Goal: Contribute content: Contribute content

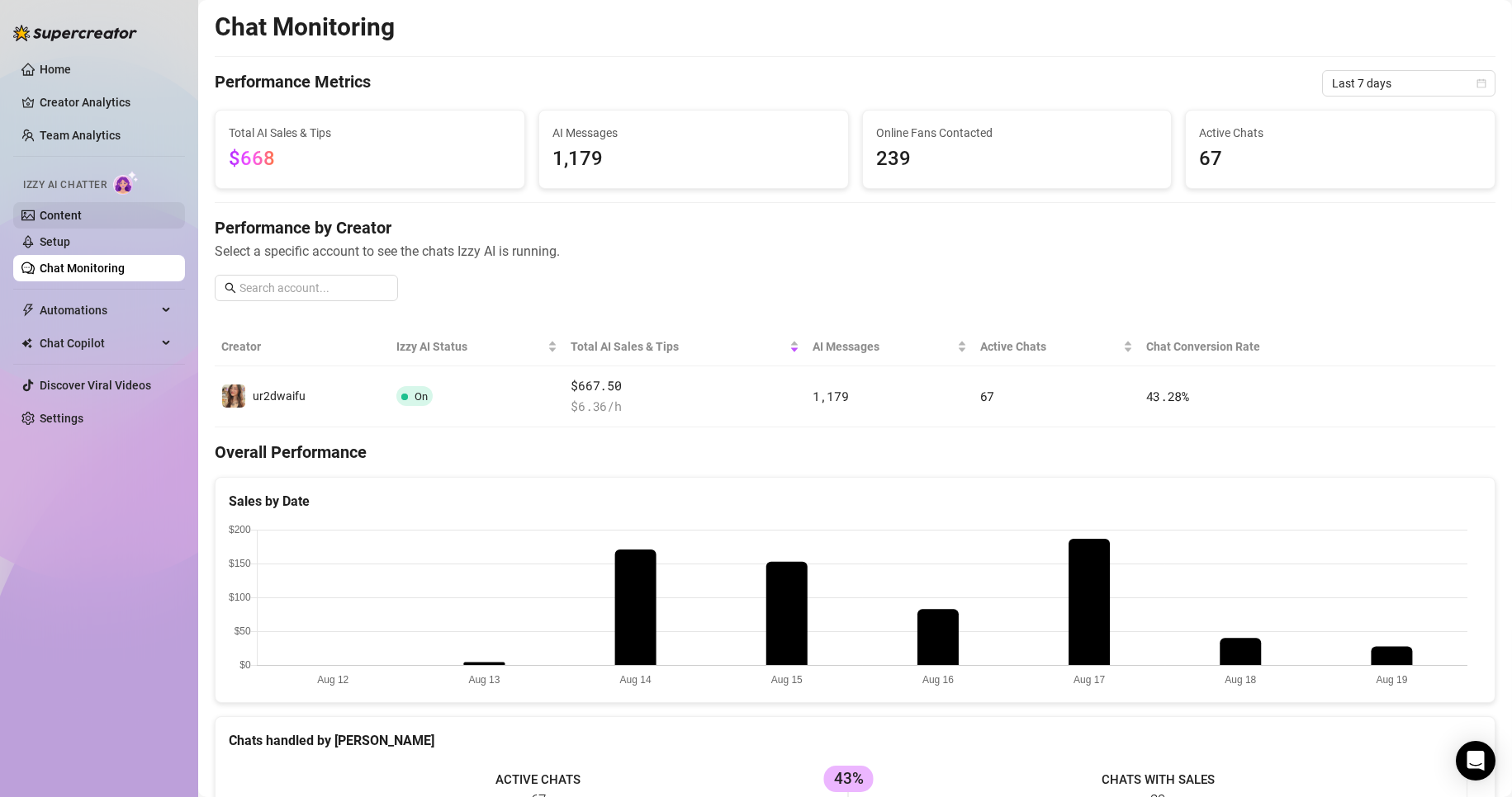
click at [82, 211] on link "Content" at bounding box center [61, 216] width 42 height 14
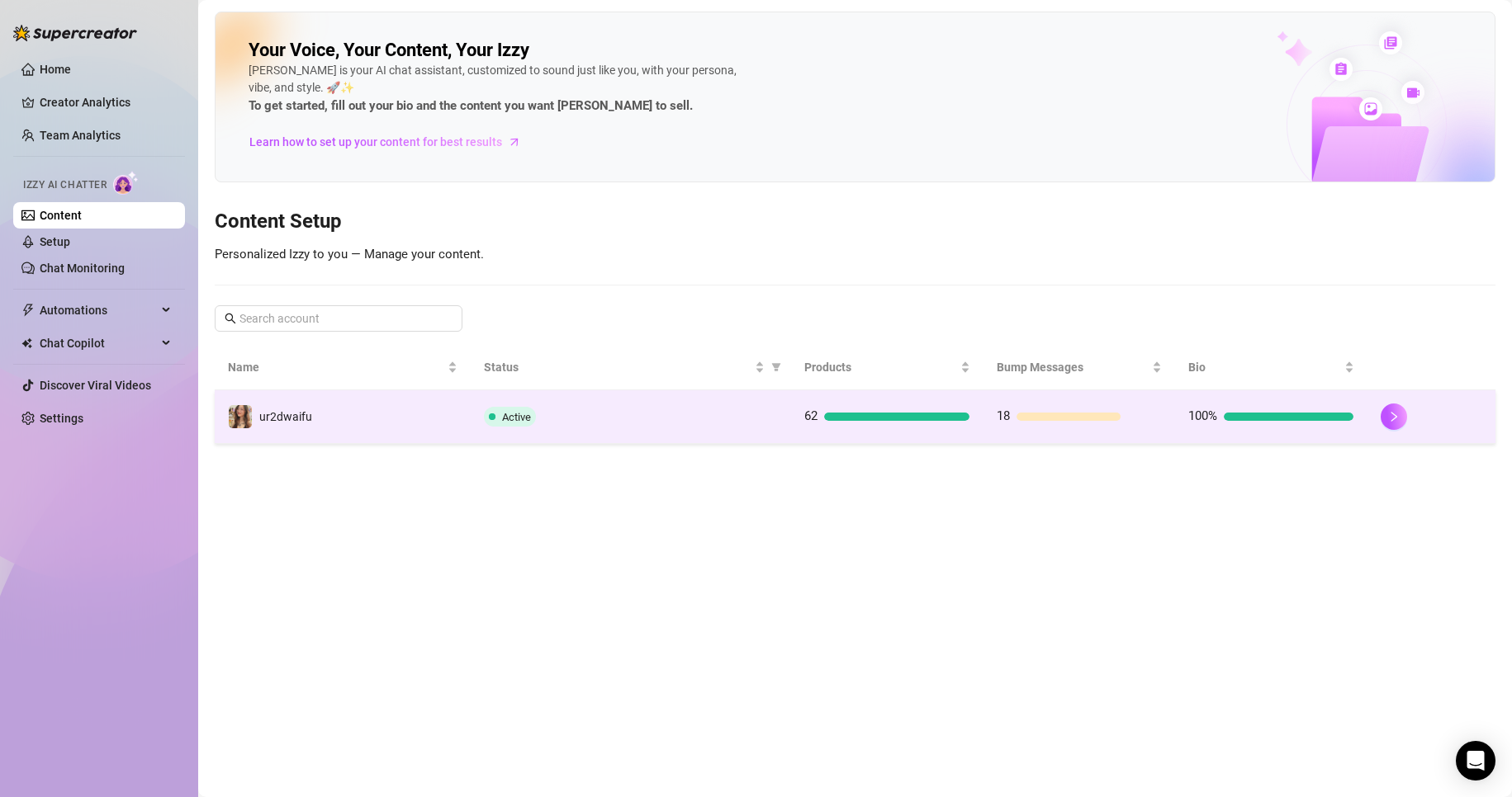
click at [1034, 401] on td "18" at bounding box center [1080, 417] width 192 height 54
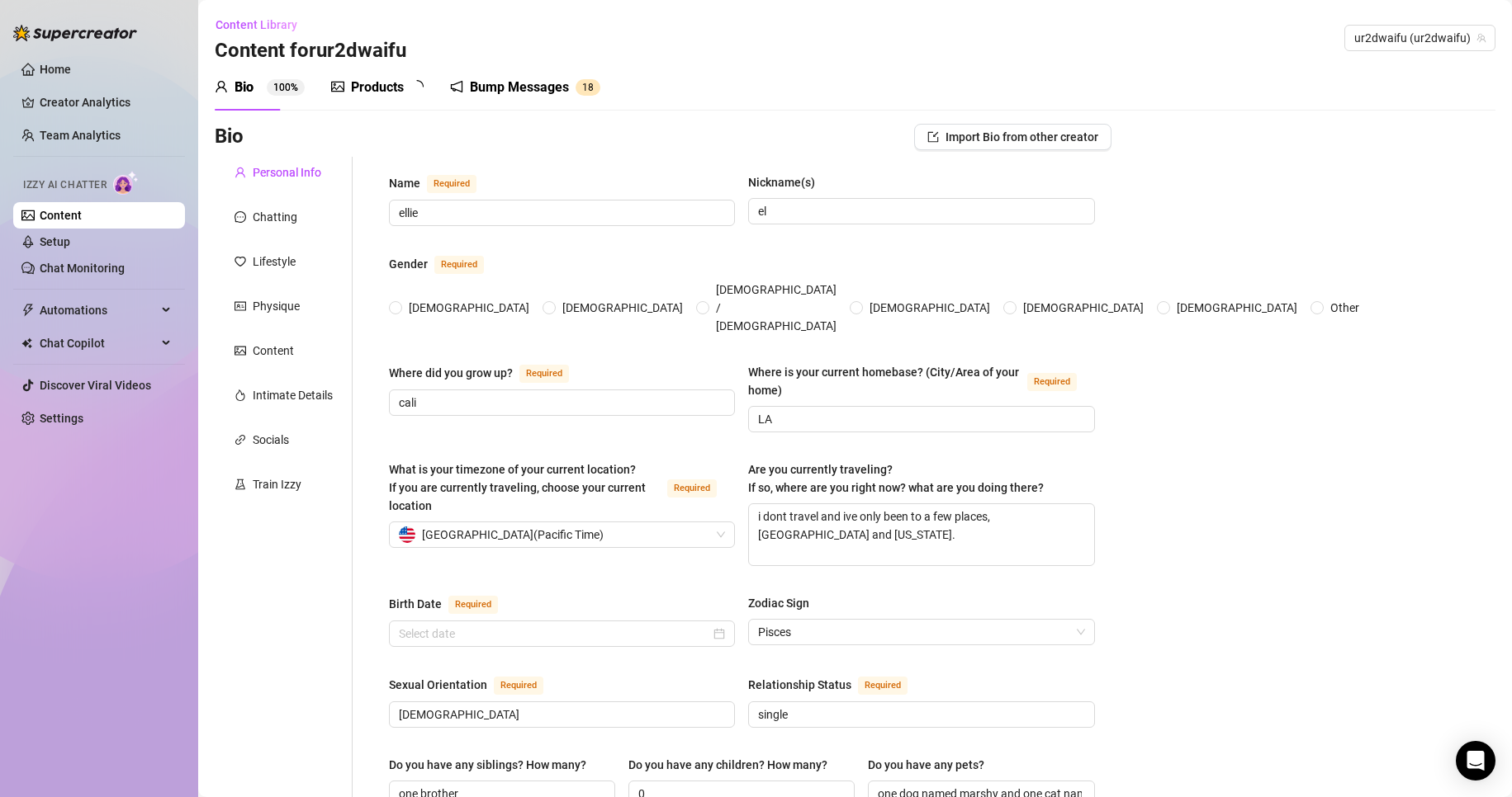
radio input "true"
type input "[DATE]"
click at [553, 91] on div "Bump Messages" at bounding box center [531, 87] width 99 height 20
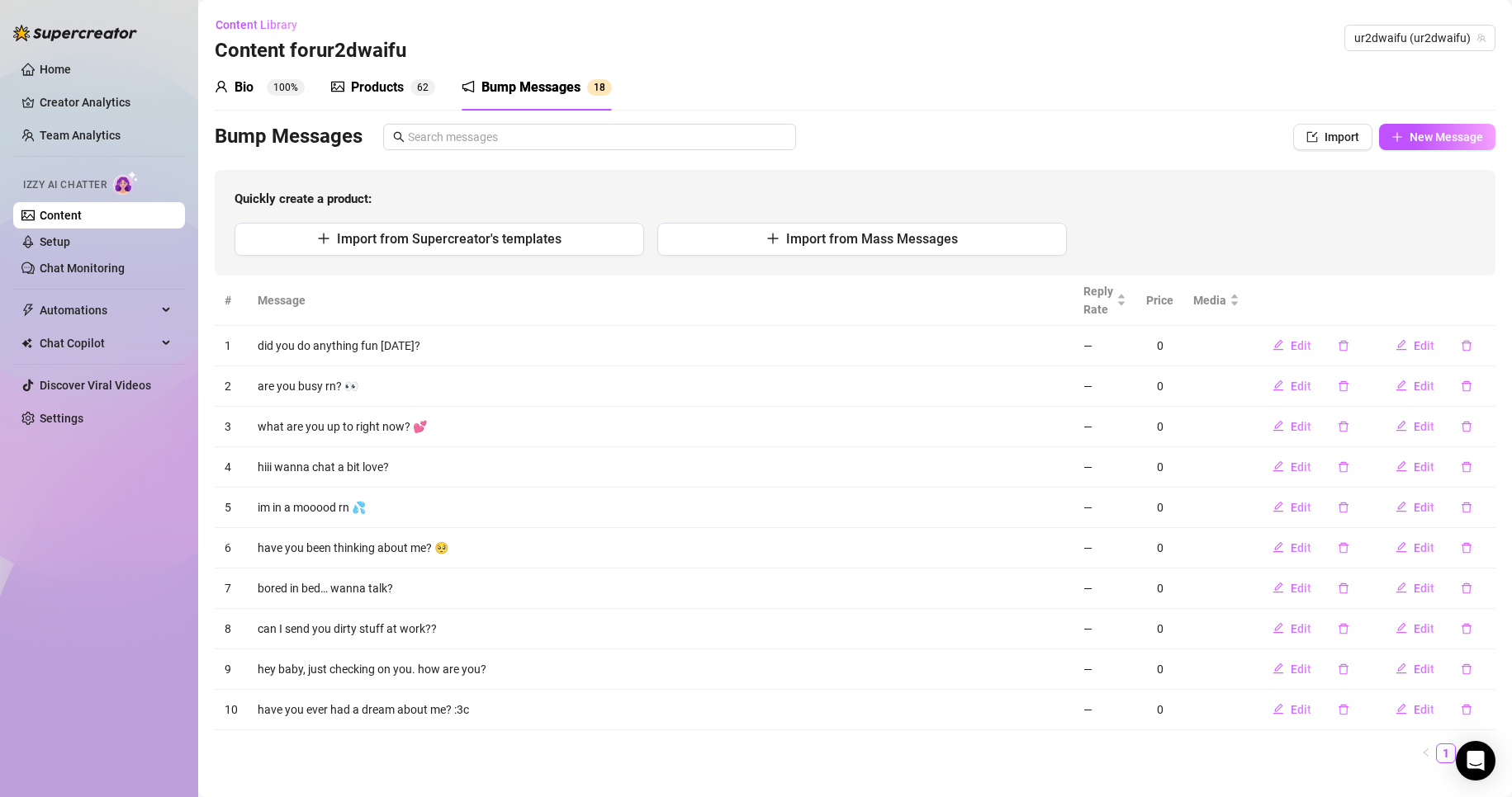
click at [396, 91] on div "Products" at bounding box center [378, 87] width 53 height 20
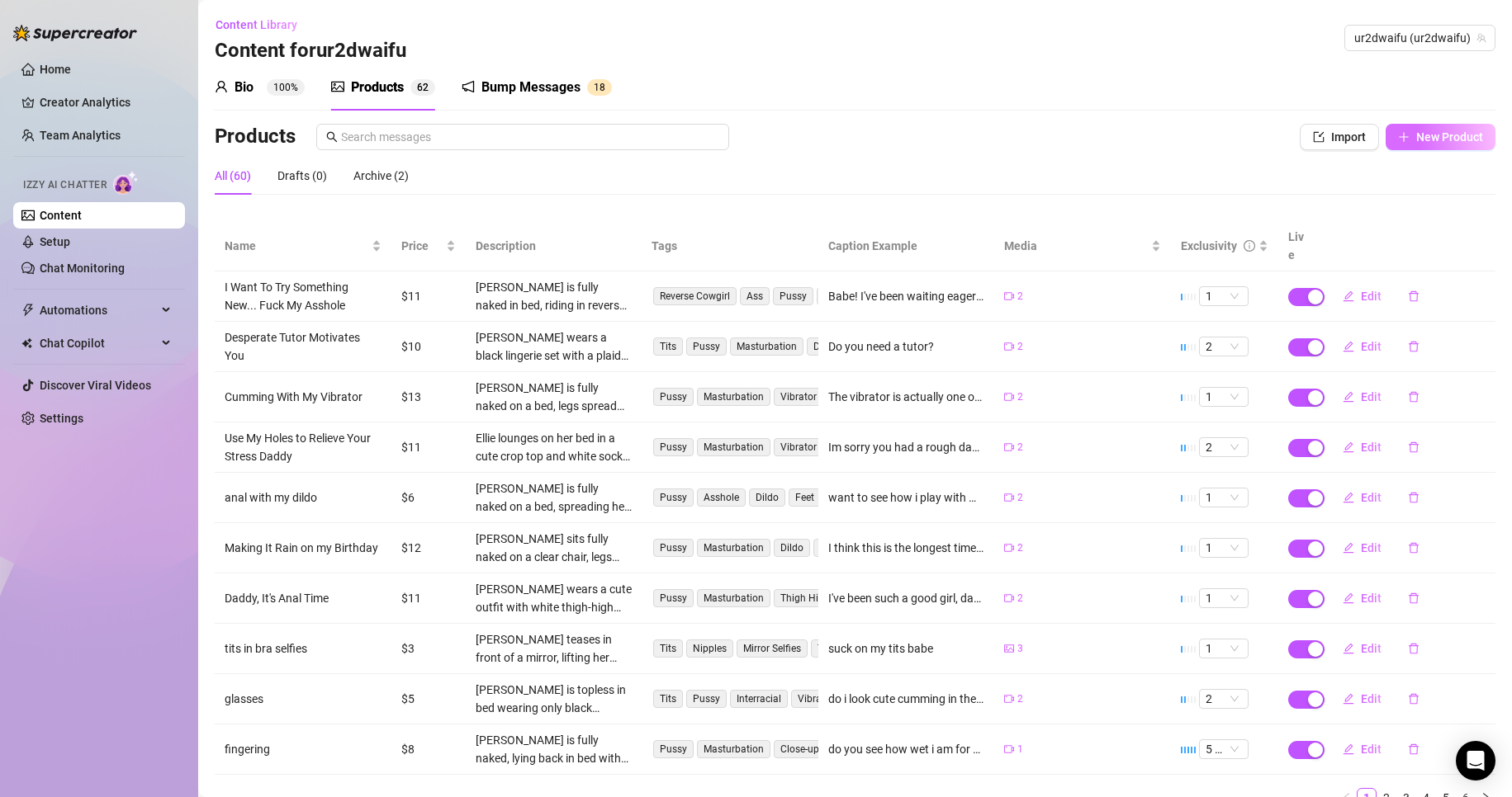
click at [1440, 132] on span "New Product" at bounding box center [1449, 136] width 66 height 14
type textarea "Type your message here..."
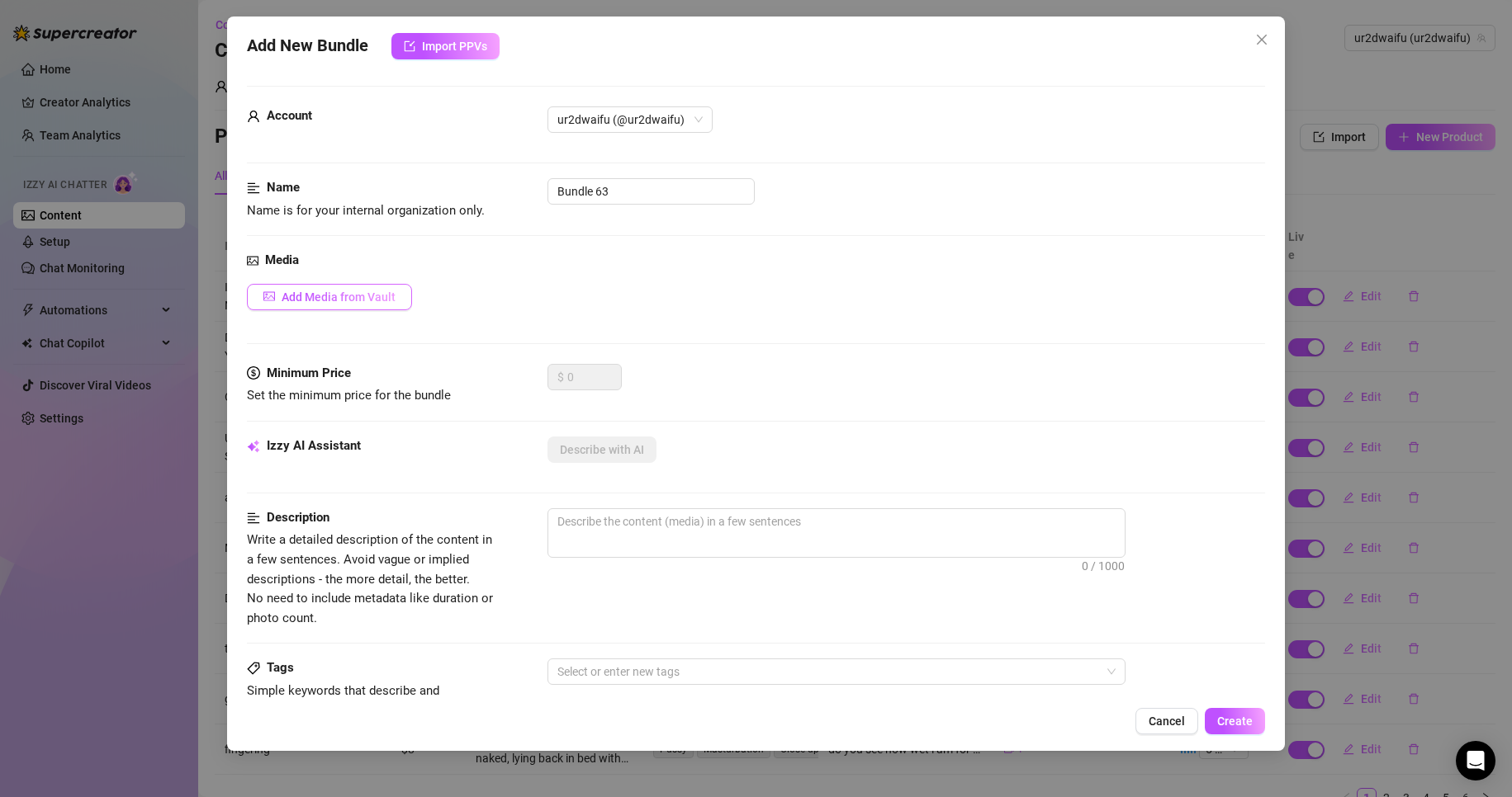
click at [370, 293] on span "Add Media from Vault" at bounding box center [338, 297] width 114 height 14
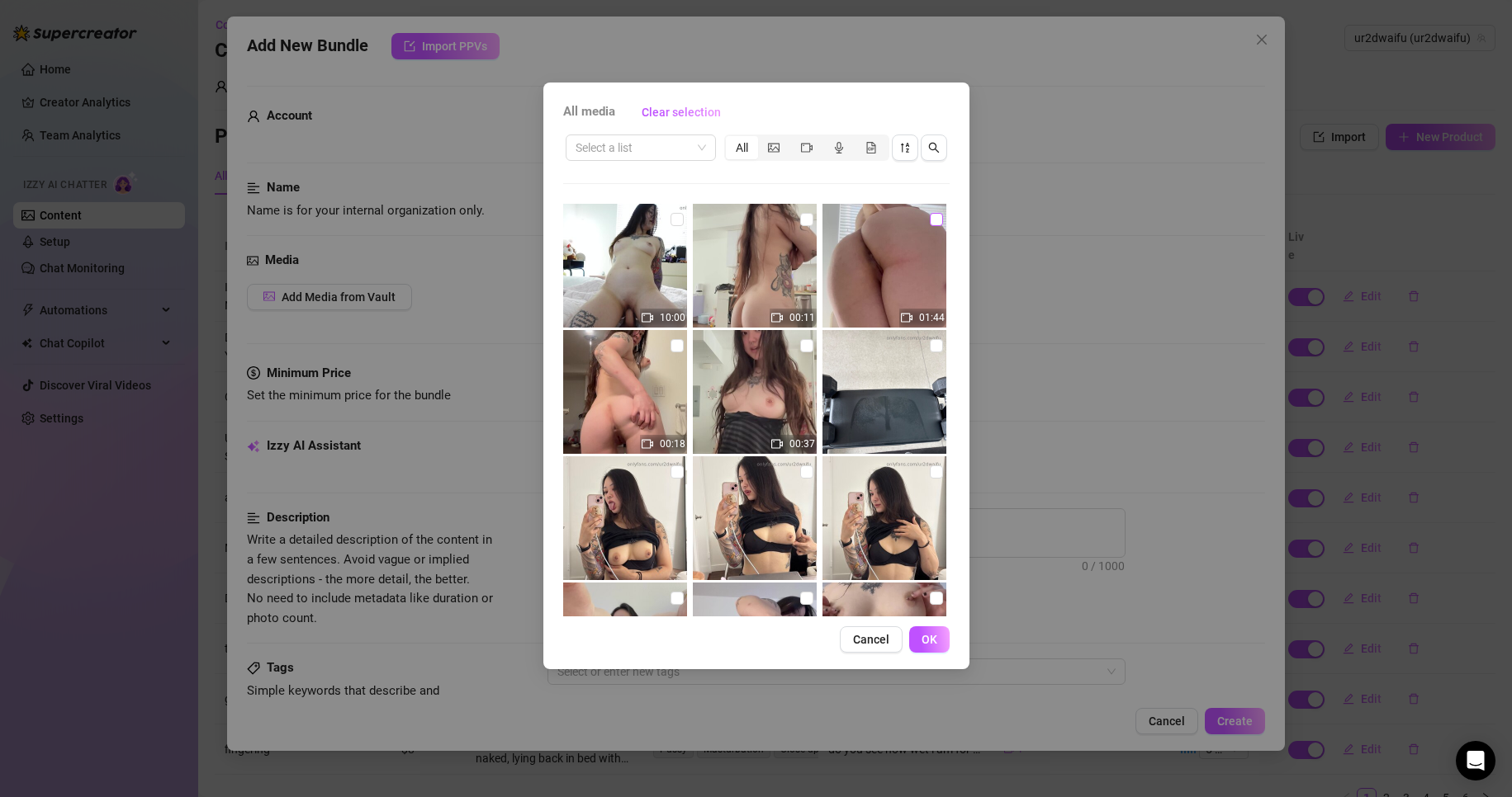
click at [930, 211] on label at bounding box center [937, 219] width 14 height 18
click at [930, 213] on input "checkbox" at bounding box center [937, 219] width 14 height 14
checkbox input "true"
click at [929, 646] on span "OK" at bounding box center [929, 640] width 15 height 14
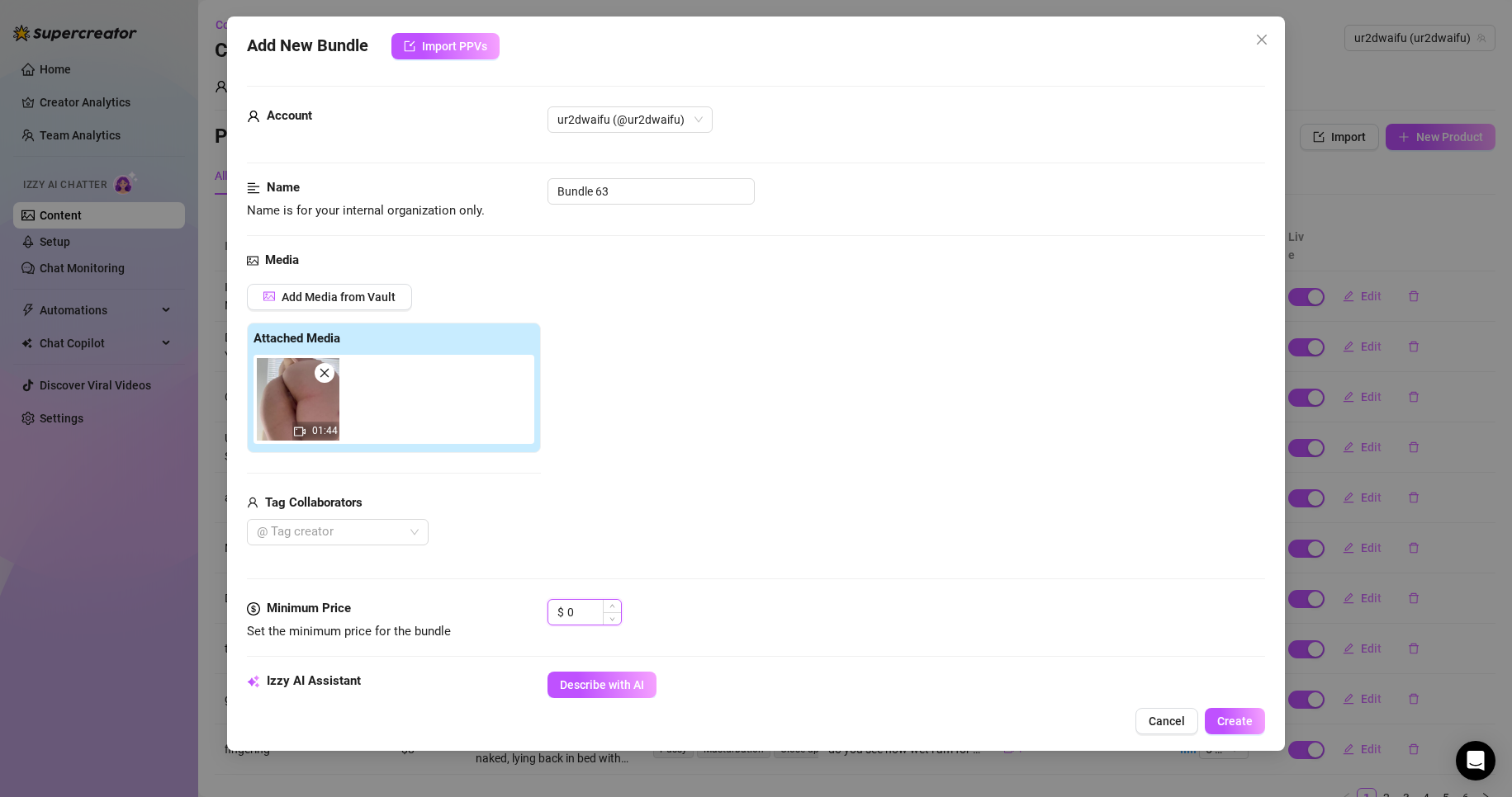
drag, startPoint x: 588, startPoint y: 616, endPoint x: 547, endPoint y: 614, distance: 41.0
click at [547, 614] on div "$ 0" at bounding box center [584, 612] width 75 height 26
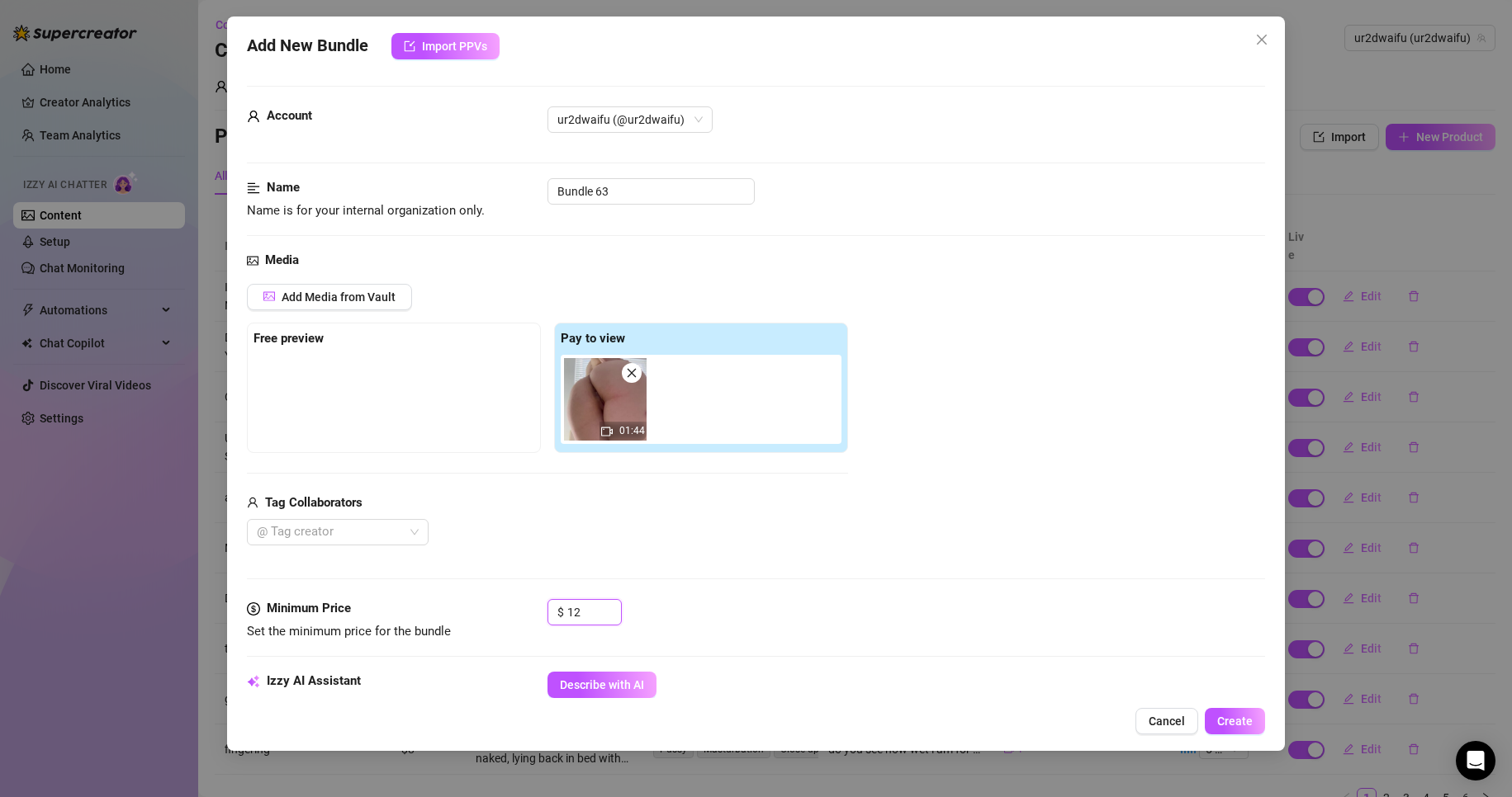
type input "12"
click at [821, 582] on div "Media Add Media from Vault Free preview Pay to view 01:44 Tag Collaborators @ T…" at bounding box center [756, 425] width 1020 height 348
drag, startPoint x: 612, startPoint y: 184, endPoint x: 469, endPoint y: 188, distance: 143.1
click at [470, 188] on div "Name Name is for your internal organization only. Bundle 63" at bounding box center [756, 199] width 1020 height 42
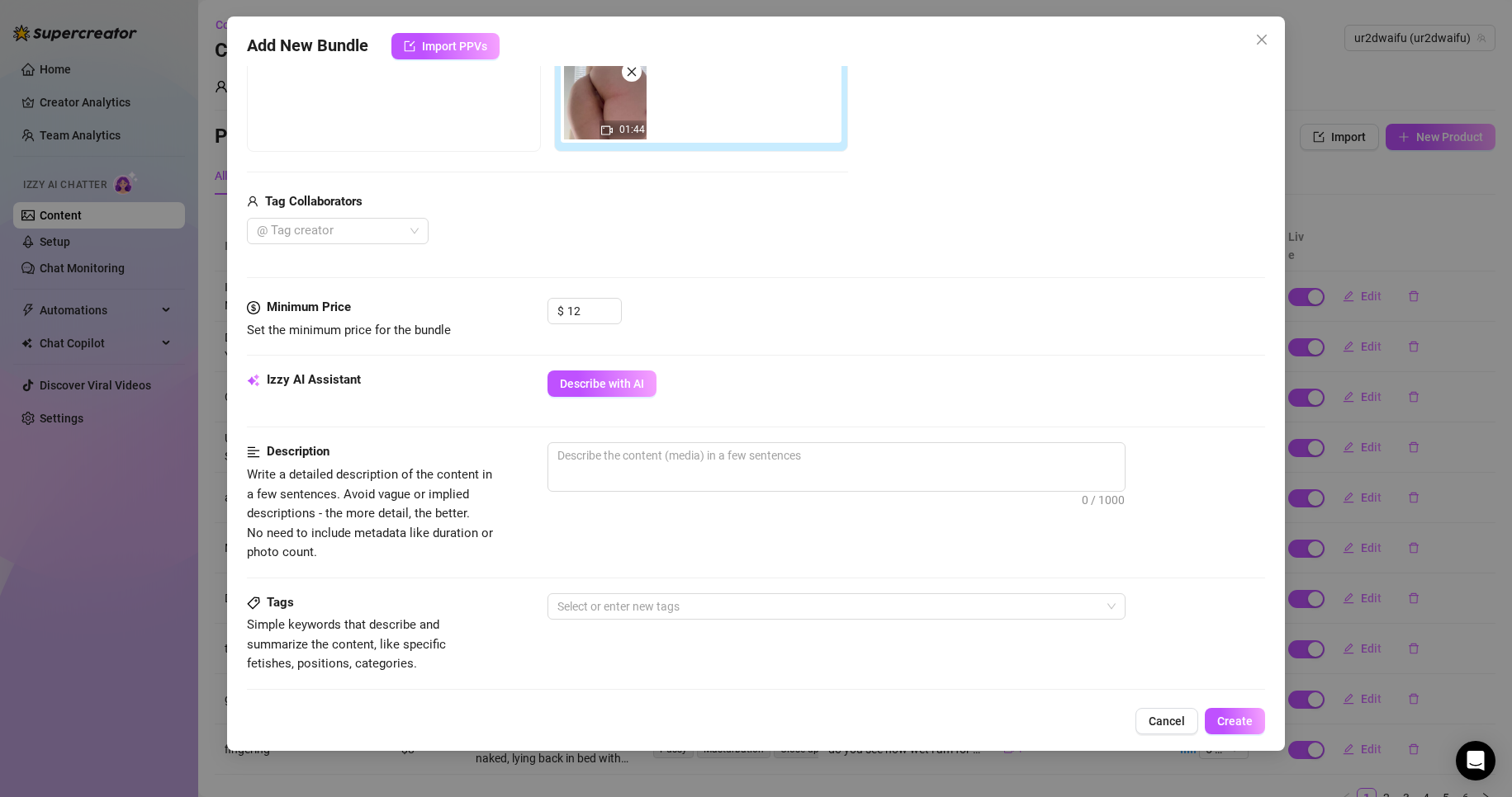
scroll to position [330, 0]
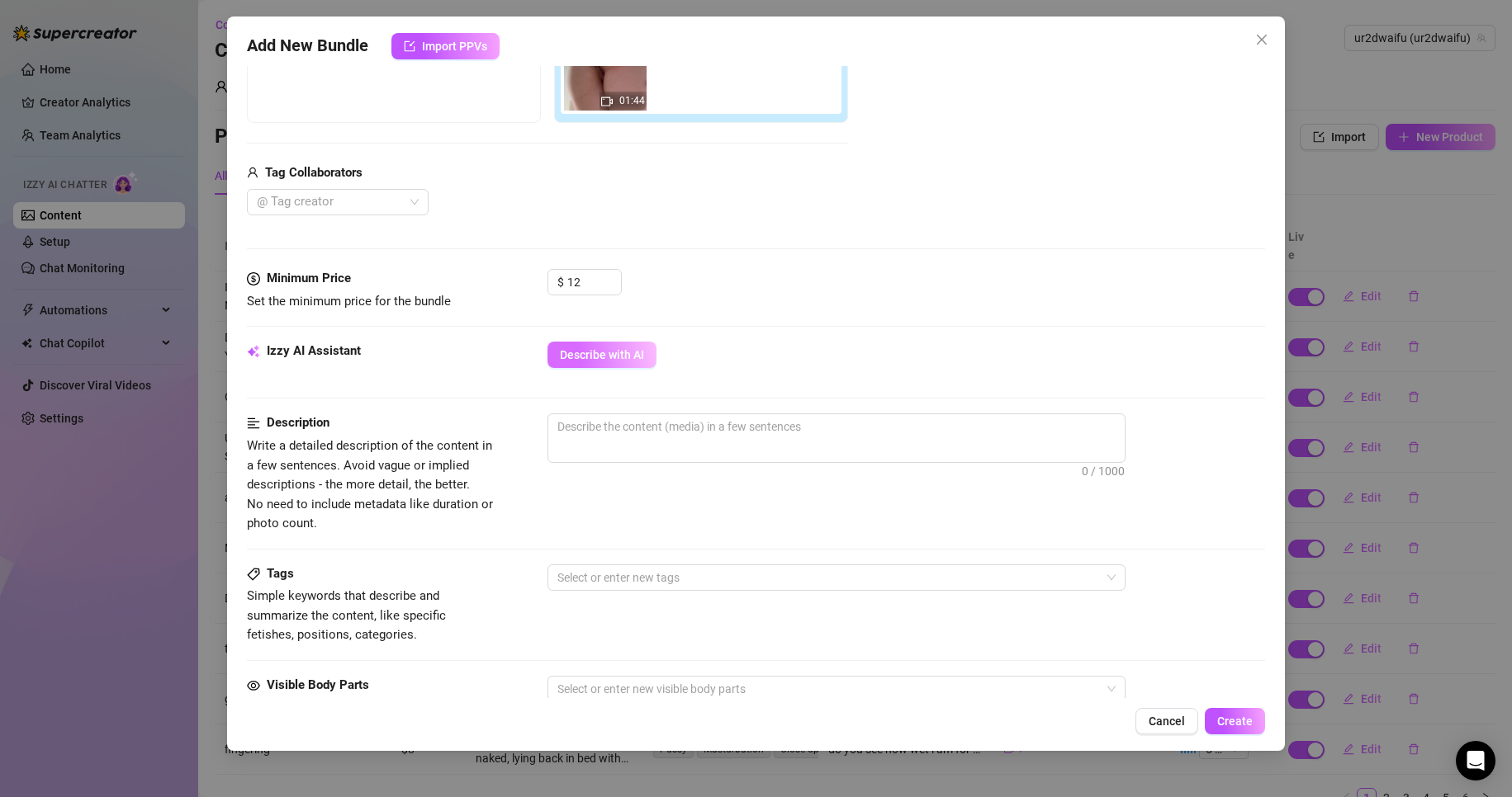
type input "make you choke on my farts"
click at [620, 363] on button "Describe with AI" at bounding box center [602, 355] width 109 height 26
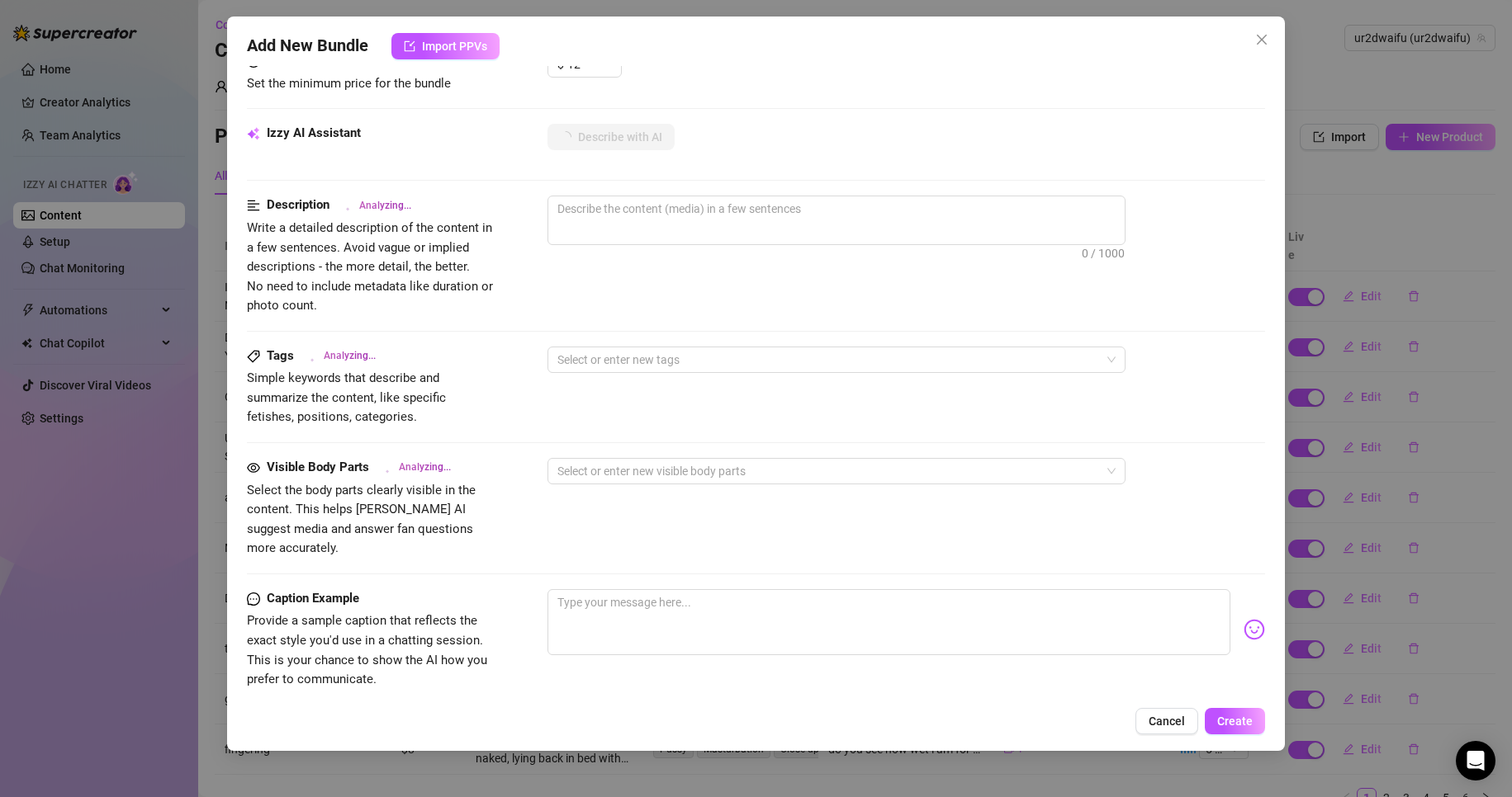
scroll to position [754, 0]
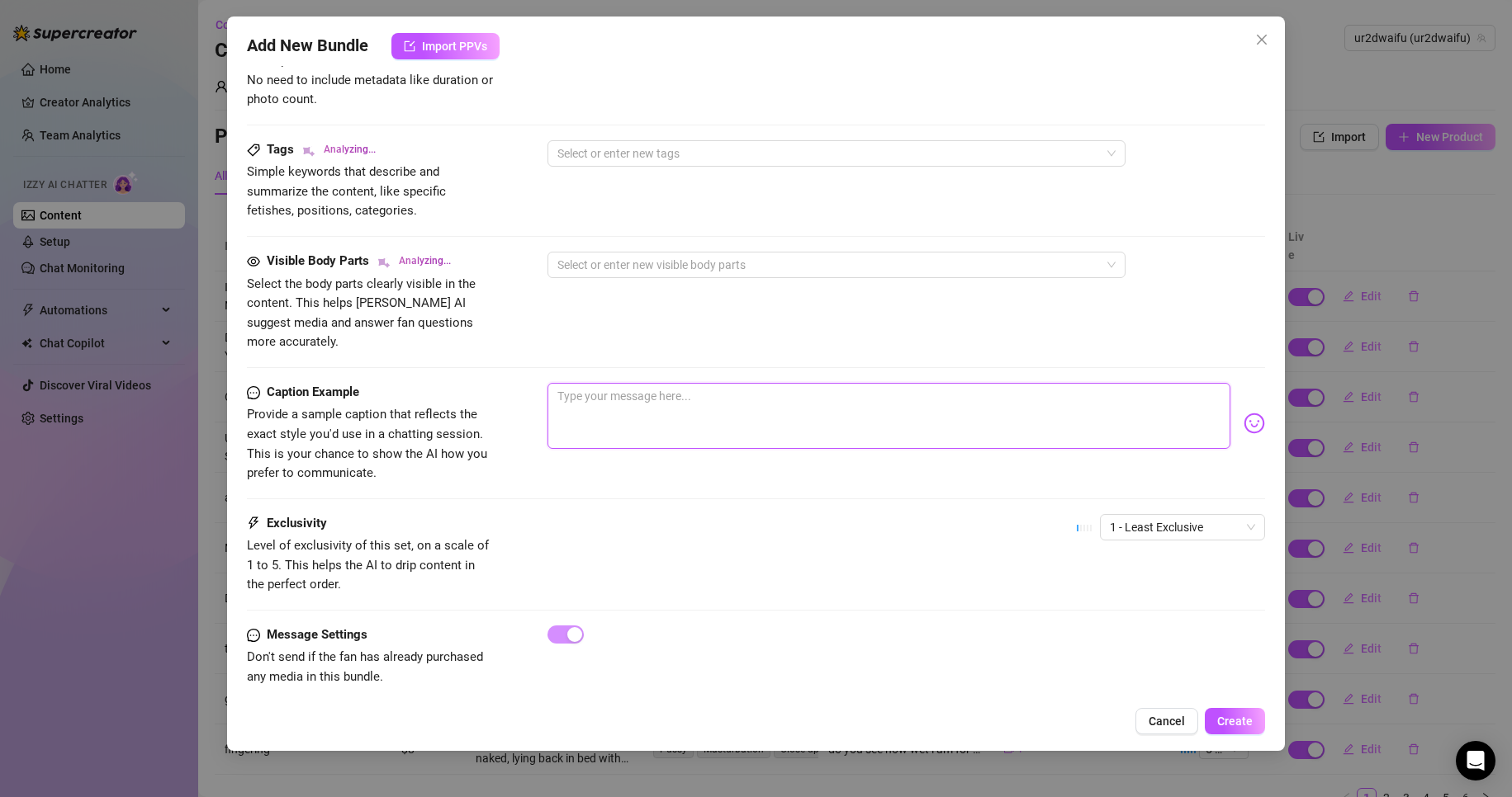
click at [646, 403] on textarea at bounding box center [888, 416] width 684 height 66
type textarea "i"
type textarea "id"
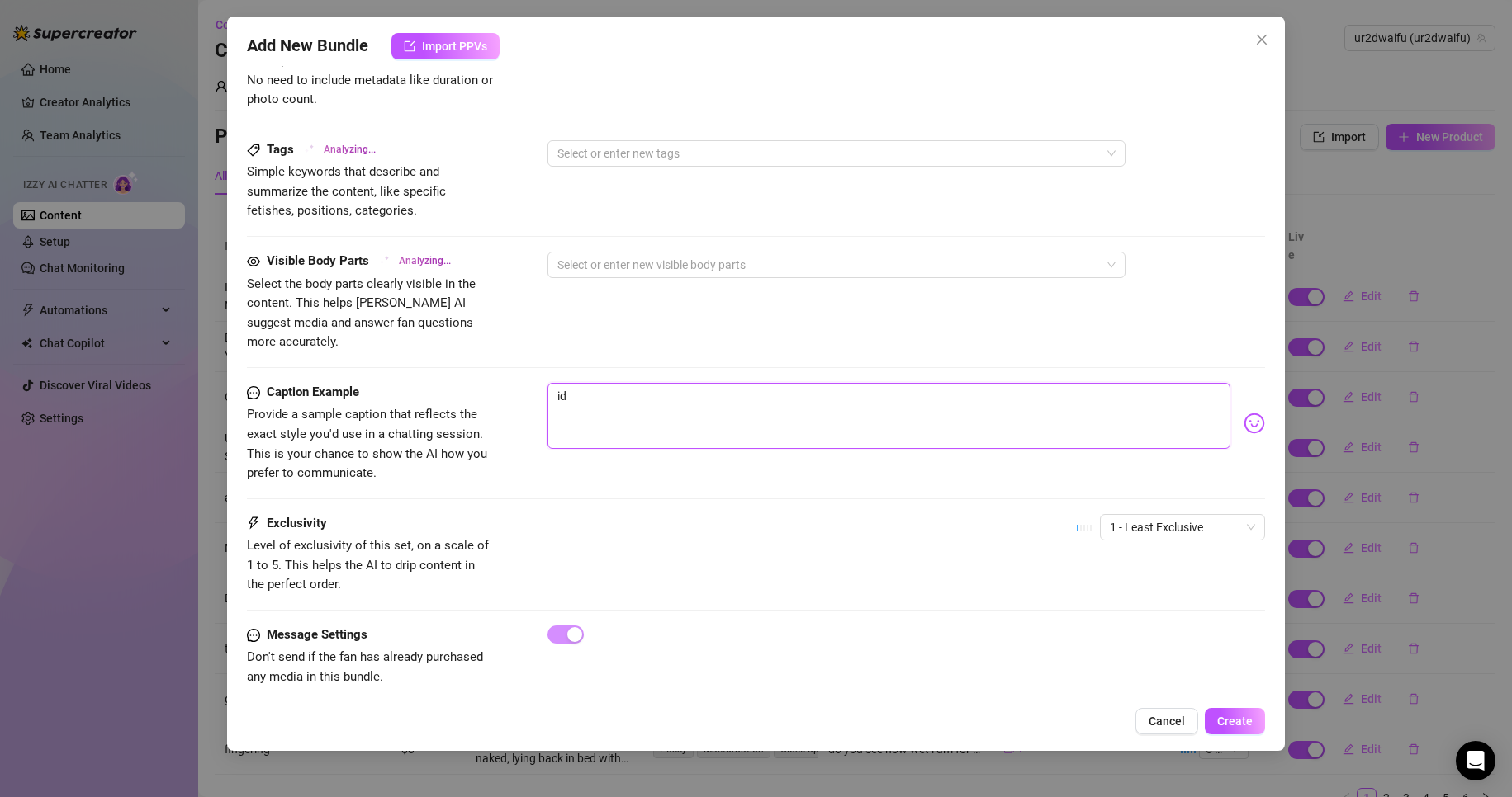
type textarea "id"
type textarea "id s"
type textarea "id si"
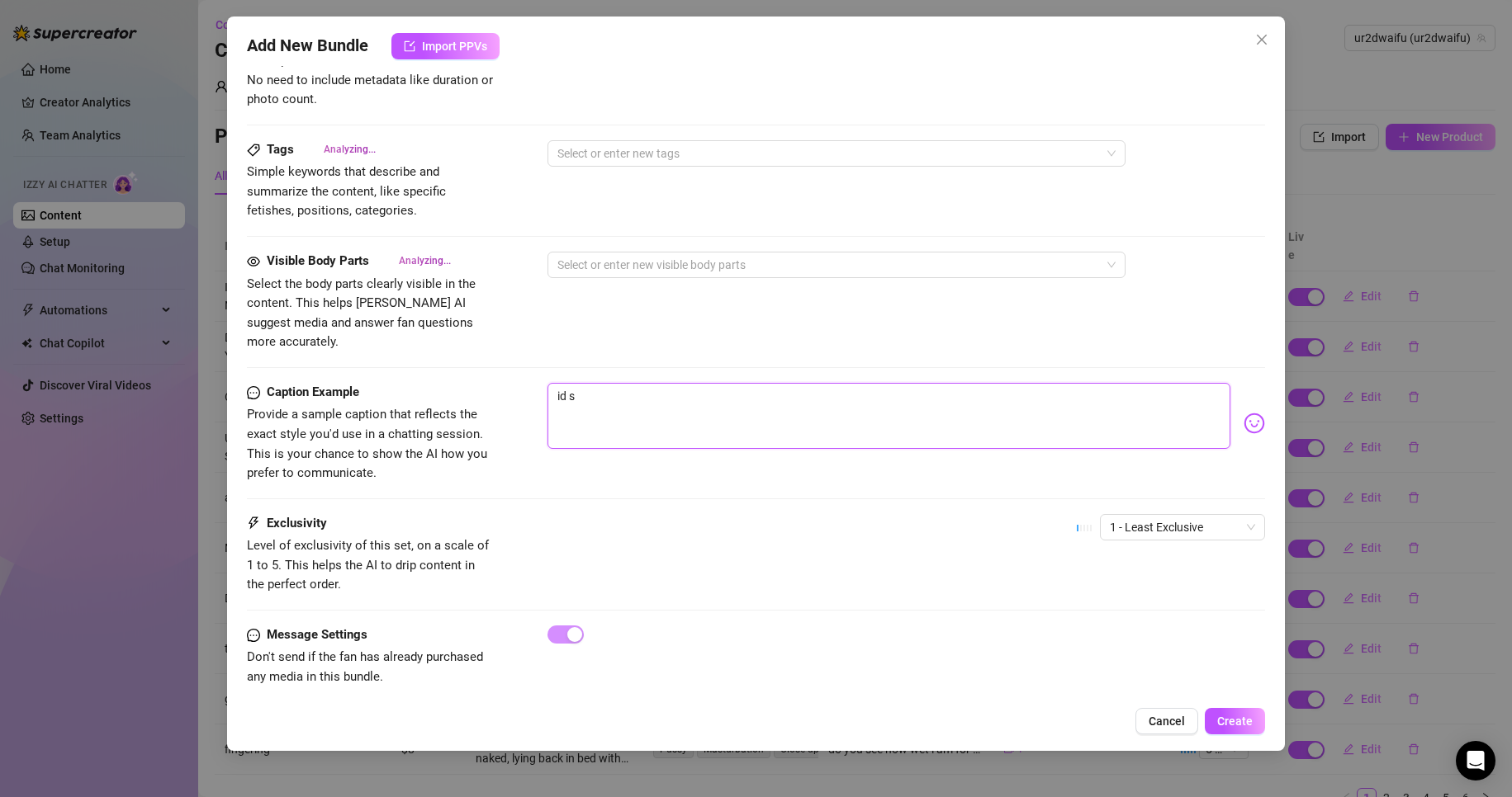
type textarea "id si"
type textarea "id sit"
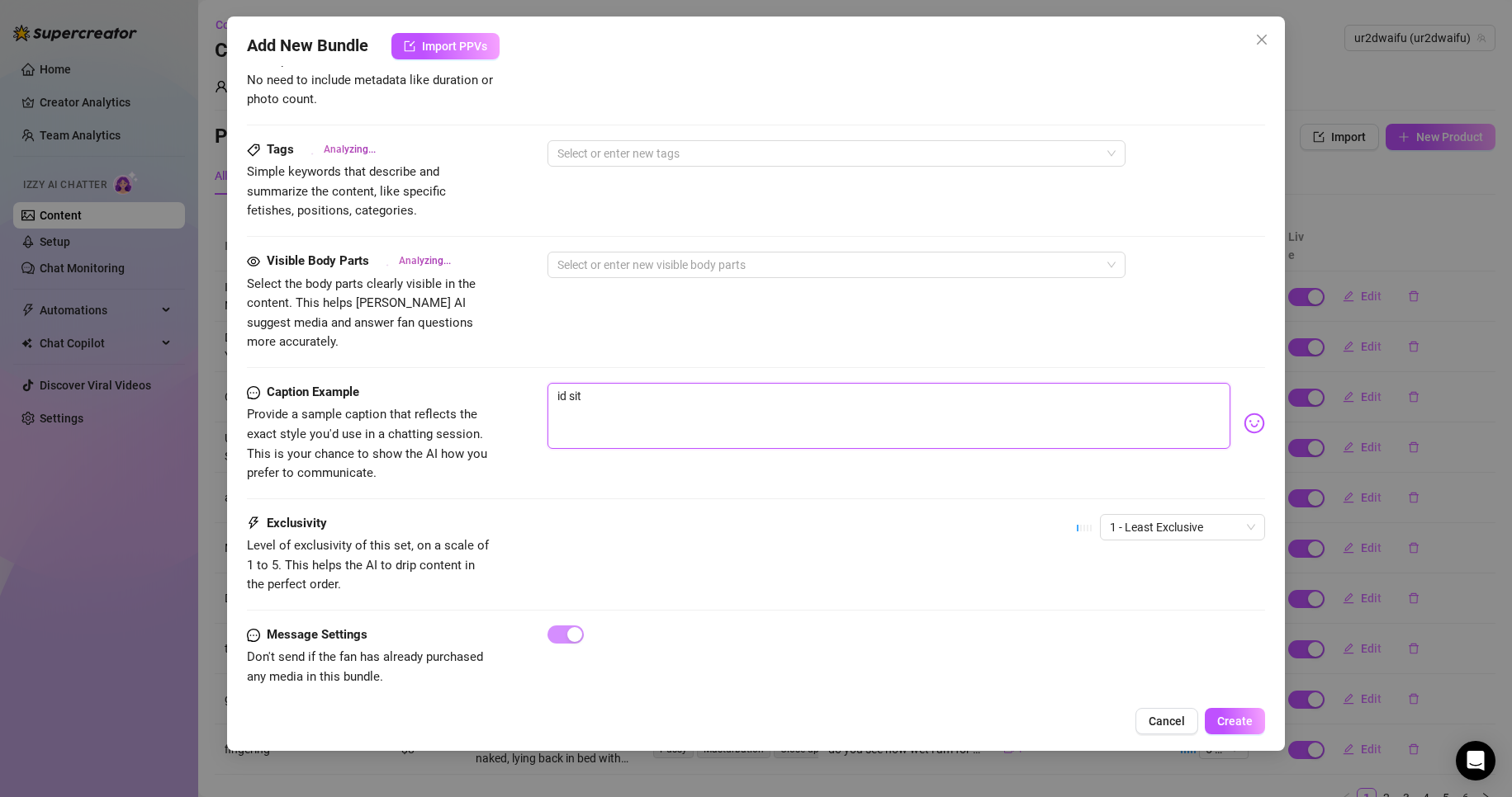
type textarea "id sit o"
type textarea "id sit on"
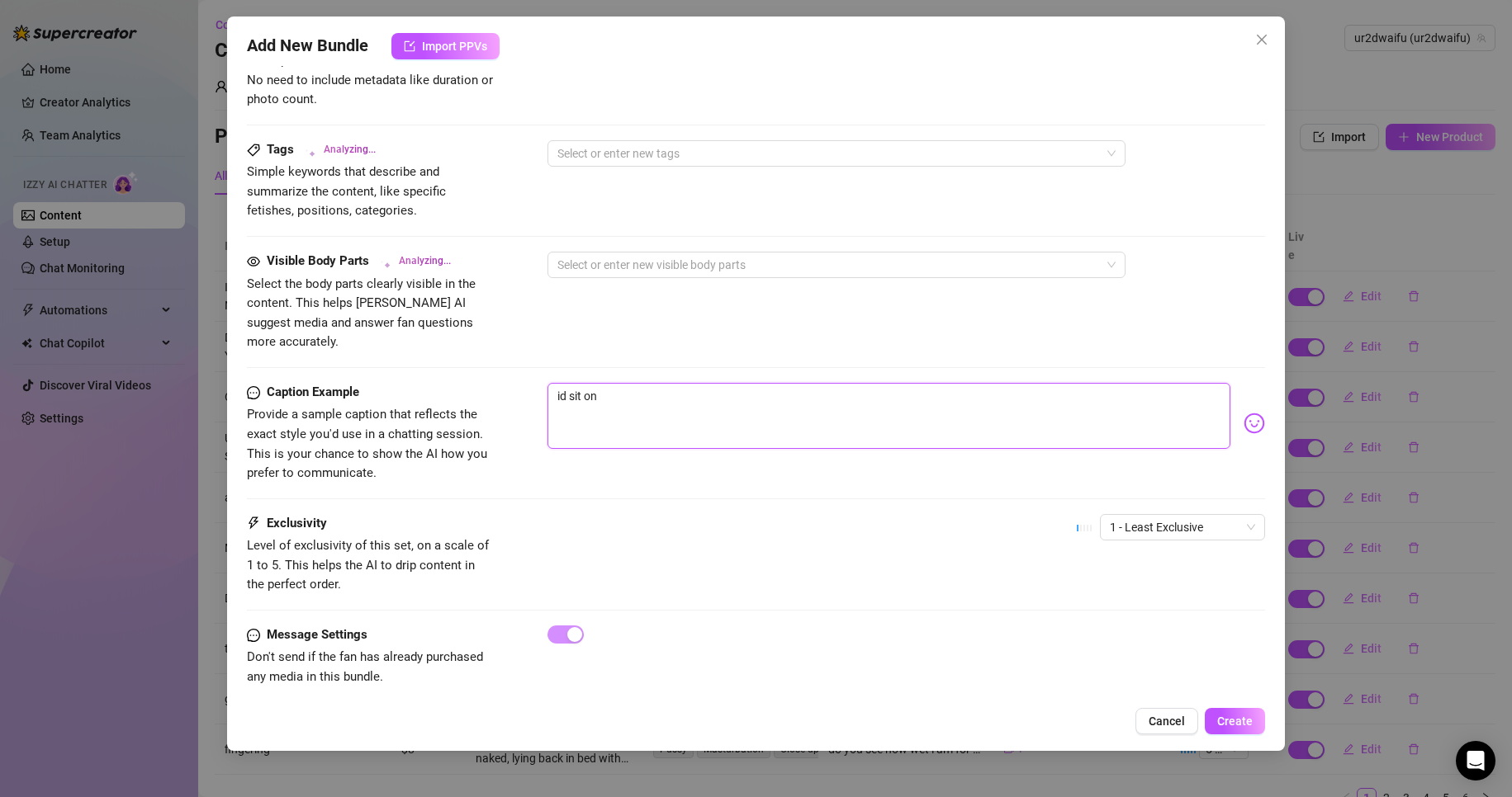
type textarea "id sit on"
type textarea "id sit on y"
type textarea "id sit on yo"
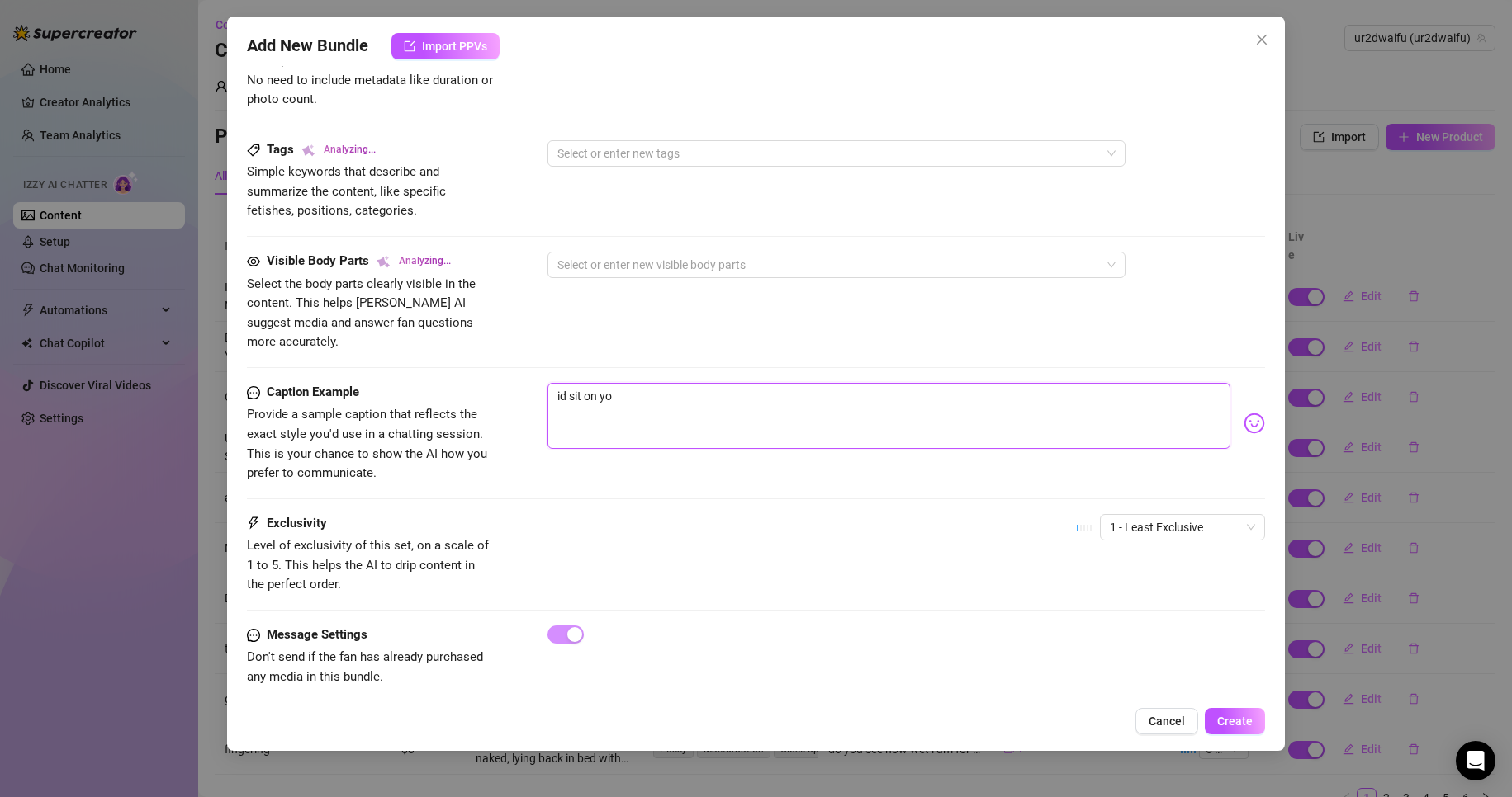
type textarea "id sit on you"
type textarea "id sit on your"
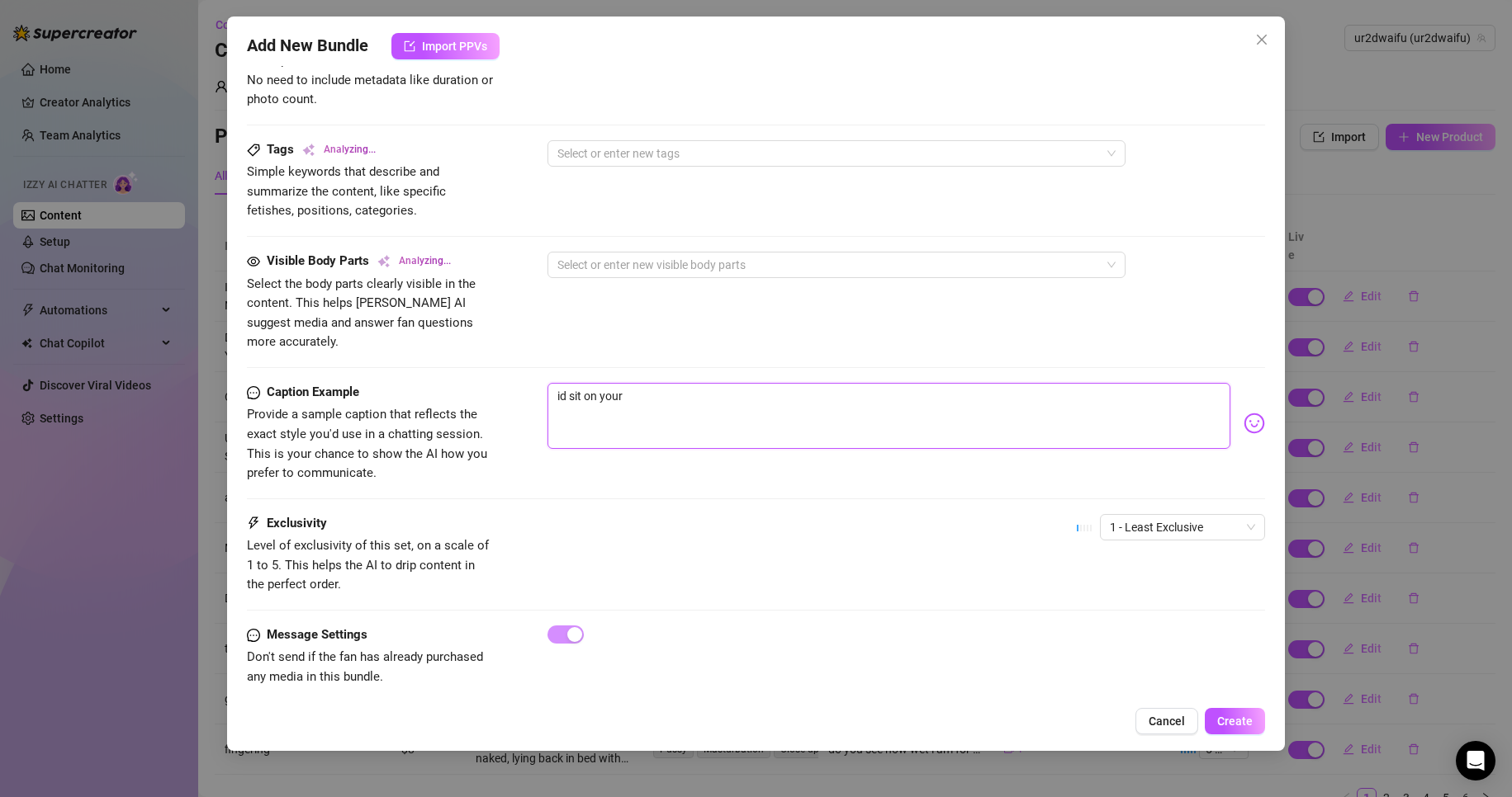
type textarea "id sit on your"
type textarea "id sit on your f"
type textarea "id sit on your fa"
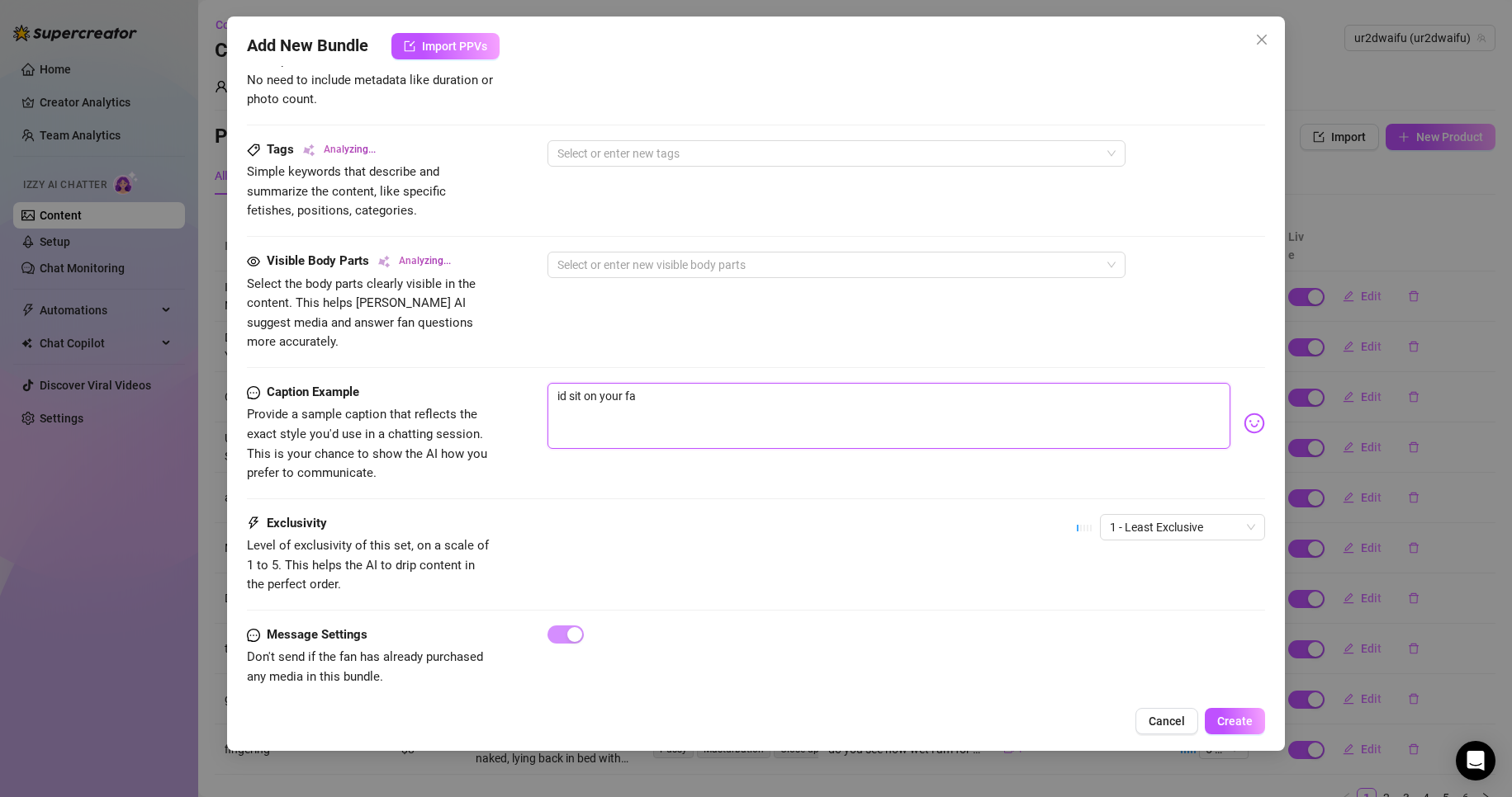
type textarea "id sit on your fac"
type textarea "id sit on your face"
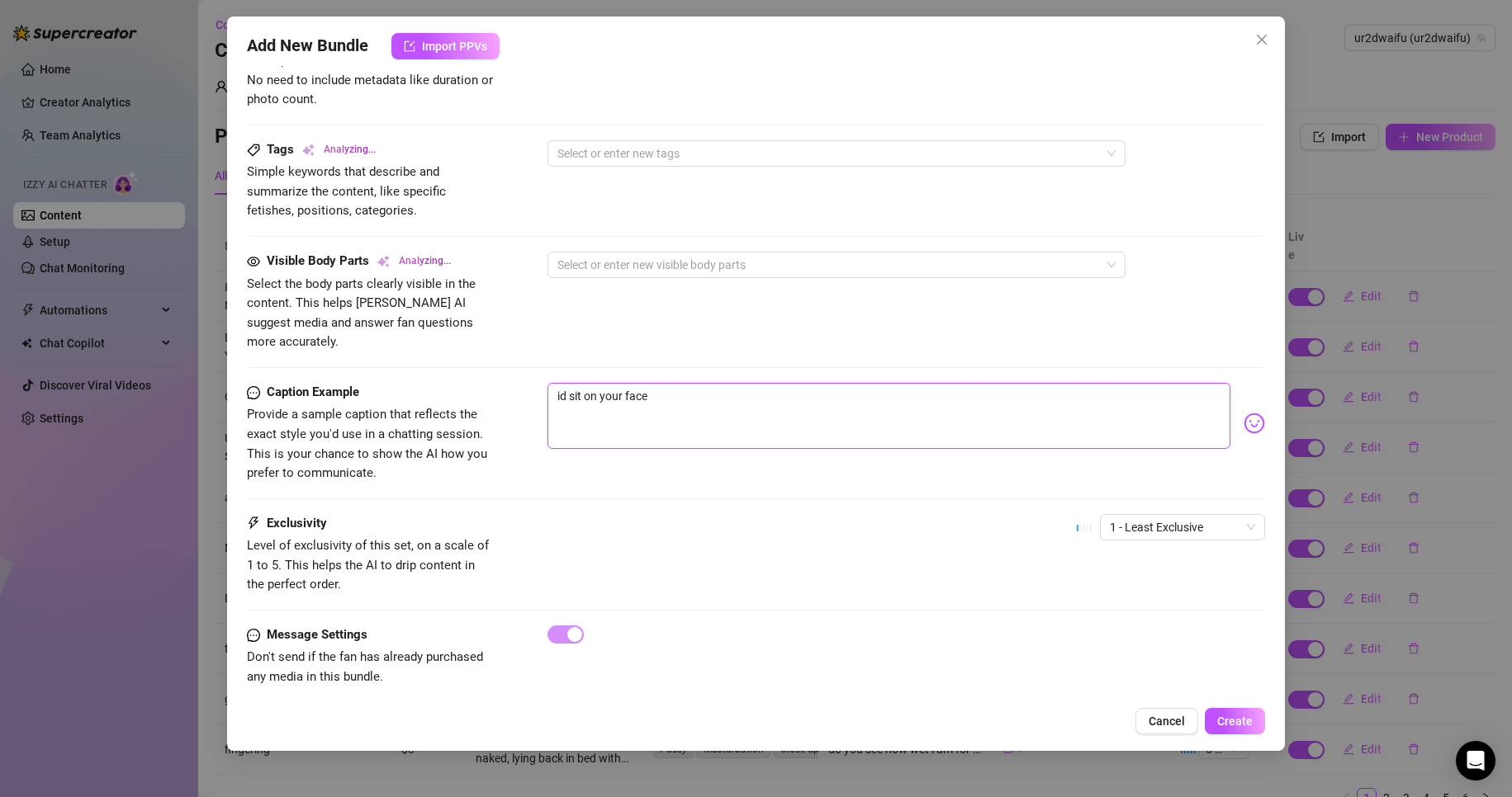
type textarea "id sit on your face"
type textarea "id sit on your face a"
type textarea "id sit on your face an"
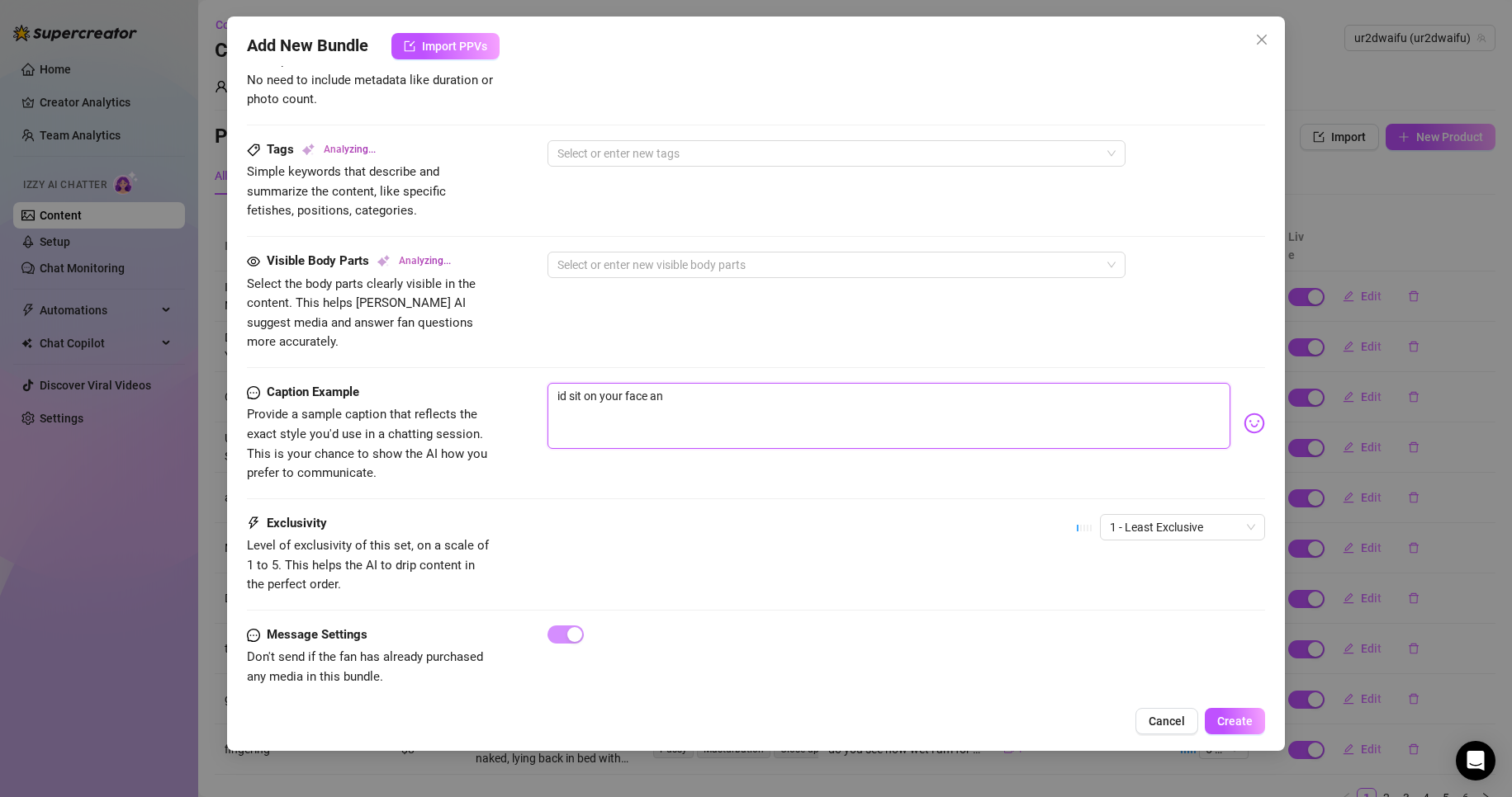
type textarea "id sit on your face and"
type textarea "id sit on your face and m"
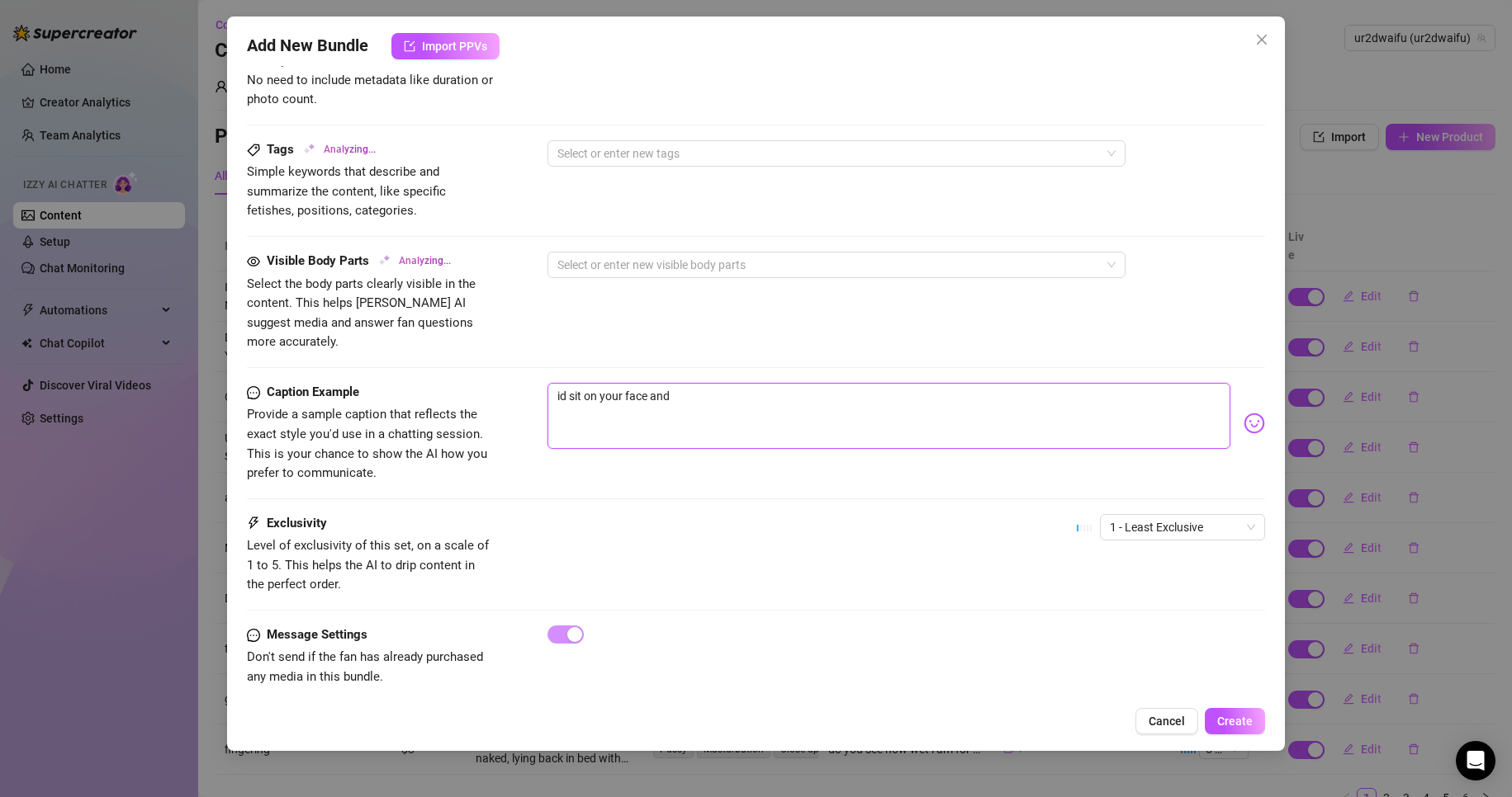
type textarea "id sit on your face and m"
type textarea "id sit on your face and ma"
type textarea "id sit on your face and mak"
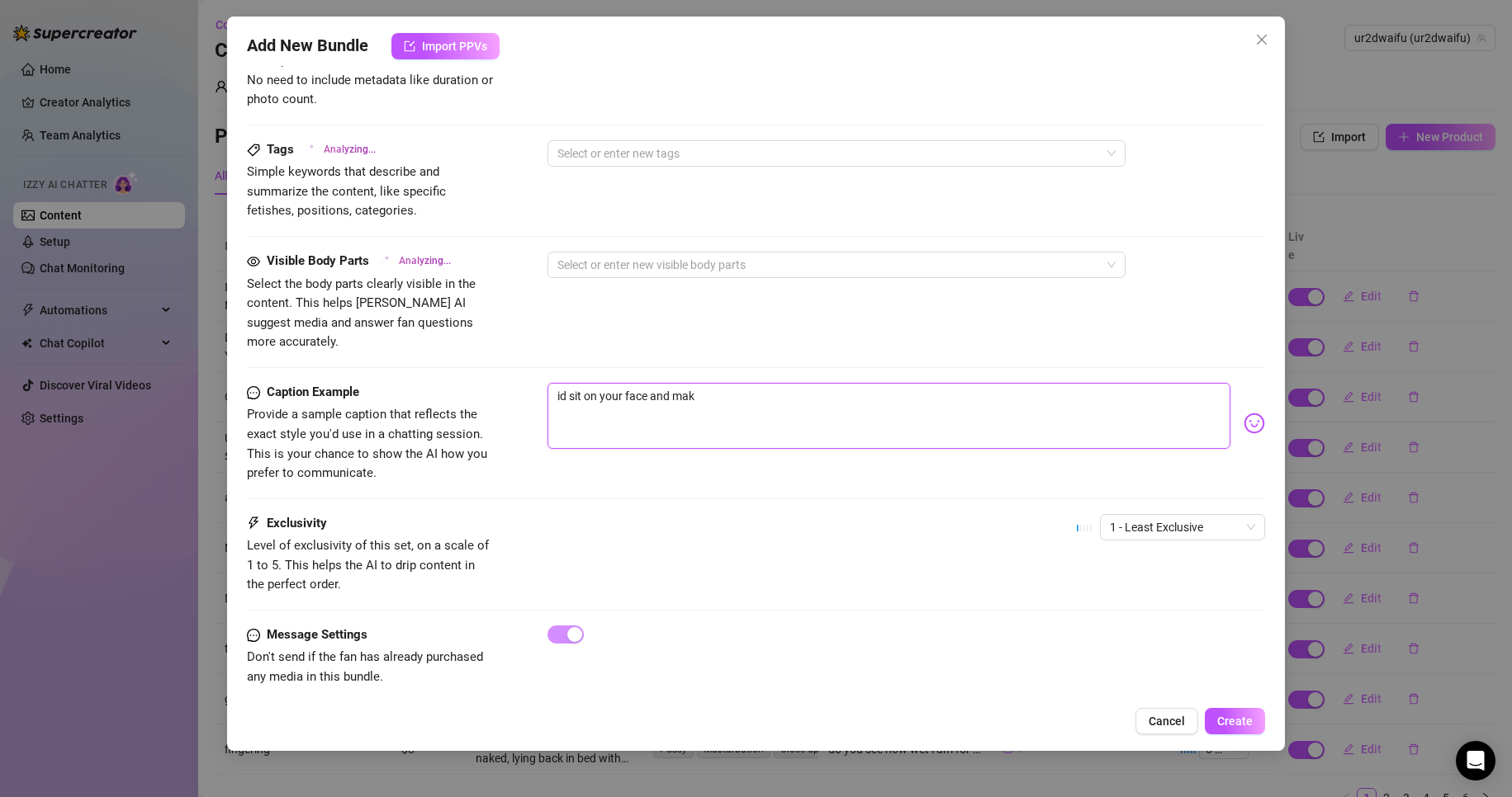
type textarea "id sit on your face and make"
type textarea "id sit on your face and make y"
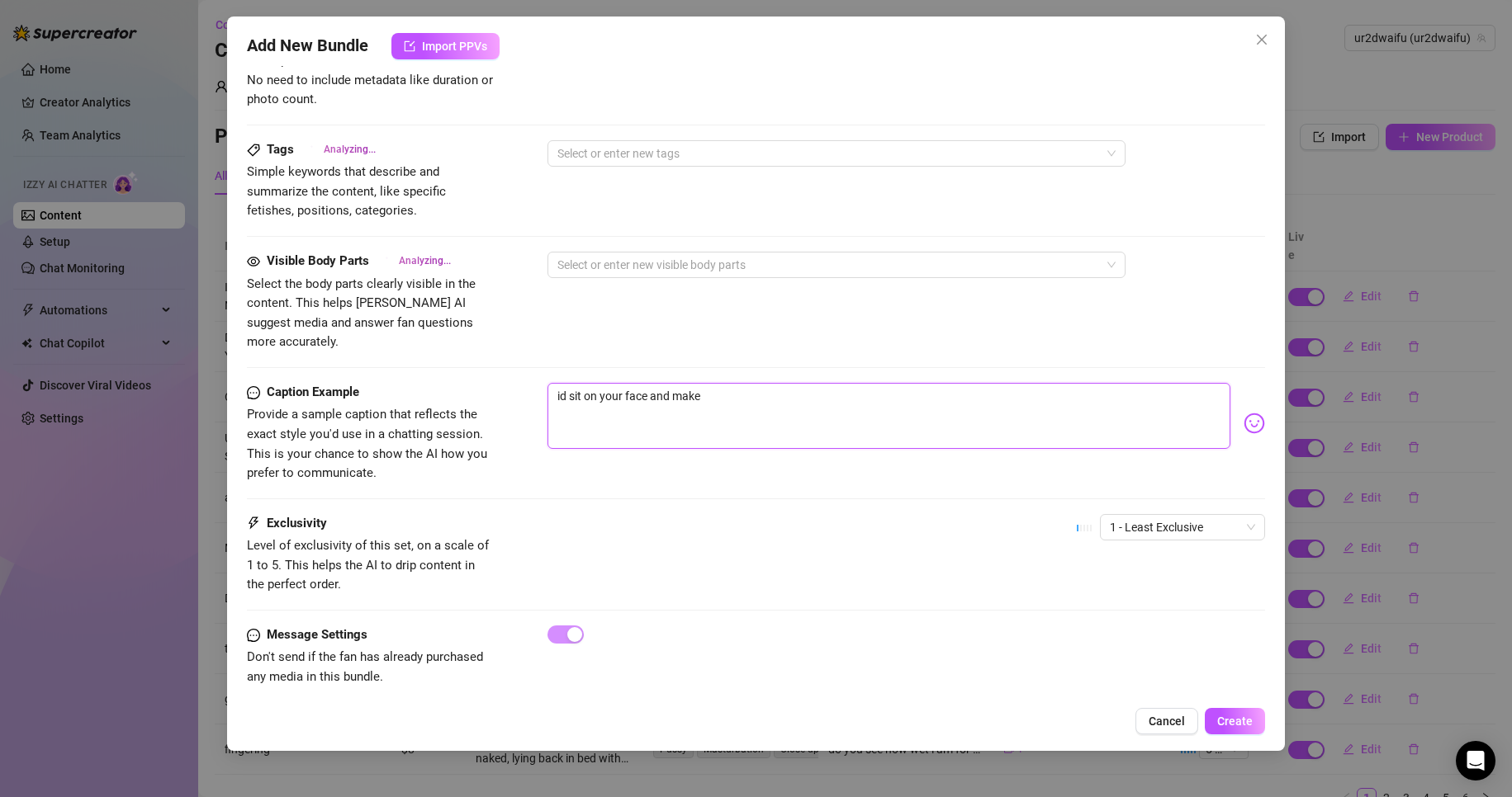
type textarea "id sit on your face and make y"
type textarea "id sit on your face and make yo"
type textarea "id sit on your face and make you"
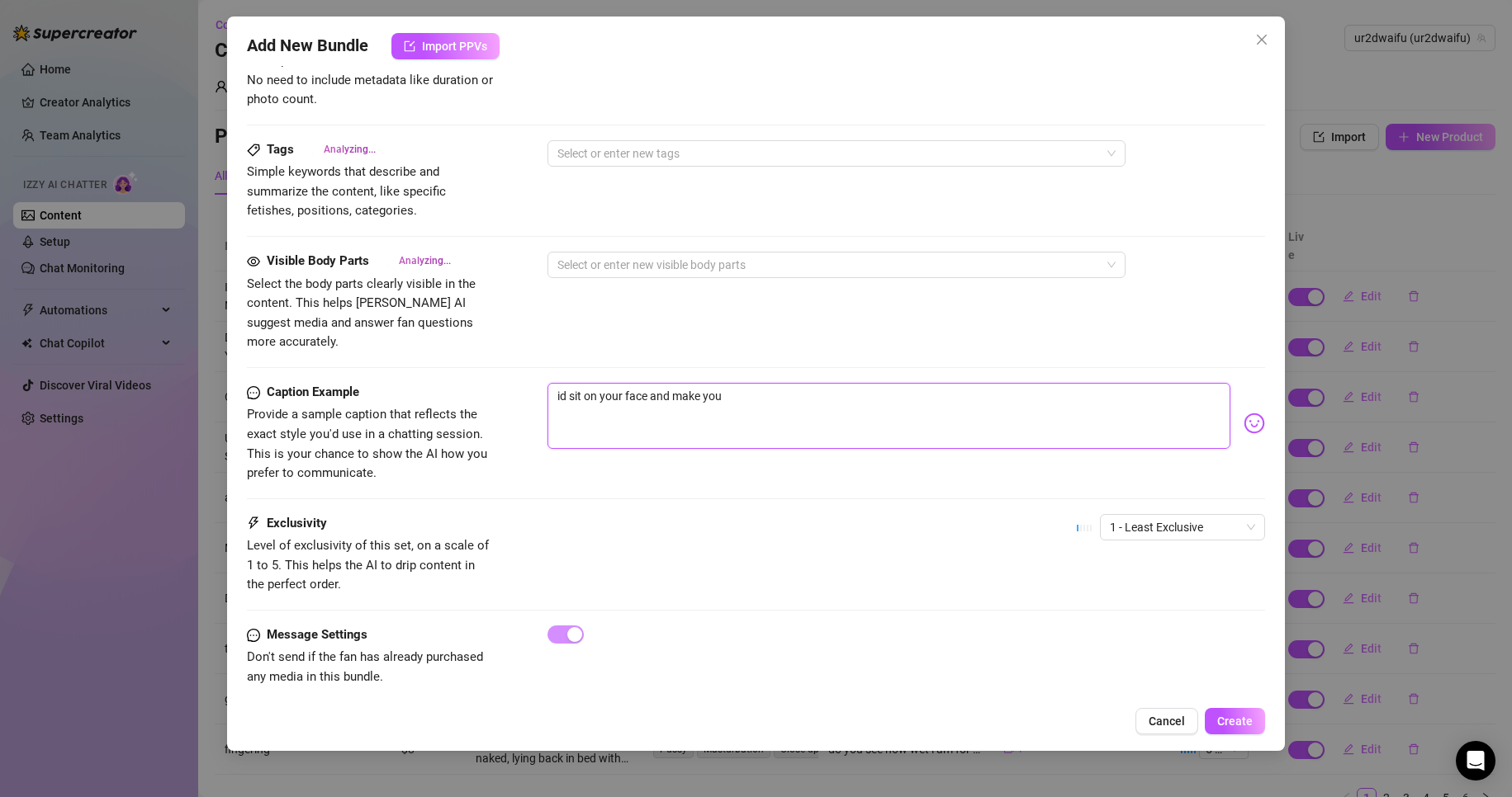
type textarea "id sit on your face and make you"
type textarea "id sit on your face and make you c"
type textarea "id sit on your face and make you ch"
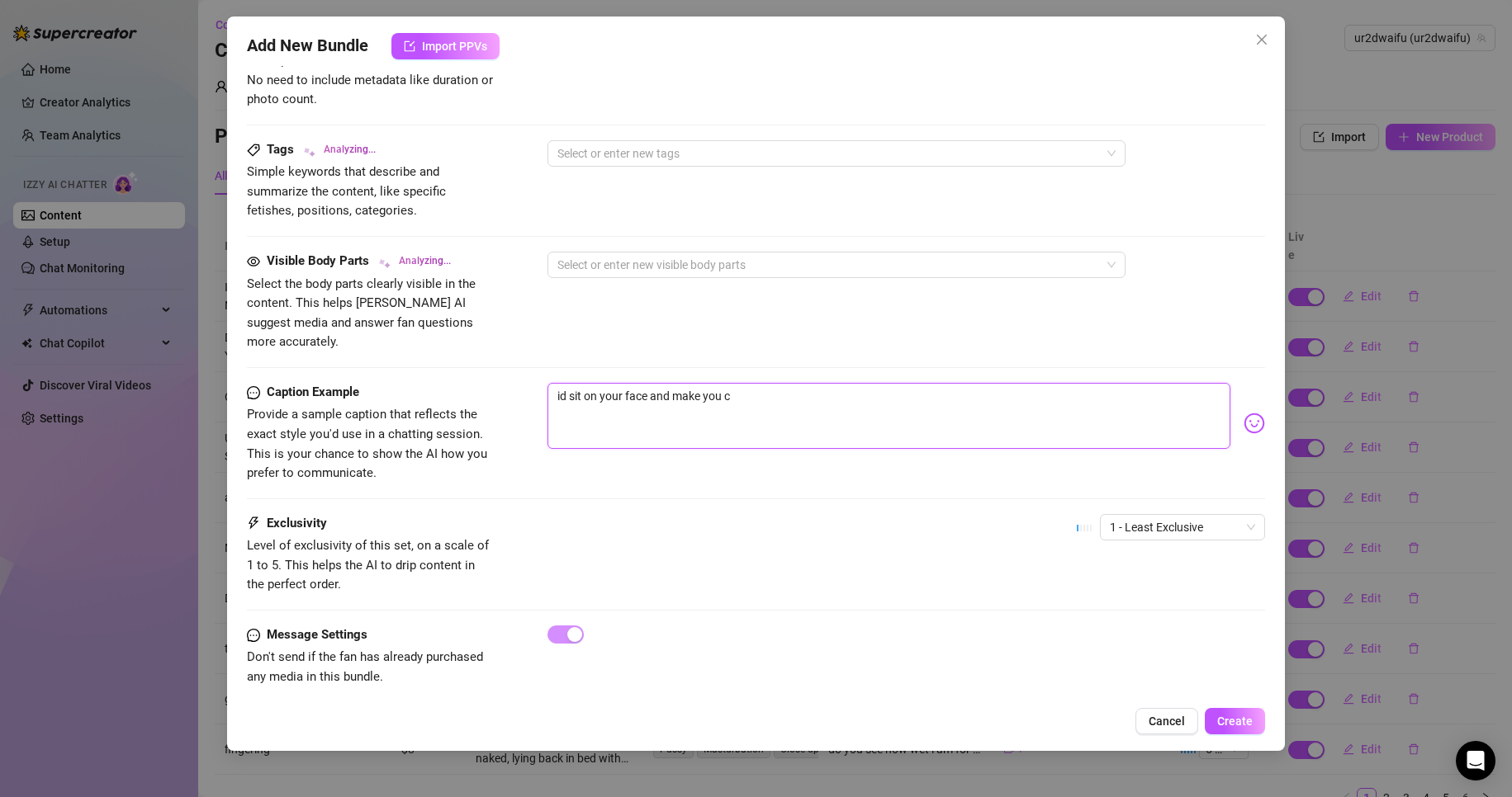
type textarea "id sit on your face and make you ch"
type textarea "id sit on your face and make you cho"
type textarea "id sit on your face and make you chok"
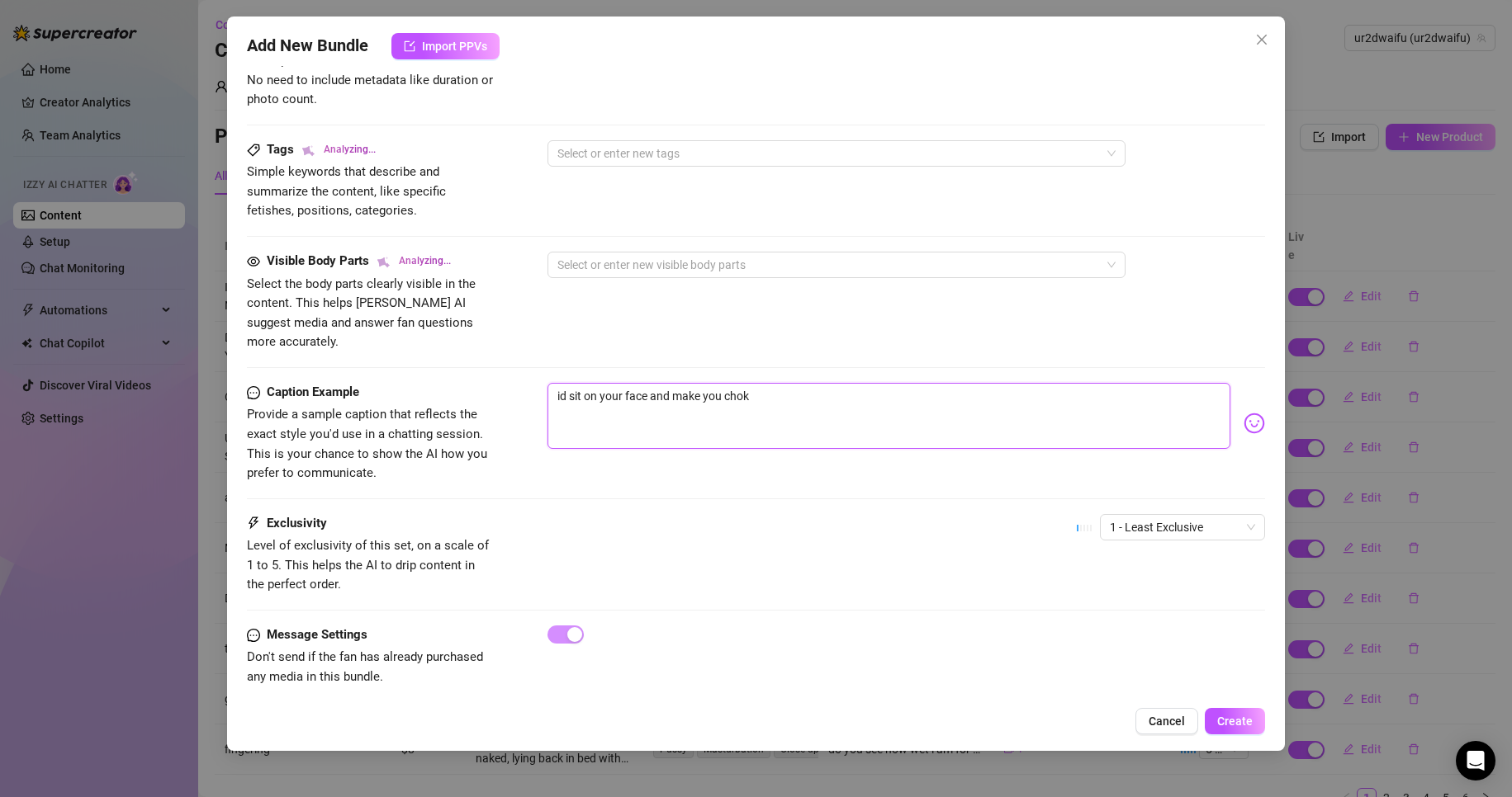
type textarea "id sit on your face and make you choke"
type textarea "id sit on your face and make you choke o"
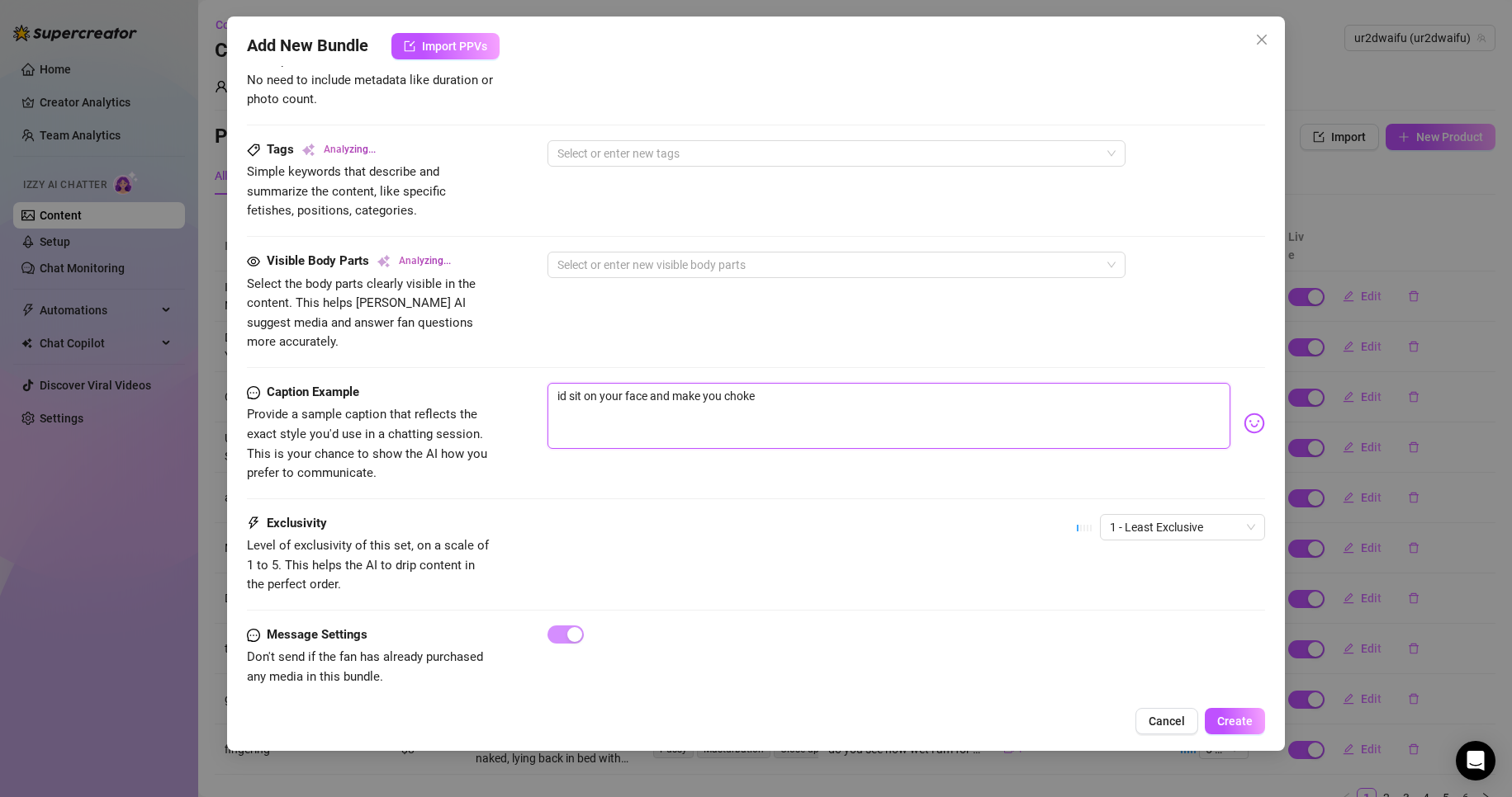
type textarea "id sit on your face and make you choke o"
type textarea "id sit on your face and make you choke on"
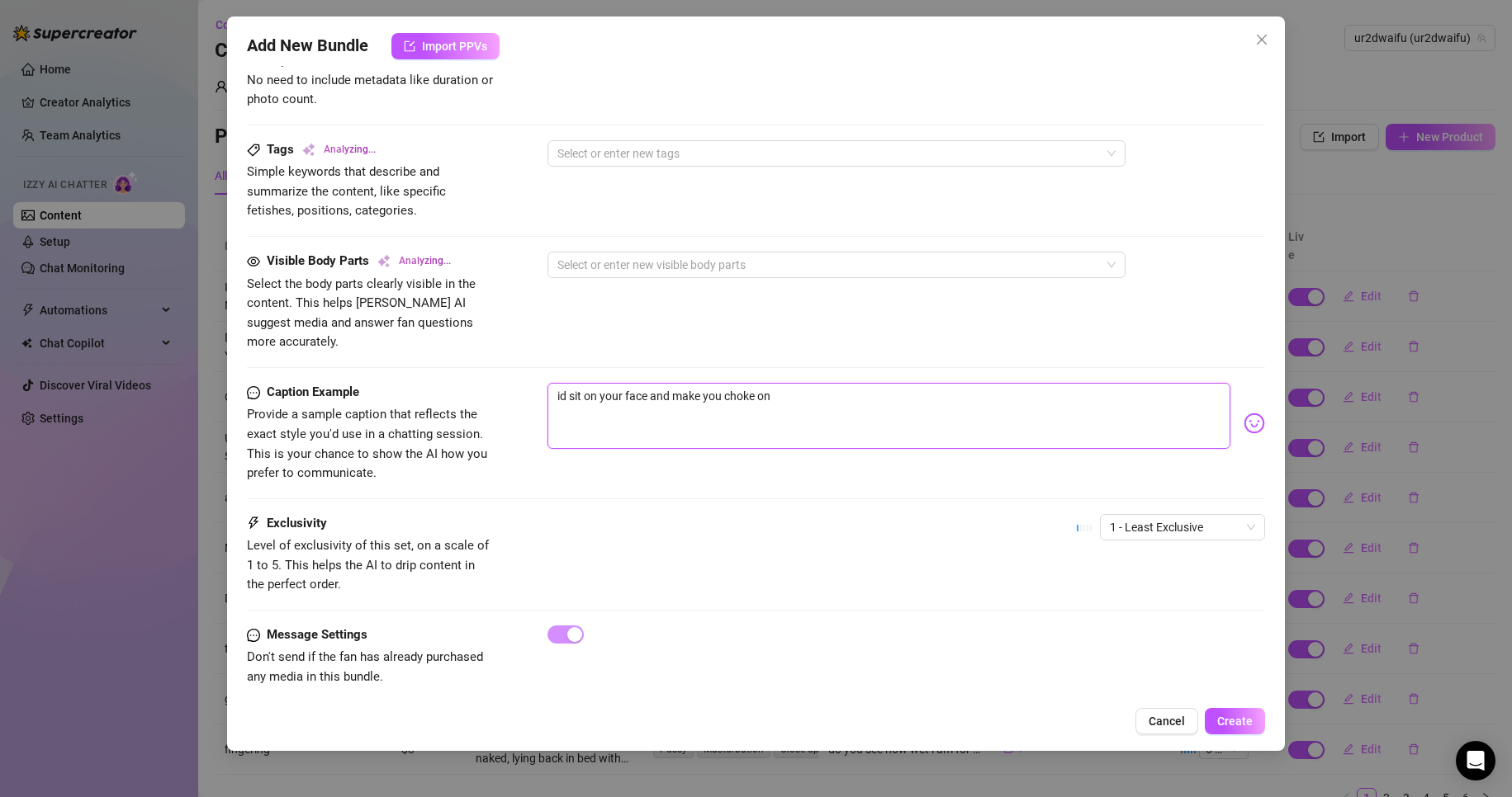
type textarea "id sit on your face and make you choke on m"
type textarea "id sit on your face and make you choke on my"
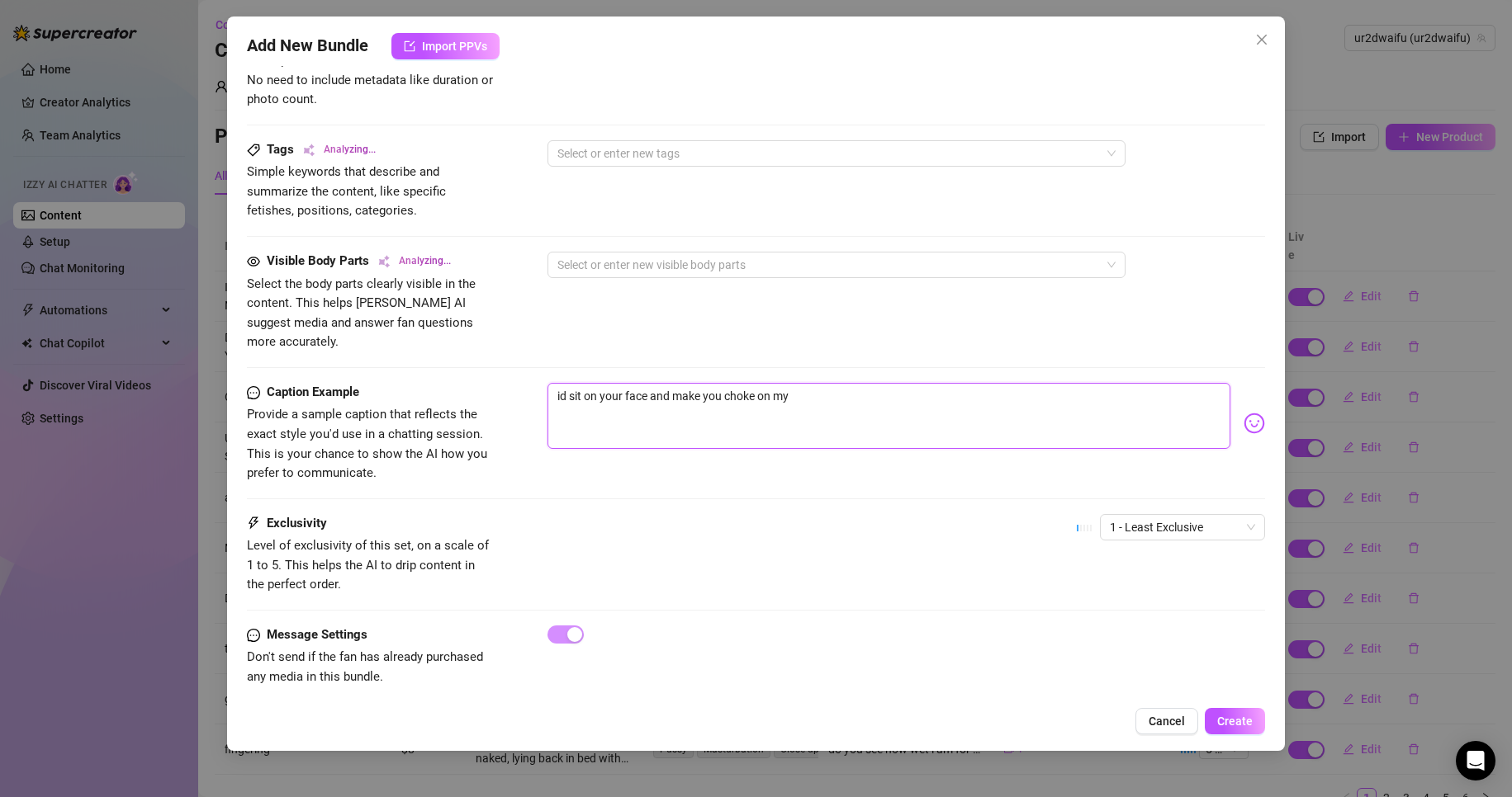
type textarea "id sit on your face and make you choke on my"
type textarea "id sit on your face and make you choke on my f"
type textarea "id sit on your face and make you choke on my fa"
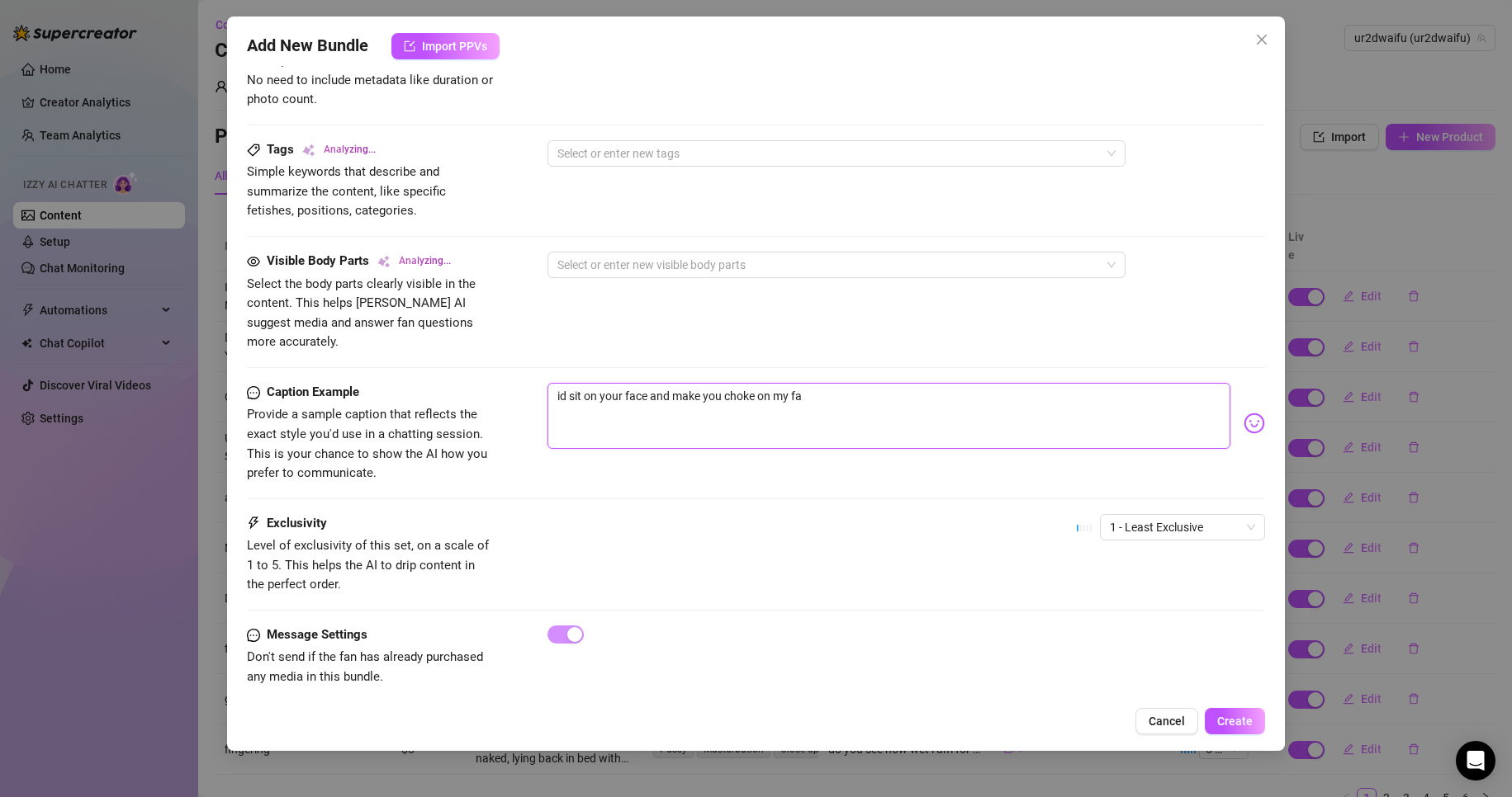
type textarea "id sit on your face and make you choke on my far"
type textarea "id sit on your face and make you choke on my fart"
type textarea "id sit on your face and make you choke on my farts"
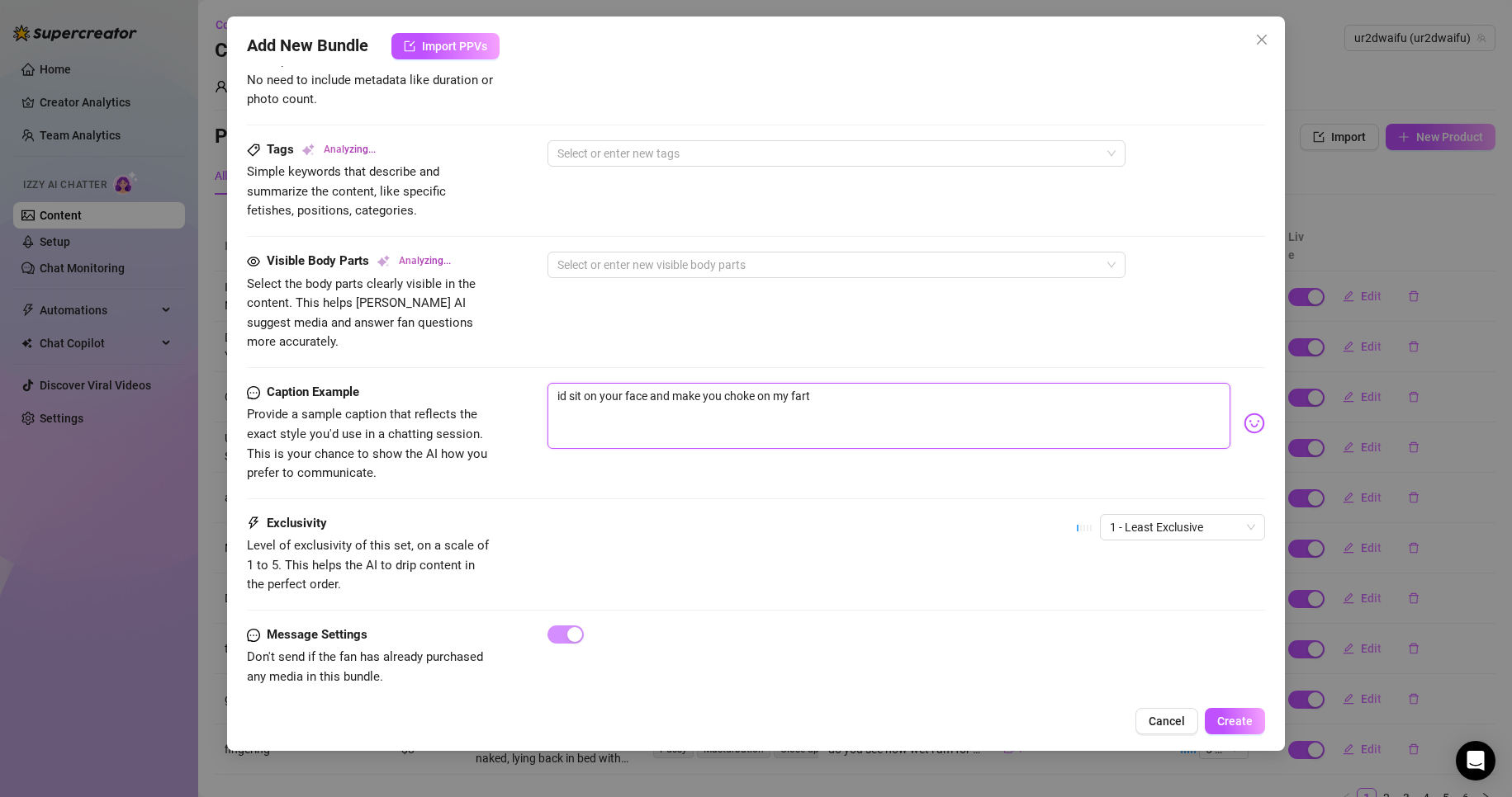
type textarea "id sit on your face and make you choke on my farts"
type textarea "id sit on your face and make you choke on my farts."
click at [1122, 515] on span "1 - Least Exclusive" at bounding box center [1182, 527] width 146 height 25
type textarea "id sit on your face and make you choke on my farts."
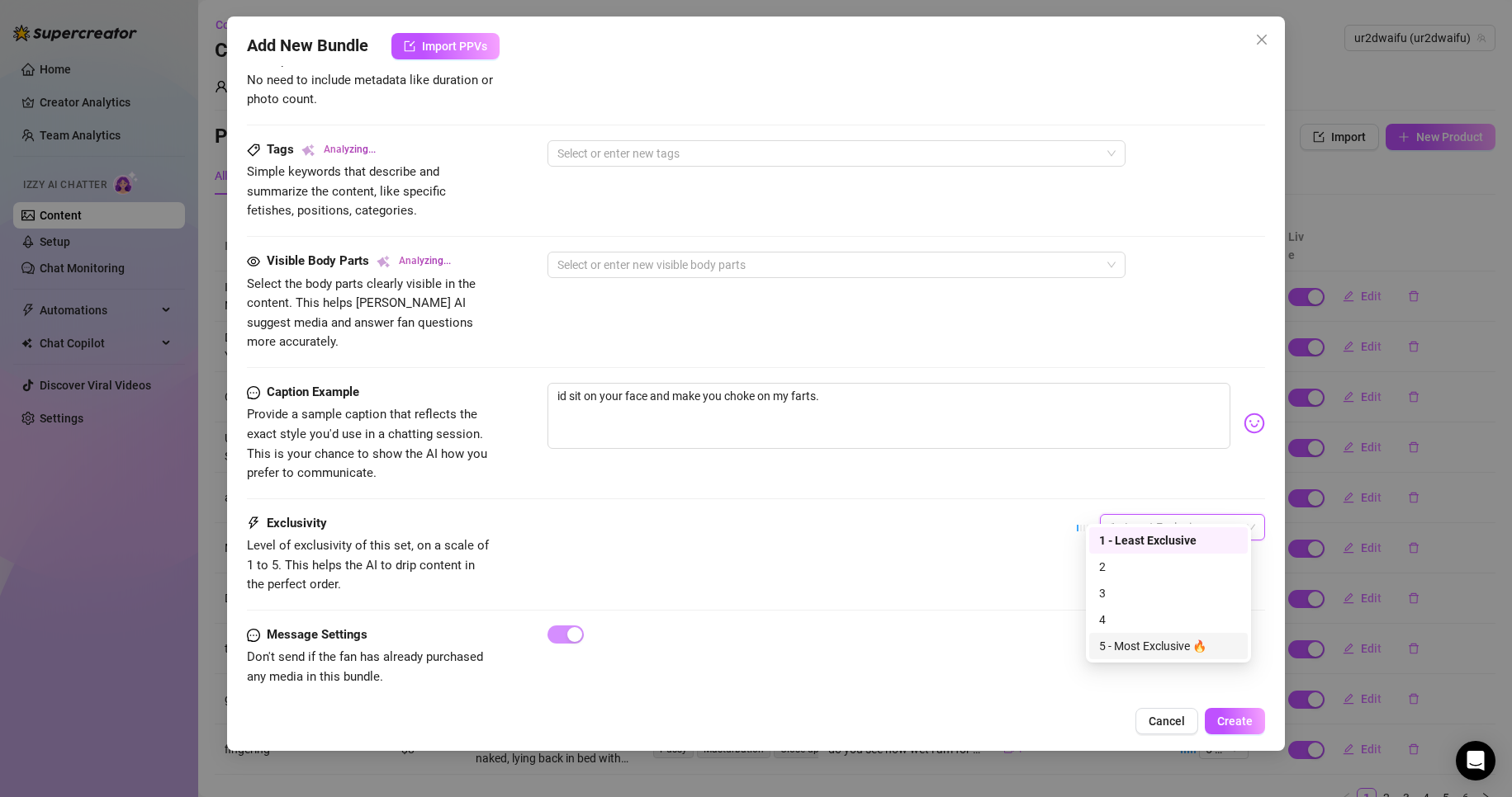
drag, startPoint x: 1143, startPoint y: 638, endPoint x: 1121, endPoint y: 627, distance: 24.6
click at [1144, 638] on div "5 - Most Exclusive 🔥" at bounding box center [1169, 646] width 138 height 18
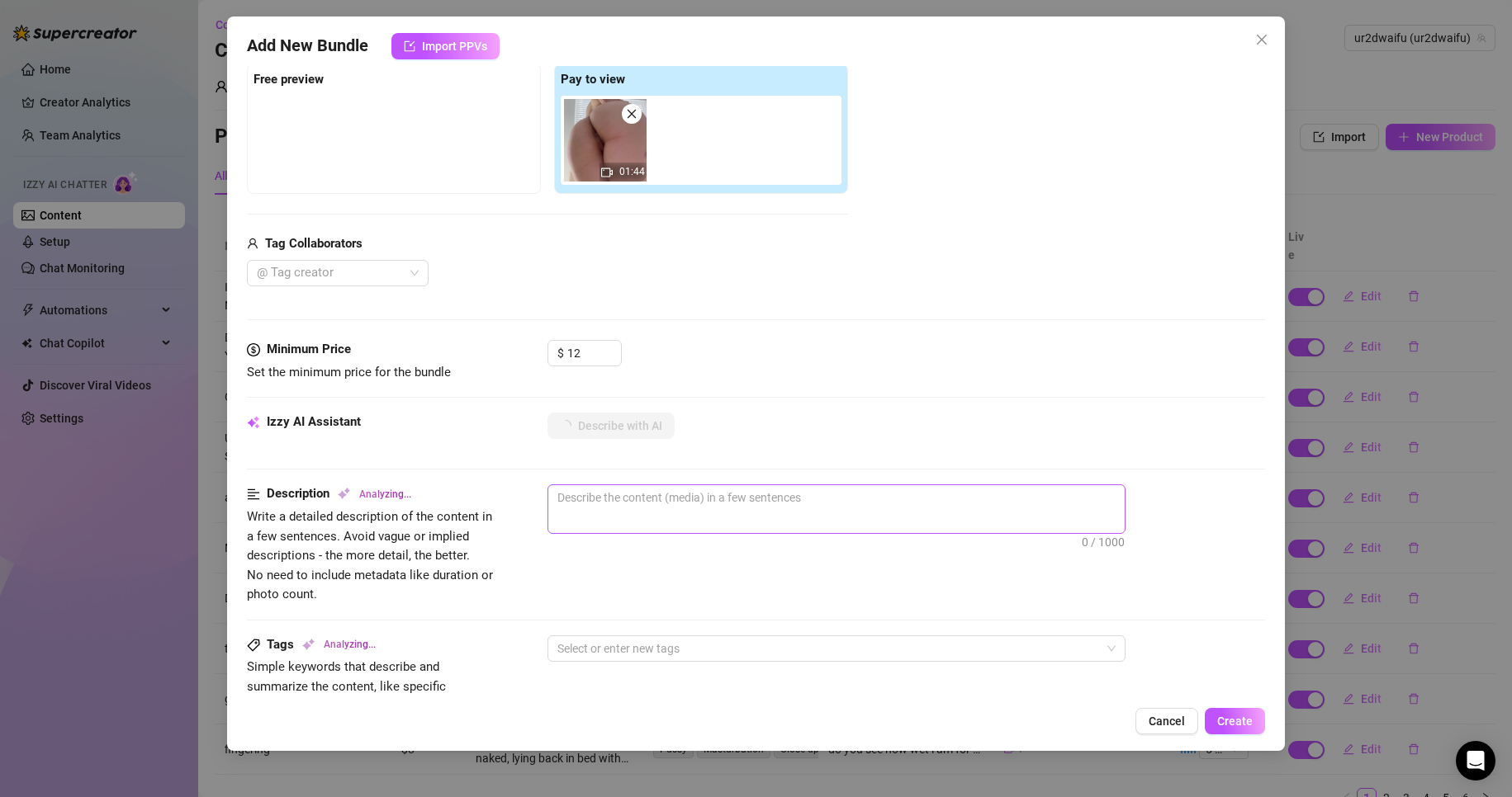
scroll to position [94, 0]
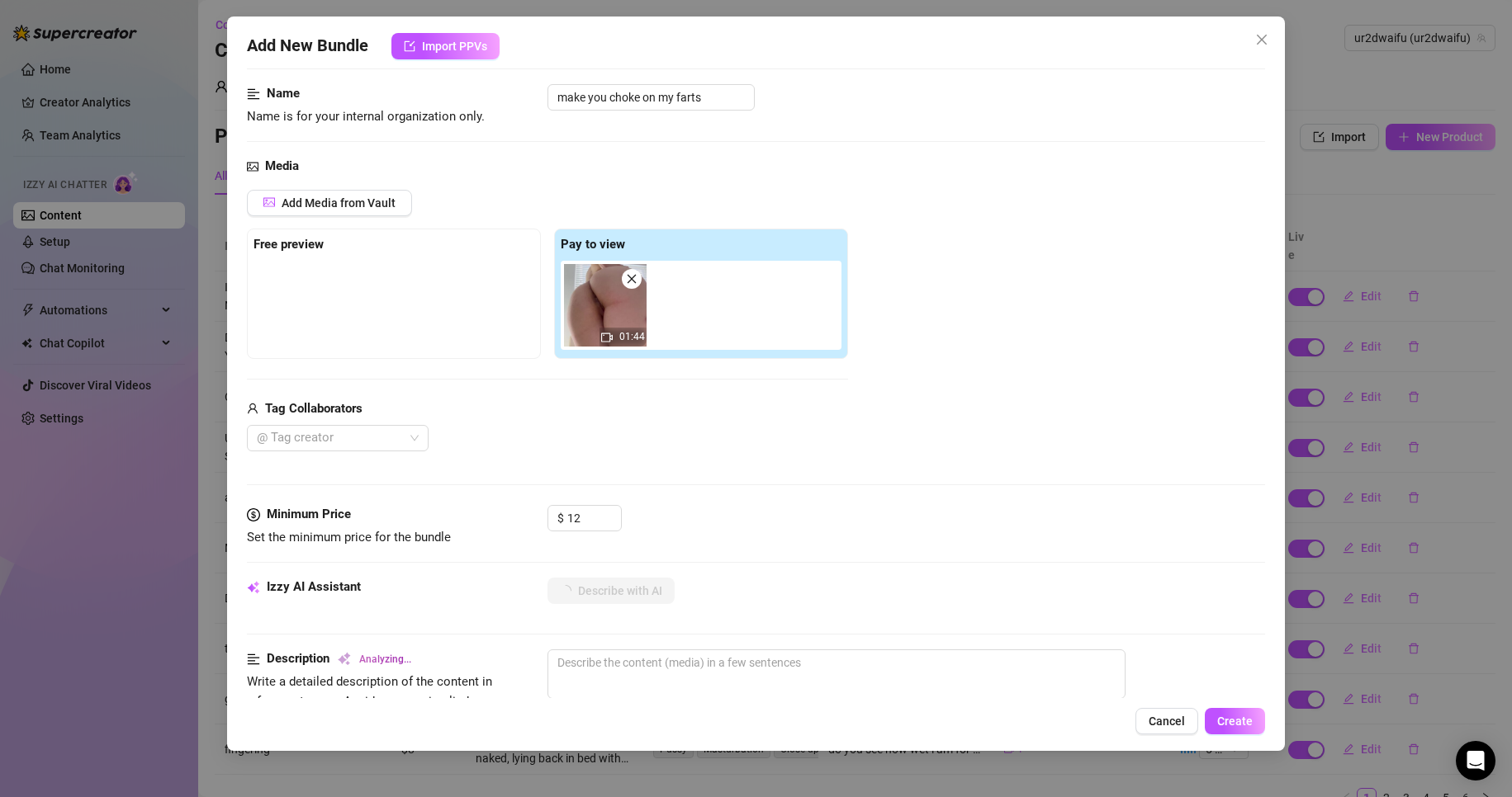
click at [612, 300] on img at bounding box center [605, 305] width 83 height 83
type textarea "[PERSON_NAME]"
type textarea "[PERSON_NAME] is"
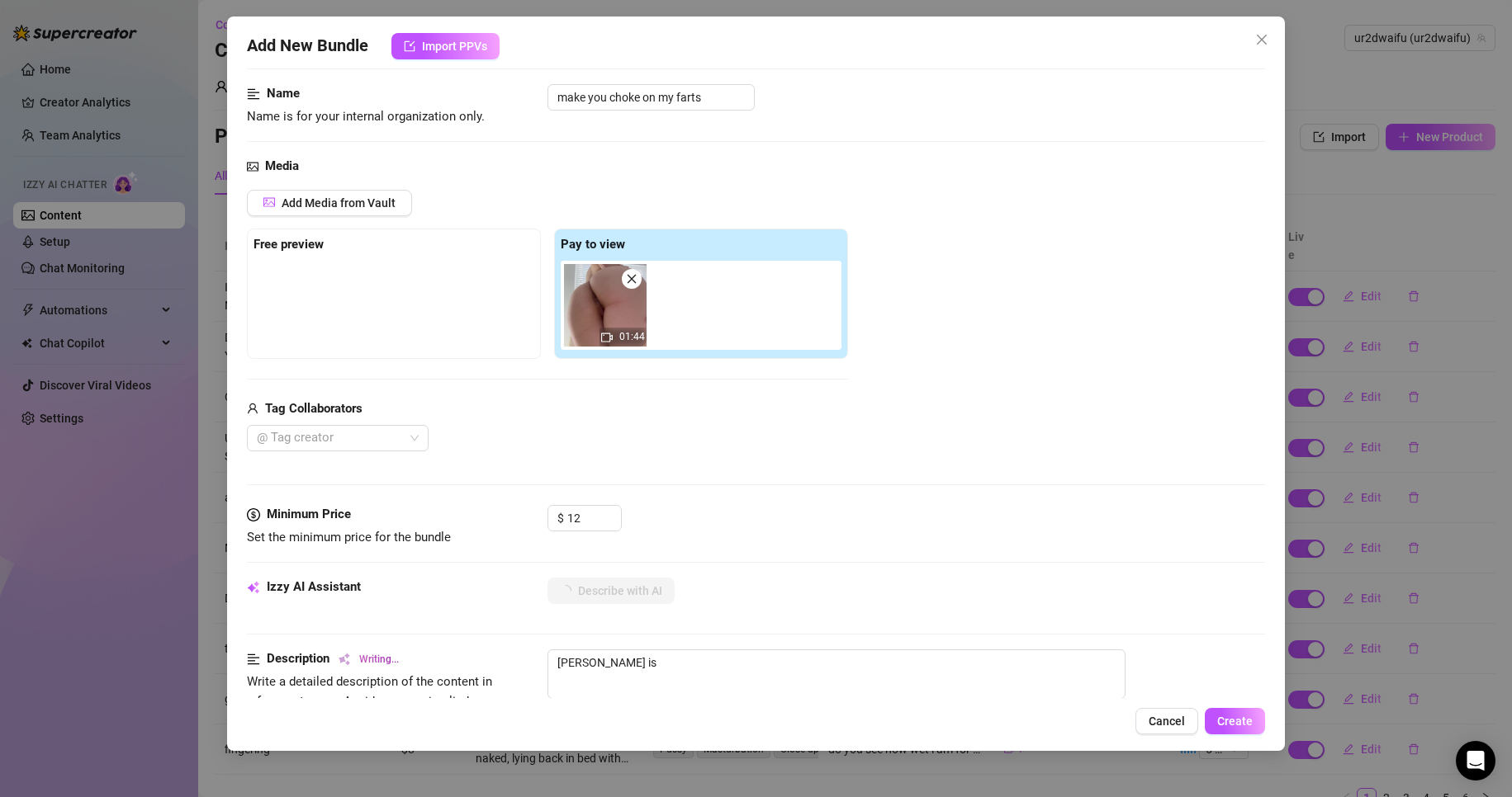
type textarea "[PERSON_NAME] is fully"
type textarea "[PERSON_NAME] is fully naked,"
type textarea "[PERSON_NAME] is fully naked, showing"
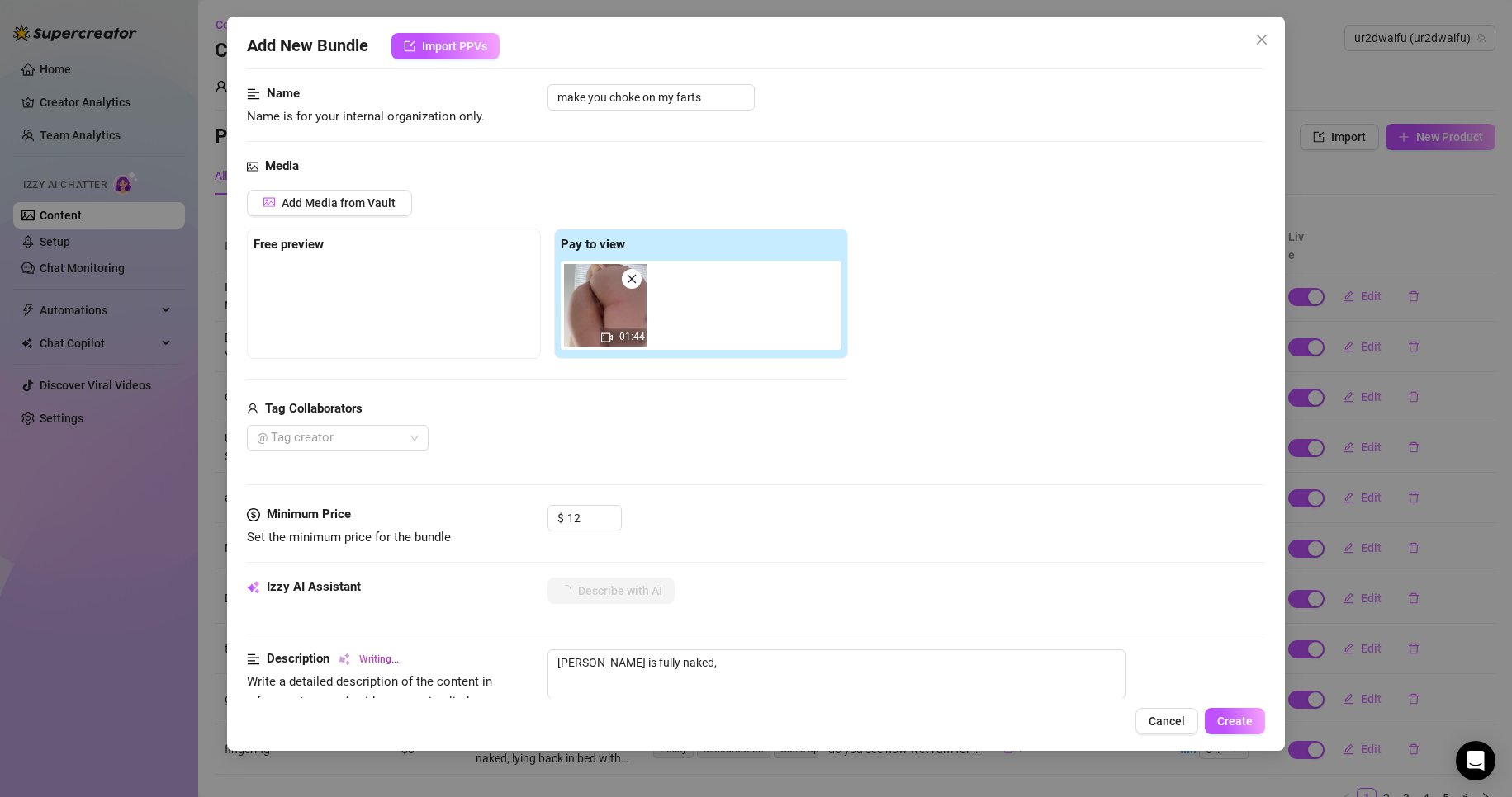
type textarea "[PERSON_NAME] is fully naked, showing"
type textarea "[PERSON_NAME] is fully naked, showing off"
type textarea "[PERSON_NAME] is fully naked, showing off her"
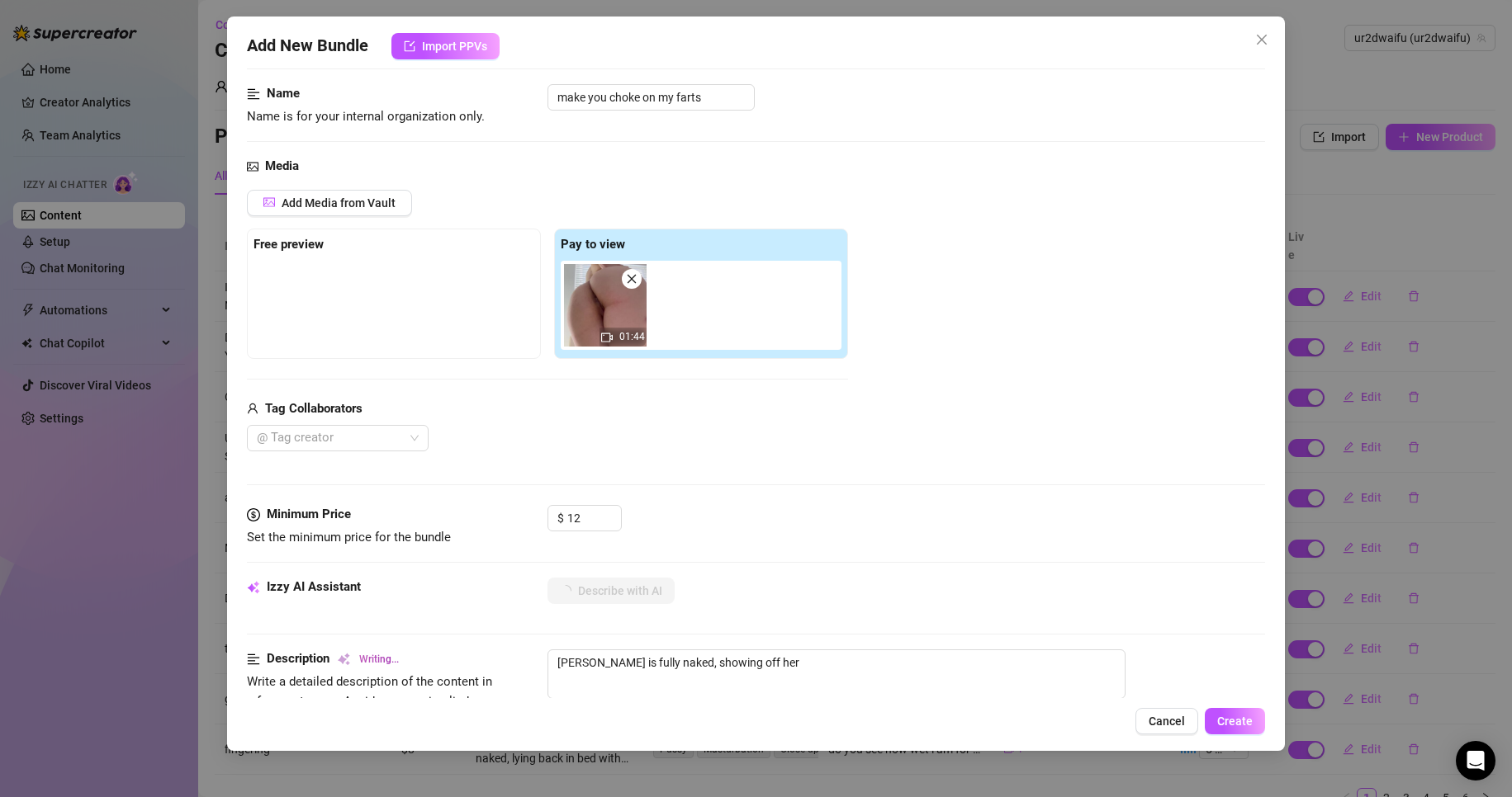
type textarea "[PERSON_NAME] is fully naked, showing off her shaved"
type textarea "[PERSON_NAME] is fully naked, showing off her shaved pussy"
type textarea "[PERSON_NAME] is fully naked, showing off her shaved pussy and"
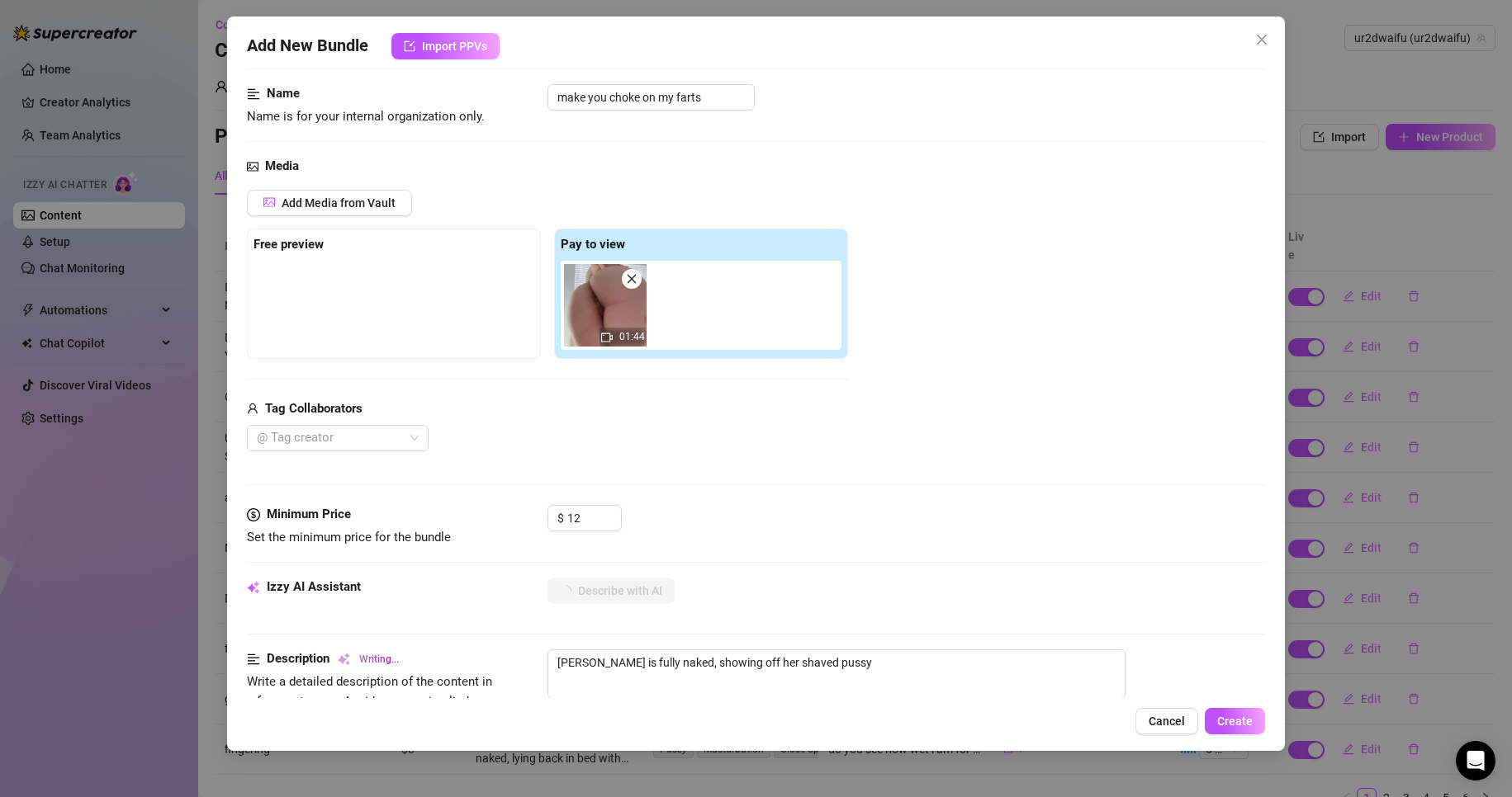
type textarea "[PERSON_NAME] is fully naked, showing off her shaved pussy and"
type textarea "[PERSON_NAME] is fully naked, showing off her shaved pussy and tight"
type textarea "[PERSON_NAME] is fully naked, showing off her shaved pussy and tight asshole"
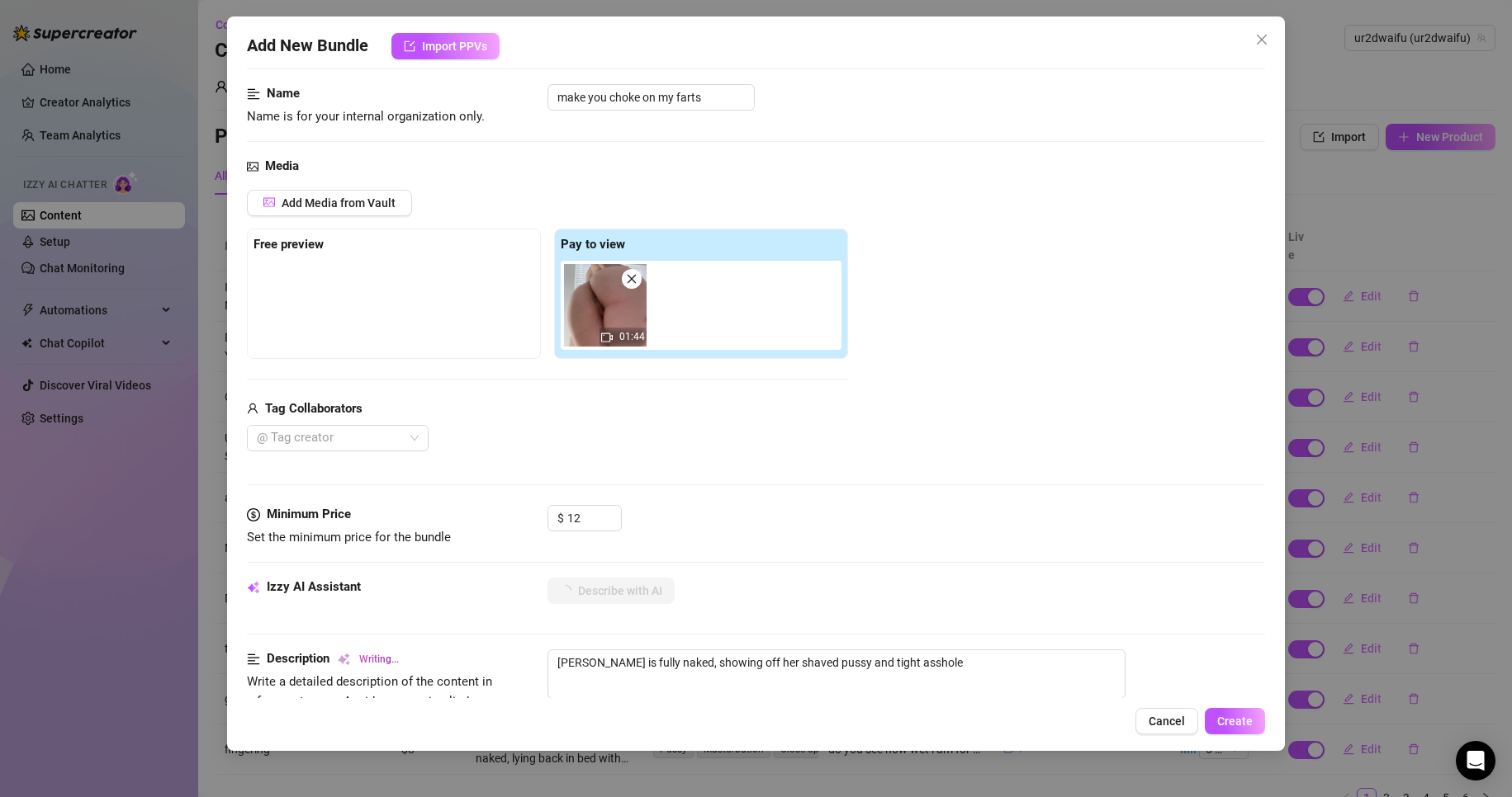
type textarea "[PERSON_NAME] is fully naked, showing off her shaved pussy and tight asshole in"
type textarea "[PERSON_NAME] is fully naked, showing off her shaved pussy and tight asshole in…"
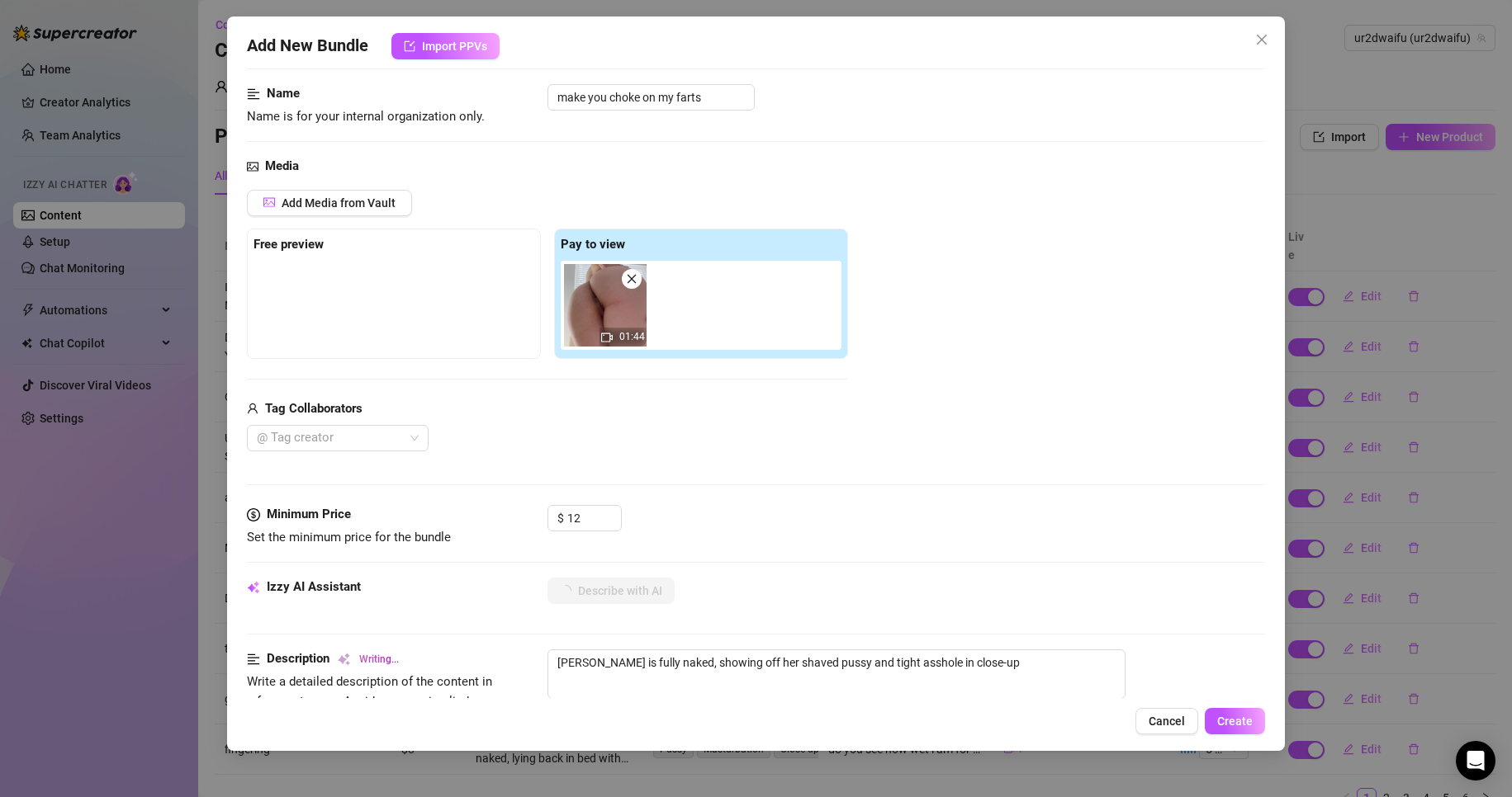
type textarea "[PERSON_NAME] is fully naked, showing off her shaved pussy and tight asshole in…"
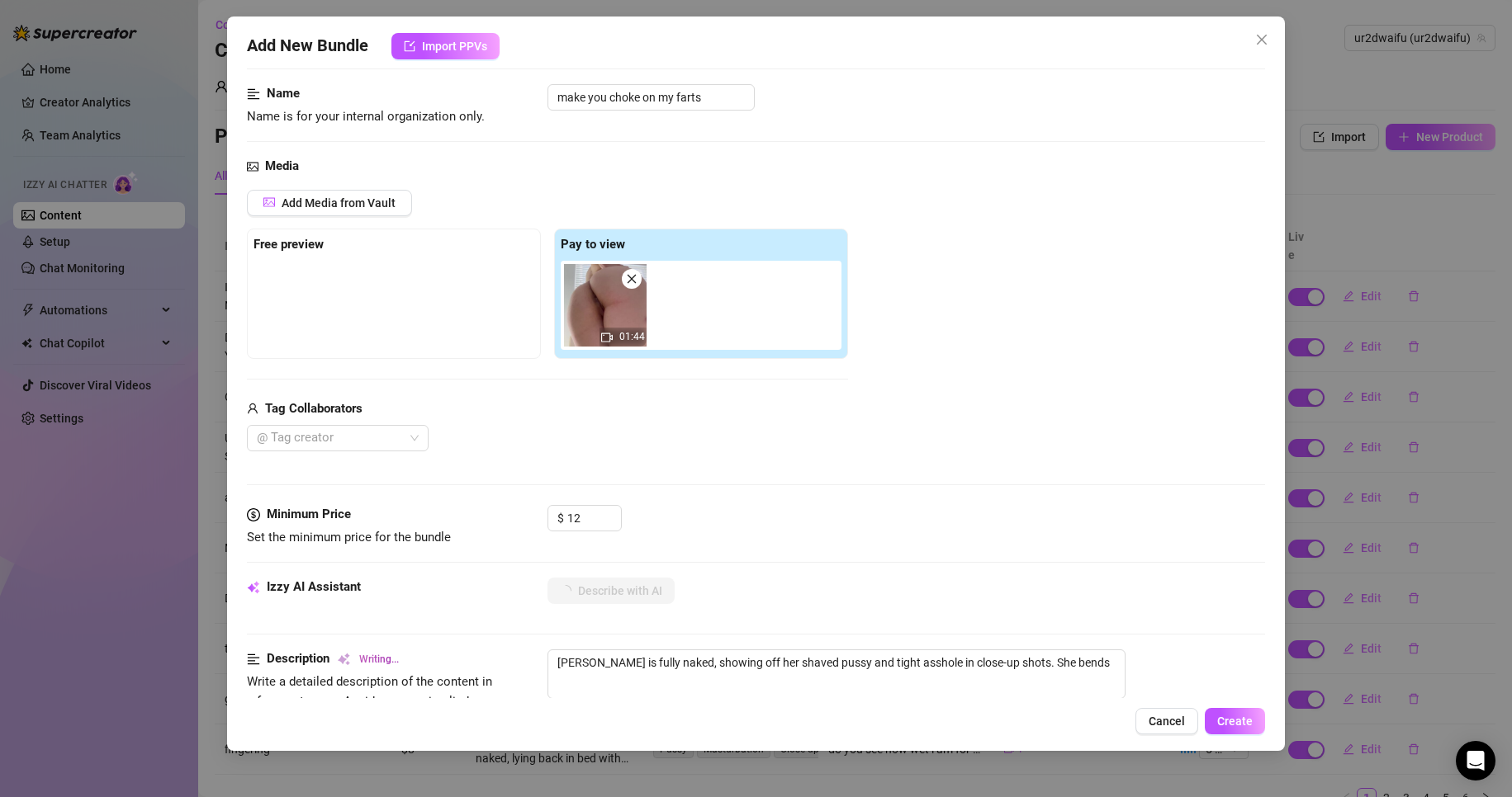
type textarea "[PERSON_NAME] is fully naked, showing off her shaved pussy and tight asshole in…"
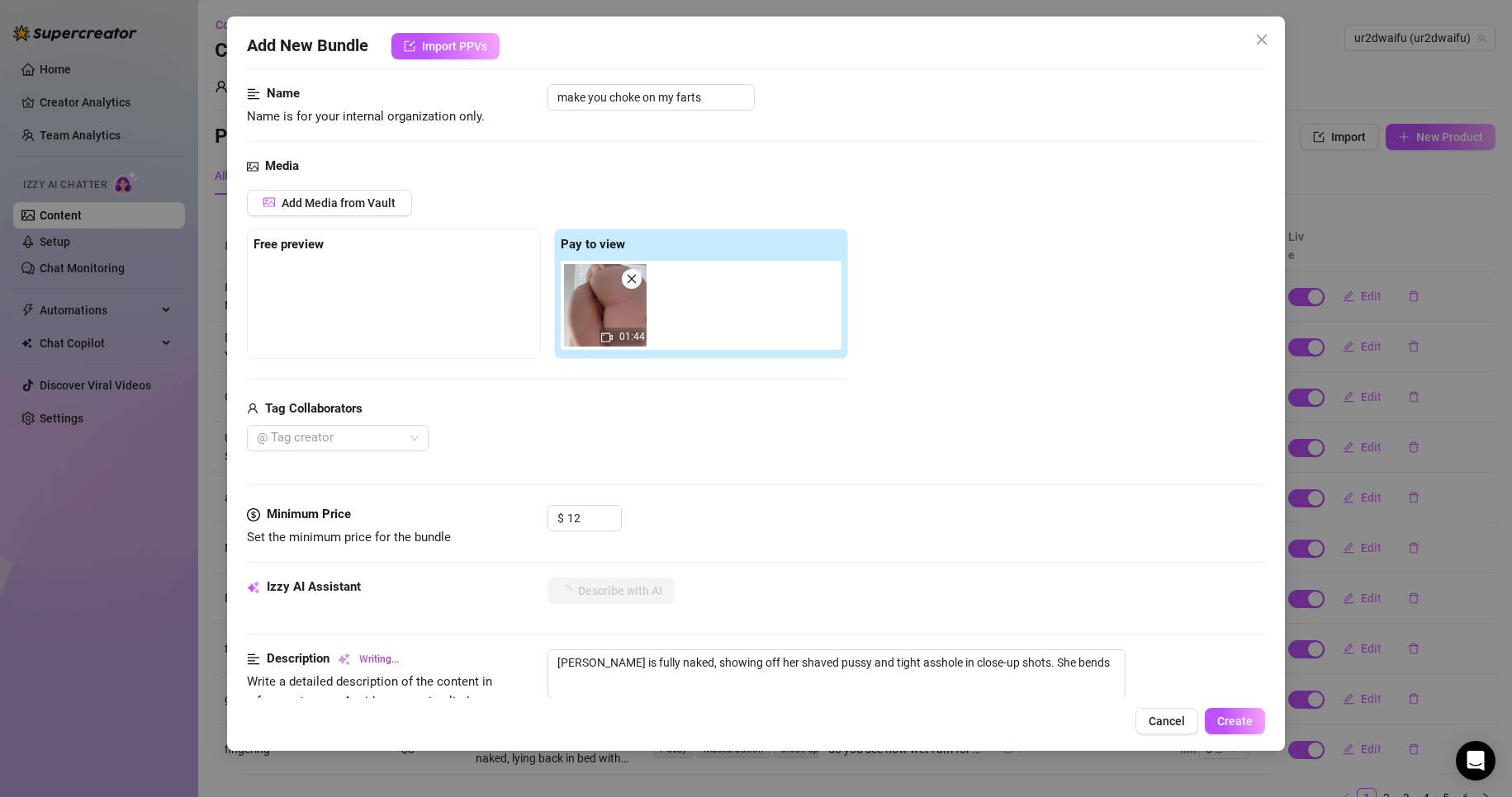
type textarea "[PERSON_NAME] is fully naked, showing off her shaved pussy and tight asshole in…"
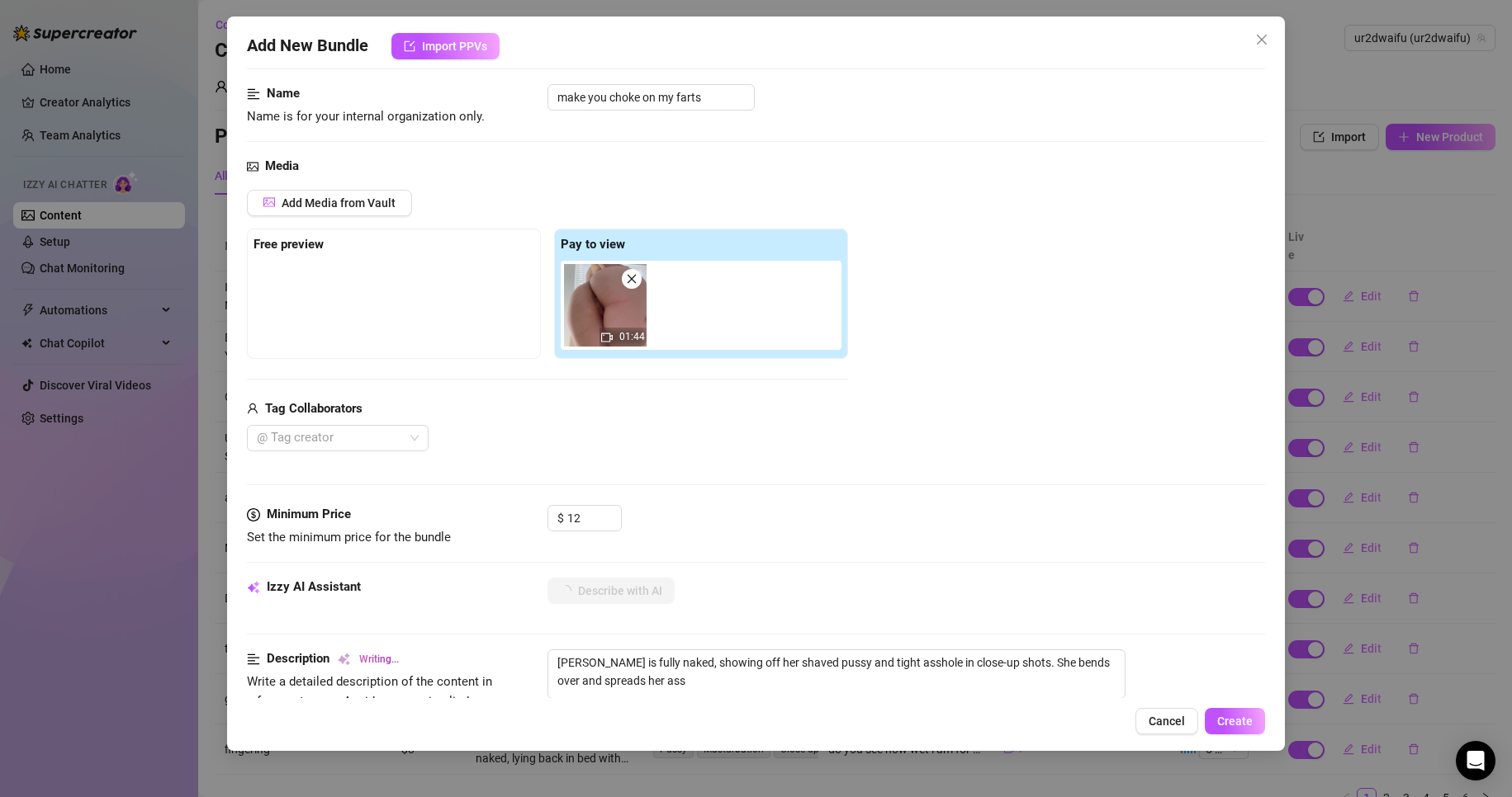
type textarea "[PERSON_NAME] is fully naked, showing off her shaved pussy and tight asshole in…"
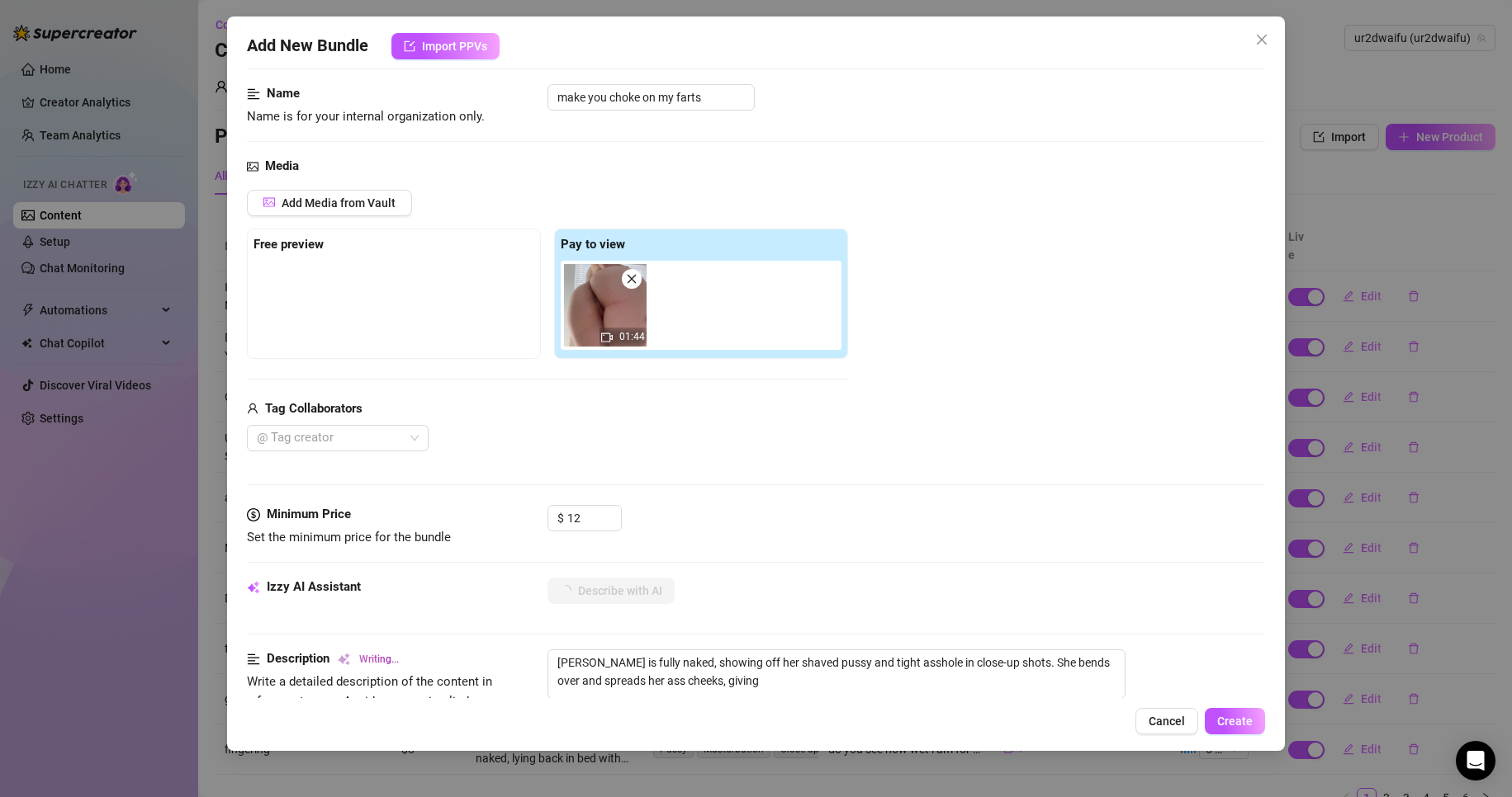
type textarea "[PERSON_NAME] is fully naked, showing off her shaved pussy and tight asshole in…"
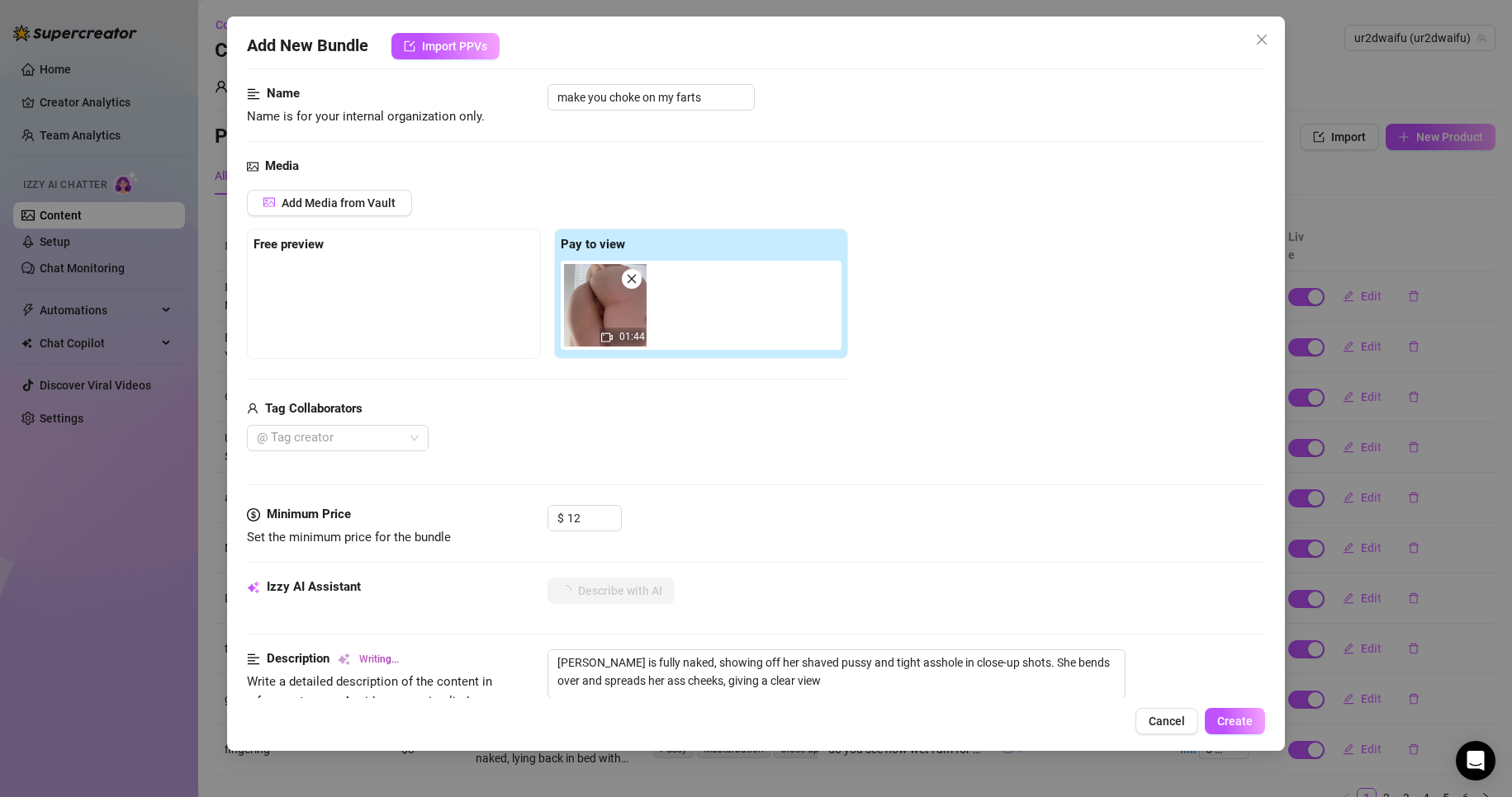
type textarea "[PERSON_NAME] is fully naked, showing off her shaved pussy and tight asshole in…"
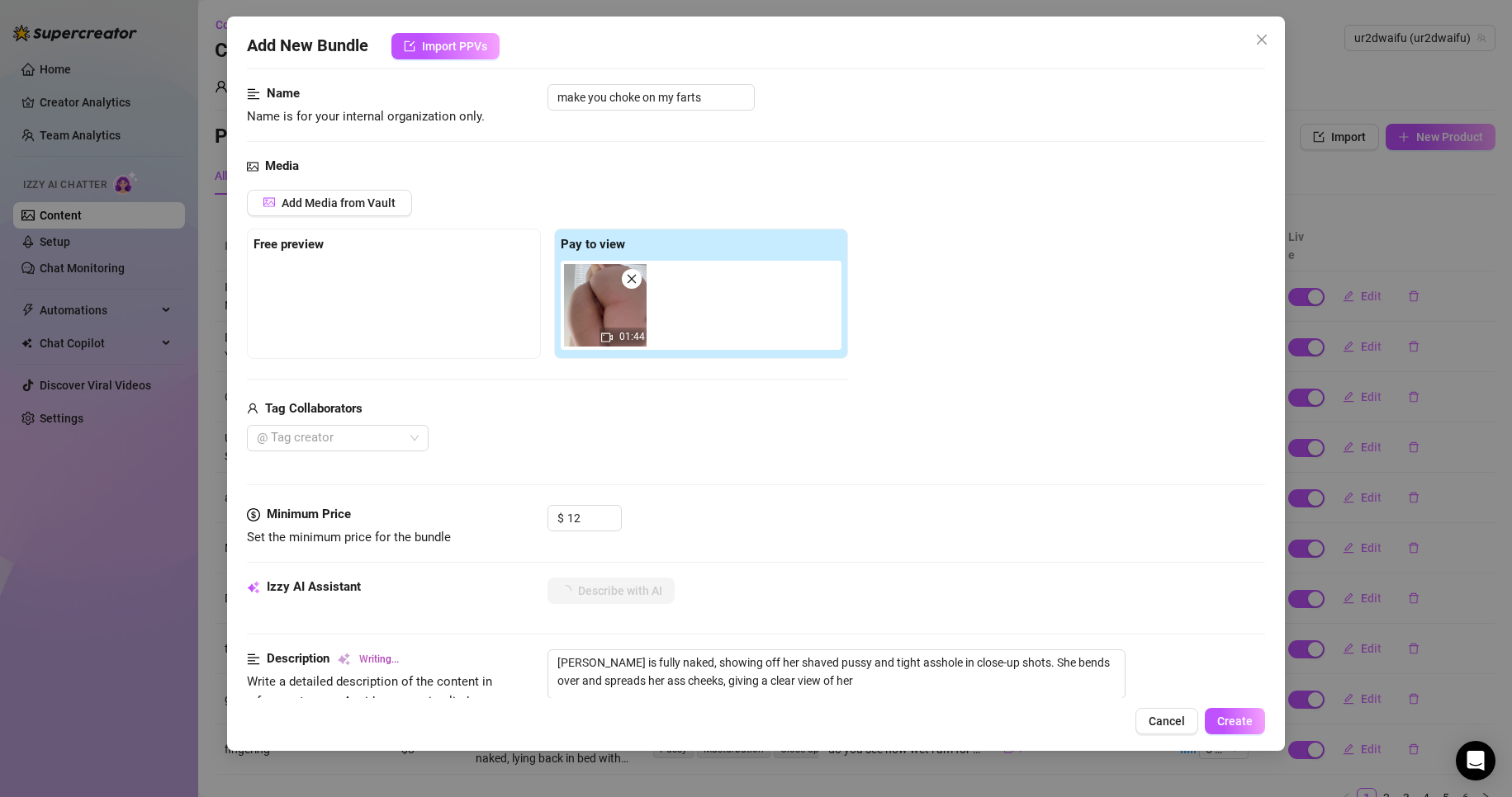
type textarea "[PERSON_NAME] is fully naked, showing off her shaved pussy and tight asshole in…"
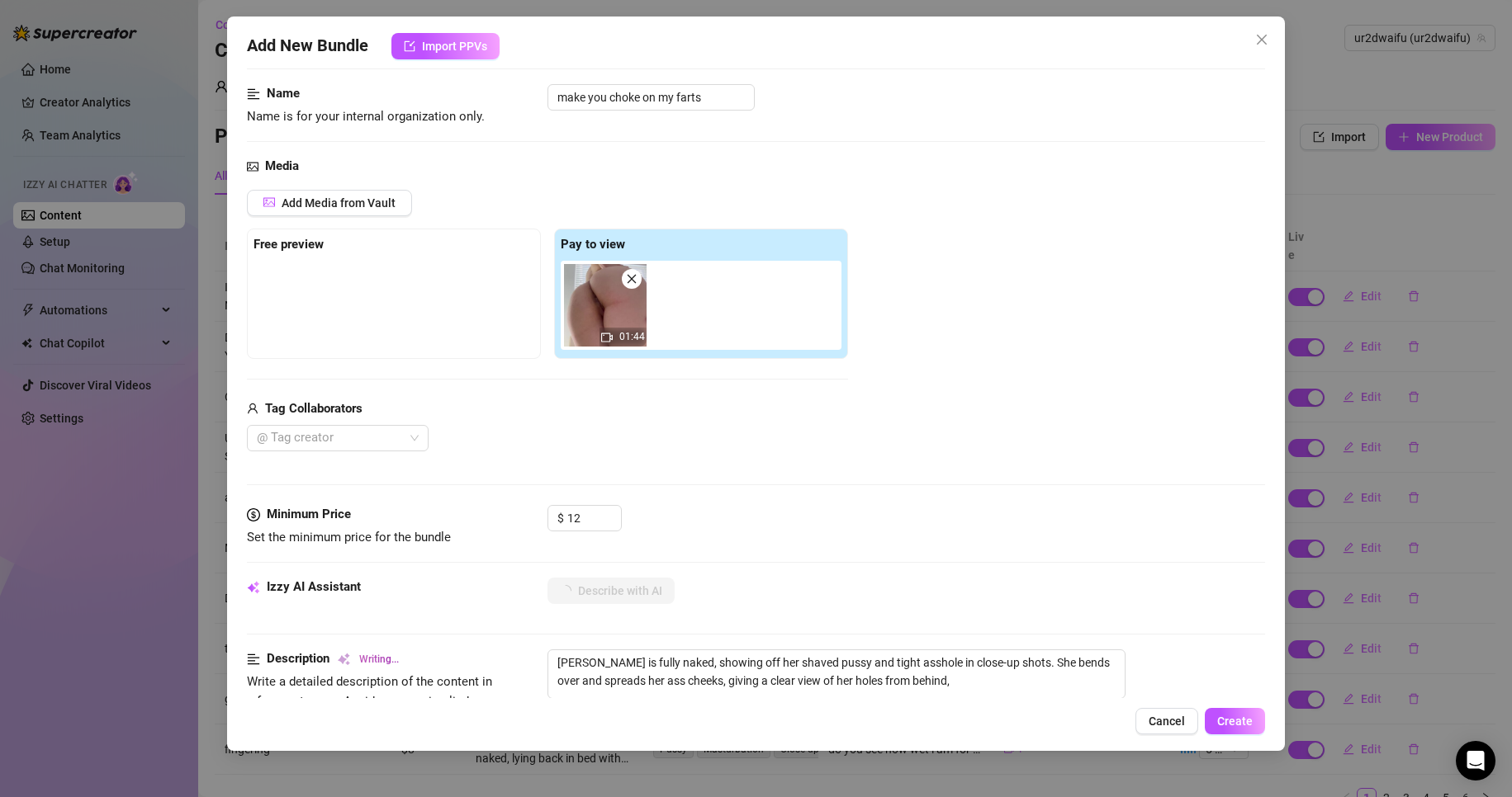
type textarea "[PERSON_NAME] is fully naked, showing off her shaved pussy and tight asshole in…"
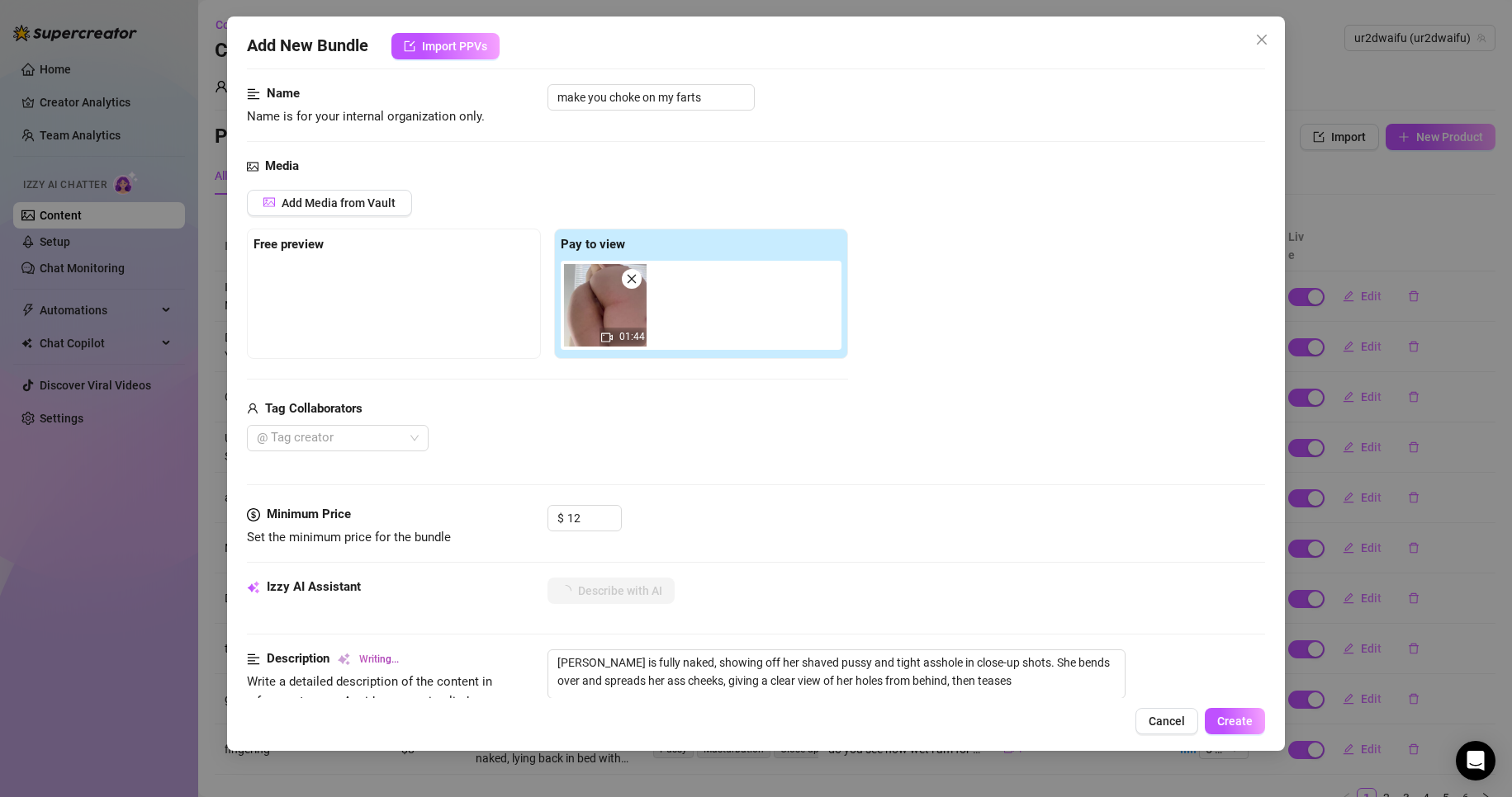
type textarea "[PERSON_NAME] is fully naked, showing off her shaved pussy and tight asshole in…"
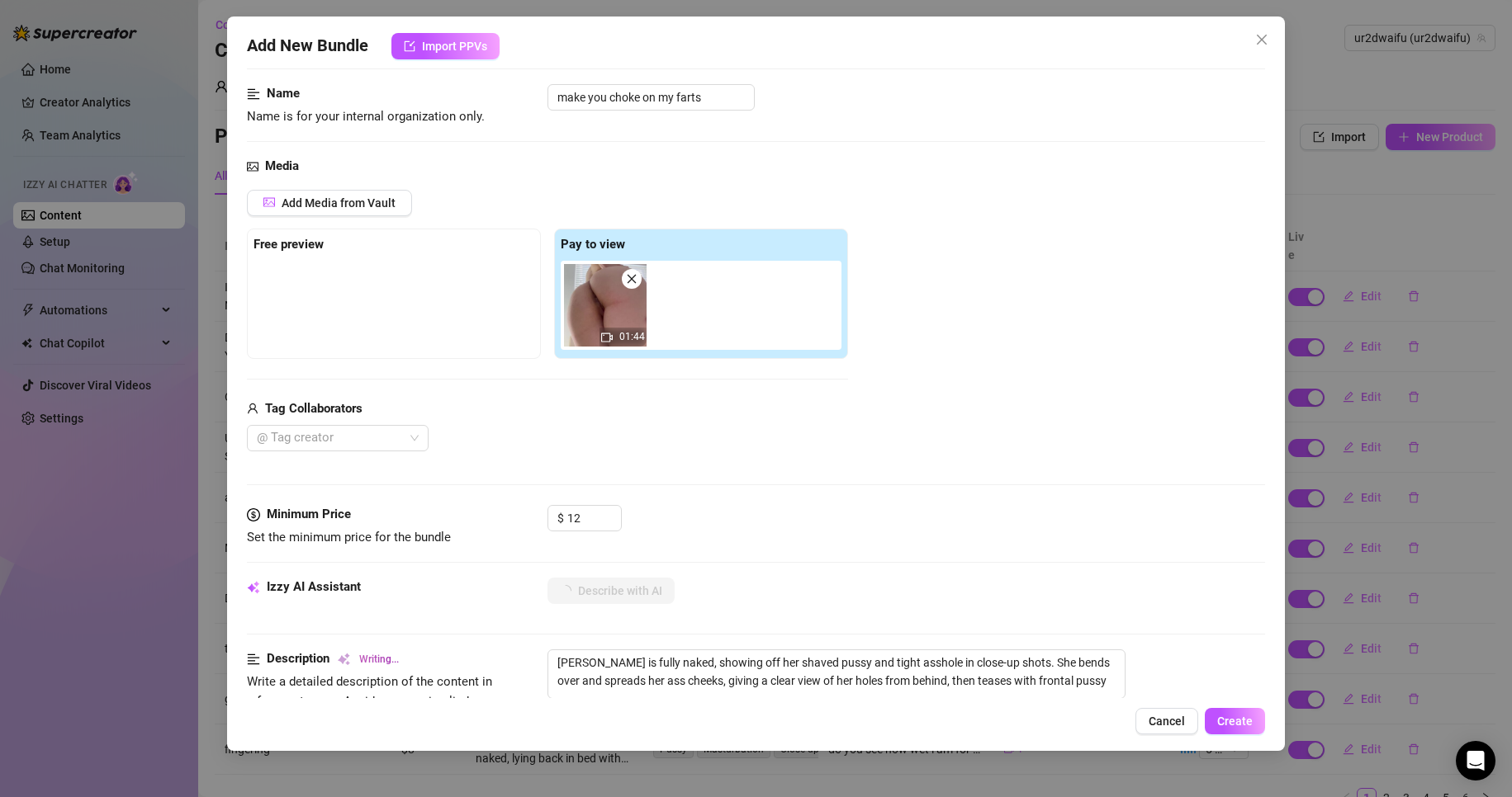
type textarea "[PERSON_NAME] is fully naked, showing off her shaved pussy and tight asshole in…"
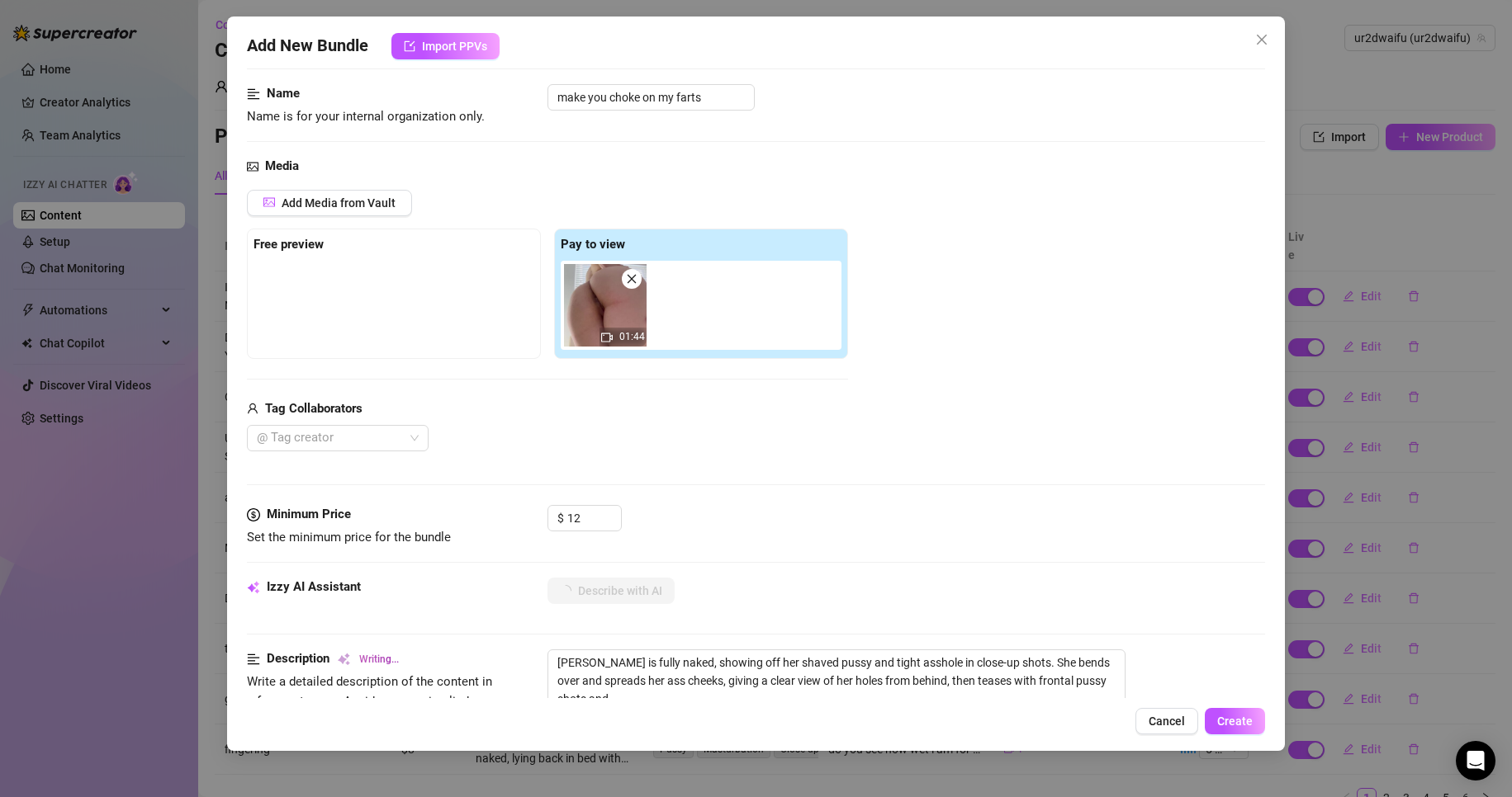
type textarea "[PERSON_NAME] is fully naked, showing off her shaved pussy and tight asshole in…"
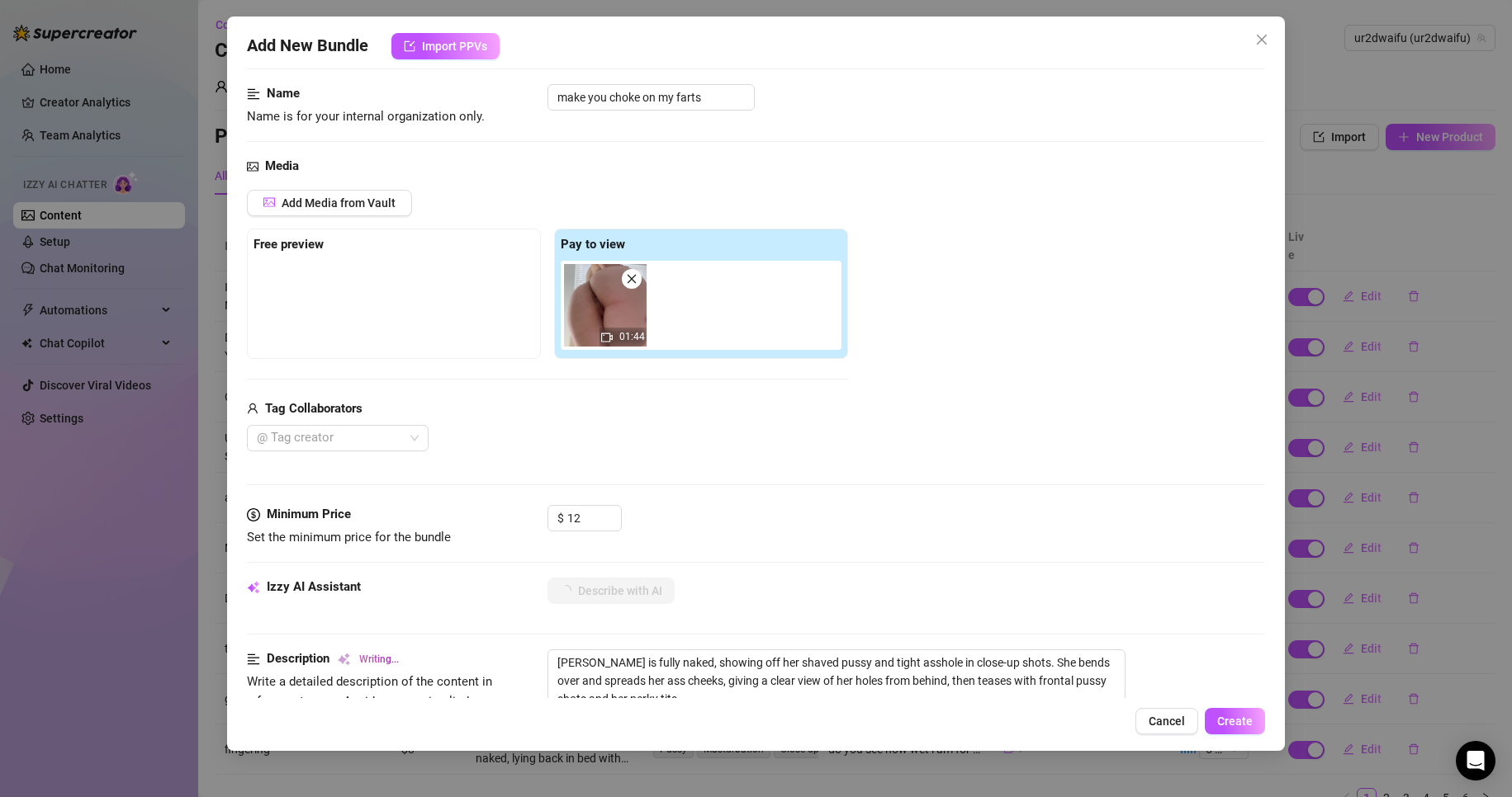
type textarea "[PERSON_NAME] is fully naked, showing off her shaved pussy and tight asshole in…"
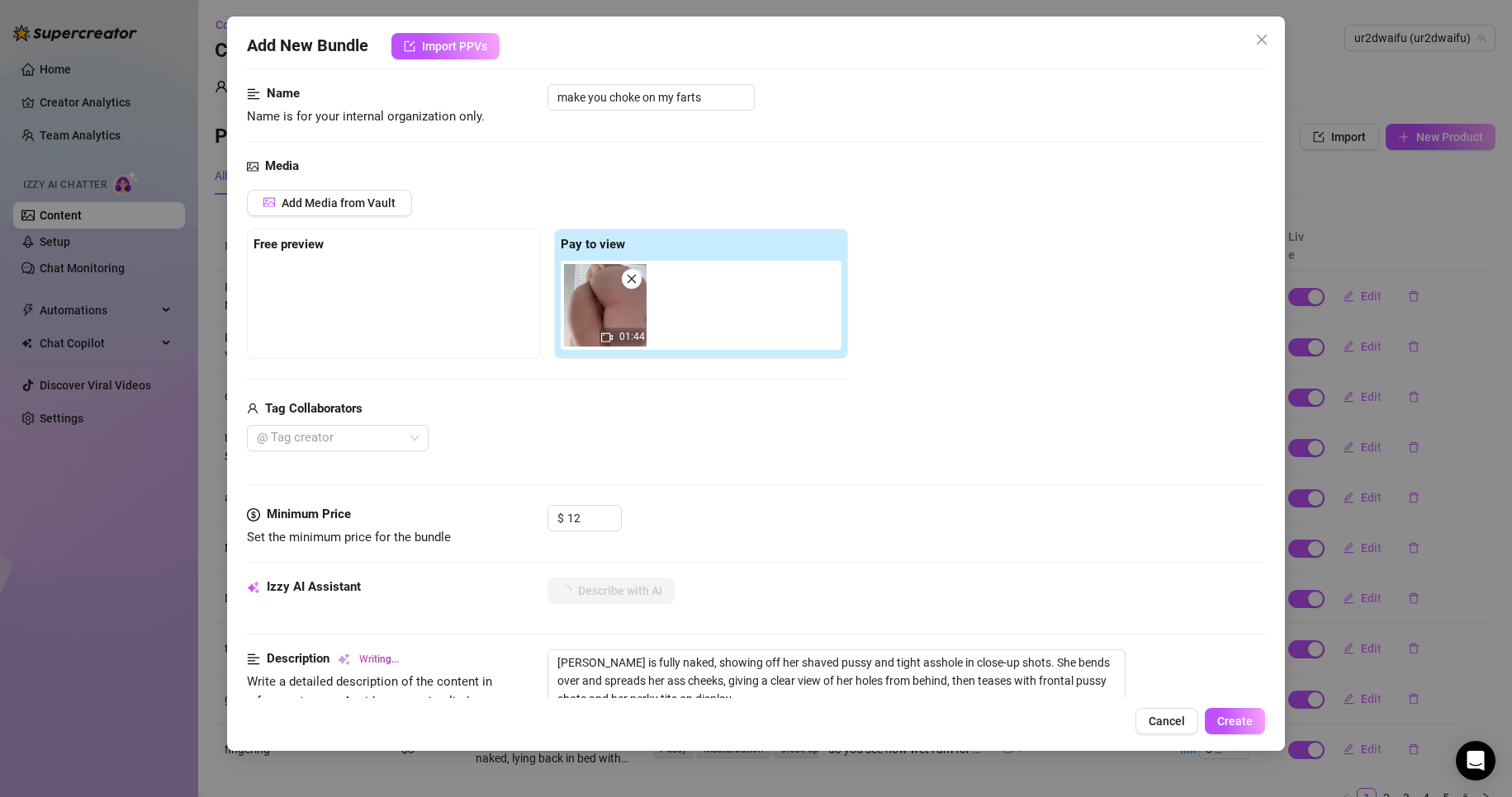
type textarea "[PERSON_NAME] is fully naked, showing off her shaved pussy and tight asshole in…"
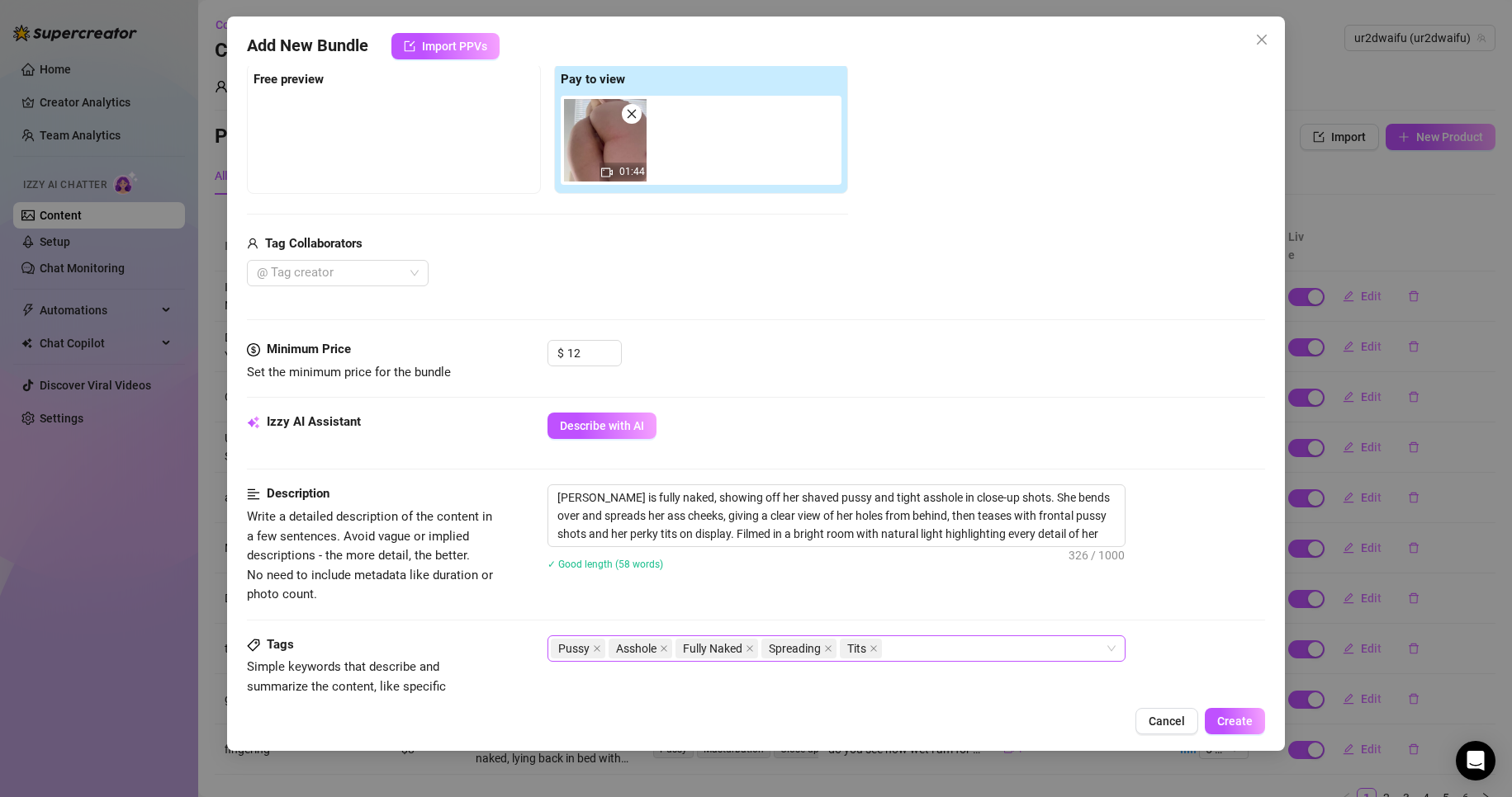
click at [938, 645] on div "Pussy Asshole Fully Naked Spreading Tits" at bounding box center [827, 648] width 554 height 23
click at [938, 646] on div "Pussy Asshole Fully Naked Spreading Tits" at bounding box center [827, 648] width 554 height 23
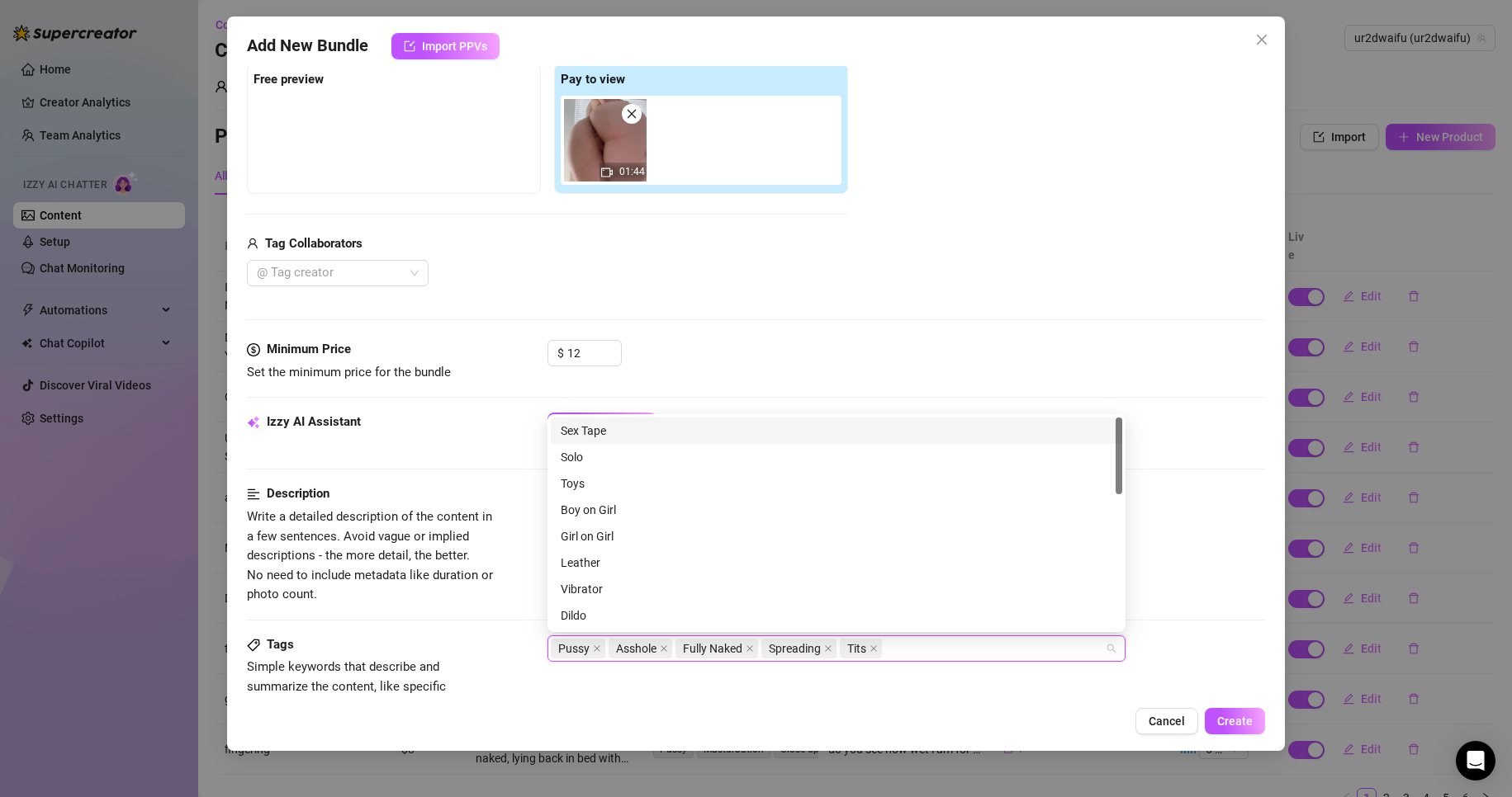
click at [917, 656] on div "Pussy Asshole Fully Naked Spreading Tits" at bounding box center [827, 648] width 554 height 23
click at [934, 336] on div "Media Add Media from Vault Free preview Pay to view 01:44 Tag Collaborators @ T…" at bounding box center [756, 166] width 1020 height 348
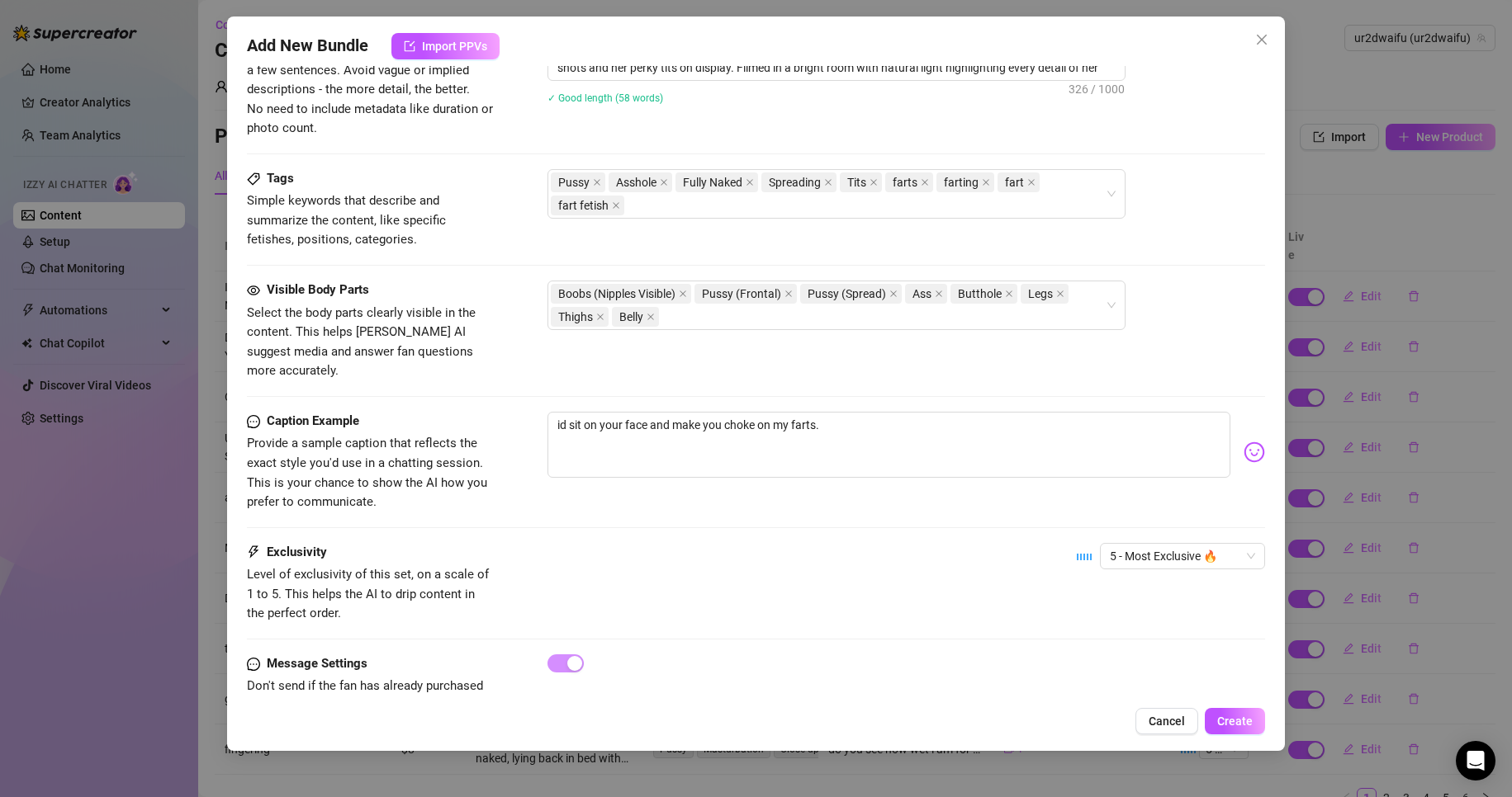
scroll to position [754, 0]
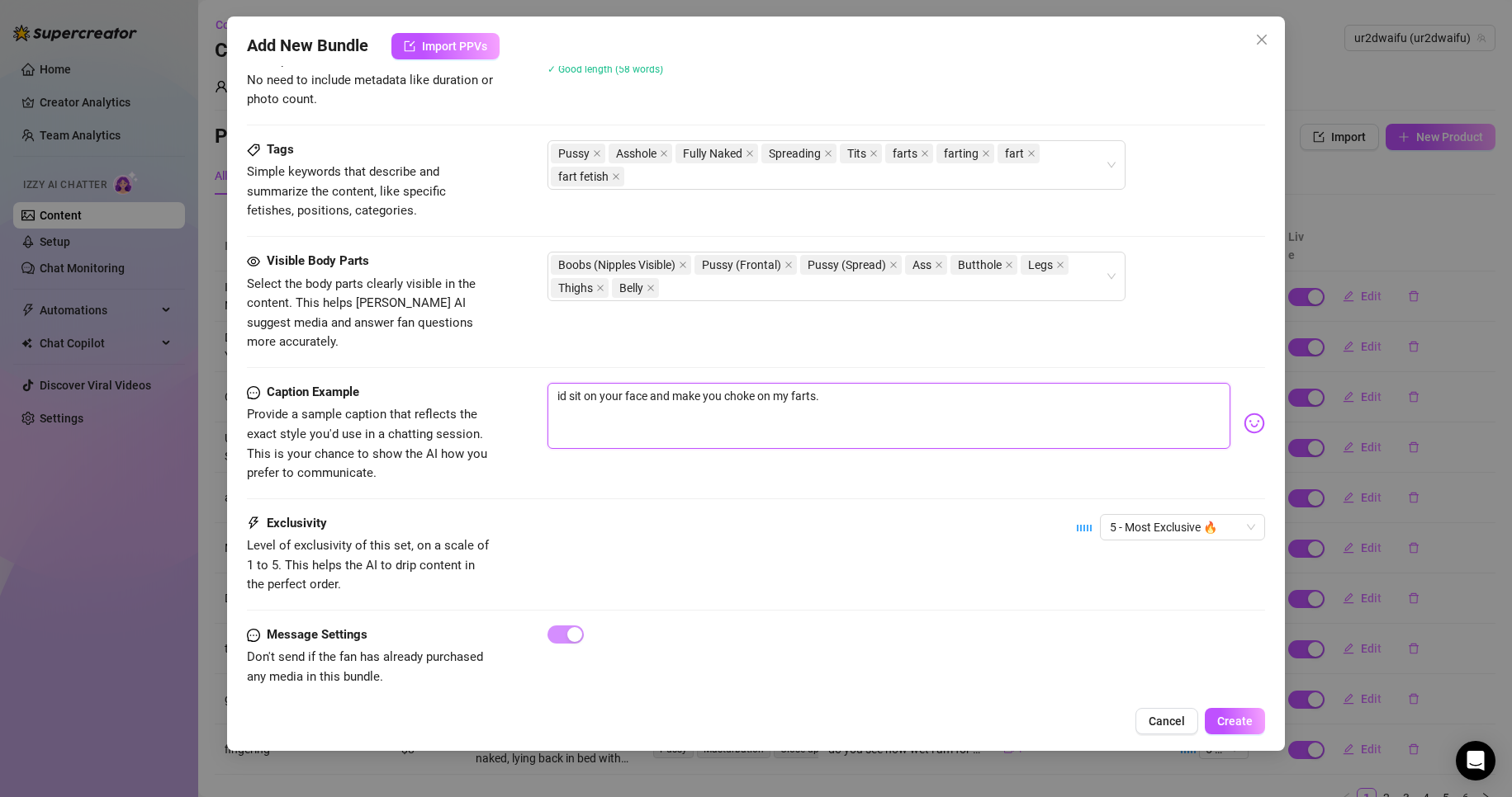
click at [929, 413] on textarea "id sit on your face and make you choke on my farts." at bounding box center [888, 416] width 684 height 66
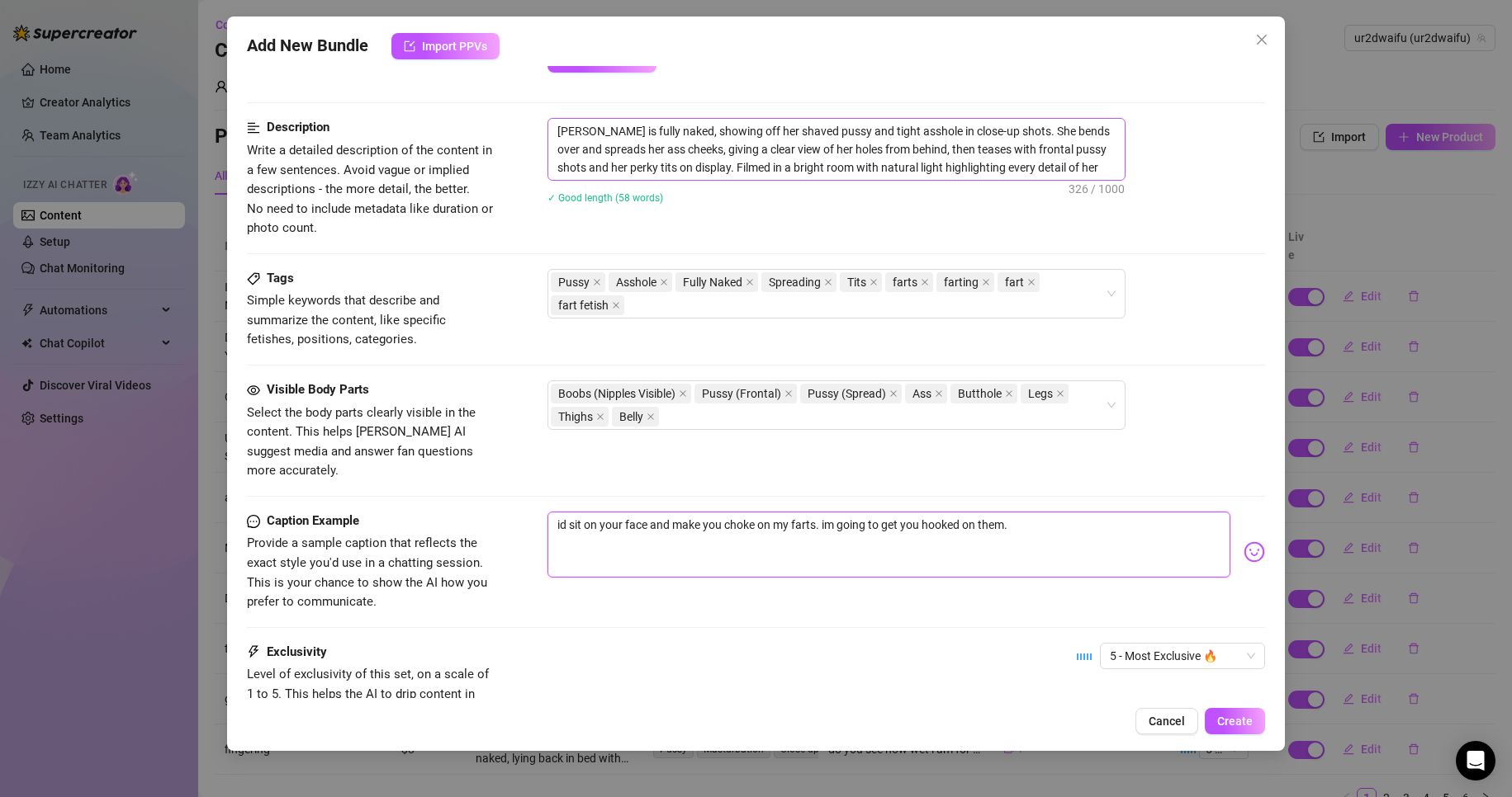
scroll to position [424, 0]
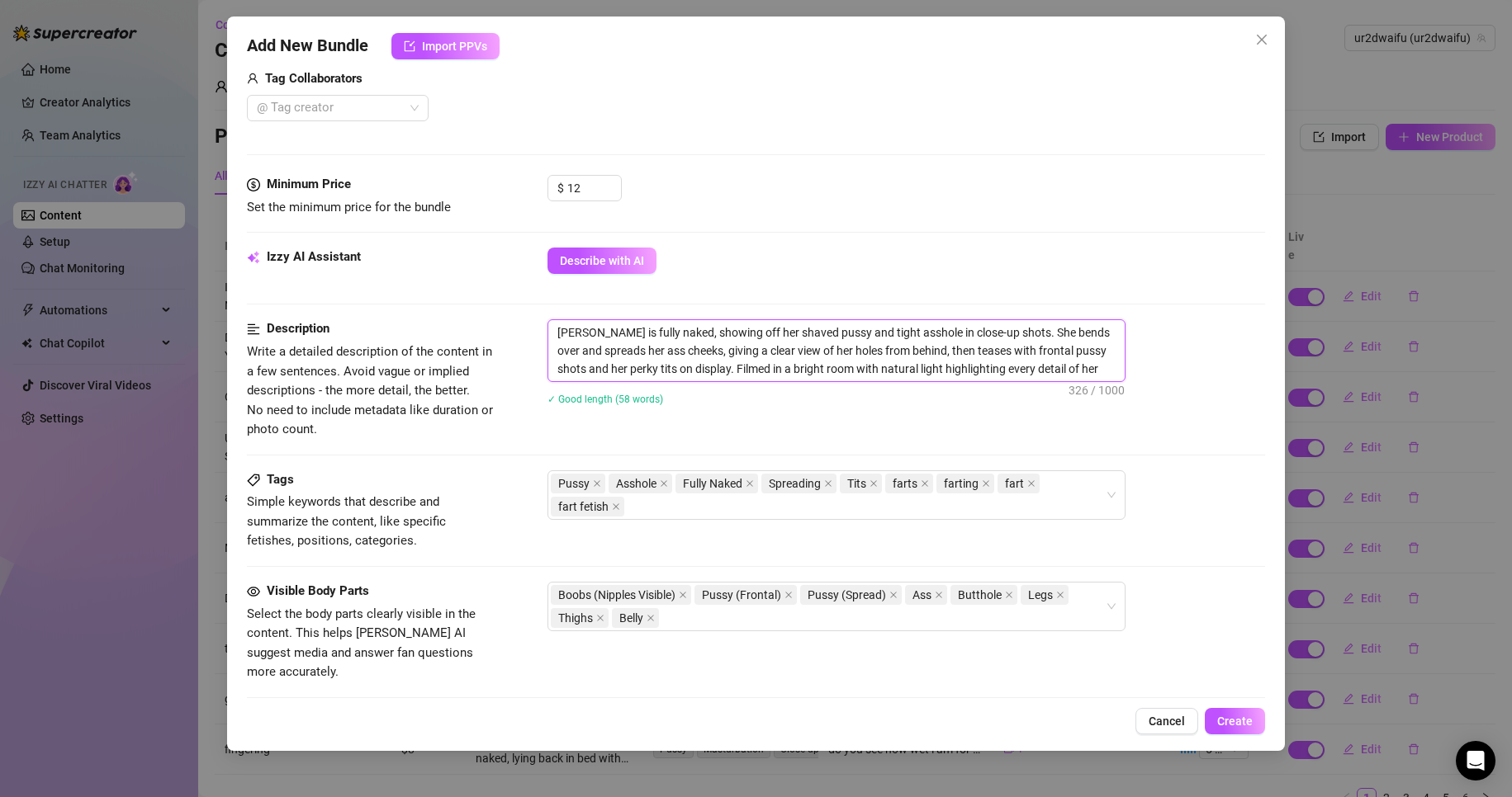
click at [1108, 373] on textarea "[PERSON_NAME] is fully naked, showing off her shaved pussy and tight asshole in…" at bounding box center [836, 350] width 576 height 61
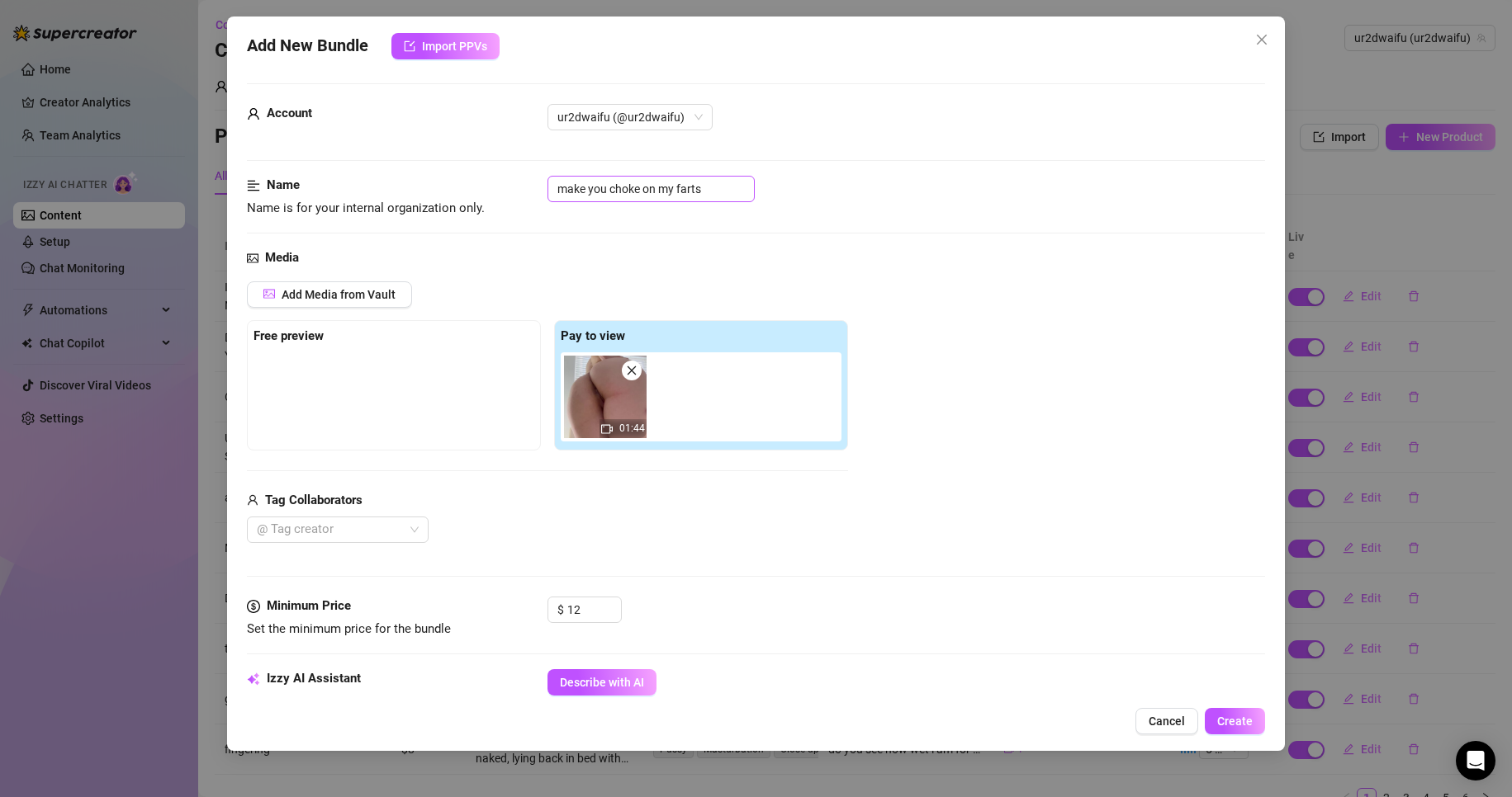
scroll to position [0, 0]
click at [1242, 725] on span "Create" at bounding box center [1234, 721] width 36 height 14
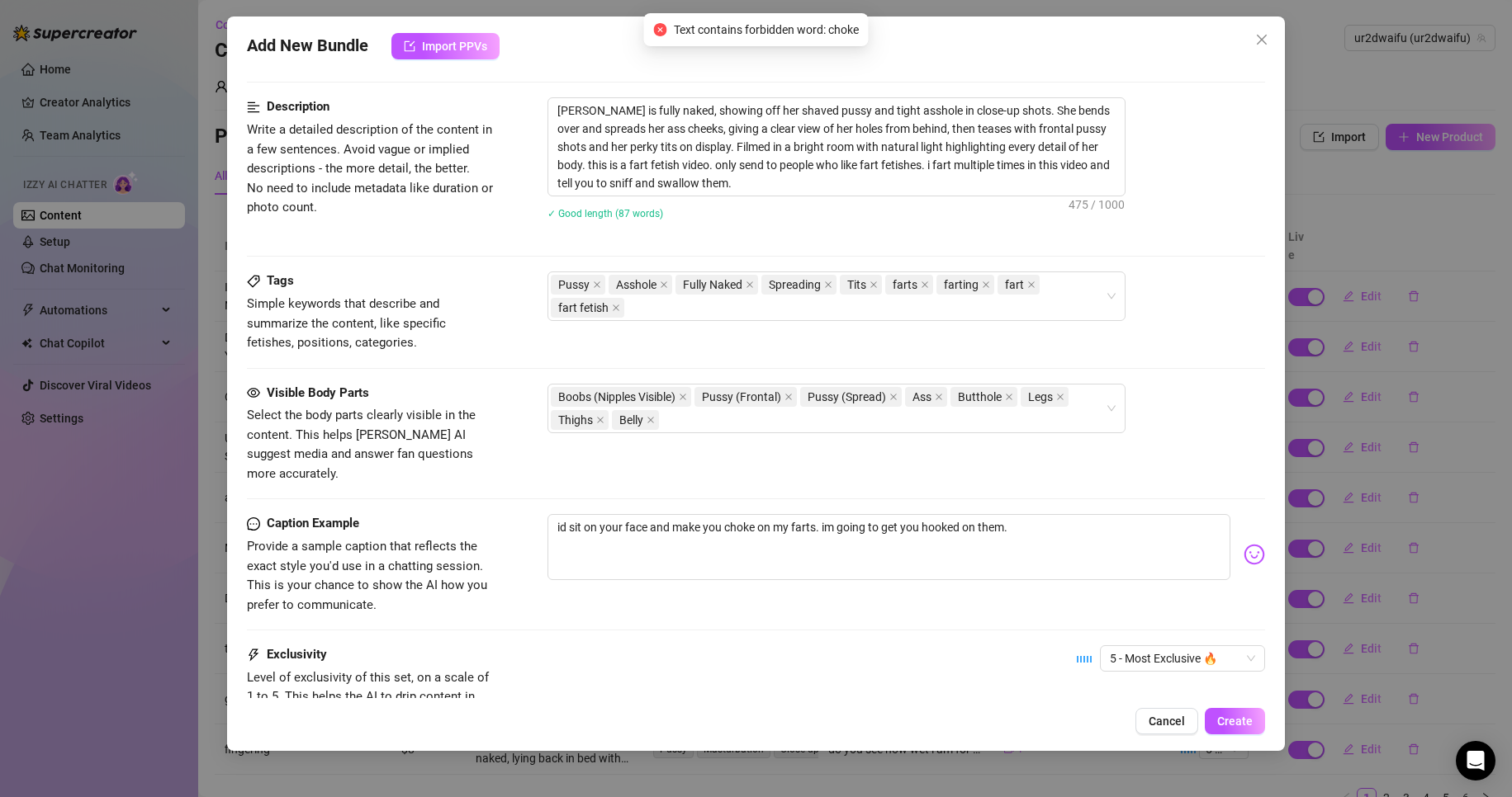
scroll to position [779, 0]
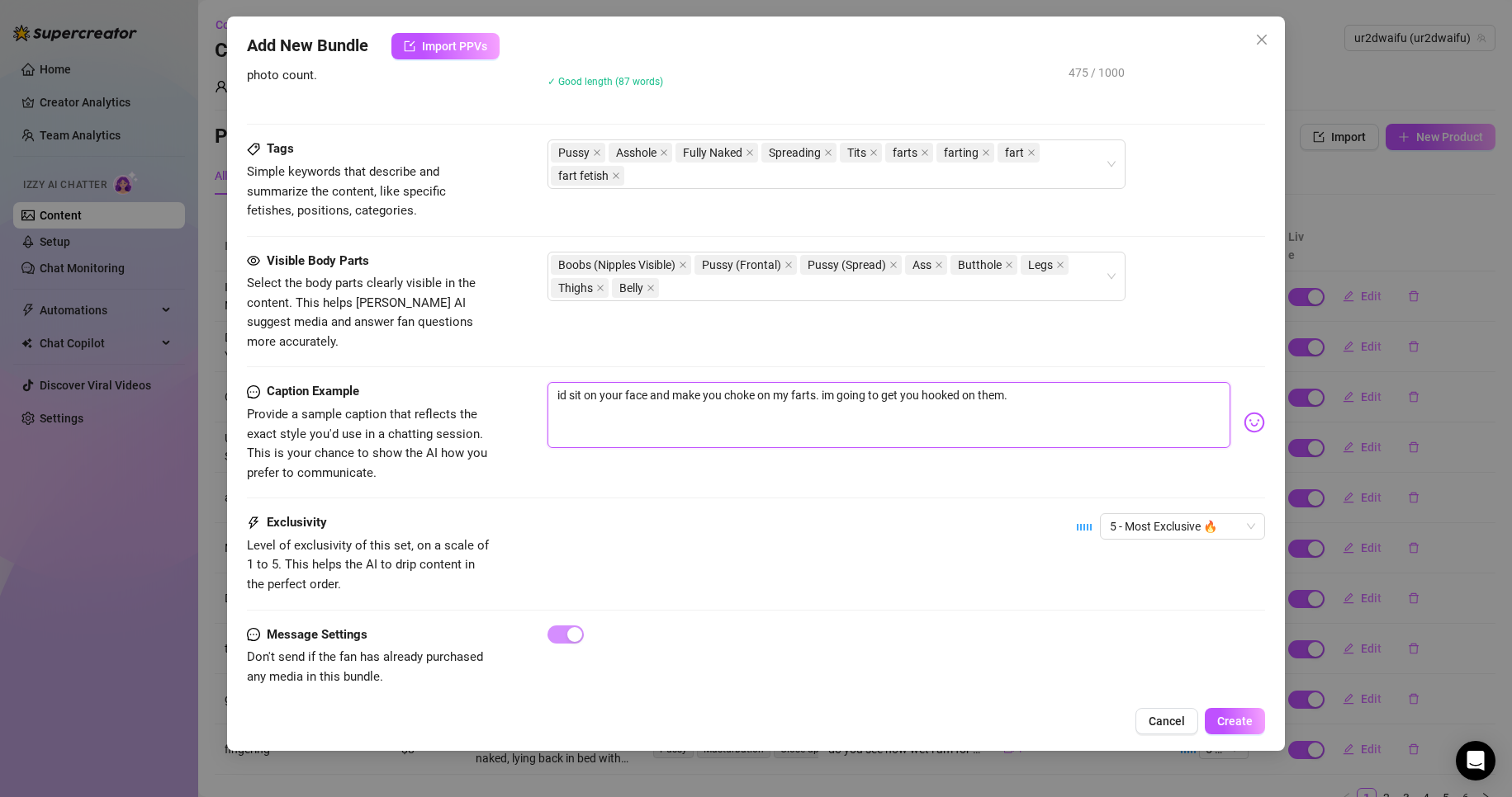
drag, startPoint x: 755, startPoint y: 378, endPoint x: 726, endPoint y: 378, distance: 29.0
click at [726, 382] on textarea "id sit on your face and make you choke on my farts. im going to get you hooked …" at bounding box center [888, 415] width 684 height 66
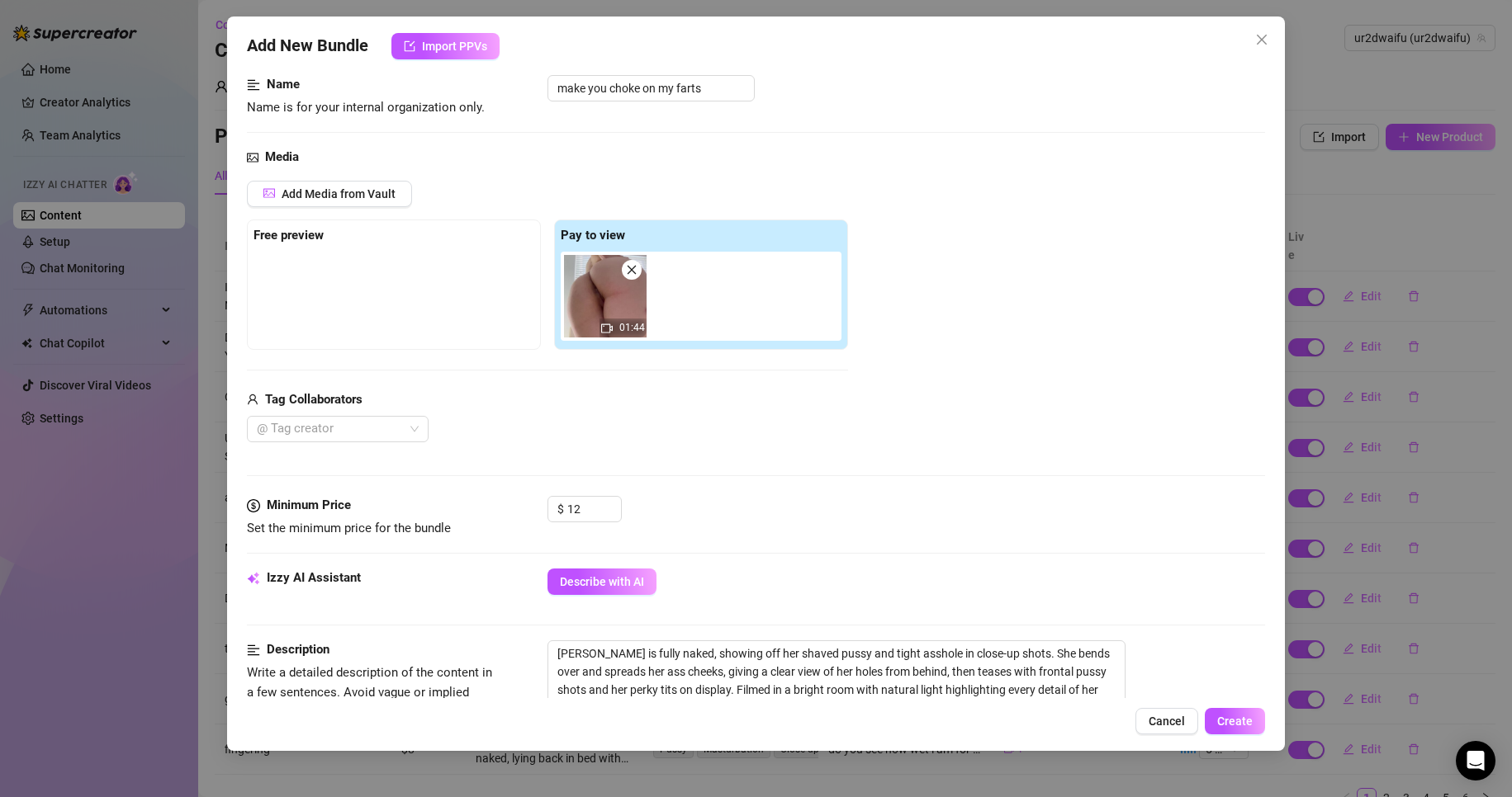
scroll to position [0, 0]
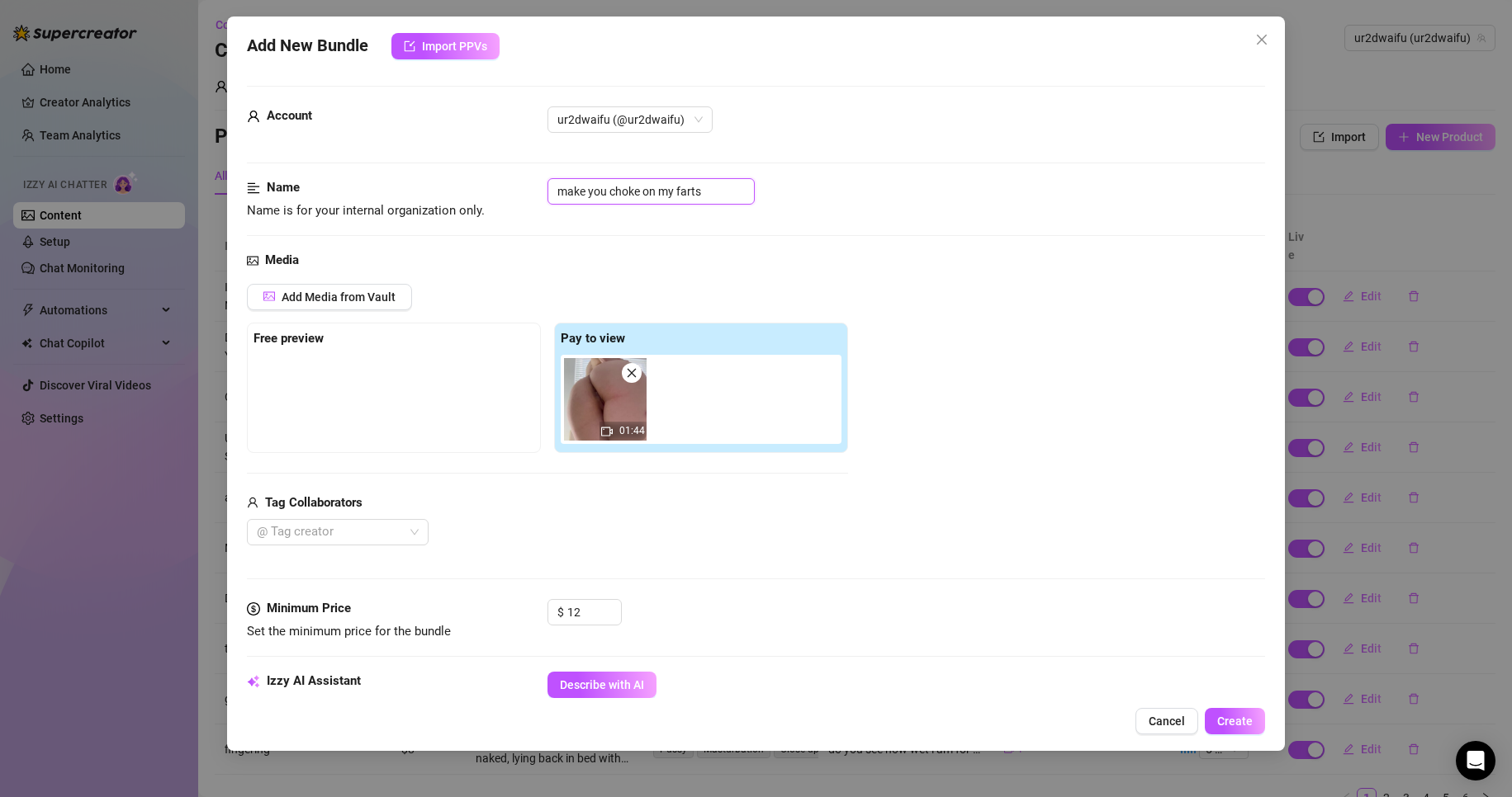
drag, startPoint x: 639, startPoint y: 190, endPoint x: 611, endPoint y: 189, distance: 28.0
click at [611, 189] on input "make you choke on my farts" at bounding box center [651, 191] width 208 height 26
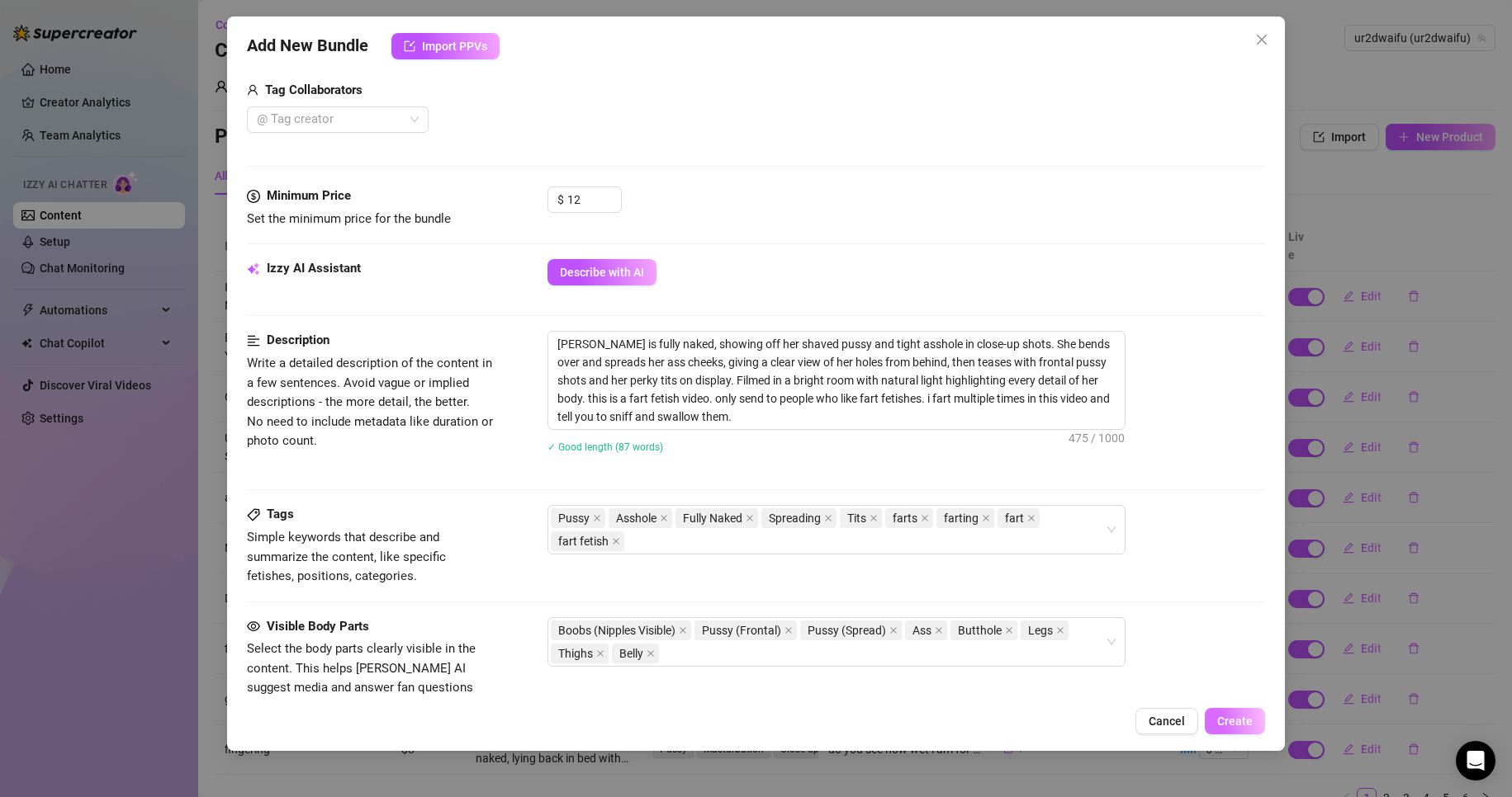
scroll to position [779, 0]
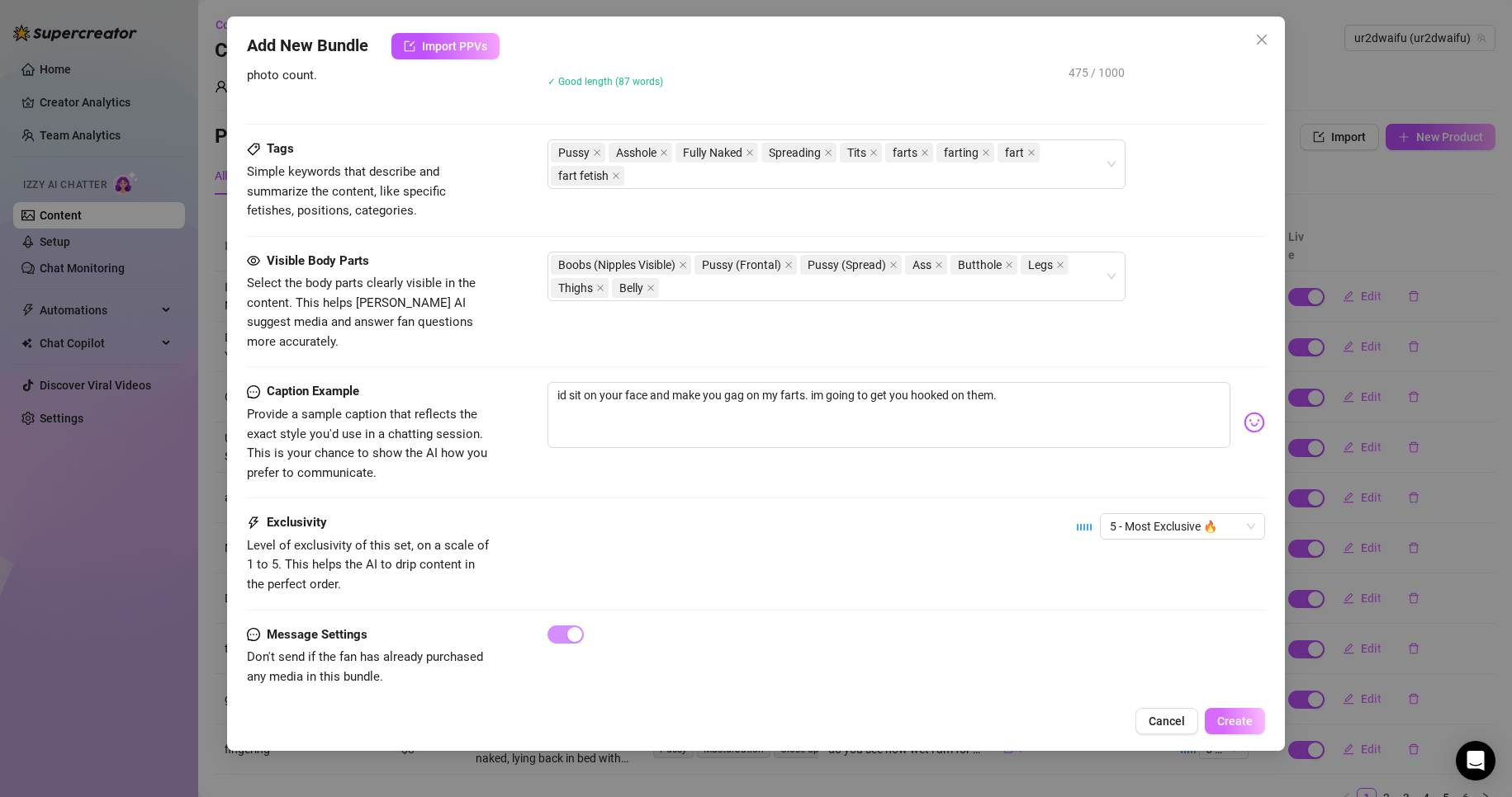
click at [1227, 722] on span "Create" at bounding box center [1234, 721] width 36 height 14
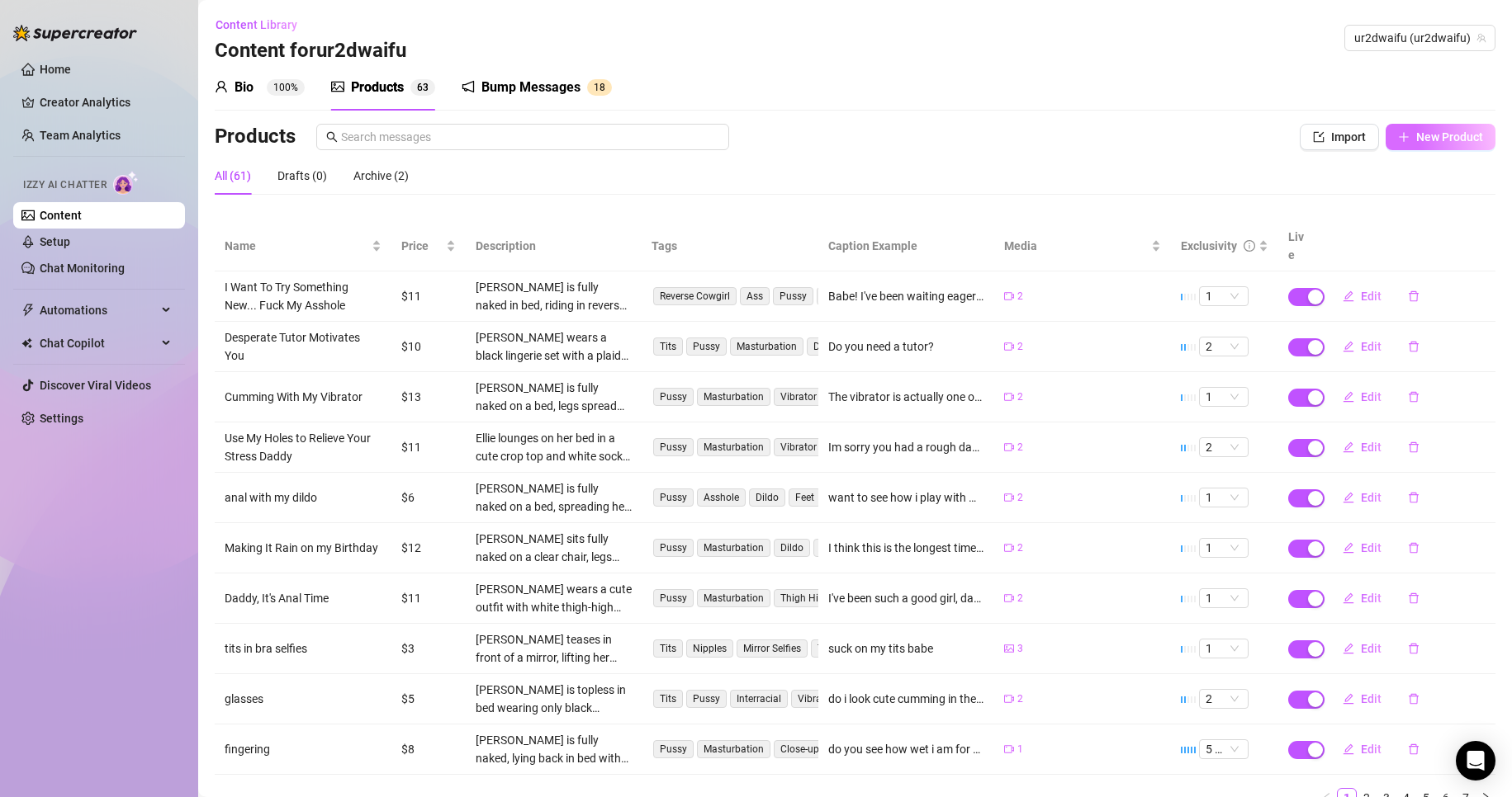
drag, startPoint x: 1449, startPoint y: 119, endPoint x: 1446, endPoint y: 133, distance: 14.3
click at [1449, 122] on div "Bio 100% Products 6 3 Bump Messages 1 8 Bio Import Bio from other creator Perso…" at bounding box center [855, 443] width 1281 height 757
click at [1446, 133] on span "New Product" at bounding box center [1449, 136] width 66 height 14
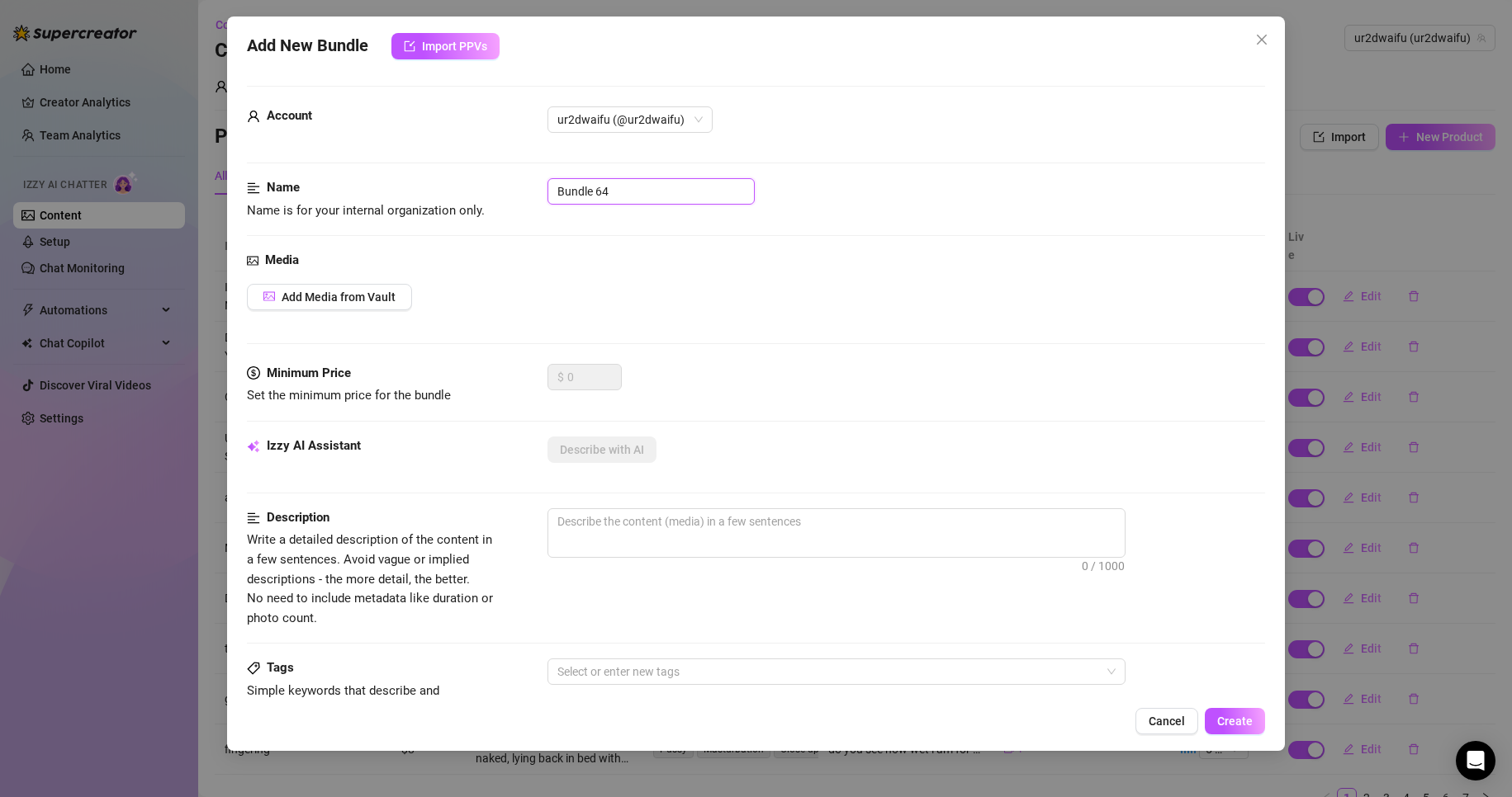
drag, startPoint x: 613, startPoint y: 191, endPoint x: 442, endPoint y: 177, distance: 171.6
click at [442, 177] on form "Account ur2dwaifu (@ur2dwaifu) Name Name is for your internal organization only…" at bounding box center [756, 661] width 1020 height 1151
click at [335, 293] on span "Add Media from Vault" at bounding box center [338, 297] width 114 height 14
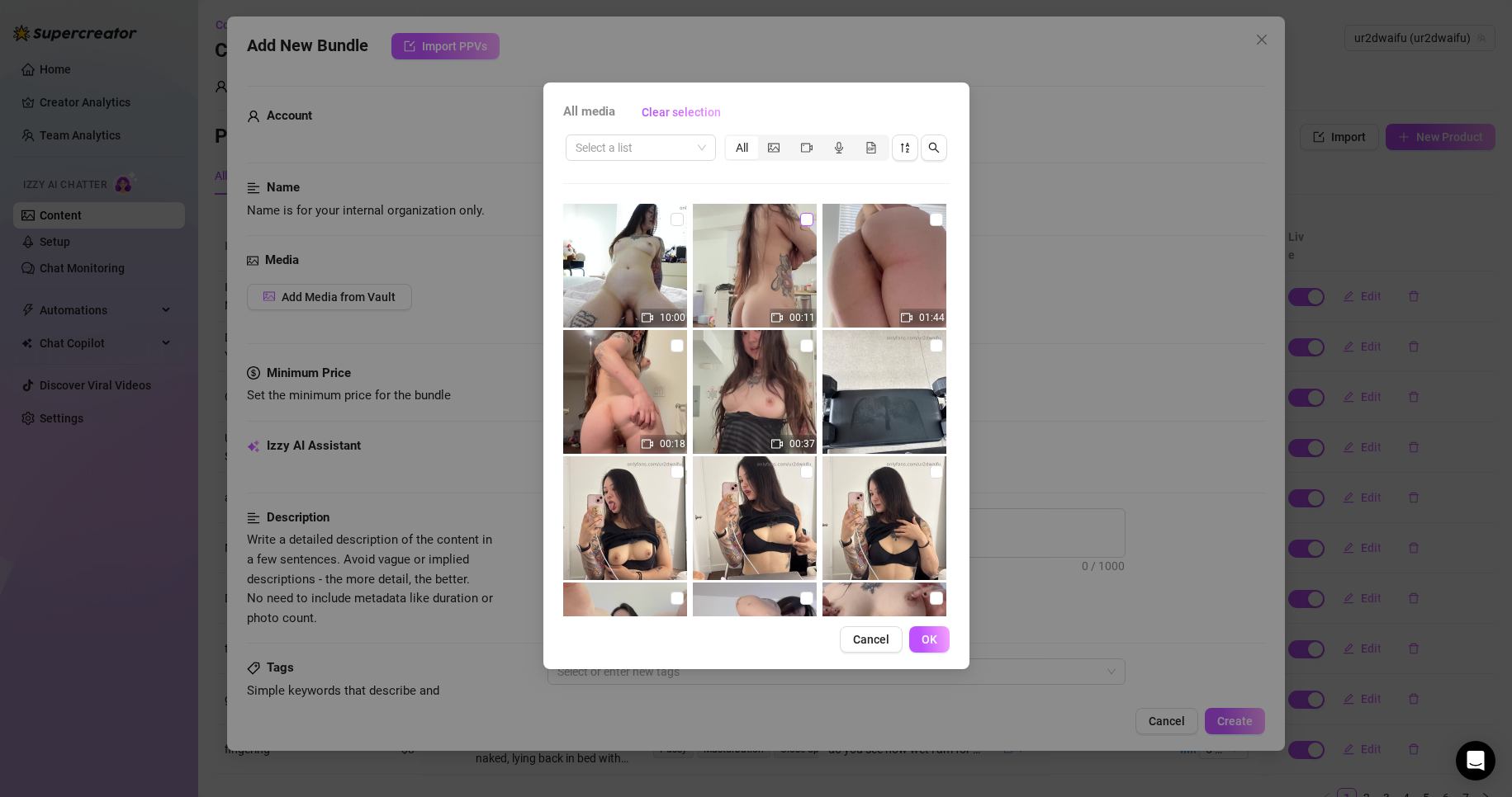
click at [800, 220] on input "checkbox" at bounding box center [807, 219] width 14 height 14
click at [936, 640] on span "OK" at bounding box center [929, 640] width 15 height 14
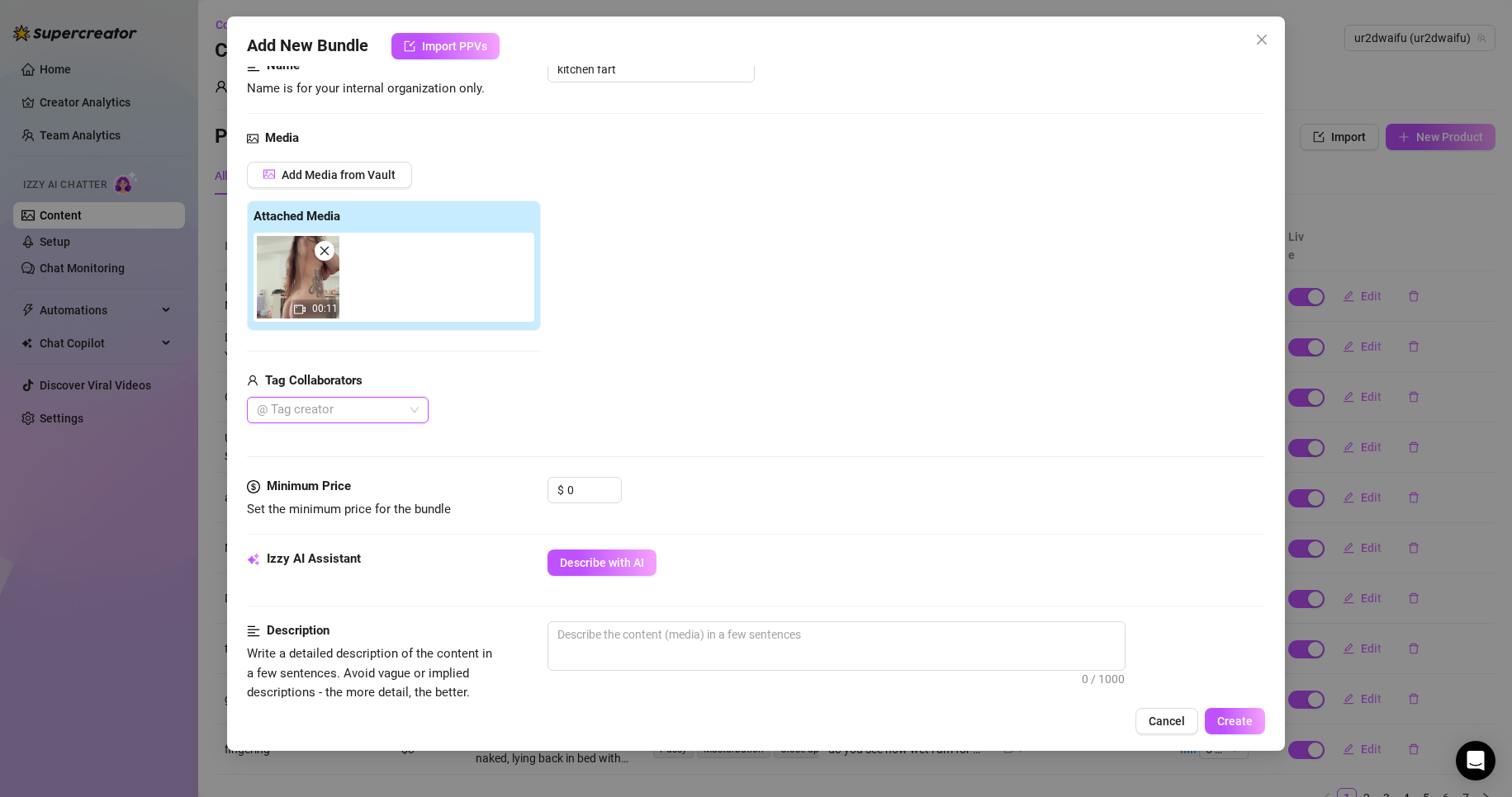
scroll to position [330, 0]
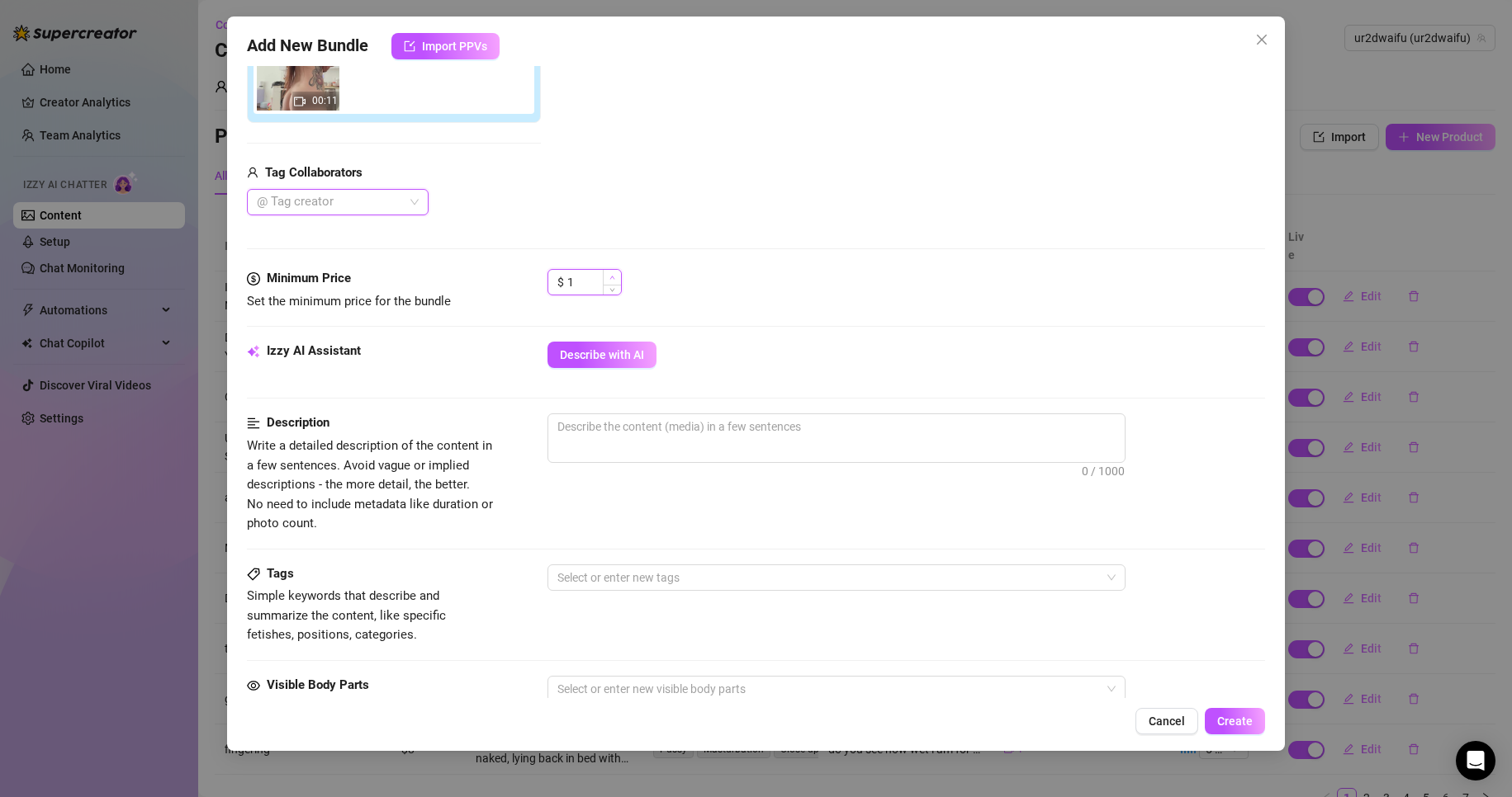
click at [618, 276] on span "Increase Value" at bounding box center [612, 277] width 18 height 15
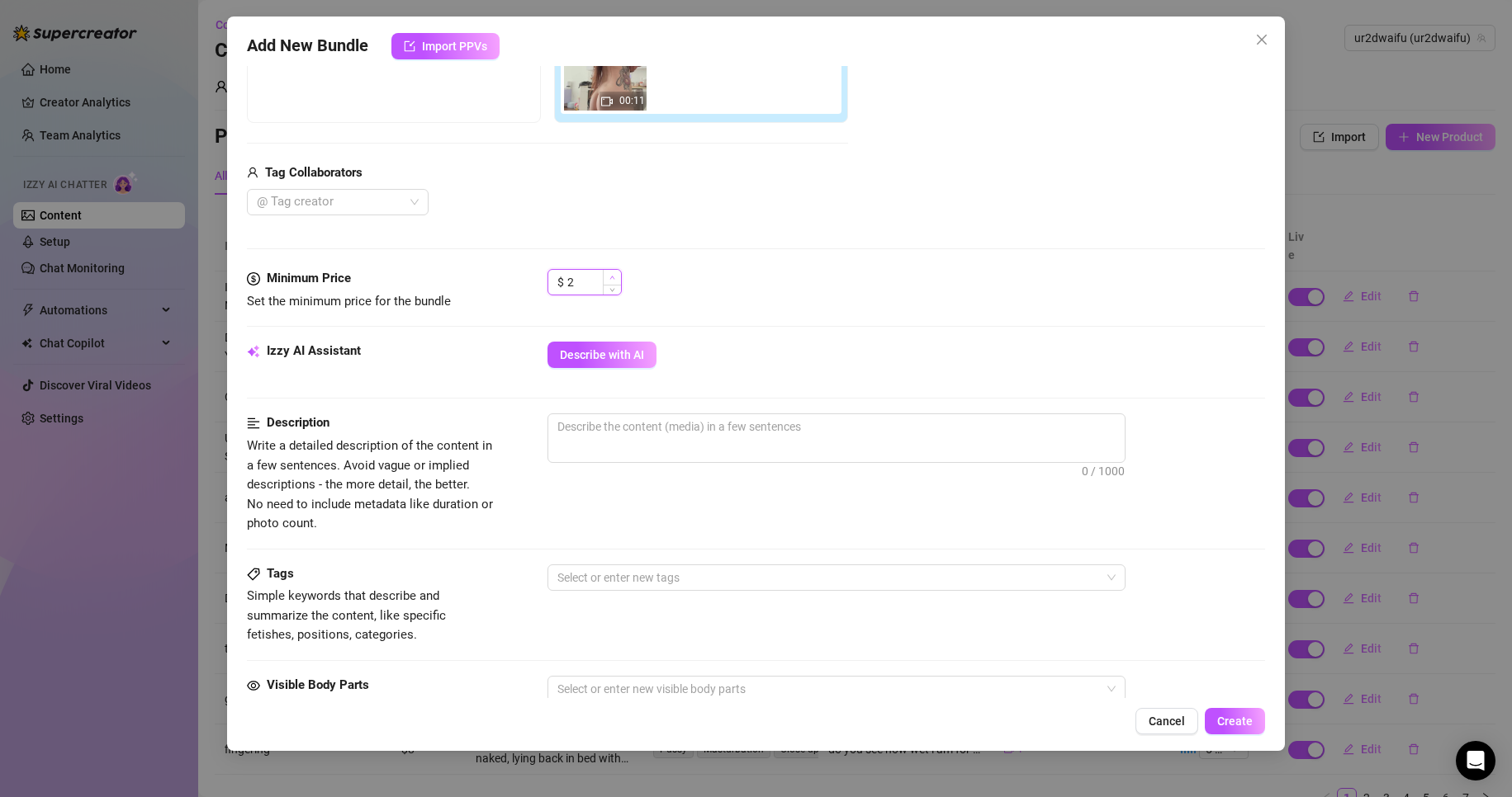
click at [618, 277] on span "Increase Value" at bounding box center [612, 277] width 18 height 15
click at [617, 277] on span "Increase Value" at bounding box center [612, 277] width 18 height 15
click at [635, 446] on span "0 / 1000" at bounding box center [836, 439] width 578 height 49
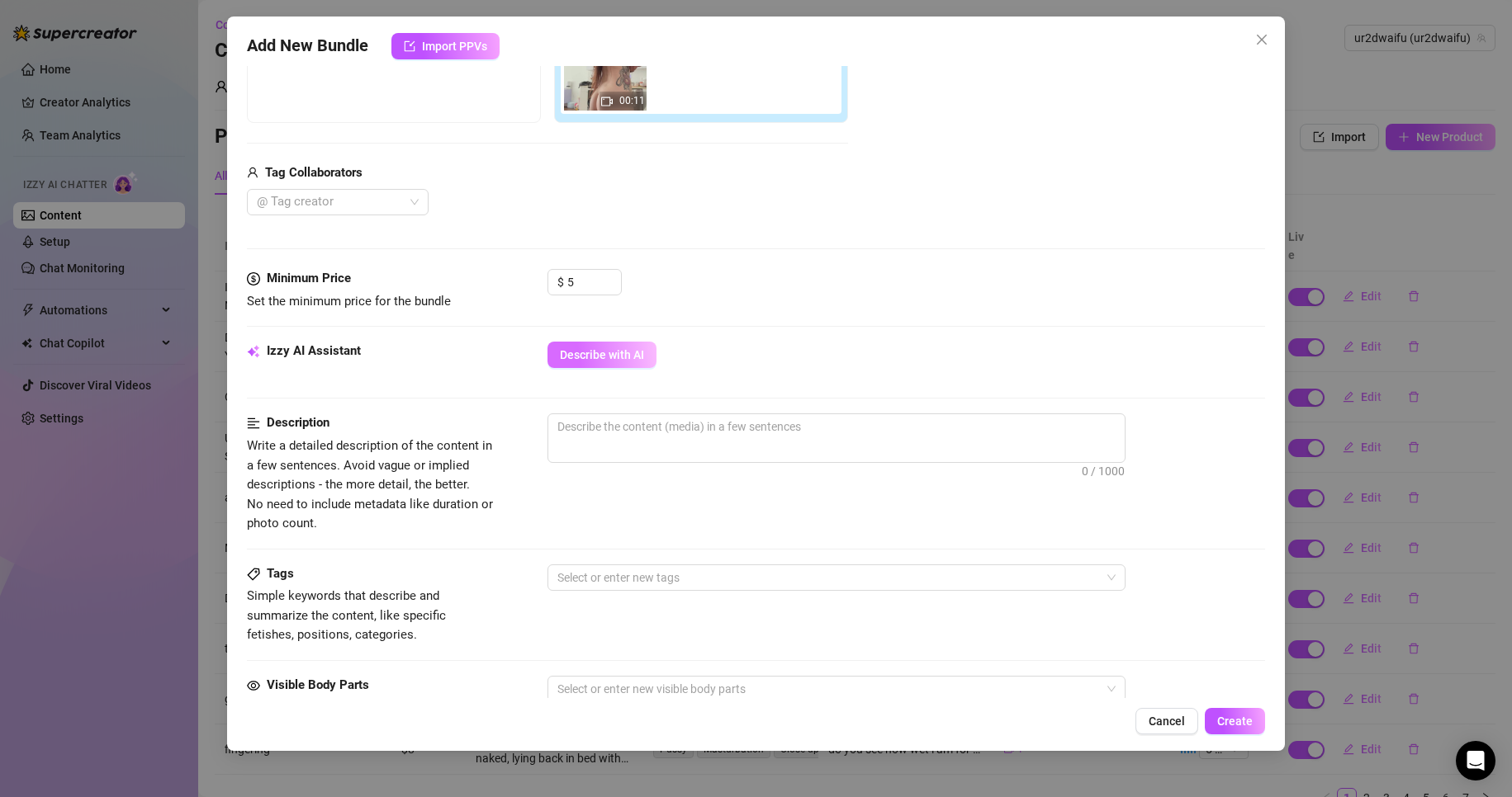
click at [605, 360] on span "Describe with AI" at bounding box center [602, 355] width 85 height 14
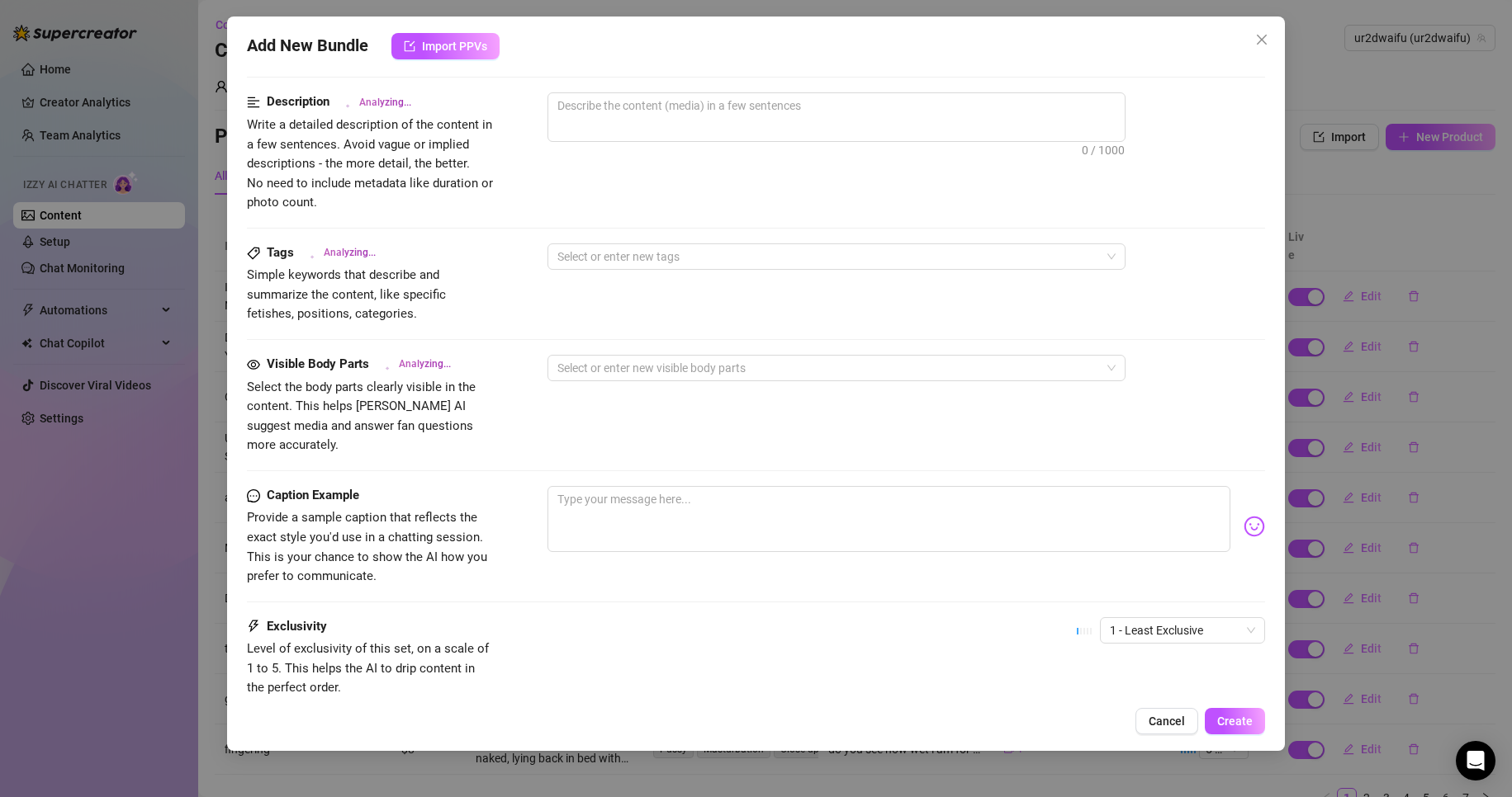
scroll to position [743, 0]
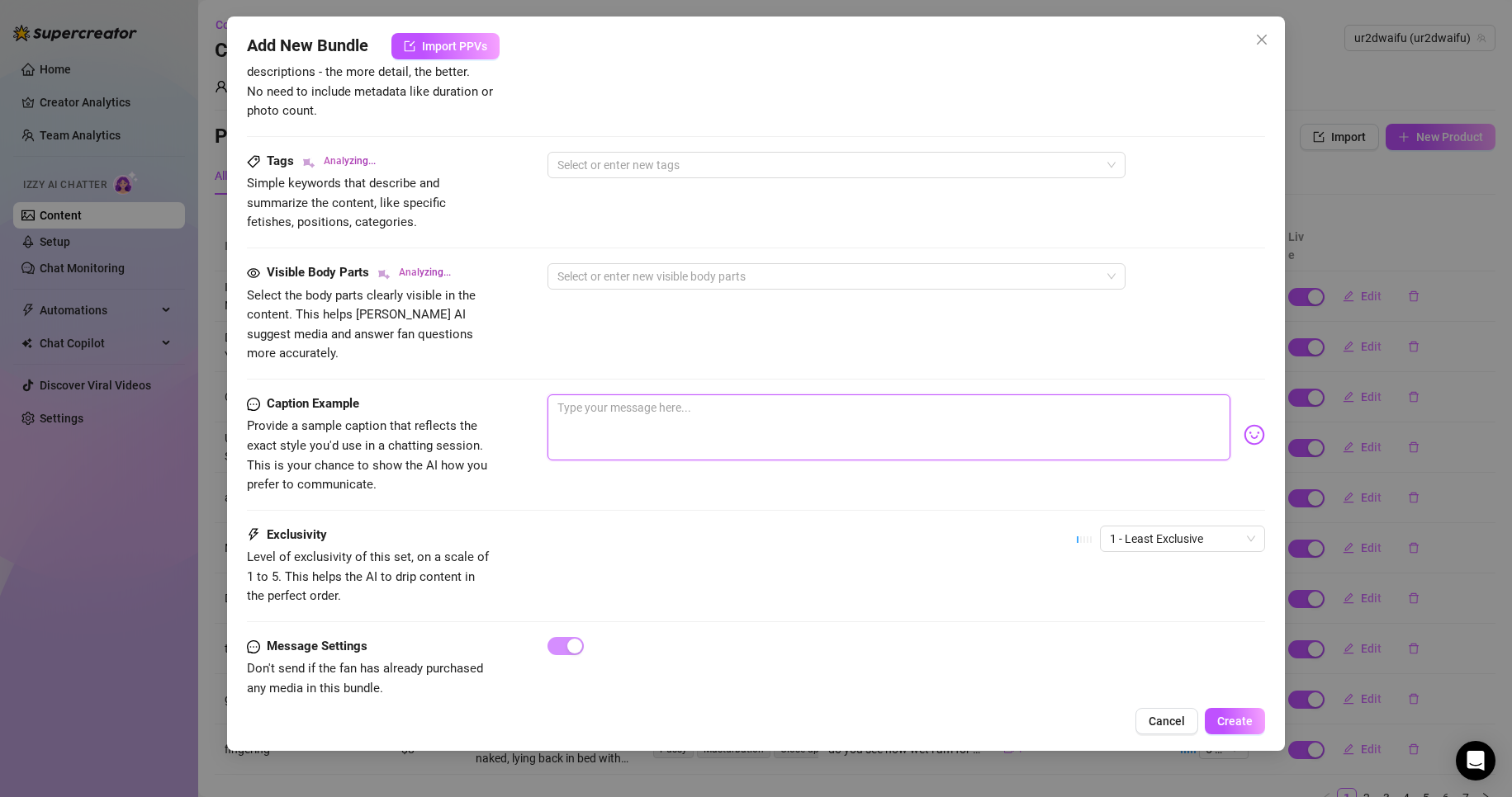
click at [687, 429] on textarea at bounding box center [888, 428] width 684 height 66
click at [1209, 527] on span "1 - Least Exclusive" at bounding box center [1182, 539] width 146 height 25
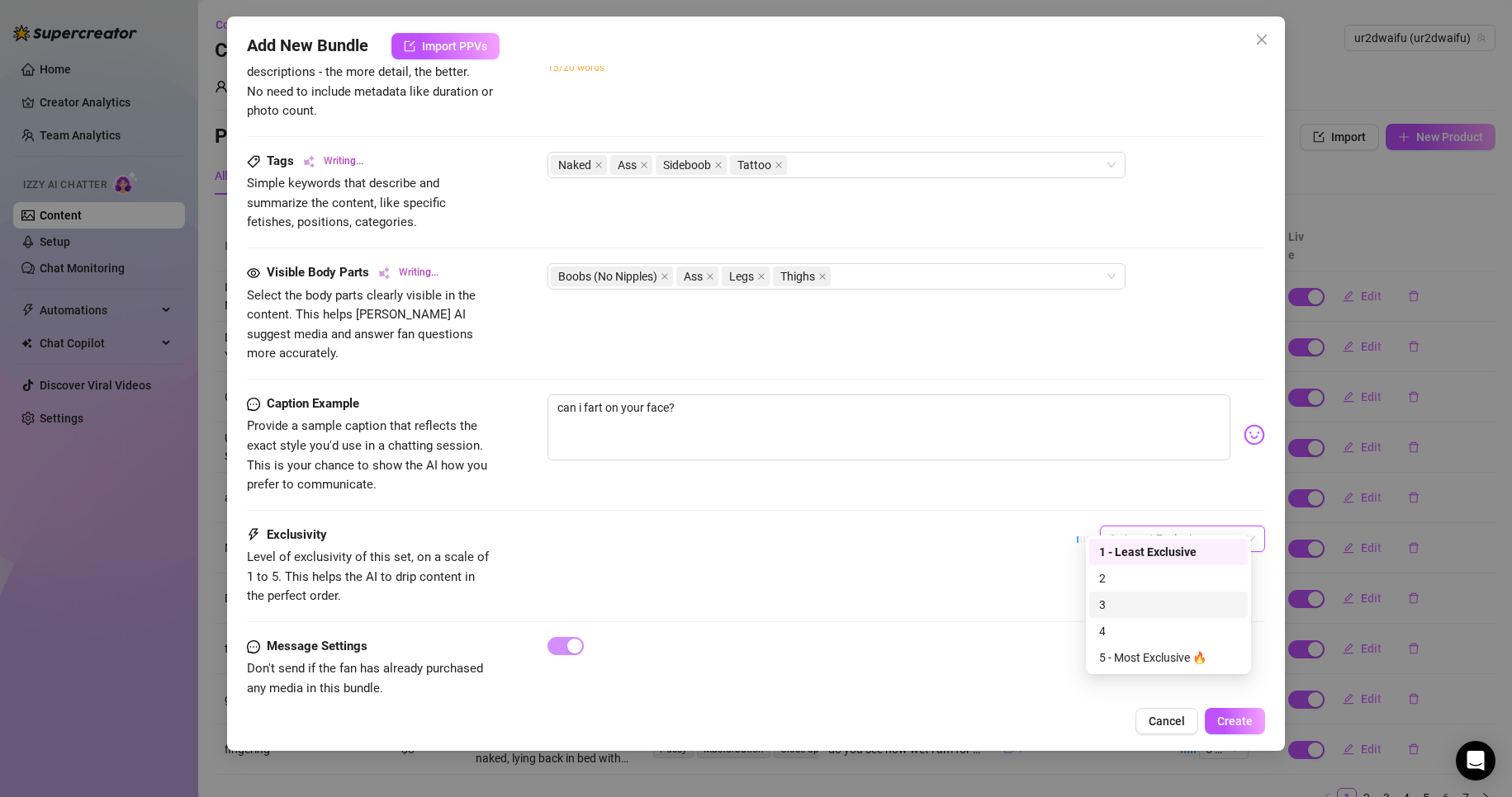
click at [1169, 600] on div "3" at bounding box center [1169, 605] width 138 height 18
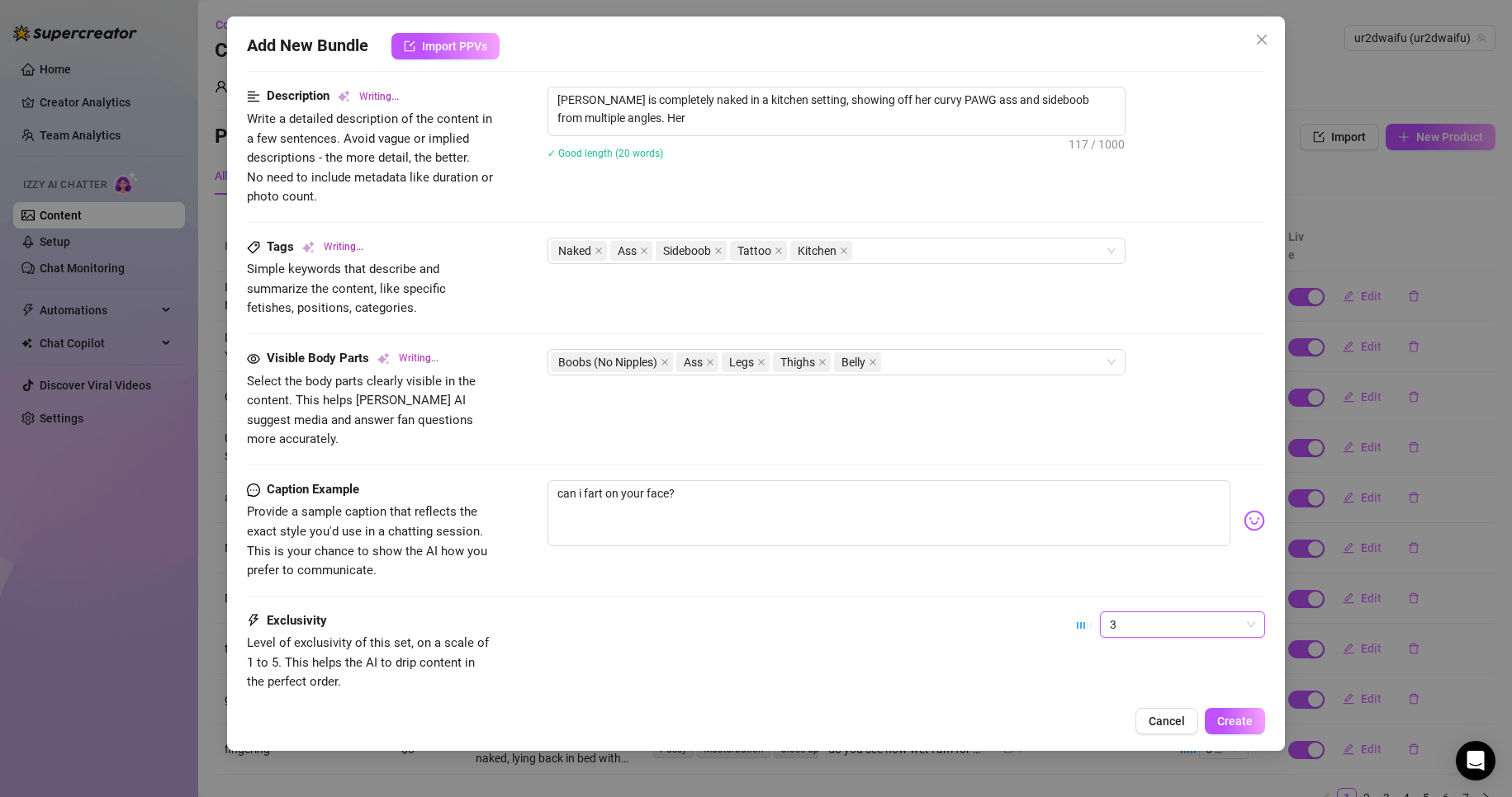
scroll to position [330, 0]
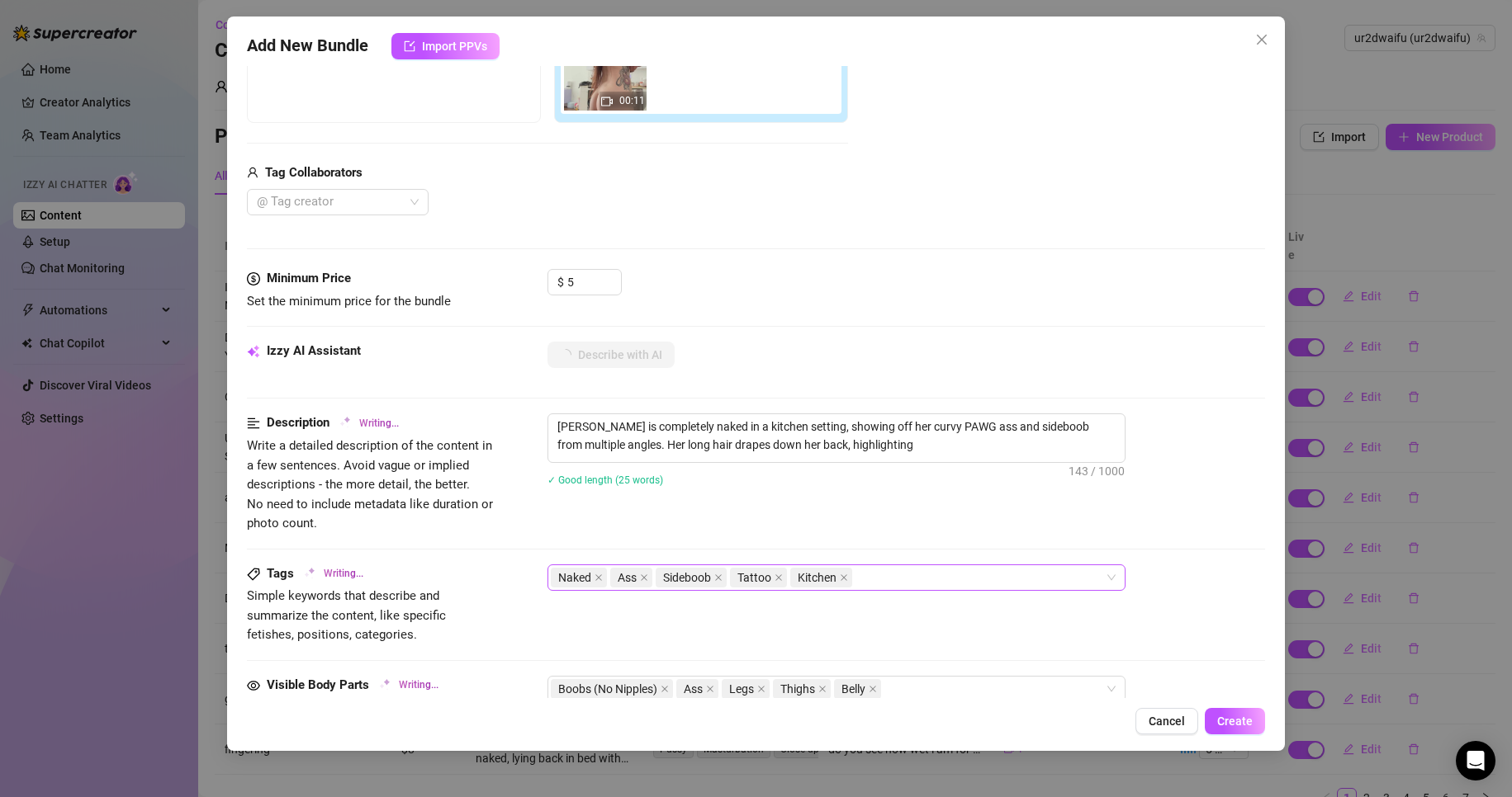
click at [904, 566] on div "Naked Ass Sideboob Tattoo Kitchen" at bounding box center [827, 577] width 554 height 23
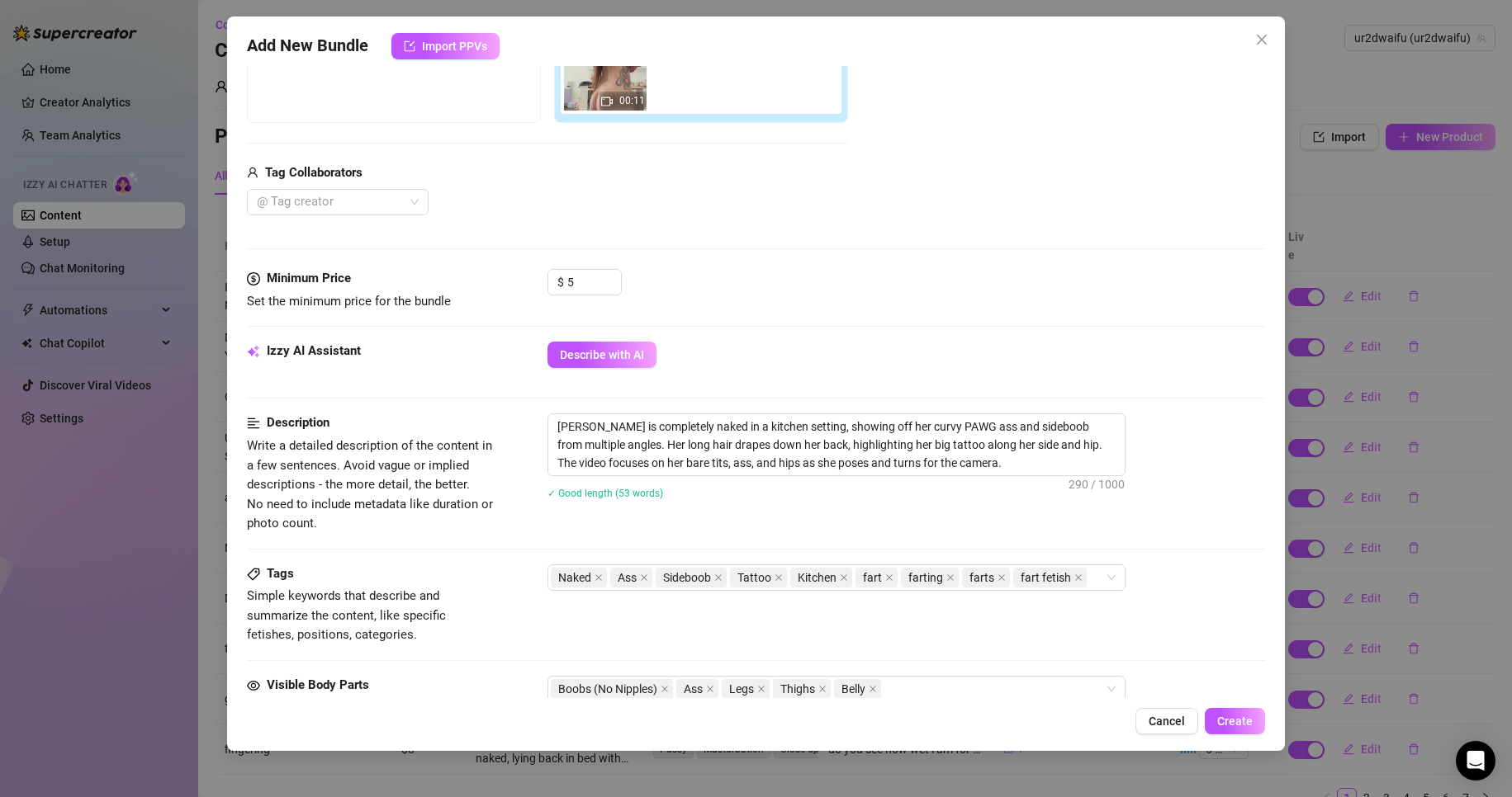
click at [879, 261] on div "Media Add Media from Vault Free preview Pay to view 00:11 Tag Collaborators @ T…" at bounding box center [756, 95] width 1020 height 348
click at [1014, 483] on div "✓ Good length (53 words)" at bounding box center [906, 492] width 718 height 26
click at [918, 422] on textarea "[PERSON_NAME] is completely naked in a kitchen setting, showing off her curvy P…" at bounding box center [836, 444] width 576 height 61
click at [1013, 482] on div "✓ Good length (53 words)" at bounding box center [906, 492] width 718 height 26
click at [1007, 463] on textarea "[PERSON_NAME] is completely naked in a kitchen setting, showing off her curvy P…" at bounding box center [836, 444] width 576 height 61
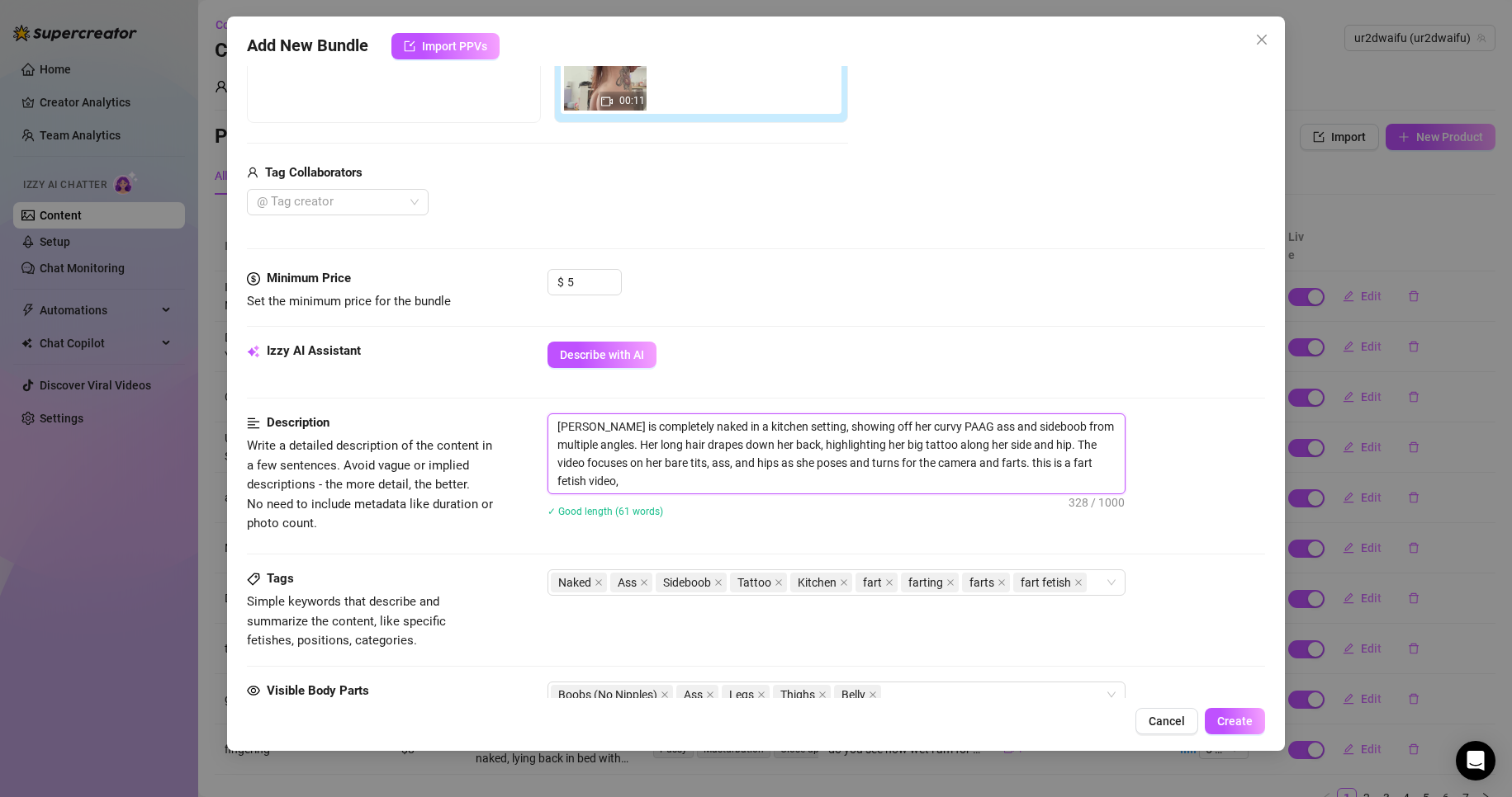
scroll to position [0, 0]
click at [1240, 711] on button "Create" at bounding box center [1235, 721] width 60 height 26
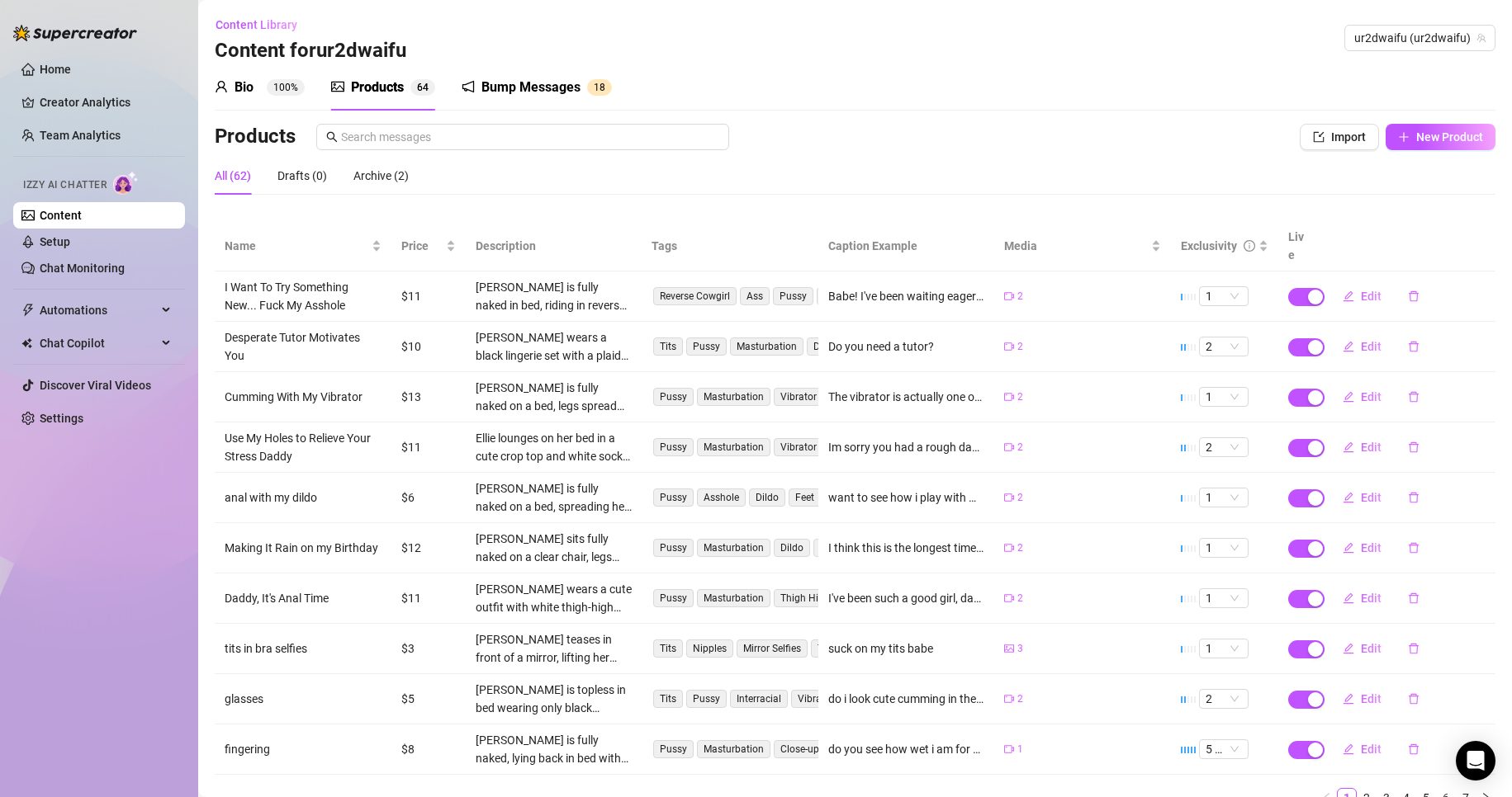
scroll to position [55, 0]
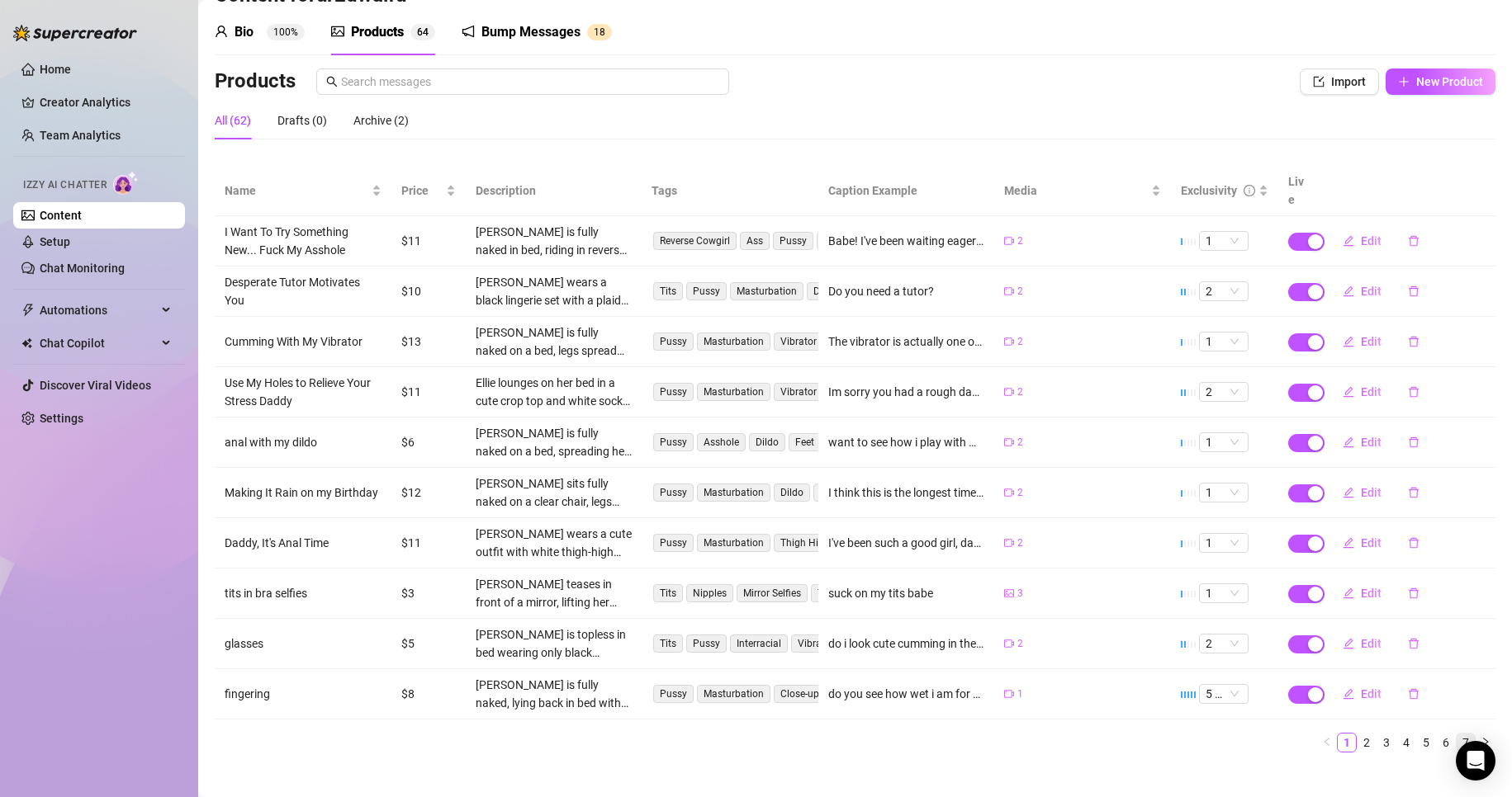
click at [1460, 734] on link "7" at bounding box center [1466, 743] width 18 height 18
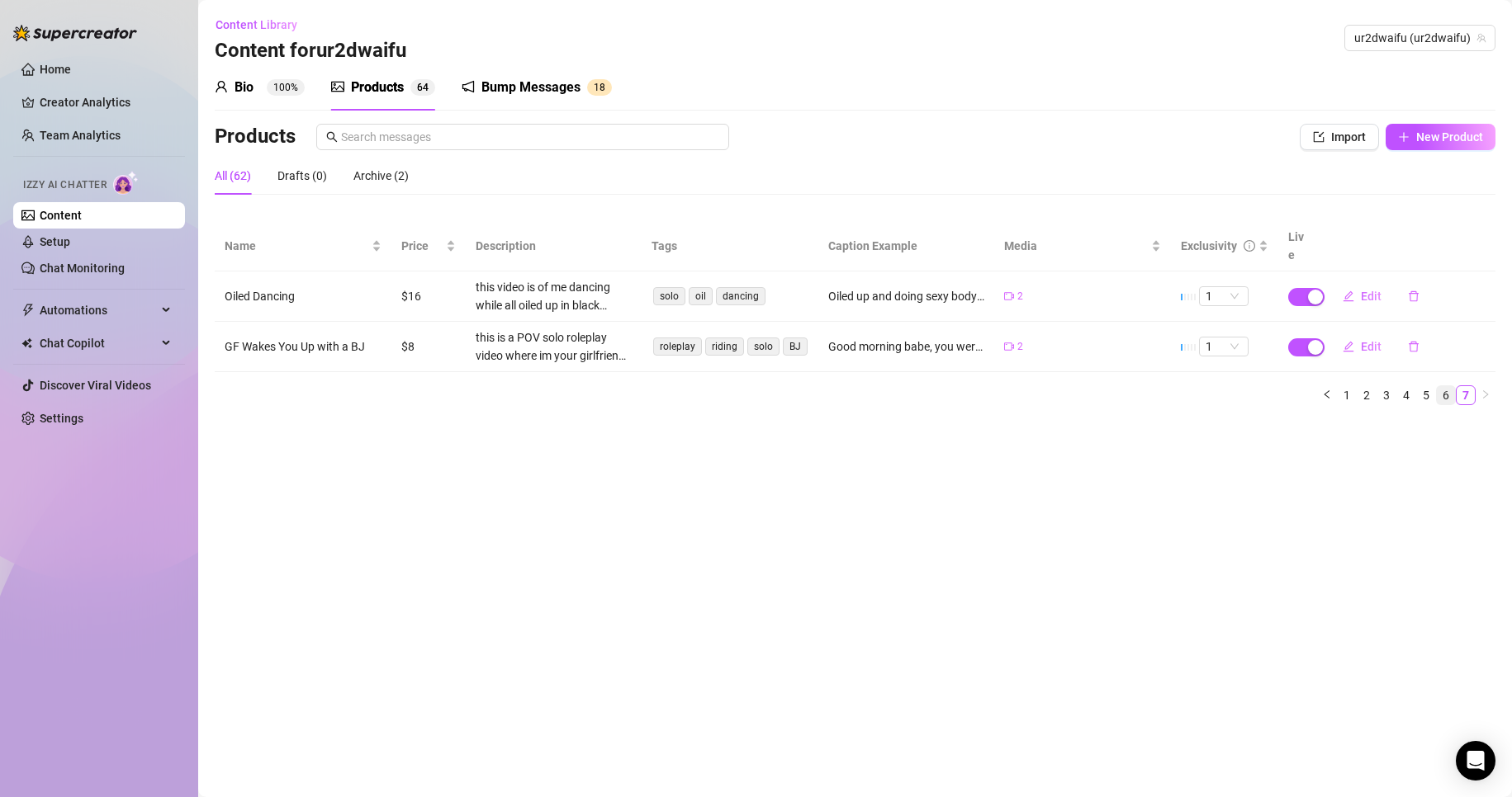
click at [1444, 387] on link "6" at bounding box center [1446, 396] width 18 height 18
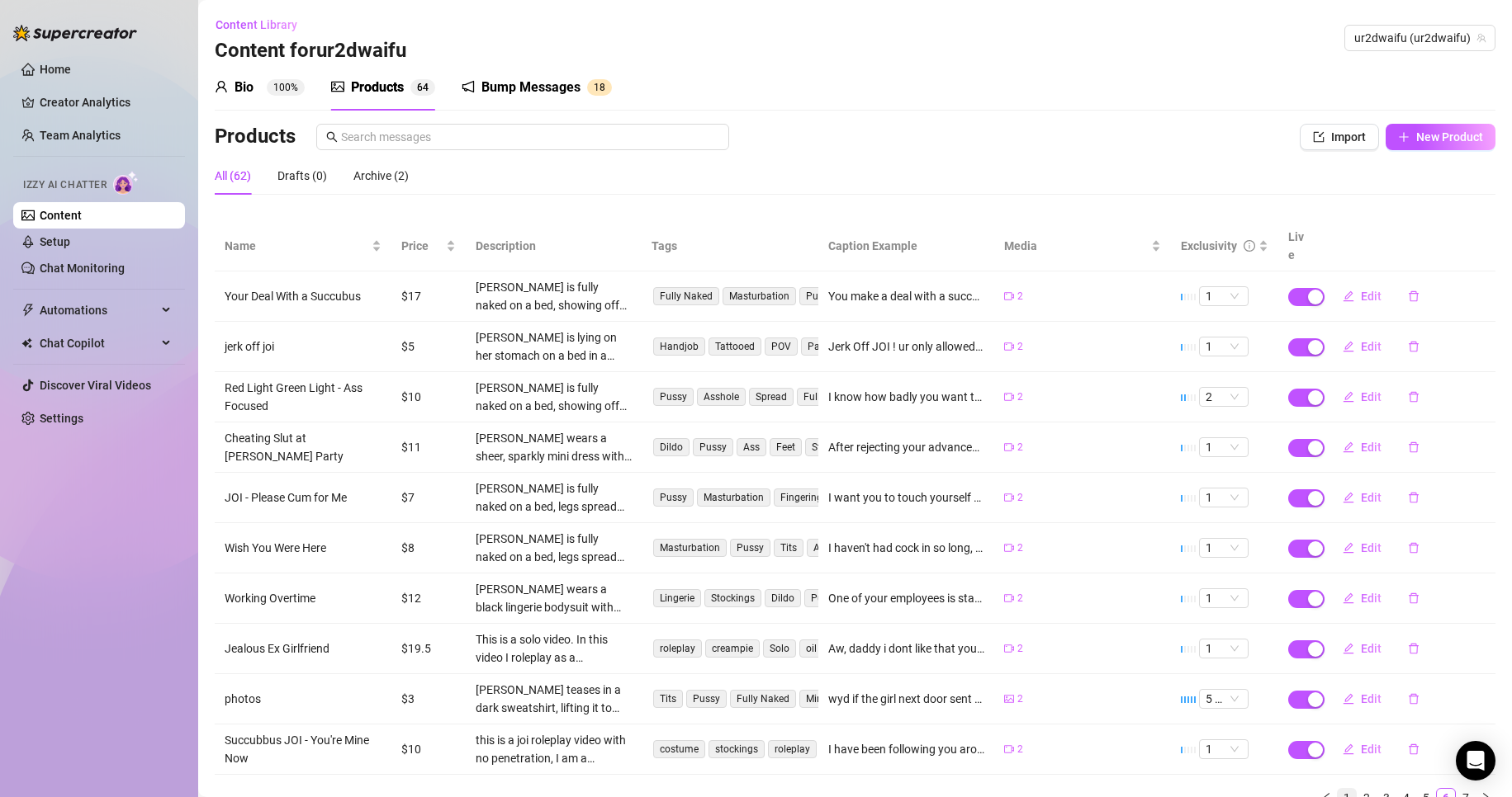
click at [1338, 789] on link "1" at bounding box center [1347, 798] width 18 height 18
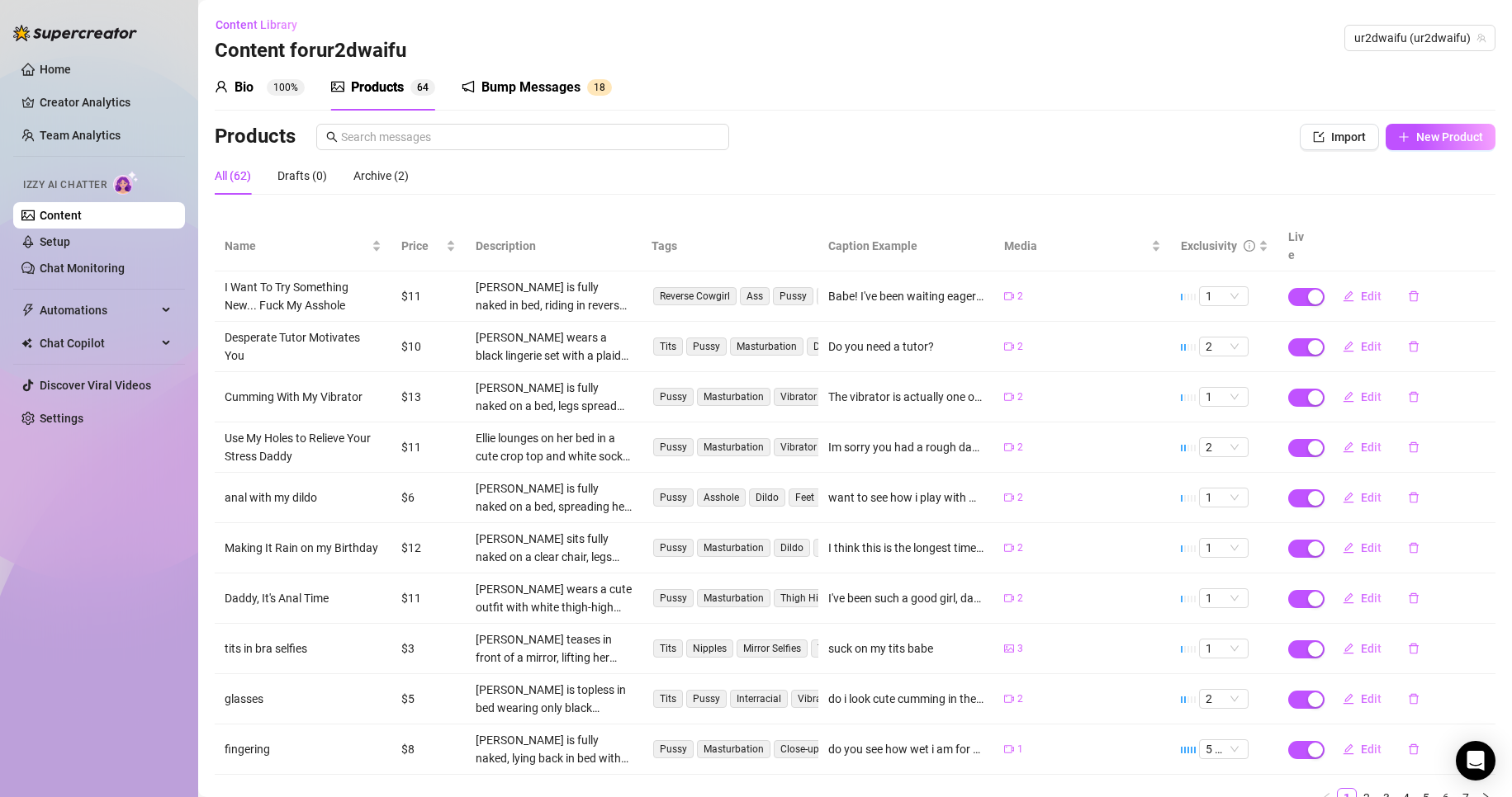
click at [317, 272] on td "I Want To Try Something New... Fuck My Asshole" at bounding box center [303, 296] width 177 height 50
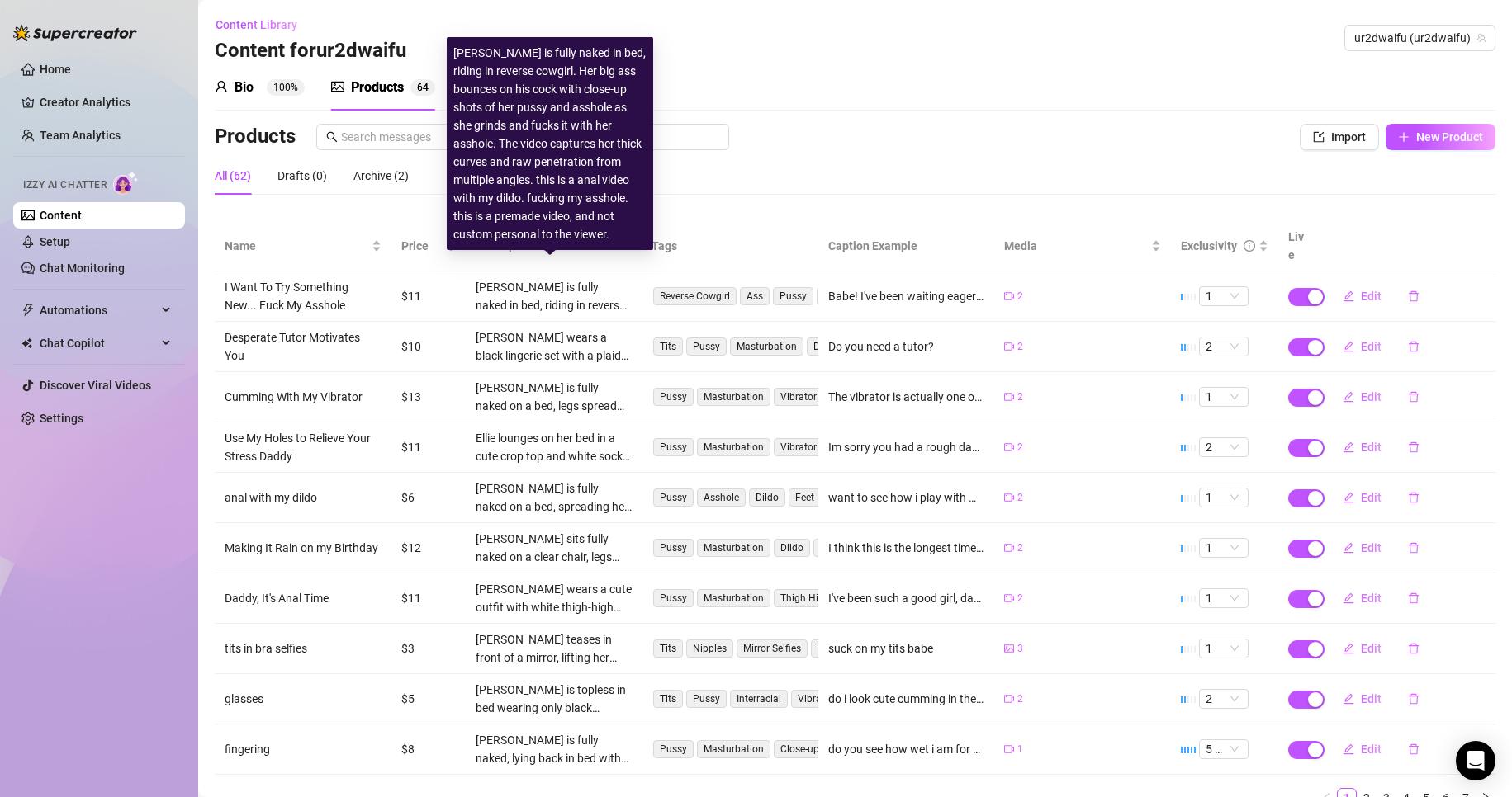
click at [533, 282] on div "[PERSON_NAME] is fully naked in bed, riding in reverse cowgirl. Her big ass bou…" at bounding box center [554, 297] width 157 height 36
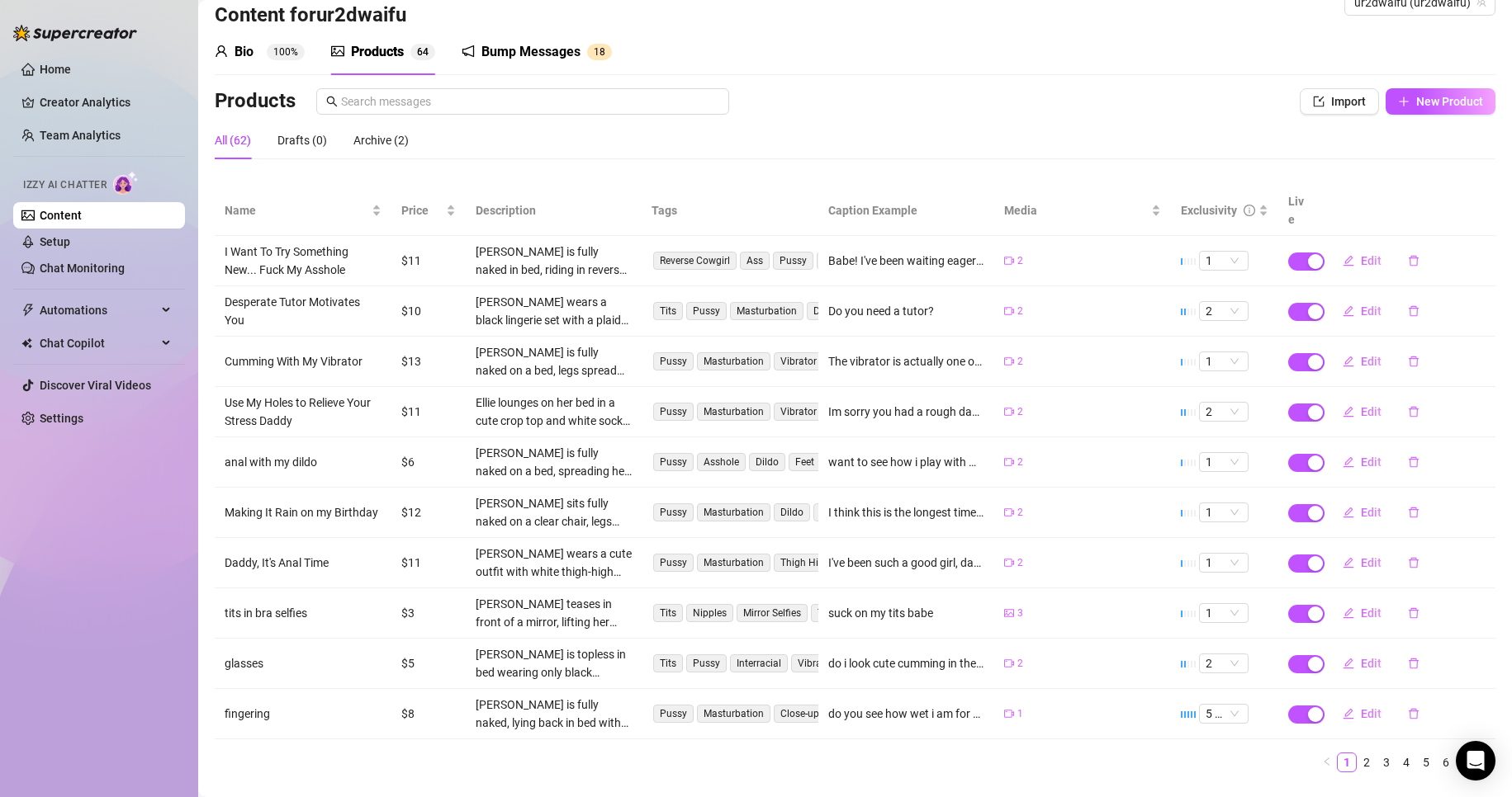
scroll to position [55, 0]
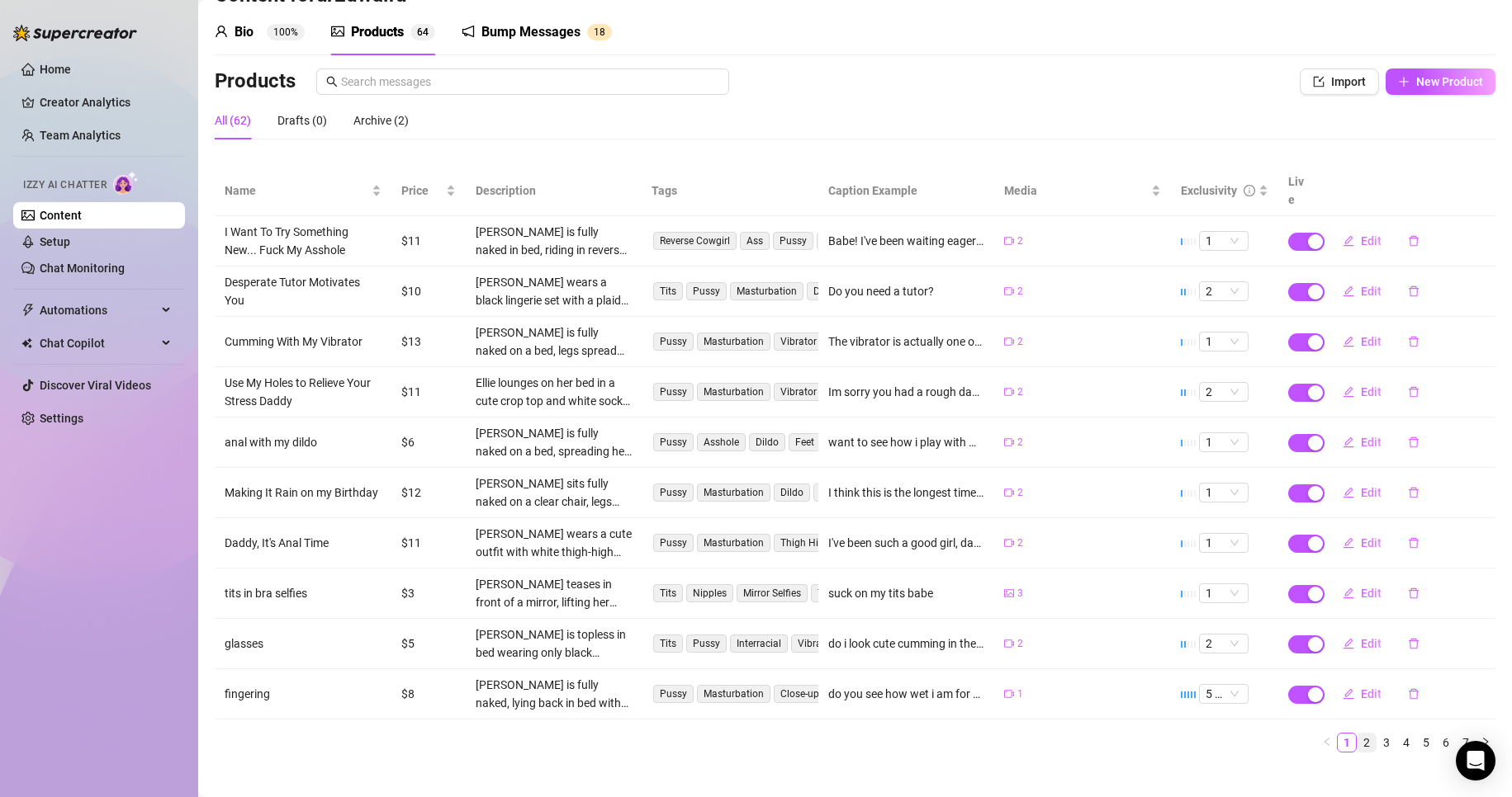
click at [1357, 734] on link "2" at bounding box center [1366, 743] width 18 height 18
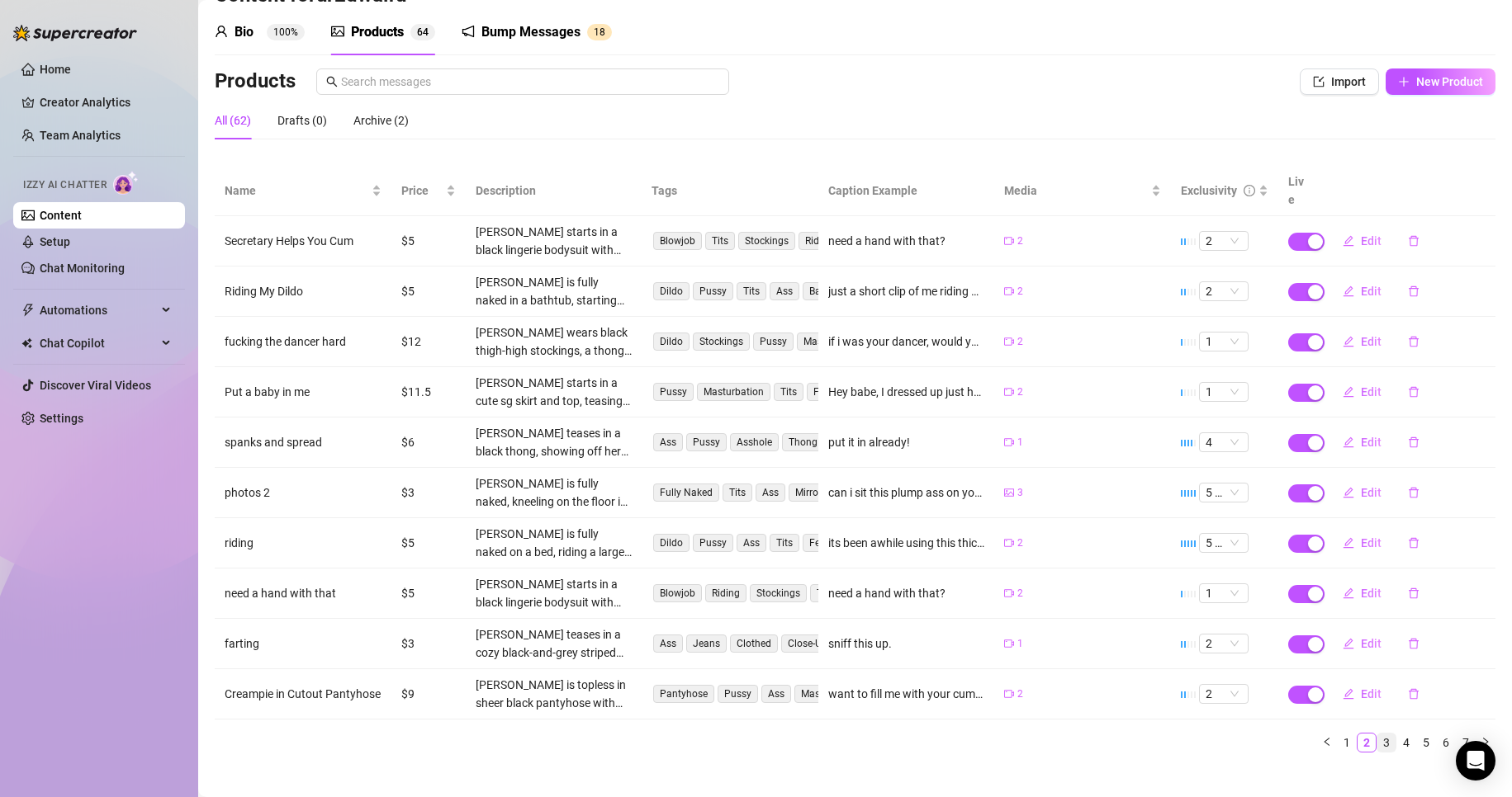
click at [1377, 734] on link "3" at bounding box center [1386, 743] width 18 height 18
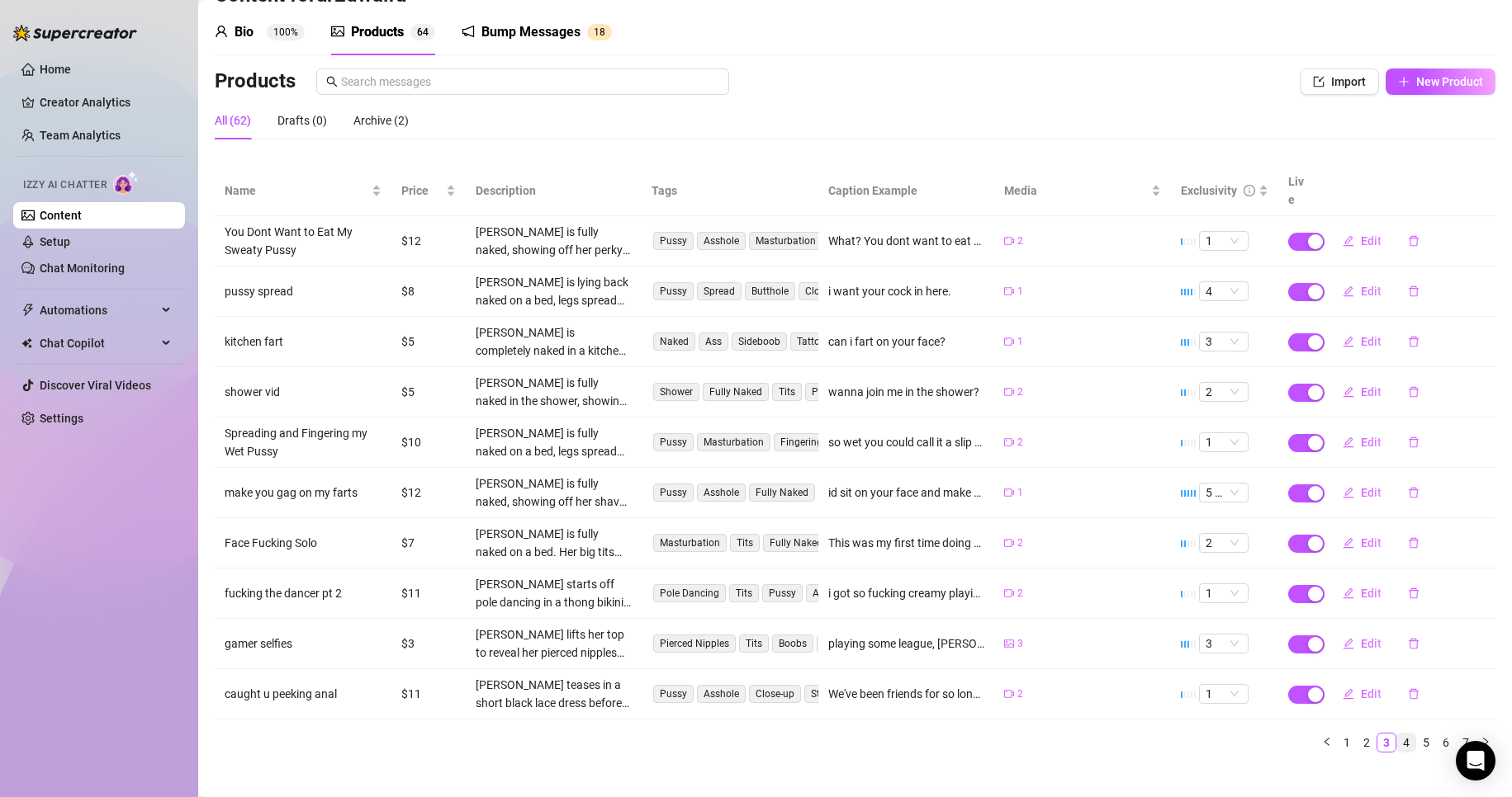
click at [1397, 734] on link "4" at bounding box center [1406, 743] width 18 height 18
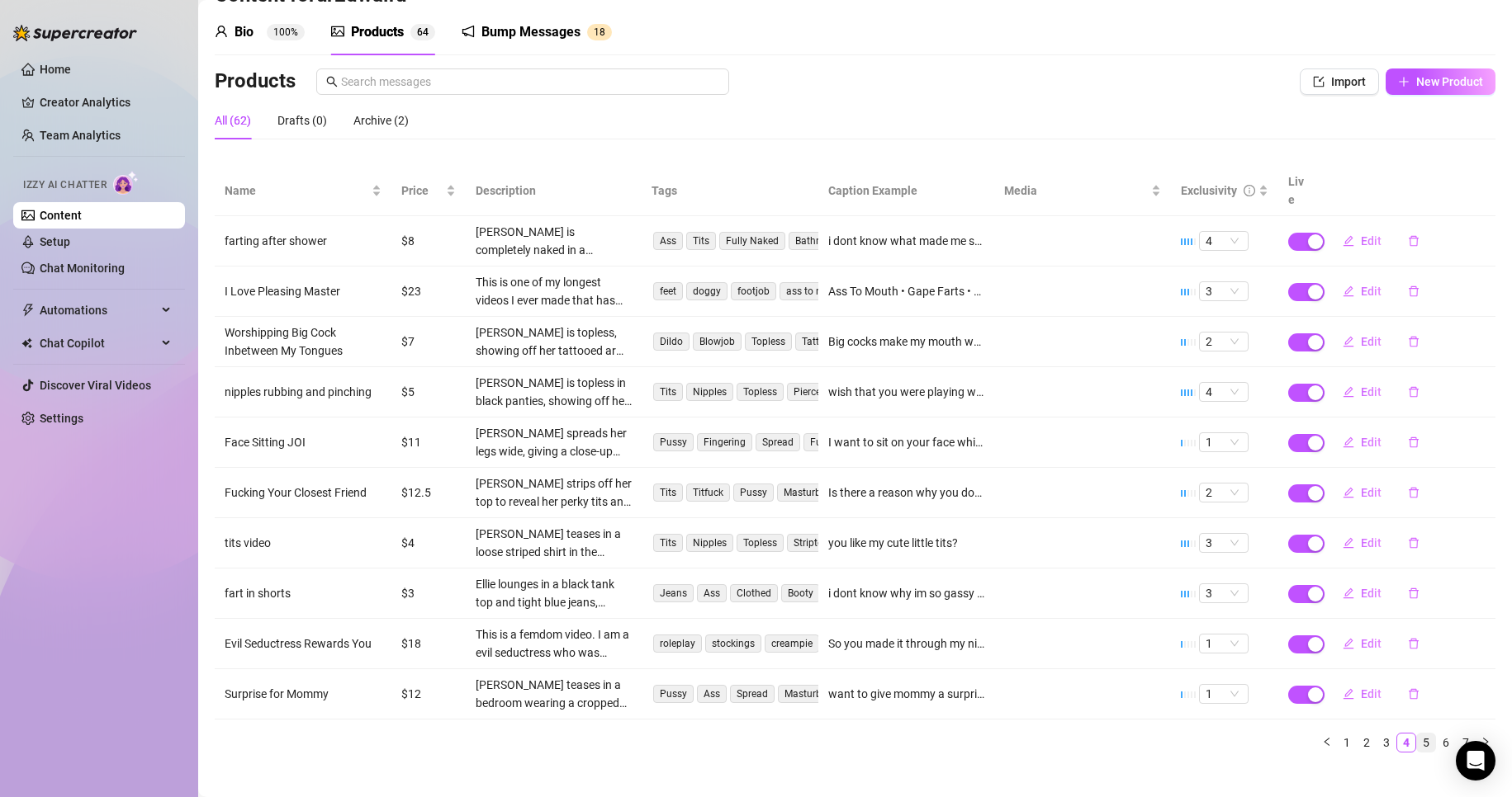
click at [1417, 734] on link "5" at bounding box center [1426, 743] width 18 height 18
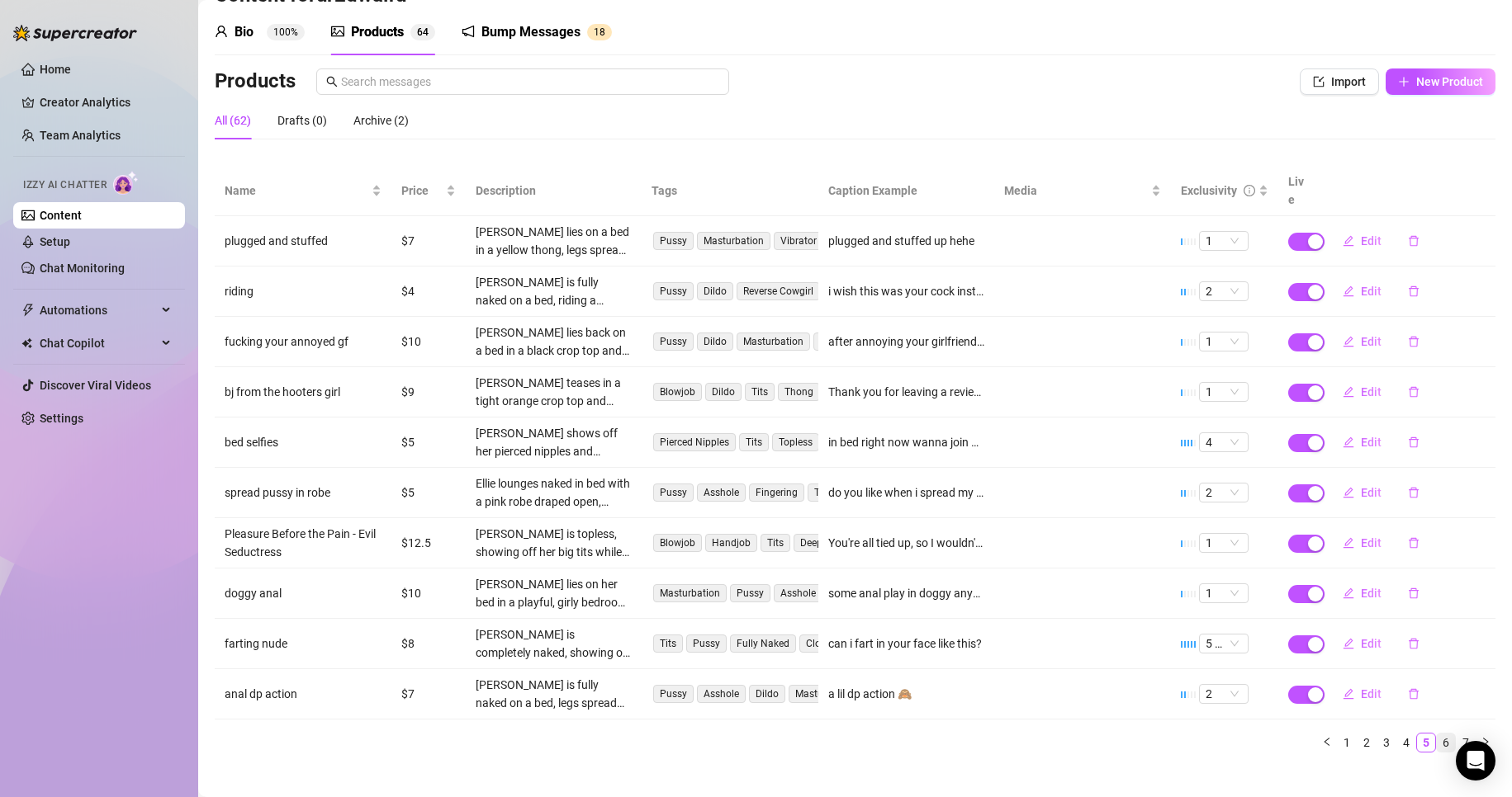
click at [1437, 734] on link "6" at bounding box center [1446, 743] width 18 height 18
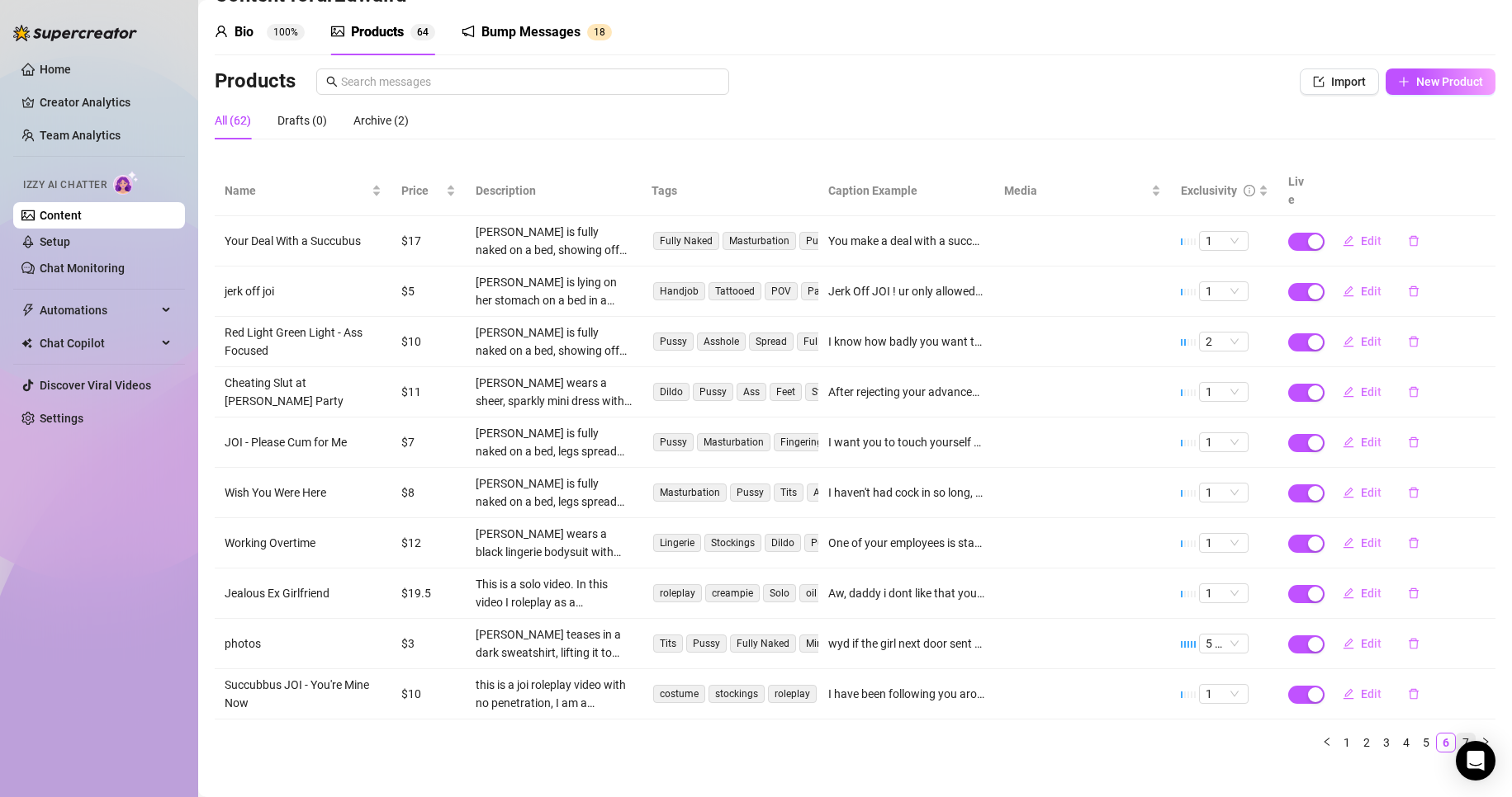
click at [1456, 734] on link "7" at bounding box center [1466, 743] width 18 height 18
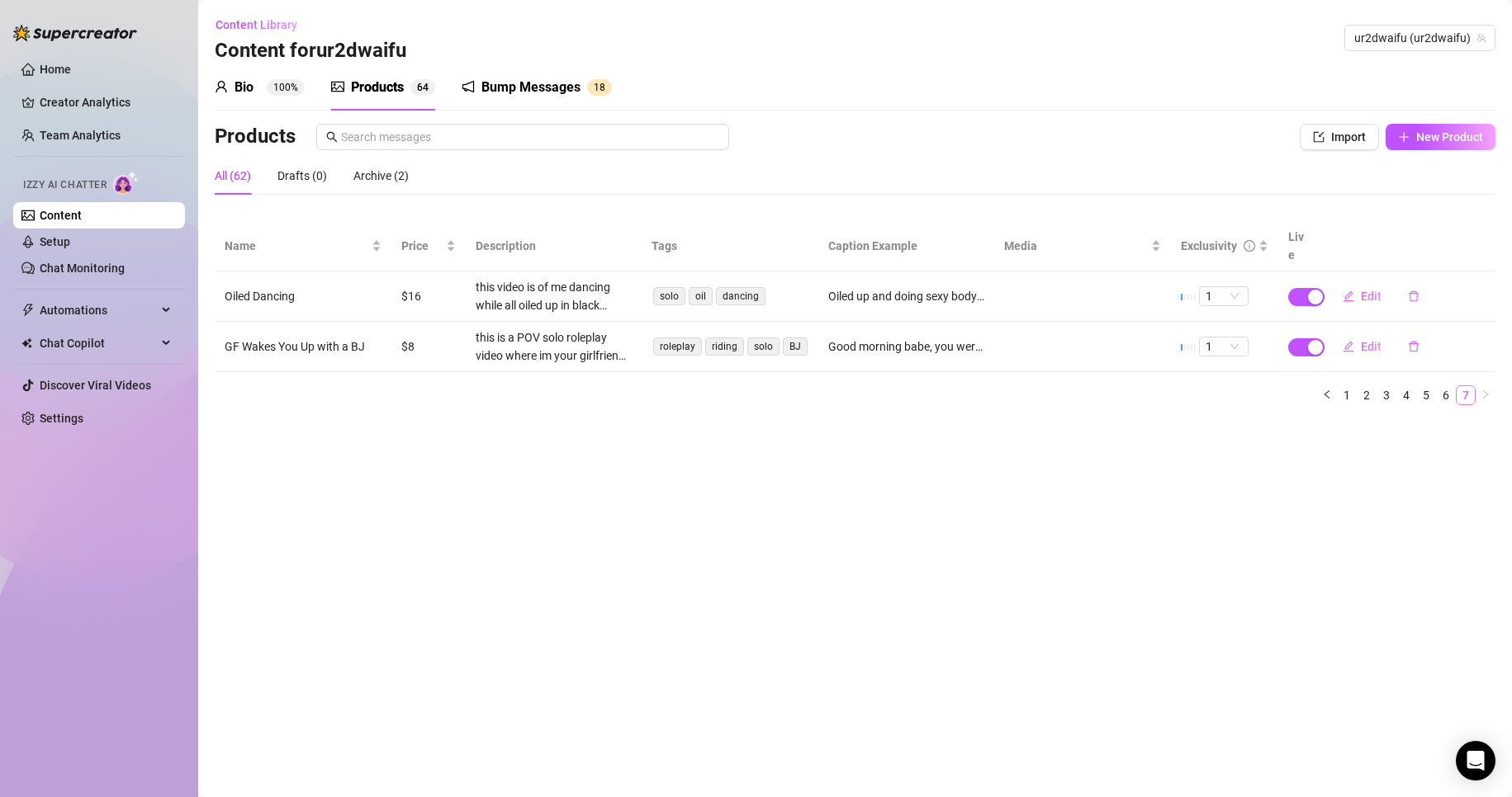
scroll to position [0, 0]
click at [1350, 387] on link "1" at bounding box center [1347, 396] width 18 height 18
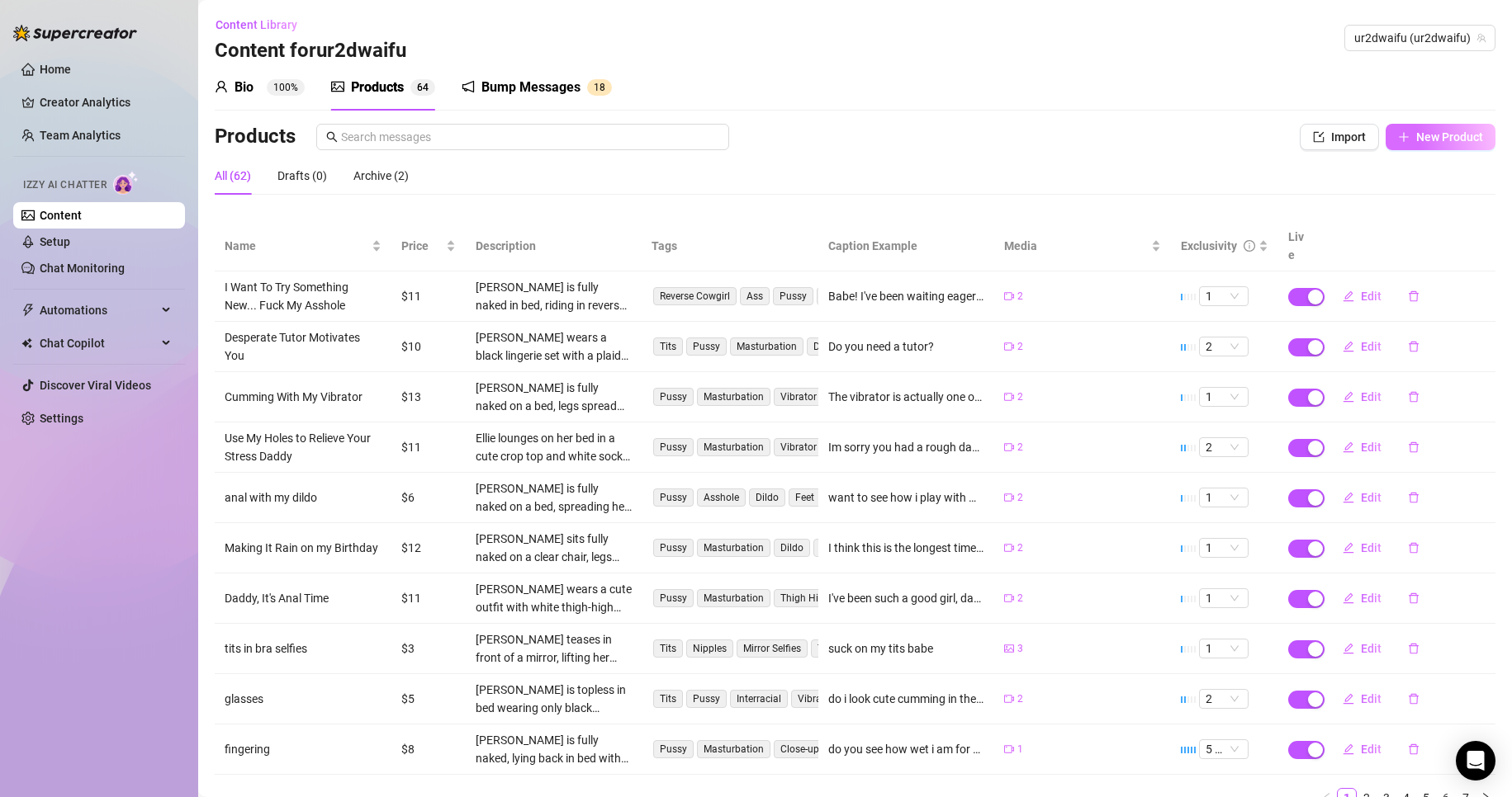
click at [1413, 147] on button "New Product" at bounding box center [1440, 136] width 110 height 26
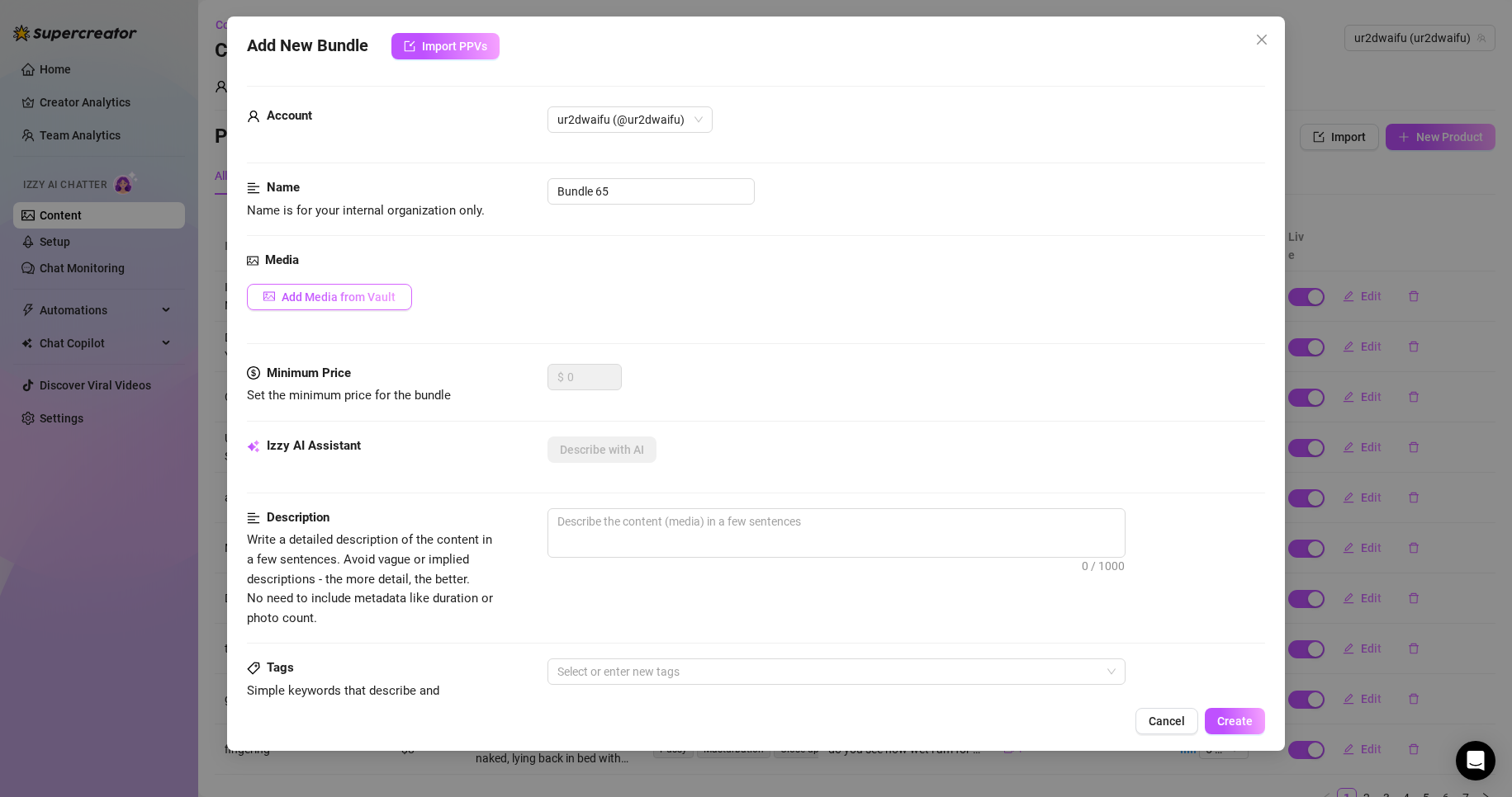
click at [323, 303] on span "Add Media from Vault" at bounding box center [338, 297] width 114 height 14
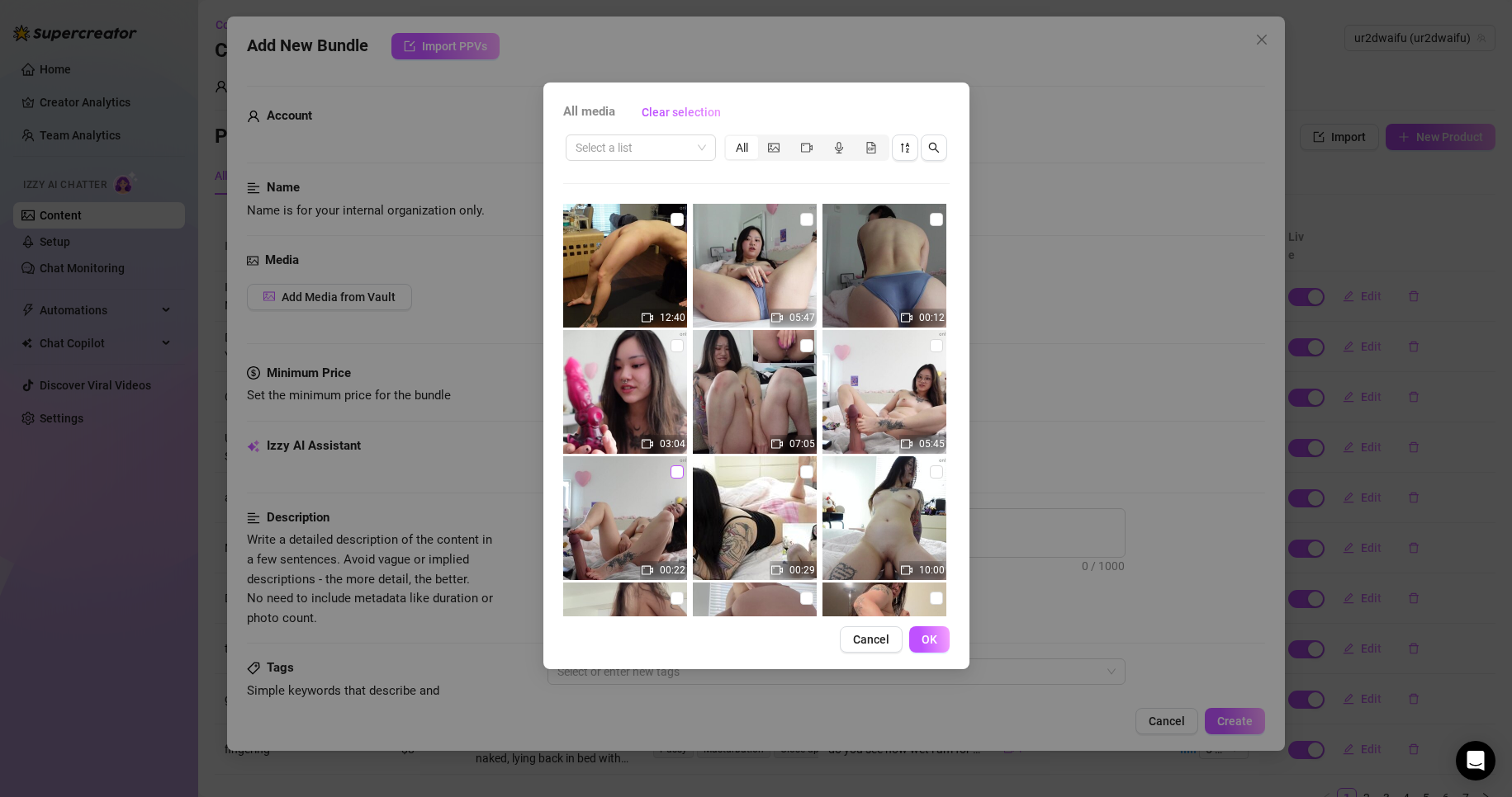
click at [671, 471] on input "checkbox" at bounding box center [677, 472] width 14 height 14
click at [930, 348] on input "checkbox" at bounding box center [937, 346] width 14 height 14
click at [939, 647] on button "OK" at bounding box center [929, 640] width 40 height 26
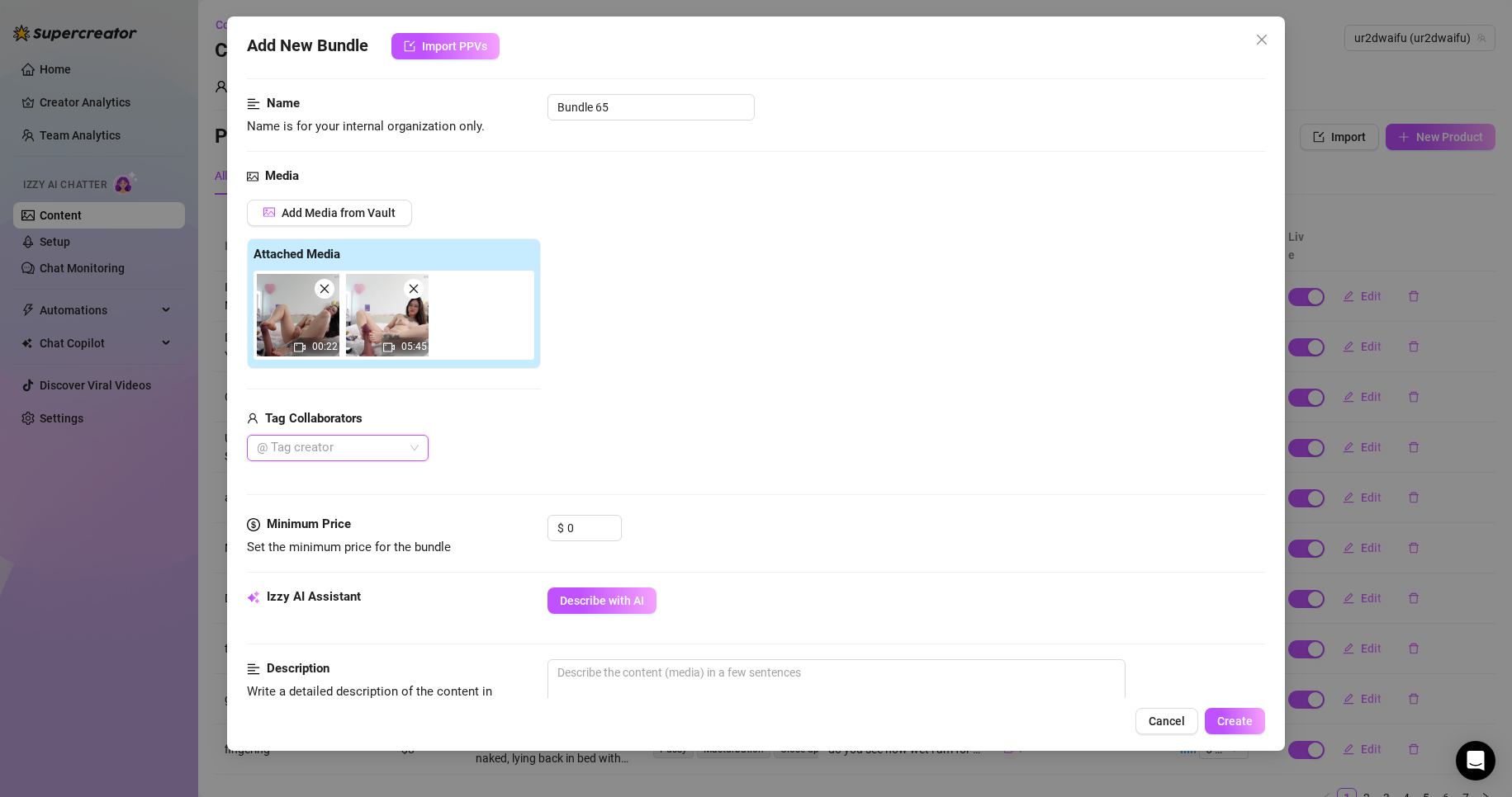
scroll to position [165, 0]
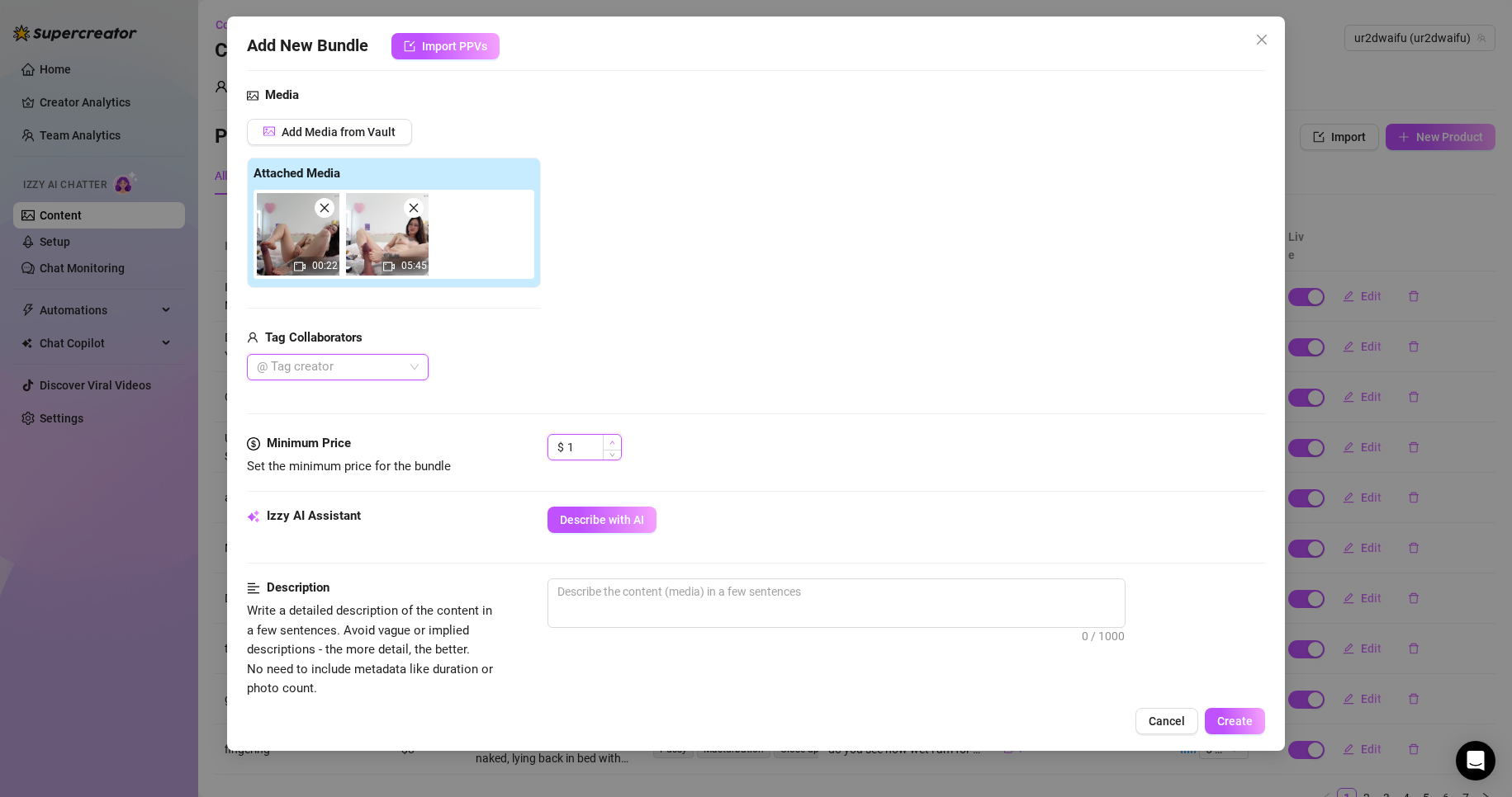
click at [612, 440] on icon "up" at bounding box center [613, 443] width 5 height 5
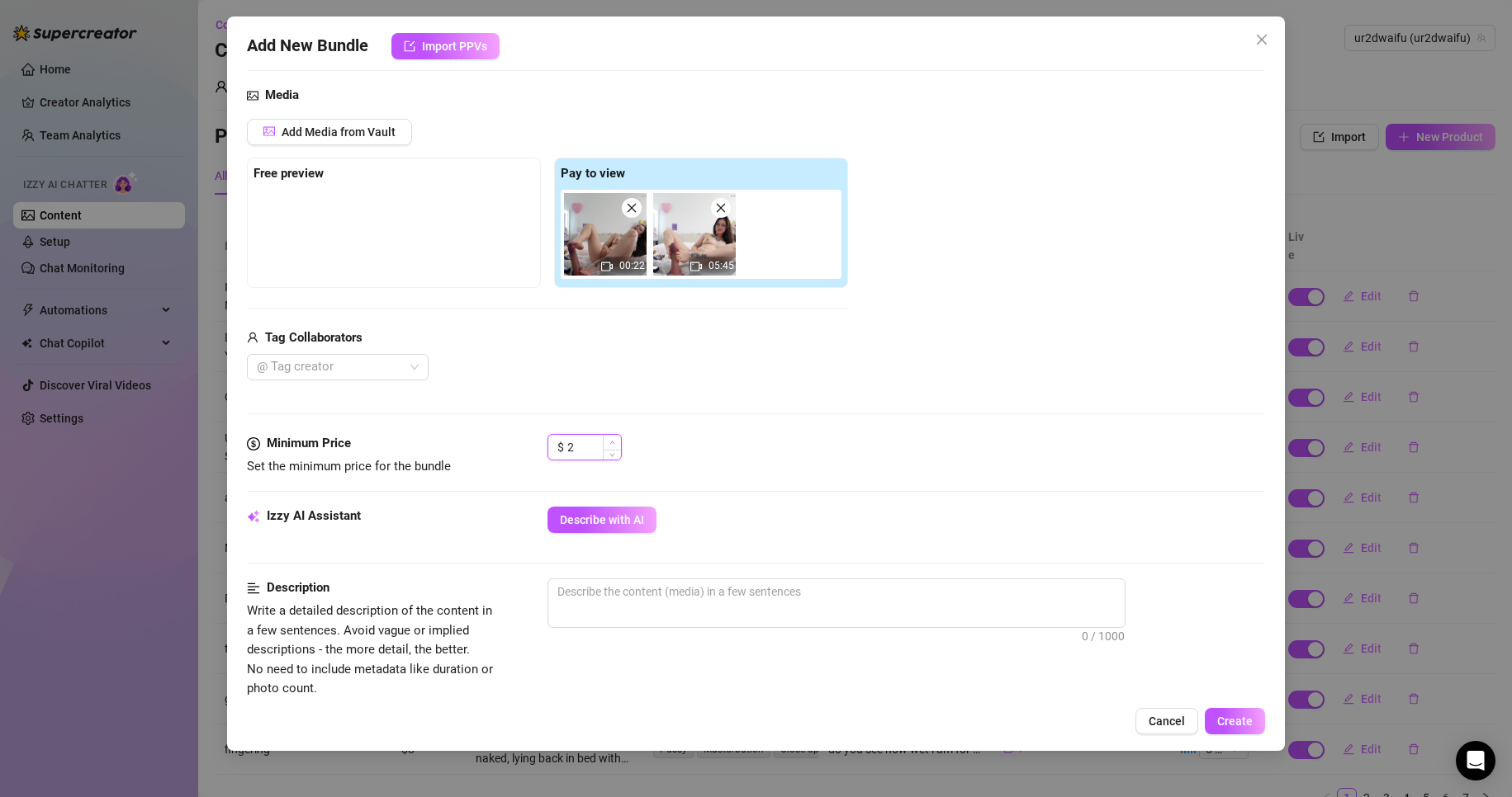
click at [612, 440] on icon "up" at bounding box center [613, 443] width 5 height 5
click at [613, 440] on icon "up" at bounding box center [613, 443] width 5 height 5
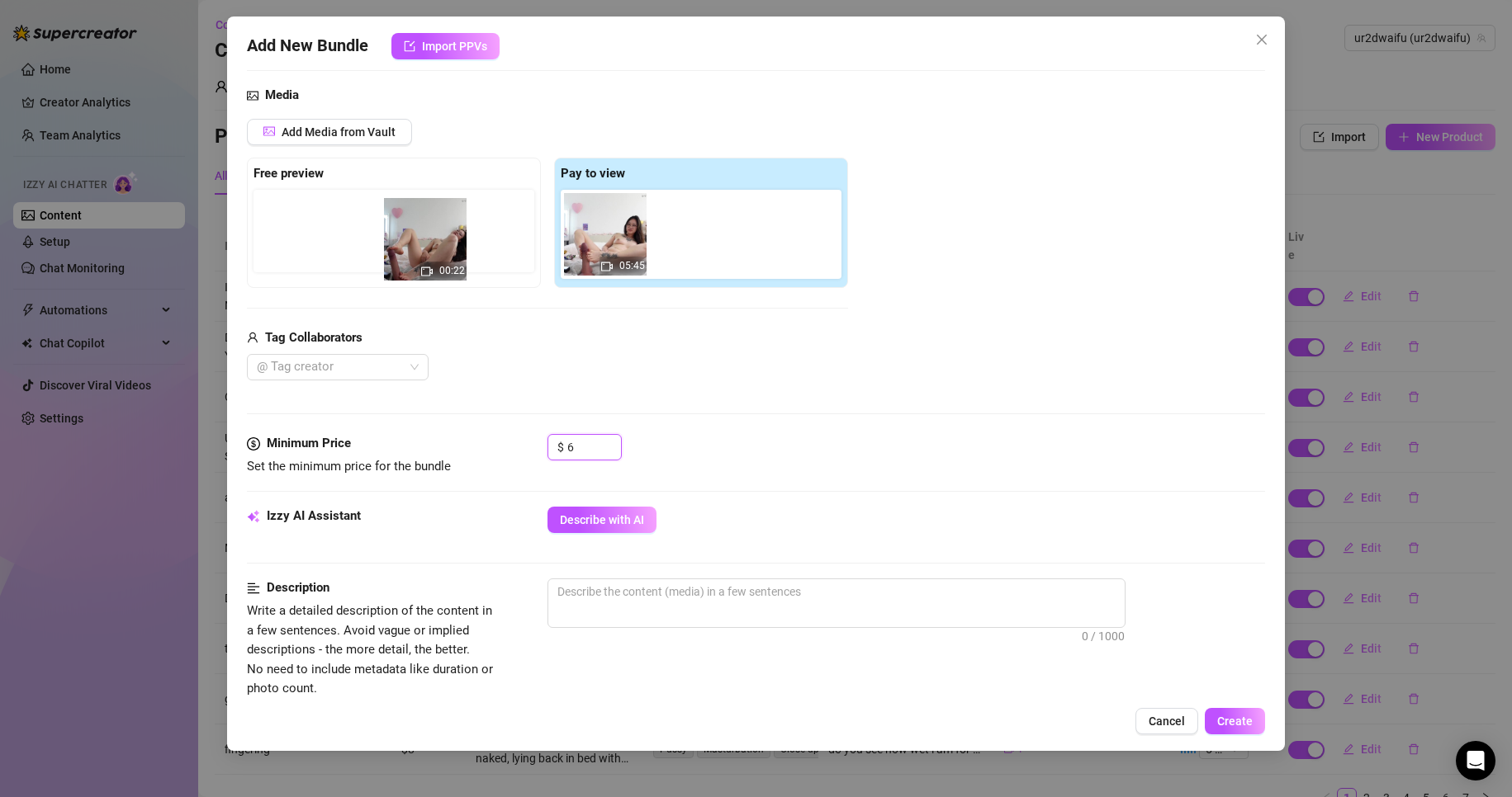
drag, startPoint x: 581, startPoint y: 247, endPoint x: 424, endPoint y: 252, distance: 157.1
click at [424, 252] on div "Free preview Pay to view 00:22 05:45" at bounding box center [547, 222] width 601 height 130
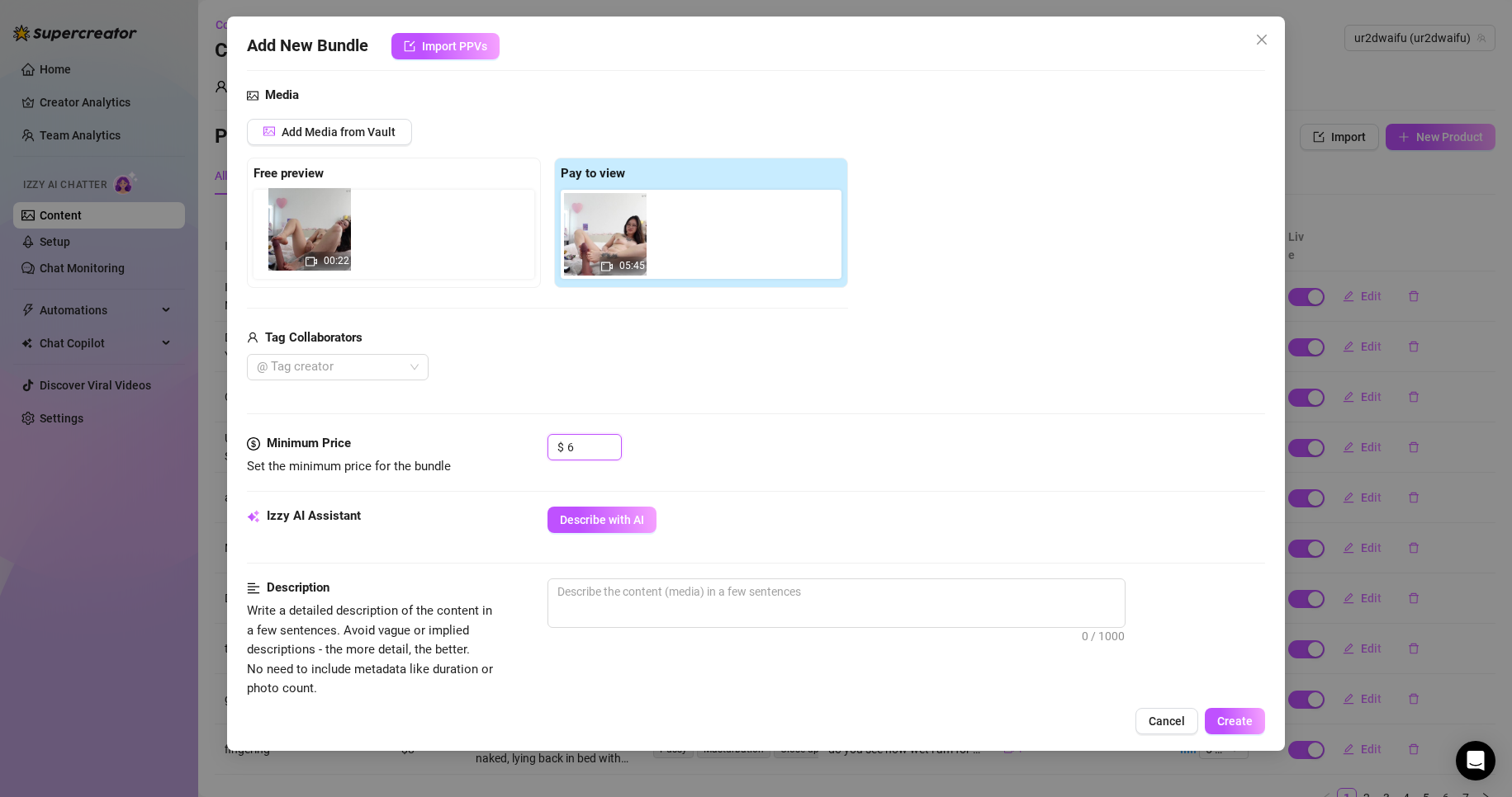
drag, startPoint x: 587, startPoint y: 251, endPoint x: 279, endPoint y: 245, distance: 308.1
click at [279, 245] on div "Free preview Pay to view 00:22 05:45" at bounding box center [547, 222] width 601 height 130
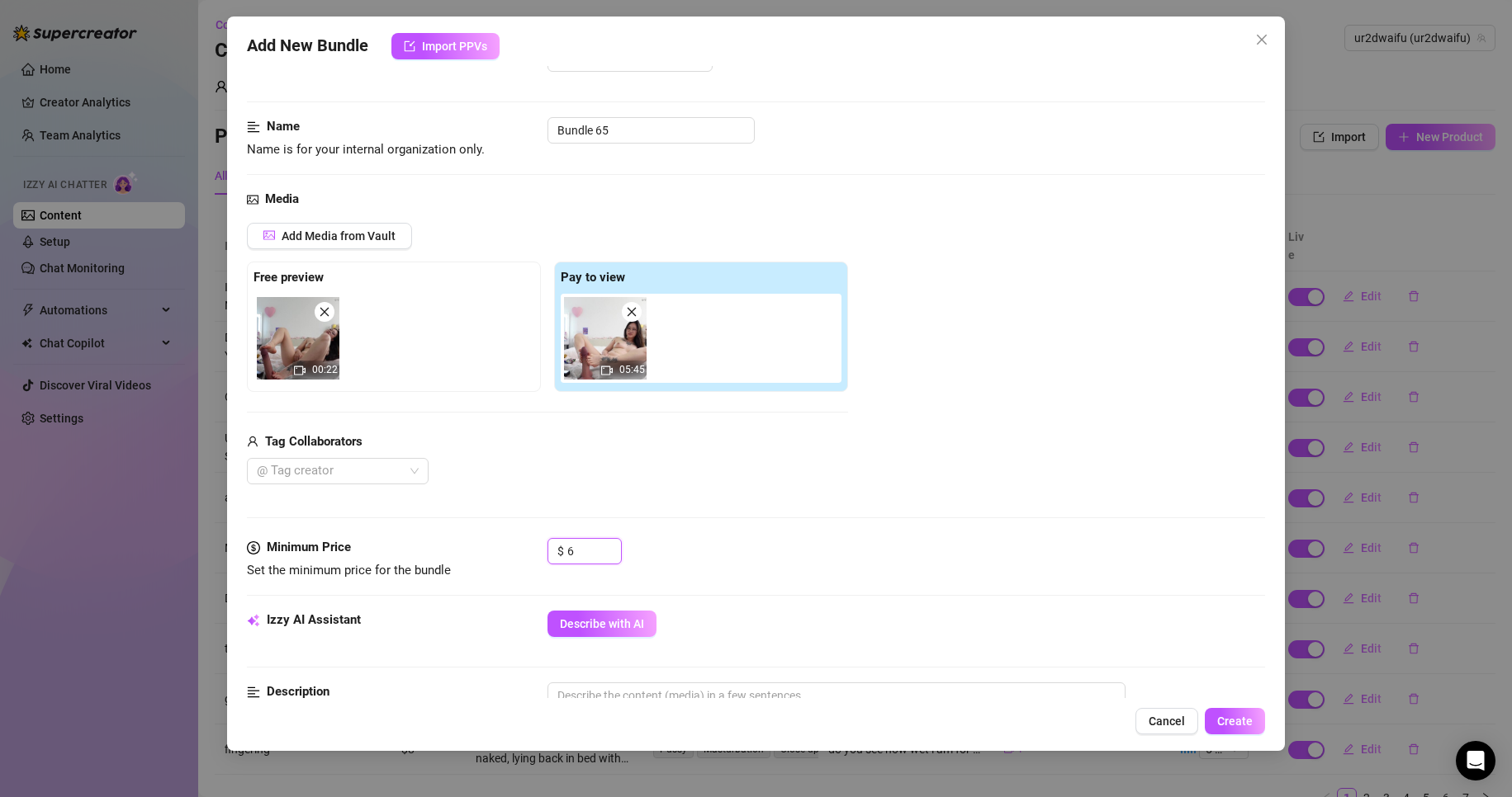
scroll to position [0, 0]
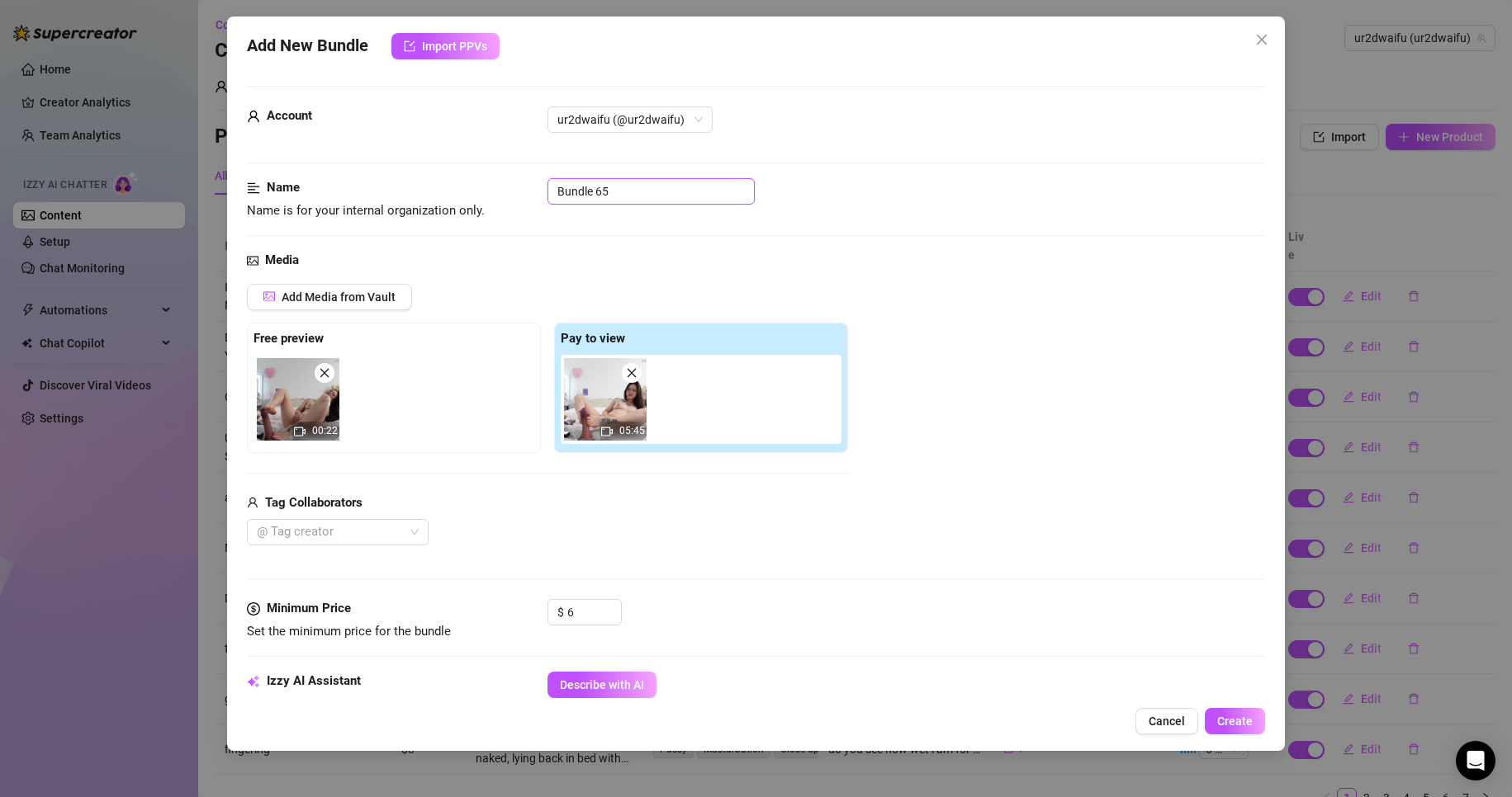
drag, startPoint x: 651, startPoint y: 195, endPoint x: 456, endPoint y: 197, distance: 195.0
click at [452, 196] on div "Name Name is for your internal organization only. Bundle 65" at bounding box center [756, 199] width 1020 height 42
click at [642, 680] on span "Describe with AI" at bounding box center [602, 685] width 85 height 14
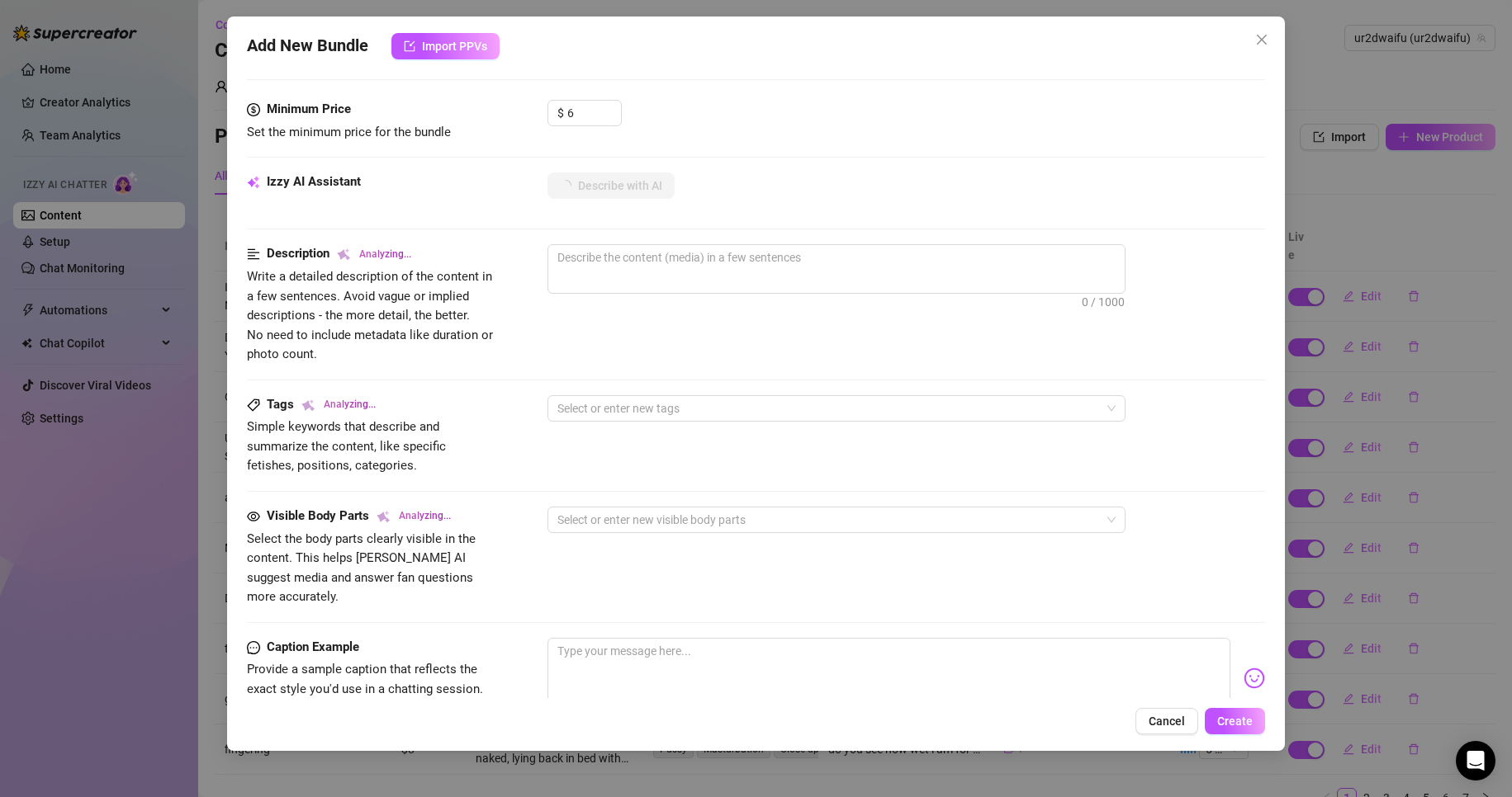
scroll to position [743, 0]
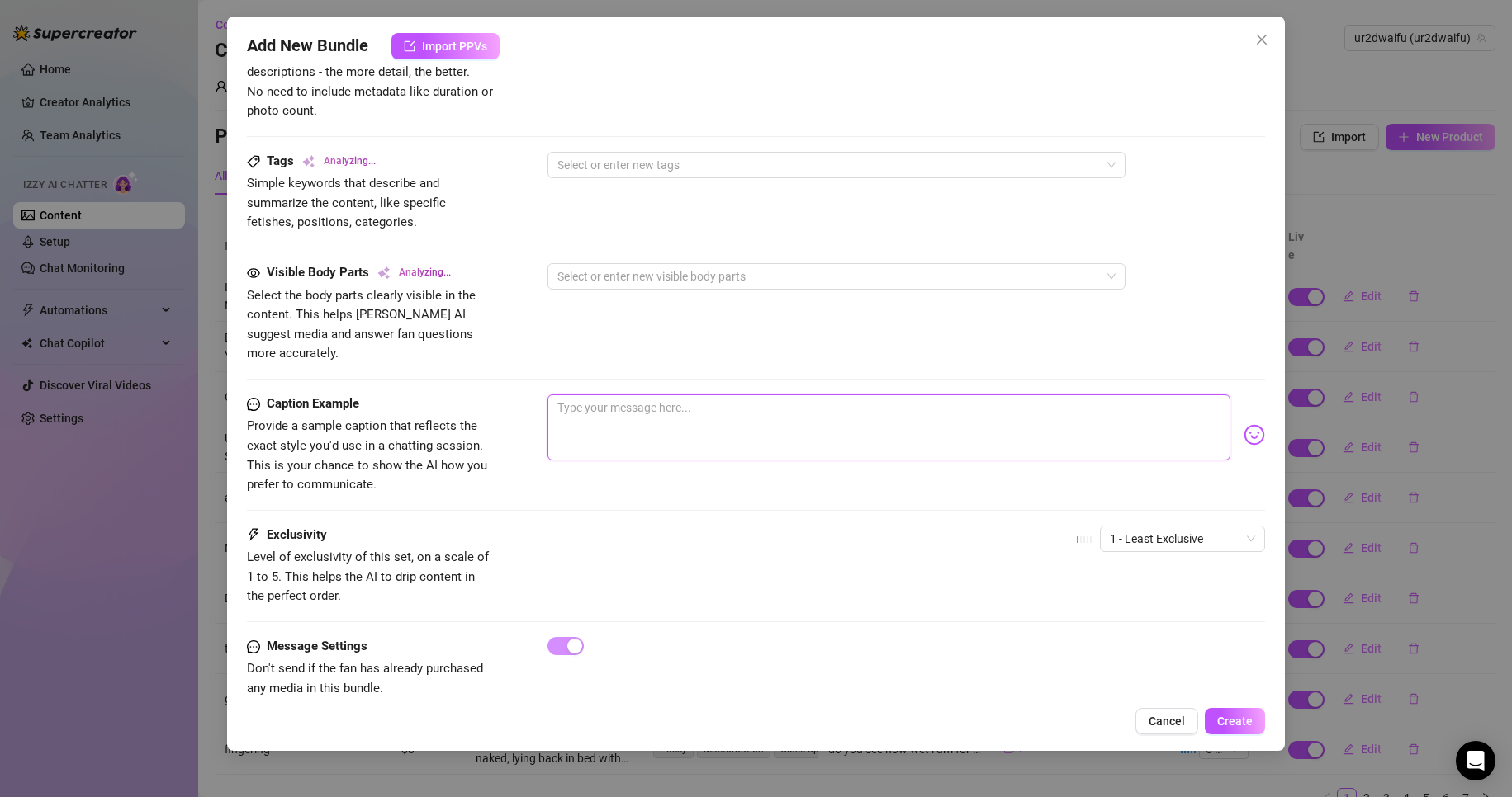
click at [645, 415] on textarea at bounding box center [888, 428] width 684 height 66
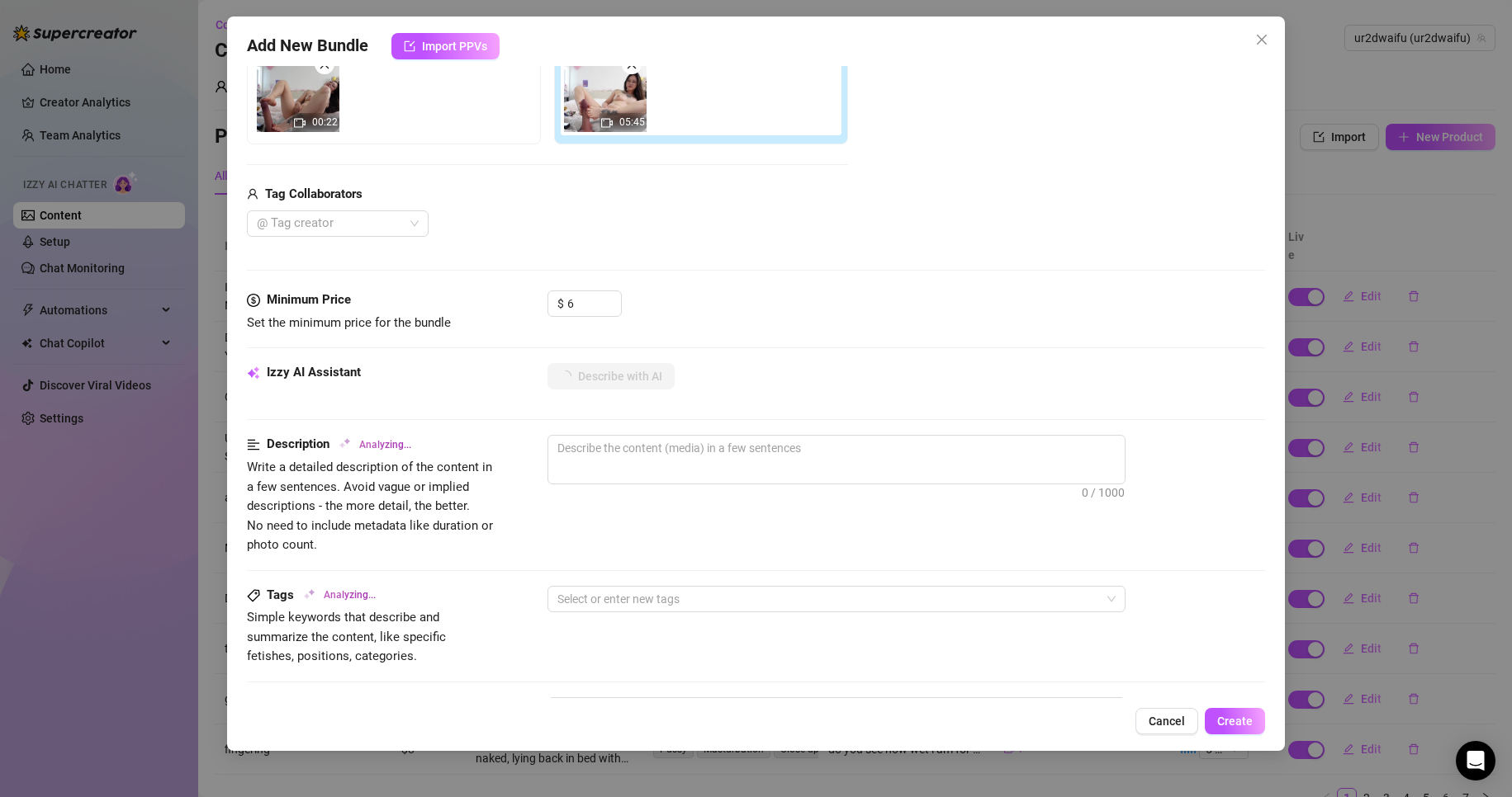
scroll to position [247, 0]
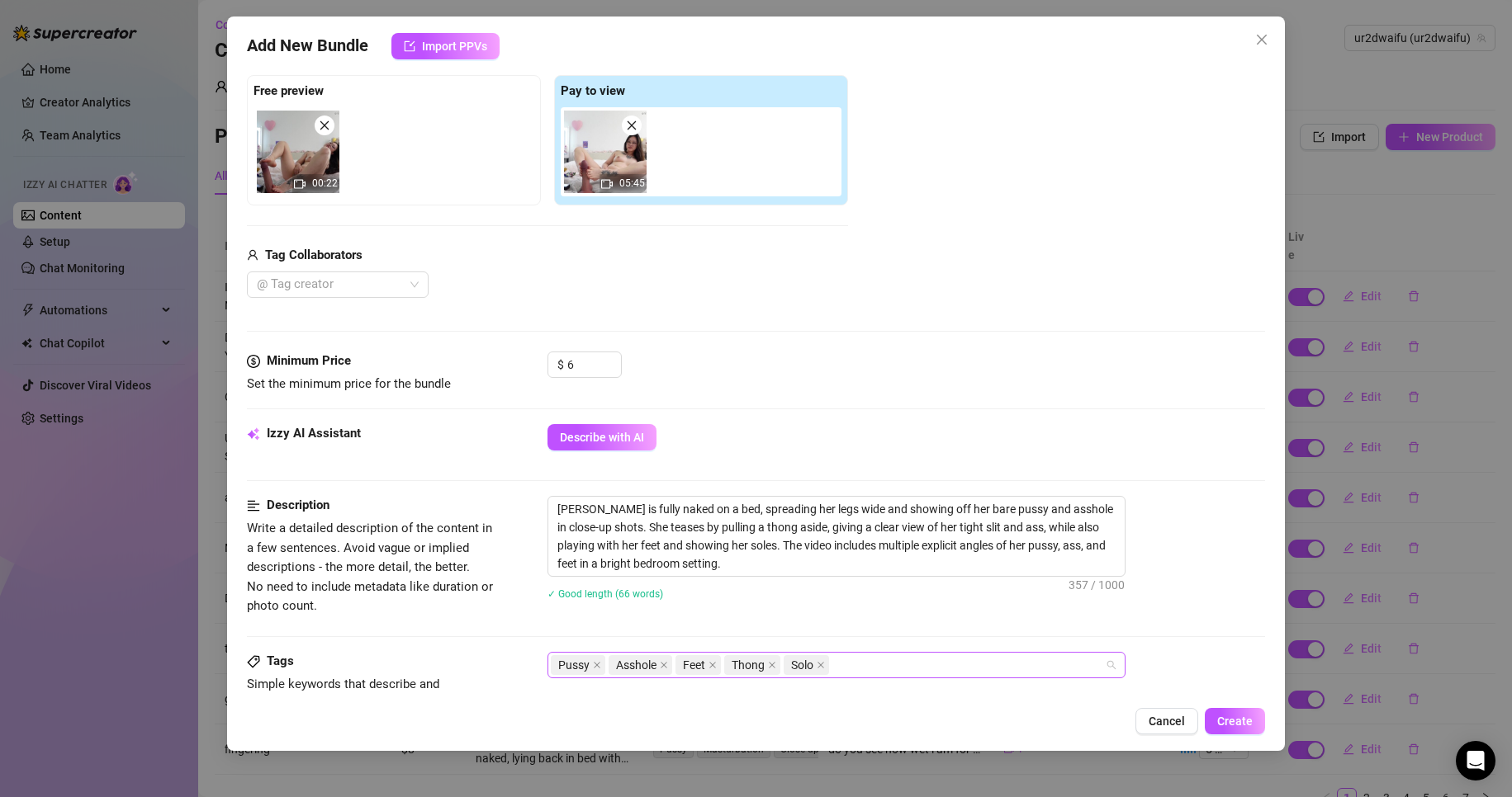
click at [871, 661] on div "Pussy Asshole Feet Thong Solo" at bounding box center [827, 665] width 554 height 23
click at [961, 312] on div "Media Add Media from Vault Free preview 00:22 Pay to view 05:45 Tag Collaborato…" at bounding box center [756, 177] width 1020 height 348
click at [856, 571] on textarea "[PERSON_NAME] is fully naked on a bed, spreading her legs wide and showing off …" at bounding box center [836, 536] width 576 height 79
click at [720, 544] on textarea "[PERSON_NAME] is fully naked on a bed, spreading her legs wide and showing off …" at bounding box center [836, 536] width 576 height 79
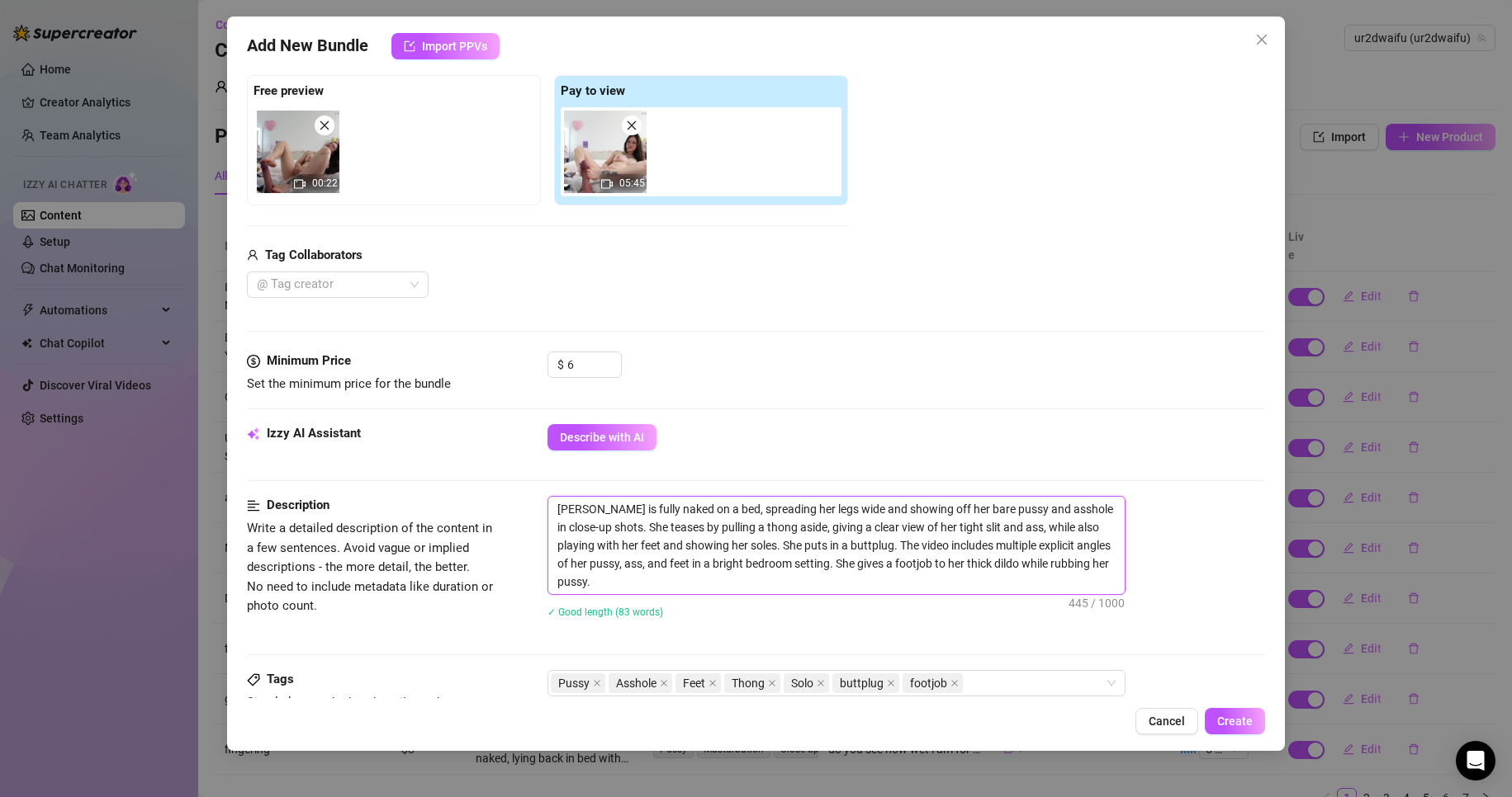
click at [706, 579] on textarea "[PERSON_NAME] is fully naked on a bed, spreading her legs wide and showing off …" at bounding box center [836, 545] width 576 height 97
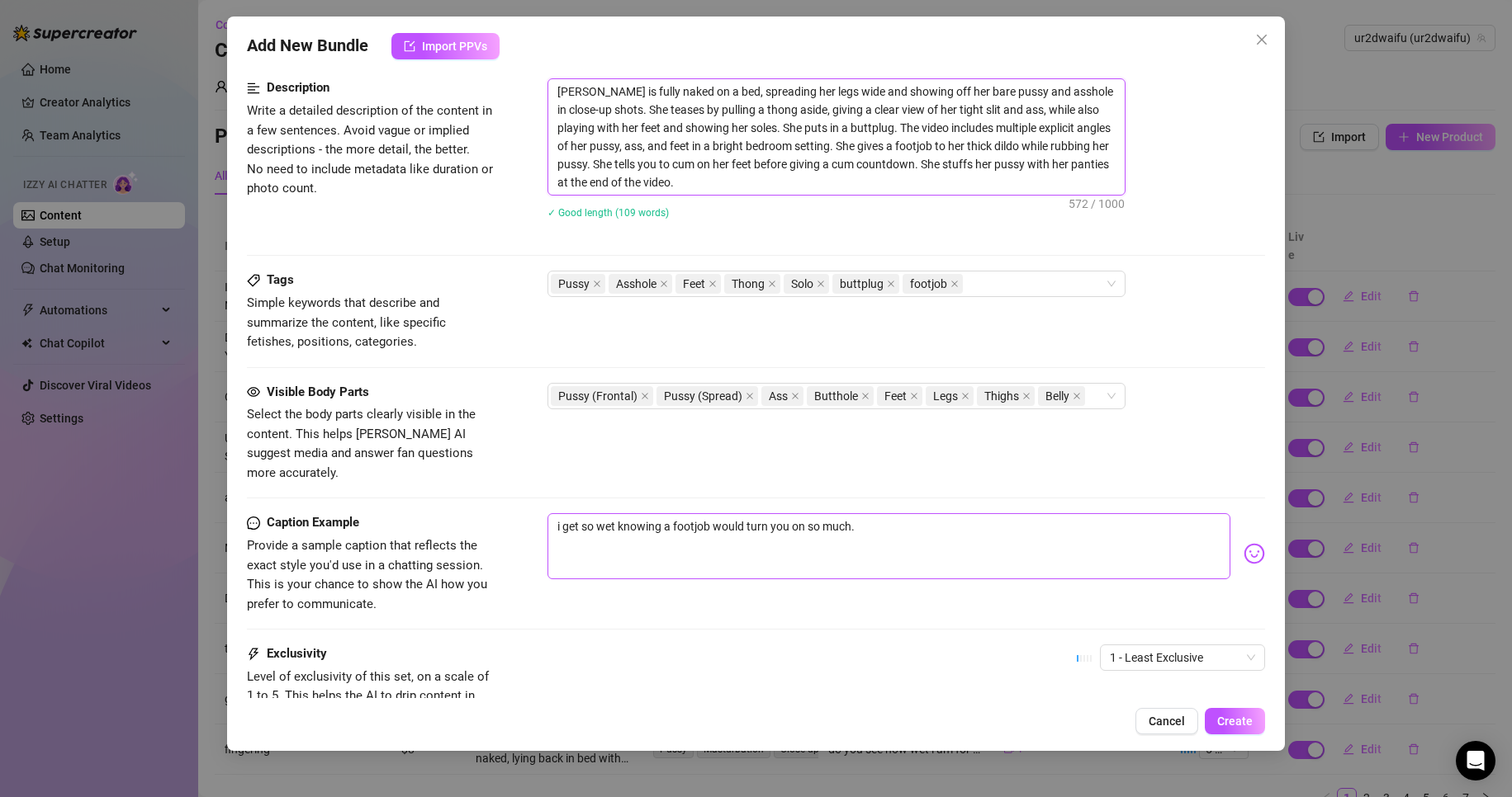
scroll to position [796, 0]
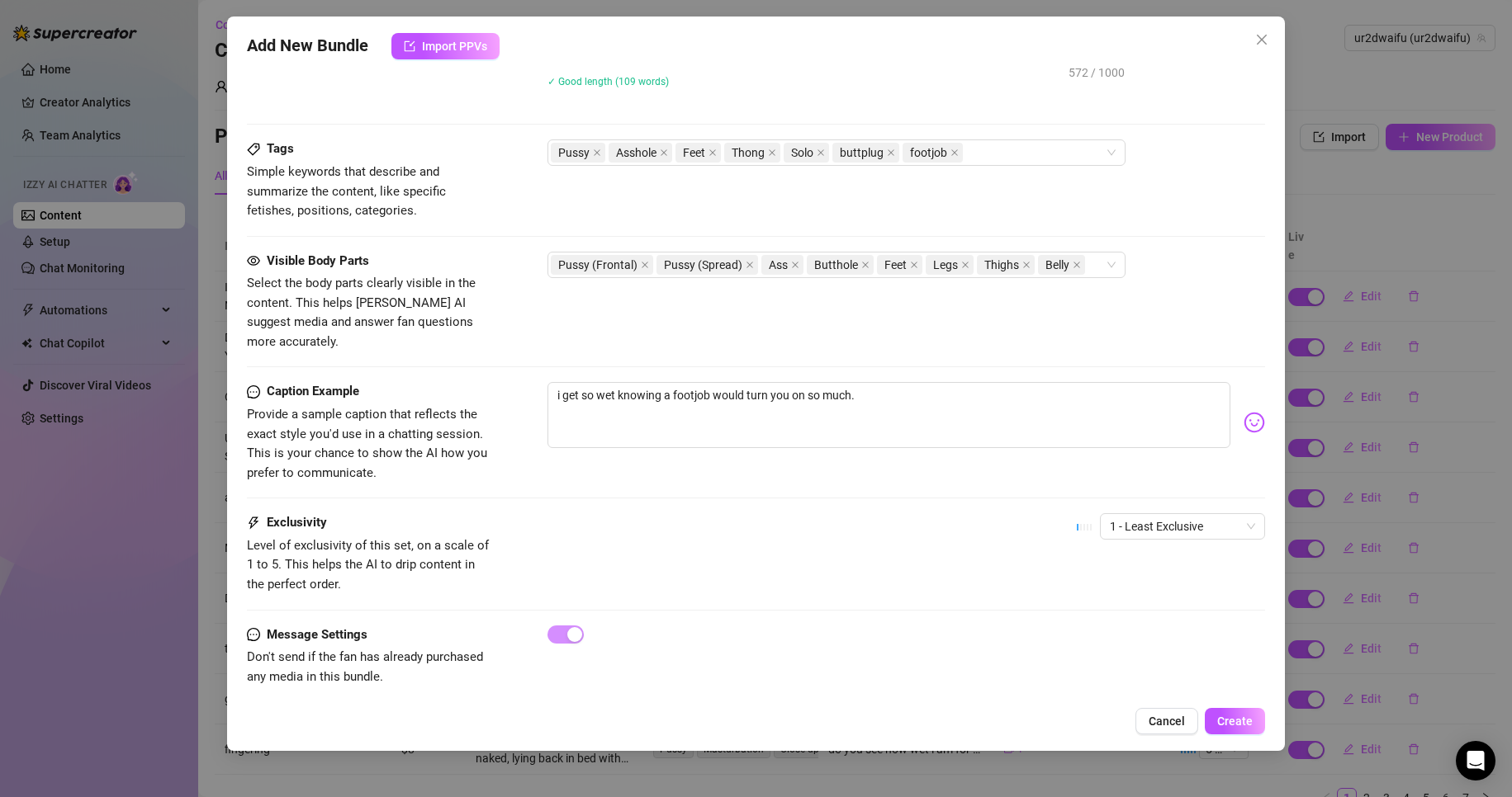
click at [1132, 490] on div "Caption Example Provide a sample caption that reflects the exact style you'd us…" at bounding box center [756, 448] width 1020 height 131
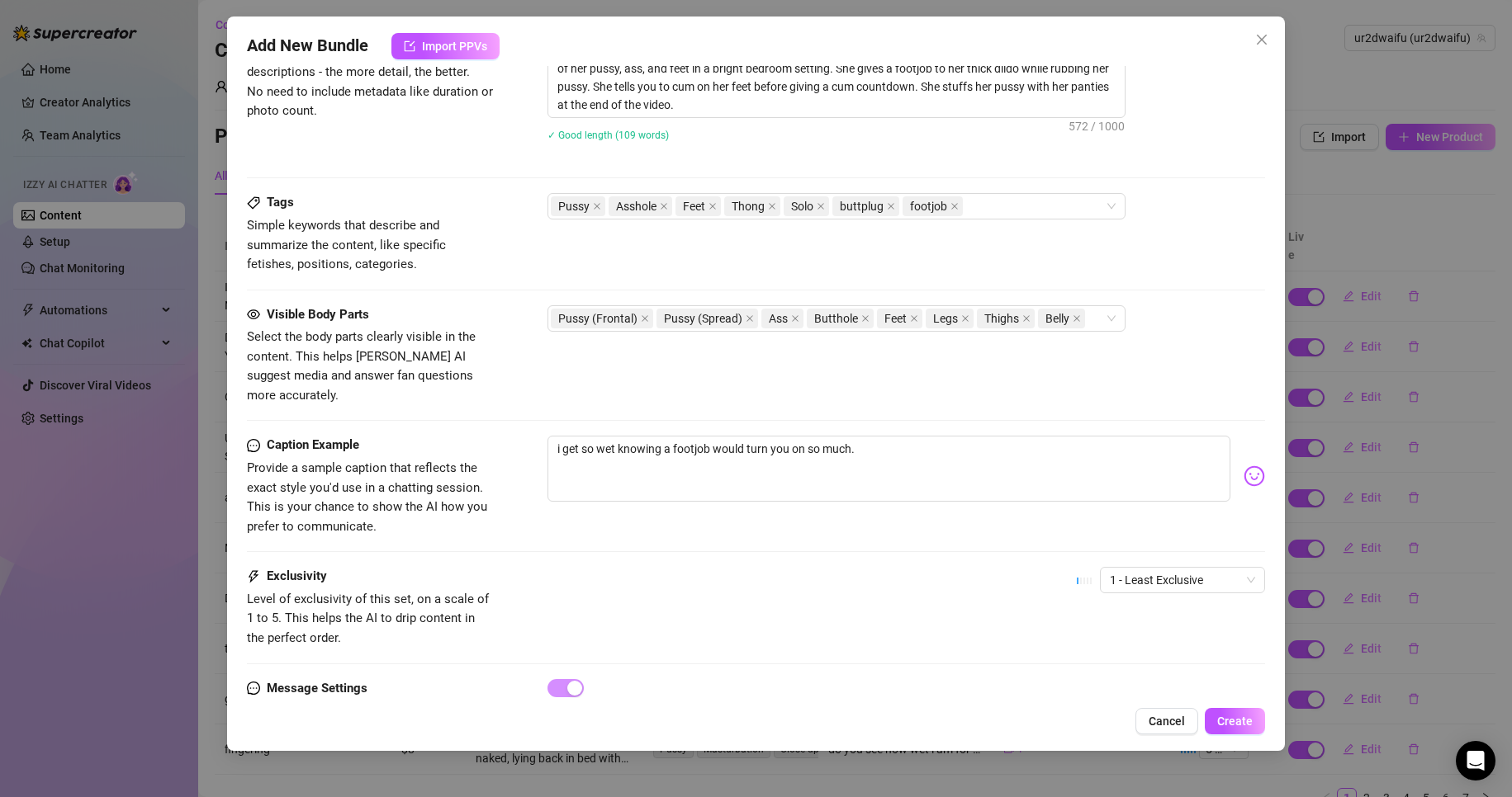
scroll to position [714, 0]
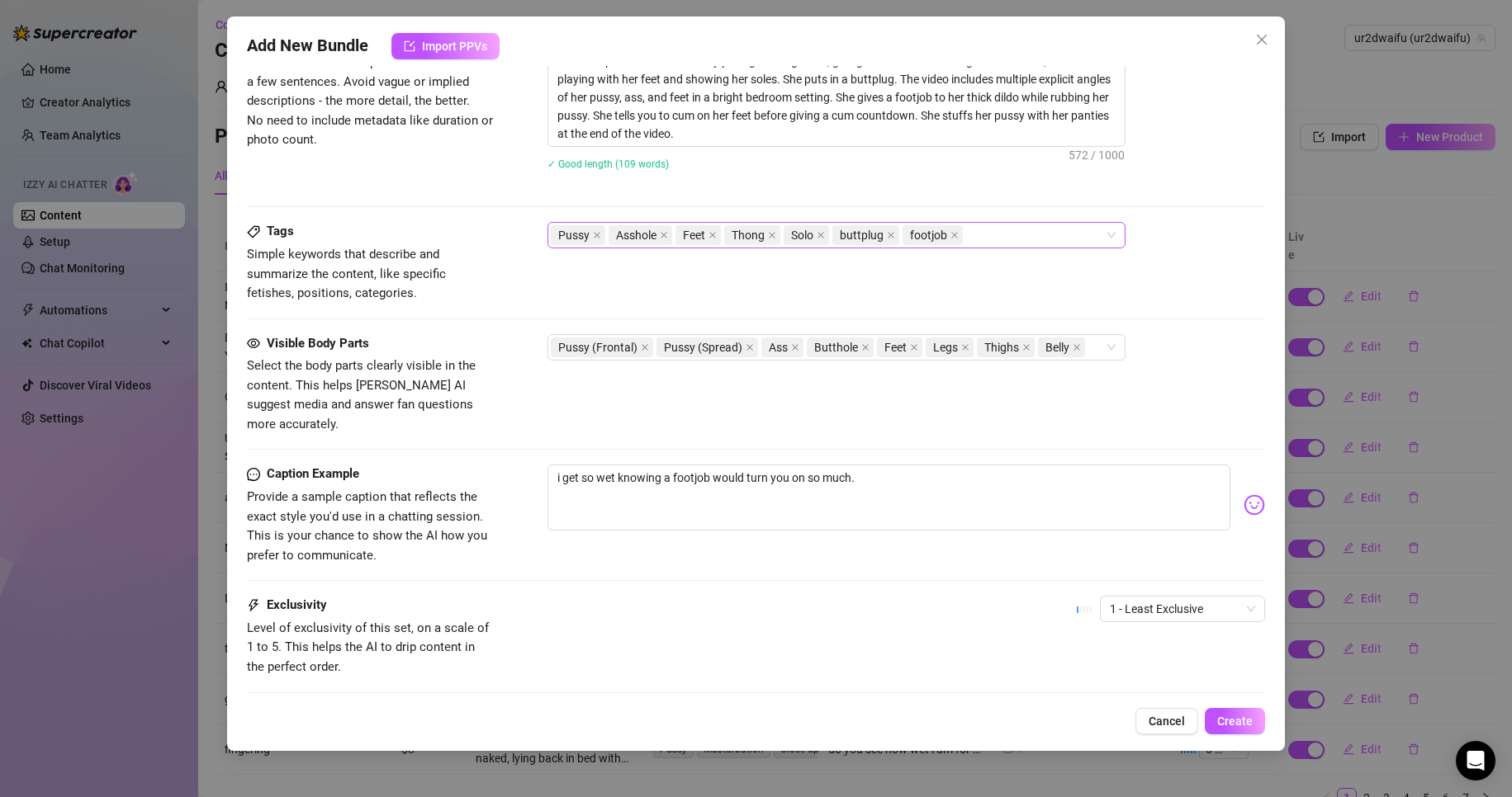
click at [1029, 242] on div "Pussy Asshole Feet Thong Solo buttplug footjob" at bounding box center [827, 235] width 554 height 23
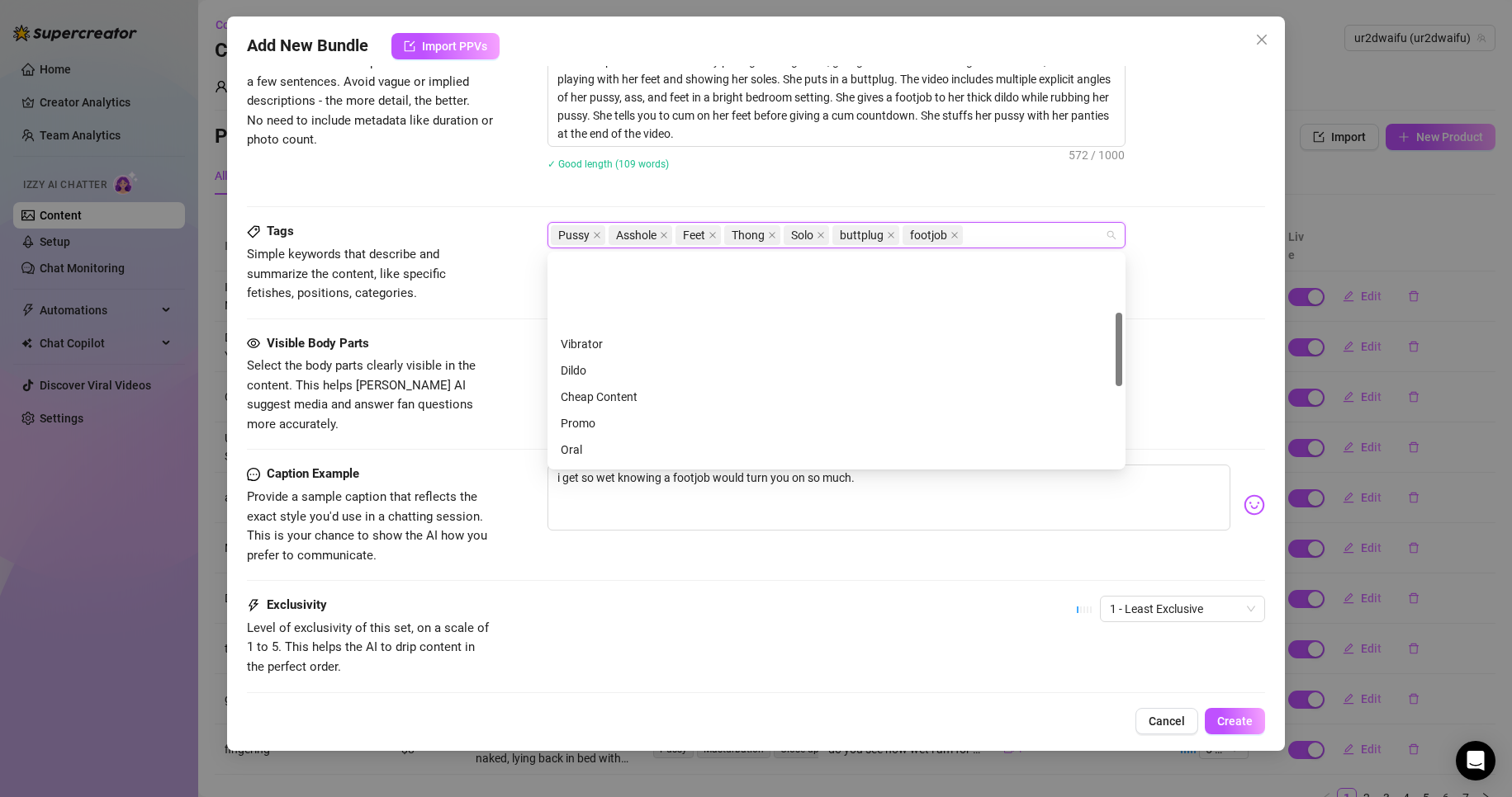
scroll to position [165, 0]
click at [868, 307] on div "Cheap Content" at bounding box center [837, 315] width 552 height 18
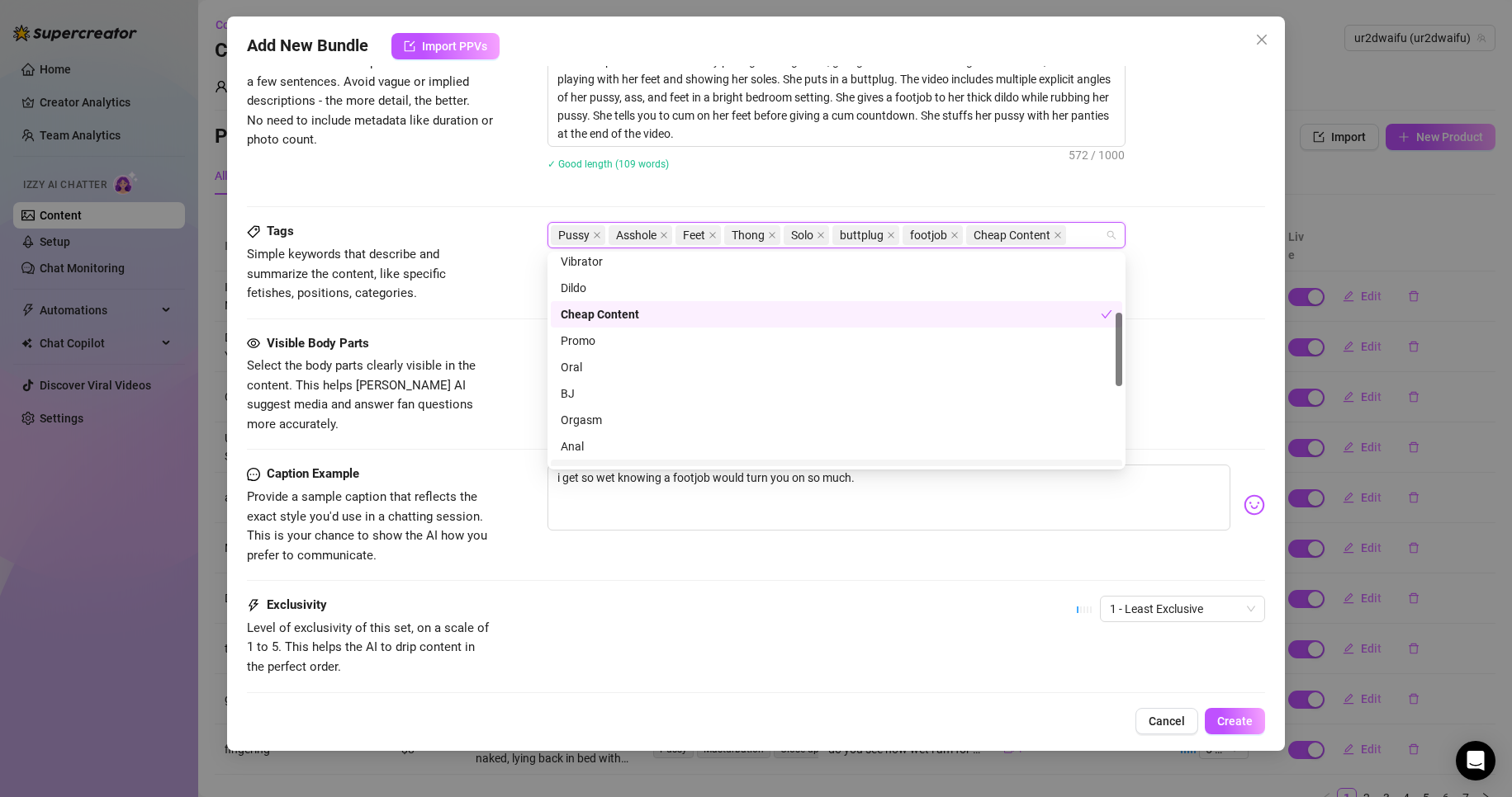
click at [479, 550] on div "Caption Example Provide a sample caption that reflects the exact style you'd us…" at bounding box center [756, 530] width 1020 height 131
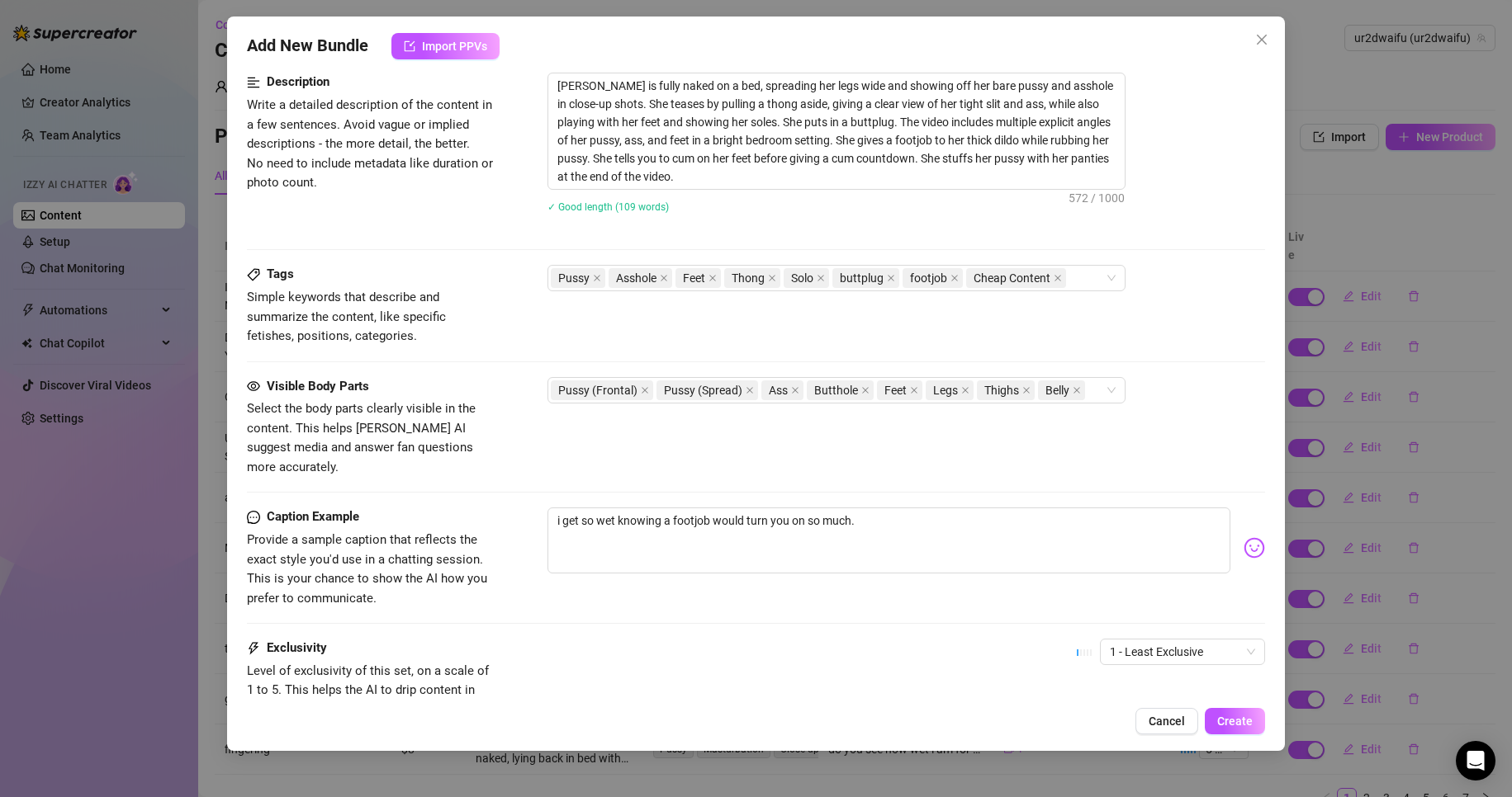
scroll to position [796, 0]
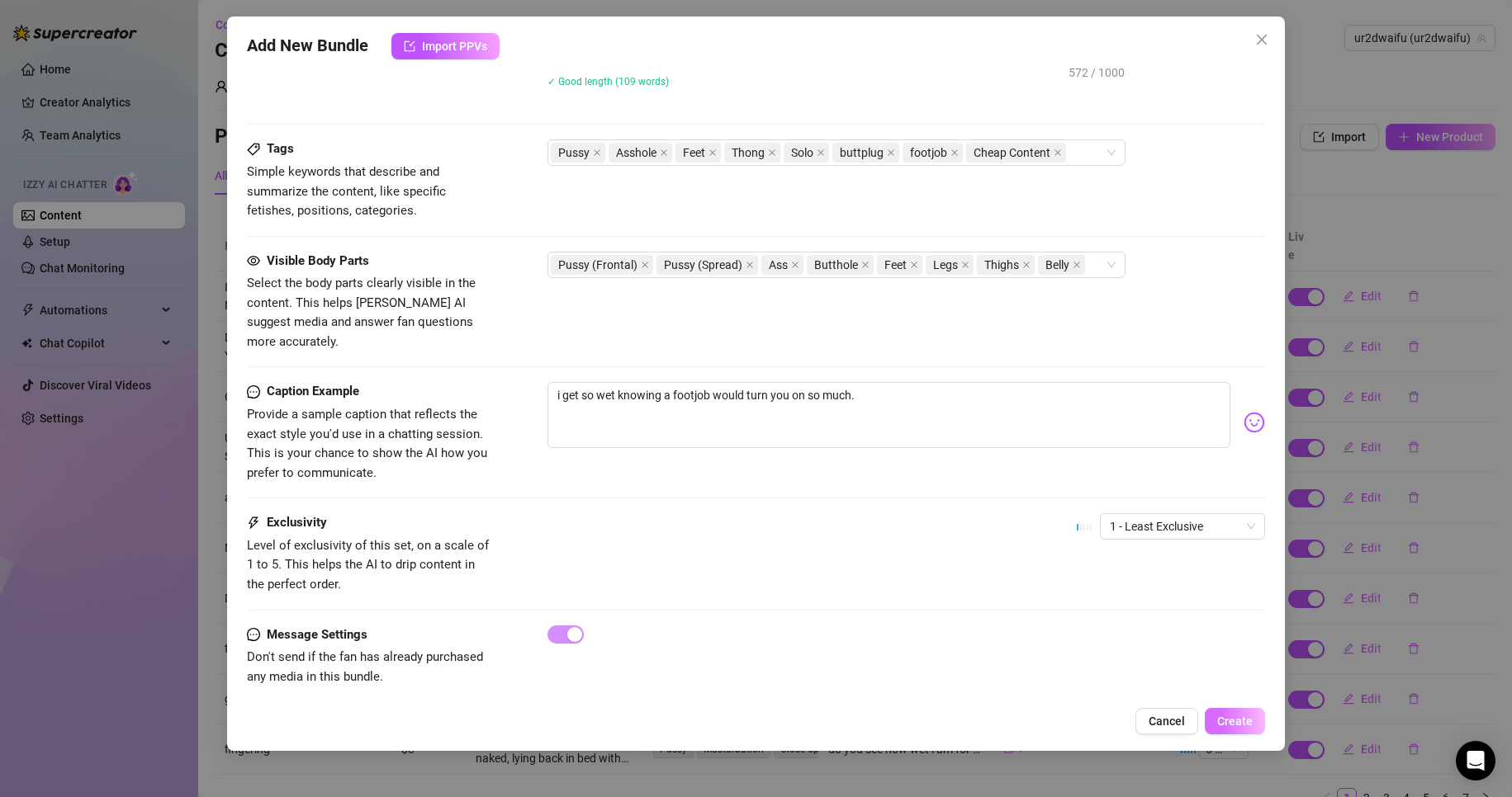
click at [1219, 715] on span "Create" at bounding box center [1234, 721] width 36 height 14
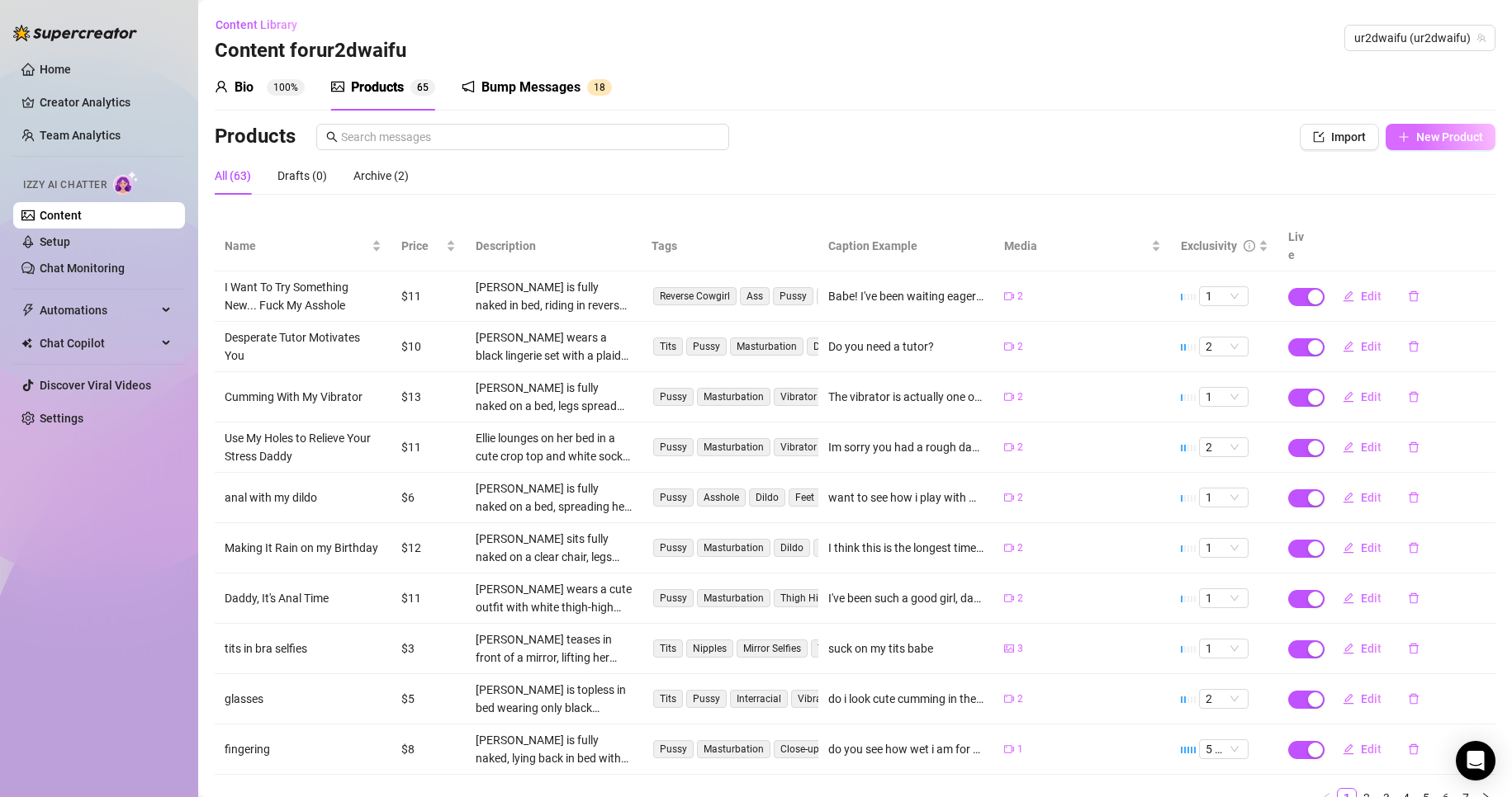
click at [1464, 140] on span "New Product" at bounding box center [1449, 136] width 66 height 14
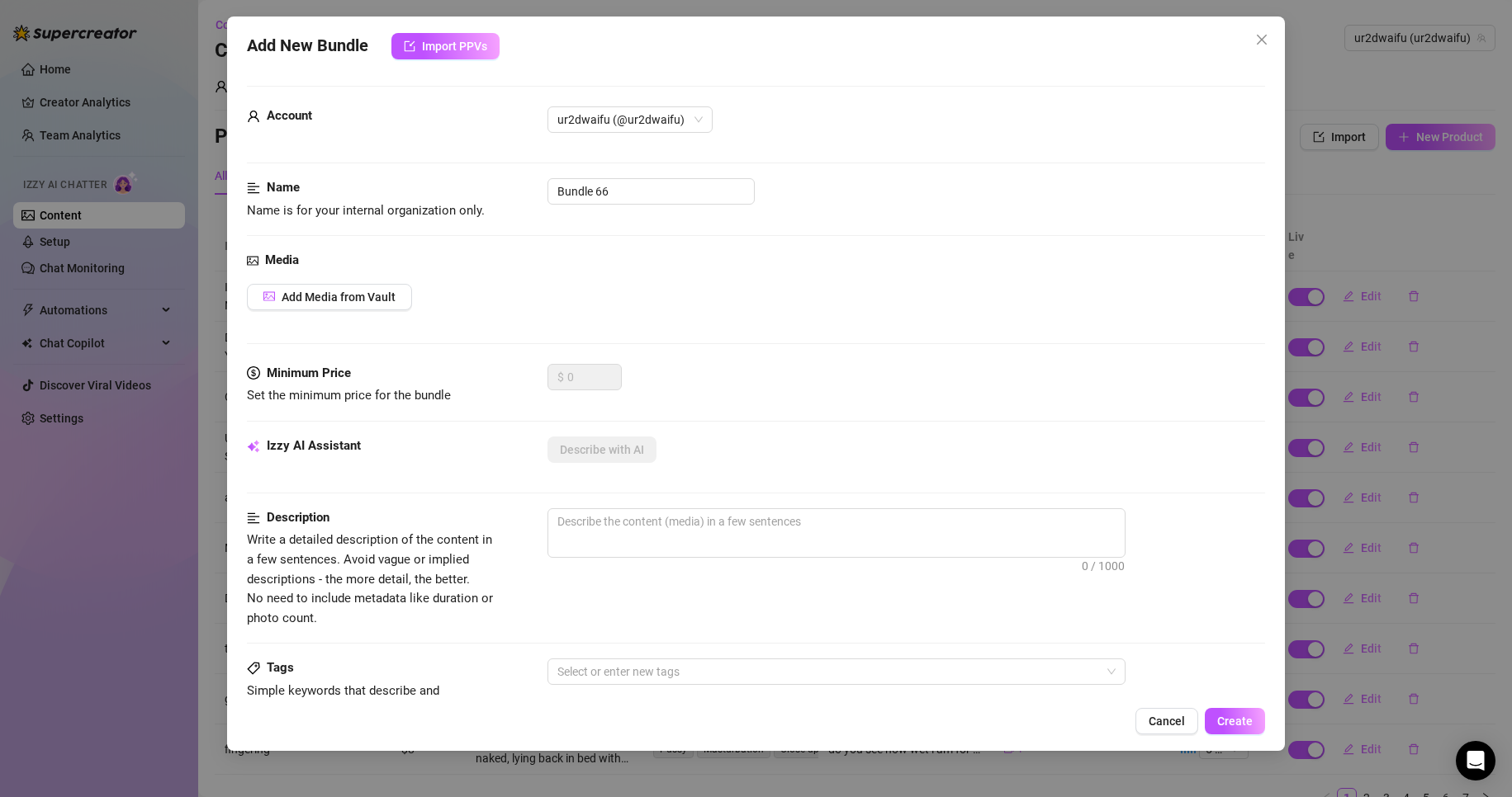
click at [346, 276] on div "Media Add Media from Vault" at bounding box center [756, 308] width 1020 height 113
click at [346, 287] on button "Add Media from Vault" at bounding box center [329, 297] width 165 height 26
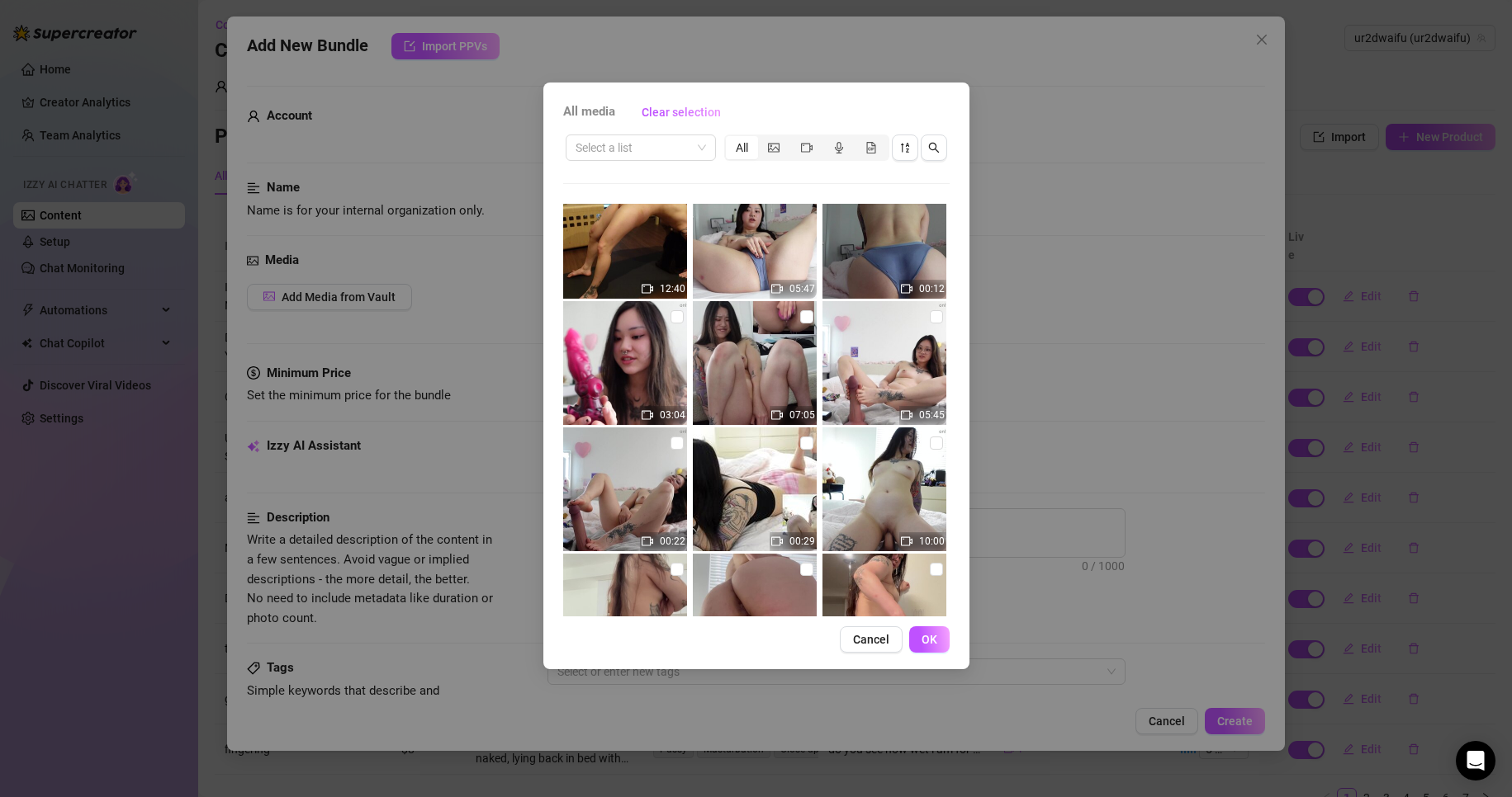
scroll to position [0, 0]
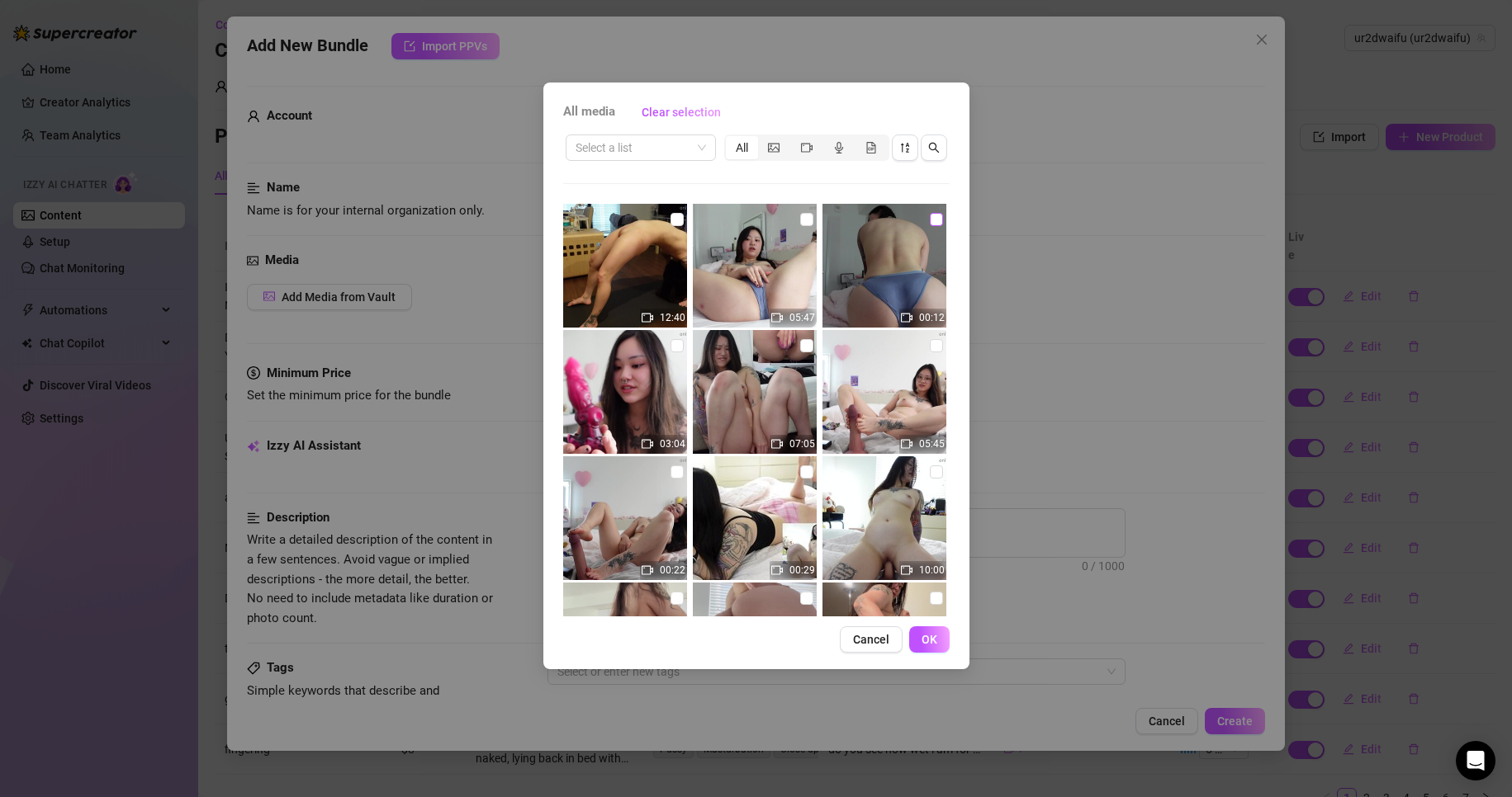
click at [930, 224] on input "checkbox" at bounding box center [937, 219] width 14 height 14
click at [803, 217] on input "checkbox" at bounding box center [807, 219] width 14 height 14
click at [935, 649] on button "OK" at bounding box center [929, 640] width 40 height 26
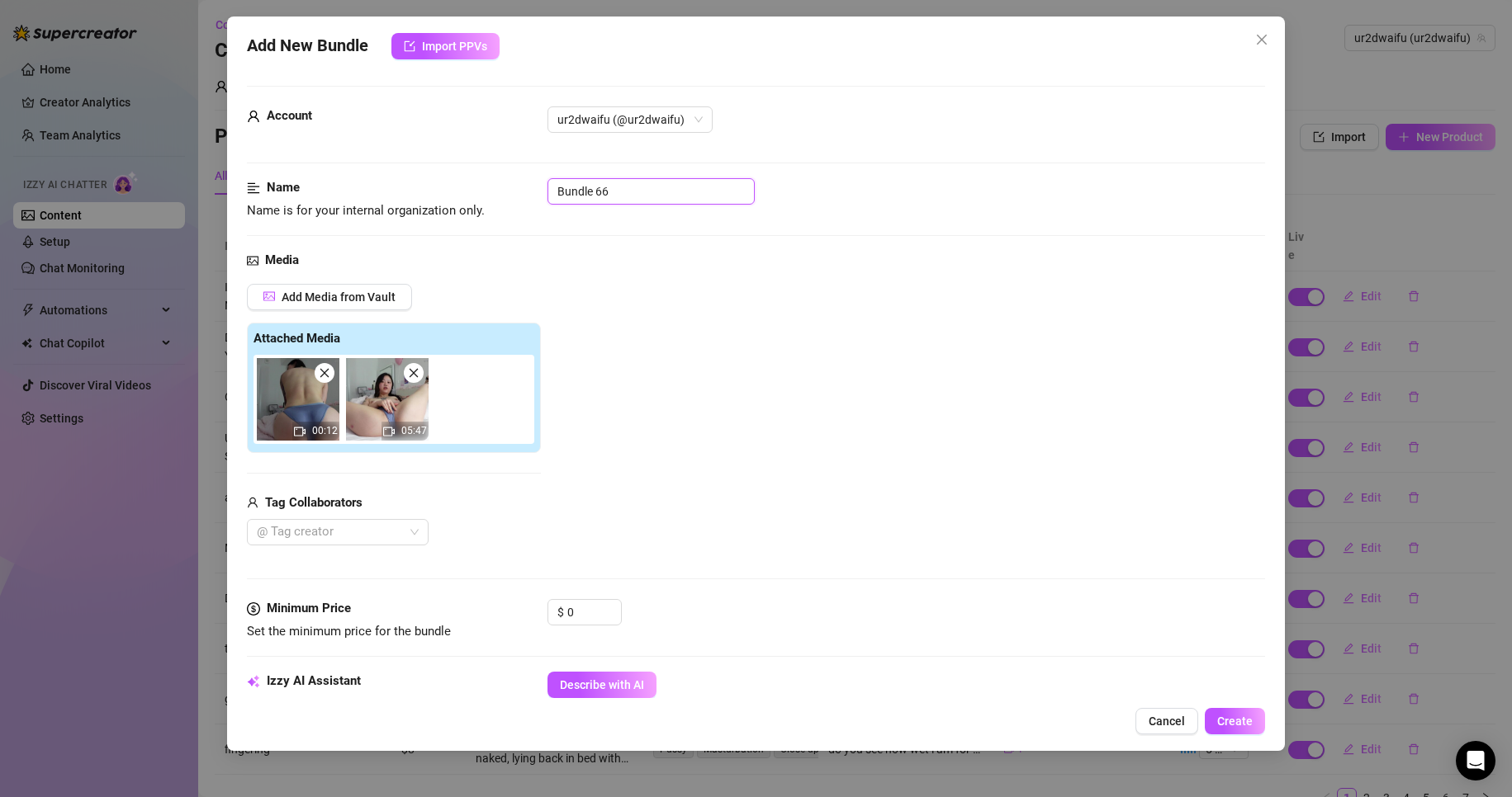
drag, startPoint x: 633, startPoint y: 197, endPoint x: 472, endPoint y: 182, distance: 161.7
click at [472, 182] on div "Name Name is for your internal organization only. Bundle 66" at bounding box center [756, 199] width 1020 height 42
click at [614, 610] on span "Decrease Value" at bounding box center [612, 617] width 18 height 15
click at [614, 610] on span "Decrease Value" at bounding box center [612, 617] width 18 height 15
click at [615, 602] on span "Increase Value" at bounding box center [612, 608] width 18 height 15
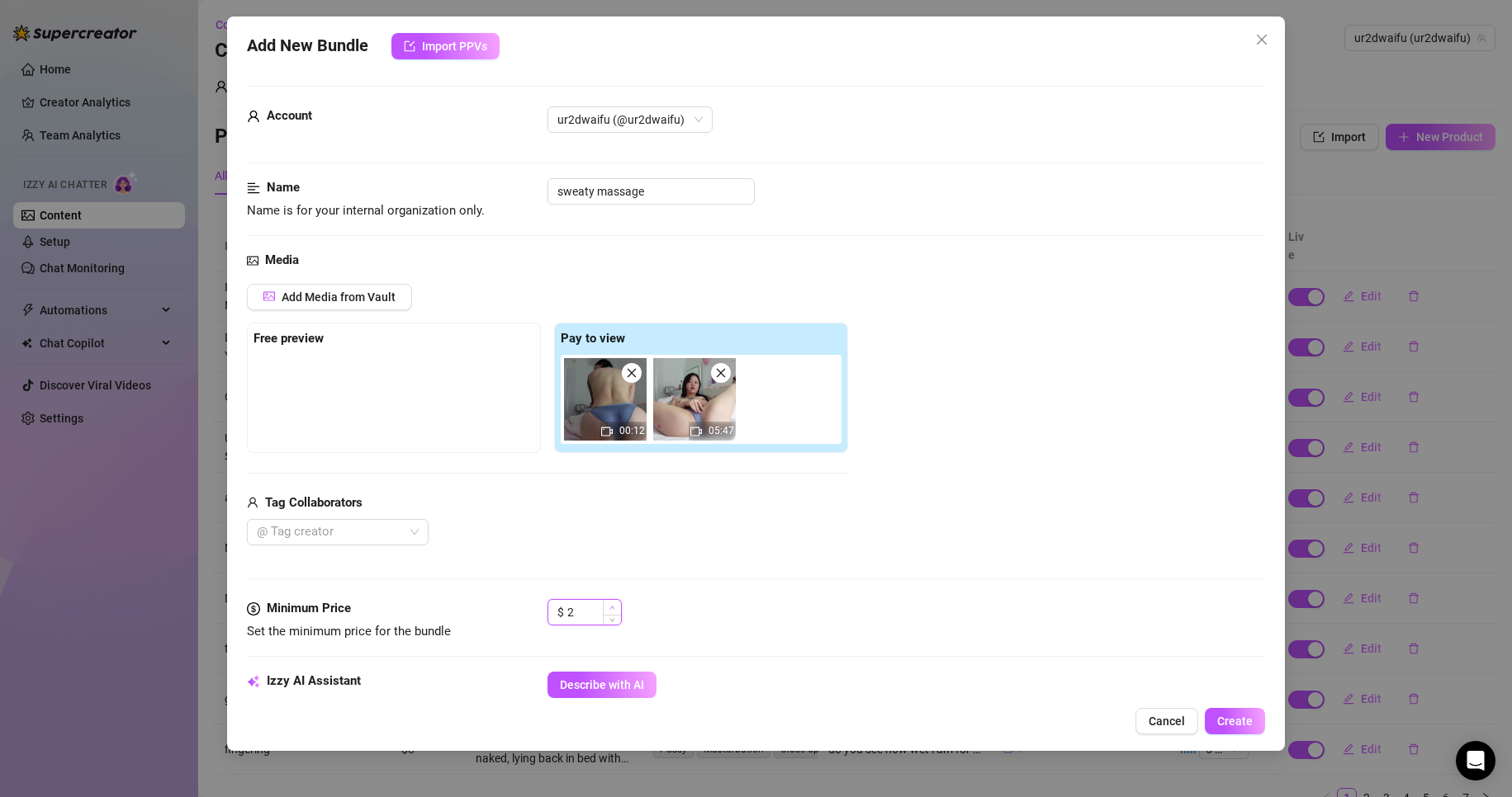
click at [615, 602] on span "Increase Value" at bounding box center [612, 608] width 18 height 15
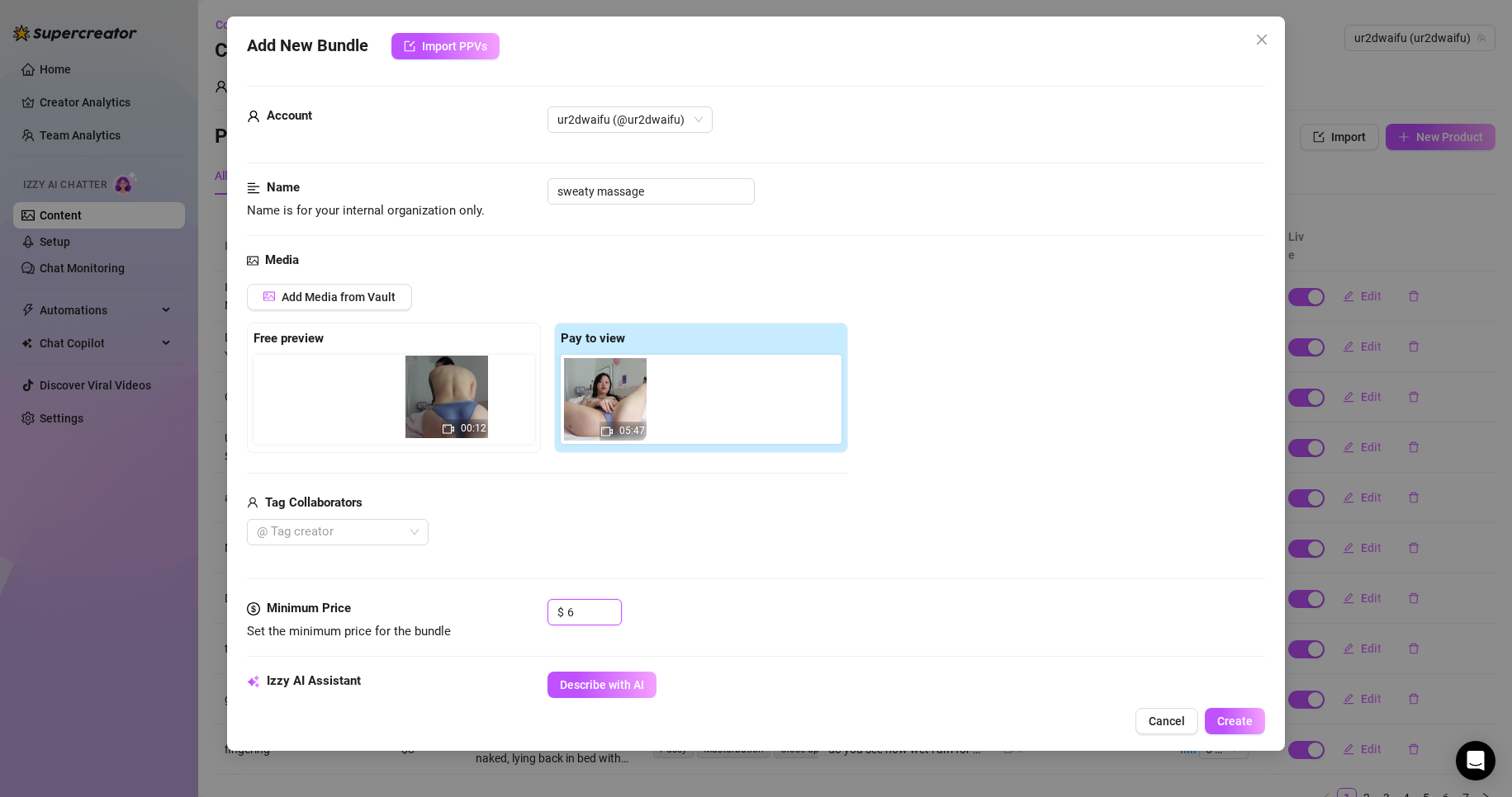
drag, startPoint x: 606, startPoint y: 429, endPoint x: 388, endPoint y: 424, distance: 218.1
click at [388, 424] on div "Free preview Pay to view 00:12 05:47" at bounding box center [547, 388] width 601 height 130
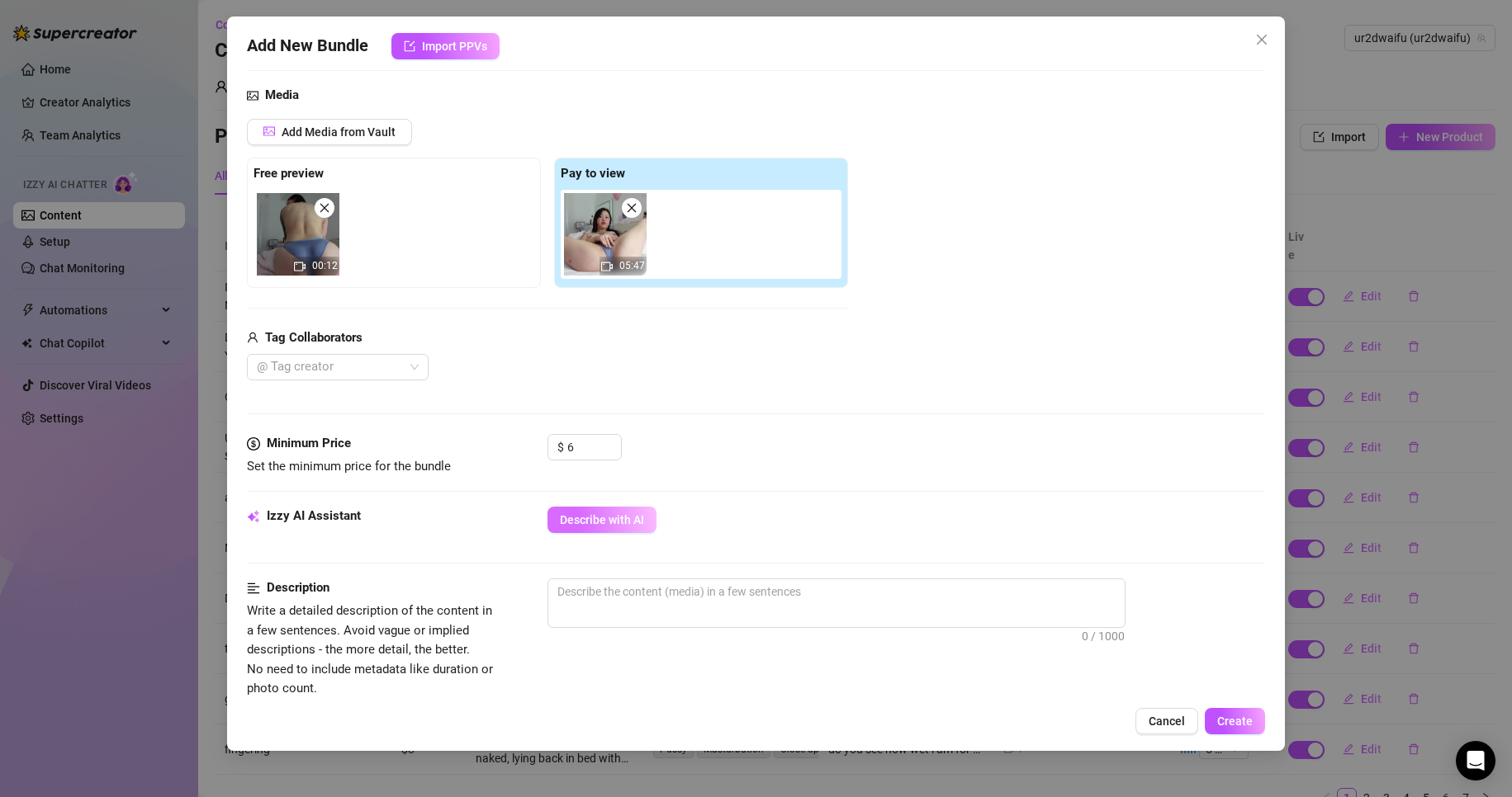
click at [614, 527] on span "Describe with AI" at bounding box center [602, 520] width 85 height 14
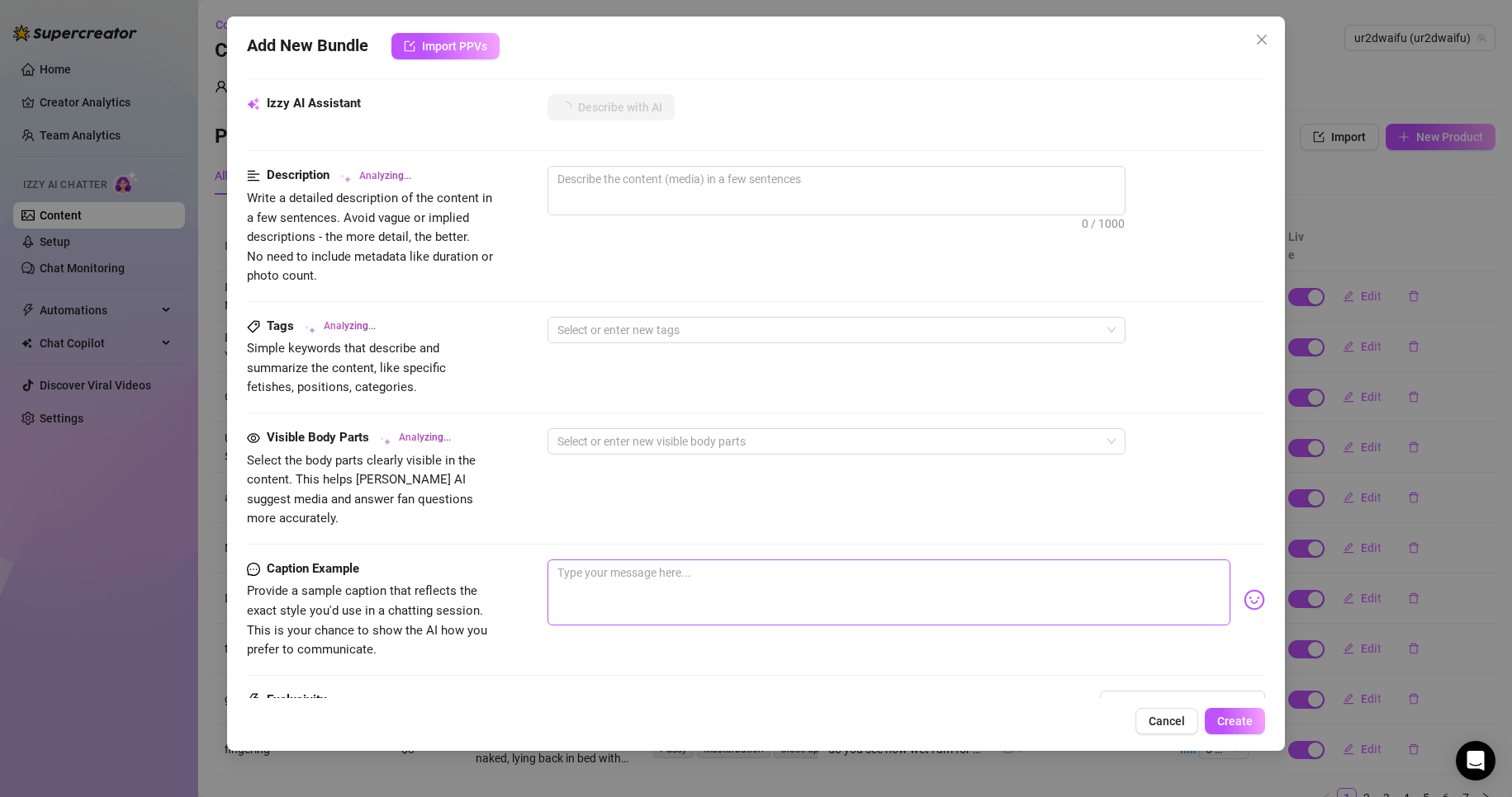
scroll to position [661, 0]
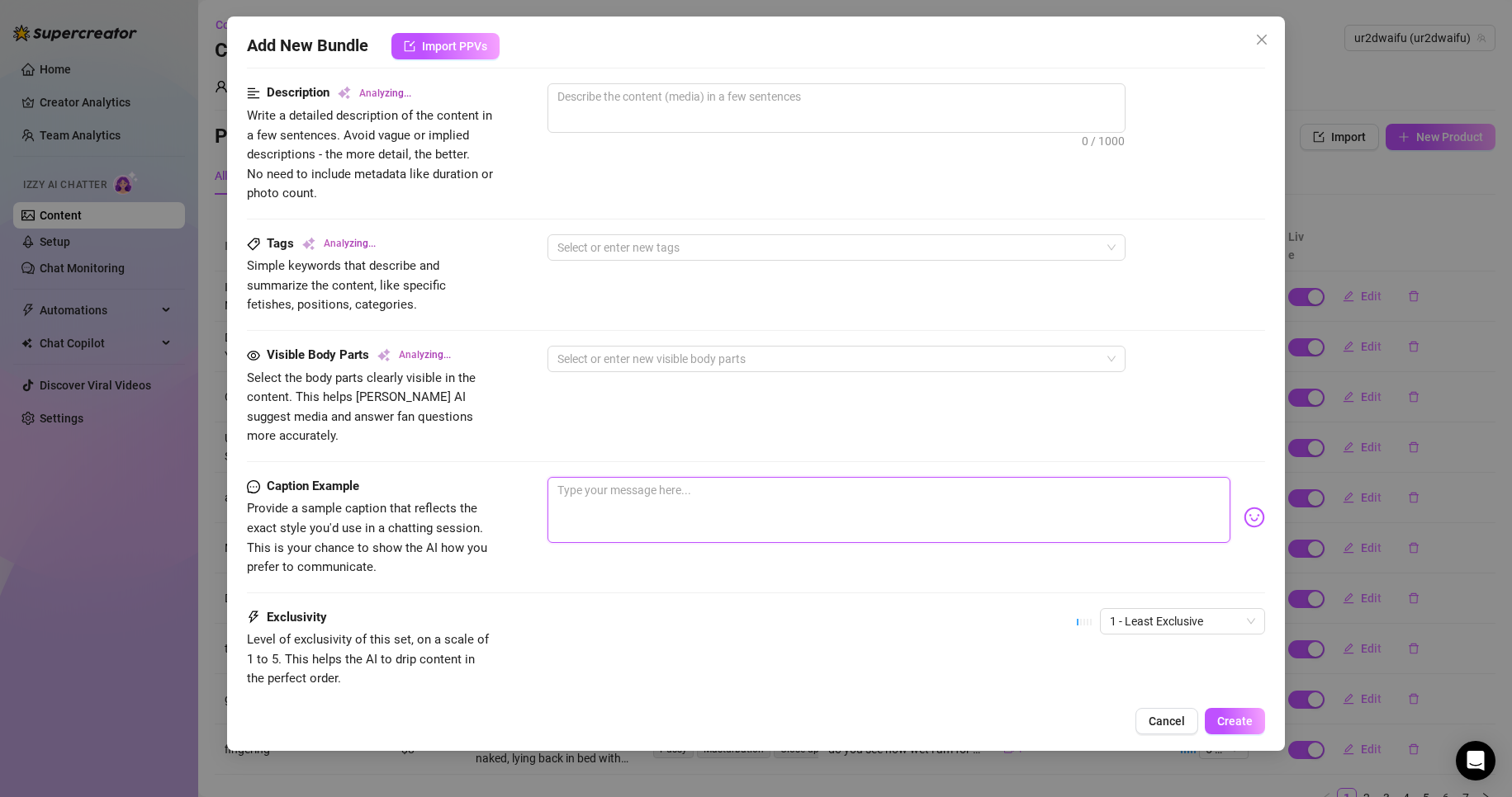
click at [777, 507] on textarea at bounding box center [888, 509] width 684 height 66
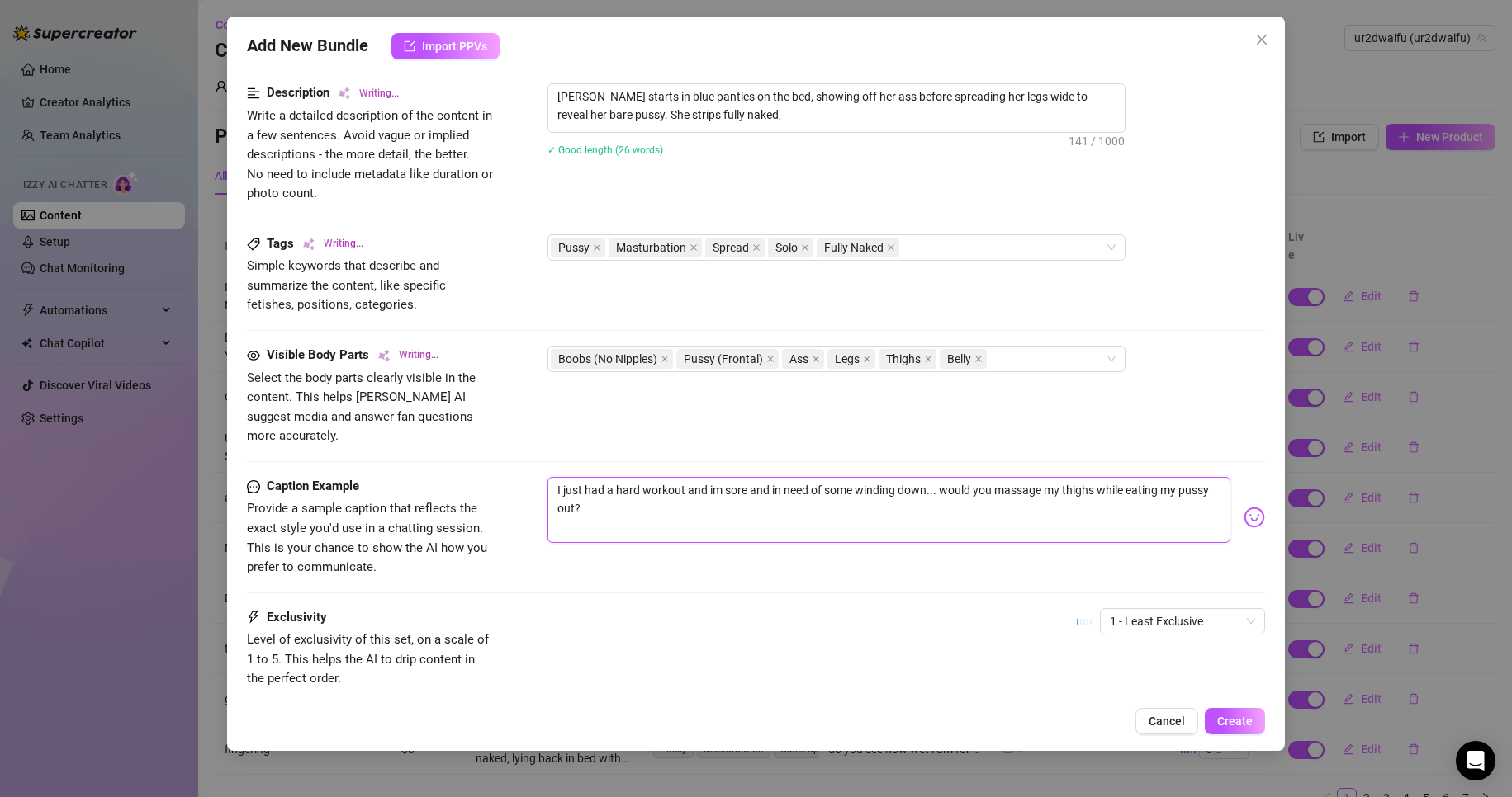
click at [777, 506] on textarea "I just had a hard workout and im sore and in need of some winding down... would…" at bounding box center [888, 509] width 684 height 66
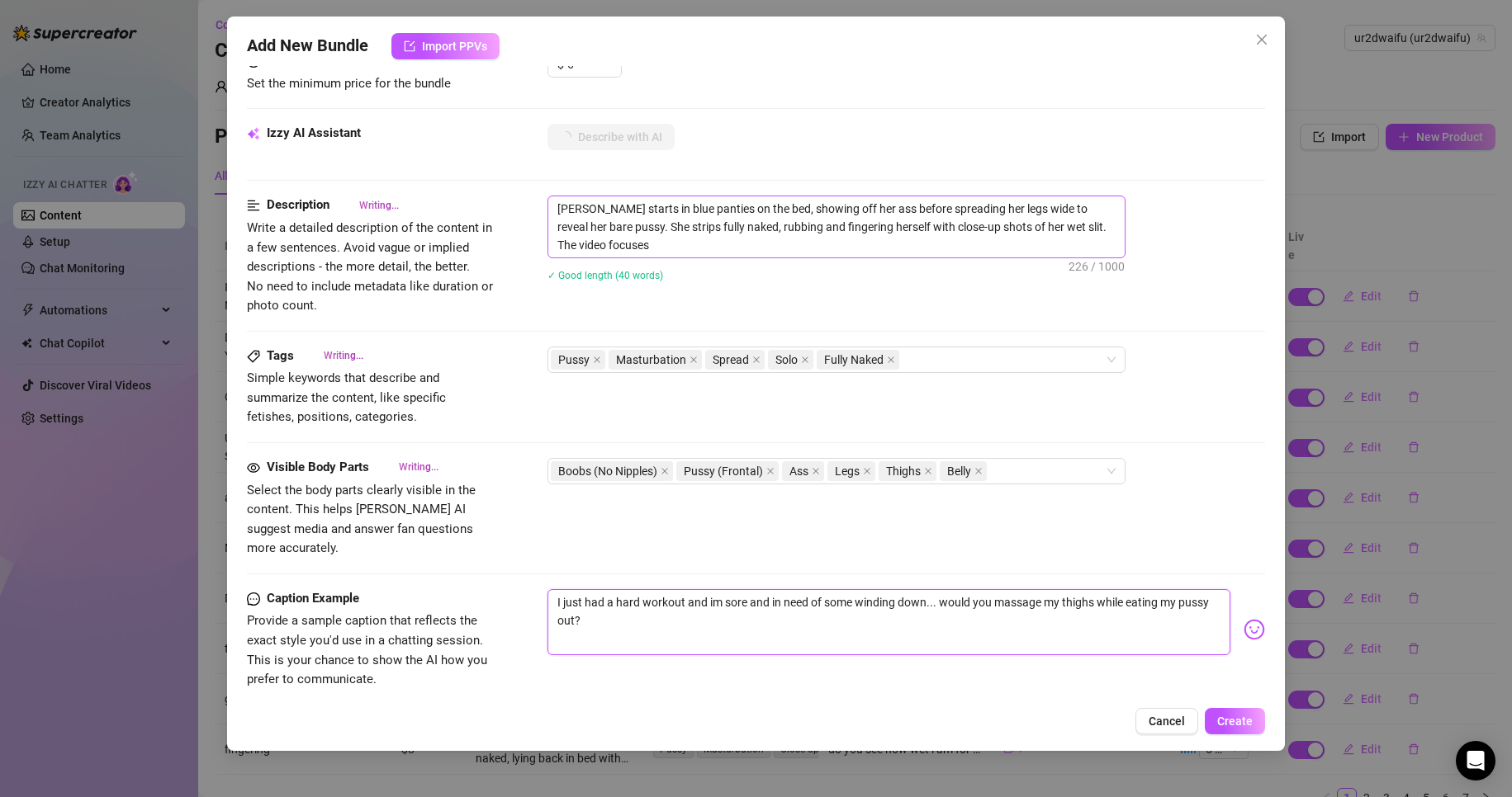
scroll to position [578, 0]
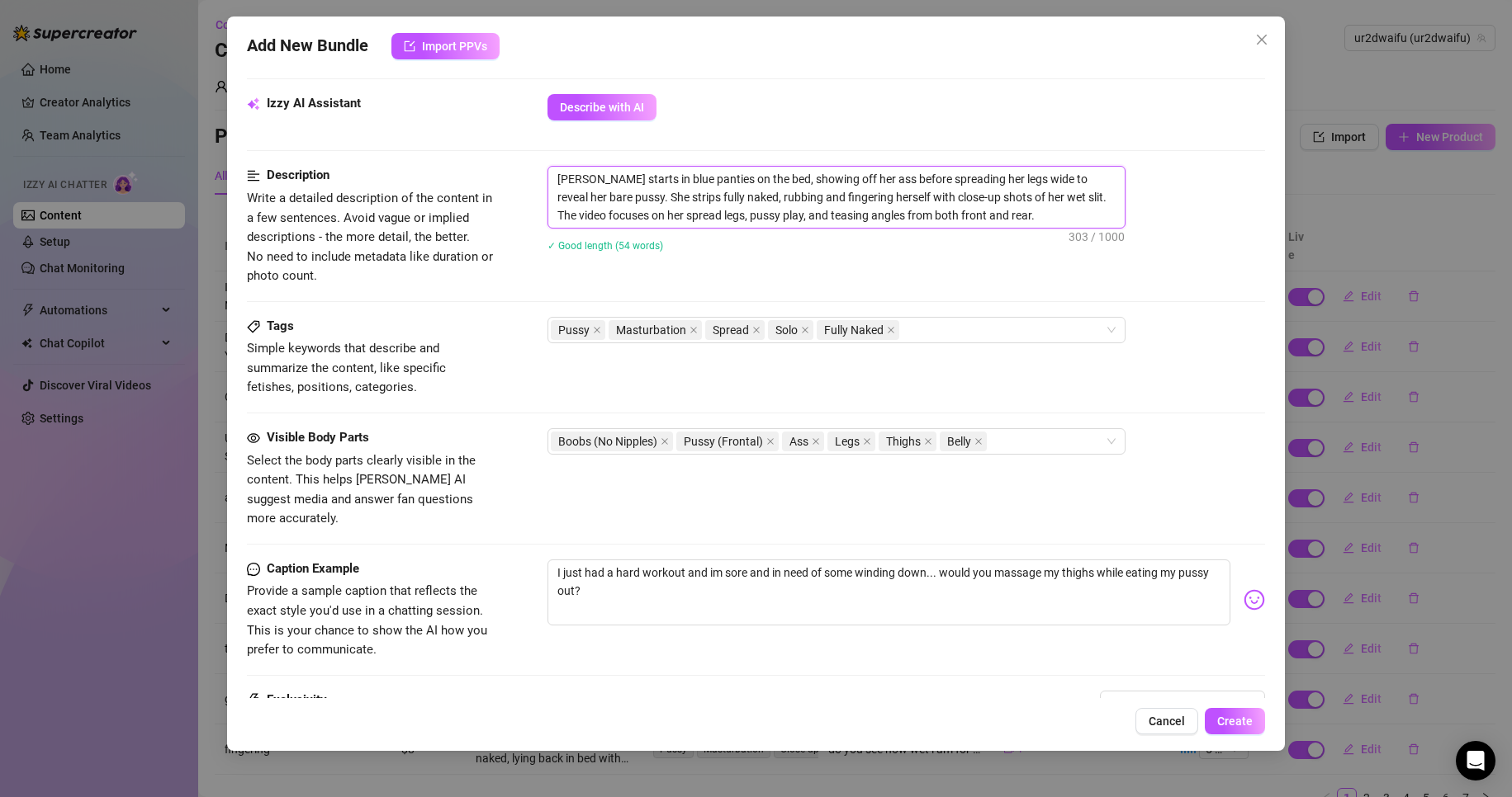
click at [1060, 221] on textarea "[PERSON_NAME] starts in blue panties on the bed, showing off her ass before spr…" at bounding box center [836, 197] width 576 height 61
click at [834, 175] on textarea "[PERSON_NAME] starts in blue panties on the bed, showing off her ass before spr…" at bounding box center [836, 197] width 576 height 61
click at [636, 194] on textarea "[PERSON_NAME] starts in blue panties on the bed, showing off her sweaty ass bef…" at bounding box center [836, 197] width 576 height 61
click at [549, 174] on textarea "[PERSON_NAME] starts in blue panties on the bed, showing off her sweaty ass bef…" at bounding box center [836, 197] width 576 height 61
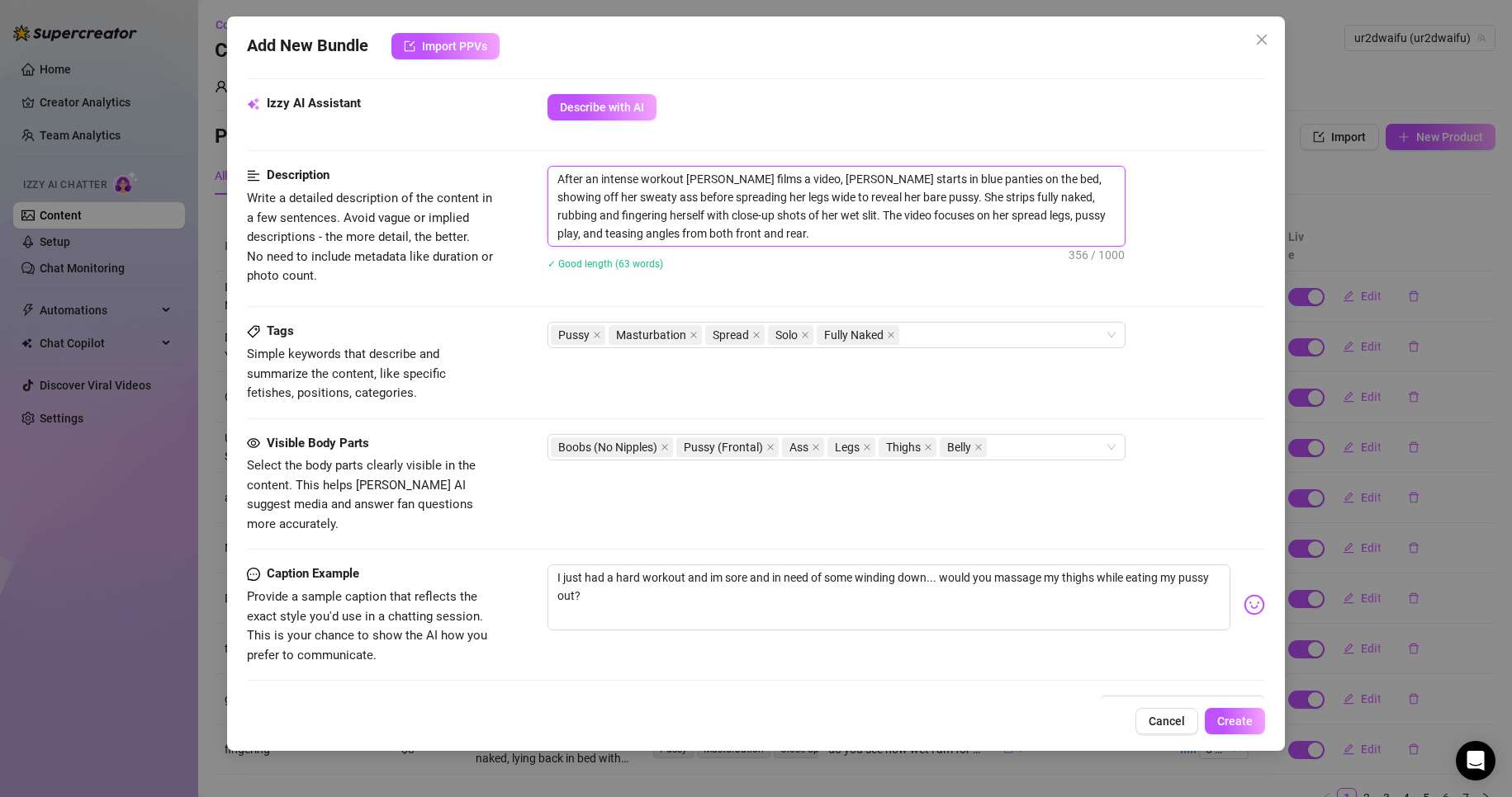
click at [726, 231] on textarea "After an intense workout [PERSON_NAME] films a video, [PERSON_NAME] starts in b…" at bounding box center [836, 206] width 576 height 79
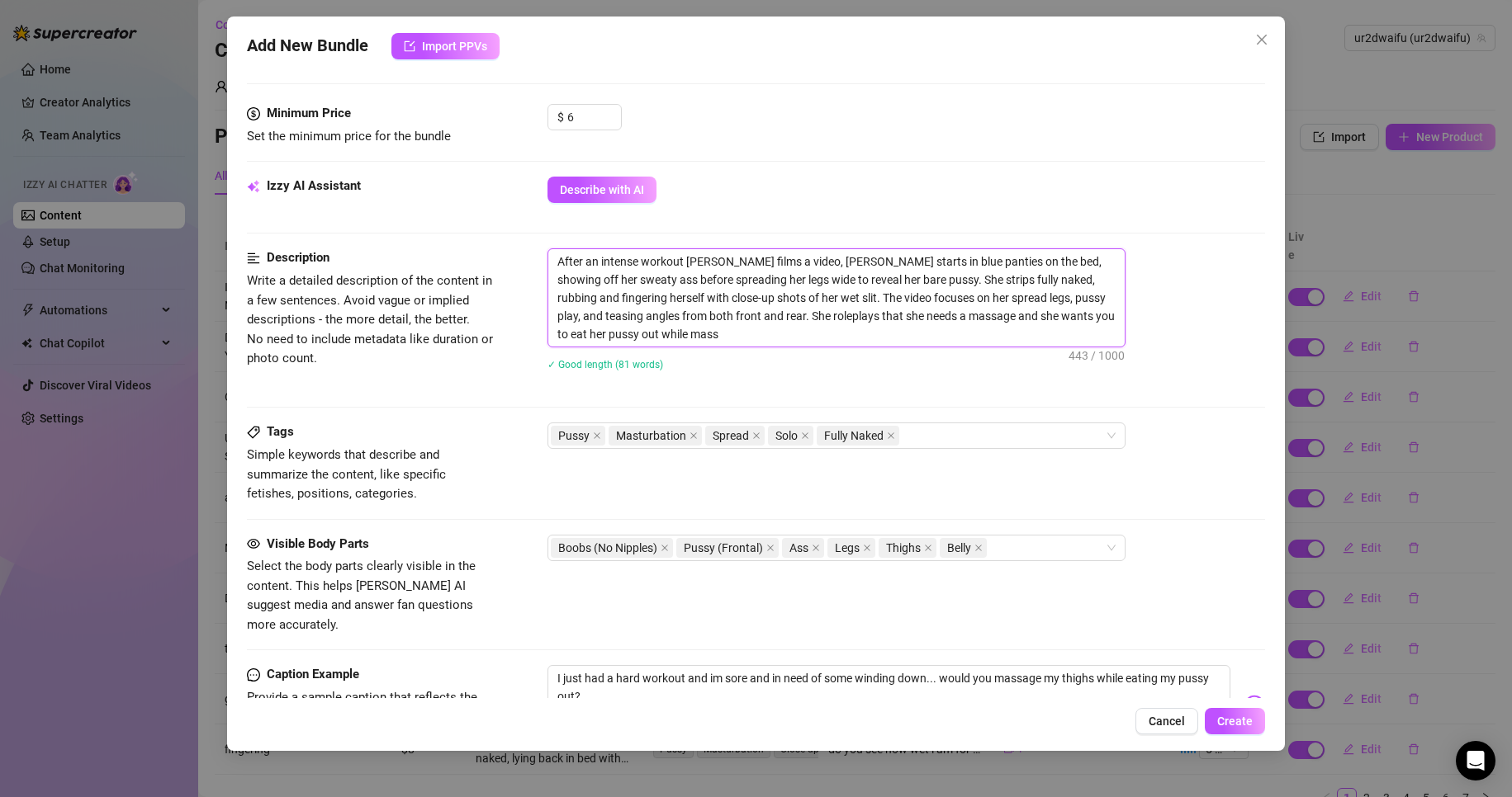
scroll to position [0, 0]
click at [923, 436] on div "Pussy Masturbation Spread Solo Fully Naked" at bounding box center [827, 435] width 554 height 23
click at [918, 384] on div "After an intense workout [PERSON_NAME] films a video, [PERSON_NAME] starts in b…" at bounding box center [906, 320] width 718 height 144
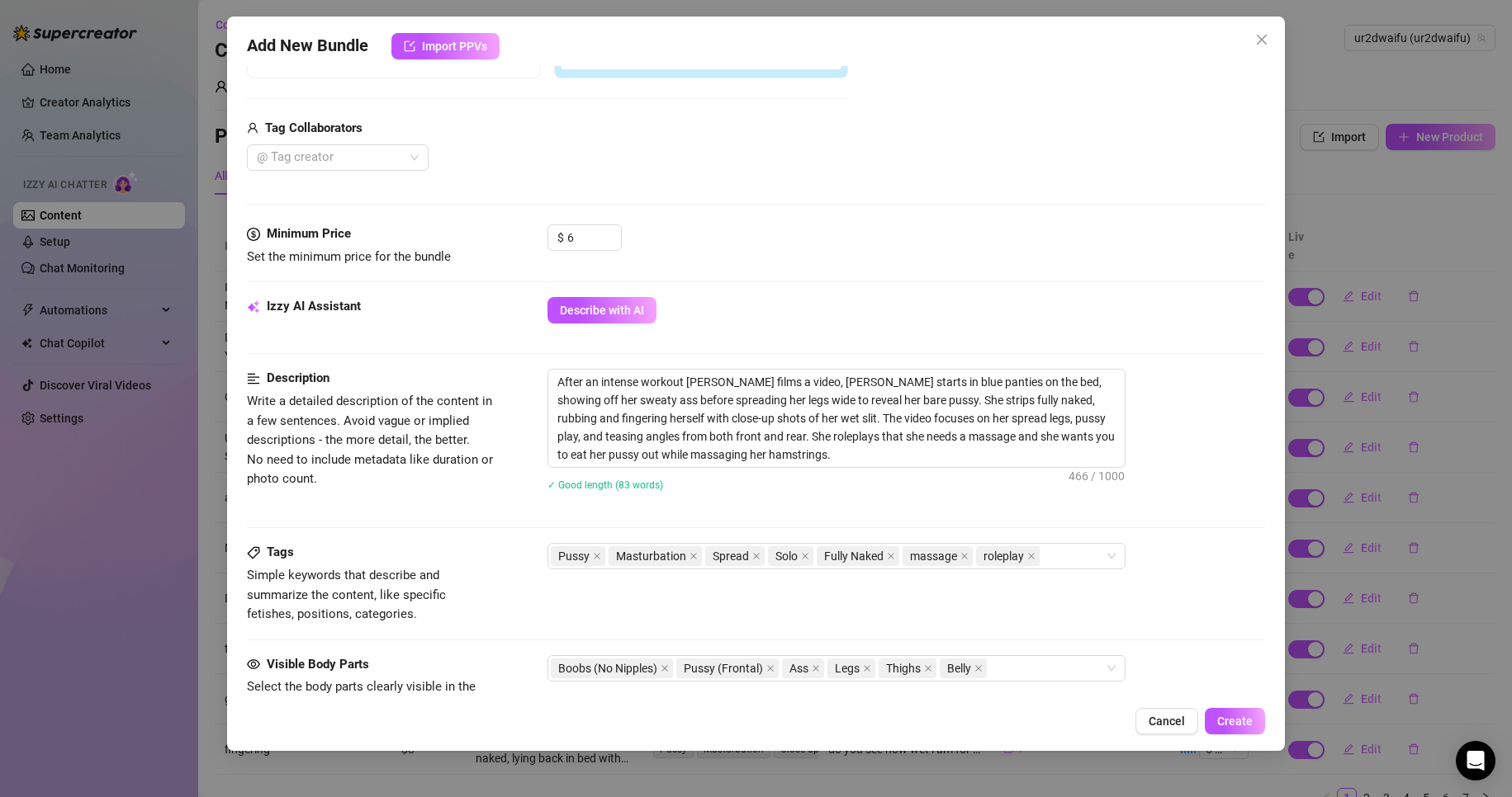
scroll to position [495, 0]
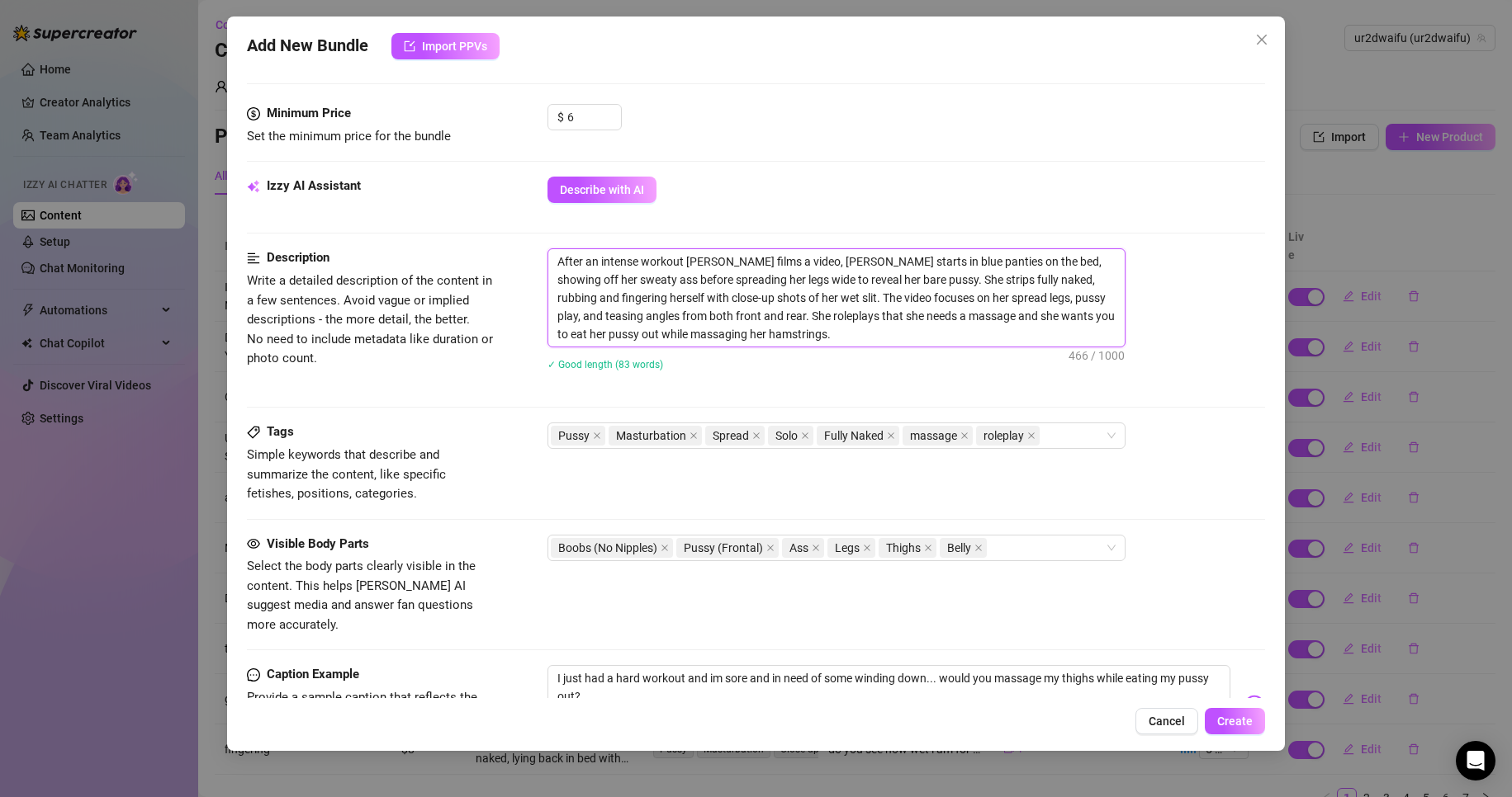
click at [934, 338] on textarea "After an intense workout [PERSON_NAME] films a video, [PERSON_NAME] starts in b…" at bounding box center [836, 298] width 576 height 97
click at [954, 280] on textarea "After an intense workout [PERSON_NAME] films a video, [PERSON_NAME] starts in b…" at bounding box center [836, 298] width 576 height 97
click at [1050, 361] on div "✓ Good length (95 words)" at bounding box center [906, 364] width 718 height 18
click at [1034, 279] on textarea "After an intense workout [PERSON_NAME] films a video, [PERSON_NAME] starts in b…" at bounding box center [836, 298] width 576 height 97
click at [1106, 372] on div "✓ Good length (96 words)" at bounding box center [906, 364] width 718 height 18
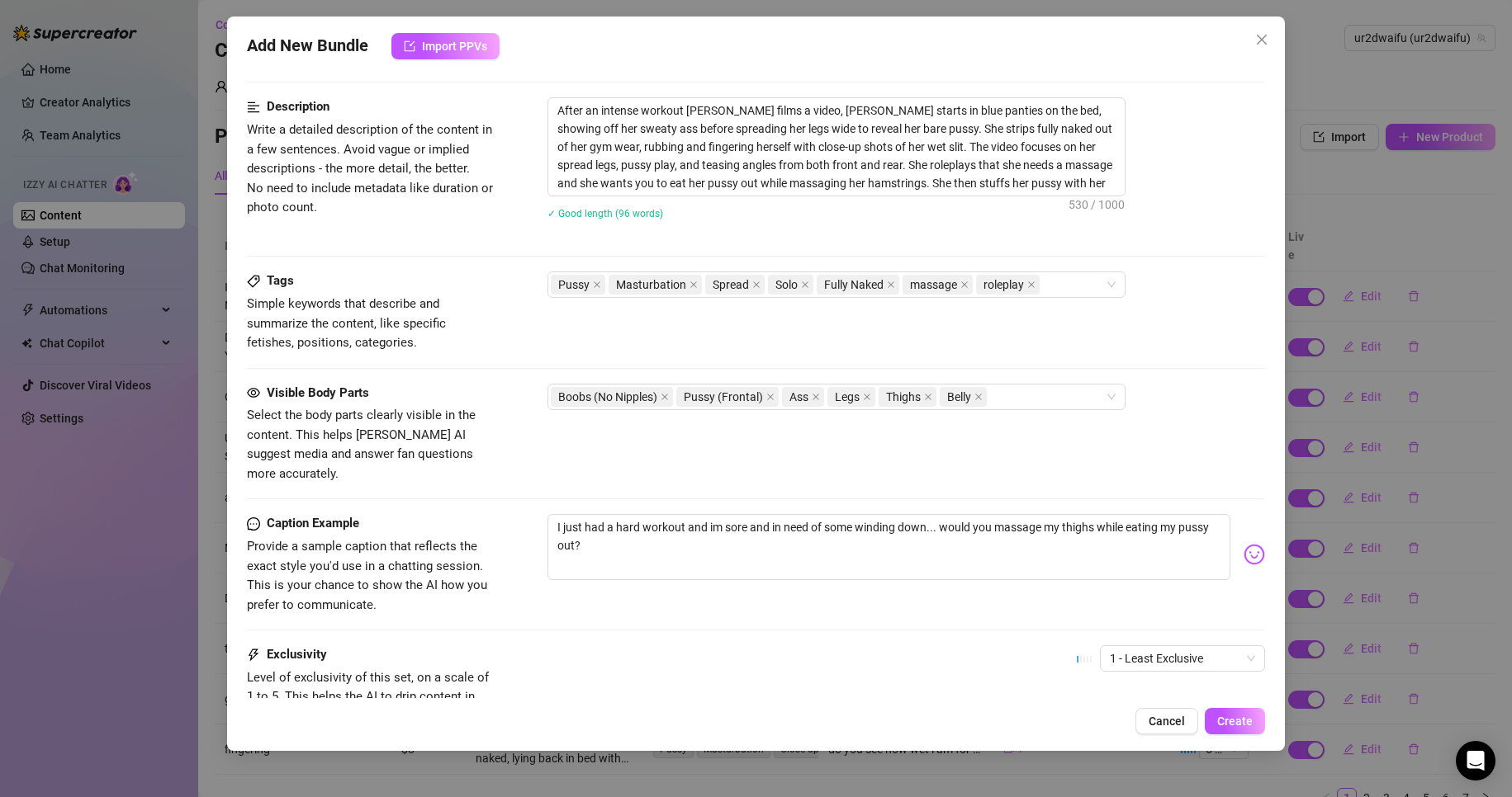
scroll to position [779, 0]
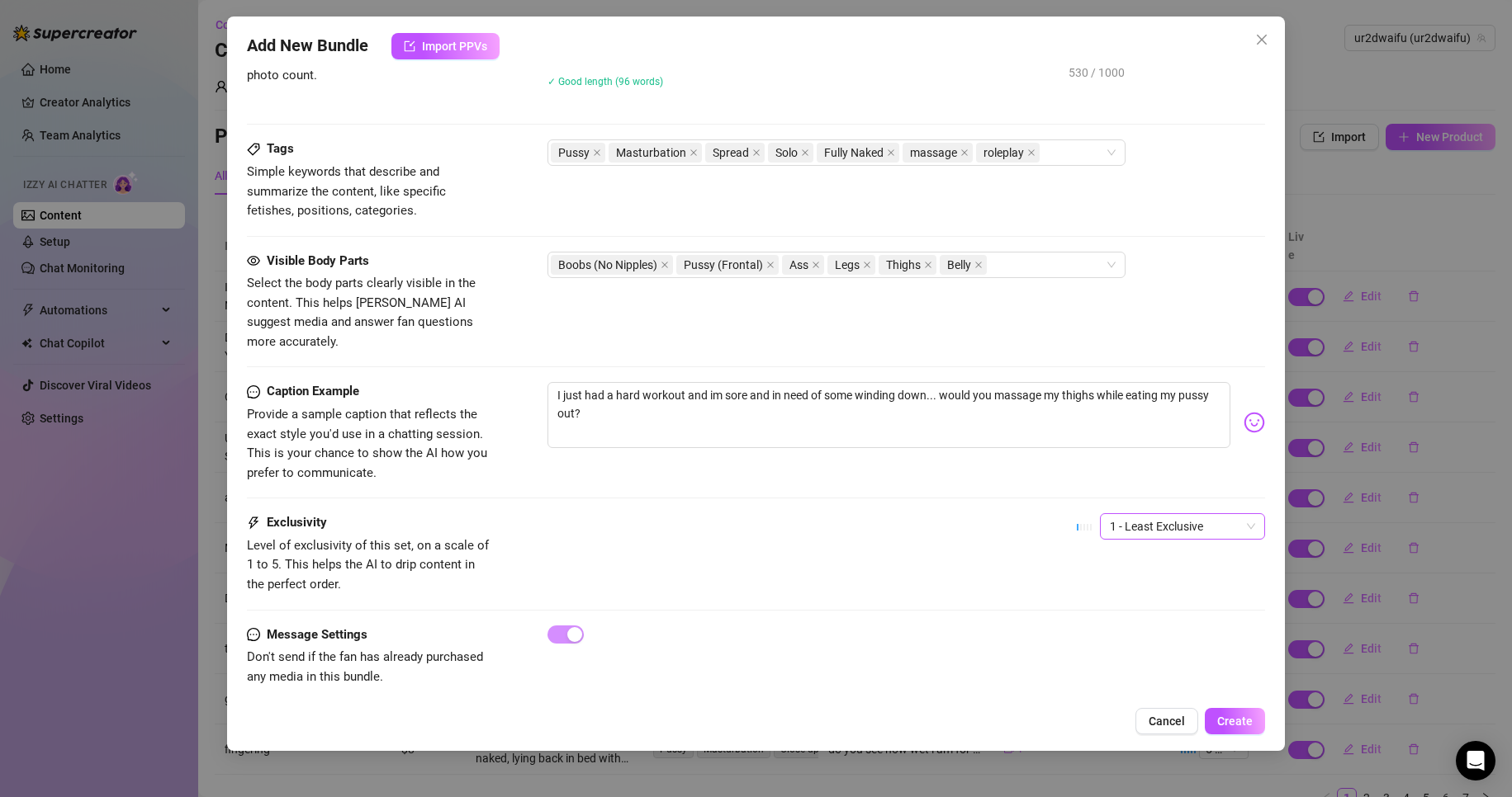
click at [1176, 514] on span "1 - Least Exclusive" at bounding box center [1182, 526] width 146 height 25
click at [1091, 163] on div "Tags Simple keywords that describe and summarize the content, like specific fet…" at bounding box center [756, 179] width 1020 height 81
click at [1091, 162] on div "Pussy Masturbation Spread Solo Fully Naked massage roleplay" at bounding box center [827, 152] width 554 height 23
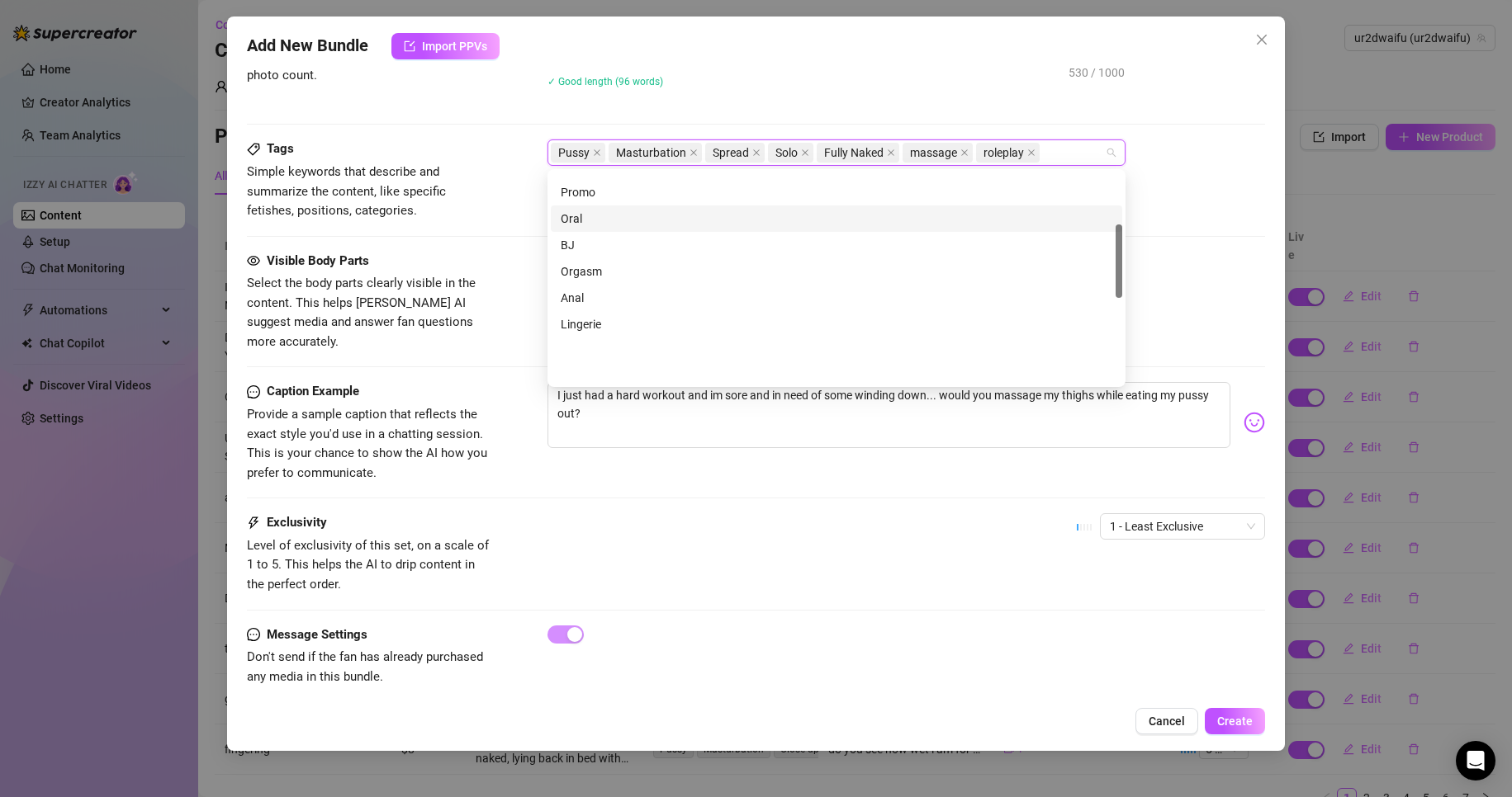
scroll to position [148, 0]
click at [699, 250] on div "Cheap Content" at bounding box center [837, 248] width 552 height 18
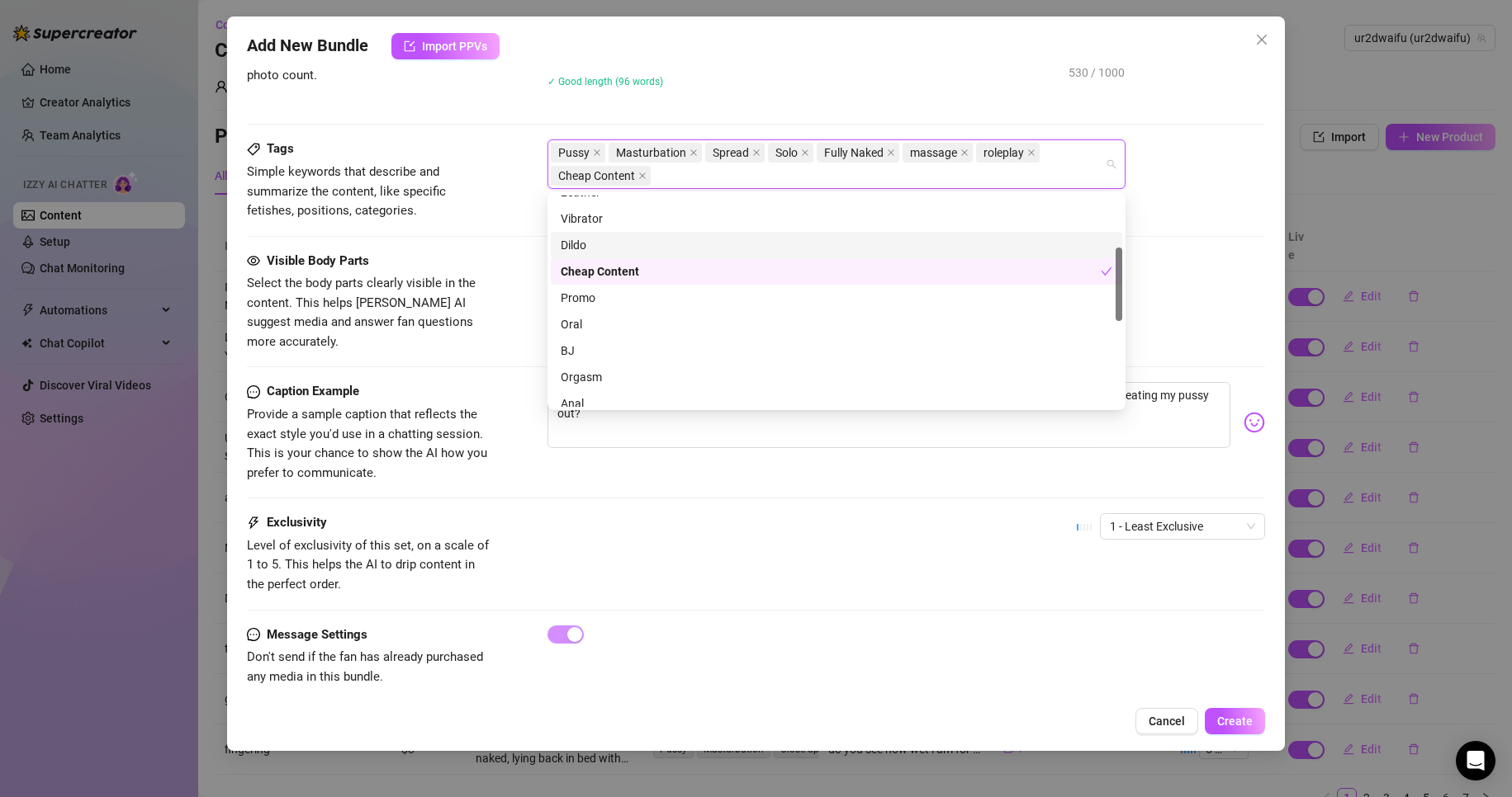
click at [440, 245] on div "Tags Simple keywords that describe and summarize the content, like specific fet…" at bounding box center [756, 195] width 1020 height 111
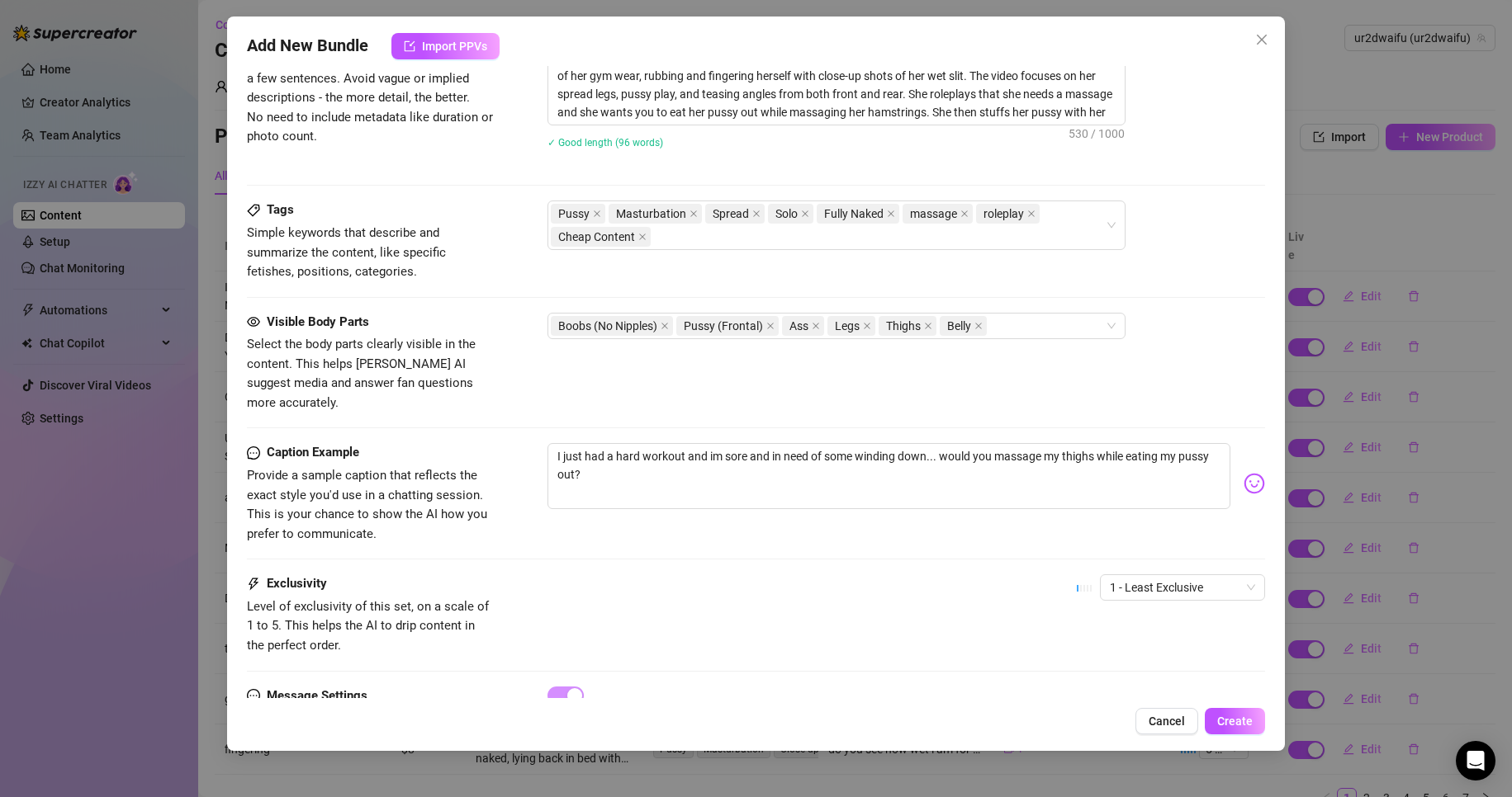
scroll to position [779, 0]
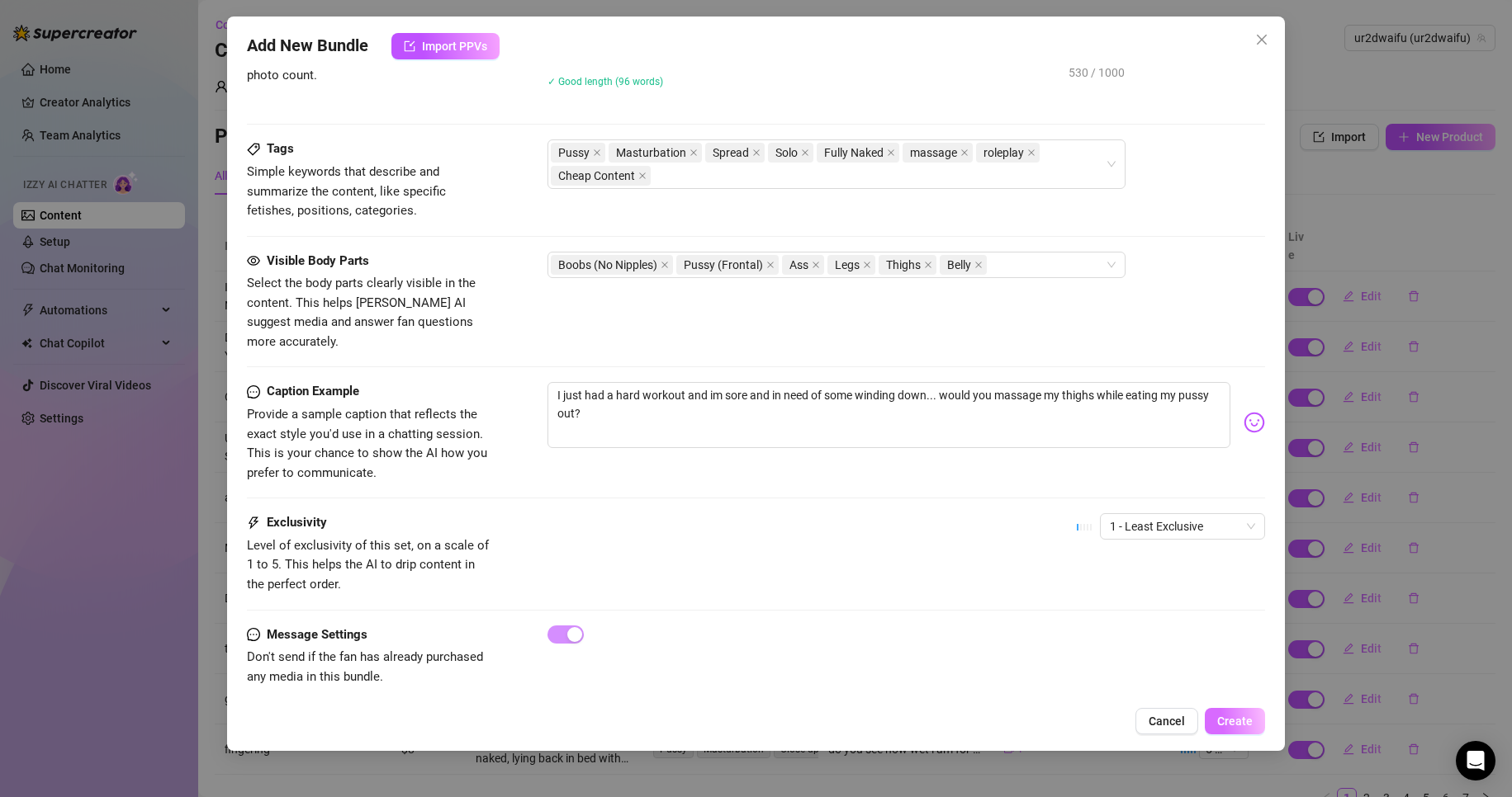
click at [1237, 721] on span "Create" at bounding box center [1234, 721] width 36 height 14
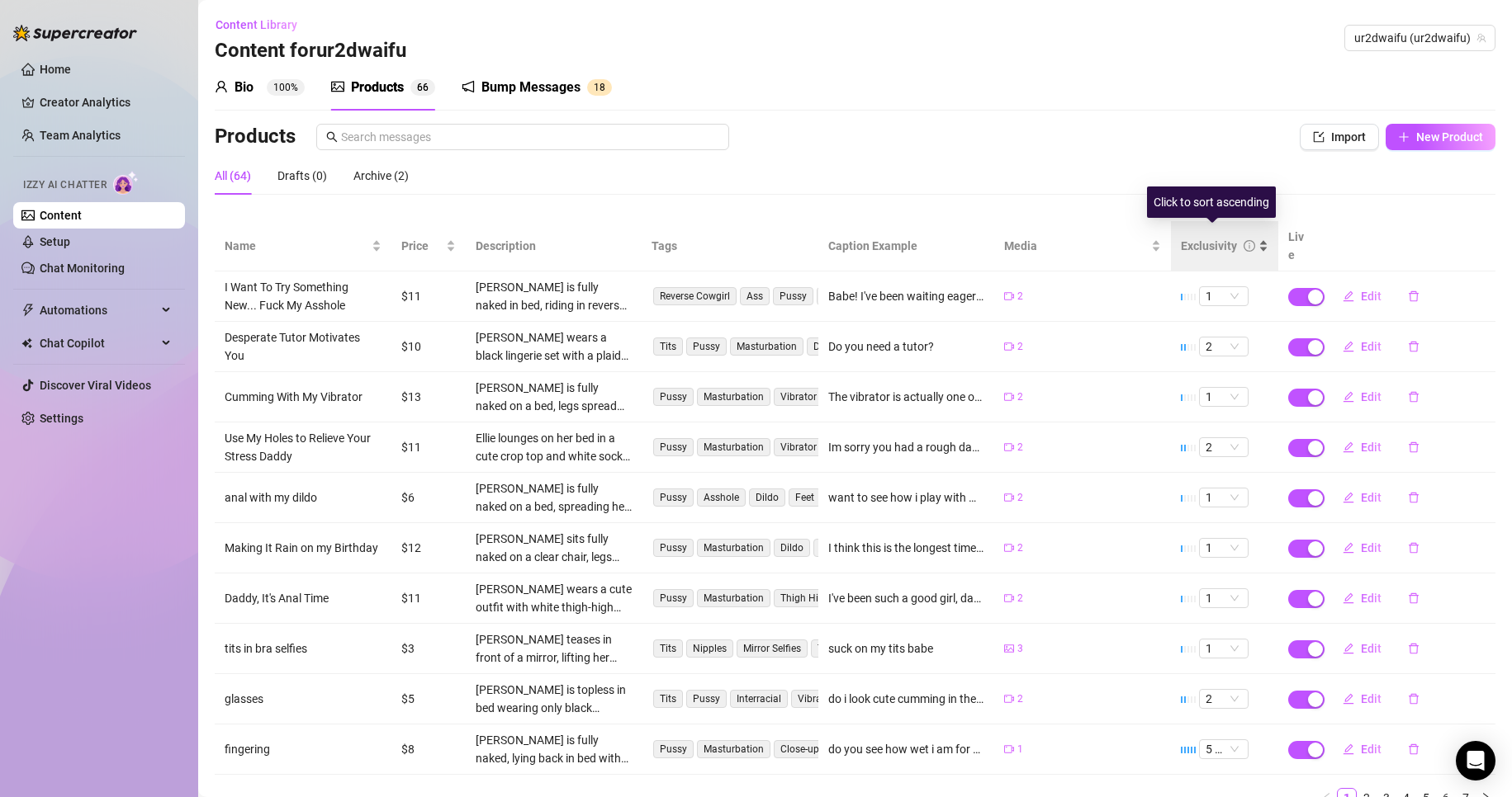
click at [1221, 237] on div "Exclusivity" at bounding box center [1224, 246] width 87 height 18
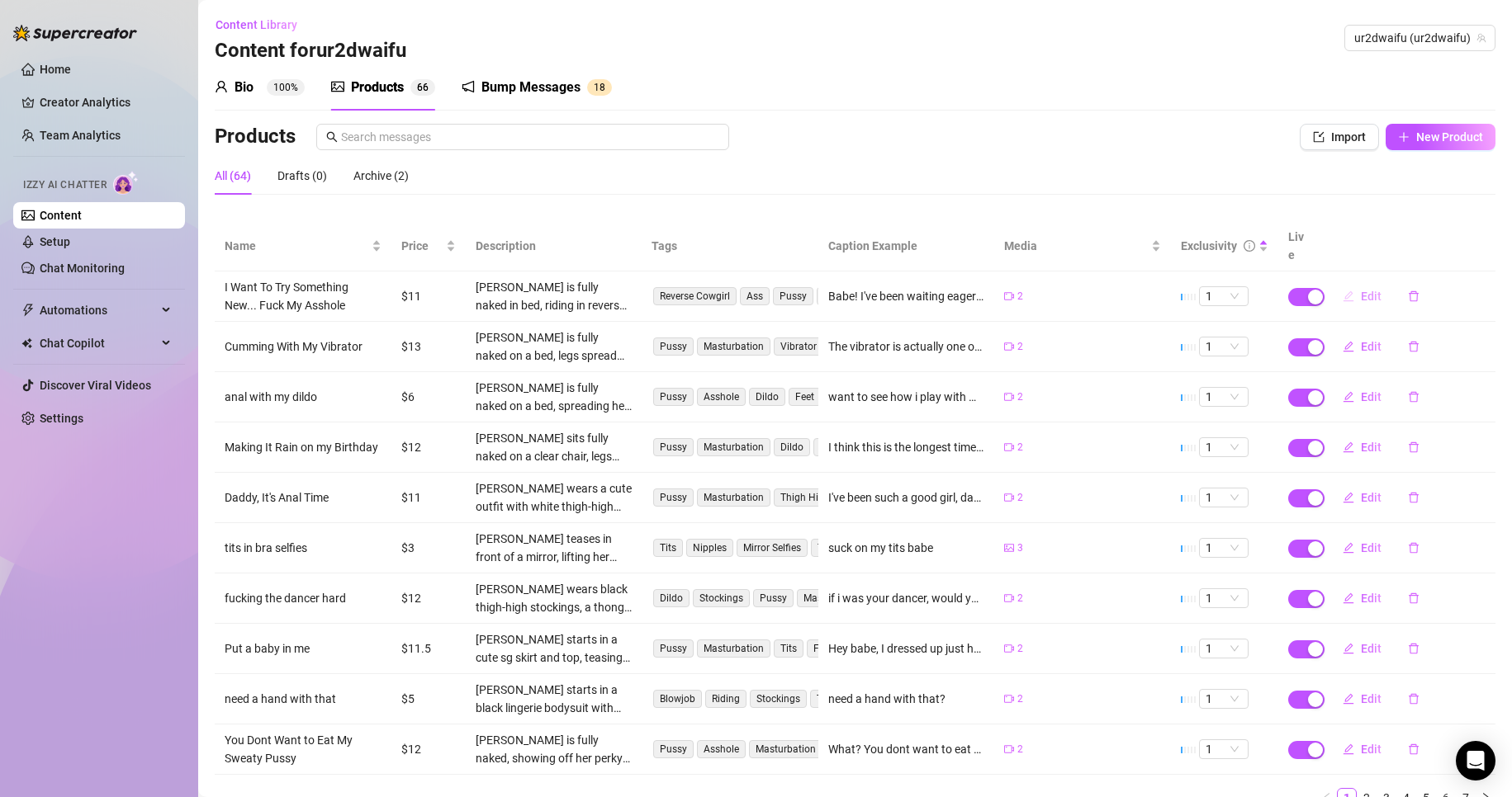
click at [1366, 289] on span "Edit" at bounding box center [1371, 296] width 21 height 14
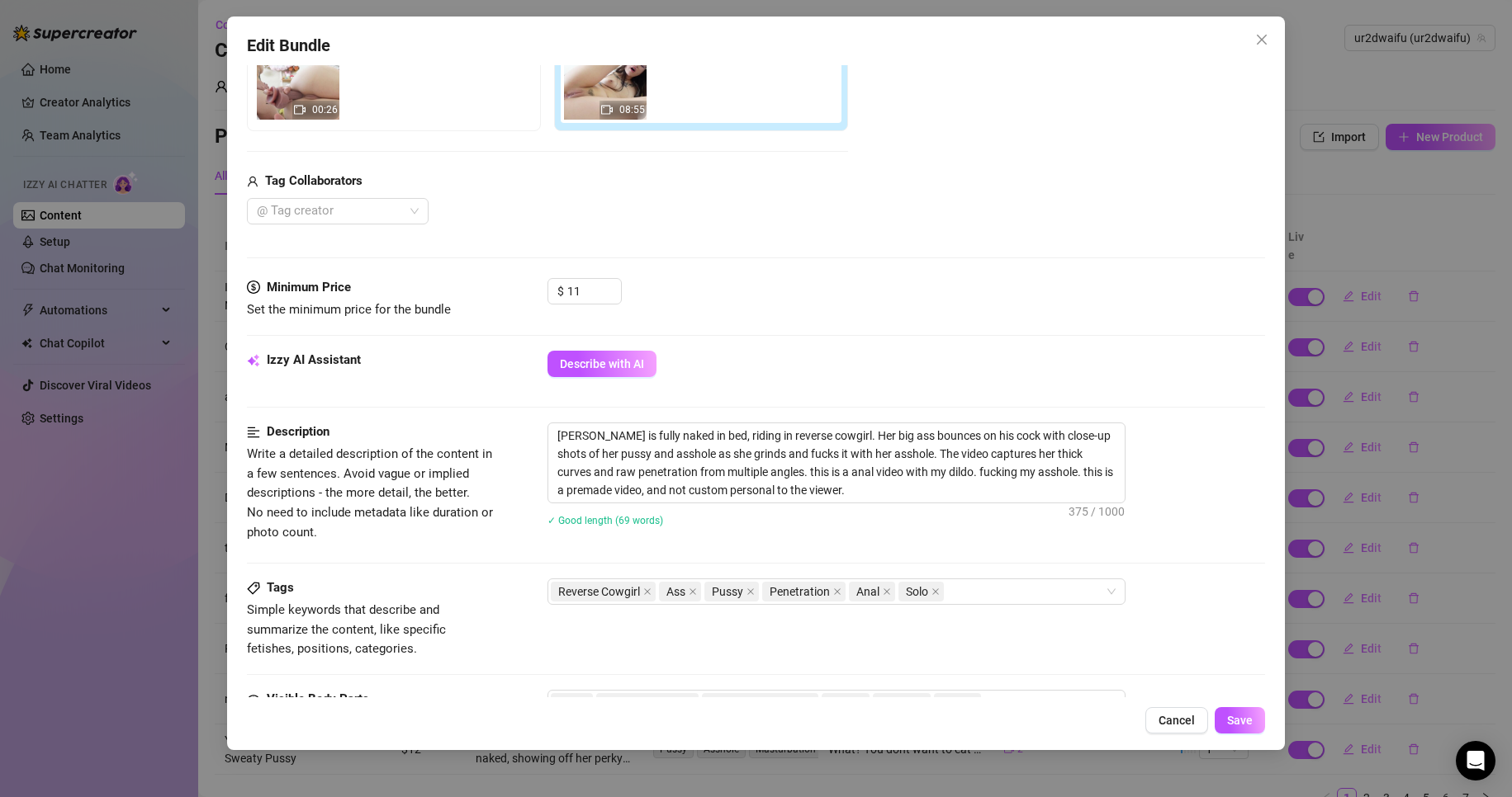
scroll to position [413, 0]
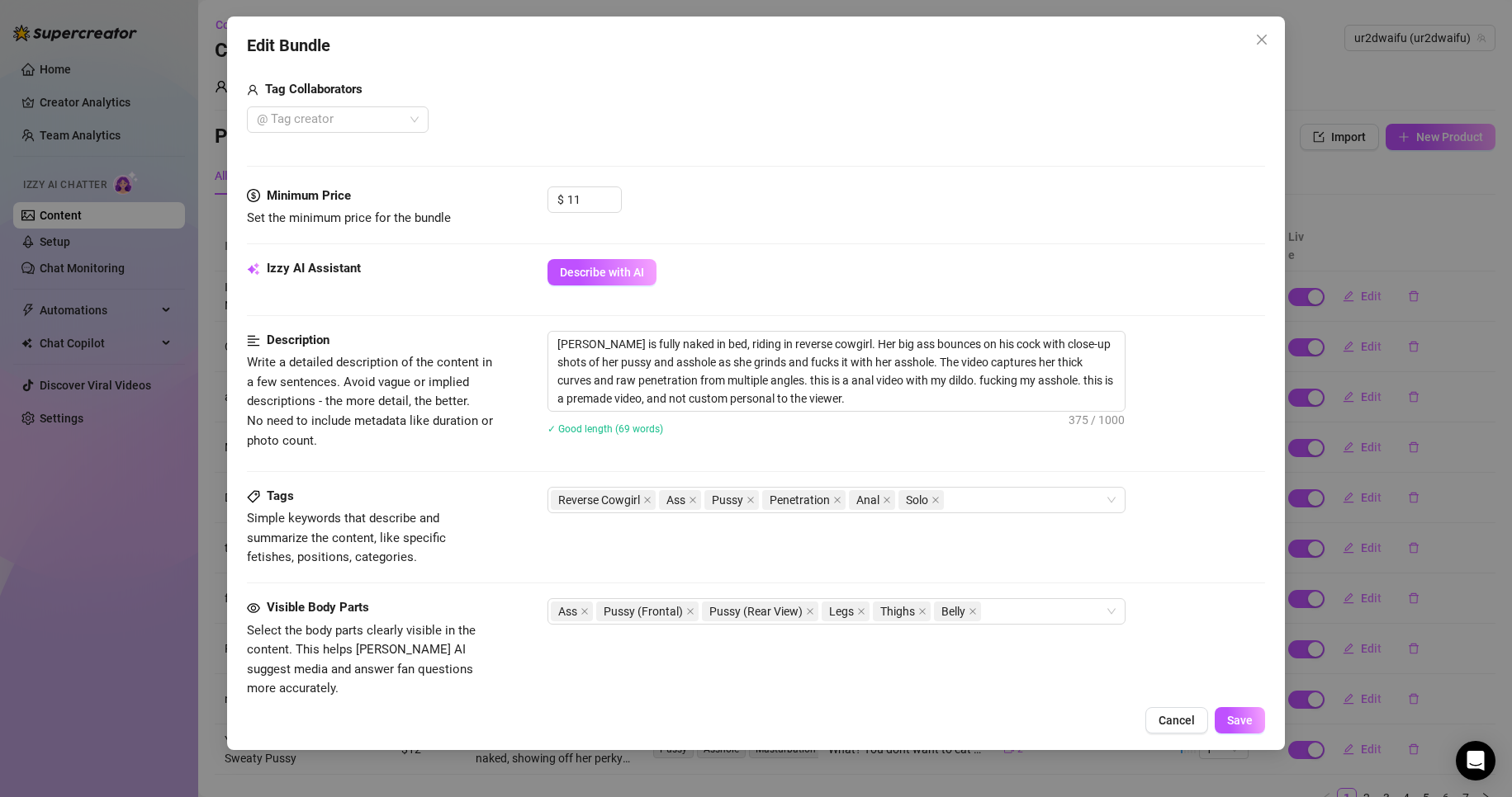
click at [1005, 485] on div "Description Write a detailed description of the content in a few sentences. Avo…" at bounding box center [756, 409] width 1020 height 156
click at [1004, 492] on div "Reverse Cowgirl Ass Pussy Penetration Anal Solo" at bounding box center [827, 499] width 554 height 23
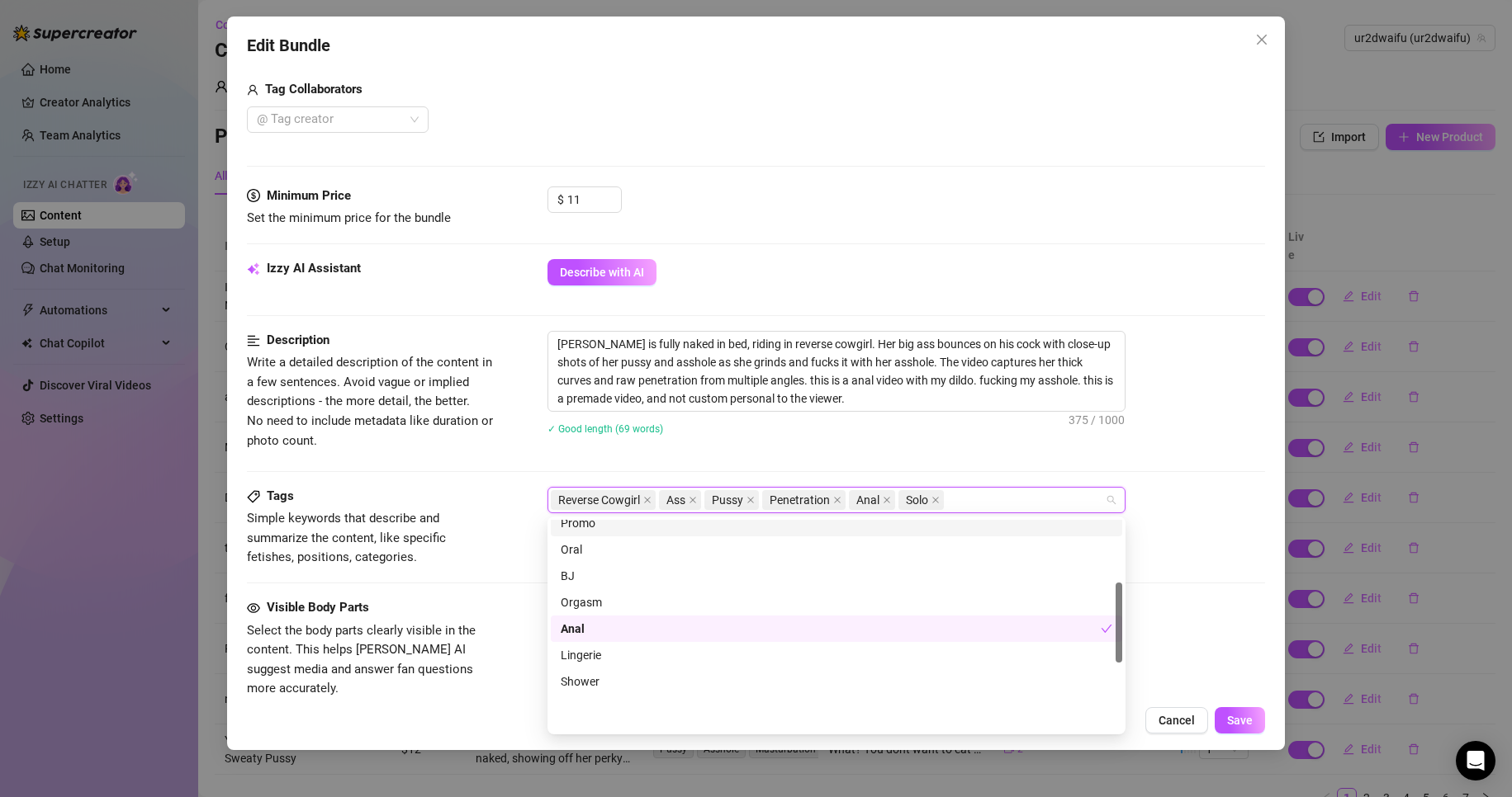
scroll to position [165, 0]
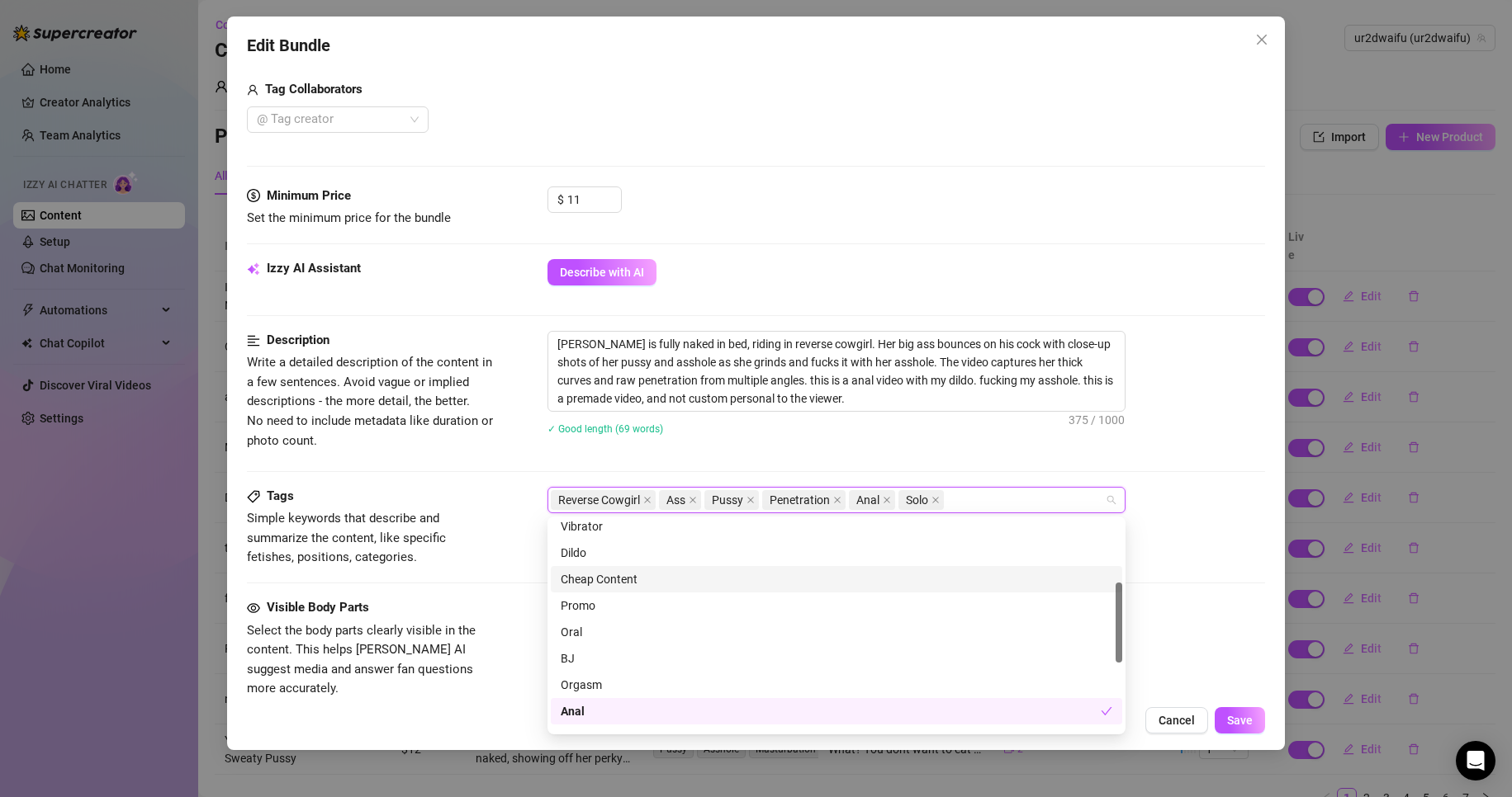
click at [658, 581] on div "Cheap Content" at bounding box center [837, 580] width 552 height 18
click at [1225, 612] on div "Ass Pussy (Frontal) Pussy (Rear View) Legs Thighs Belly" at bounding box center [906, 611] width 718 height 26
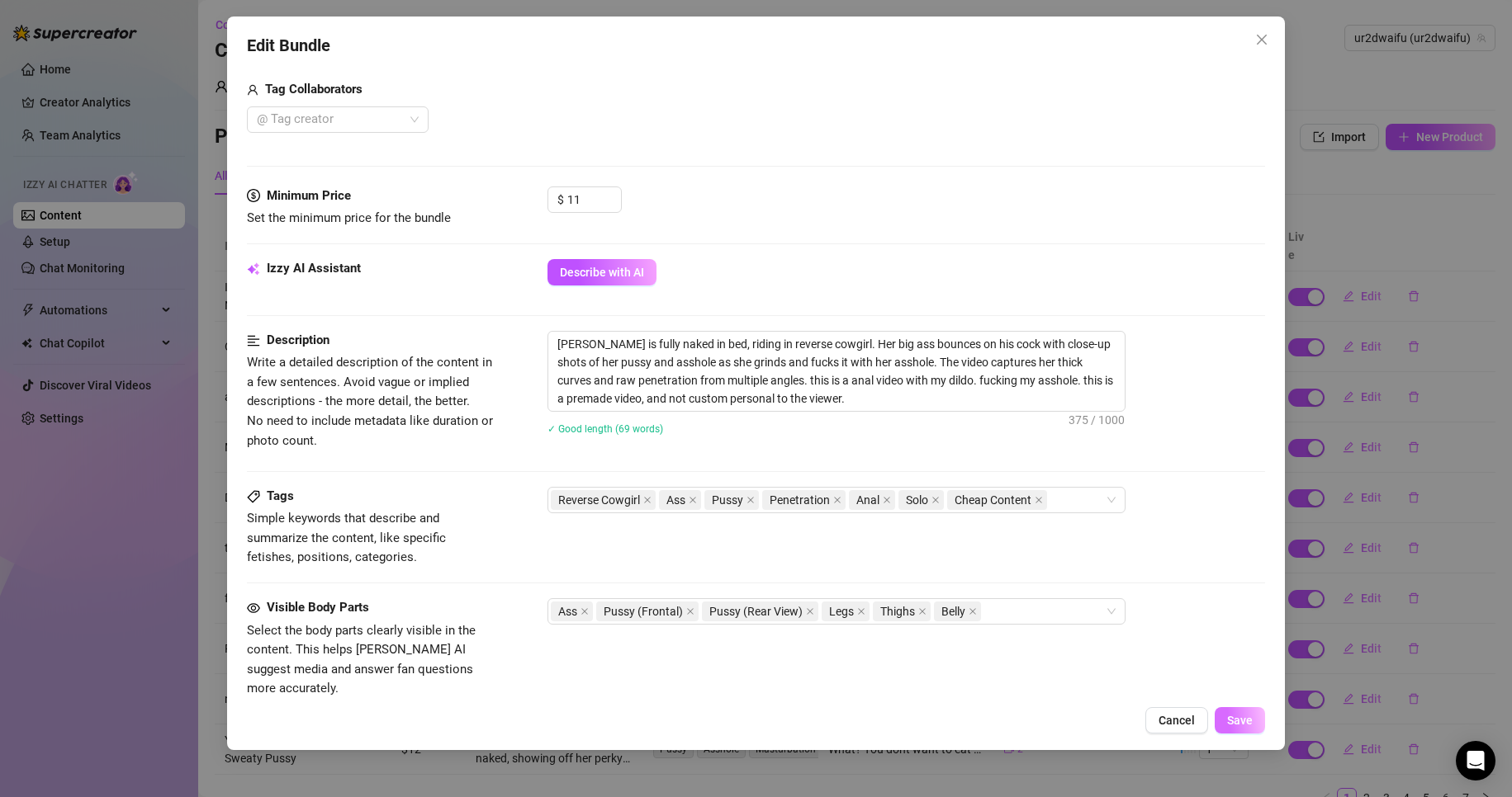
click at [1241, 723] on span "Save" at bounding box center [1240, 721] width 25 height 14
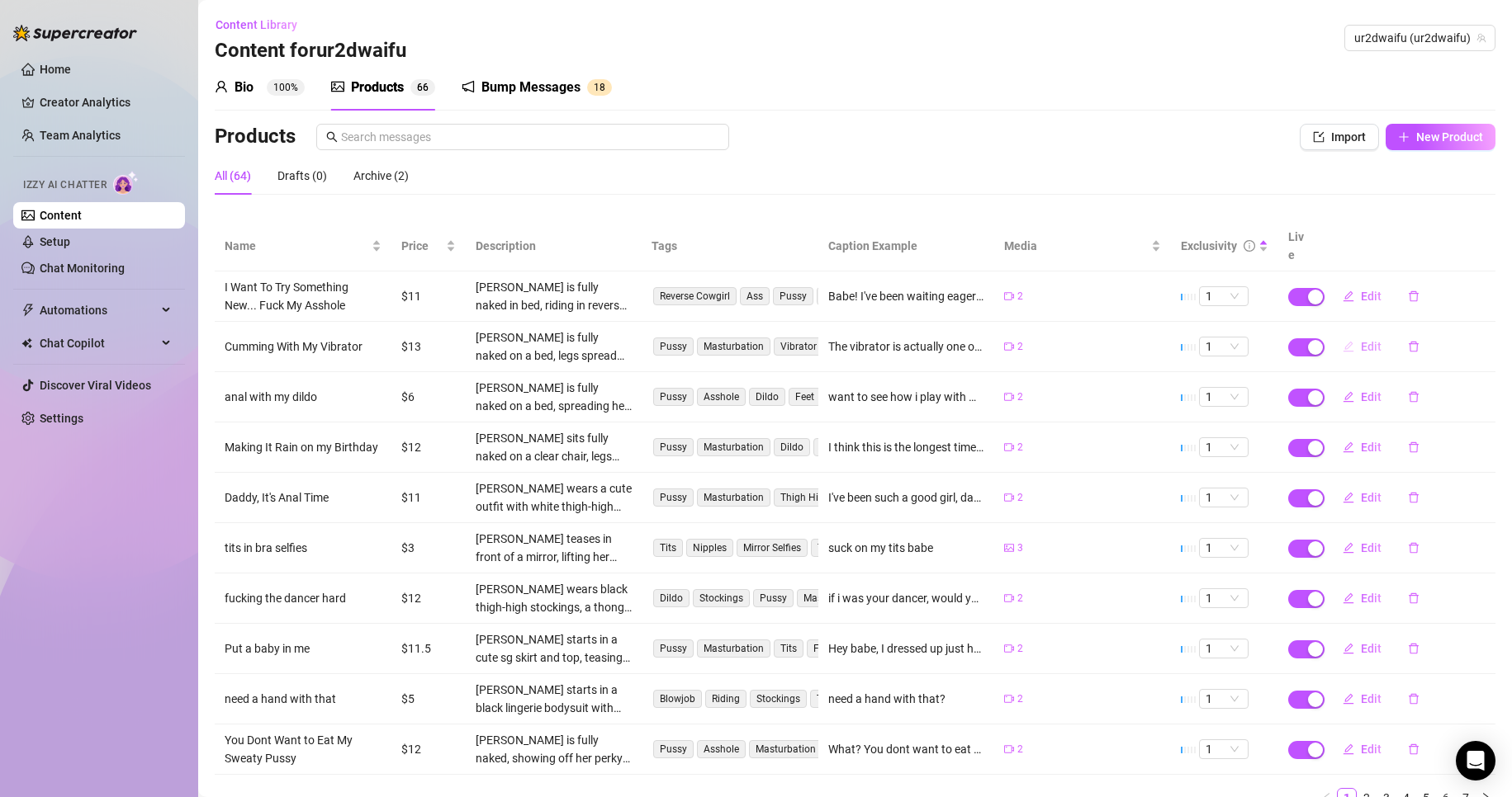
click at [1361, 340] on span "Edit" at bounding box center [1371, 347] width 21 height 14
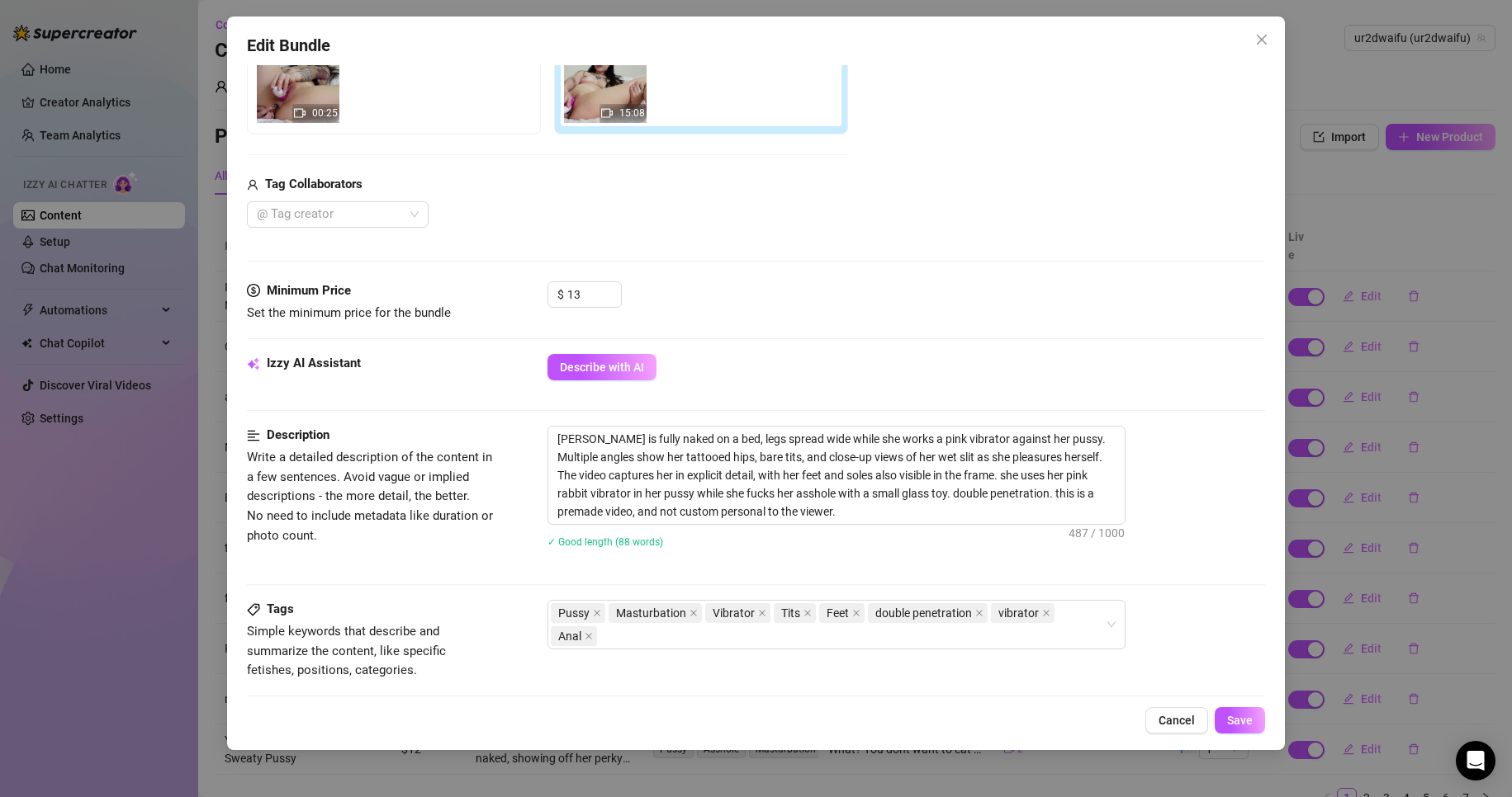
scroll to position [413, 0]
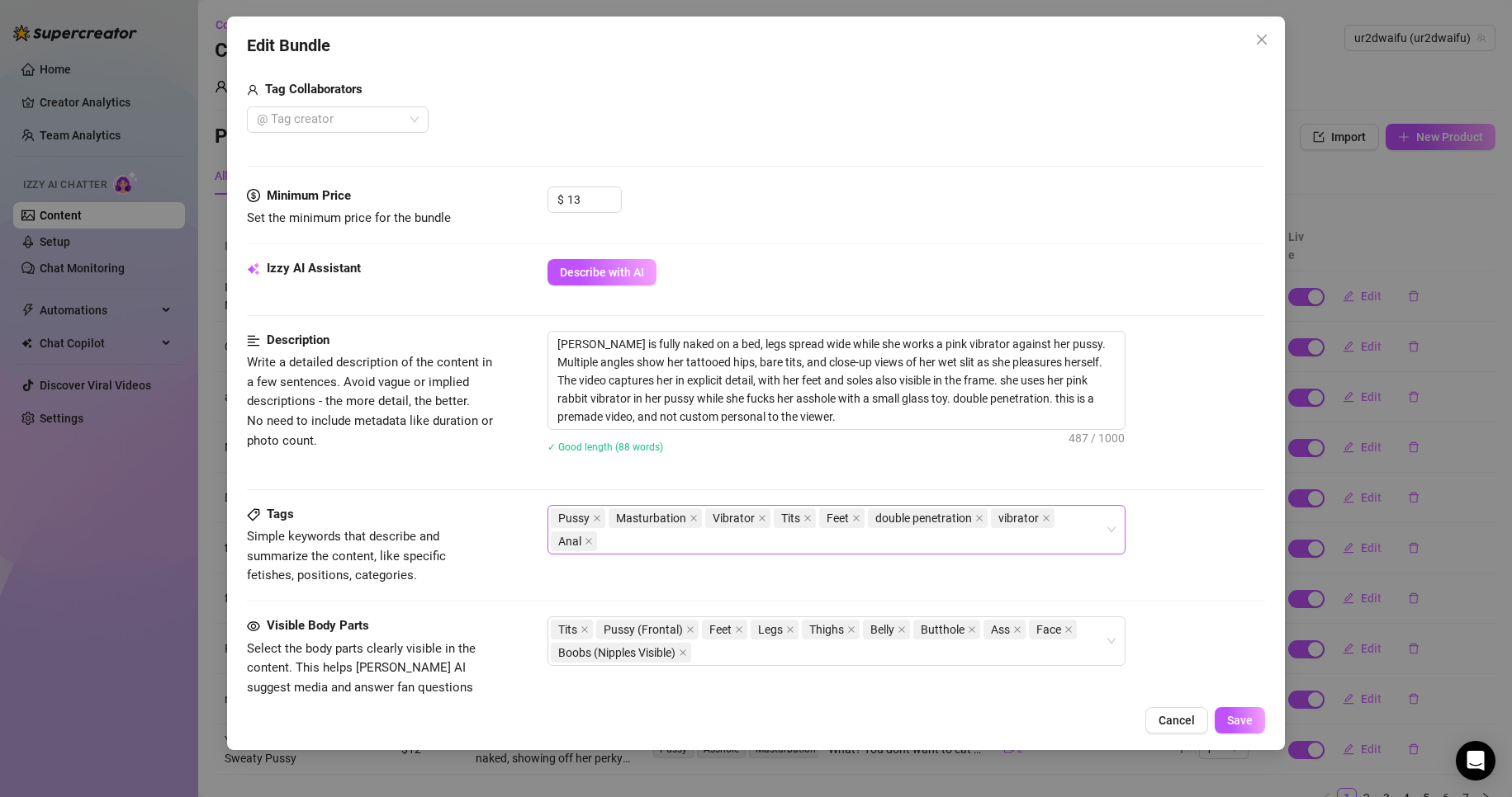
click at [1108, 527] on div "Pussy Masturbation Vibrator Tits Feet double penetration vibrator Anal" at bounding box center [836, 530] width 578 height 49
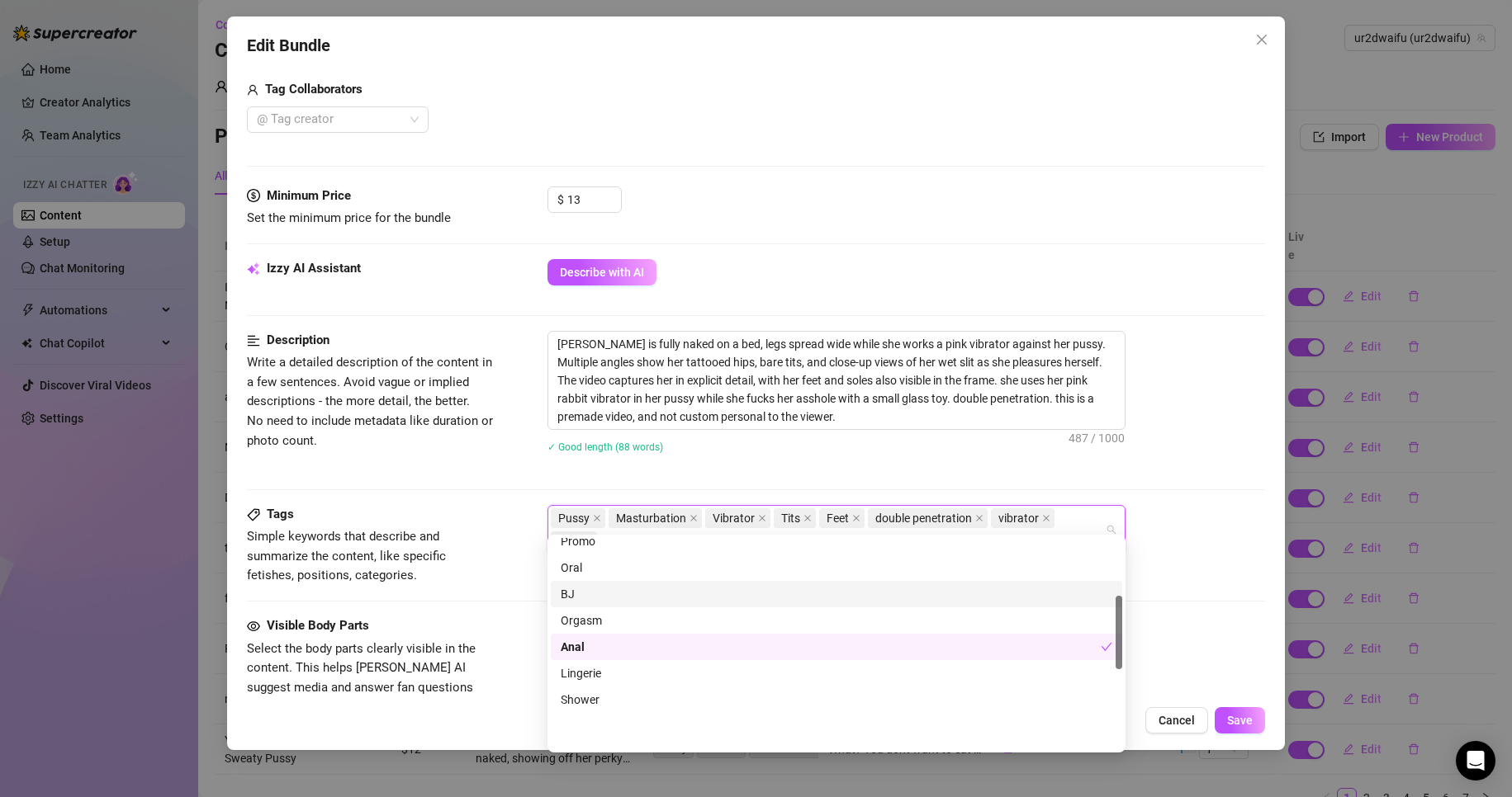
scroll to position [165, 0]
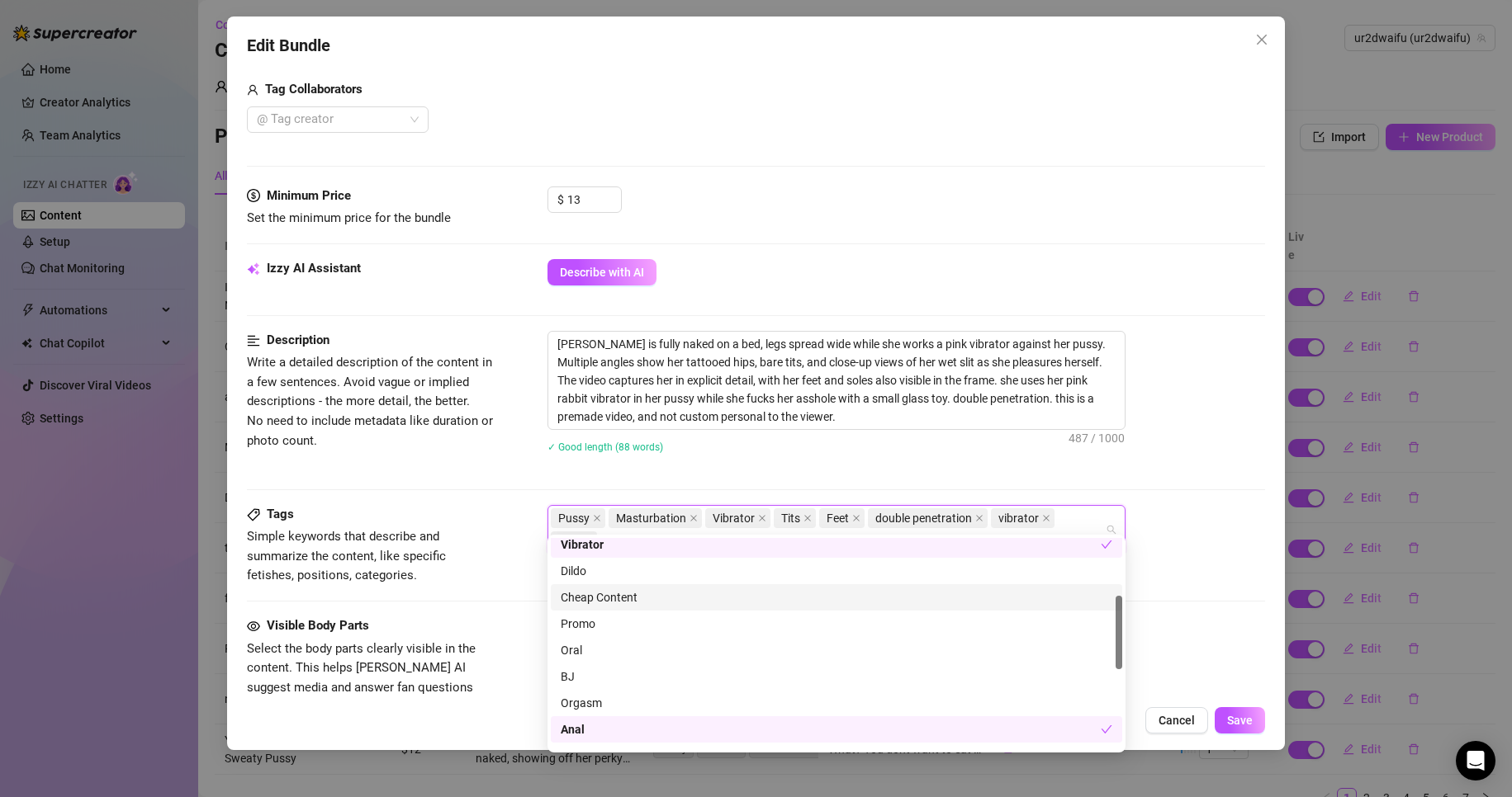
click at [930, 595] on div "Cheap Content" at bounding box center [837, 598] width 552 height 18
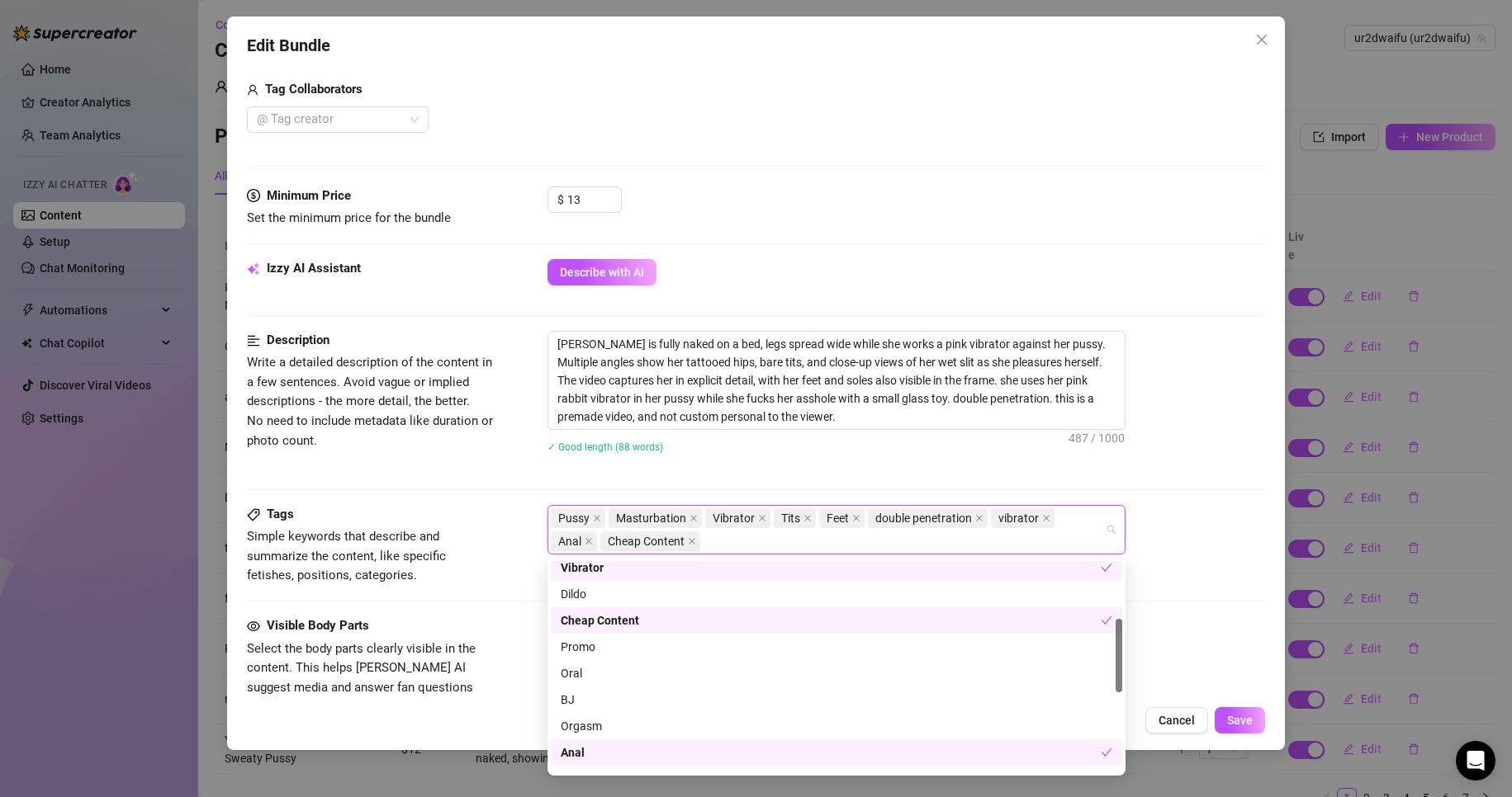
click at [1172, 619] on div "Tits Pussy (Frontal) Feet Legs Thighs Belly Butthole Ass Face Boobs (Nipples Vi…" at bounding box center [906, 641] width 718 height 49
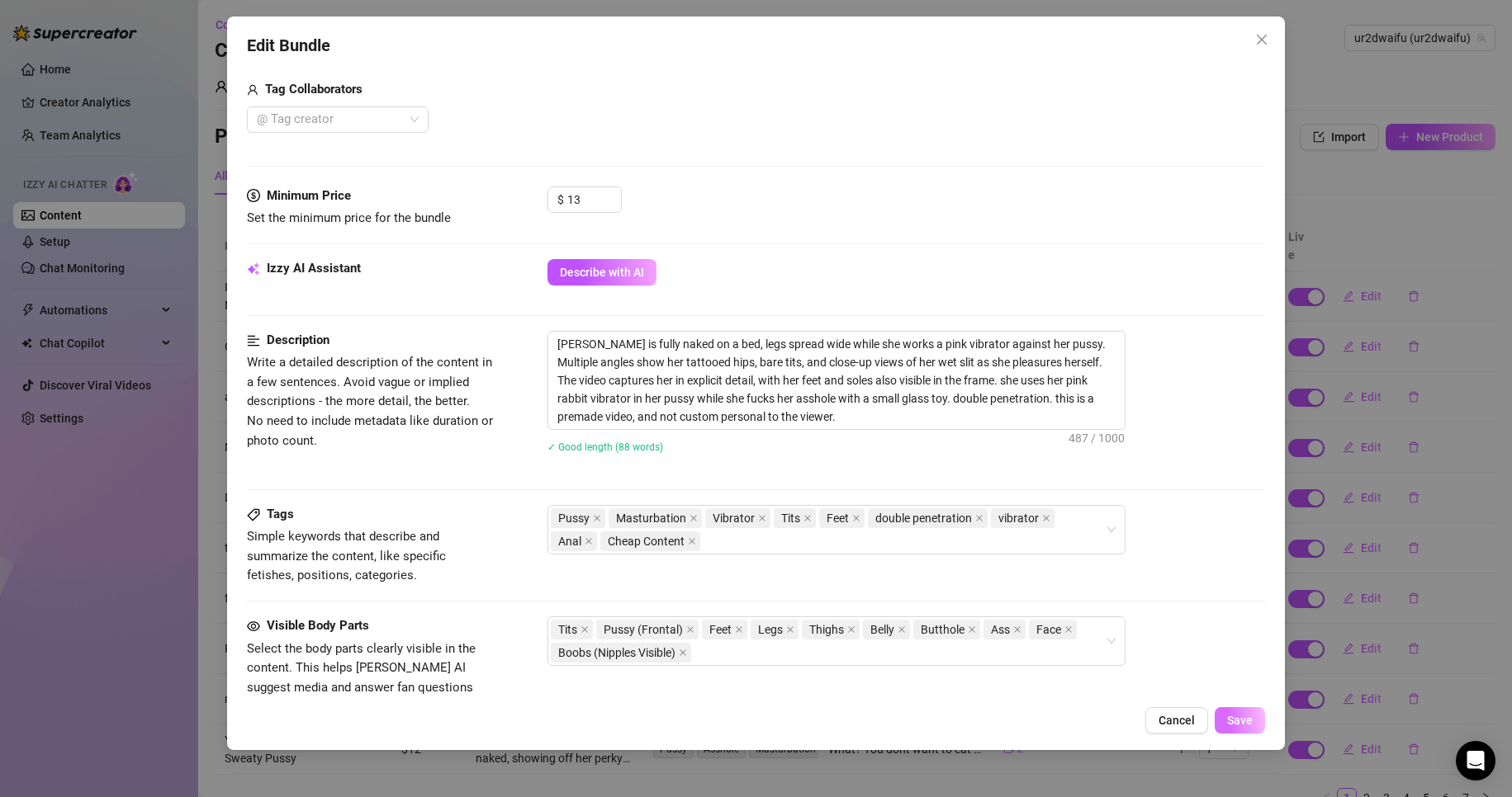
click at [1233, 712] on button "Save" at bounding box center [1240, 720] width 50 height 26
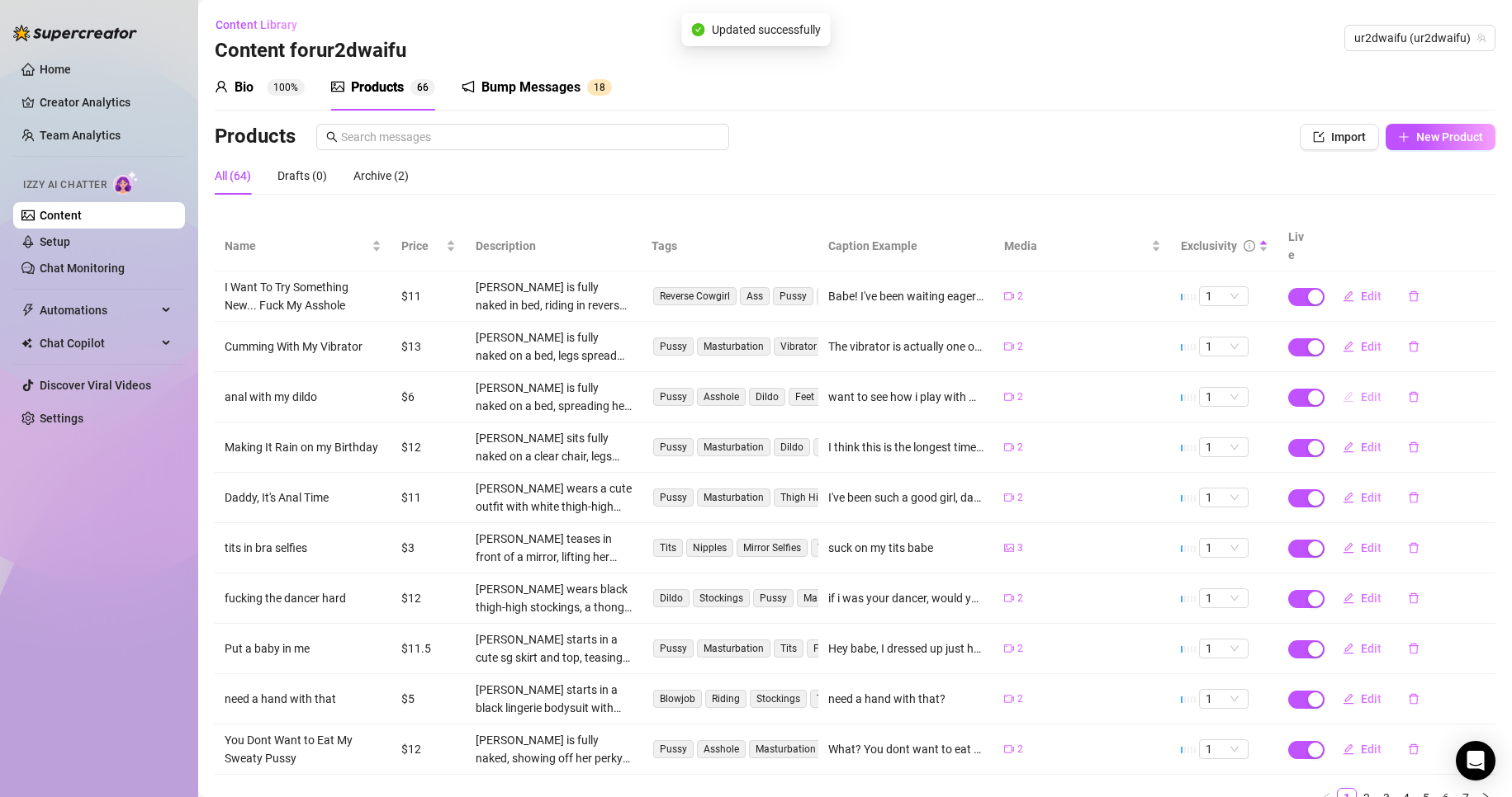
click at [1365, 390] on span "Edit" at bounding box center [1371, 397] width 21 height 14
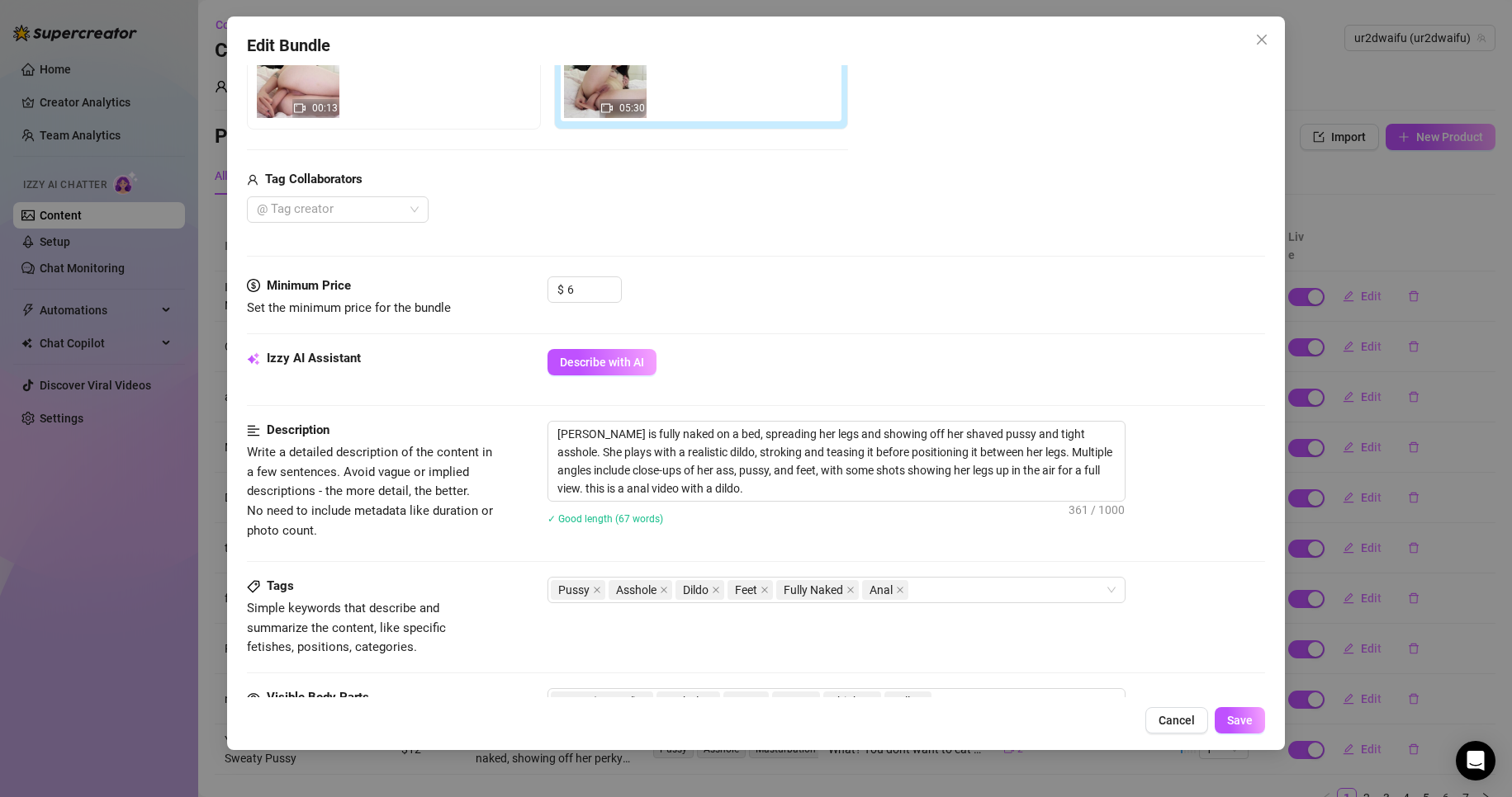
scroll to position [330, 0]
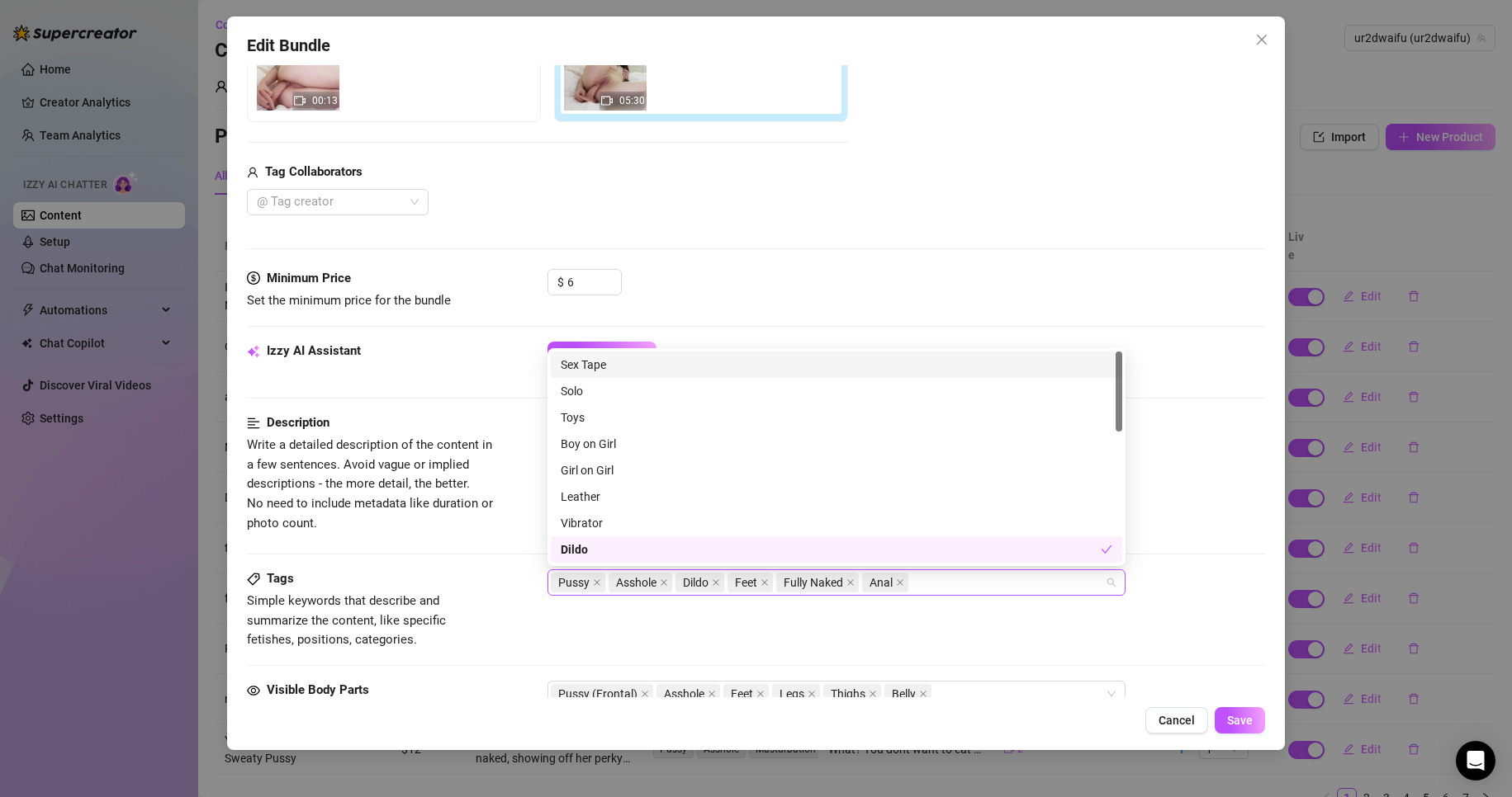
click at [1039, 576] on div "Pussy Asshole Dildo Feet Fully Naked Anal" at bounding box center [827, 582] width 554 height 23
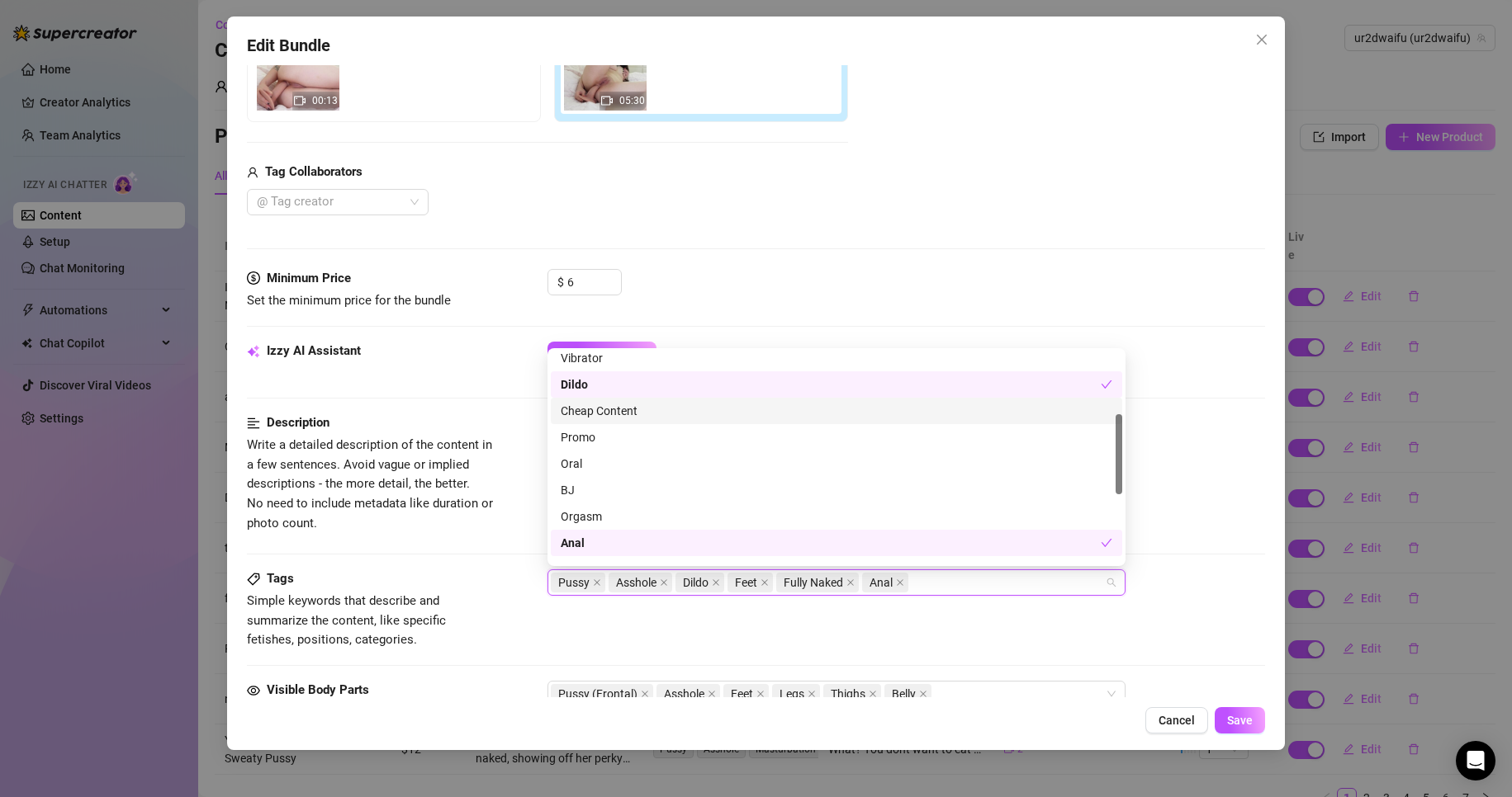
click at [707, 416] on div "Cheap Content" at bounding box center [837, 411] width 552 height 18
click at [1224, 709] on button "Save" at bounding box center [1240, 720] width 50 height 26
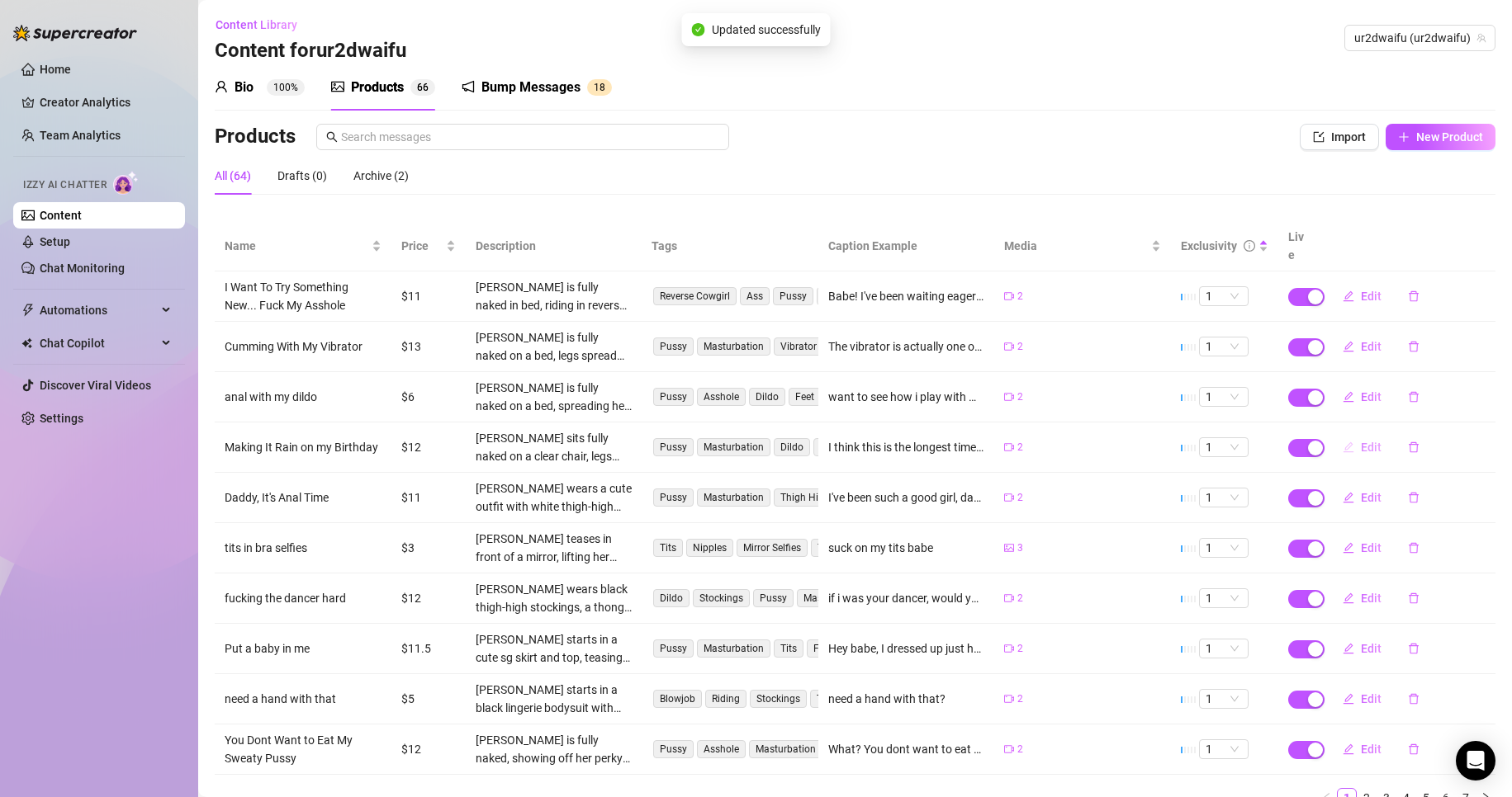
click at [1343, 434] on button "Edit" at bounding box center [1363, 447] width 66 height 26
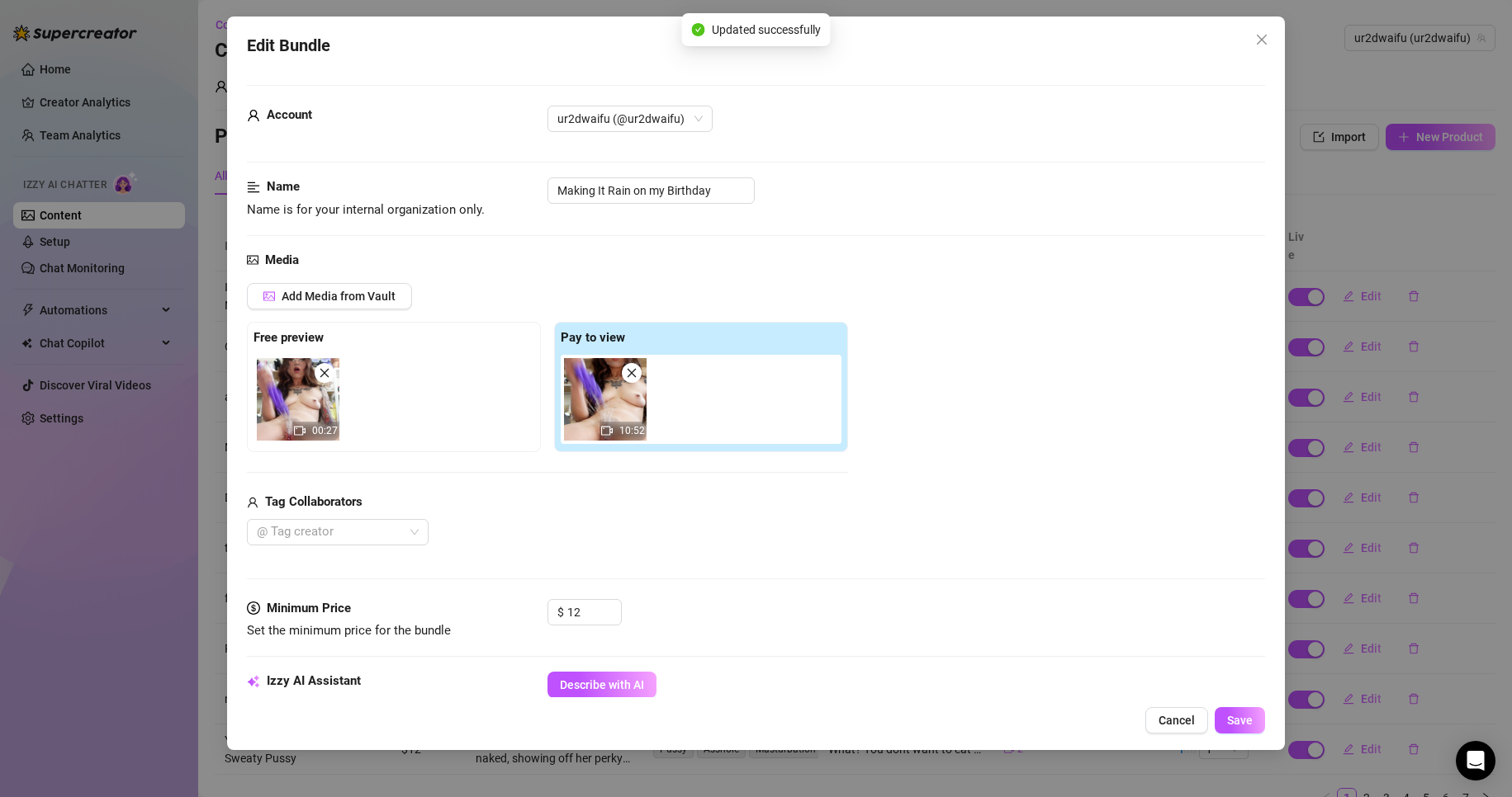
scroll to position [413, 0]
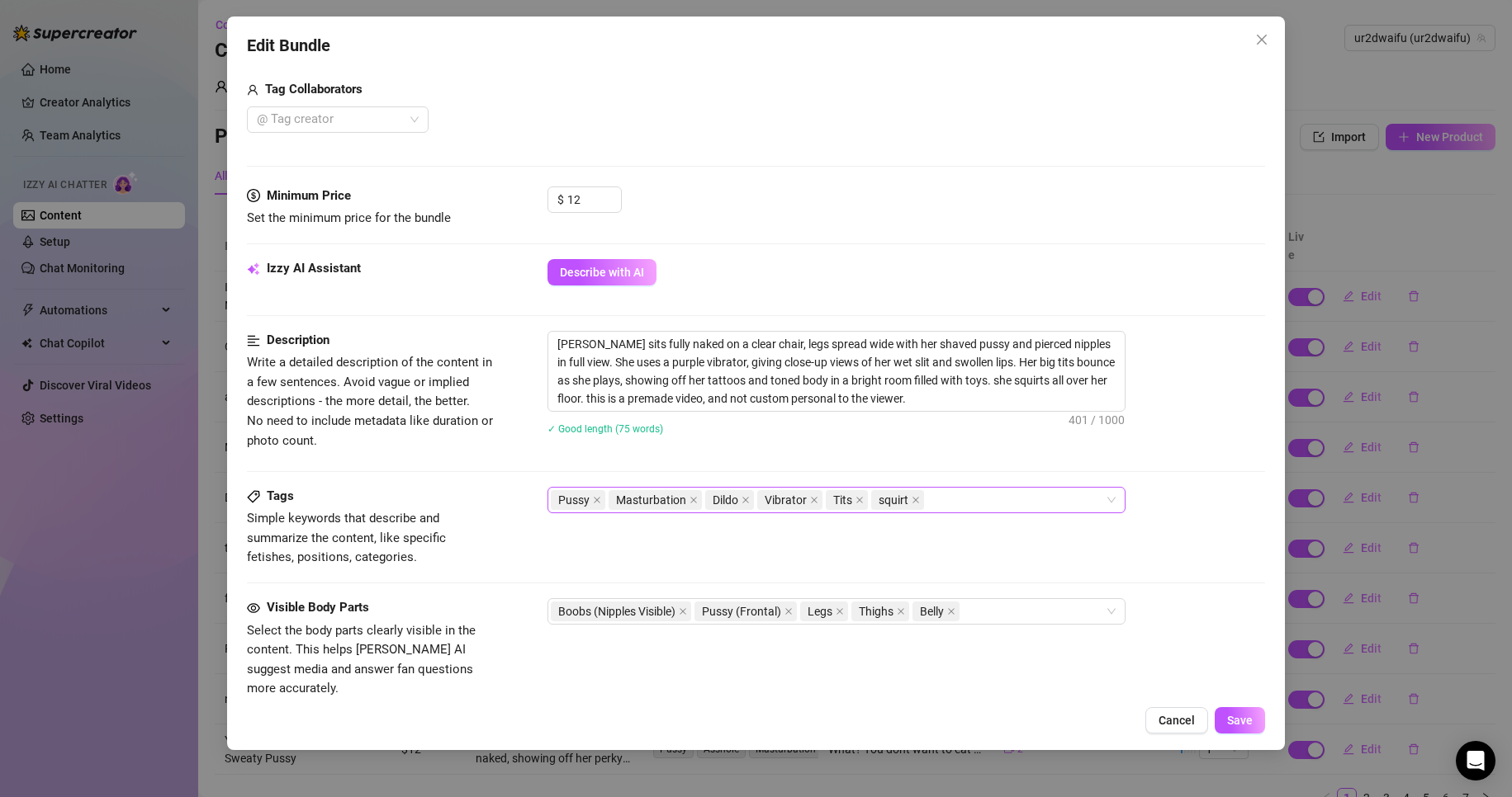
click at [994, 497] on div "Pussy Masturbation Dildo Vibrator Tits squirt" at bounding box center [827, 499] width 554 height 23
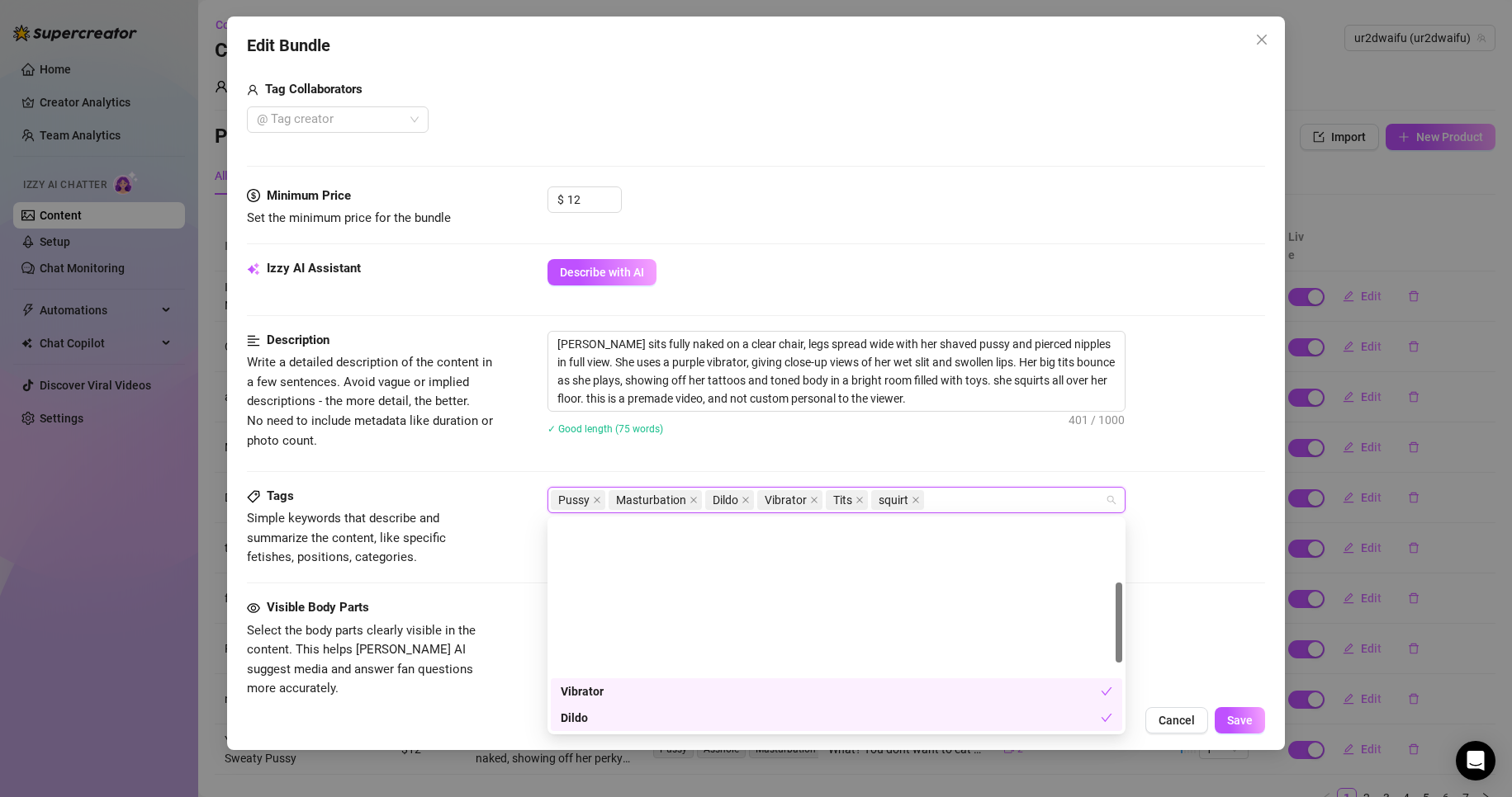
scroll to position [165, 0]
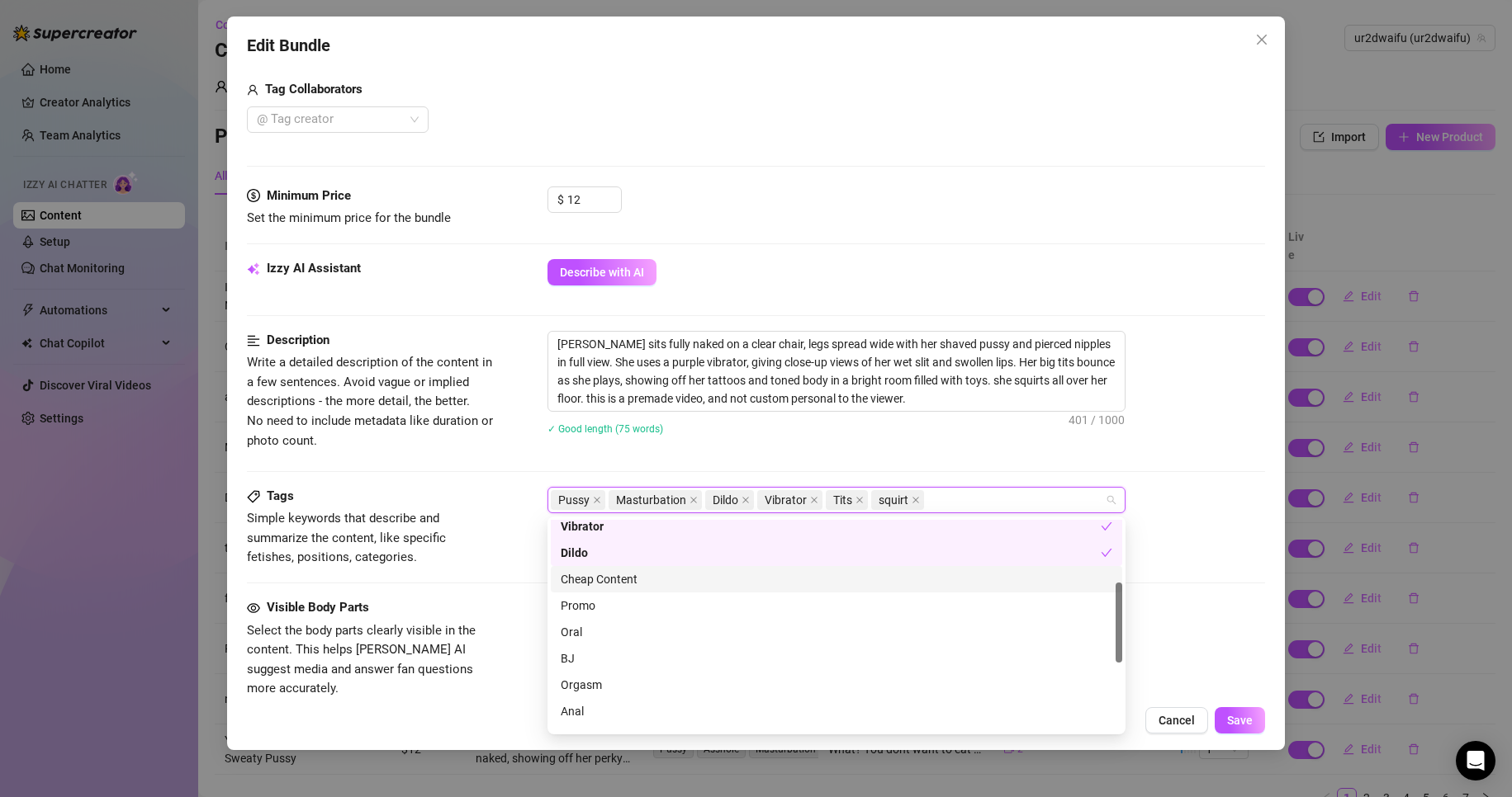
click at [710, 574] on div "Cheap Content" at bounding box center [837, 580] width 552 height 18
click at [1254, 717] on button "Save" at bounding box center [1240, 720] width 50 height 26
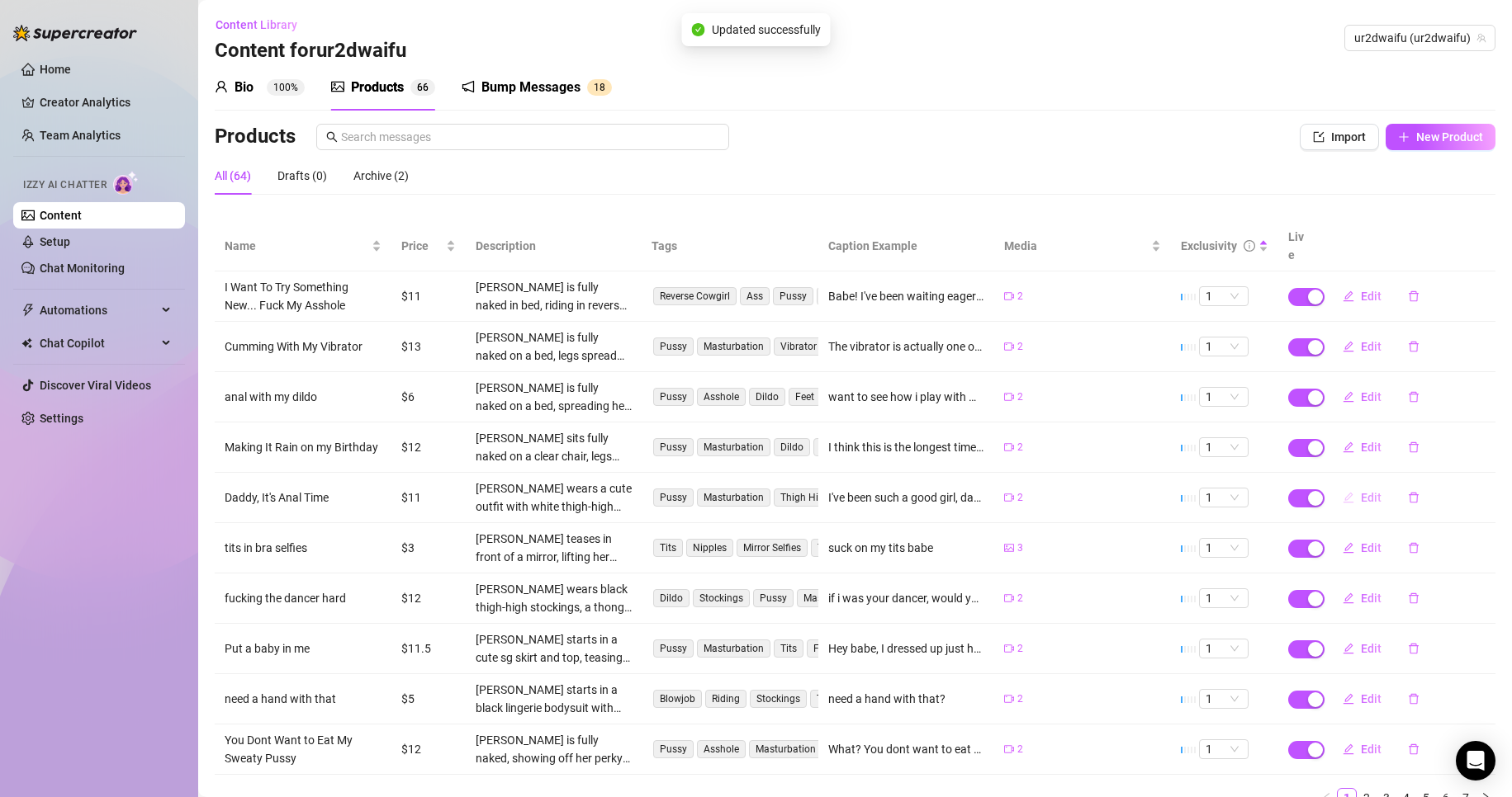
click at [1343, 492] on icon "edit" at bounding box center [1348, 498] width 12 height 12
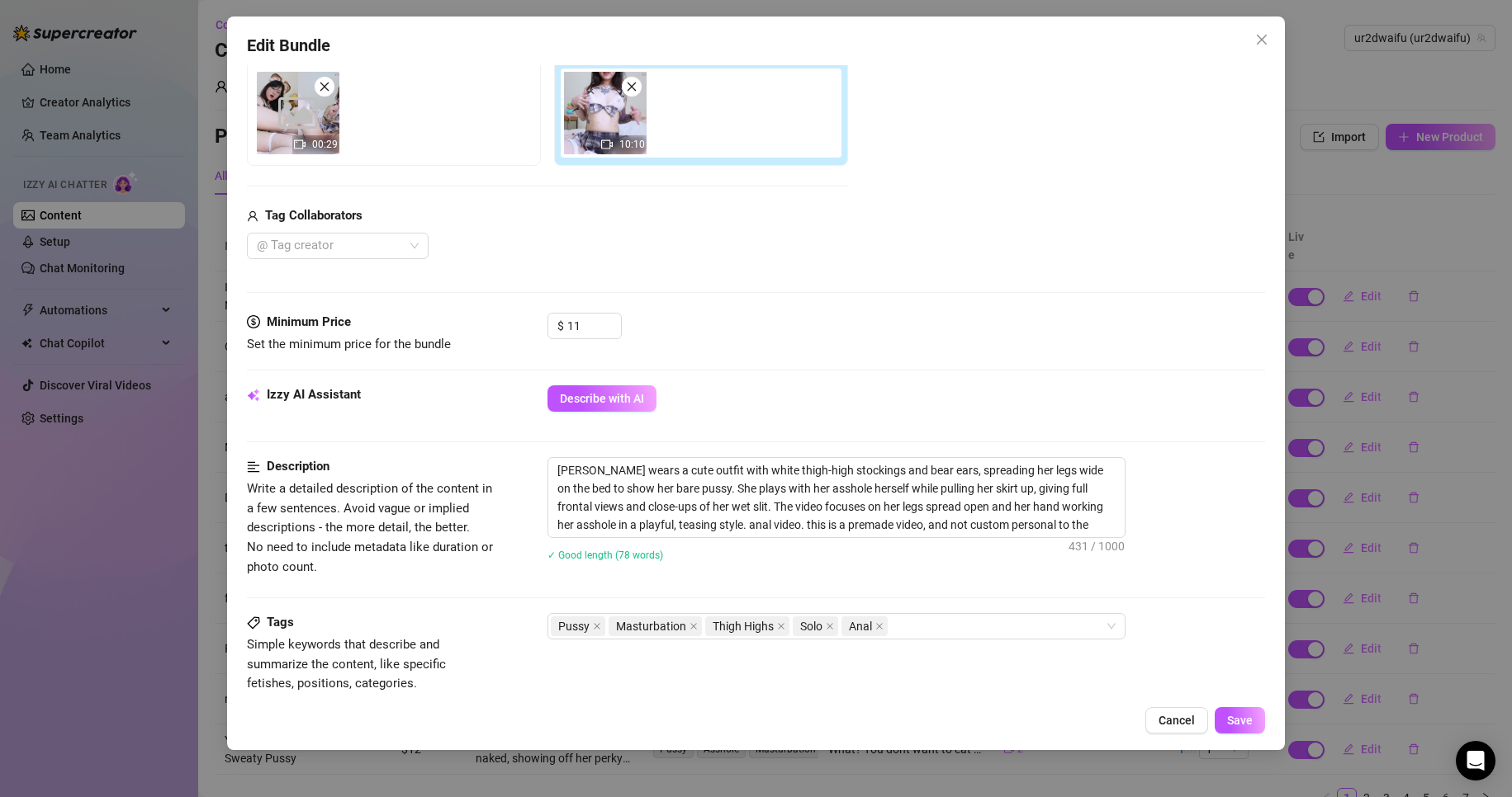
scroll to position [330, 0]
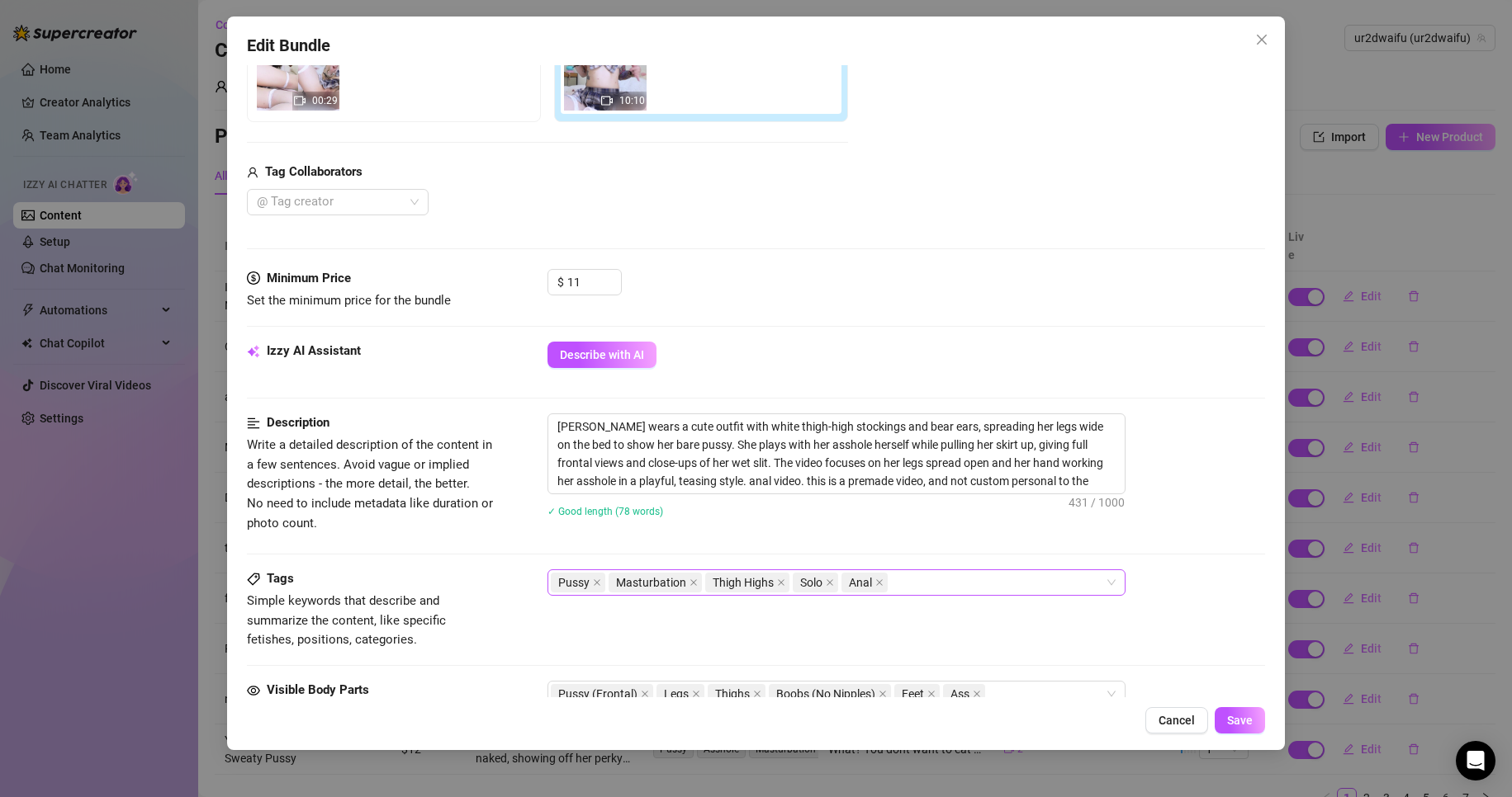
click at [917, 582] on div "Pussy Masturbation Thigh Highs Solo Anal" at bounding box center [827, 582] width 554 height 23
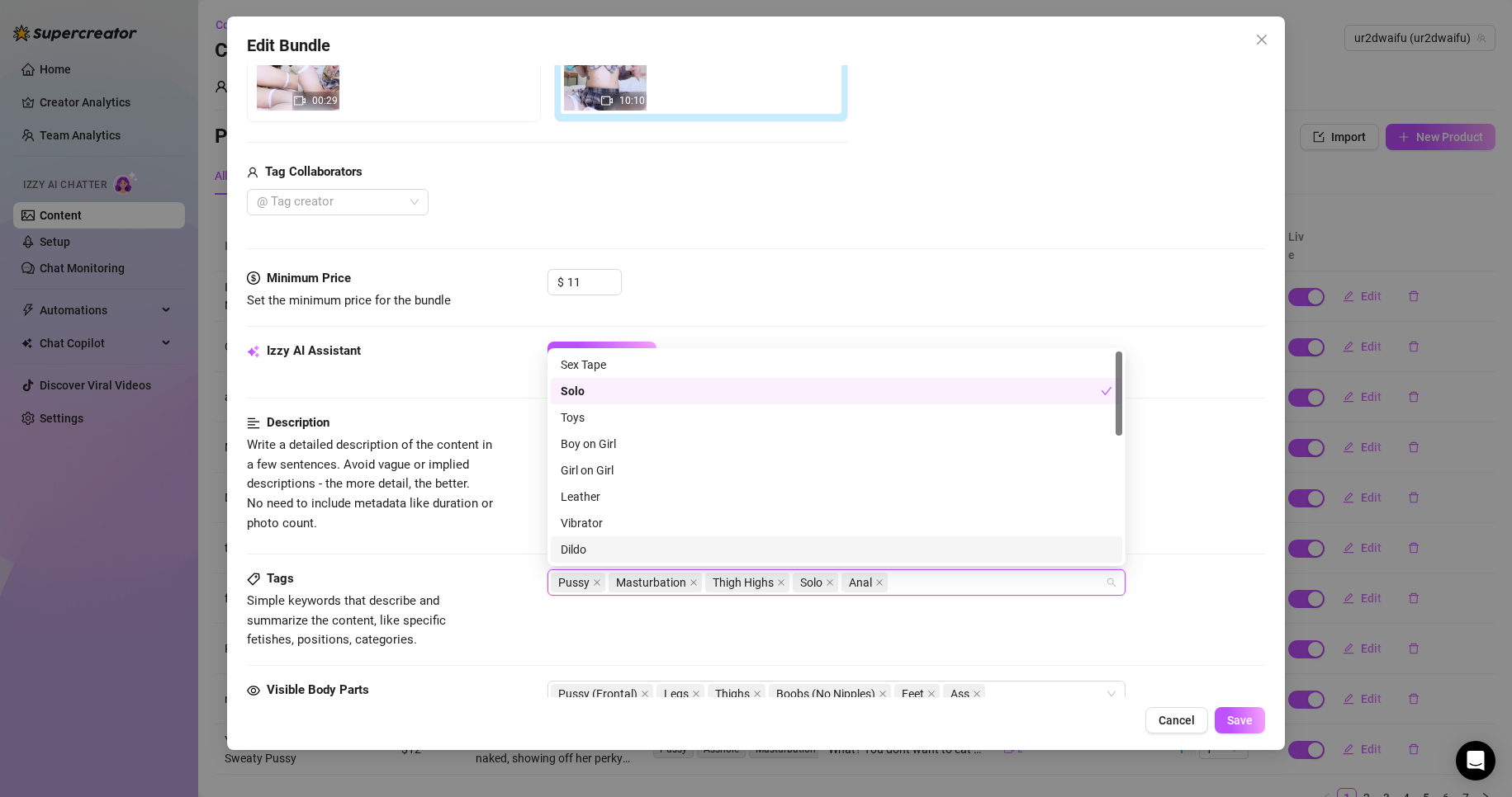
scroll to position [83, 0]
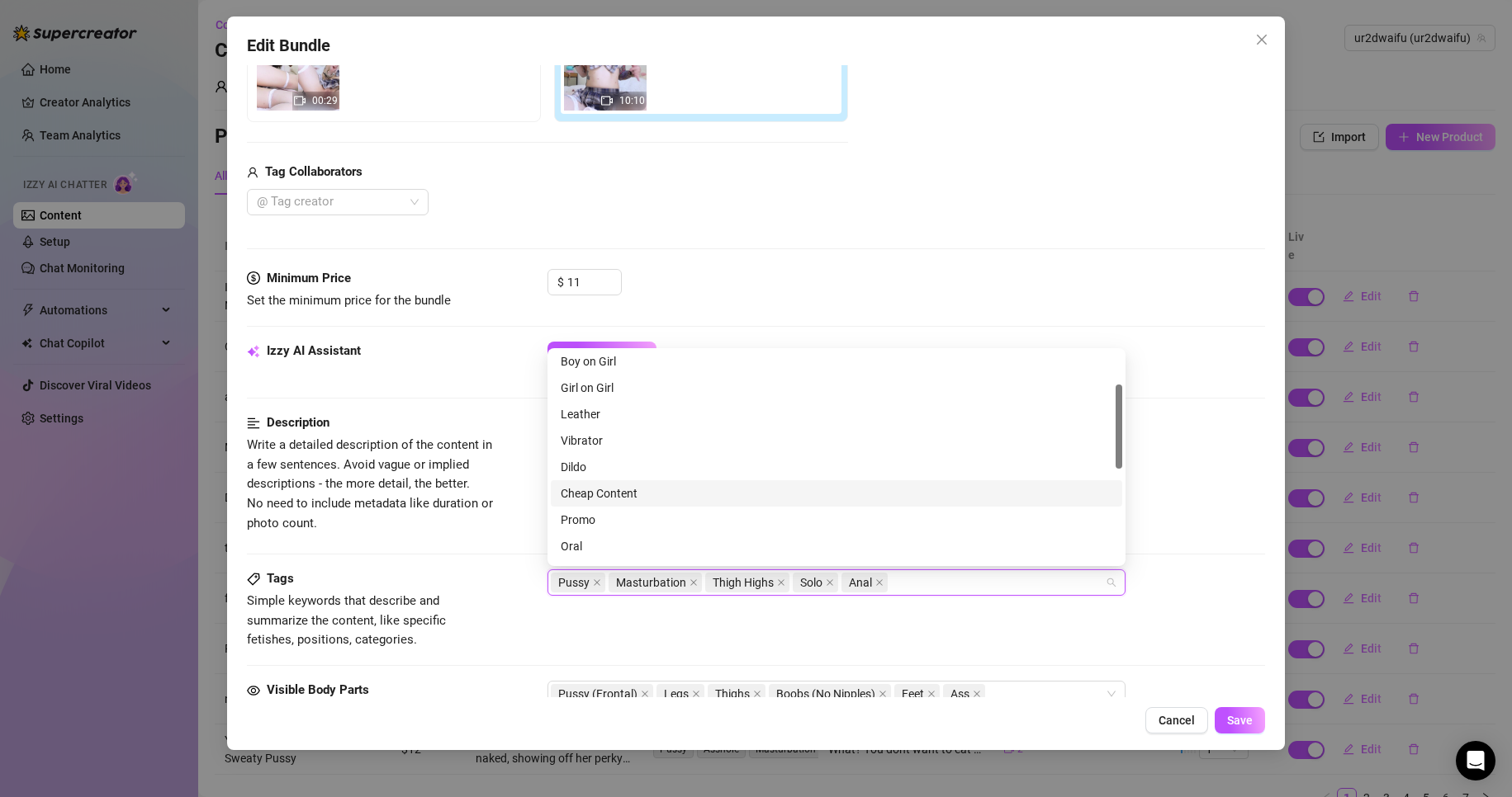
click at [675, 499] on div "Cheap Content" at bounding box center [837, 494] width 552 height 18
click at [1207, 713] on button "Cancel" at bounding box center [1176, 720] width 63 height 26
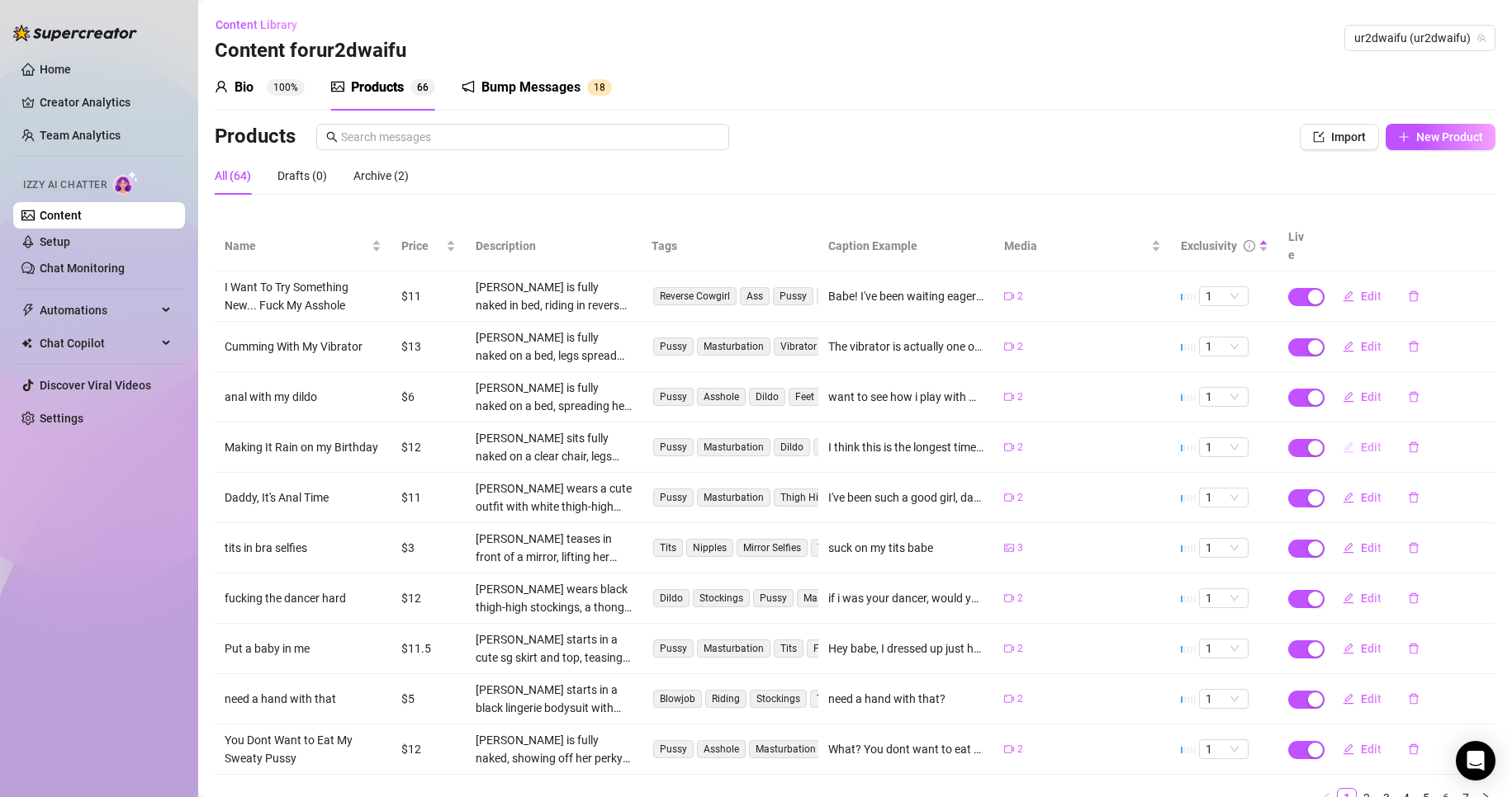
click at [1361, 440] on span "Edit" at bounding box center [1371, 447] width 21 height 14
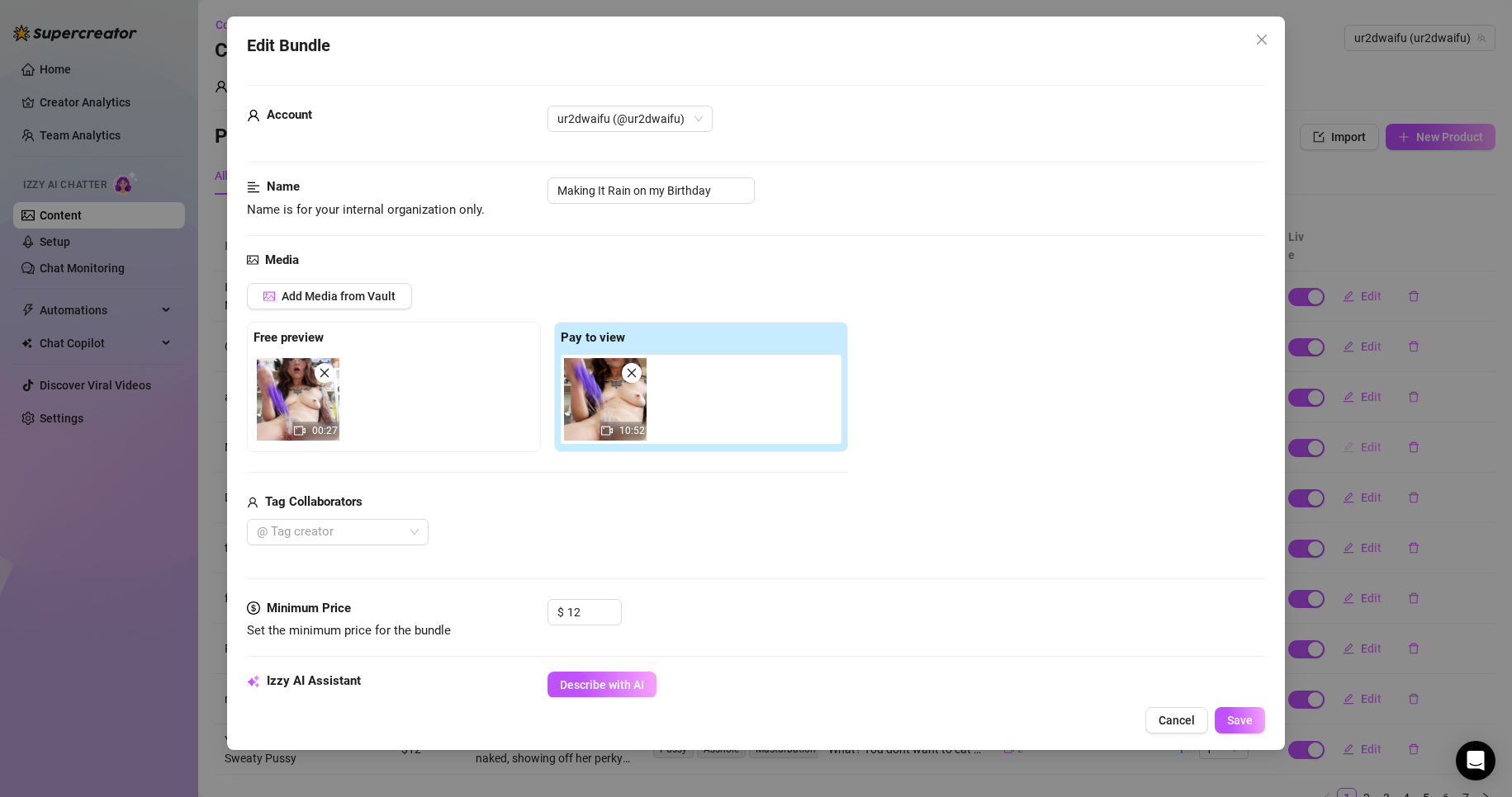
click at [1349, 430] on div "Edit Bundle Account ur2dwaifu (@ur2dwaifu) Name Name is for your internal organ…" at bounding box center [756, 398] width 1512 height 797
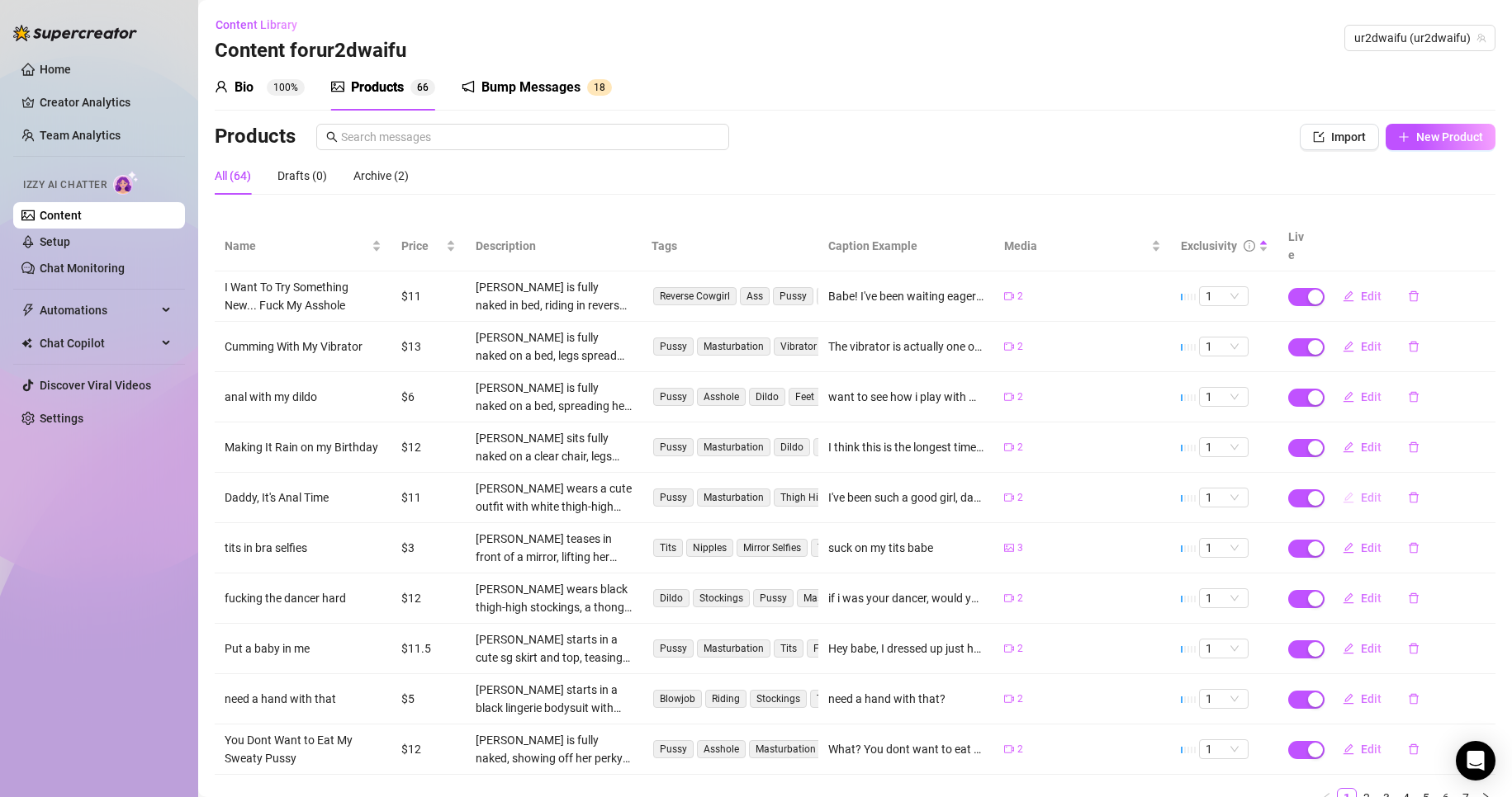
click at [1361, 491] on span "Edit" at bounding box center [1371, 498] width 21 height 14
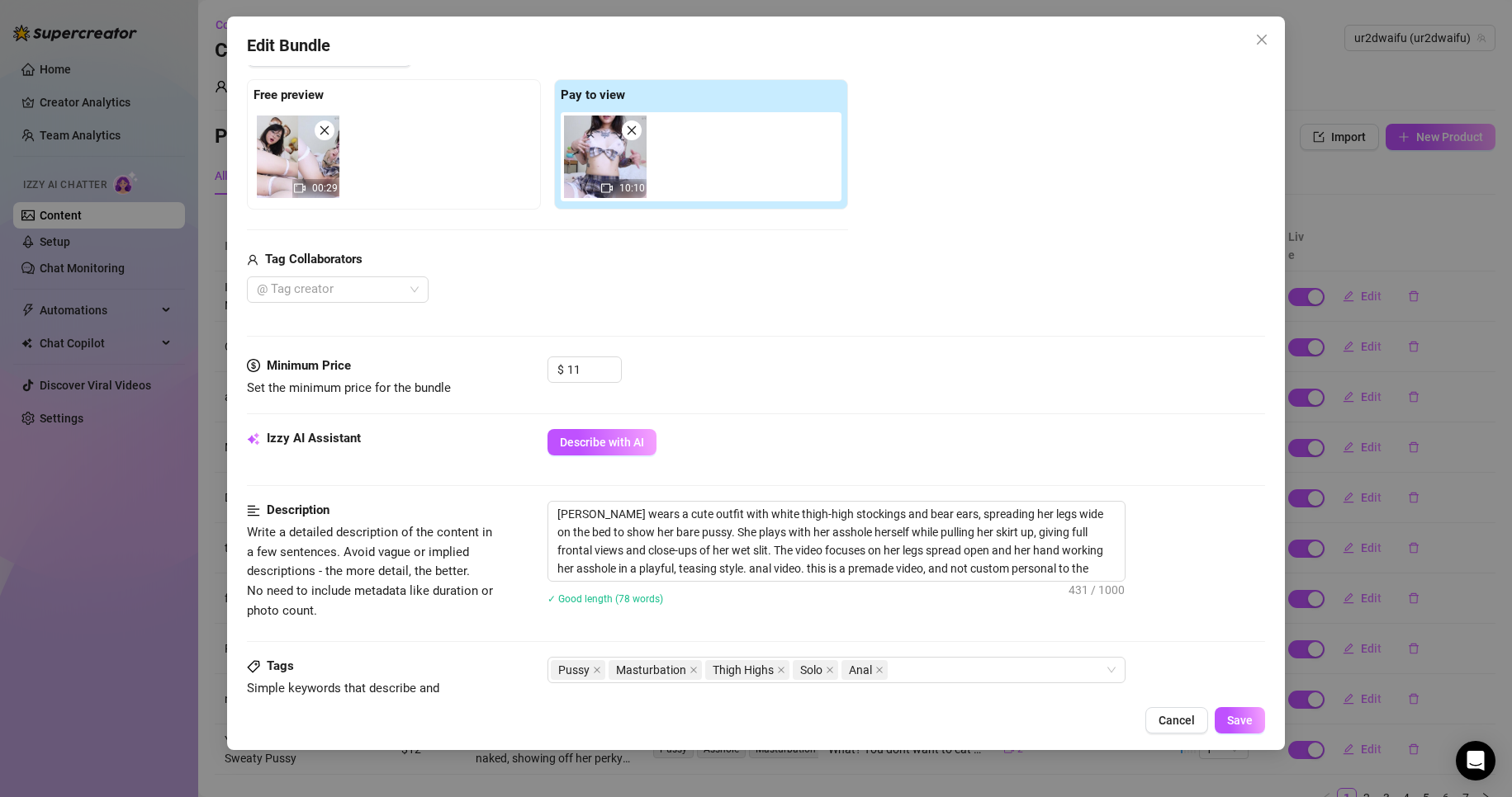
scroll to position [247, 0]
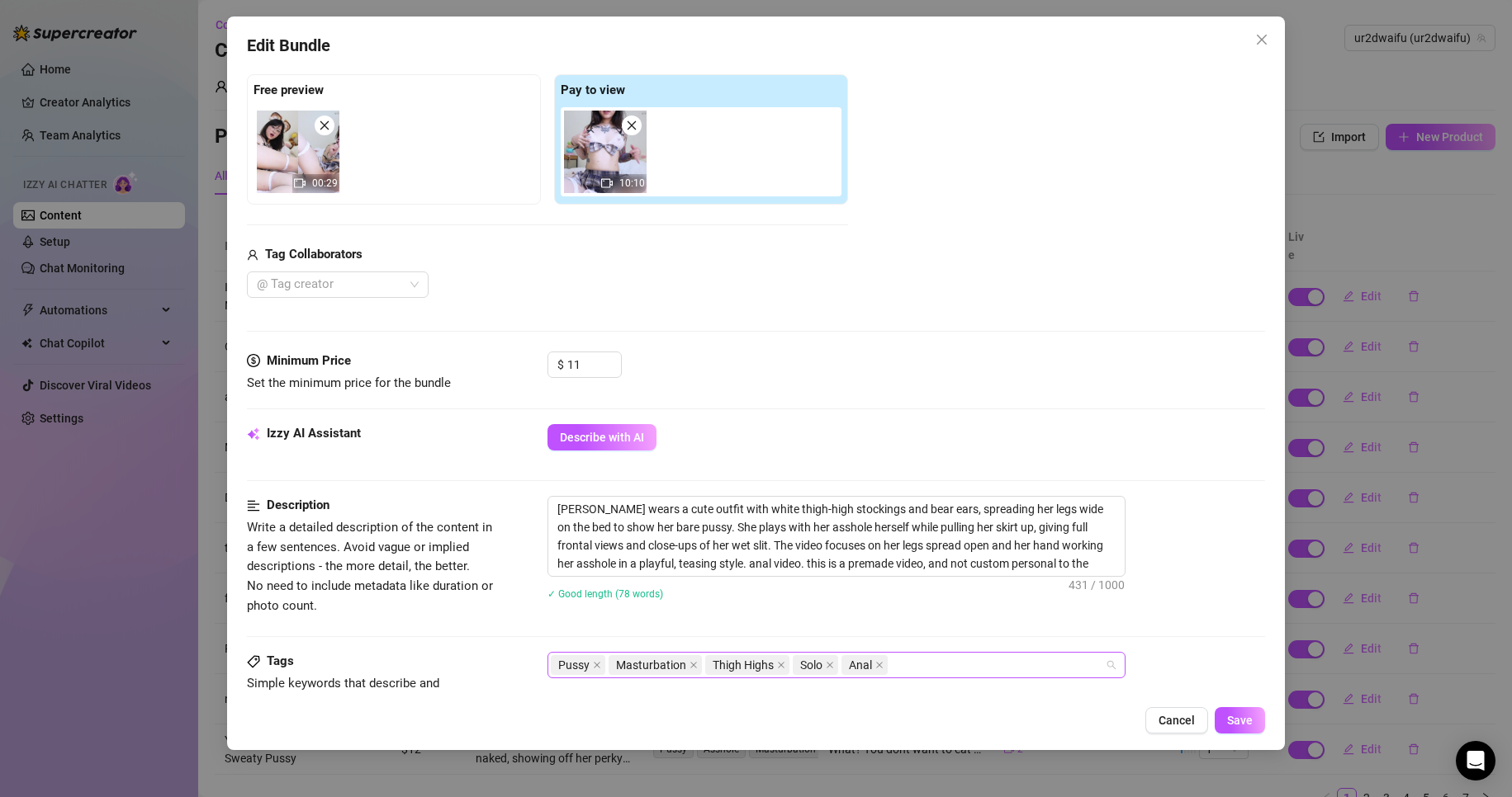
click at [939, 657] on div "Pussy Masturbation Thigh Highs Solo Anal" at bounding box center [827, 665] width 554 height 23
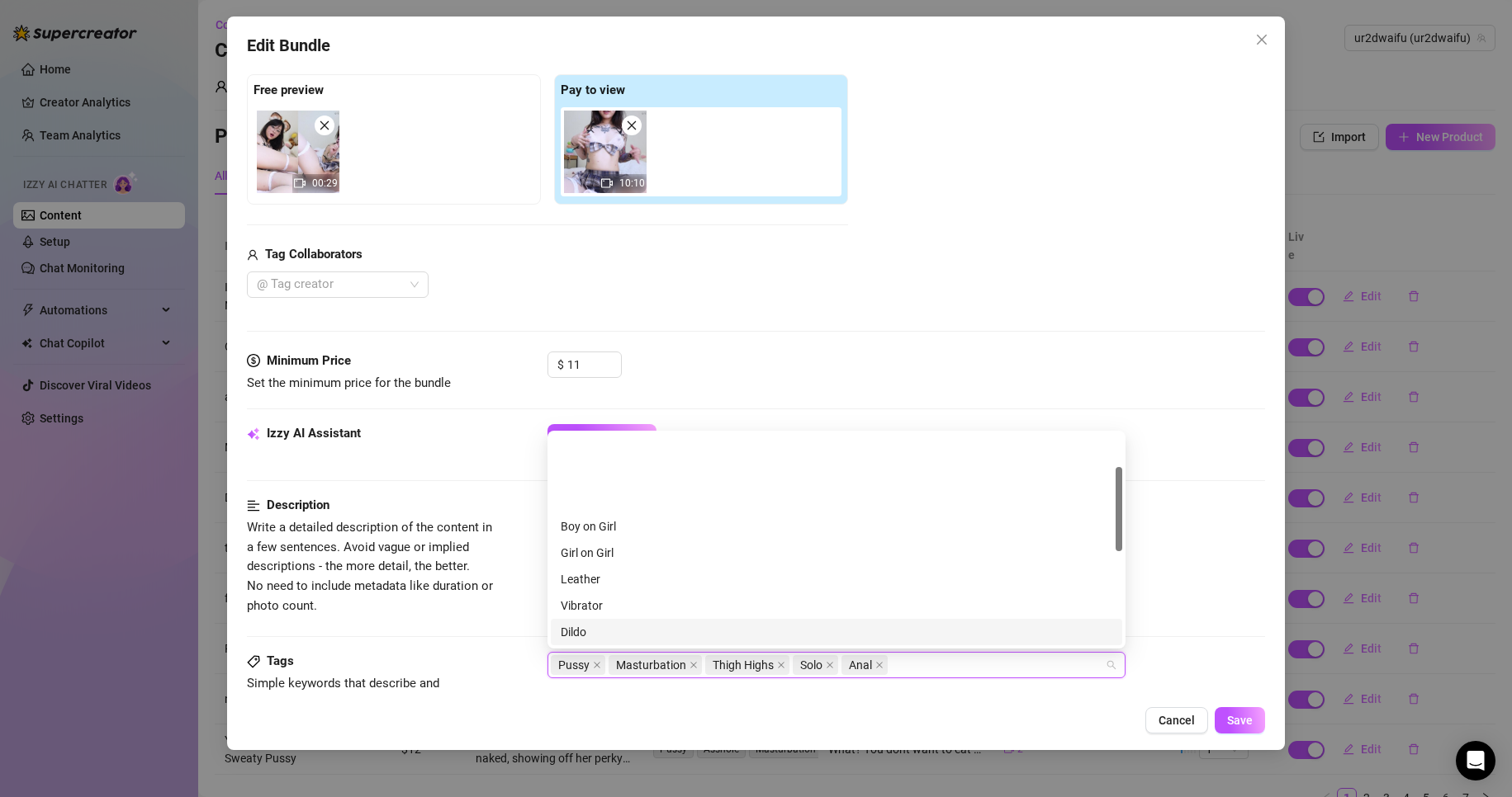
scroll to position [83, 0]
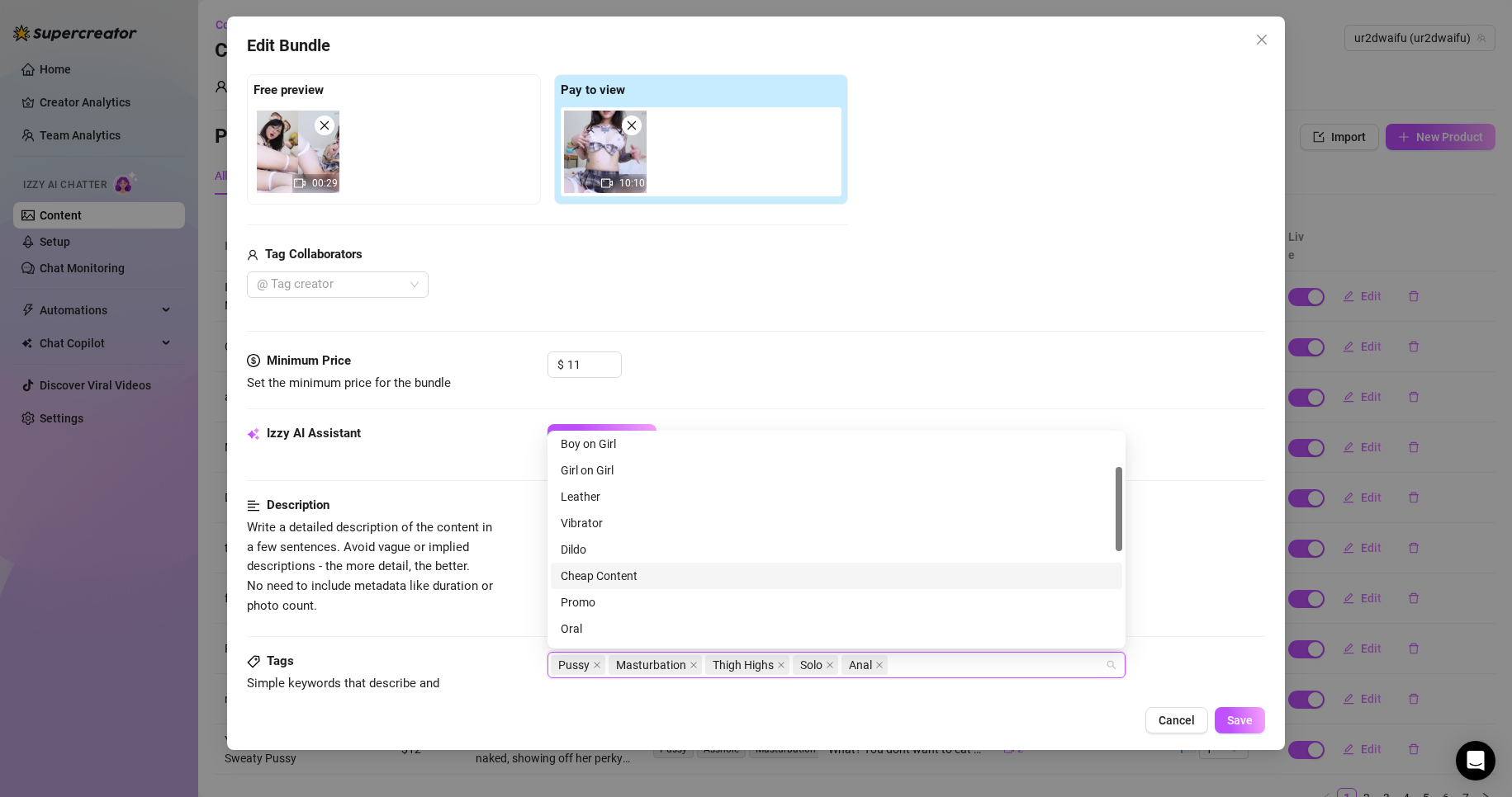
click at [824, 580] on div "Cheap Content" at bounding box center [837, 576] width 552 height 18
click at [1190, 681] on div "Tags Simple keywords that describe and summarize the content, like specific fet…" at bounding box center [756, 692] width 1020 height 81
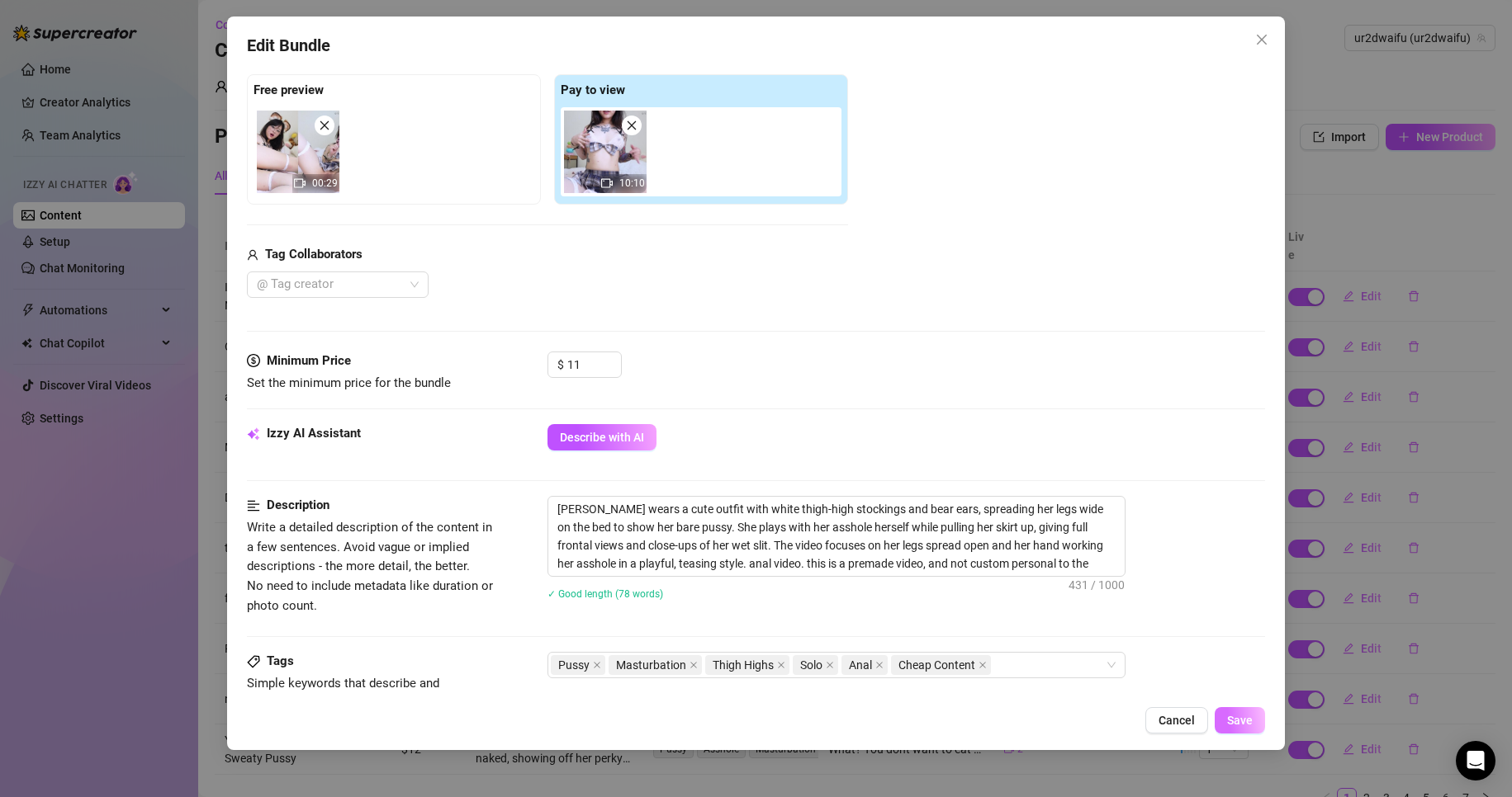
click at [1228, 716] on span "Save" at bounding box center [1240, 721] width 25 height 14
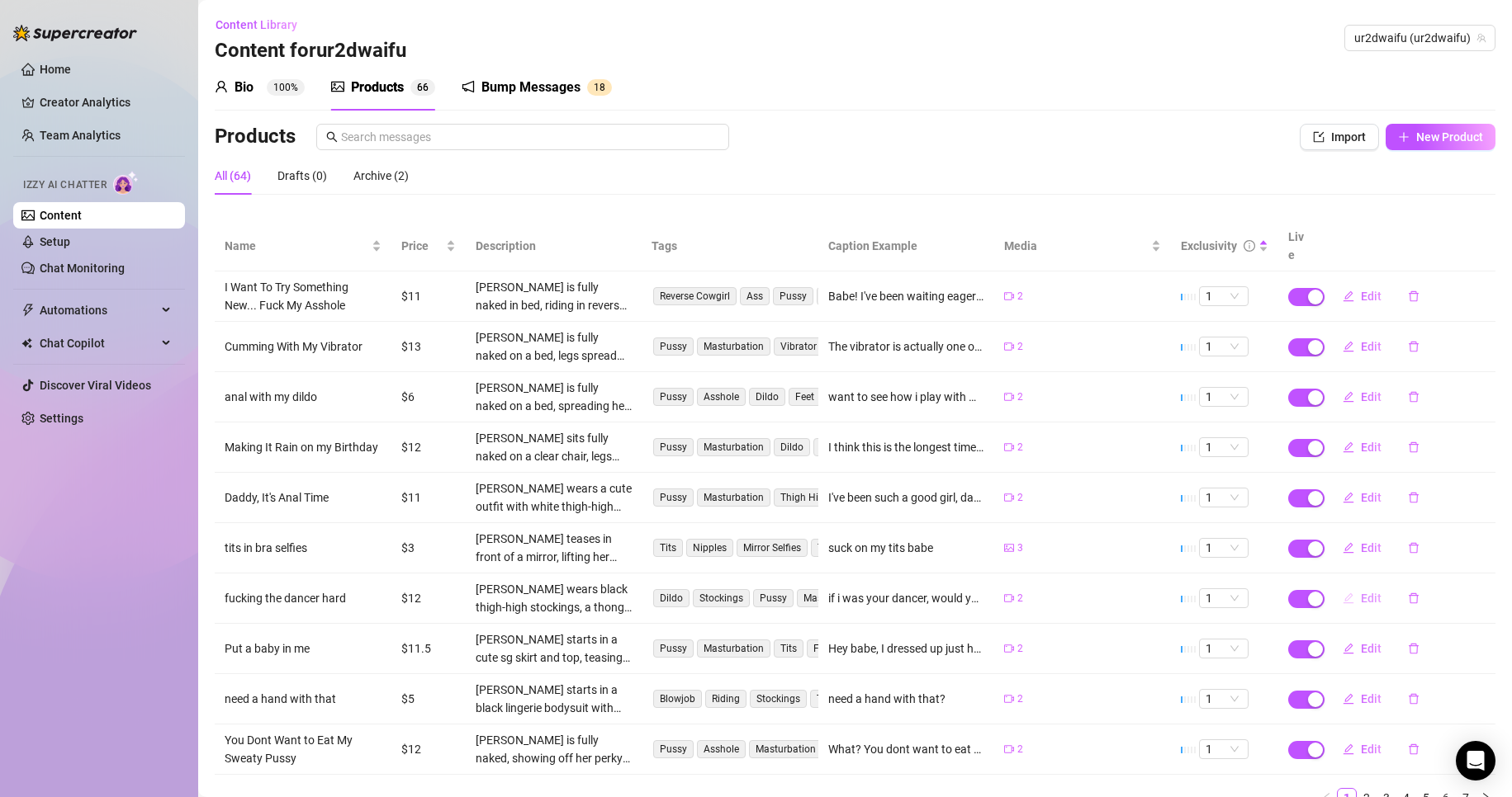
click at [1343, 592] on icon "edit" at bounding box center [1348, 598] width 12 height 12
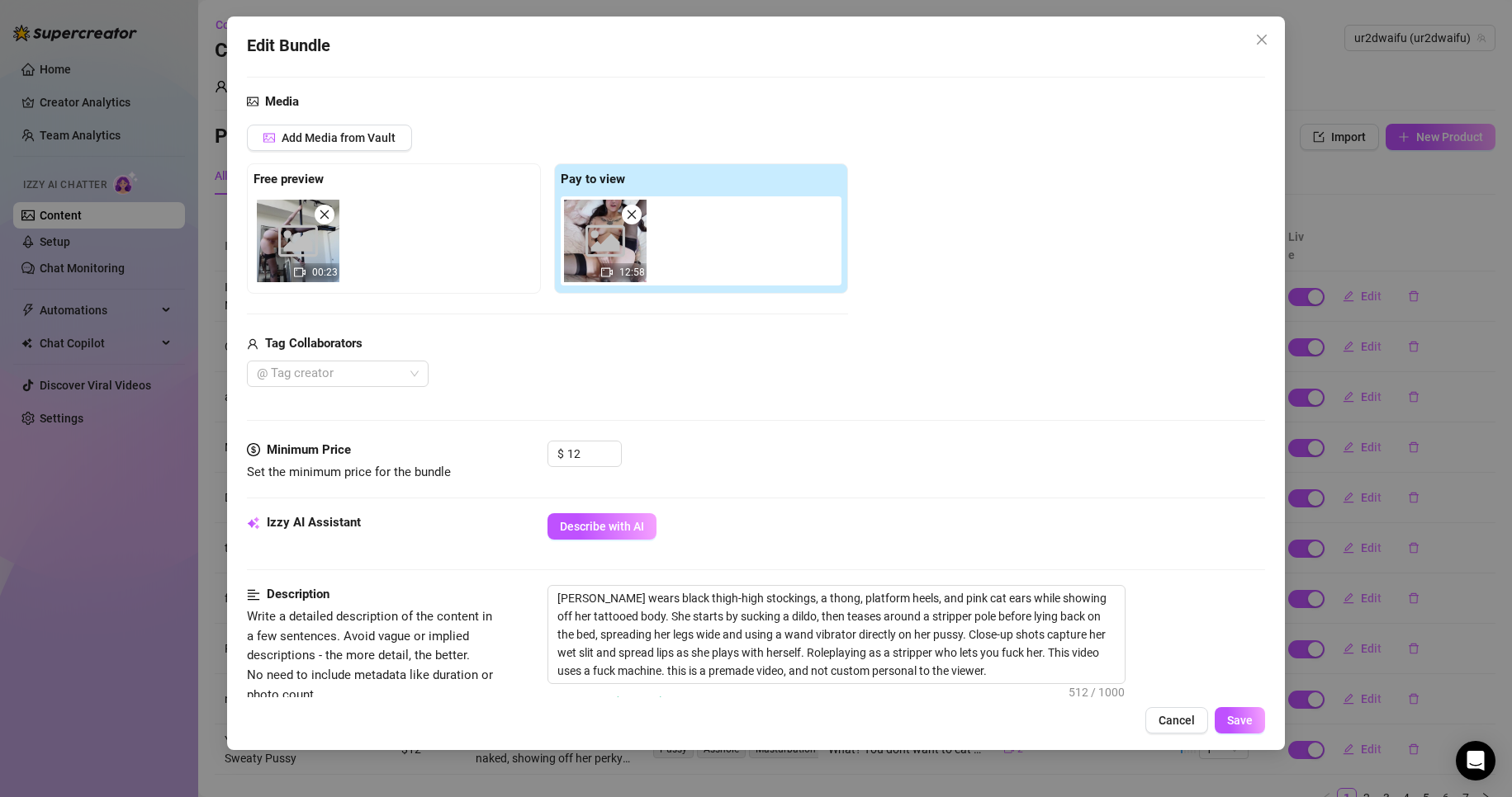
scroll to position [330, 0]
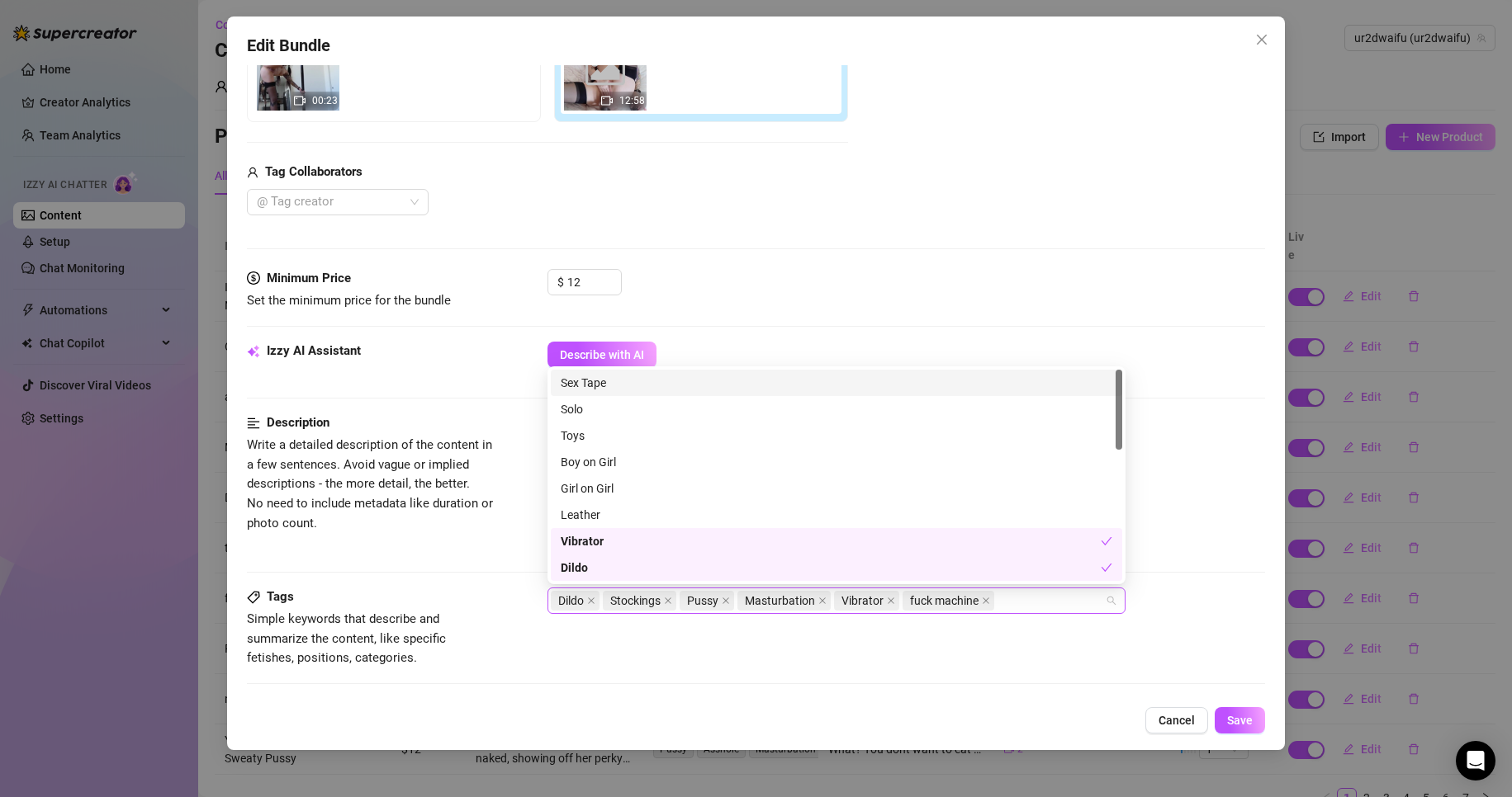
click at [1045, 600] on div "Dildo Stockings Pussy Masturbation Vibrator fuck machine" at bounding box center [827, 600] width 554 height 23
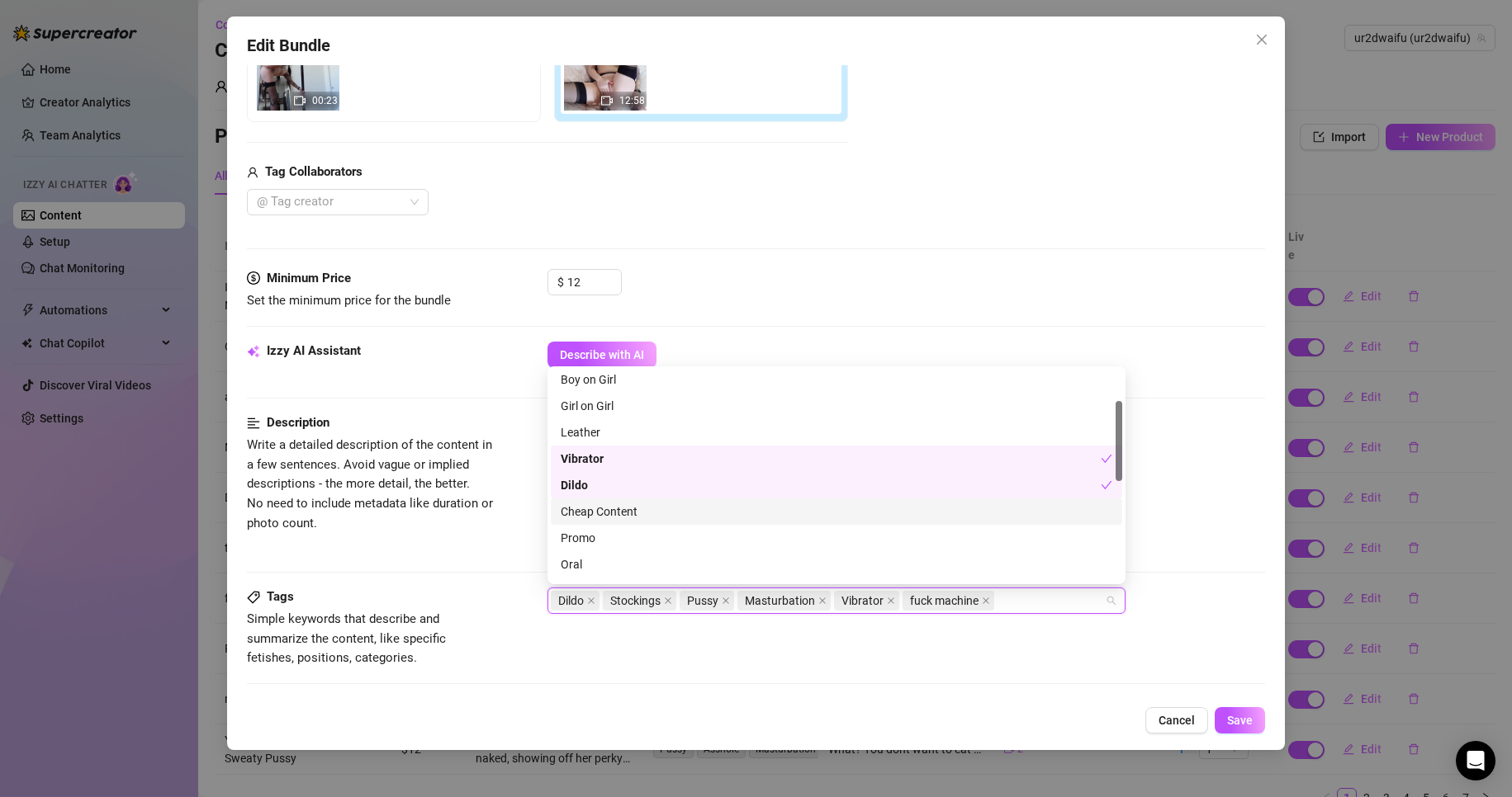
click at [708, 523] on div "Cheap Content" at bounding box center [837, 511] width 572 height 26
click at [1226, 716] on button "Save" at bounding box center [1240, 720] width 50 height 26
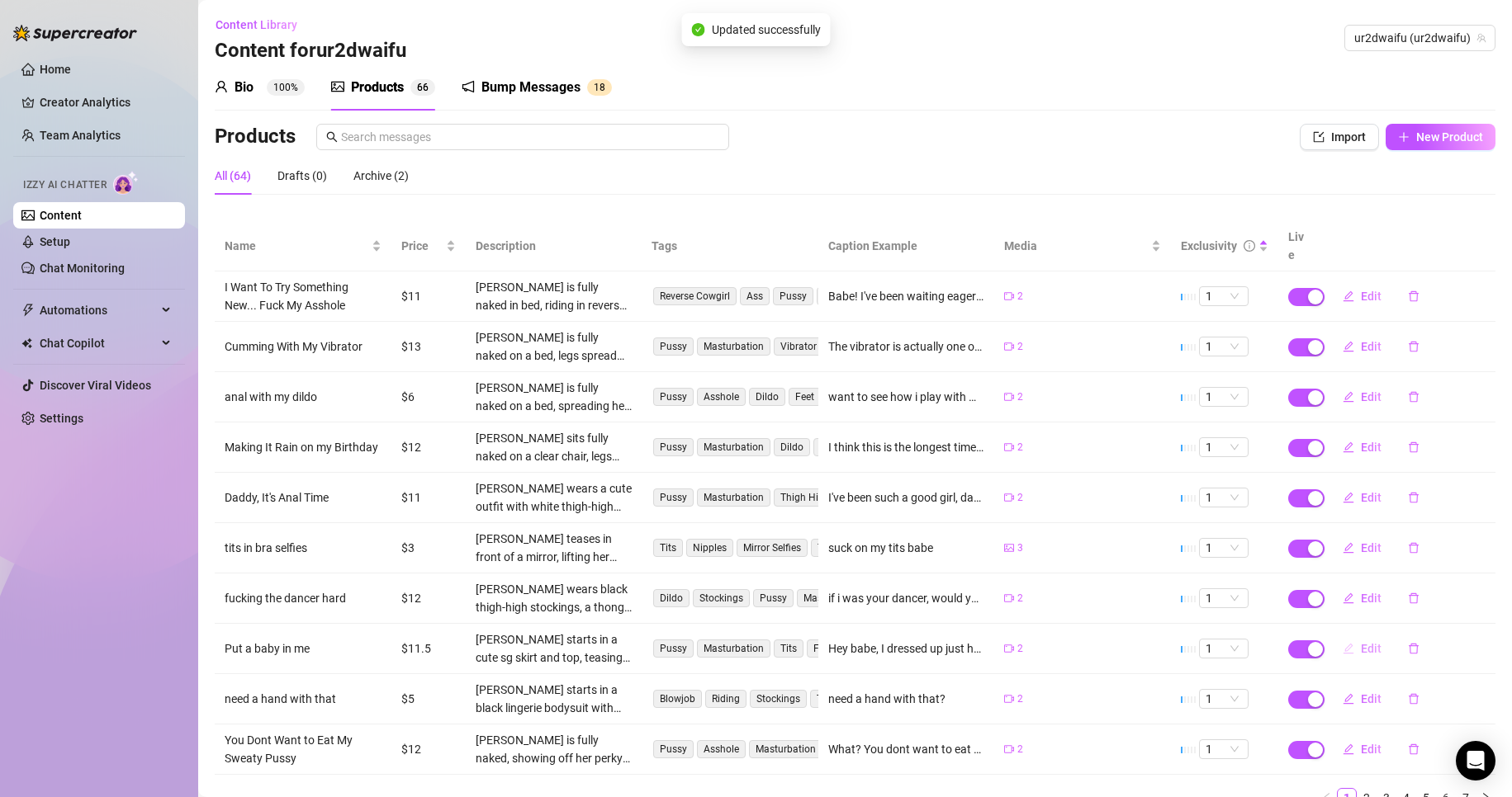
click at [1343, 643] on icon "edit" at bounding box center [1348, 649] width 12 height 12
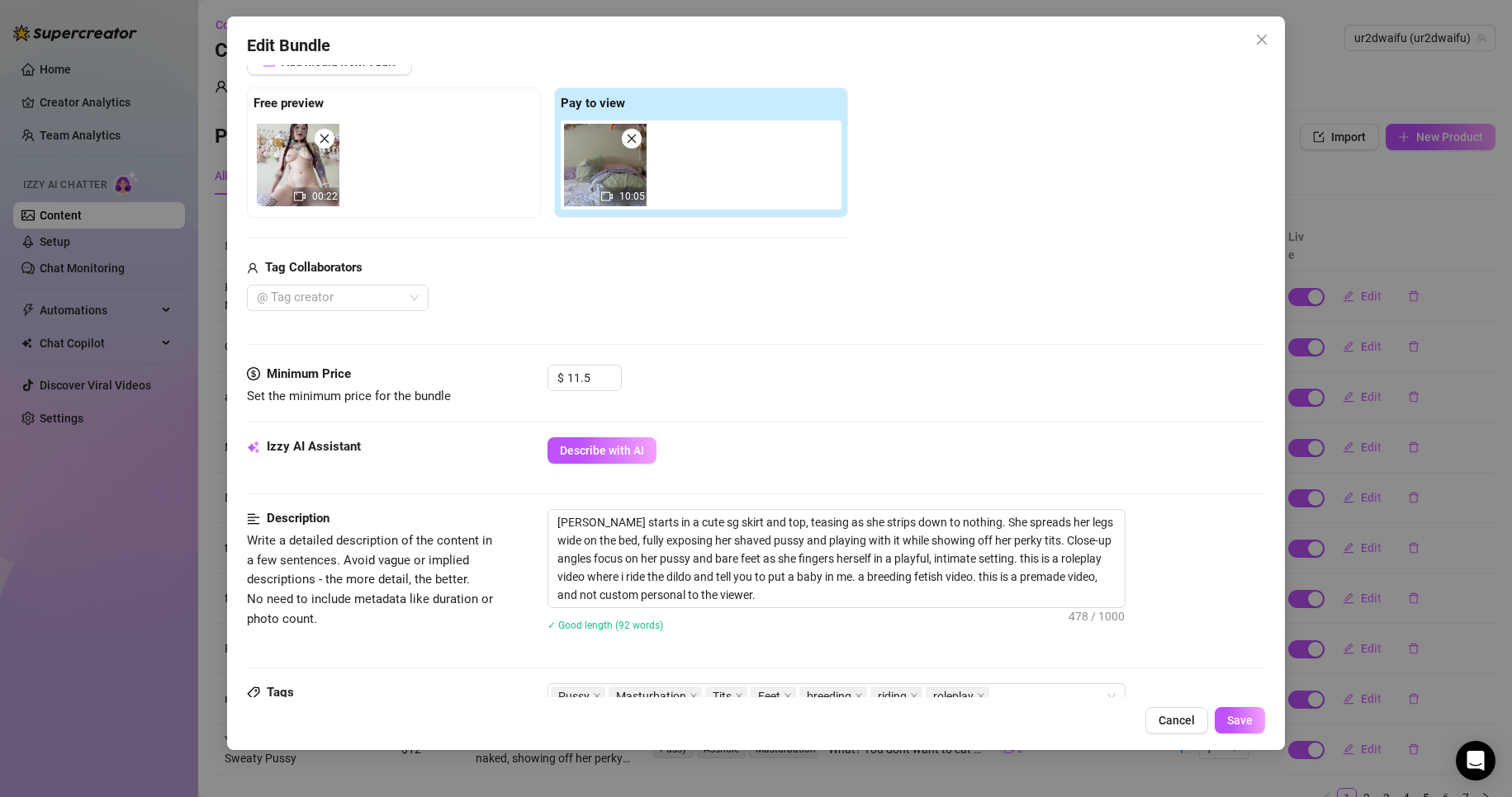
scroll to position [330, 0]
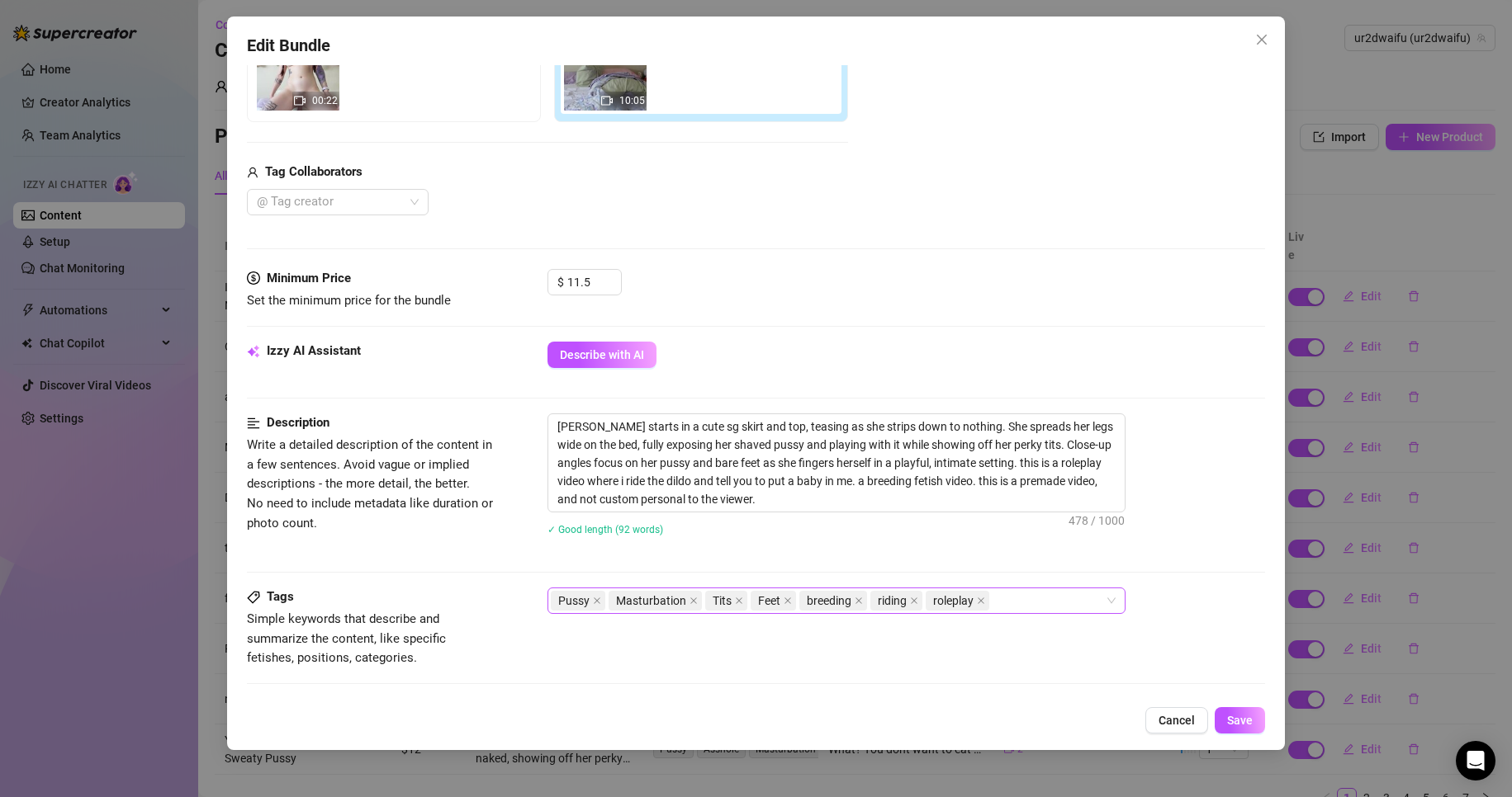
click at [1037, 588] on div "Pussy Masturbation Tits Feet breeding riding roleplay" at bounding box center [836, 600] width 578 height 26
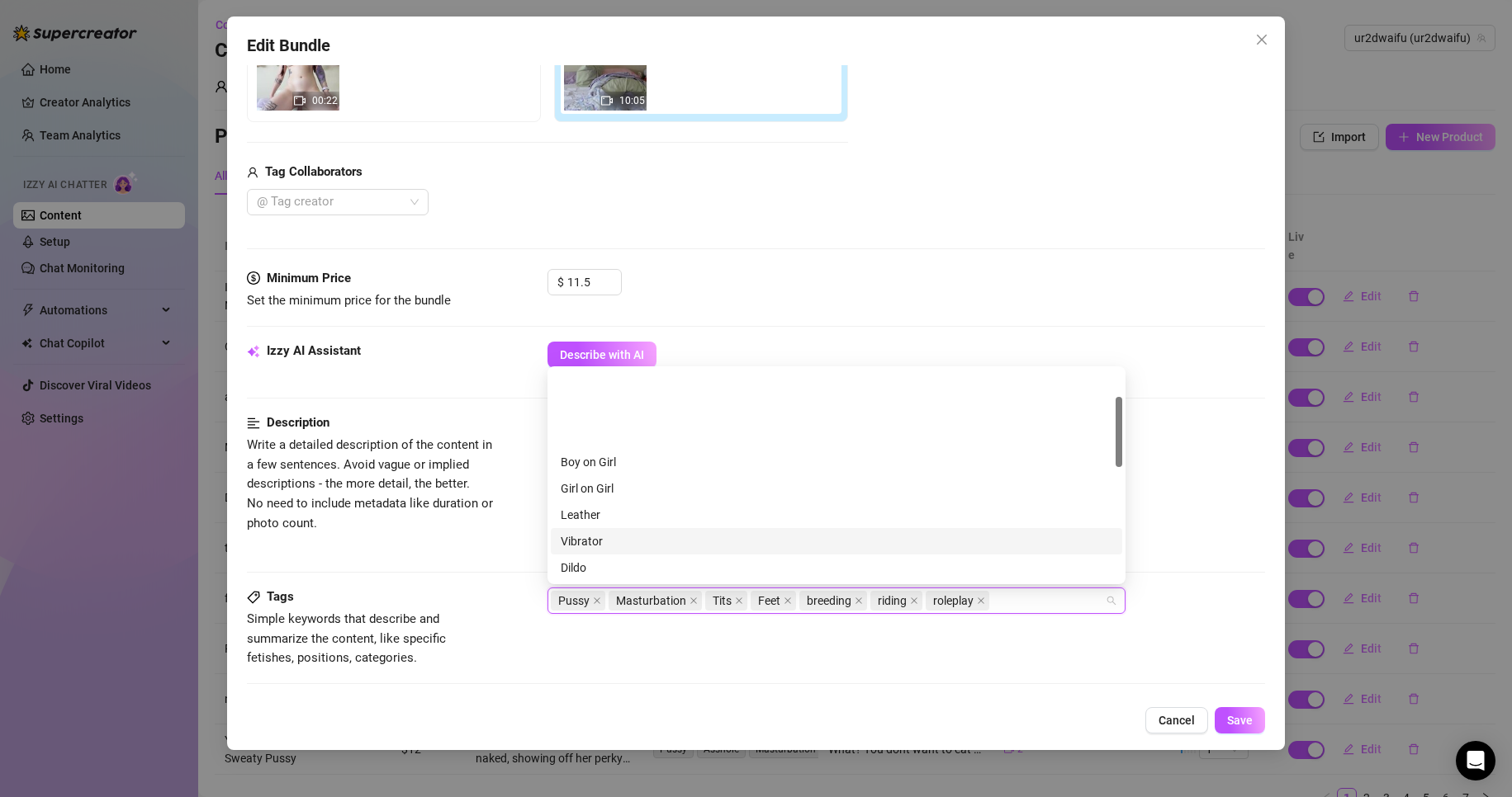
scroll to position [83, 0]
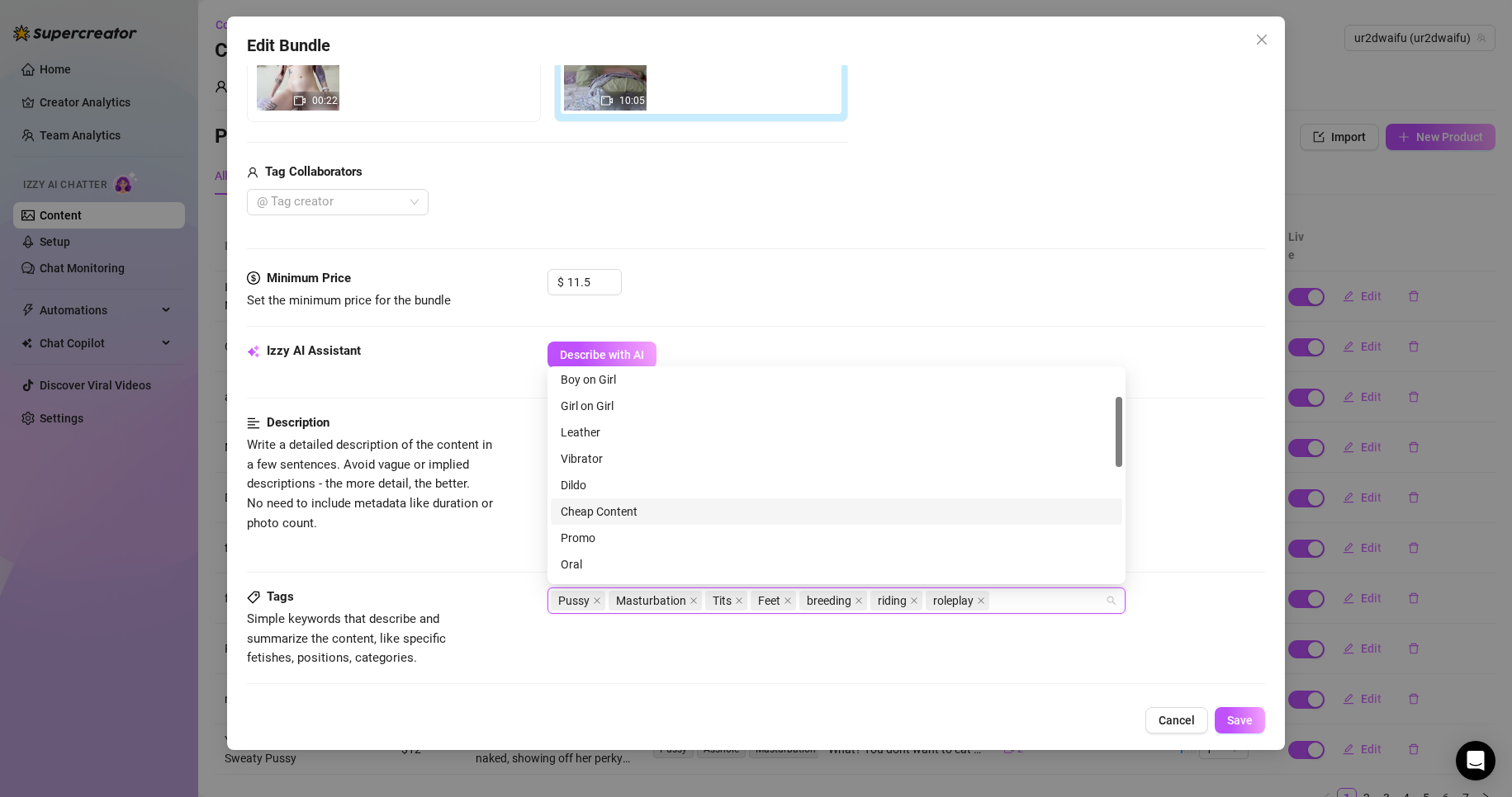
click at [685, 505] on div "Cheap Content" at bounding box center [837, 511] width 552 height 18
click at [959, 689] on div "Tags Simple keywords that describe and summarize the content, like specific fet…" at bounding box center [756, 643] width 1020 height 111
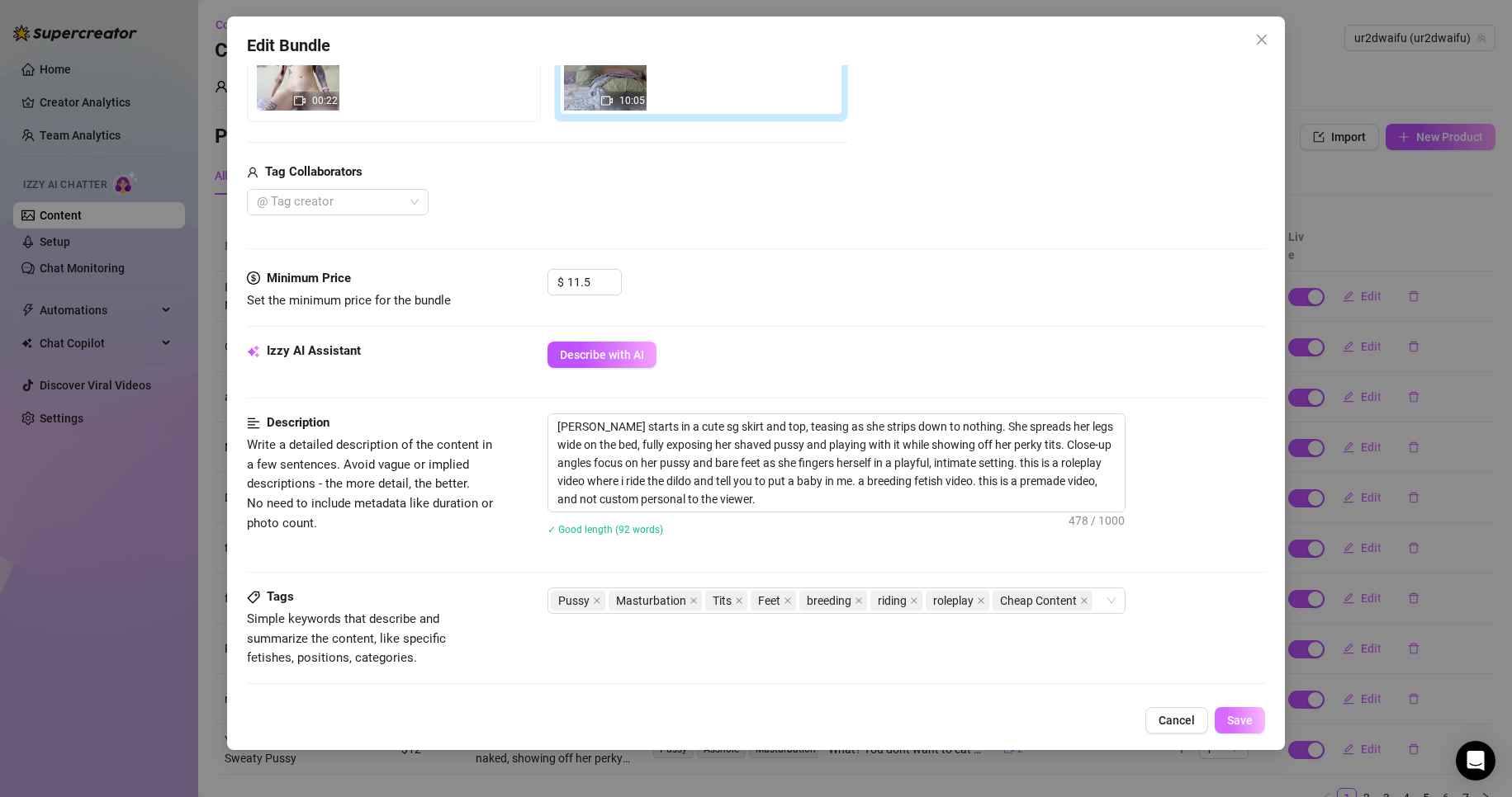
click at [1243, 718] on span "Save" at bounding box center [1240, 721] width 25 height 14
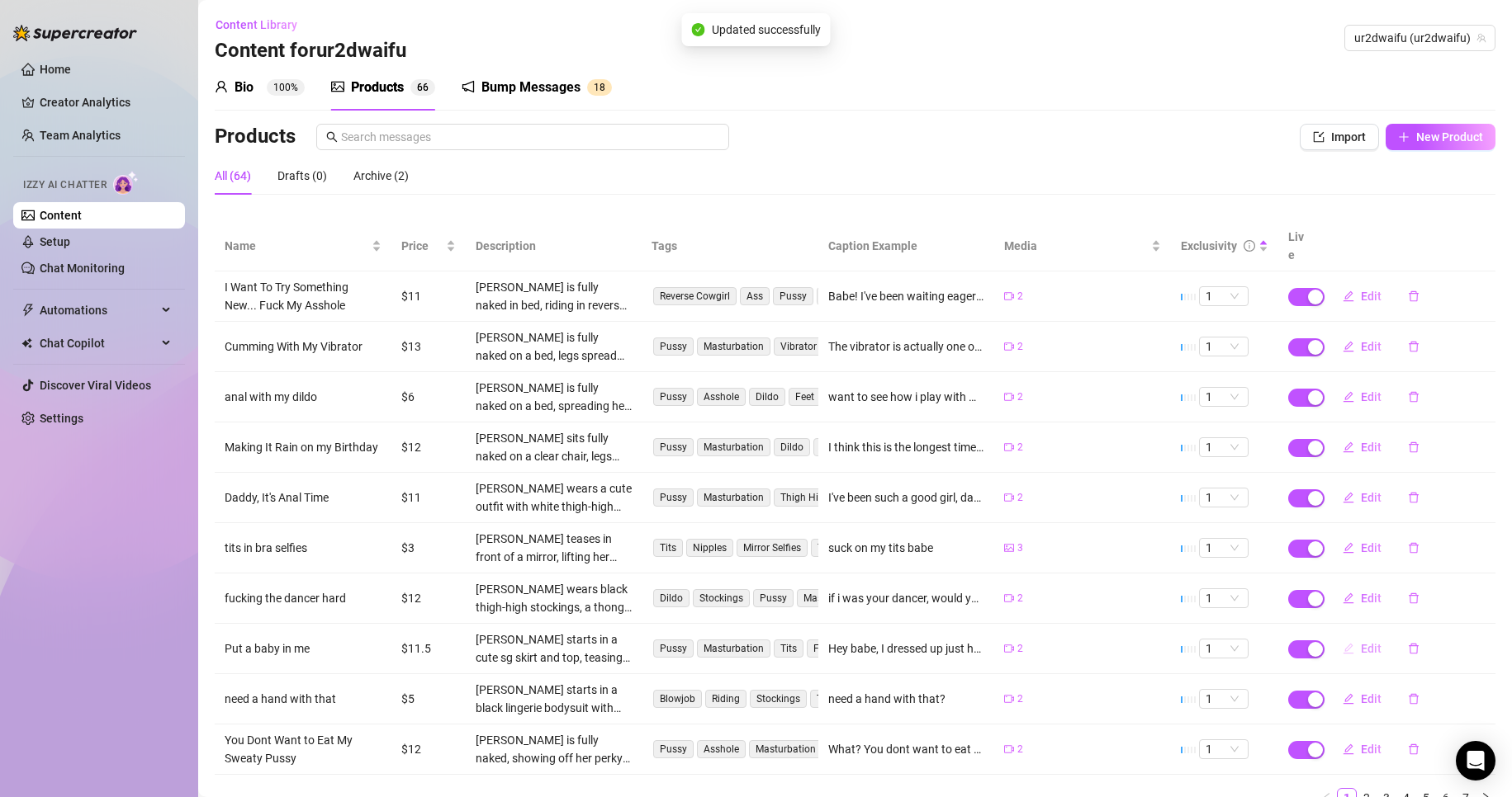
click at [1364, 642] on span "Edit" at bounding box center [1371, 649] width 21 height 14
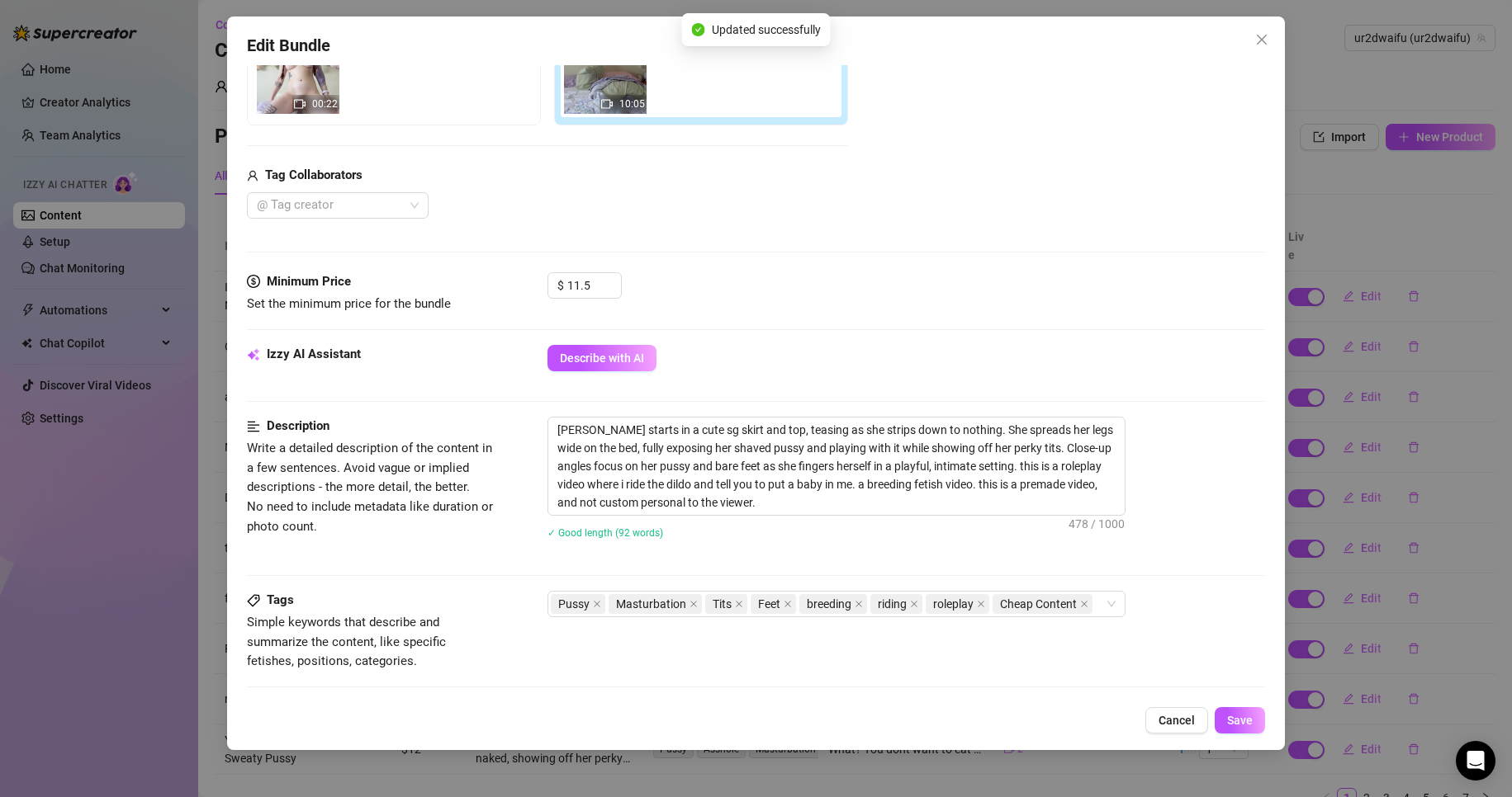
scroll to position [330, 0]
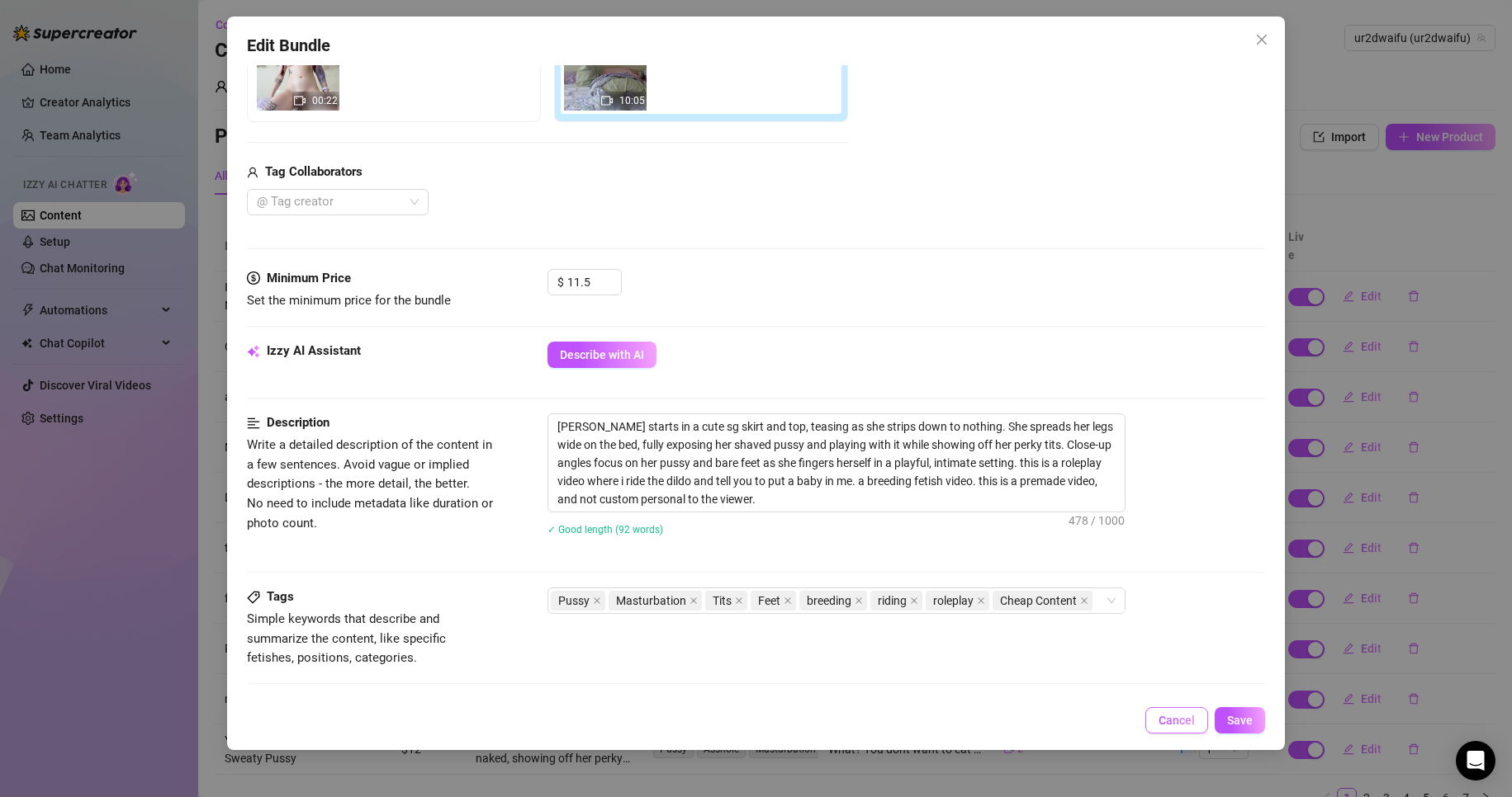
click at [1189, 719] on span "Cancel" at bounding box center [1177, 721] width 36 height 14
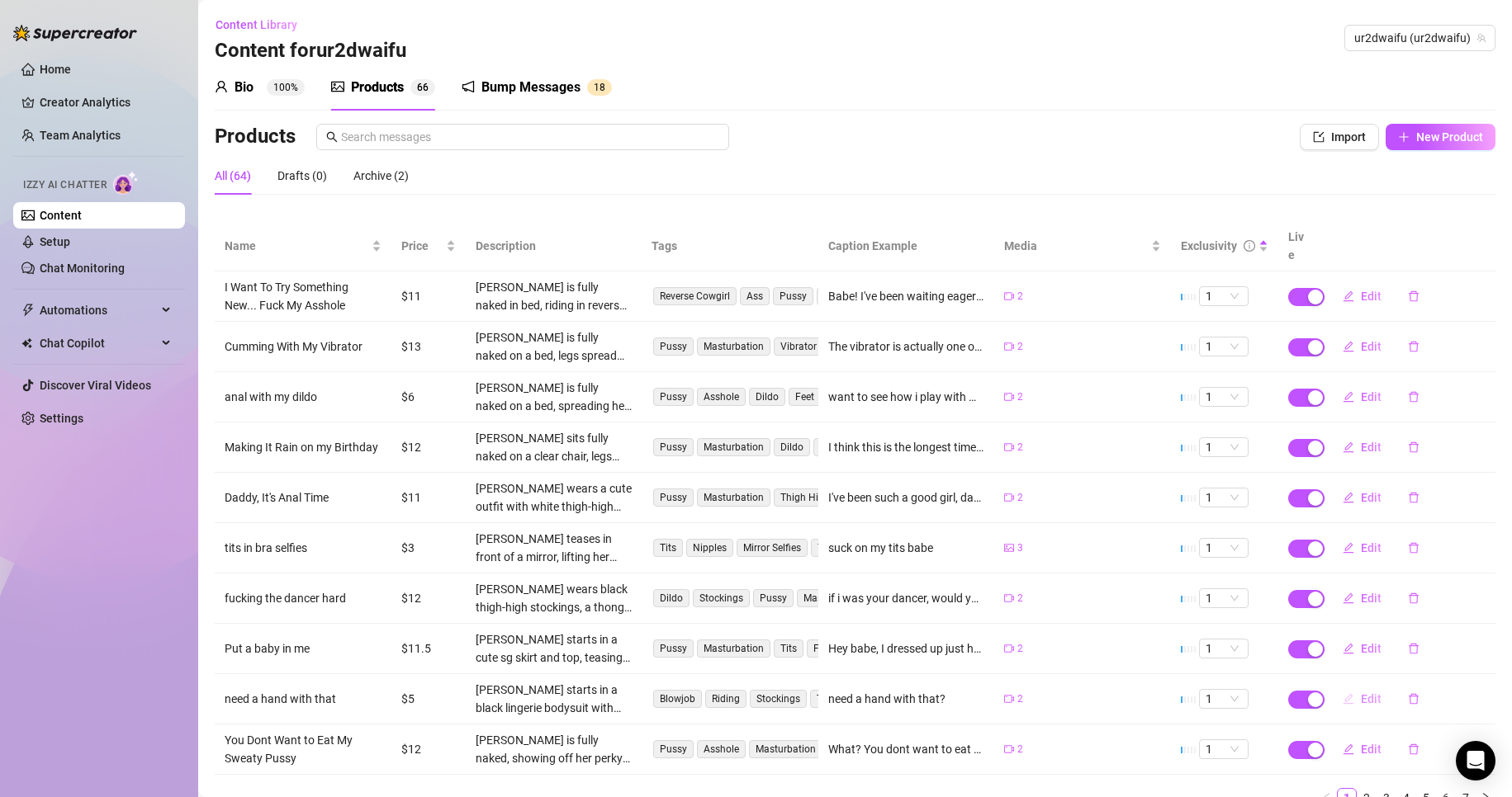
click at [1348, 687] on button "Edit" at bounding box center [1363, 699] width 66 height 26
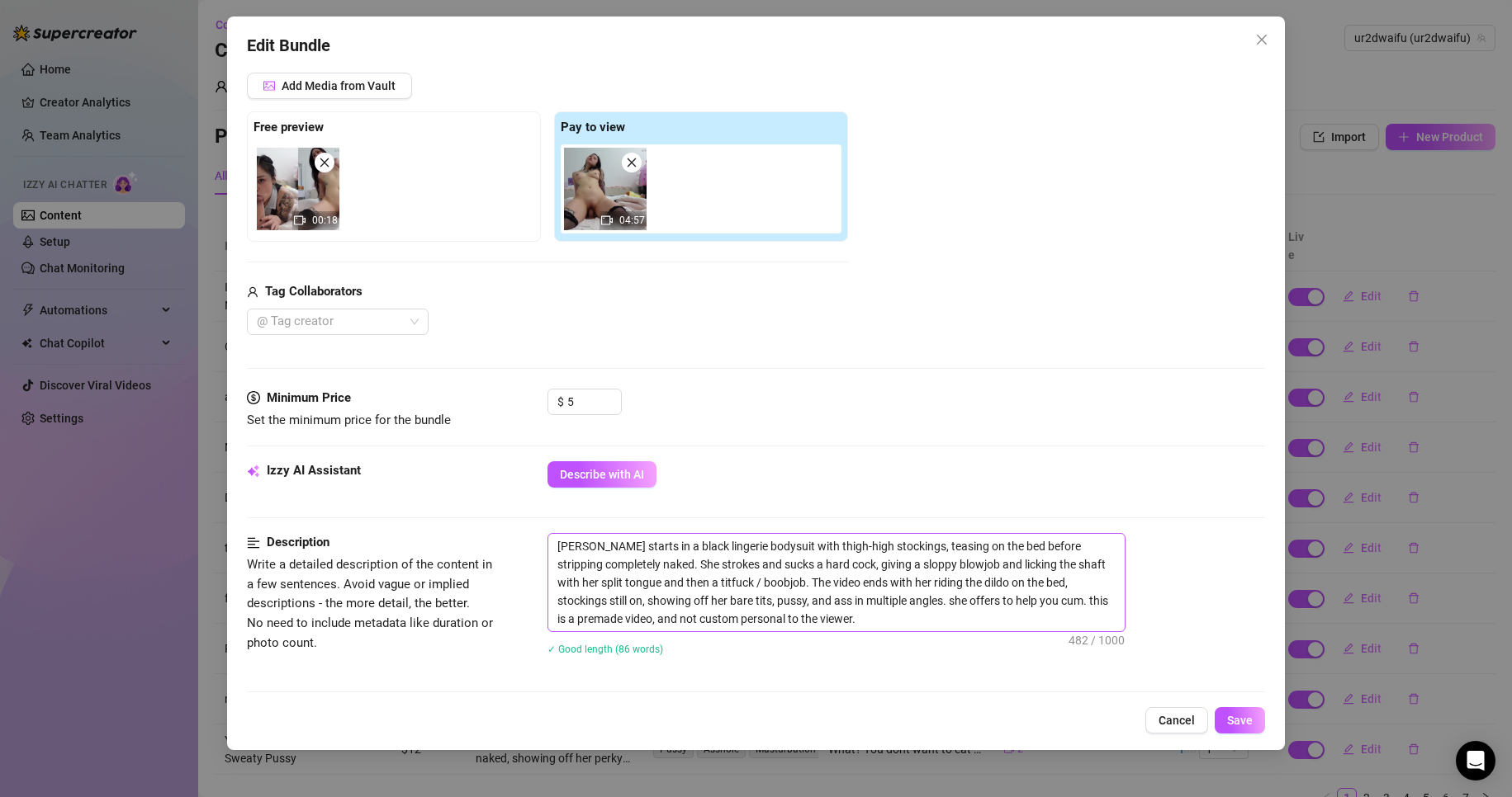
scroll to position [247, 0]
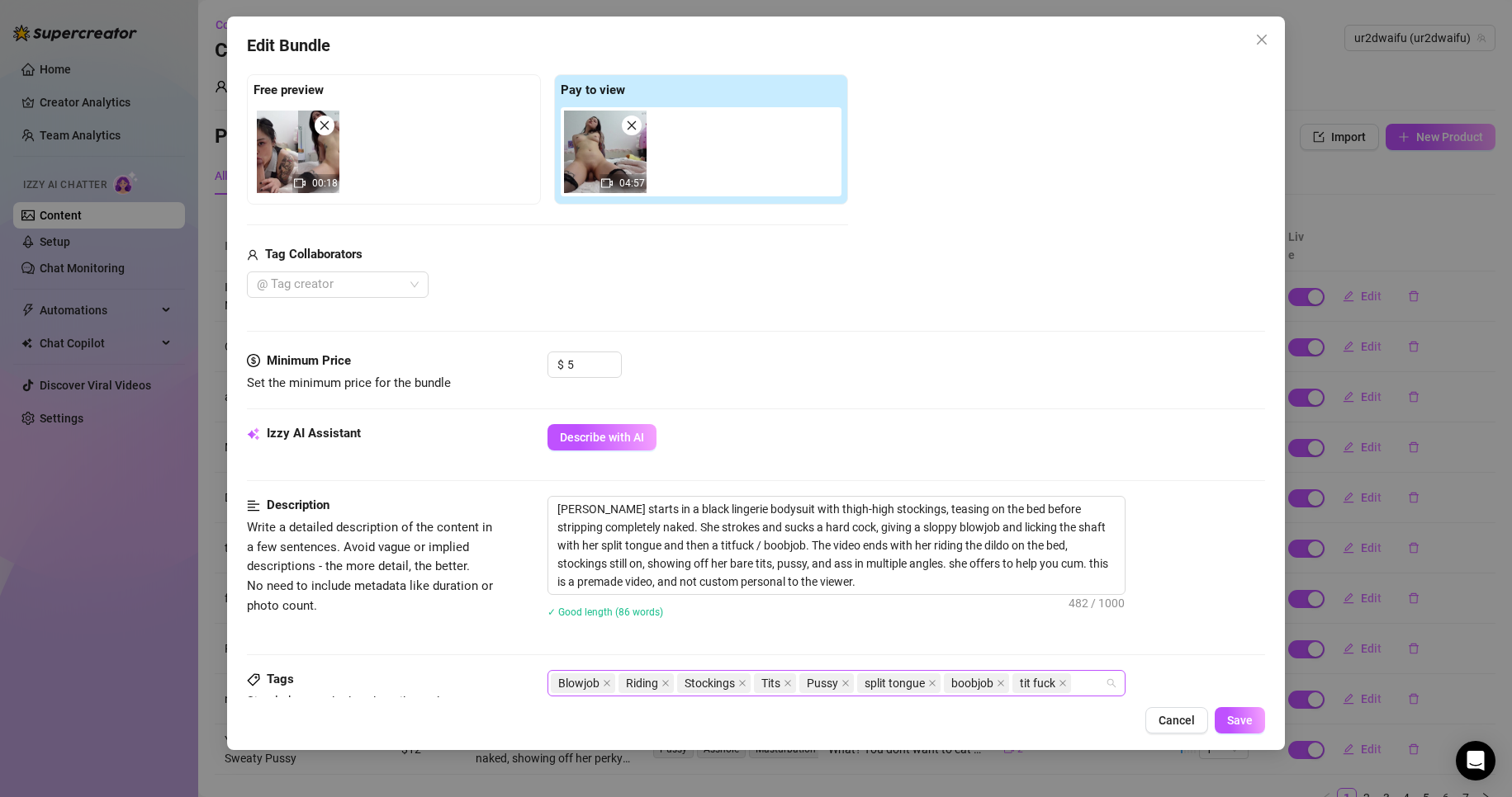
click at [1089, 675] on div "Blowjob Riding Stockings Tits Pussy split tongue boobjob tit fuck" at bounding box center [827, 682] width 554 height 23
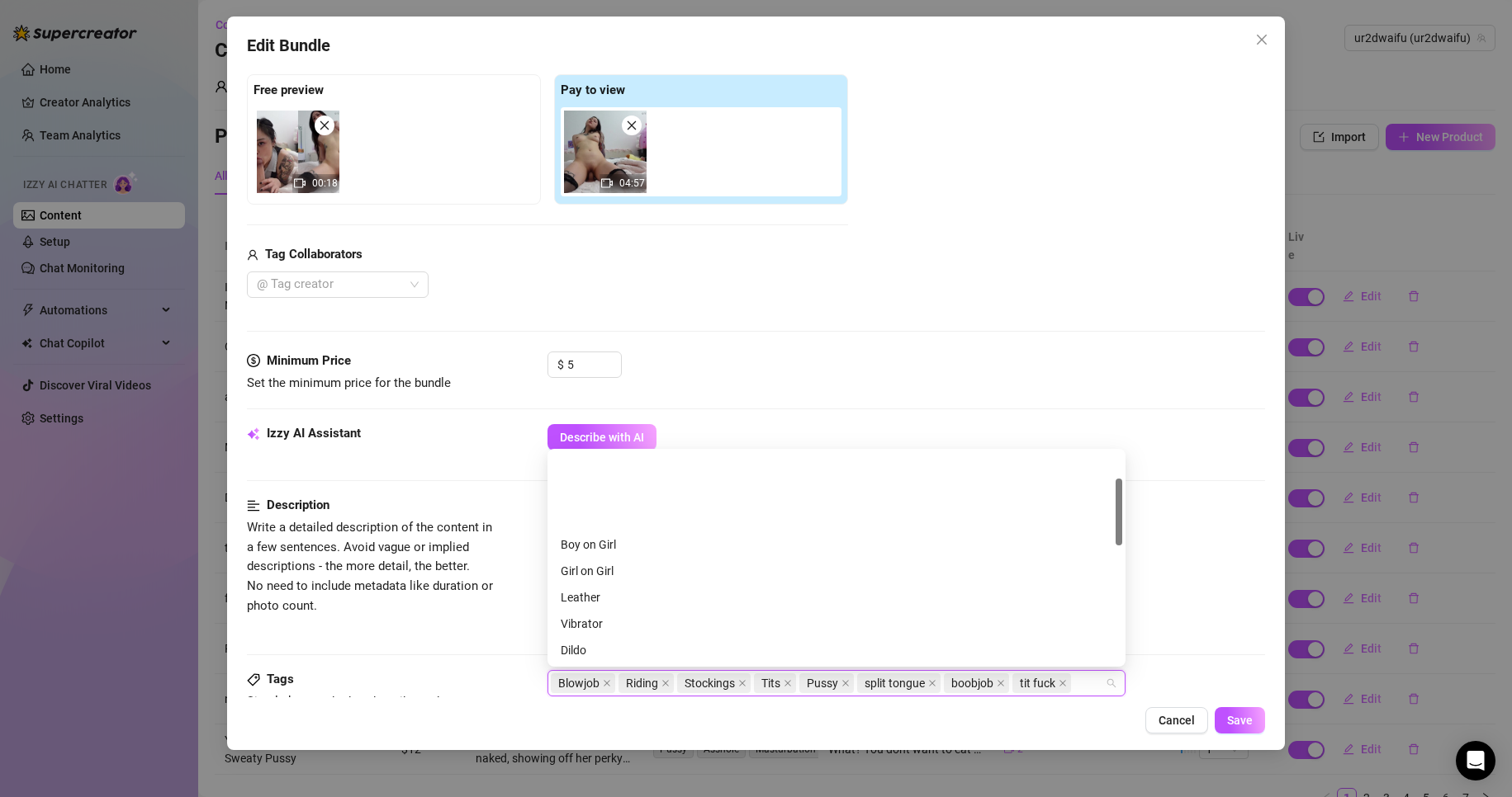
scroll to position [83, 0]
click at [716, 586] on div "Cheap Content" at bounding box center [837, 594] width 552 height 18
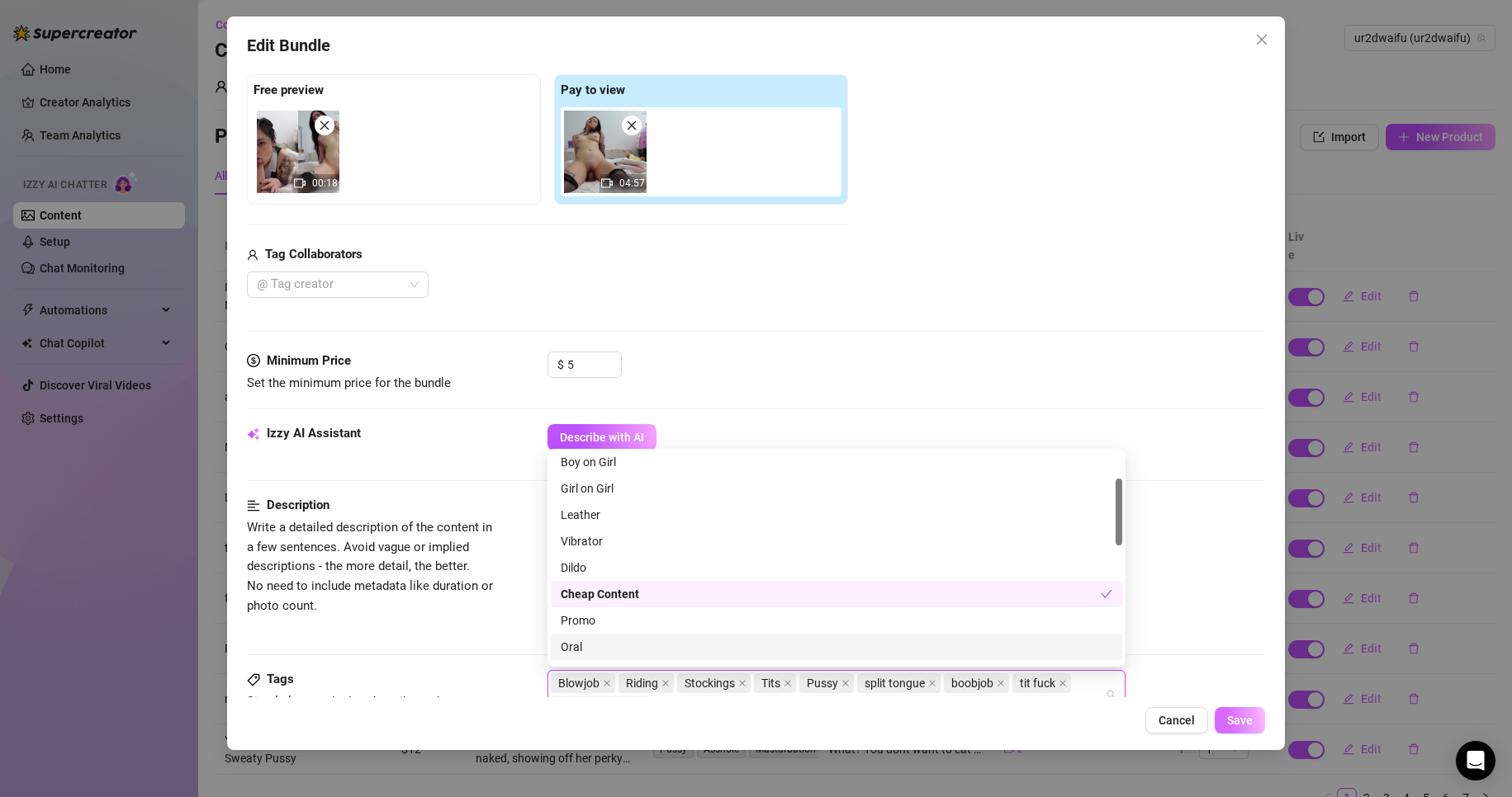
click at [1235, 721] on span "Save" at bounding box center [1240, 721] width 25 height 14
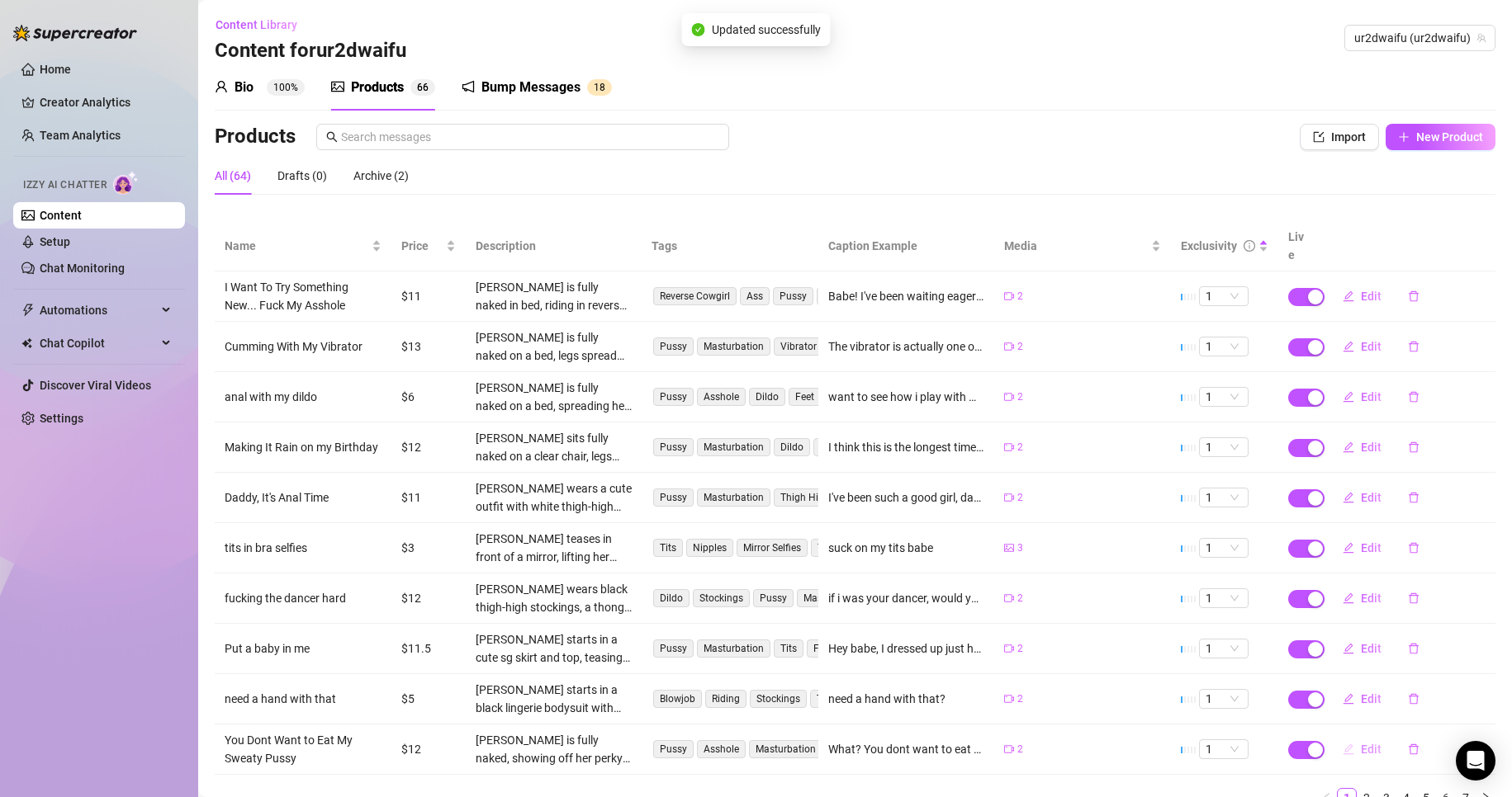
click at [1361, 743] on span "Edit" at bounding box center [1371, 750] width 21 height 14
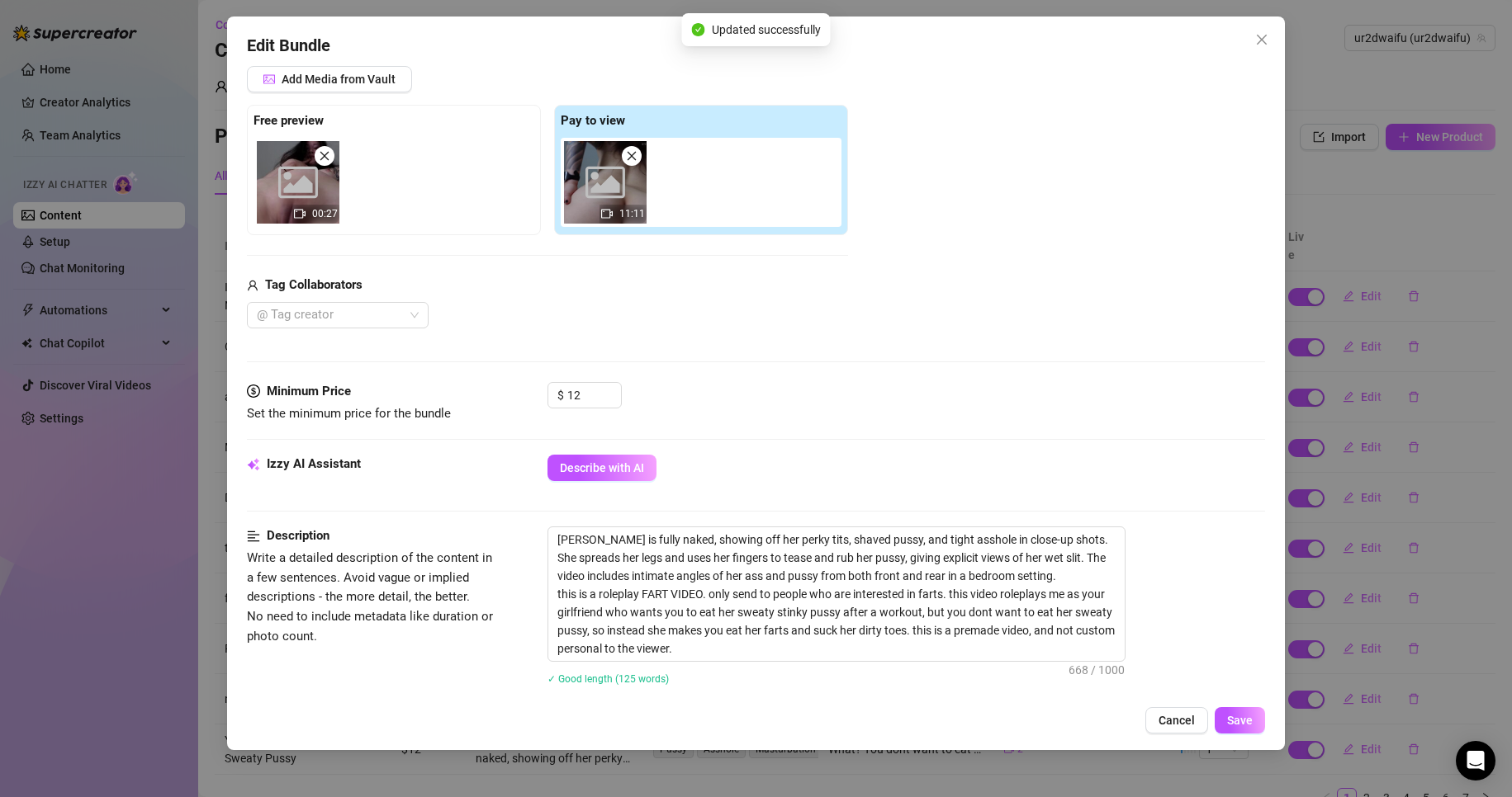
scroll to position [330, 0]
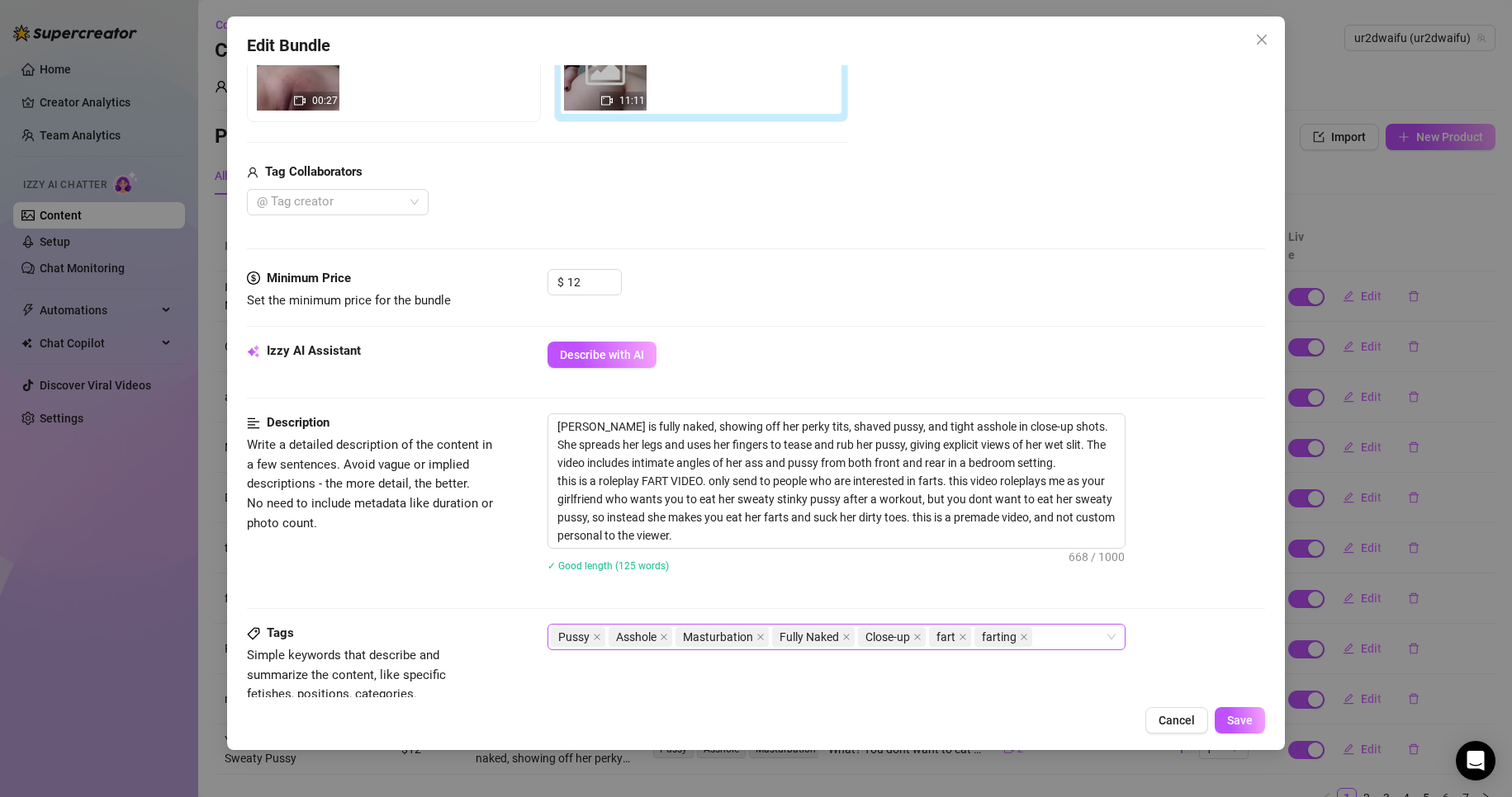
click at [1058, 627] on div "Pussy Asshole Masturbation Fully Naked Close-up fart farting" at bounding box center [827, 637] width 554 height 23
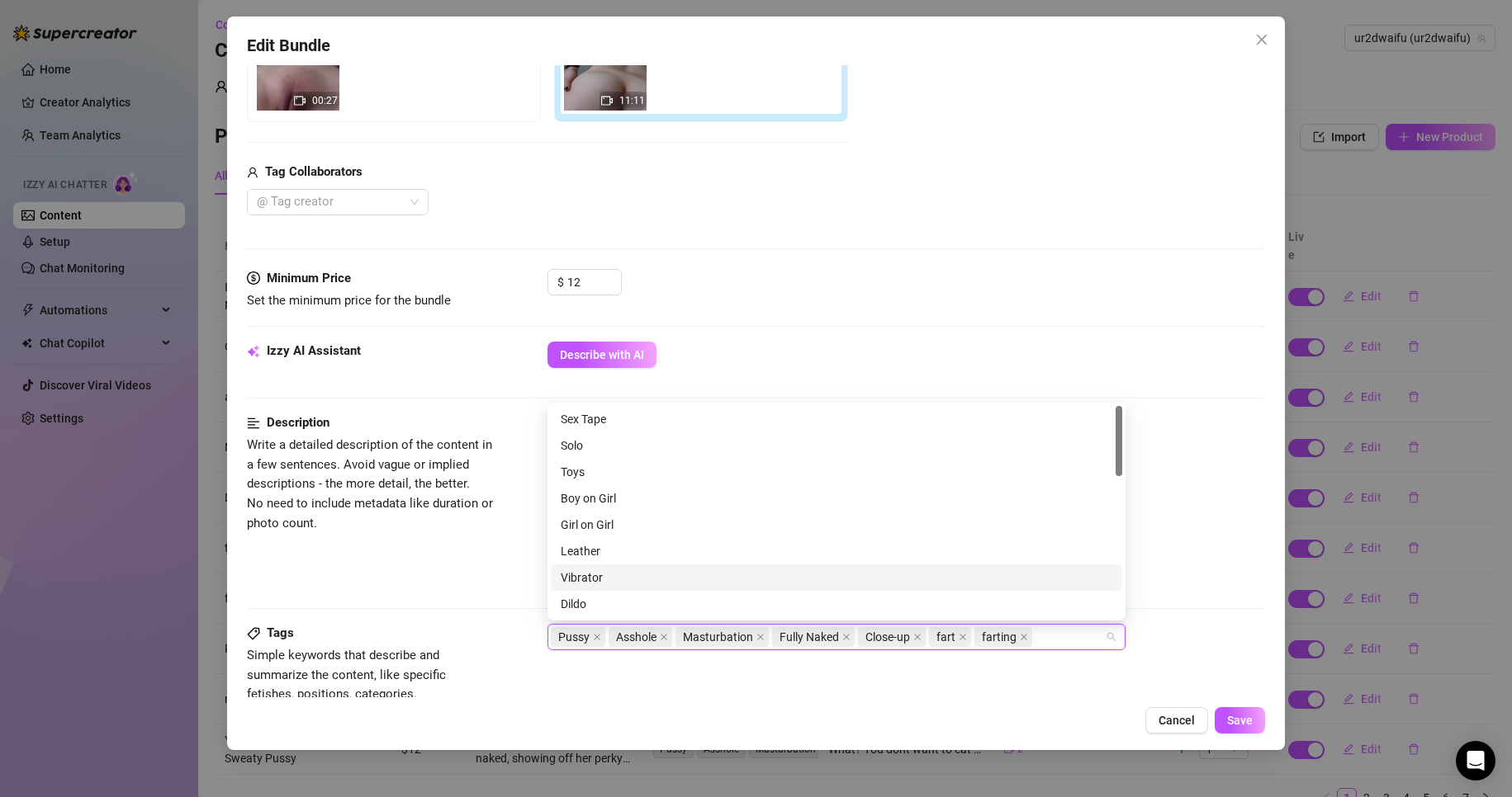
scroll to position [165, 0]
click at [642, 473] on div "Cheap Content" at bounding box center [837, 466] width 552 height 18
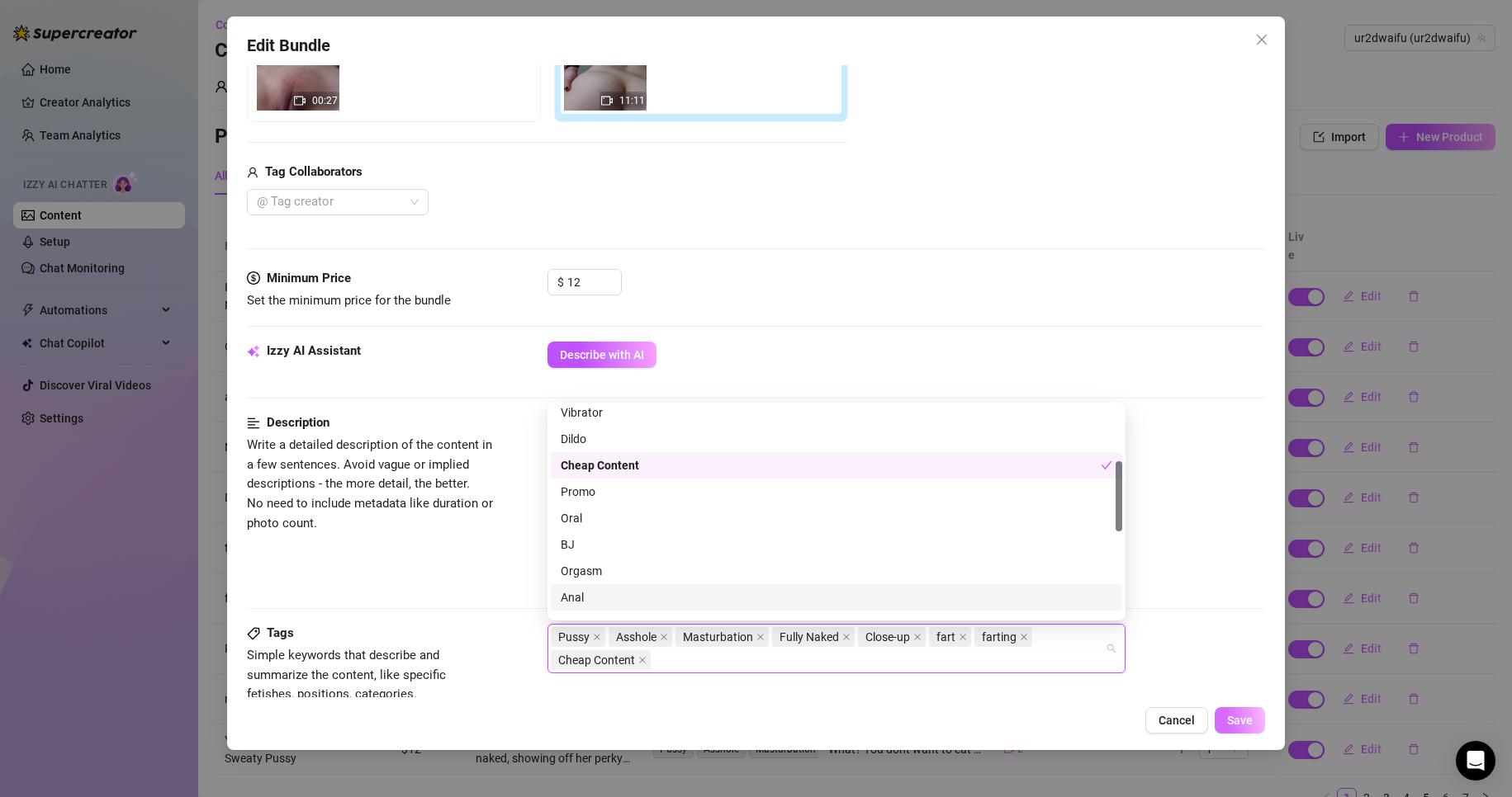
click at [1239, 714] on span "Save" at bounding box center [1240, 721] width 25 height 14
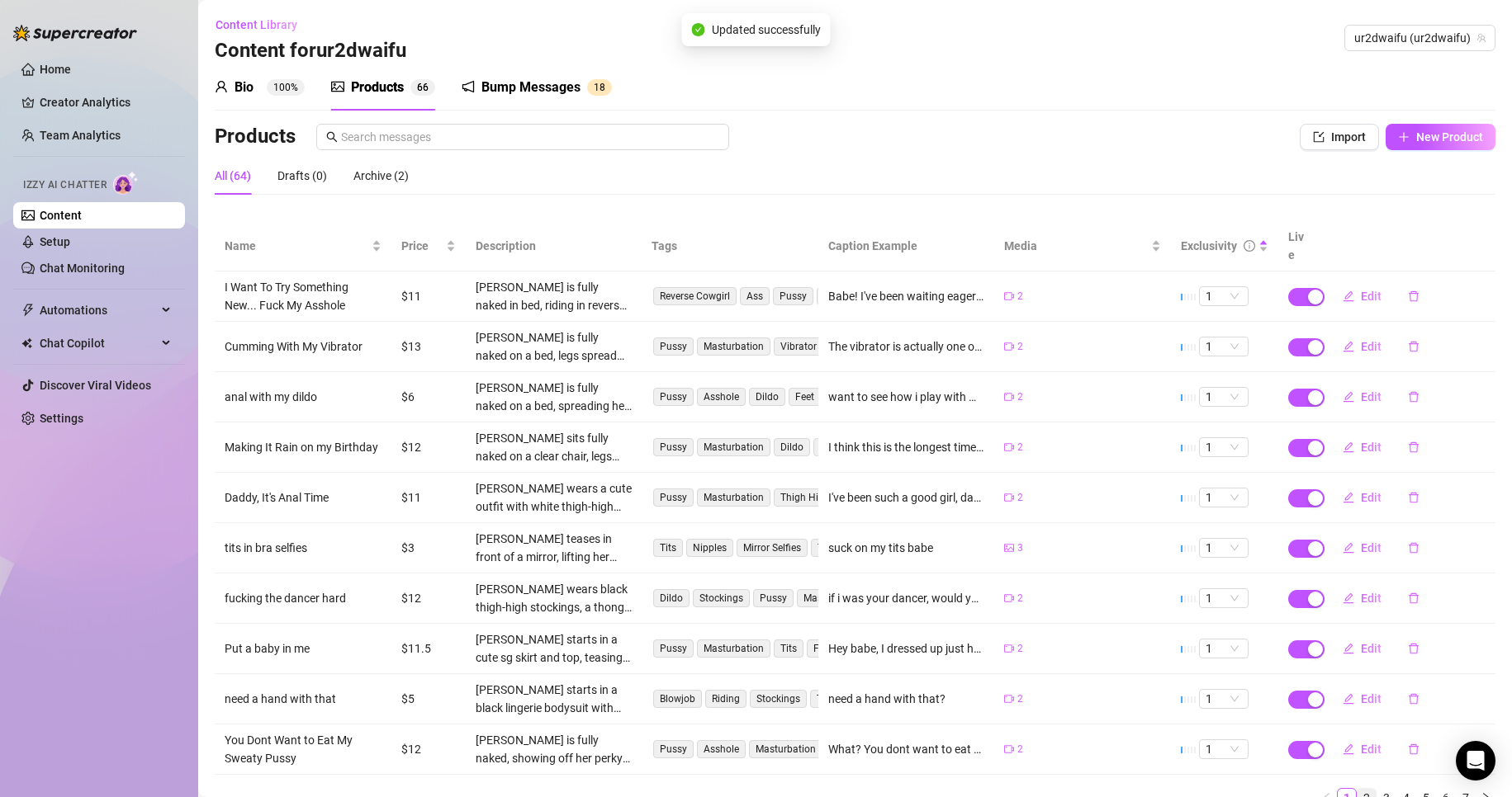
click at [1359, 789] on link "2" at bounding box center [1366, 798] width 18 height 18
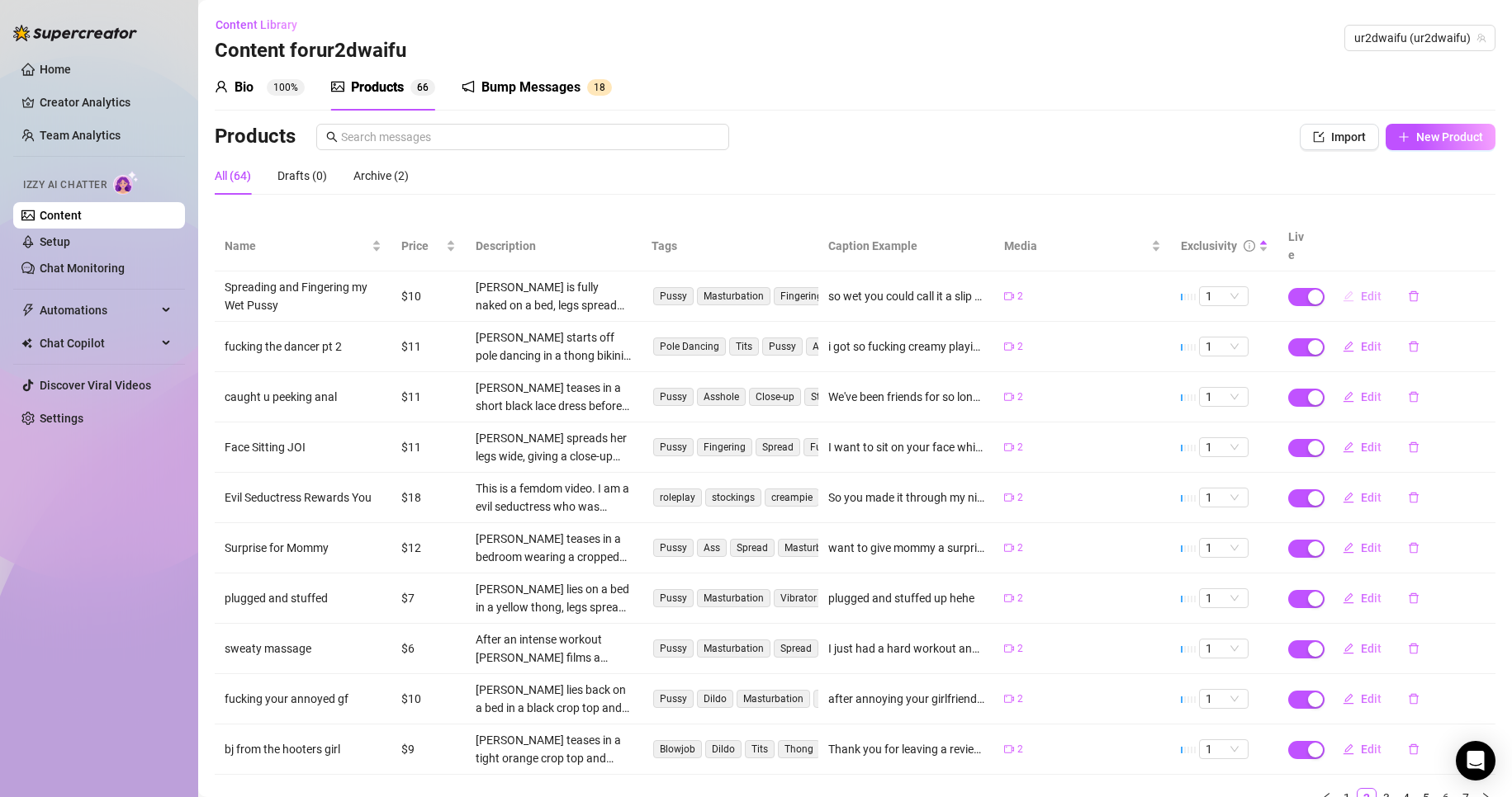
click at [1343, 290] on icon "edit" at bounding box center [1348, 296] width 12 height 12
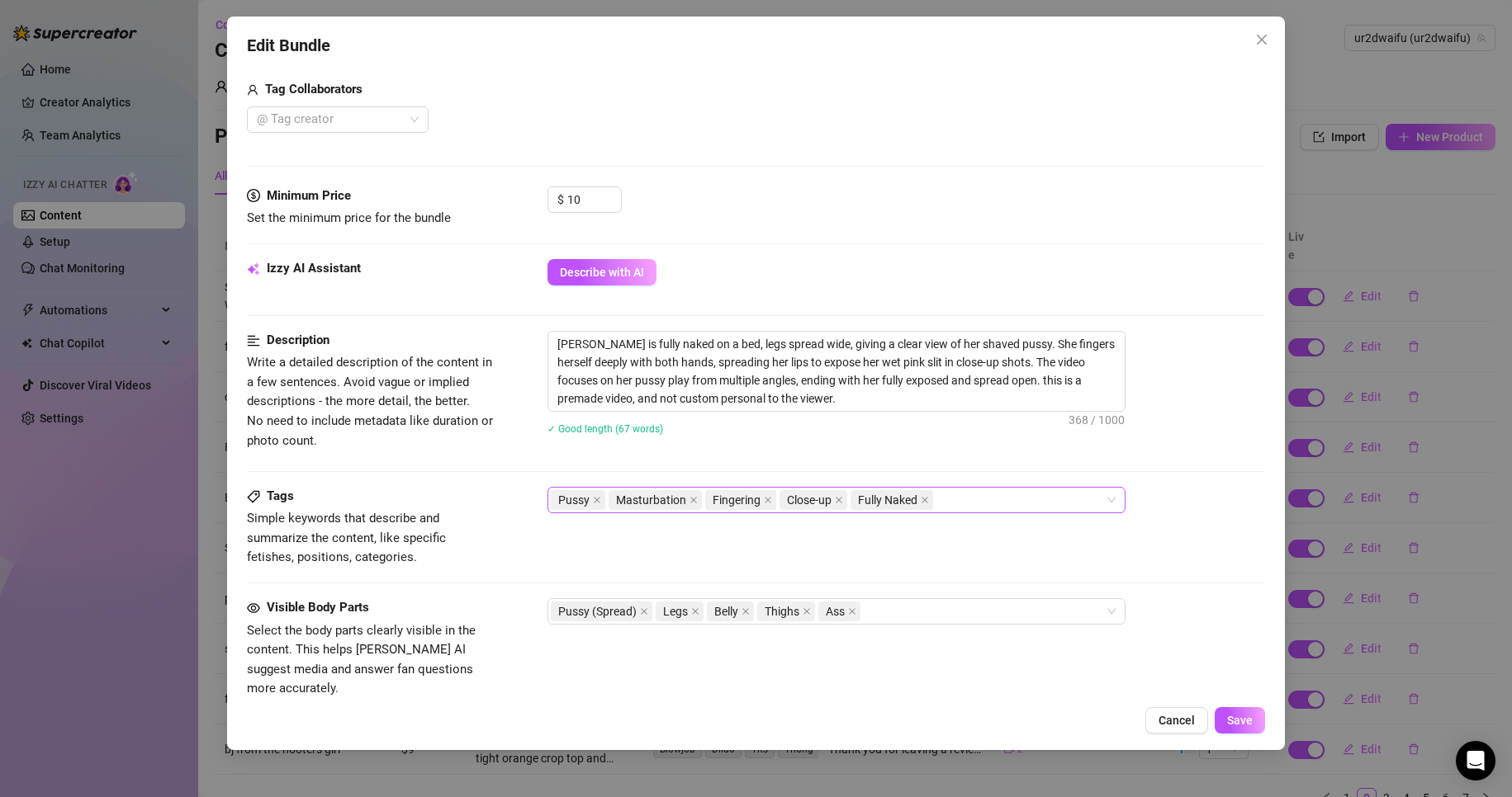
click at [1035, 495] on div "Pussy Masturbation Fingering Close-up Fully Naked" at bounding box center [827, 499] width 554 height 23
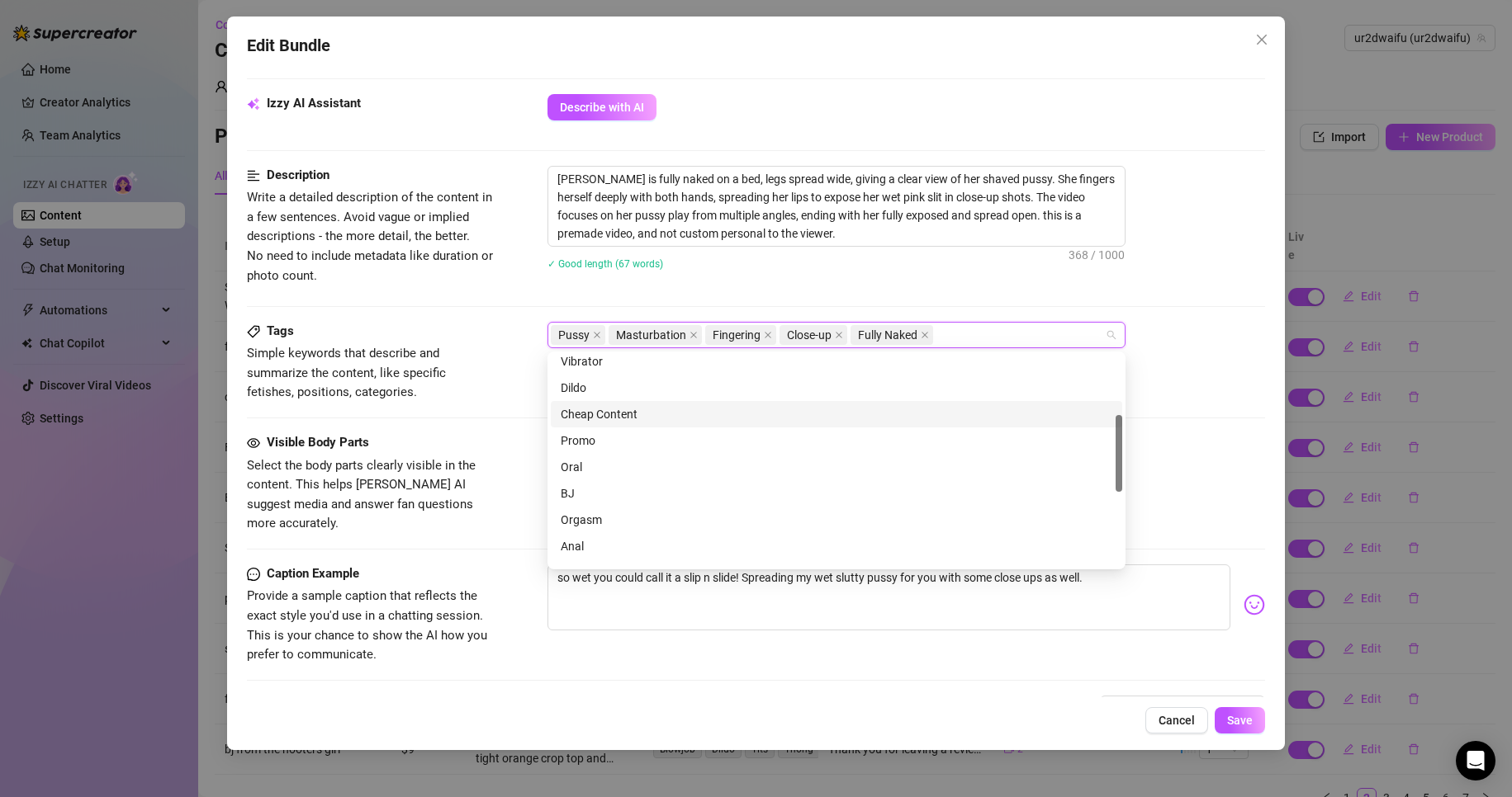
click at [657, 420] on div "Cheap Content" at bounding box center [837, 414] width 552 height 18
click at [1234, 716] on span "Save" at bounding box center [1240, 721] width 25 height 14
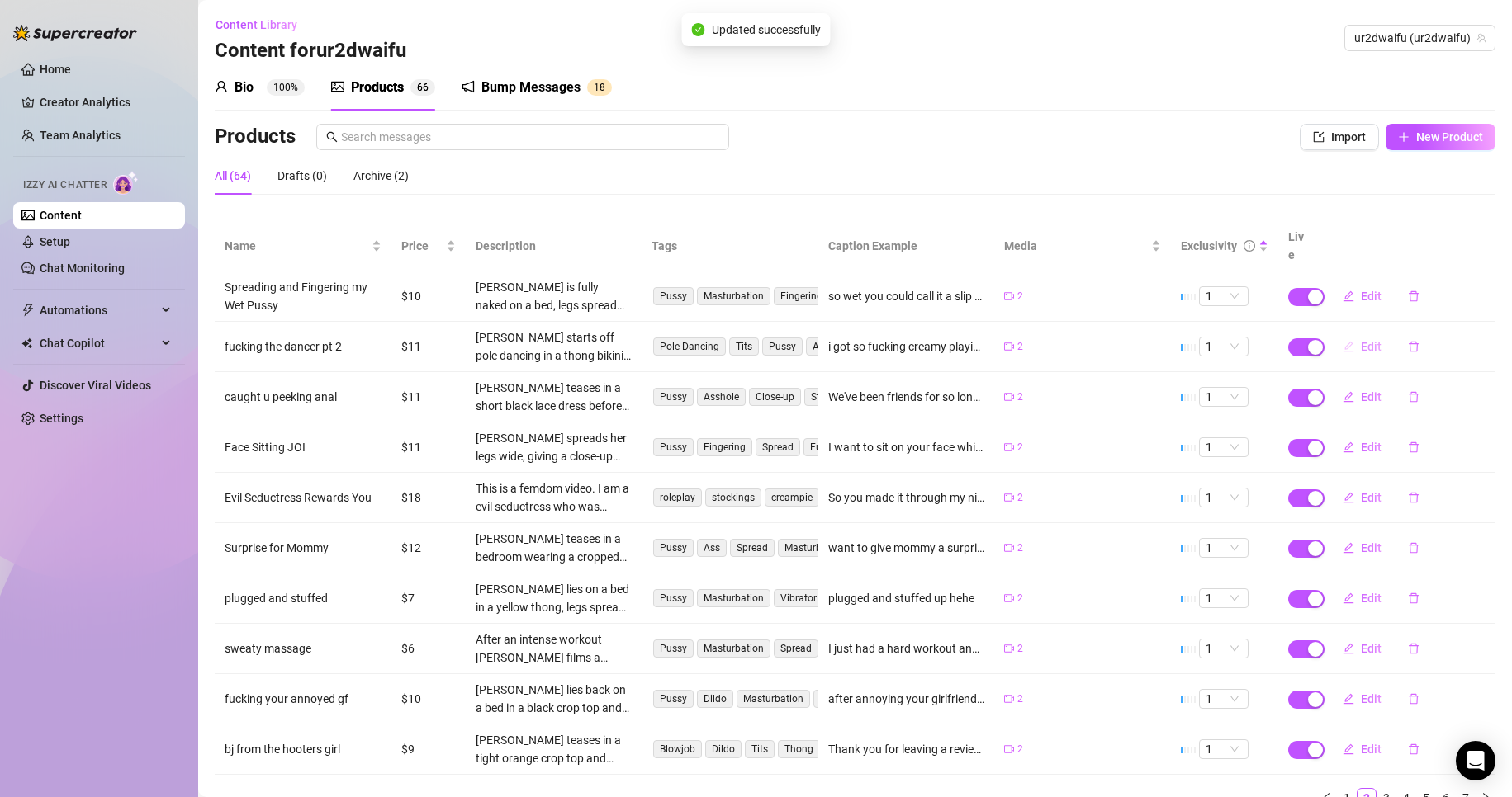
click at [1361, 340] on span "Edit" at bounding box center [1371, 347] width 21 height 14
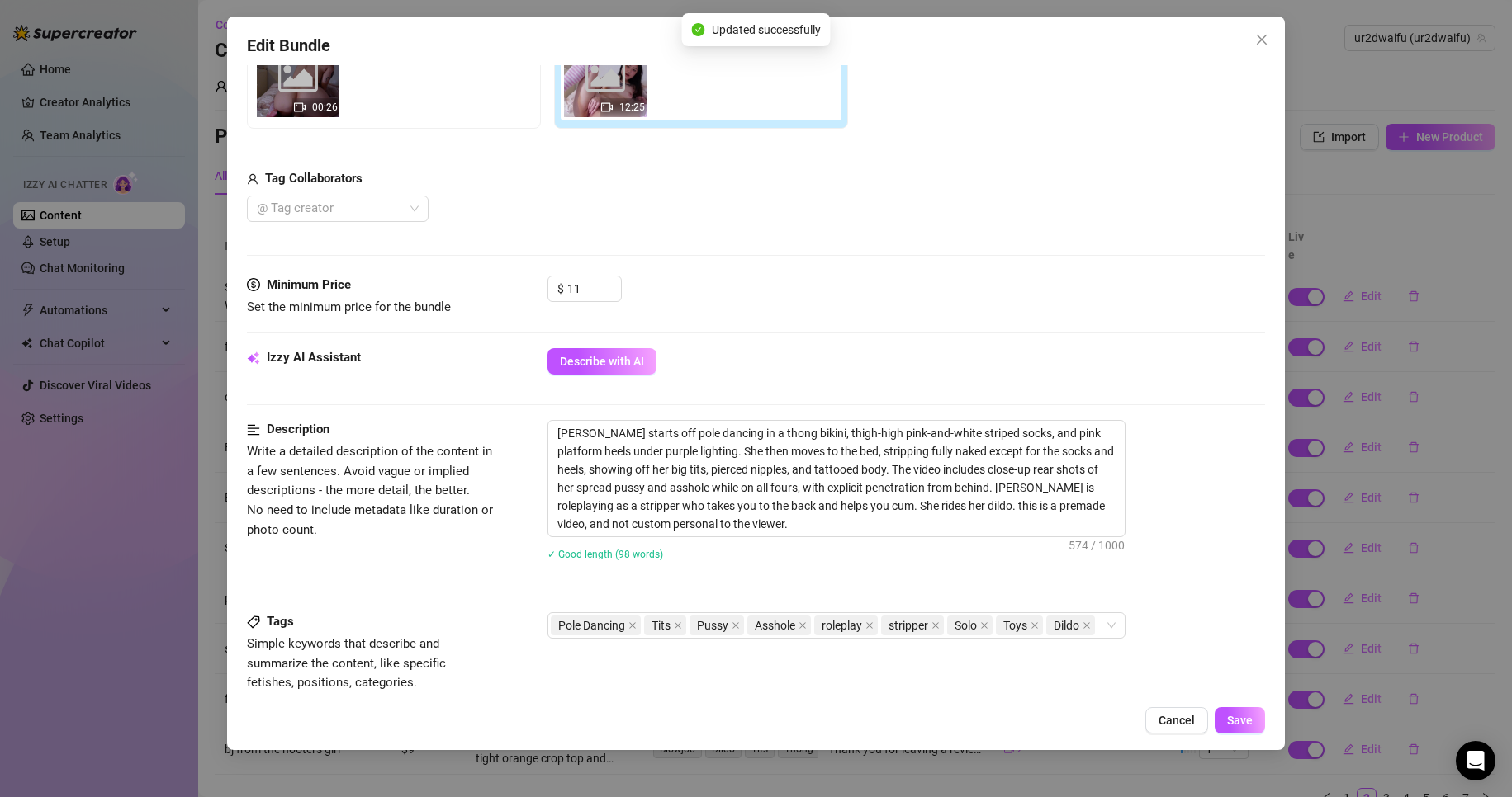
scroll to position [330, 0]
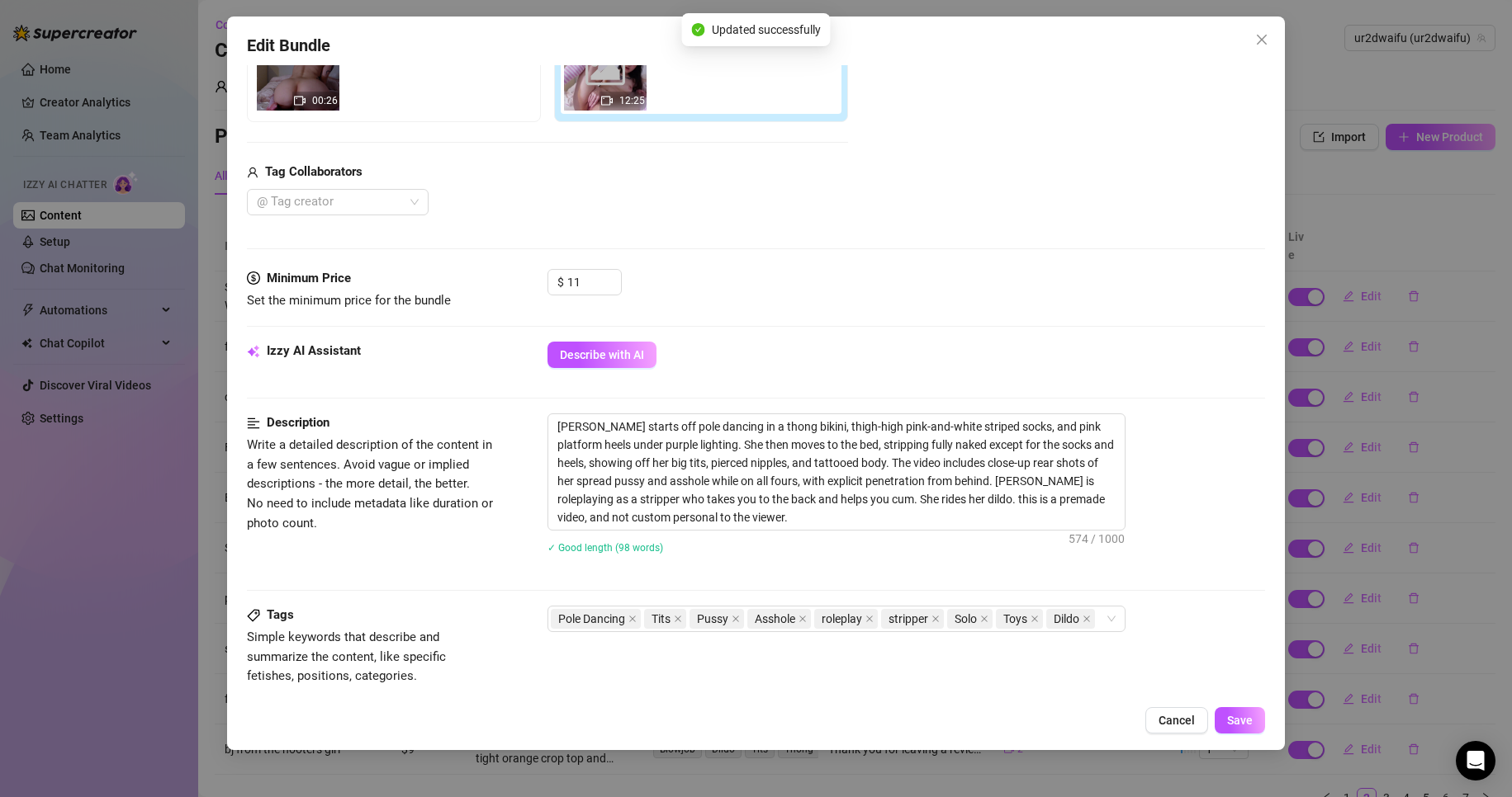
click at [1139, 627] on div "Pole Dancing Tits Pussy Asshole roleplay stripper Solo Toys Dildo" at bounding box center [906, 619] width 718 height 26
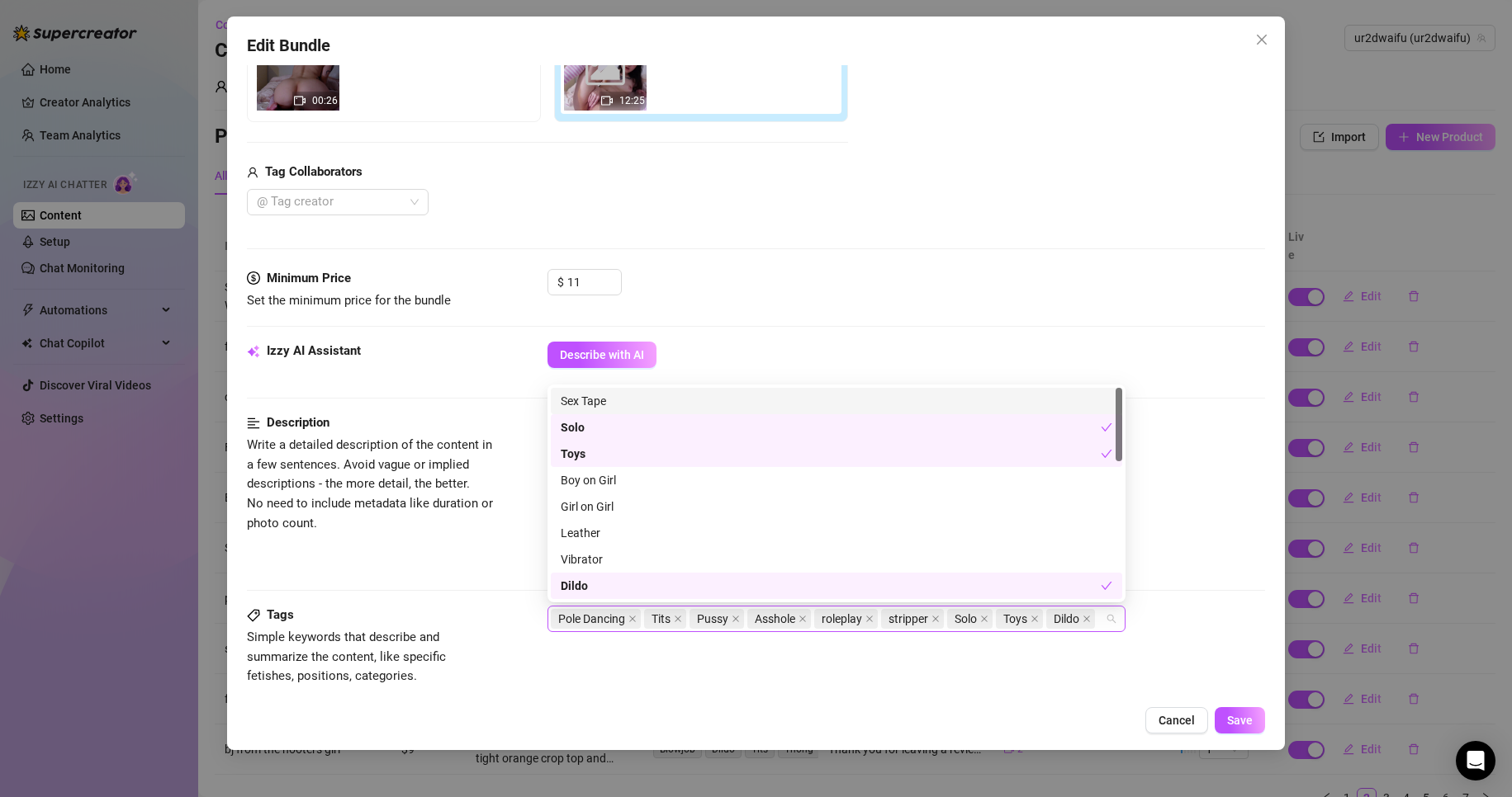
click at [1121, 623] on div "Pole Dancing Tits Pussy Asshole roleplay stripper Solo Toys Dildo" at bounding box center [836, 619] width 578 height 26
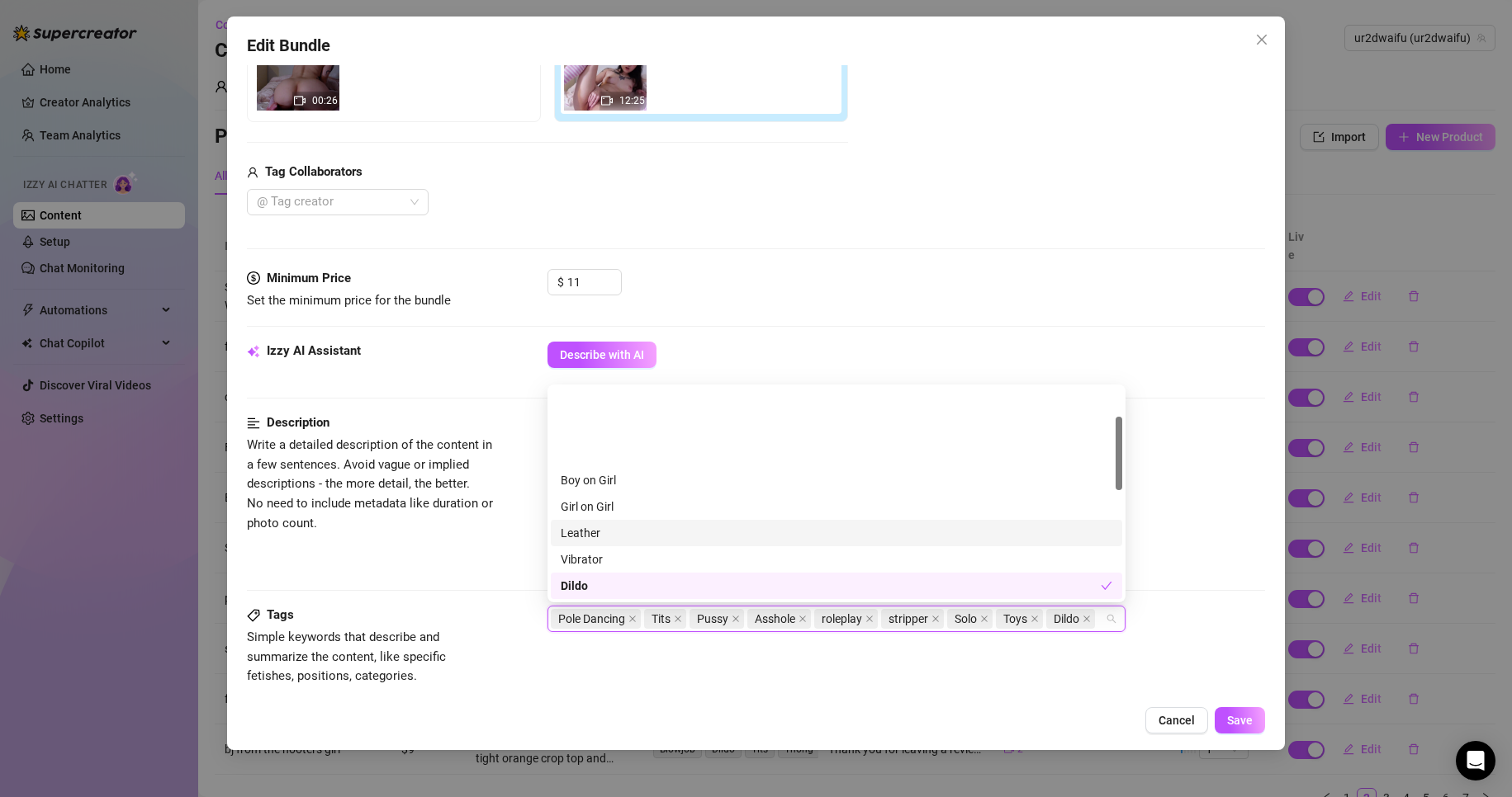
scroll to position [83, 0]
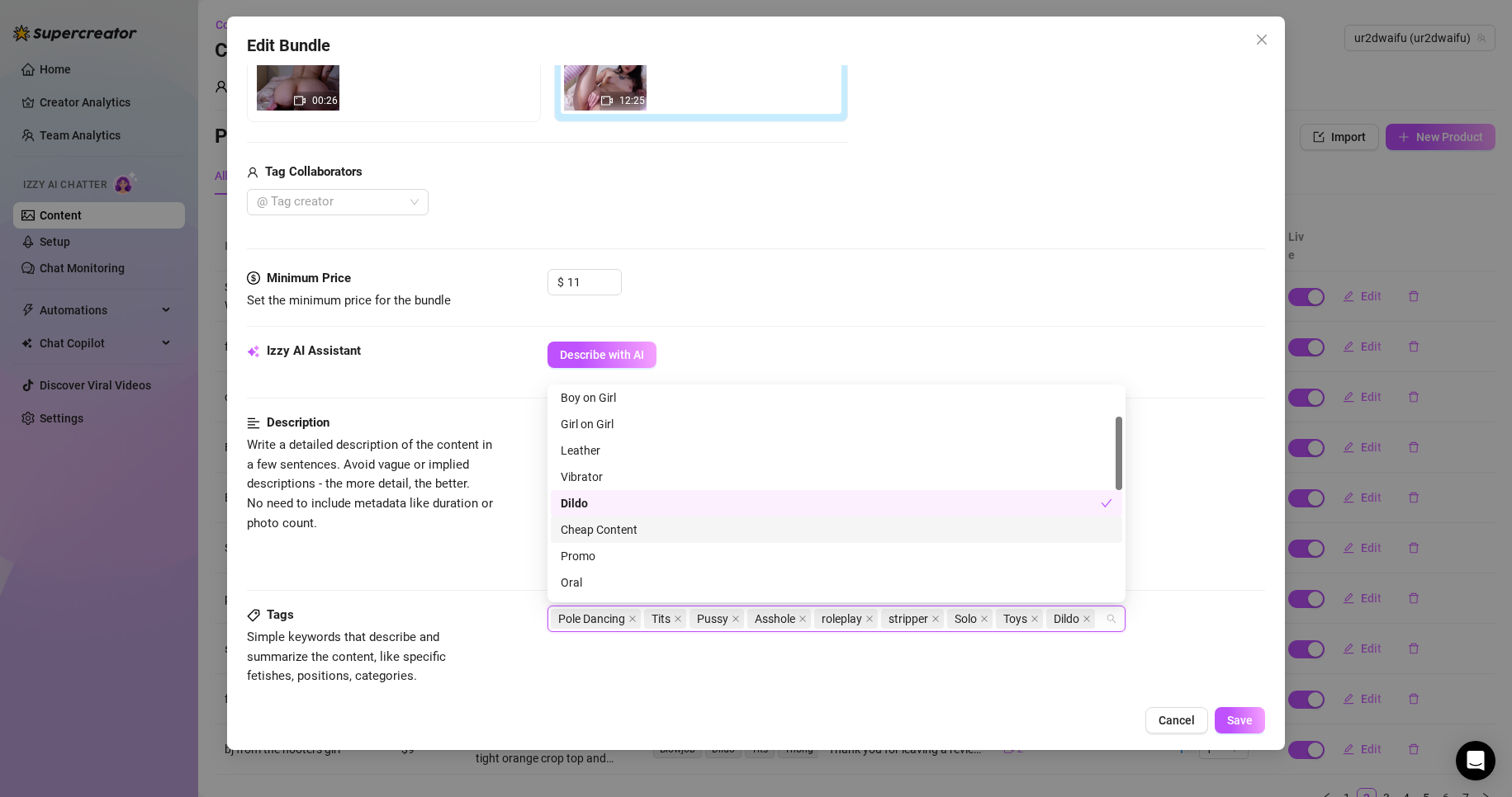
click at [709, 534] on div "Cheap Content" at bounding box center [837, 530] width 552 height 18
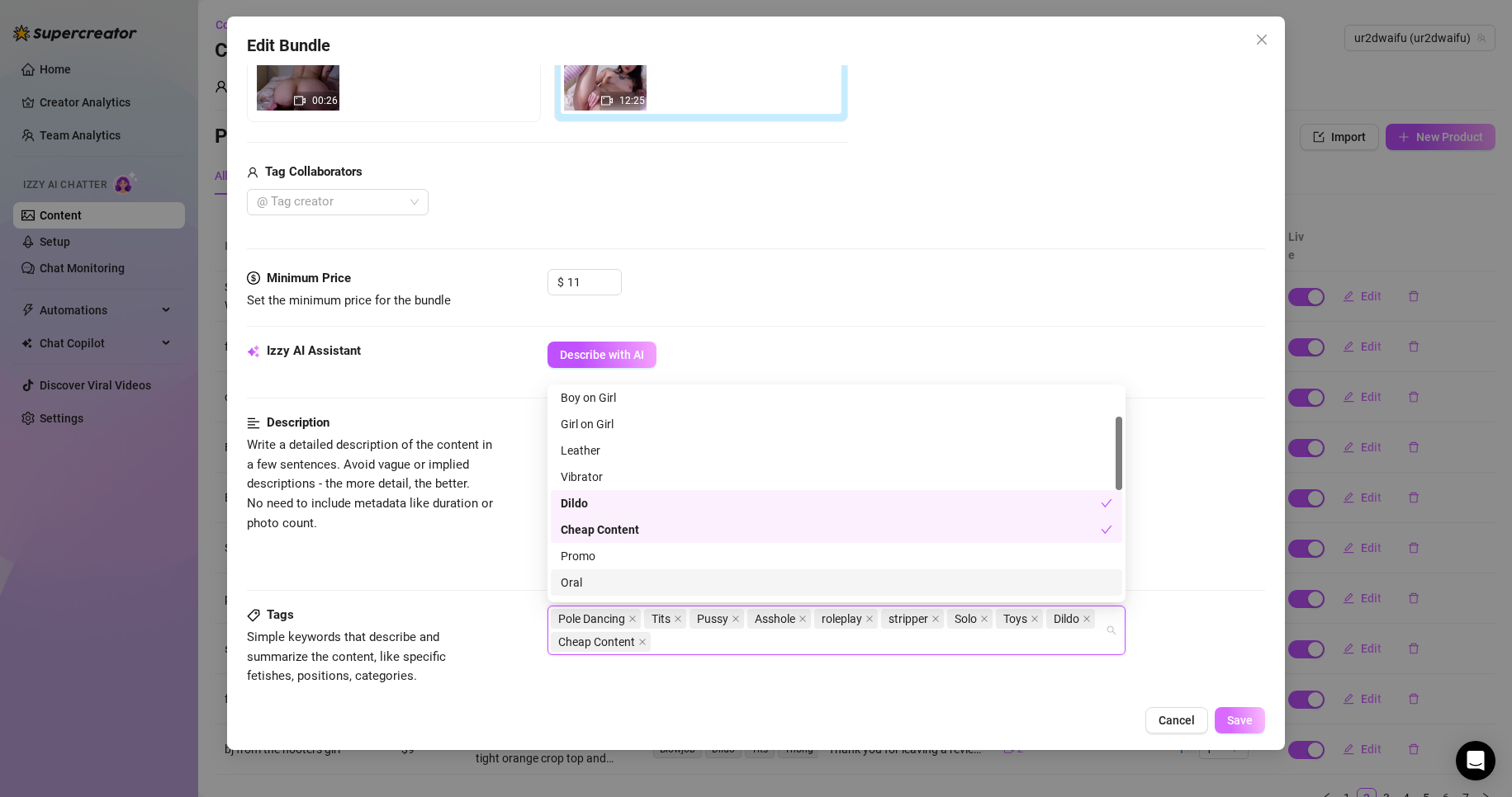
click at [1239, 721] on span "Save" at bounding box center [1240, 721] width 25 height 14
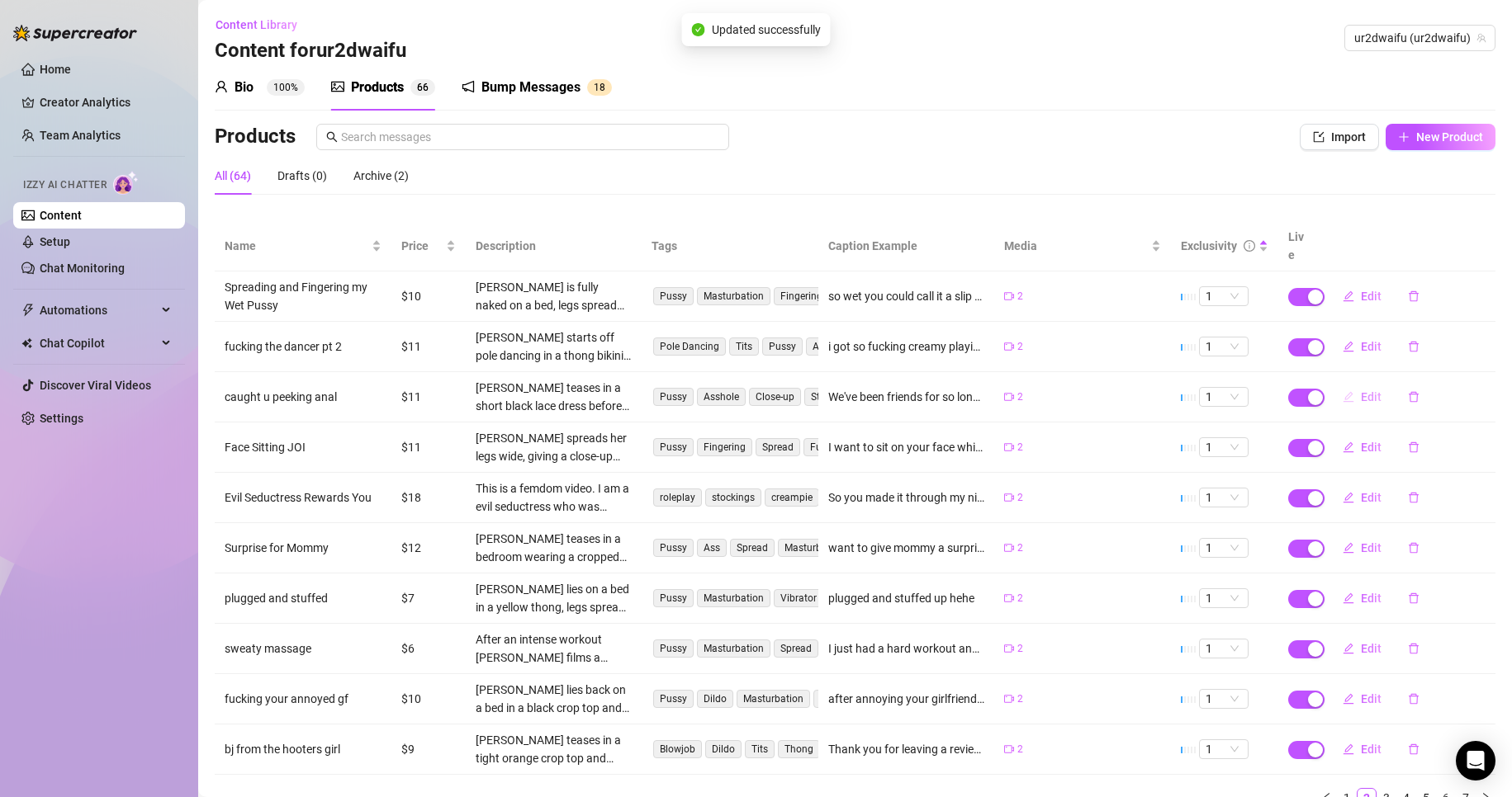
click at [1366, 390] on span "Edit" at bounding box center [1371, 397] width 21 height 14
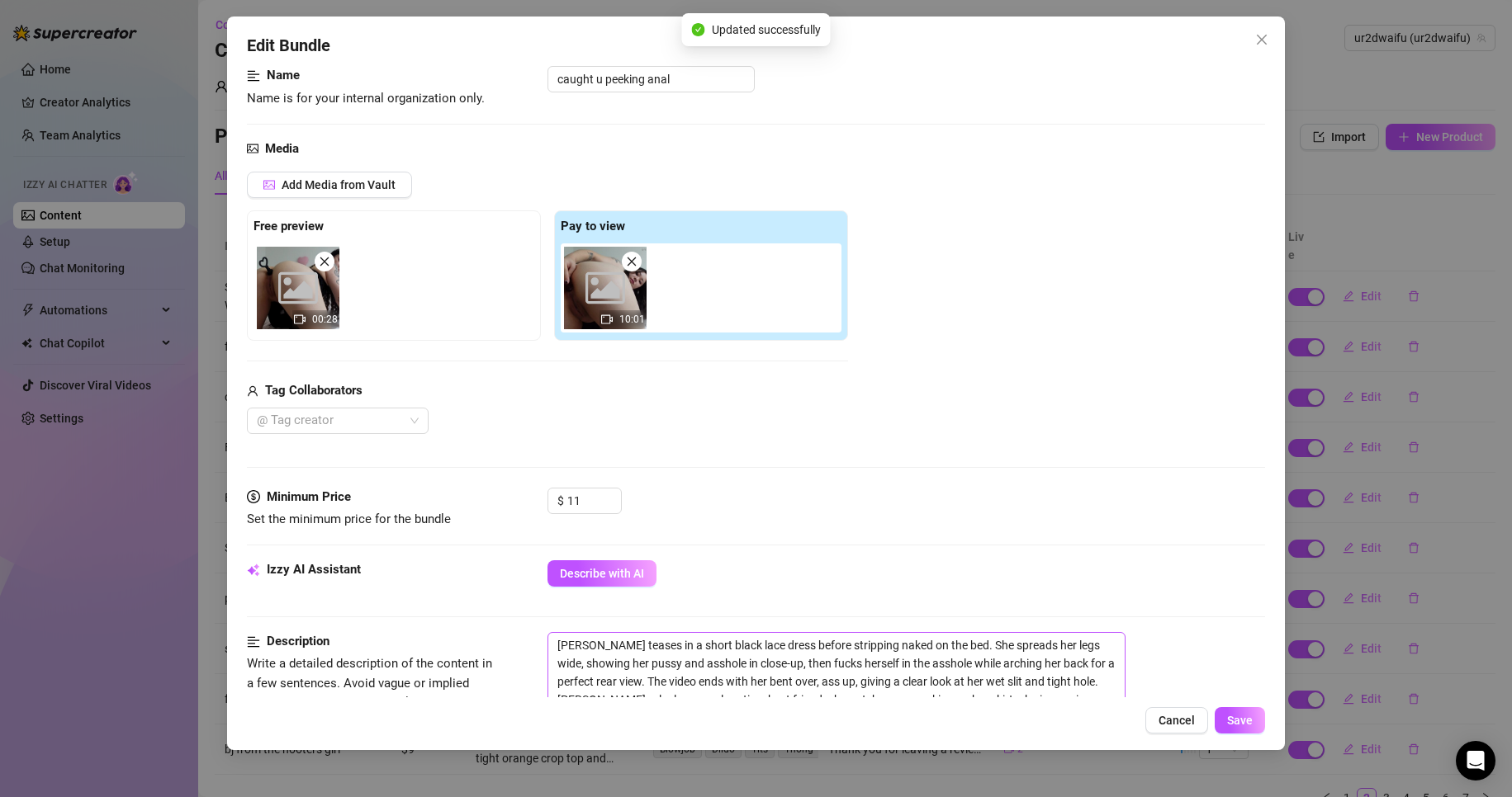
scroll to position [330, 0]
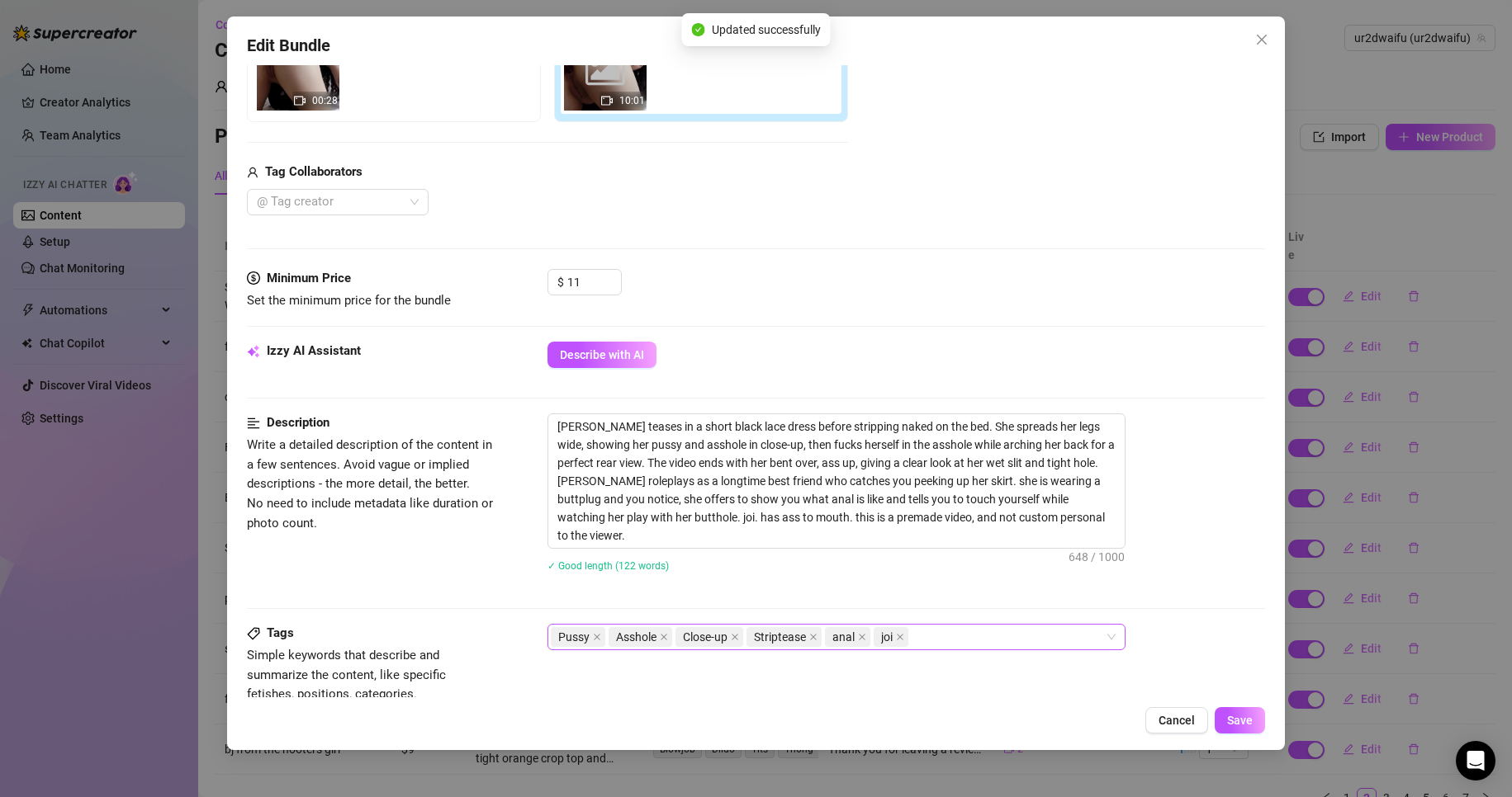
click at [995, 624] on div "Pussy Asshole Close-up Striptease anal joi" at bounding box center [836, 637] width 578 height 26
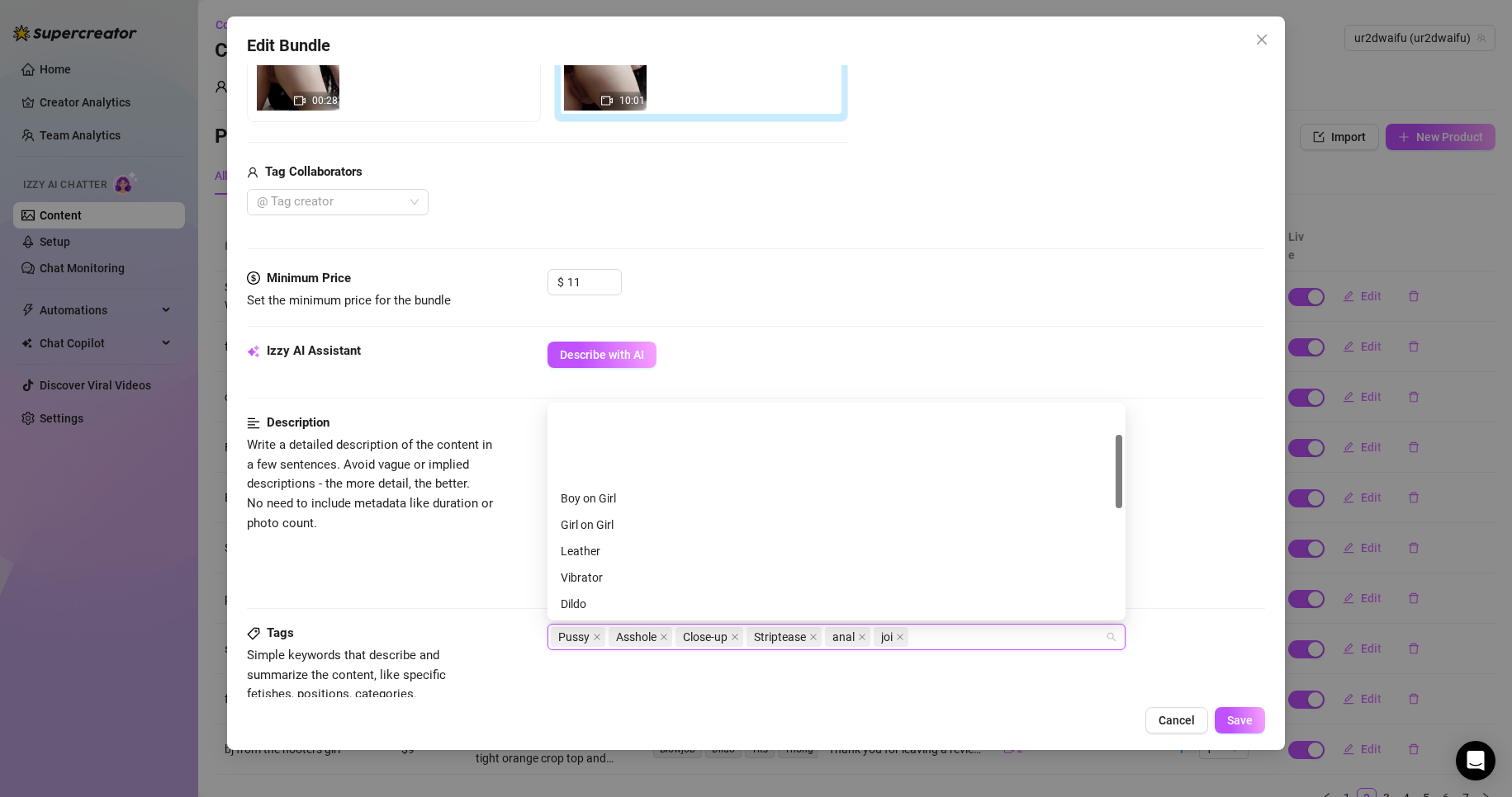
scroll to position [83, 0]
click at [739, 545] on div "Cheap Content" at bounding box center [837, 548] width 552 height 18
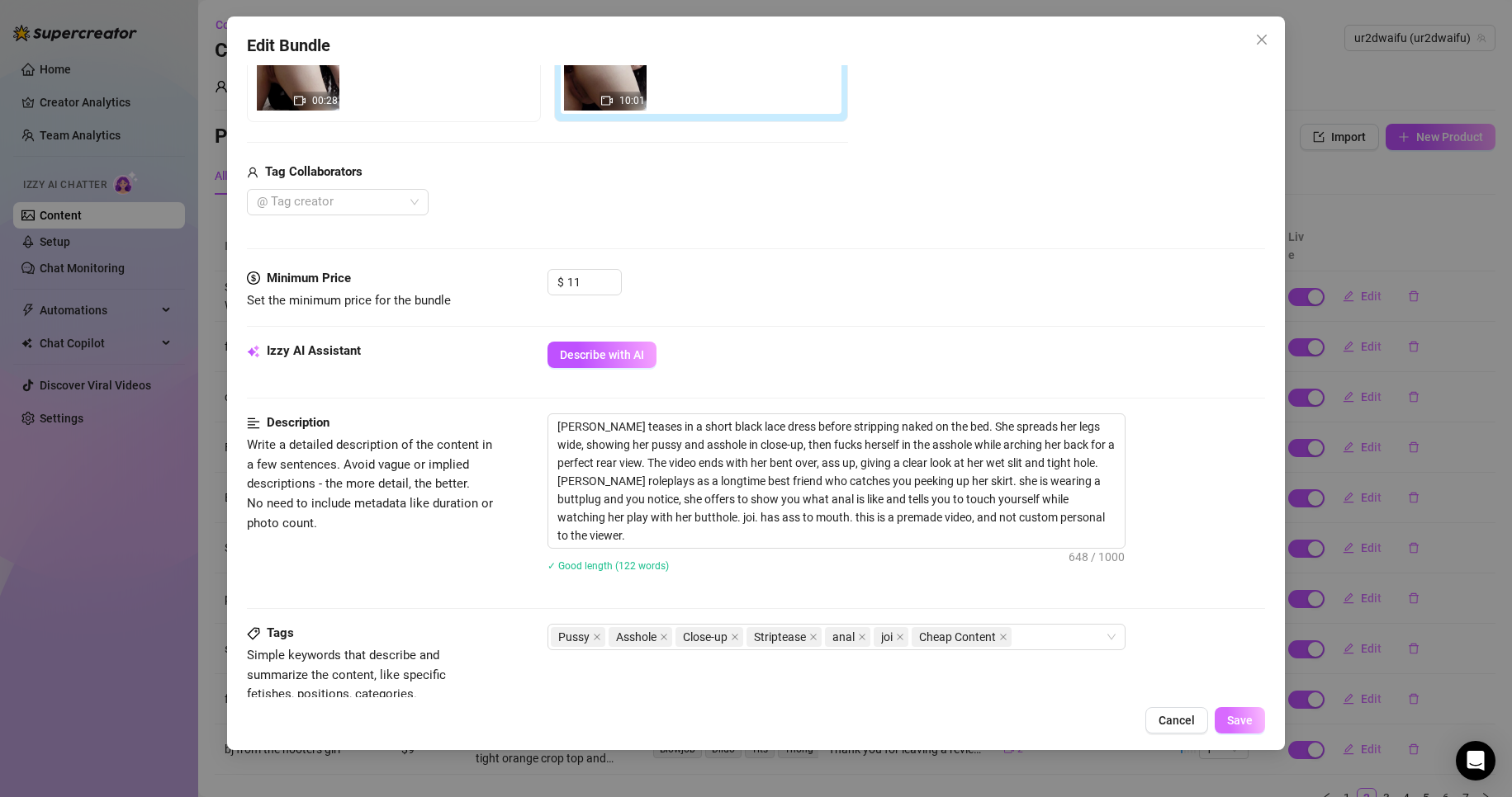
click at [1258, 715] on button "Save" at bounding box center [1240, 720] width 50 height 26
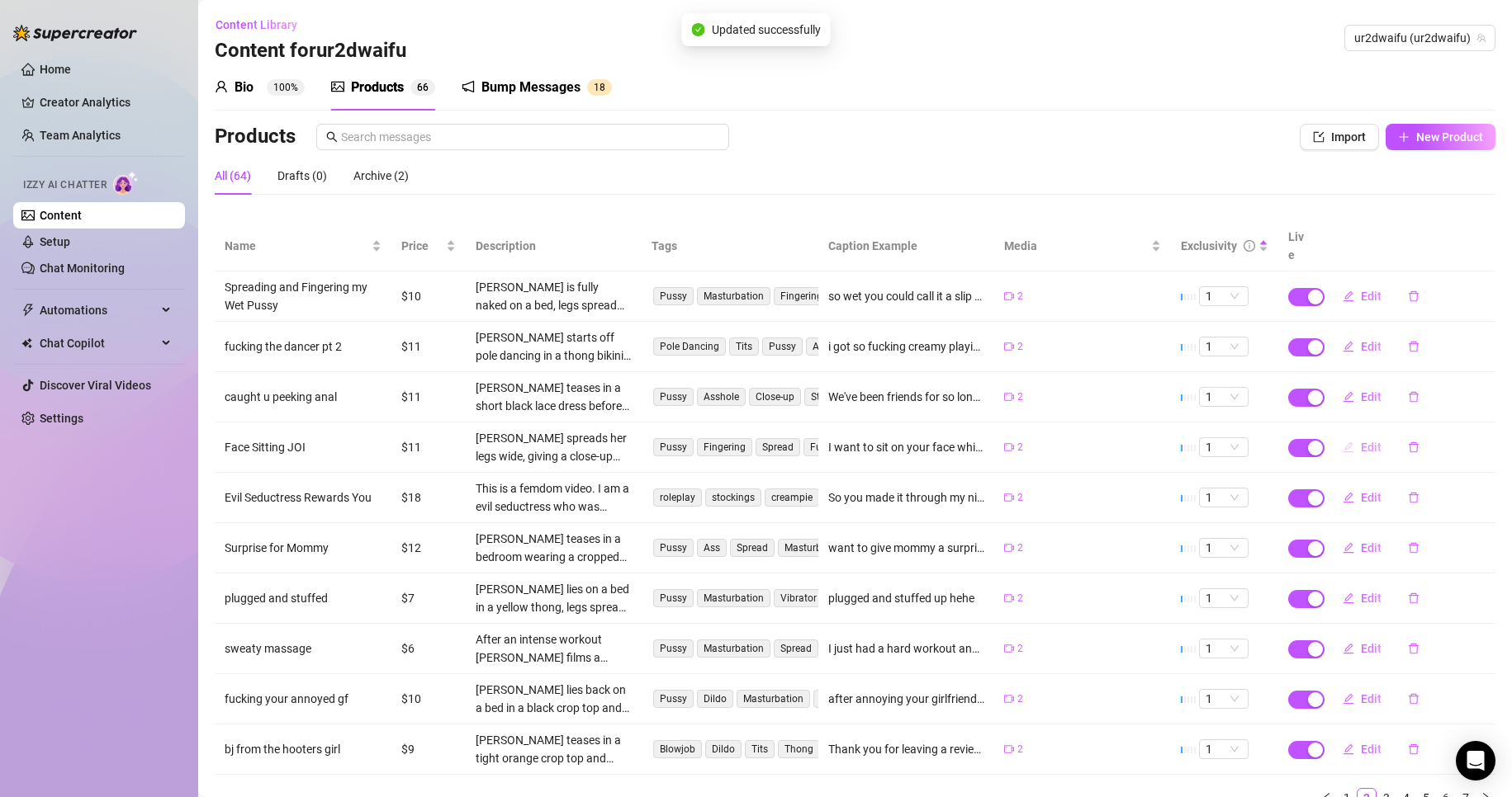
click at [1343, 441] on icon "edit" at bounding box center [1348, 447] width 11 height 11
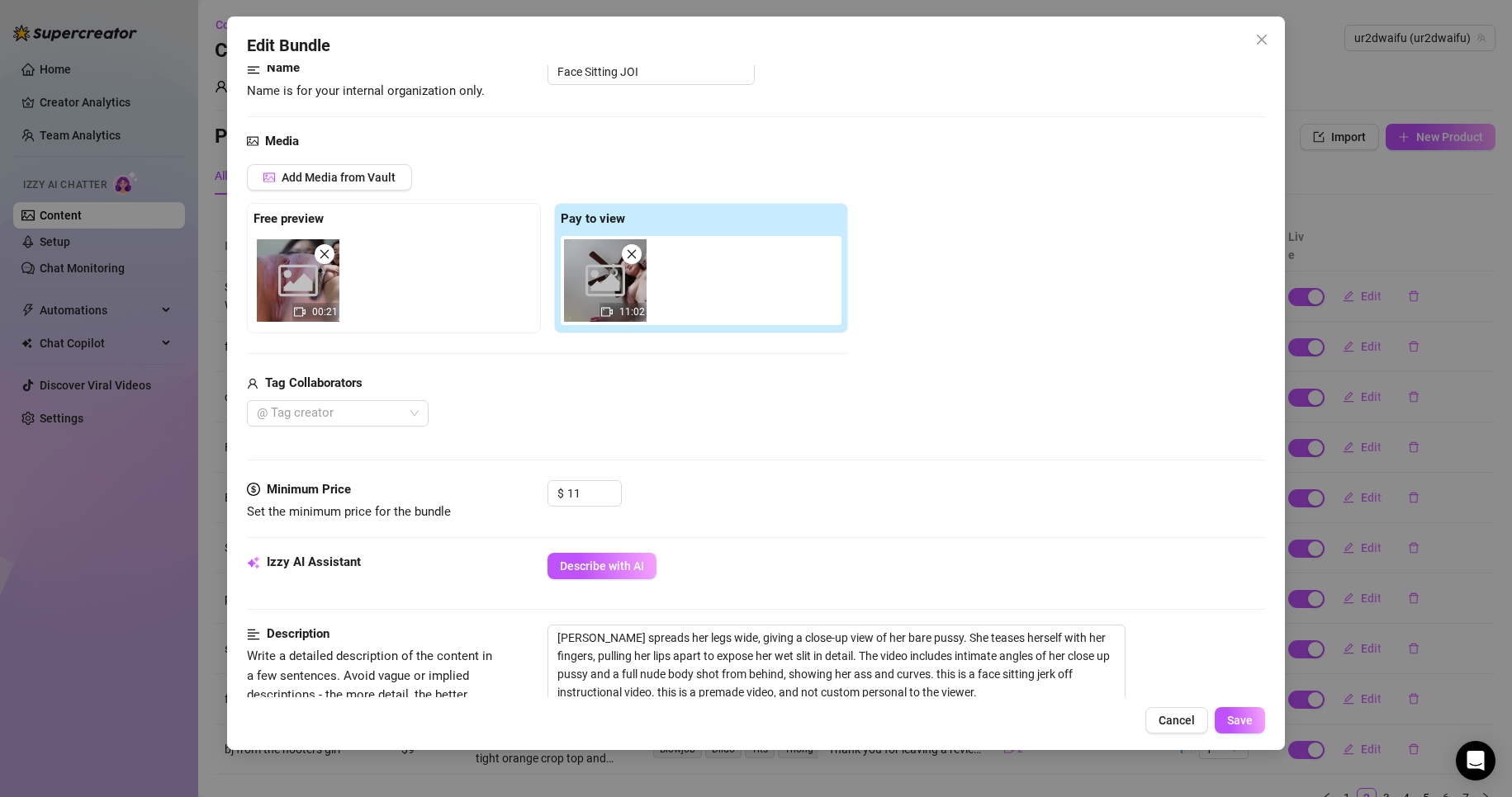
scroll to position [330, 0]
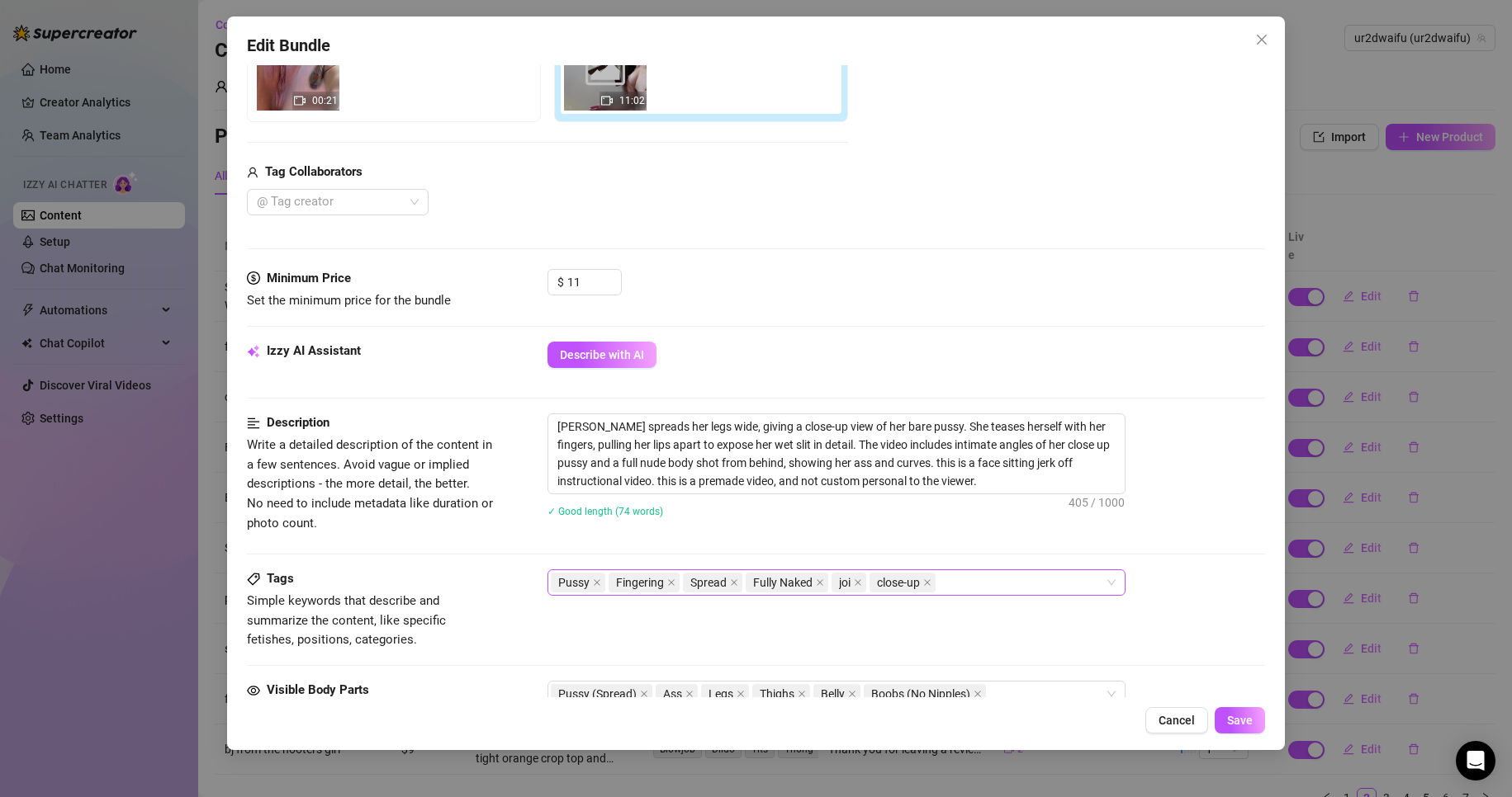
click at [953, 581] on div "Pussy Fingering Spread Fully Naked joi close-up" at bounding box center [827, 582] width 554 height 23
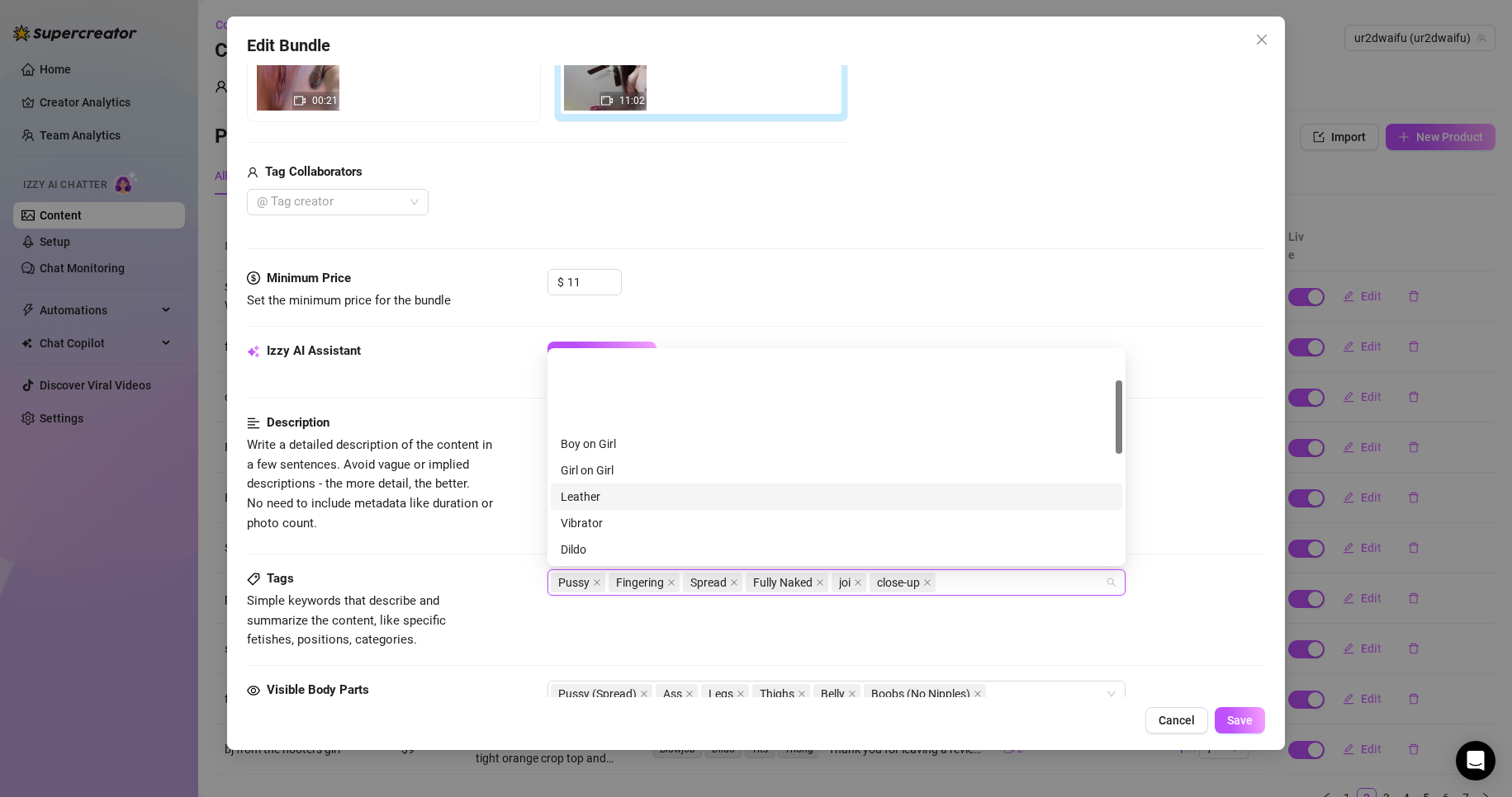
scroll to position [83, 0]
click at [687, 483] on div "Cheap Content" at bounding box center [837, 493] width 572 height 26
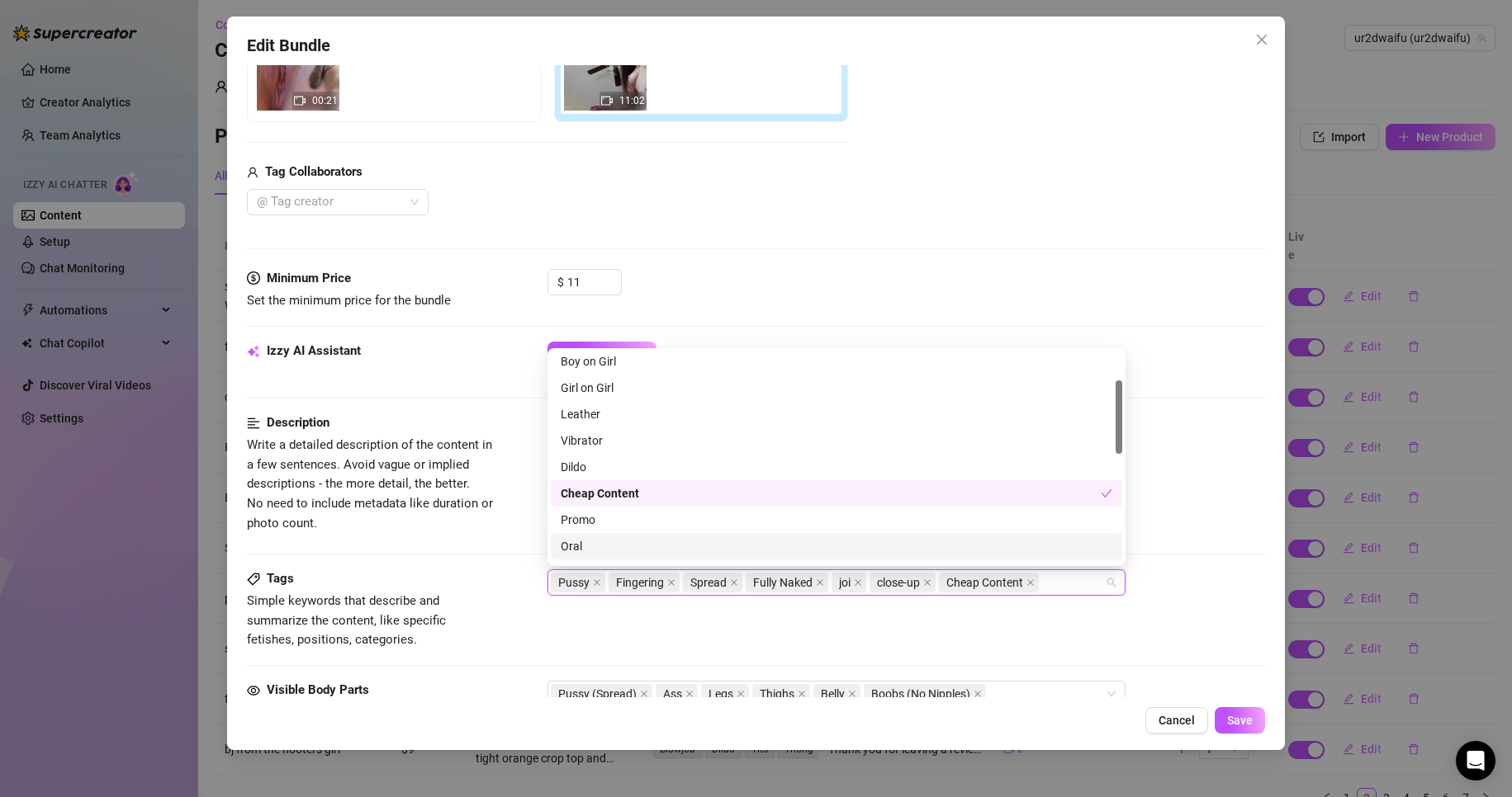
click at [992, 622] on div "Tags Simple keywords that describe and summarize the content, like specific fet…" at bounding box center [756, 610] width 1020 height 81
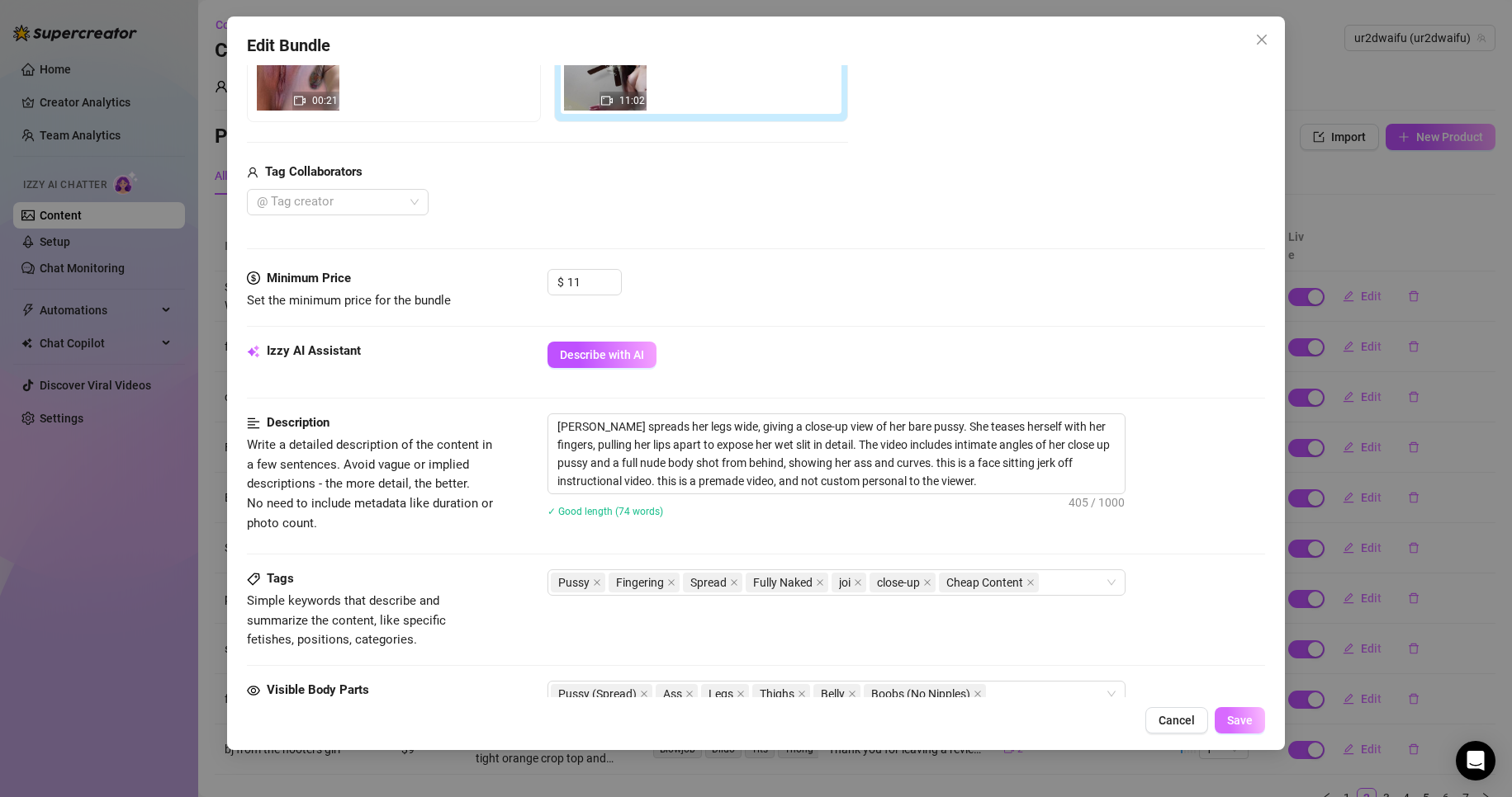
click at [1243, 722] on span "Save" at bounding box center [1240, 721] width 25 height 14
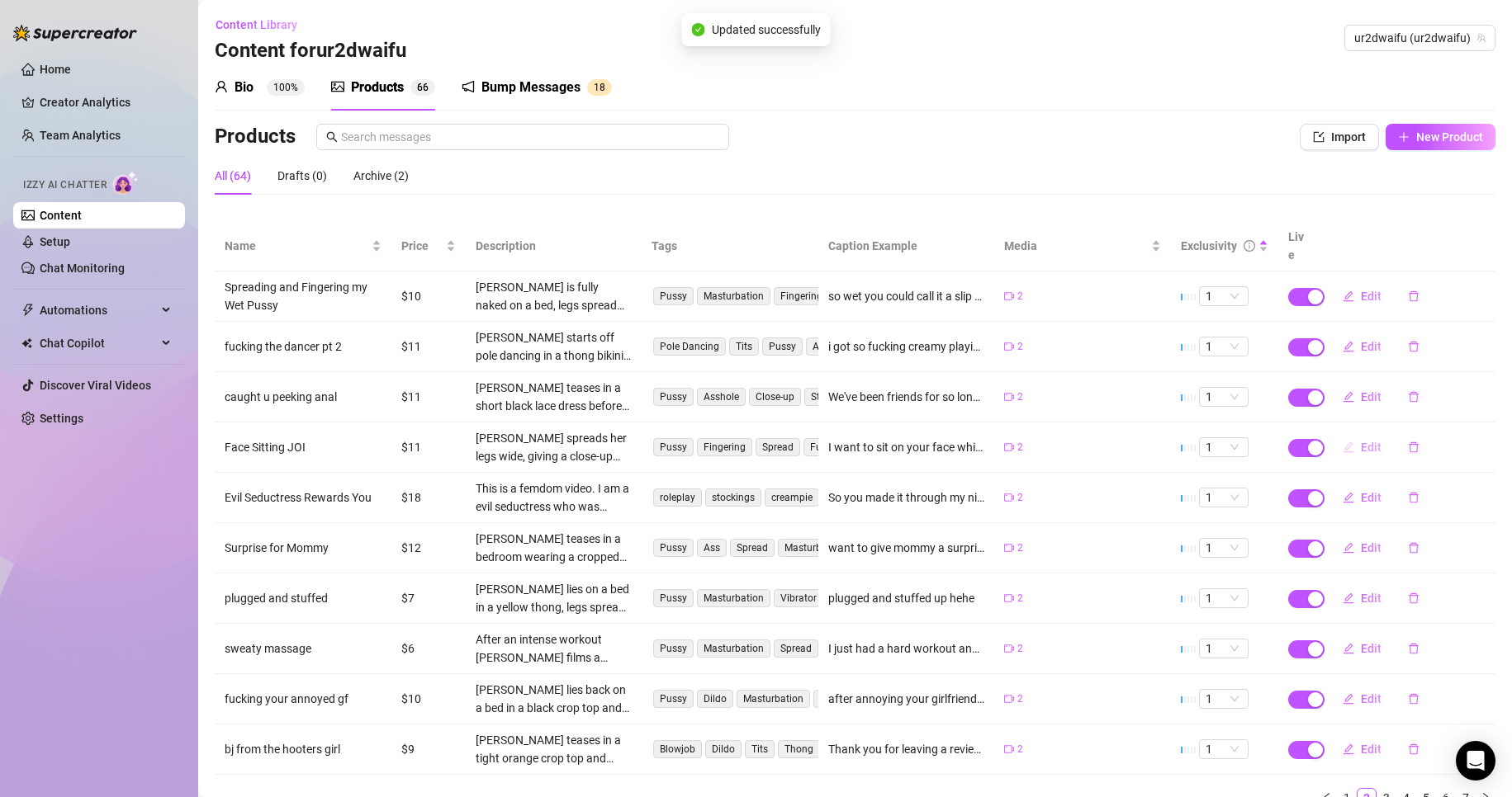
click at [1343, 441] on icon "edit" at bounding box center [1348, 447] width 12 height 12
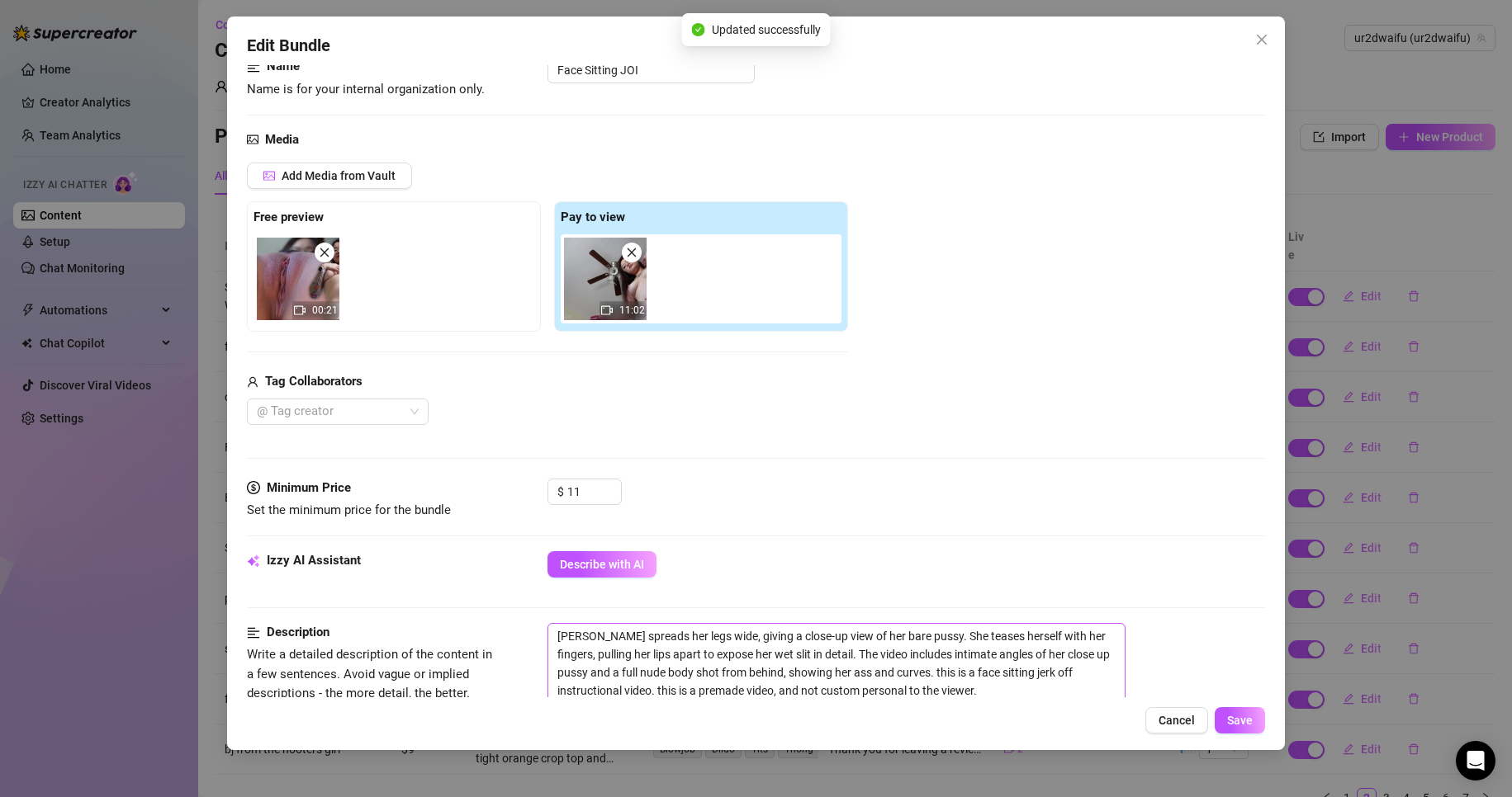
scroll to position [247, 0]
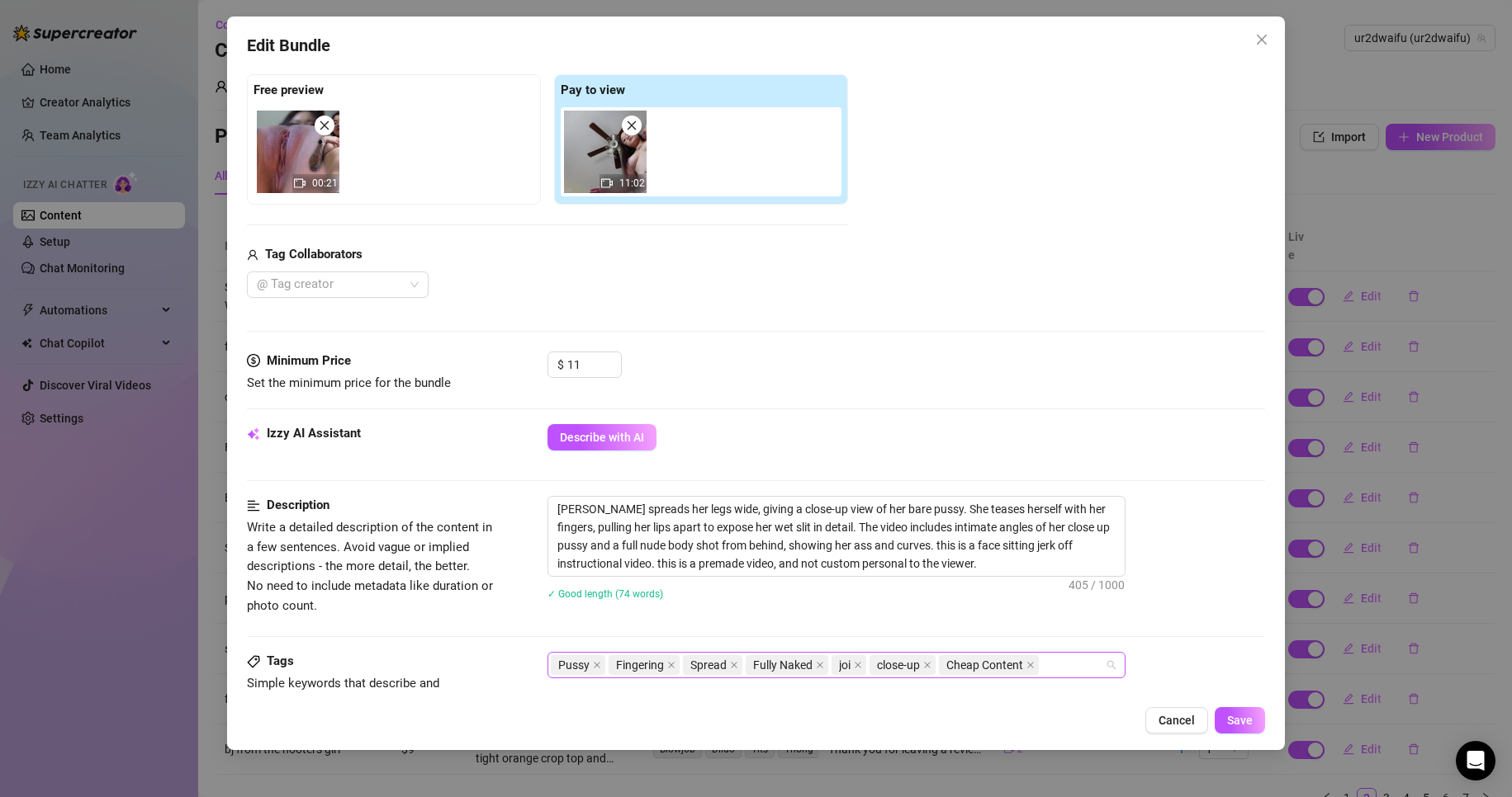
click at [1082, 663] on div "Pussy Fingering Spread Fully Naked joi close-up Cheap Content" at bounding box center [827, 665] width 554 height 23
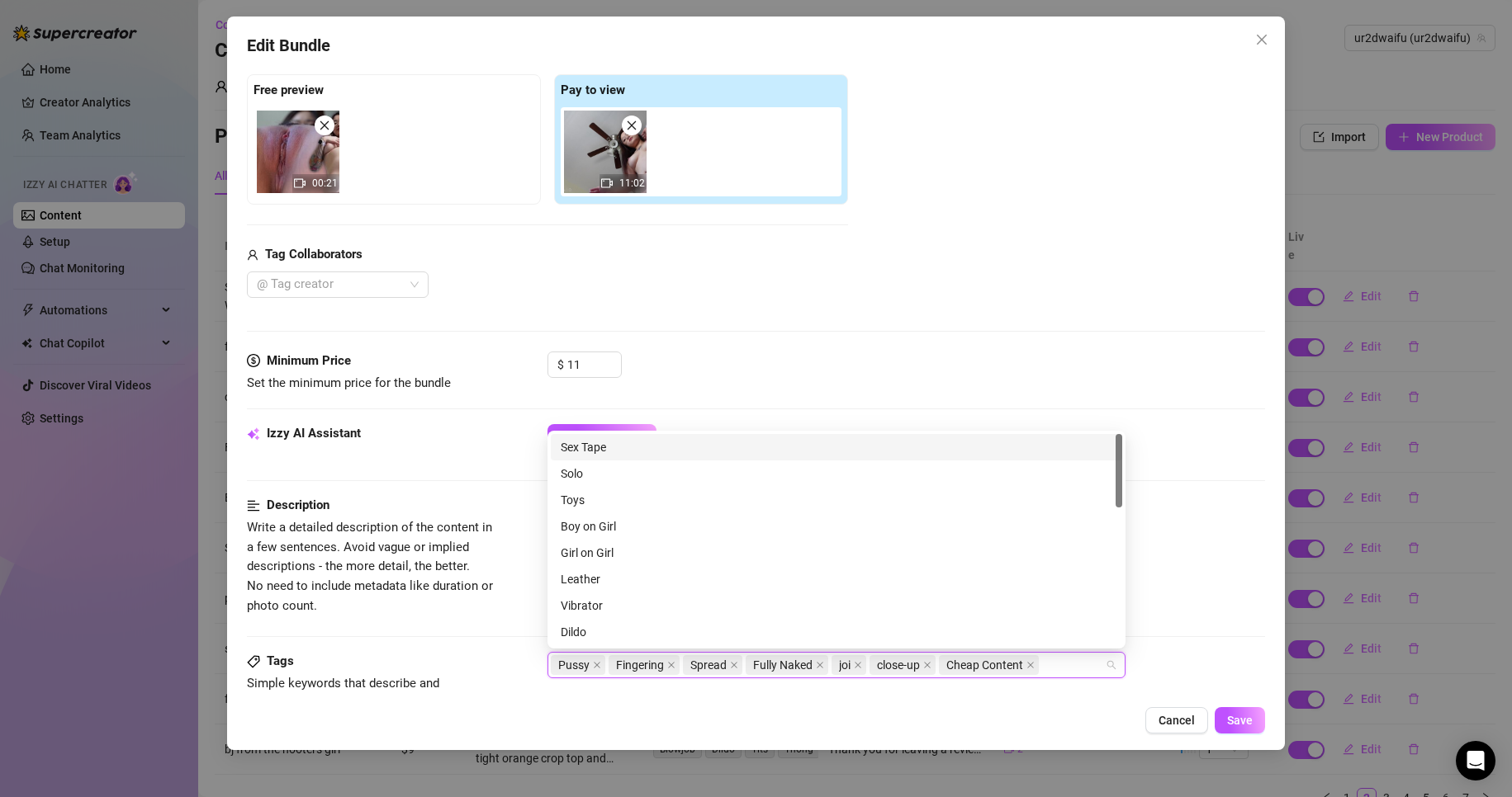
click at [1162, 710] on button "Cancel" at bounding box center [1176, 720] width 63 height 26
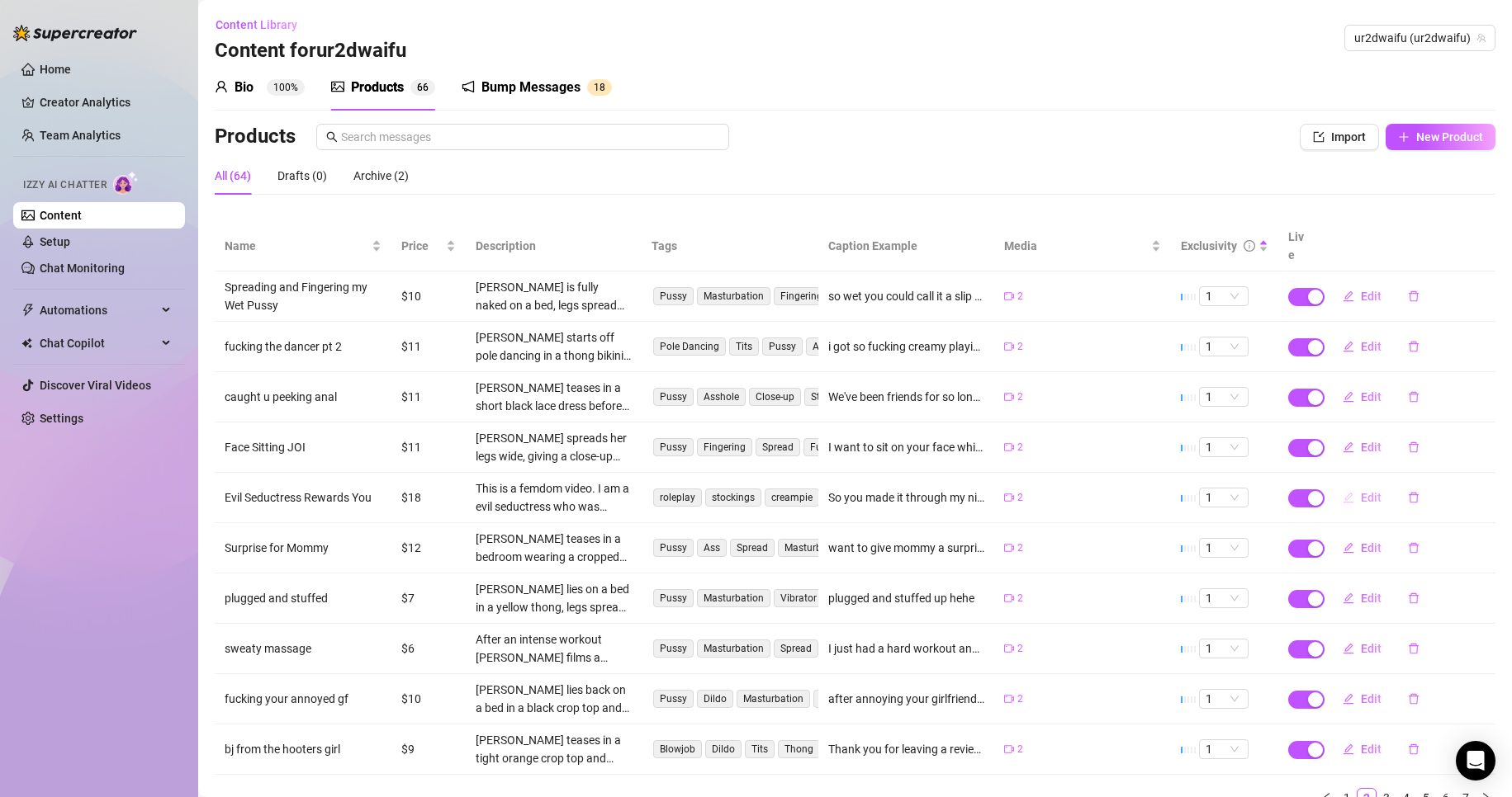
click at [1361, 491] on span "Edit" at bounding box center [1371, 498] width 21 height 14
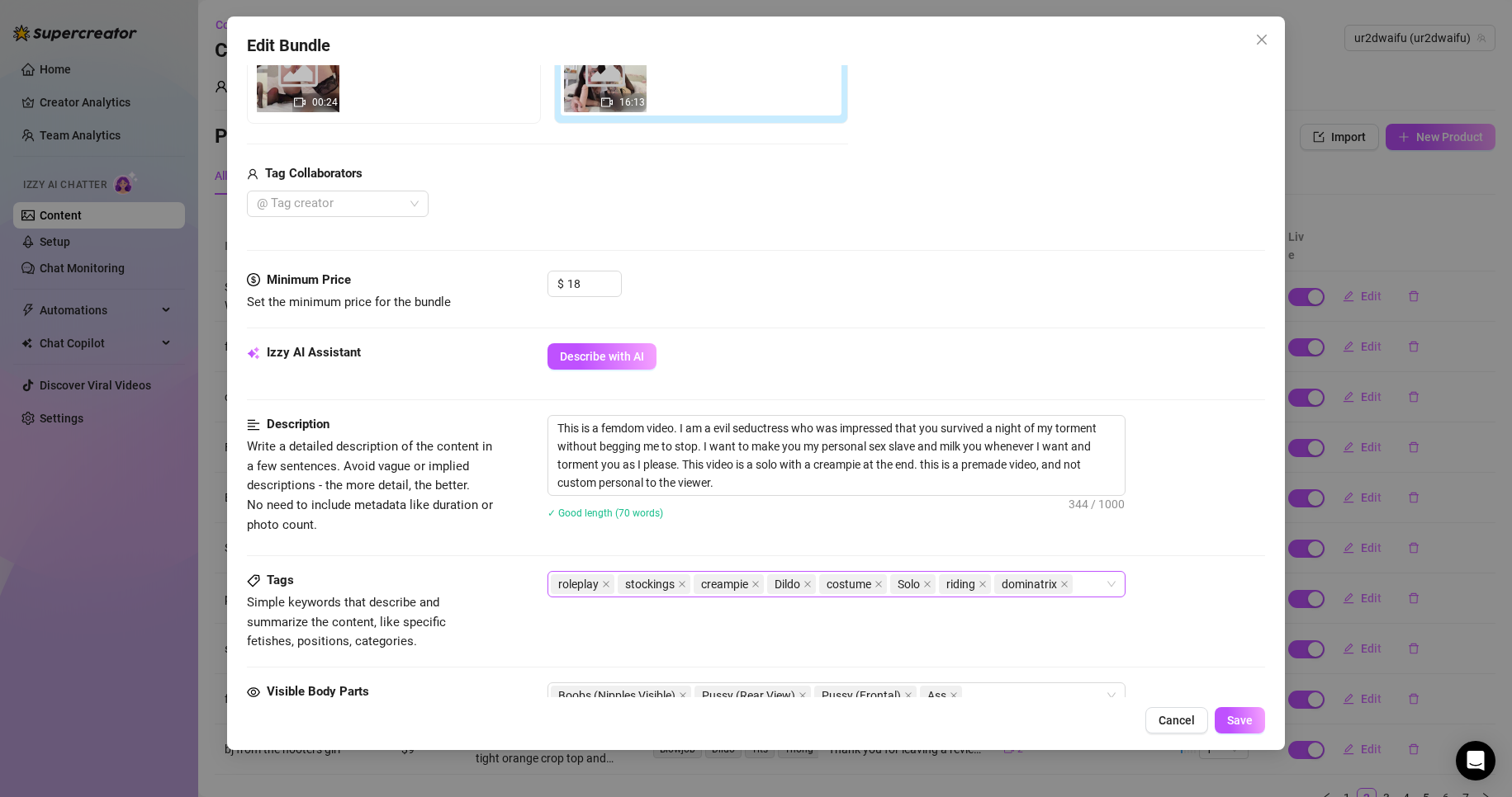
scroll to position [330, 0]
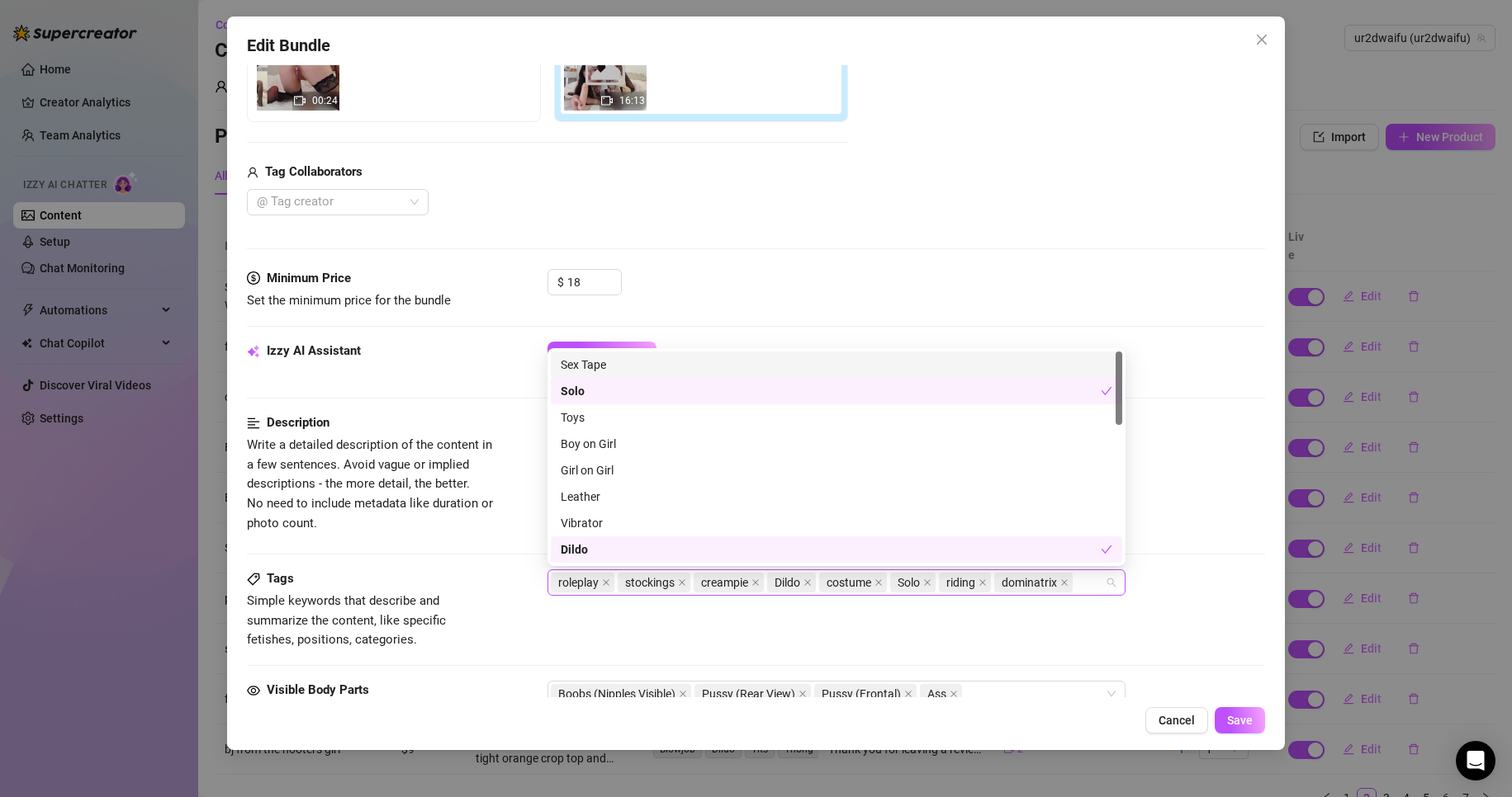
click at [1101, 581] on div "roleplay stockings creampie Dildo costume Solo riding dominatrix" at bounding box center [827, 582] width 554 height 23
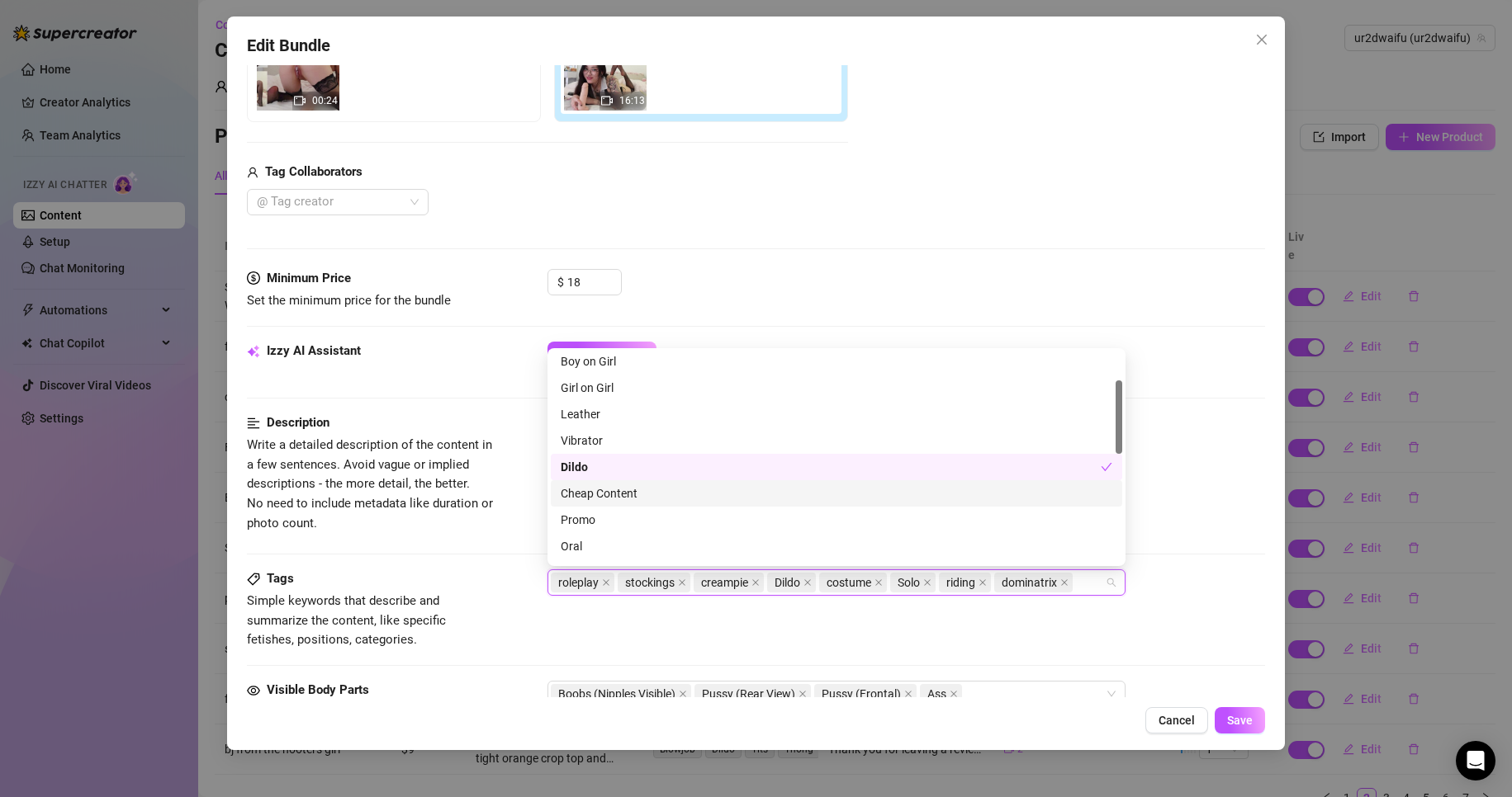
click at [640, 493] on div "Cheap Content" at bounding box center [837, 494] width 552 height 18
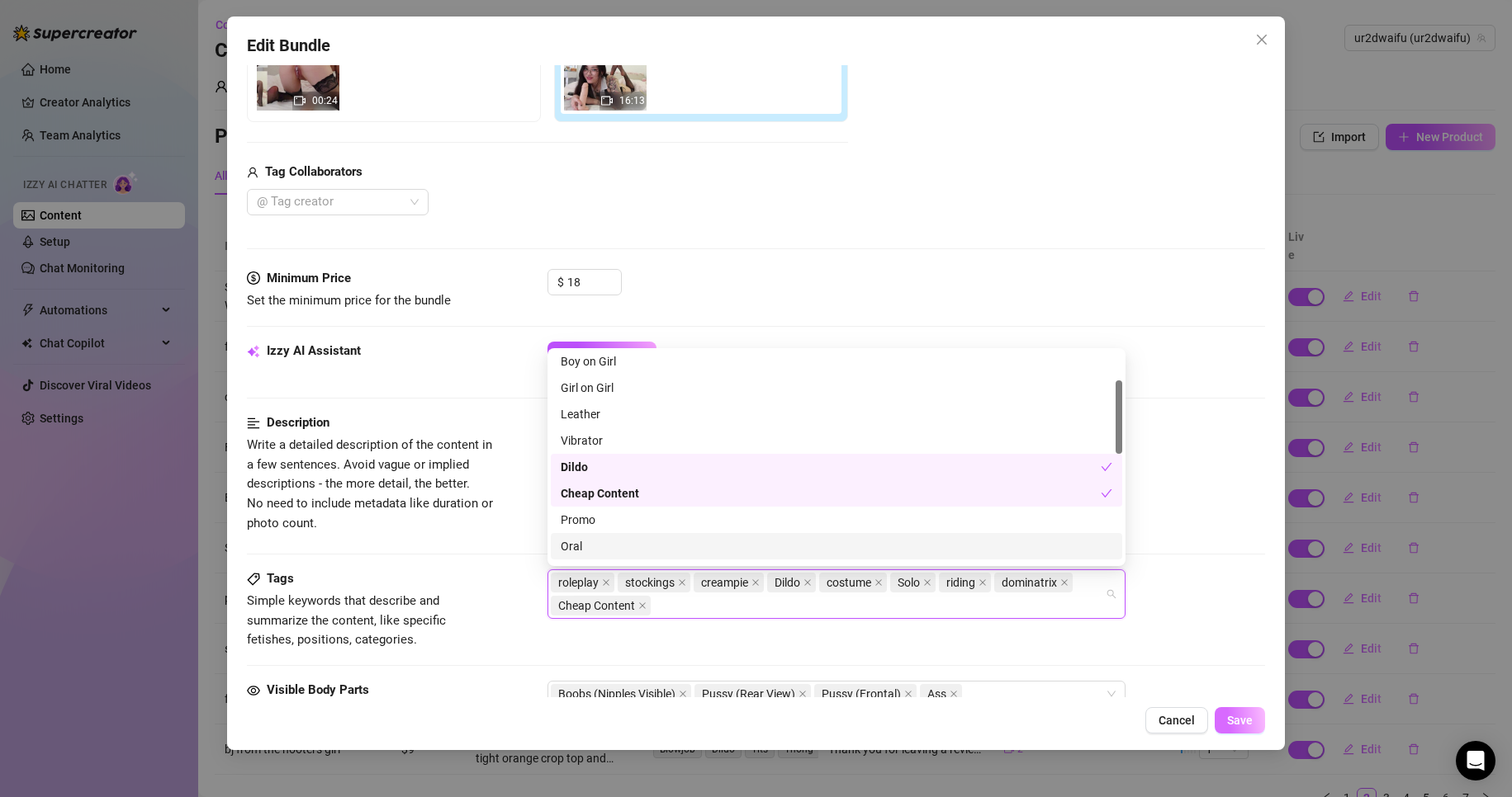
click at [1243, 715] on span "Save" at bounding box center [1240, 721] width 25 height 14
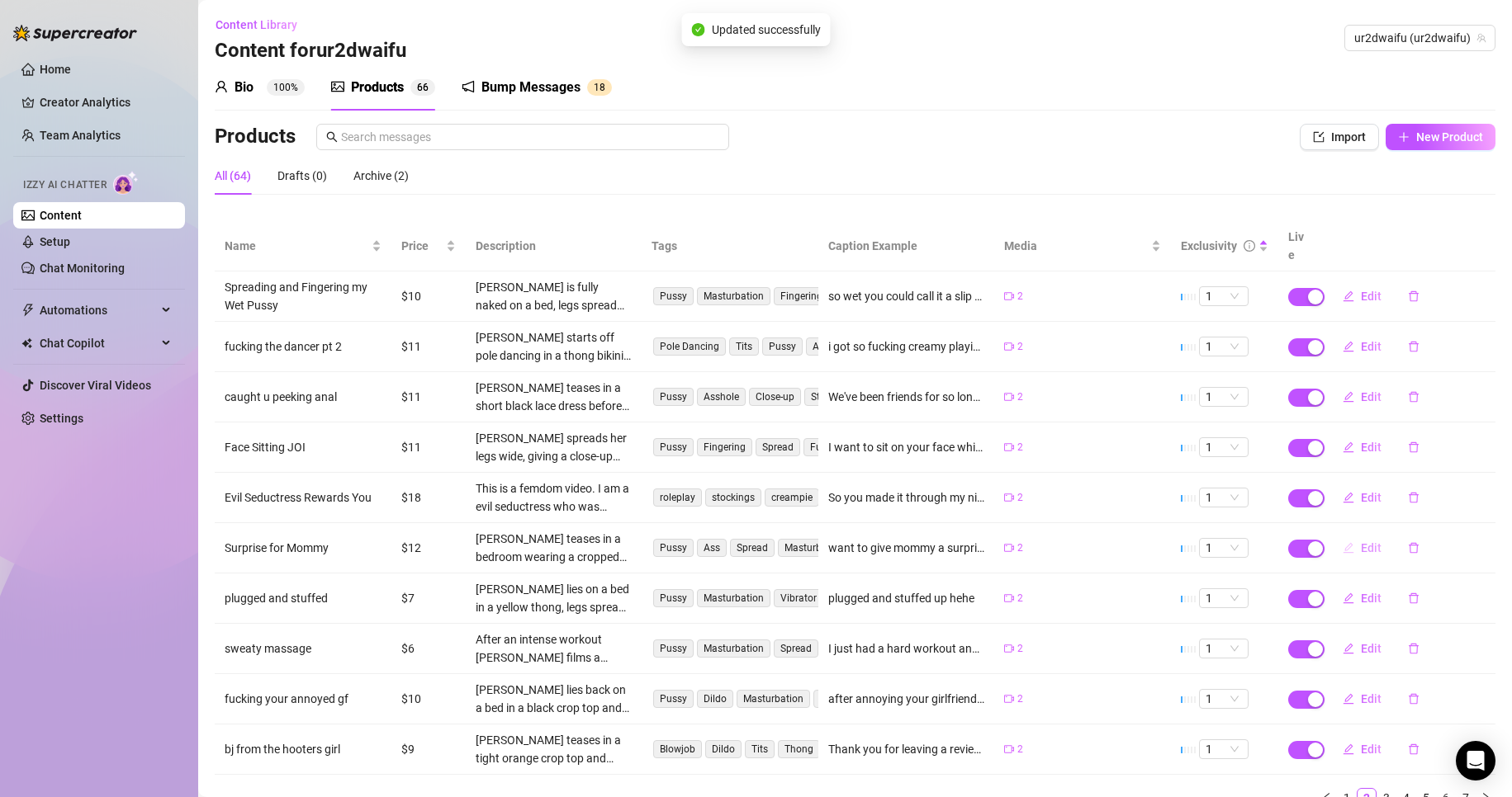
click at [1361, 541] on span "Edit" at bounding box center [1371, 548] width 21 height 14
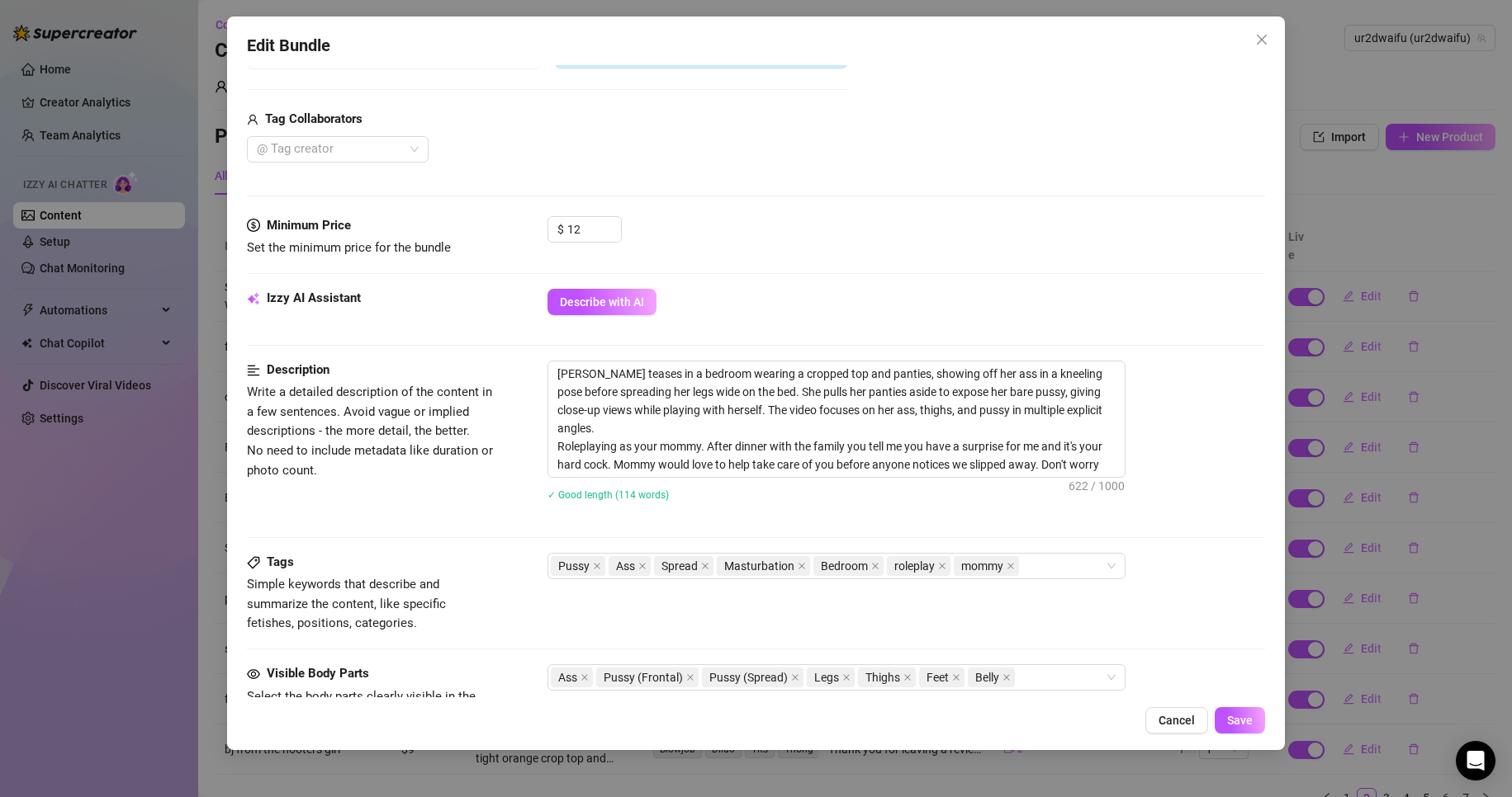
scroll to position [413, 0]
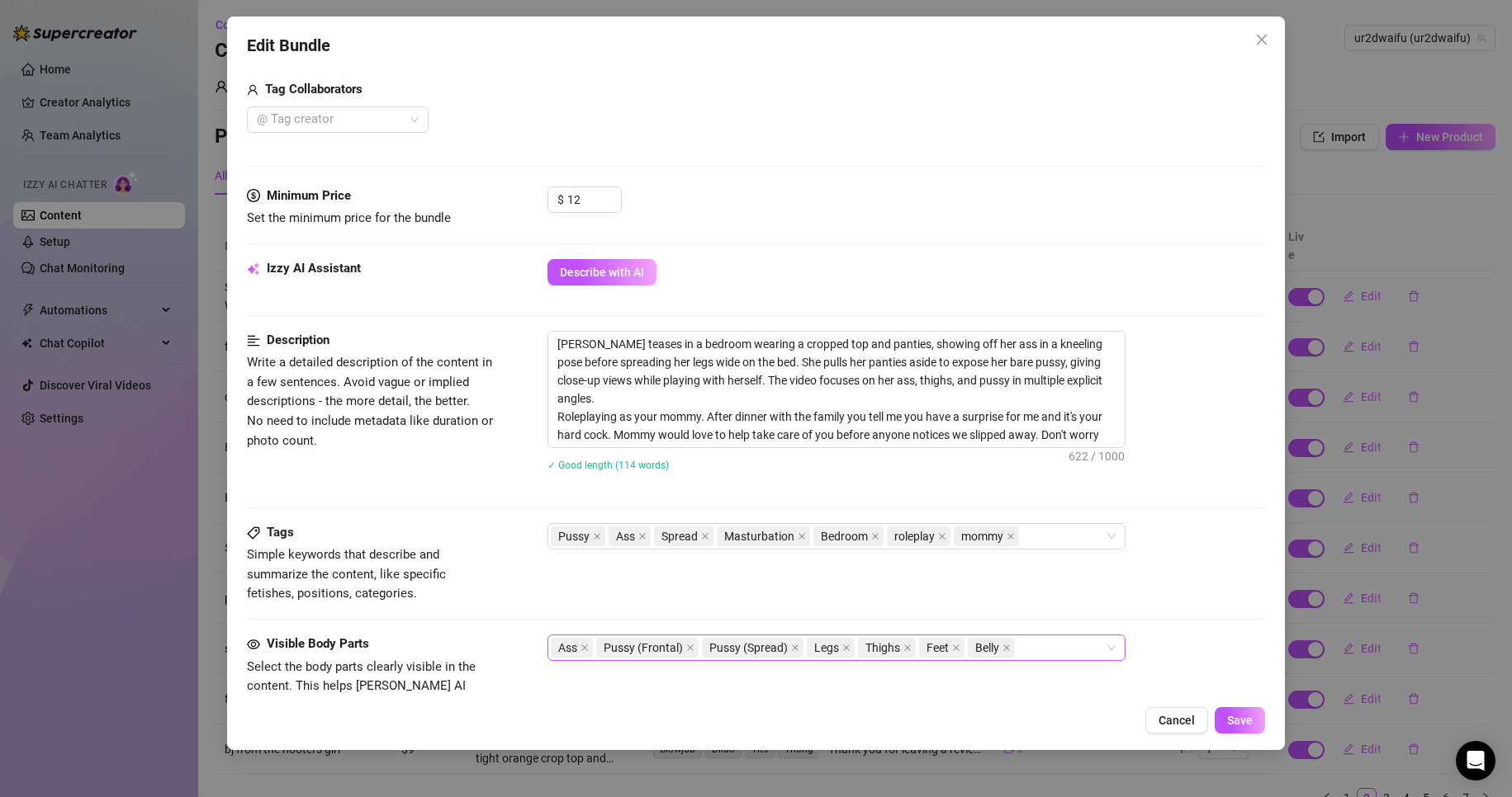
click at [1077, 638] on div "Ass Pussy (Frontal) Pussy (Spread) Legs Thighs Feet Belly" at bounding box center [827, 647] width 554 height 23
click at [1202, 646] on div "Ass Pussy (Frontal) Pussy (Spread) Legs Thighs Feet Belly" at bounding box center [906, 648] width 718 height 26
click at [1057, 545] on div "Pussy Ass Spread Masturbation Bedroom roleplay mommy" at bounding box center [827, 536] width 554 height 23
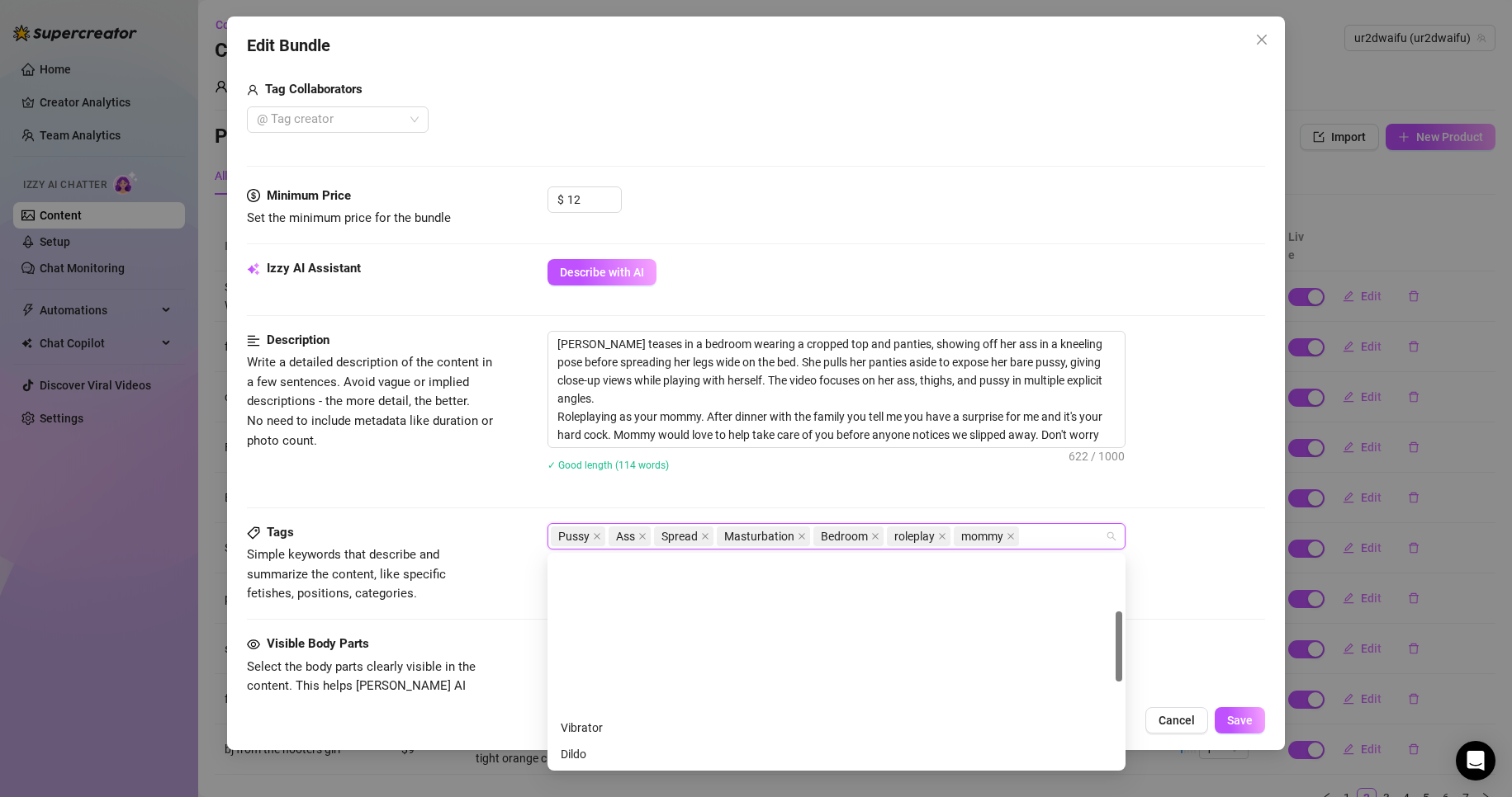
scroll to position [165, 0]
click at [757, 612] on div "Cheap Content" at bounding box center [837, 616] width 552 height 18
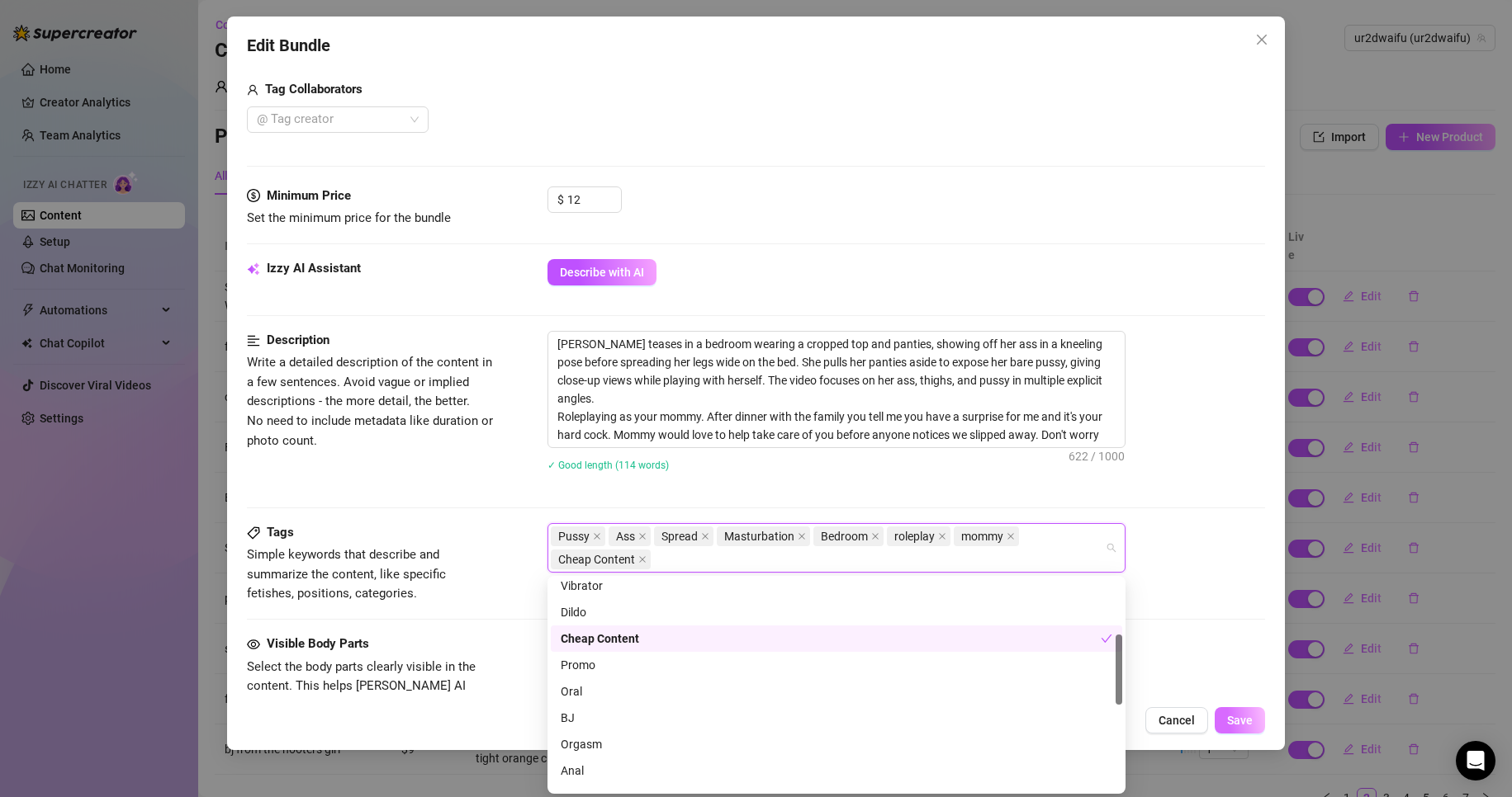
click at [1216, 718] on button "Save" at bounding box center [1240, 720] width 50 height 26
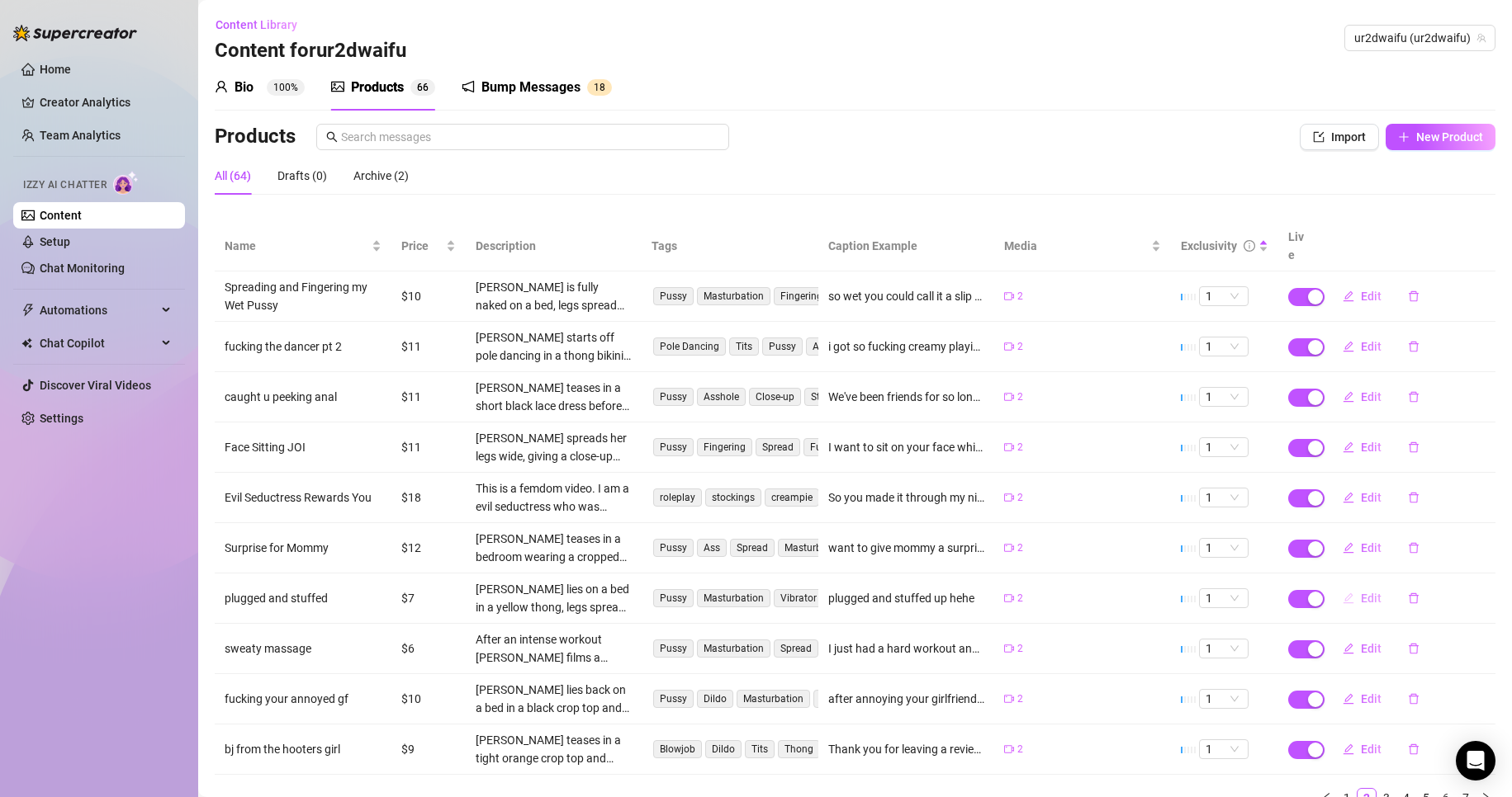
click at [1361, 591] on span "Edit" at bounding box center [1371, 598] width 21 height 14
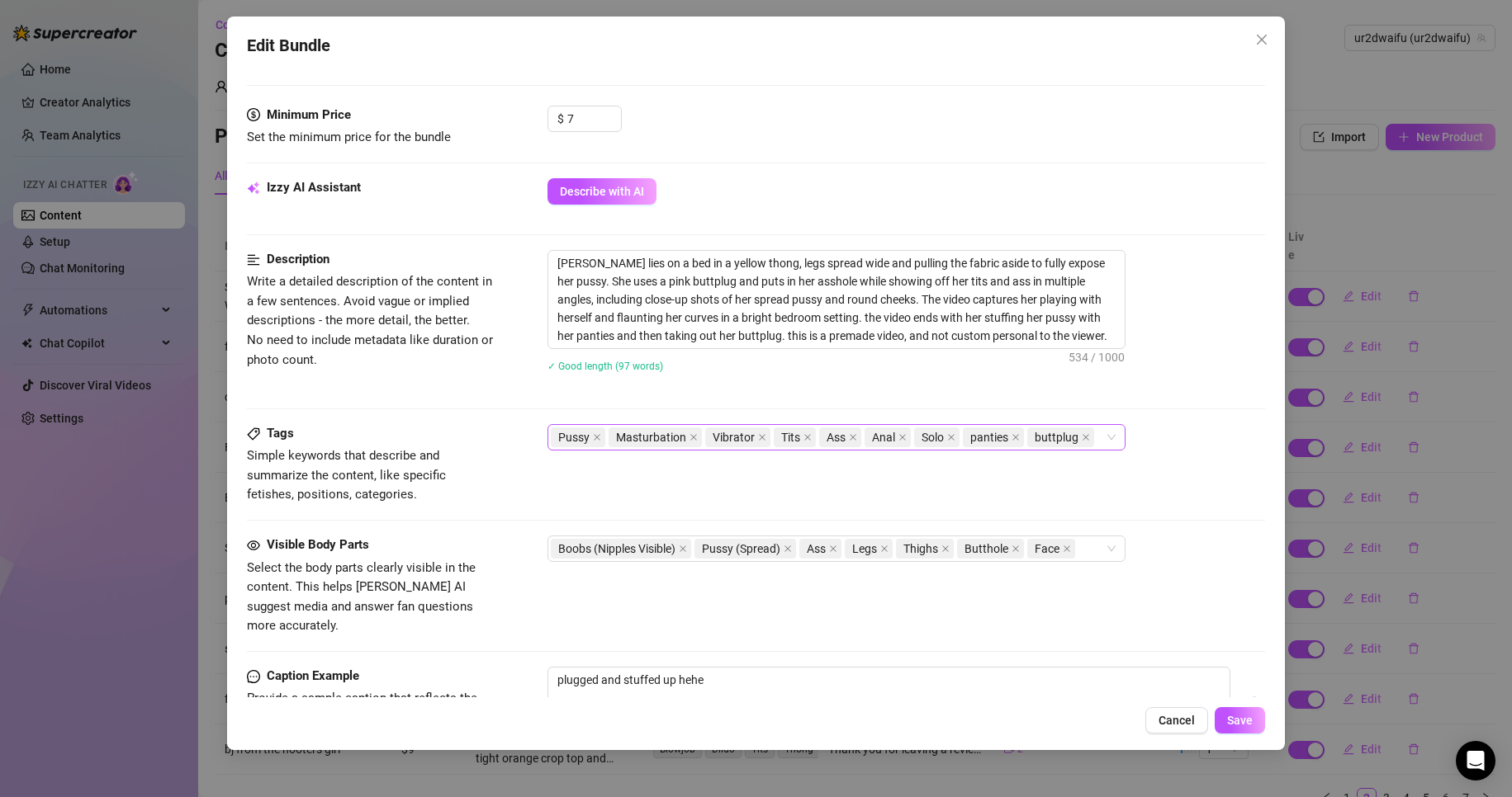
scroll to position [495, 0]
click at [1111, 437] on div "Pussy Masturbation Vibrator Tits Ass Anal Solo panties buttplug" at bounding box center [836, 435] width 578 height 26
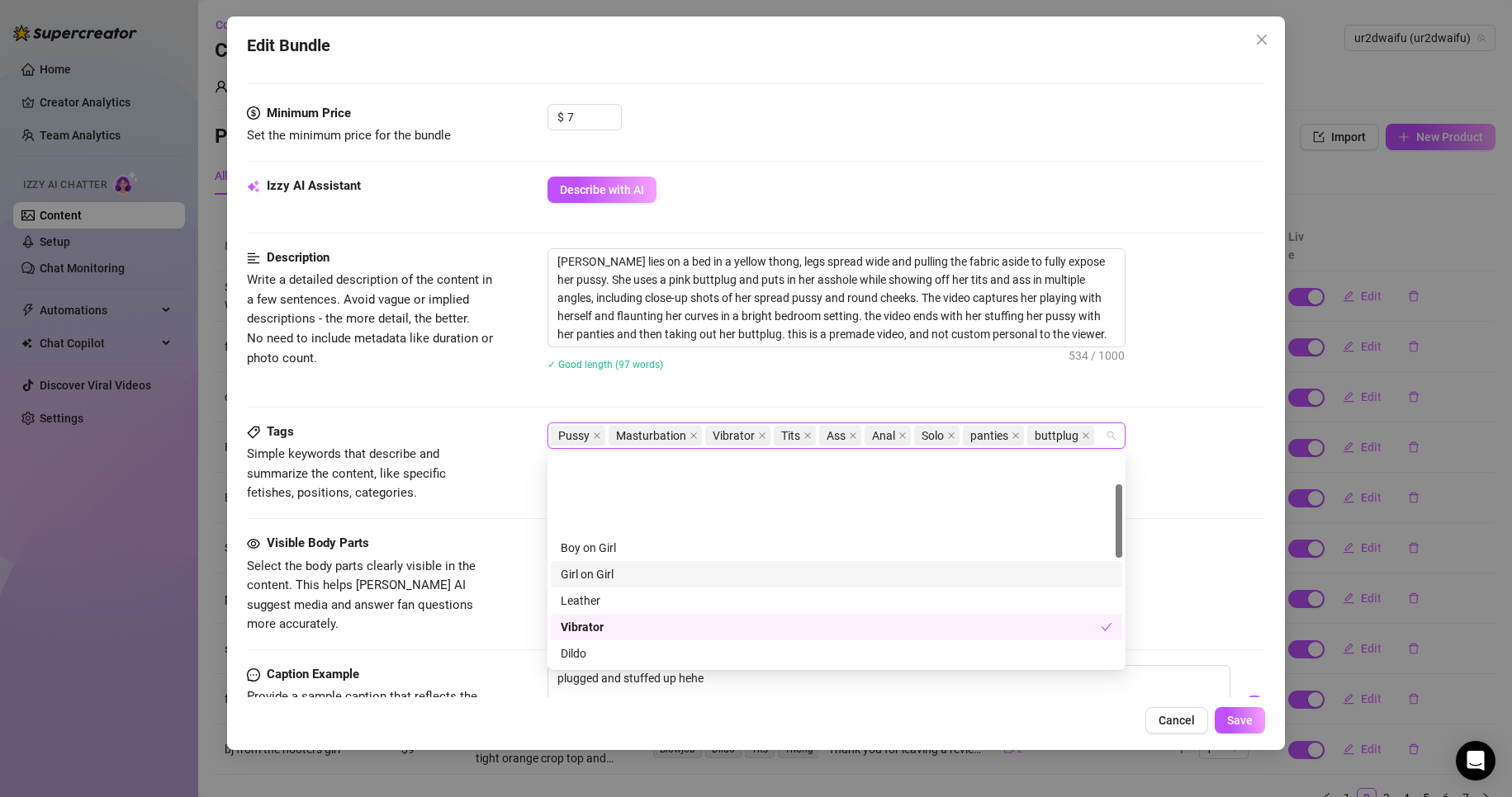
scroll to position [83, 0]
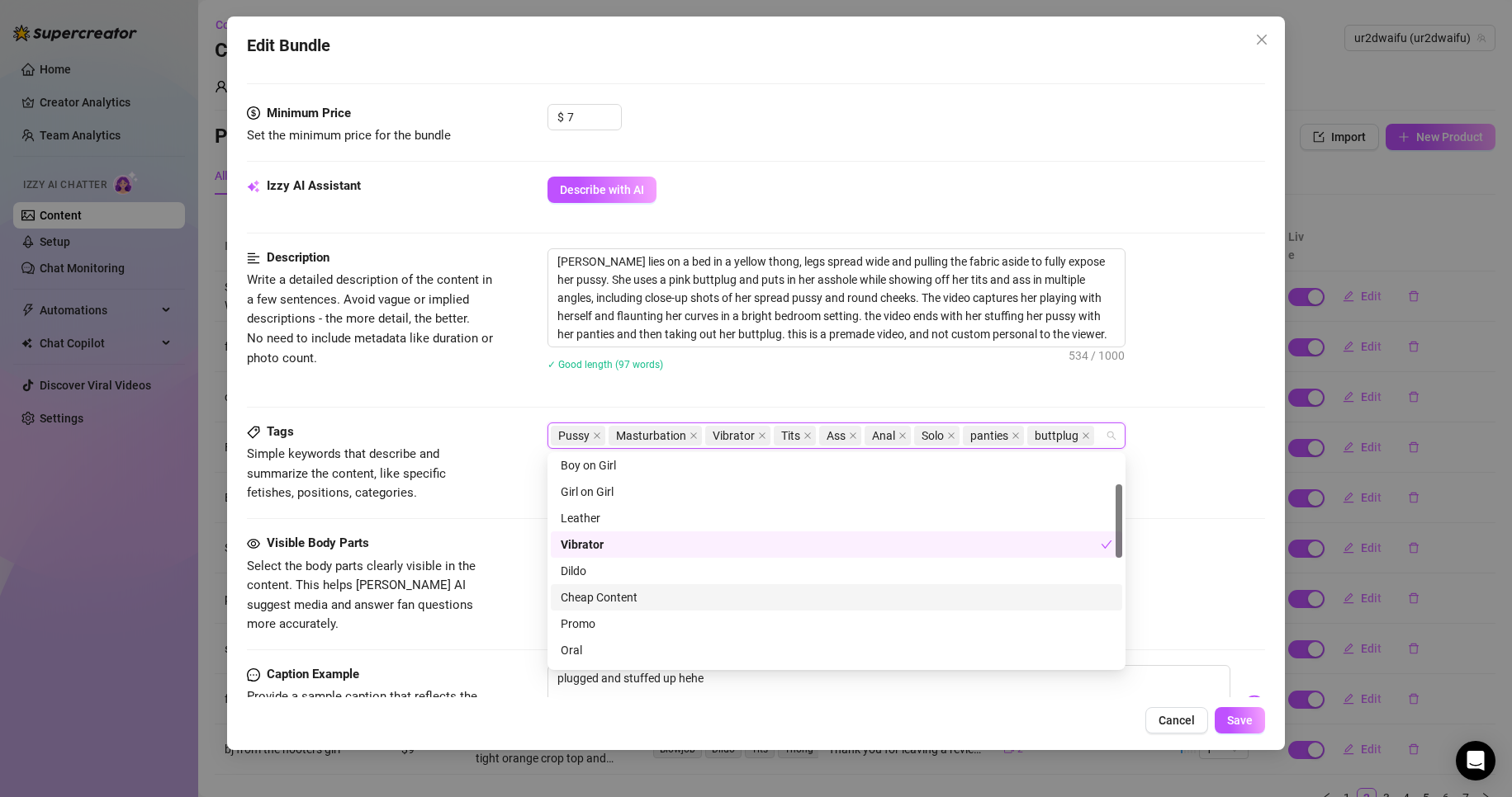
click at [738, 600] on div "Cheap Content" at bounding box center [837, 598] width 552 height 18
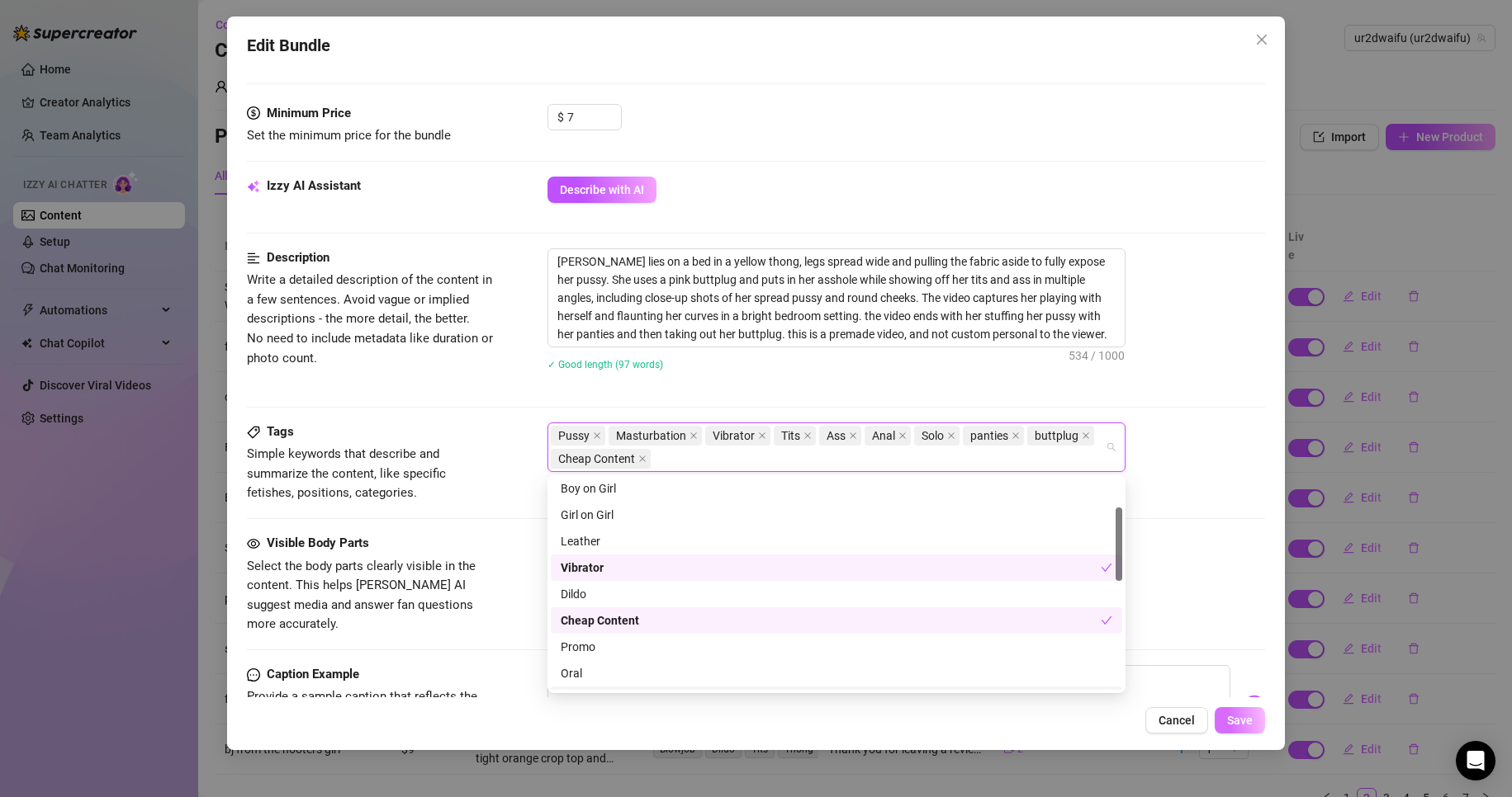
click at [1241, 724] on span "Save" at bounding box center [1240, 721] width 25 height 14
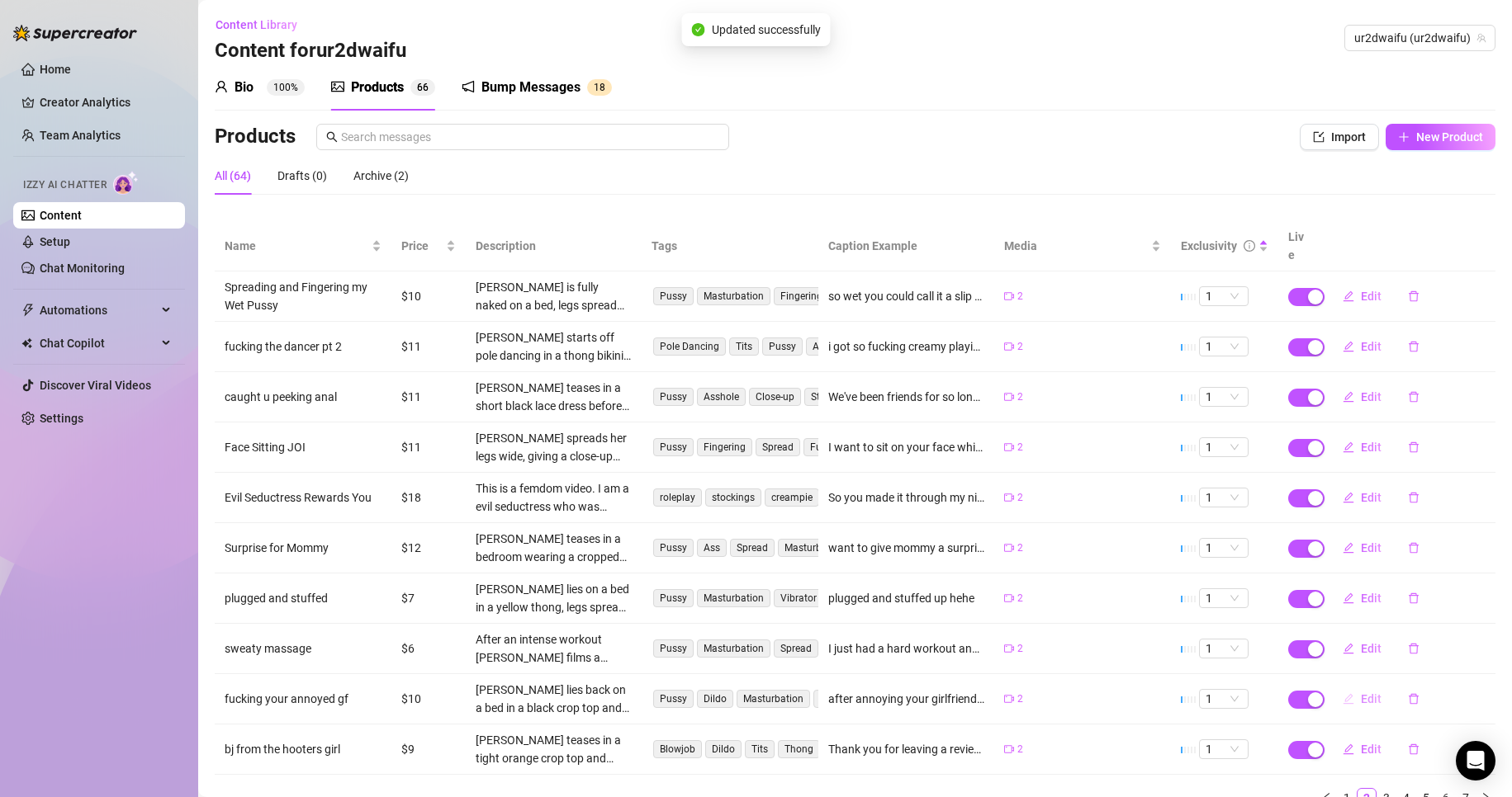
click at [1347, 686] on button "Edit" at bounding box center [1363, 699] width 66 height 26
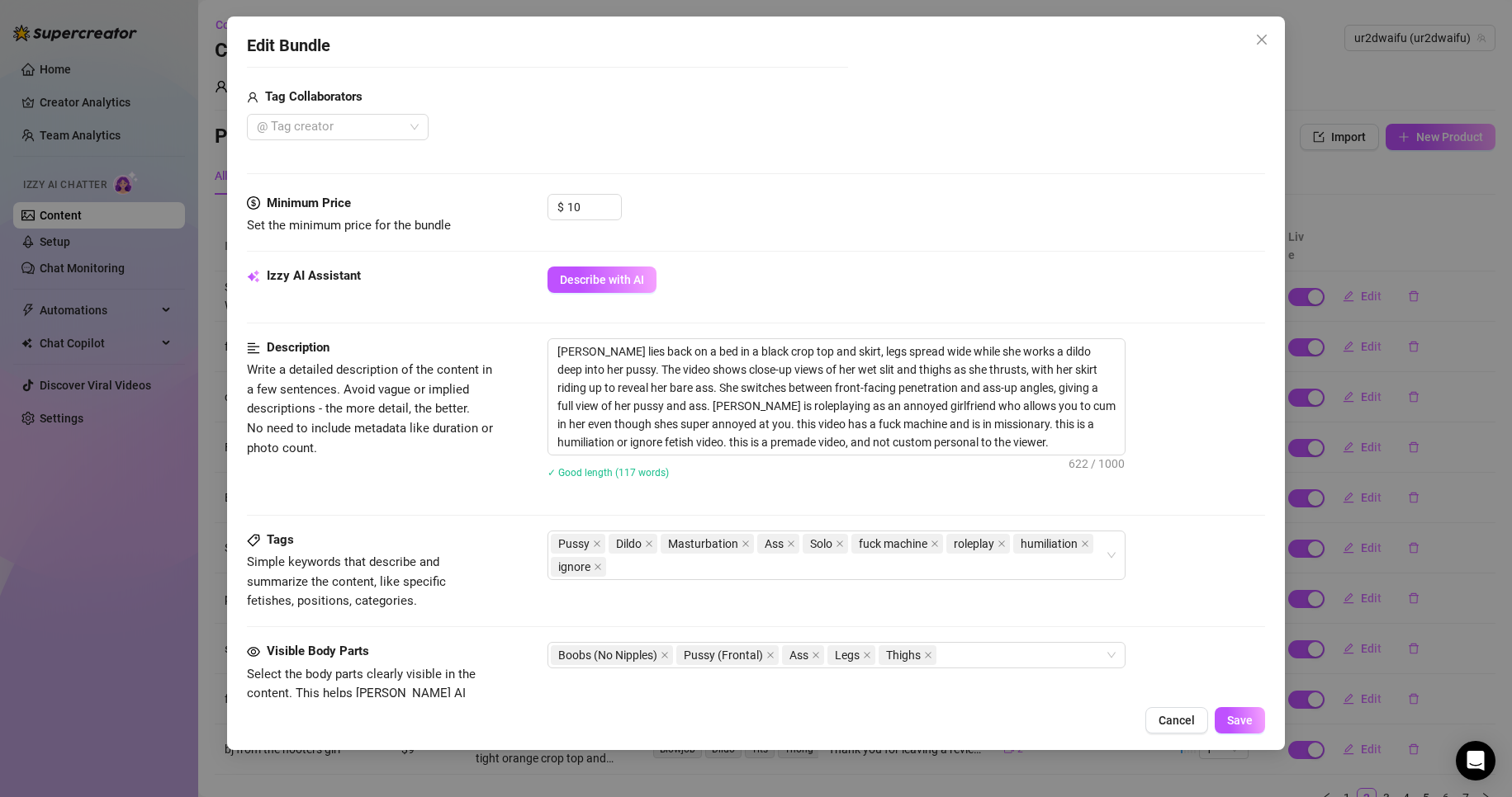
scroll to position [413, 0]
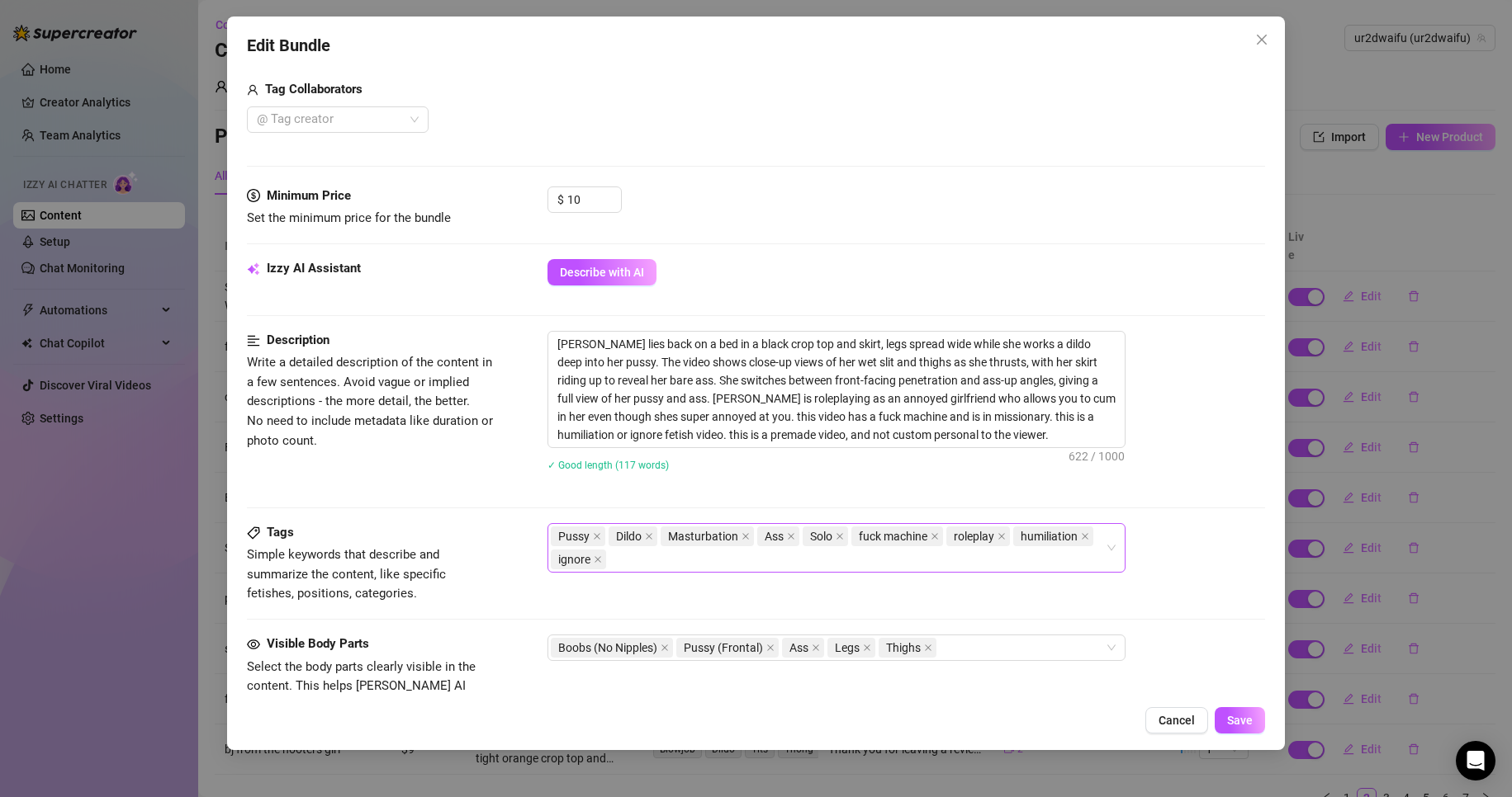
click at [1098, 558] on div "Pussy Dildo Masturbation Ass Solo fuck machine roleplay humiliation ignore" at bounding box center [827, 548] width 554 height 46
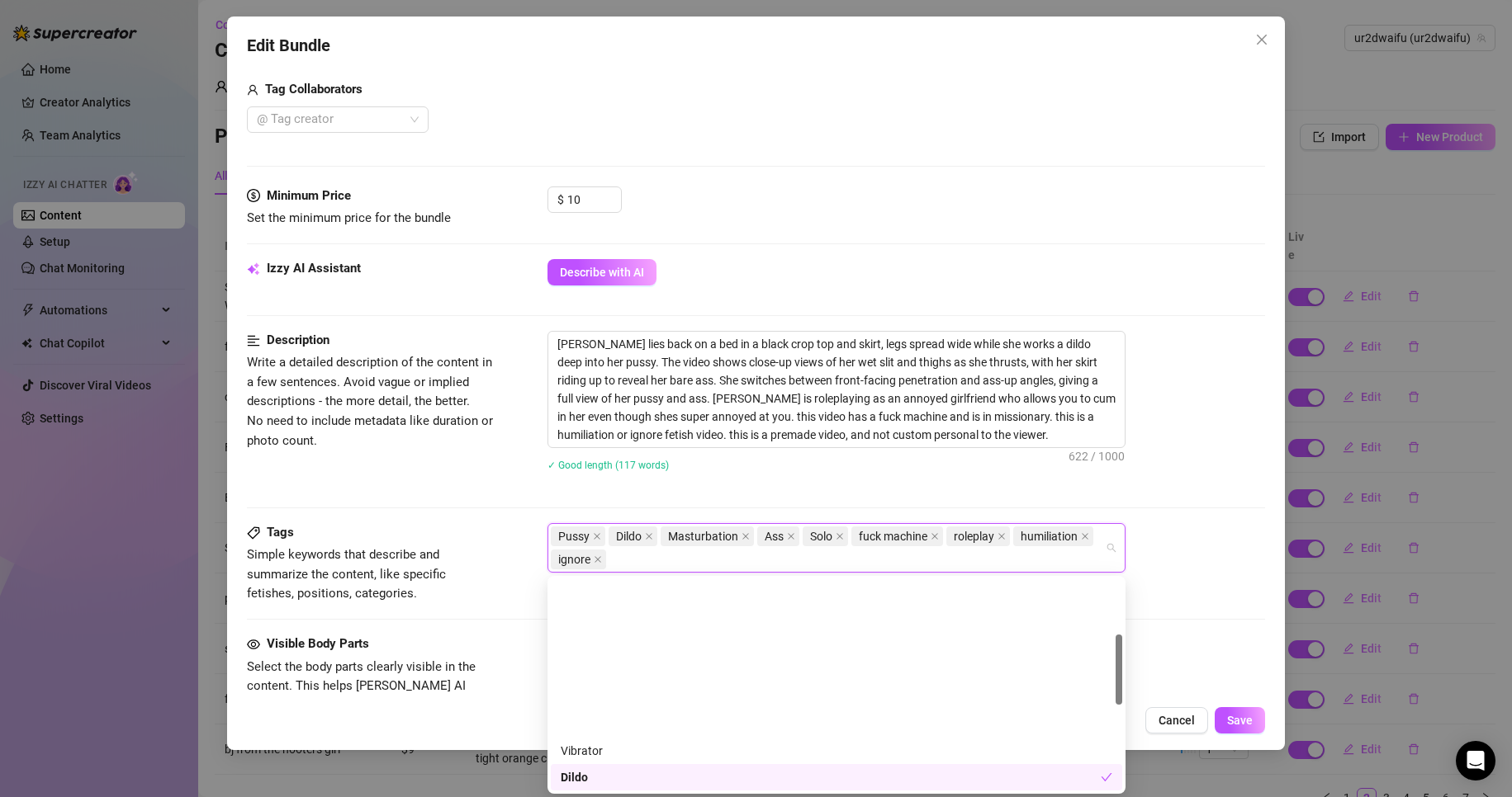
scroll to position [165, 0]
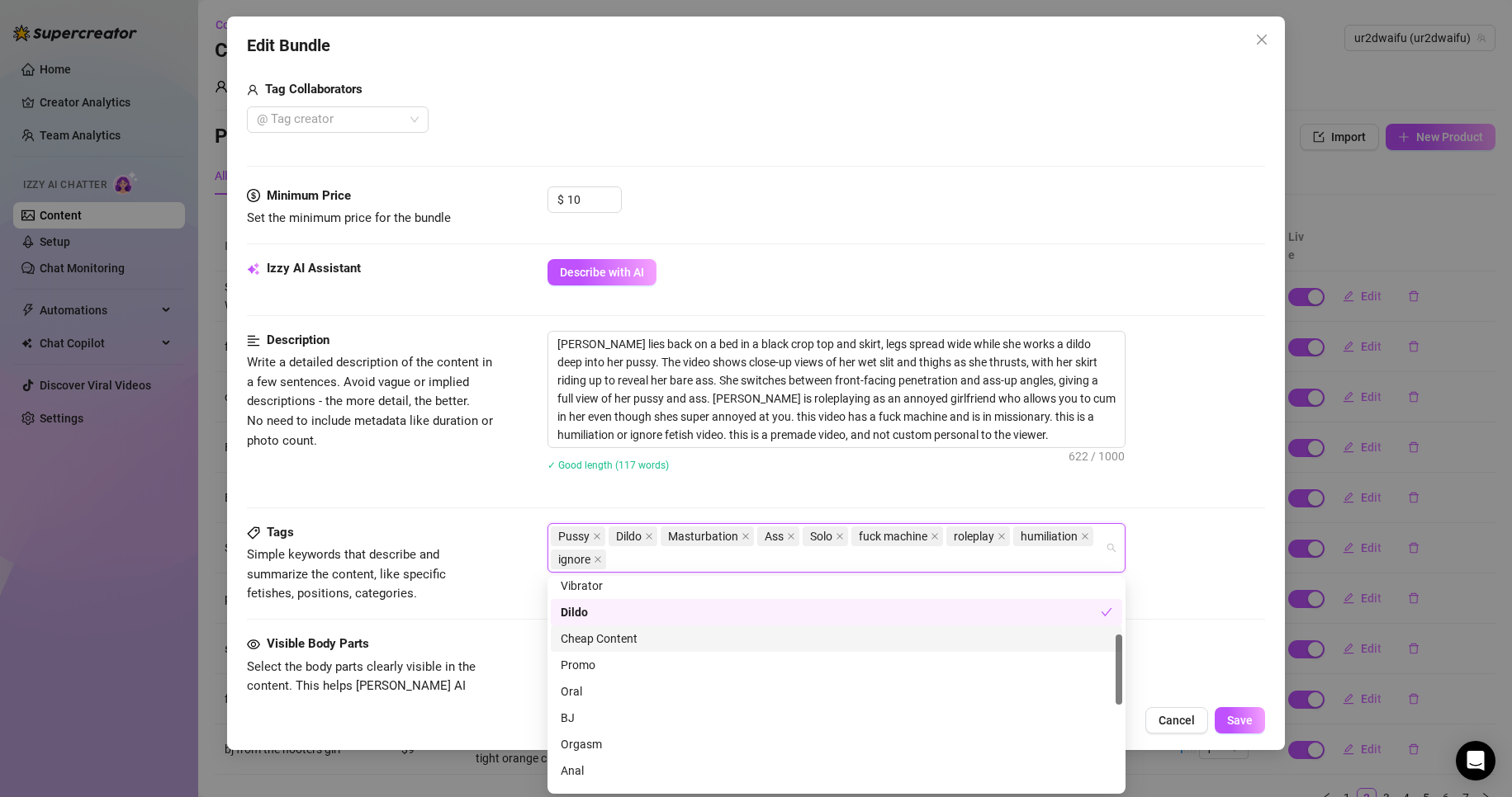
click at [636, 639] on div "Cheap Content" at bounding box center [837, 639] width 552 height 18
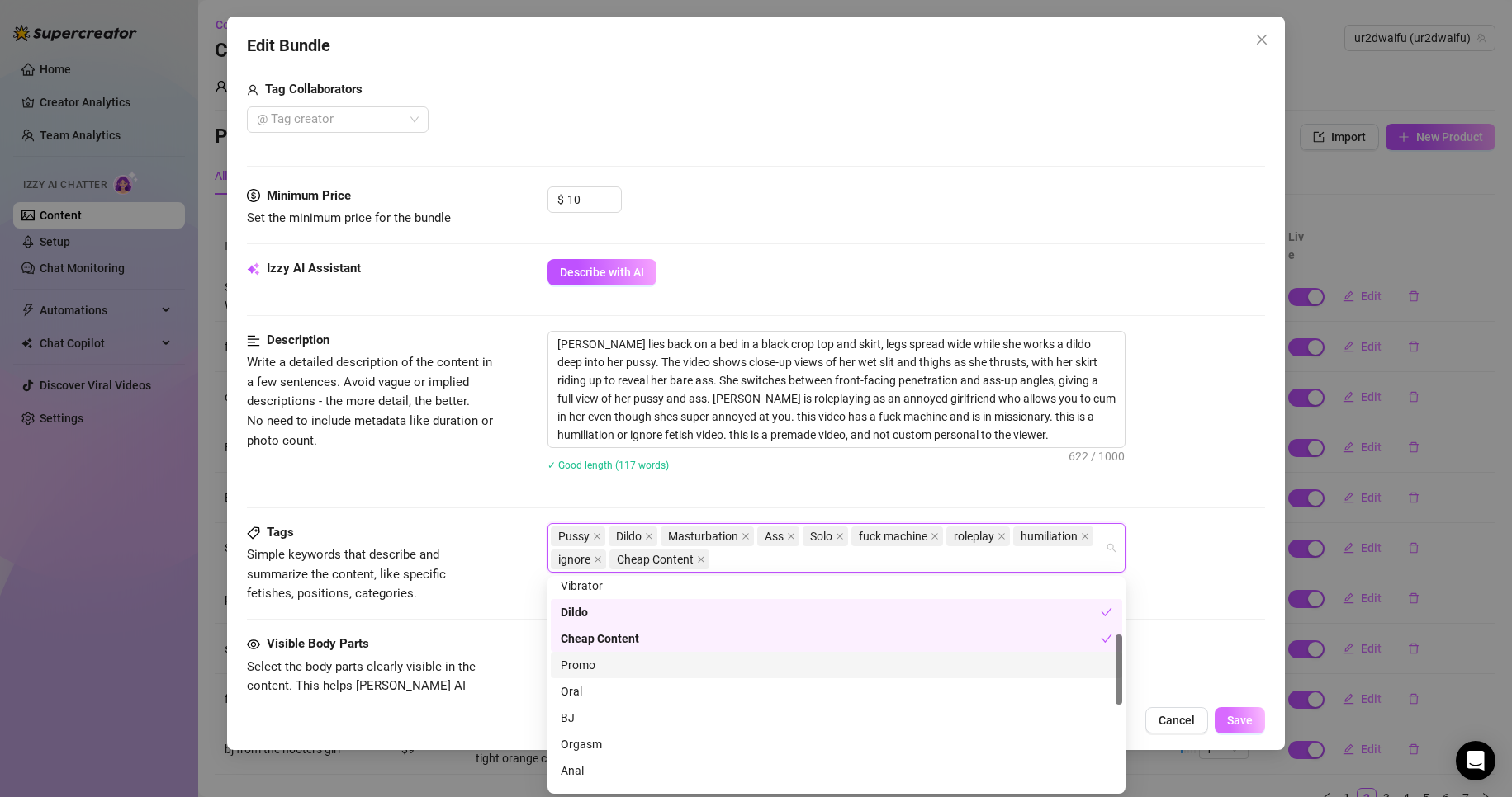
click at [1242, 711] on button "Save" at bounding box center [1240, 720] width 50 height 26
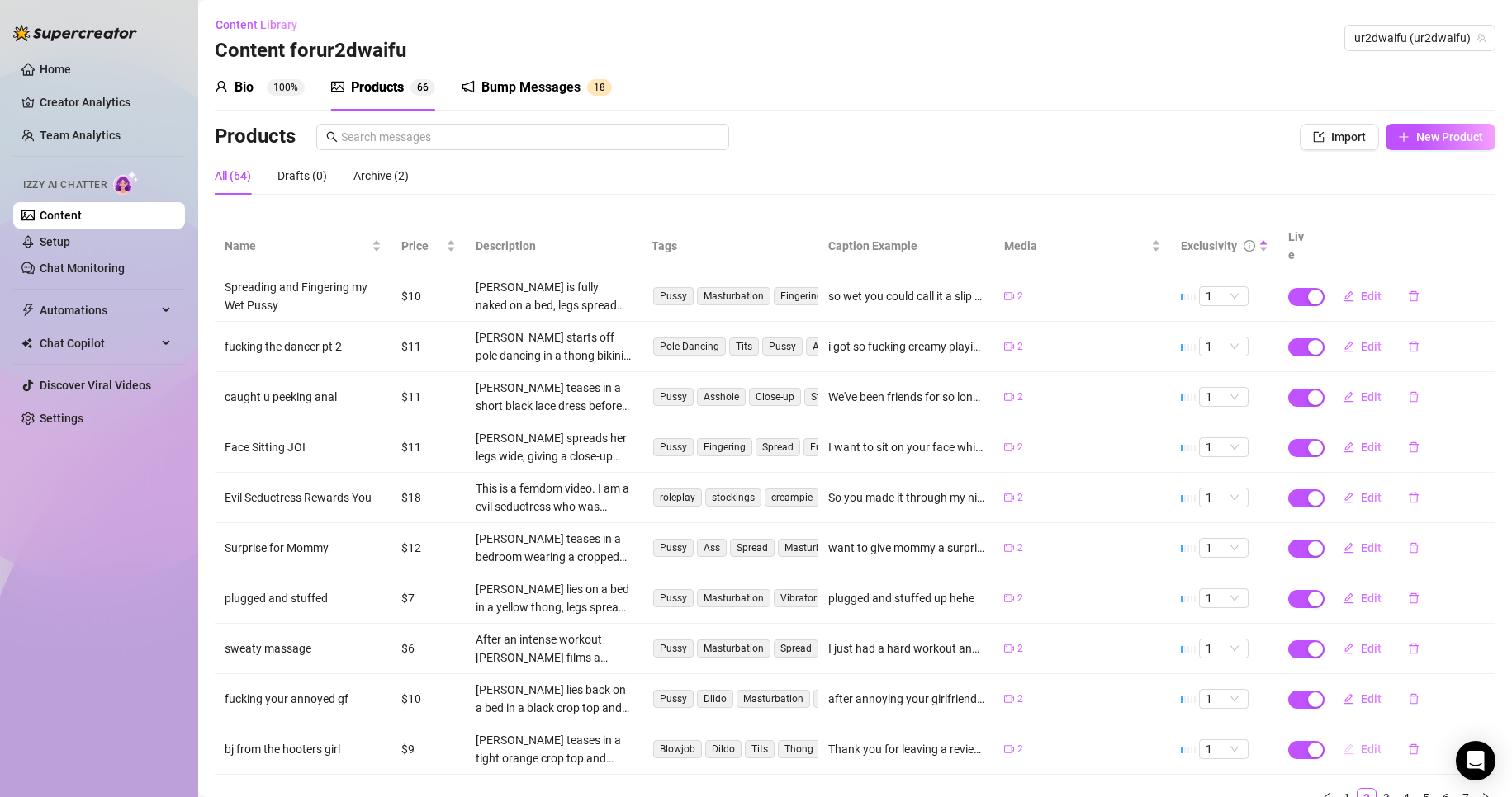
click at [1361, 743] on span "Edit" at bounding box center [1371, 750] width 21 height 14
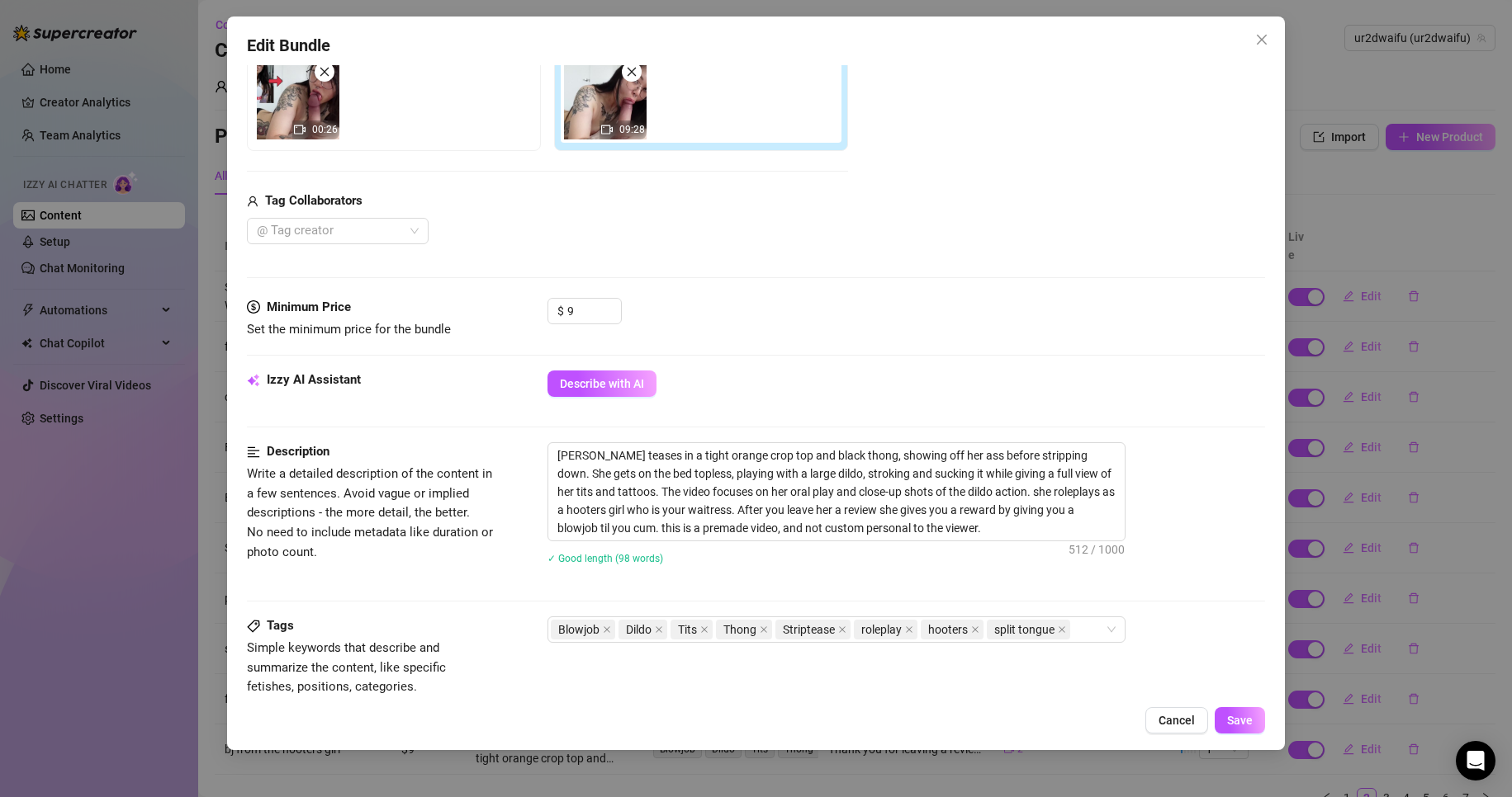
scroll to position [330, 0]
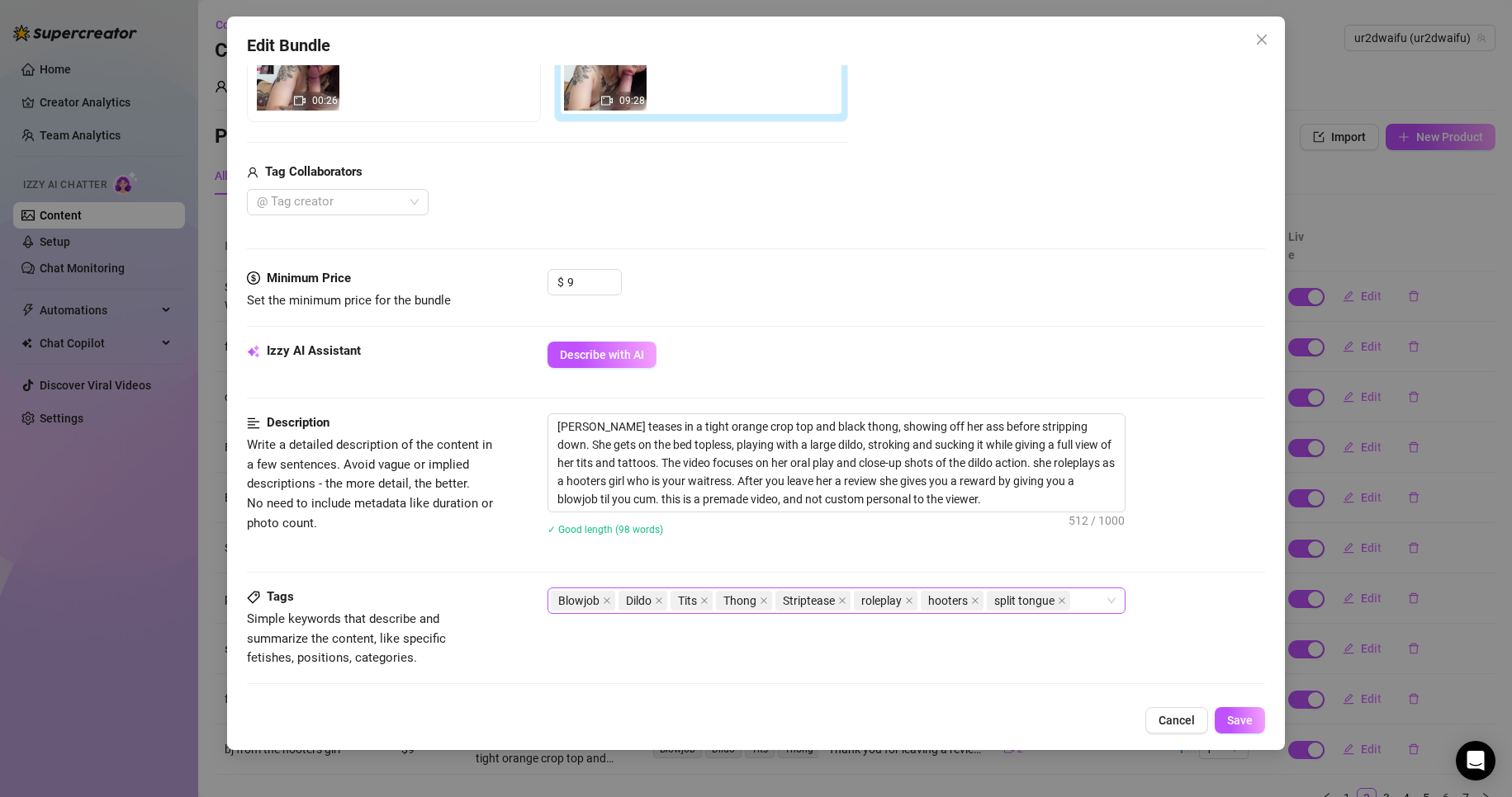
click at [1115, 603] on div "Blowjob Dildo Tits Thong Striptease roleplay hooters split tongue" at bounding box center [836, 600] width 578 height 26
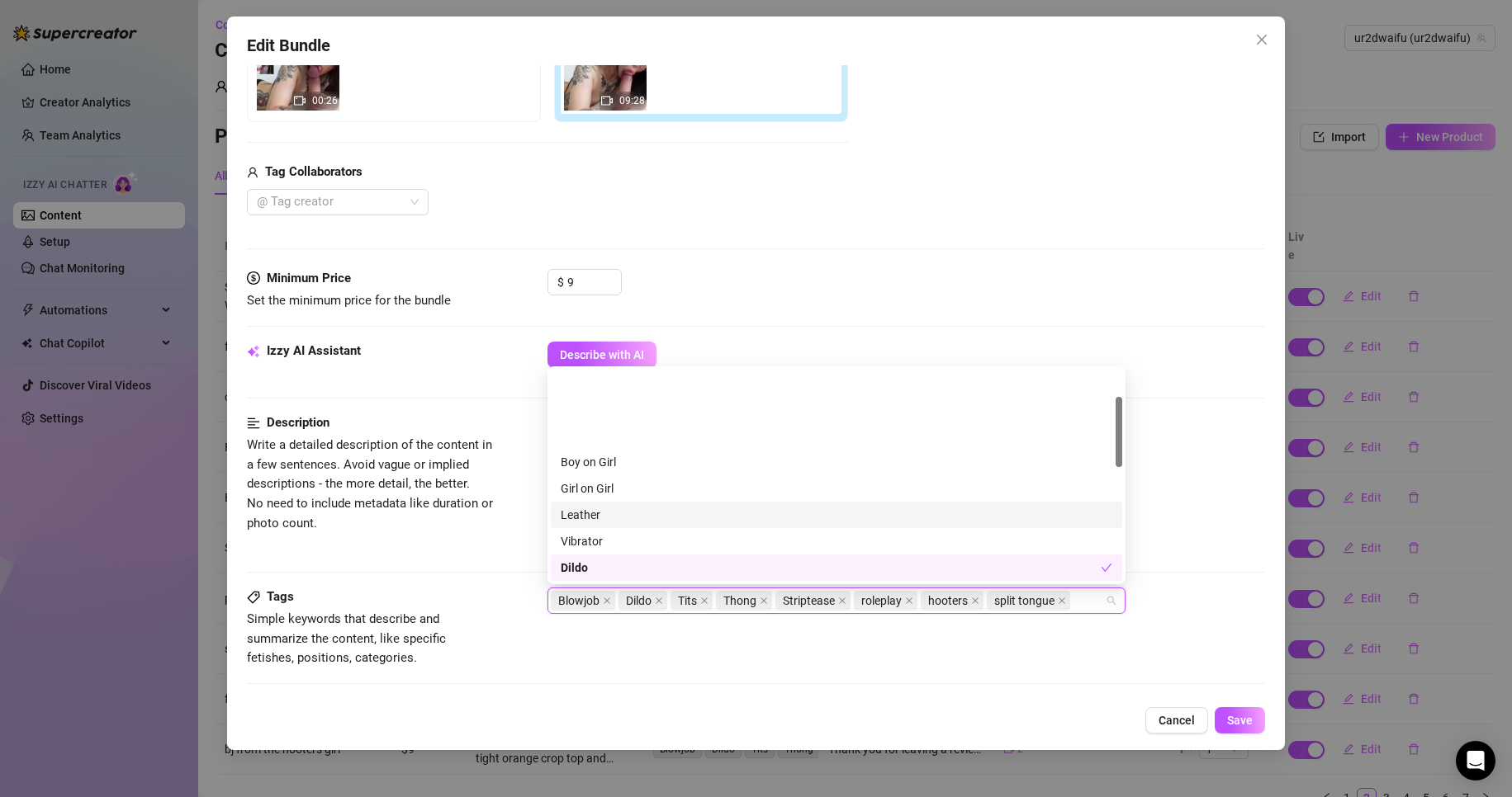
scroll to position [165, 0]
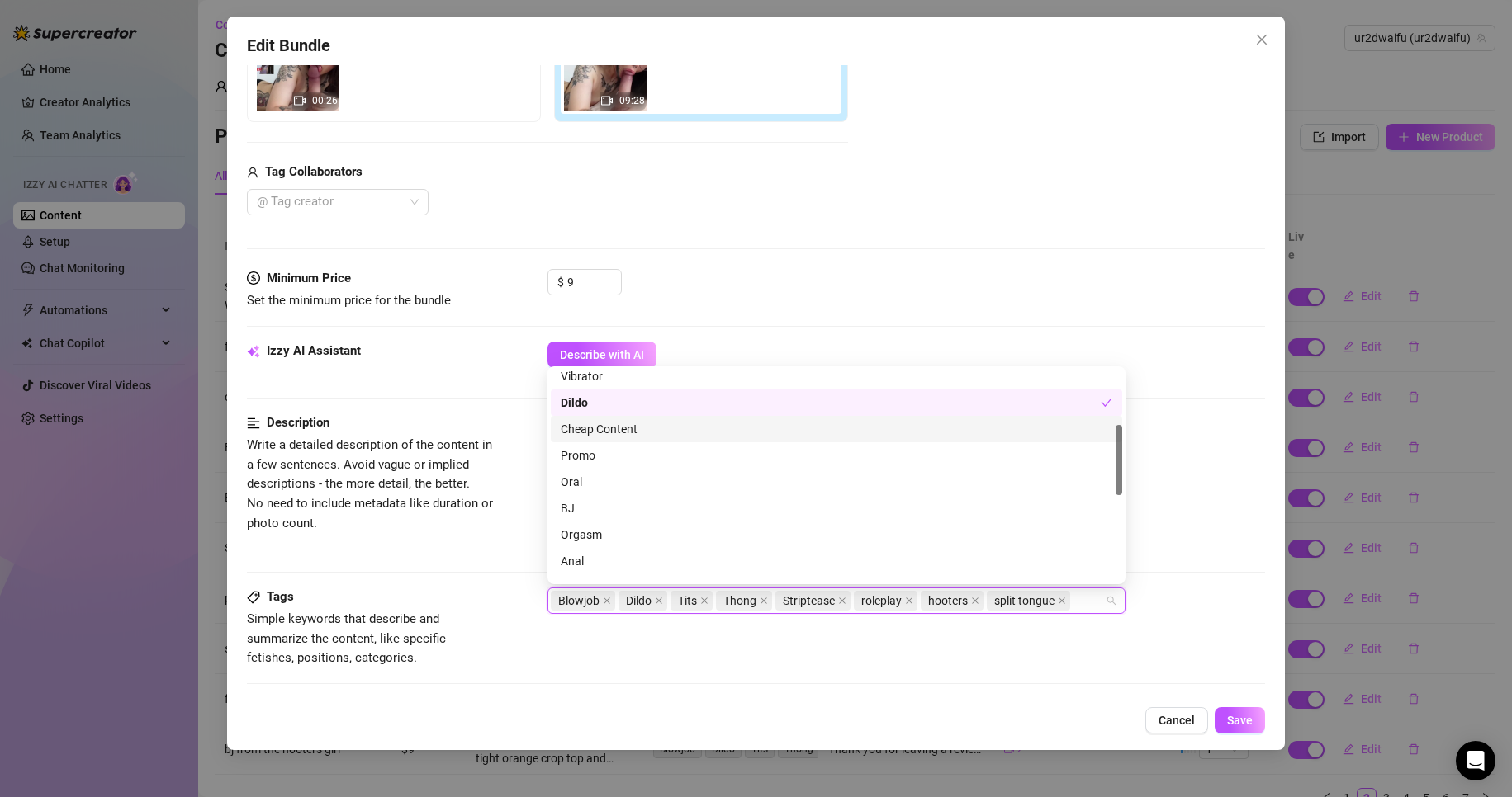
click at [615, 436] on div "Cheap Content" at bounding box center [837, 429] width 552 height 18
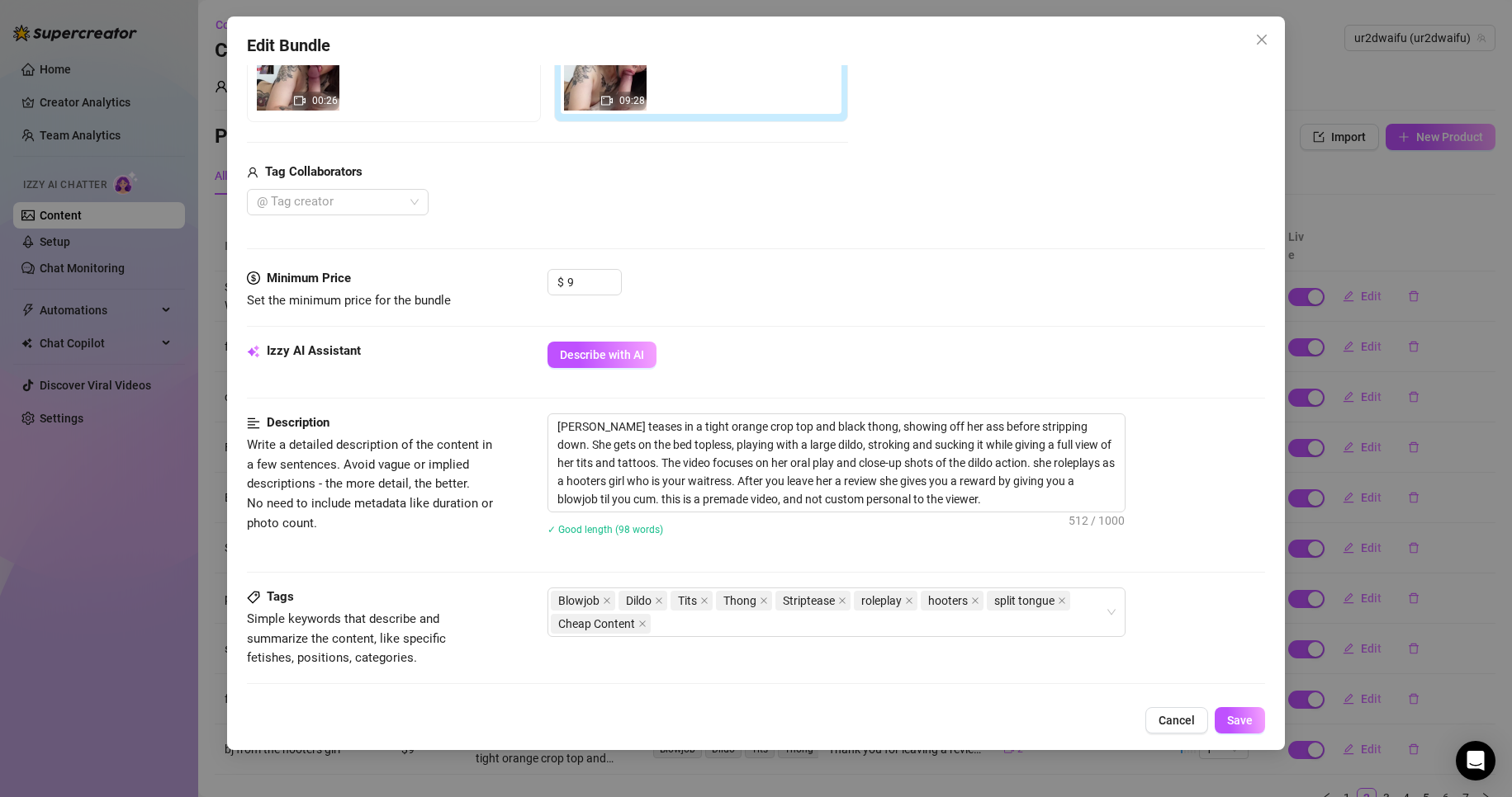
click at [797, 661] on div "Tags Simple keywords that describe and summarize the content, like specific fet…" at bounding box center [756, 628] width 1020 height 81
click at [1258, 715] on button "Save" at bounding box center [1240, 720] width 50 height 26
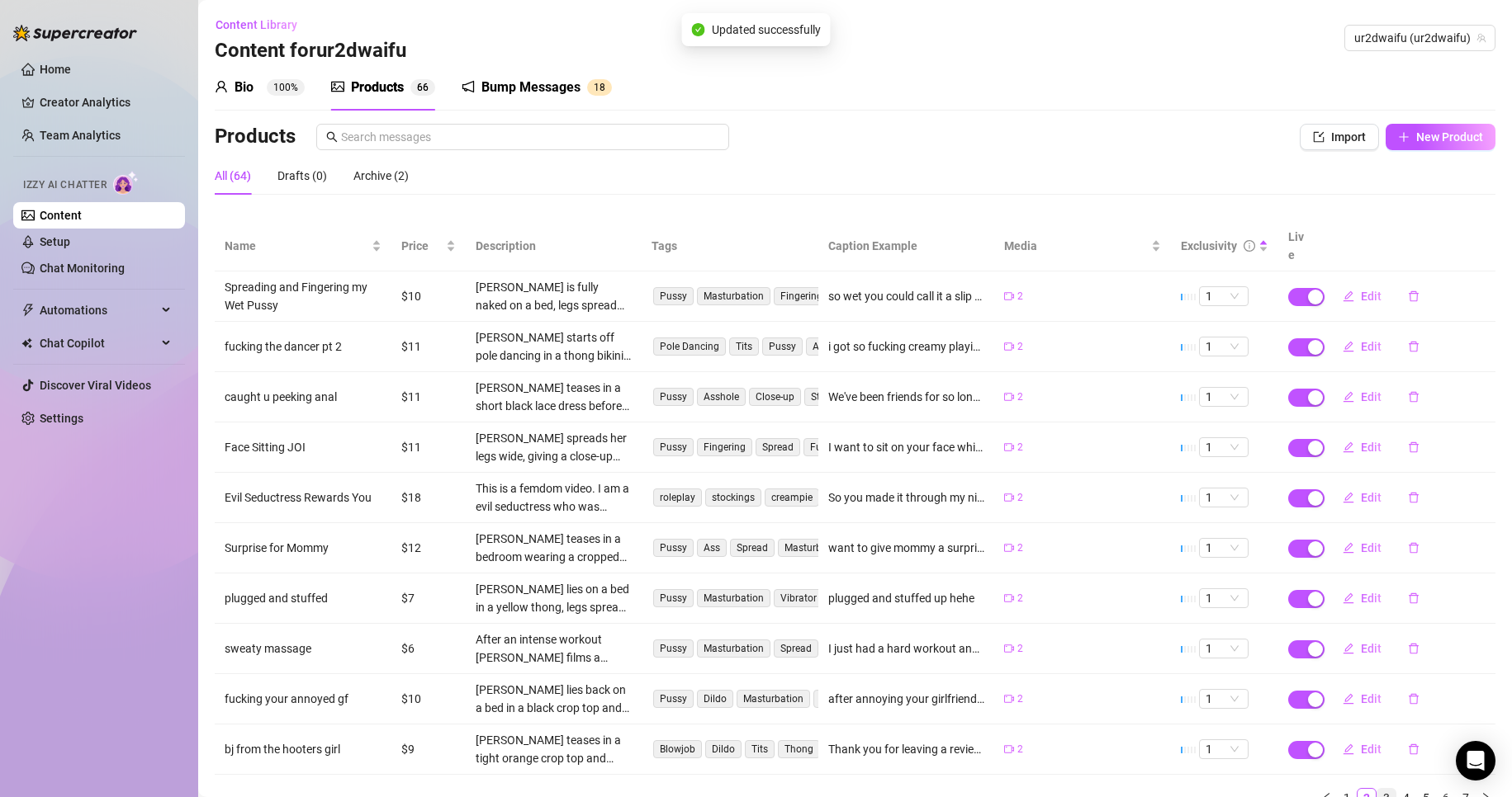
click at [1375, 770] on div "Name Price Description Tags Caption Example Media Exclusivity Live Spreading an…" at bounding box center [855, 514] width 1281 height 587
click at [1377, 789] on link "3" at bounding box center [1386, 798] width 18 height 18
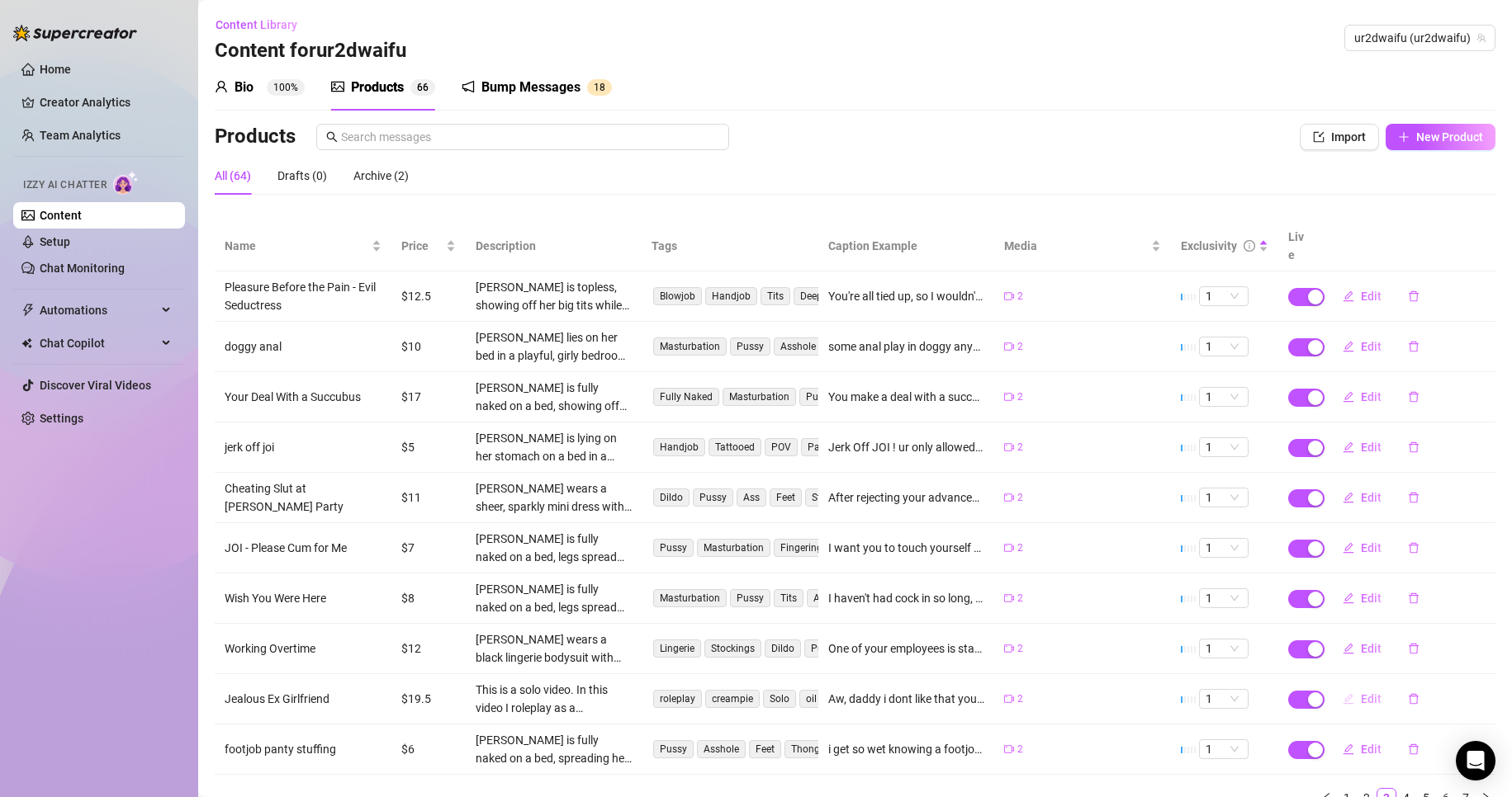
click at [1343, 693] on icon "edit" at bounding box center [1348, 699] width 12 height 12
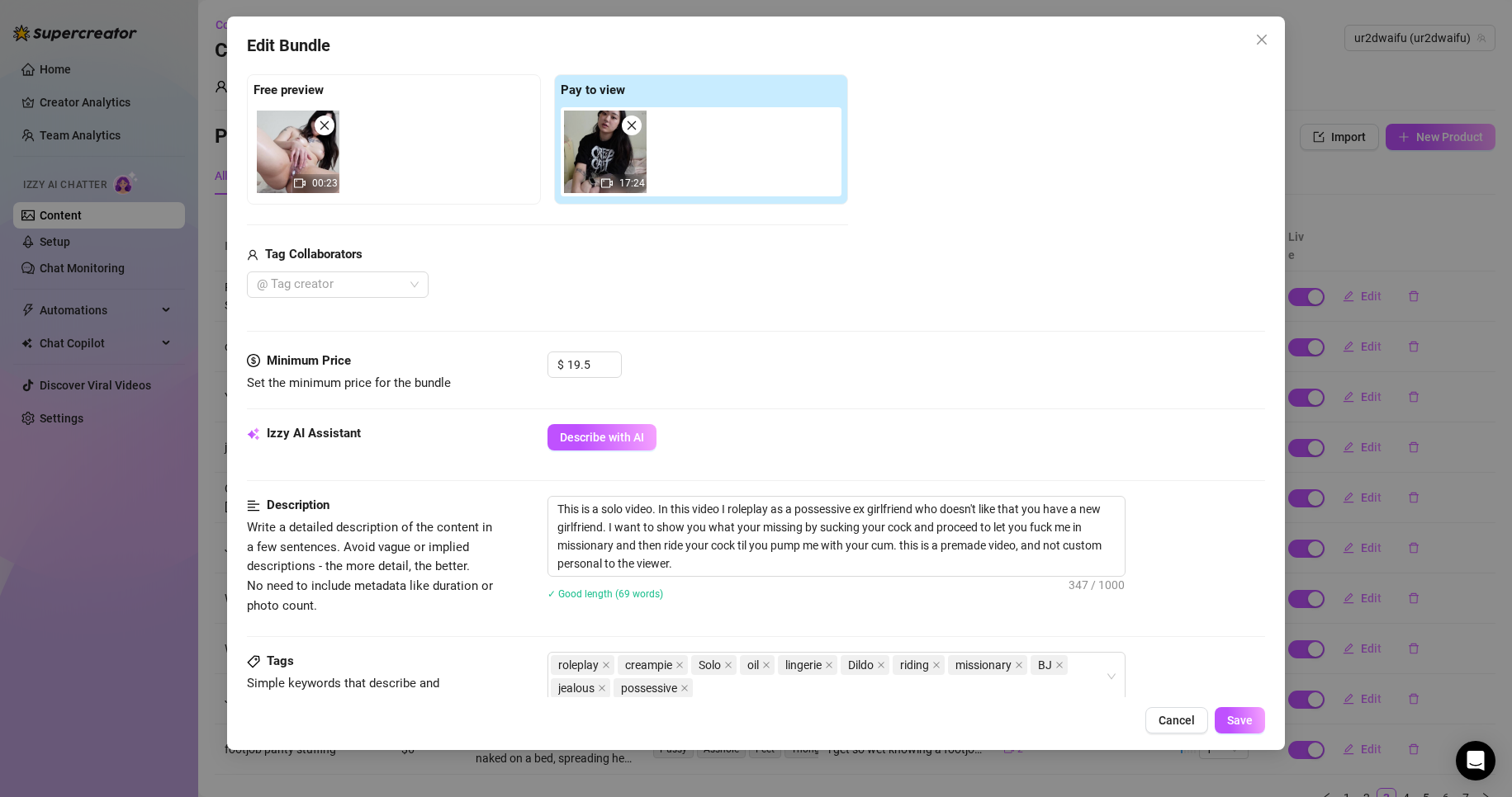
scroll to position [330, 0]
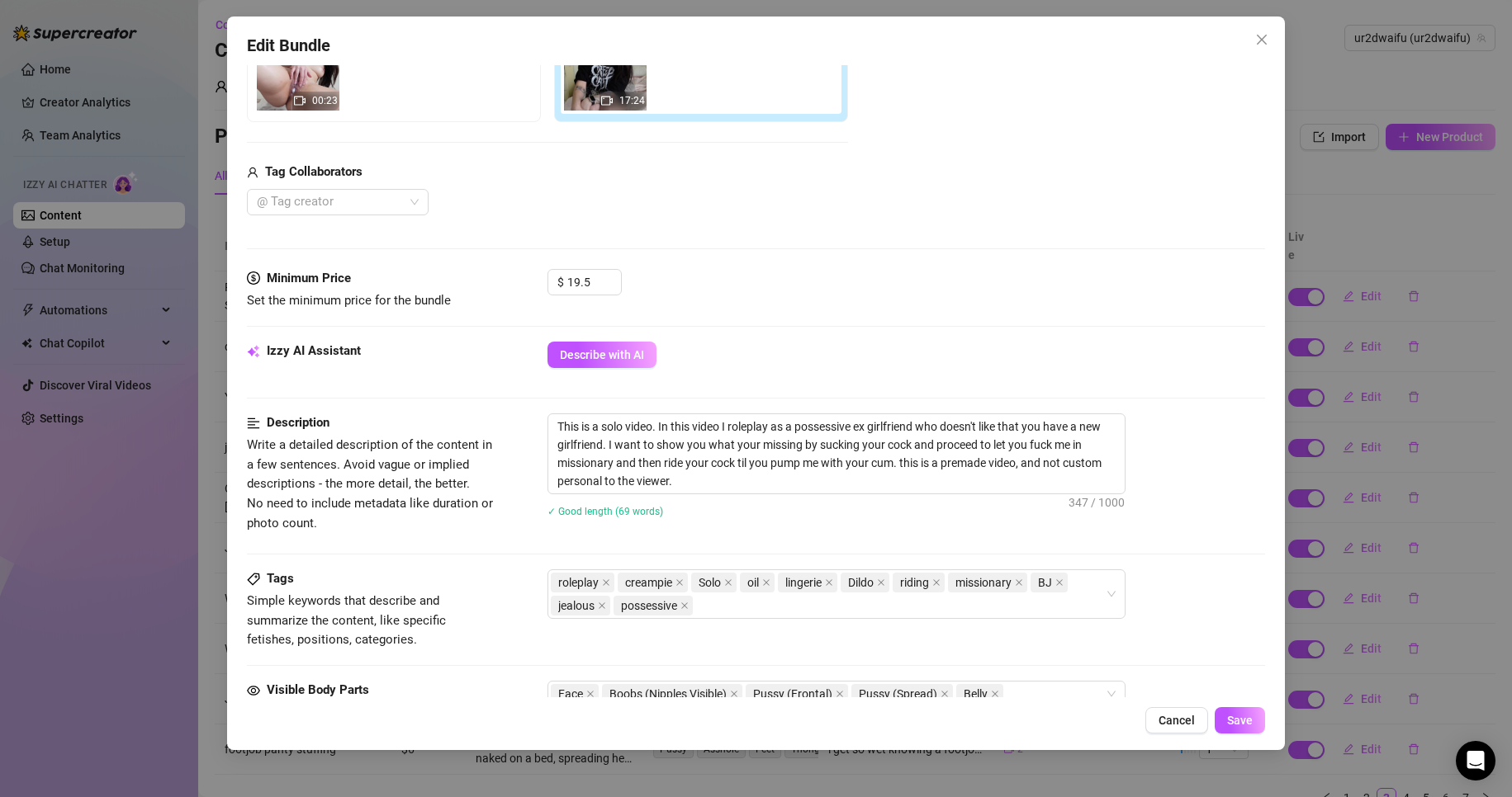
click at [959, 625] on div "Tags Simple keywords that describe and summarize the content, like specific fet…" at bounding box center [756, 610] width 1020 height 81
click at [826, 616] on div "roleplay creampie Solo oil lingerie Dildo riding missionary BJ jealous possessi…" at bounding box center [827, 594] width 554 height 46
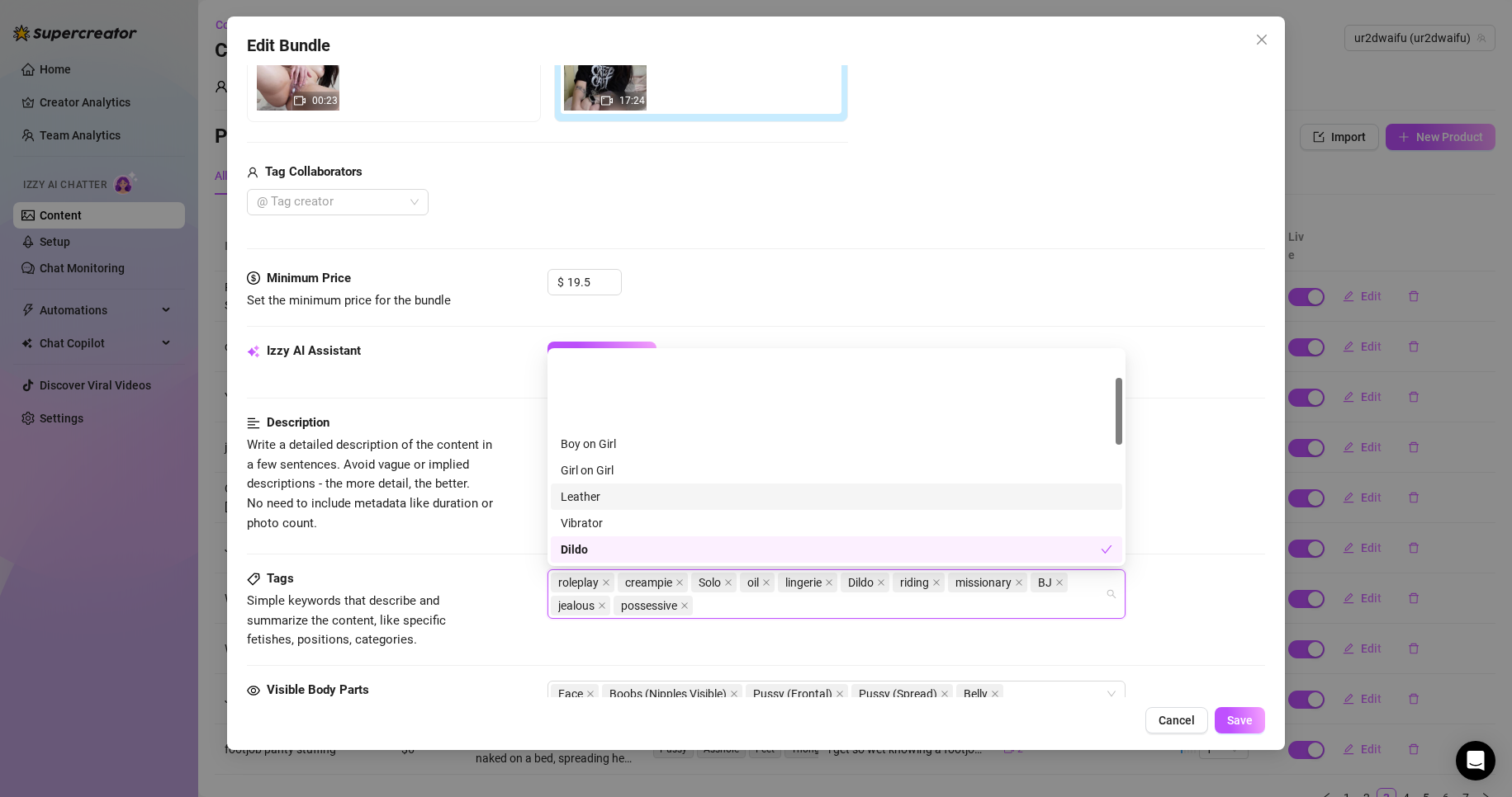
scroll to position [83, 0]
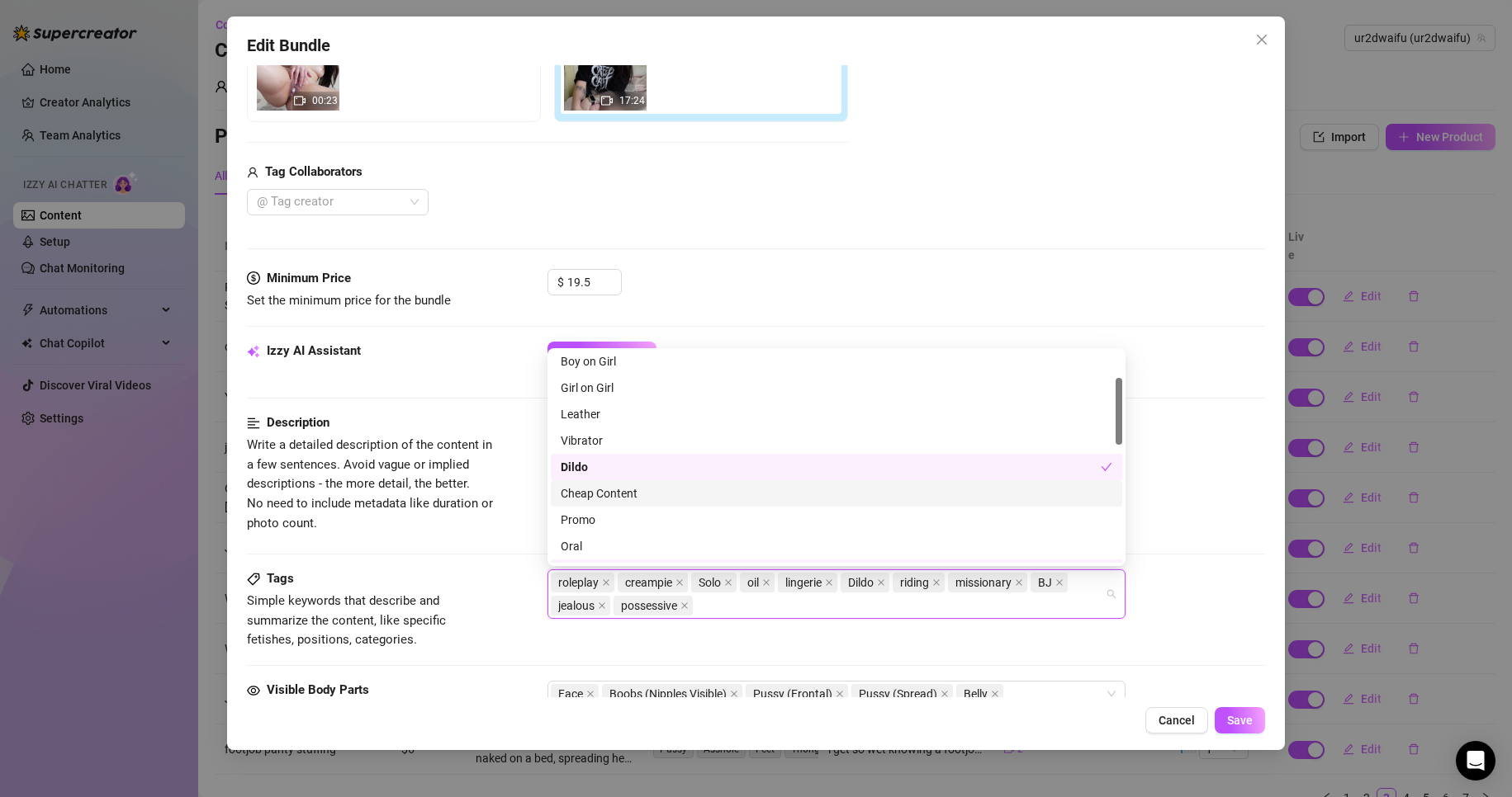
click at [671, 497] on div "Cheap Content" at bounding box center [837, 494] width 552 height 18
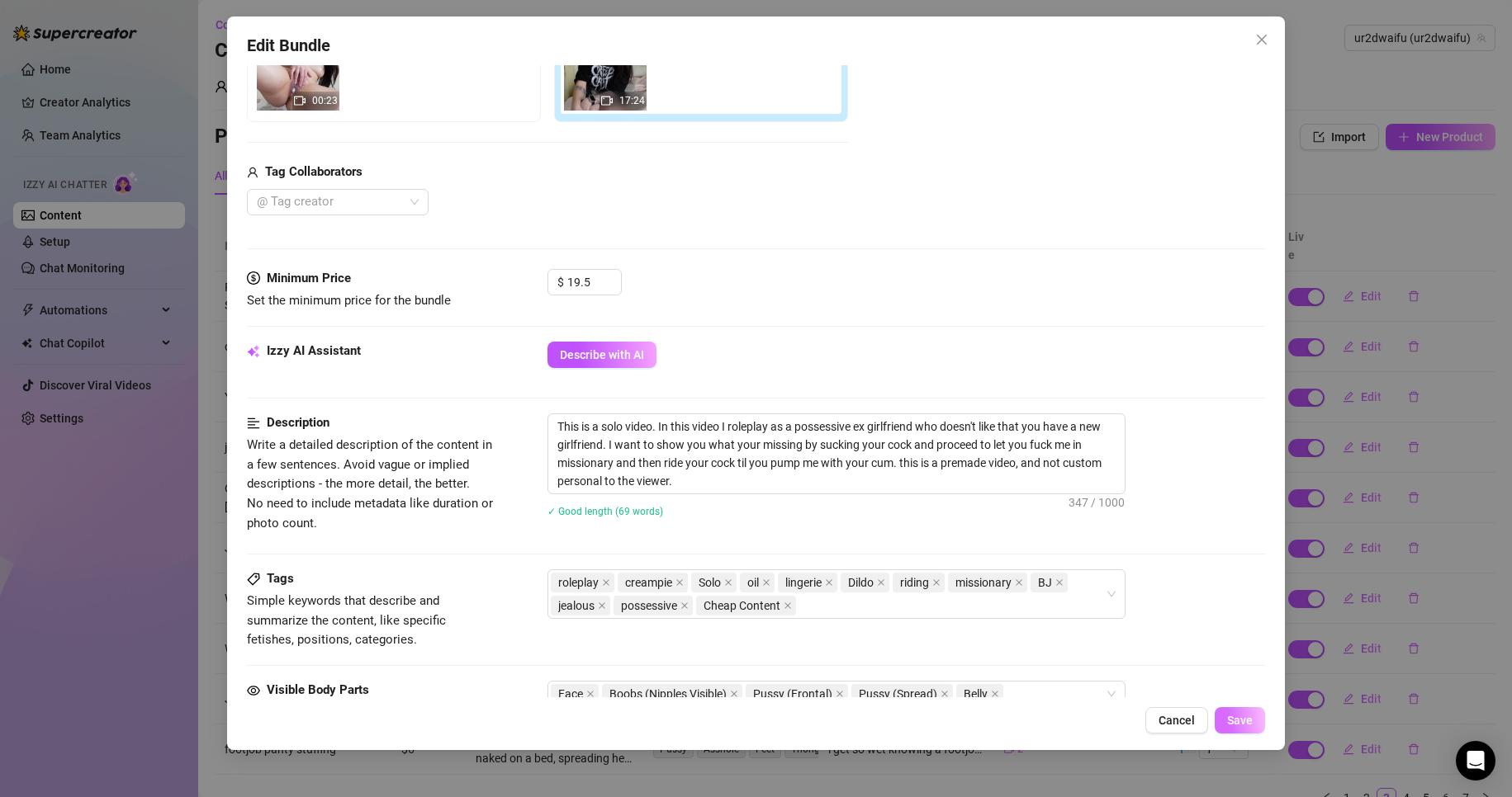
click at [1236, 716] on span "Save" at bounding box center [1240, 721] width 25 height 14
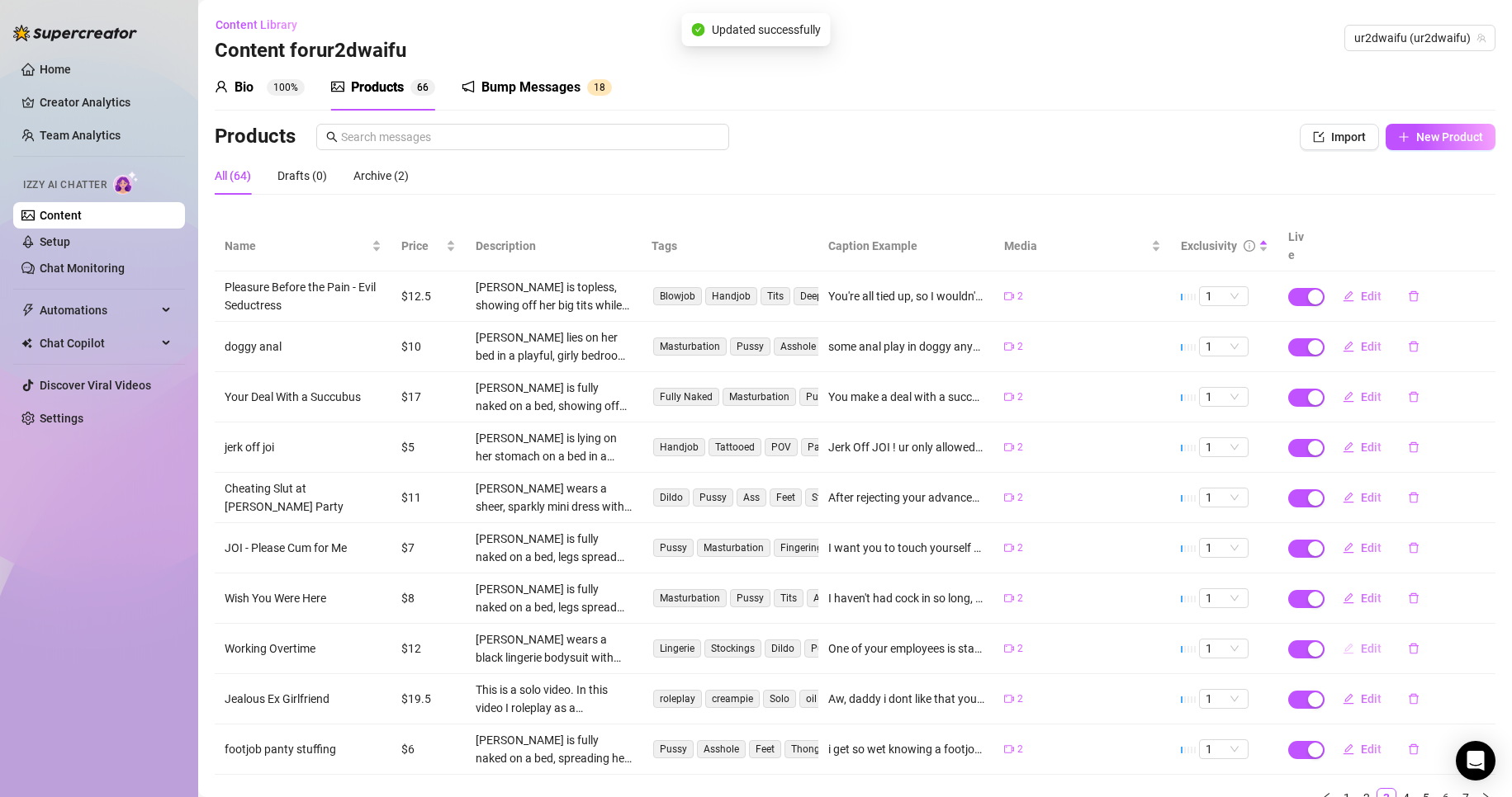
click at [1361, 642] on span "Edit" at bounding box center [1371, 649] width 21 height 14
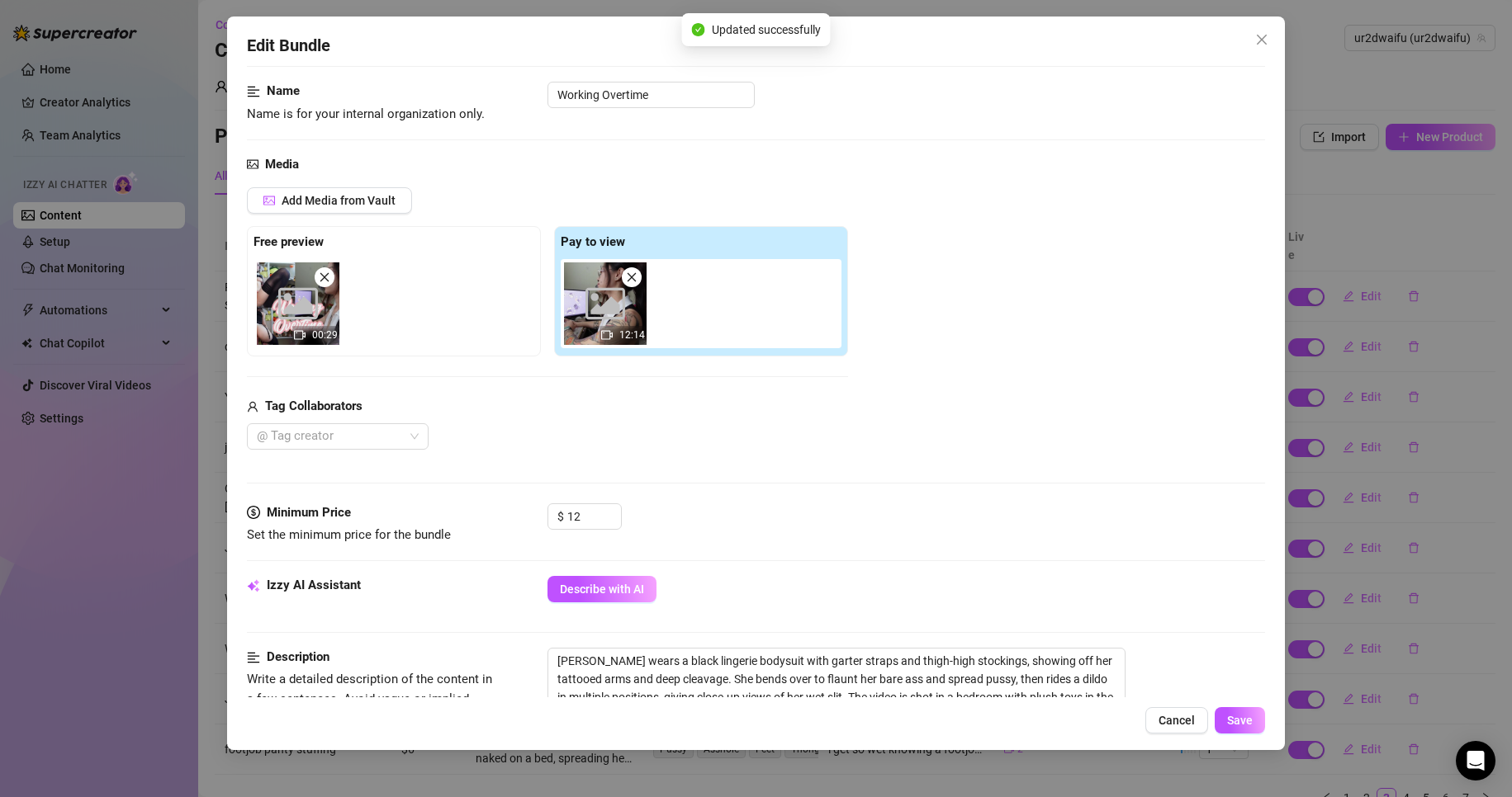
scroll to position [330, 0]
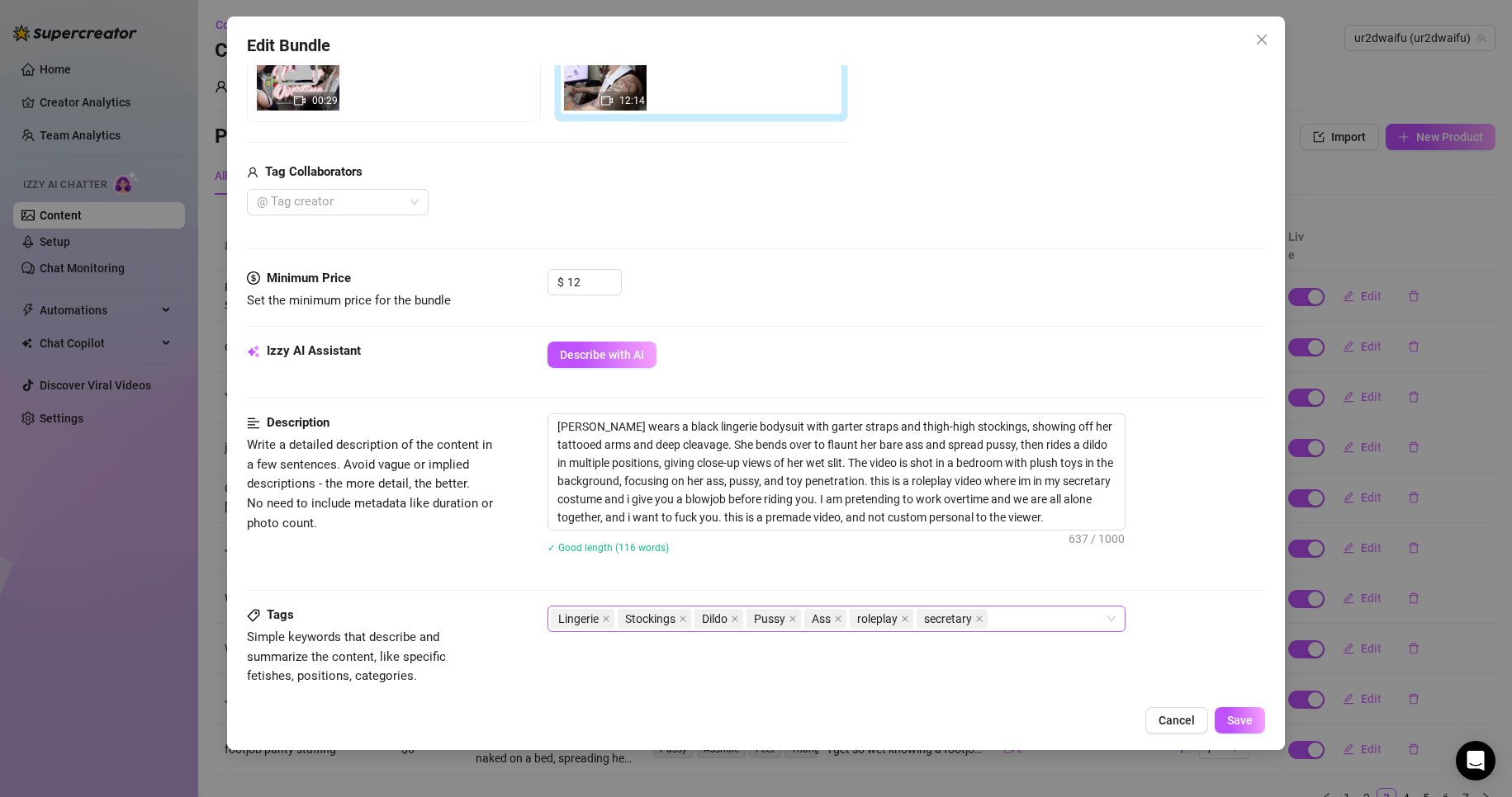
click at [1031, 606] on div "Lingerie Stockings Dildo Pussy Ass roleplay secretary" at bounding box center [836, 619] width 578 height 26
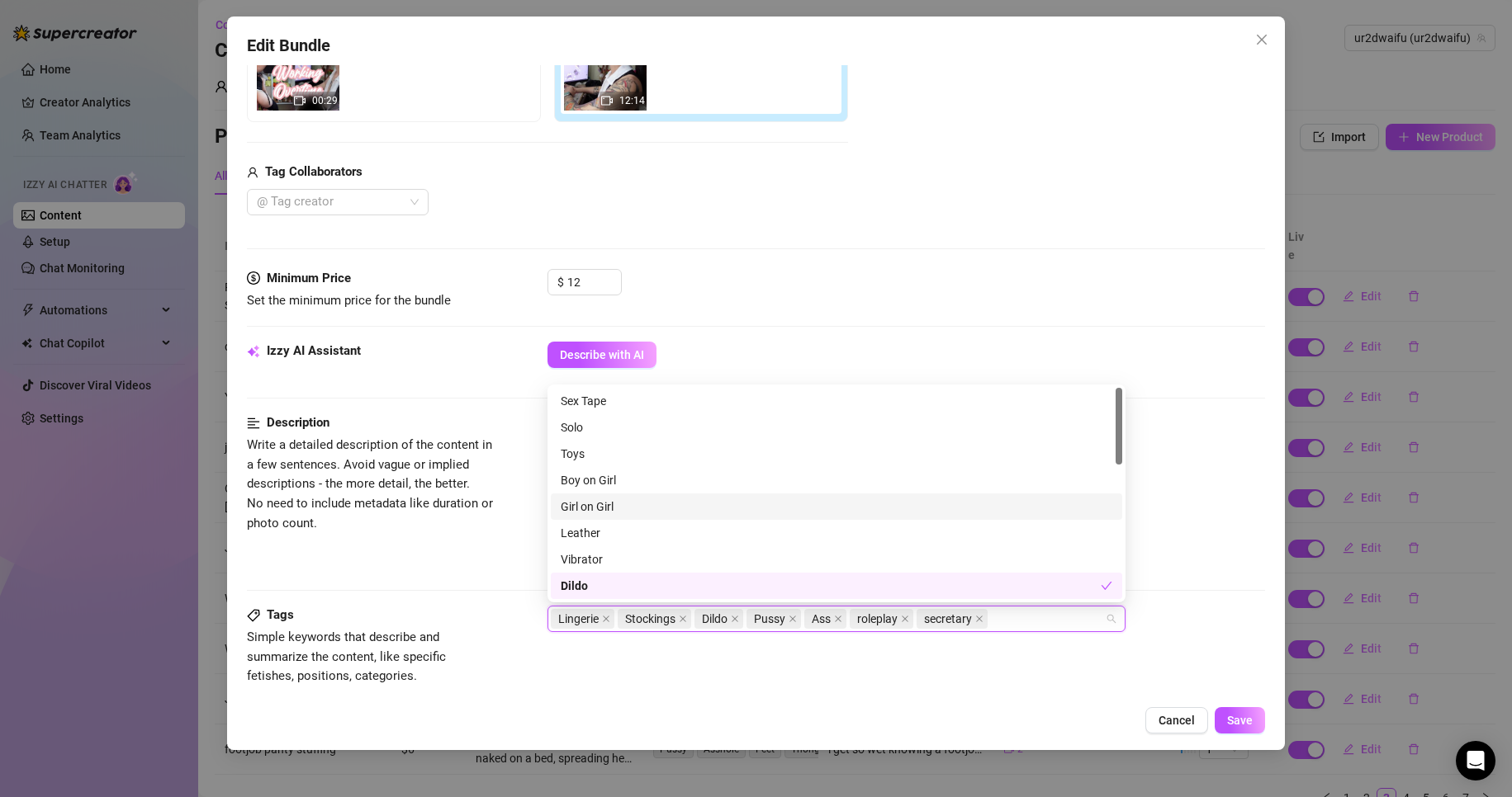
scroll to position [83, 0]
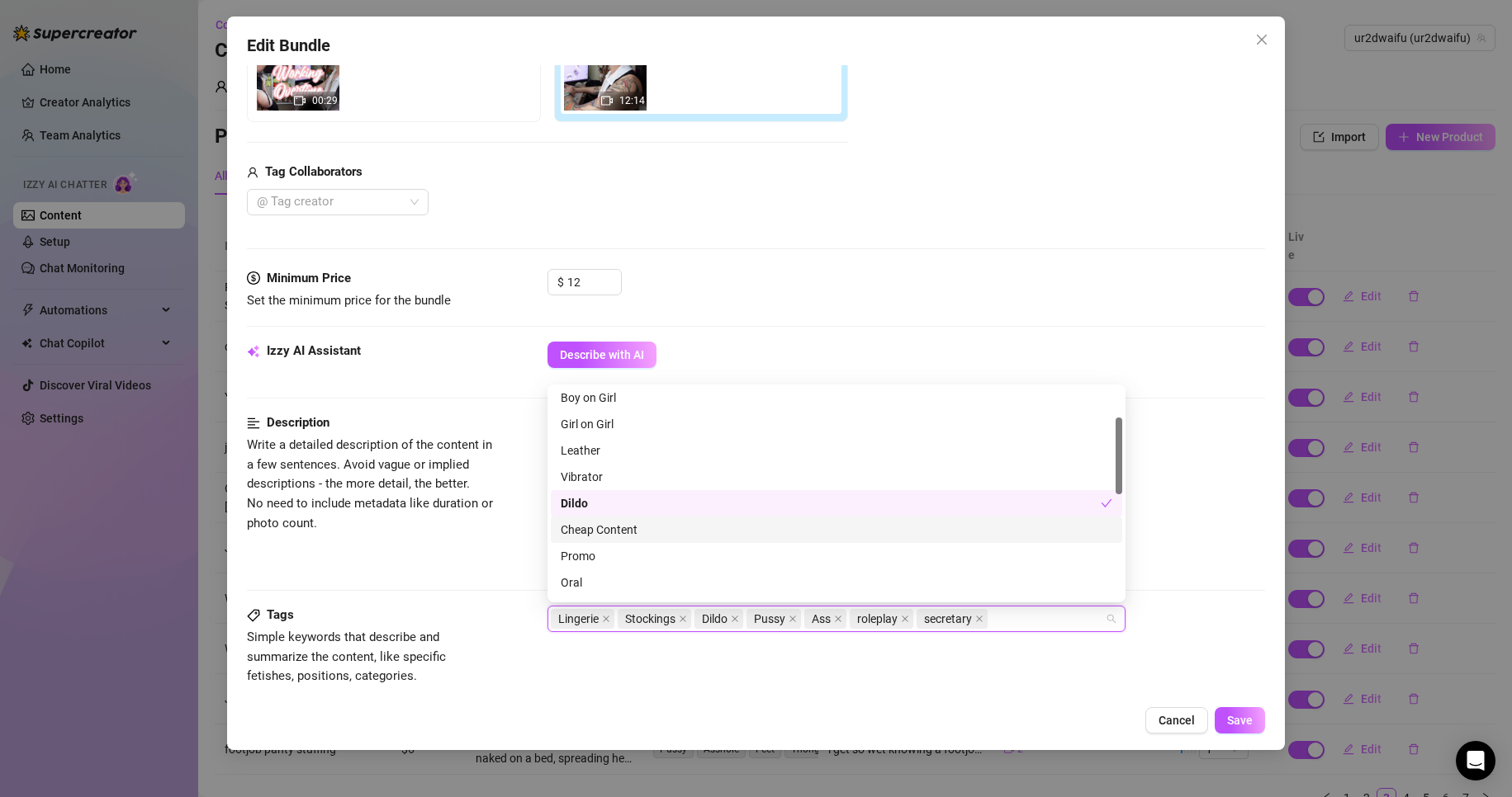
click at [628, 526] on div "Cheap Content" at bounding box center [837, 530] width 552 height 18
click at [1243, 716] on span "Save" at bounding box center [1240, 721] width 25 height 14
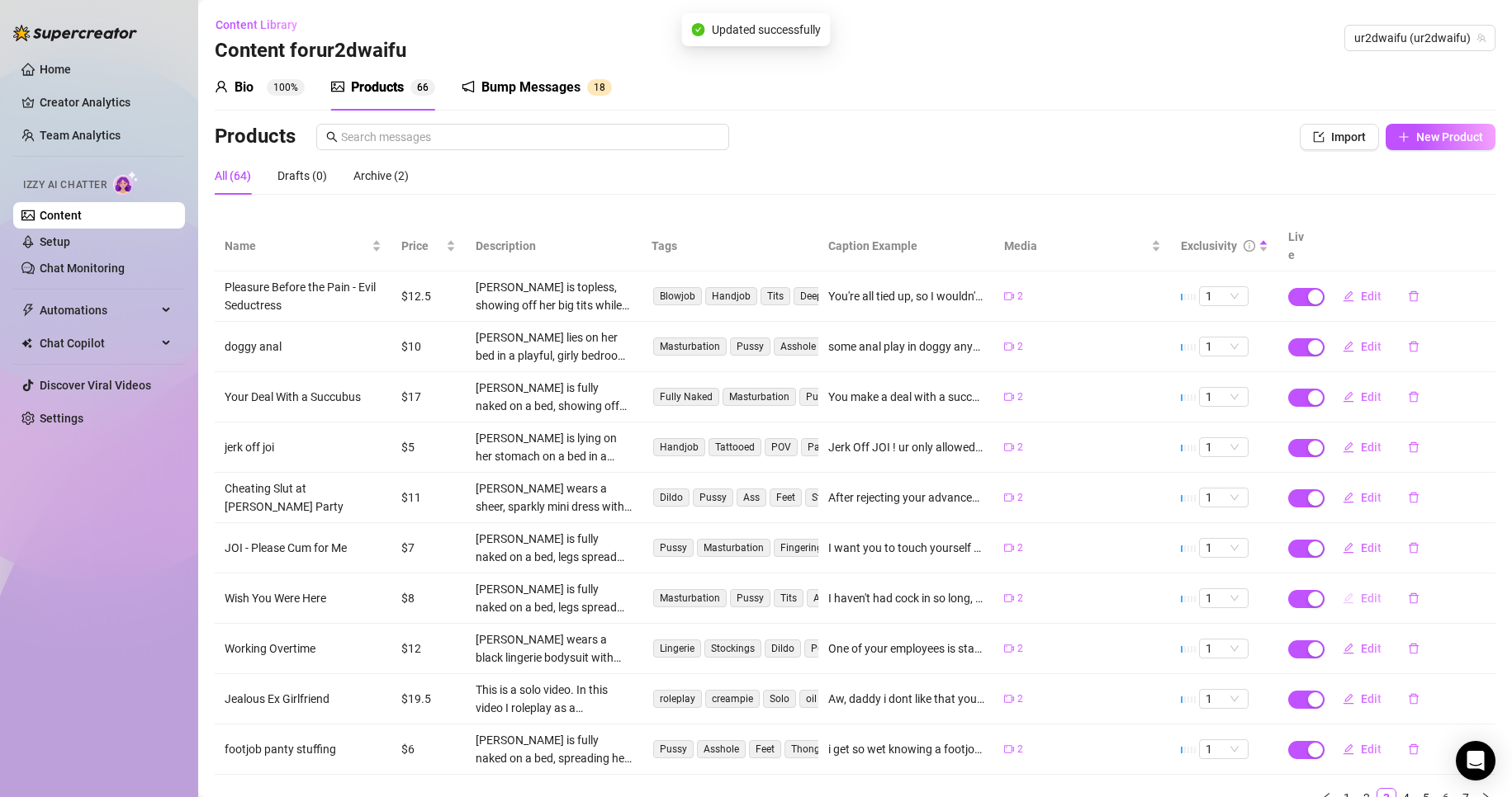
click at [1345, 585] on button "Edit" at bounding box center [1363, 598] width 66 height 26
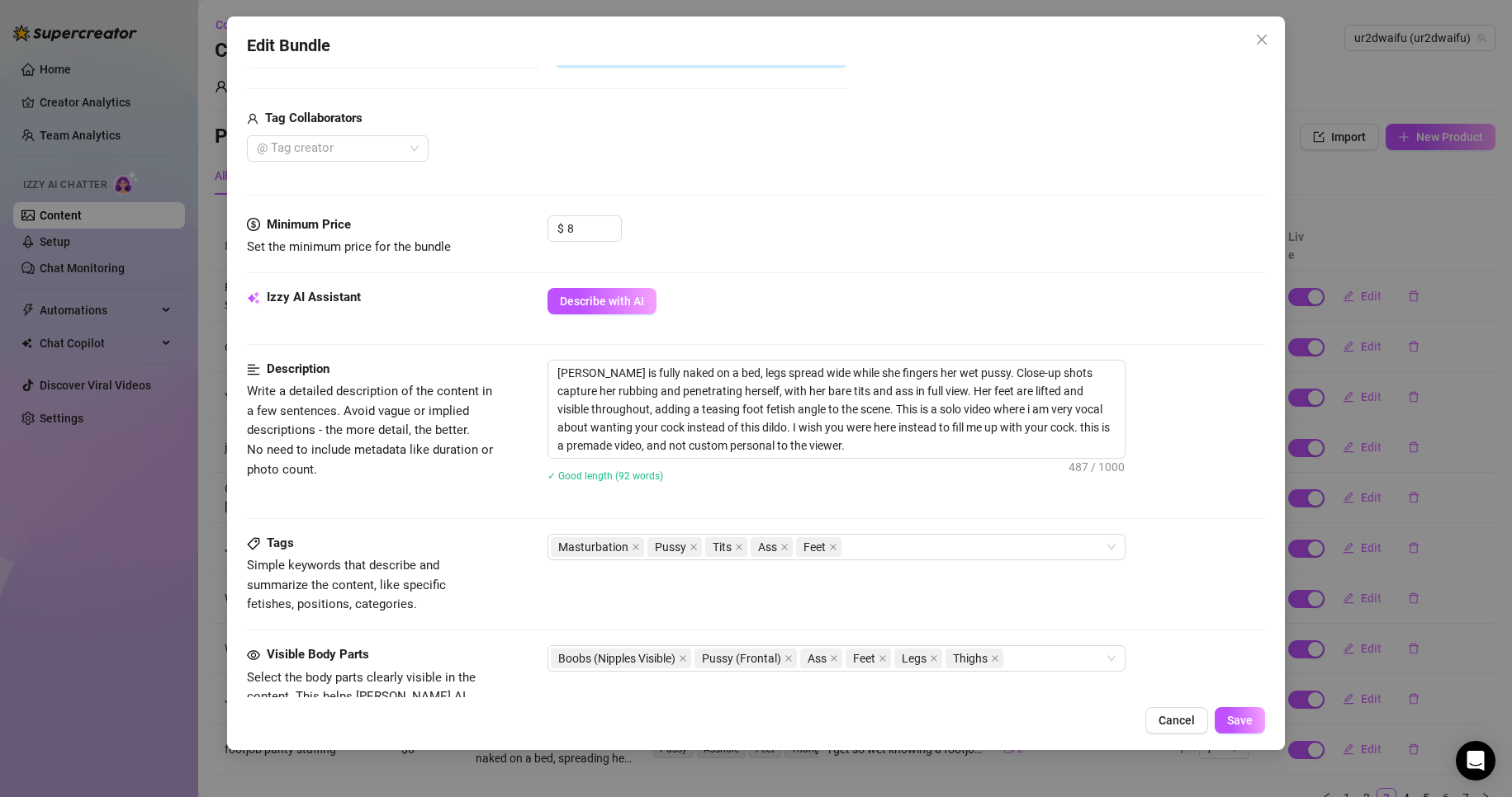
scroll to position [413, 0]
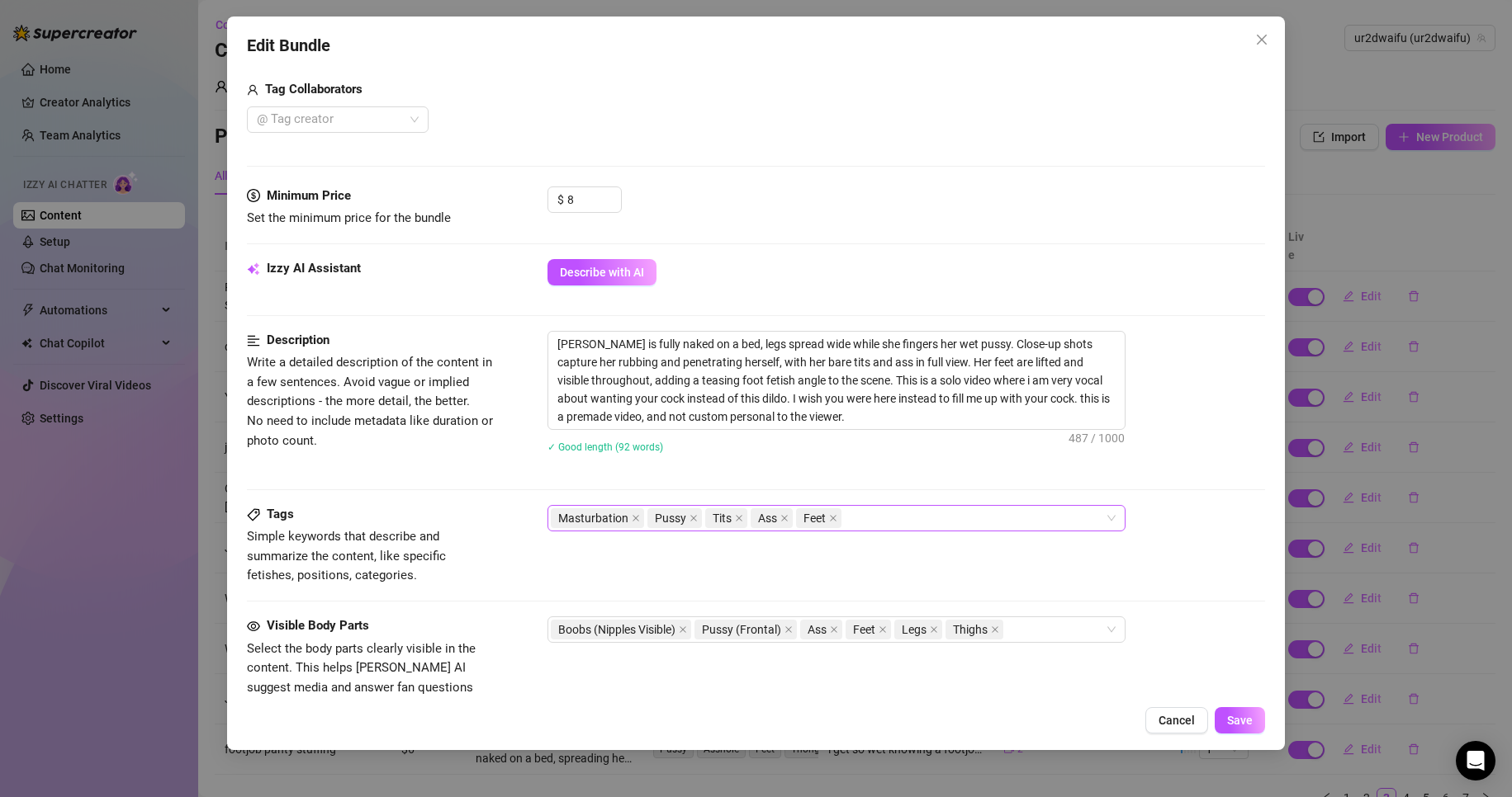
click at [894, 524] on div "Masturbation Pussy Tits Ass Feet" at bounding box center [827, 518] width 554 height 23
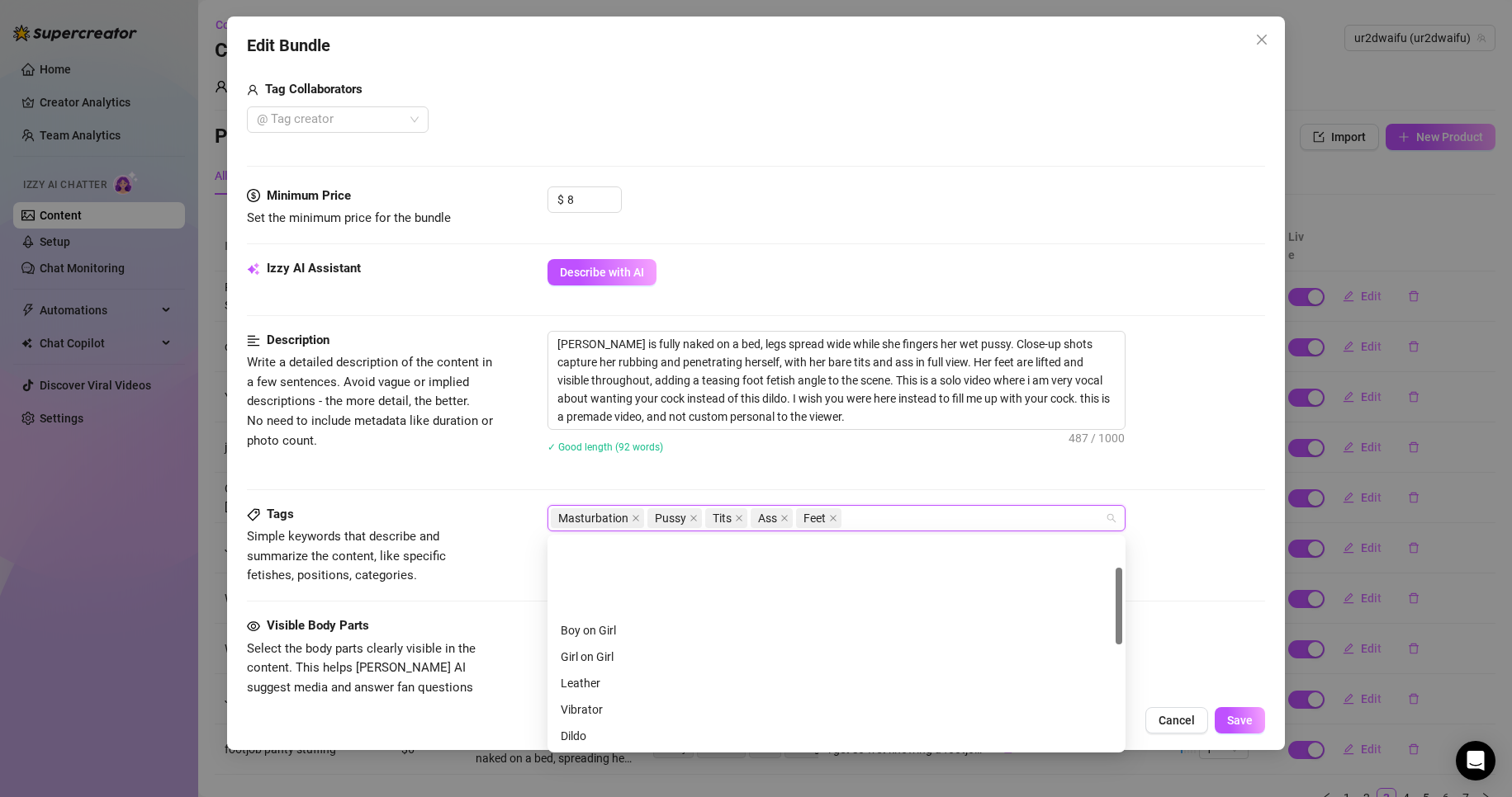
scroll to position [83, 0]
click at [634, 673] on div "Cheap Content" at bounding box center [837, 681] width 552 height 18
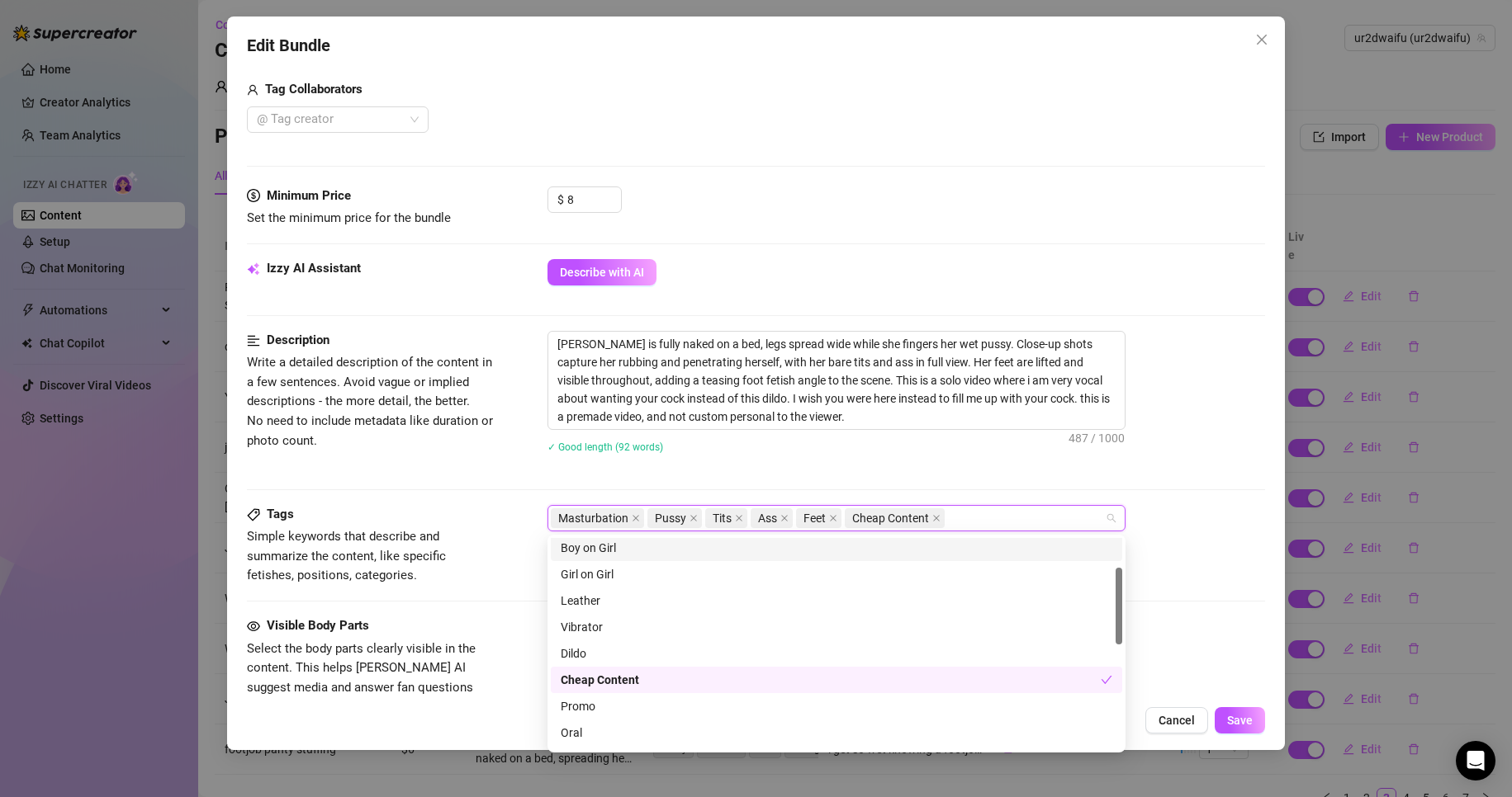
click at [931, 479] on div "Description Write a detailed description of the content in a few sentences. Avo…" at bounding box center [756, 418] width 1020 height 174
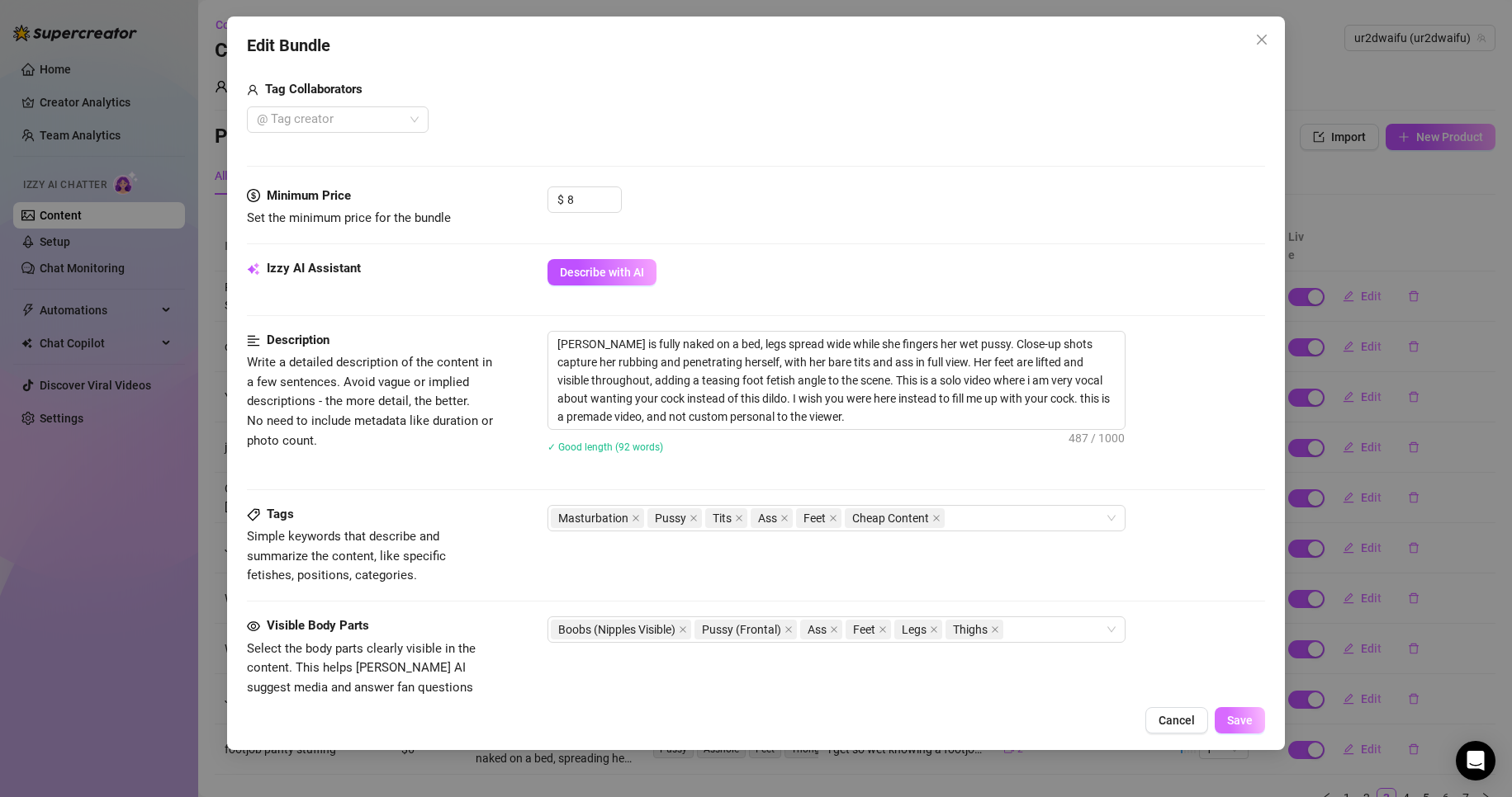
click at [1232, 715] on span "Save" at bounding box center [1240, 721] width 25 height 14
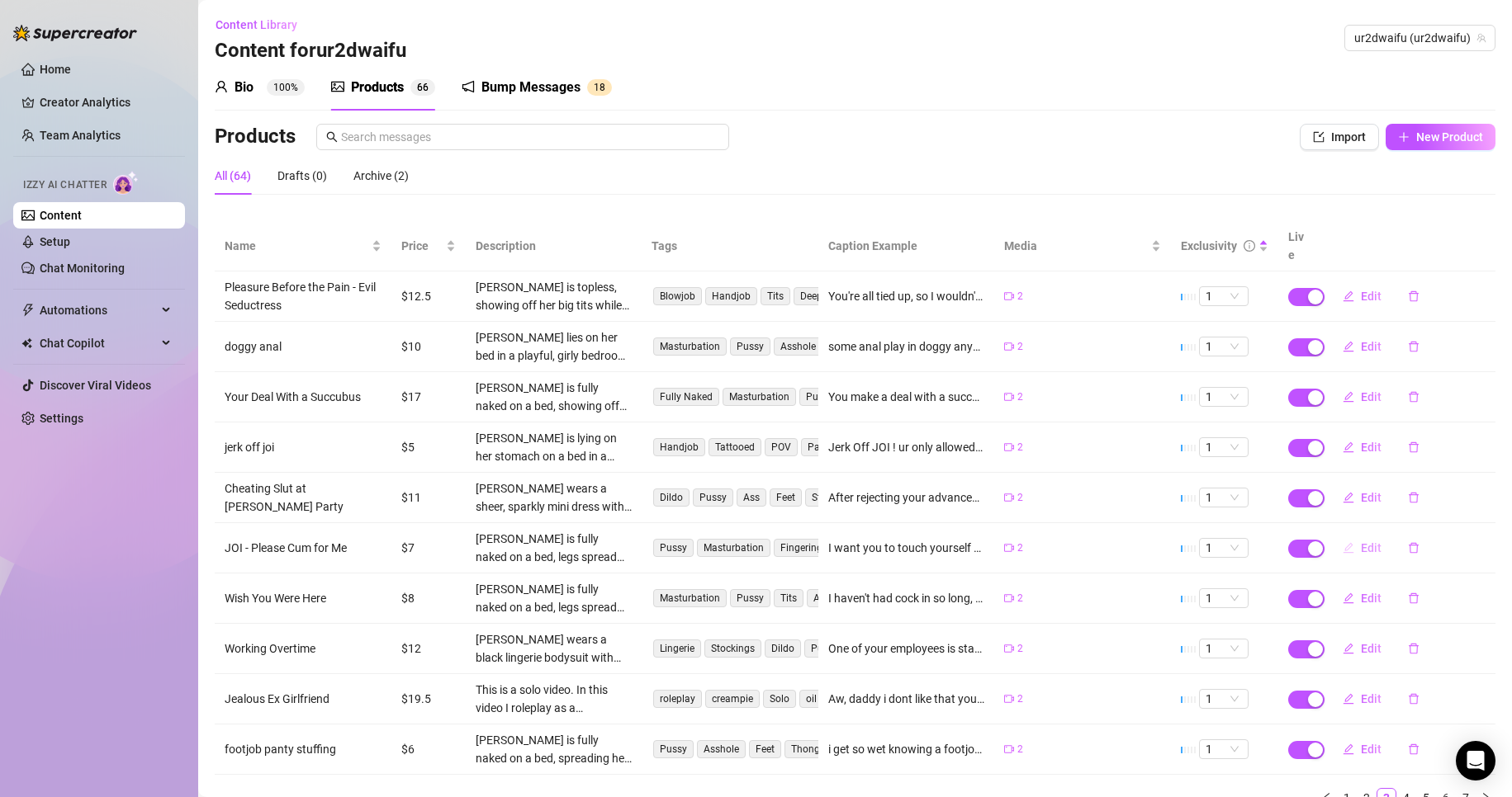
click at [1361, 541] on span "Edit" at bounding box center [1371, 548] width 21 height 14
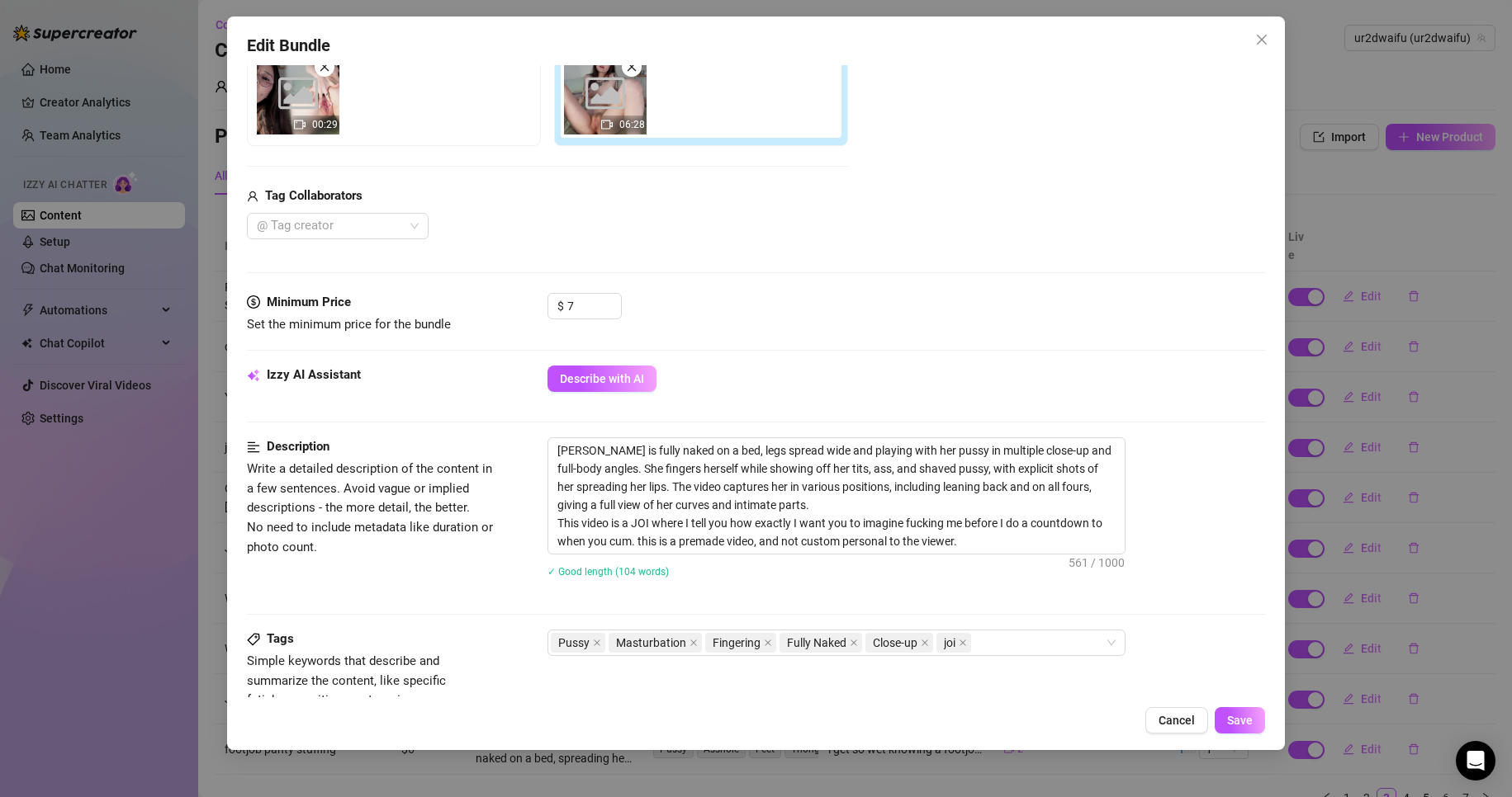
scroll to position [330, 0]
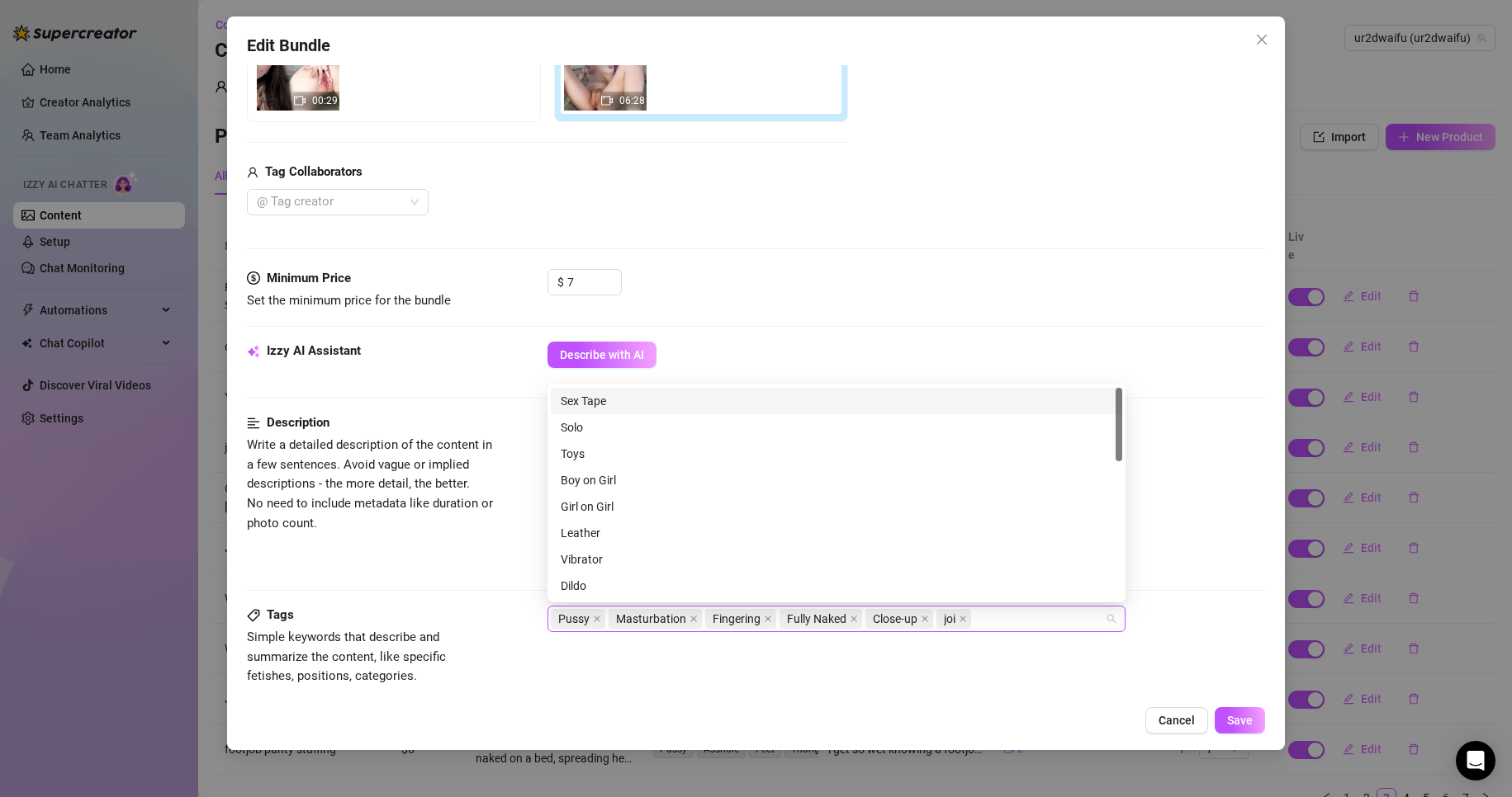
click at [1004, 628] on div "Pussy Masturbation Fingering Fully Naked Close-up joi" at bounding box center [827, 619] width 554 height 23
click at [810, 538] on div "Cheap Content" at bounding box center [837, 530] width 552 height 18
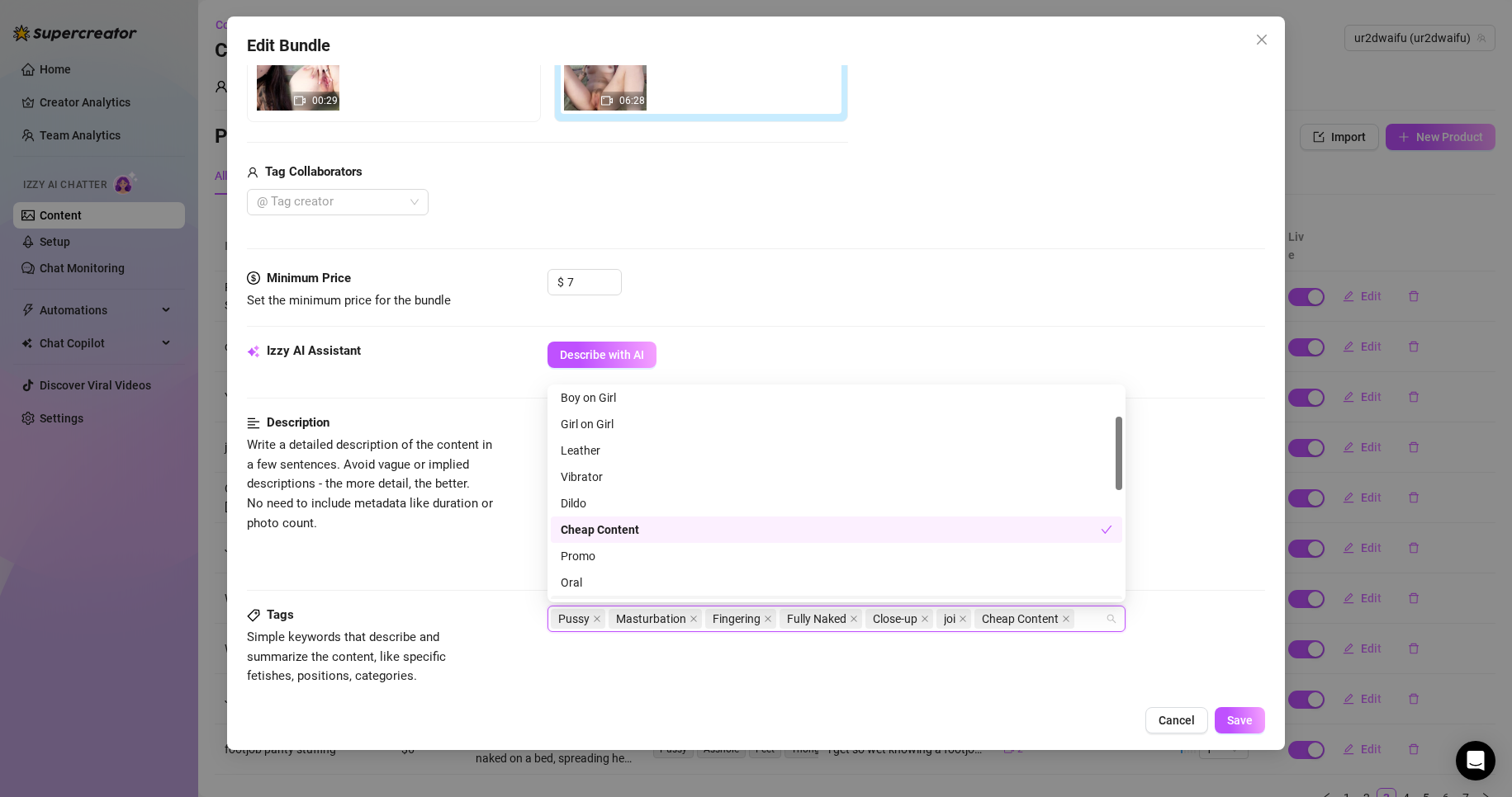
click at [1037, 665] on div "Tags Simple keywords that describe and summarize the content, like specific fet…" at bounding box center [756, 646] width 1020 height 81
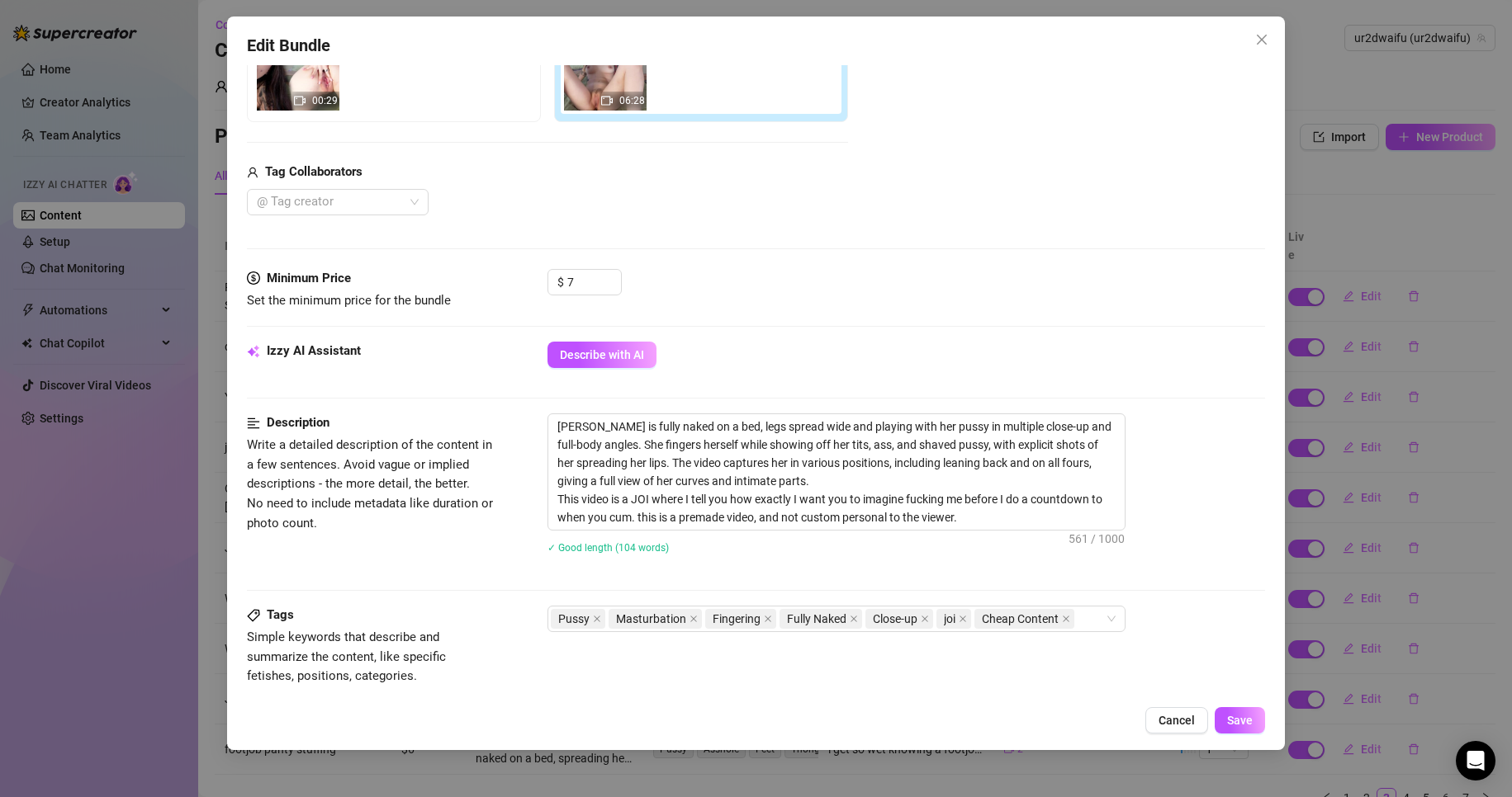
click at [1234, 707] on div "Edit Bundle Account ur2dwaifu (@ur2dwaifu) Name Name is for your internal organ…" at bounding box center [756, 383] width 1059 height 734
click at [1235, 714] on span "Save" at bounding box center [1240, 721] width 25 height 14
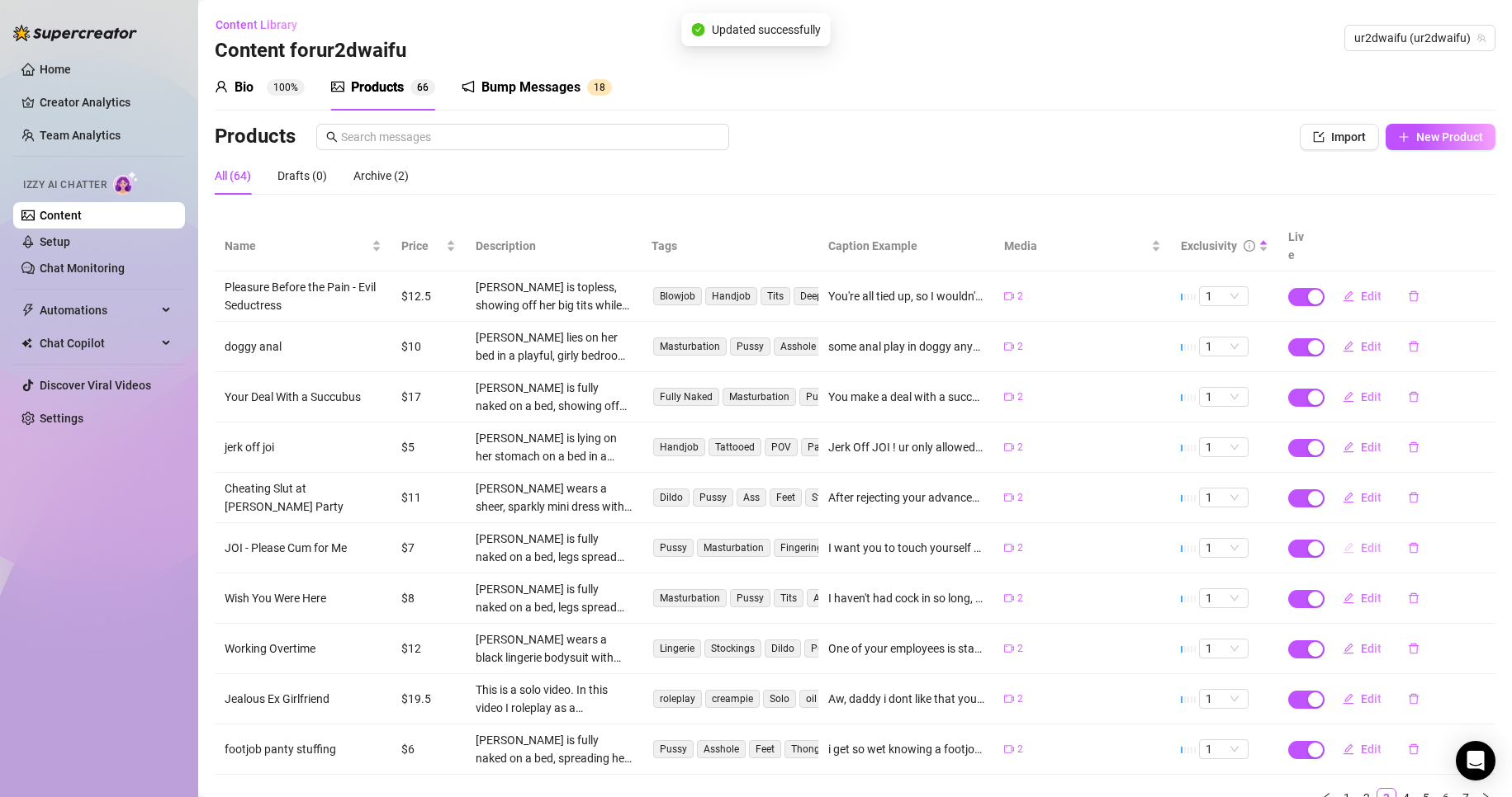
click at [1343, 542] on icon "edit" at bounding box center [1348, 548] width 12 height 12
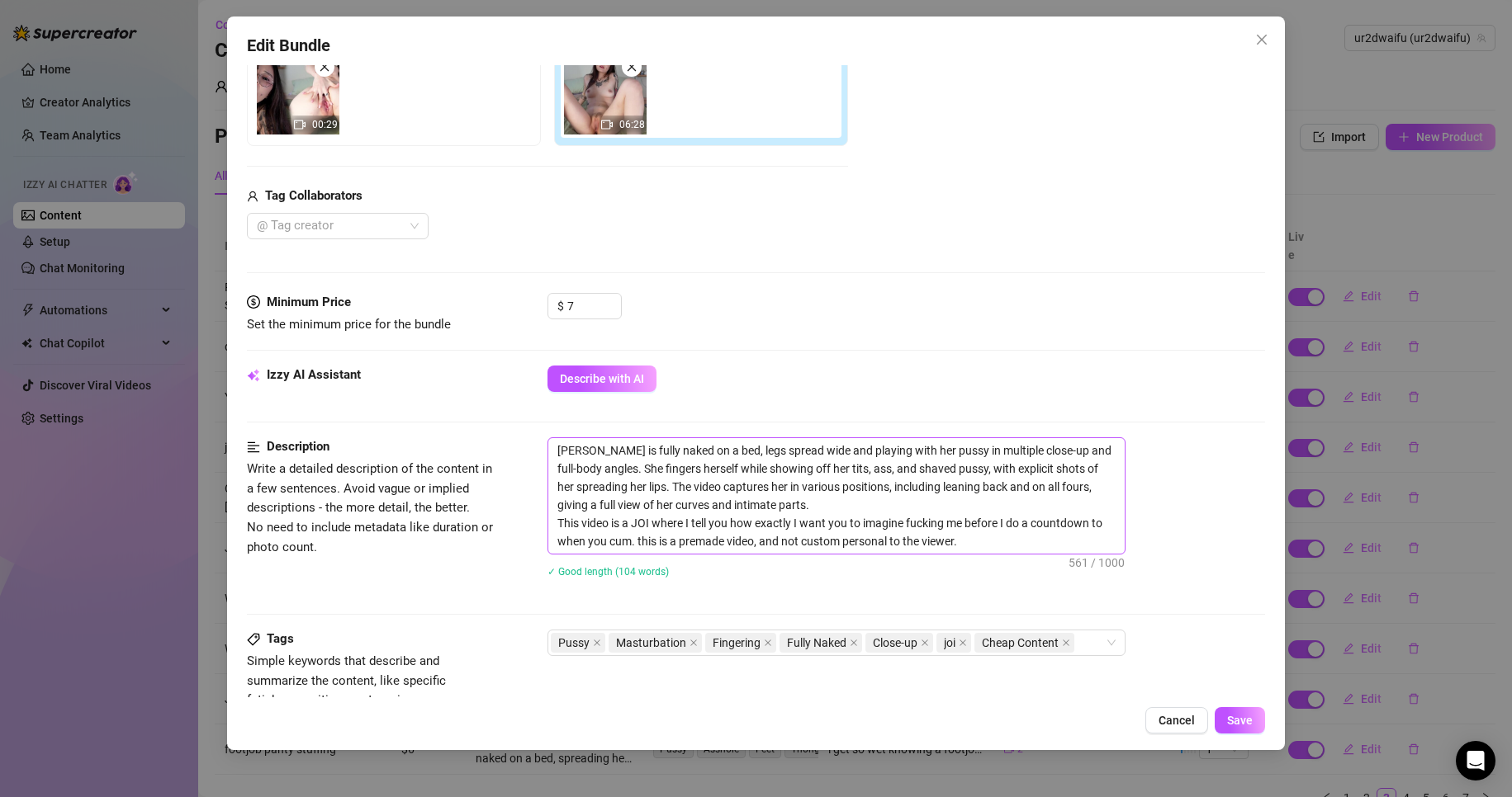
scroll to position [330, 0]
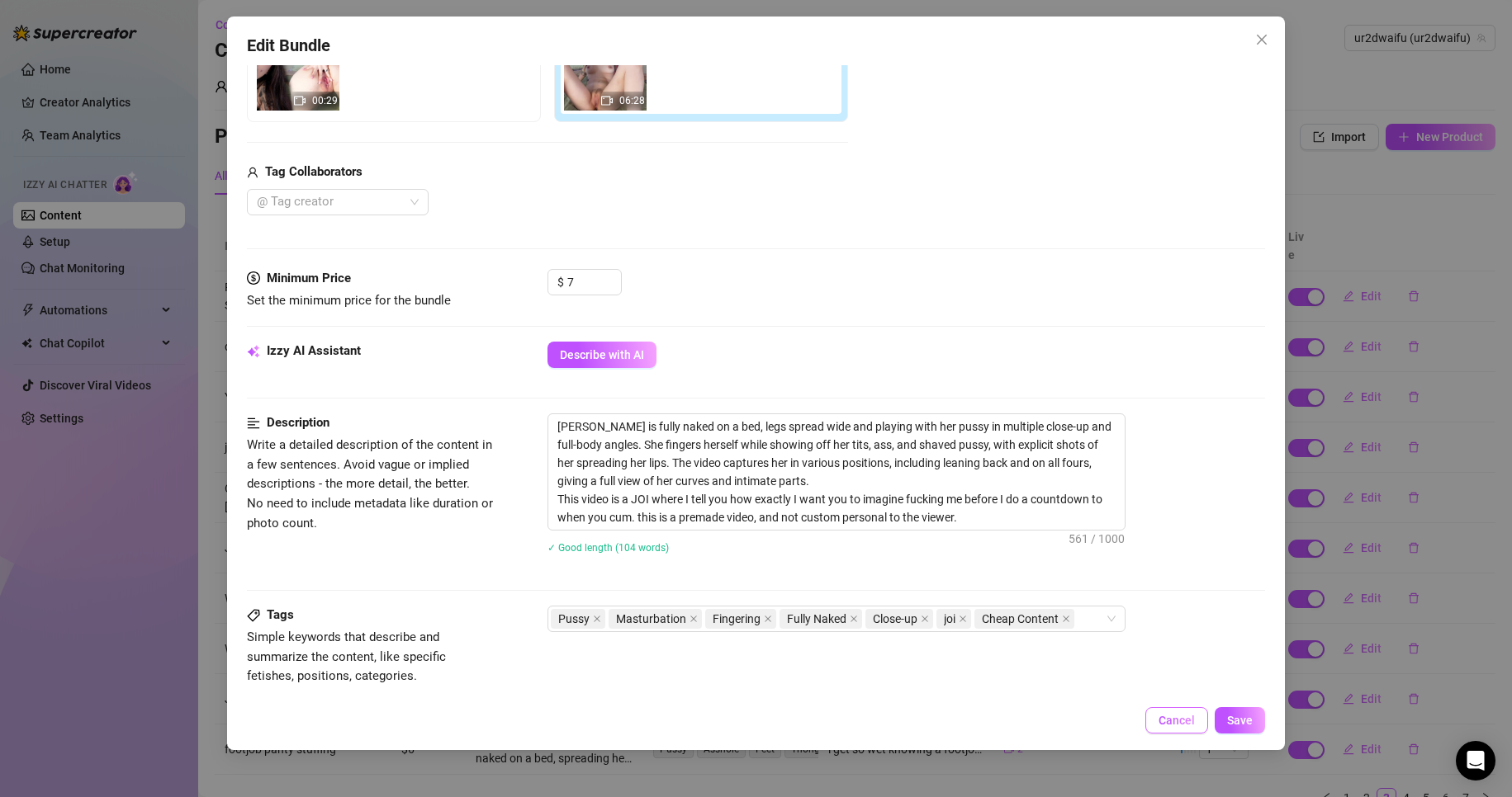
click at [1153, 711] on div "Edit Bundle Account ur2dwaifu (@ur2dwaifu) Name Name is for your internal organ…" at bounding box center [756, 383] width 1059 height 734
click at [1159, 713] on button "Cancel" at bounding box center [1176, 720] width 63 height 26
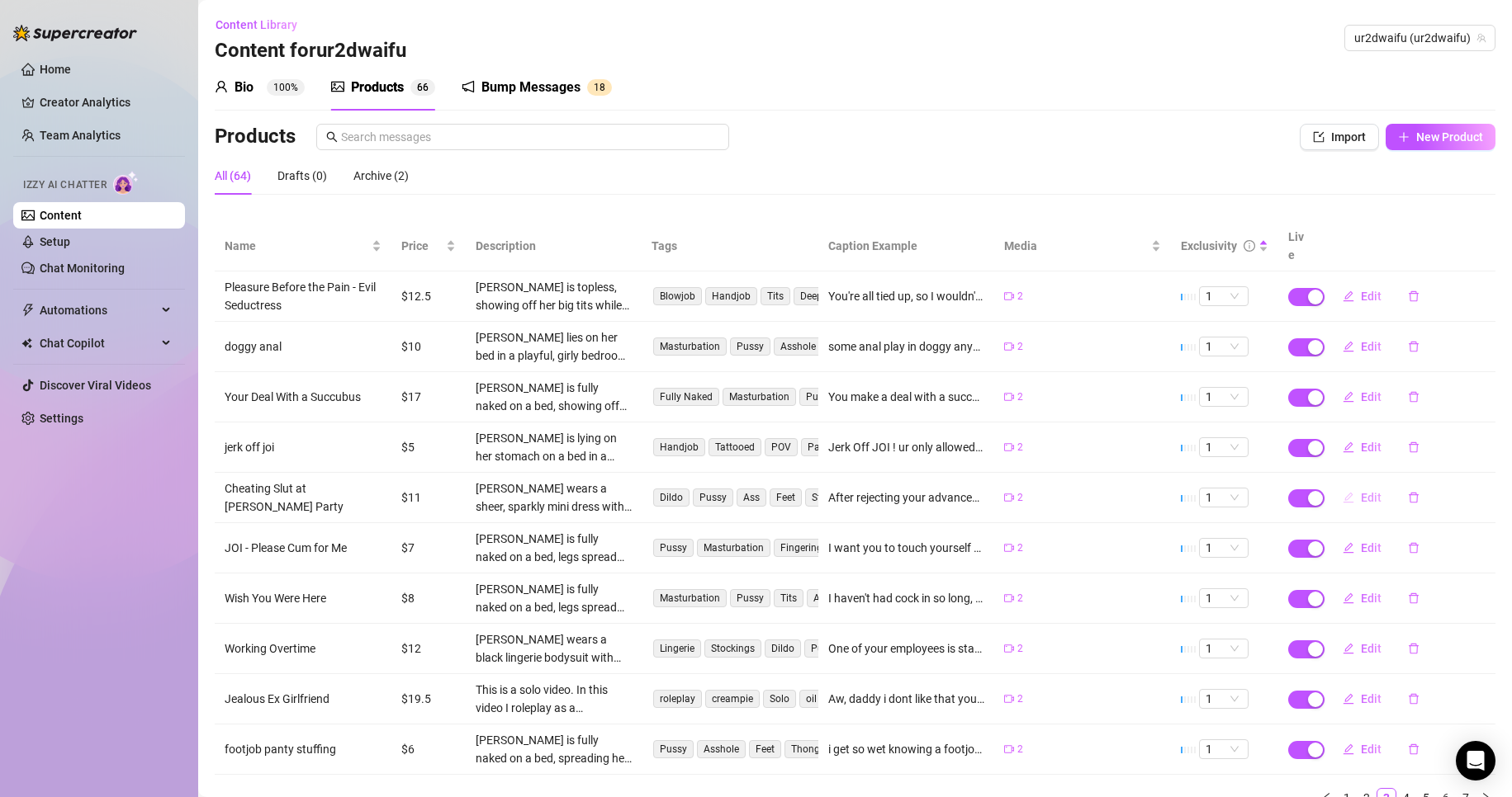
click at [1330, 485] on button "Edit" at bounding box center [1363, 498] width 66 height 26
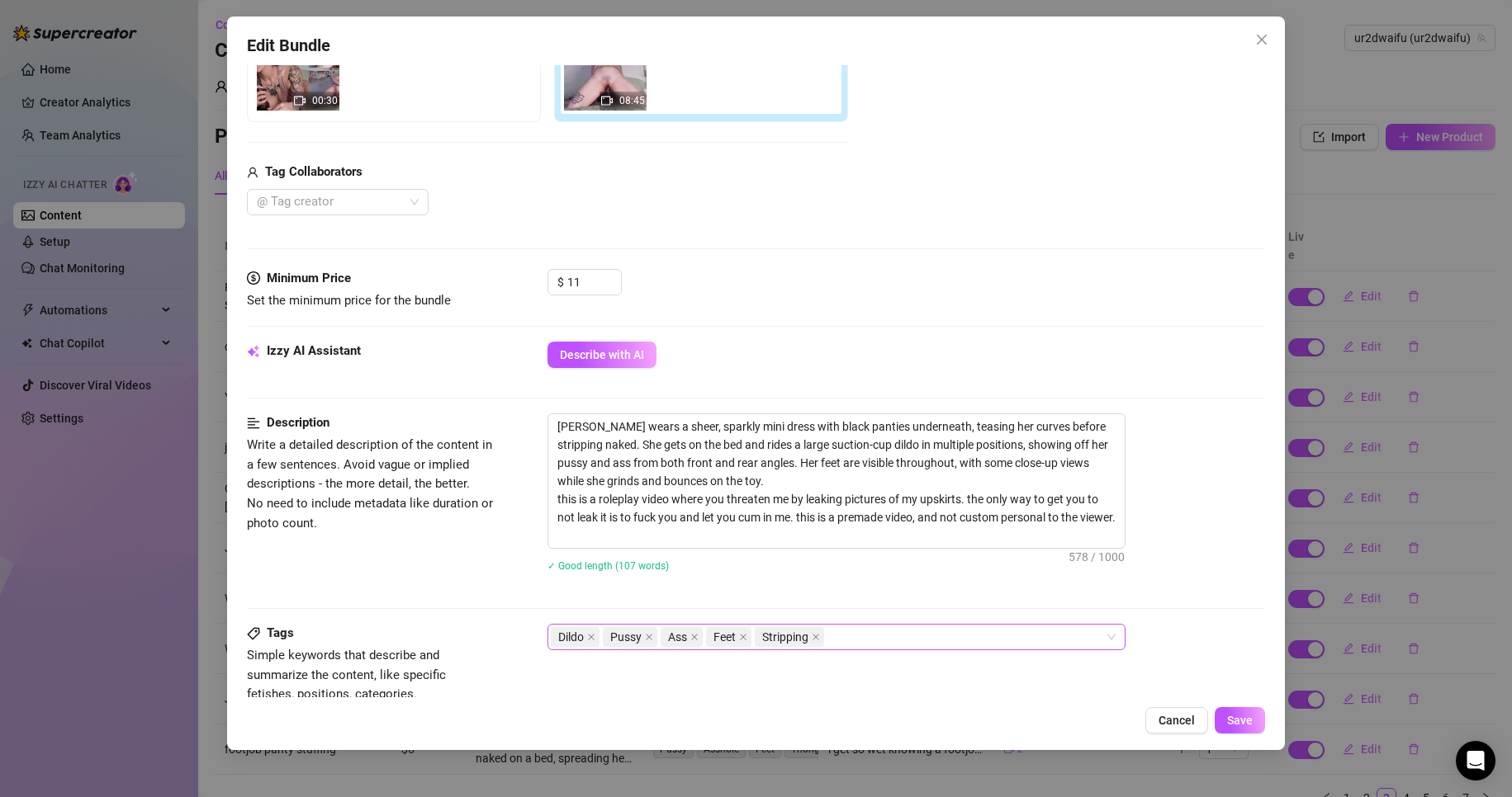
click at [972, 624] on div "Dildo Pussy Ass Feet Stripping" at bounding box center [836, 637] width 578 height 26
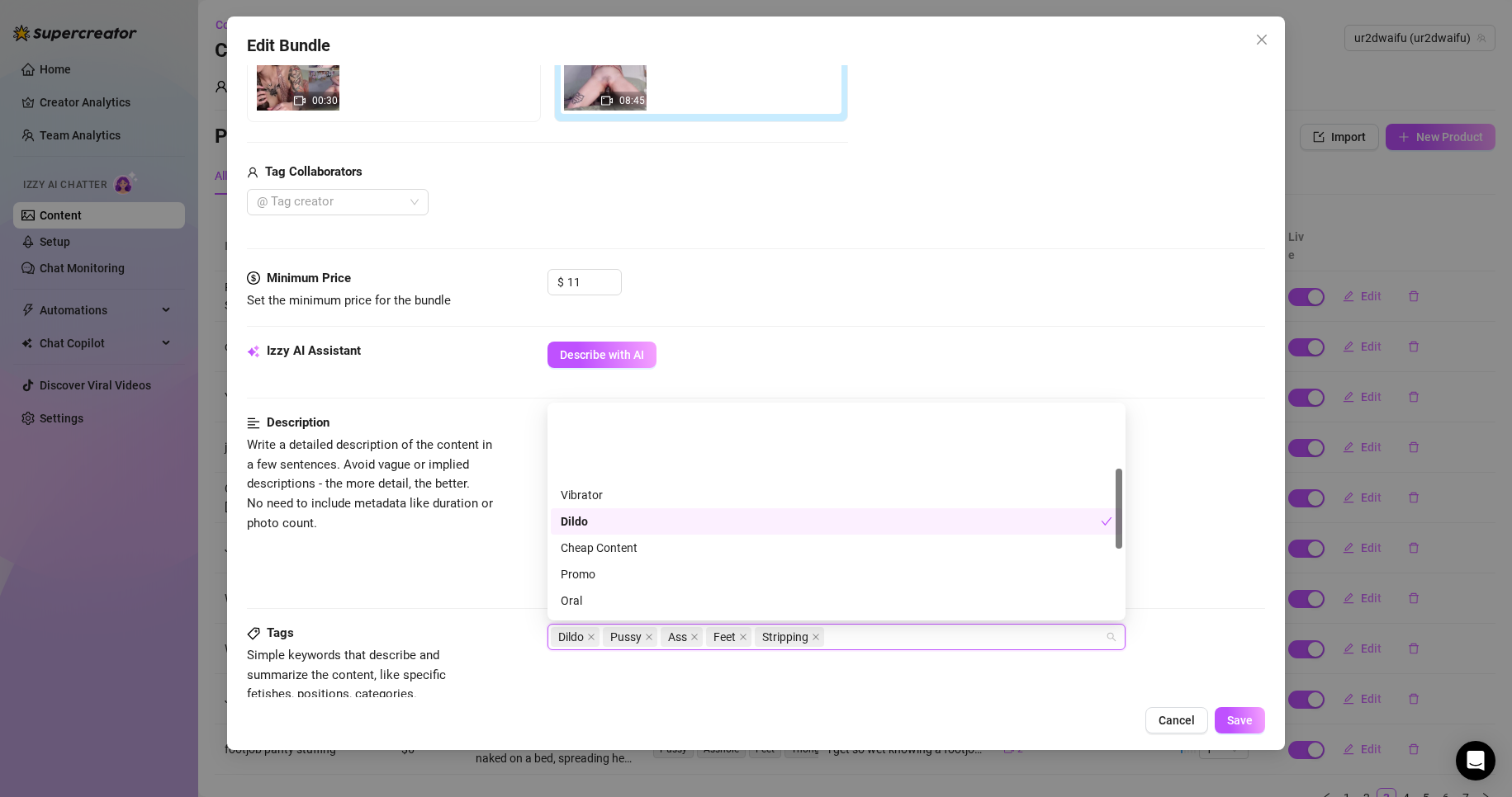
scroll to position [165, 0]
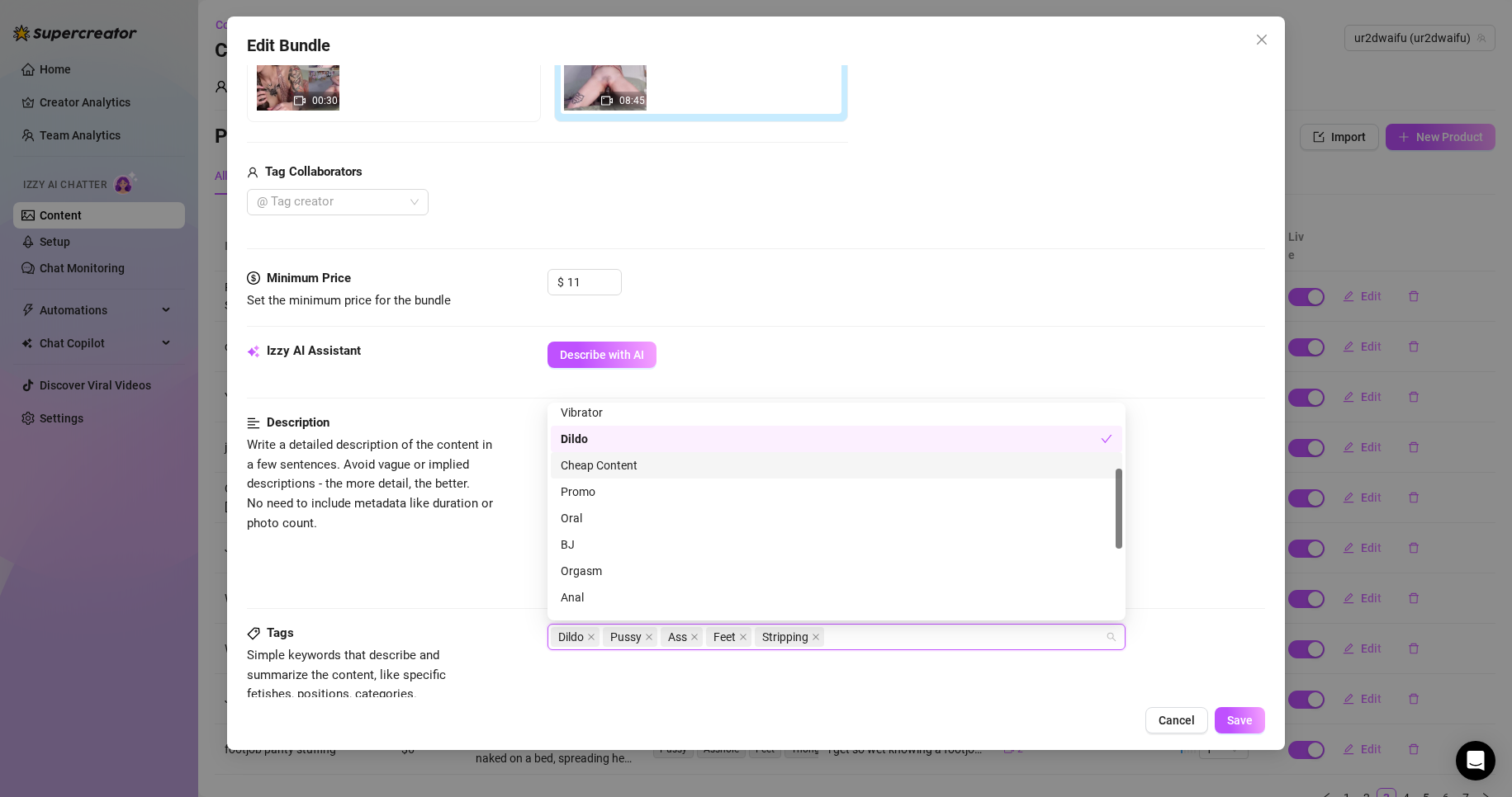
click at [629, 467] on div "Cheap Content" at bounding box center [837, 466] width 552 height 18
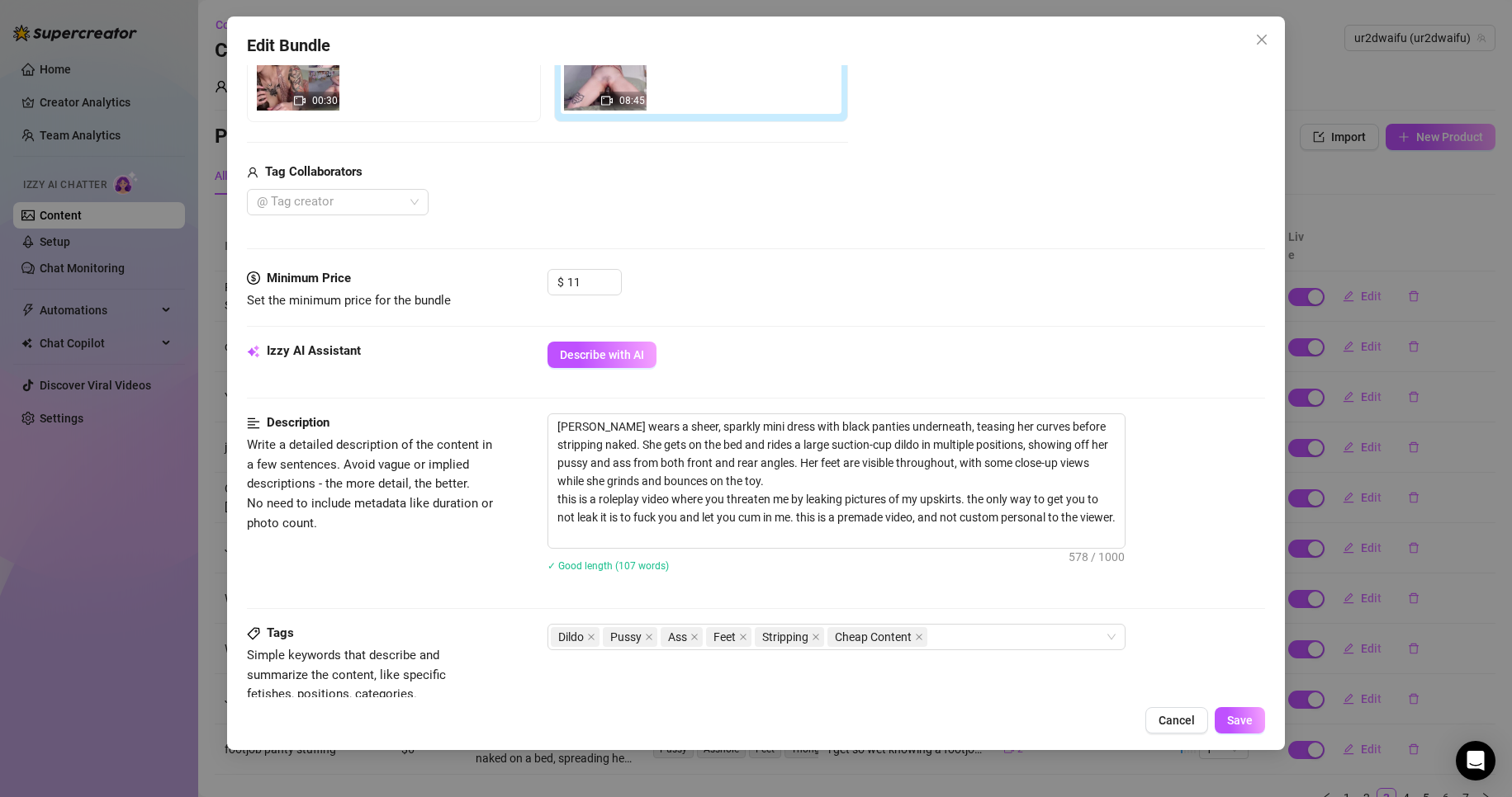
click at [978, 694] on div "Tags Simple keywords that describe and summarize the content, like specific fet…" at bounding box center [756, 664] width 1020 height 81
click at [1232, 716] on span "Save" at bounding box center [1240, 721] width 25 height 14
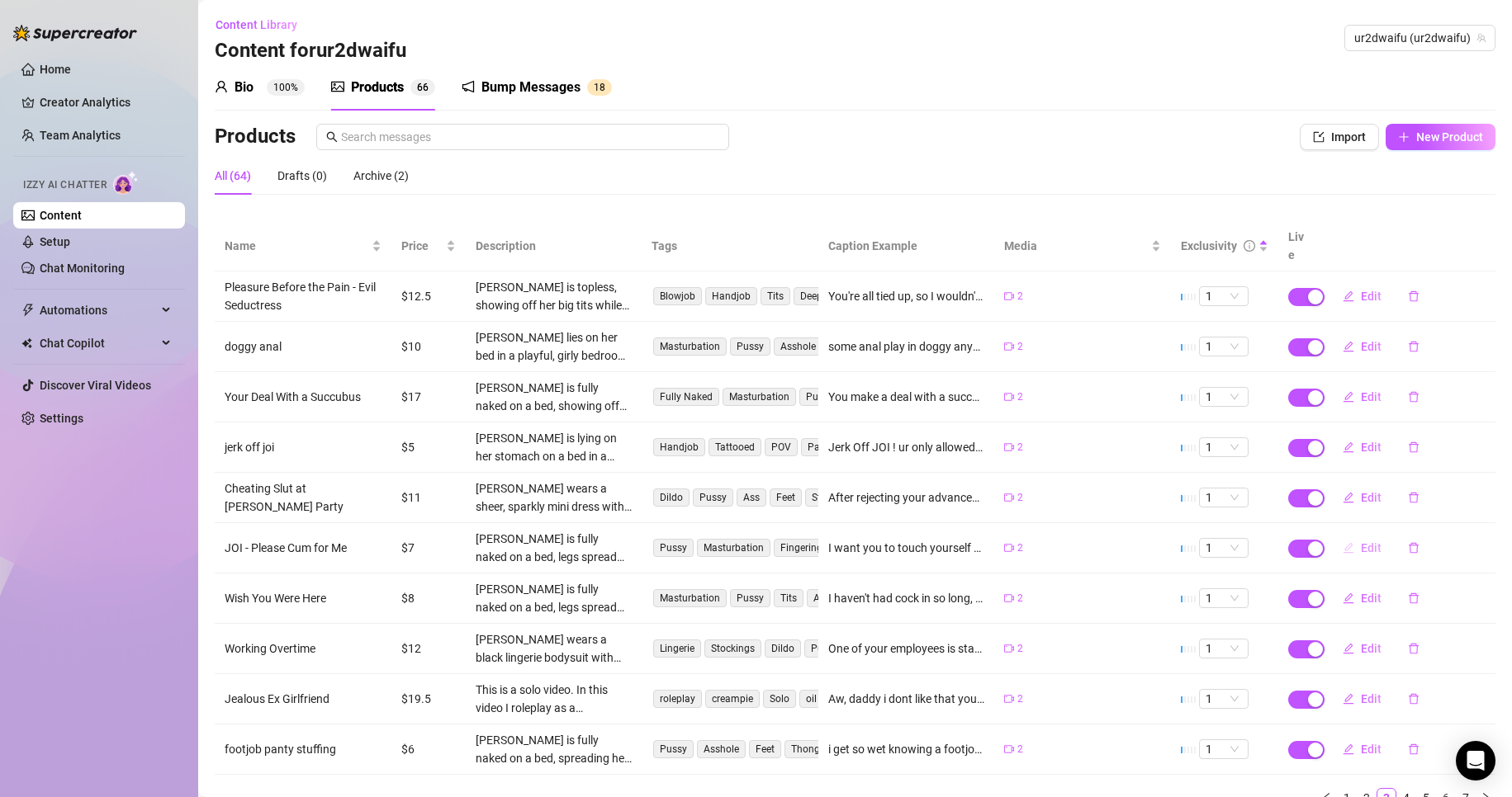
click at [1361, 541] on span "Edit" at bounding box center [1371, 548] width 21 height 14
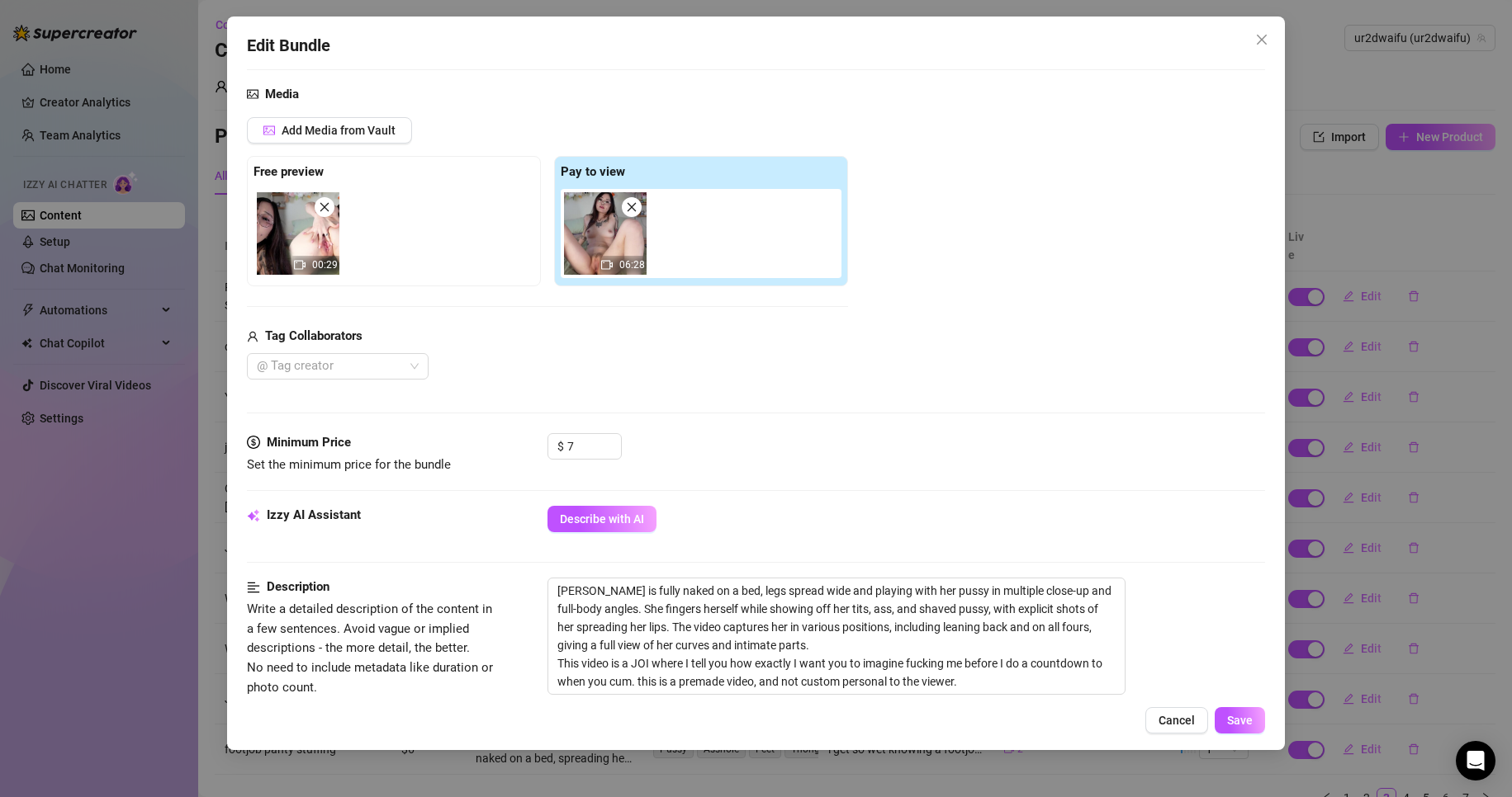
scroll to position [330, 0]
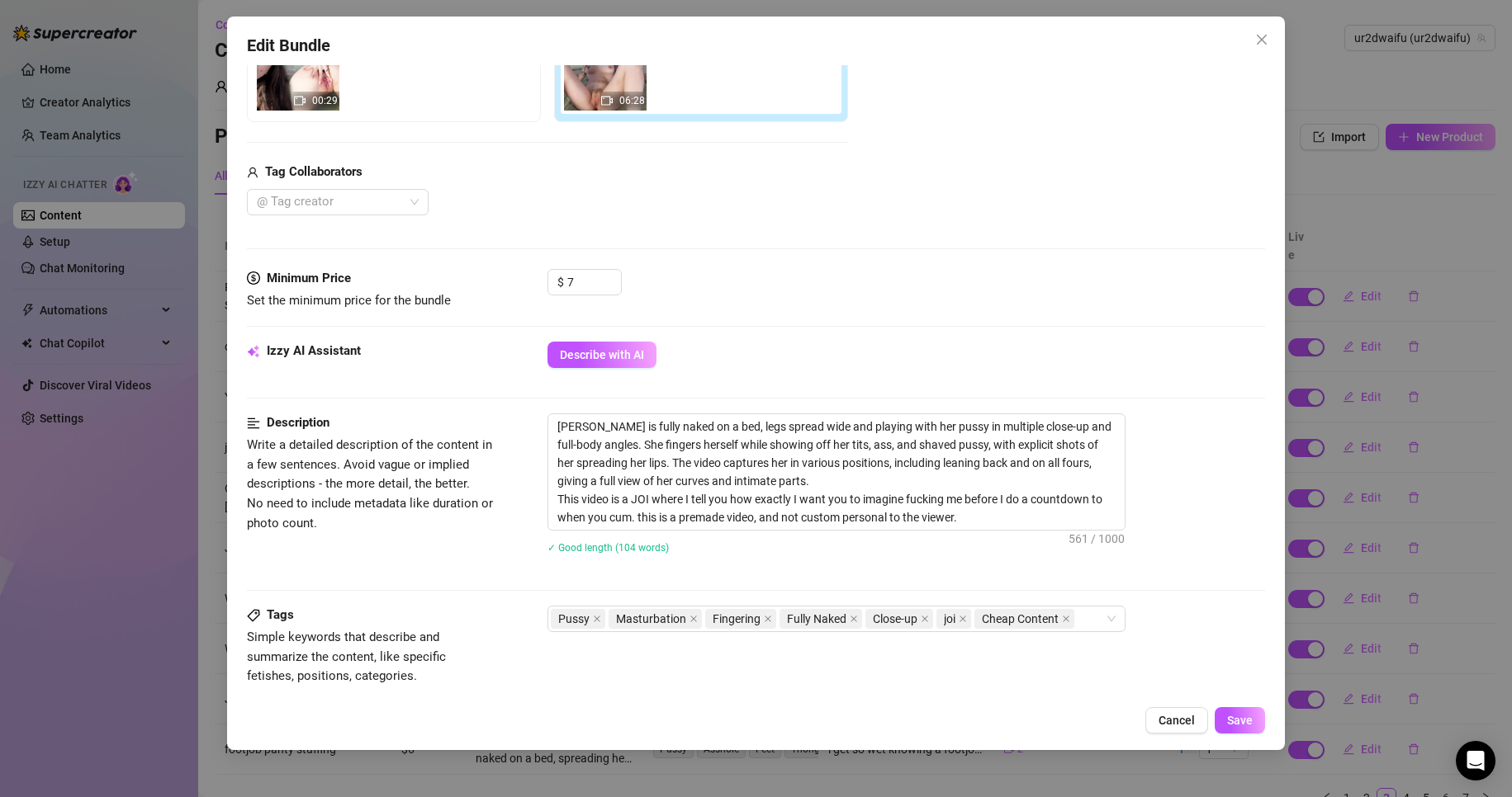
click at [1388, 548] on div "Edit Bundle Account ur2dwaifu (@ur2dwaifu) Name Name is for your internal organ…" at bounding box center [756, 398] width 1512 height 797
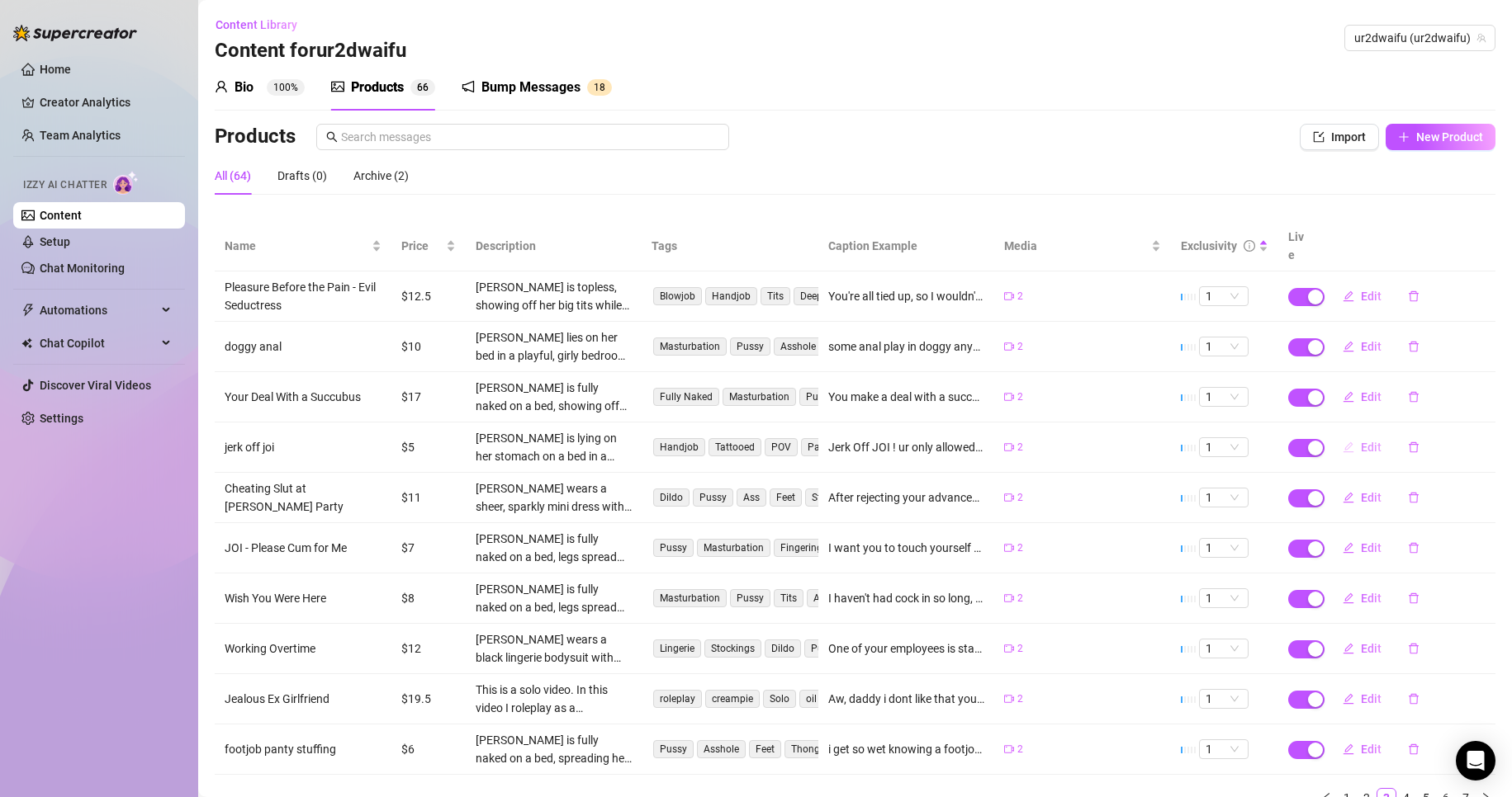
click at [1354, 439] on button "Edit" at bounding box center [1363, 447] width 66 height 26
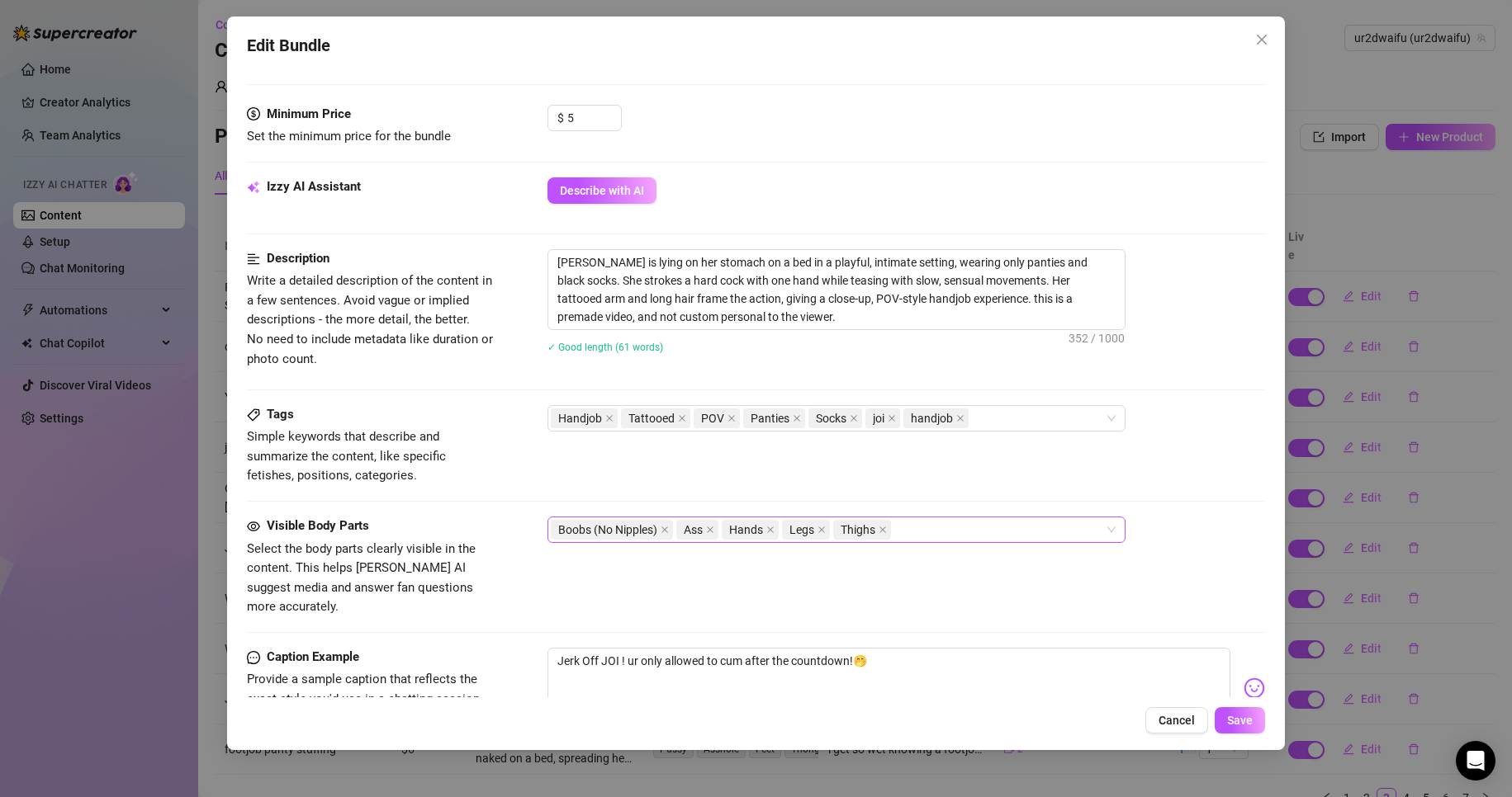
scroll to position [495, 0]
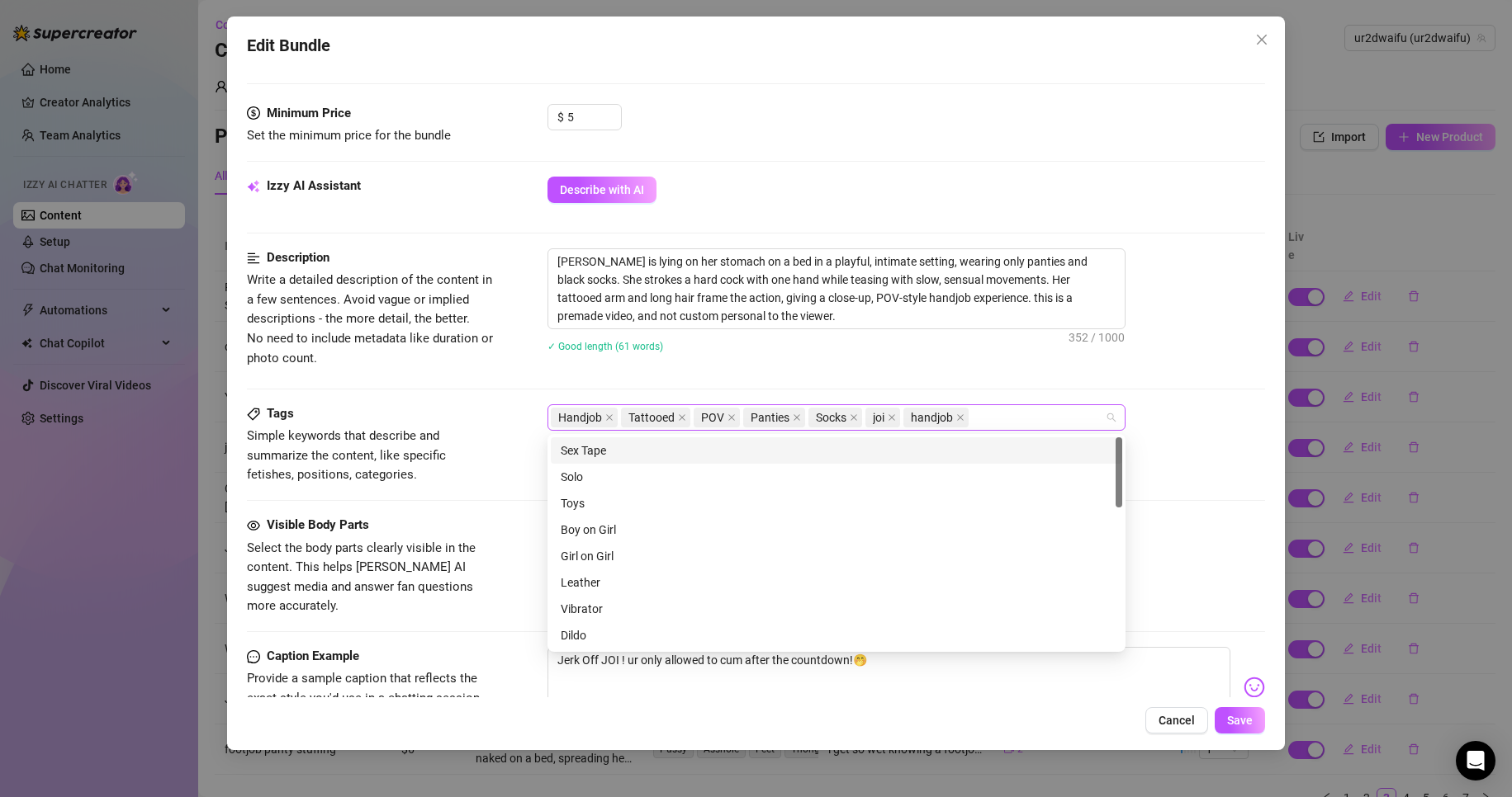
click at [1012, 420] on div "Handjob Tattooed POV Panties Socks joi handjob" at bounding box center [827, 417] width 554 height 23
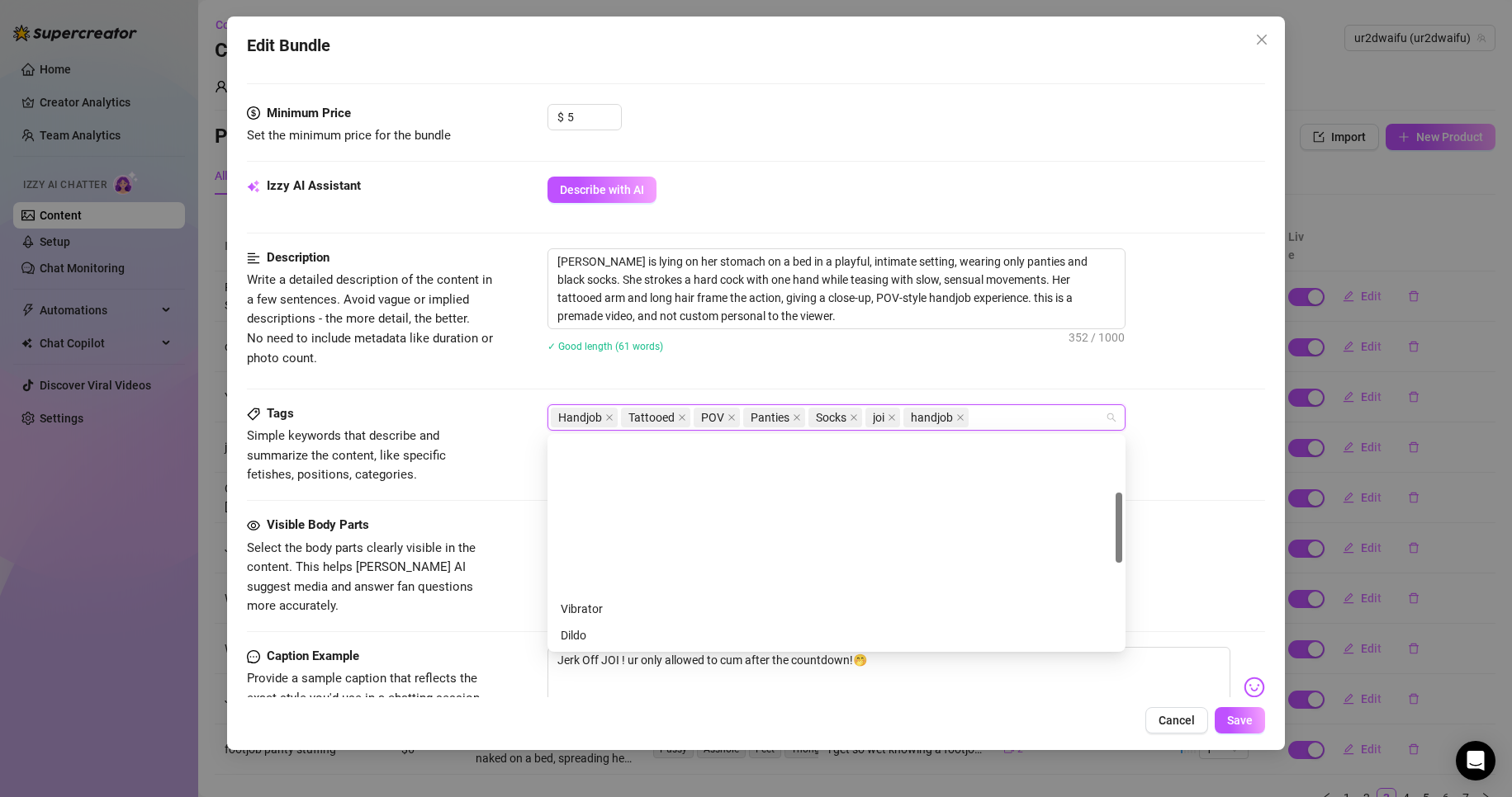
scroll to position [165, 0]
click at [635, 499] on div "Cheap Content" at bounding box center [837, 497] width 552 height 18
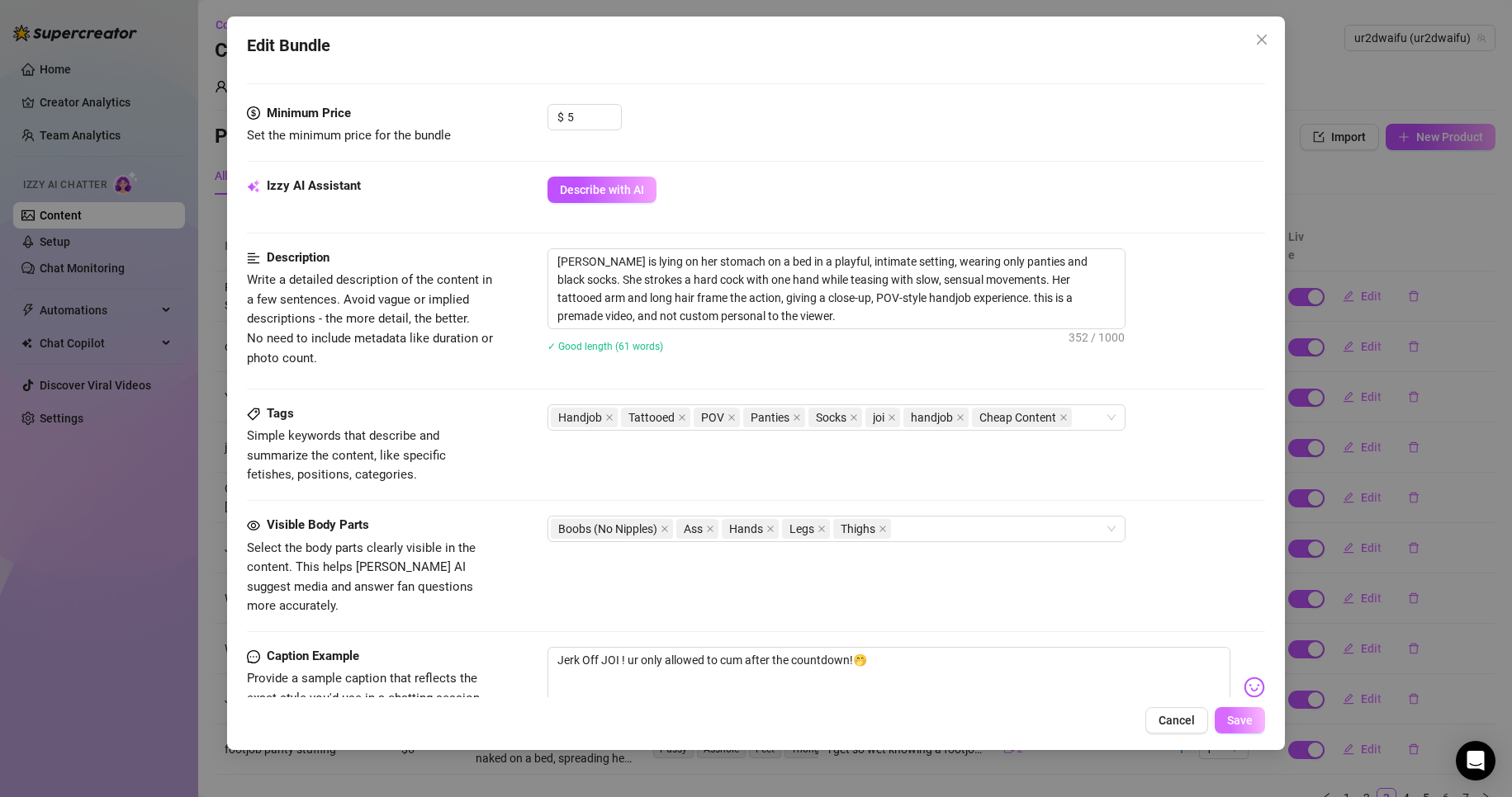
click at [1225, 721] on button "Save" at bounding box center [1240, 720] width 50 height 26
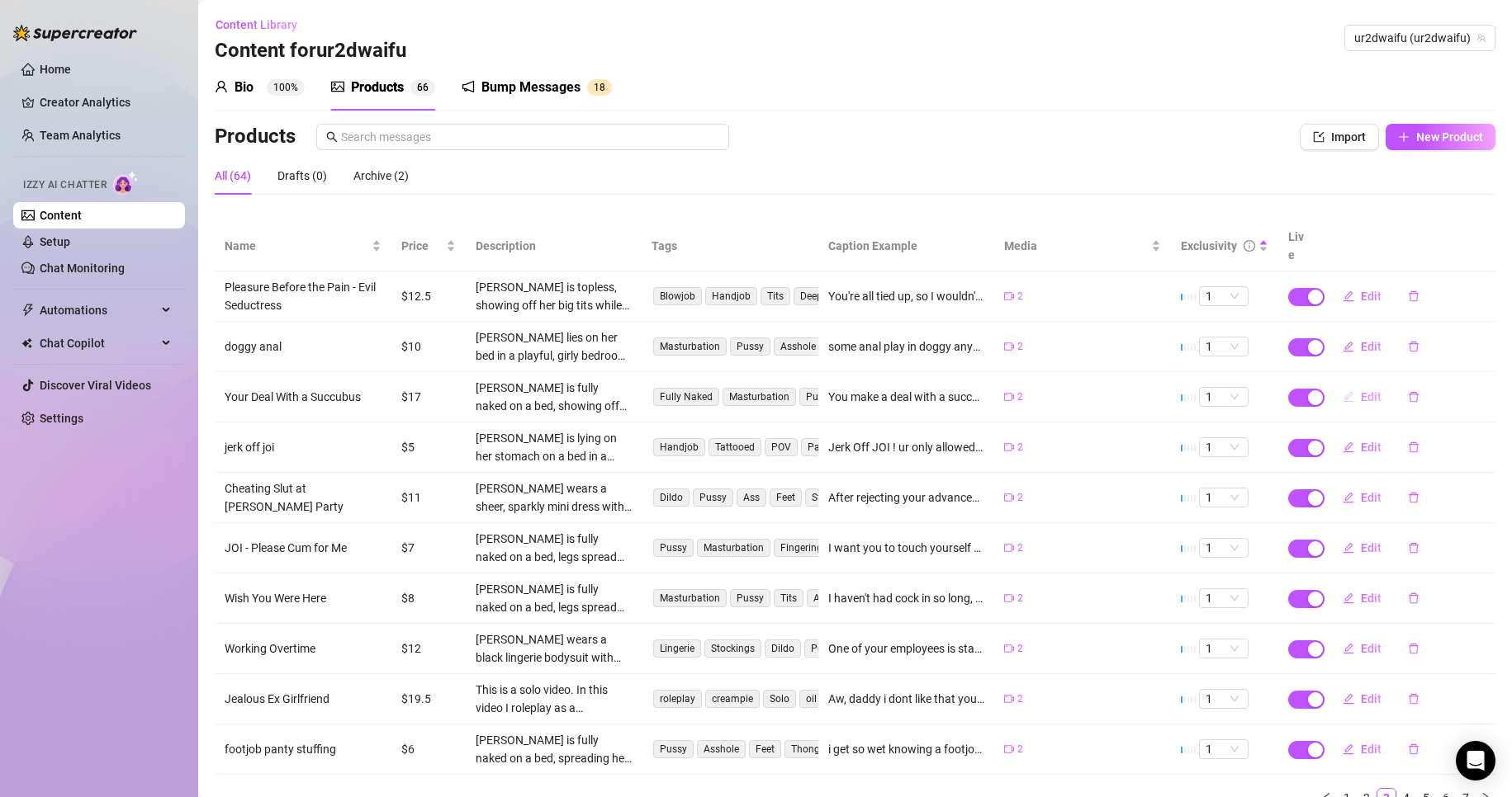
click at [1343, 385] on button "Edit" at bounding box center [1363, 397] width 66 height 26
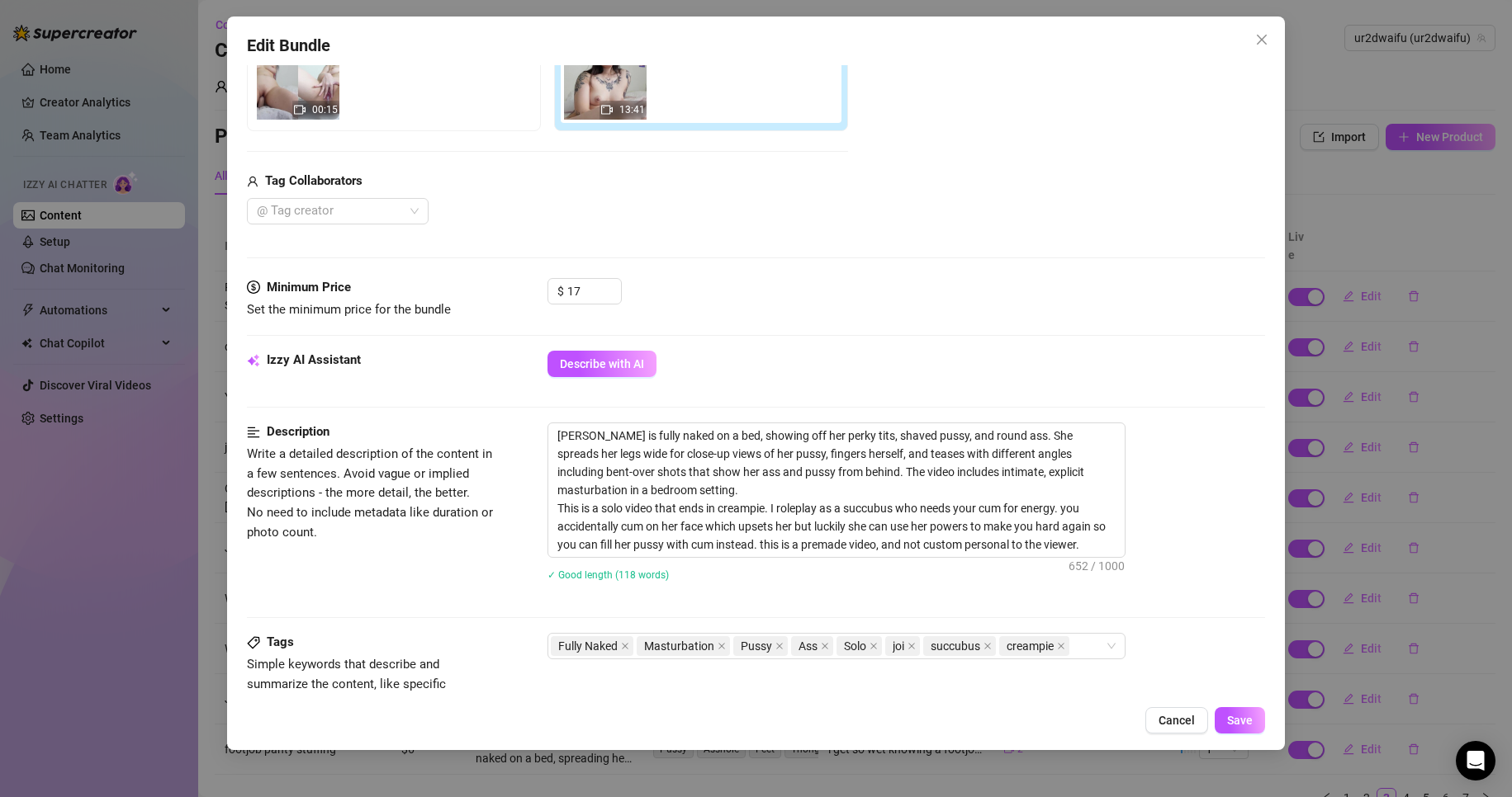
scroll to position [413, 0]
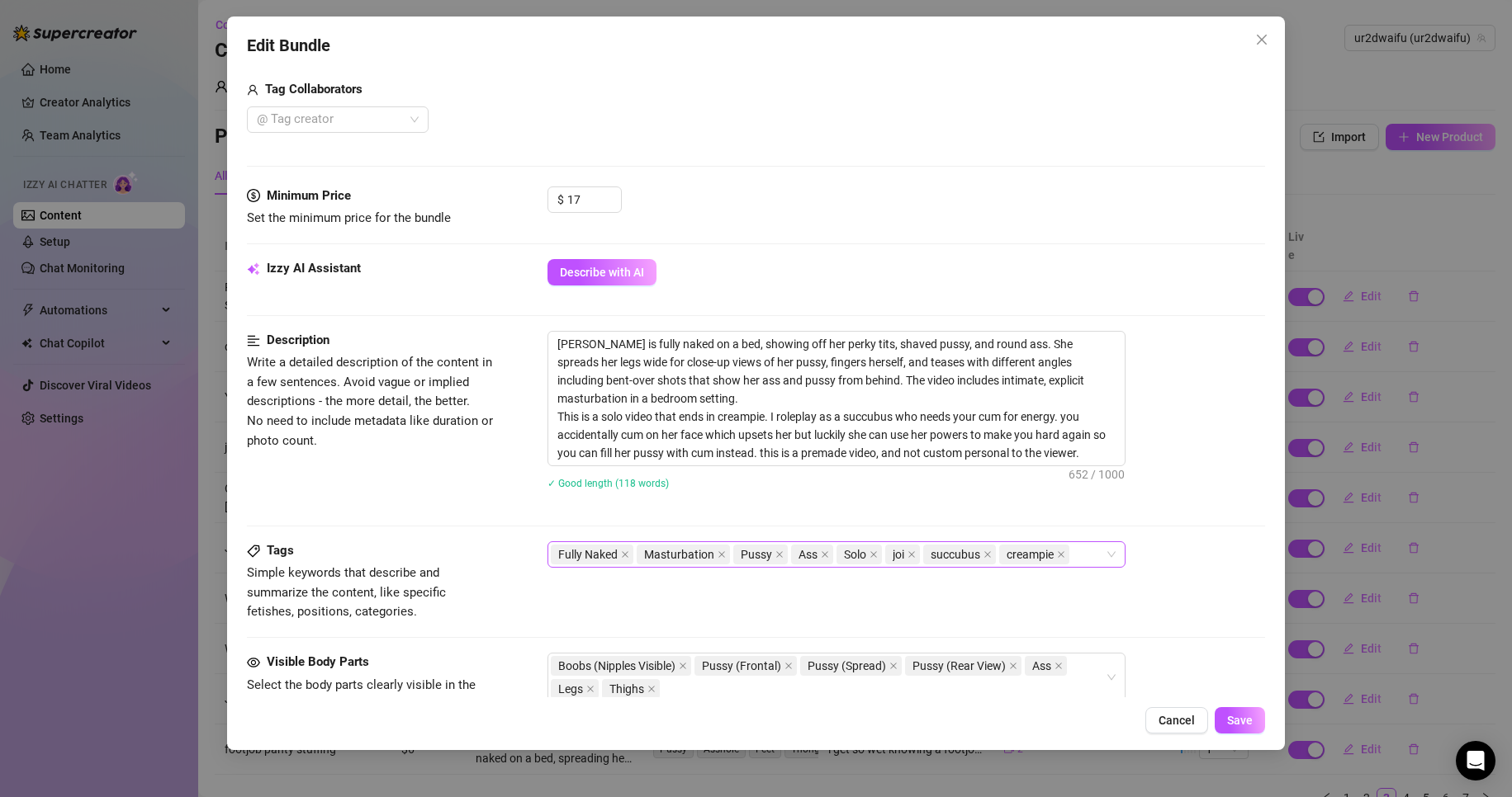
click at [1115, 563] on div "Fully Naked Masturbation Pussy Ass Solo joi succubus creampie" at bounding box center [836, 554] width 578 height 26
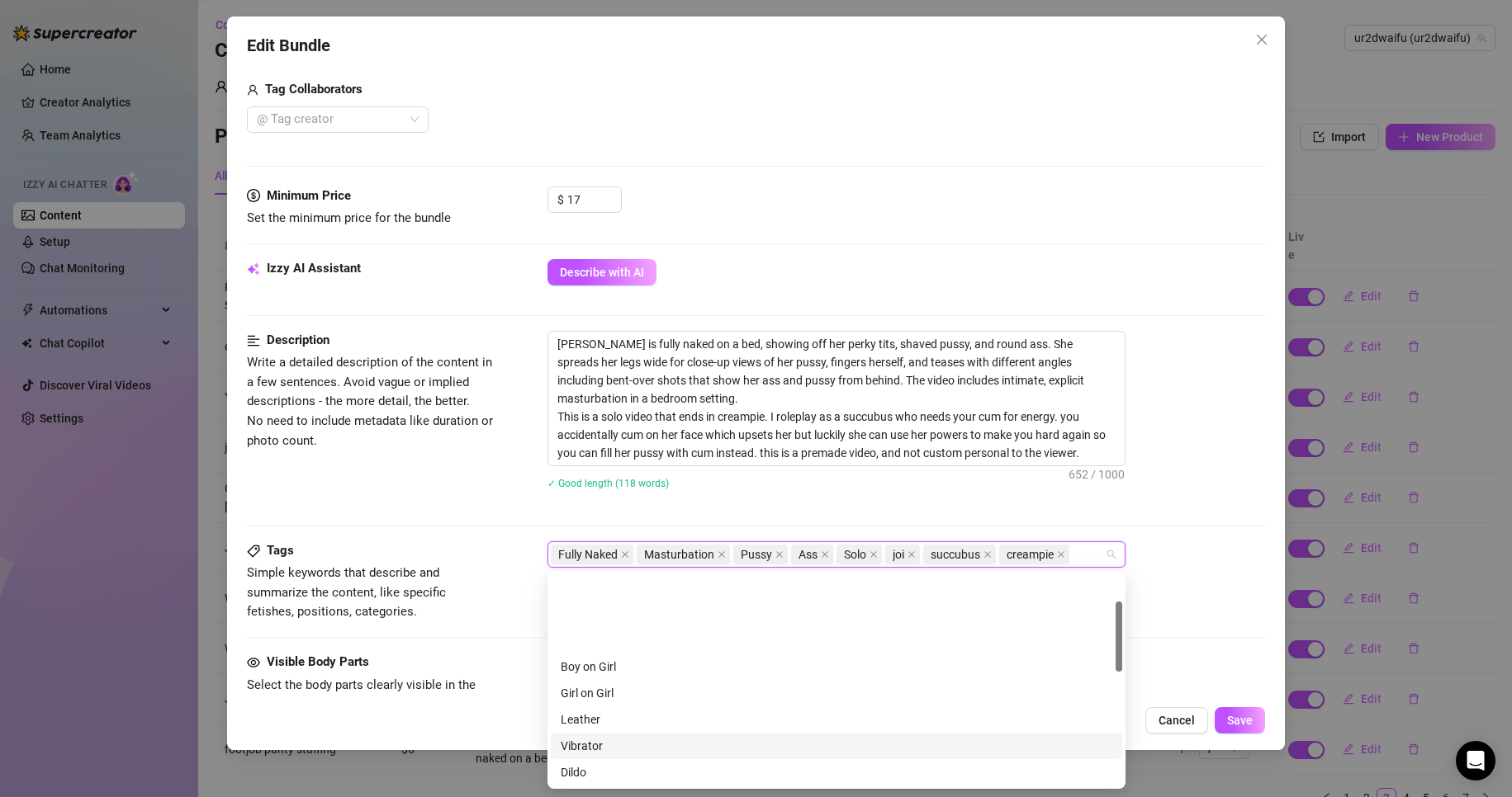
scroll to position [83, 0]
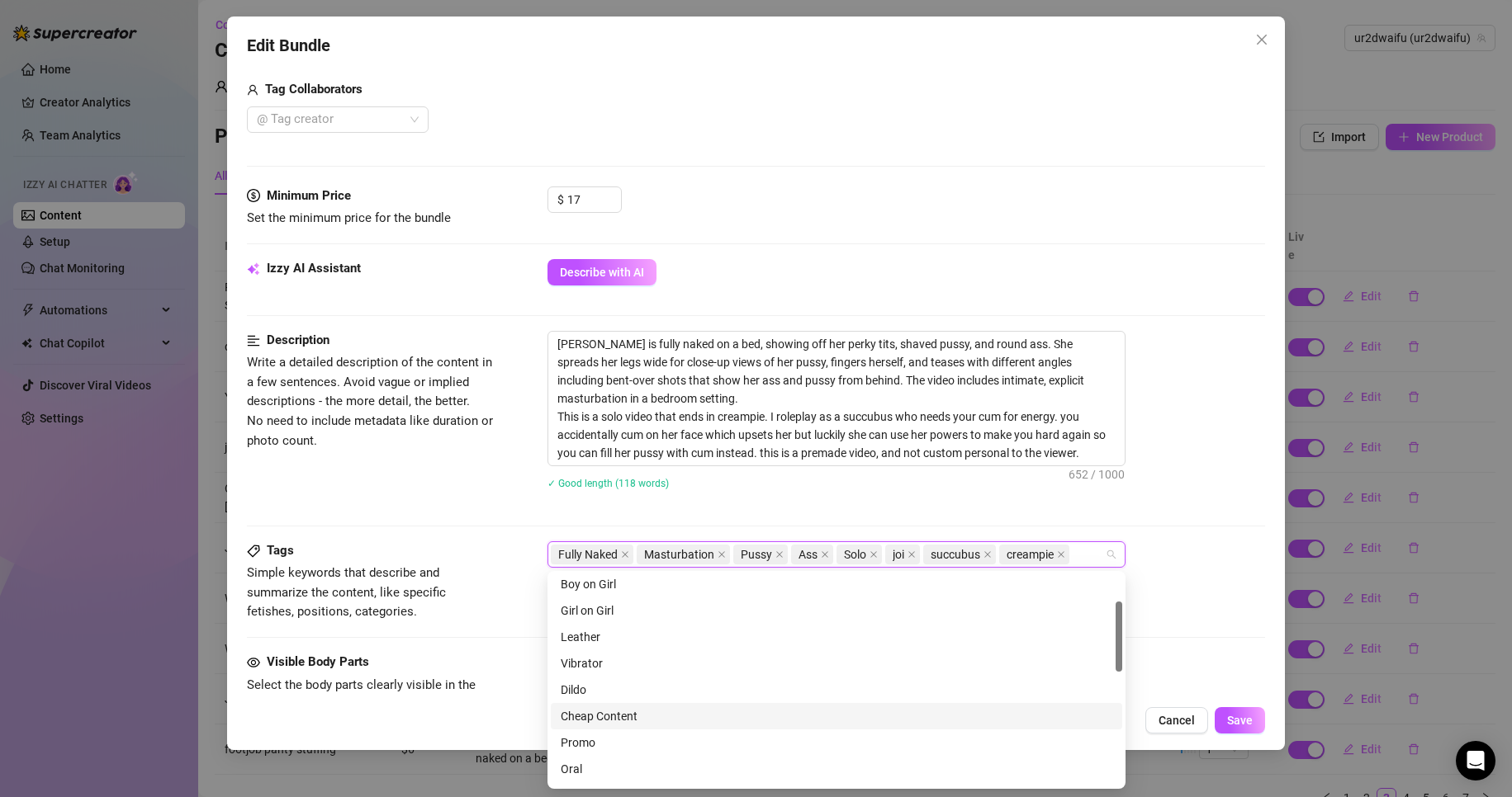
click at [753, 728] on div "Cheap Content" at bounding box center [837, 716] width 572 height 26
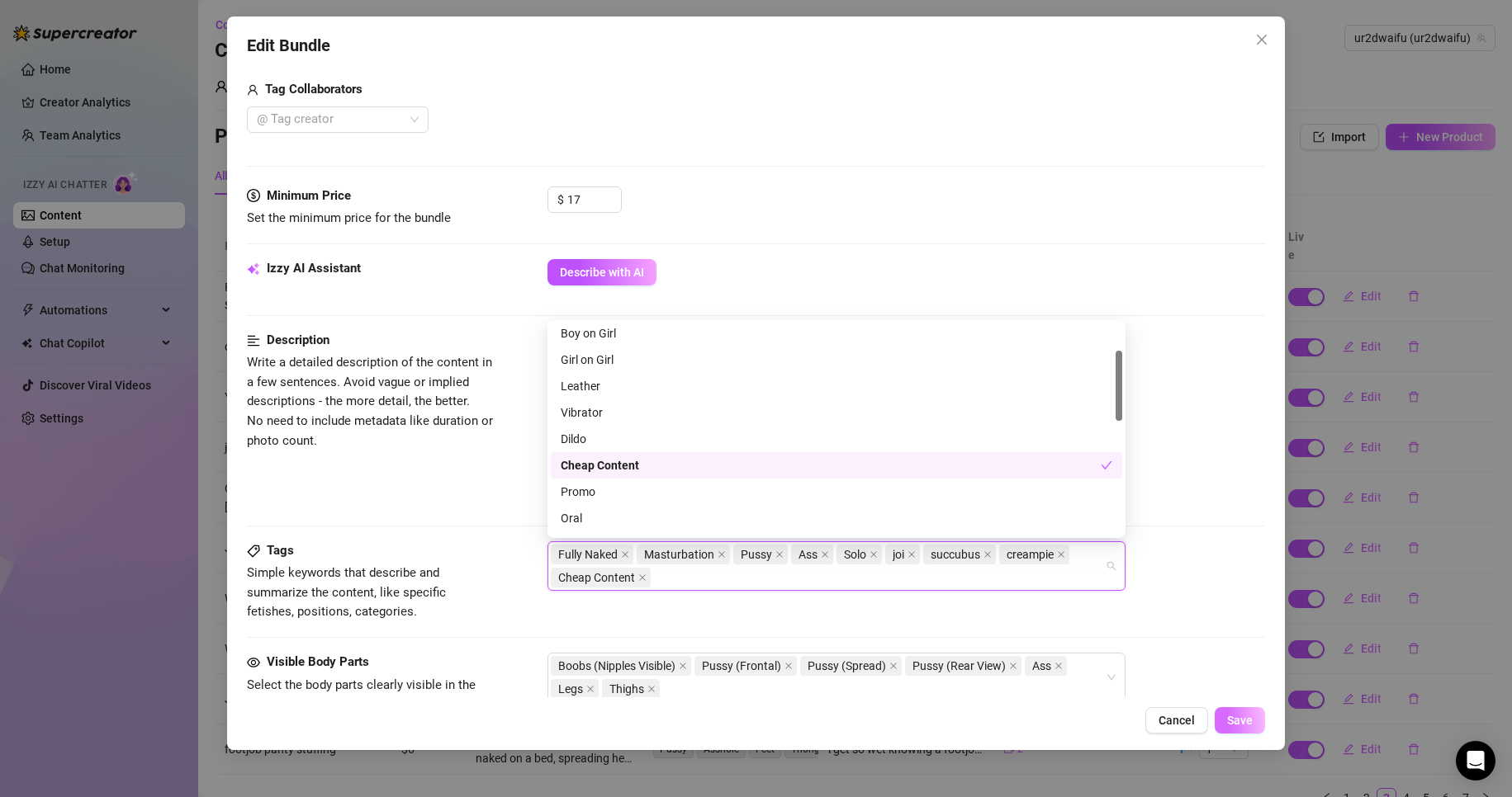
click at [1229, 722] on span "Save" at bounding box center [1240, 721] width 25 height 14
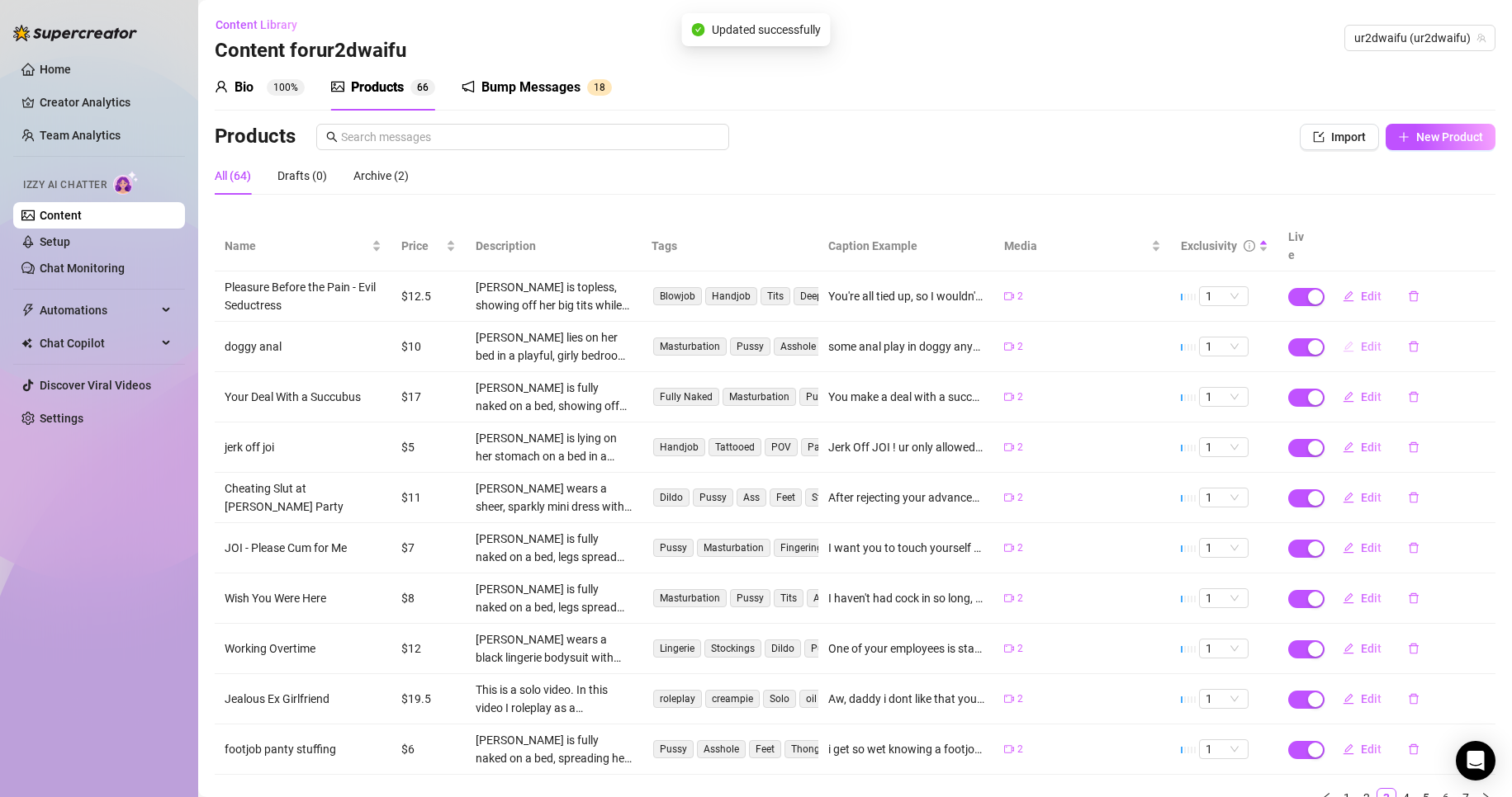
click at [1361, 340] on span "Edit" at bounding box center [1371, 347] width 21 height 14
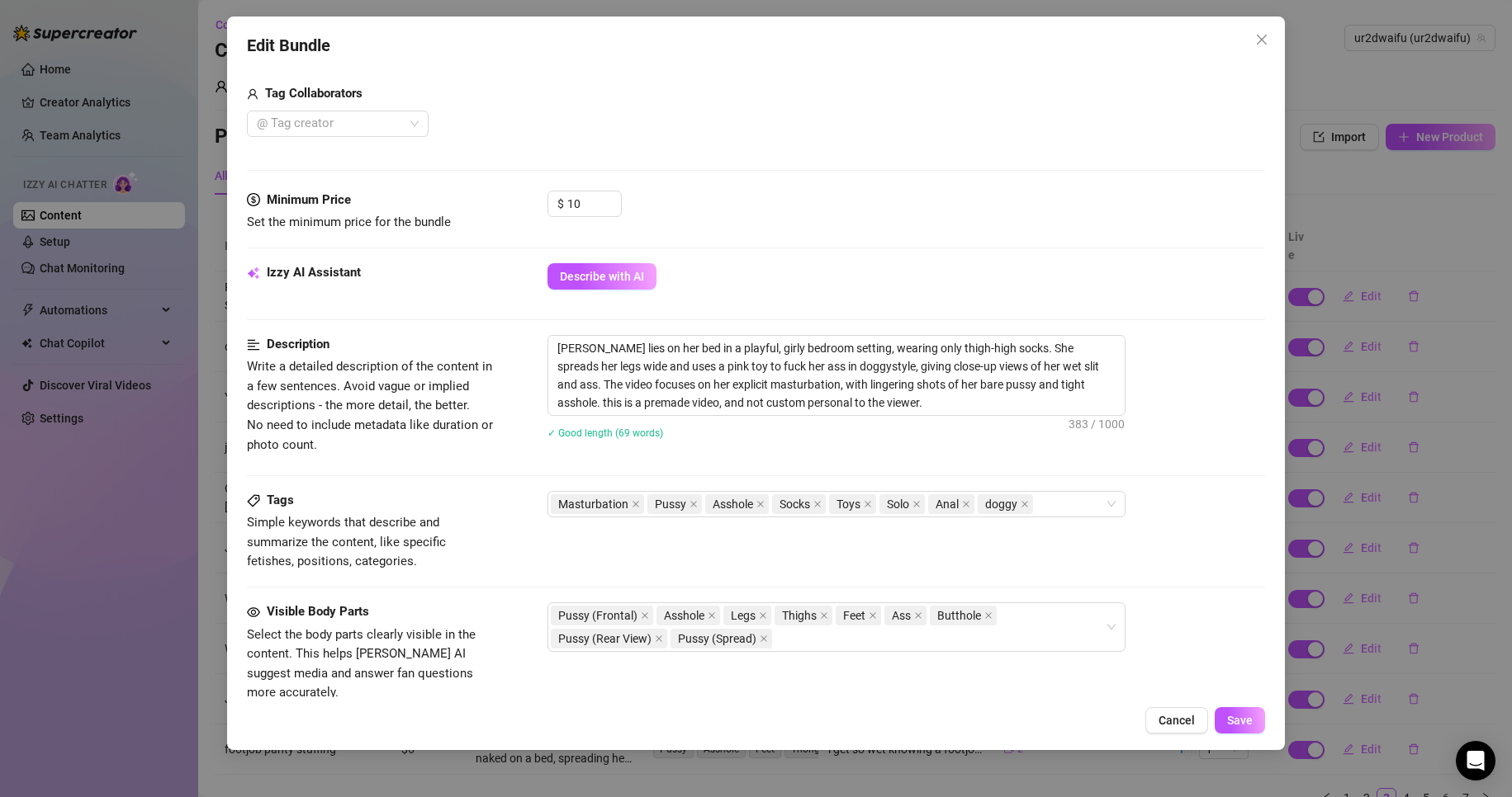
scroll to position [495, 0]
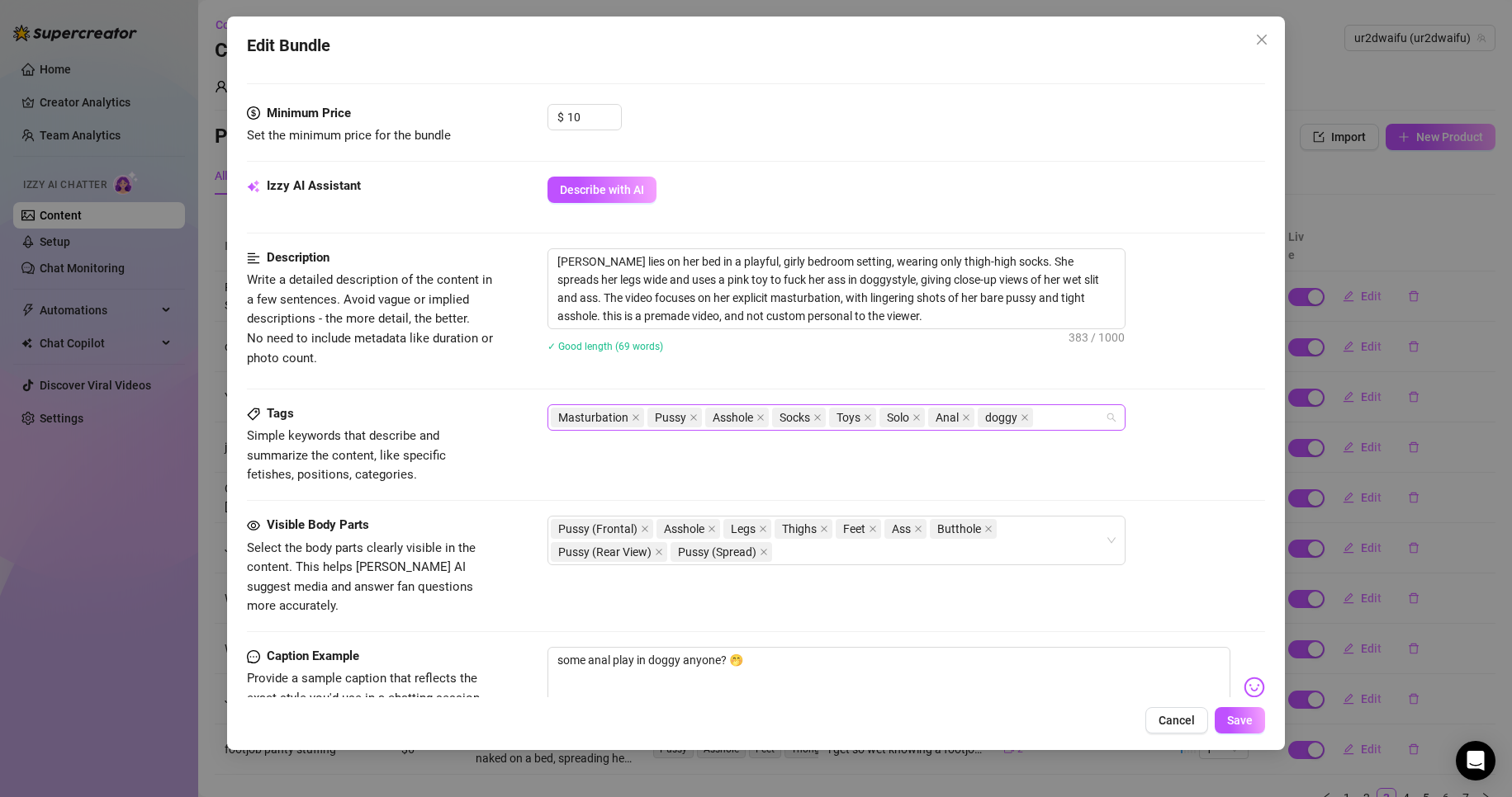
click at [1057, 425] on div "Masturbation Pussy Asshole Socks Toys Solo Anal doggy" at bounding box center [827, 417] width 554 height 23
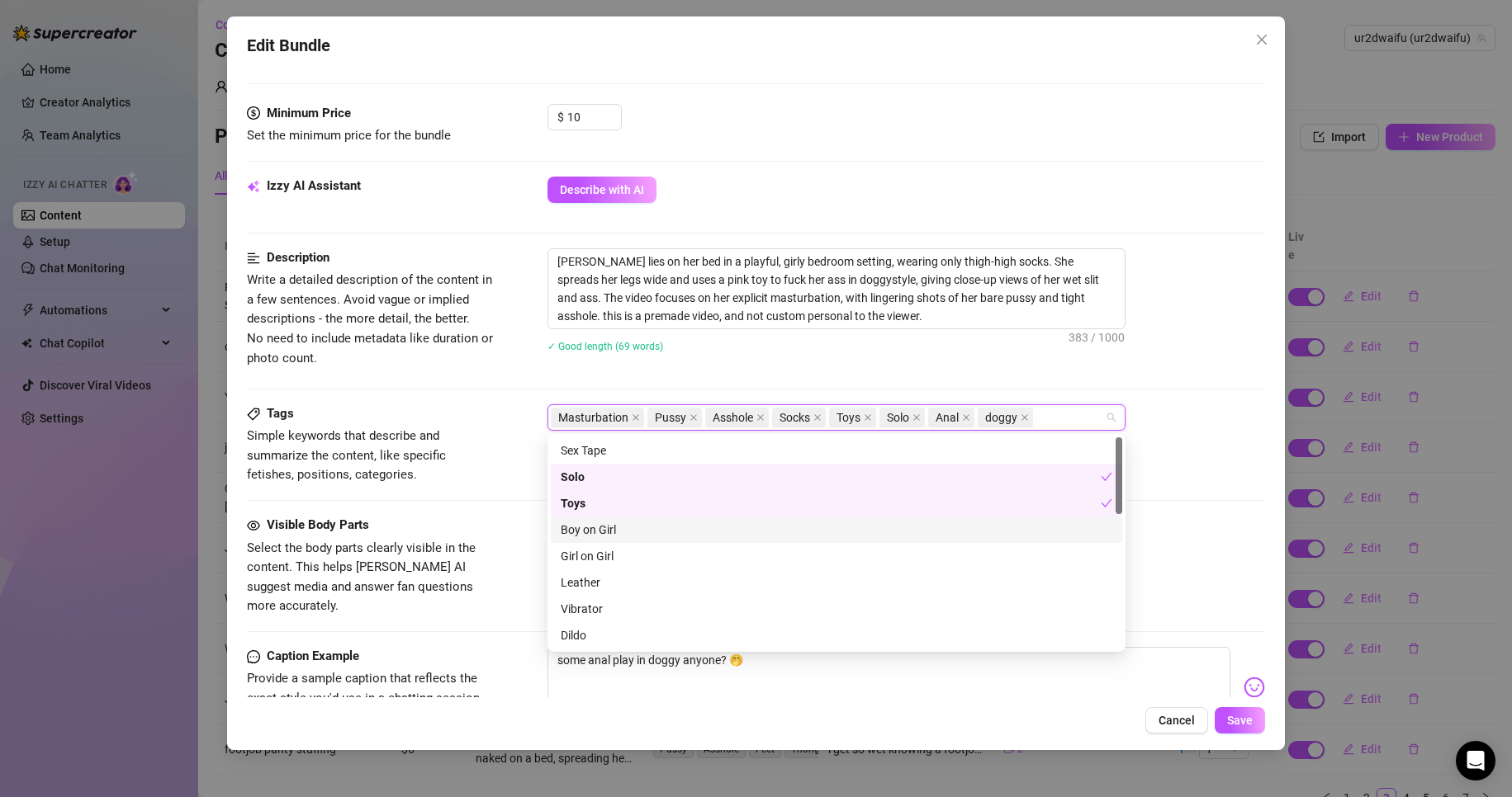
scroll to position [165, 0]
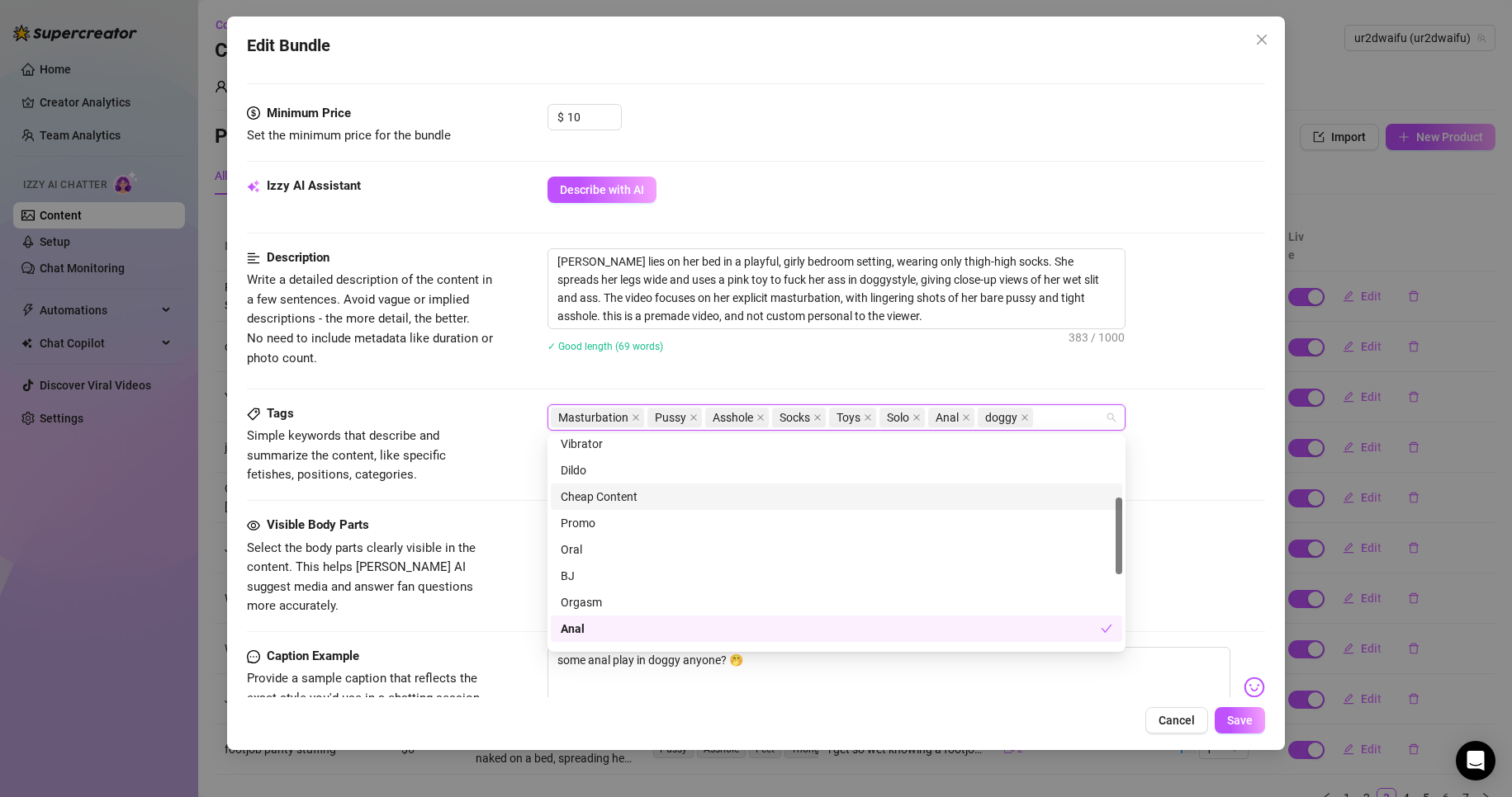
click at [615, 499] on div "Cheap Content" at bounding box center [837, 497] width 552 height 18
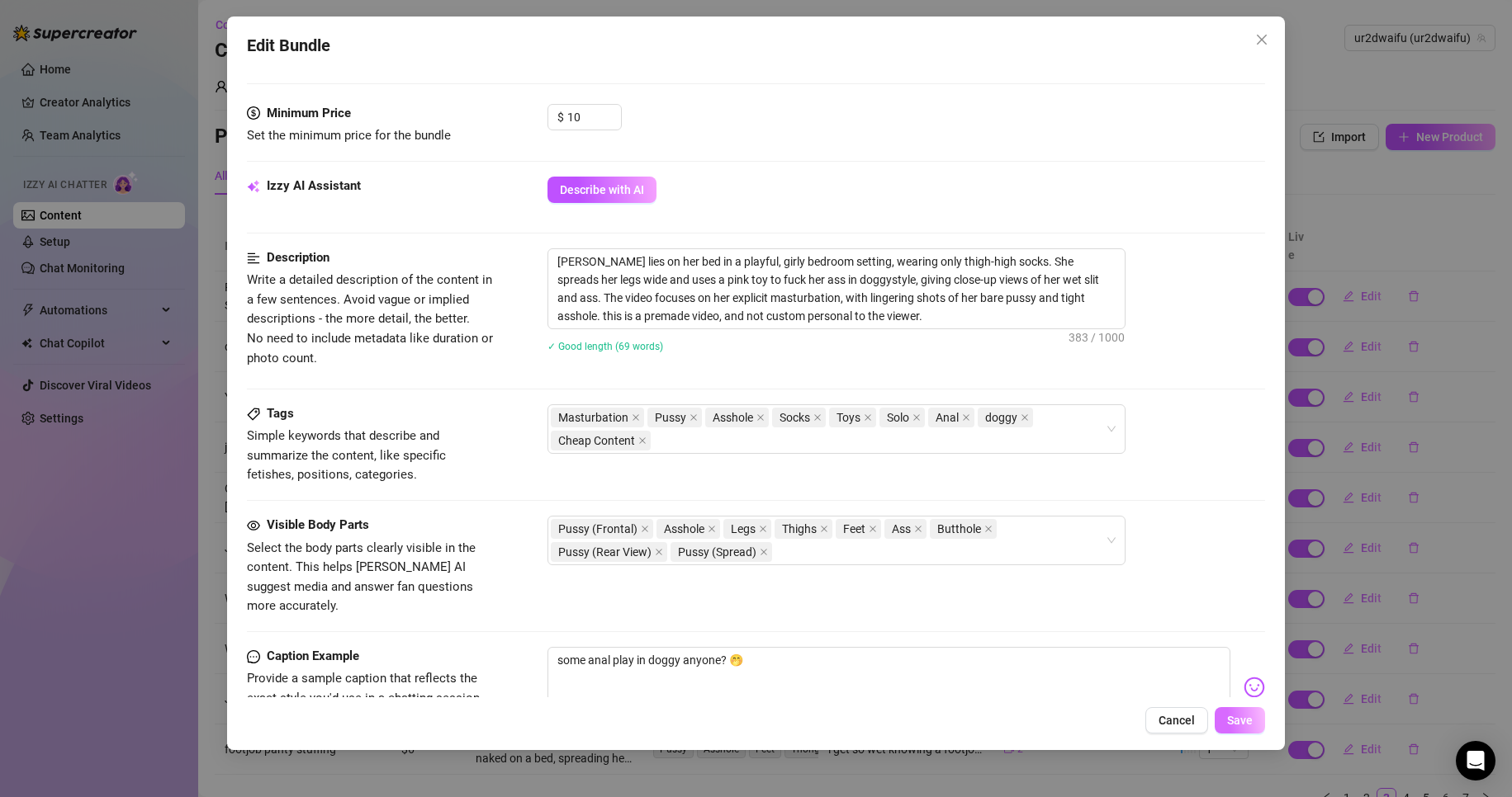
click at [1239, 719] on span "Save" at bounding box center [1240, 721] width 25 height 14
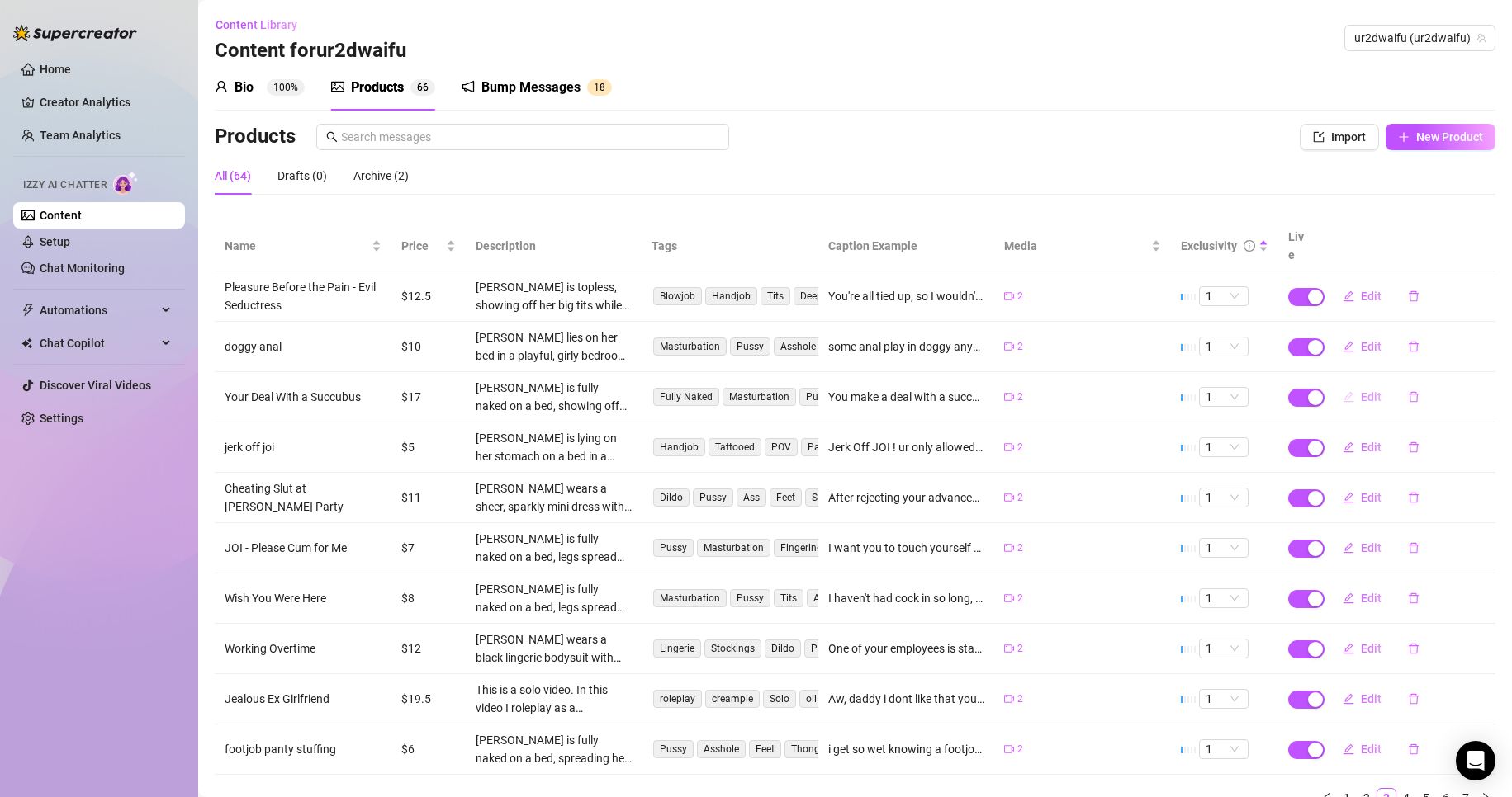
click at [1366, 388] on button "Edit" at bounding box center [1363, 397] width 66 height 26
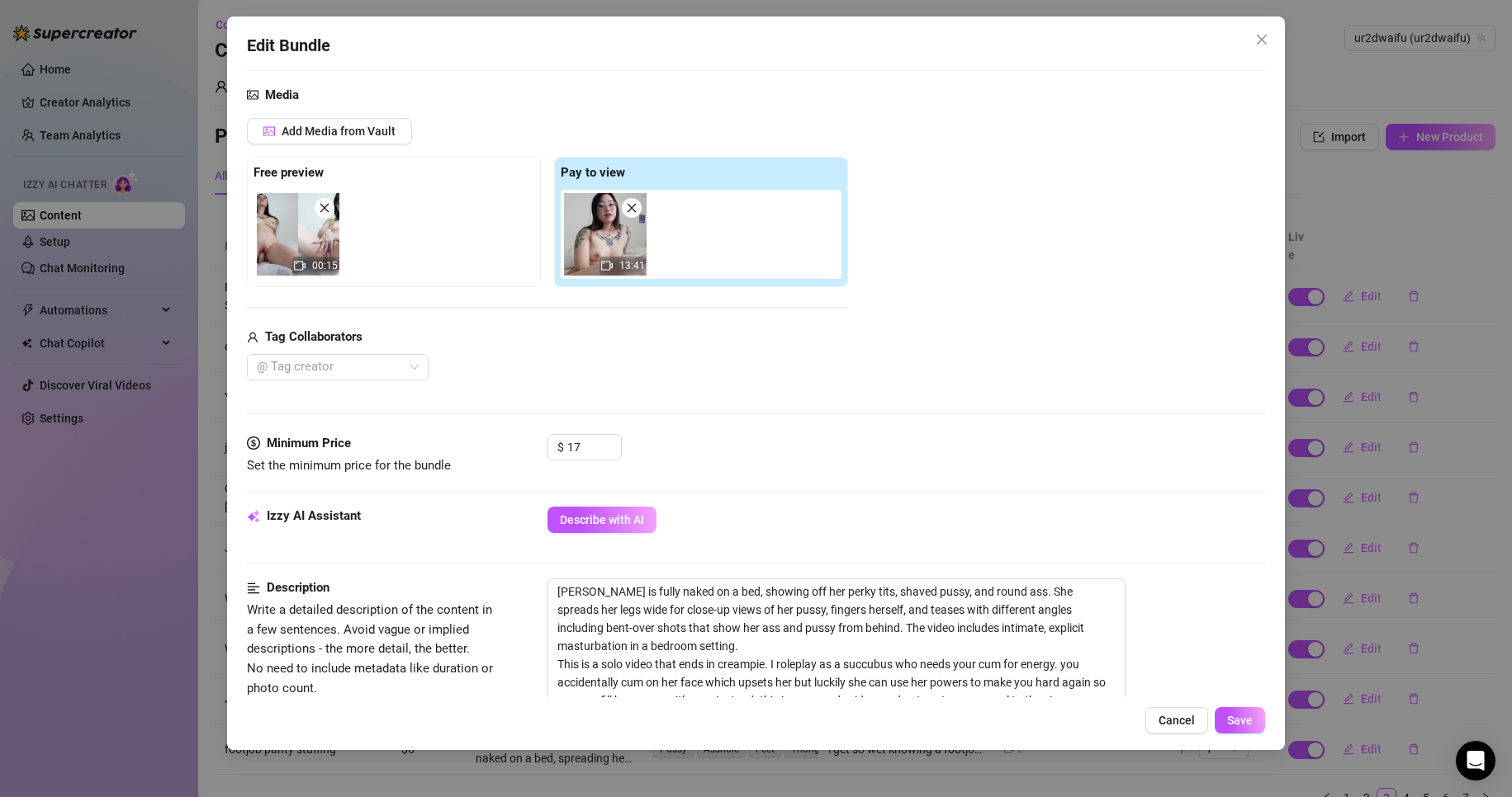
scroll to position [495, 0]
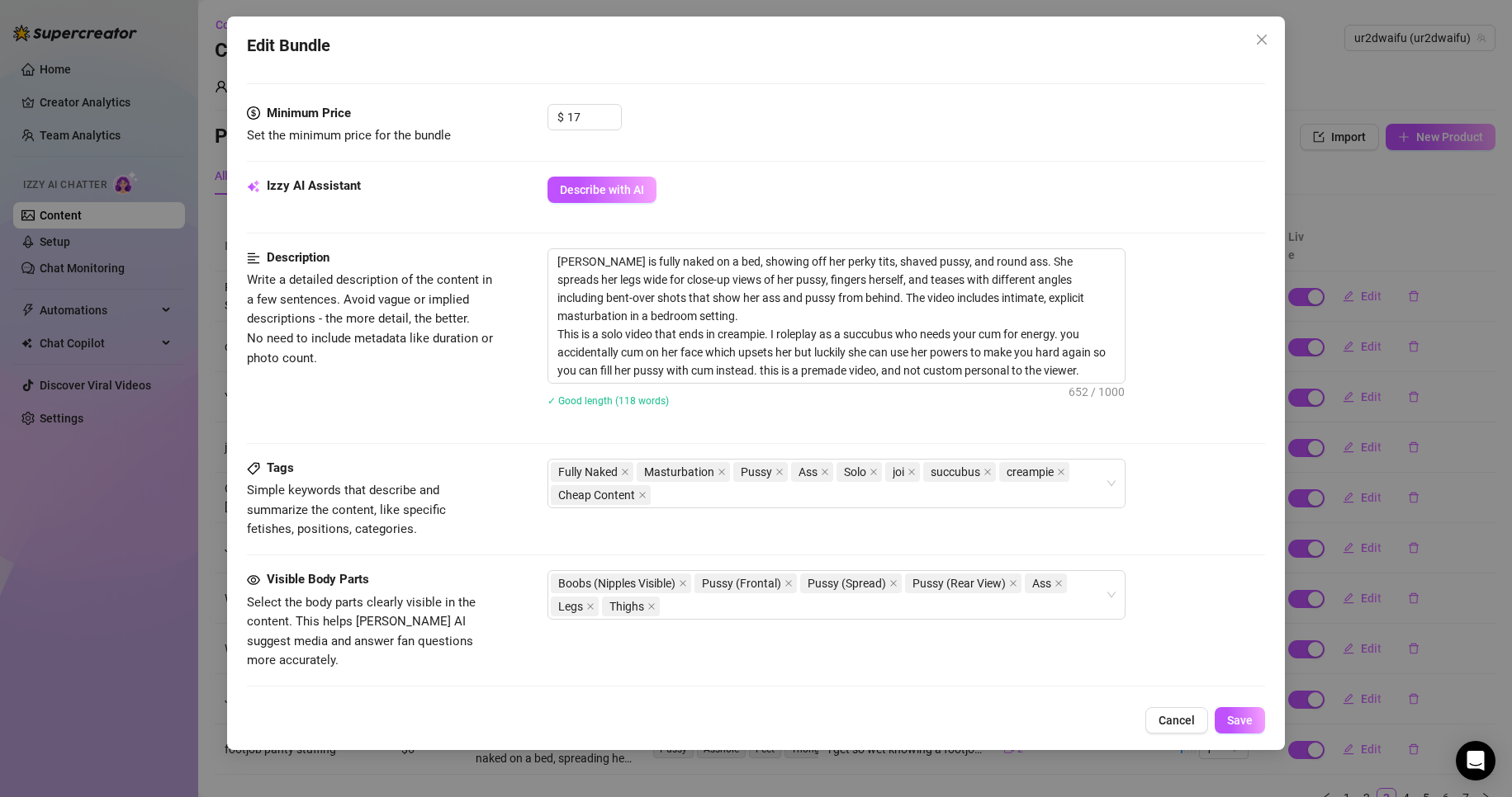
click at [1377, 595] on div "Edit Bundle Account ur2dwaifu (@ur2dwaifu) Name Name is for your internal organ…" at bounding box center [756, 398] width 1512 height 797
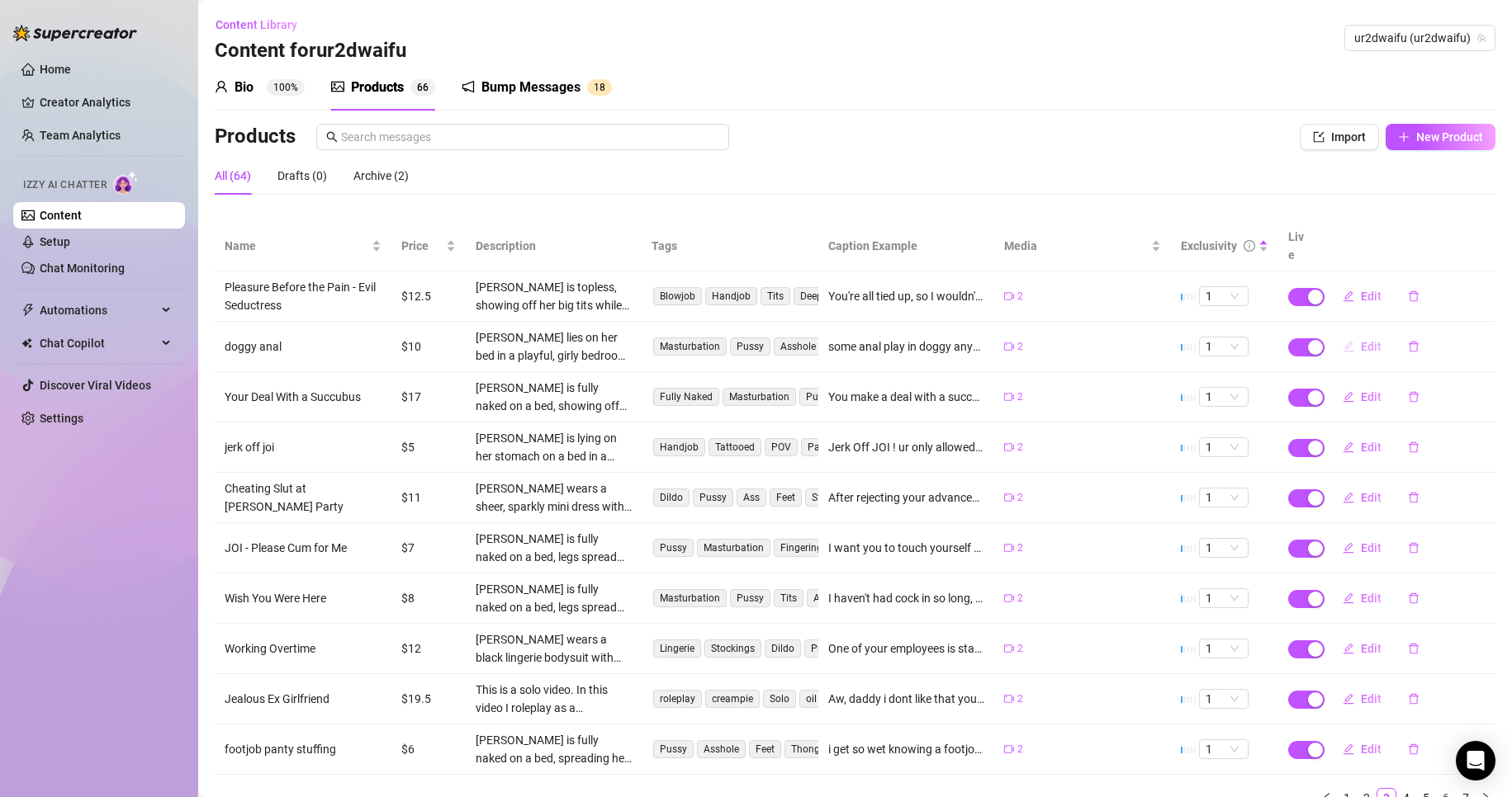
click at [1361, 340] on span "Edit" at bounding box center [1371, 347] width 21 height 14
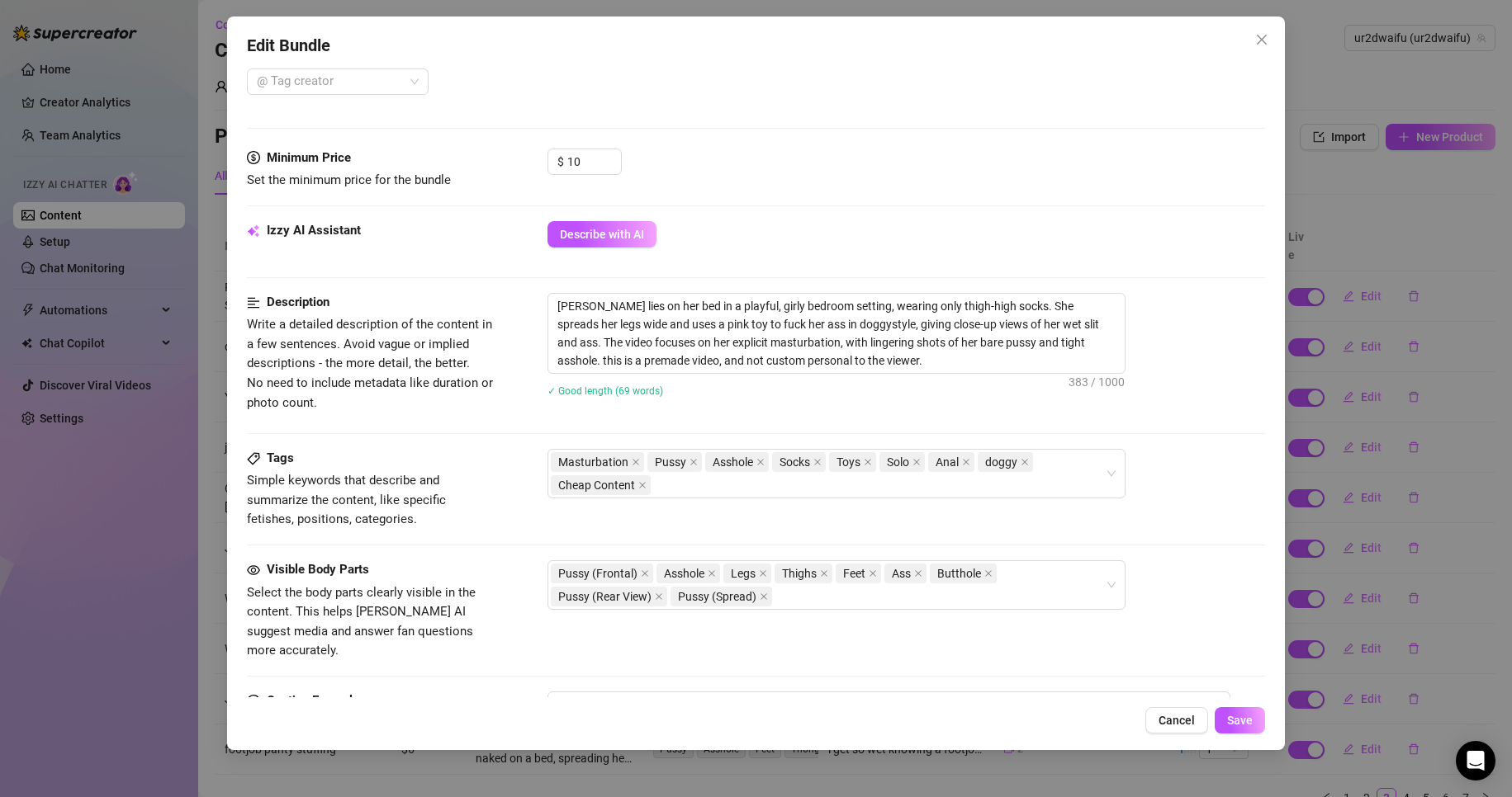
scroll to position [578, 0]
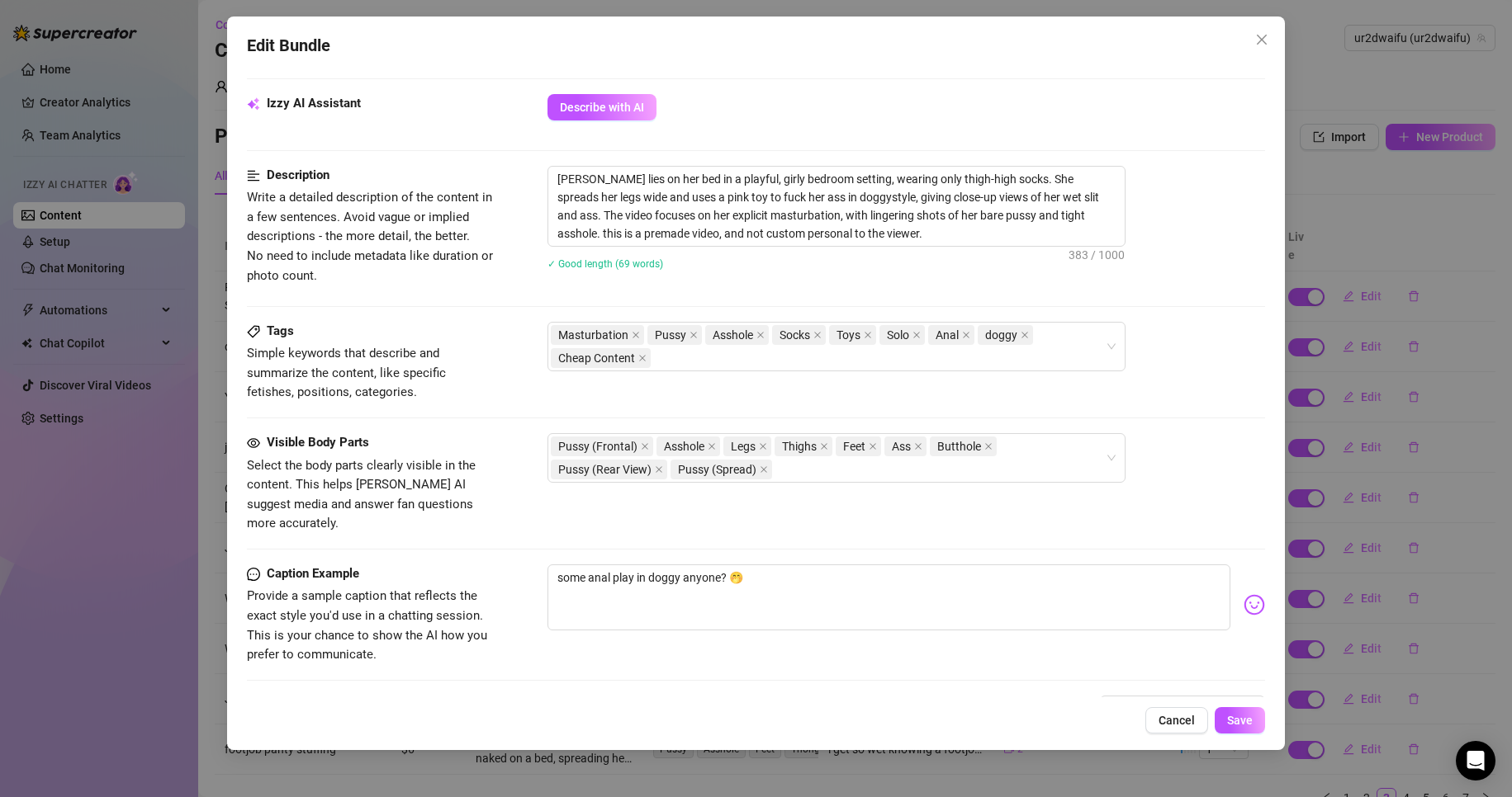
click at [1381, 556] on div "Edit Bundle Account ur2dwaifu (@ur2dwaifu) Name Name is for your internal organ…" at bounding box center [756, 398] width 1512 height 797
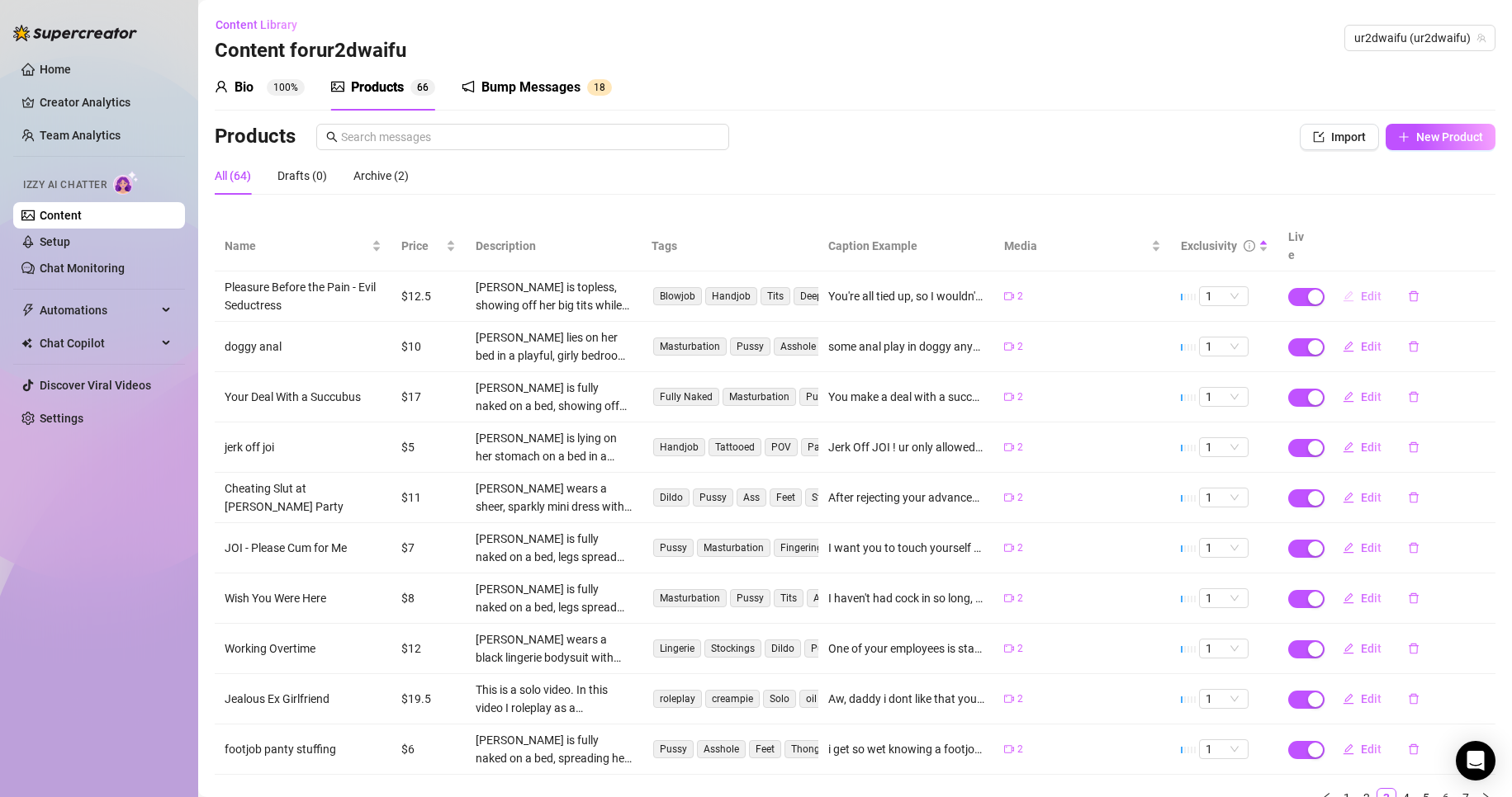
click at [1343, 290] on icon "edit" at bounding box center [1348, 296] width 12 height 12
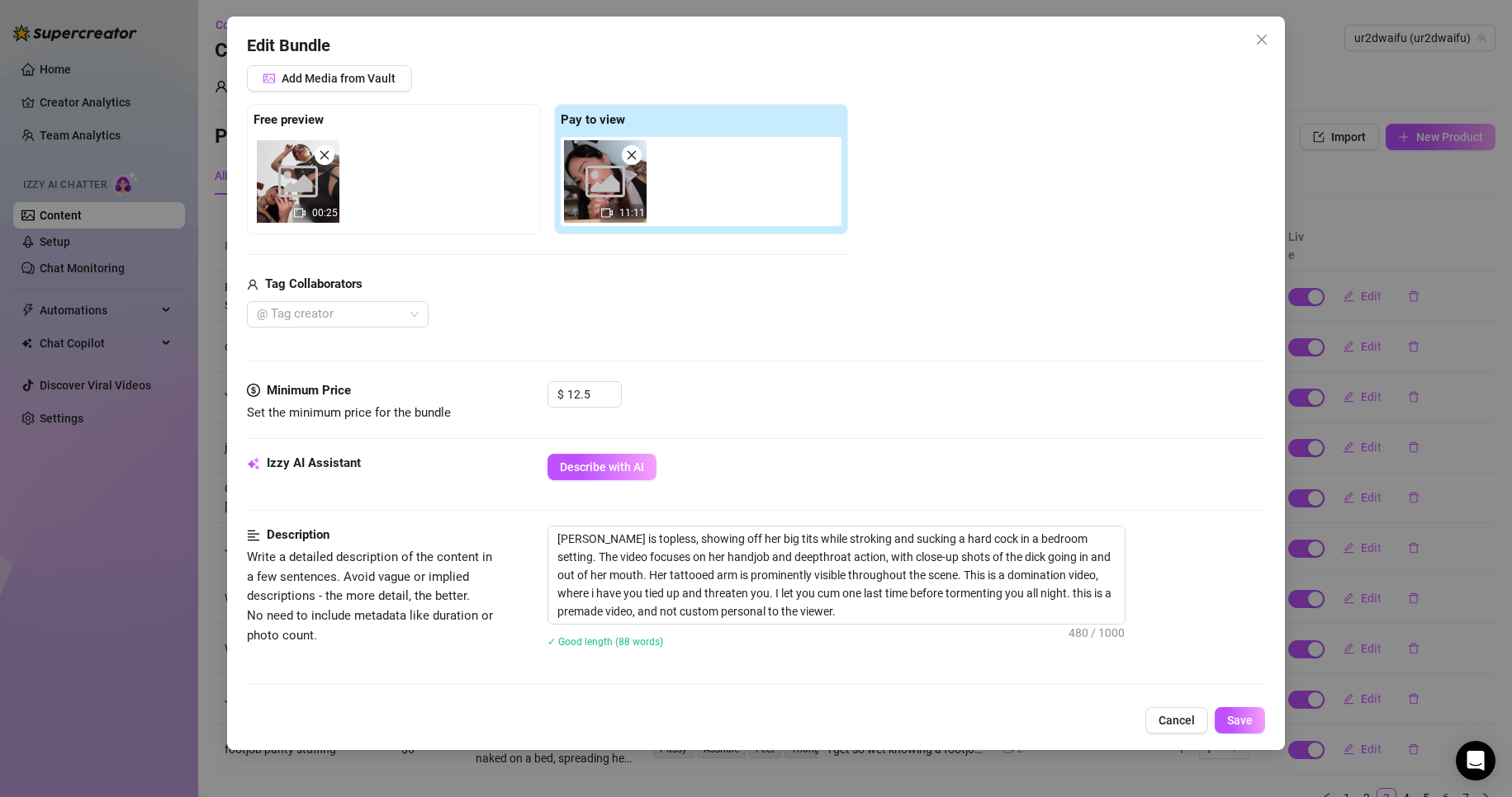
scroll to position [330, 0]
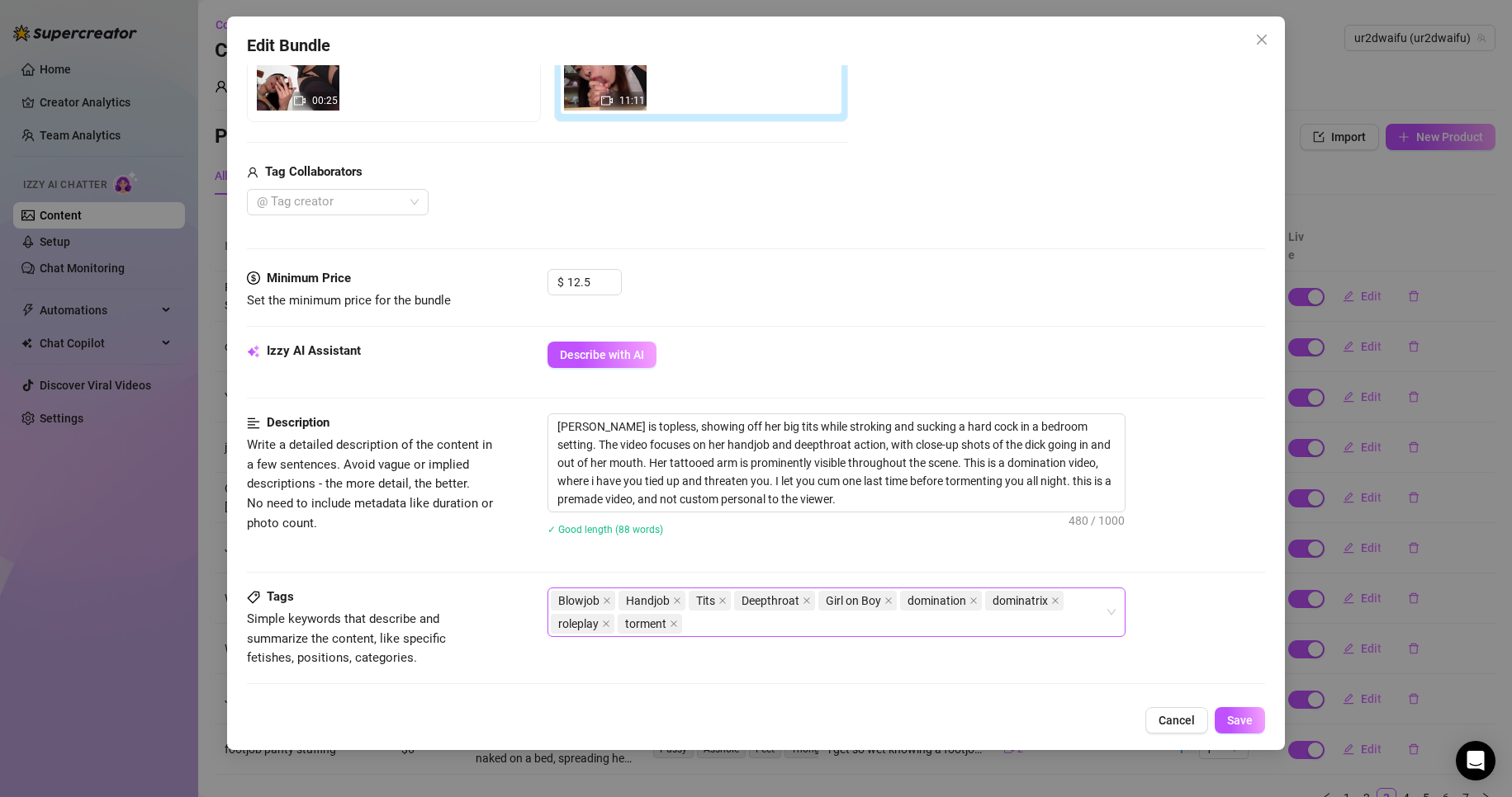
click at [993, 620] on div "Blowjob Handjob Tits Deepthroat Girl on Boy domination dominatrix roleplay torm…" at bounding box center [827, 612] width 554 height 46
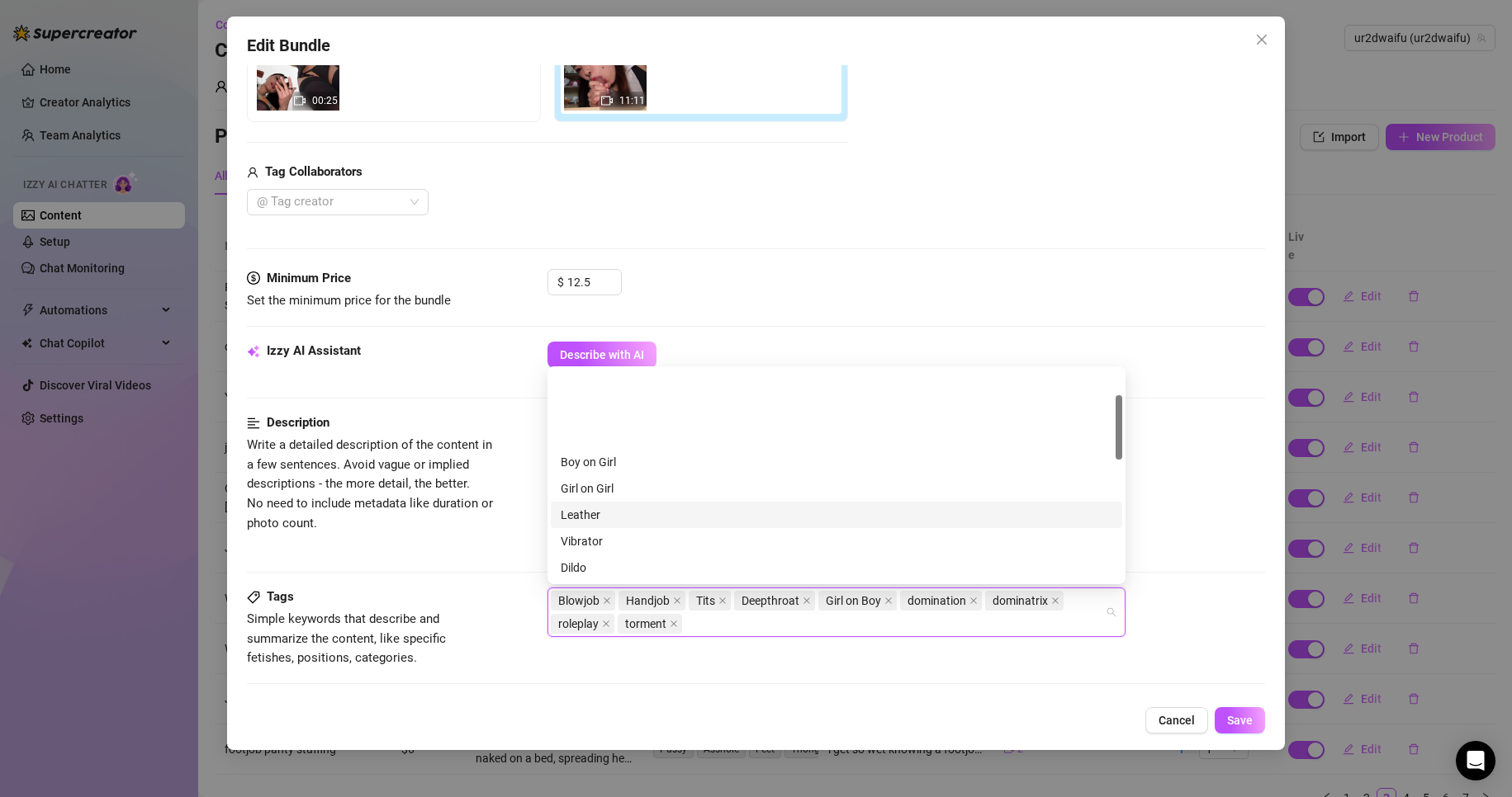
scroll to position [83, 0]
click at [618, 509] on div "Cheap Content" at bounding box center [837, 511] width 552 height 18
click at [1241, 706] on div "Edit Bundle Account ur2dwaifu (@ur2dwaifu) Name Name is for your internal organ…" at bounding box center [756, 383] width 1059 height 734
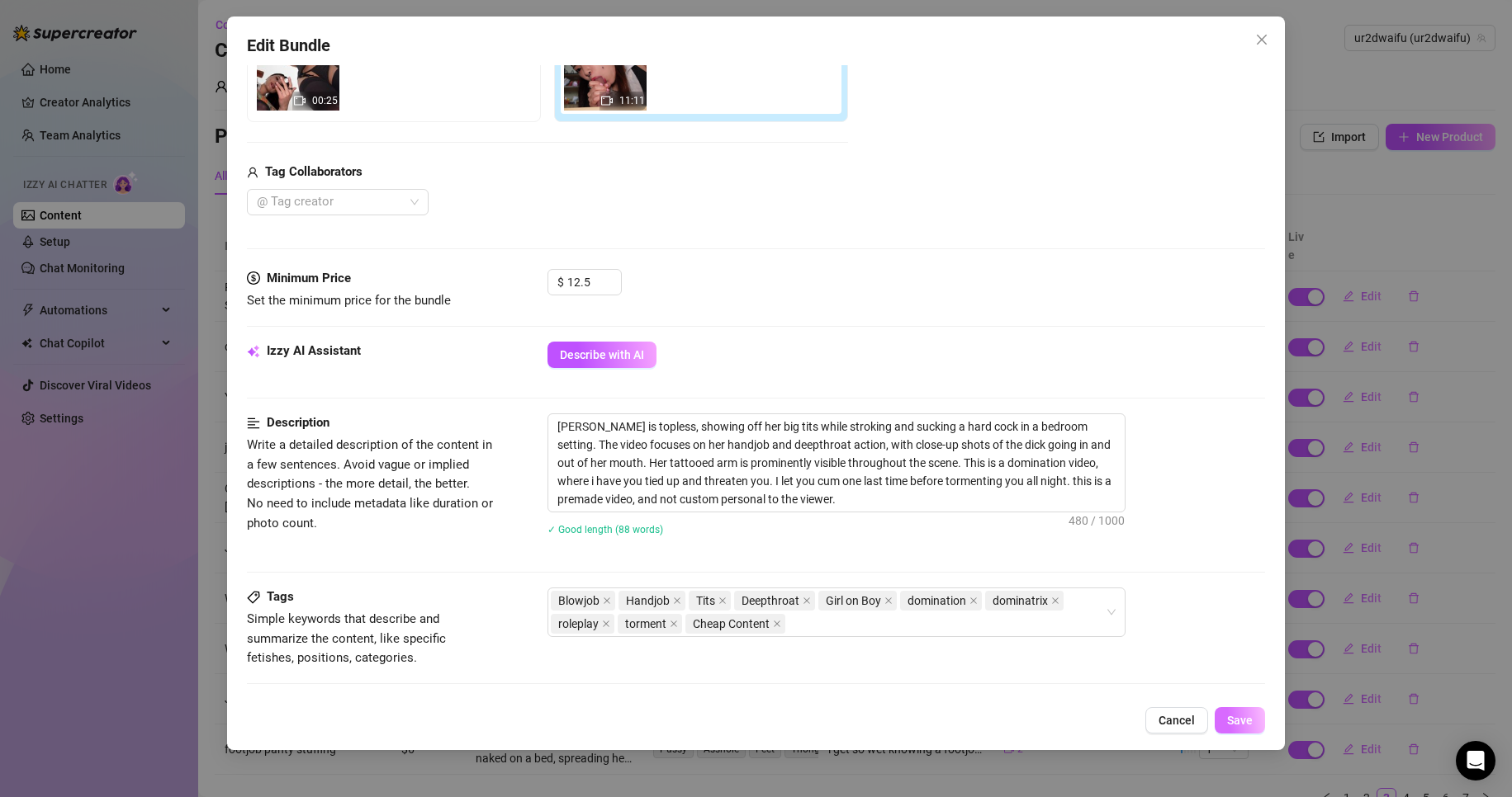
click at [1243, 711] on button "Save" at bounding box center [1240, 720] width 50 height 26
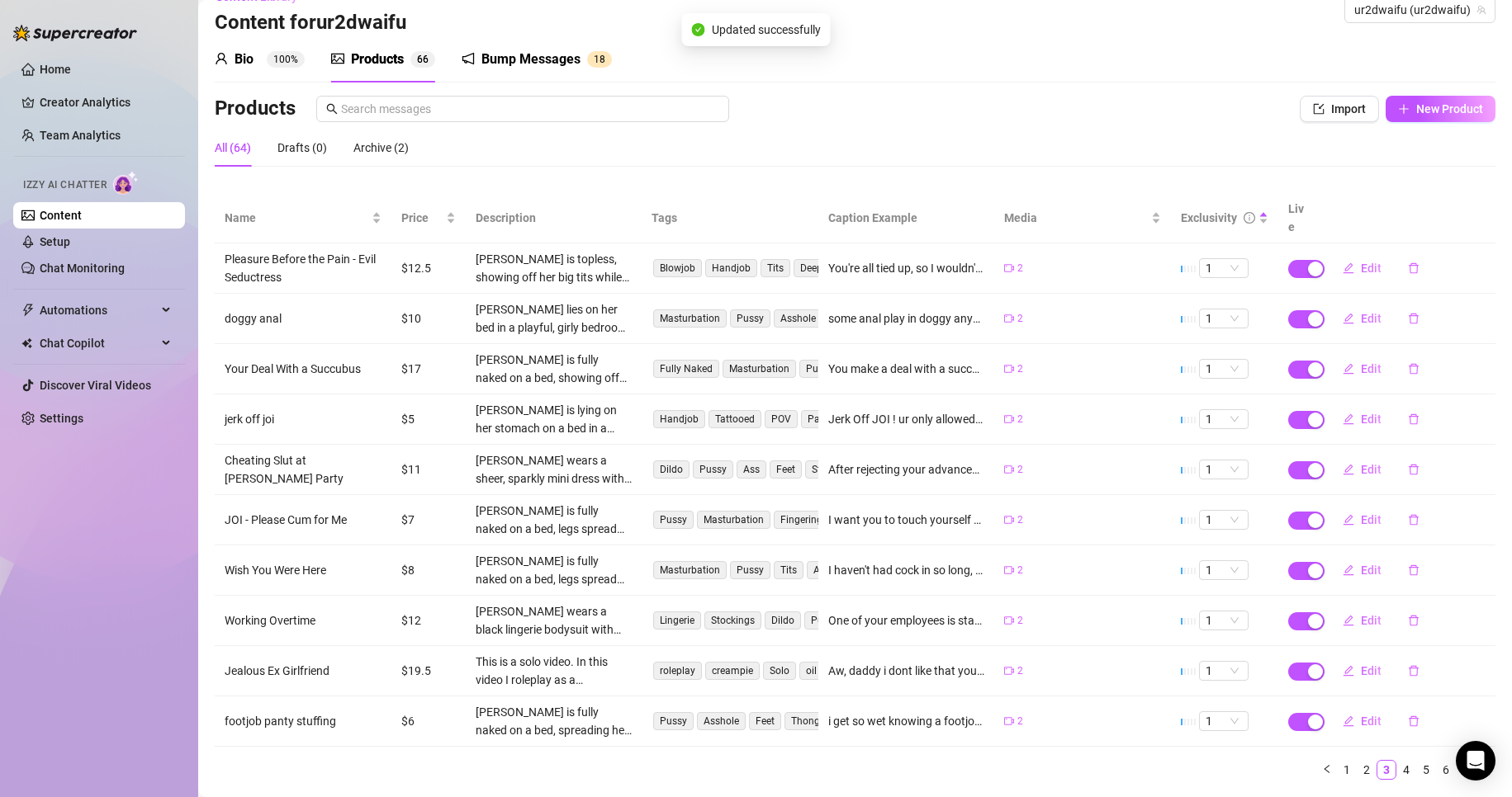
scroll to position [55, 0]
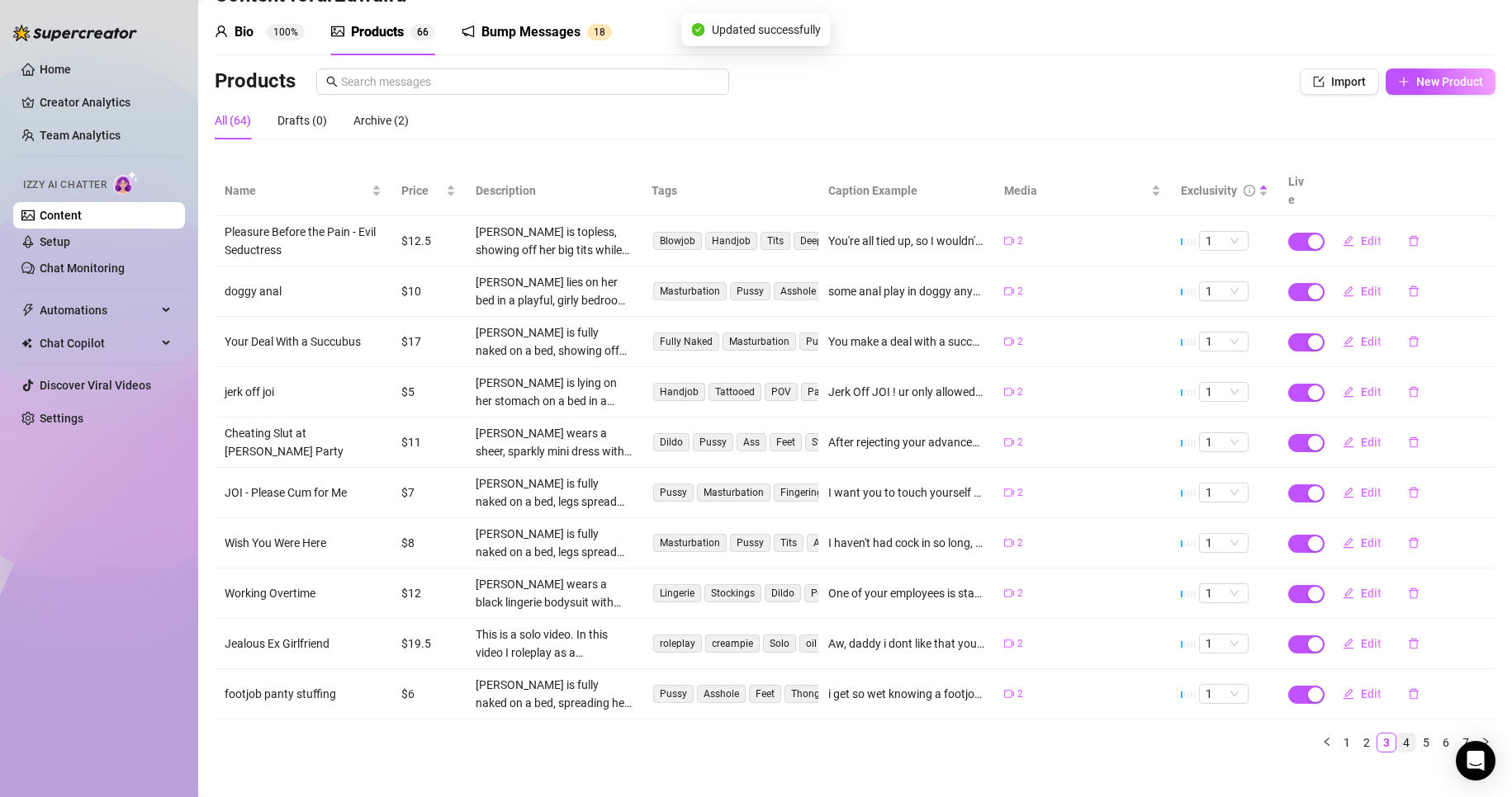
click at [1397, 734] on link "4" at bounding box center [1406, 743] width 18 height 18
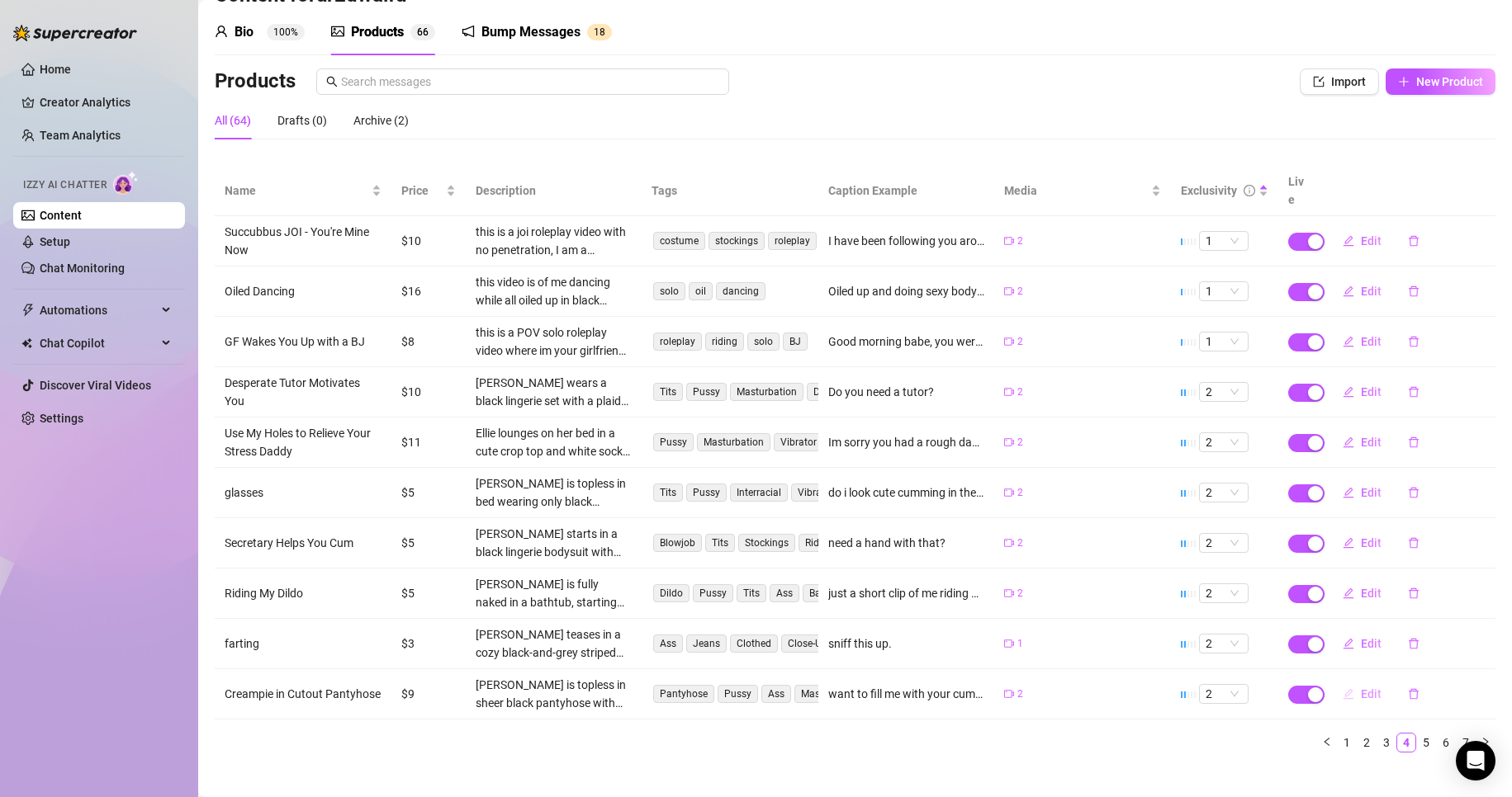
click at [1345, 681] on button "Edit" at bounding box center [1363, 693] width 66 height 26
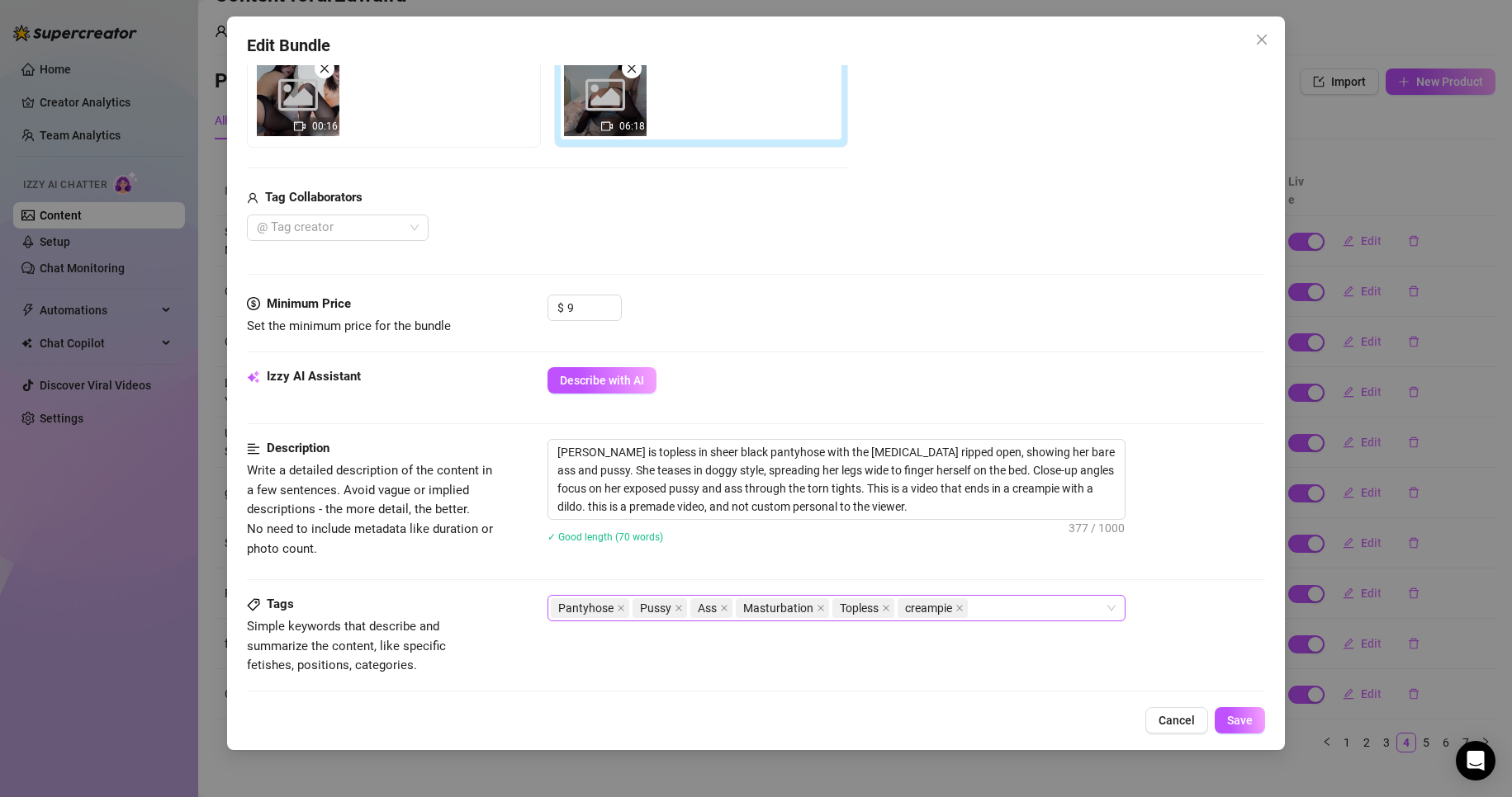
scroll to position [330, 0]
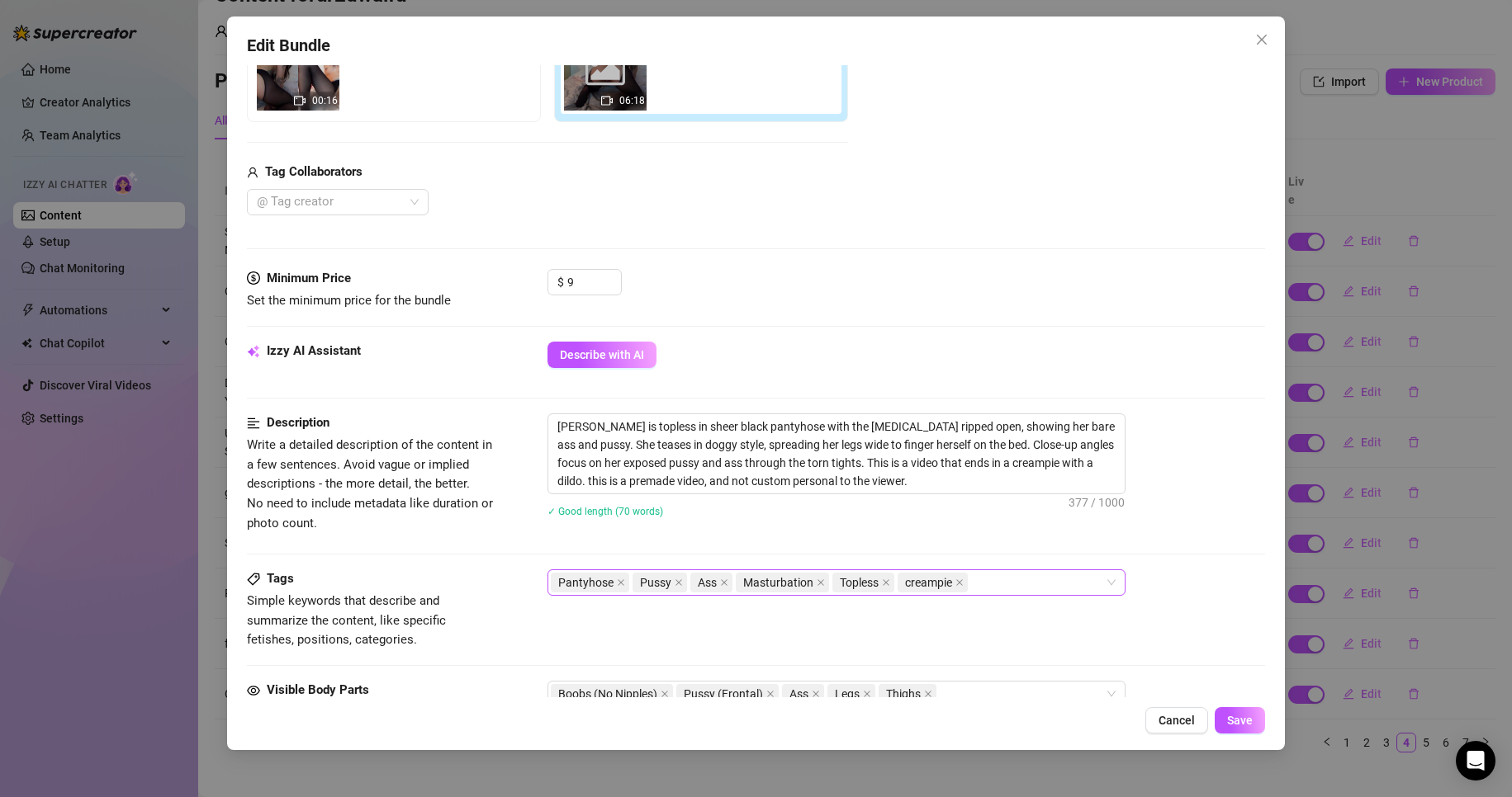
click at [1030, 584] on div "Pantyhose Pussy Ass Masturbation Topless creampie" at bounding box center [827, 582] width 554 height 23
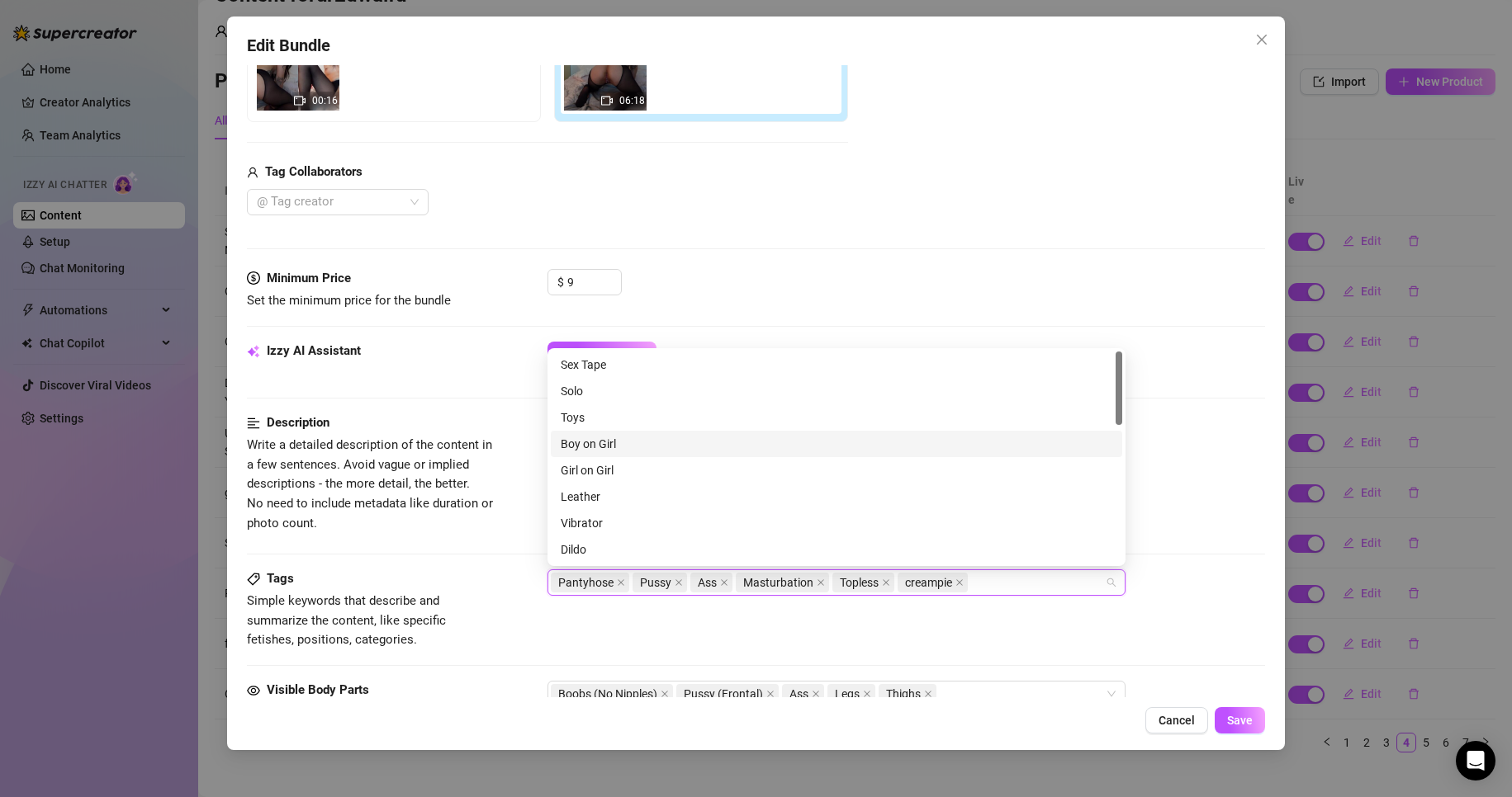
scroll to position [83, 0]
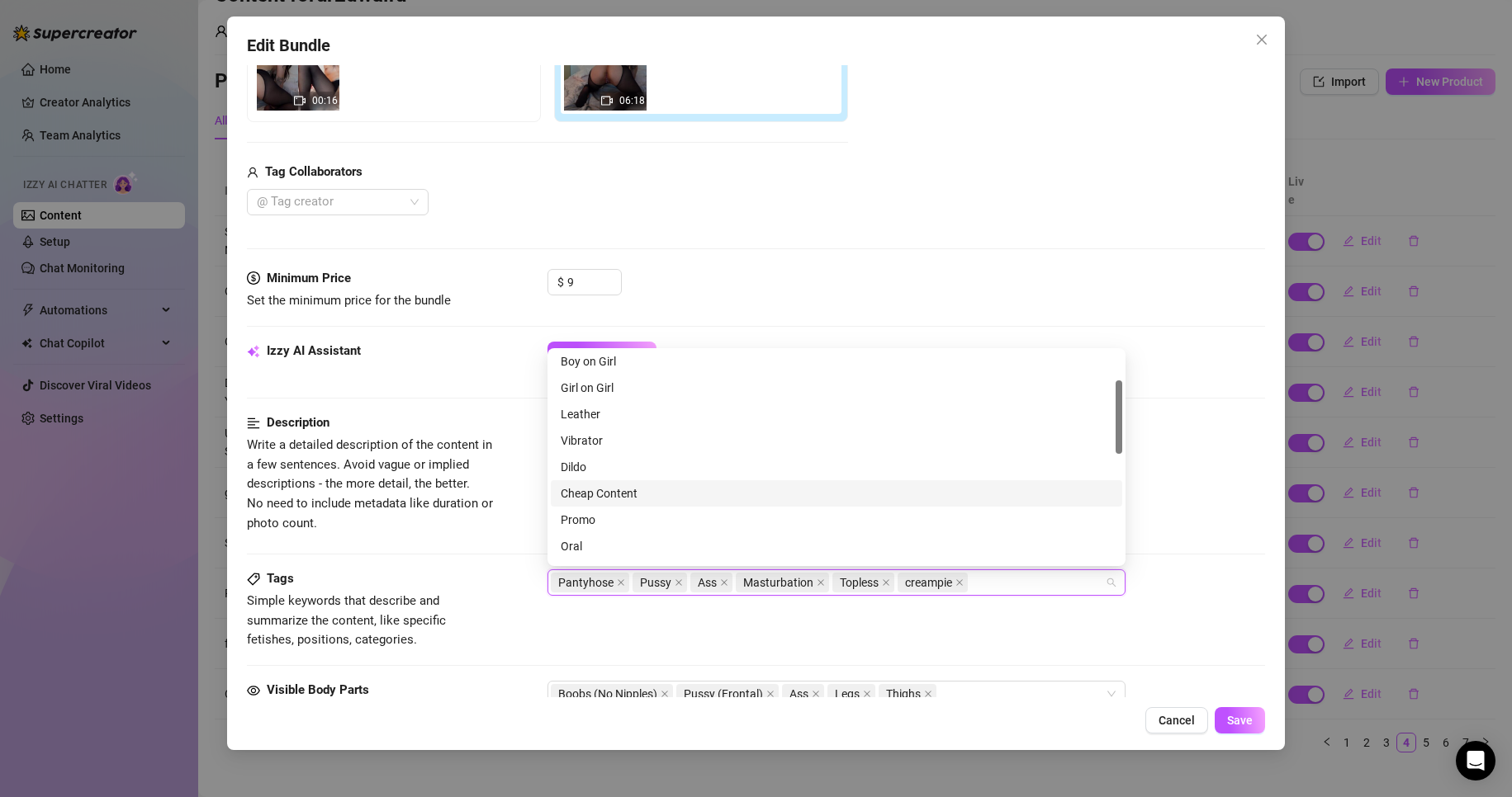
click at [698, 486] on div "Cheap Content" at bounding box center [837, 494] width 552 height 18
click at [1236, 715] on span "Save" at bounding box center [1240, 721] width 25 height 14
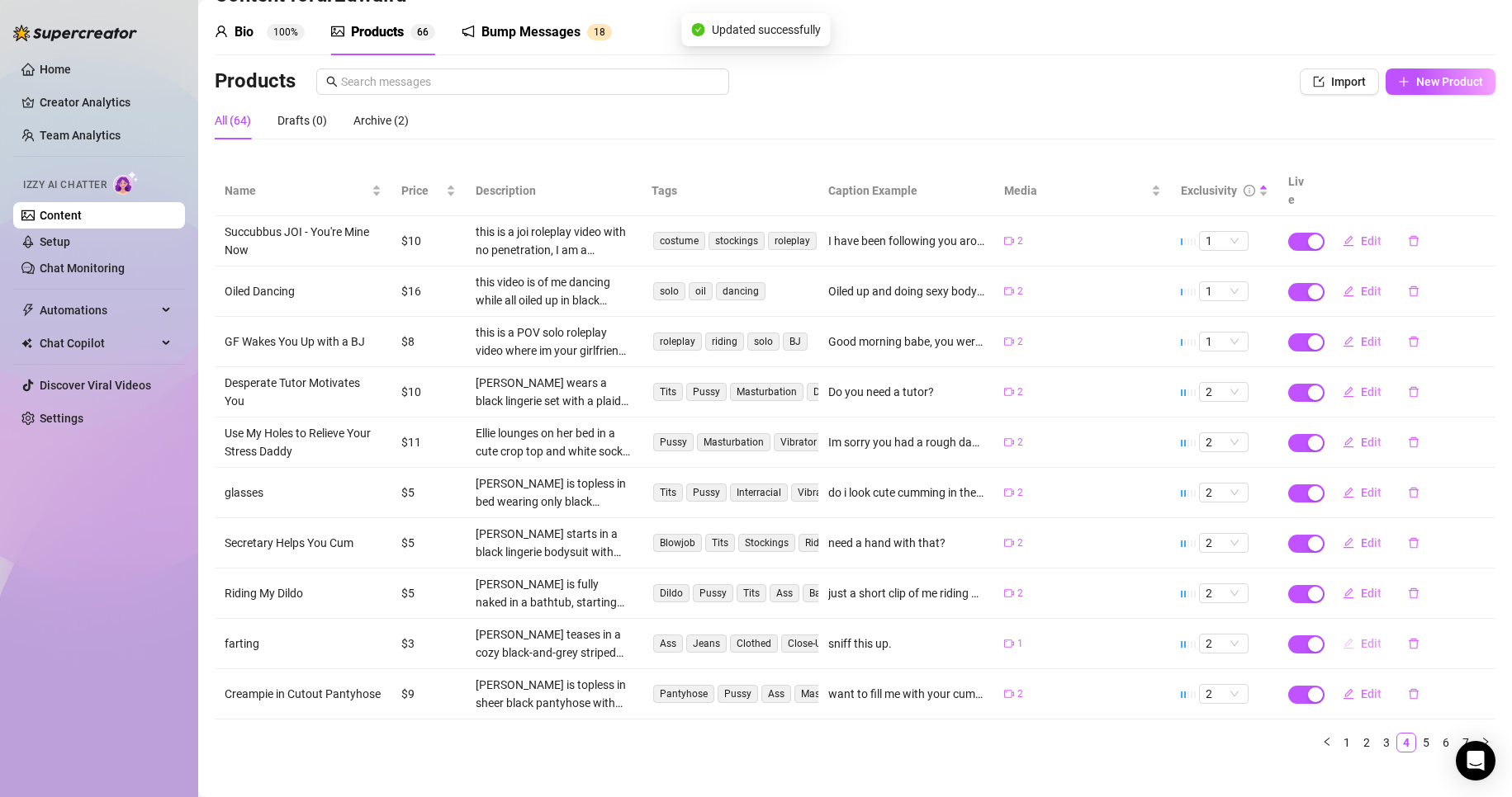
click at [1363, 637] on span "Edit" at bounding box center [1371, 643] width 21 height 14
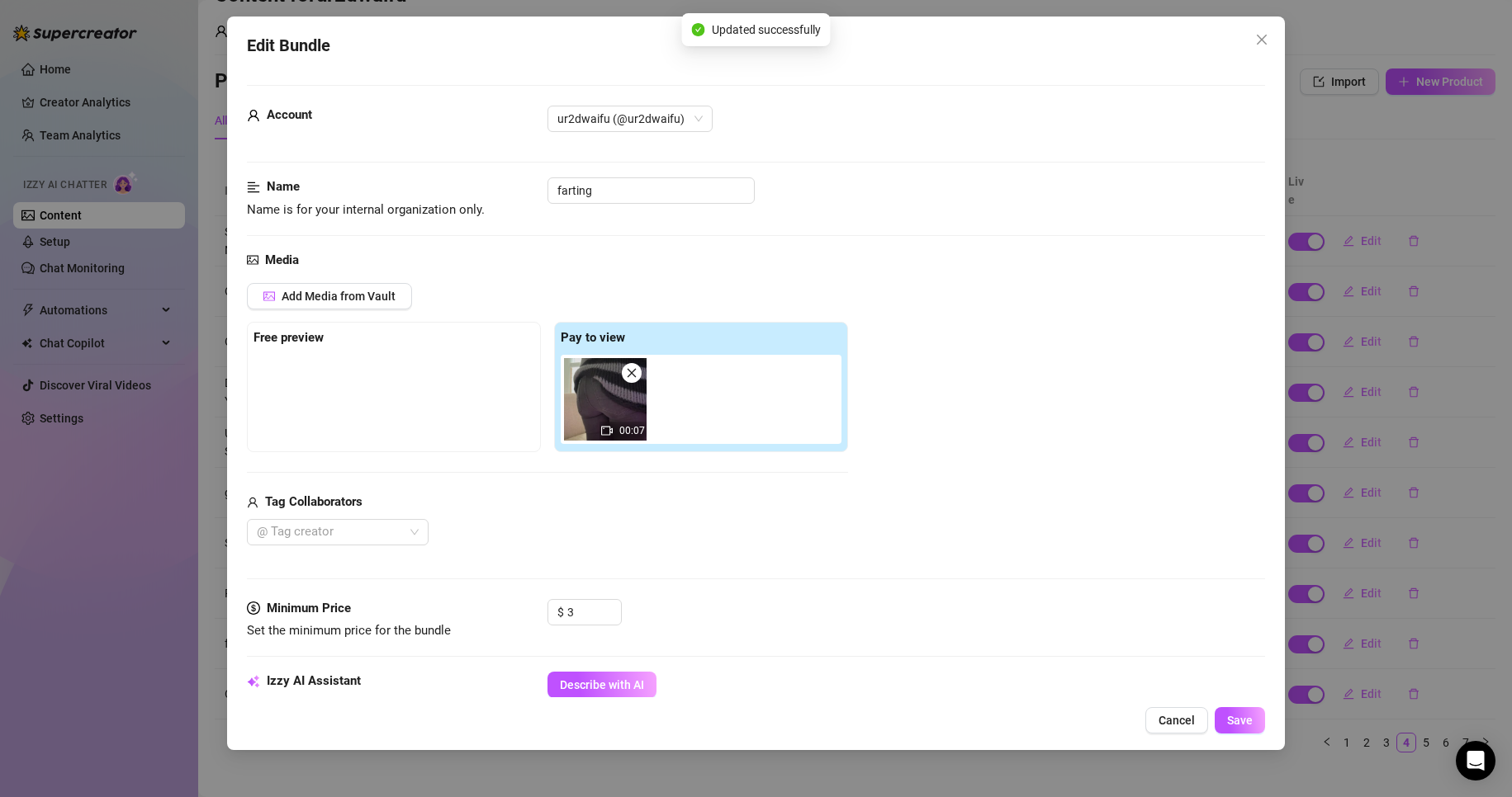
click at [1354, 625] on div "Edit Bundle Account ur2dwaifu (@ur2dwaifu) Name Name is for your internal organ…" at bounding box center [756, 398] width 1512 height 797
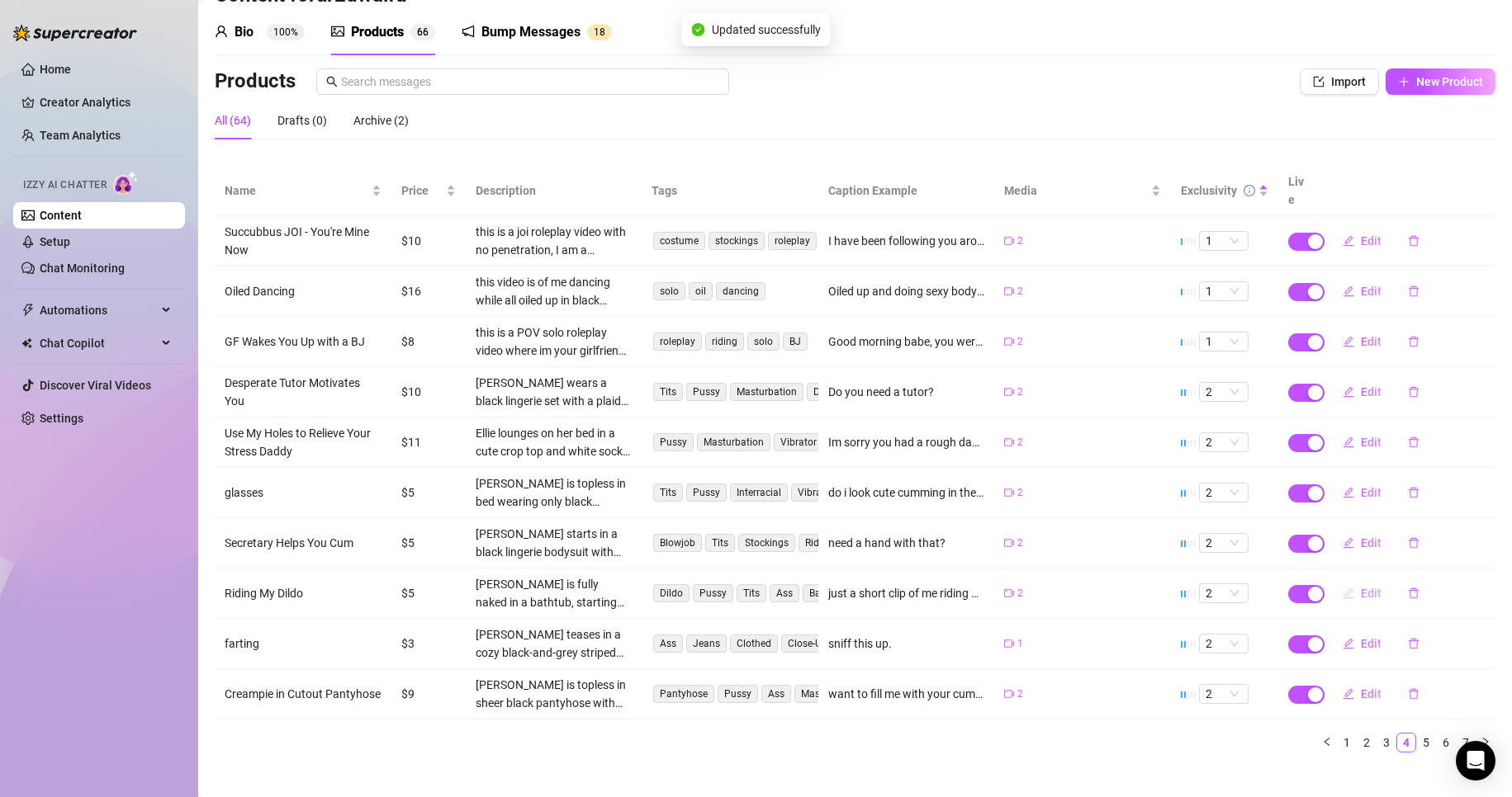
click at [1348, 580] on button "Edit" at bounding box center [1363, 593] width 66 height 26
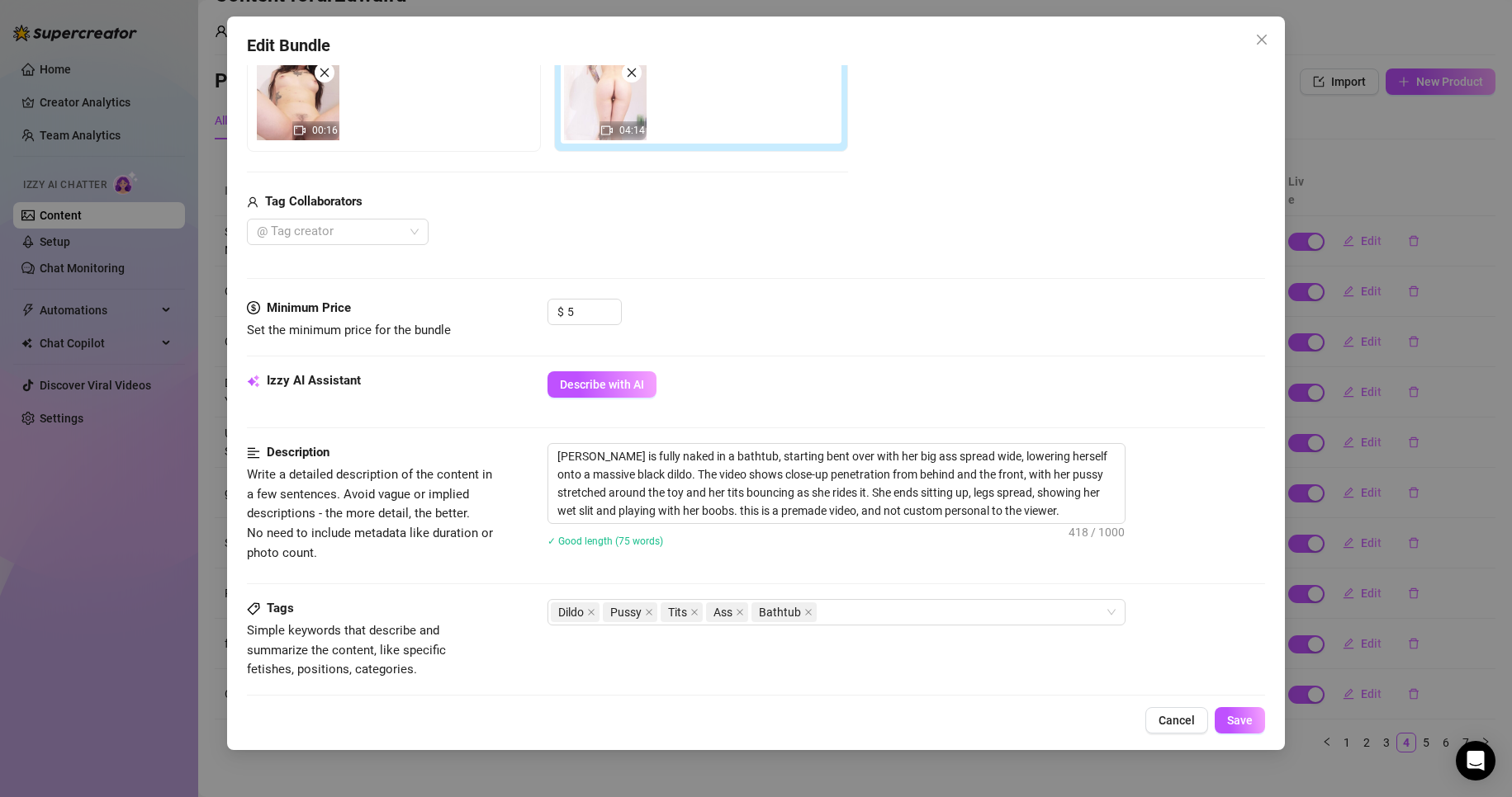
scroll to position [330, 0]
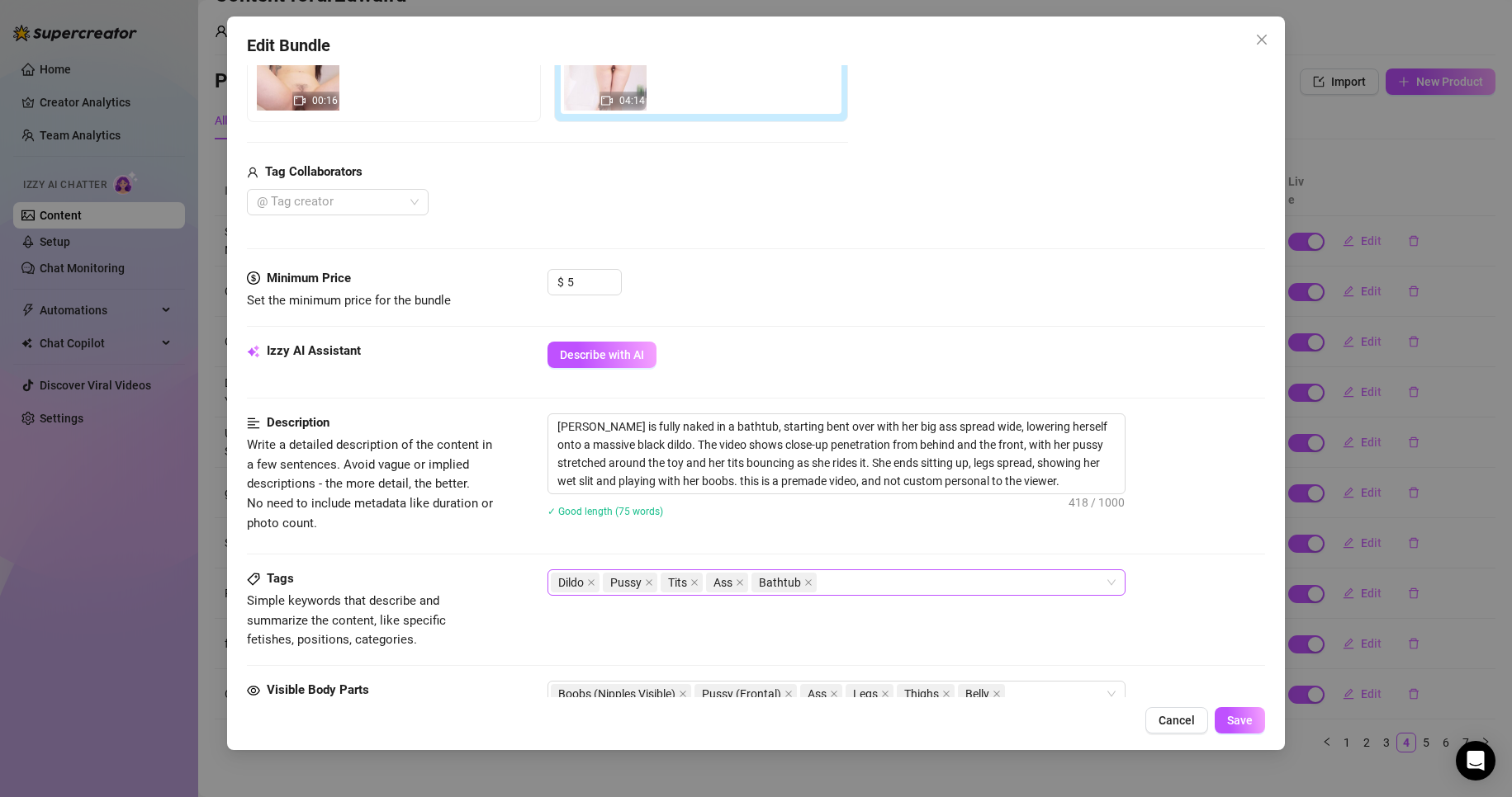
click at [975, 590] on div "Dildo Pussy Tits Ass Bathtub" at bounding box center [827, 582] width 554 height 23
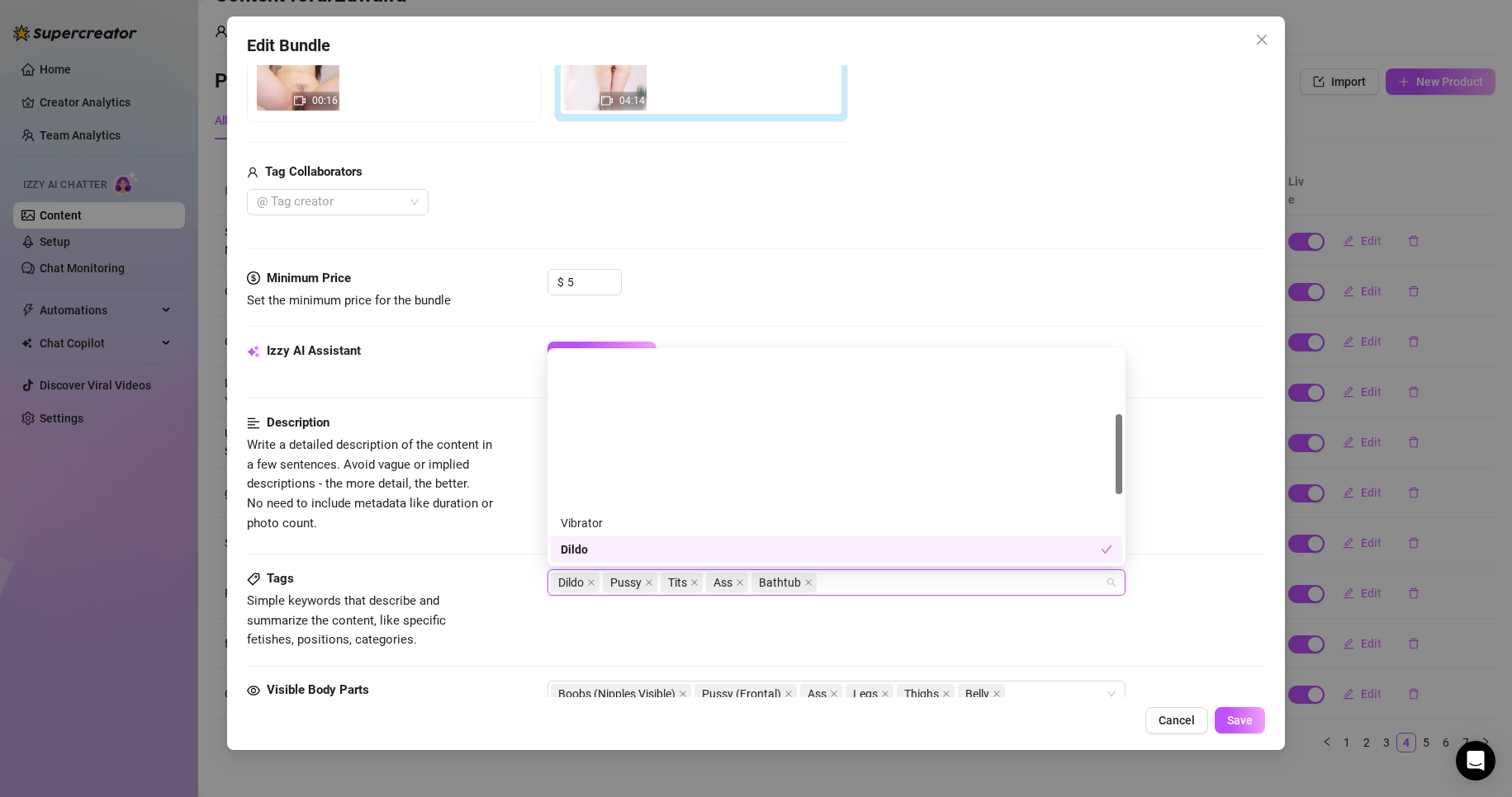
scroll to position [165, 0]
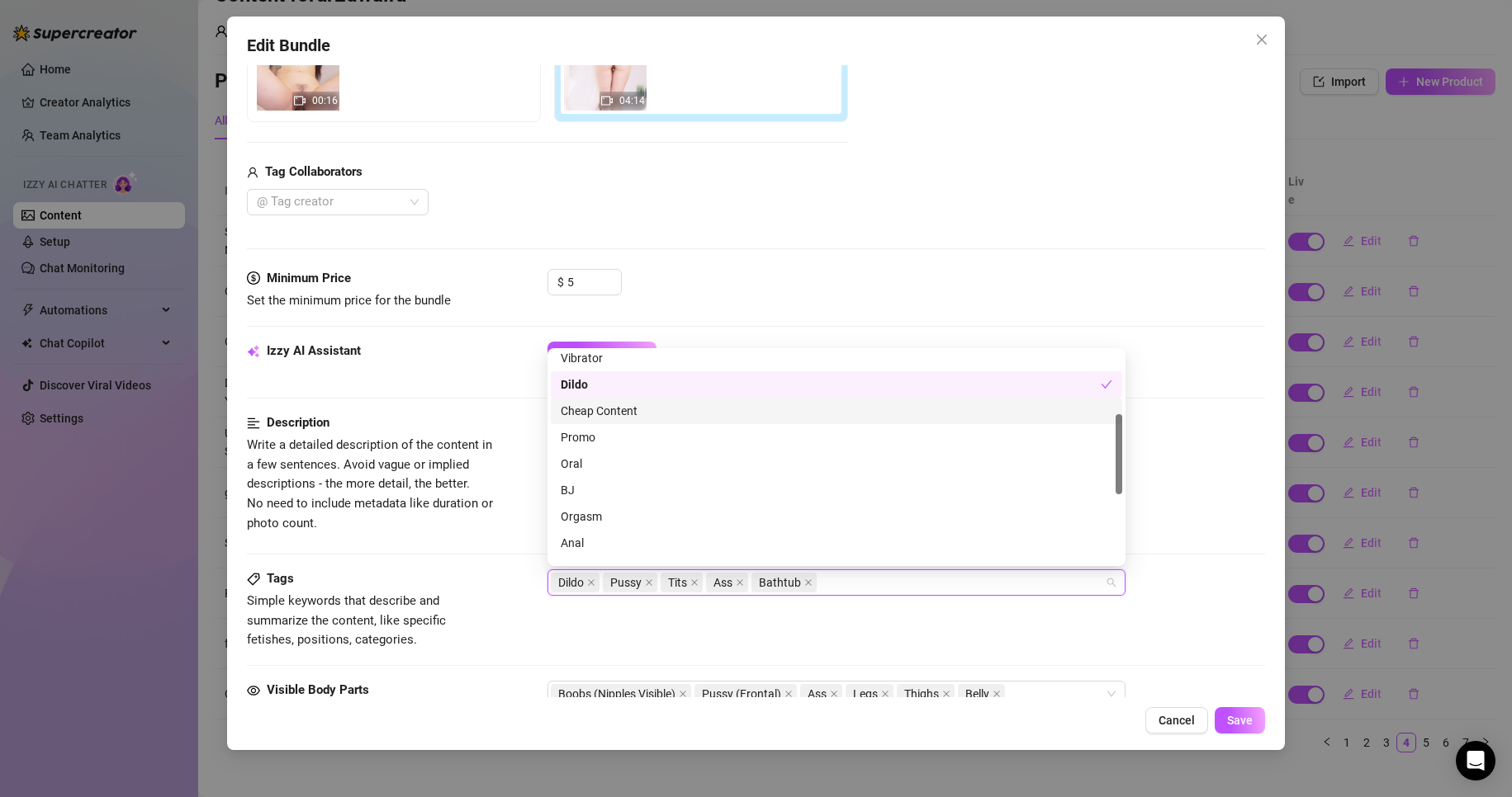
click at [647, 413] on div "Cheap Content" at bounding box center [837, 411] width 552 height 18
click at [1223, 713] on button "Save" at bounding box center [1240, 720] width 50 height 26
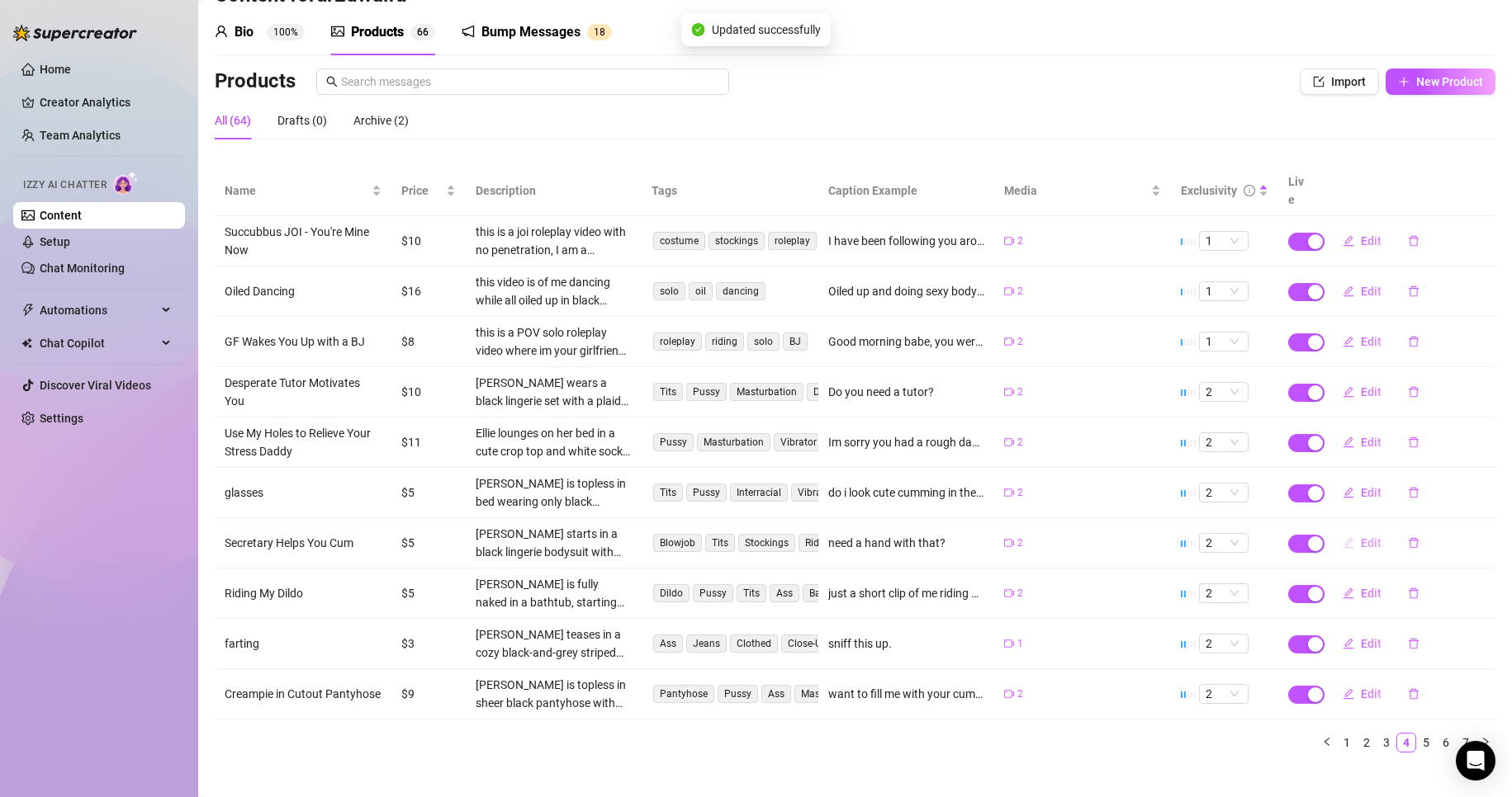
click at [1361, 537] on span "Edit" at bounding box center [1371, 543] width 21 height 14
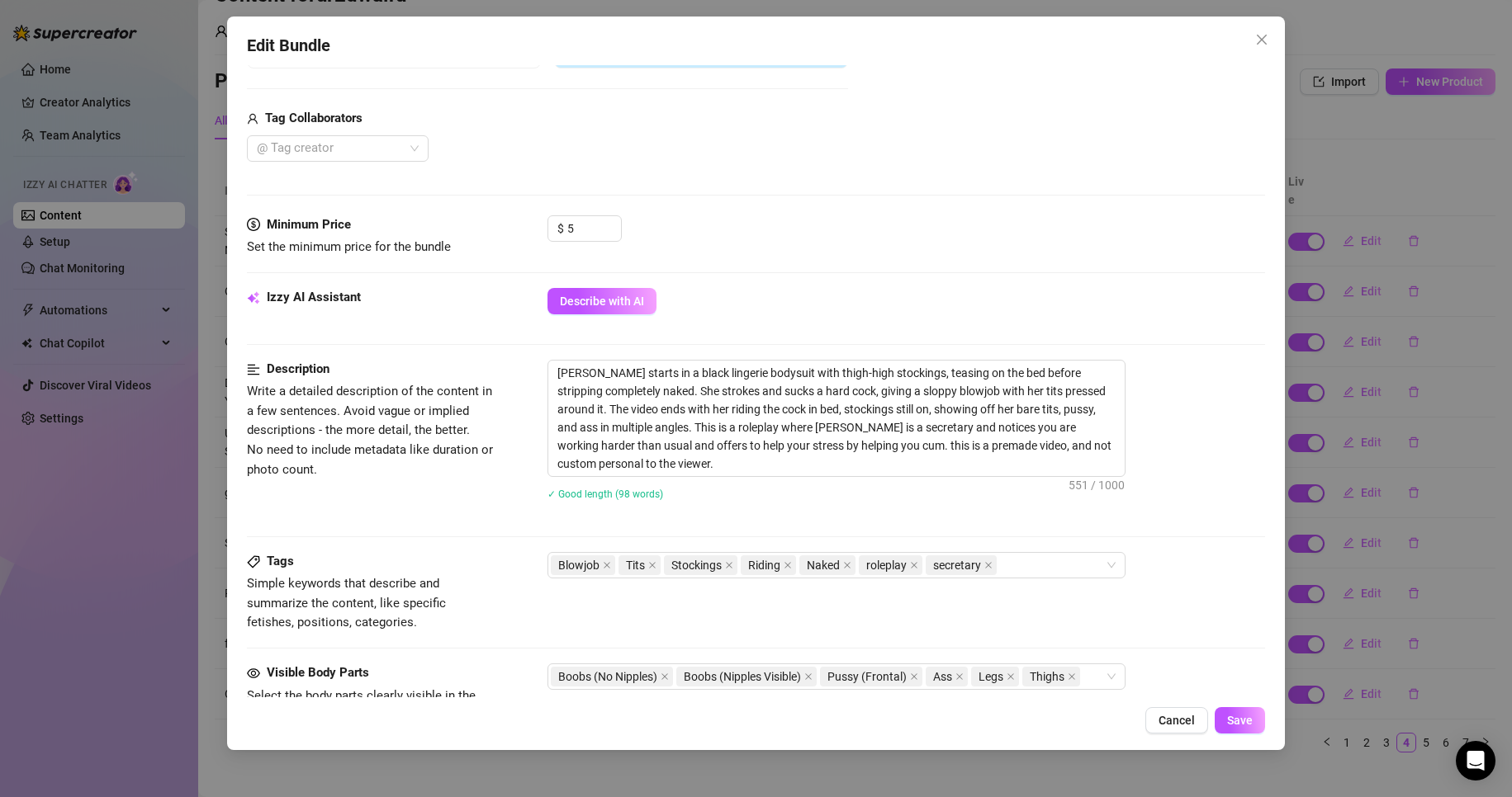
scroll to position [413, 0]
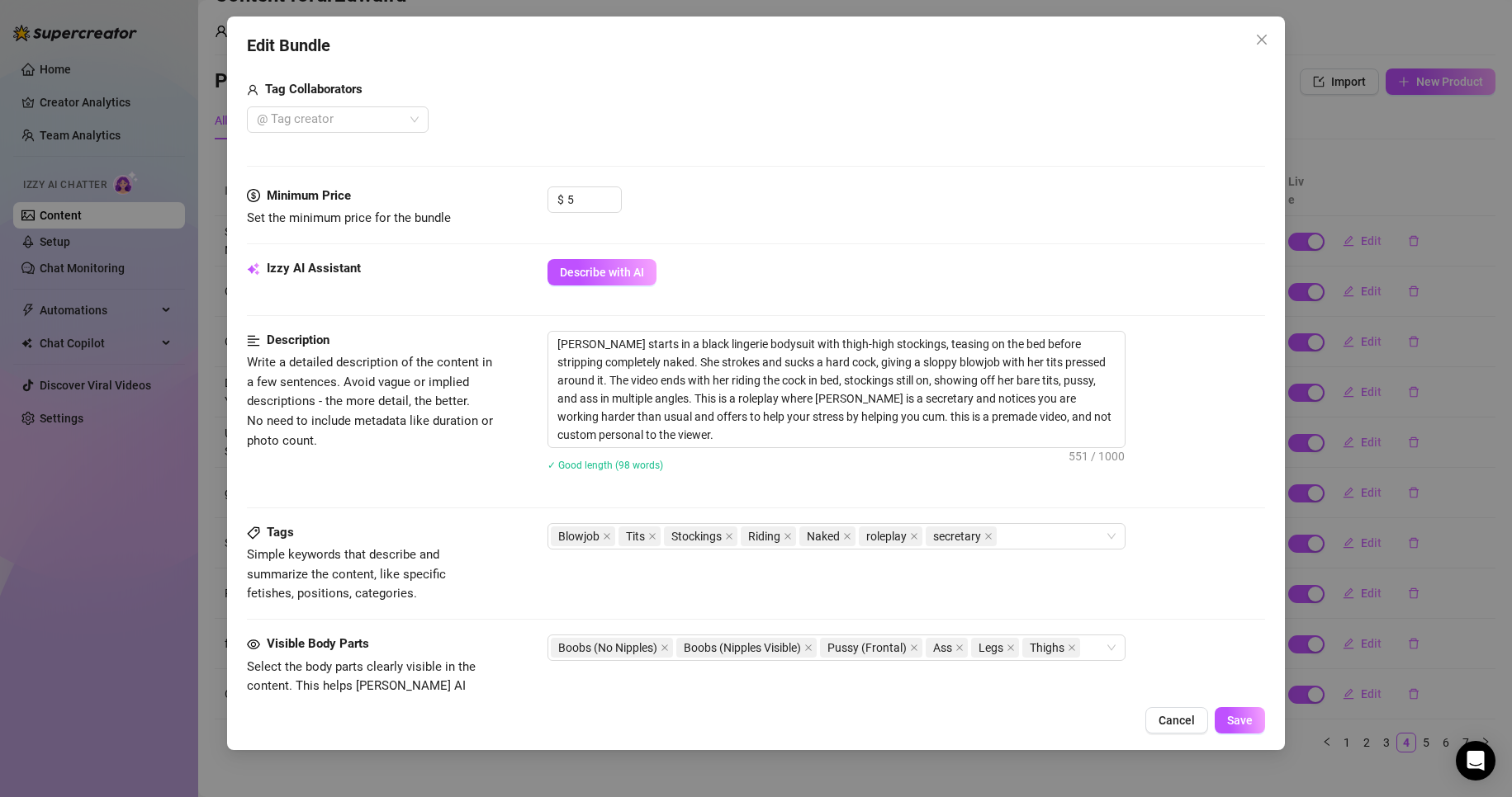
click at [1036, 555] on div "Tags Simple keywords that describe and summarize the content, like specific fet…" at bounding box center [756, 563] width 1020 height 81
click at [1045, 537] on div "Blowjob Tits Stockings Riding Naked roleplay secretary" at bounding box center [827, 536] width 554 height 23
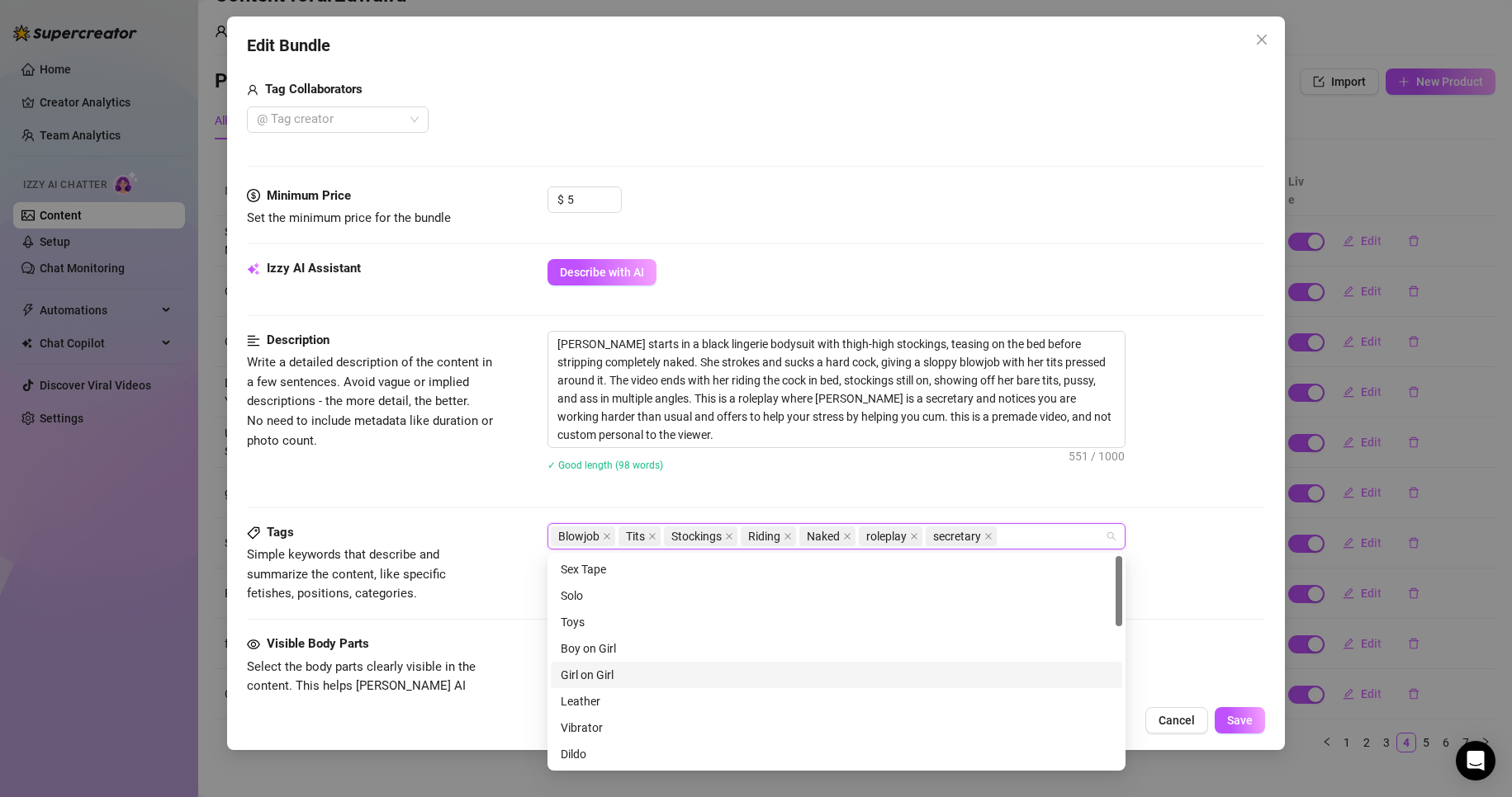
scroll to position [83, 0]
click at [675, 692] on div "Cheap Content" at bounding box center [837, 699] width 552 height 18
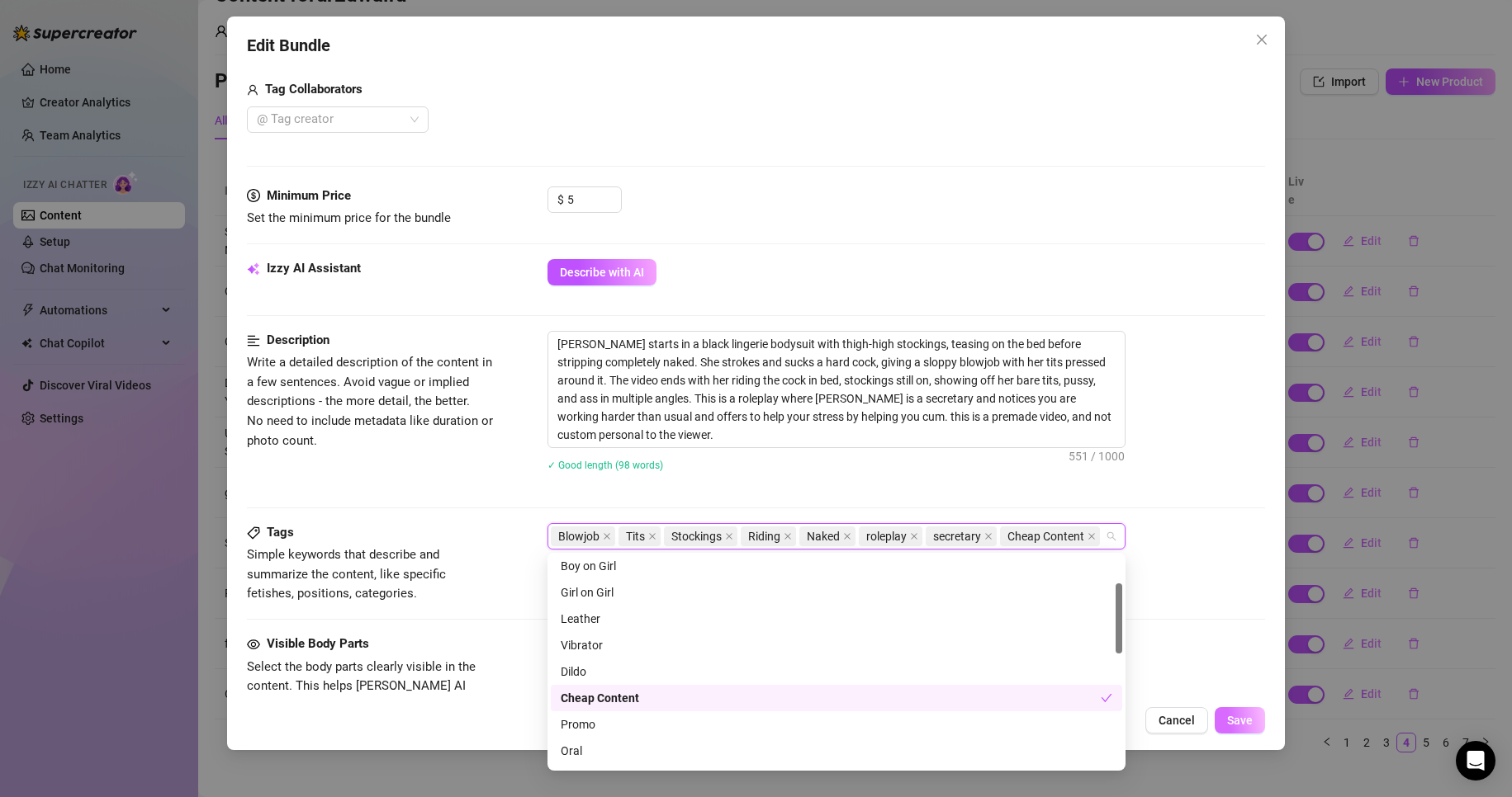
click at [1235, 715] on span "Save" at bounding box center [1240, 721] width 25 height 14
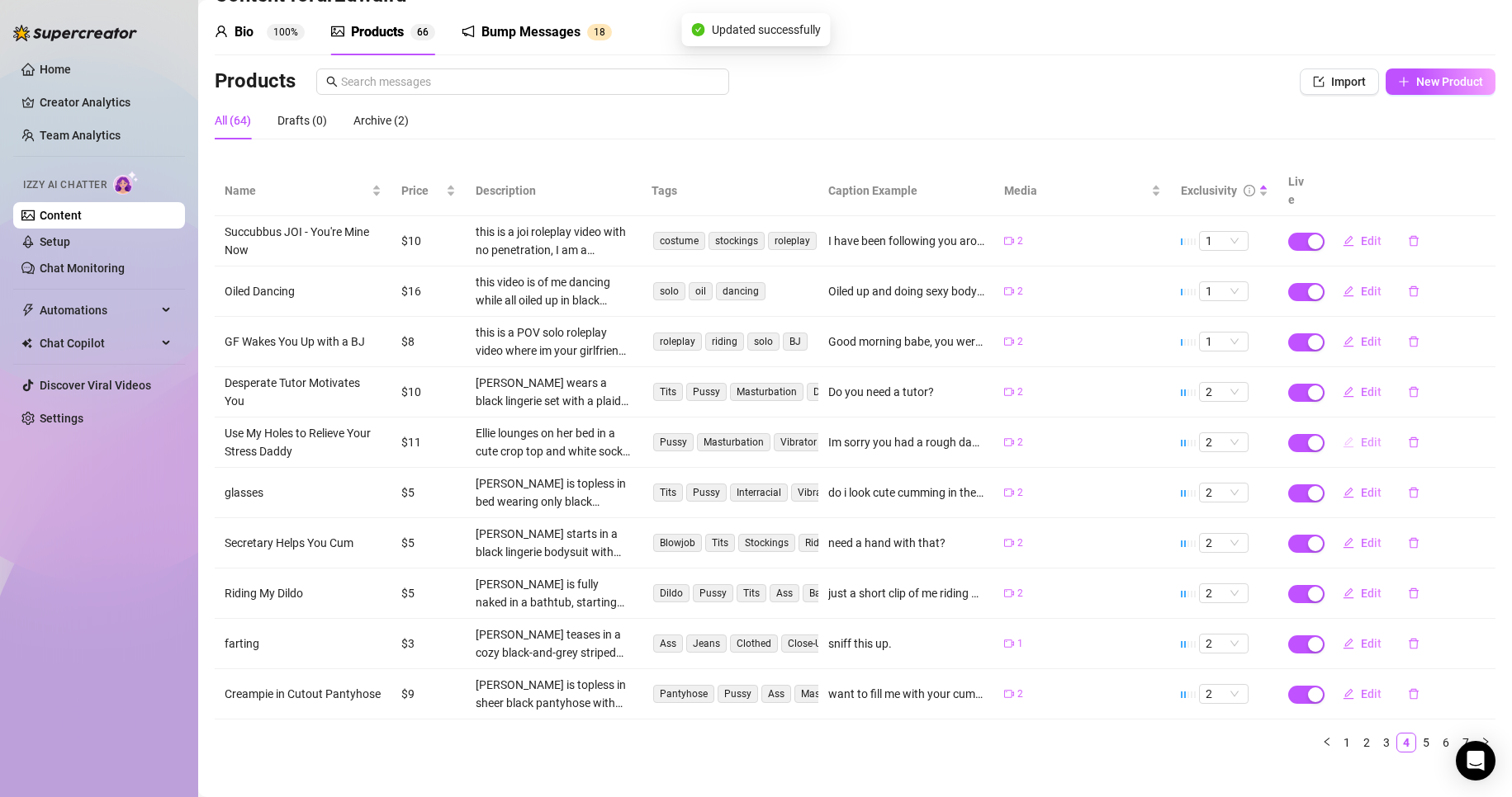
click at [1361, 436] on span "Edit" at bounding box center [1371, 442] width 21 height 14
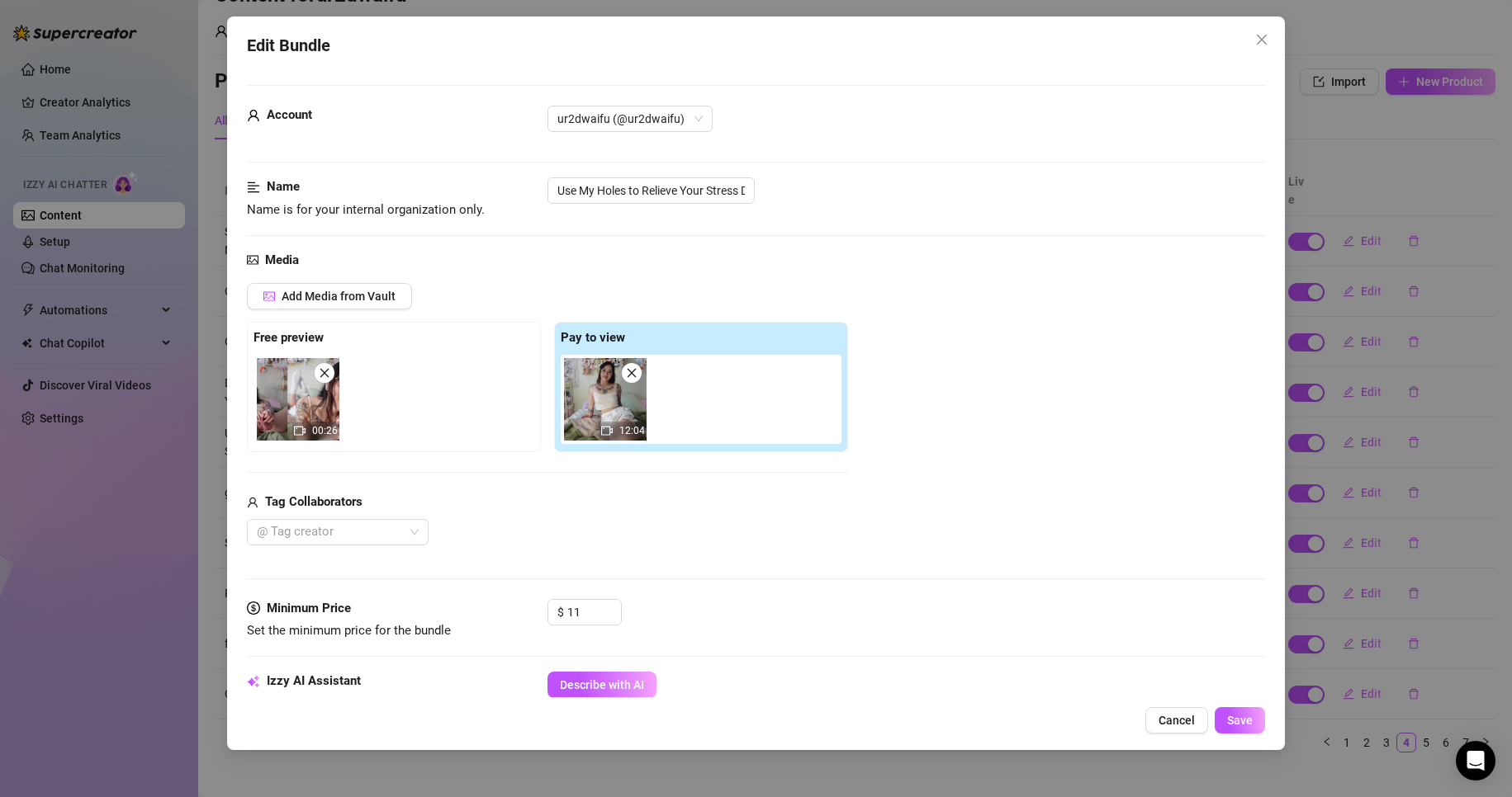
click at [669, 512] on div "Tag Collaborators @ Tag creator" at bounding box center [547, 520] width 601 height 53
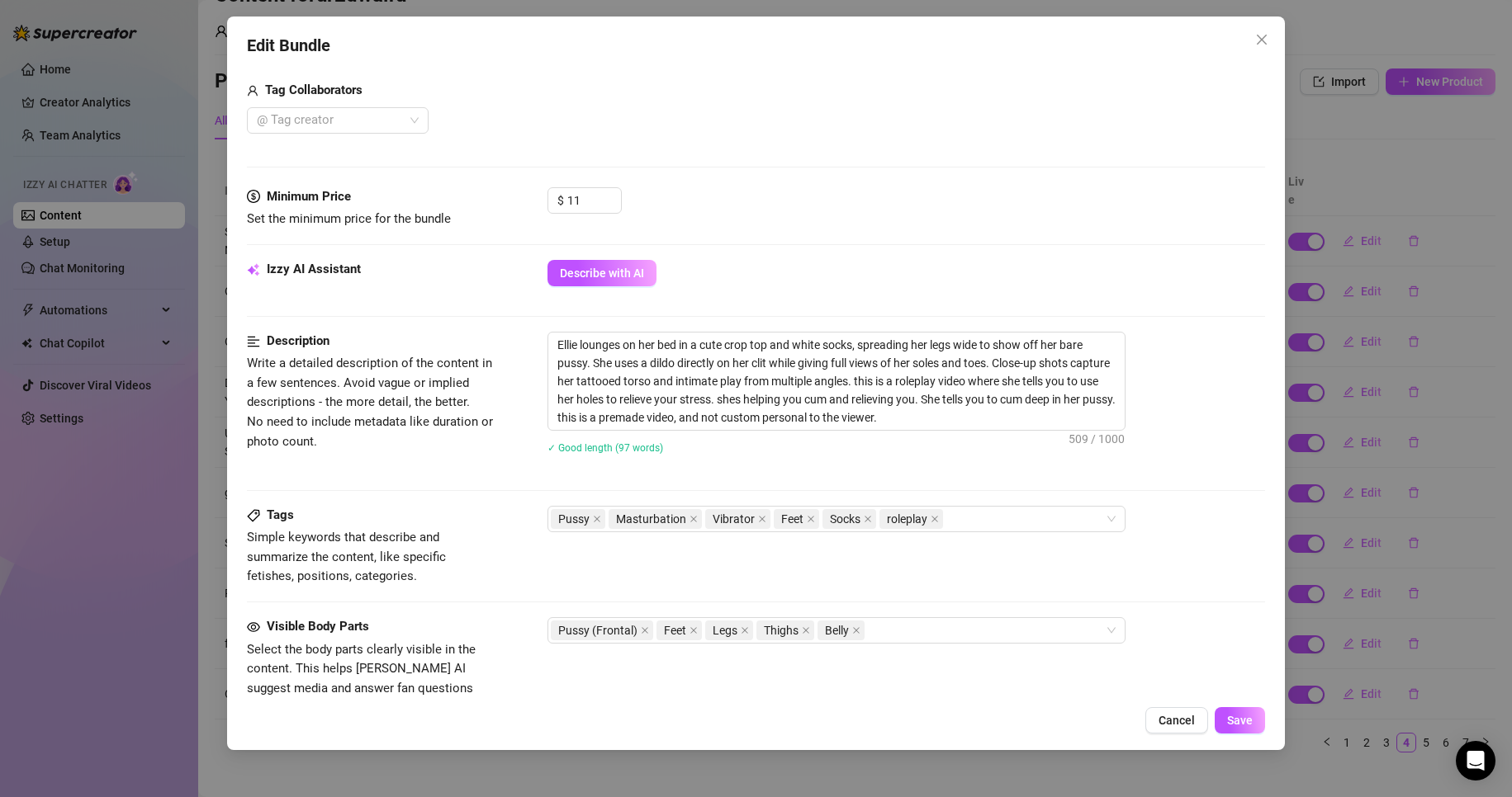
scroll to position [413, 0]
click at [972, 524] on div "Pussy Masturbation Vibrator Feet Socks roleplay" at bounding box center [827, 518] width 554 height 23
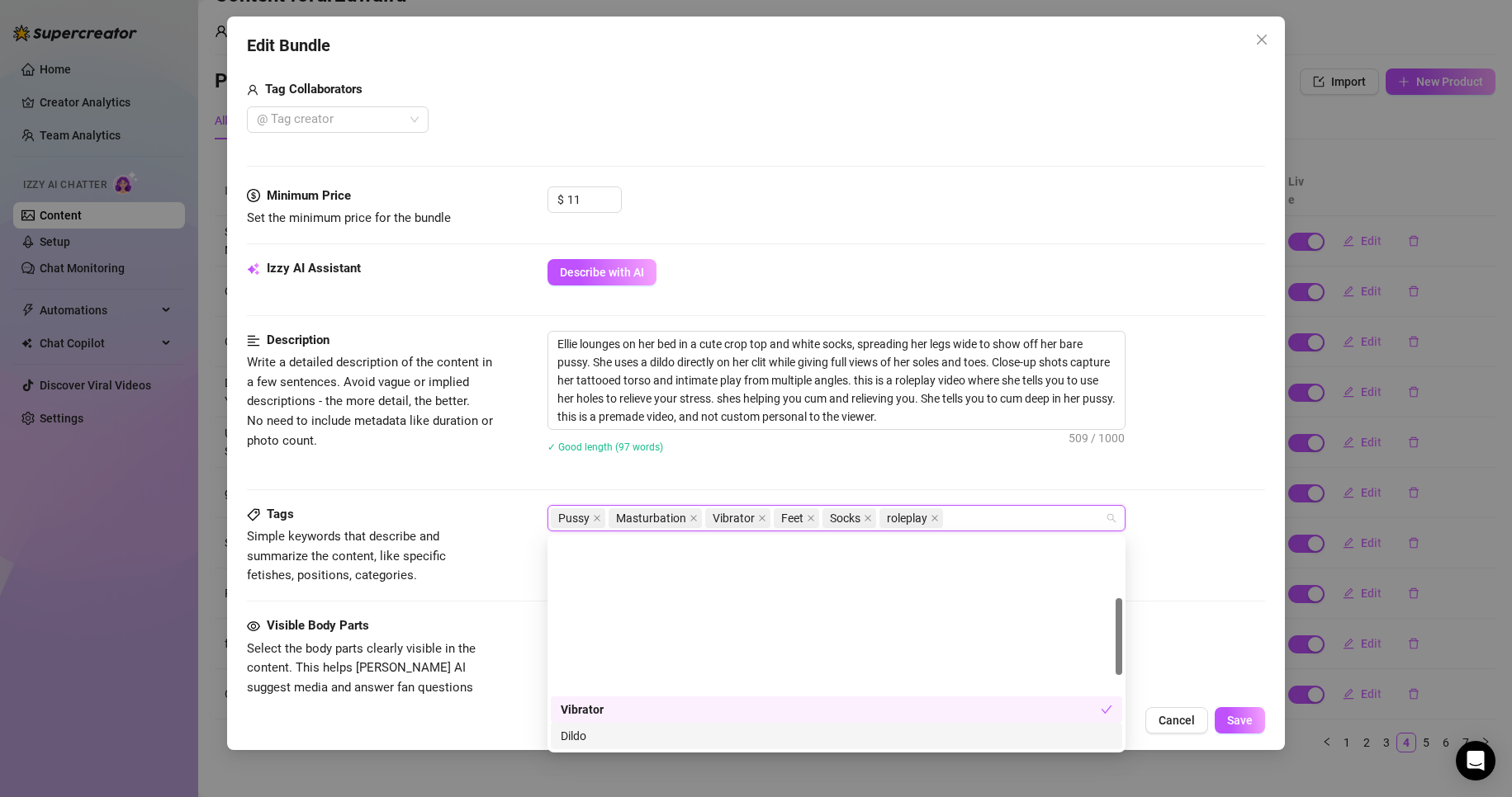
scroll to position [165, 0]
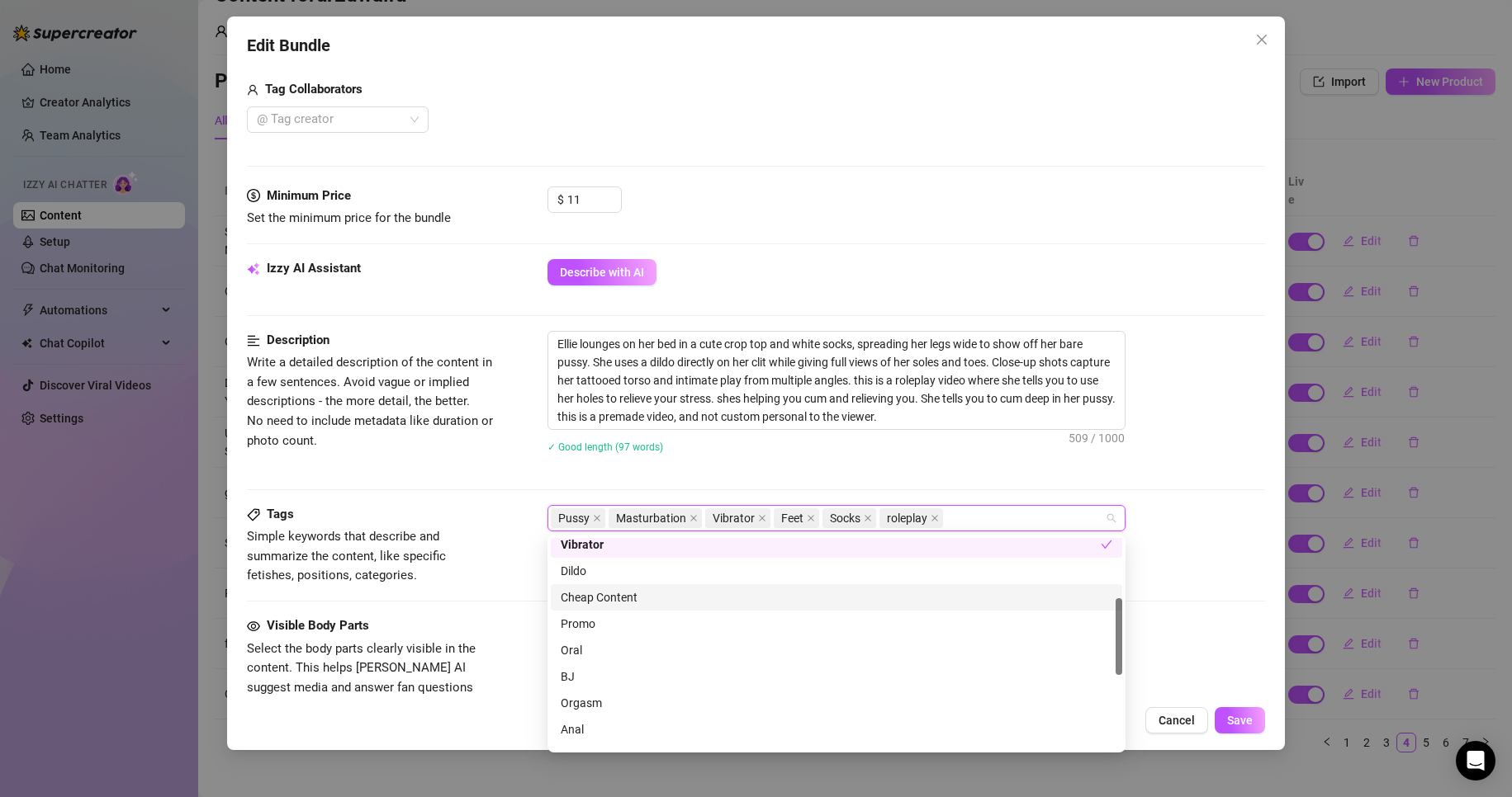
click at [624, 590] on div "Cheap Content" at bounding box center [837, 598] width 552 height 18
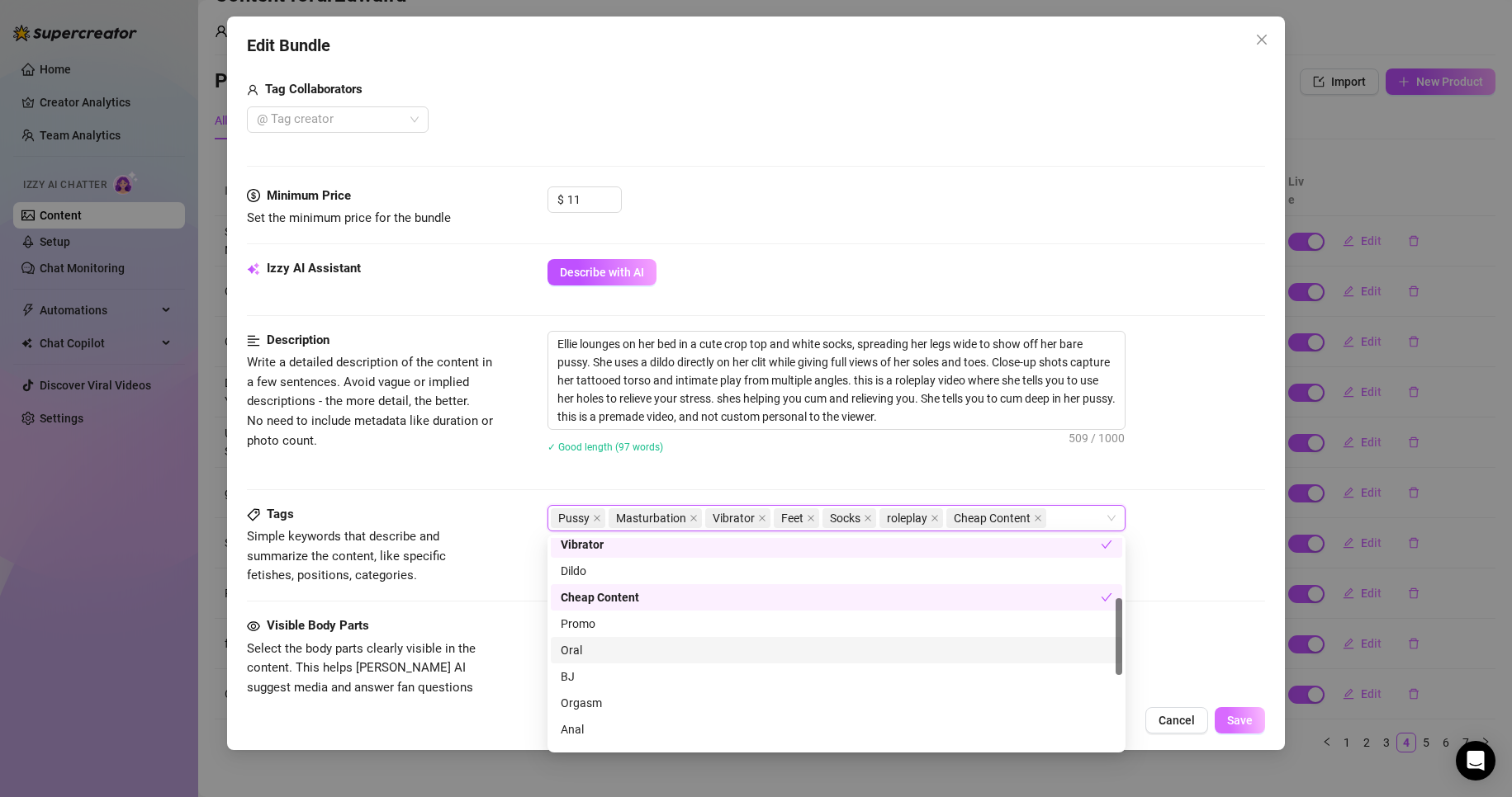
click at [1244, 719] on span "Save" at bounding box center [1240, 721] width 25 height 14
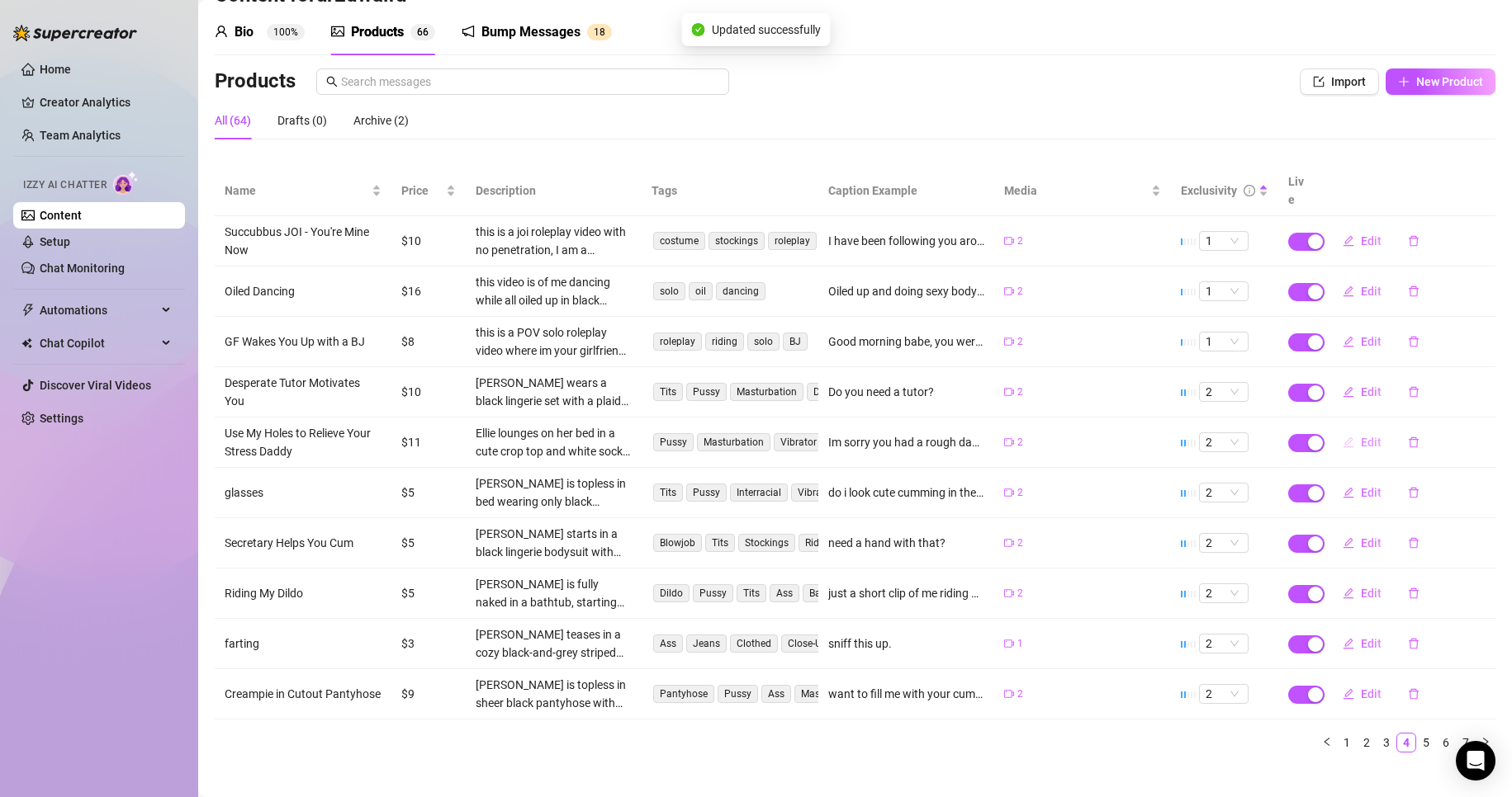
click at [1346, 429] on button "Edit" at bounding box center [1363, 442] width 66 height 26
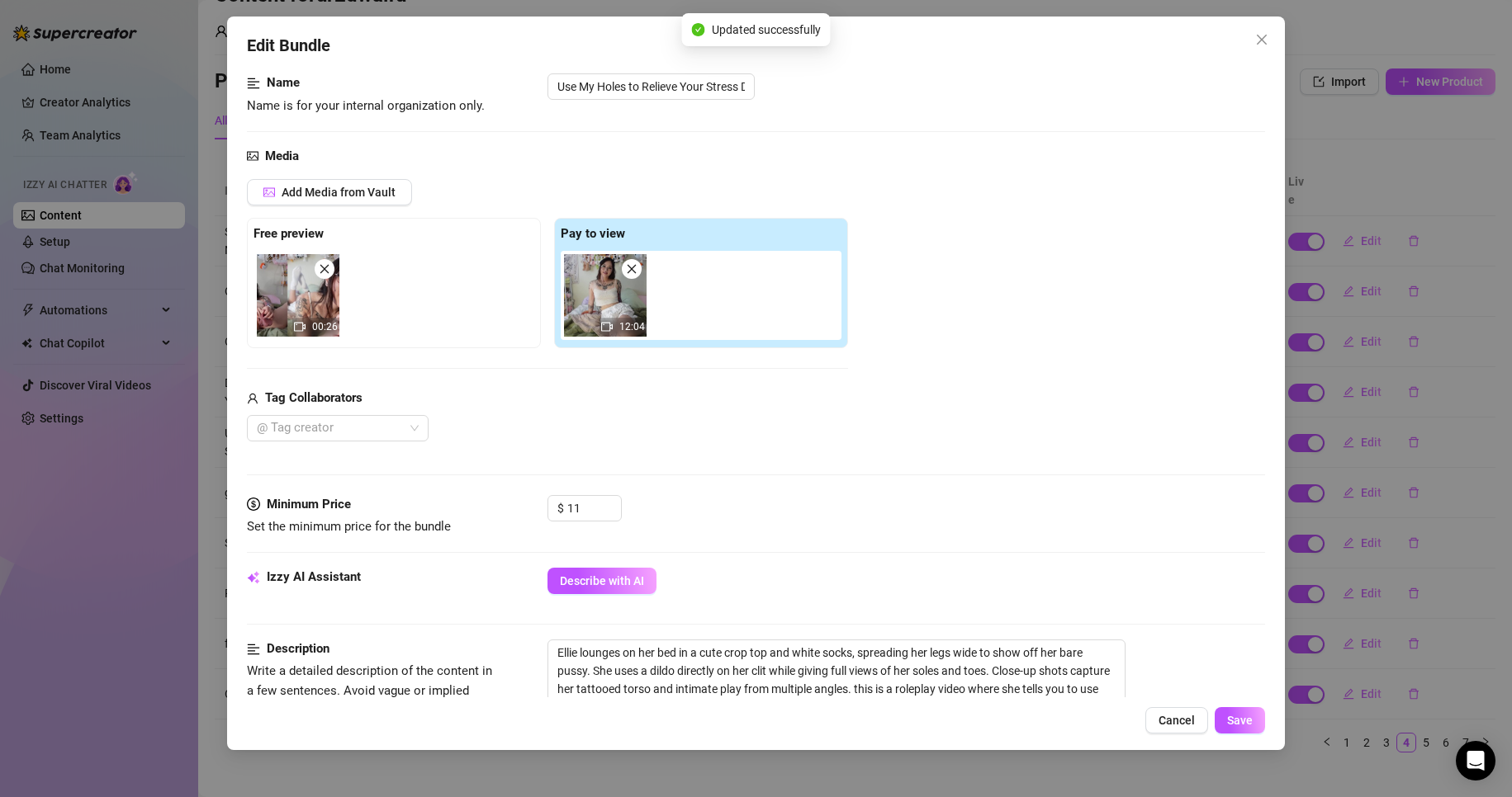
scroll to position [413, 0]
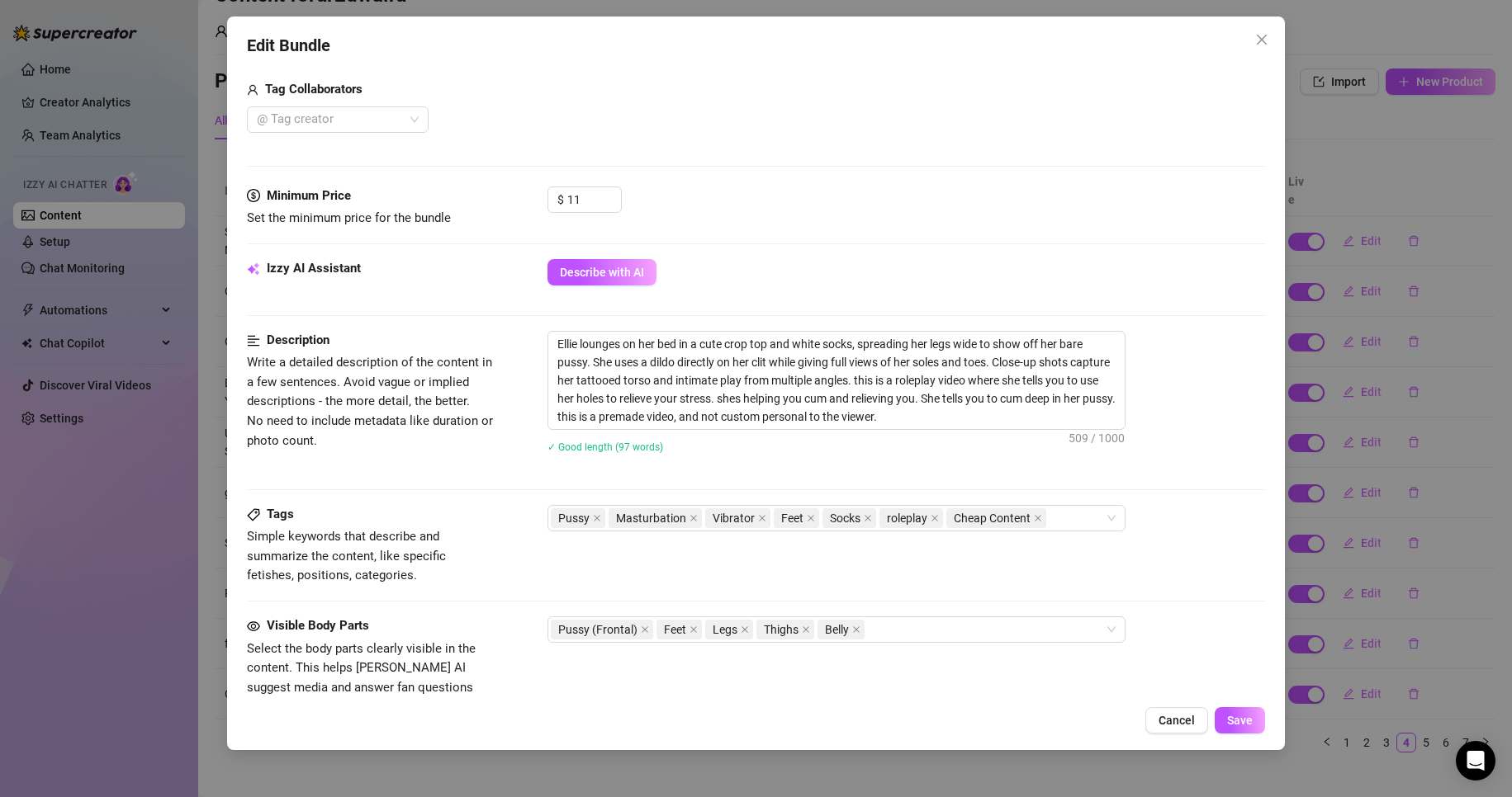
click at [1432, 485] on div "Edit Bundle Account ur2dwaifu (@ur2dwaifu) Name Name is for your internal organ…" at bounding box center [756, 398] width 1512 height 797
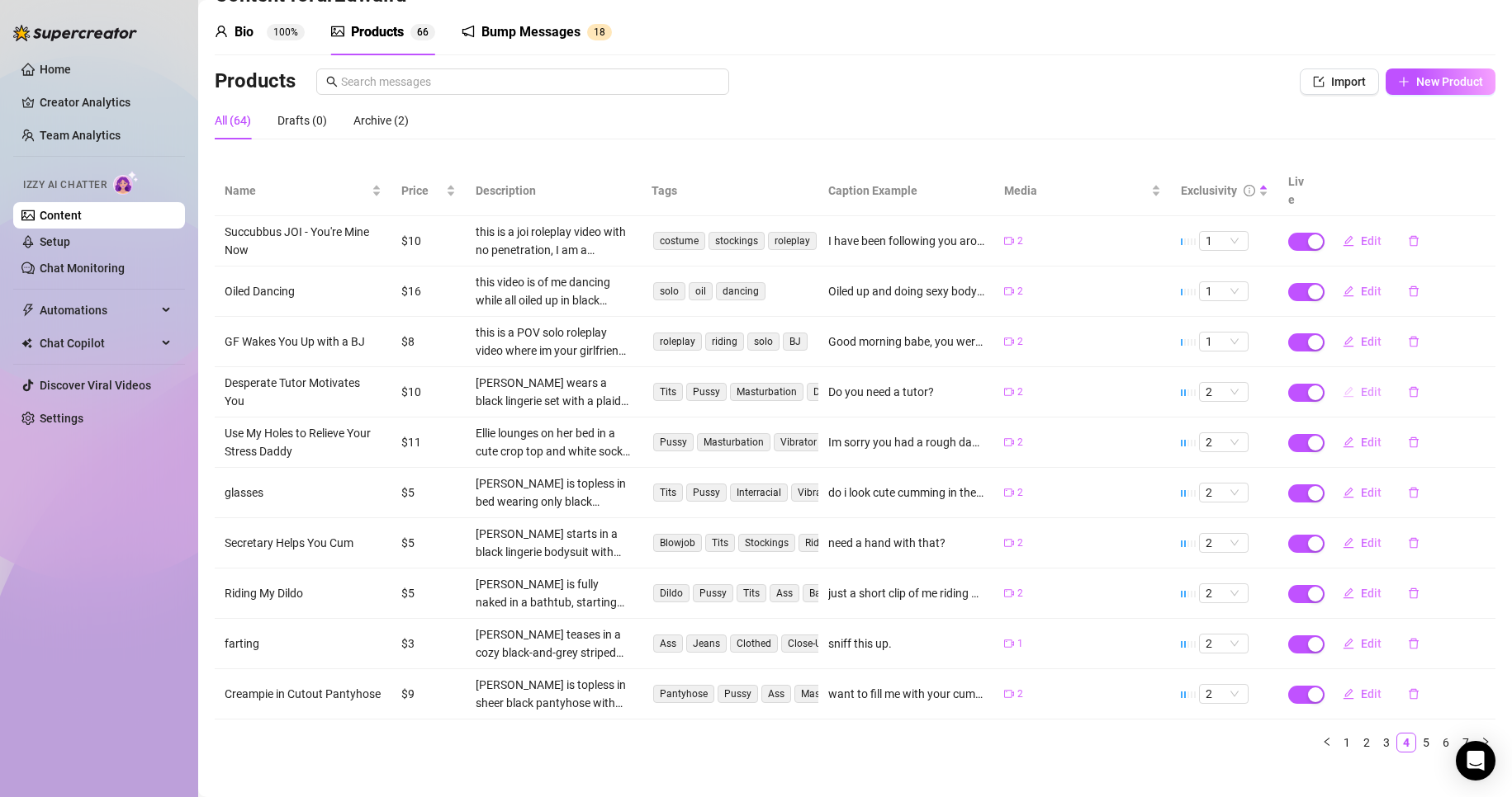
click at [1343, 387] on icon "edit" at bounding box center [1348, 392] width 11 height 11
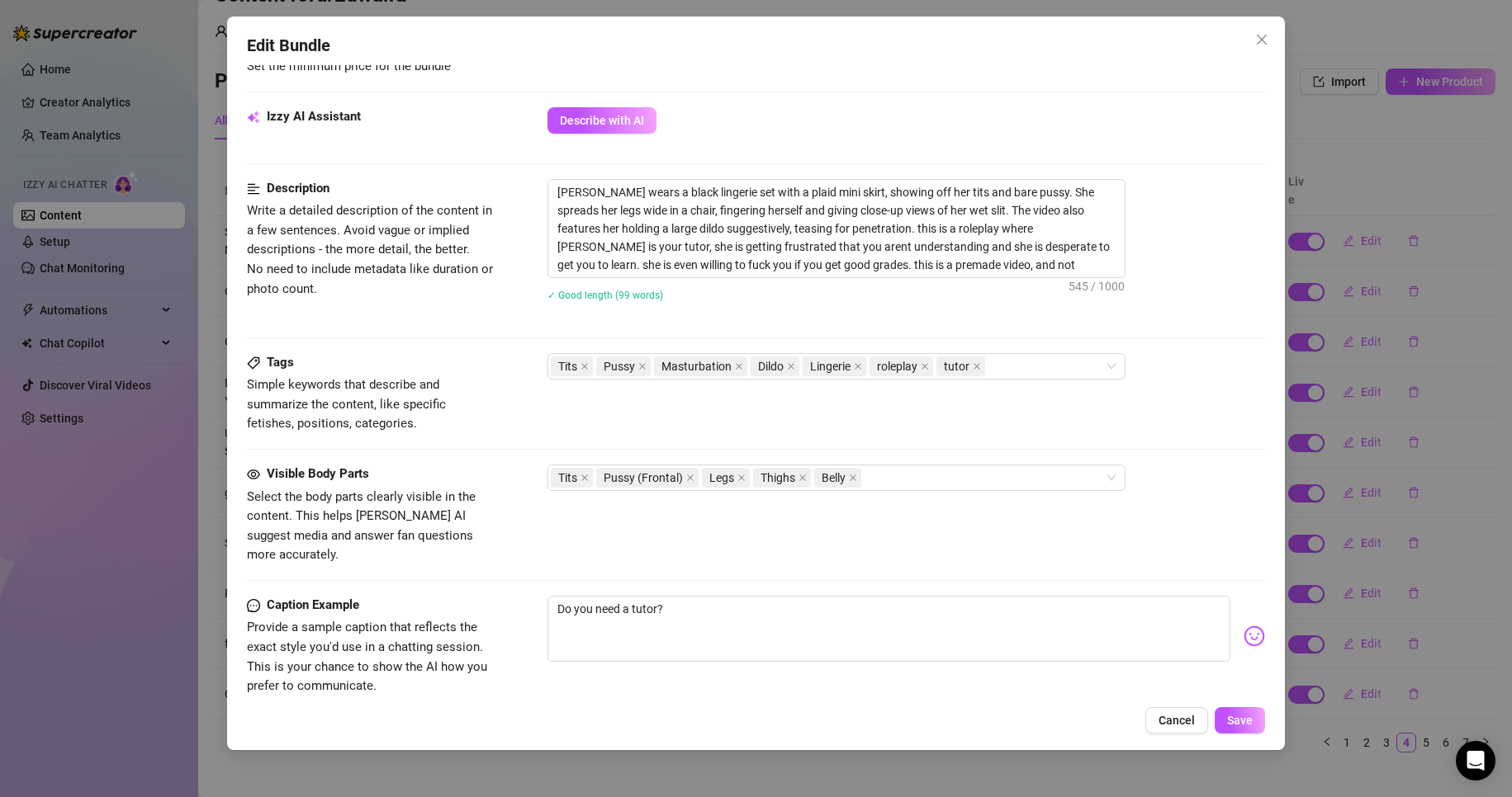
scroll to position [743, 0]
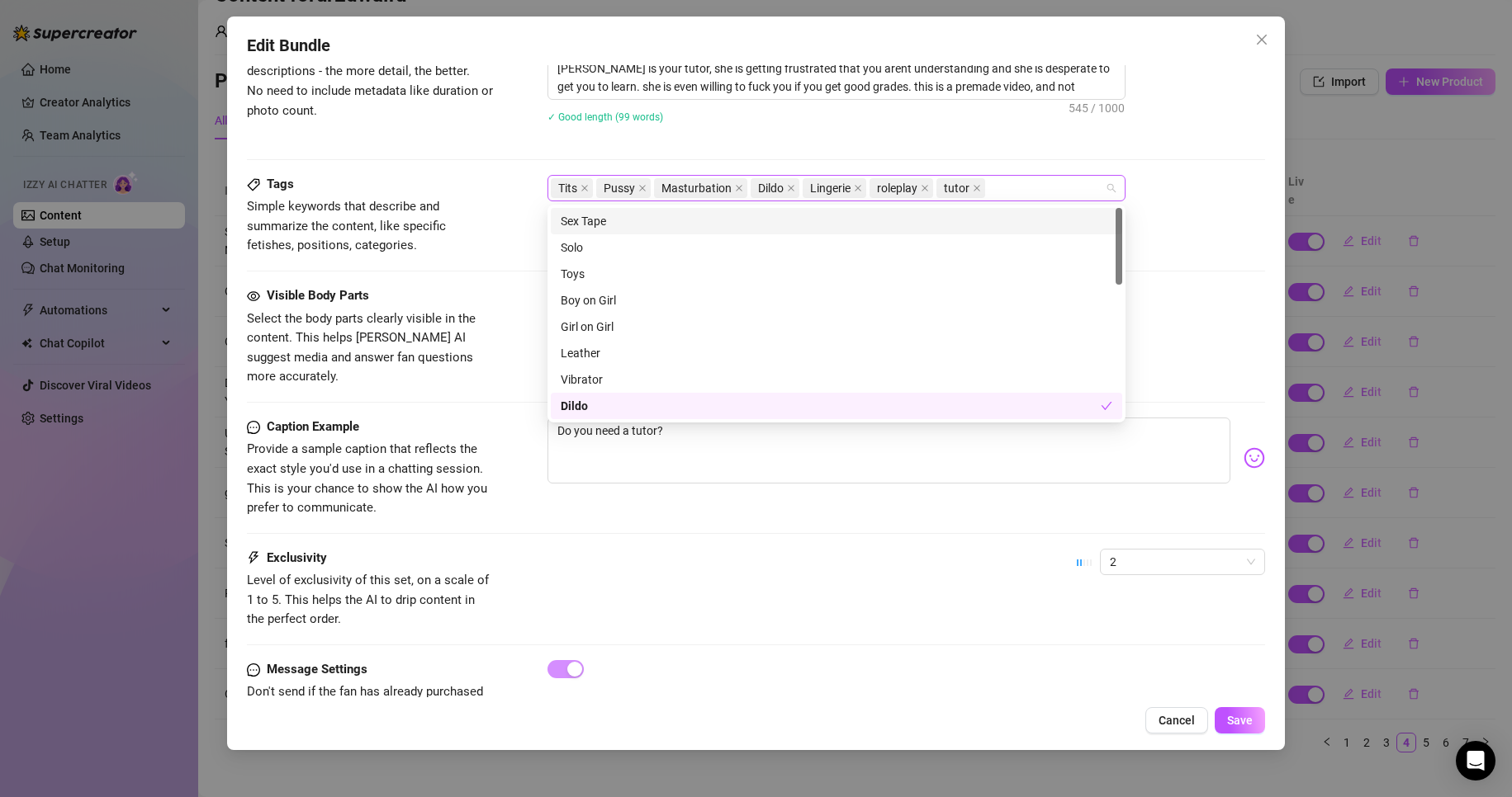
click at [1038, 188] on div "Tits Pussy Masturbation Dildo Lingerie roleplay tutor" at bounding box center [827, 187] width 554 height 23
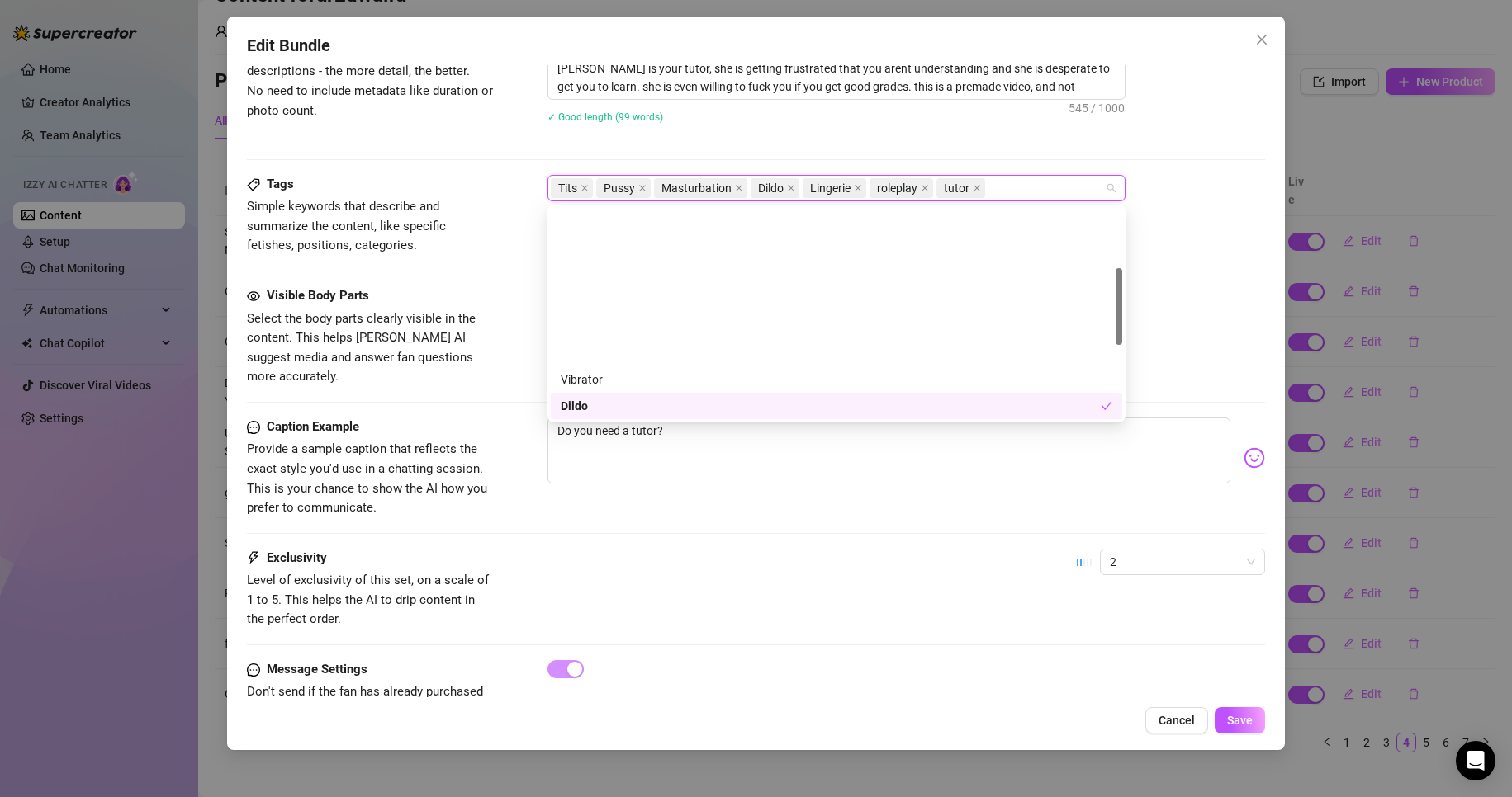
scroll to position [165, 0]
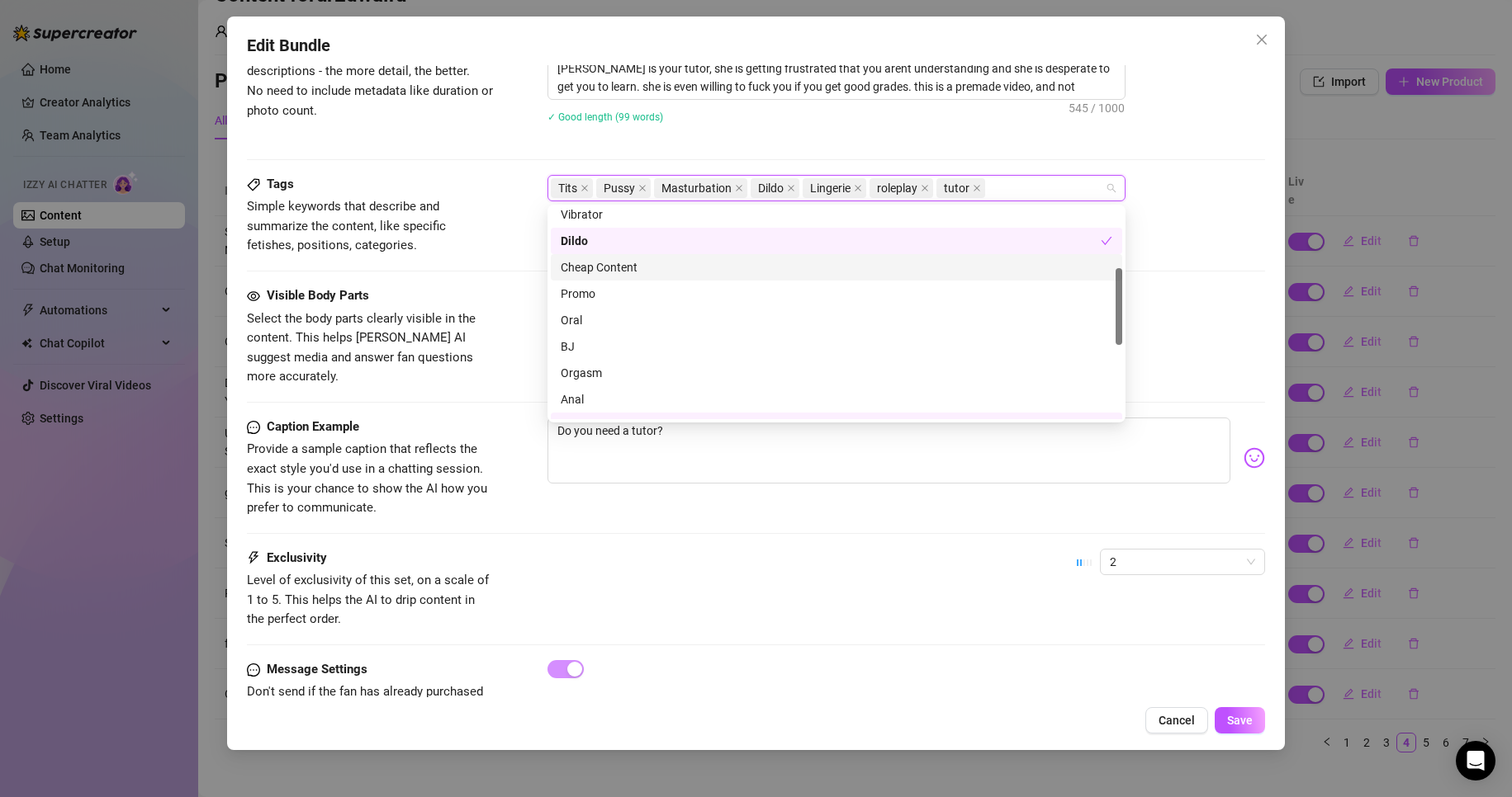
click at [655, 267] on div "Cheap Content" at bounding box center [837, 267] width 552 height 18
click at [1237, 708] on button "Save" at bounding box center [1240, 720] width 50 height 26
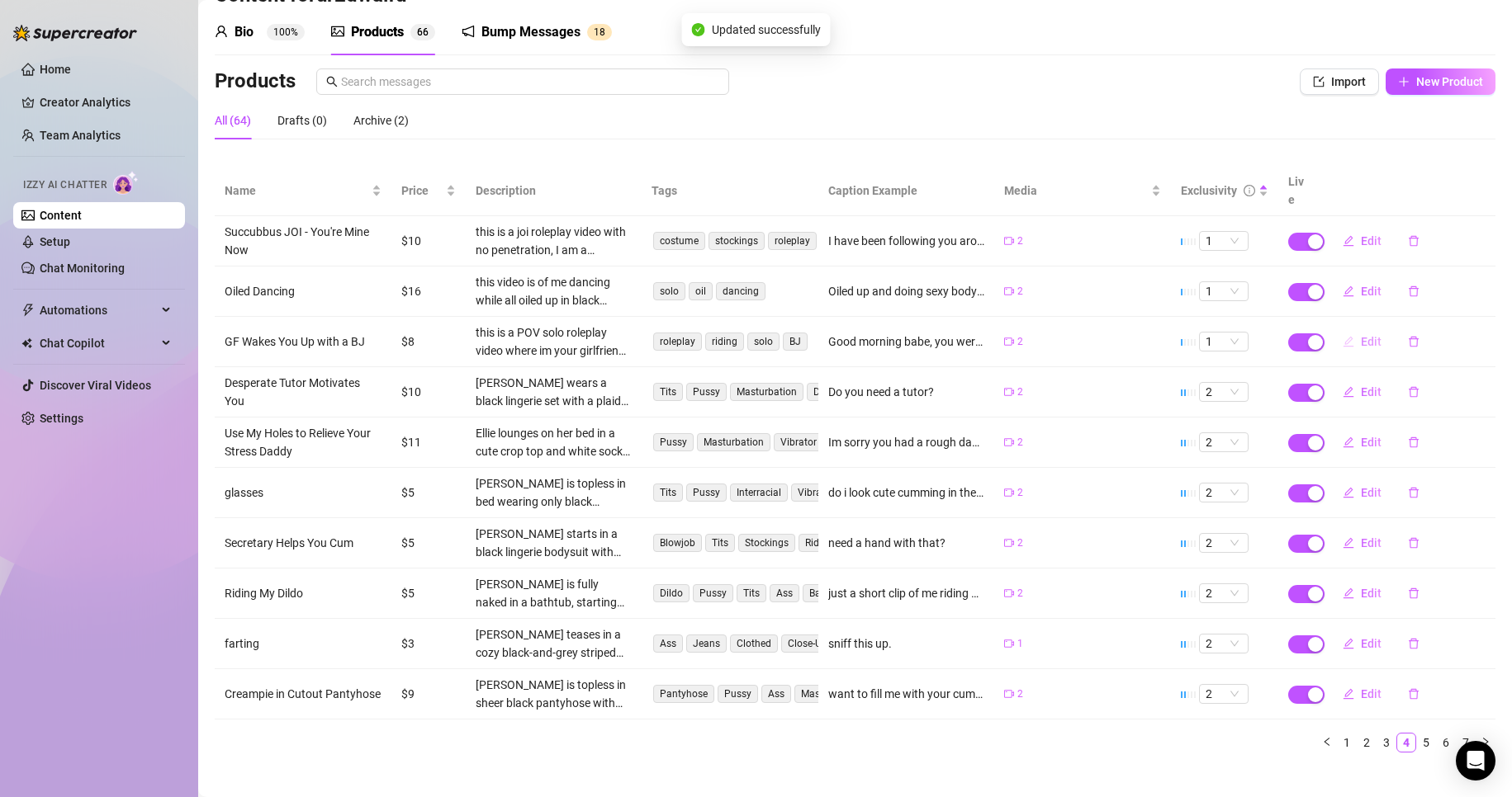
click at [1361, 335] on span "Edit" at bounding box center [1371, 341] width 21 height 14
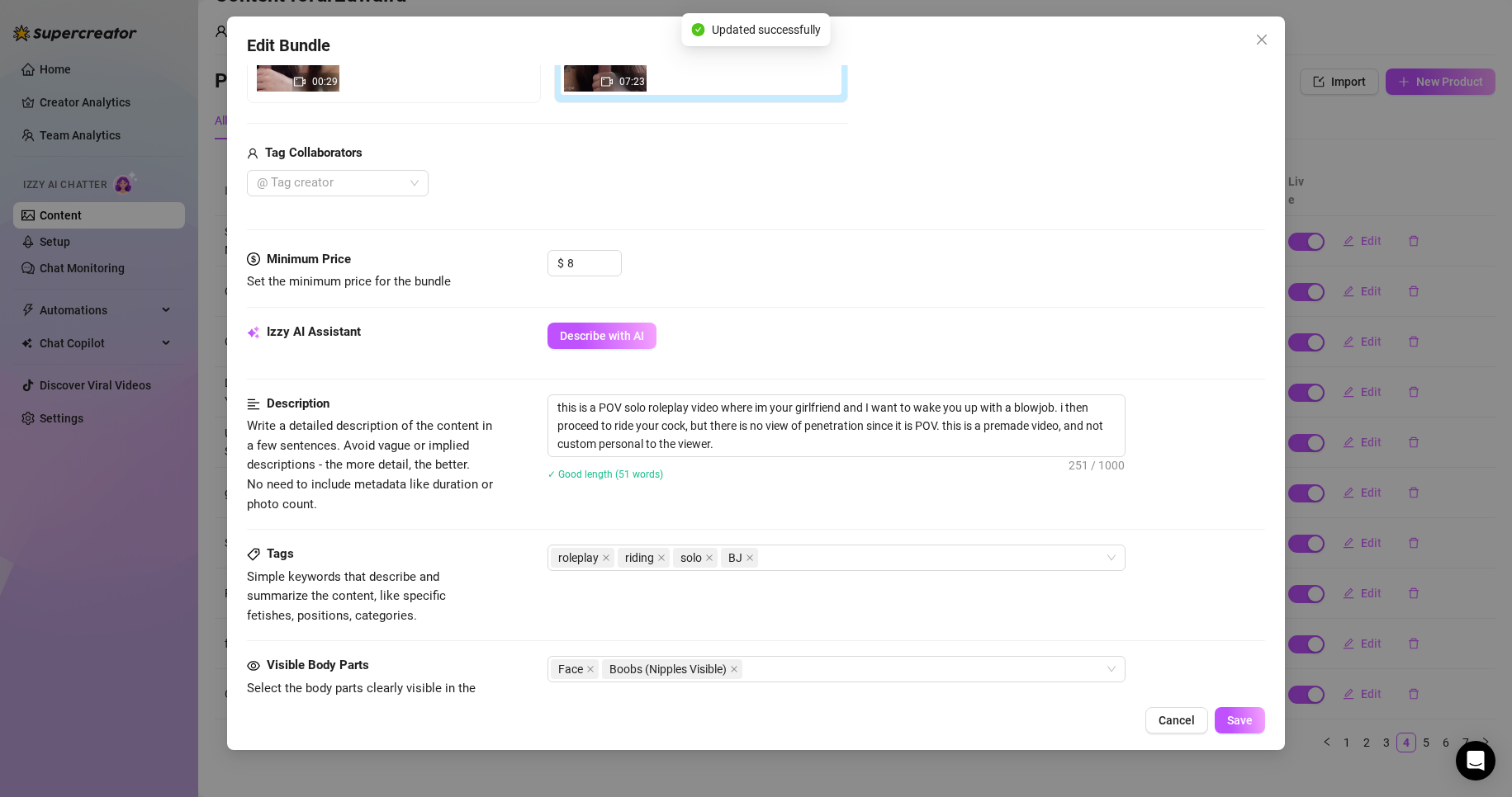
scroll to position [495, 0]
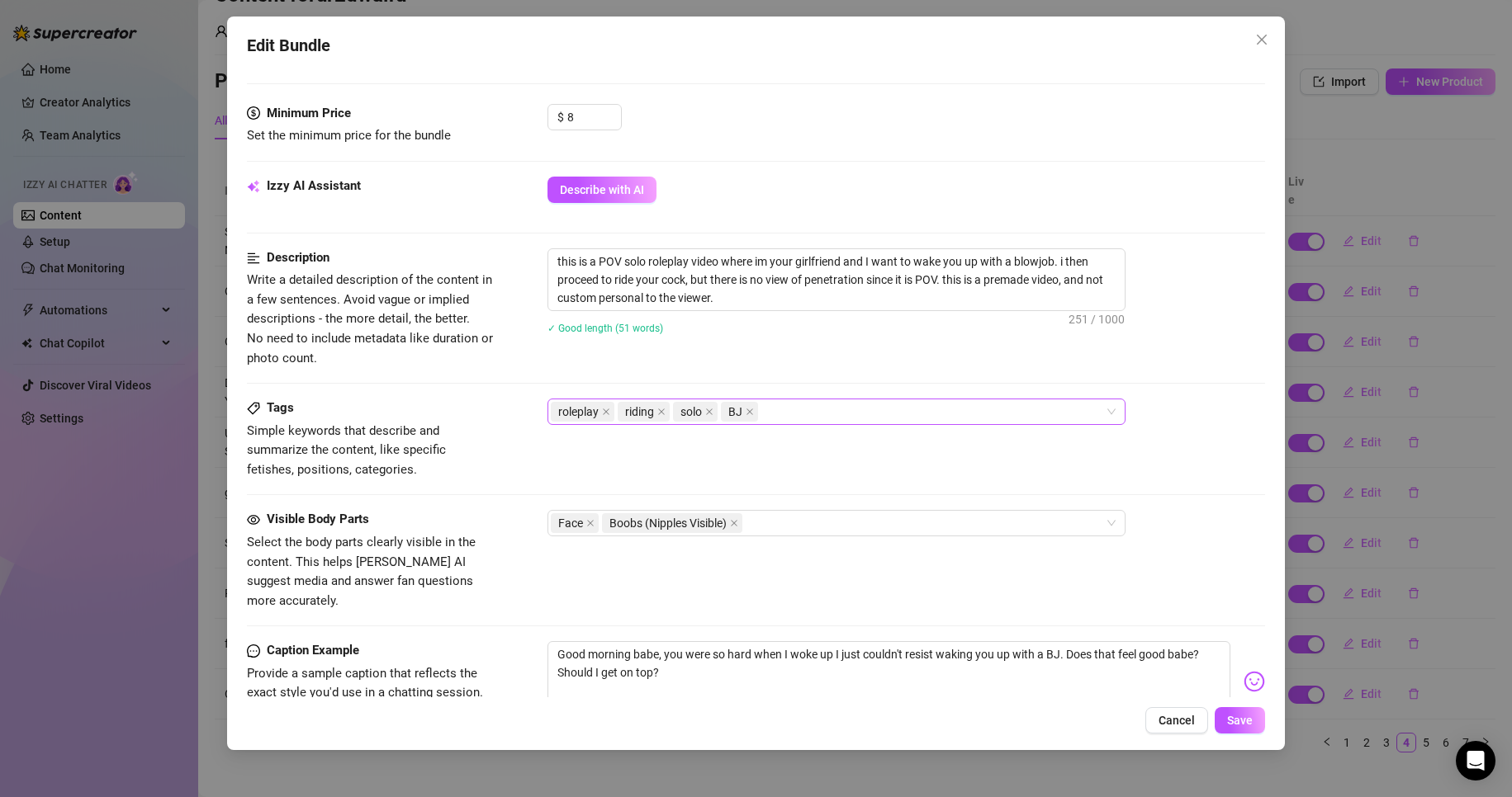
click at [839, 419] on div "roleplay riding solo BJ" at bounding box center [827, 411] width 554 height 23
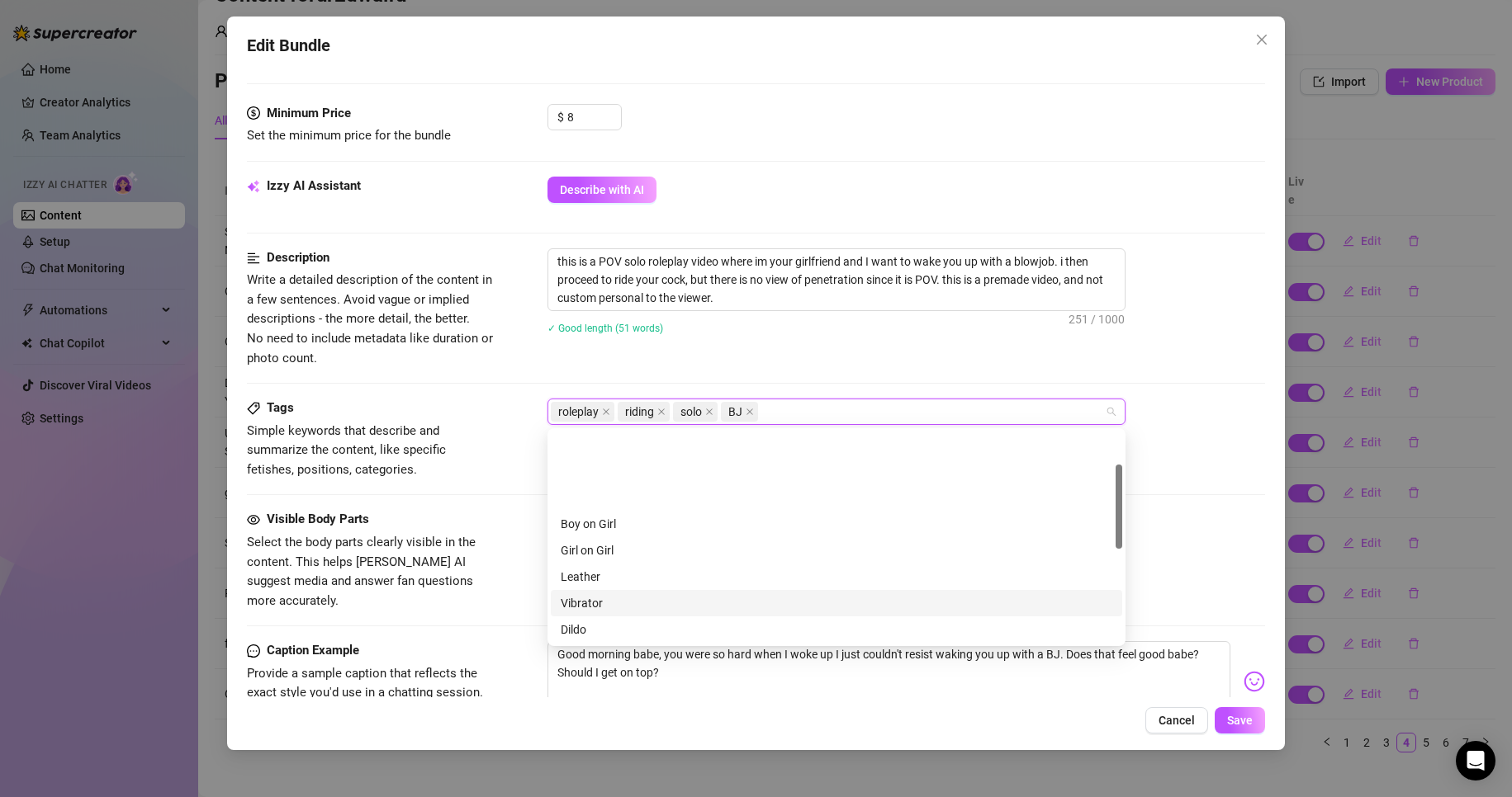
scroll to position [83, 0]
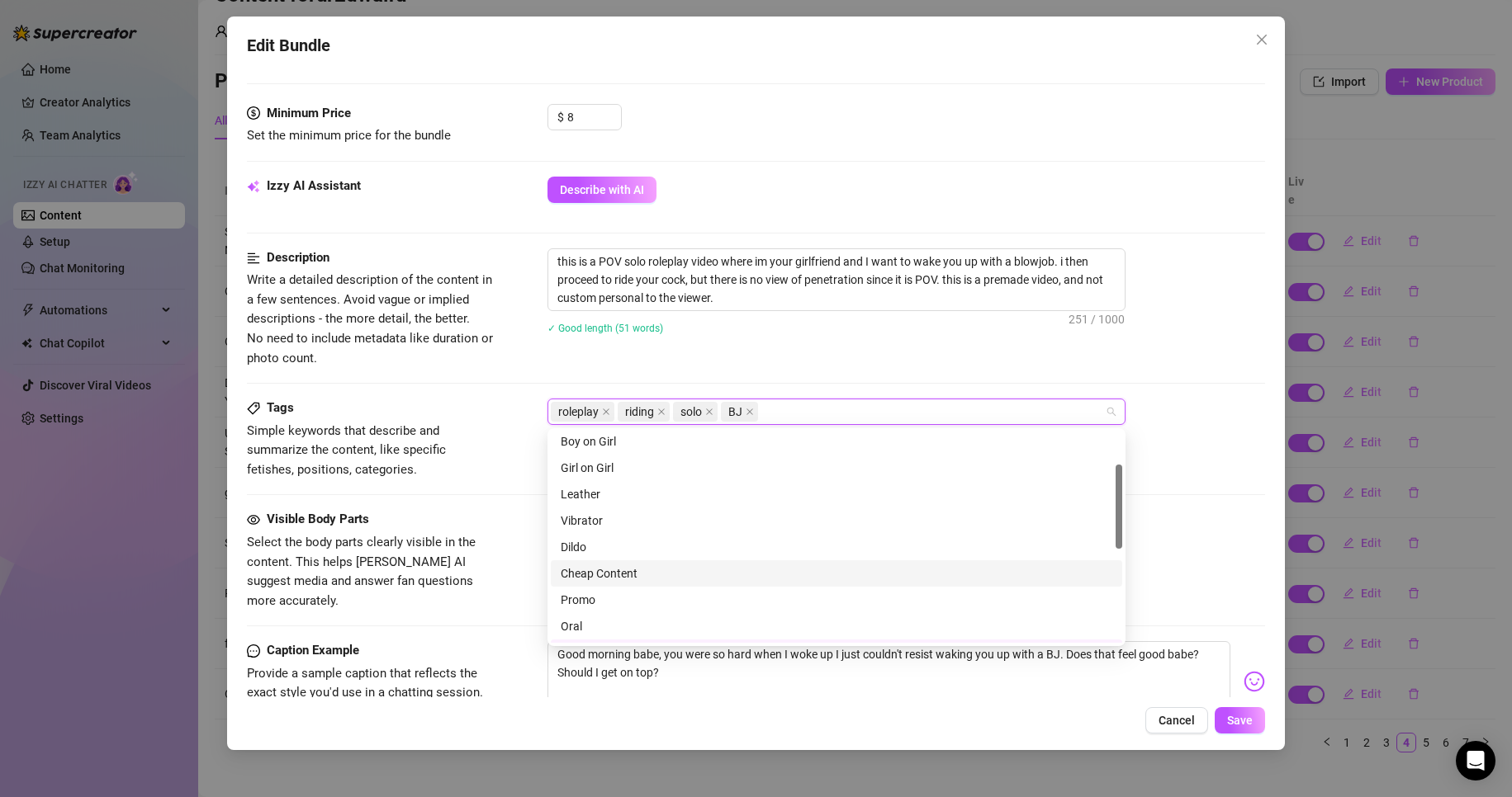
click at [687, 575] on div "Cheap Content" at bounding box center [837, 574] width 552 height 18
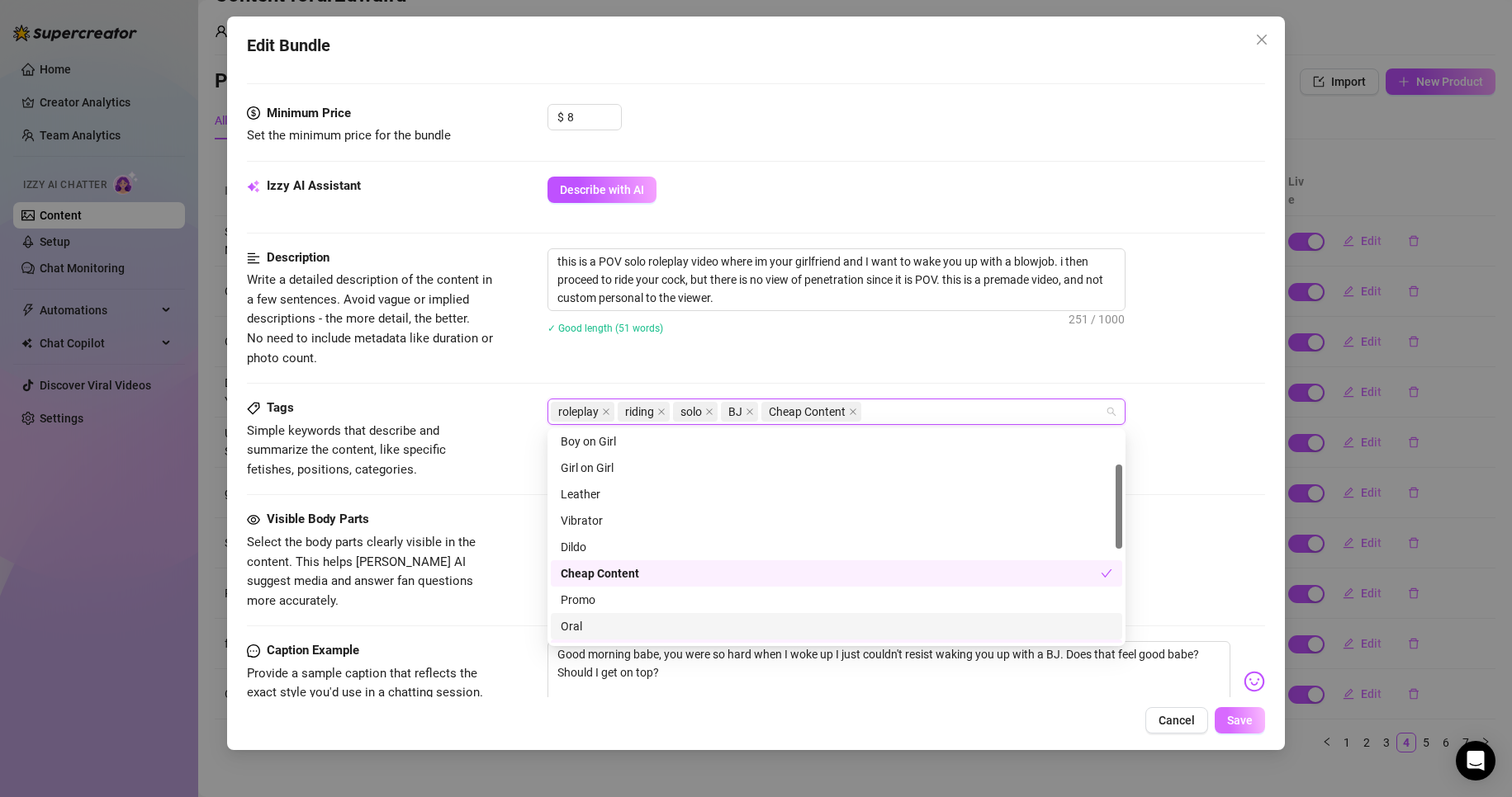
click at [1224, 724] on button "Save" at bounding box center [1240, 720] width 50 height 26
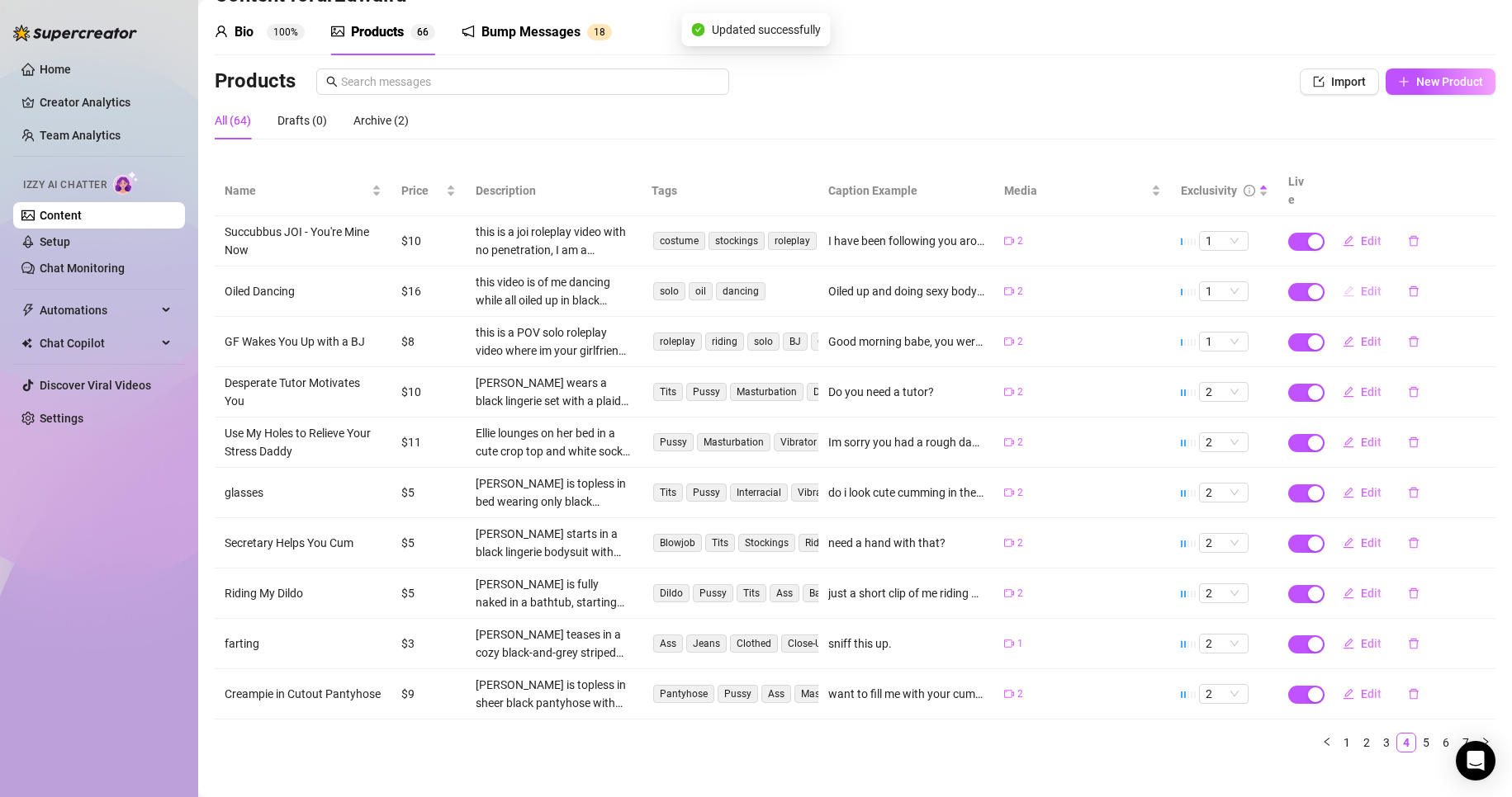
click at [1361, 285] on span "Edit" at bounding box center [1371, 291] width 21 height 14
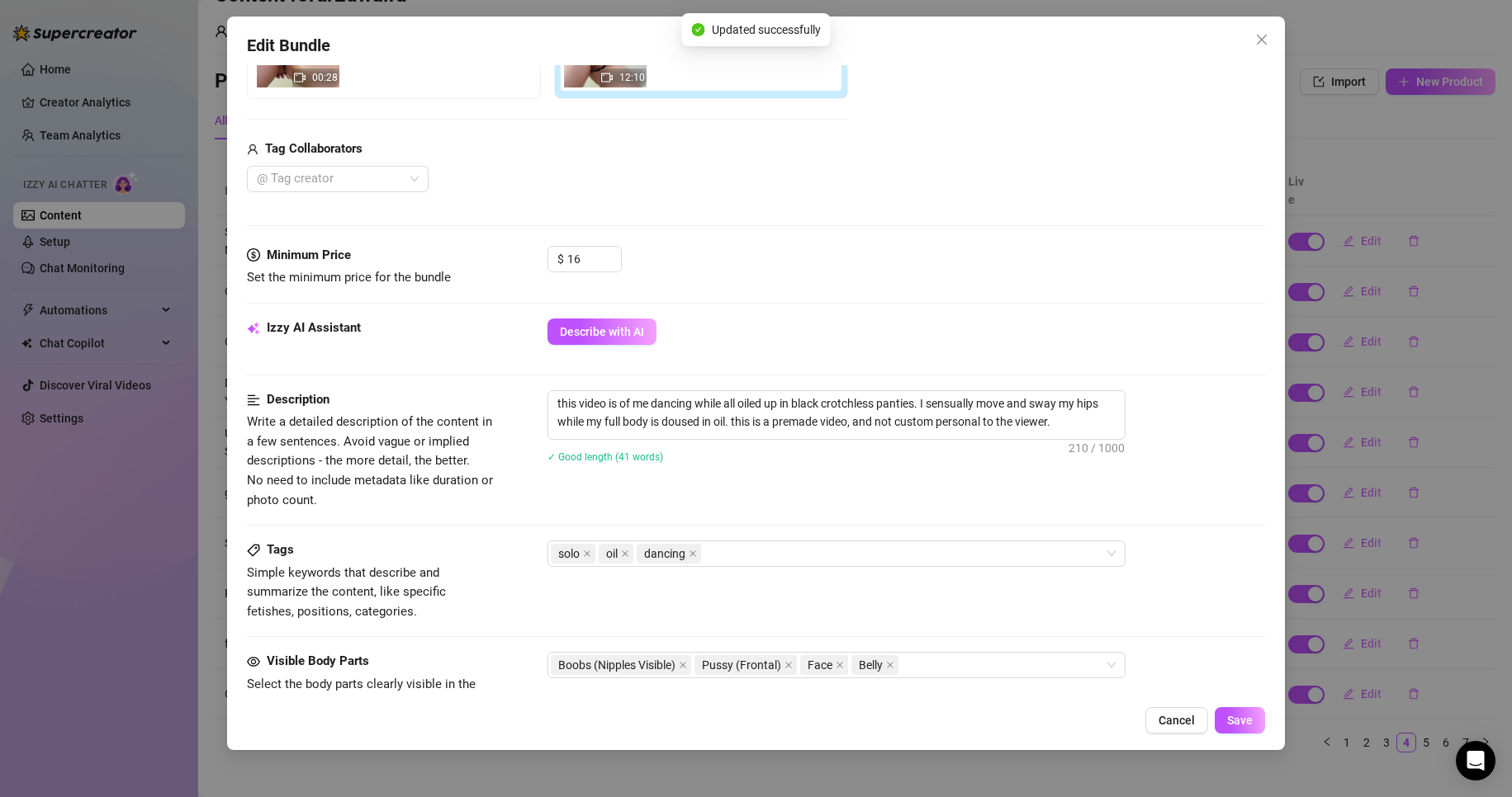
scroll to position [413, 0]
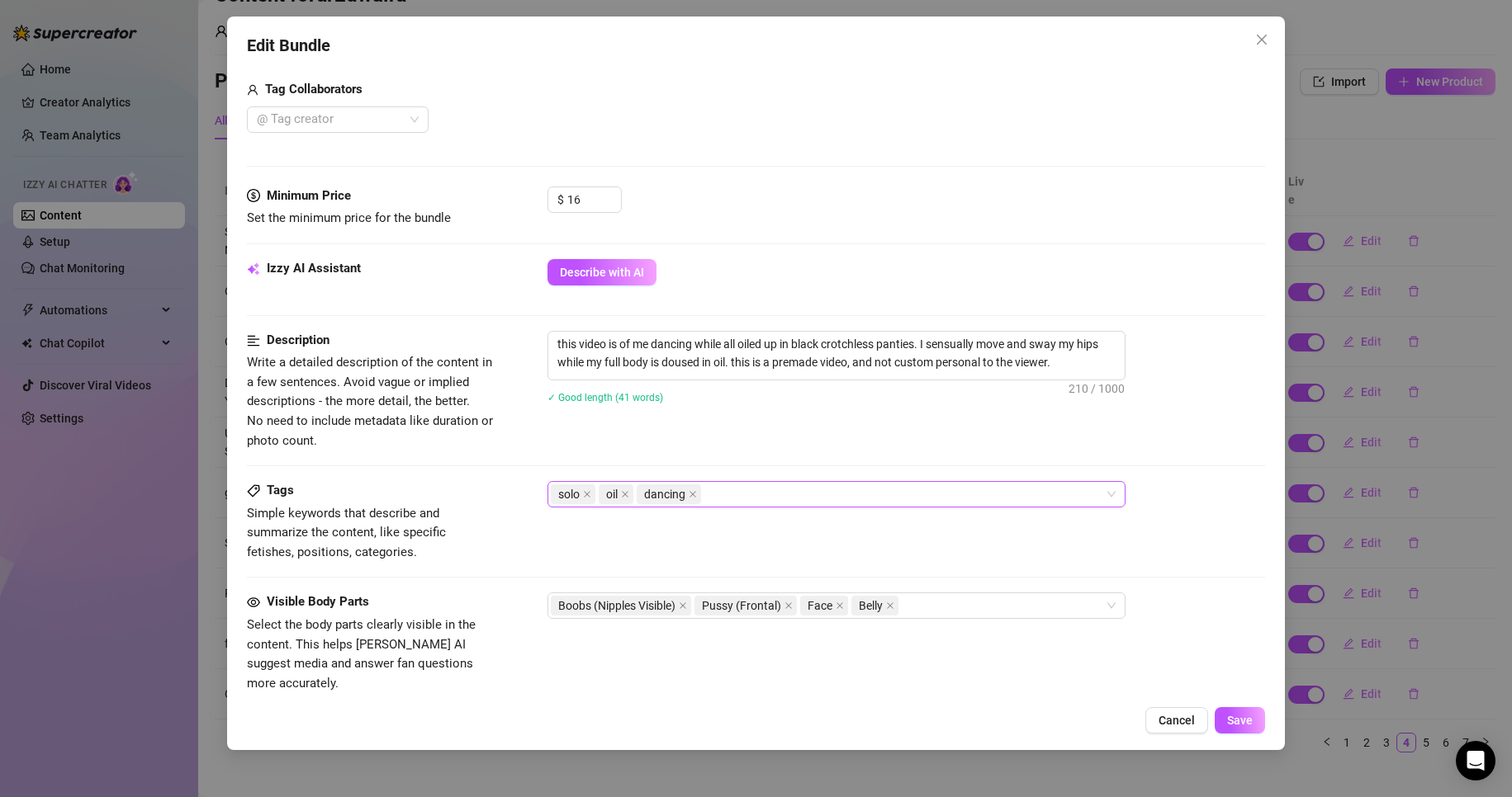
click at [767, 502] on div "solo oil dancing" at bounding box center [827, 494] width 554 height 23
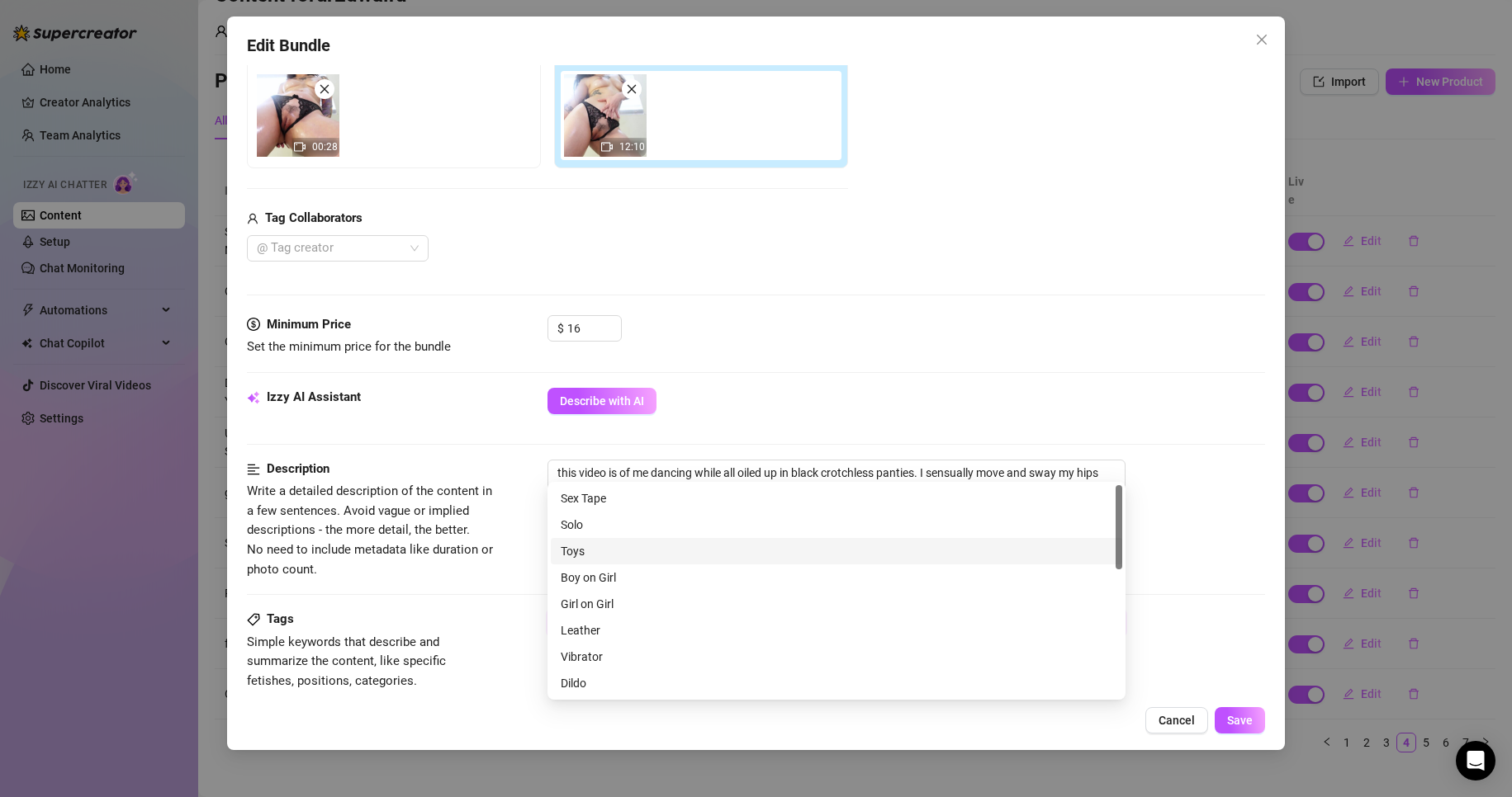
scroll to position [83, 0]
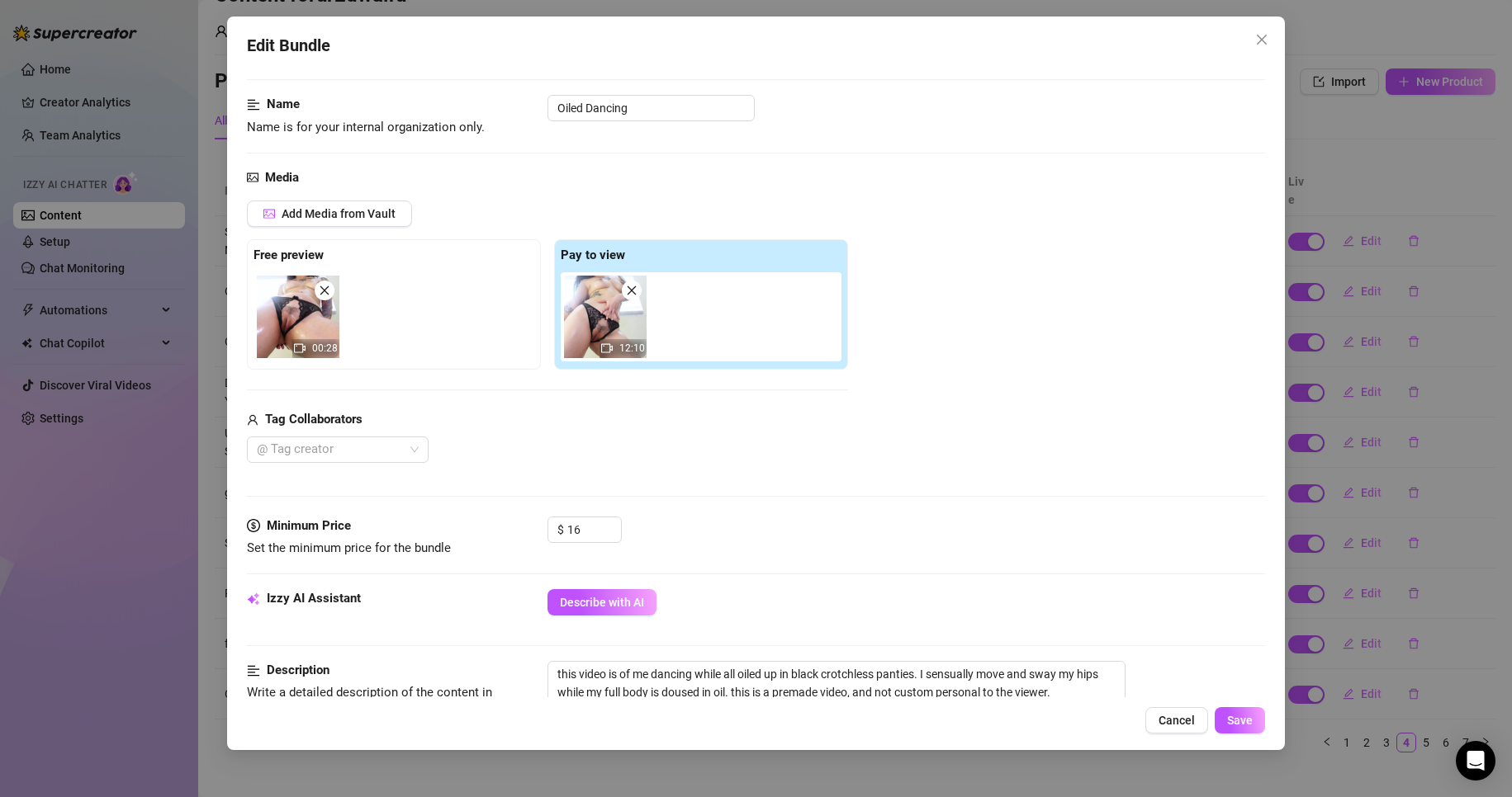
click at [758, 499] on div "Media Add Media from Vault Free preview 00:28 Pay to view 12:10 Tag Collaborato…" at bounding box center [756, 342] width 1020 height 348
drag, startPoint x: 592, startPoint y: 529, endPoint x: 534, endPoint y: 532, distance: 58.1
click at [534, 532] on div "Minimum Price Set the minimum price for the bundle $ 16" at bounding box center [756, 538] width 1020 height 42
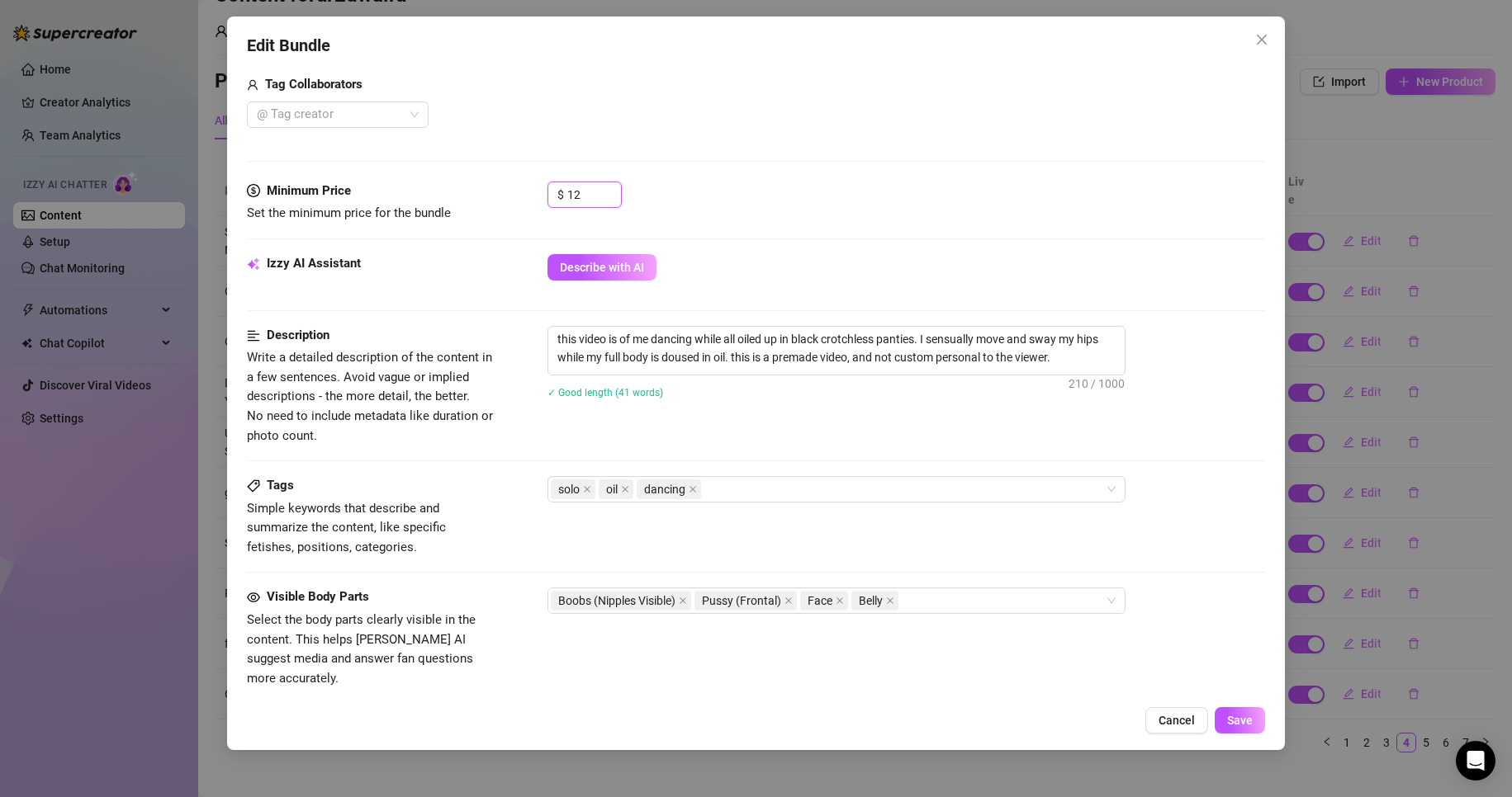
scroll to position [495, 0]
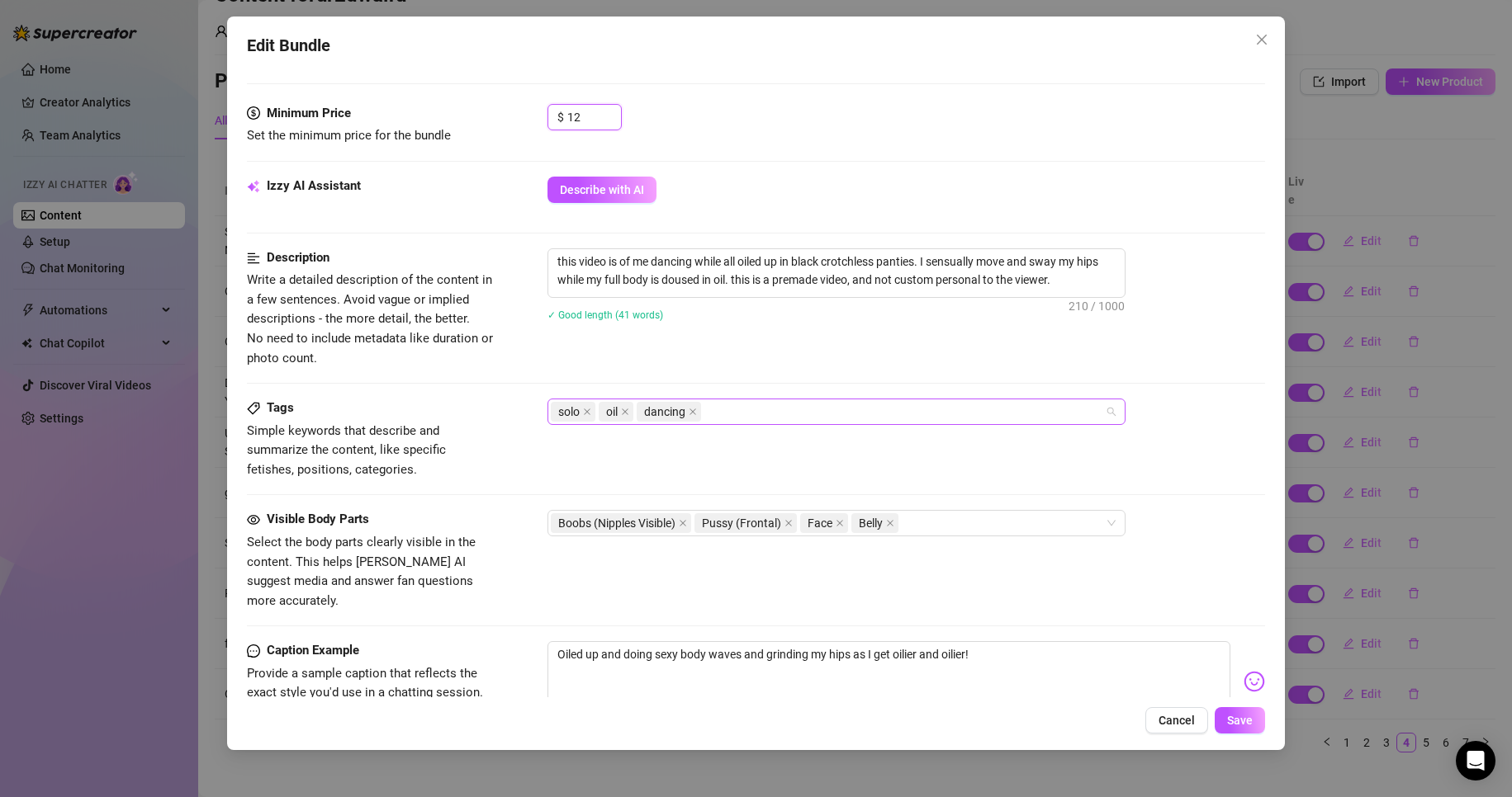
click at [770, 416] on div "solo oil dancing" at bounding box center [827, 411] width 554 height 23
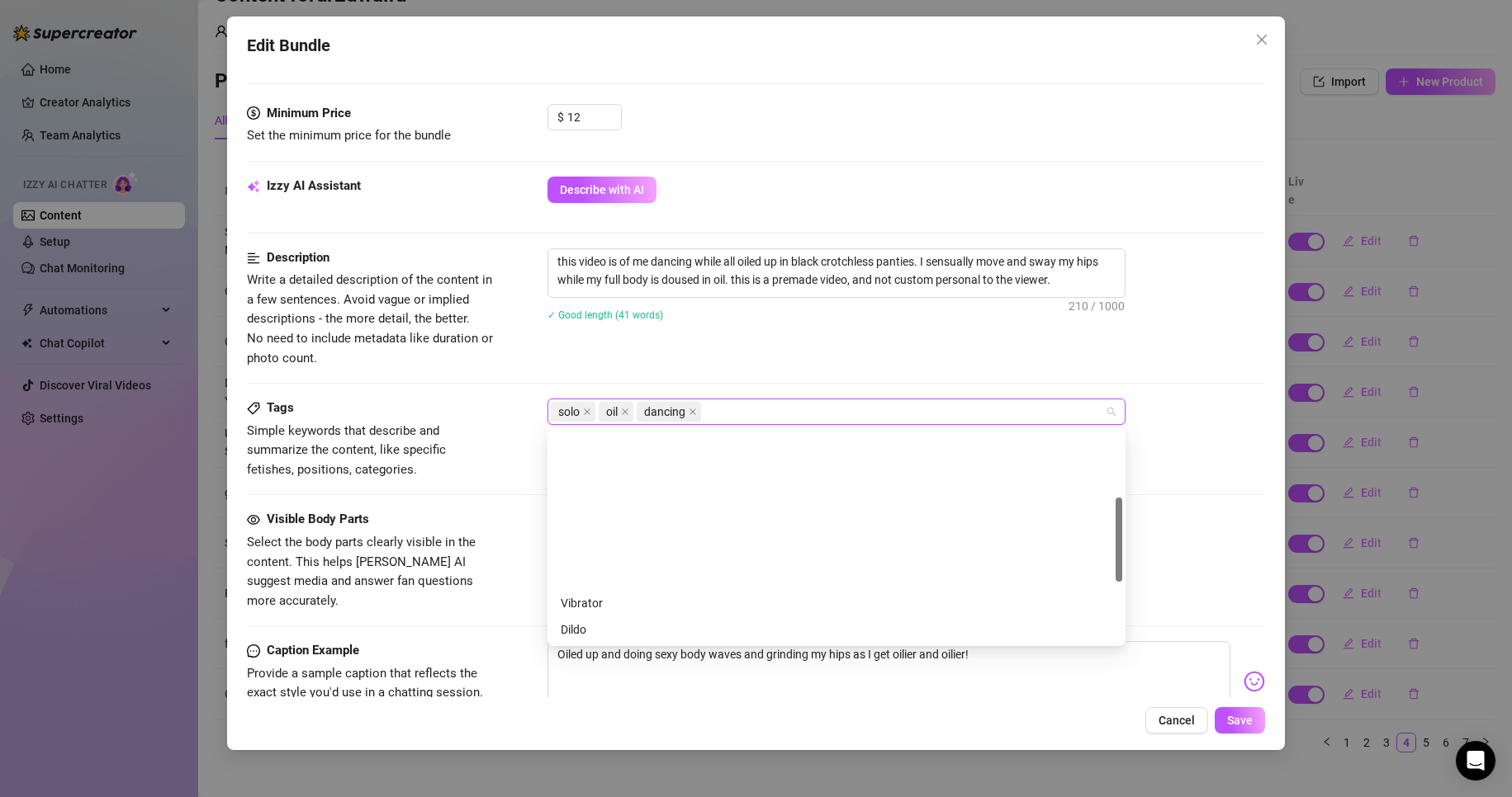
scroll to position [165, 0]
click at [712, 488] on div "Cheap Content" at bounding box center [837, 491] width 552 height 18
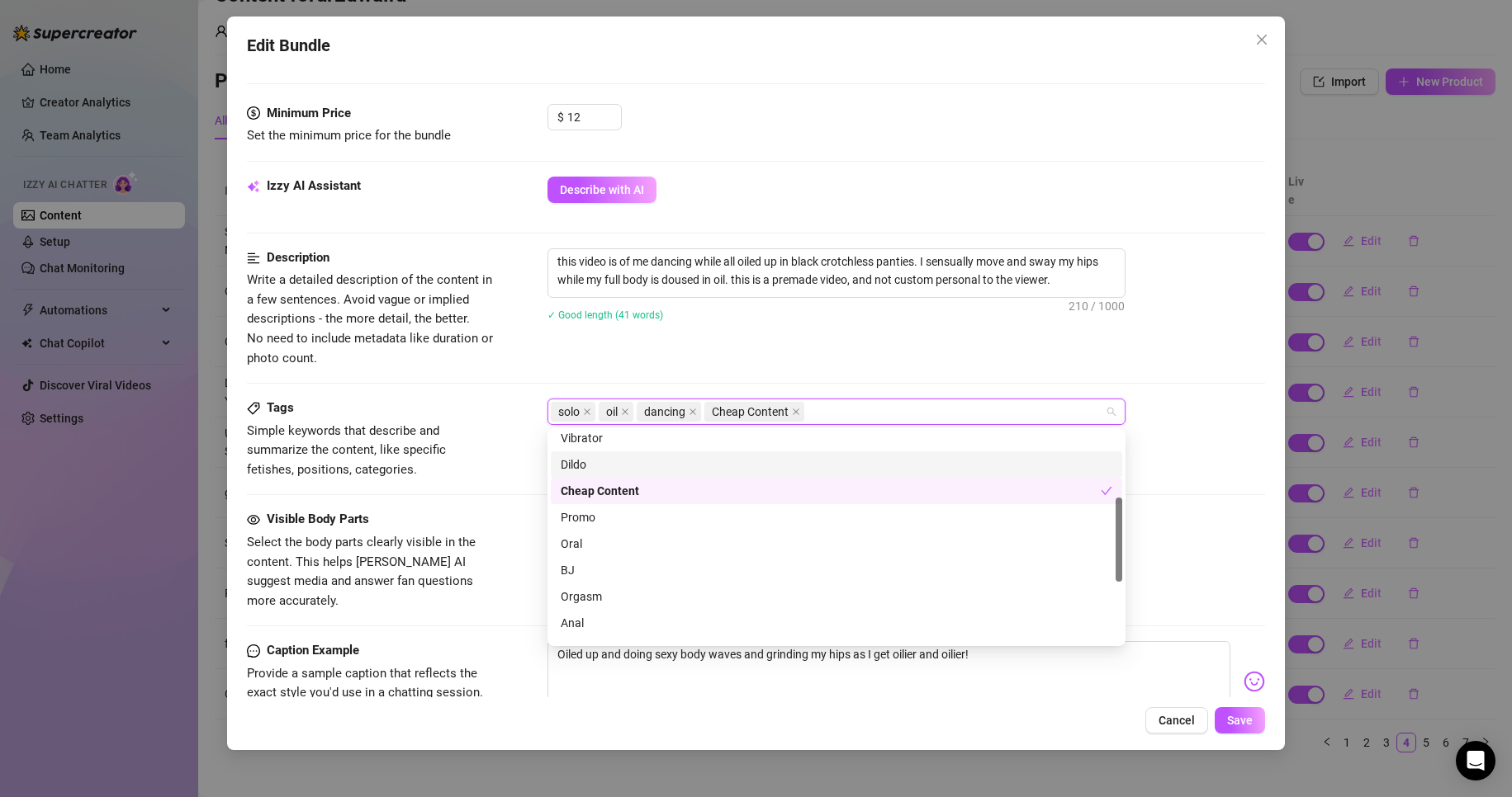
click at [737, 351] on div "Description Write a detailed description of the content in a few sentences. Avo…" at bounding box center [756, 308] width 1020 height 120
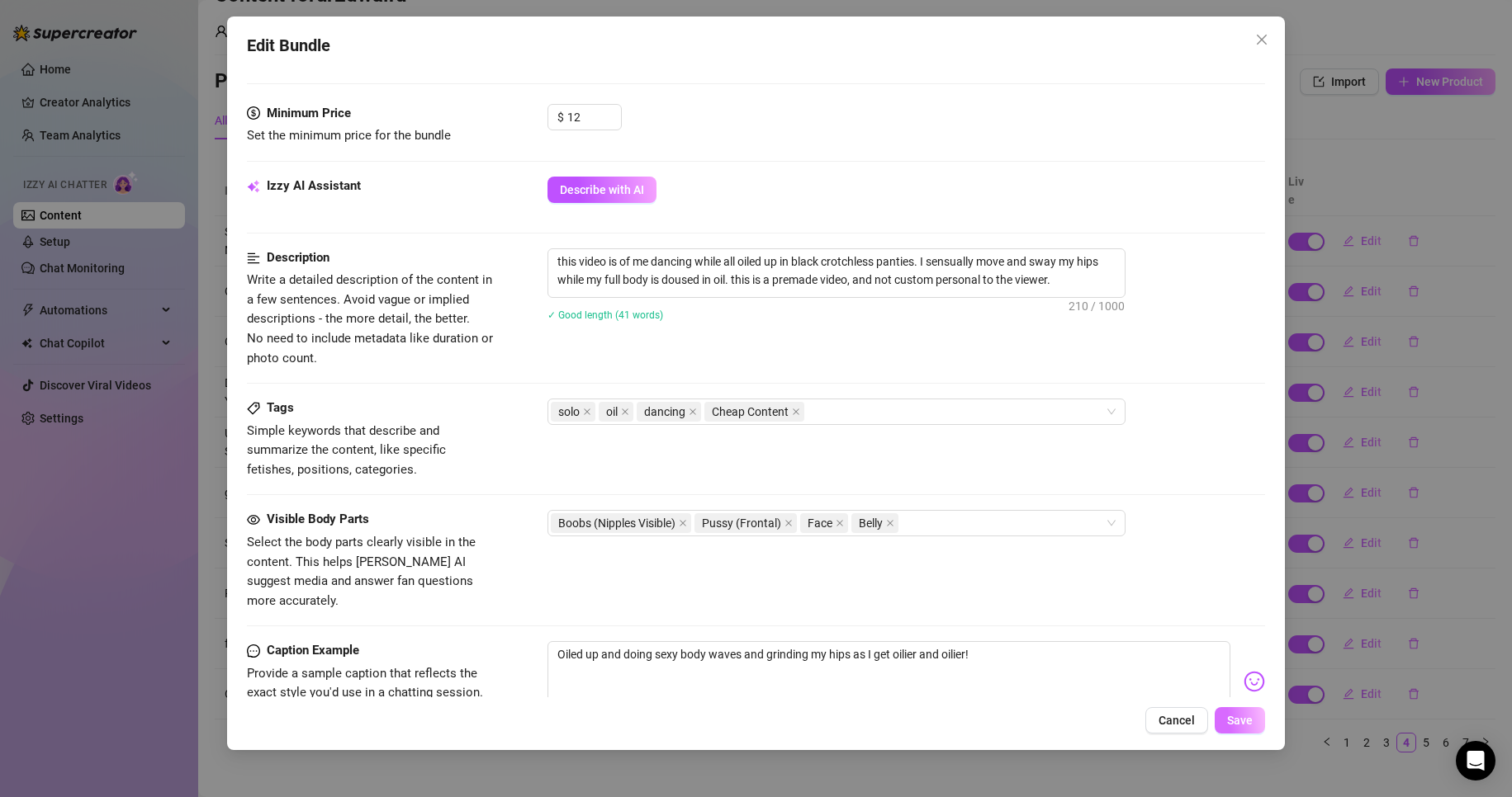
click at [1245, 719] on span "Save" at bounding box center [1240, 721] width 25 height 14
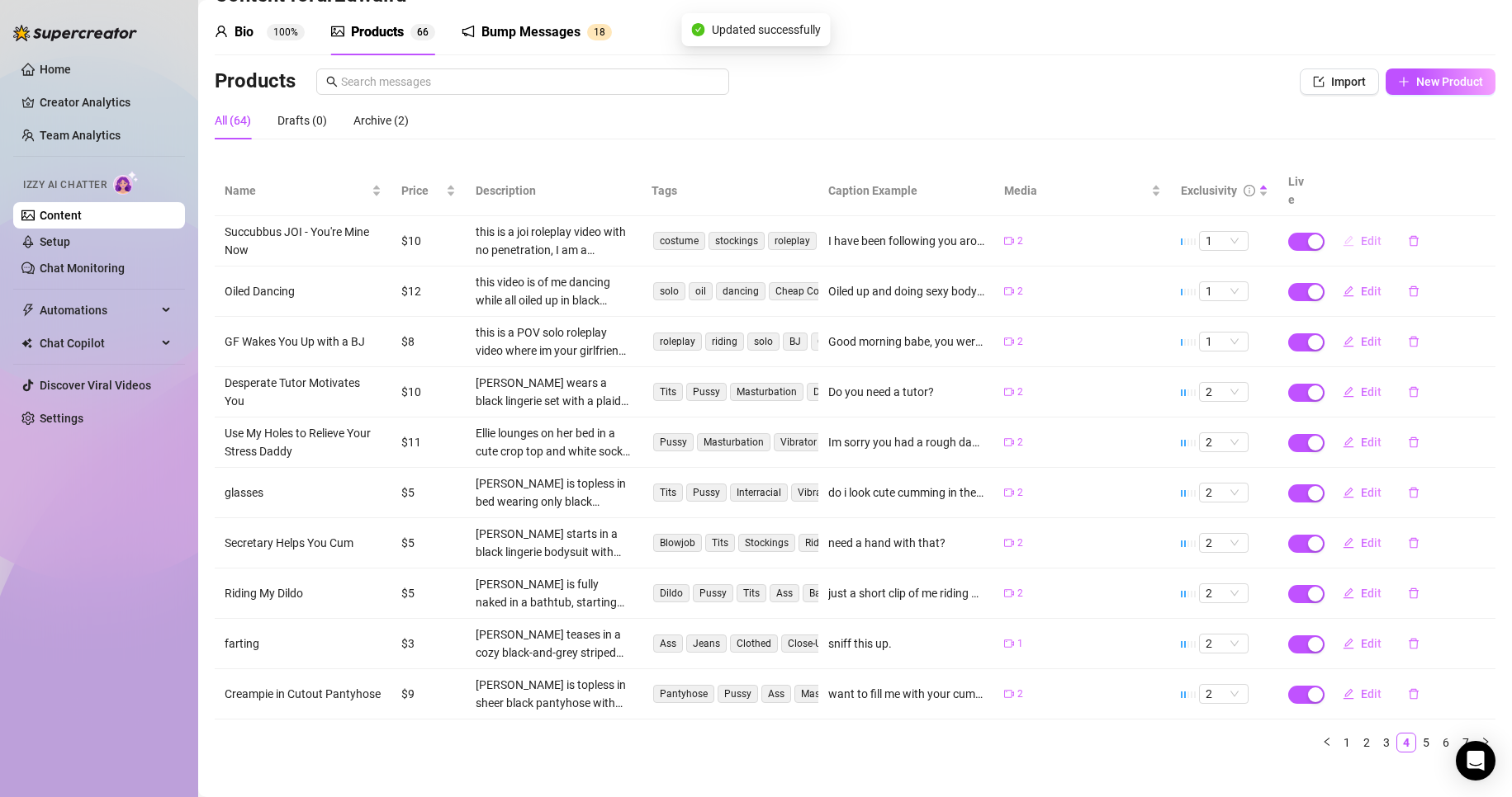
click at [1361, 235] on span "Edit" at bounding box center [1371, 241] width 21 height 14
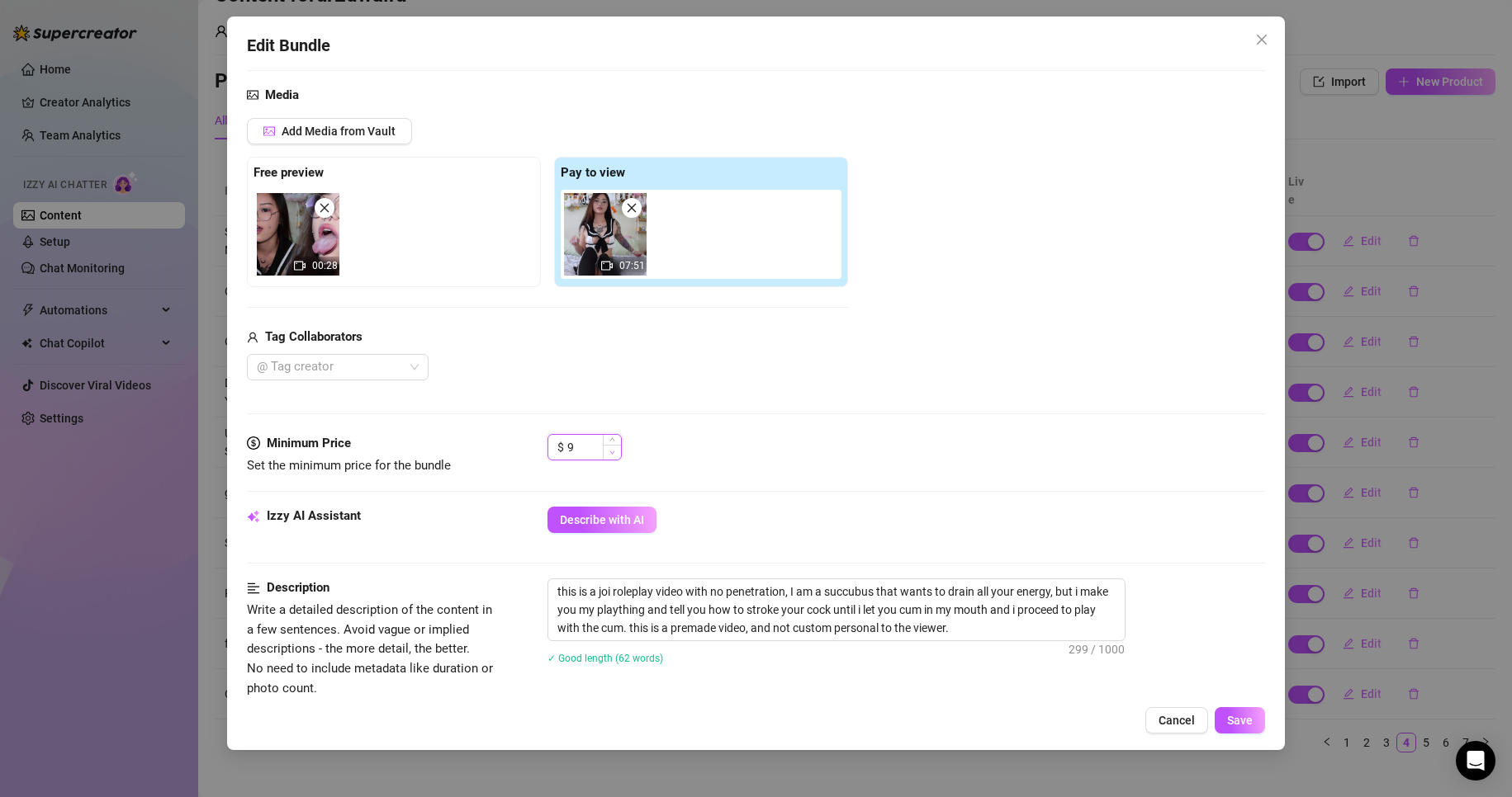
click at [616, 455] on span "Decrease Value" at bounding box center [612, 452] width 18 height 15
click at [610, 440] on icon "up" at bounding box center [613, 442] width 5 height 5
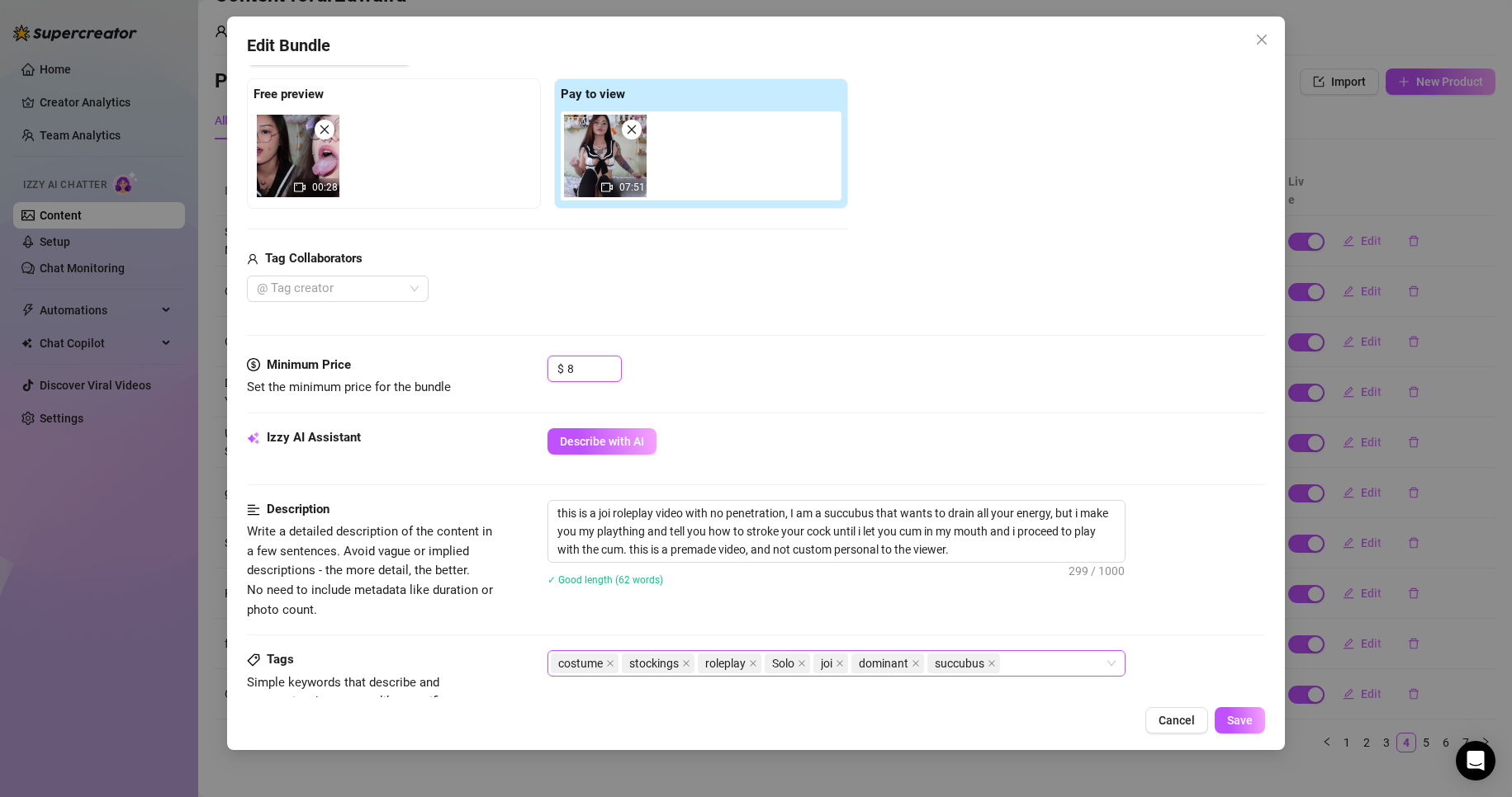
scroll to position [413, 0]
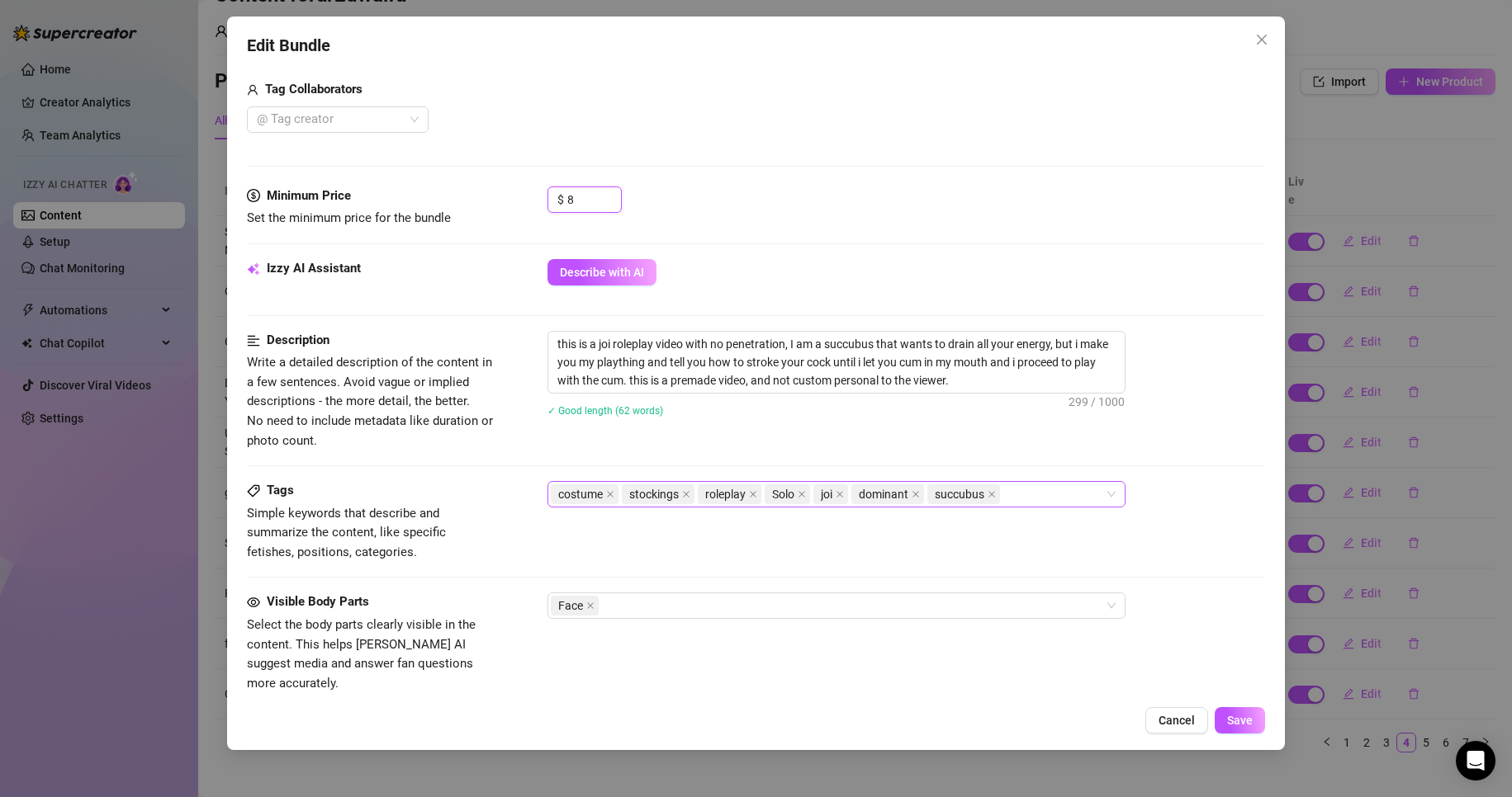
click at [1020, 497] on div "costume stockings roleplay Solo joi dominant succubus" at bounding box center [827, 494] width 554 height 23
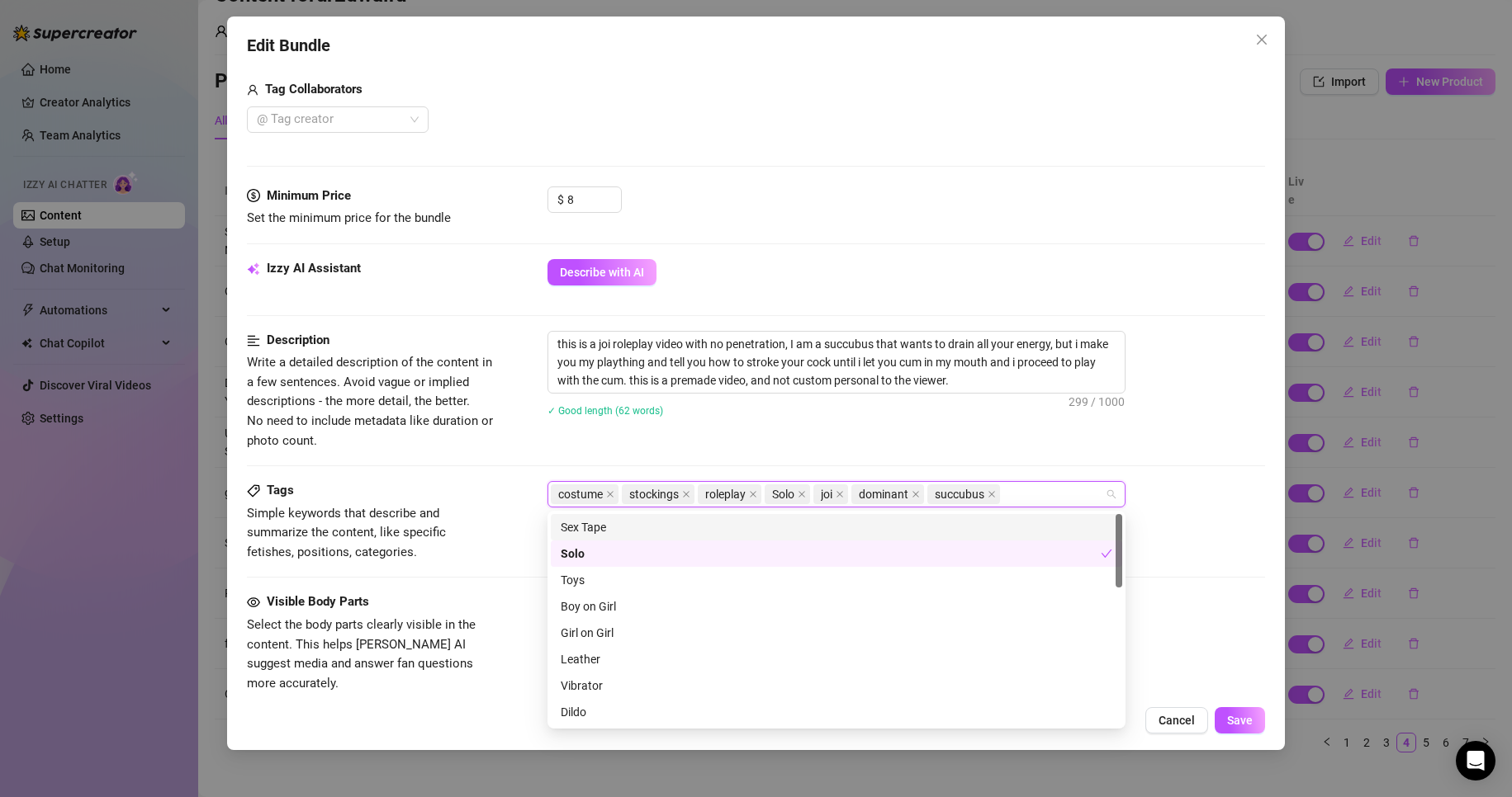
scroll to position [83, 0]
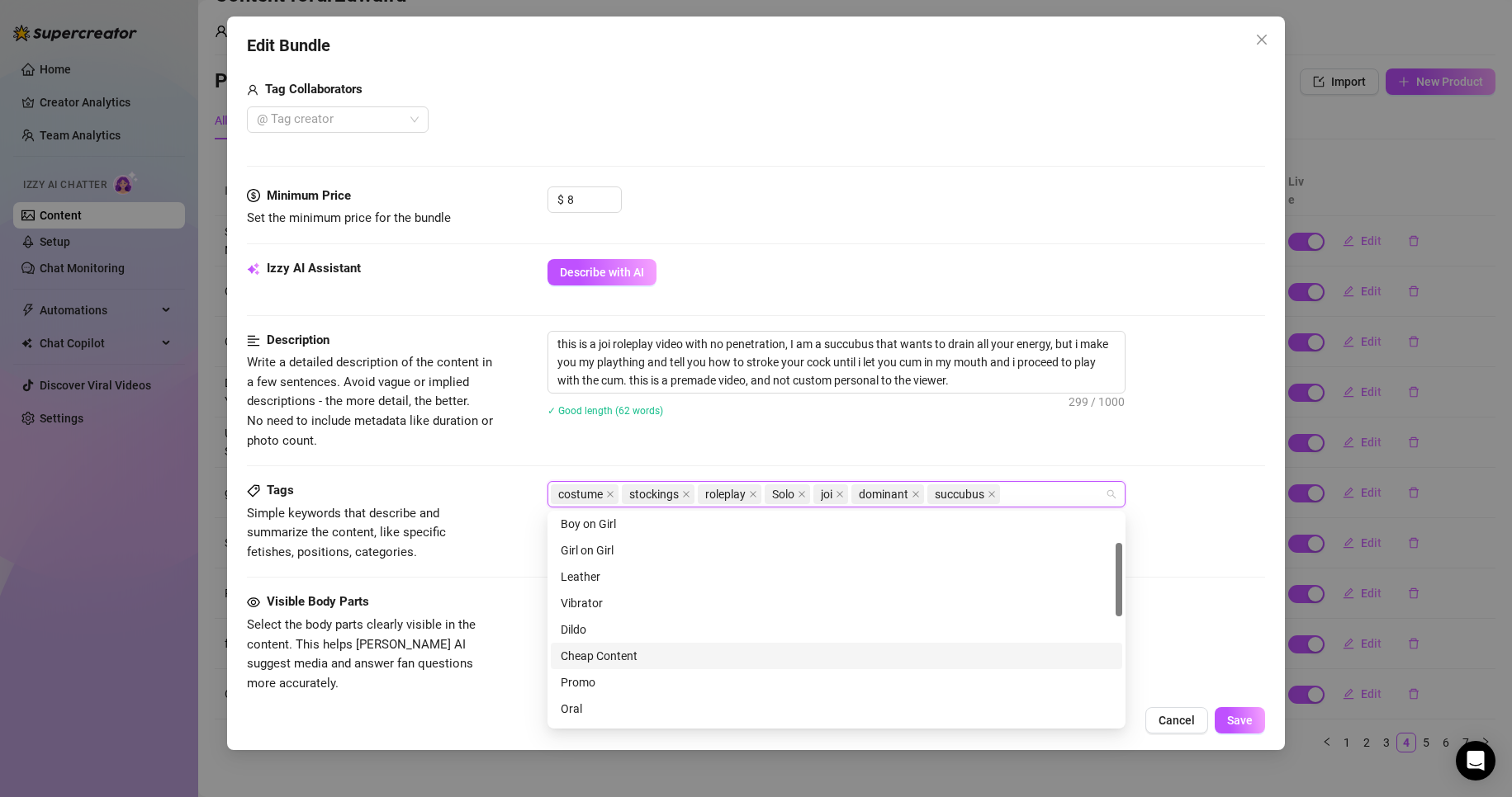
click at [627, 651] on div "Cheap Content" at bounding box center [837, 656] width 552 height 18
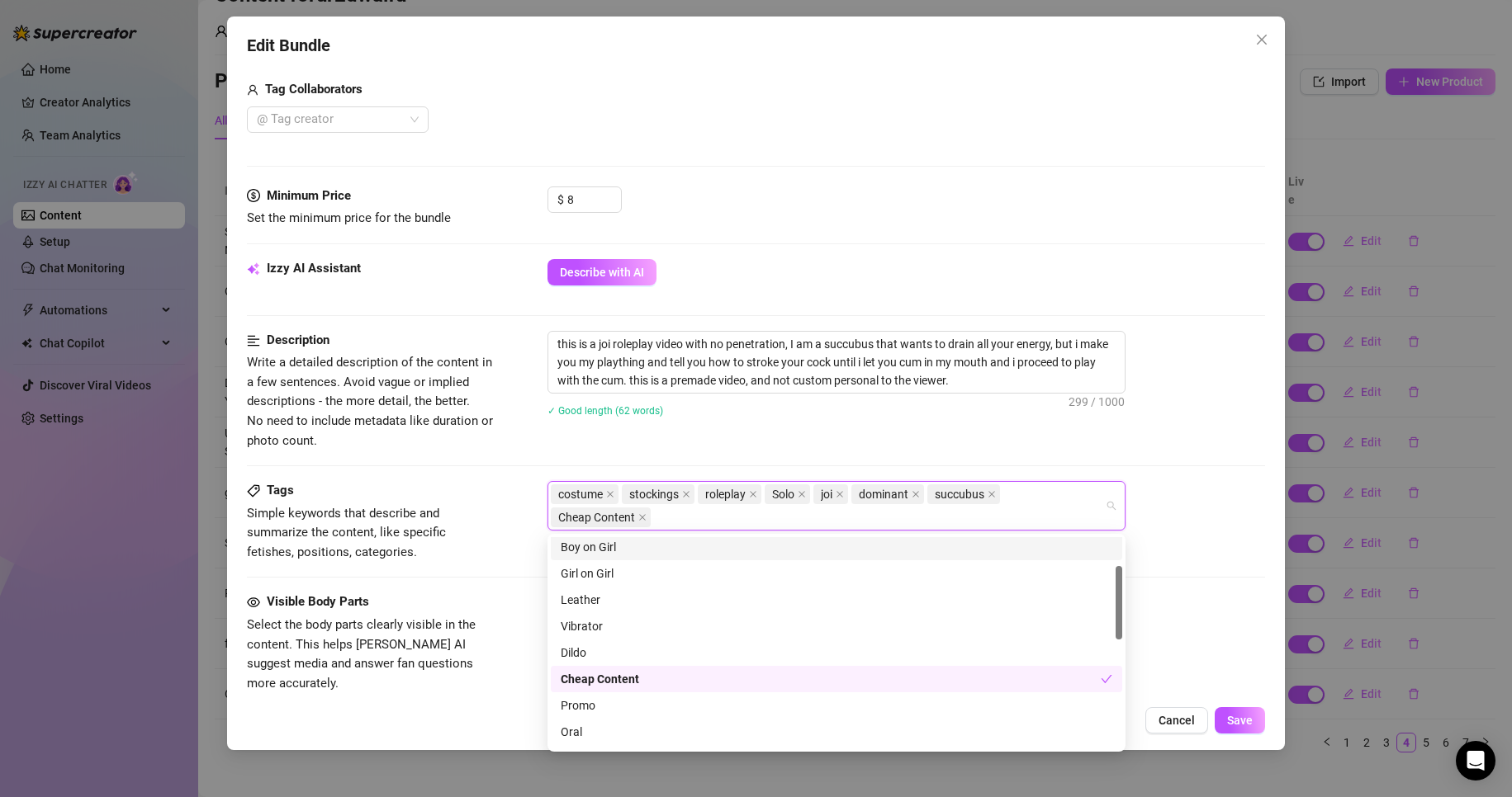
click at [937, 420] on div "✓ Good length (62 words)" at bounding box center [906, 409] width 718 height 26
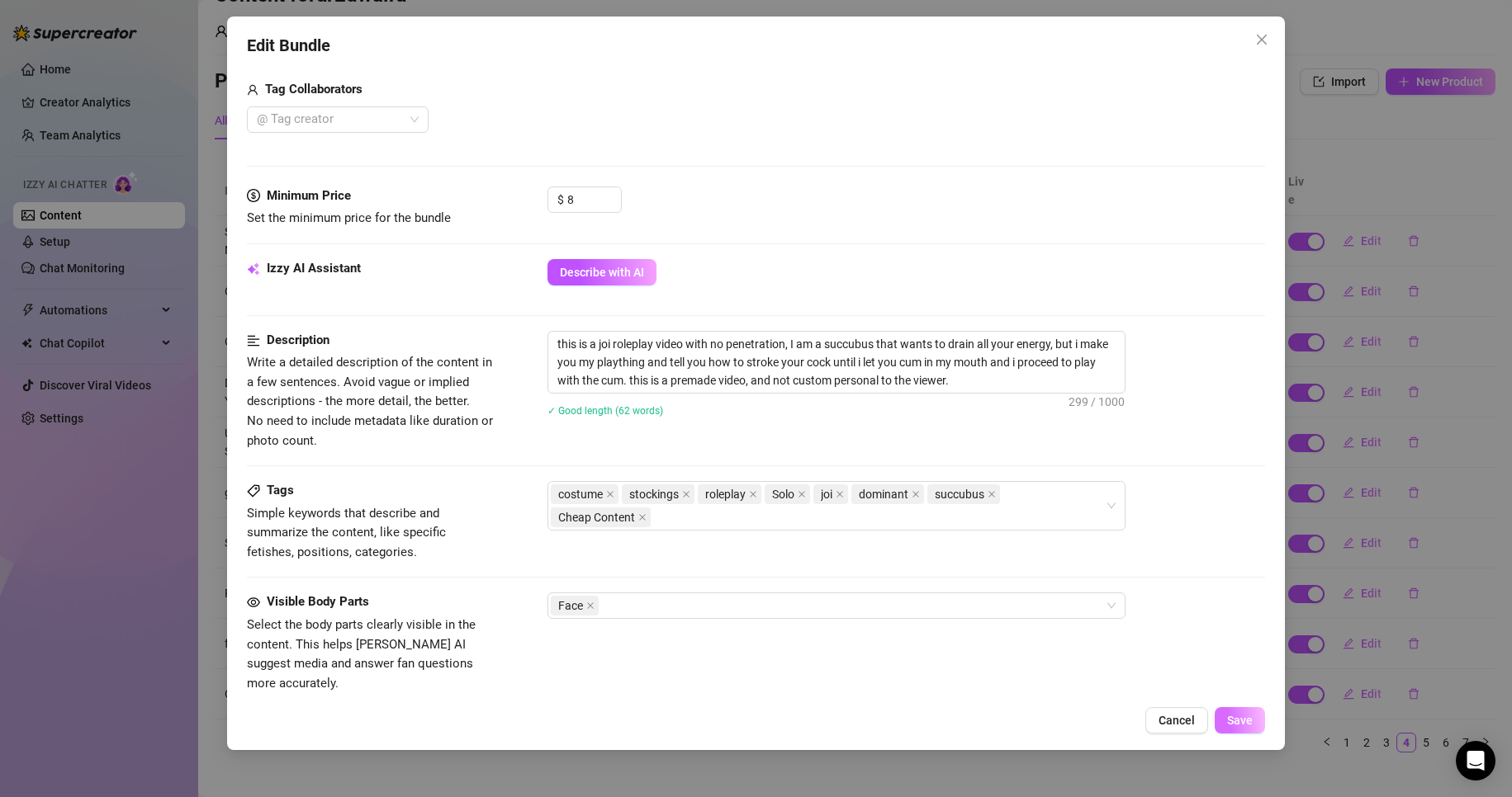
click at [1249, 720] on span "Save" at bounding box center [1240, 721] width 25 height 14
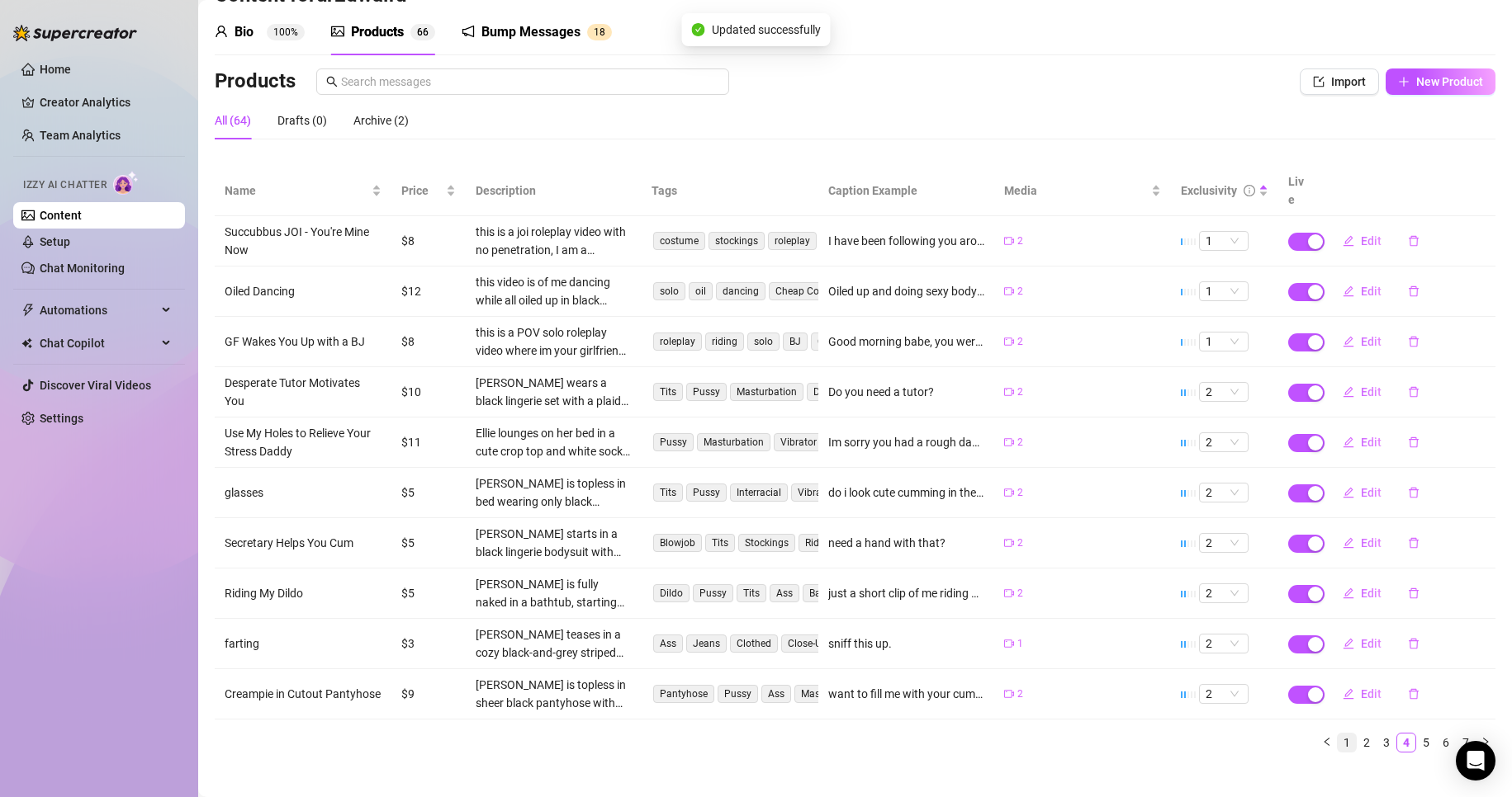
click at [1338, 734] on link "1" at bounding box center [1347, 743] width 18 height 18
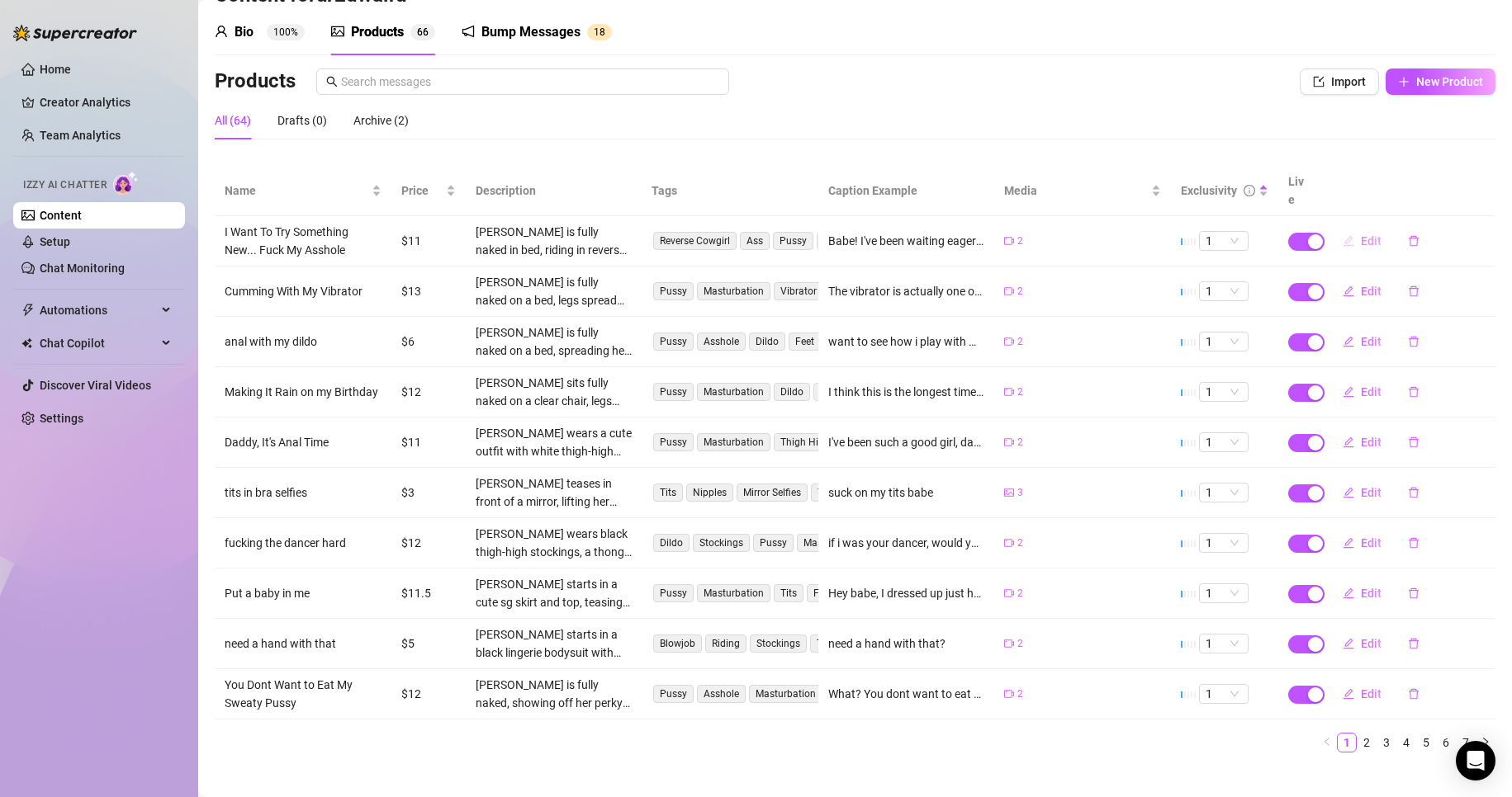
click at [1361, 235] on span "Edit" at bounding box center [1371, 241] width 21 height 14
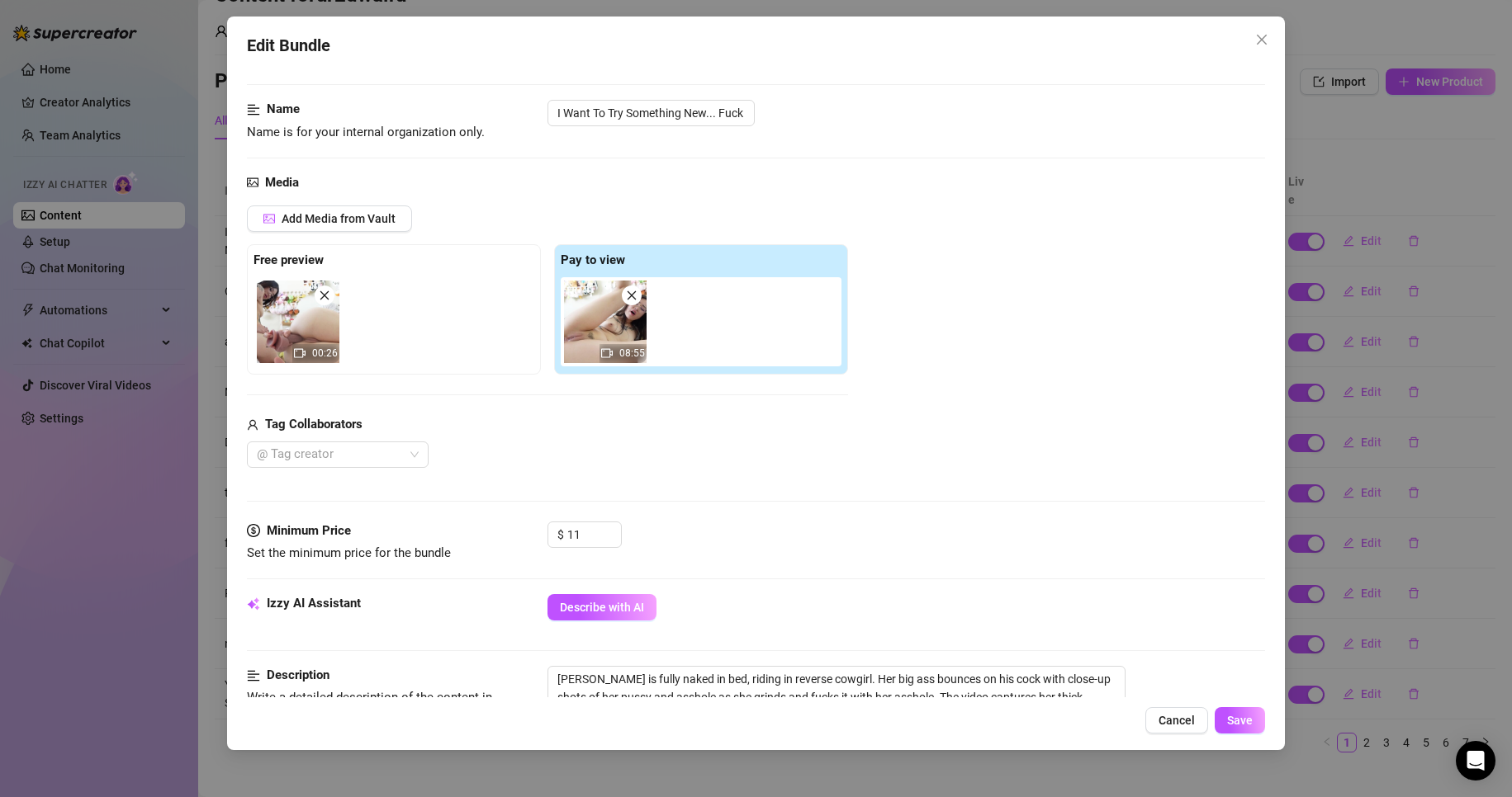
scroll to position [165, 0]
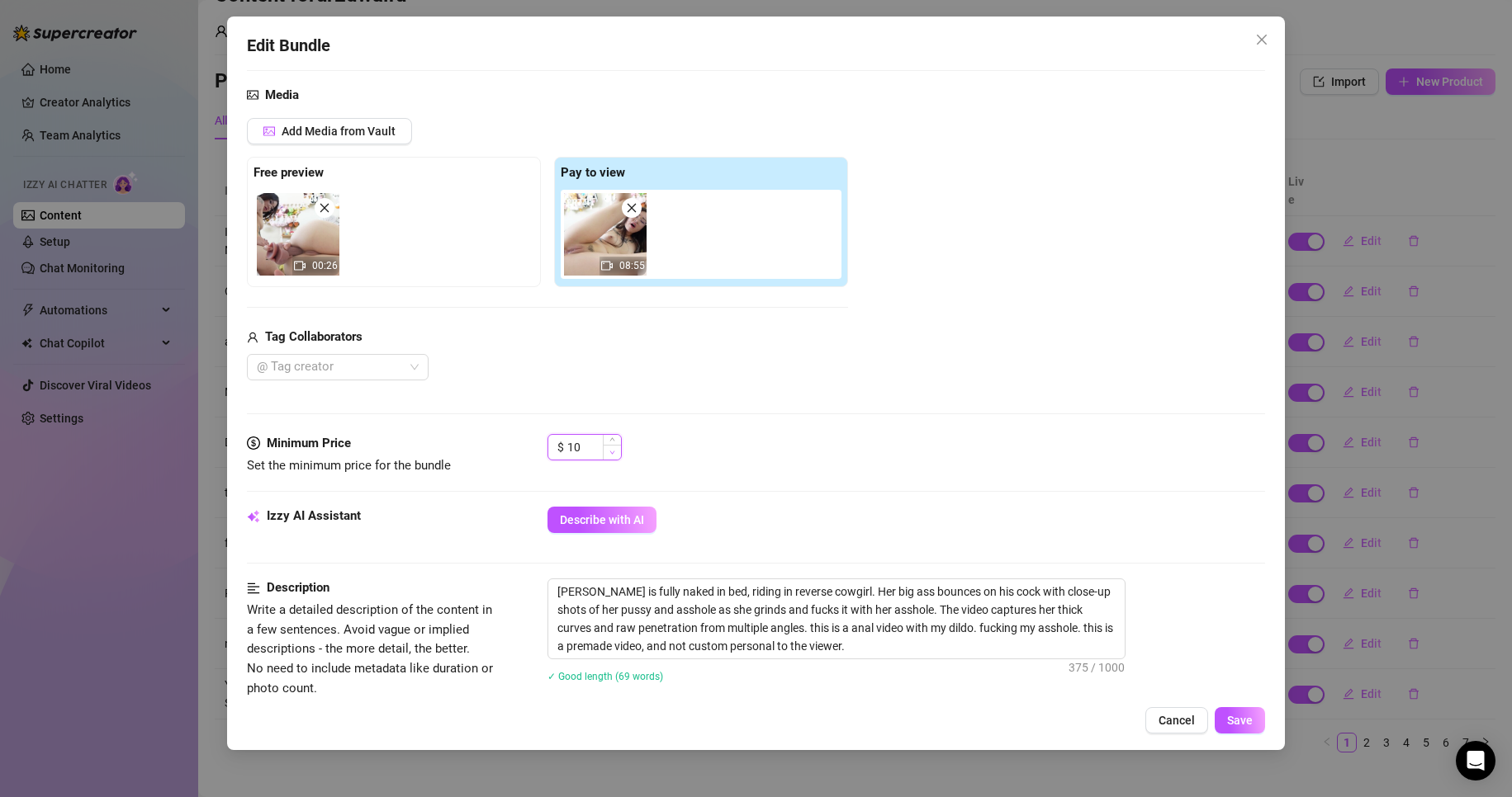
click at [614, 454] on icon "down" at bounding box center [613, 452] width 5 height 5
click at [614, 441] on icon "up" at bounding box center [613, 442] width 5 height 5
click at [1245, 715] on span "Save" at bounding box center [1240, 721] width 25 height 14
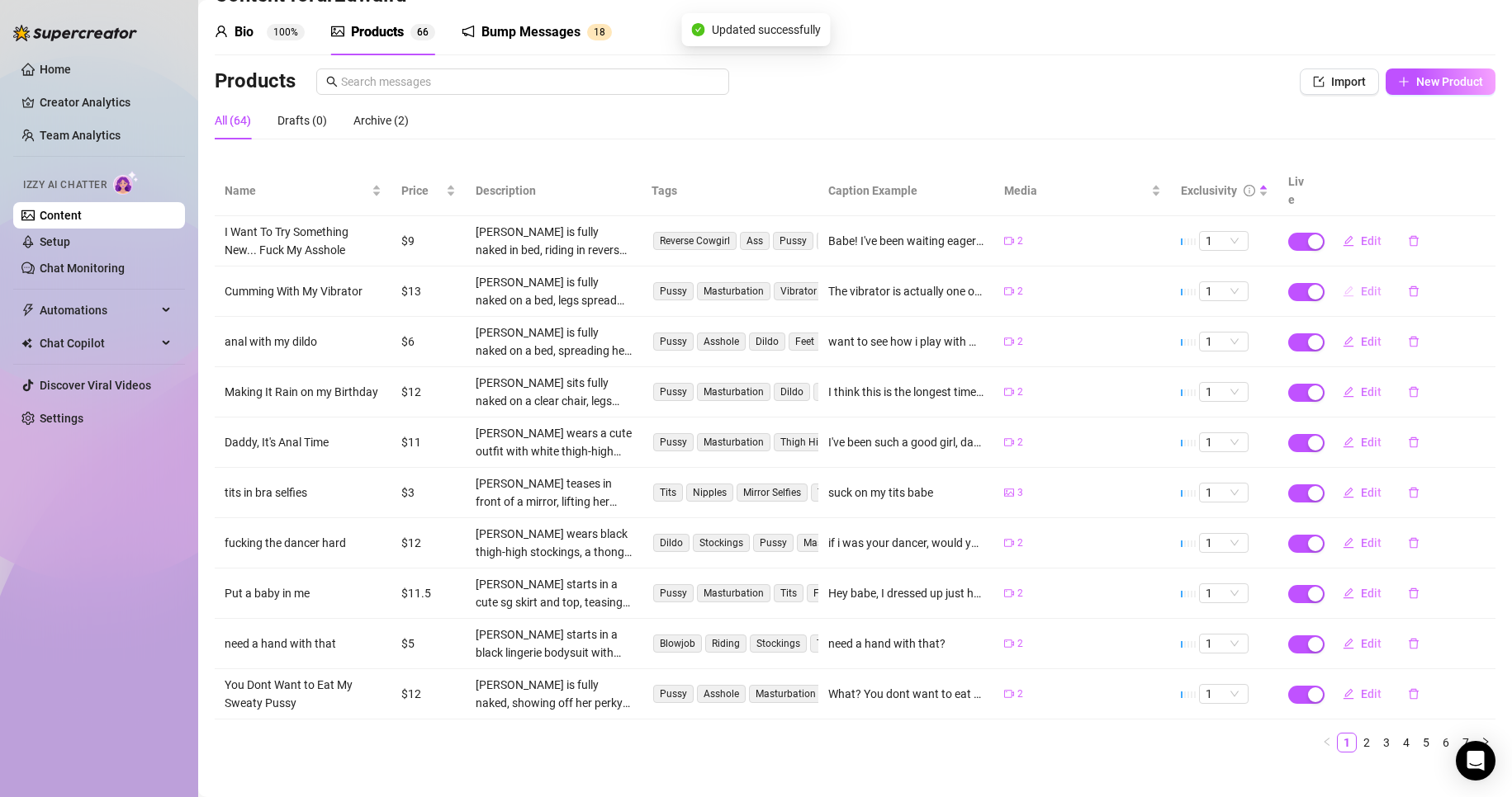
click at [1343, 286] on icon "edit" at bounding box center [1348, 291] width 12 height 12
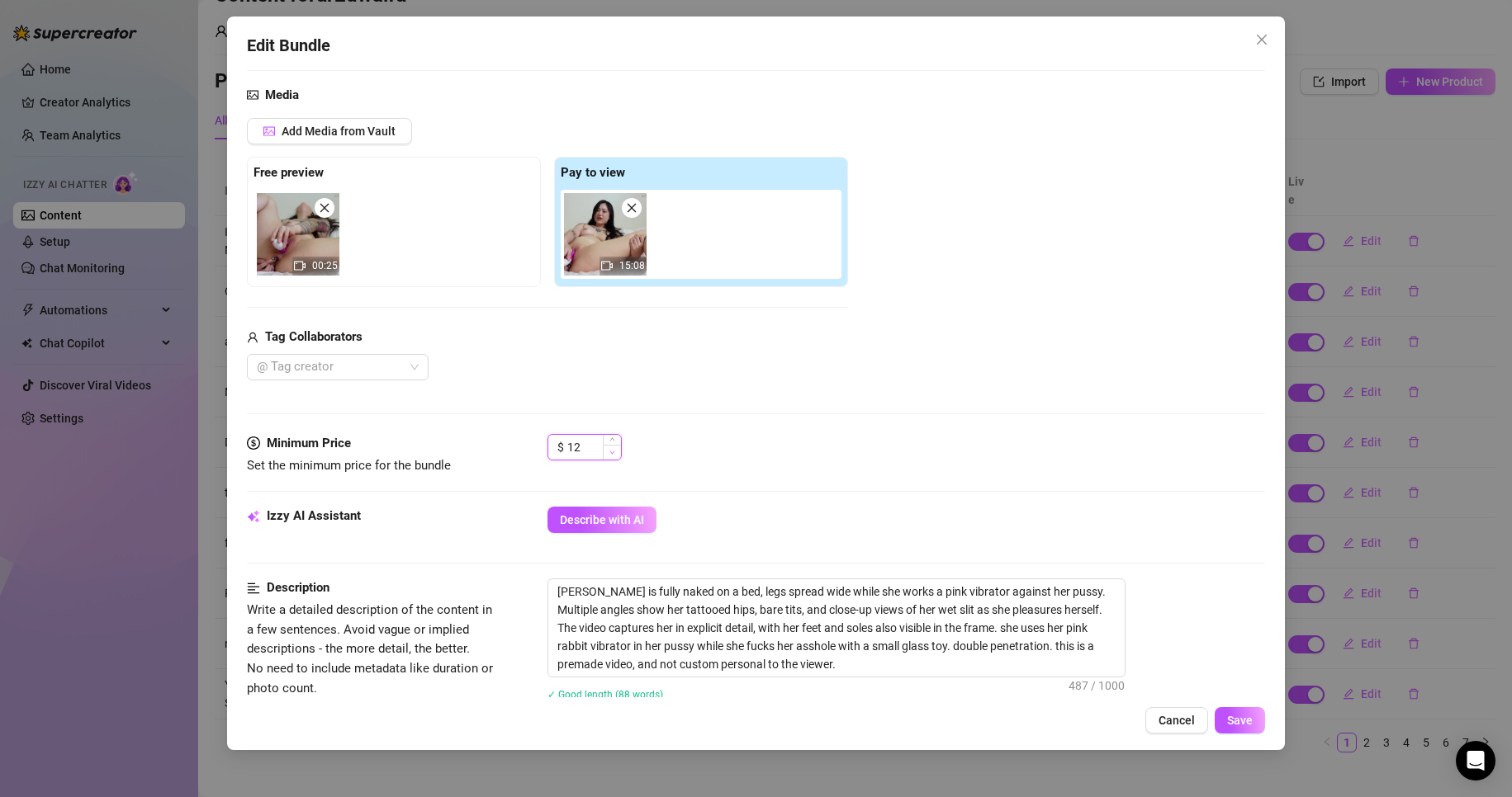
click at [614, 458] on span "Decrease Value" at bounding box center [612, 452] width 18 height 15
click at [1242, 725] on span "Save" at bounding box center [1240, 721] width 25 height 14
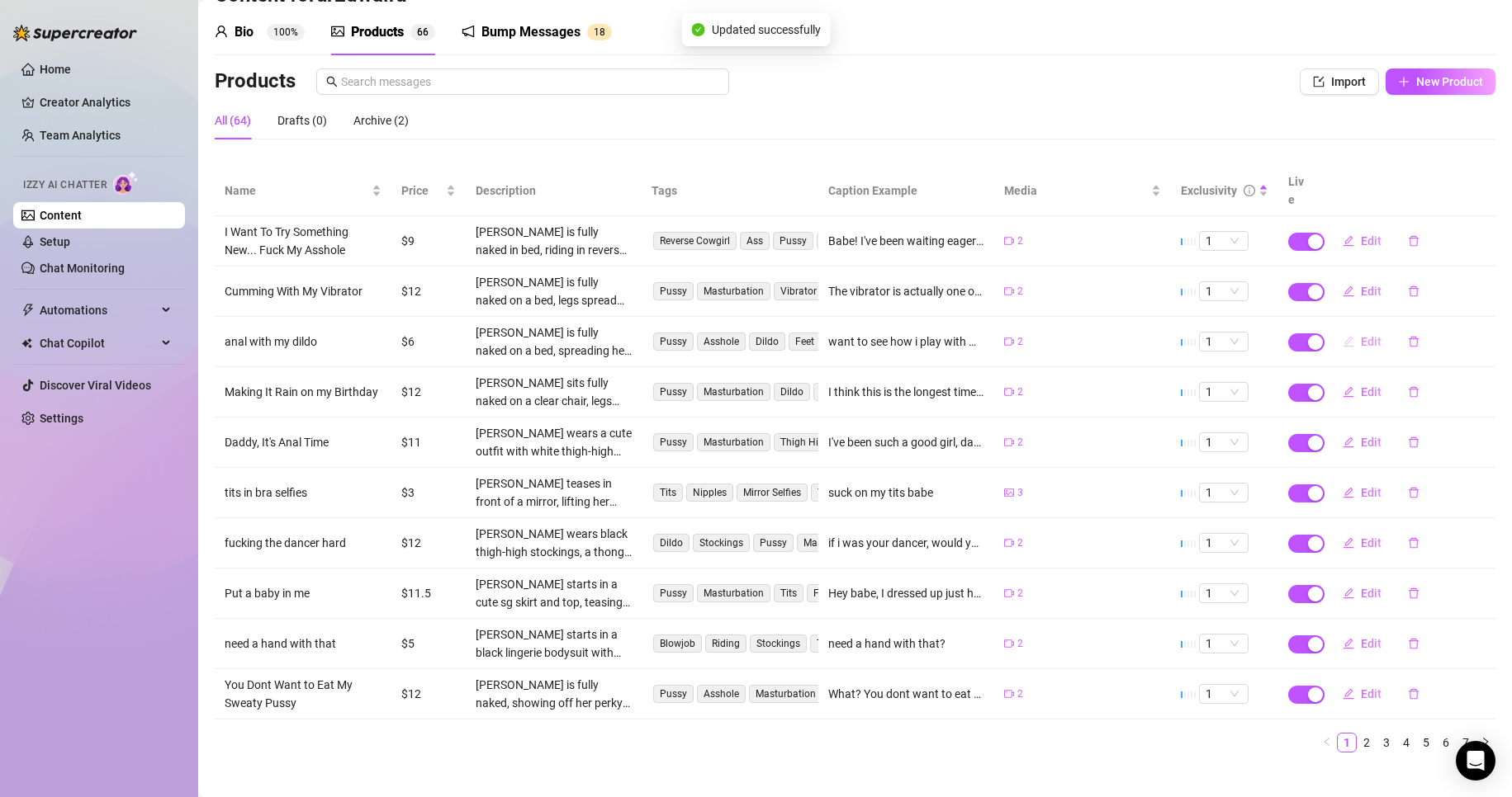
click at [1361, 335] on span "Edit" at bounding box center [1371, 341] width 21 height 14
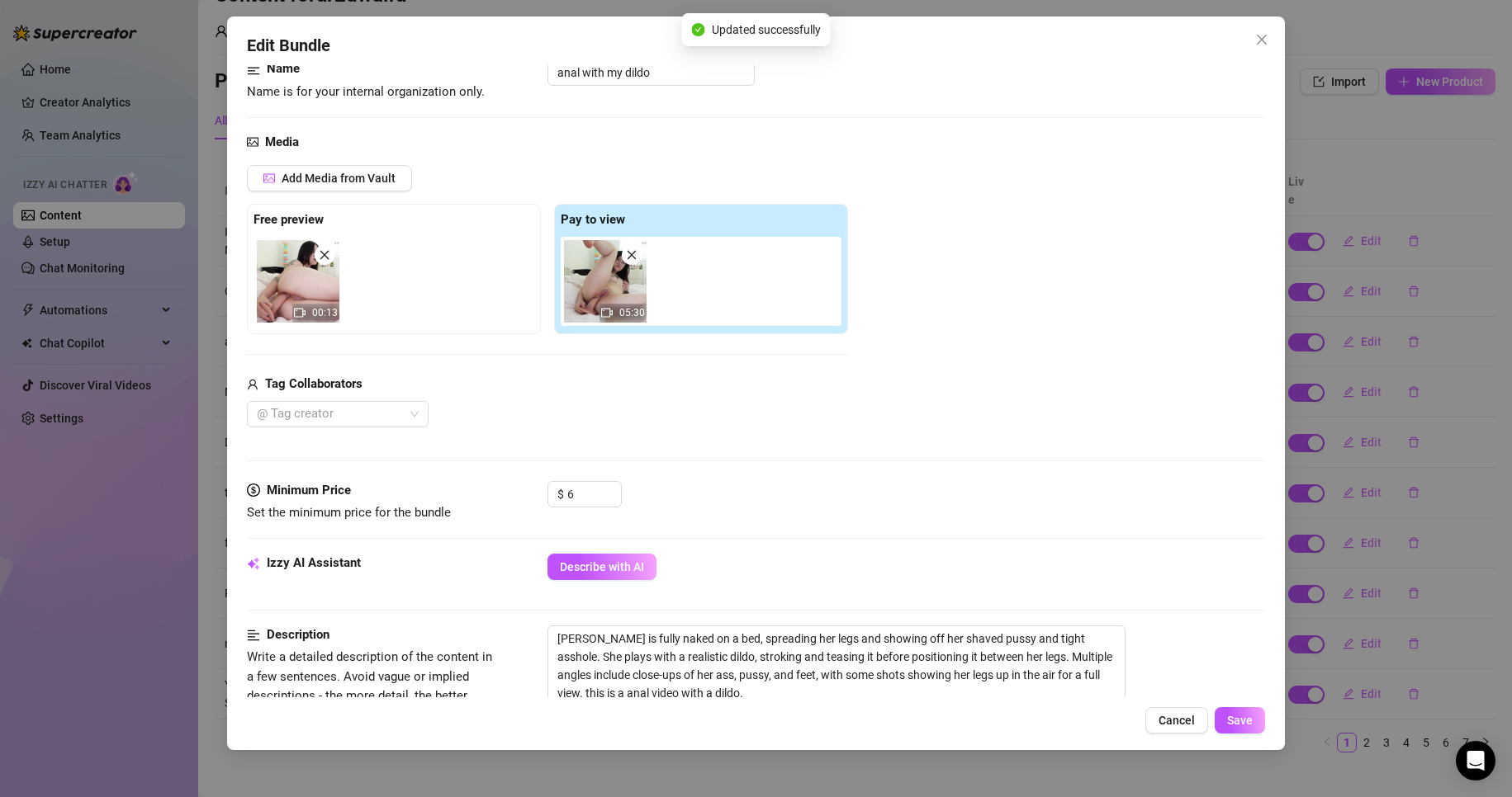
scroll to position [247, 0]
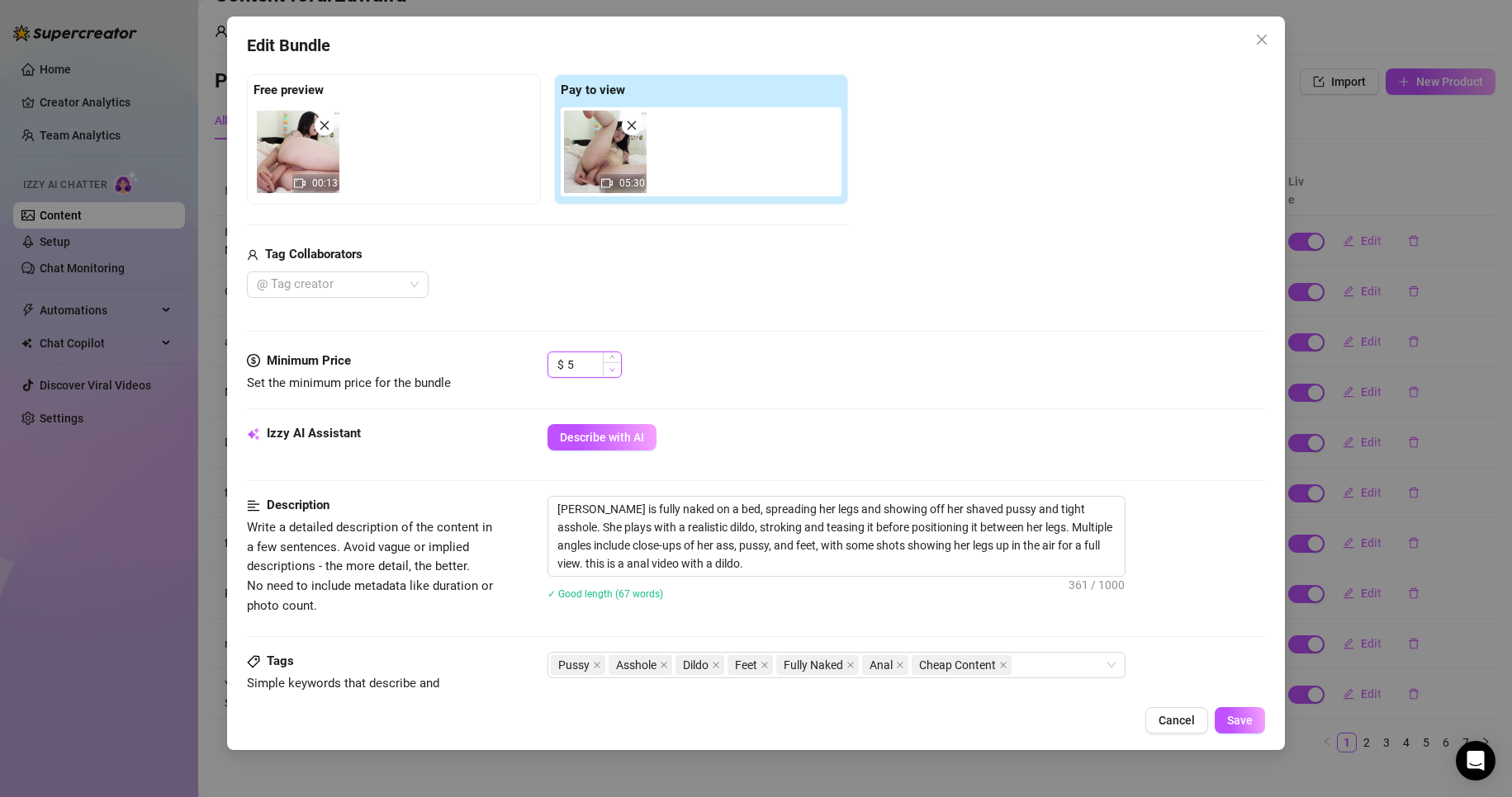
click at [617, 367] on span "Decrease Value" at bounding box center [612, 369] width 18 height 15
click at [1243, 725] on span "Save" at bounding box center [1240, 721] width 25 height 14
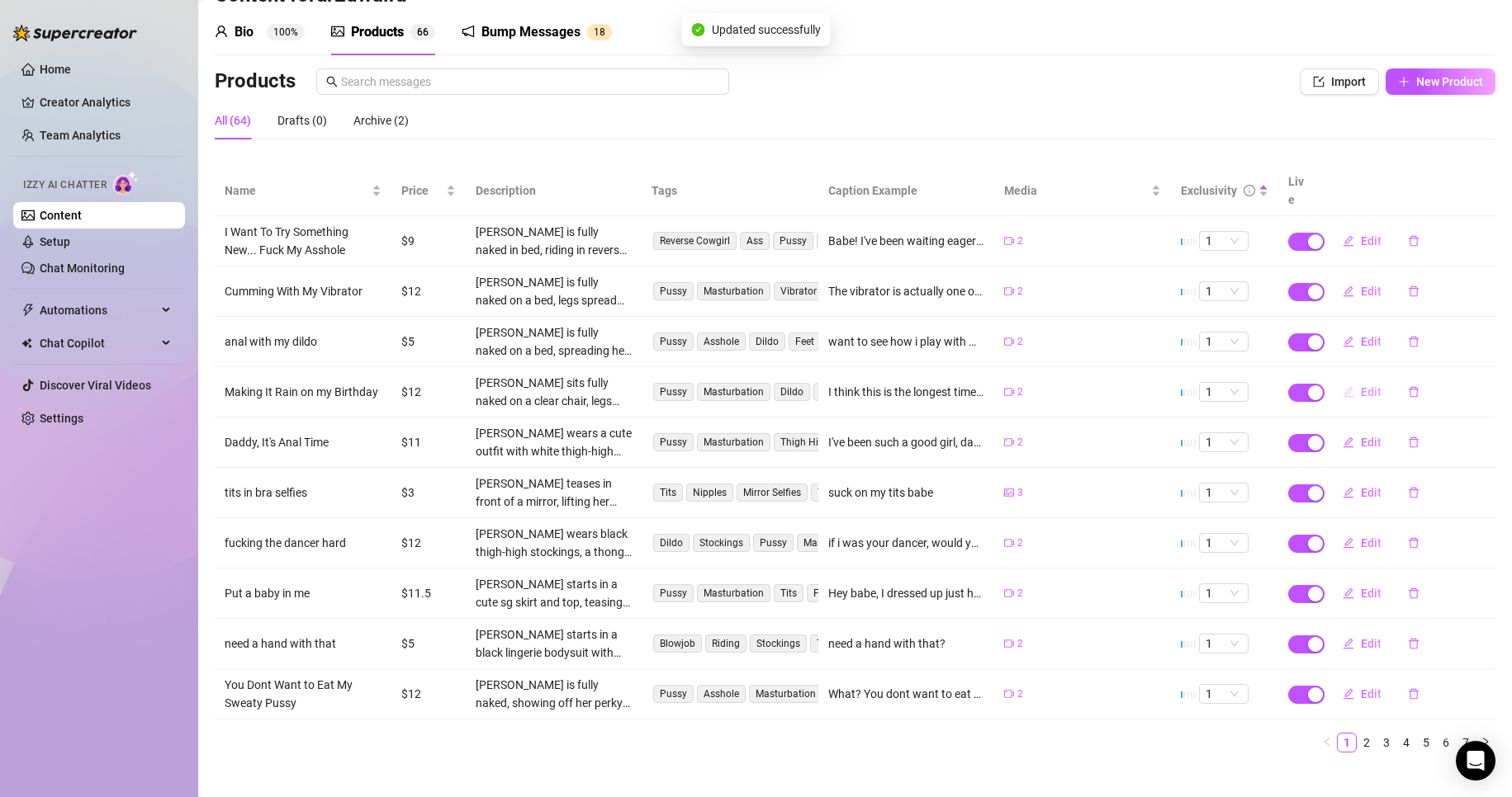
click at [1345, 378] on button "Edit" at bounding box center [1363, 391] width 66 height 26
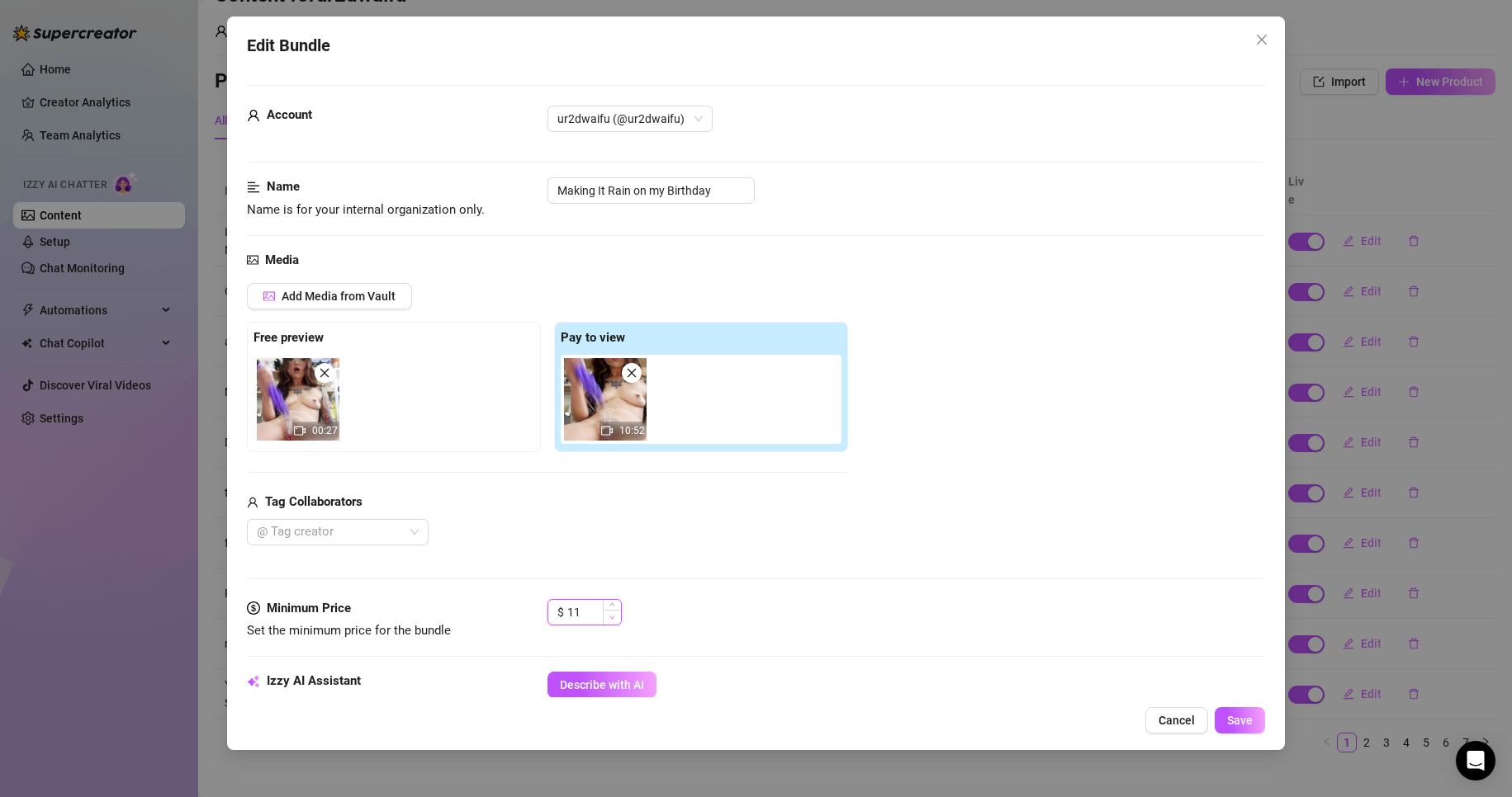
click at [616, 617] on span "Decrease Value" at bounding box center [612, 617] width 18 height 15
click at [1253, 723] on button "Save" at bounding box center [1240, 720] width 50 height 26
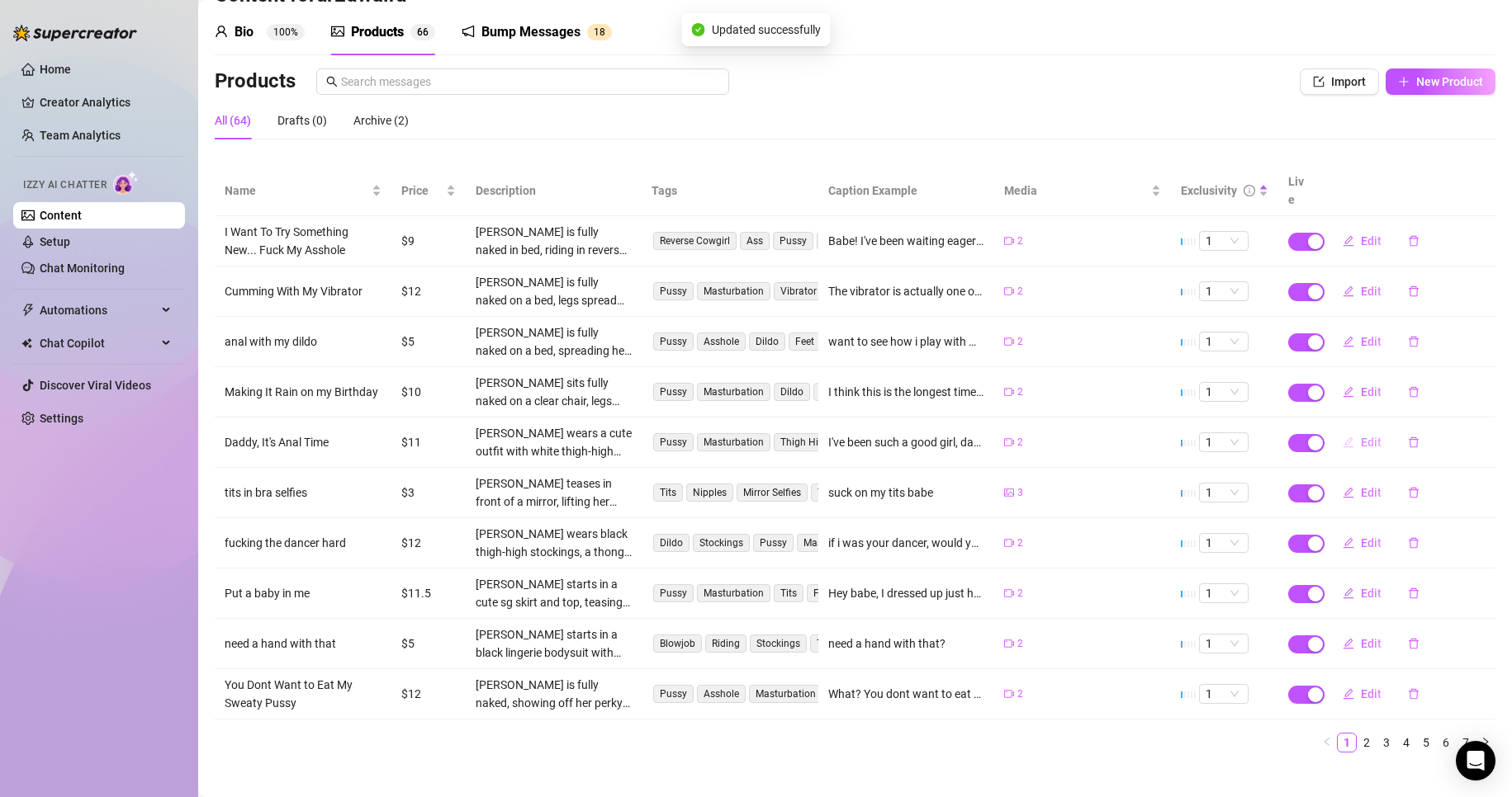
click at [1348, 429] on button "Edit" at bounding box center [1363, 442] width 66 height 26
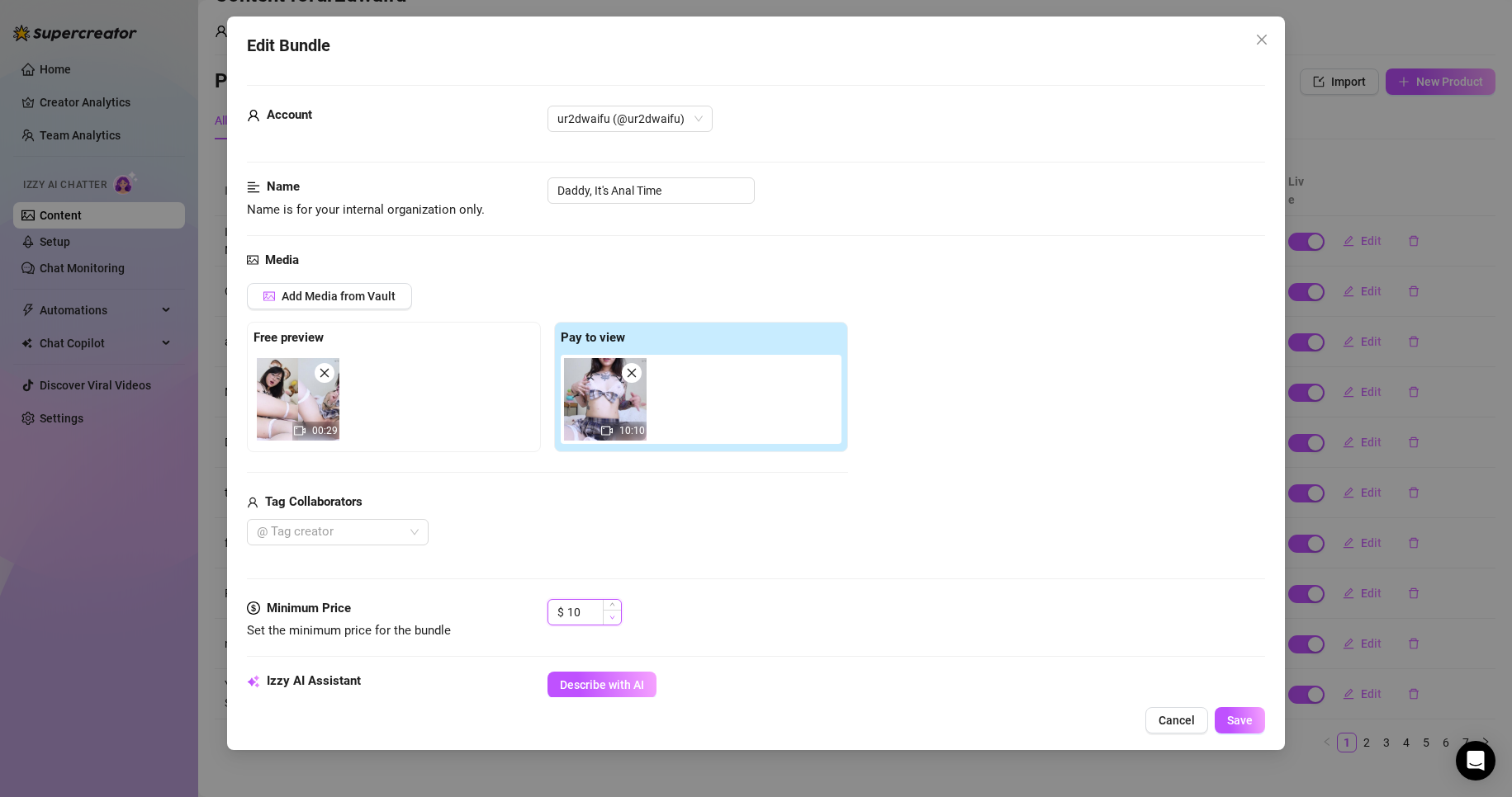
click at [612, 620] on icon "down" at bounding box center [613, 618] width 5 height 5
click at [1242, 725] on span "Save" at bounding box center [1240, 721] width 25 height 14
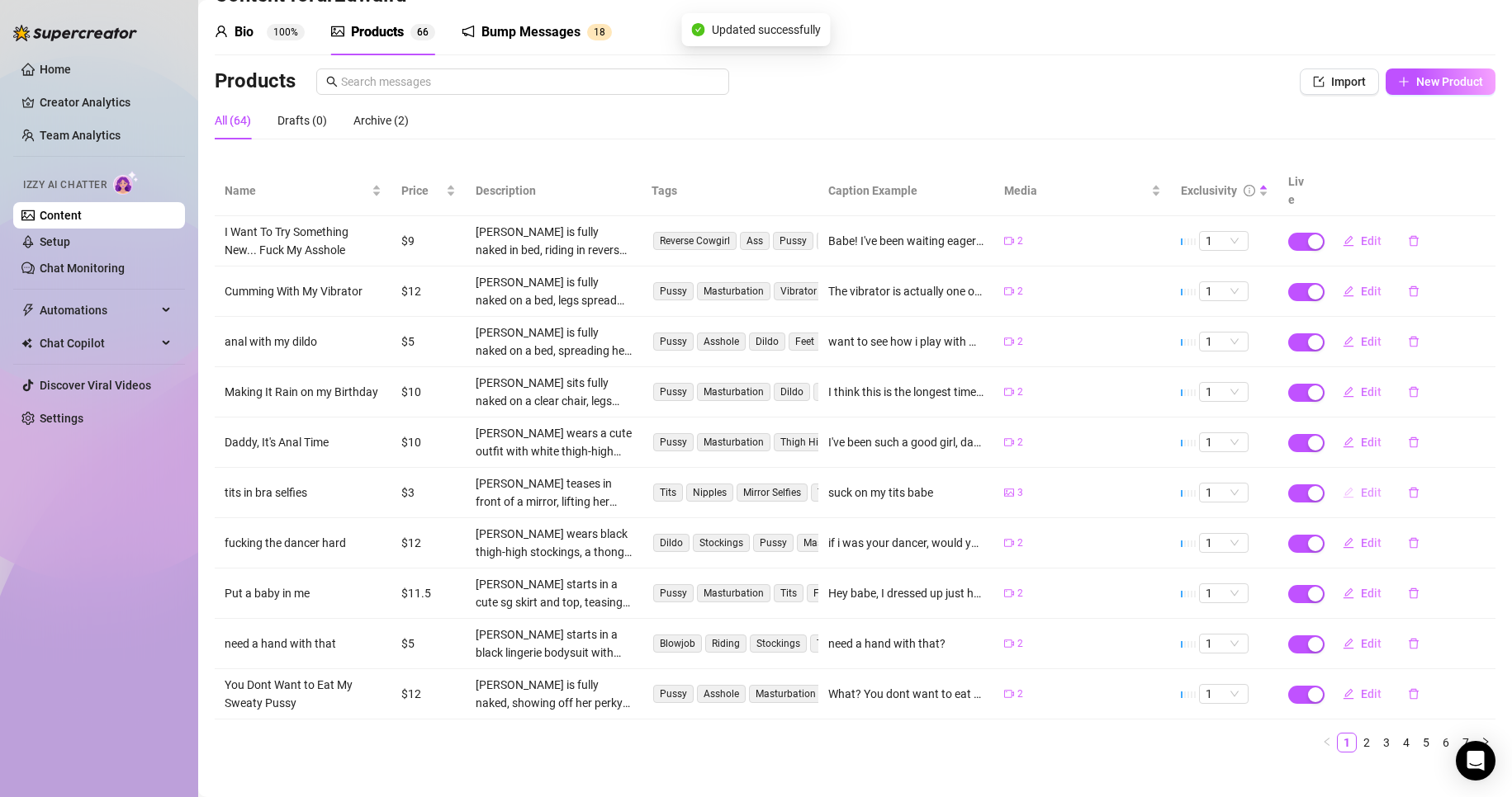
click at [1343, 487] on icon "edit" at bounding box center [1348, 492] width 11 height 11
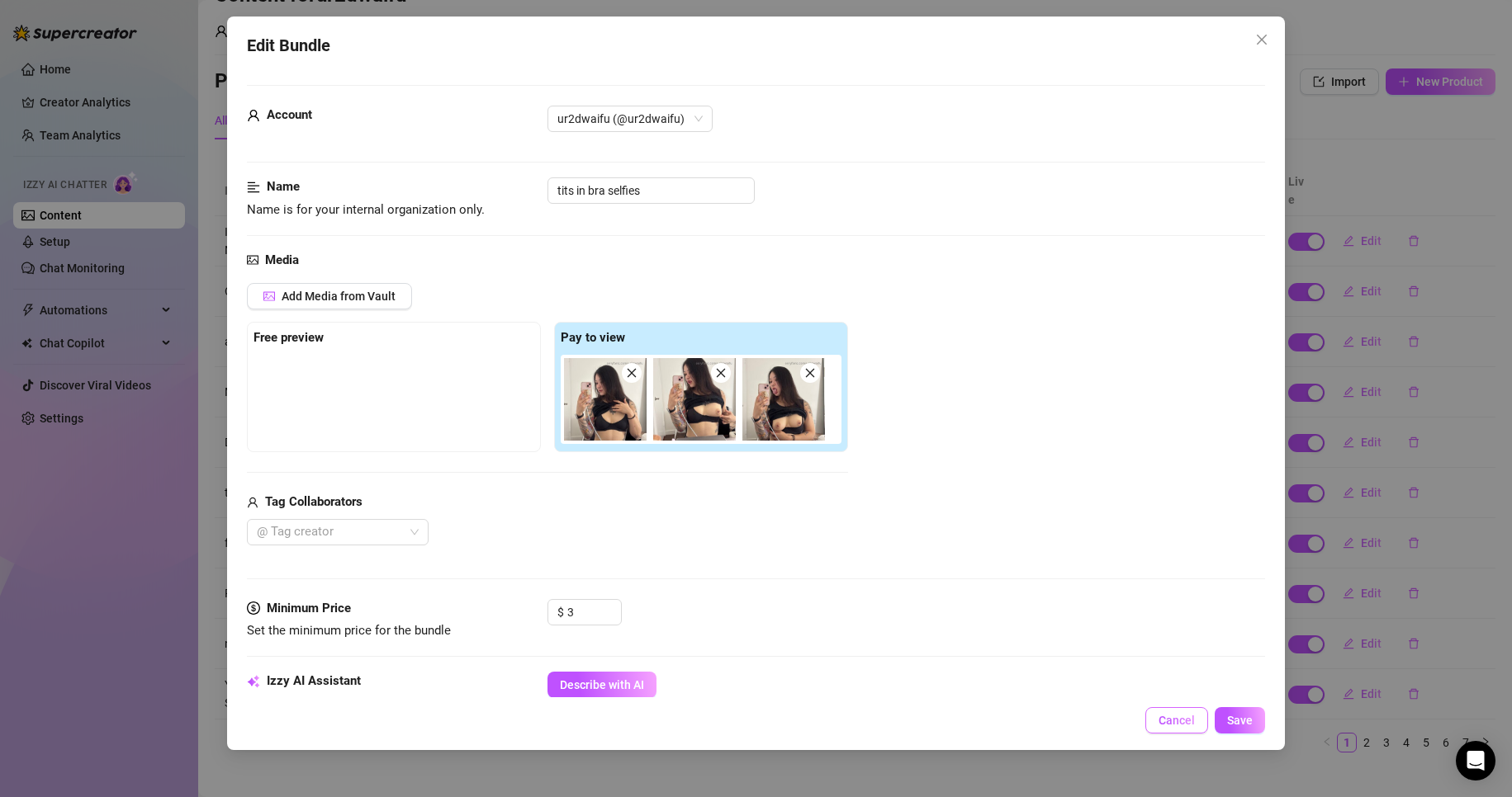
click at [1164, 716] on span "Cancel" at bounding box center [1177, 721] width 36 height 14
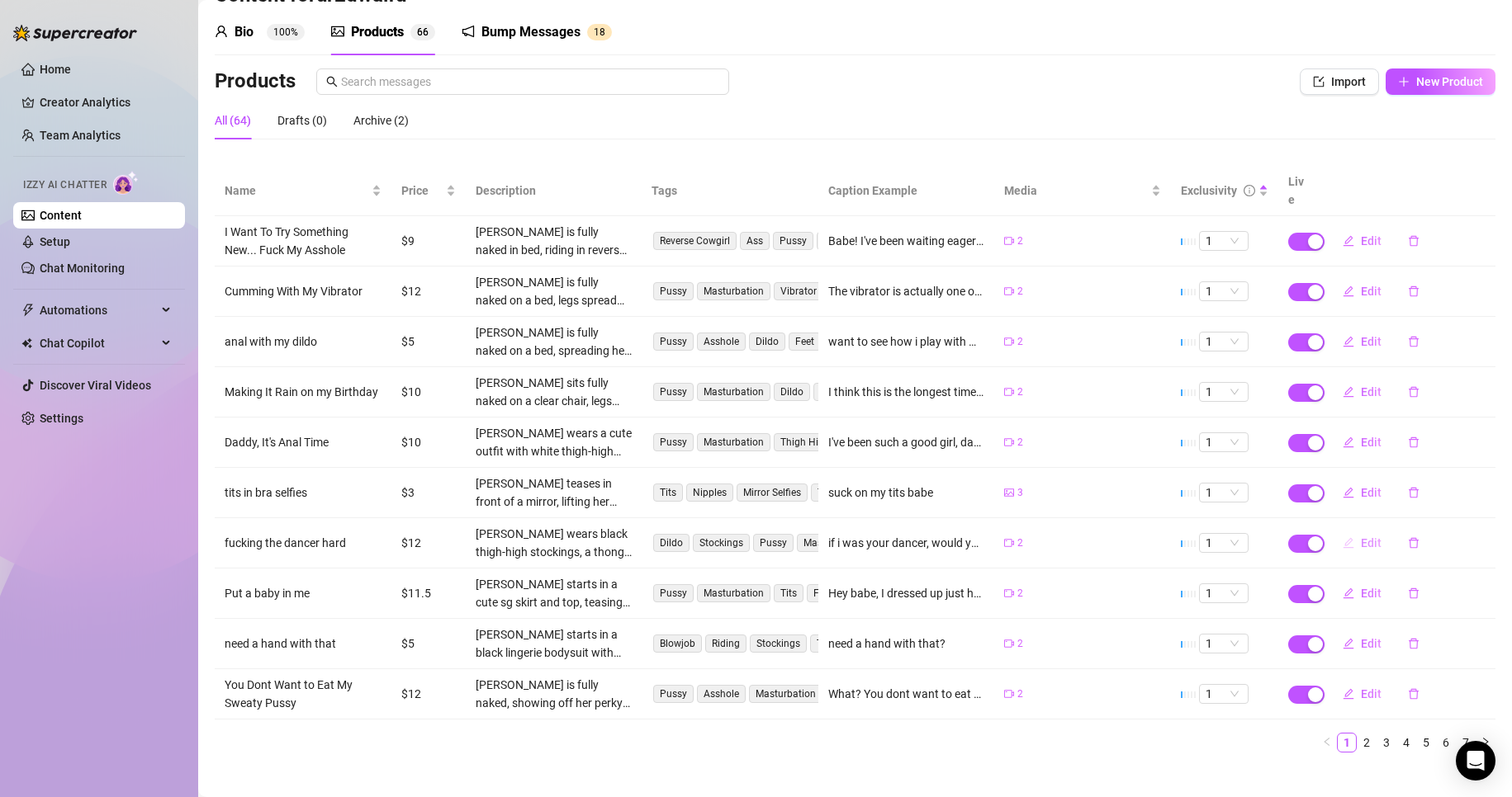
click at [1348, 530] on button "Edit" at bounding box center [1363, 542] width 66 height 26
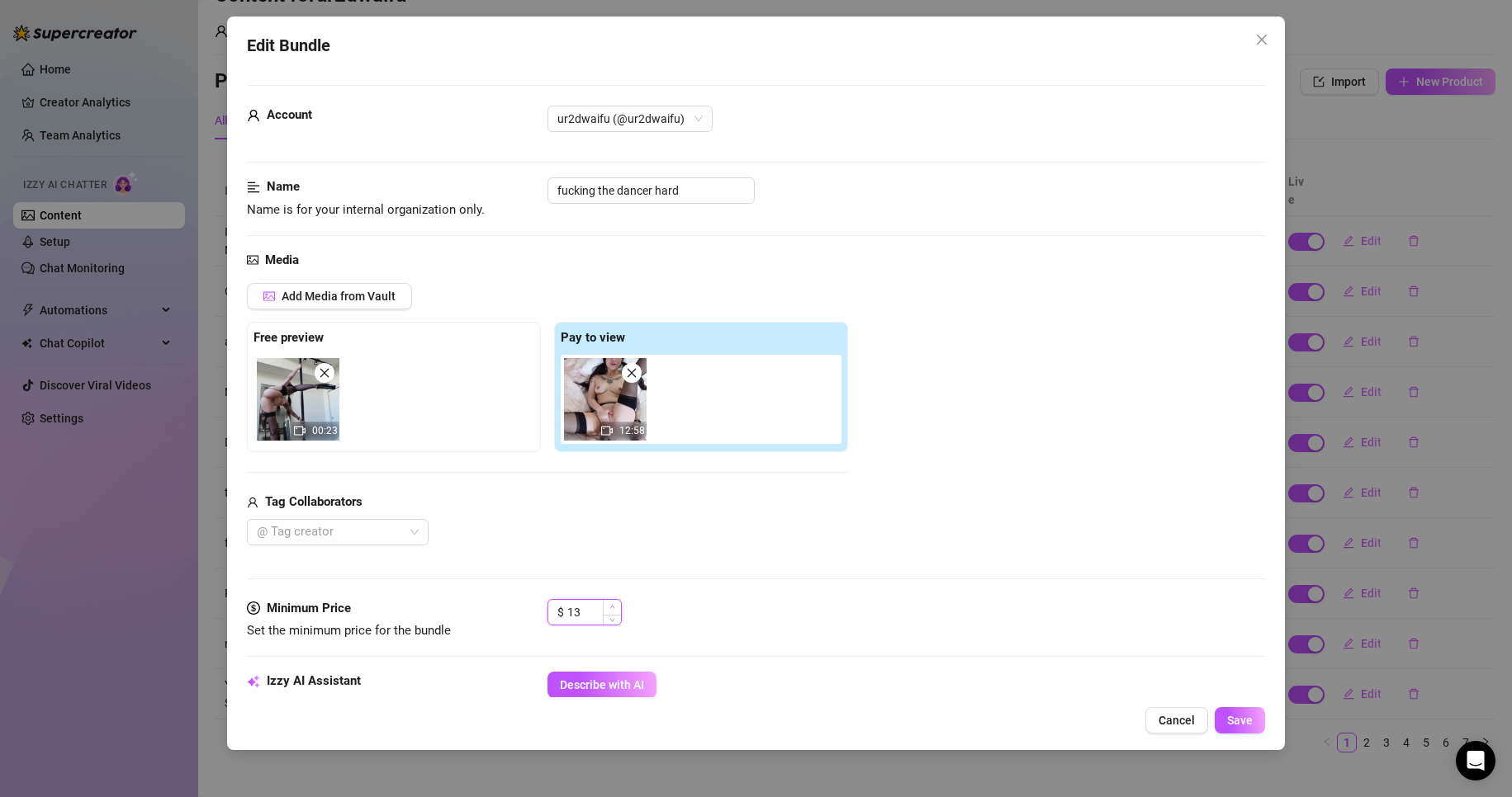
click at [614, 607] on icon "up" at bounding box center [613, 607] width 5 height 5
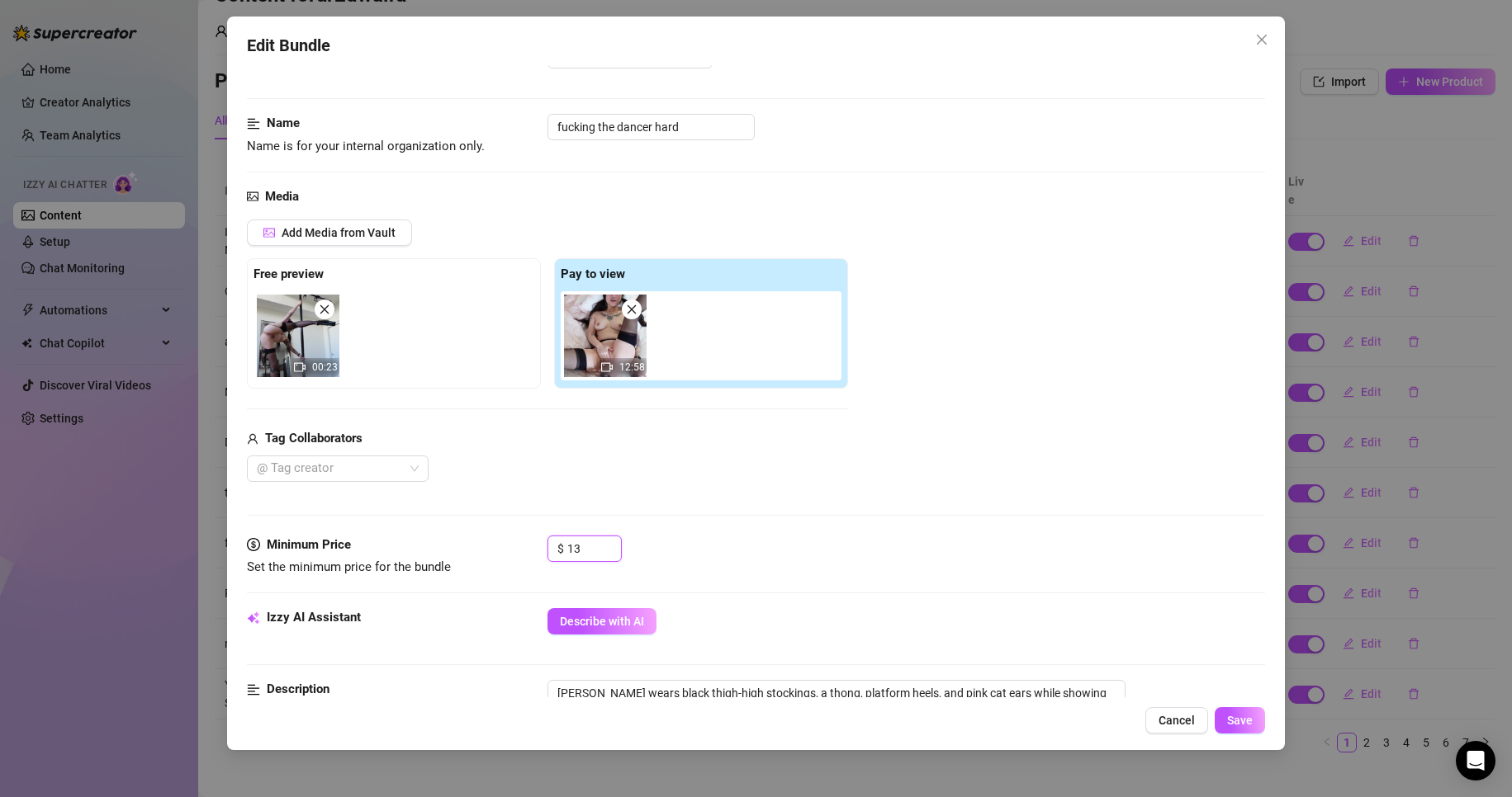
scroll to position [83, 0]
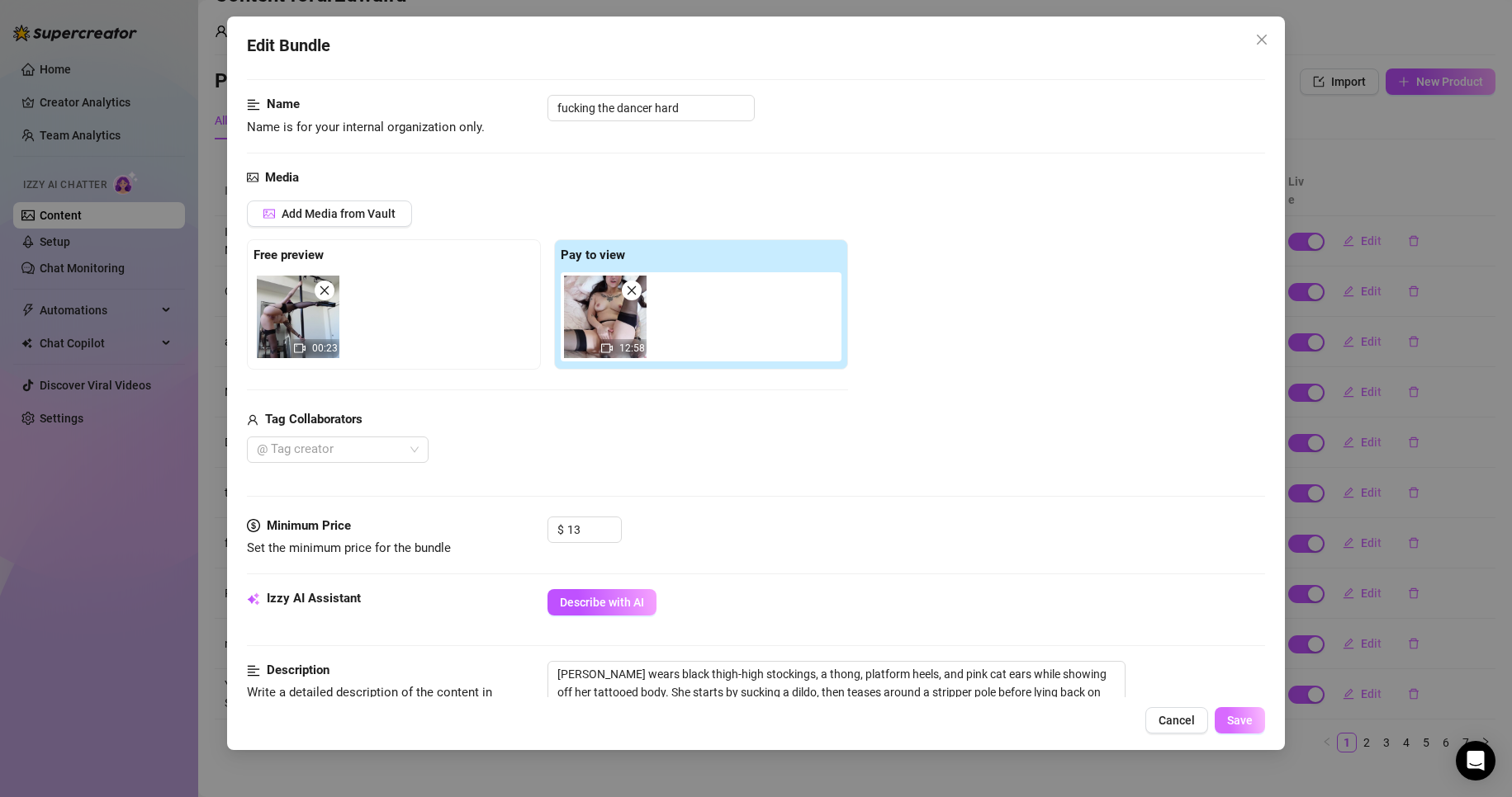
click at [1254, 717] on button "Save" at bounding box center [1240, 720] width 50 height 26
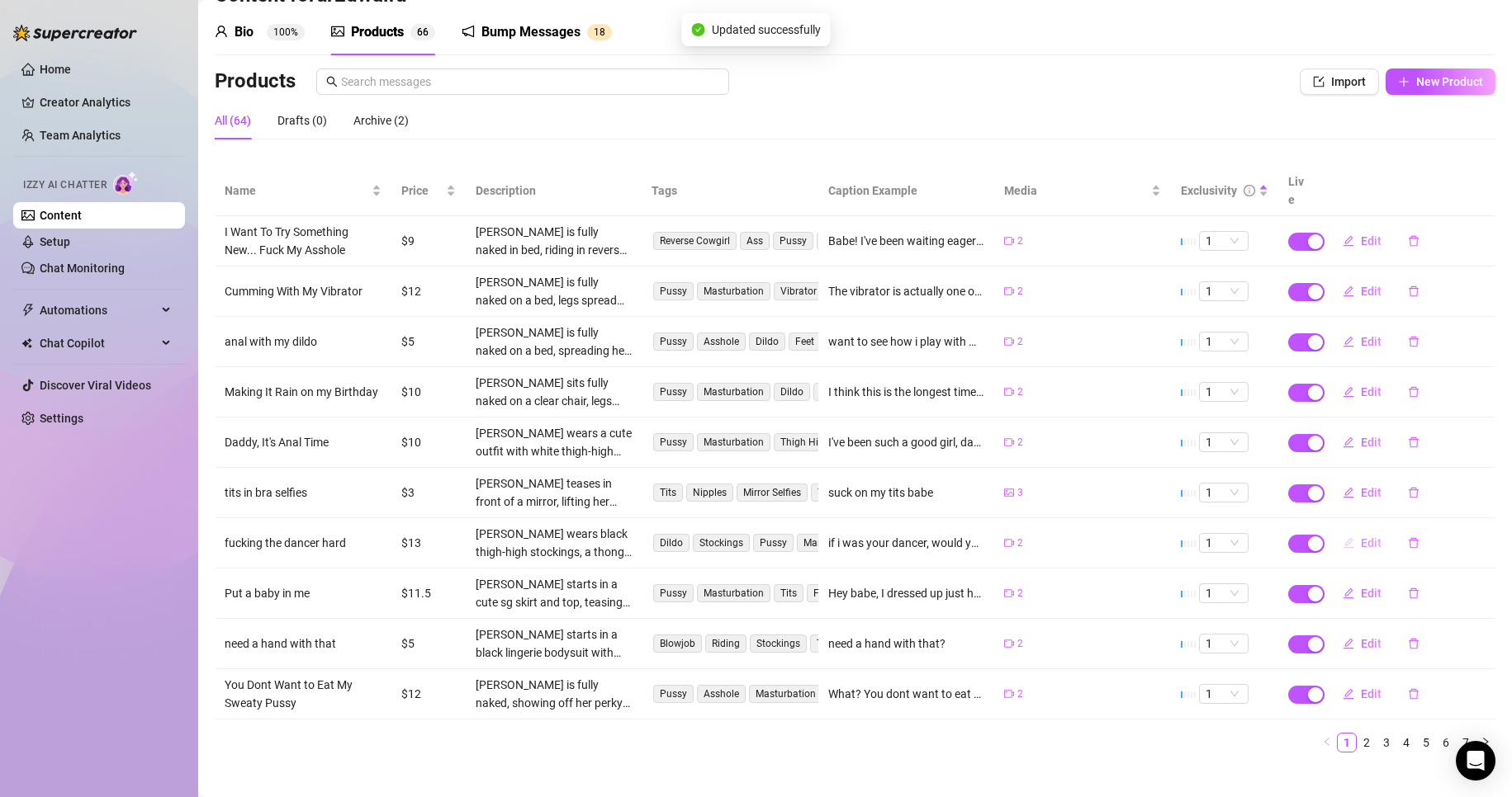
click at [1361, 537] on span "Edit" at bounding box center [1371, 543] width 21 height 14
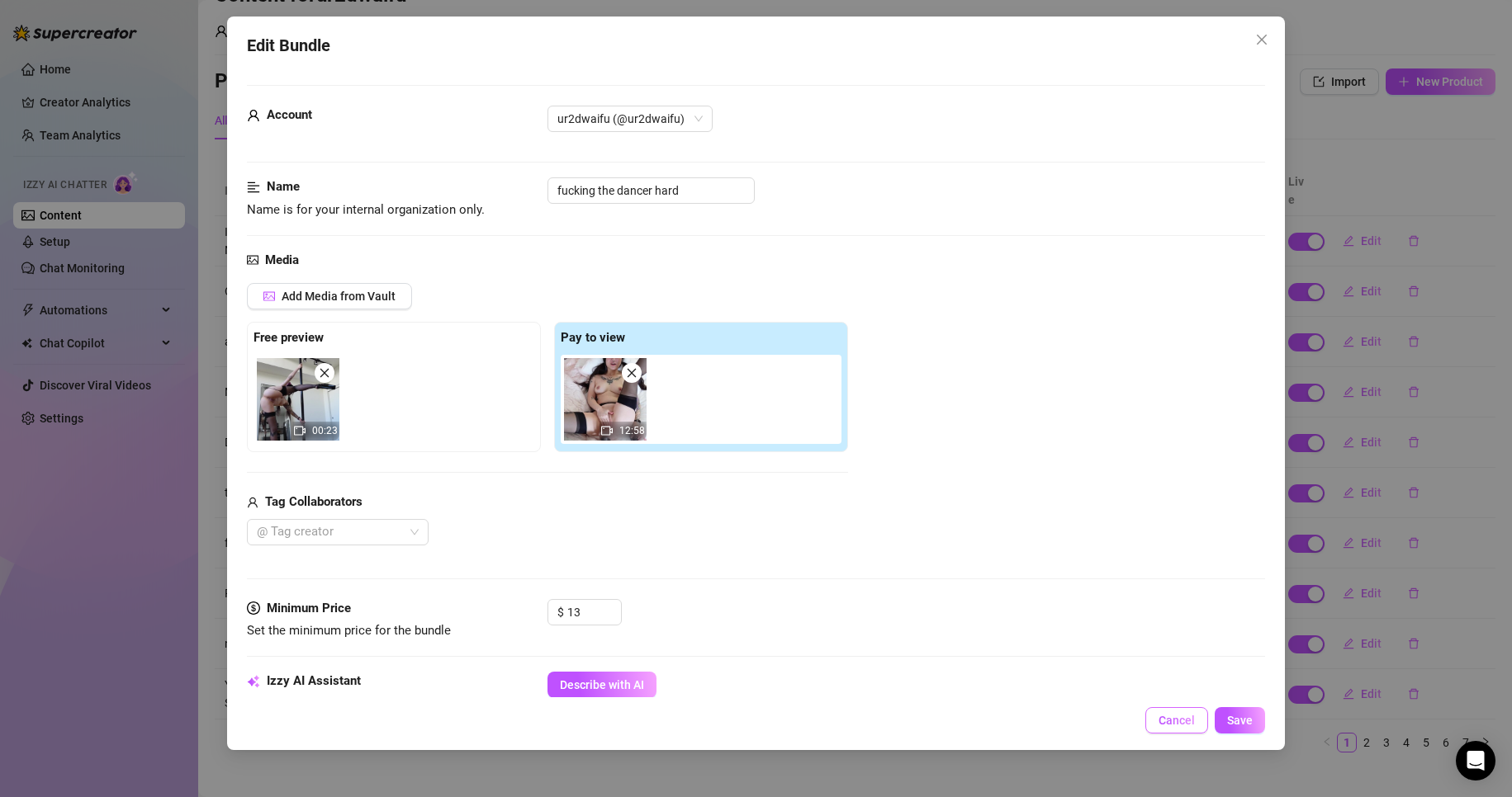
click at [1161, 719] on button "Cancel" at bounding box center [1176, 720] width 63 height 26
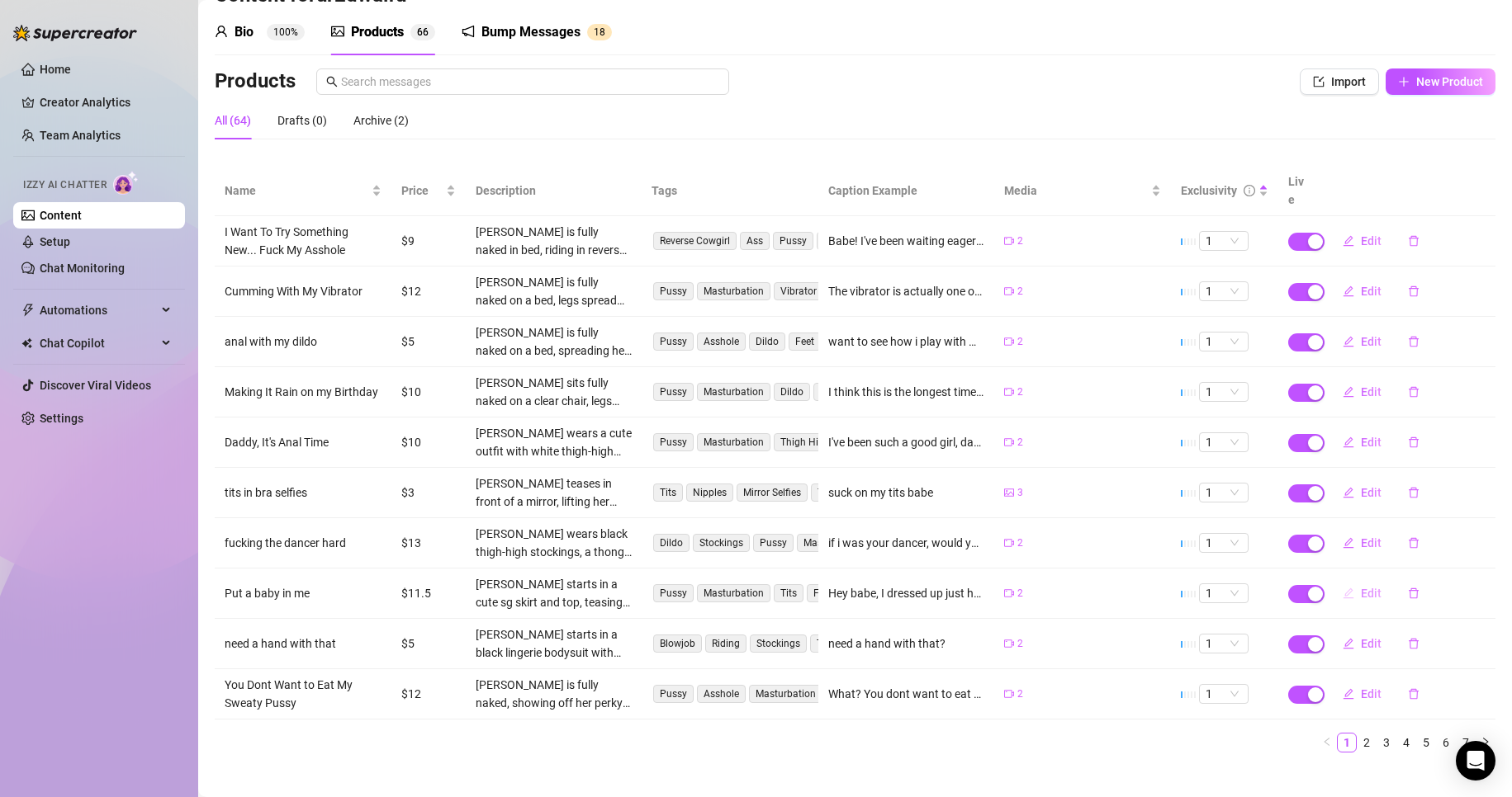
click at [1366, 587] on span "Edit" at bounding box center [1371, 593] width 21 height 14
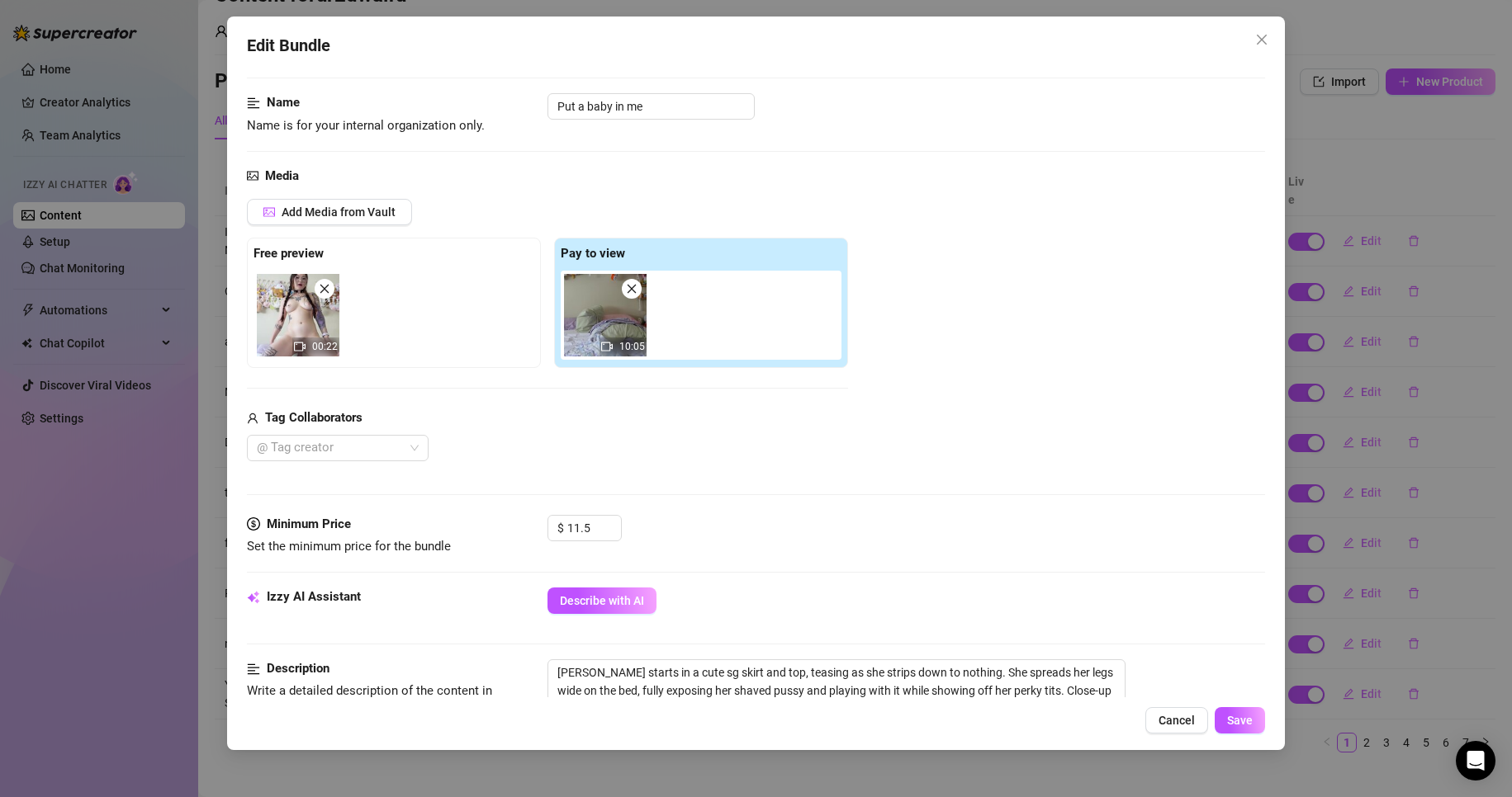
scroll to position [165, 0]
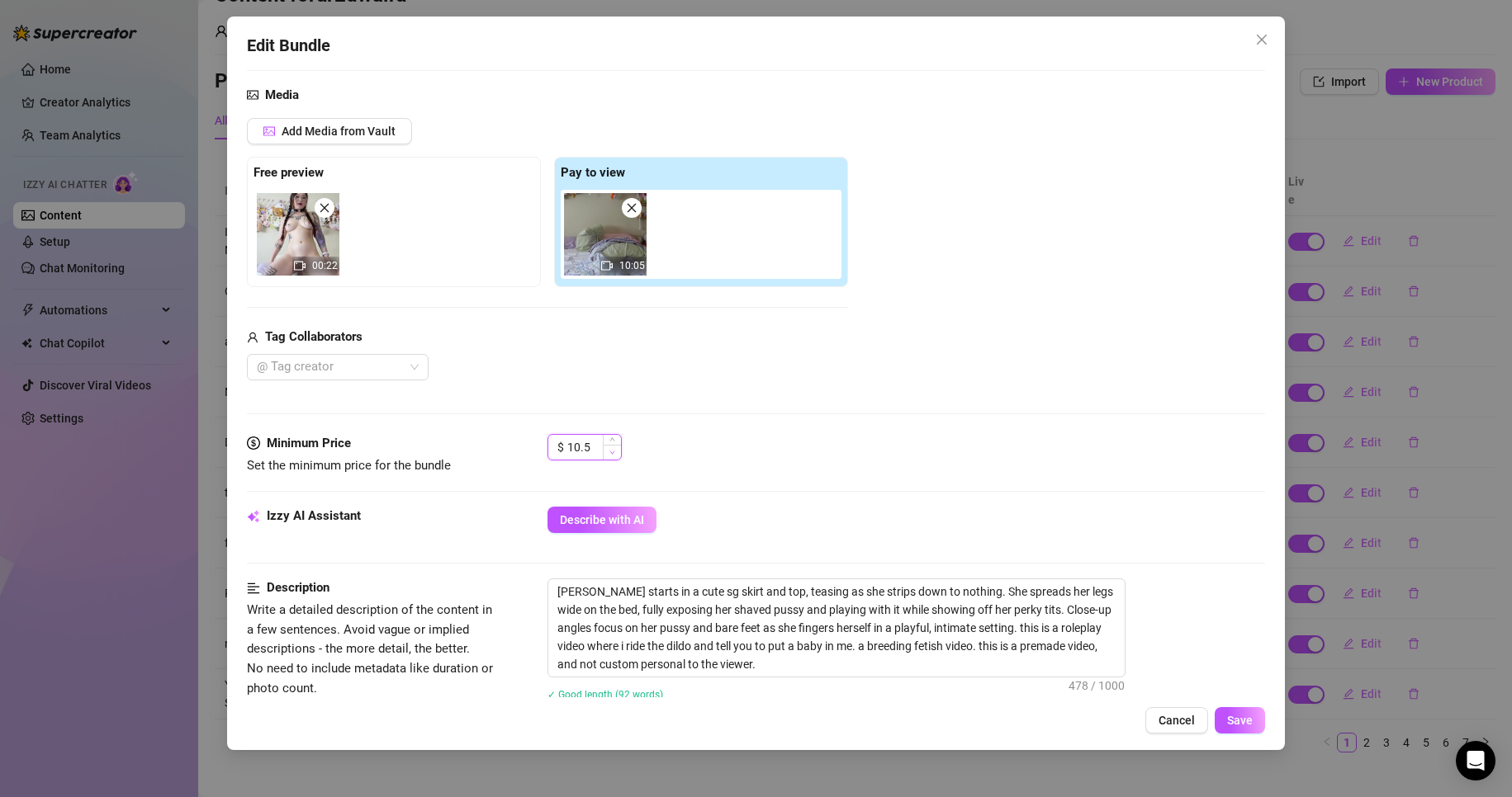
click at [610, 453] on icon "down" at bounding box center [613, 452] width 5 height 5
drag, startPoint x: 596, startPoint y: 449, endPoint x: 583, endPoint y: 447, distance: 13.2
click at [583, 447] on input "10.5" at bounding box center [594, 447] width 54 height 25
click at [1225, 716] on button "Save" at bounding box center [1240, 720] width 50 height 26
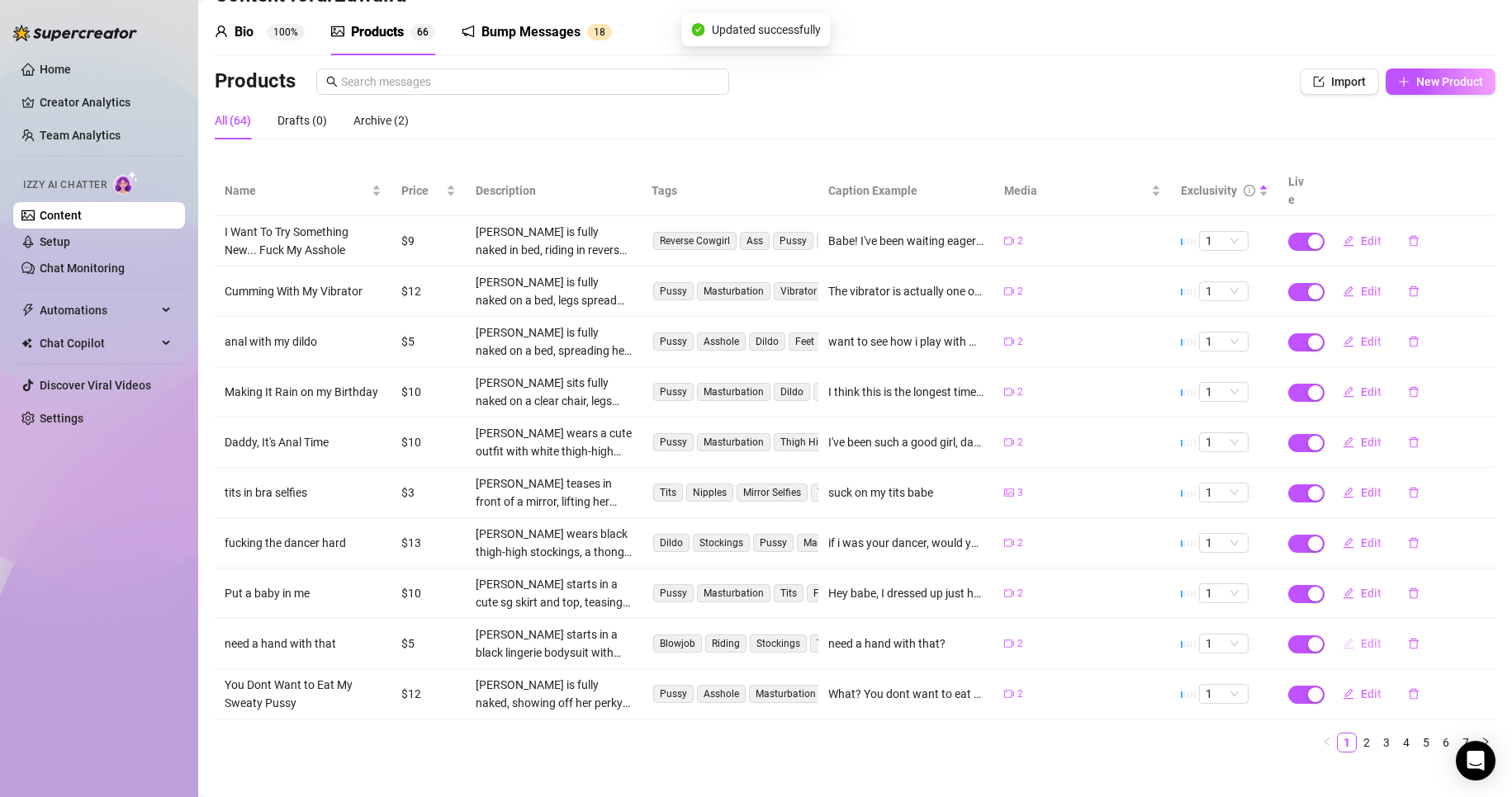
click at [1361, 637] on span "Edit" at bounding box center [1371, 643] width 21 height 14
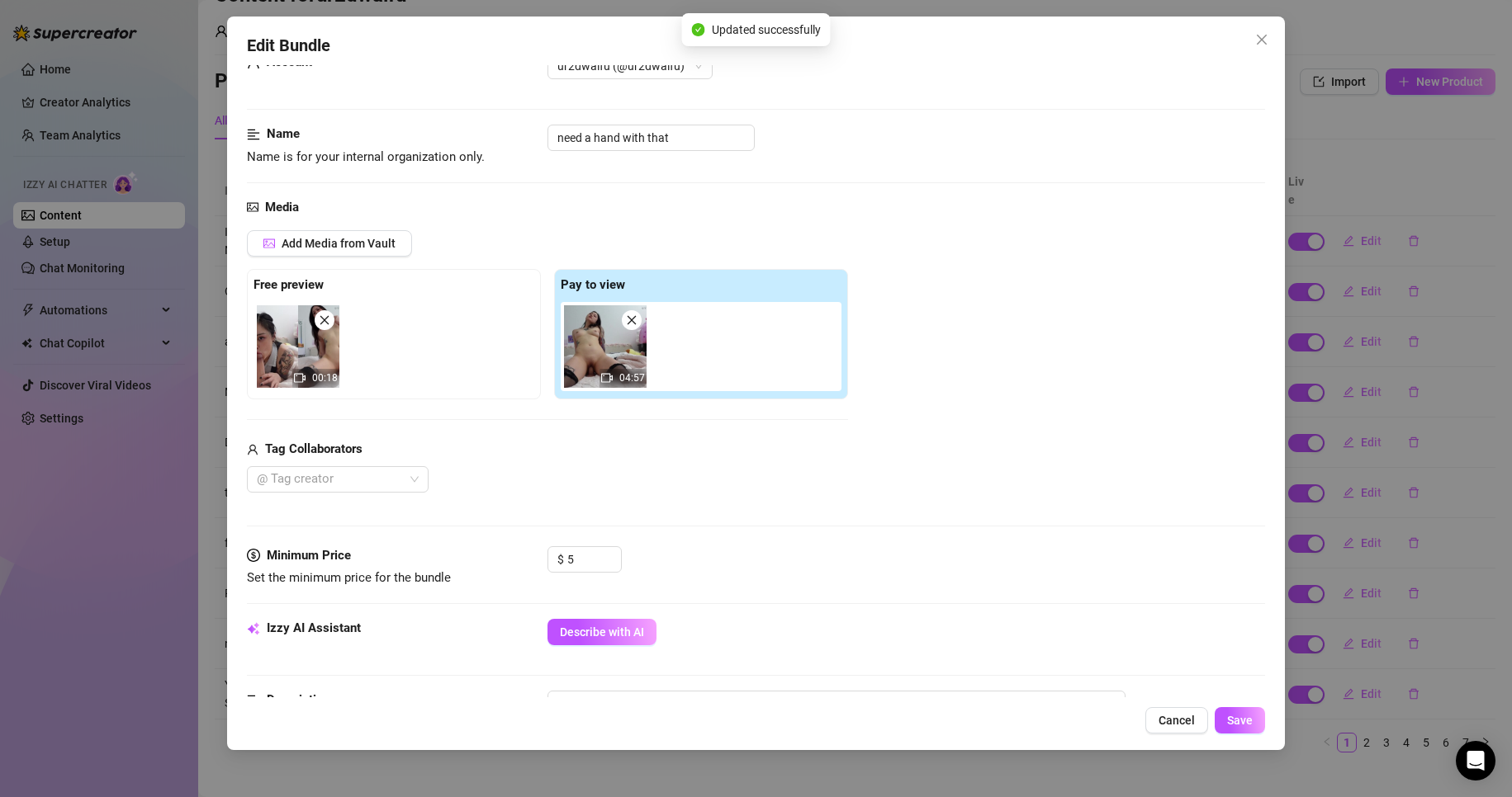
scroll to position [83, 0]
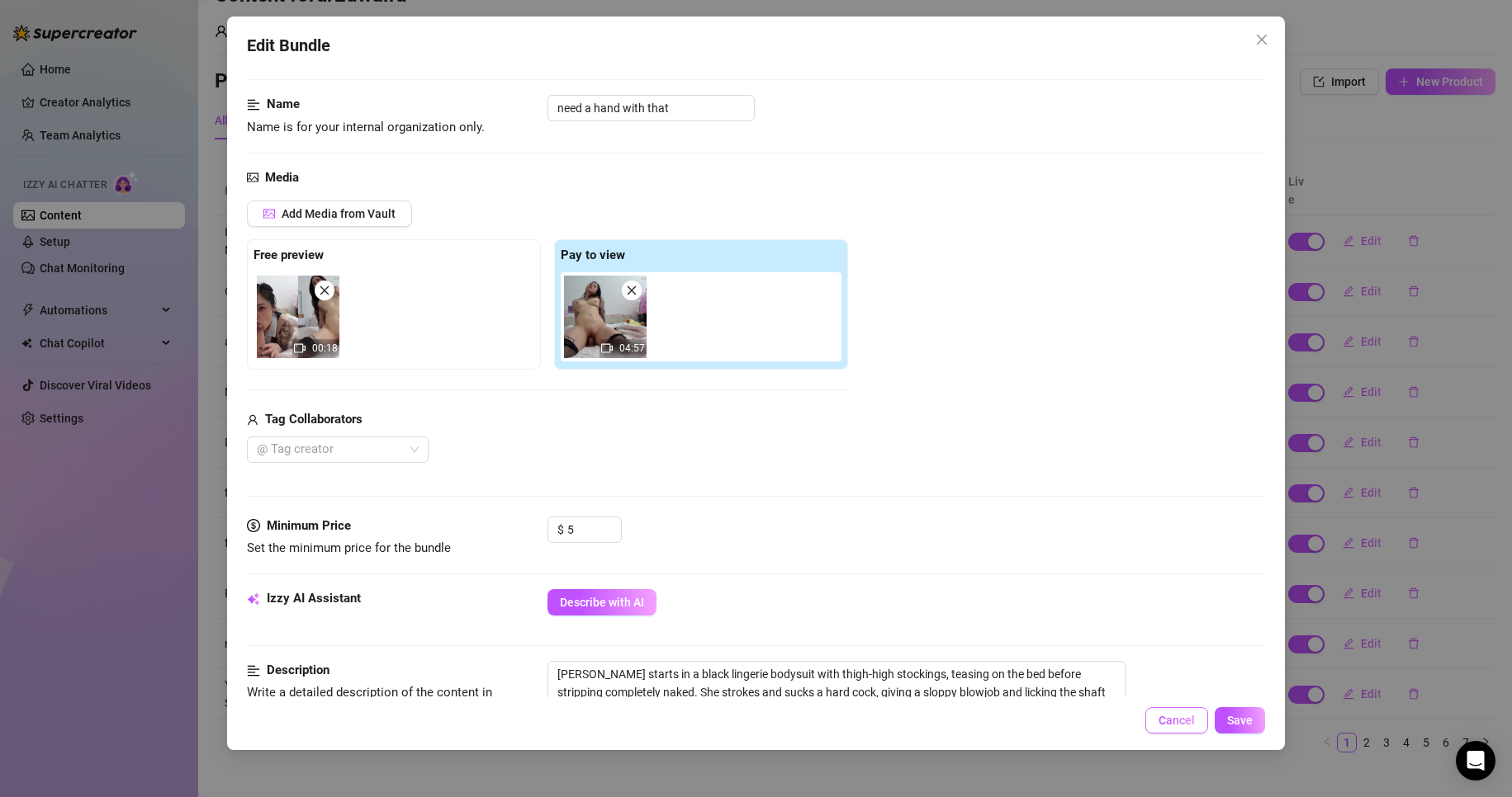
click at [1180, 722] on span "Cancel" at bounding box center [1177, 721] width 36 height 14
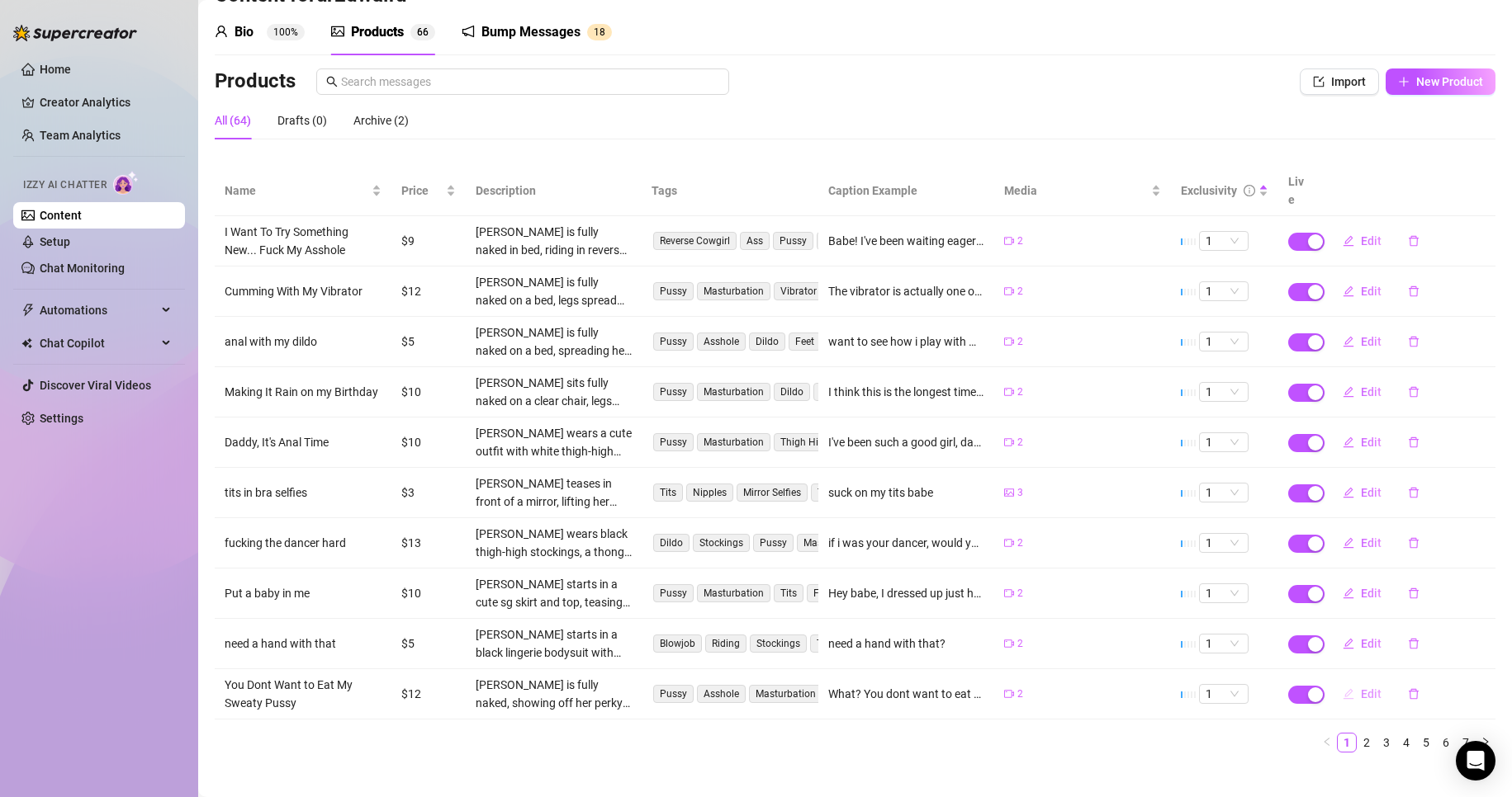
click at [1361, 688] on span "Edit" at bounding box center [1371, 694] width 21 height 14
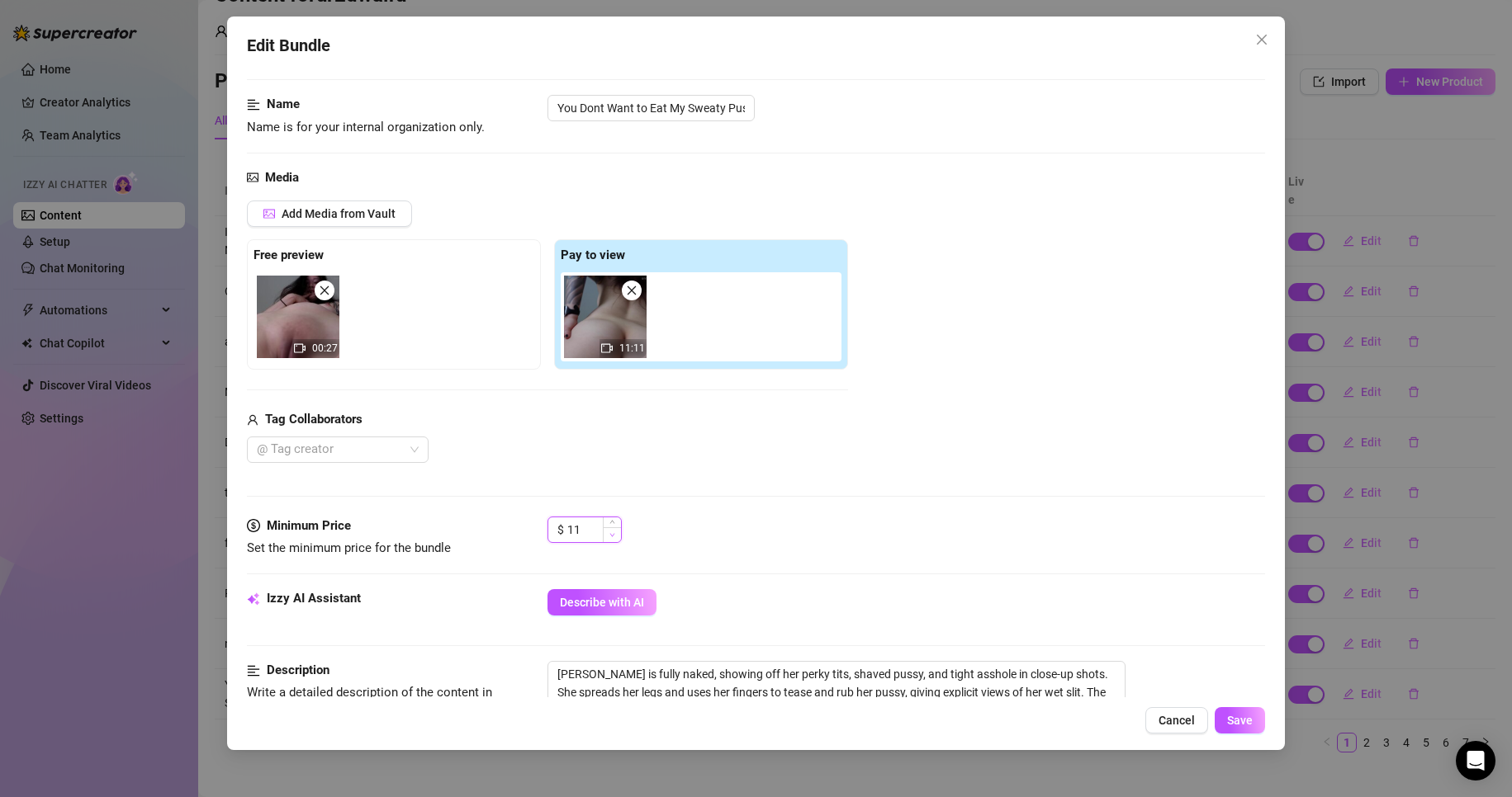
click at [607, 537] on span "Decrease Value" at bounding box center [612, 535] width 18 height 15
click at [607, 521] on span "Increase Value" at bounding box center [612, 525] width 18 height 15
click at [1242, 729] on button "Save" at bounding box center [1240, 720] width 50 height 26
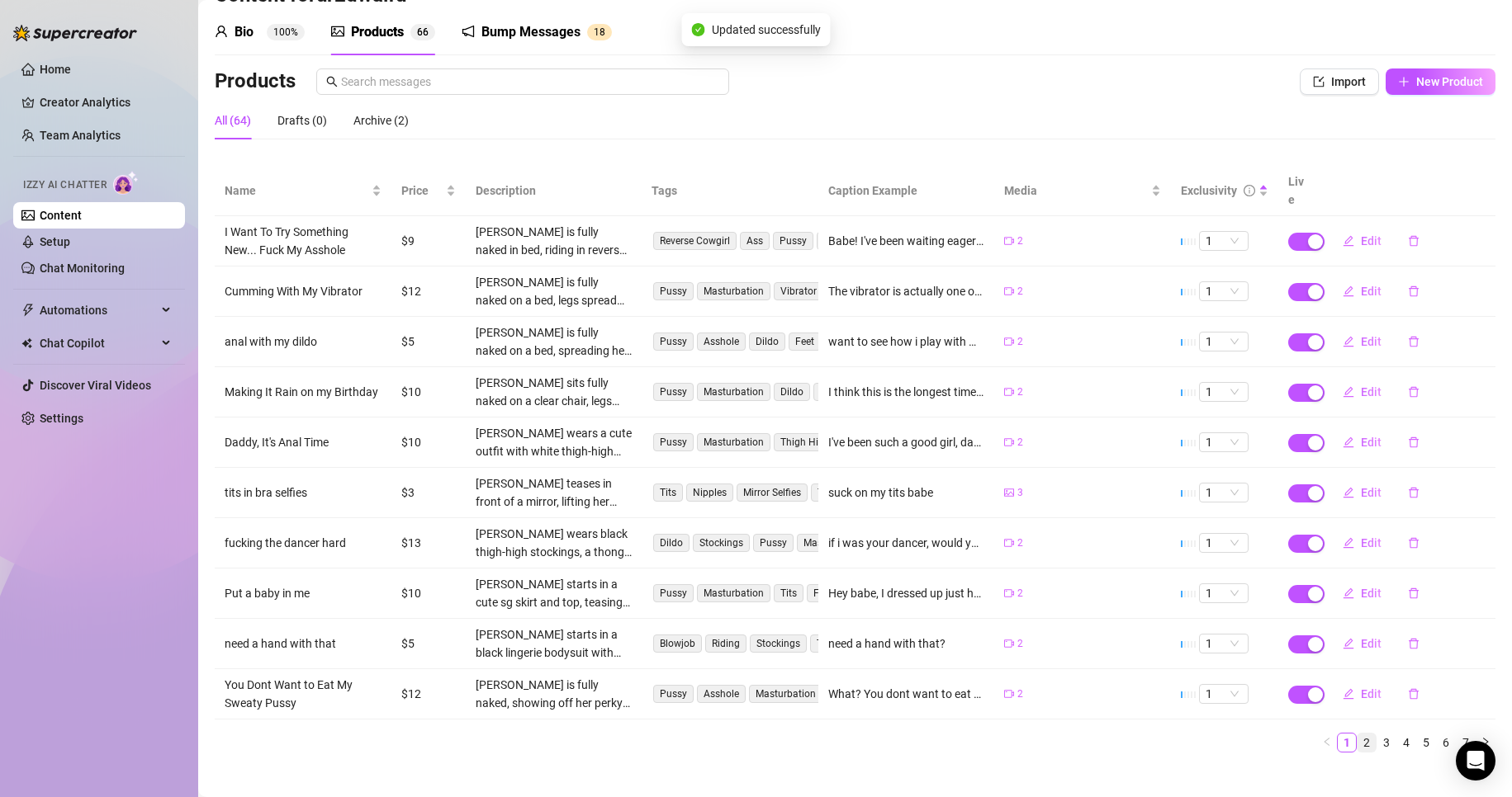
click at [1357, 734] on link "2" at bounding box center [1366, 743] width 18 height 18
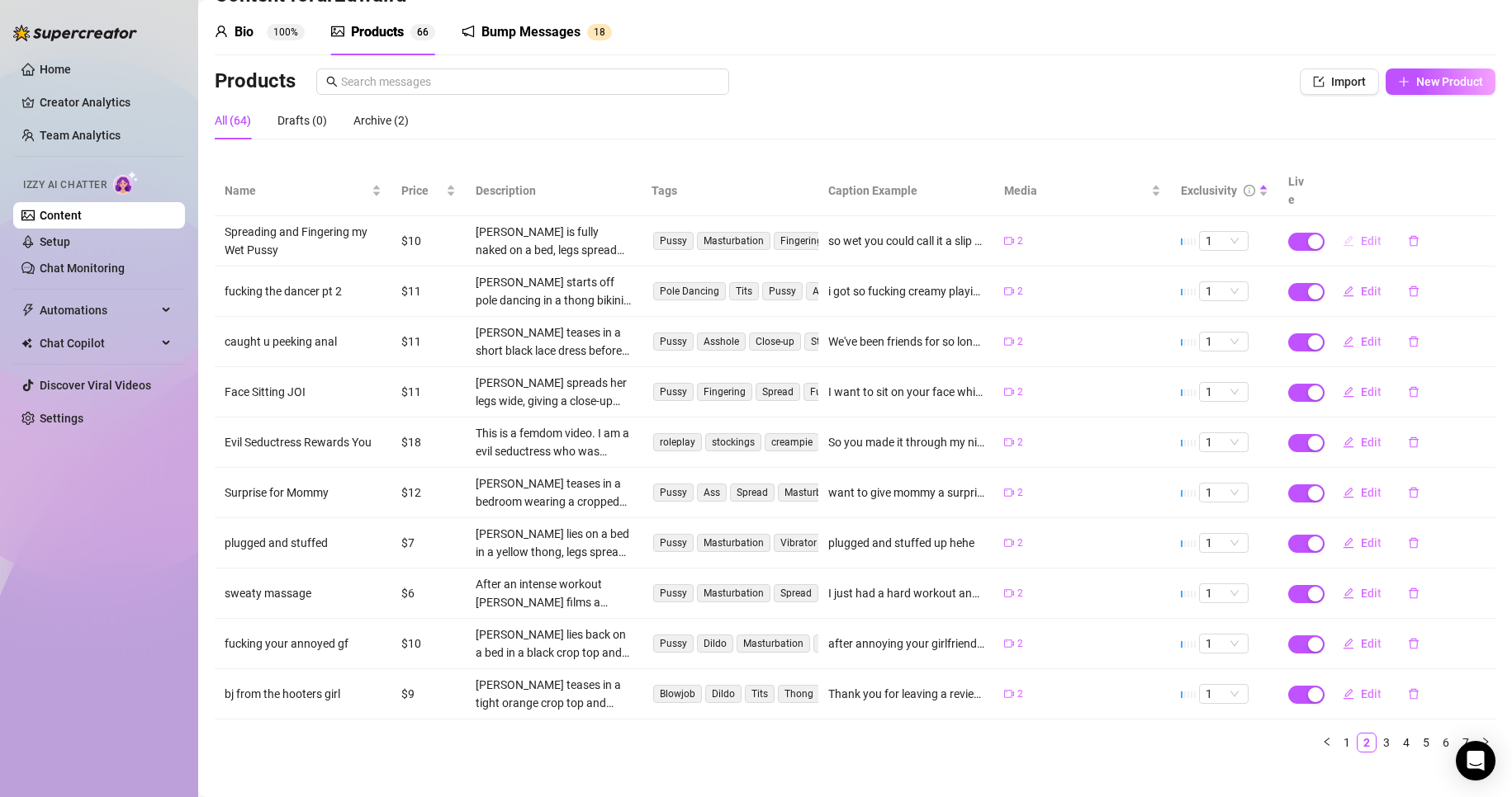
click at [1361, 235] on span "Edit" at bounding box center [1371, 241] width 21 height 14
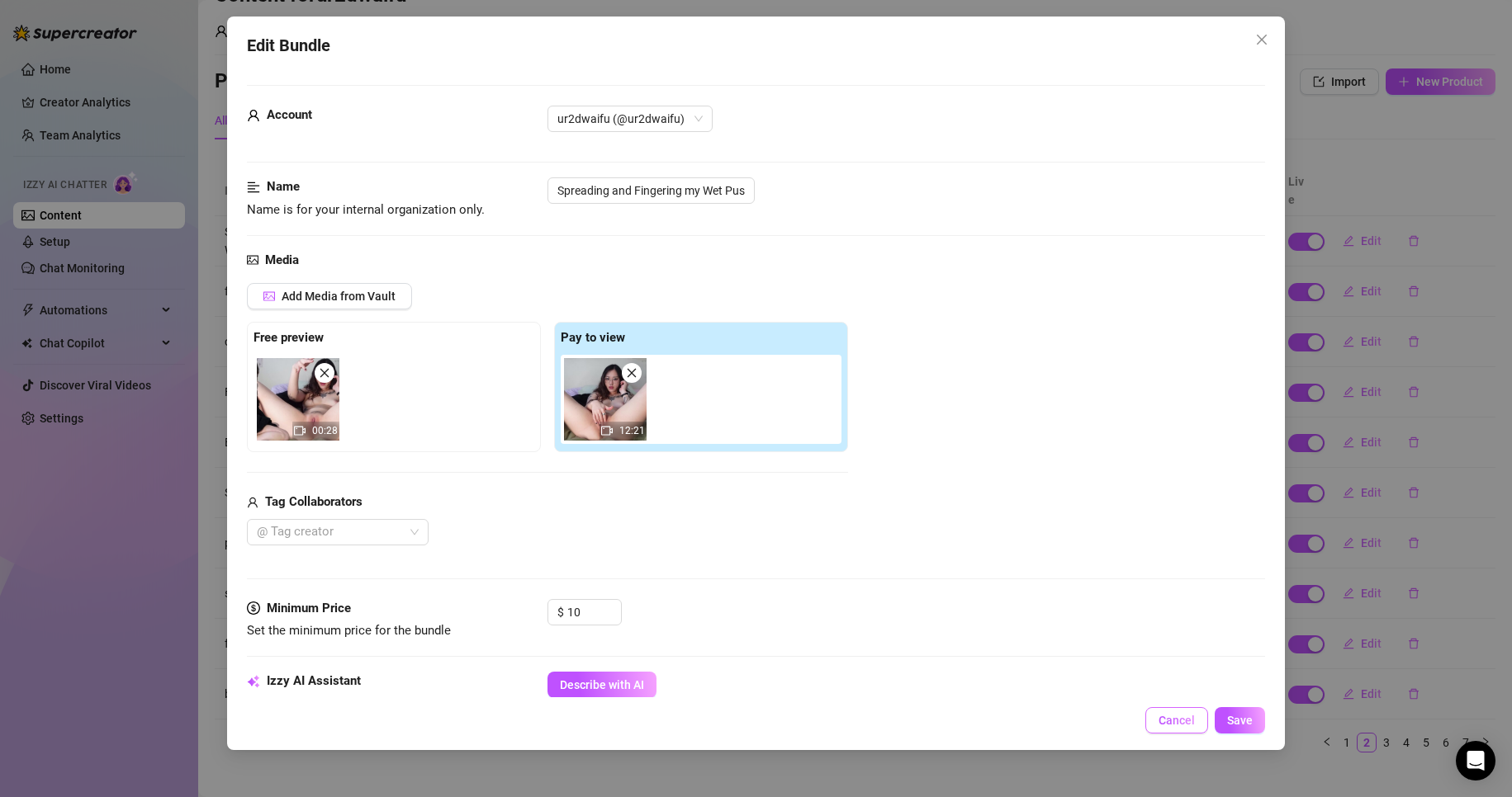
click at [1188, 722] on span "Cancel" at bounding box center [1177, 721] width 36 height 14
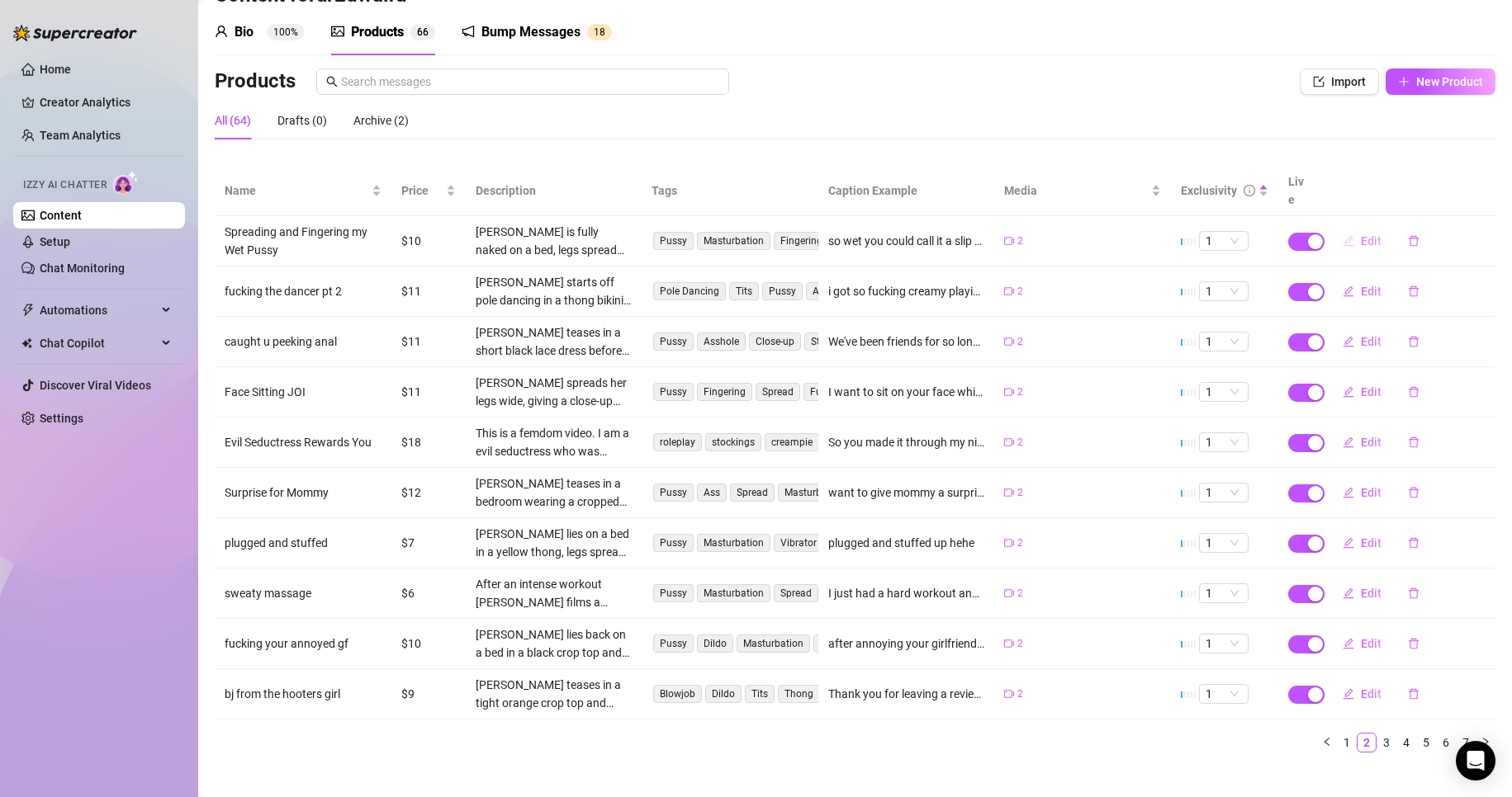
click at [1361, 235] on span "Edit" at bounding box center [1371, 241] width 21 height 14
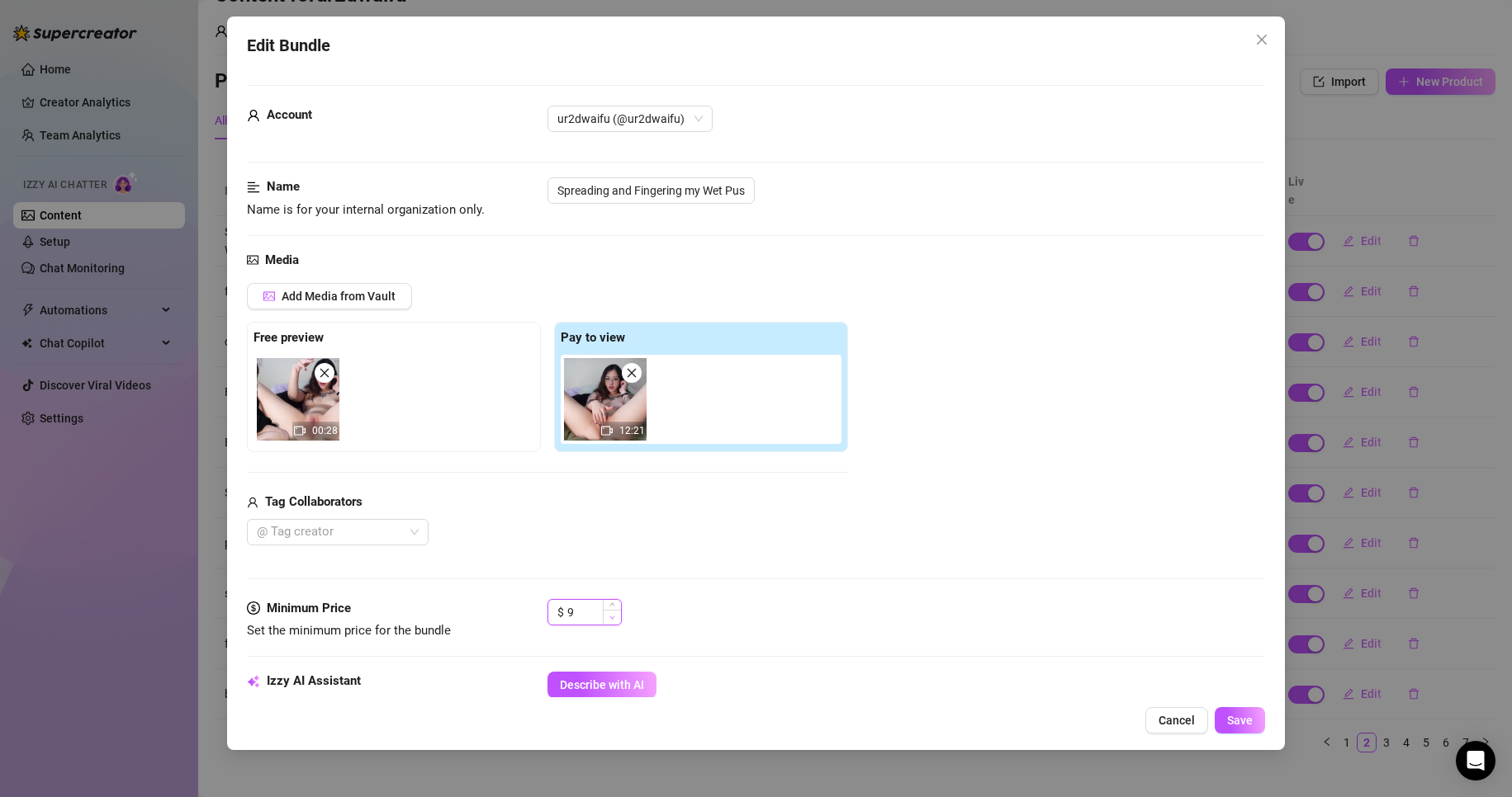
click at [610, 619] on icon "down" at bounding box center [613, 618] width 5 height 5
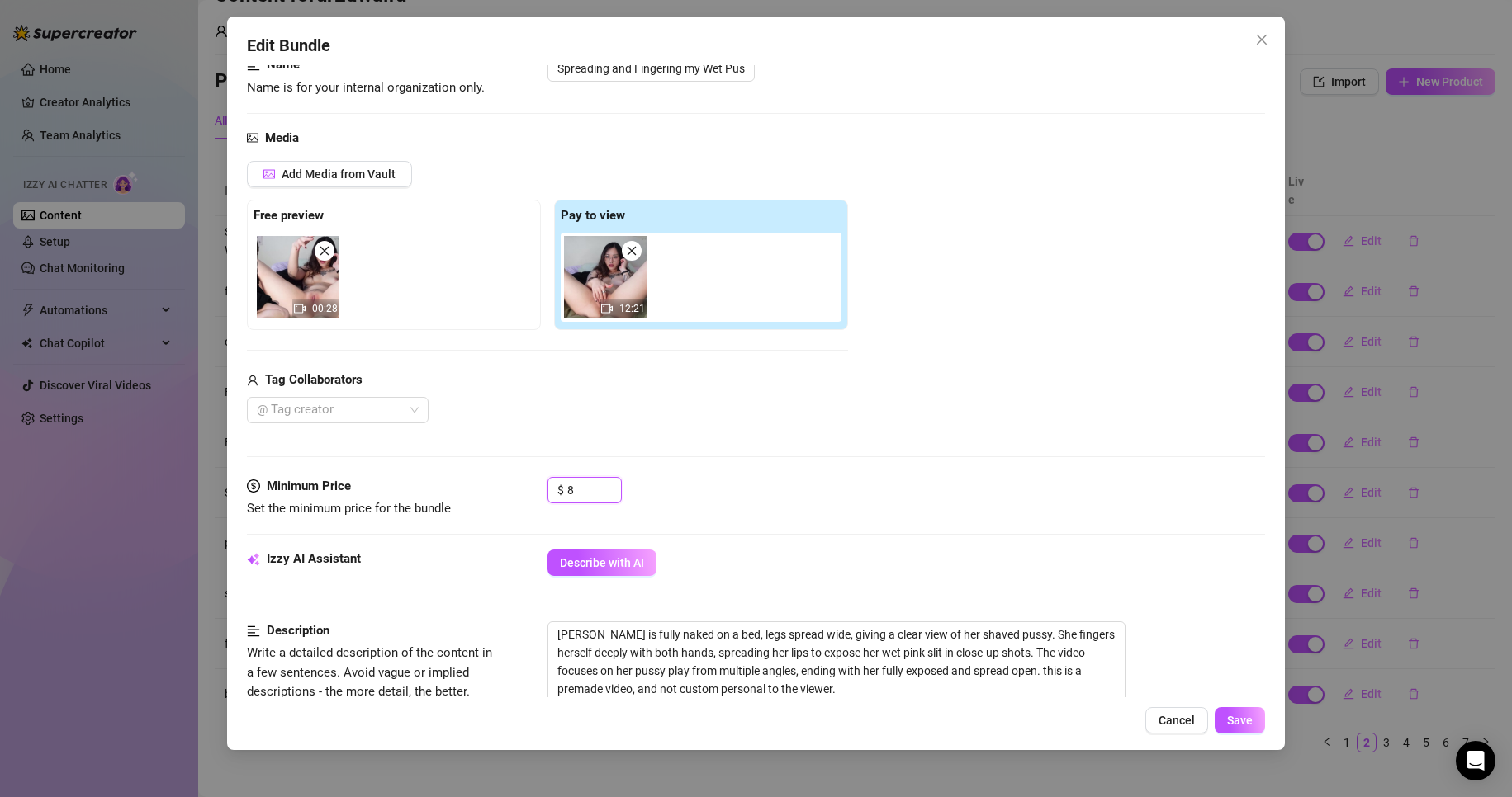
scroll to position [247, 0]
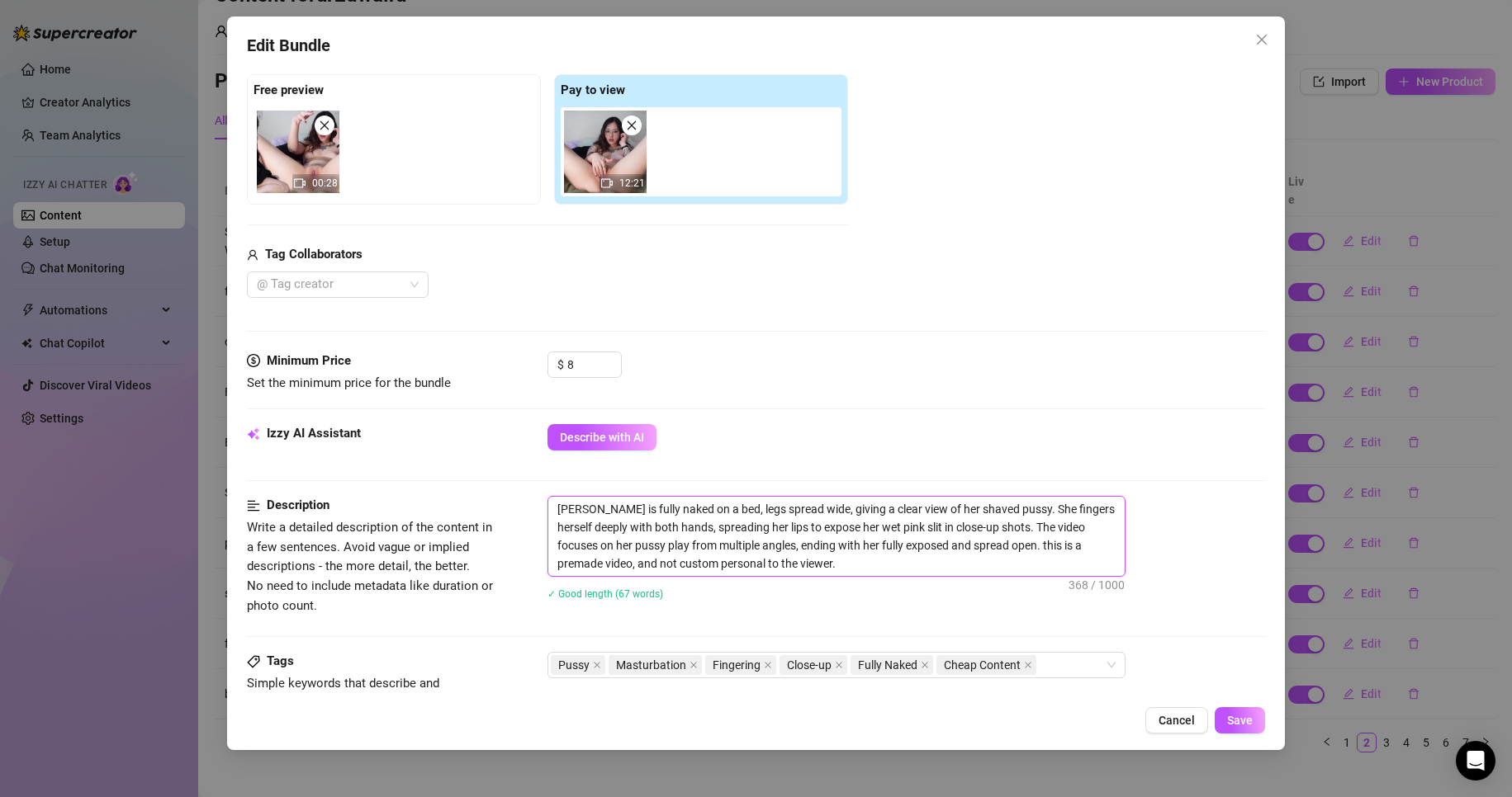
click at [561, 506] on textarea "[PERSON_NAME] is fully naked on a bed, legs spread wide, giving a clear view of…" at bounding box center [836, 536] width 576 height 79
click at [554, 508] on textarea "[PERSON_NAME] is fully naked on a bed, legs spread wide, giving a clear view of…" at bounding box center [836, 536] width 576 height 79
click at [1226, 719] on button "Save" at bounding box center [1240, 720] width 50 height 26
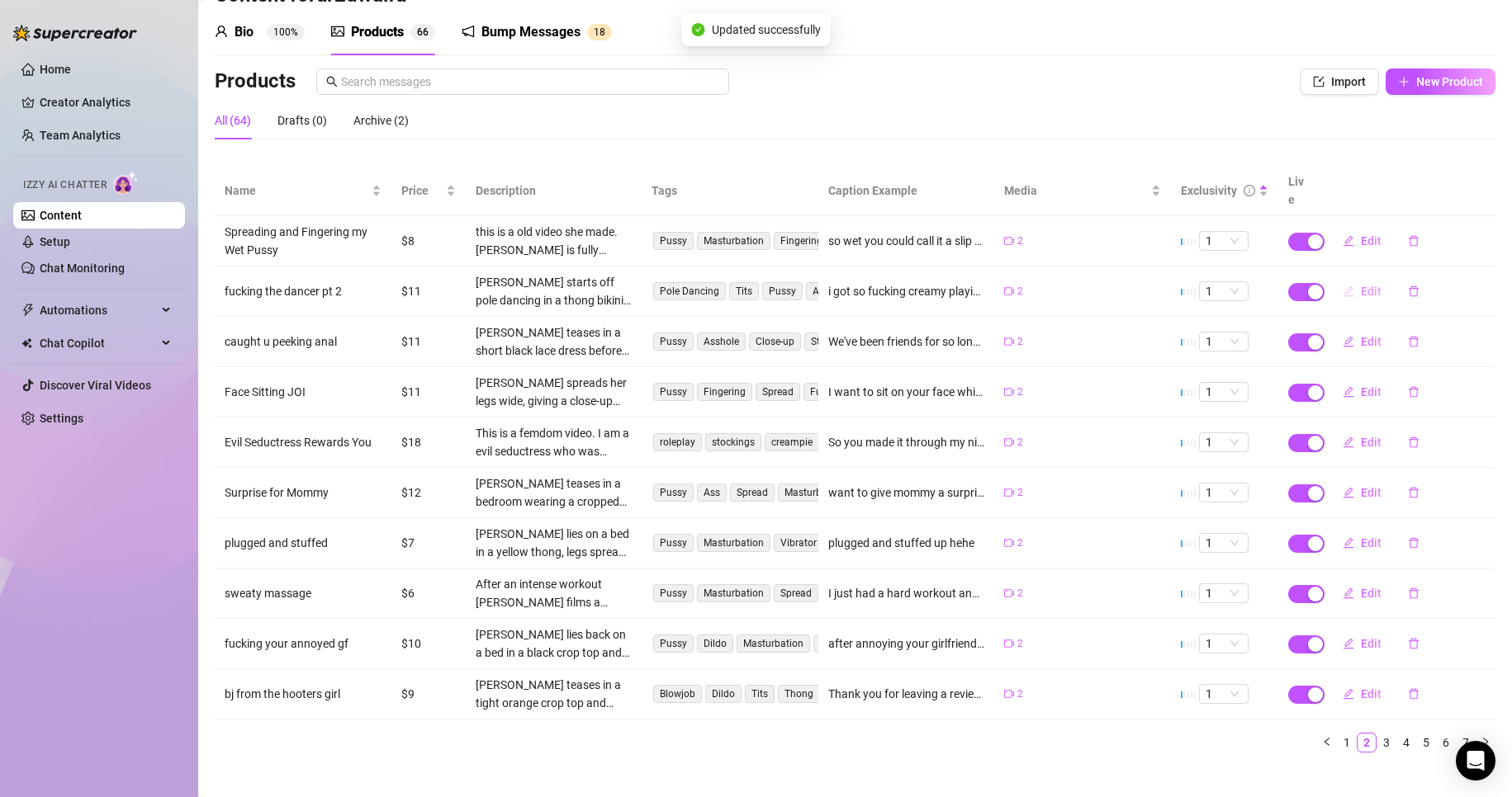
click at [1361, 285] on span "Edit" at bounding box center [1371, 291] width 21 height 14
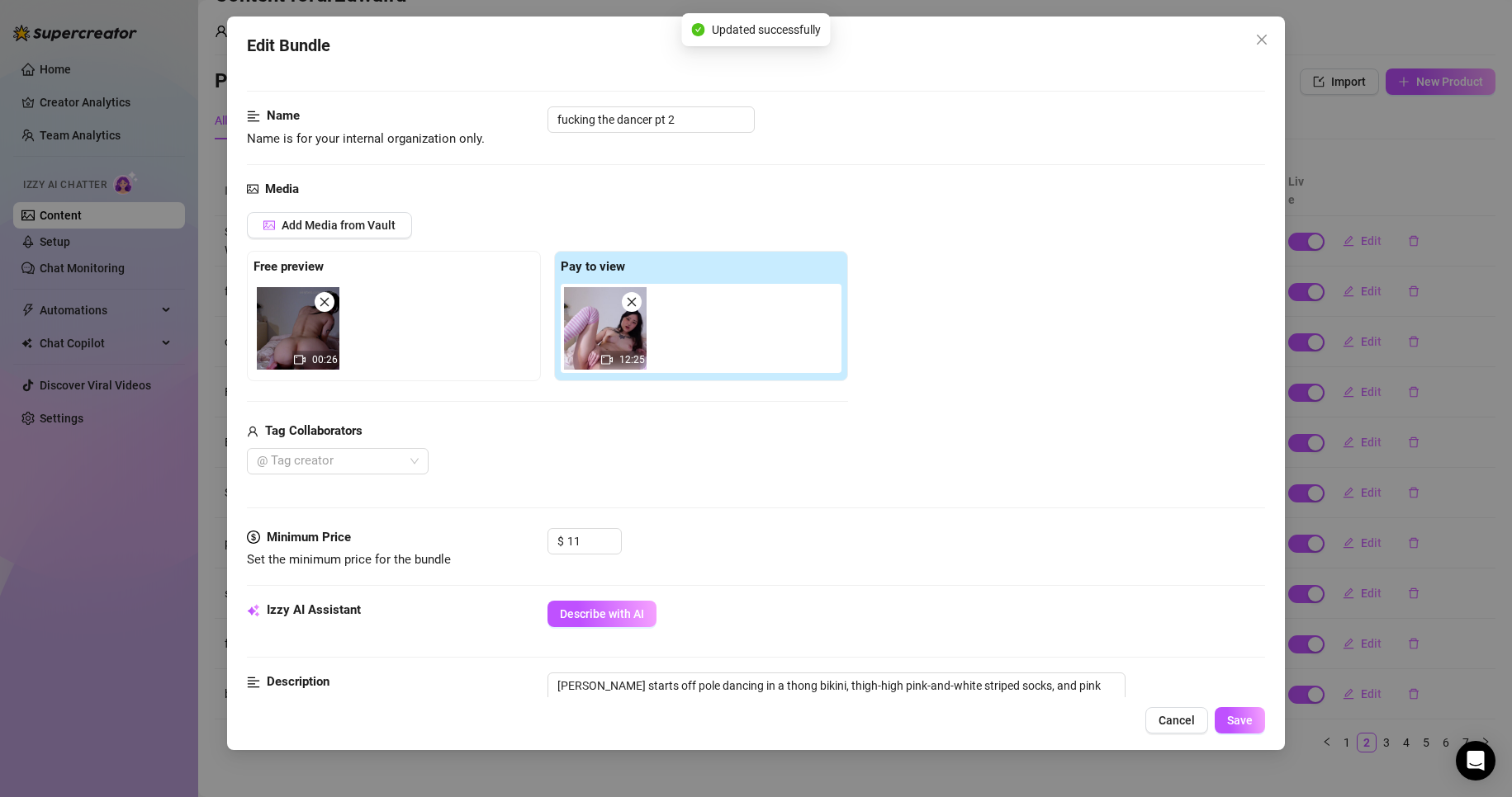
scroll to position [165, 0]
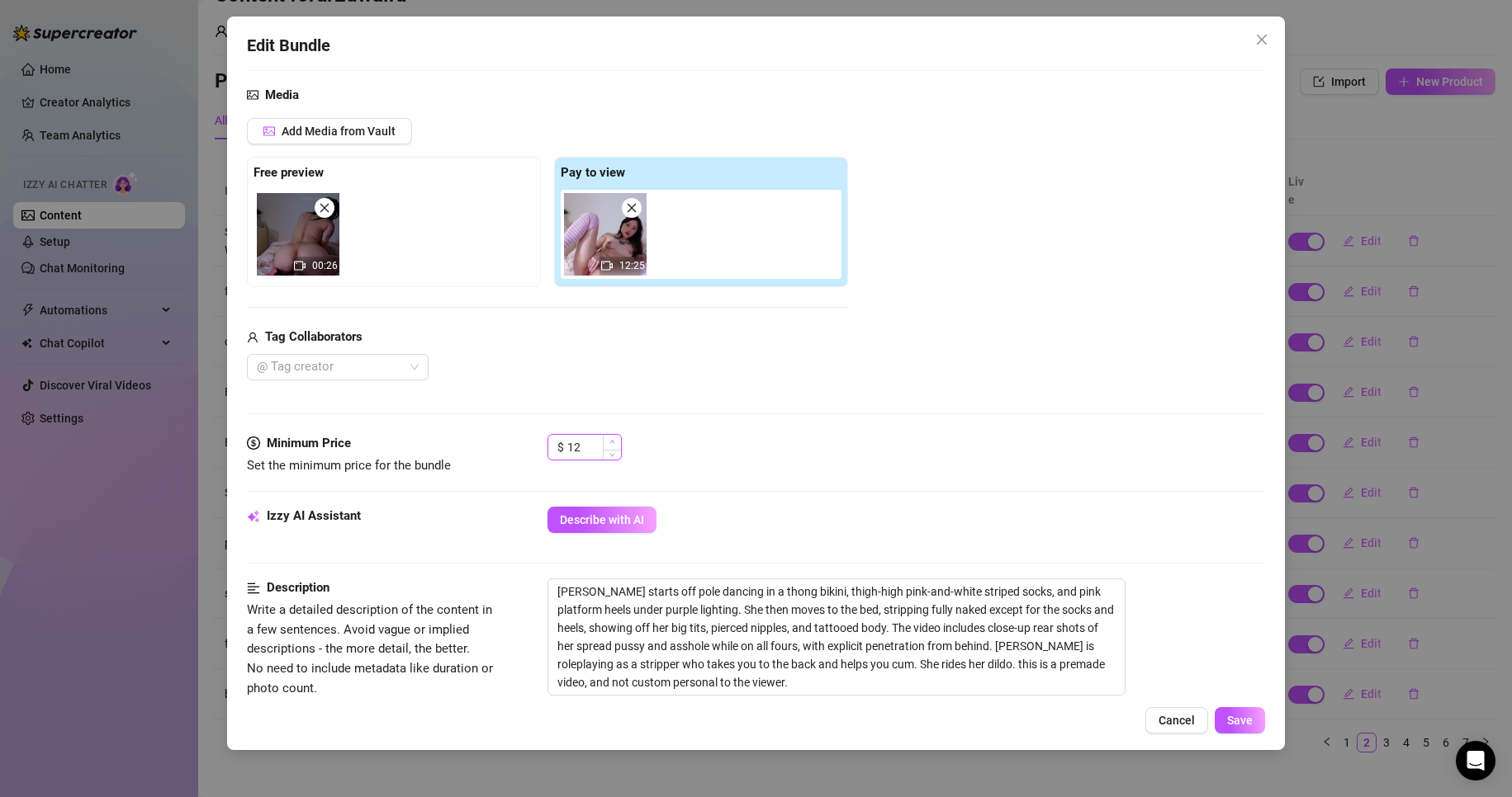
click at [613, 437] on span "Increase Value" at bounding box center [612, 442] width 18 height 15
click at [1249, 717] on span "Save" at bounding box center [1240, 721] width 25 height 14
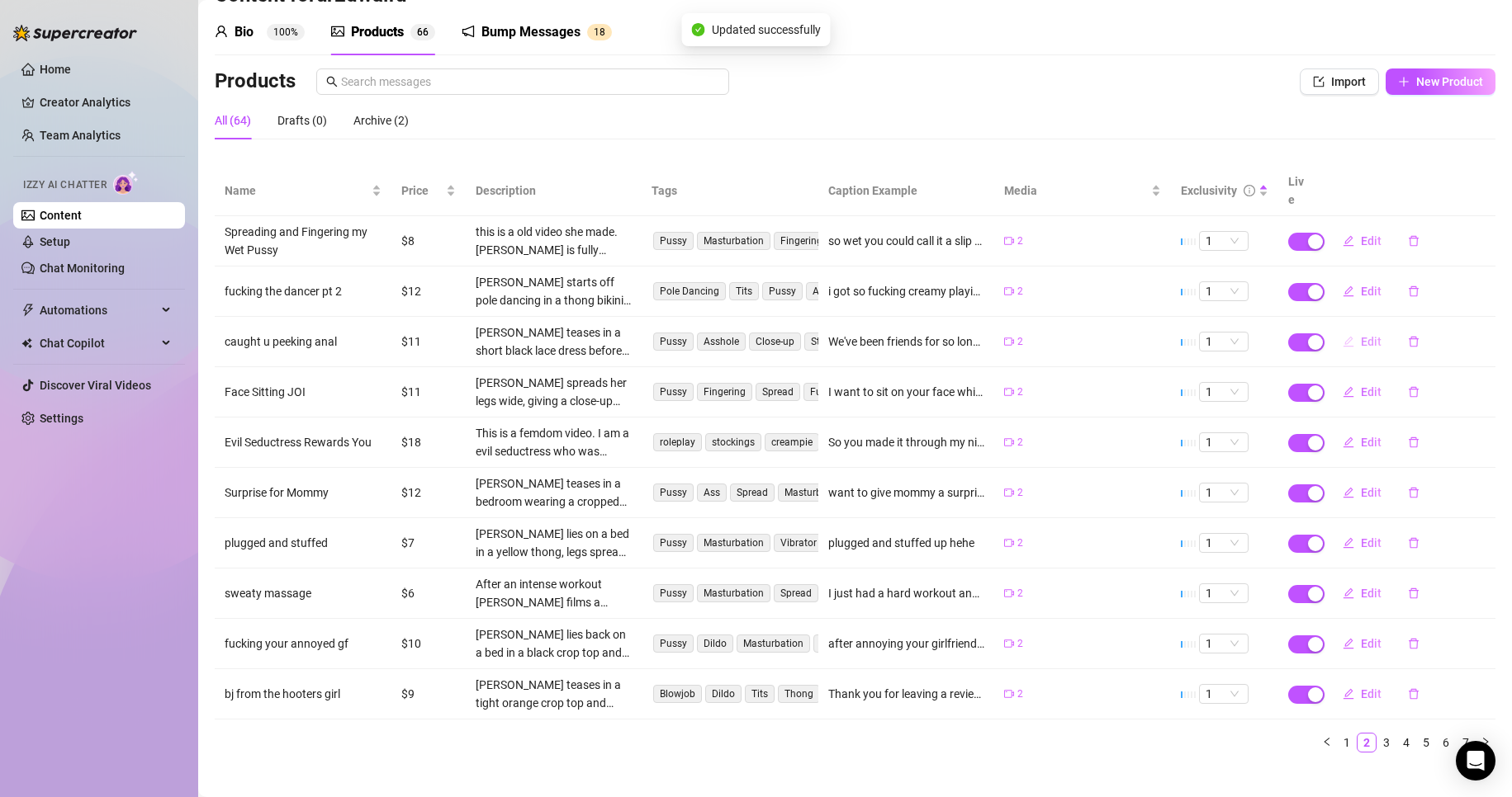
click at [1345, 335] on button "Edit" at bounding box center [1363, 341] width 66 height 26
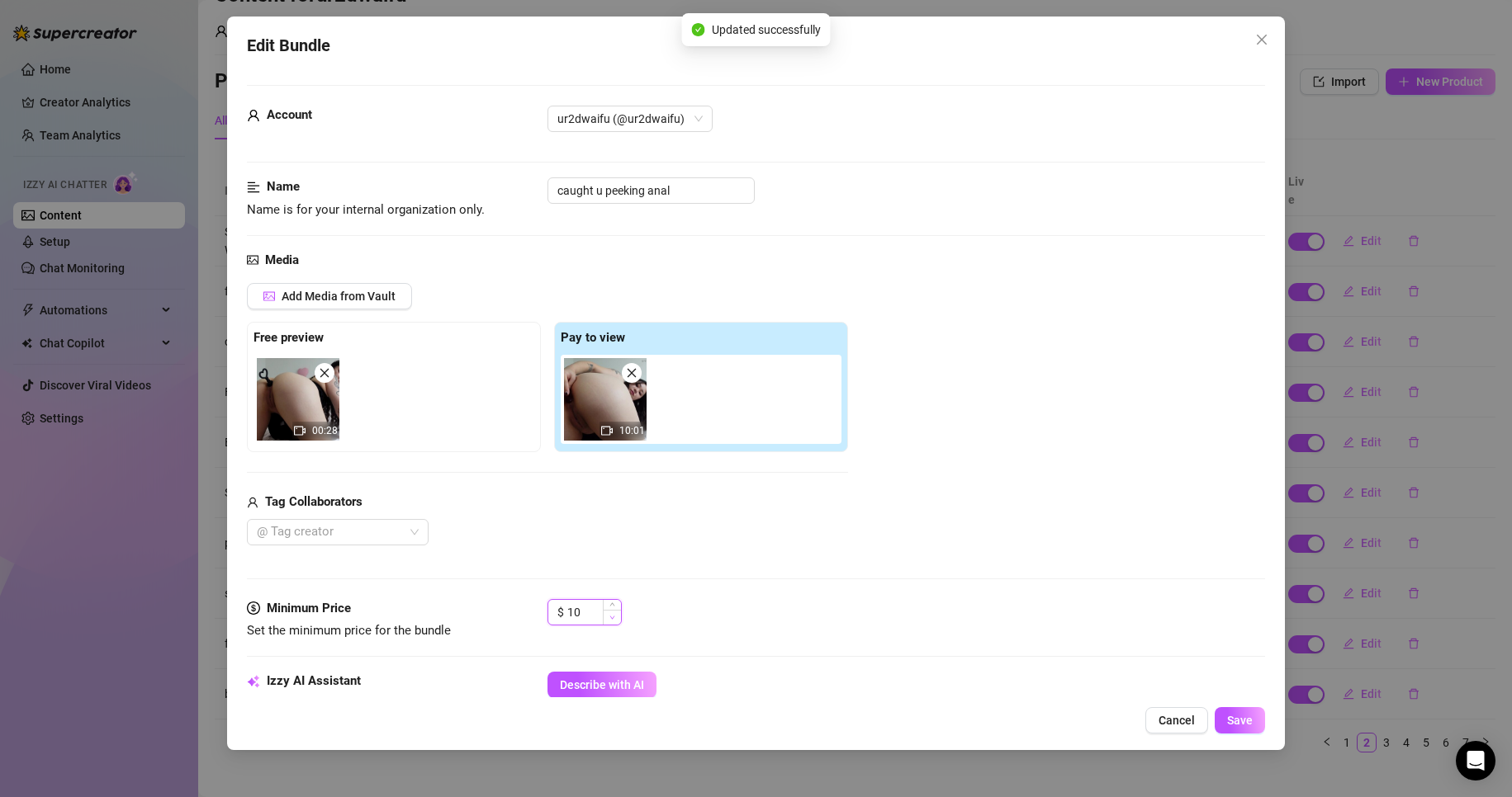
click at [609, 622] on span "Decrease Value" at bounding box center [612, 617] width 18 height 15
click at [1260, 726] on button "Save" at bounding box center [1240, 720] width 50 height 26
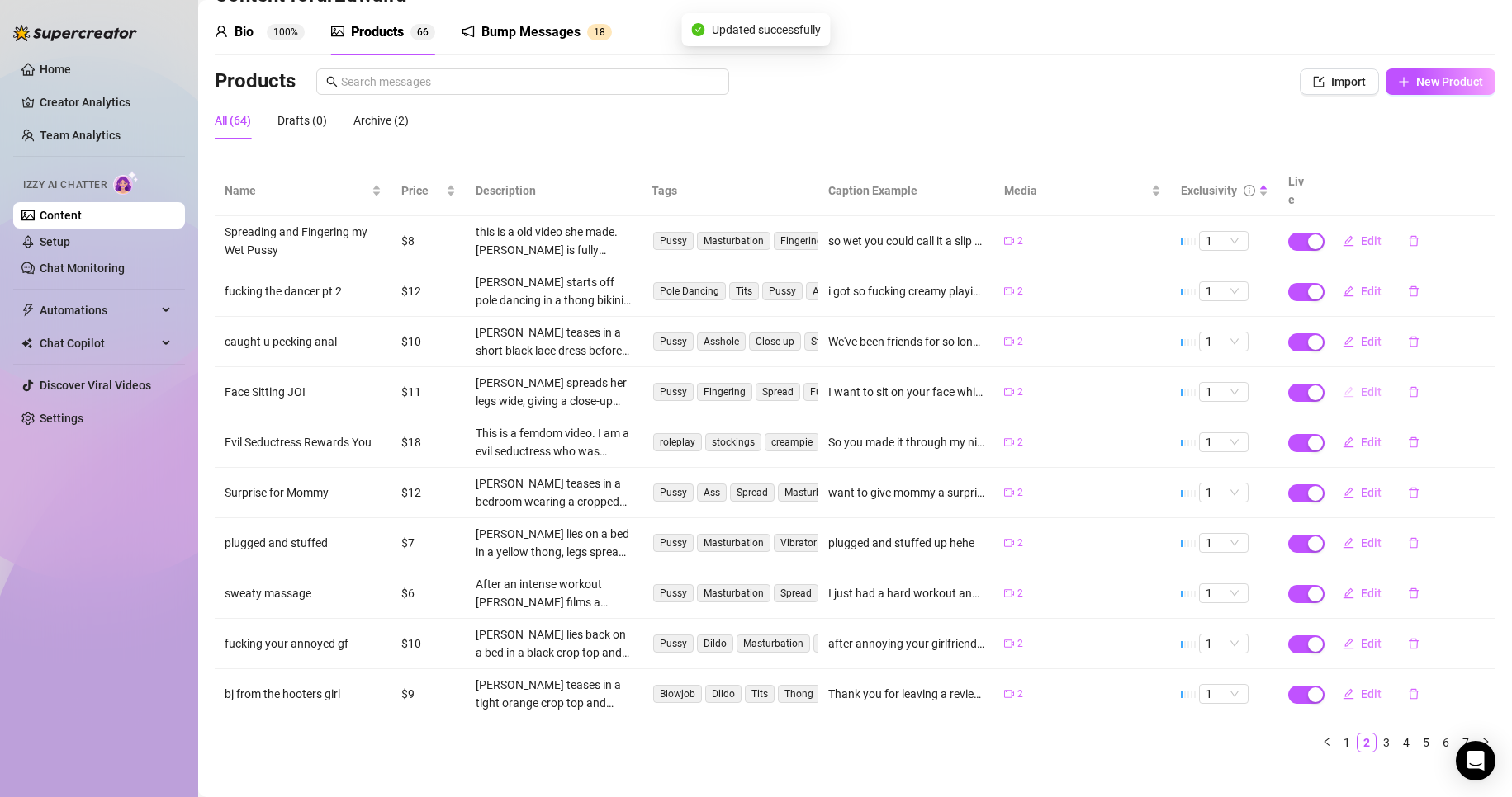
click at [1361, 386] on span "Edit" at bounding box center [1371, 392] width 21 height 14
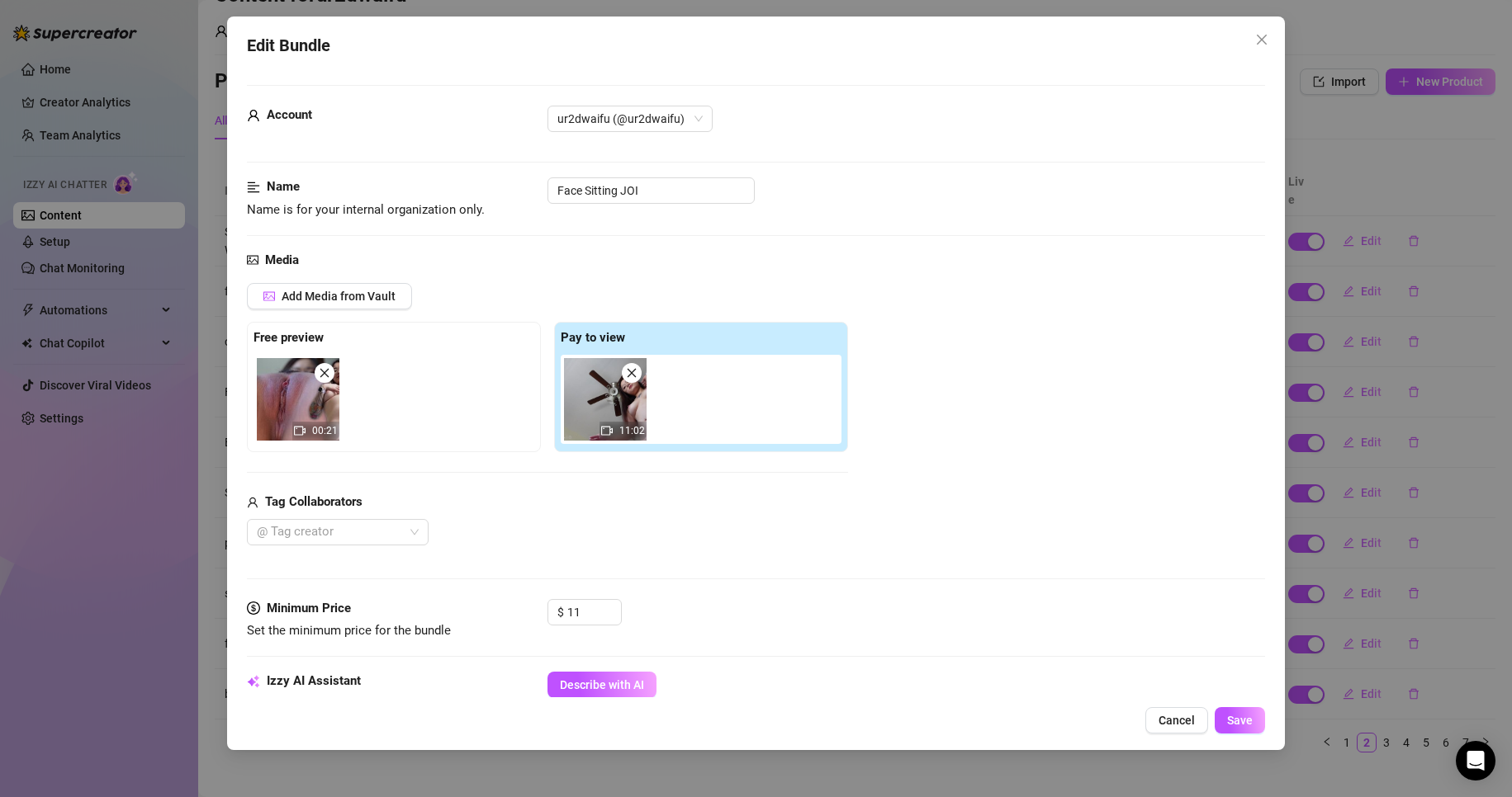
click at [1193, 717] on span "Cancel" at bounding box center [1177, 721] width 36 height 14
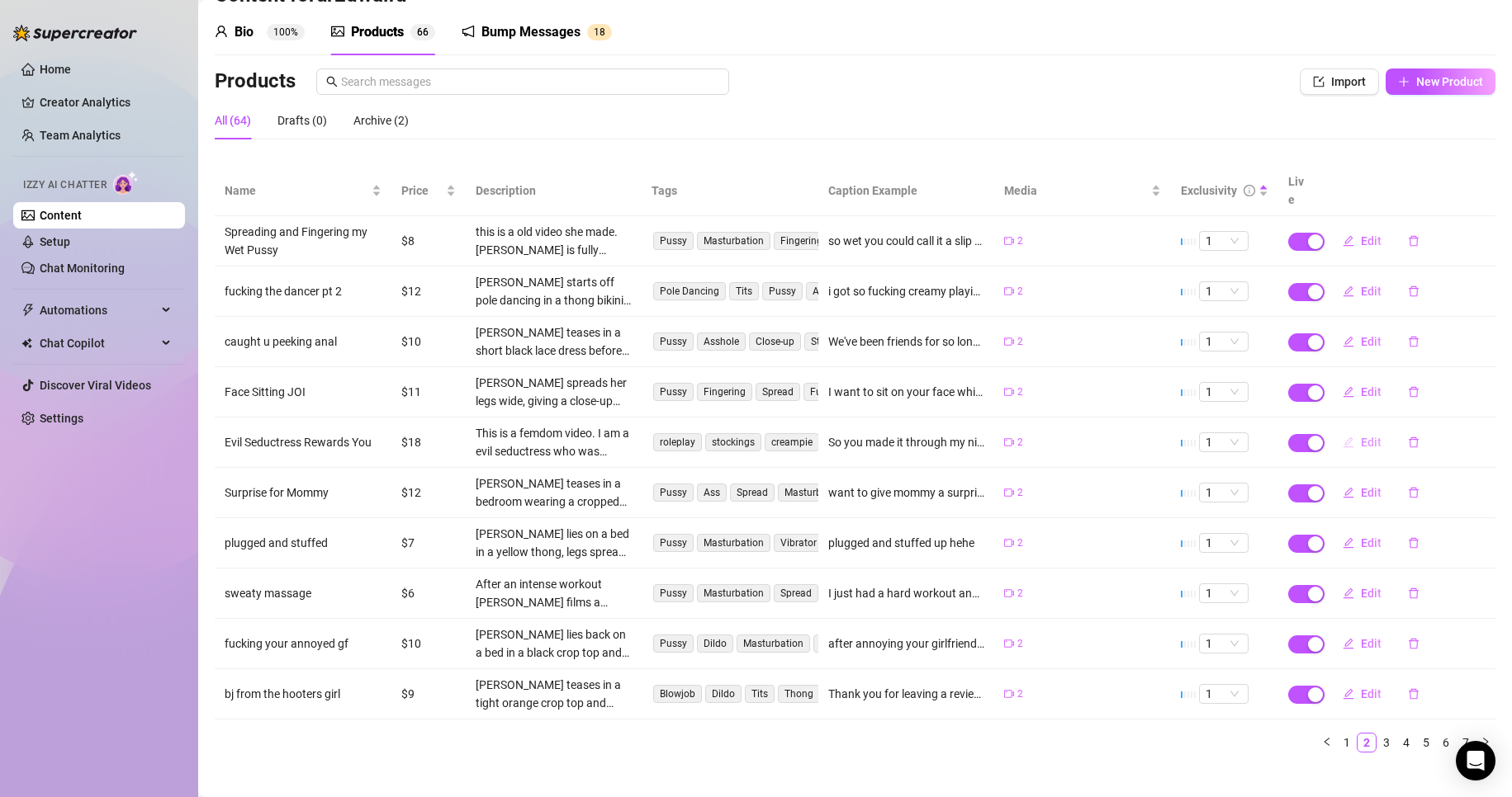
click at [1363, 436] on span "Edit" at bounding box center [1371, 442] width 21 height 14
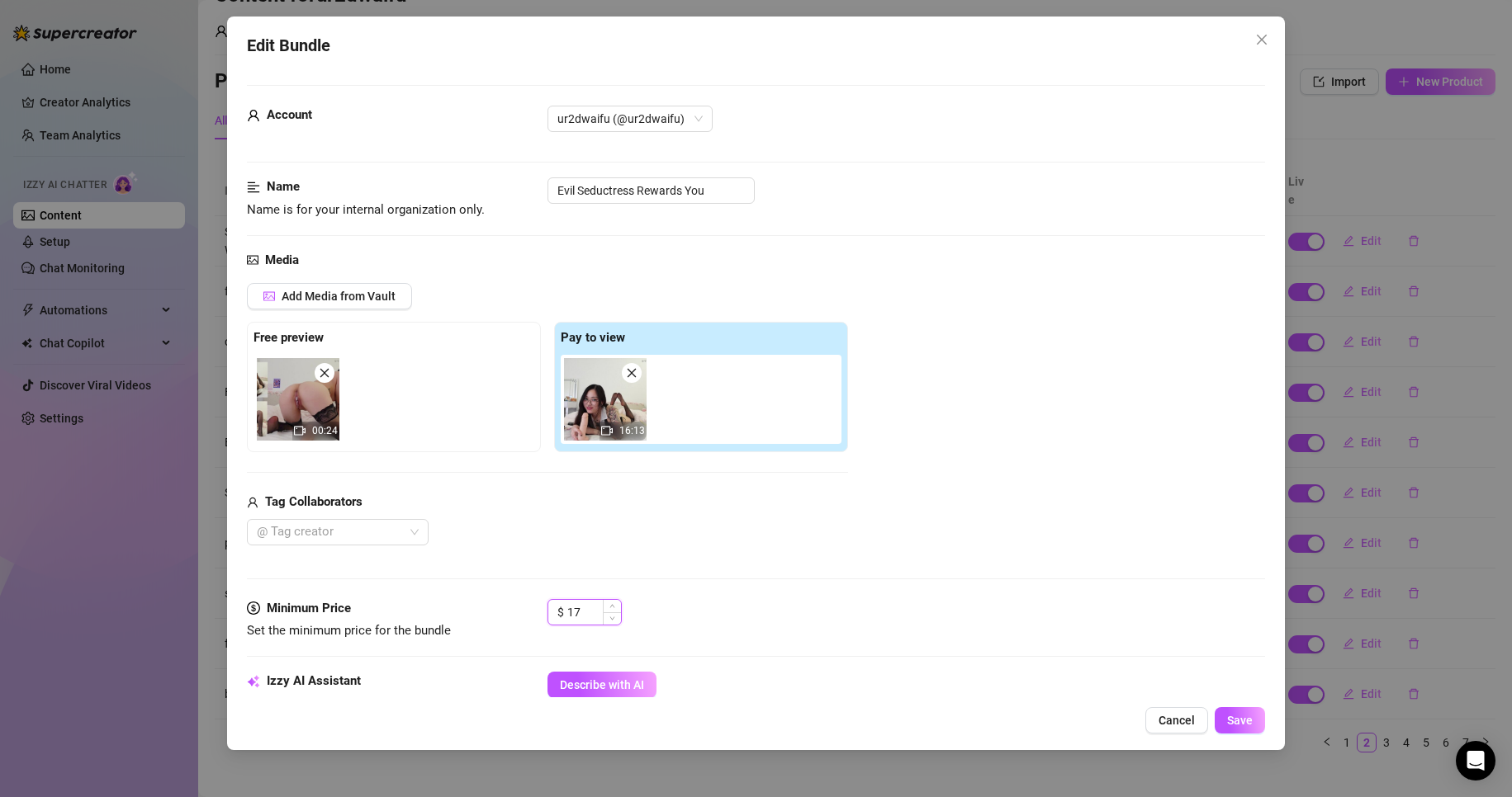
click at [604, 620] on span "Decrease Value" at bounding box center [612, 619] width 18 height 13
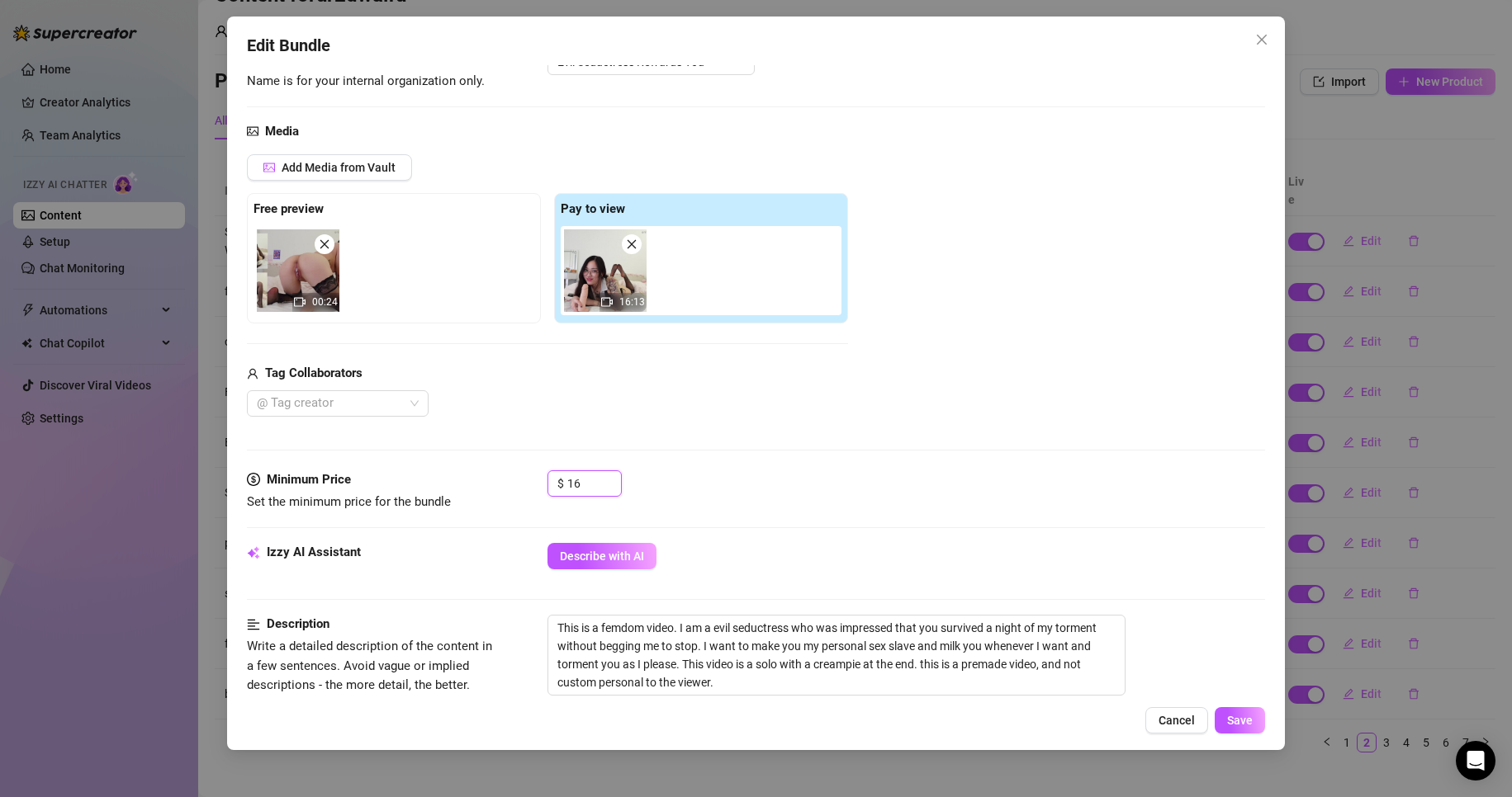
scroll to position [330, 0]
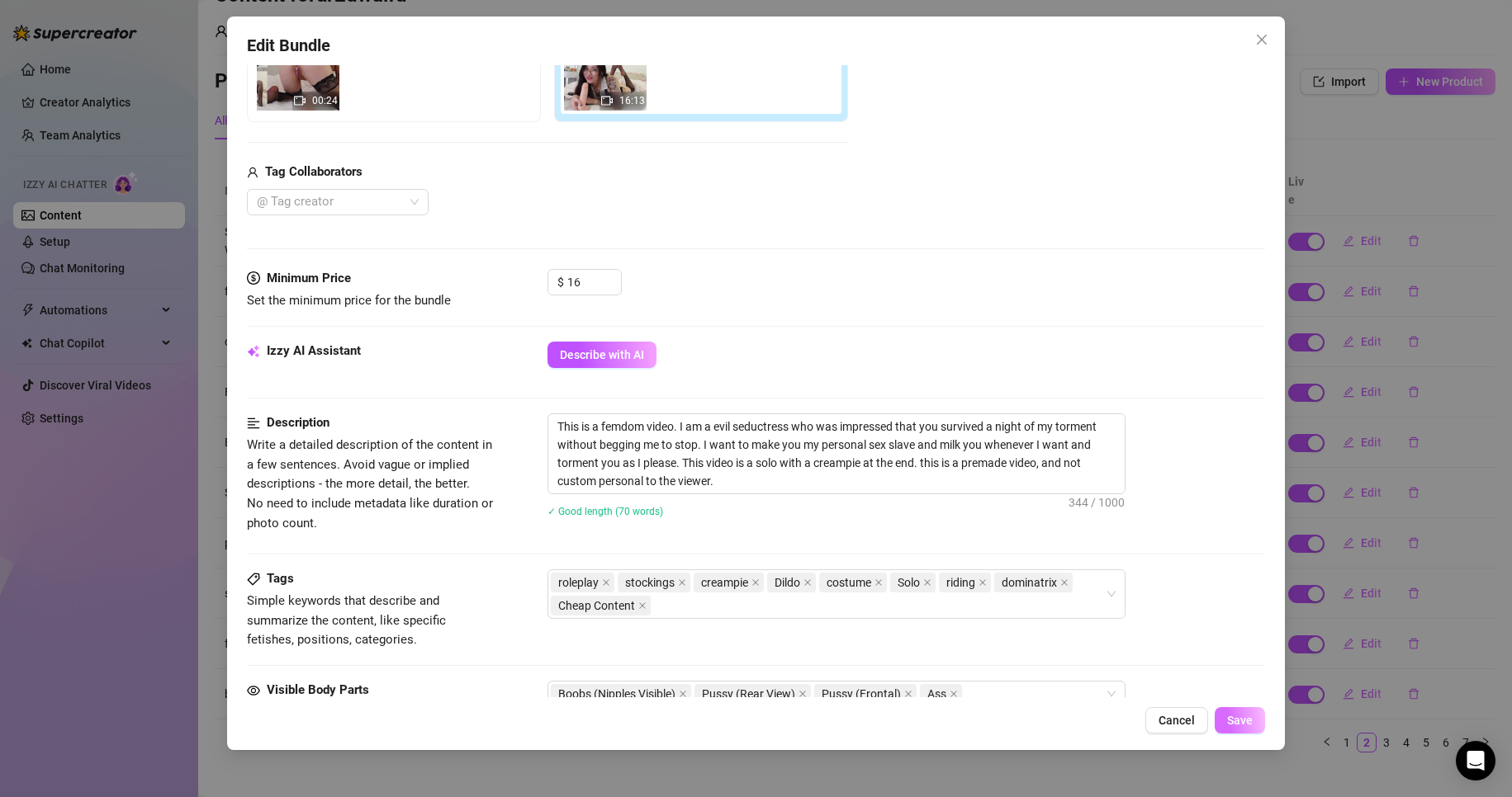
click at [1247, 729] on button "Save" at bounding box center [1240, 720] width 50 height 26
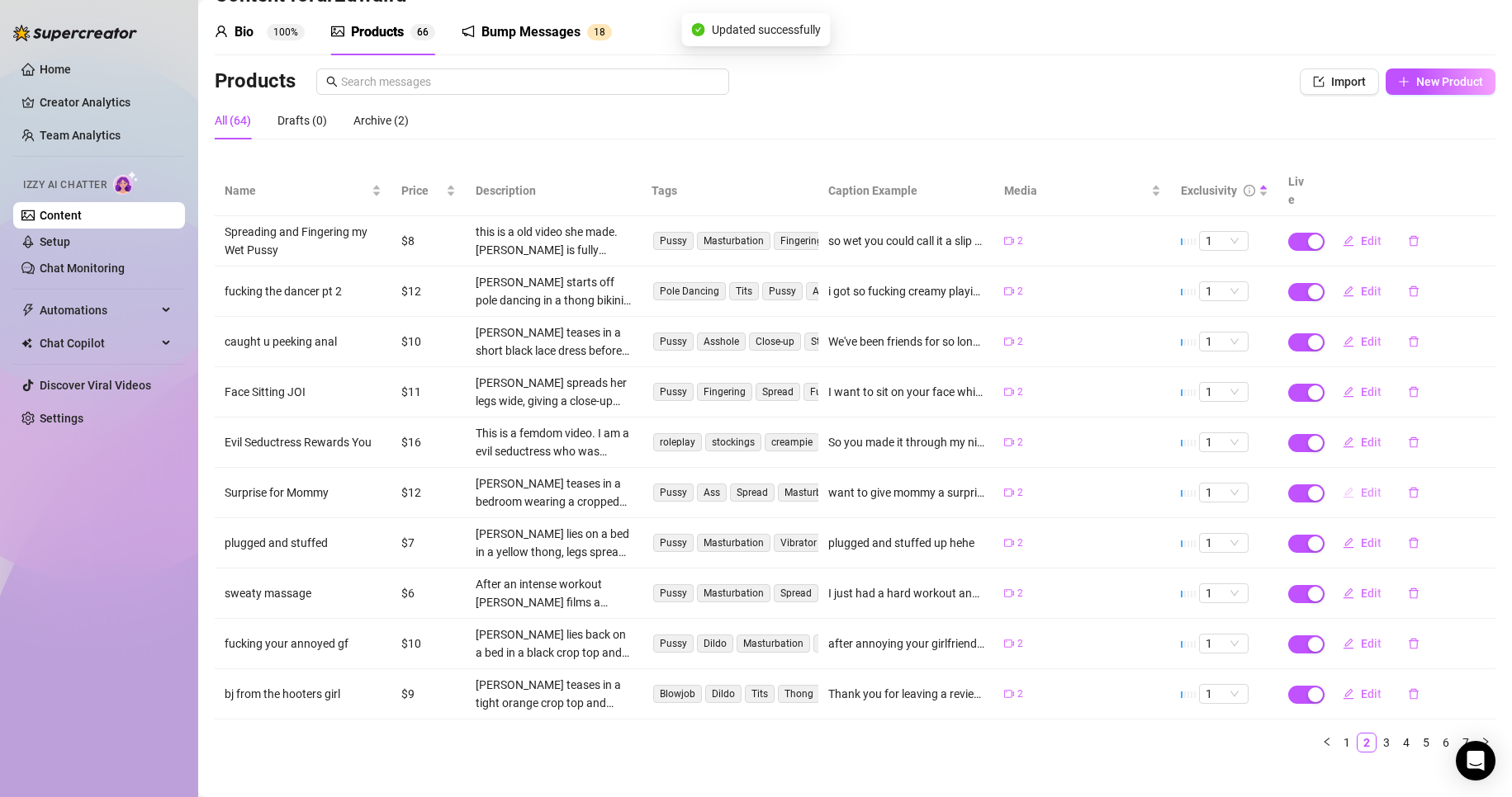
click at [1343, 487] on icon "edit" at bounding box center [1348, 492] width 12 height 12
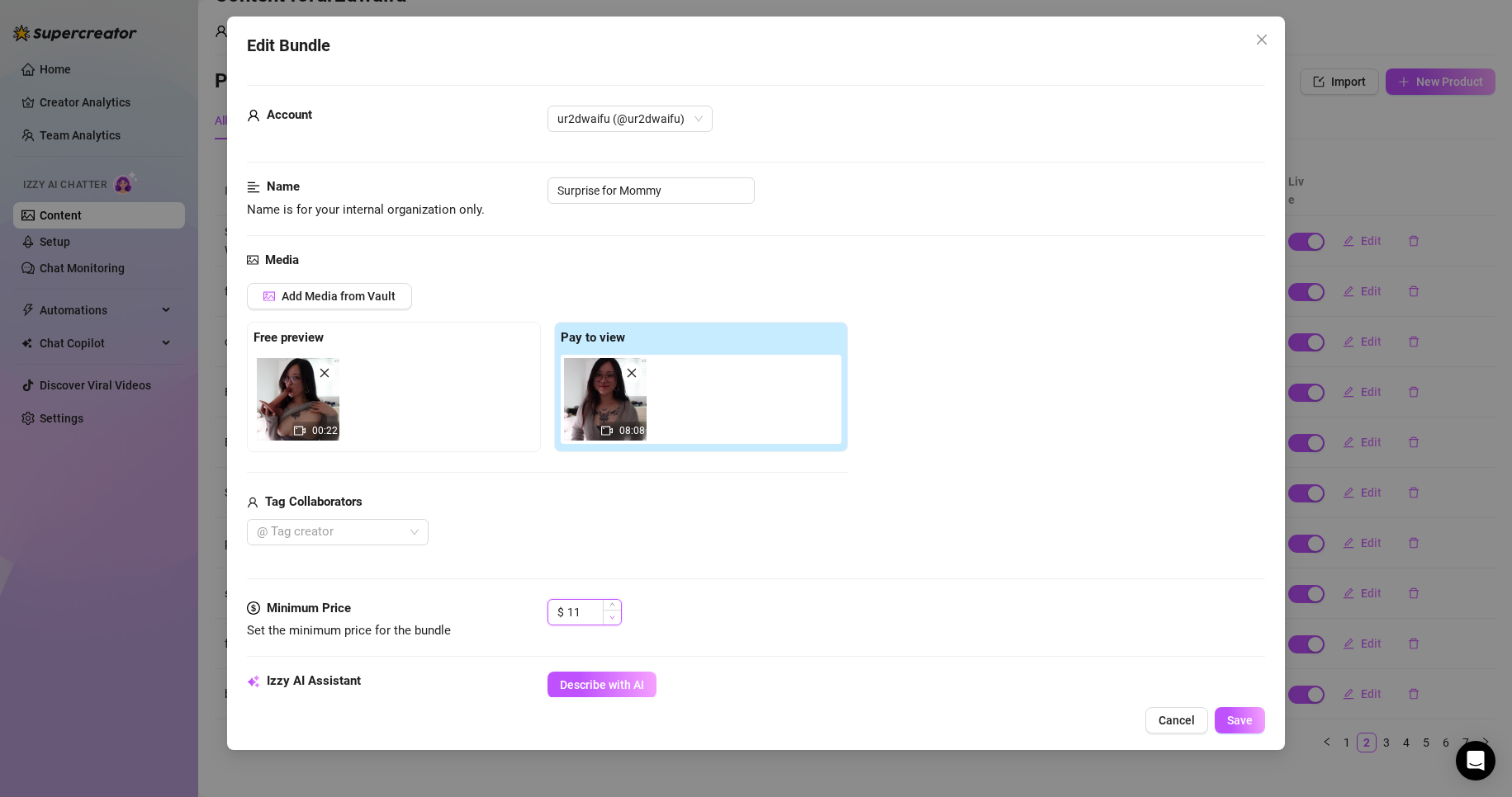
click at [610, 615] on icon "down" at bounding box center [613, 618] width 5 height 5
click at [610, 617] on icon "down" at bounding box center [613, 618] width 5 height 5
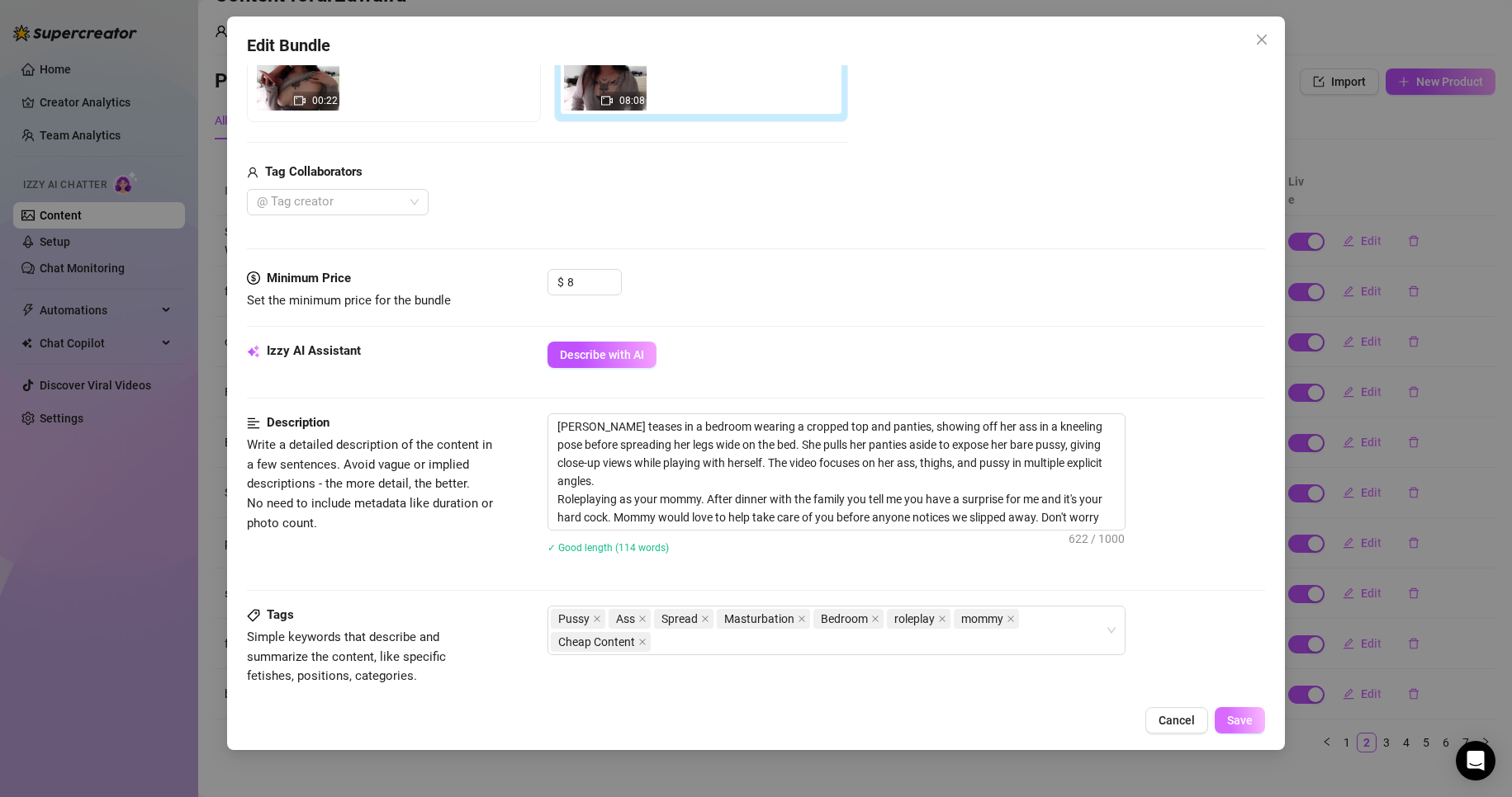
click at [1233, 725] on span "Save" at bounding box center [1240, 721] width 25 height 14
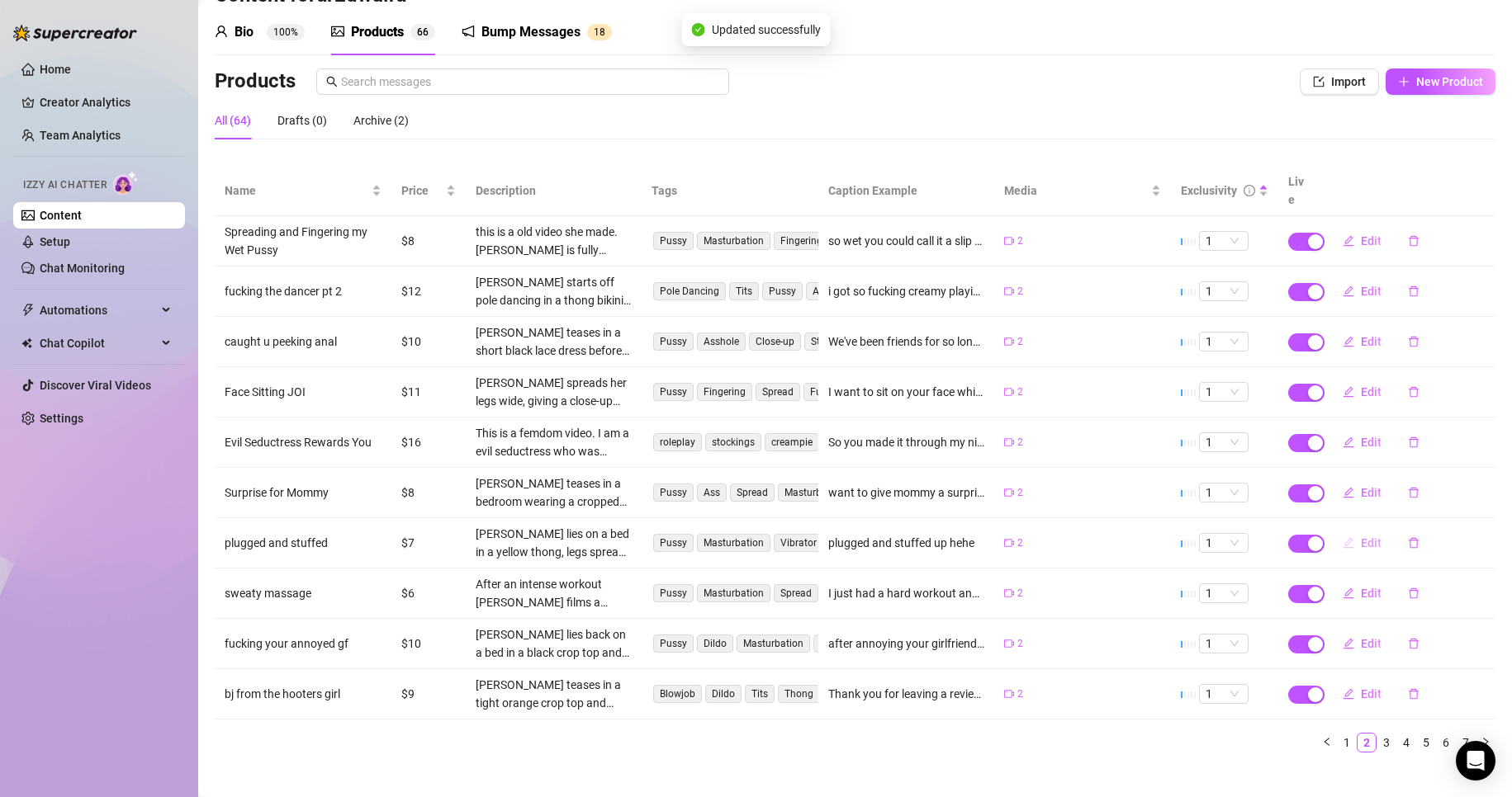
click at [1361, 537] on span "Edit" at bounding box center [1371, 543] width 21 height 14
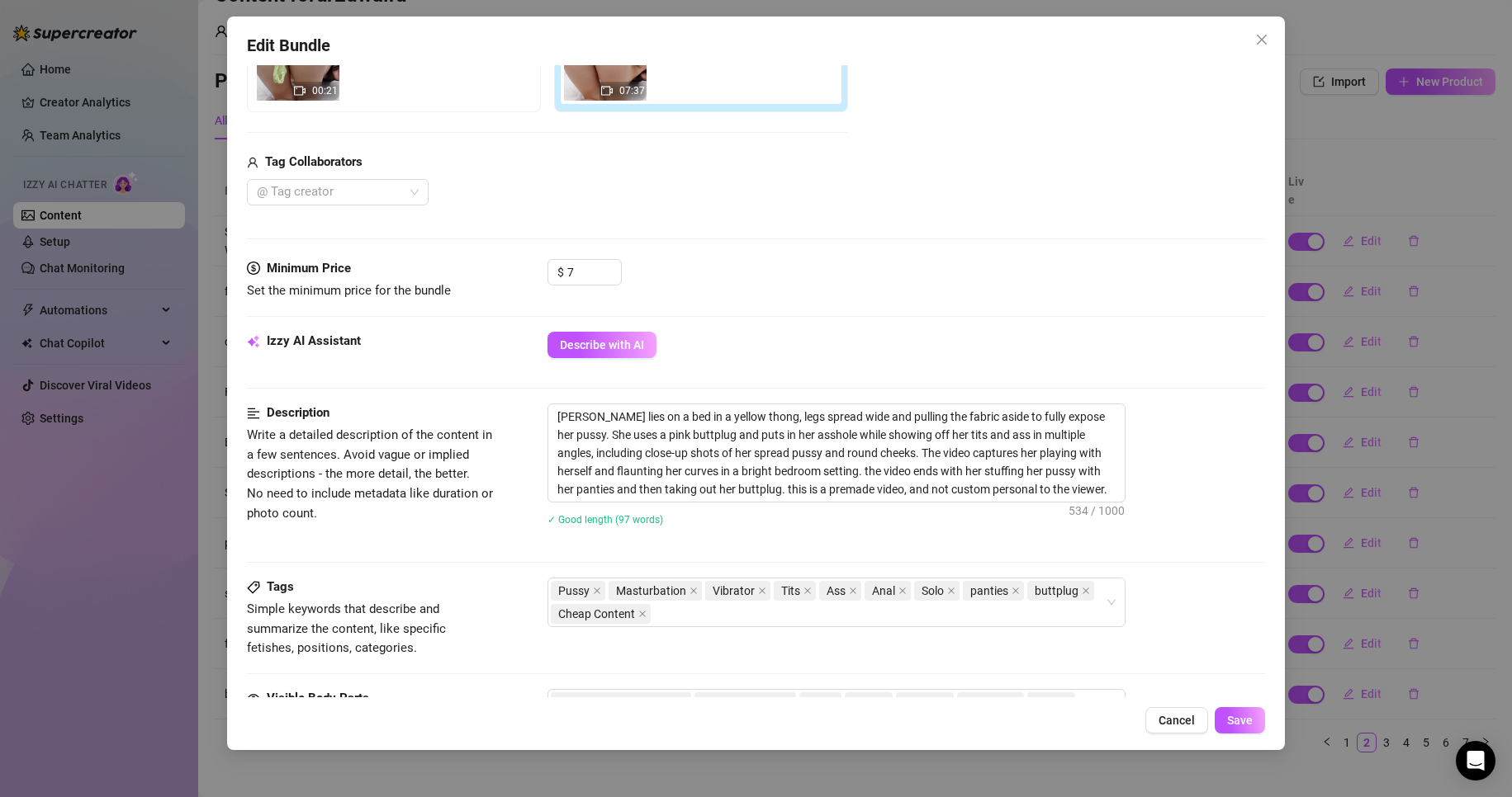
scroll to position [495, 0]
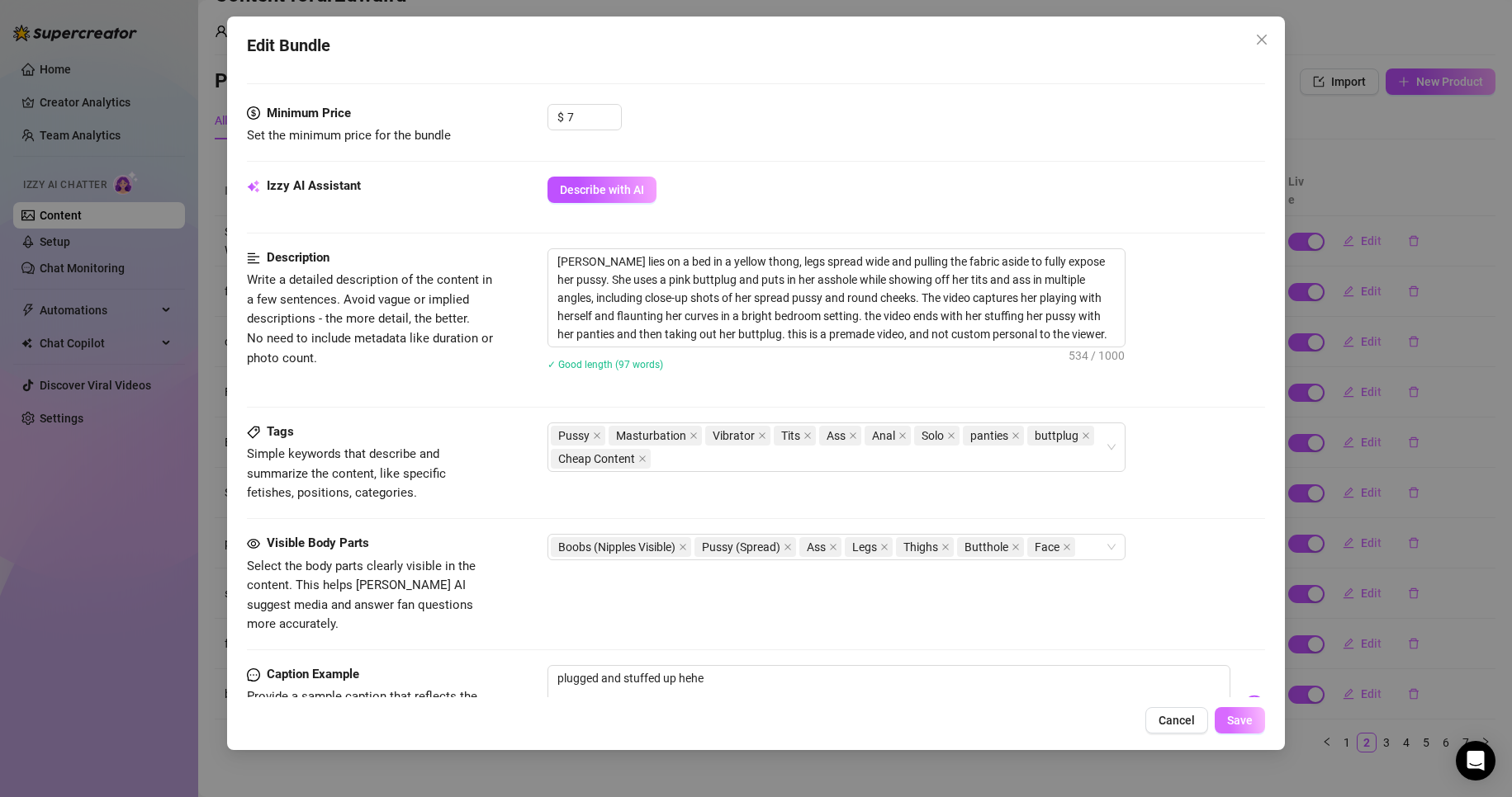
click at [1250, 728] on button "Save" at bounding box center [1240, 720] width 50 height 26
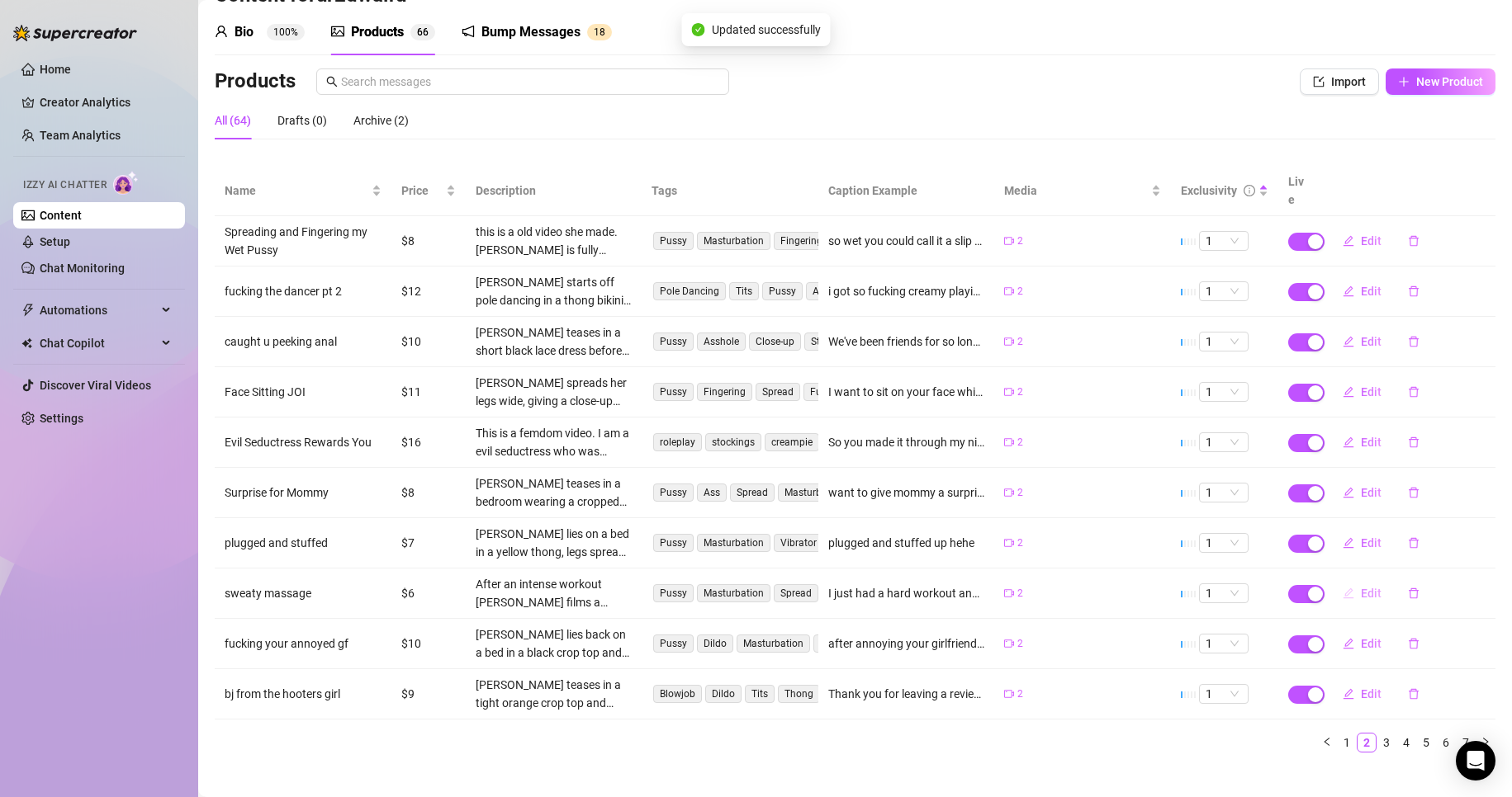
click at [1361, 587] on span "Edit" at bounding box center [1371, 593] width 21 height 14
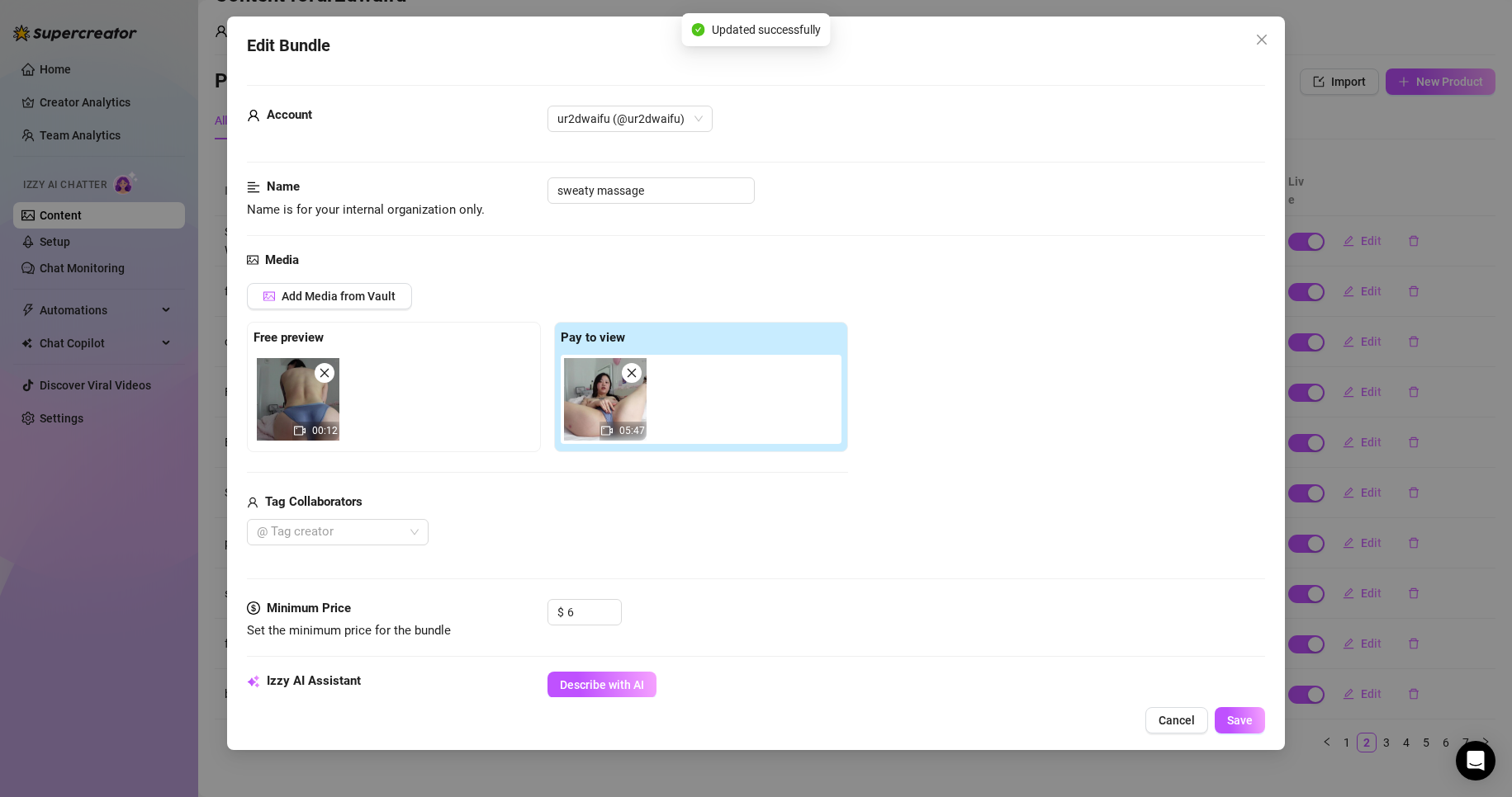
scroll to position [83, 0]
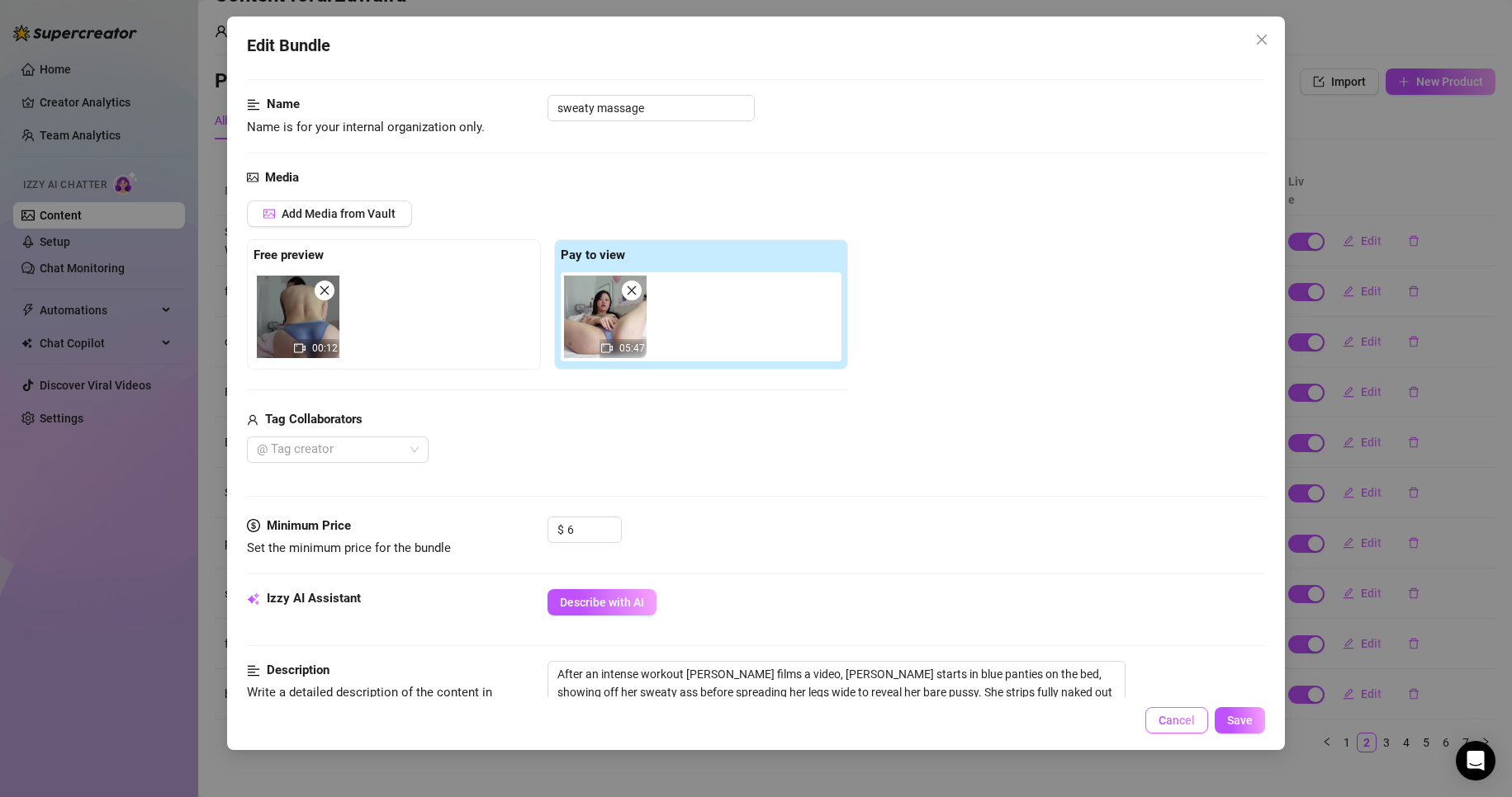
click at [1183, 721] on span "Cancel" at bounding box center [1177, 721] width 36 height 14
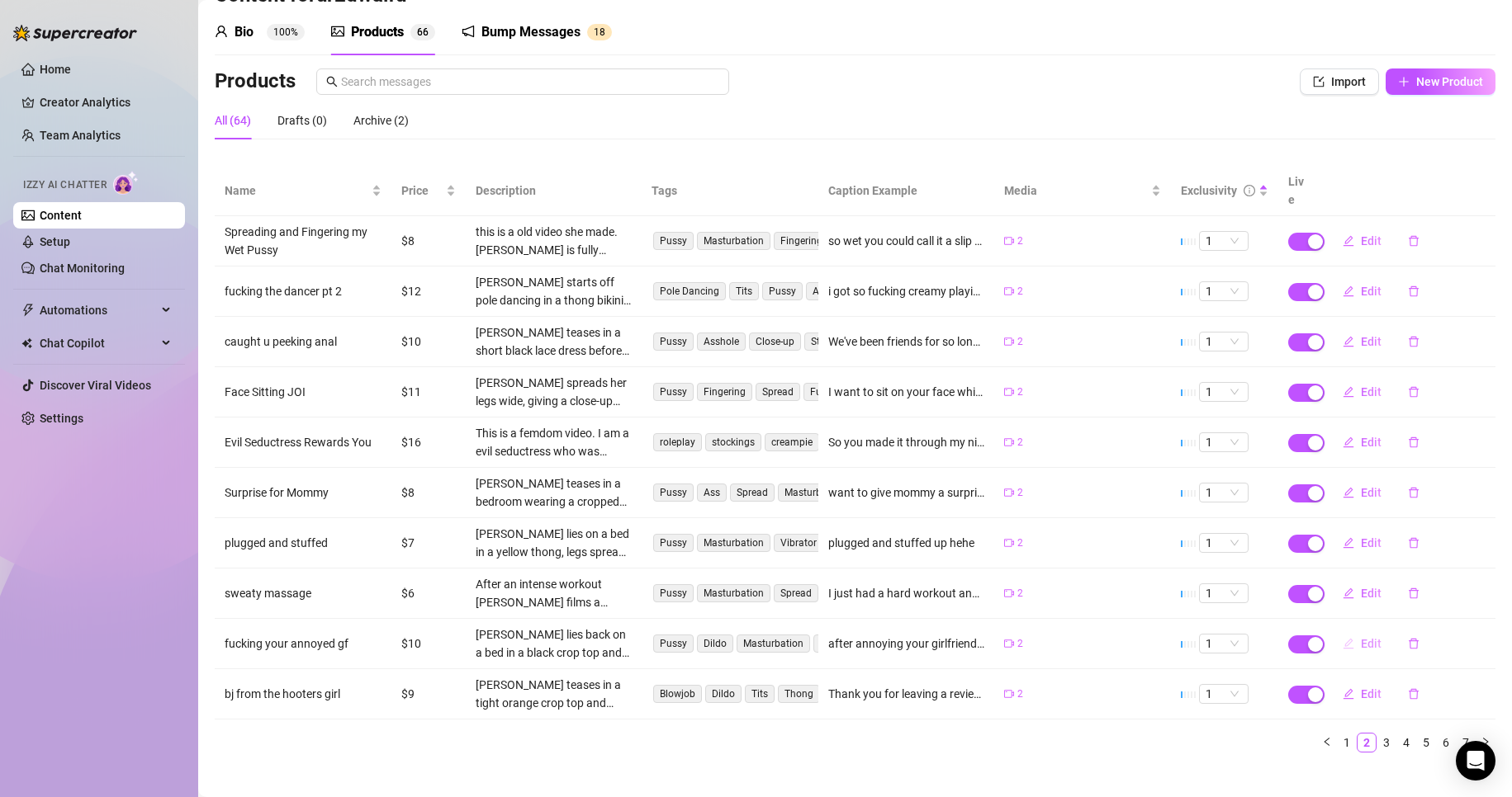
click at [1343, 638] on icon "edit" at bounding box center [1348, 643] width 12 height 12
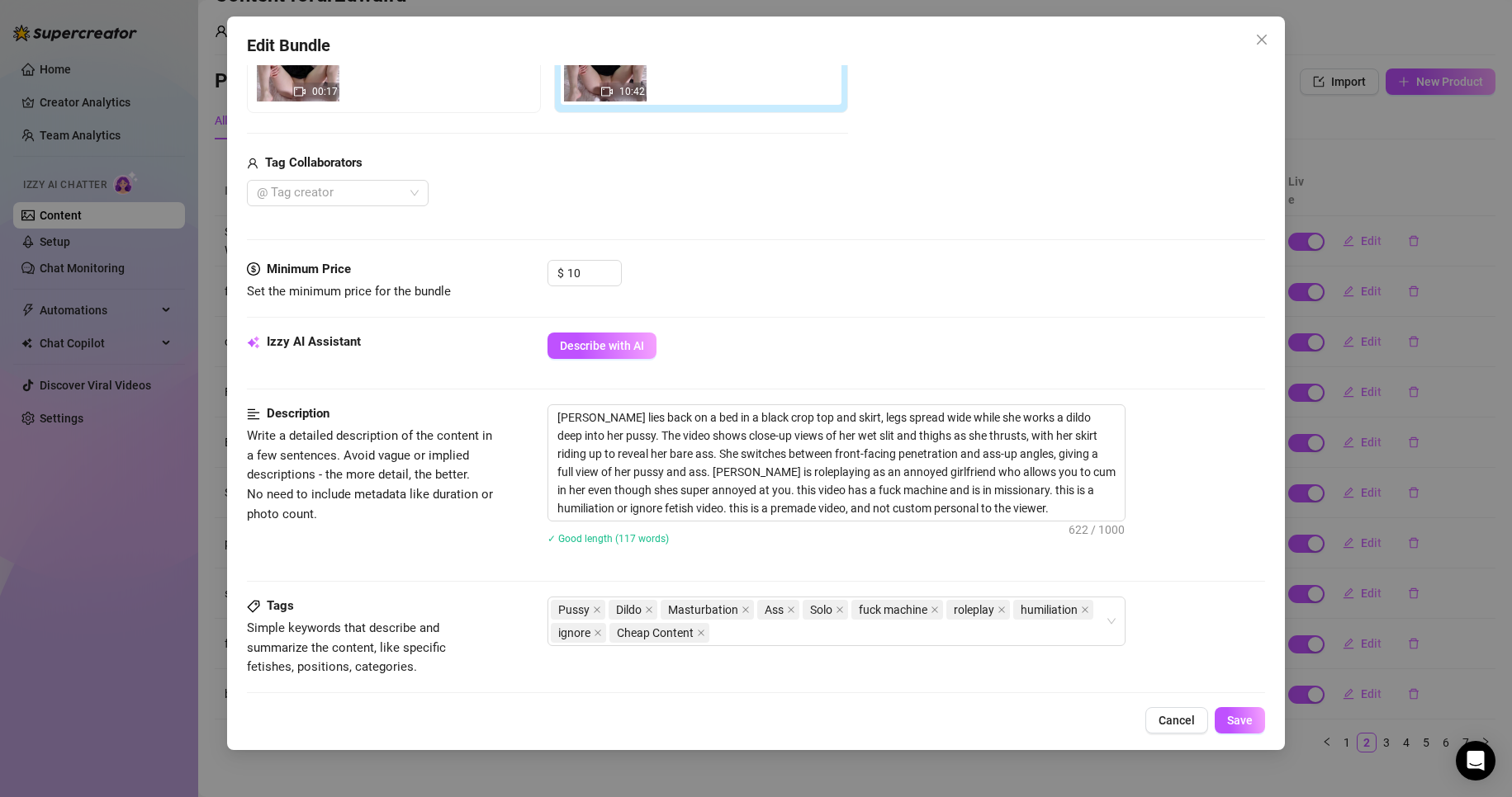
scroll to position [413, 0]
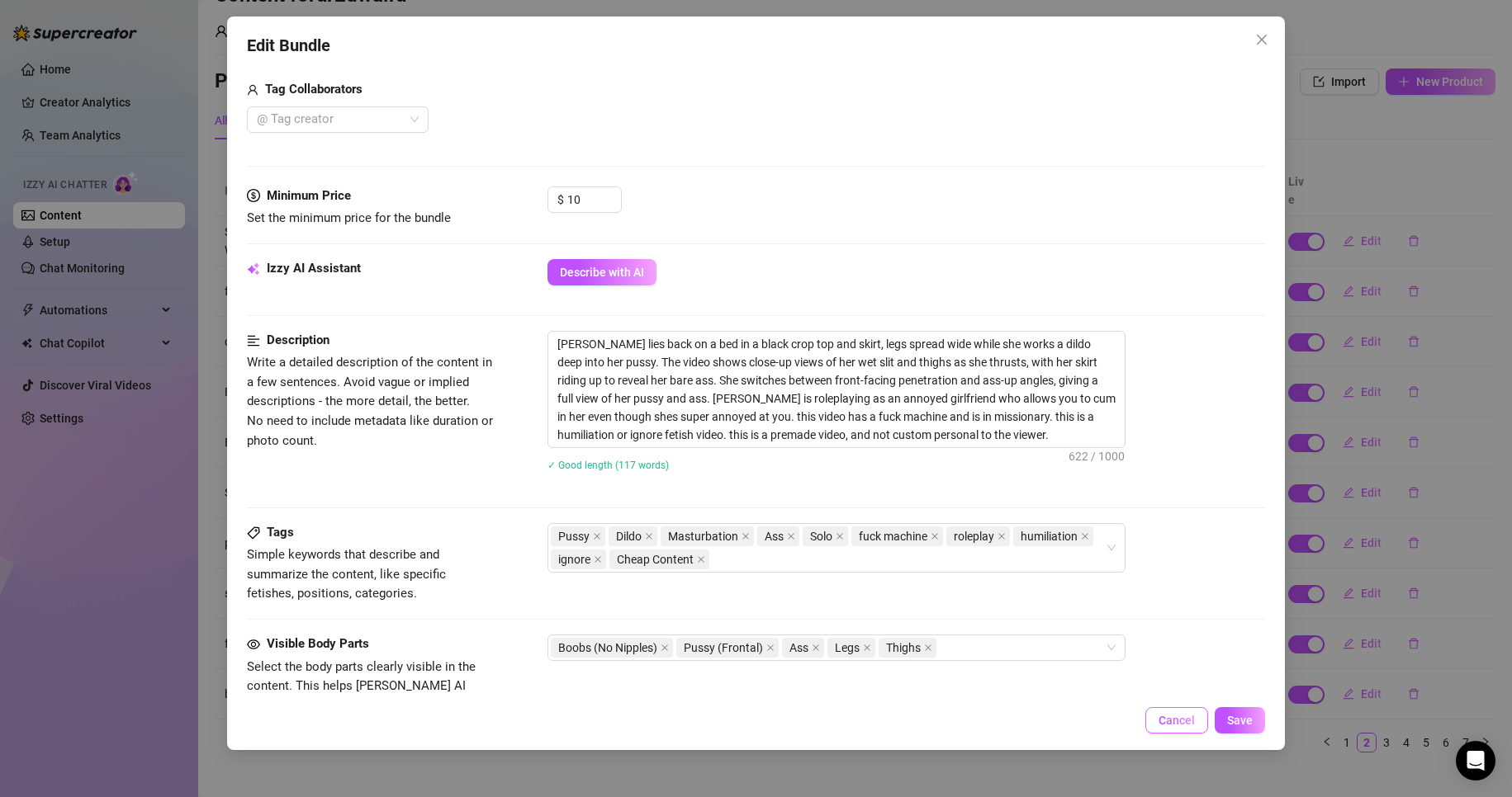
click at [1179, 716] on span "Cancel" at bounding box center [1177, 721] width 36 height 14
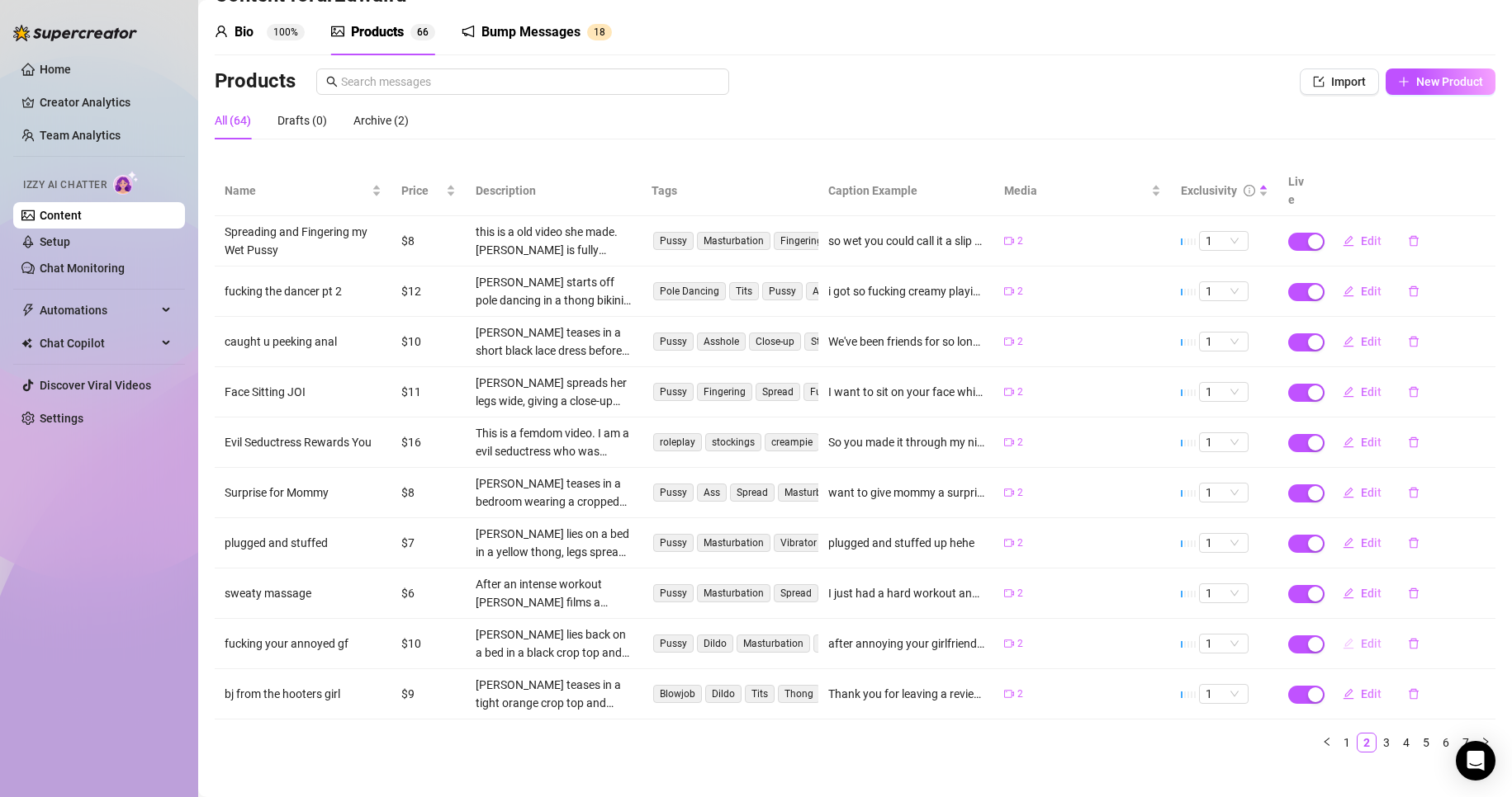
click at [1343, 638] on icon "edit" at bounding box center [1348, 643] width 12 height 12
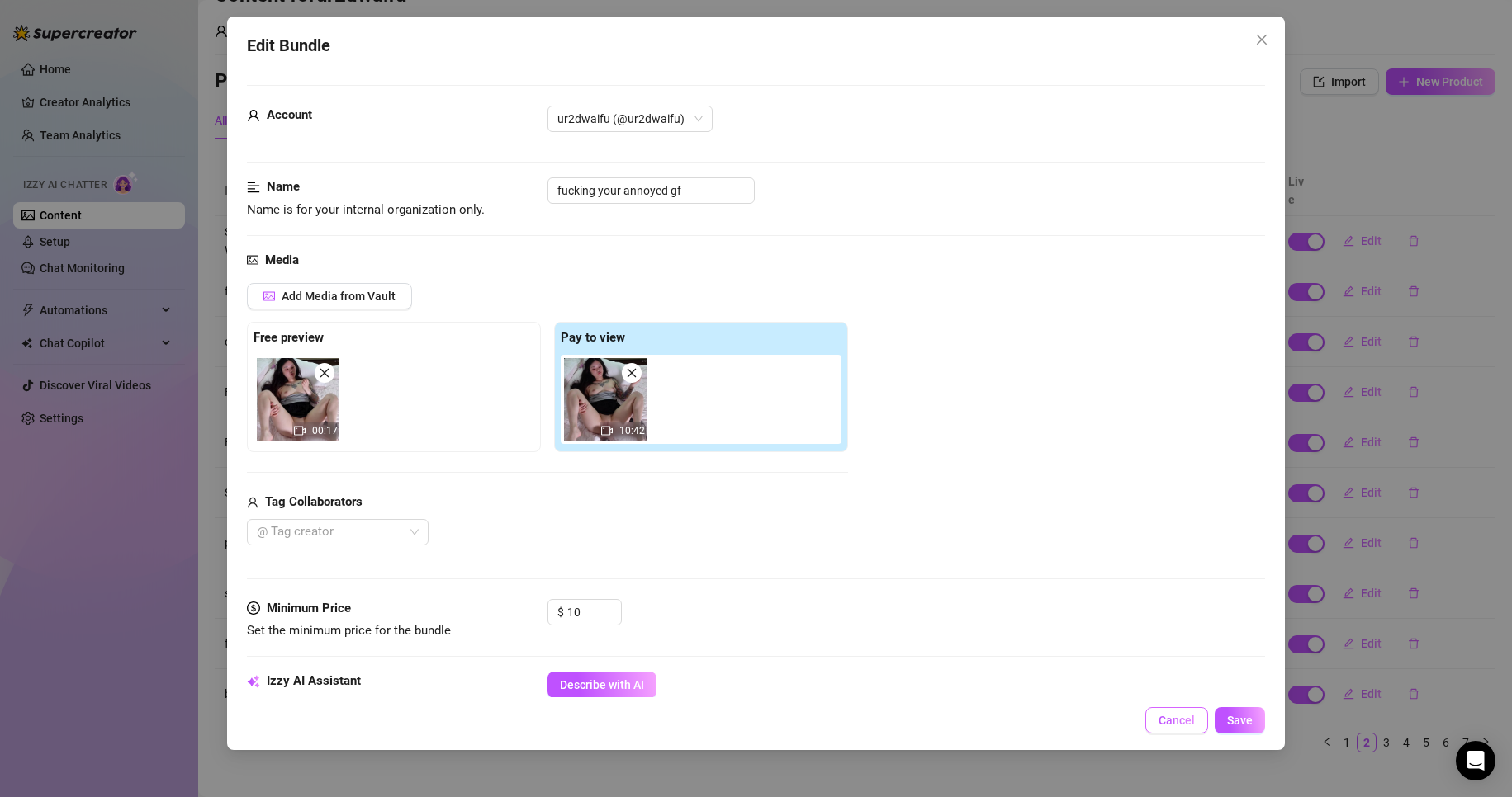
click at [1186, 716] on span "Cancel" at bounding box center [1177, 721] width 36 height 14
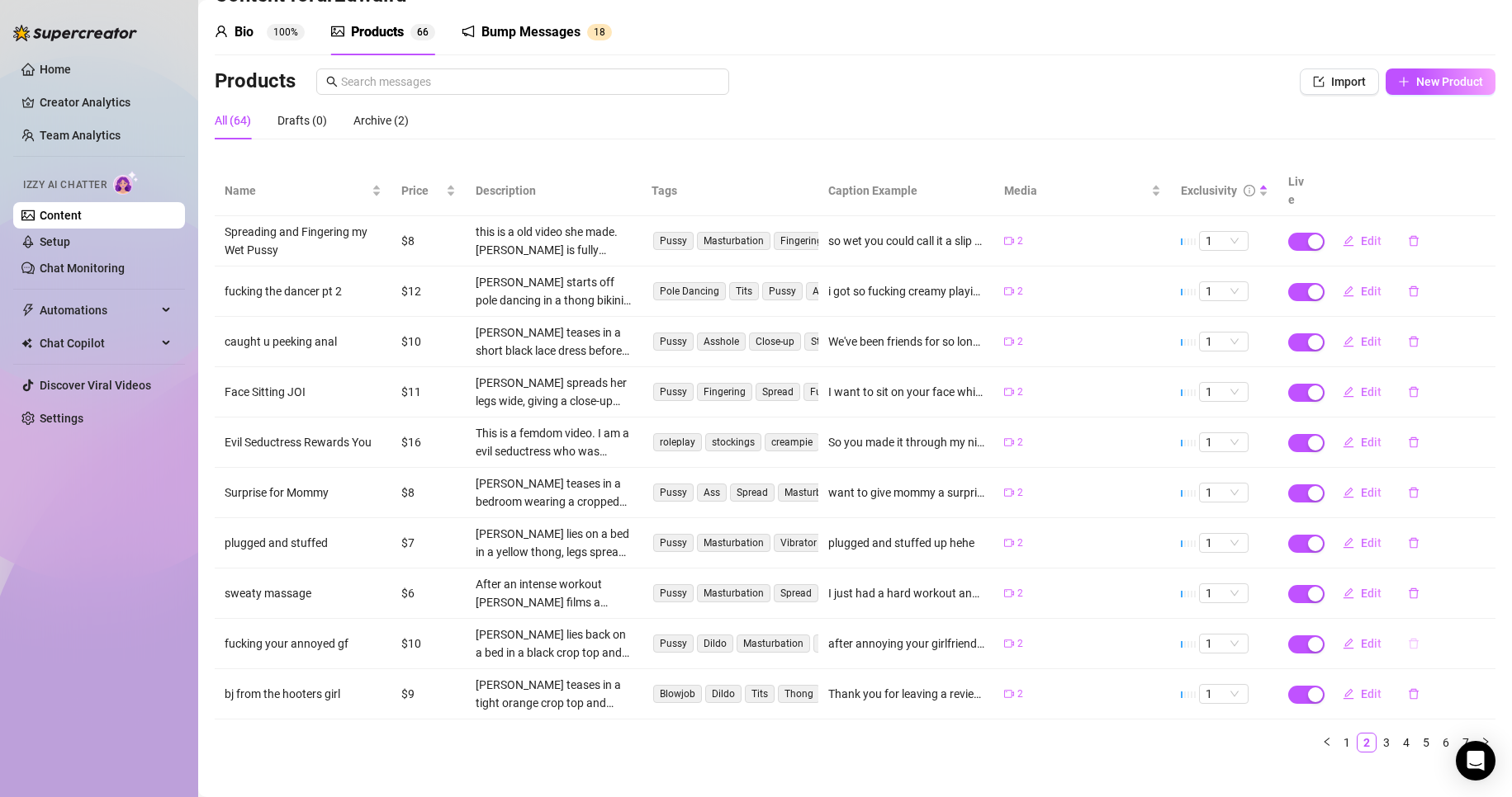
click at [1408, 638] on icon "delete" at bounding box center [1414, 643] width 12 height 12
click at [1491, 585] on span "Yes" at bounding box center [1486, 582] width 20 height 14
click at [1362, 637] on span "Edit" at bounding box center [1371, 643] width 21 height 14
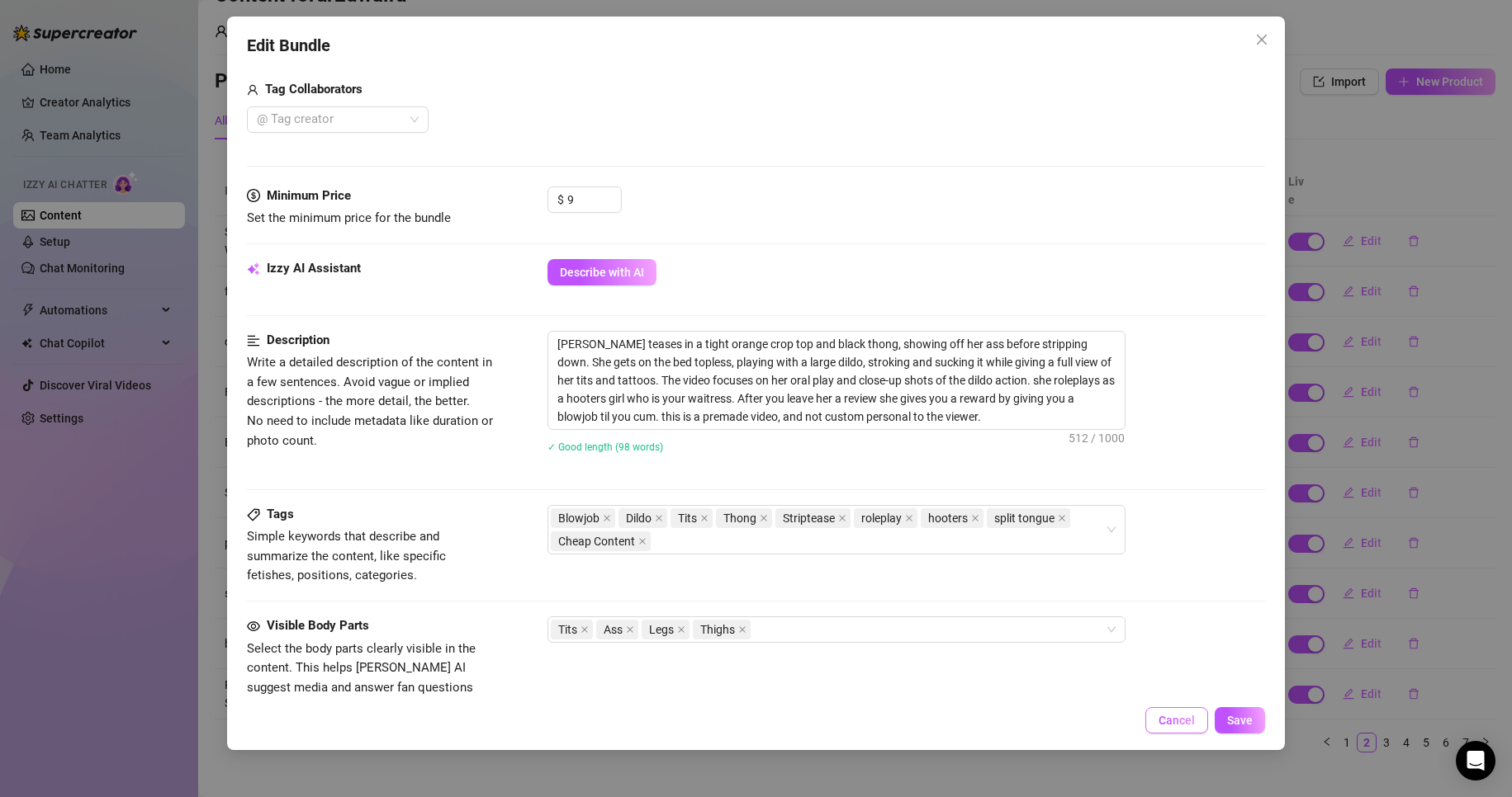
click at [1183, 716] on span "Cancel" at bounding box center [1177, 721] width 36 height 14
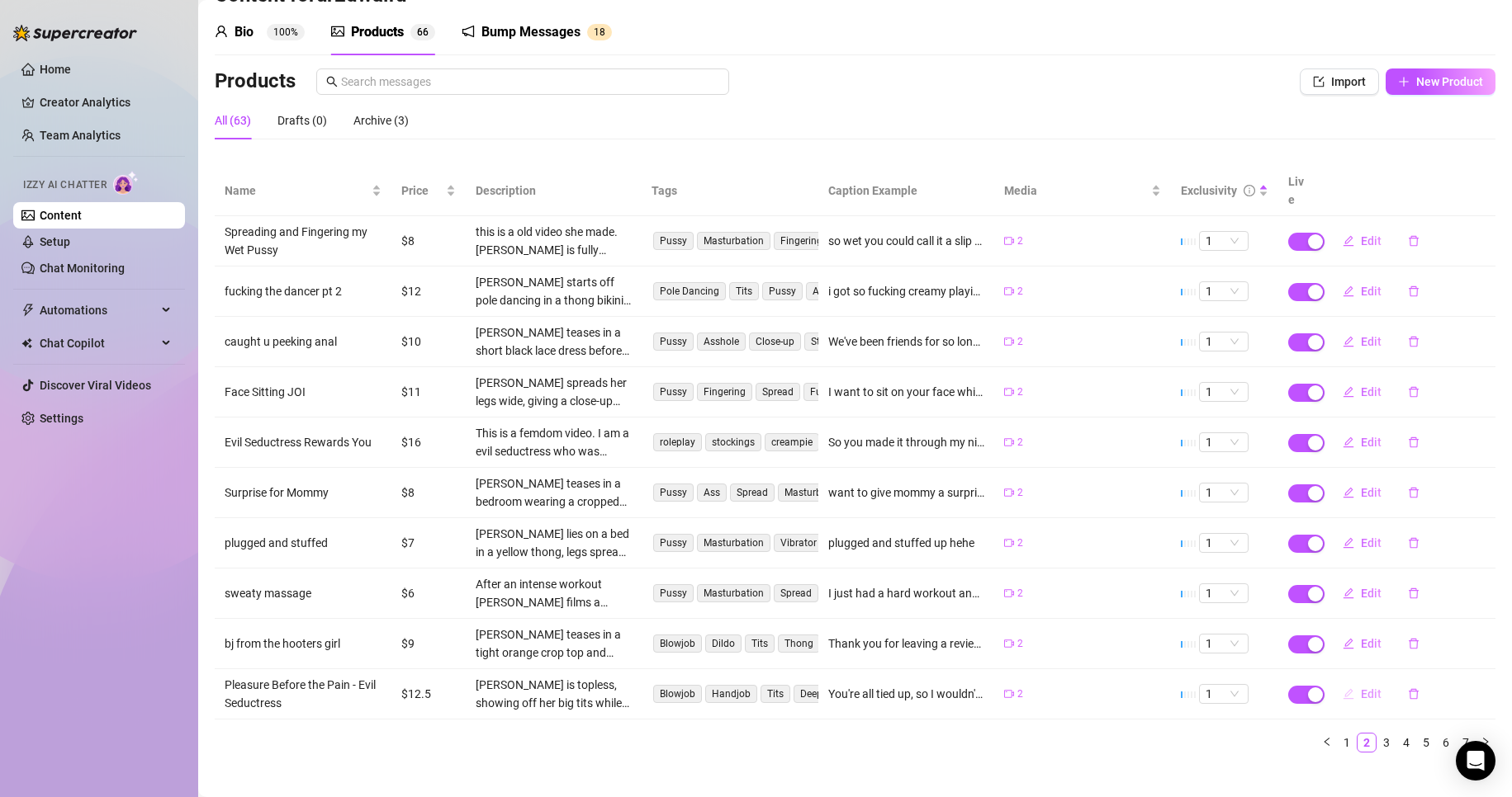
click at [1361, 688] on span "Edit" at bounding box center [1371, 694] width 21 height 14
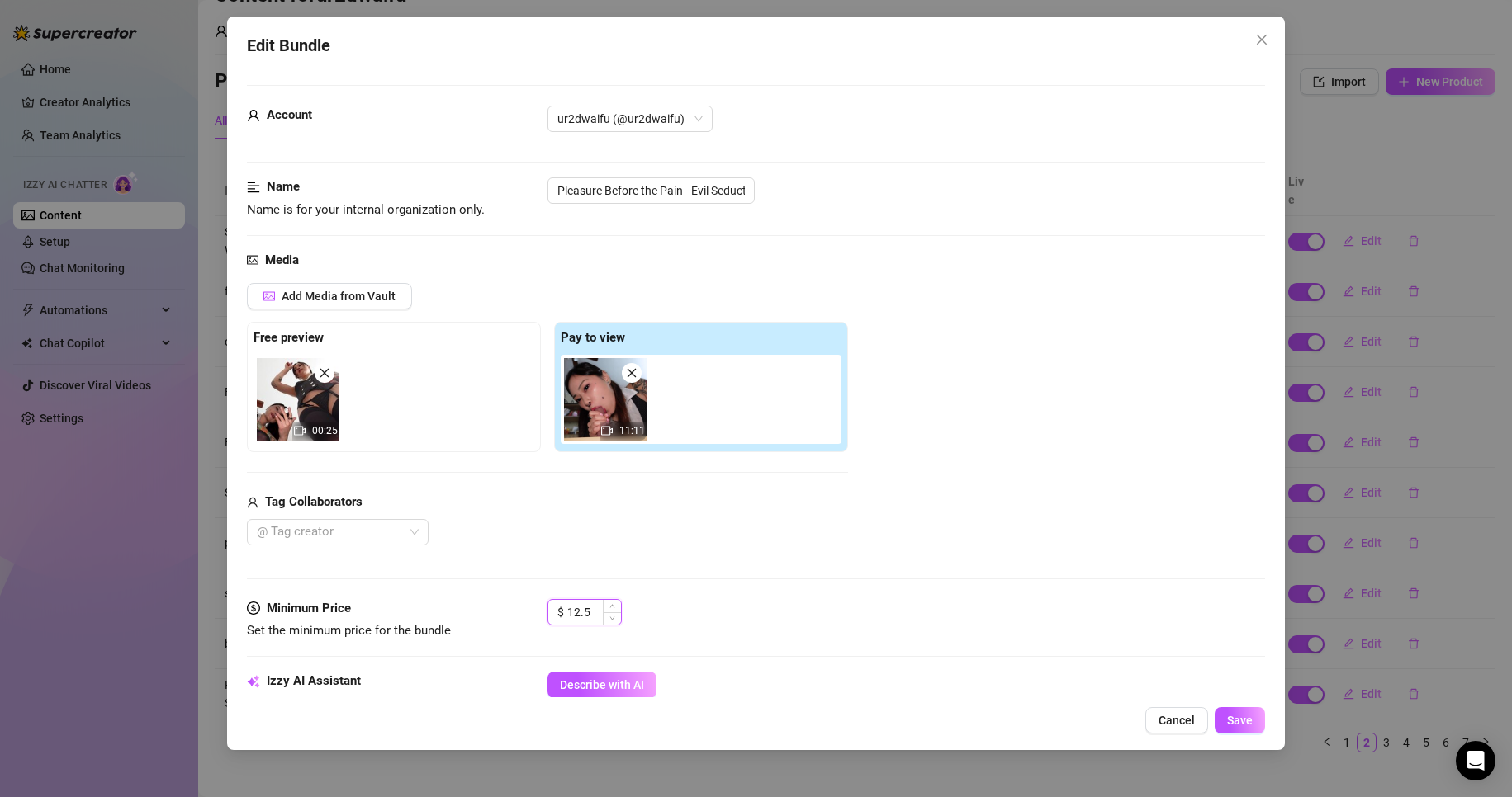
drag, startPoint x: 588, startPoint y: 610, endPoint x: 574, endPoint y: 608, distance: 14.1
click at [574, 608] on input "12.5" at bounding box center [594, 612] width 54 height 25
click at [1242, 715] on span "Save" at bounding box center [1240, 721] width 25 height 14
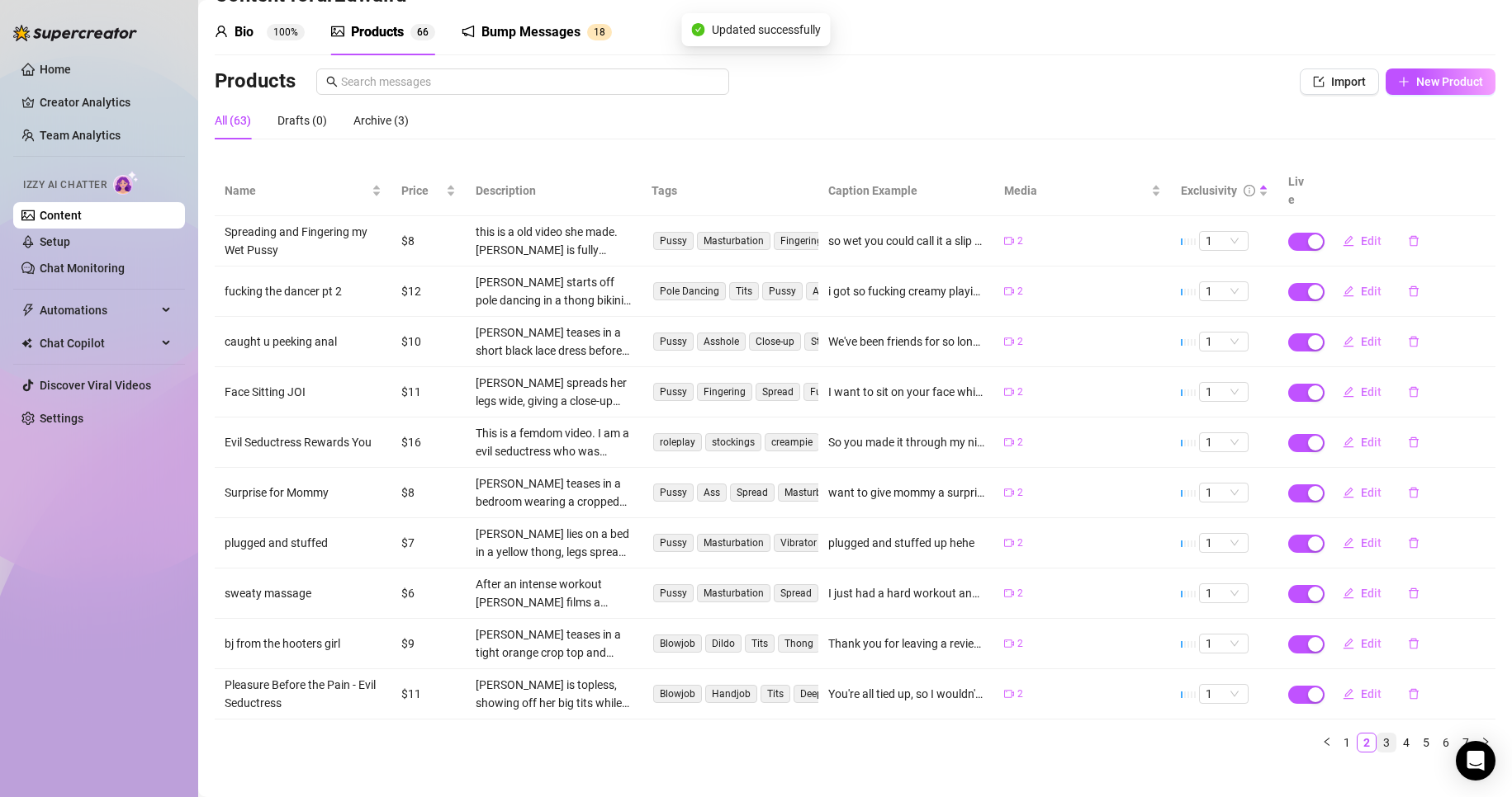
click at [1377, 734] on link "3" at bounding box center [1386, 743] width 18 height 18
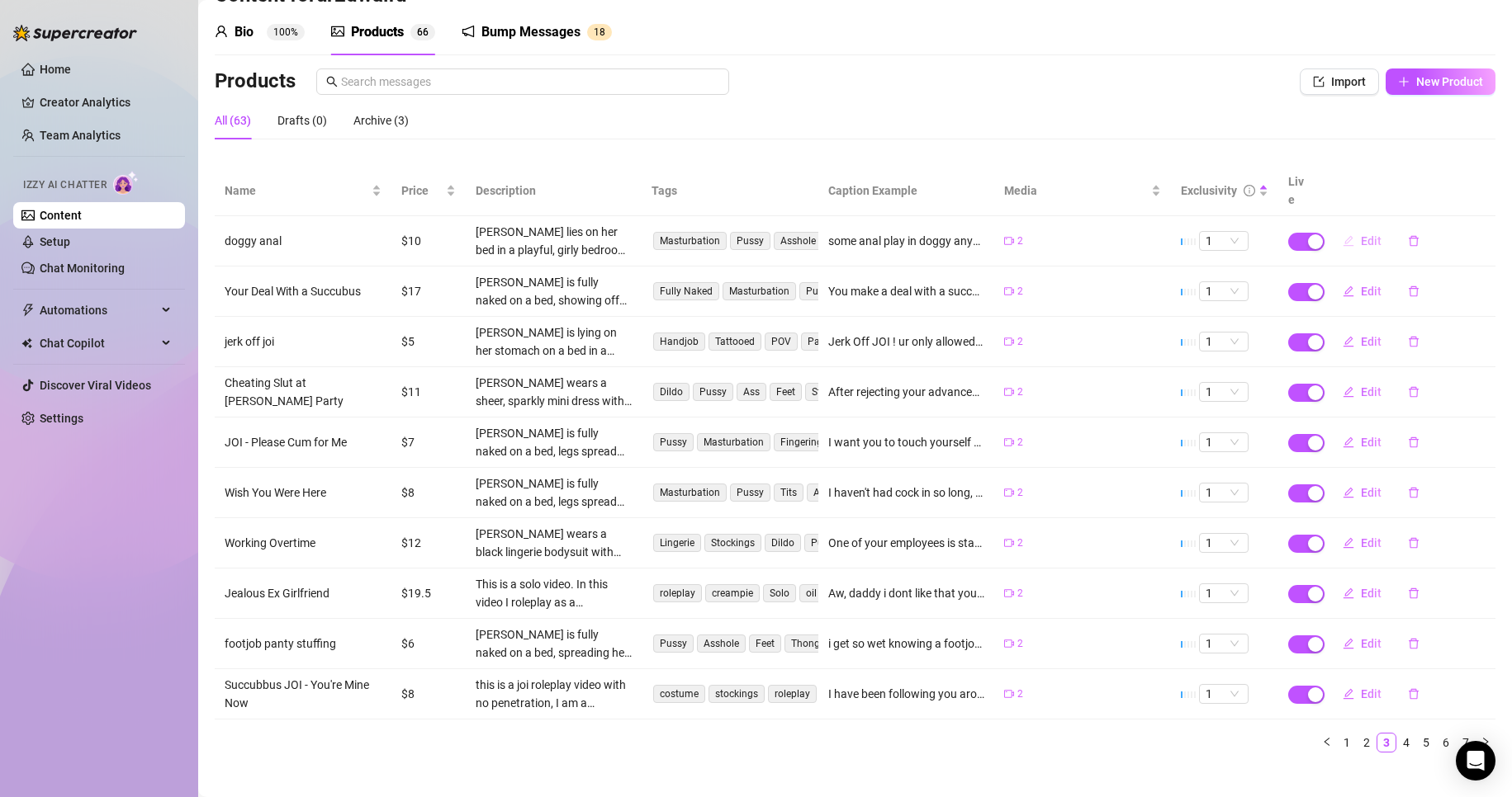
click at [1345, 227] on button "Edit" at bounding box center [1363, 240] width 66 height 26
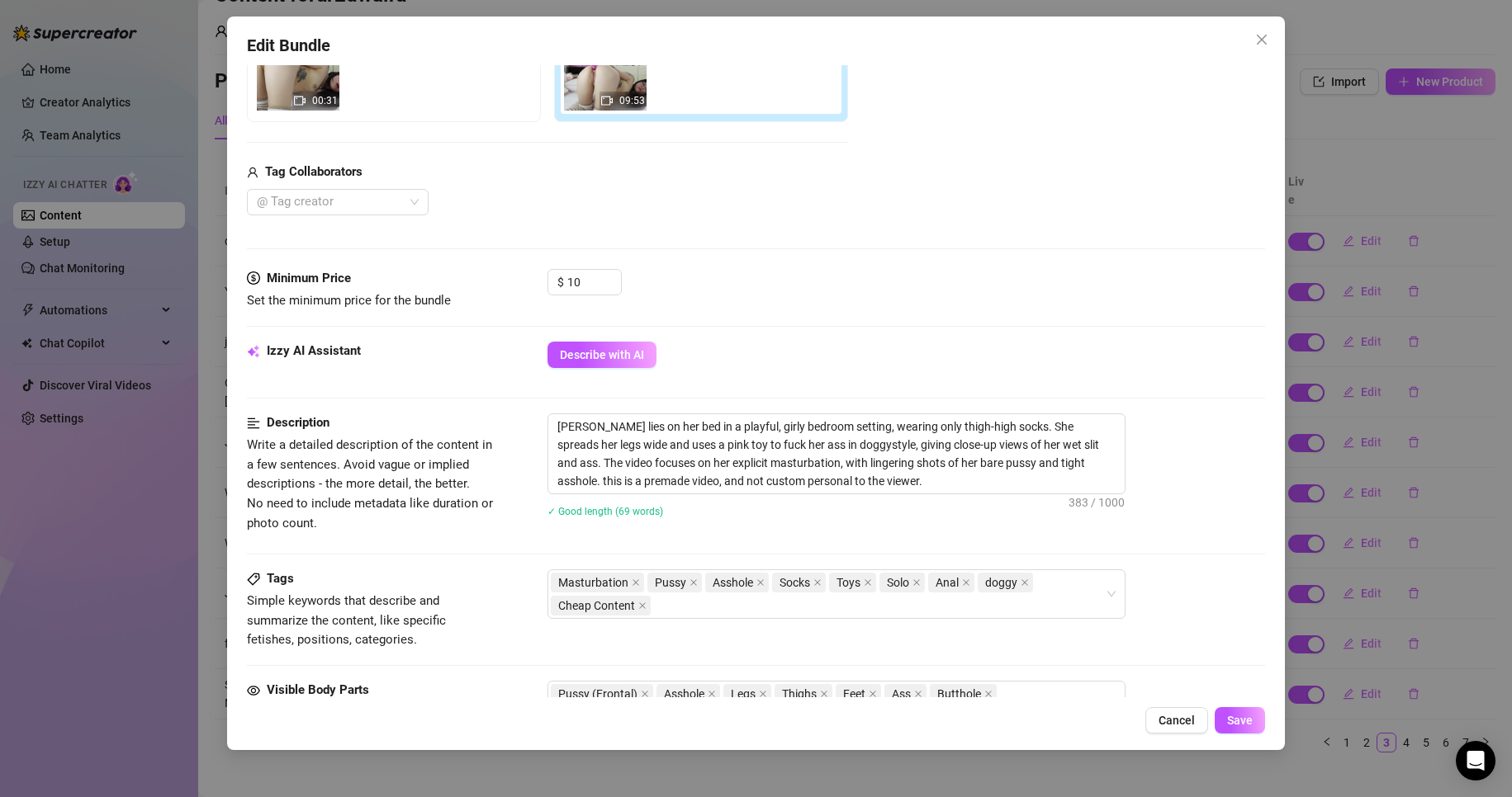
scroll to position [495, 0]
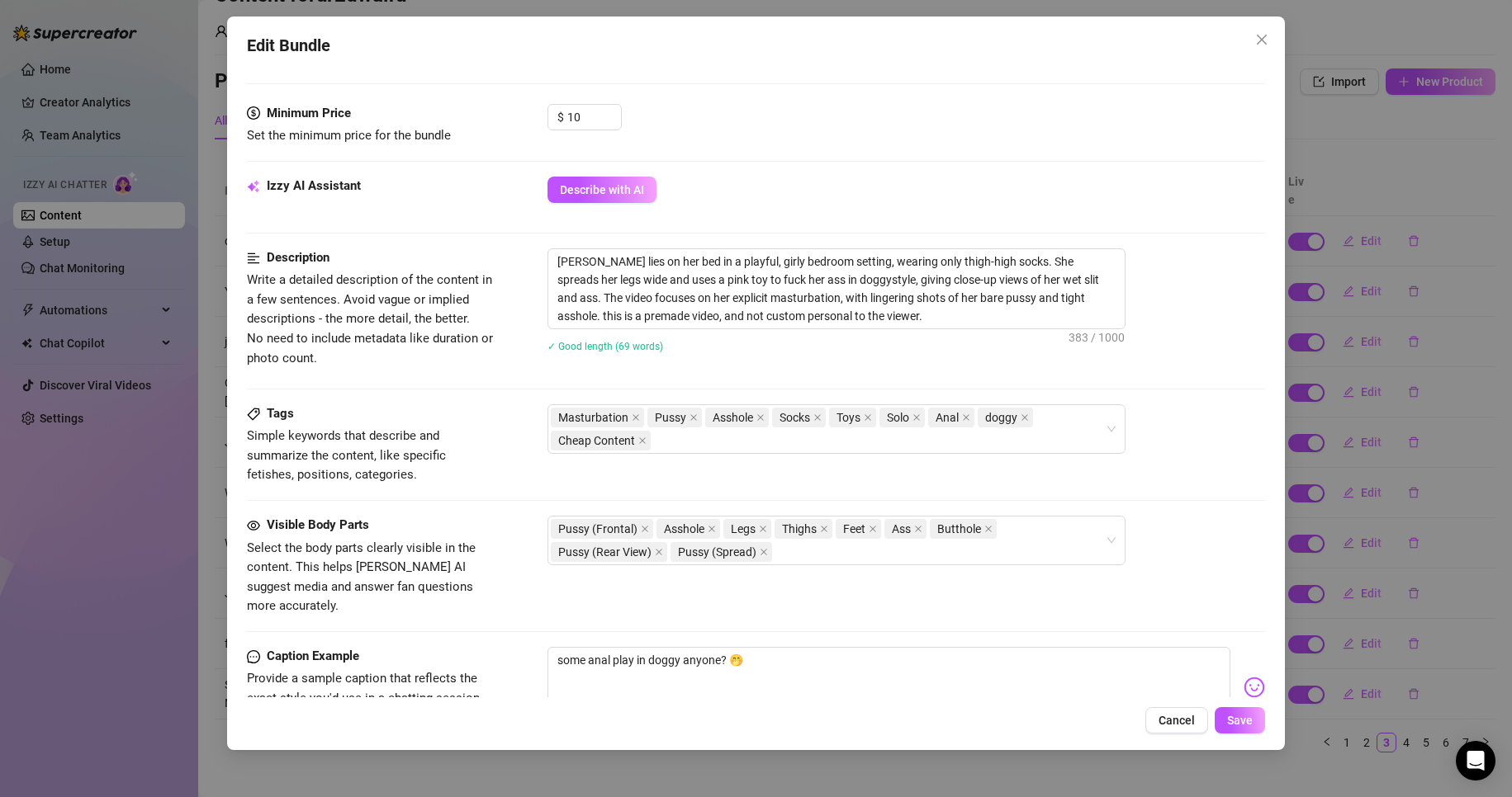
click at [1167, 724] on span "Cancel" at bounding box center [1177, 721] width 36 height 14
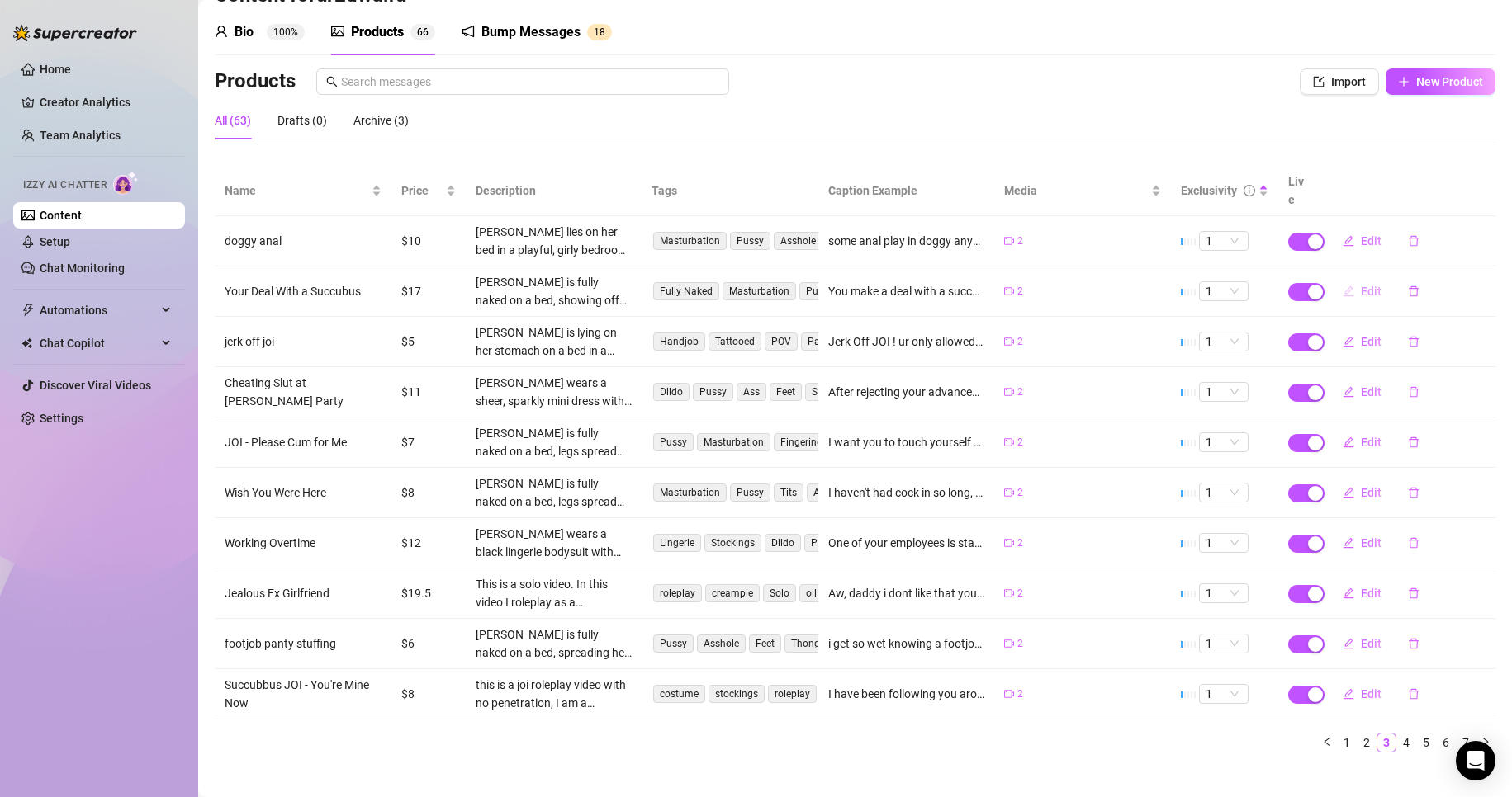
click at [1345, 281] on button "Edit" at bounding box center [1363, 291] width 66 height 26
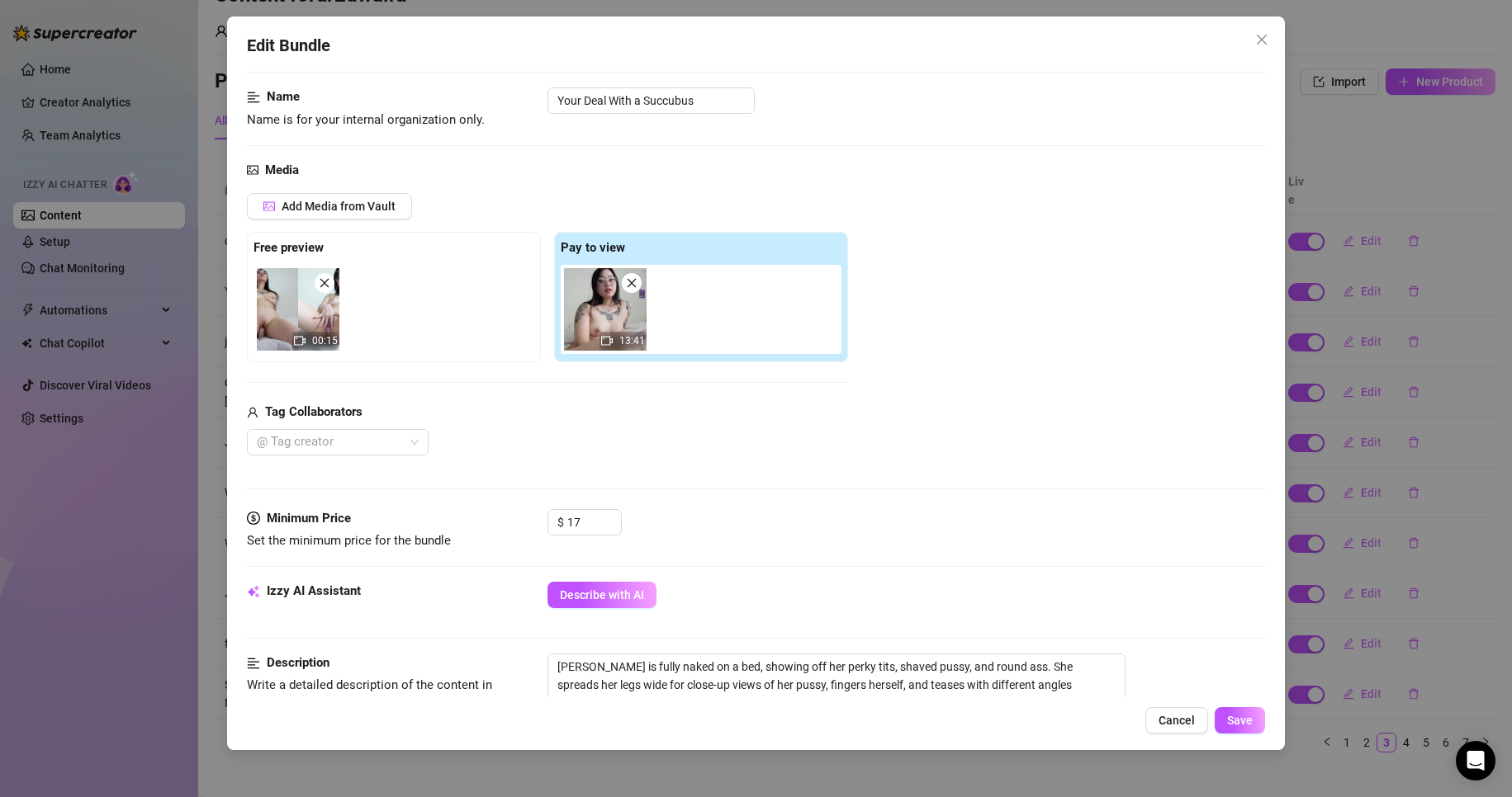
scroll to position [165, 0]
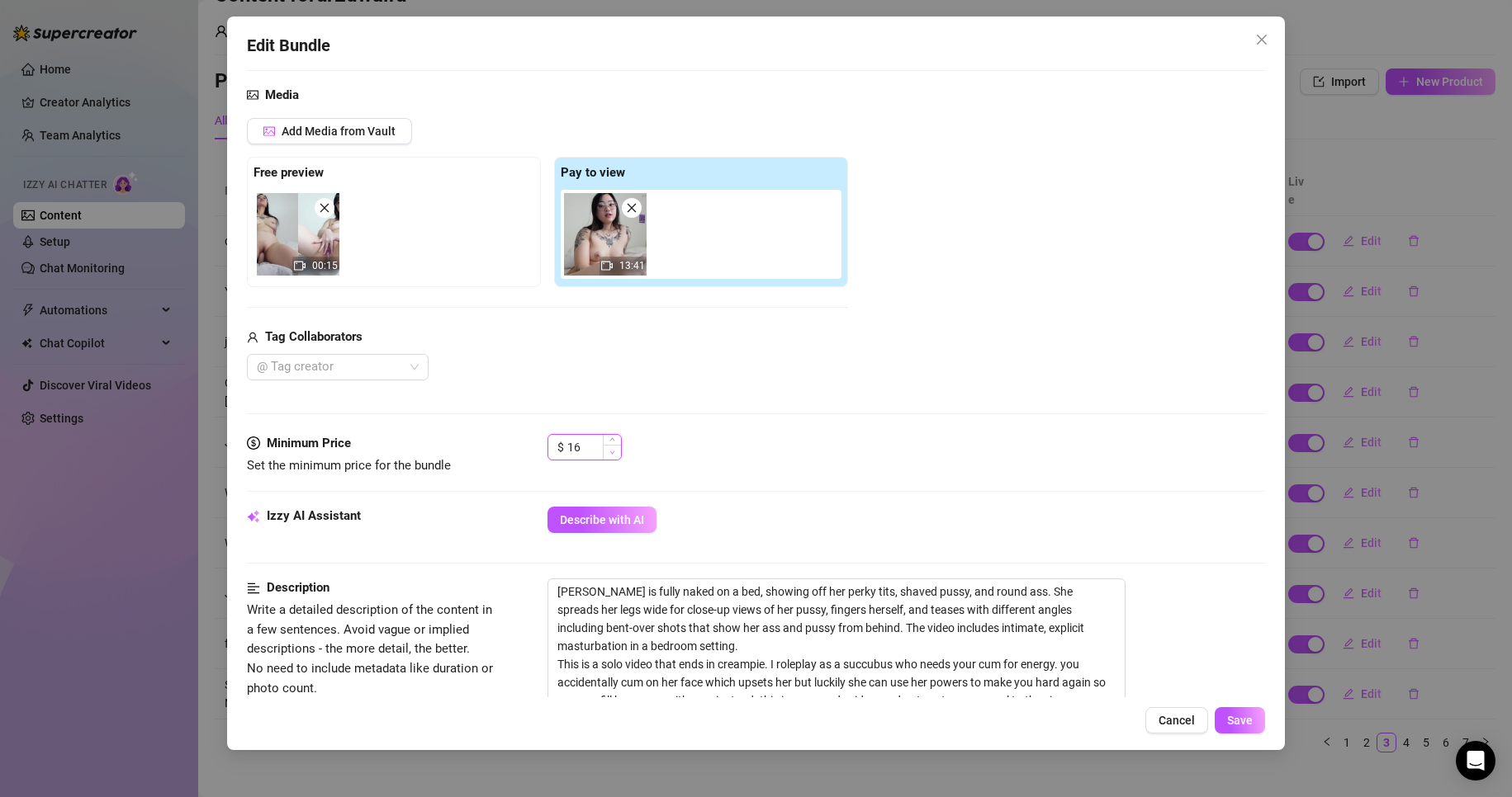
click at [620, 455] on span "Decrease Value" at bounding box center [612, 452] width 18 height 15
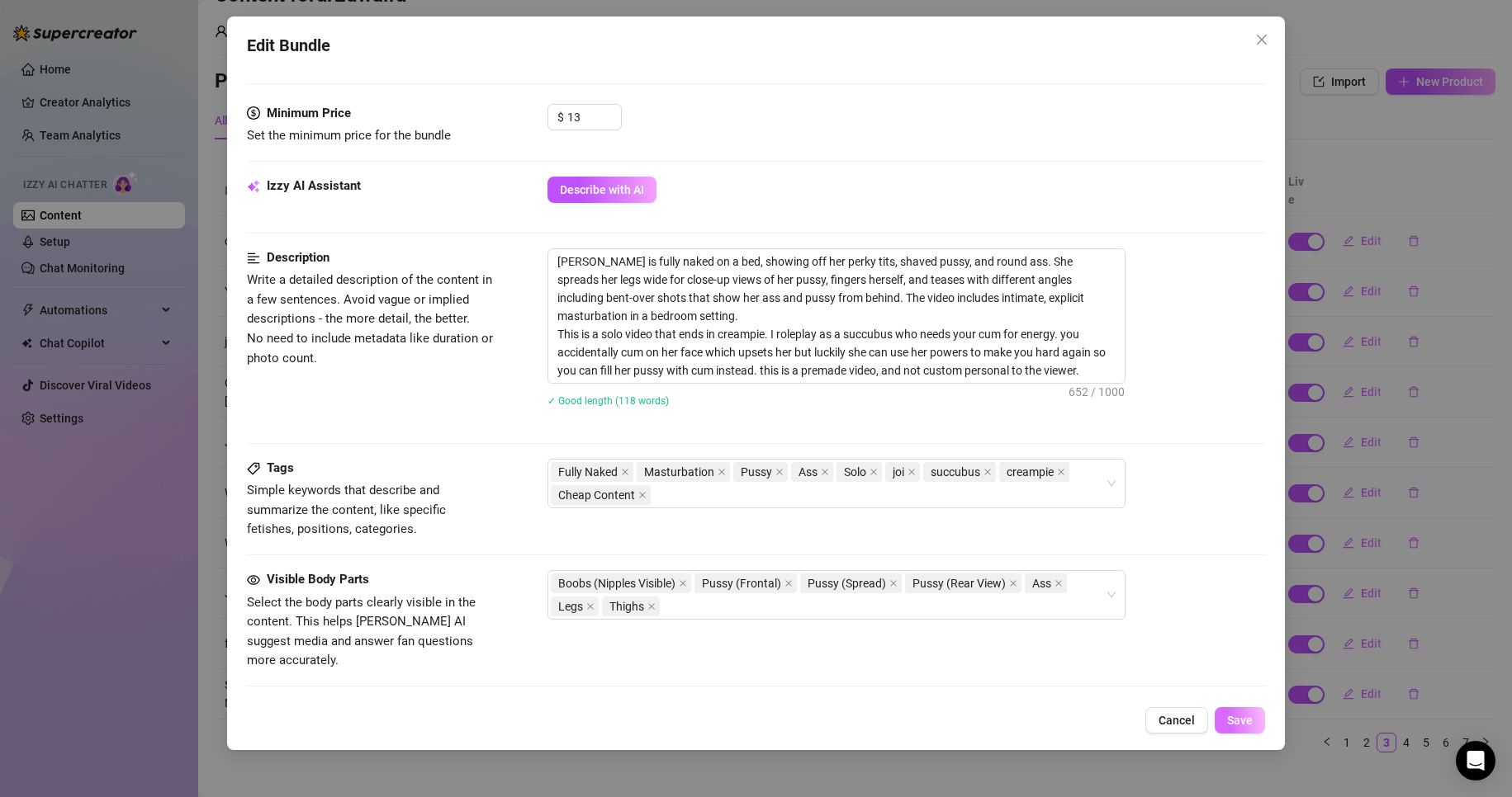
click at [1245, 719] on span "Save" at bounding box center [1240, 721] width 25 height 14
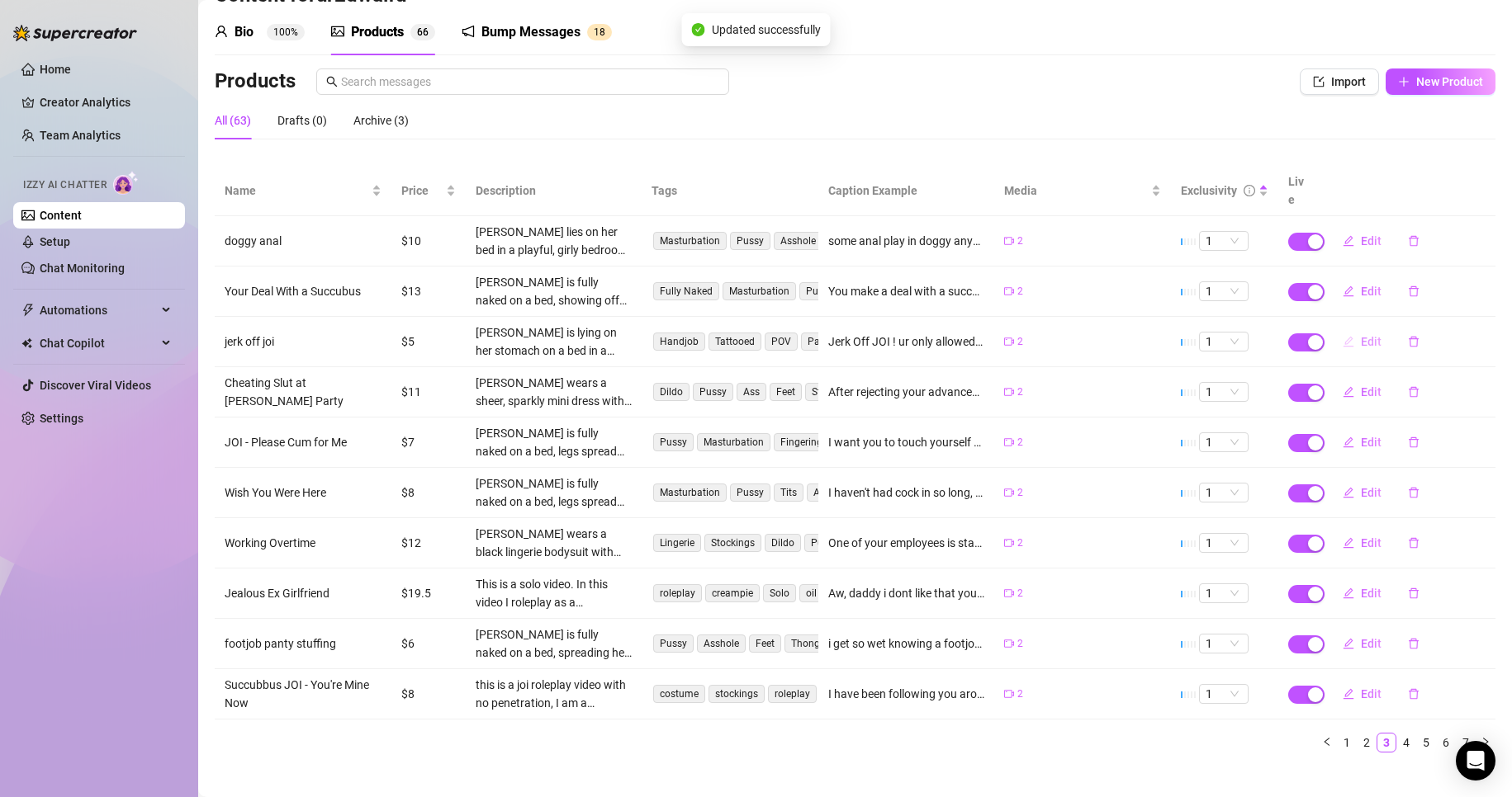
click at [1343, 336] on icon "edit" at bounding box center [1348, 341] width 12 height 12
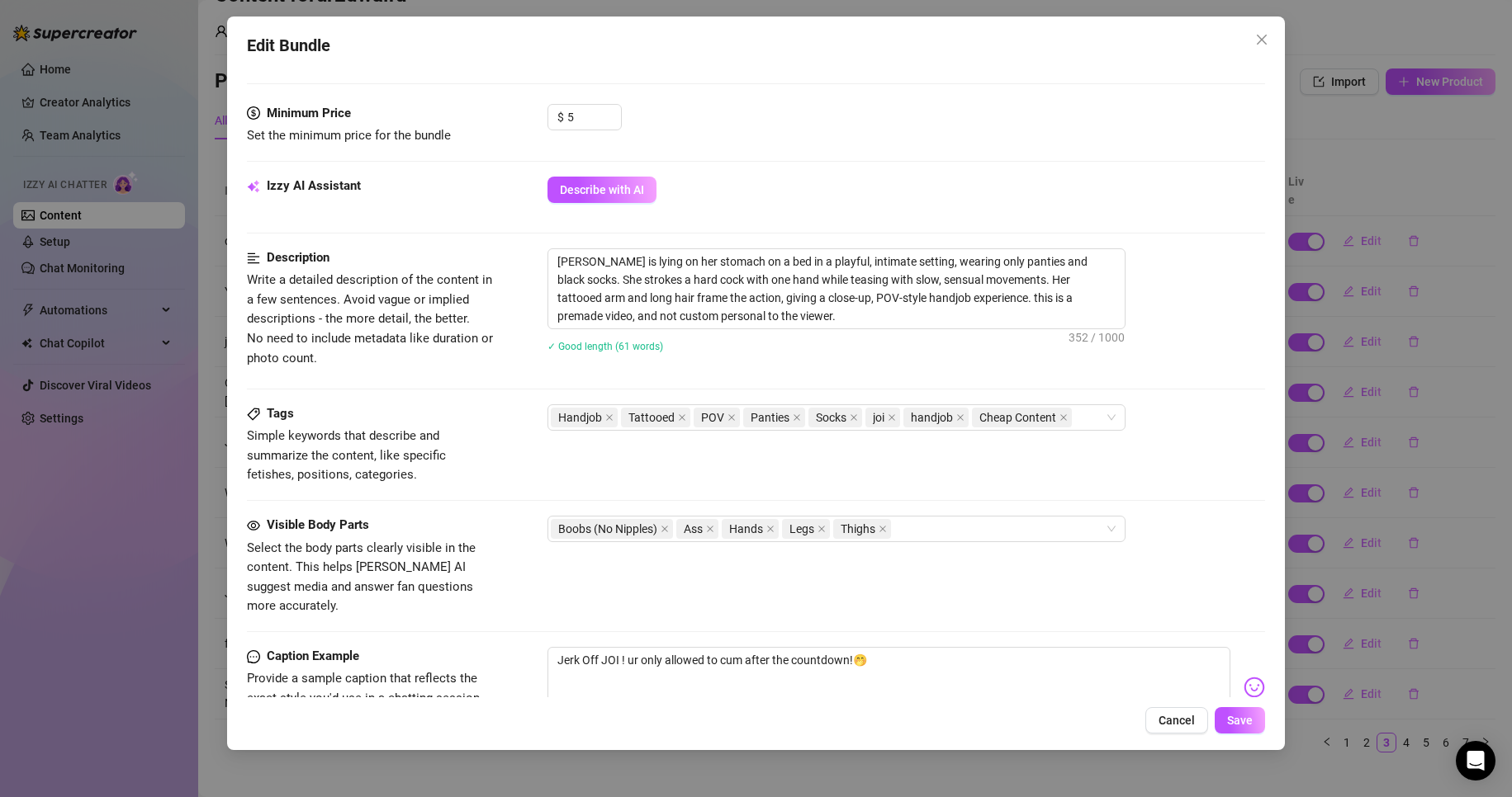
click at [1182, 721] on span "Cancel" at bounding box center [1177, 721] width 36 height 14
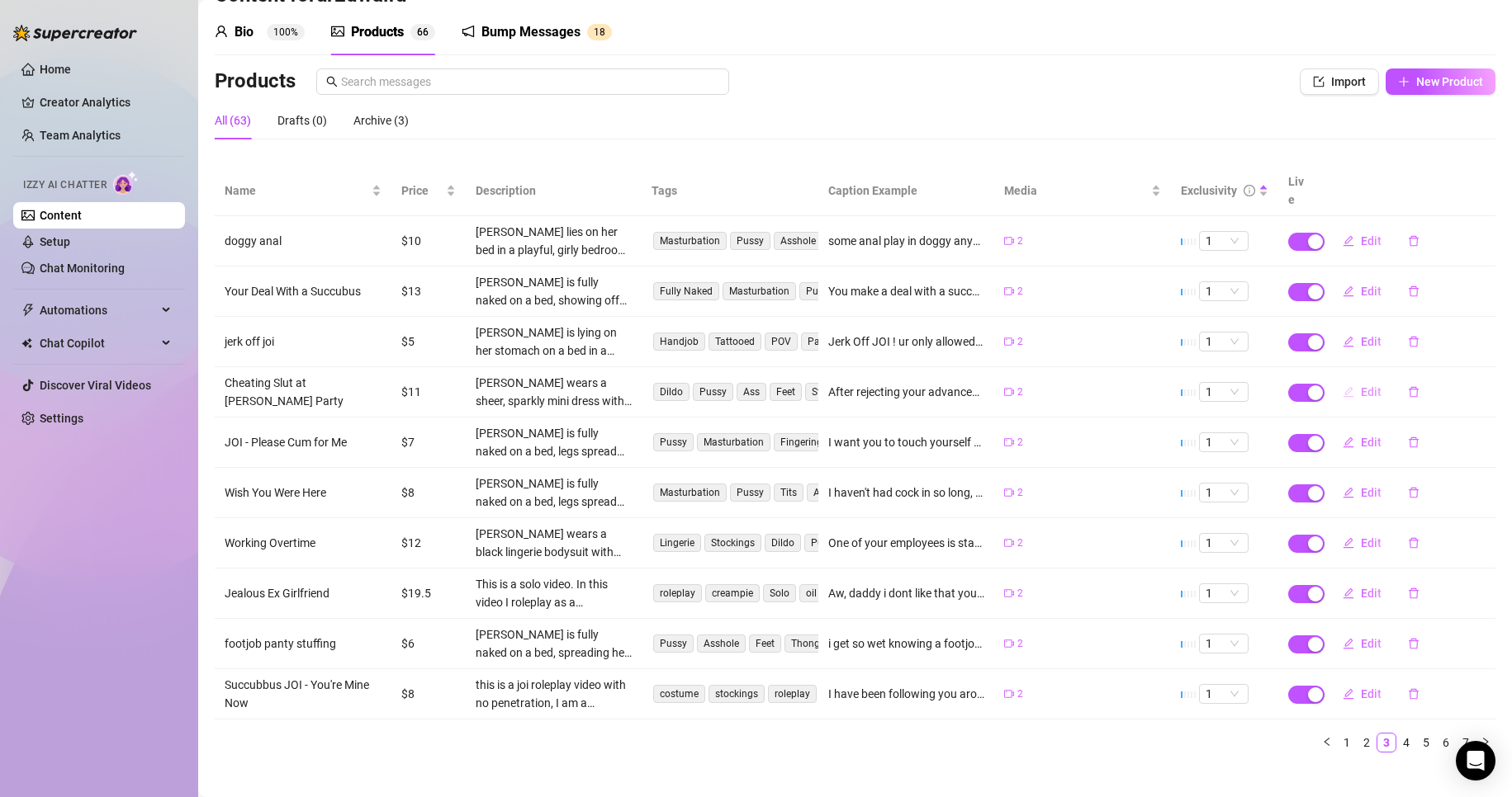
click at [1343, 387] on icon "edit" at bounding box center [1348, 392] width 12 height 12
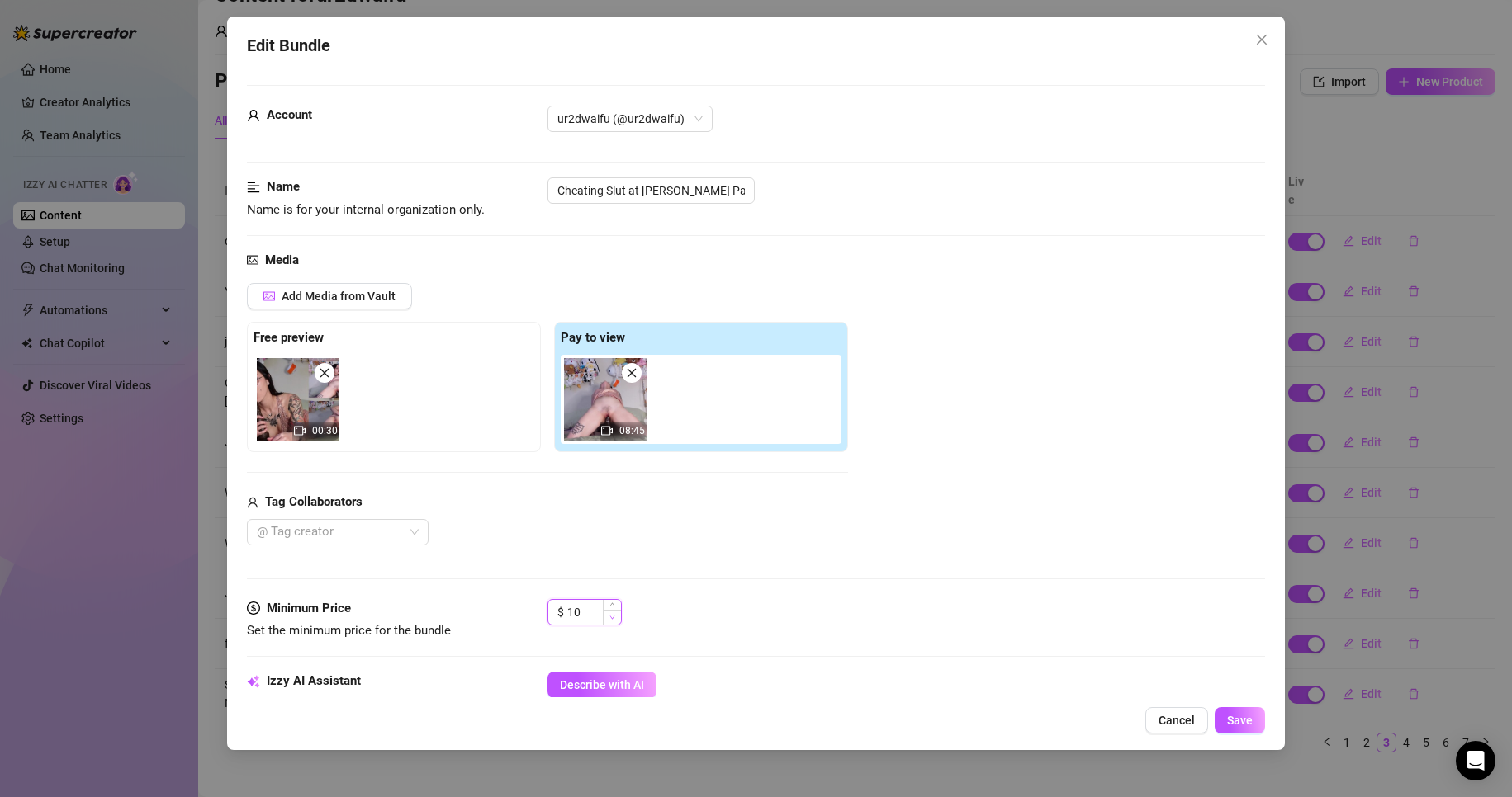
click at [614, 621] on span "Decrease Value" at bounding box center [612, 617] width 18 height 15
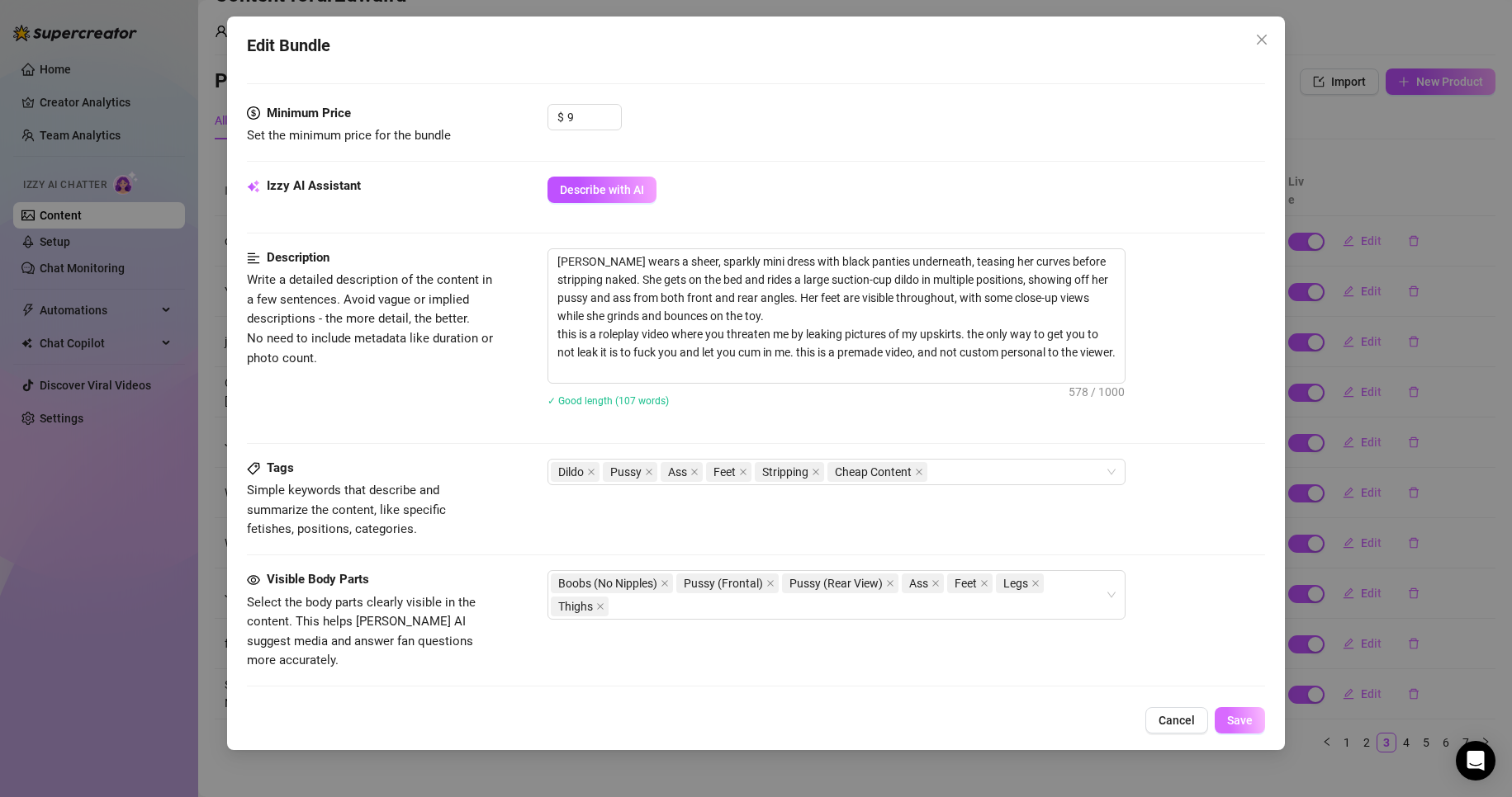
click at [1226, 725] on button "Save" at bounding box center [1240, 720] width 50 height 26
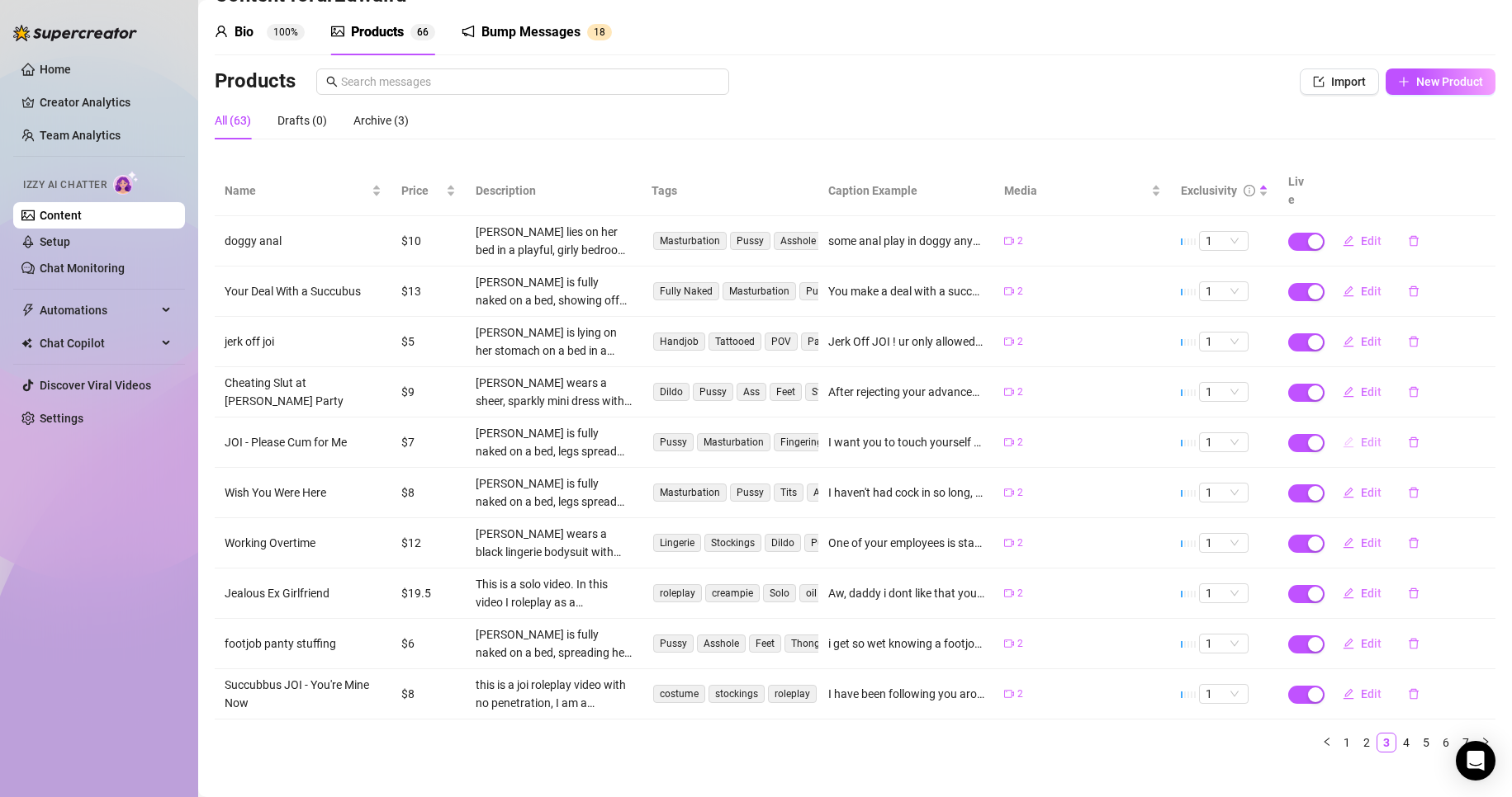
click at [1343, 437] on icon "edit" at bounding box center [1348, 442] width 11 height 11
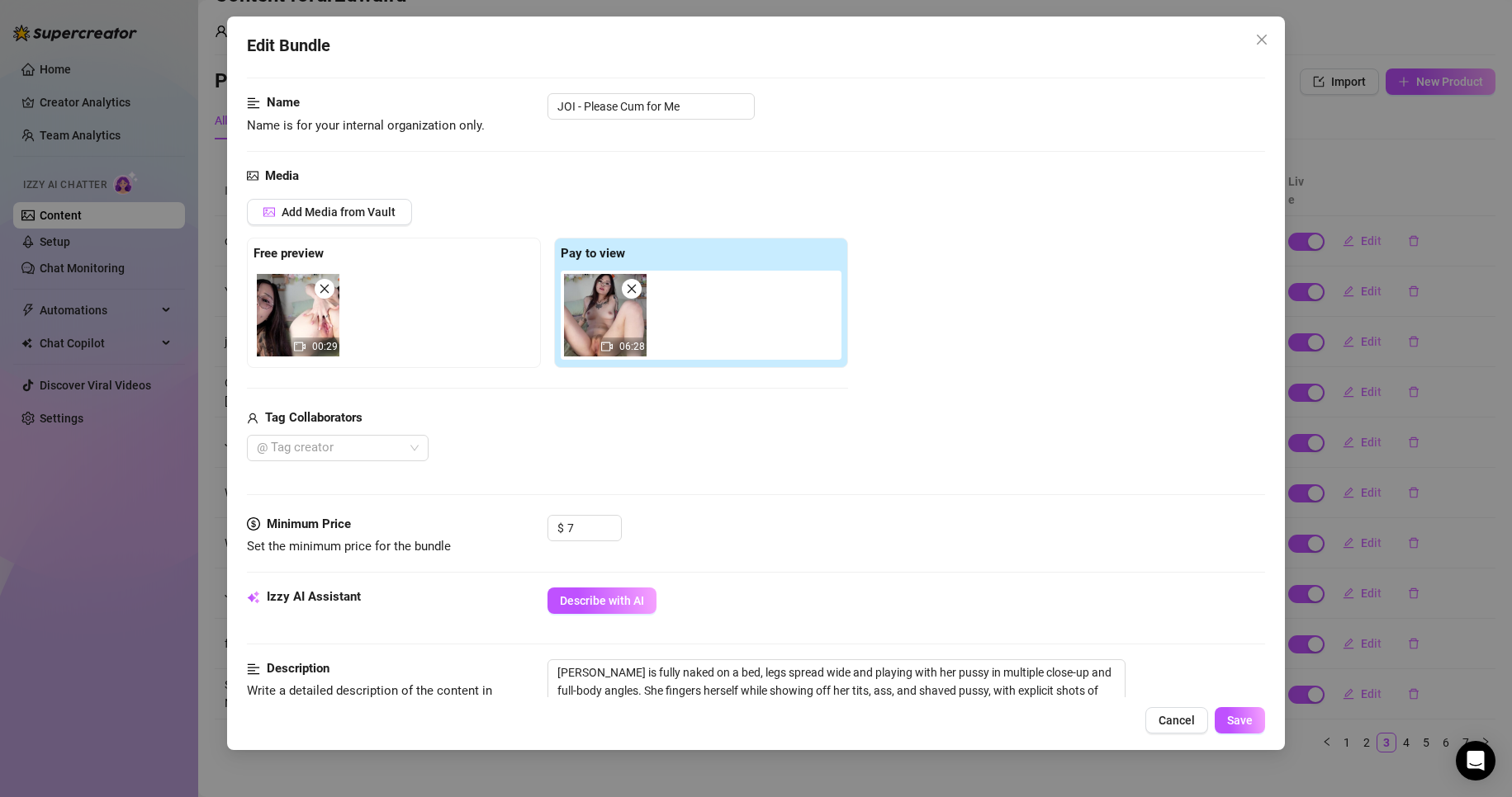
scroll to position [165, 0]
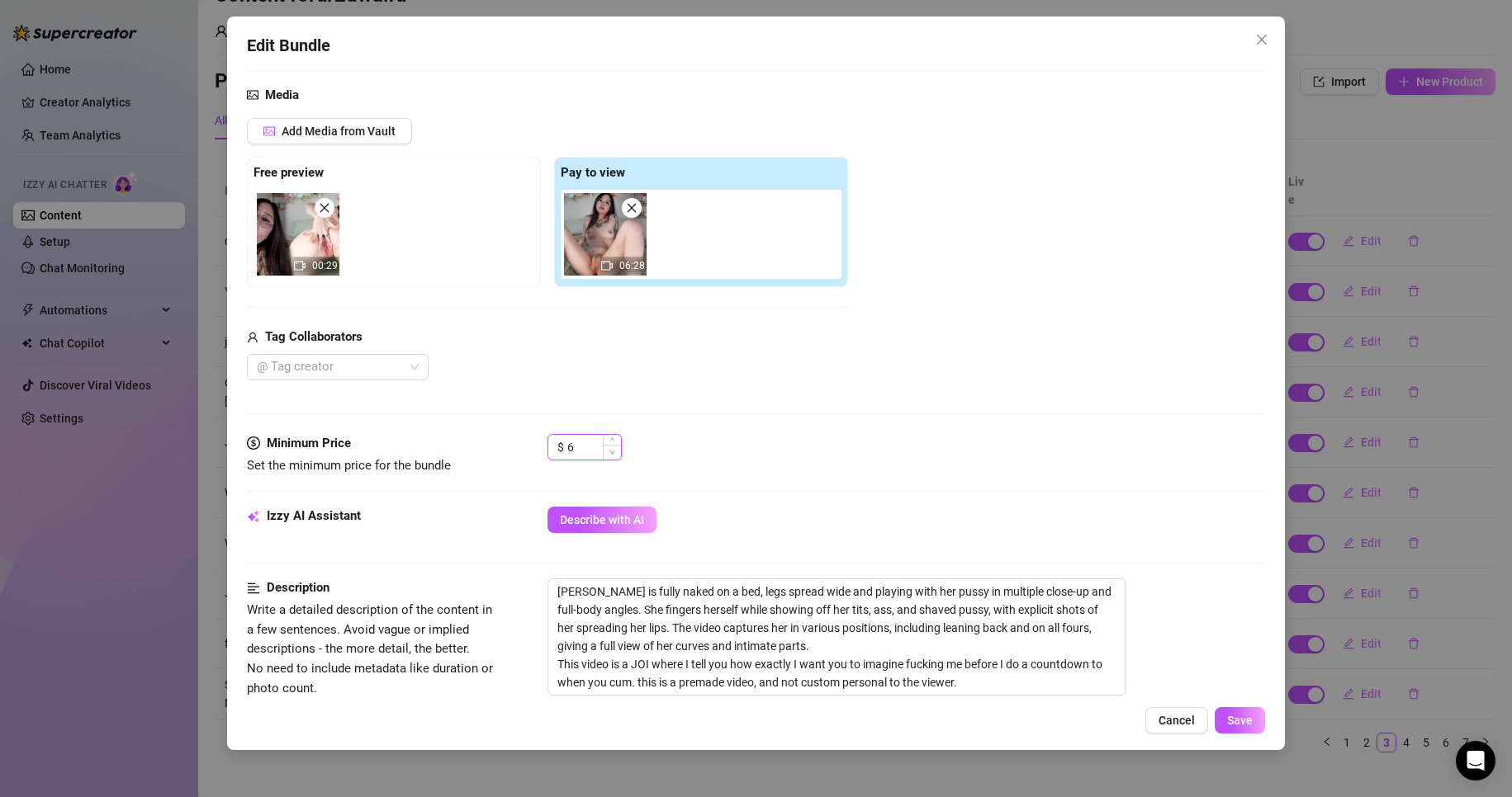
click at [614, 451] on icon "down" at bounding box center [613, 452] width 5 height 5
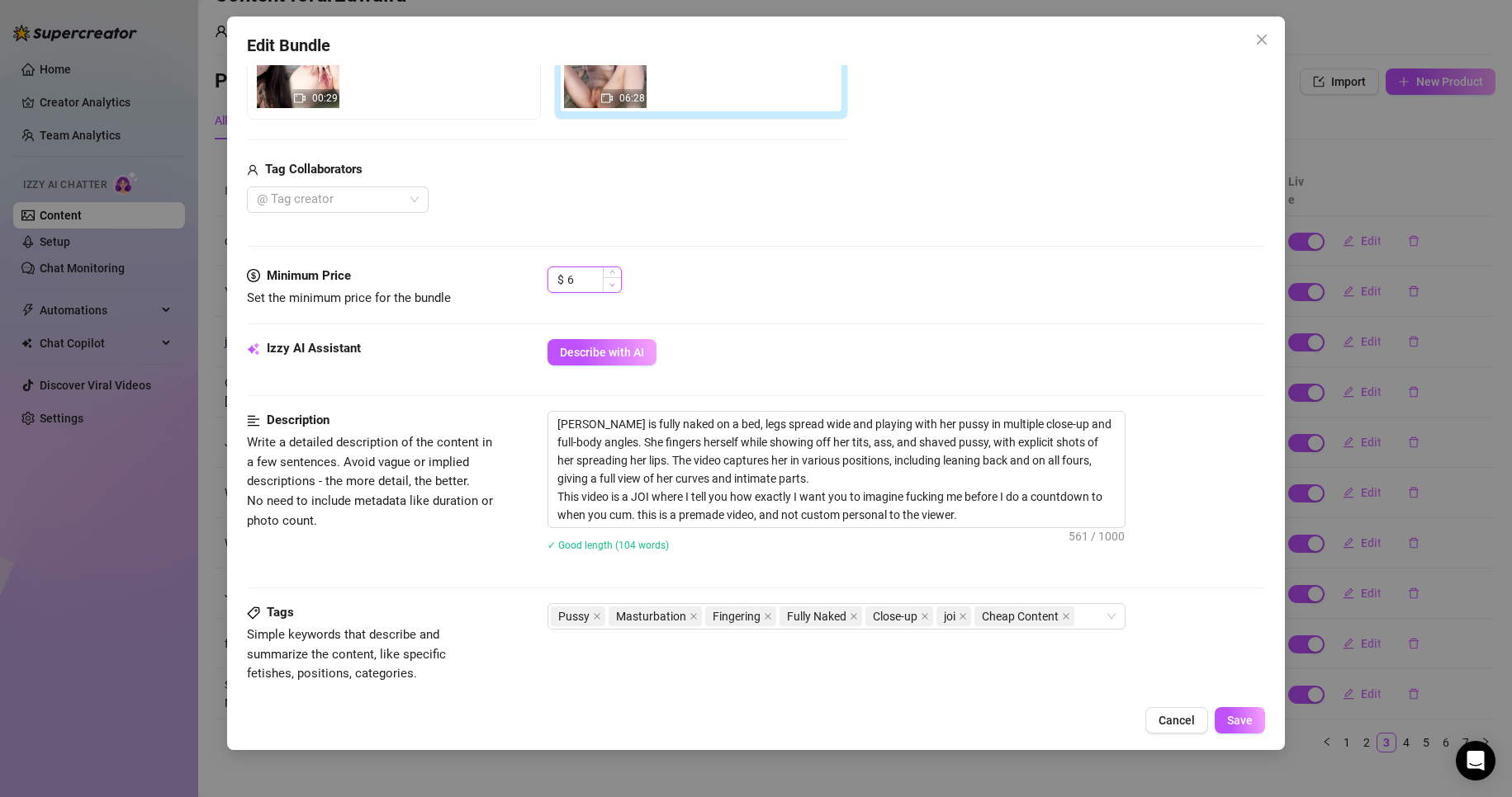
scroll to position [578, 0]
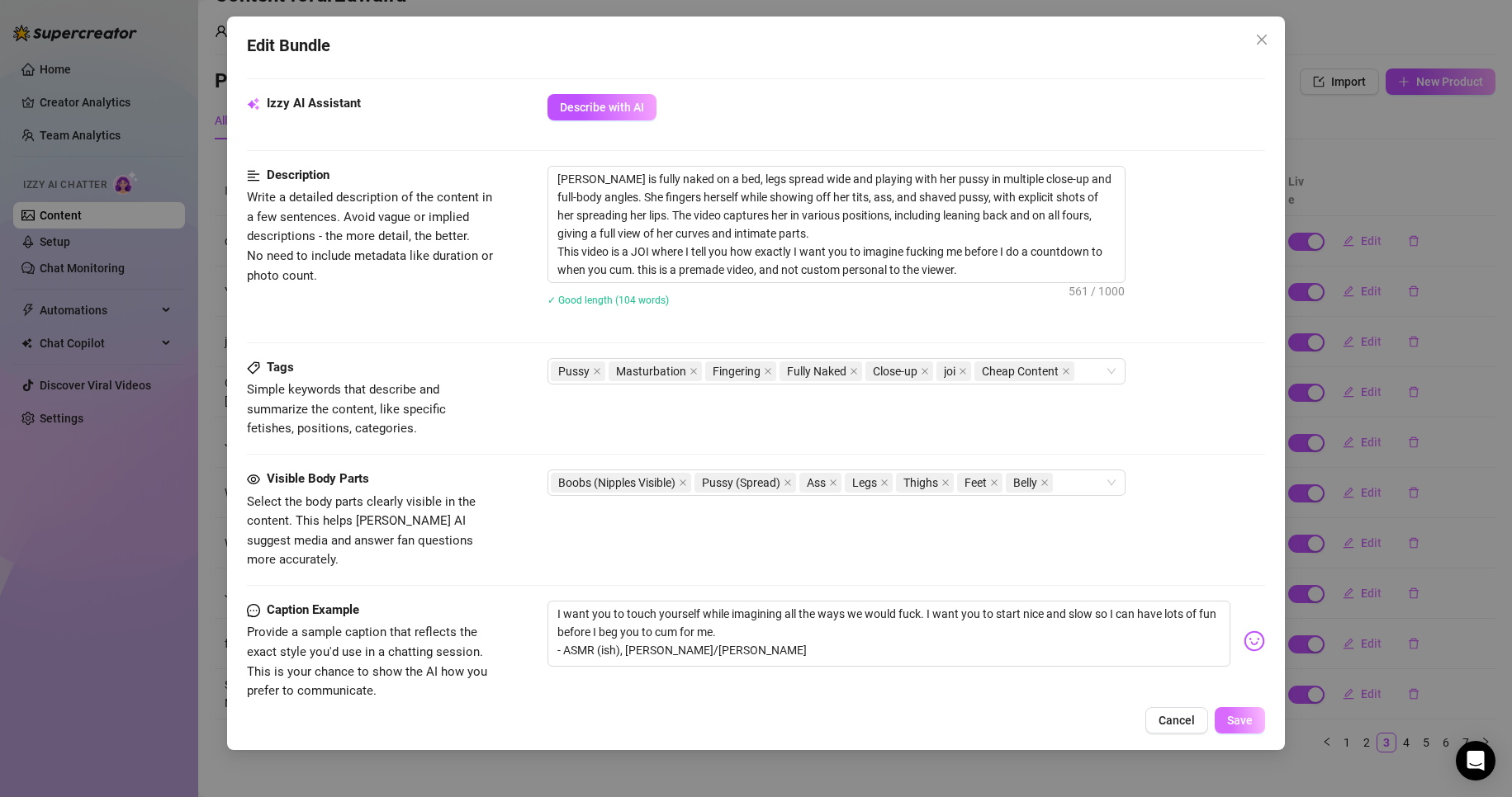
click at [1240, 709] on button "Save" at bounding box center [1240, 720] width 50 height 26
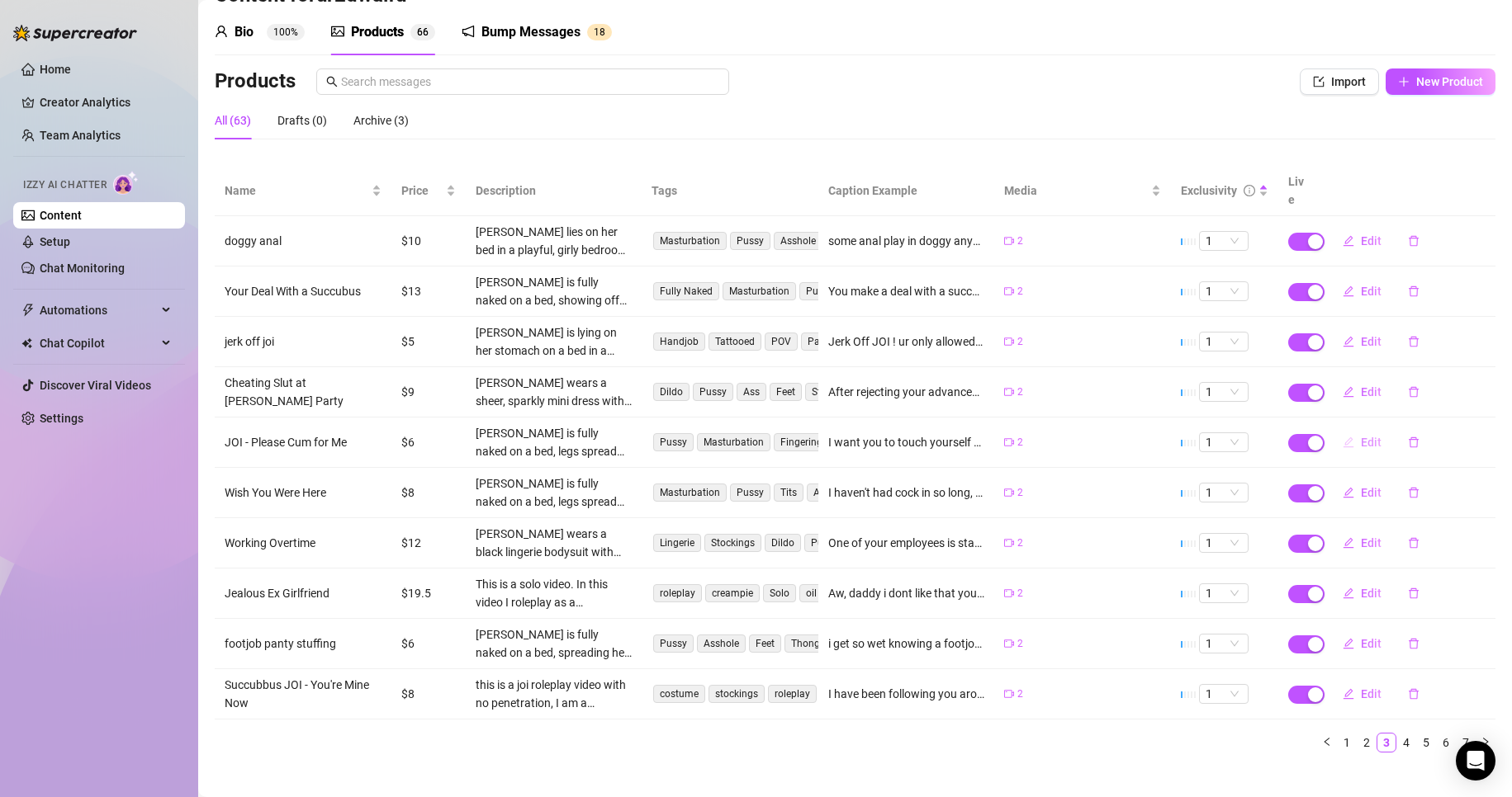
click at [1344, 429] on button "Edit" at bounding box center [1363, 442] width 66 height 26
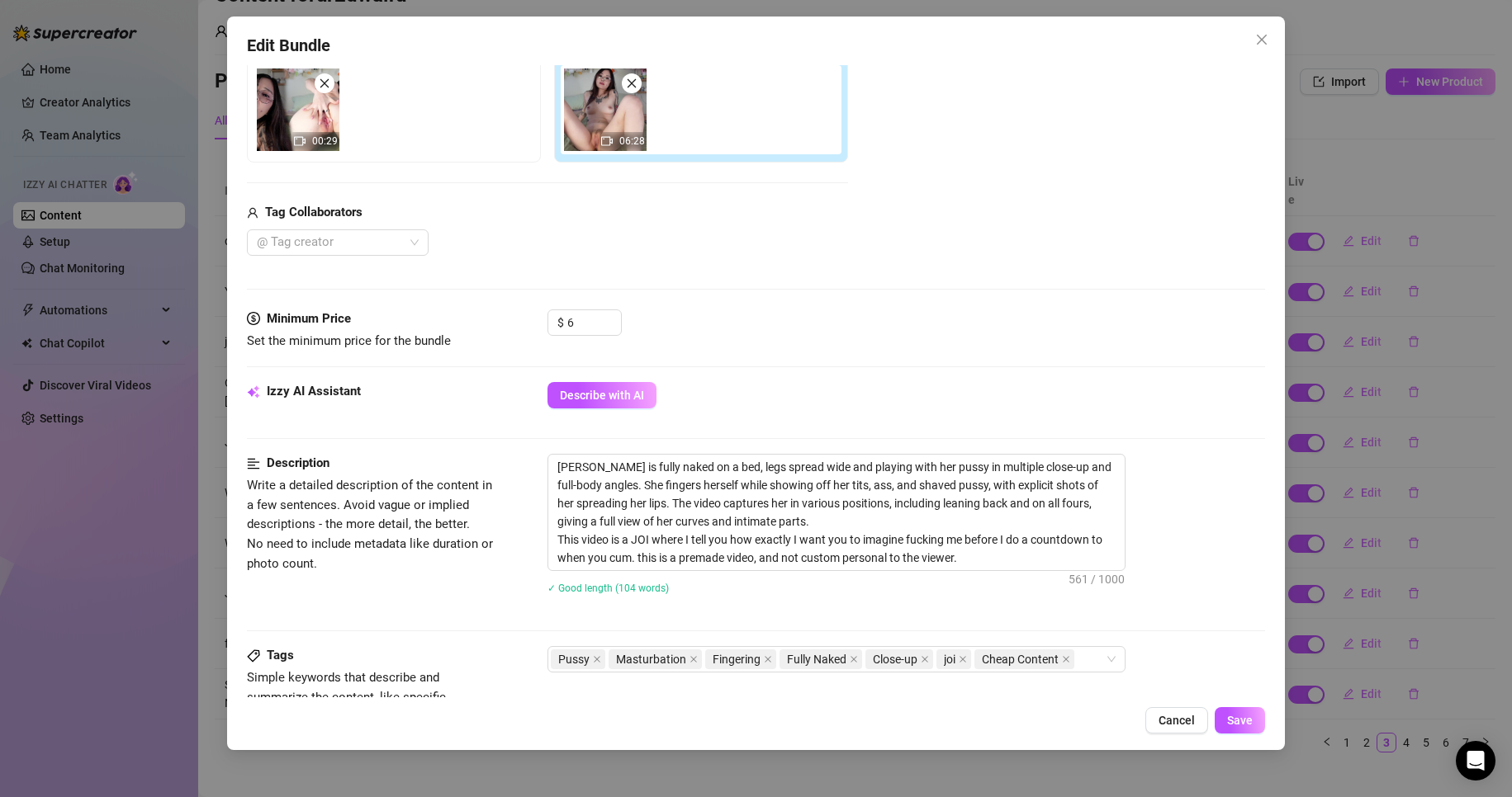
scroll to position [330, 0]
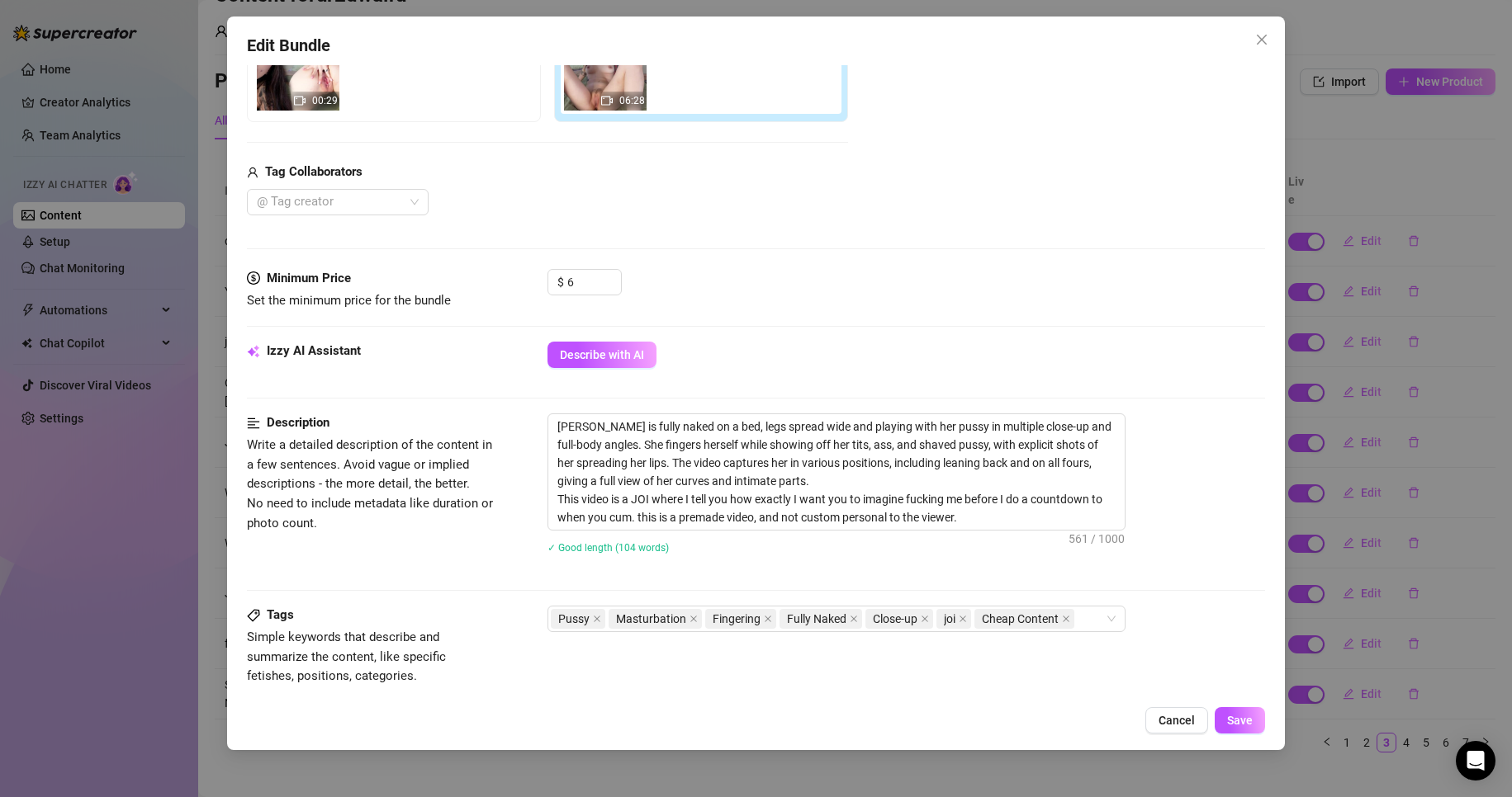
click at [1423, 493] on div "Edit Bundle Account ur2dwaifu (@ur2dwaifu) Name Name is for your internal organ…" at bounding box center [756, 398] width 1512 height 797
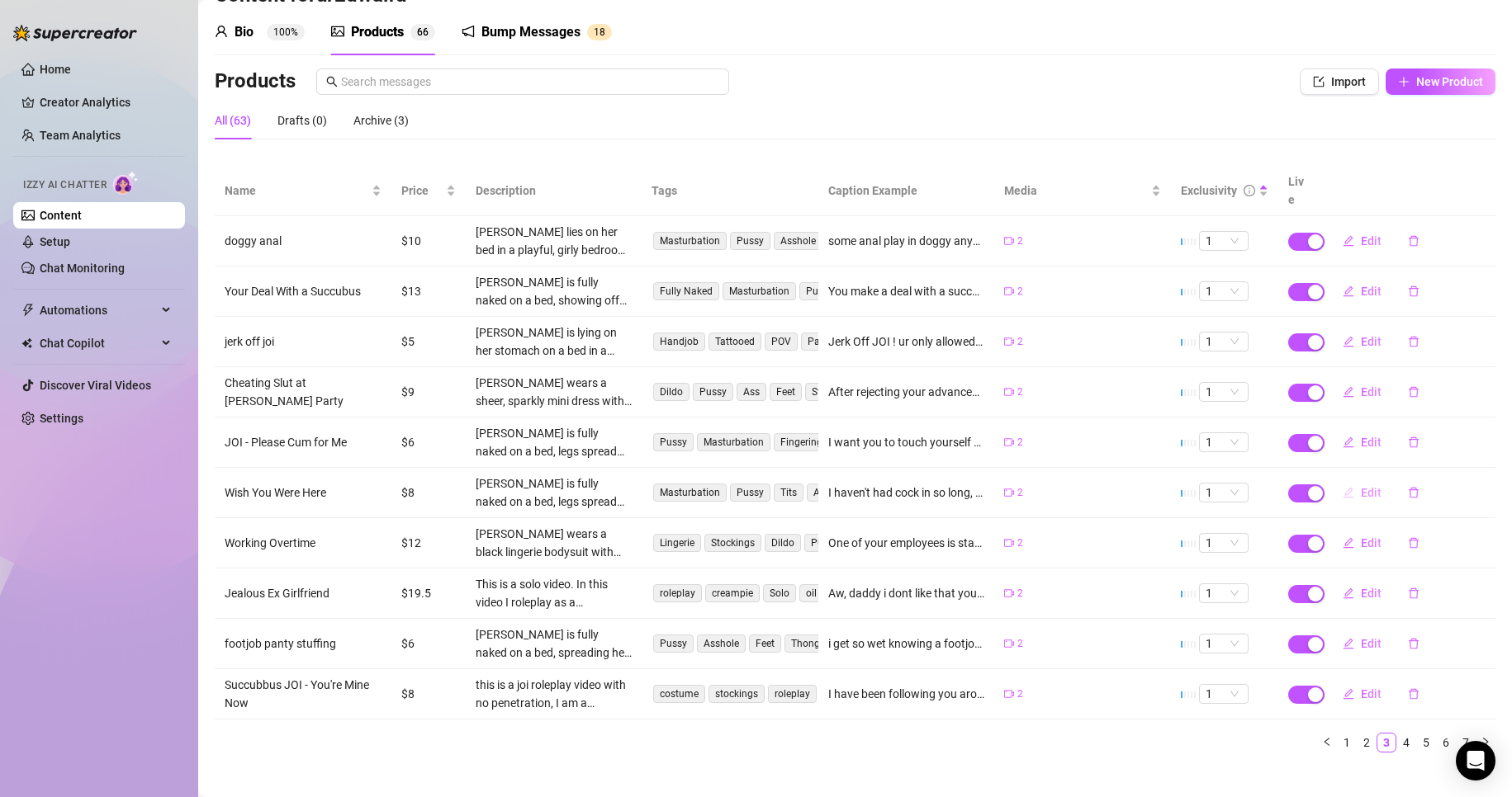
click at [1361, 486] on span "Edit" at bounding box center [1371, 492] width 21 height 14
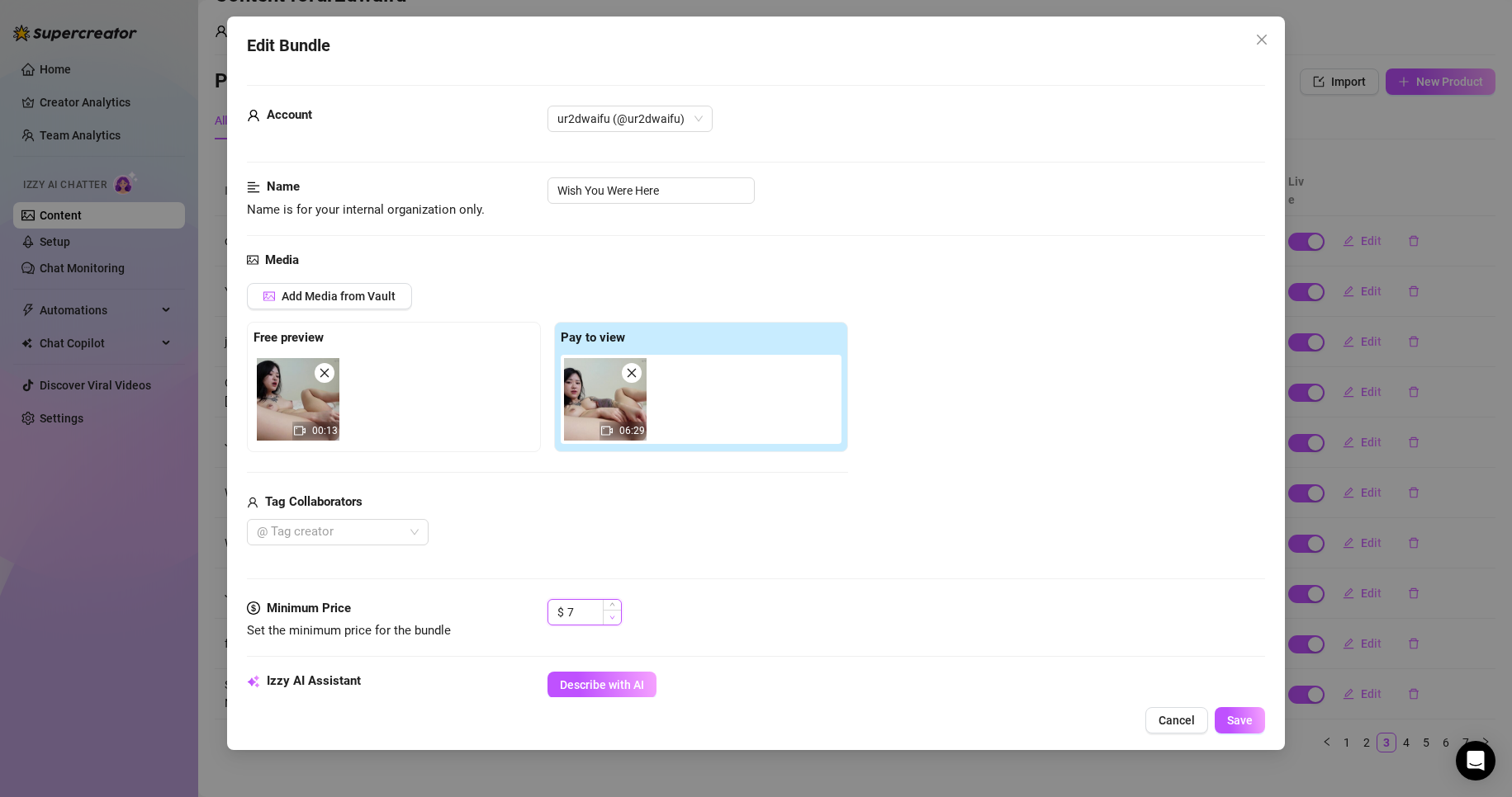
click at [610, 619] on icon "down" at bounding box center [613, 618] width 5 height 5
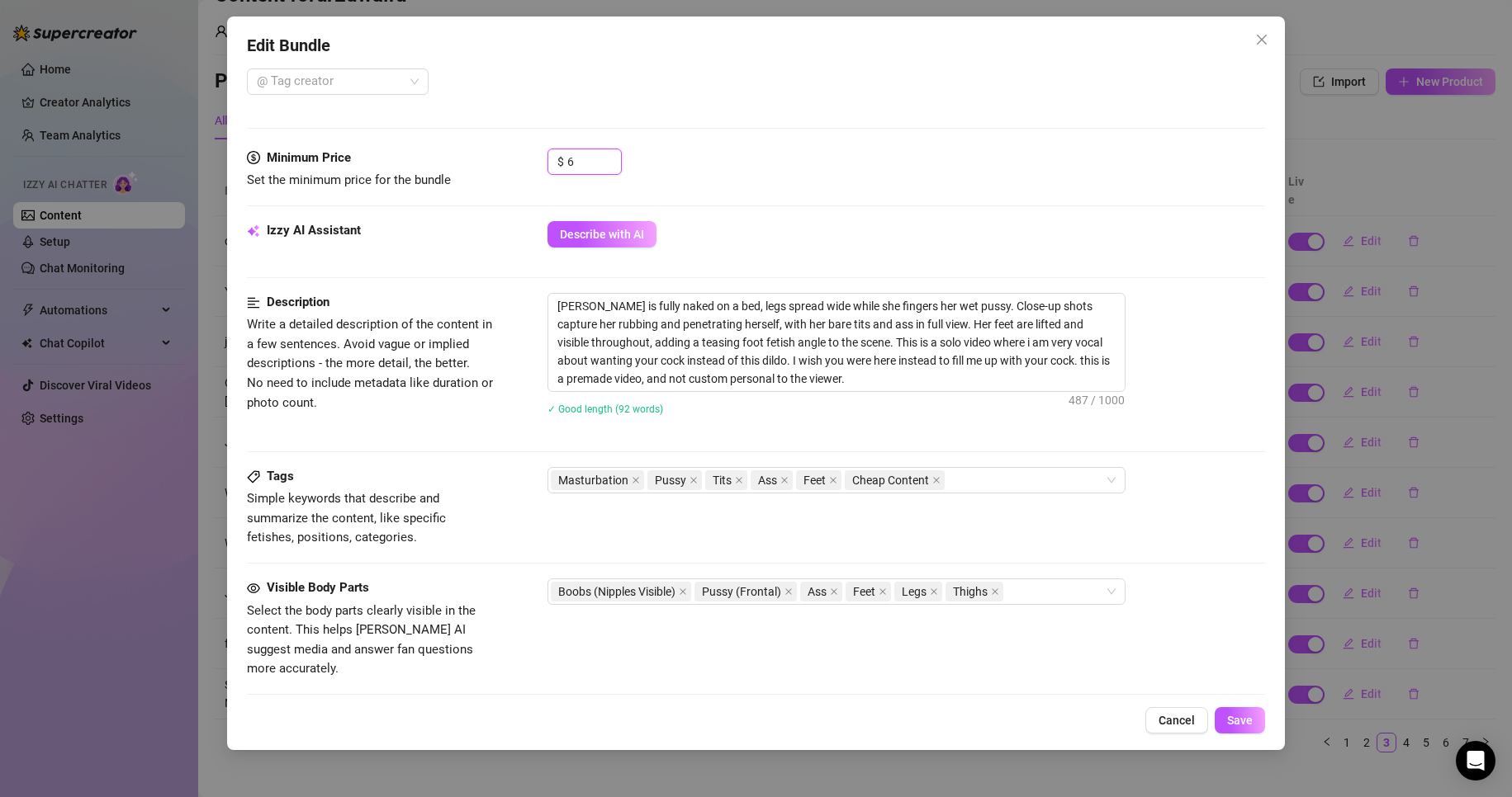
scroll to position [578, 0]
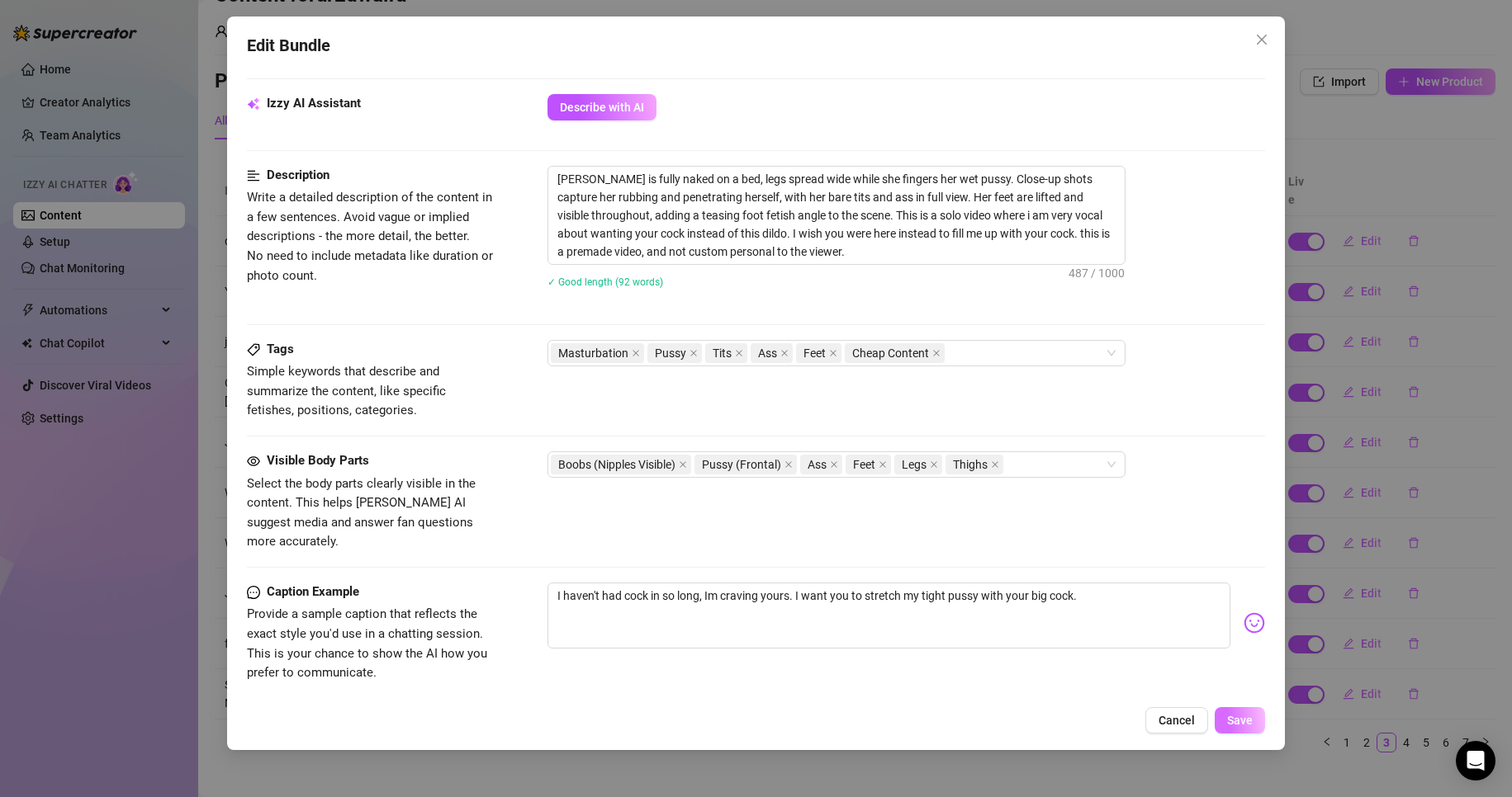
click at [1233, 721] on span "Save" at bounding box center [1240, 721] width 25 height 14
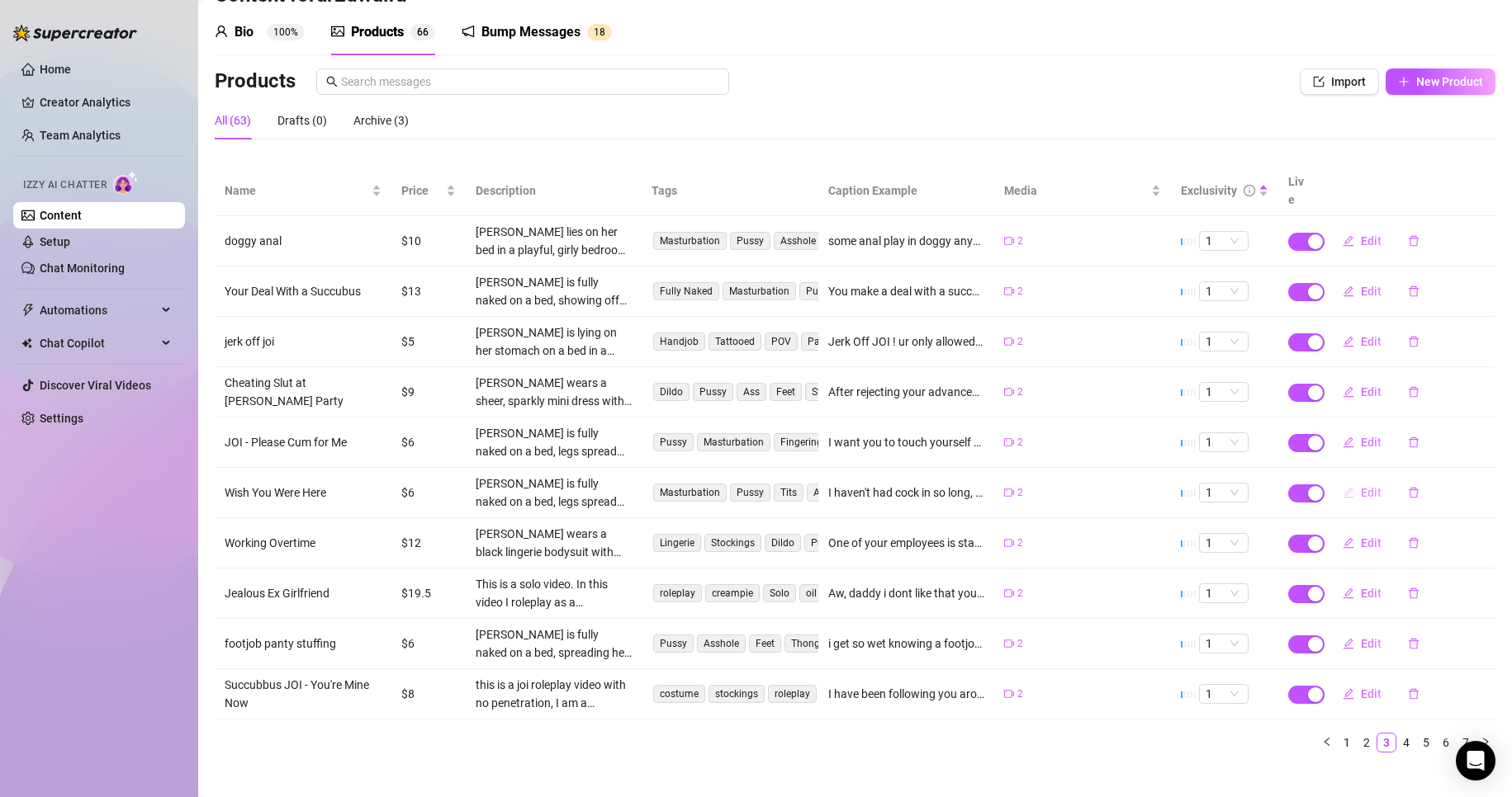
click at [1343, 487] on icon "edit" at bounding box center [1348, 492] width 12 height 12
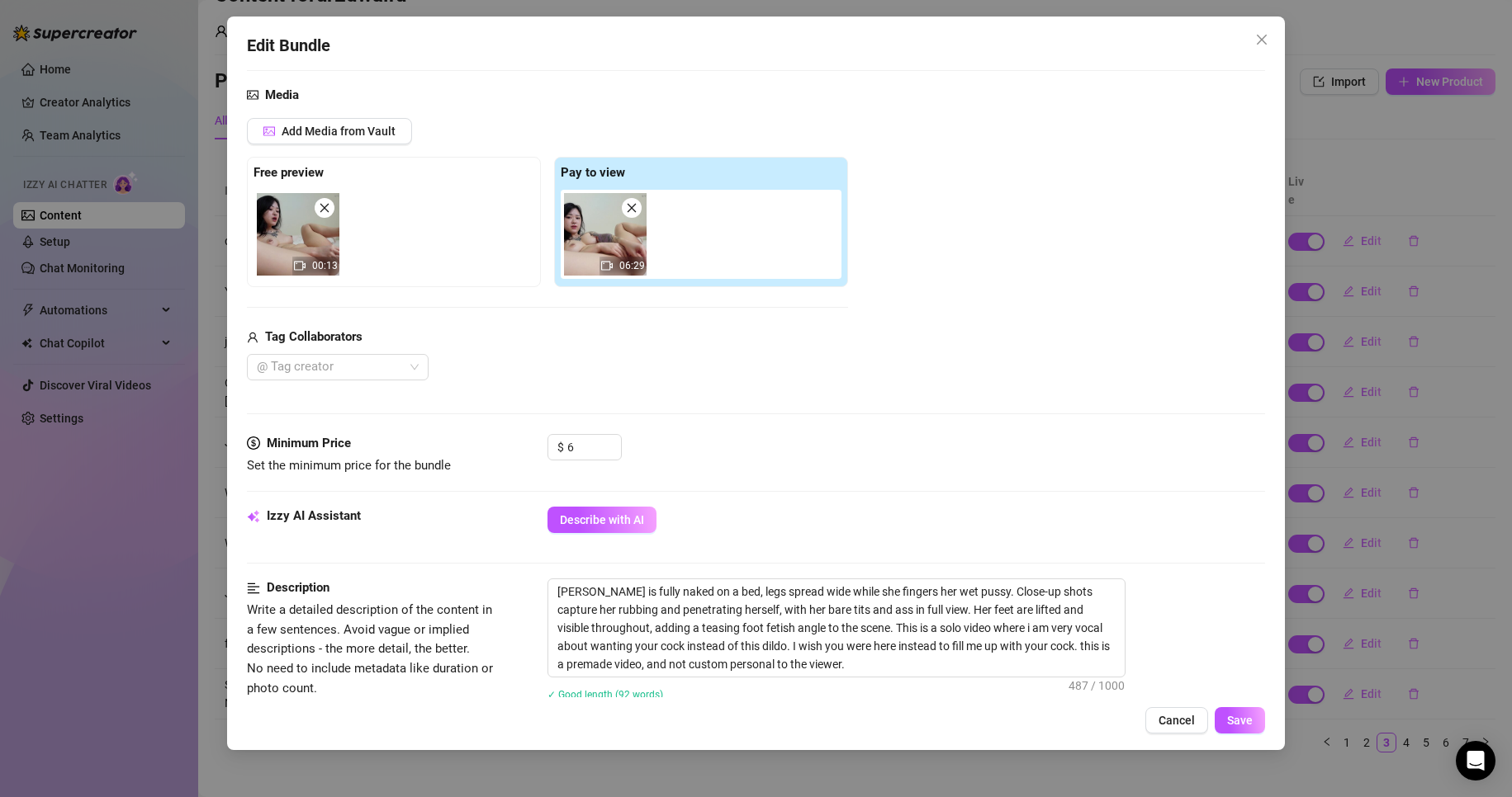
scroll to position [330, 0]
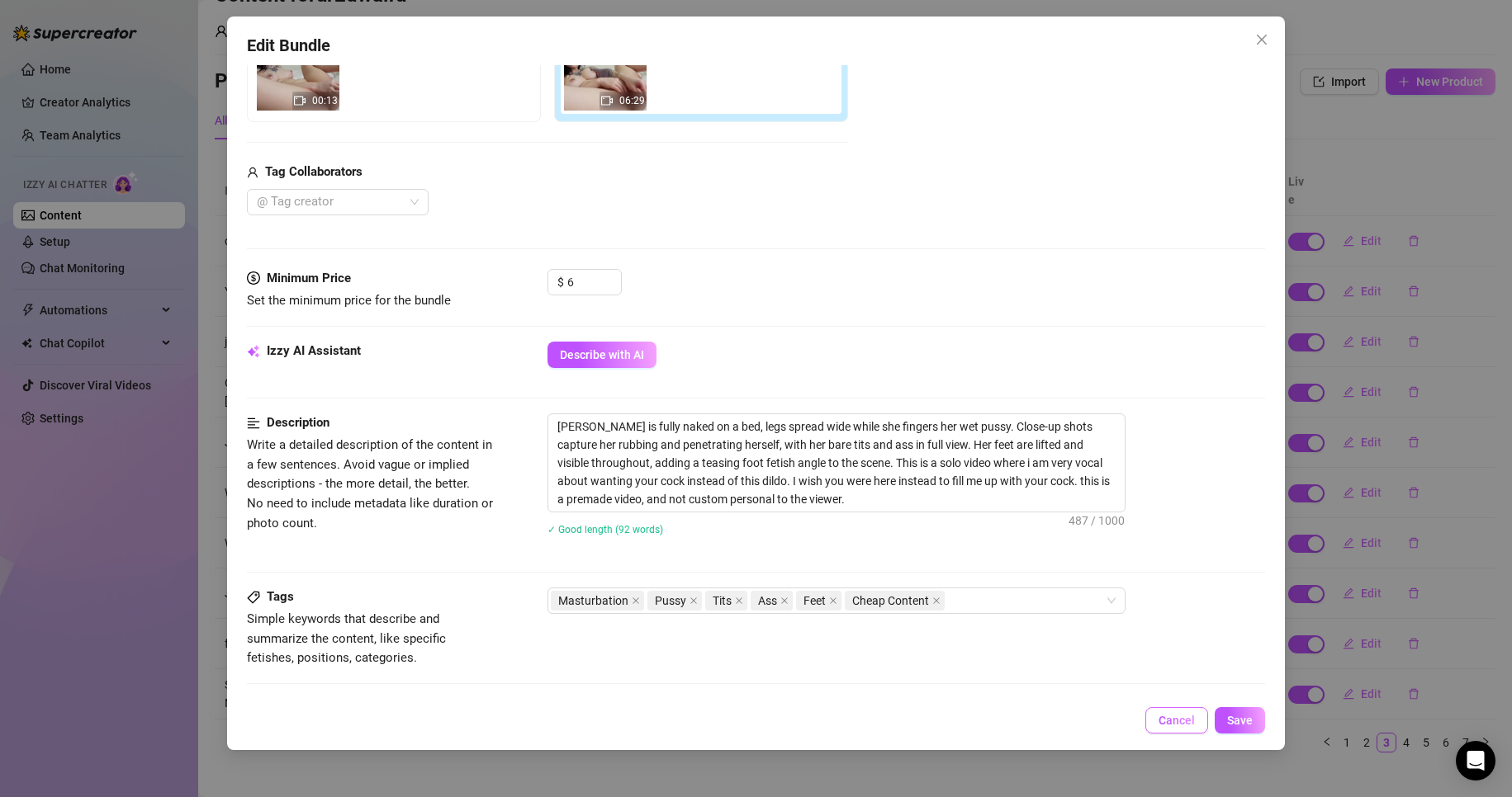
click at [1167, 723] on span "Cancel" at bounding box center [1177, 721] width 36 height 14
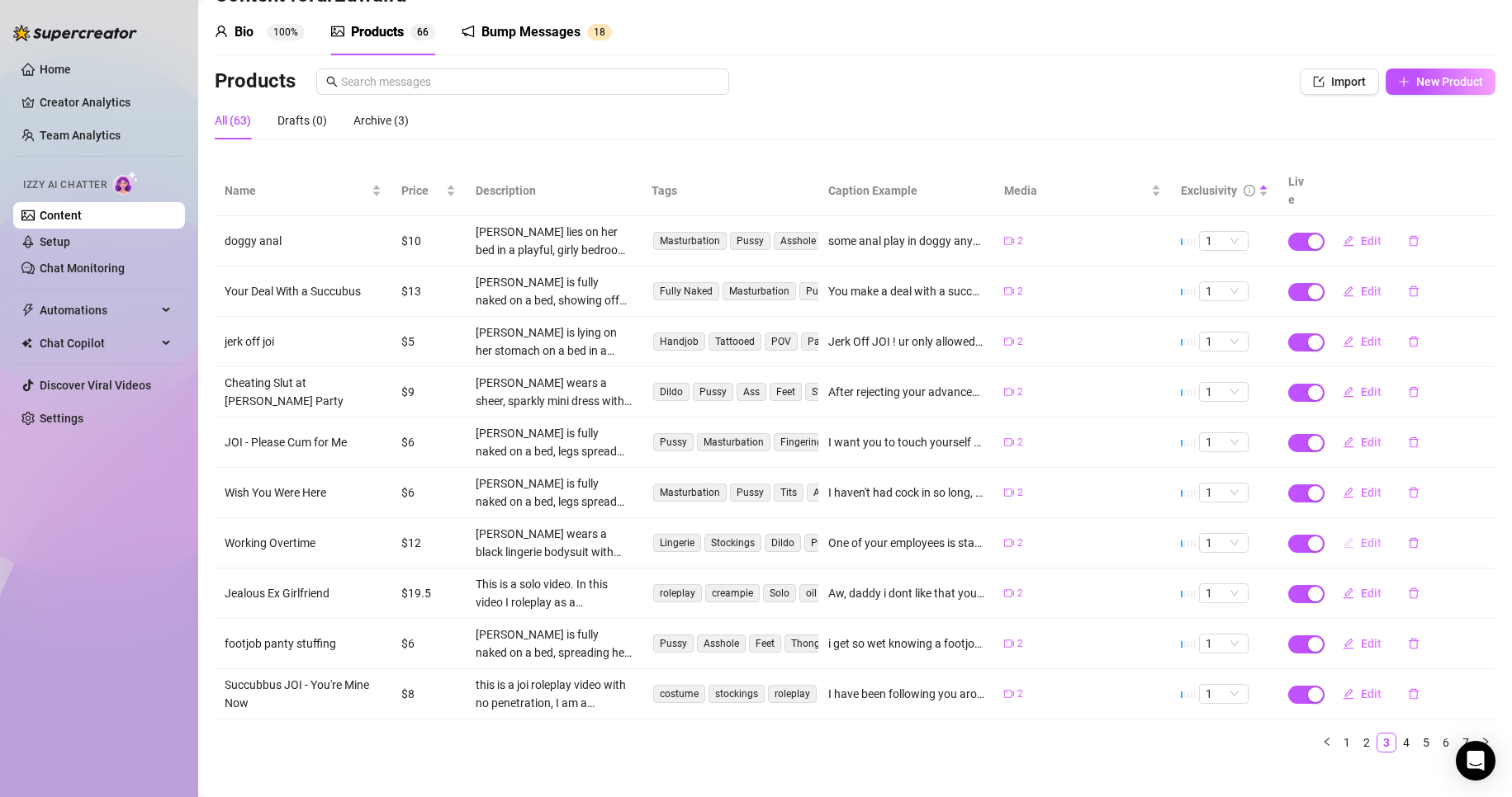
click at [1363, 537] on span "Edit" at bounding box center [1371, 543] width 21 height 14
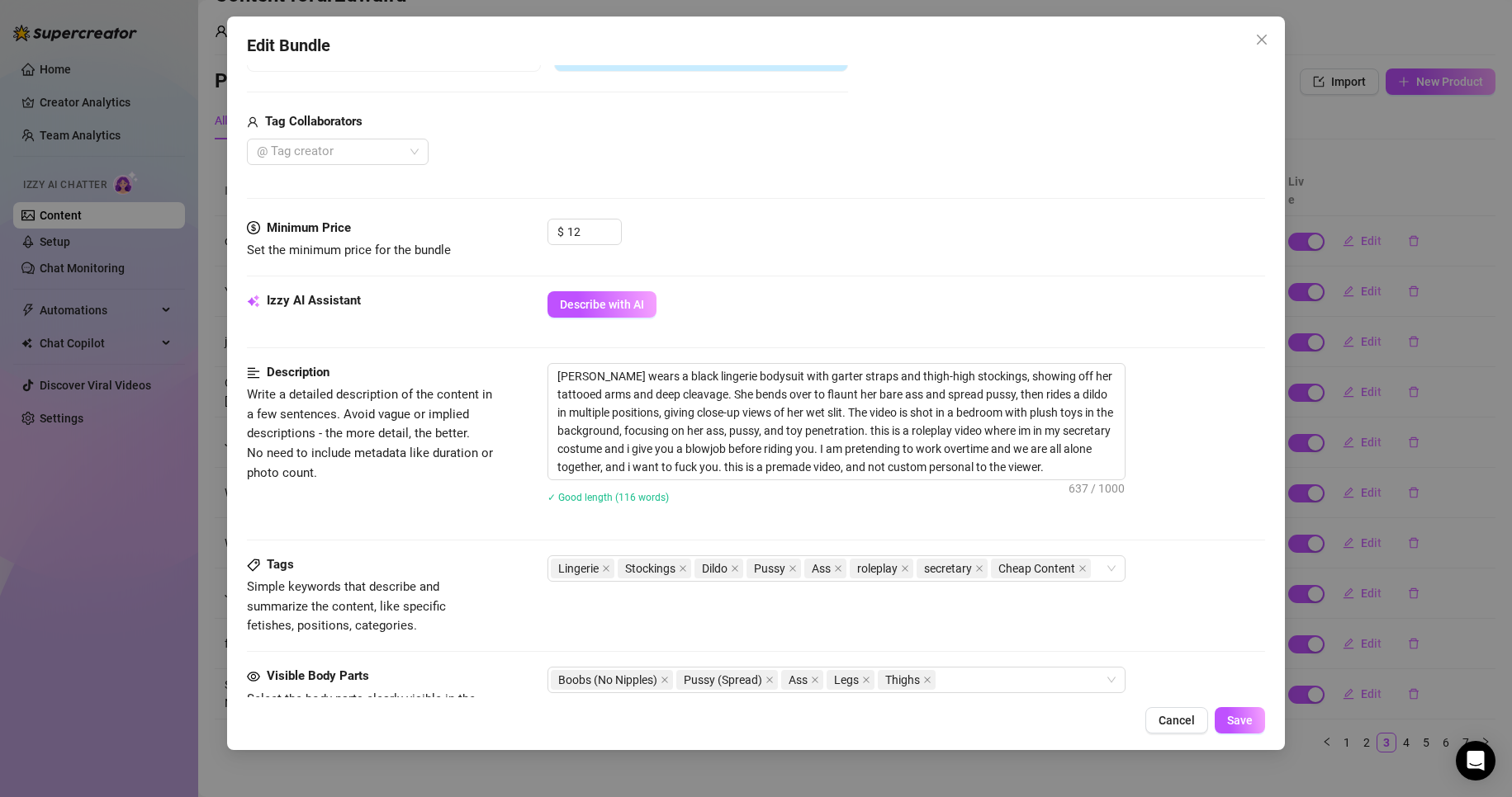
scroll to position [413, 0]
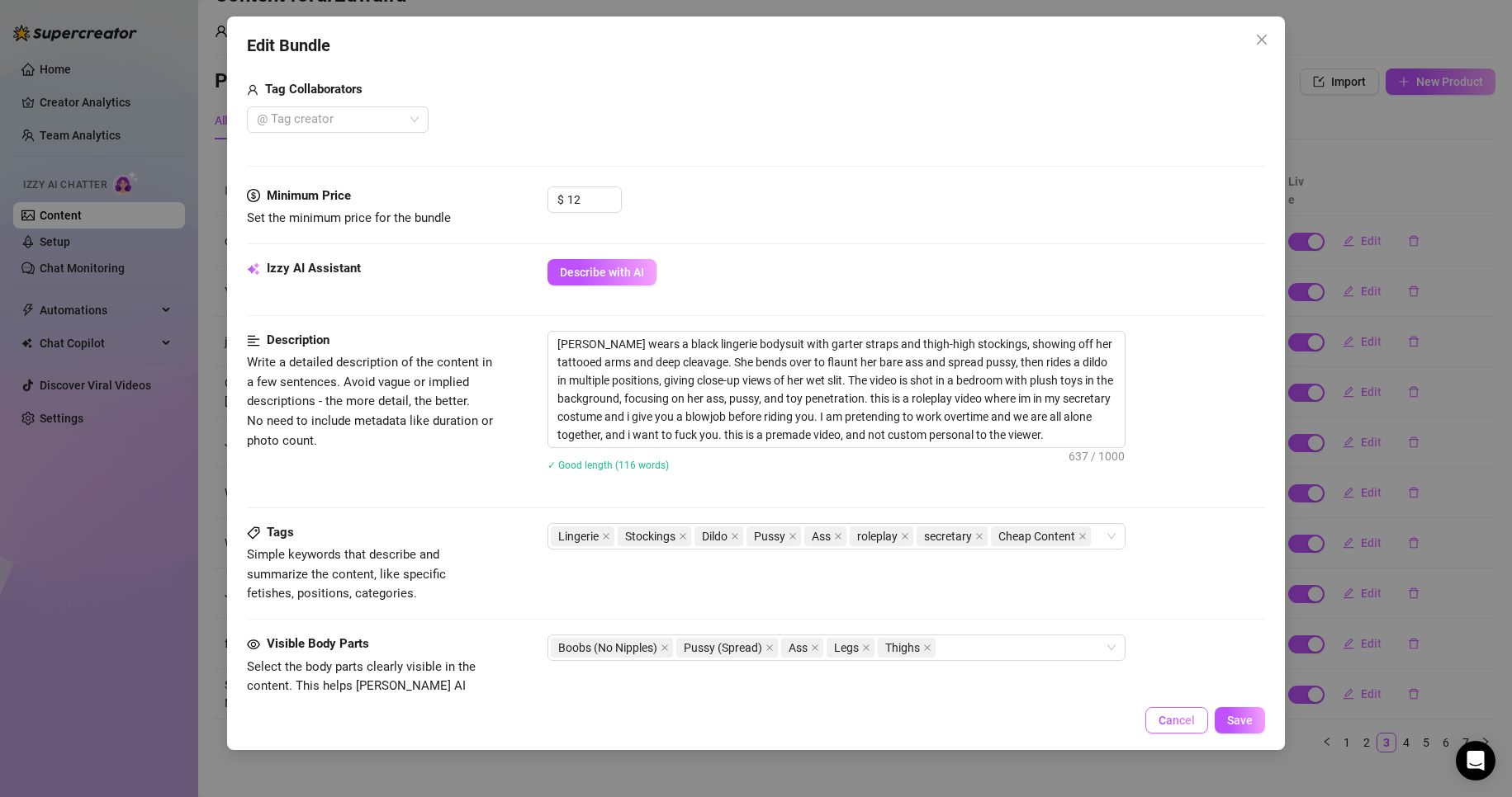
click at [1158, 710] on button "Cancel" at bounding box center [1176, 720] width 63 height 26
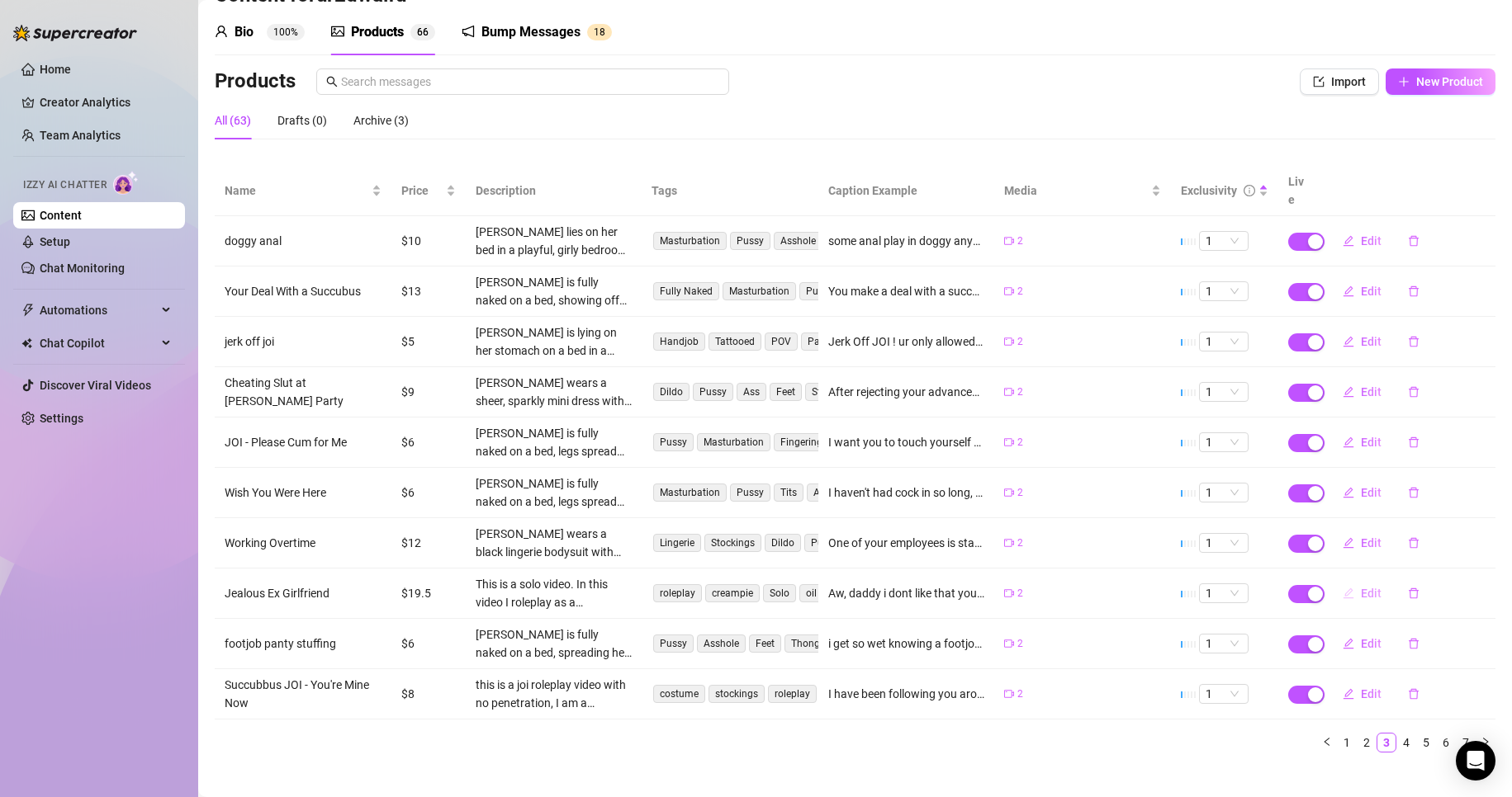
click at [1345, 580] on button "Edit" at bounding box center [1363, 593] width 66 height 26
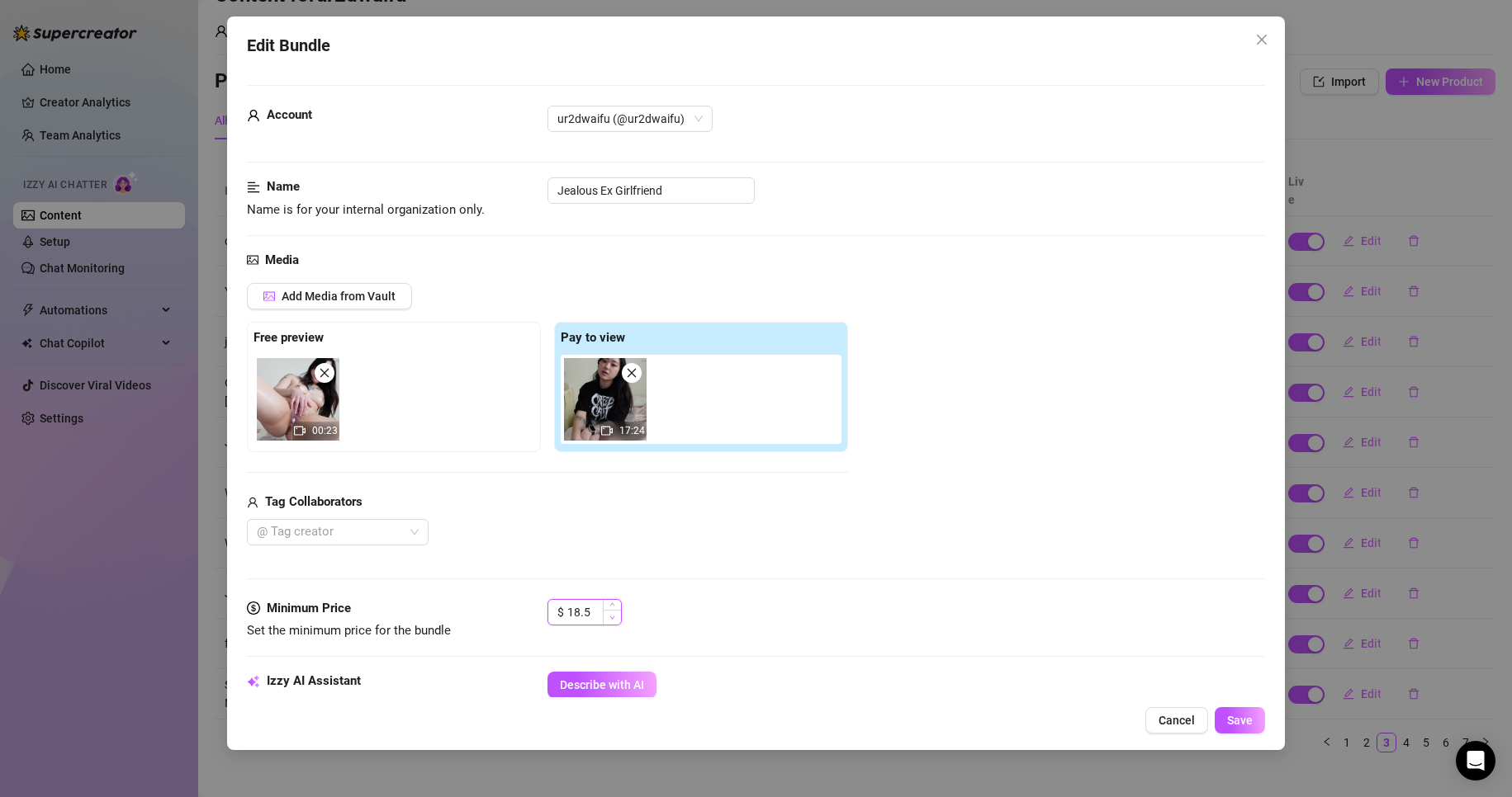
click at [610, 618] on icon "down" at bounding box center [613, 618] width 5 height 5
drag, startPoint x: 599, startPoint y: 617, endPoint x: 580, endPoint y: 614, distance: 19.2
click at [580, 614] on input "17.5" at bounding box center [594, 612] width 54 height 25
click at [694, 550] on div "Media Add Media from Vault Free preview 00:23 Pay to view 17:24 Tag Collaborato…" at bounding box center [756, 425] width 1020 height 348
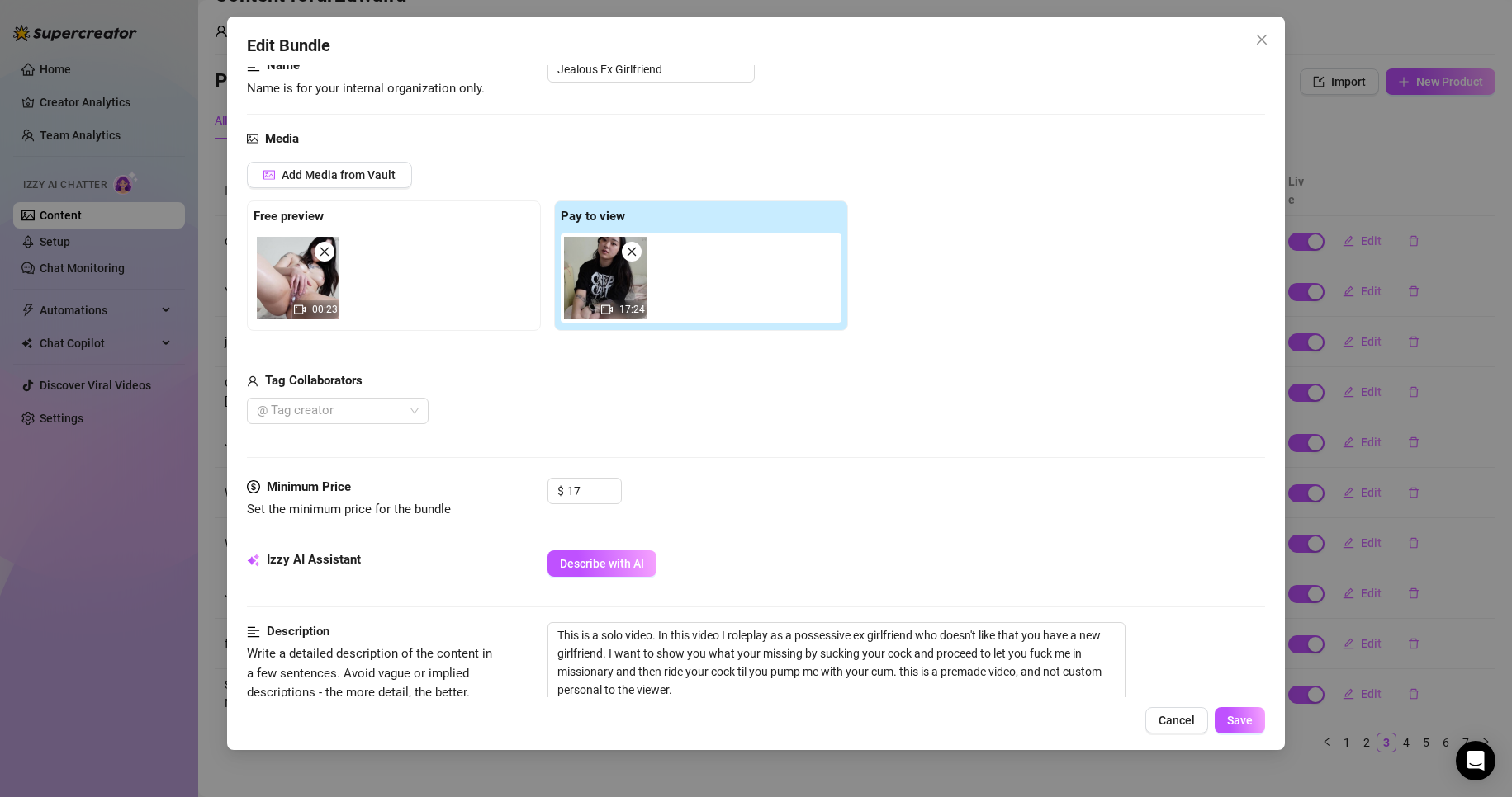
scroll to position [330, 0]
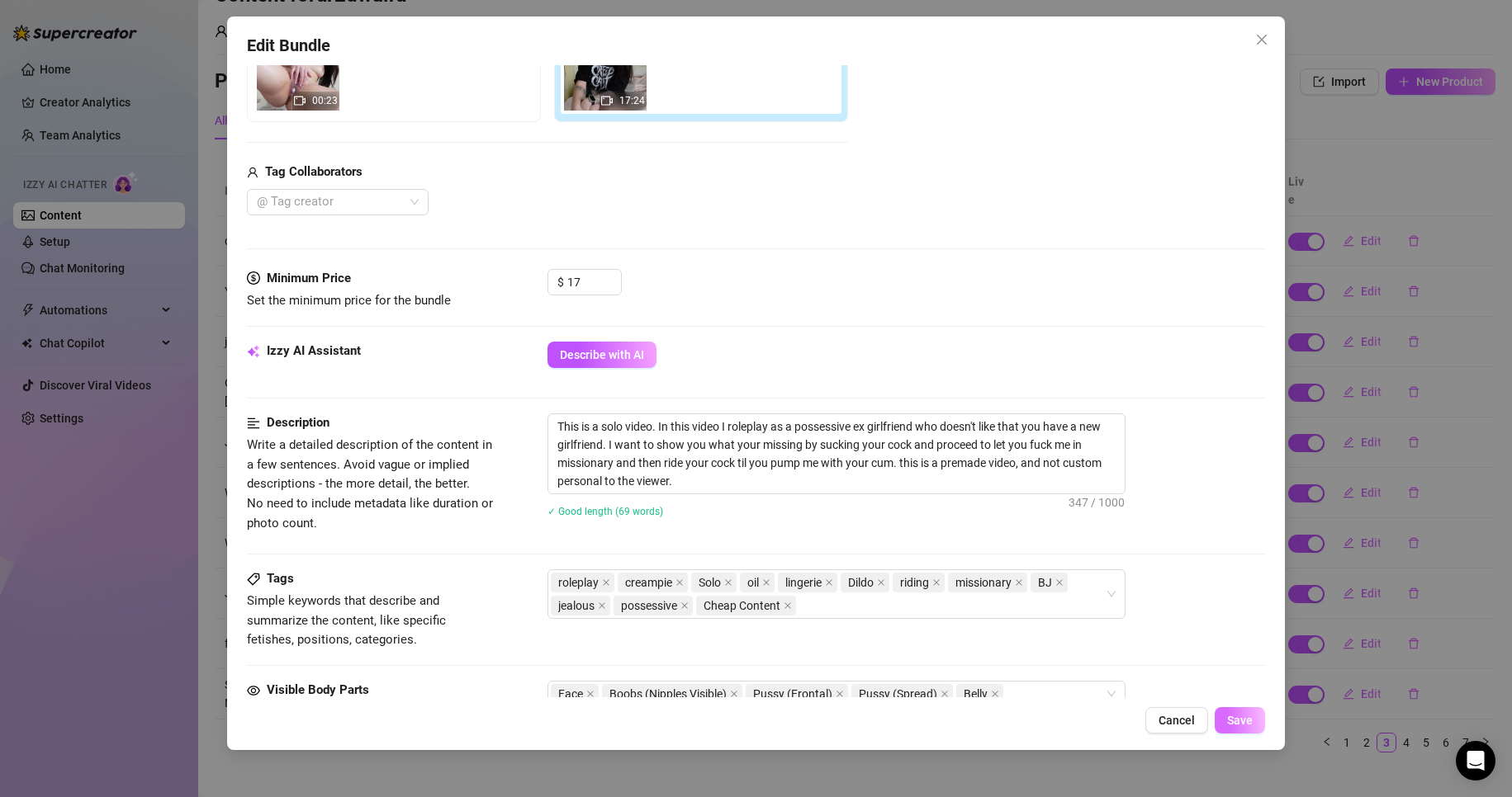
click at [1233, 725] on span "Save" at bounding box center [1240, 721] width 25 height 14
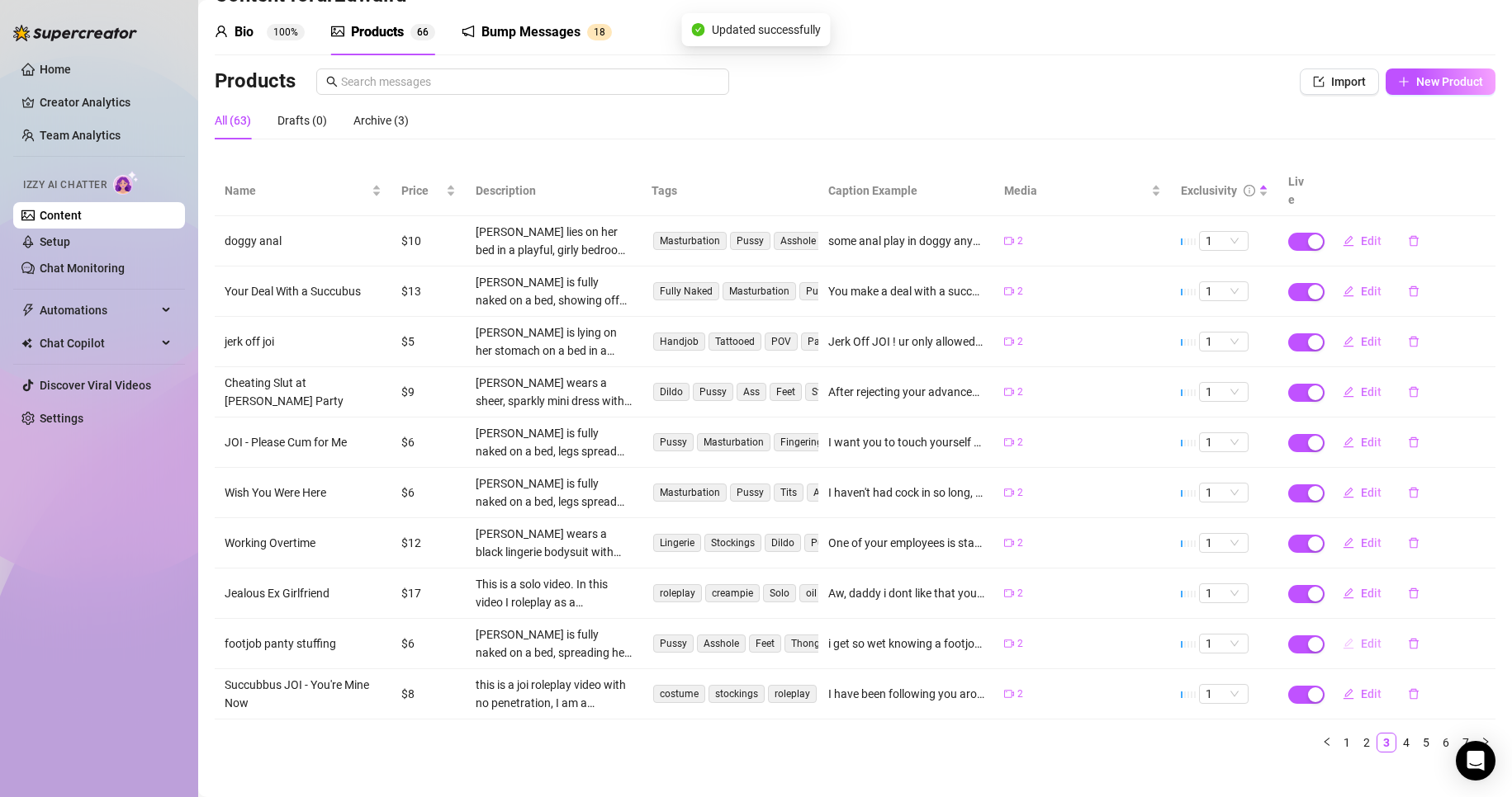
click at [1343, 638] on icon "edit" at bounding box center [1348, 643] width 11 height 11
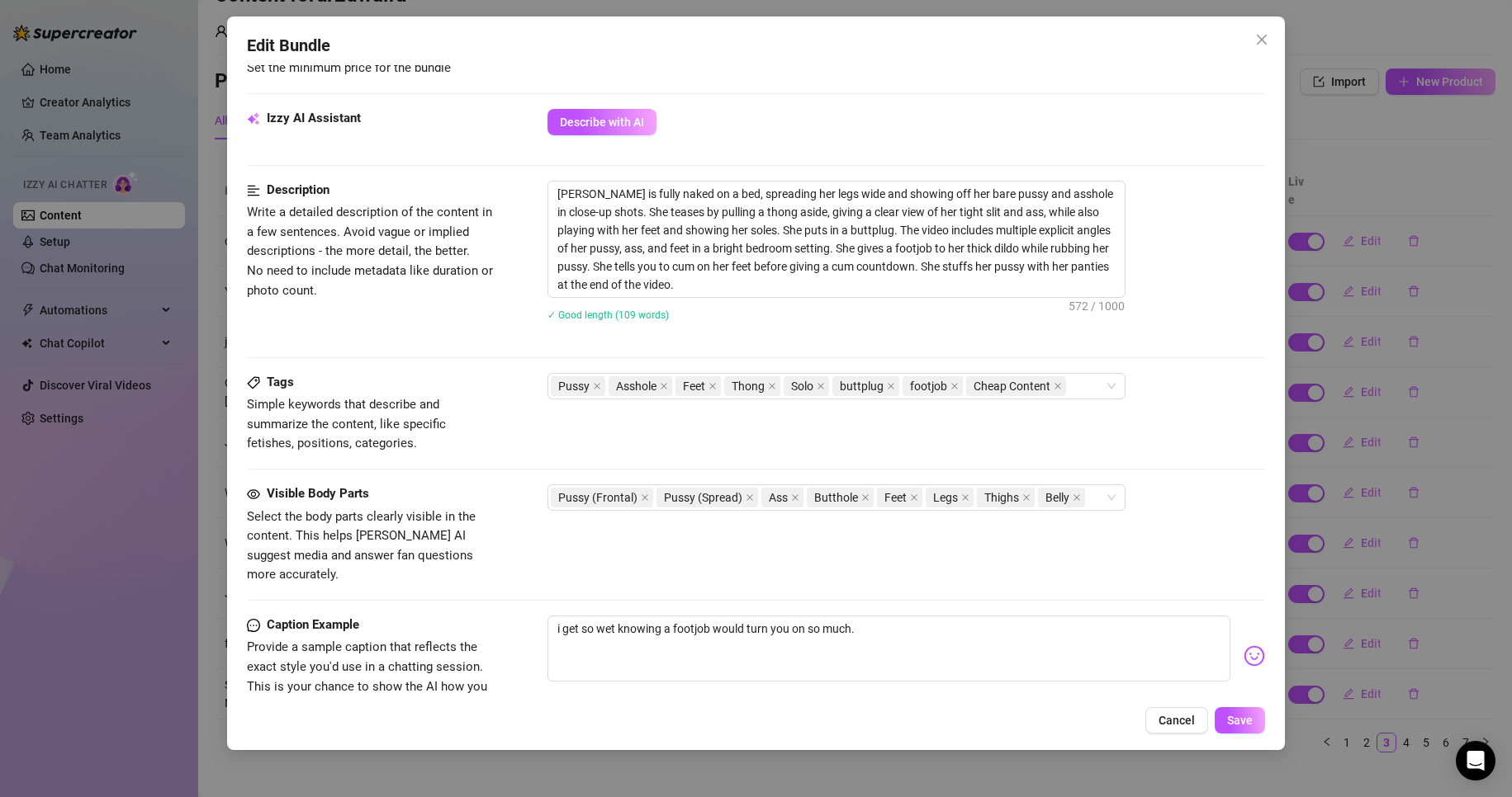
scroll to position [578, 0]
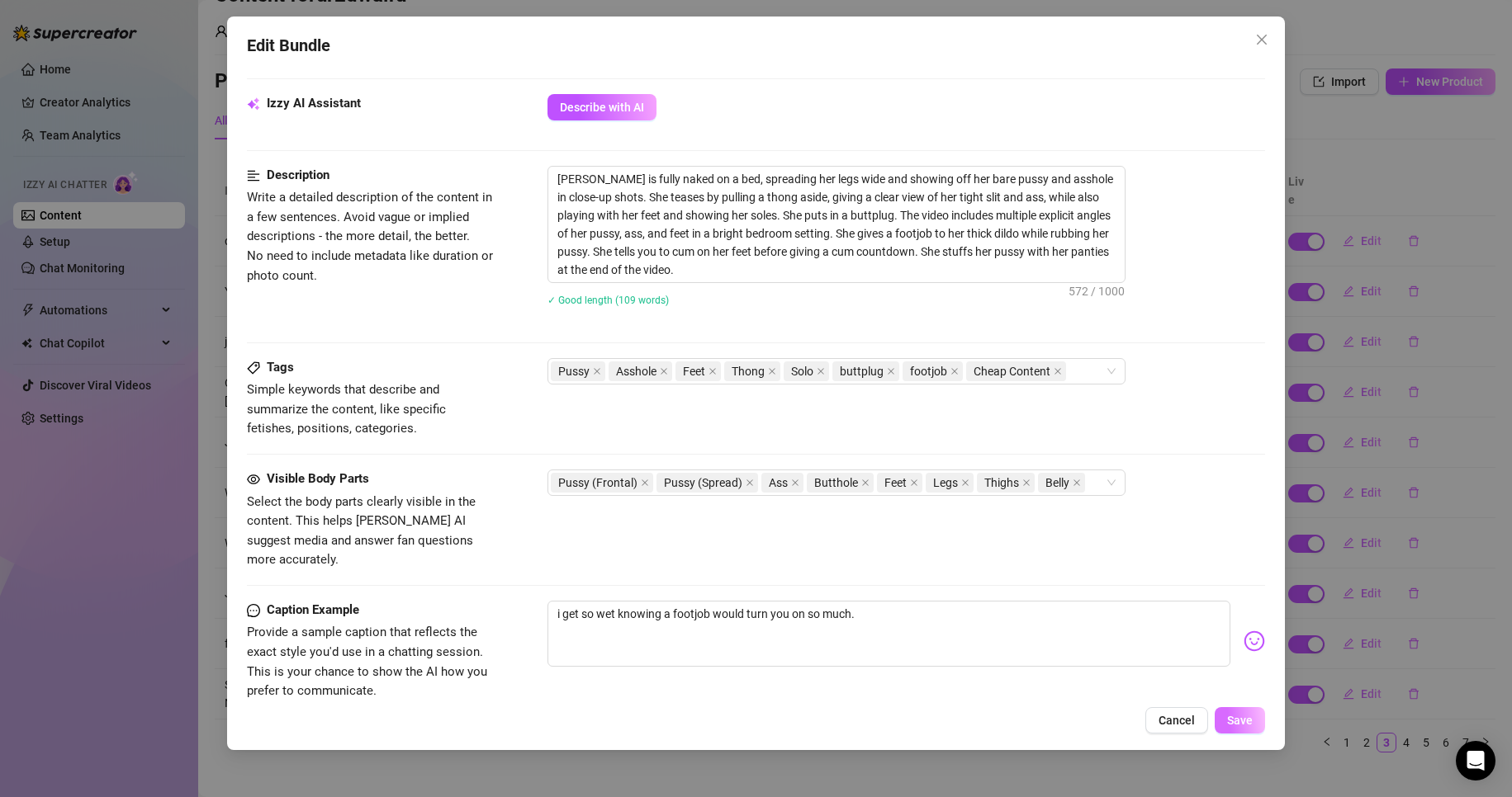
click at [1250, 715] on span "Save" at bounding box center [1240, 721] width 25 height 14
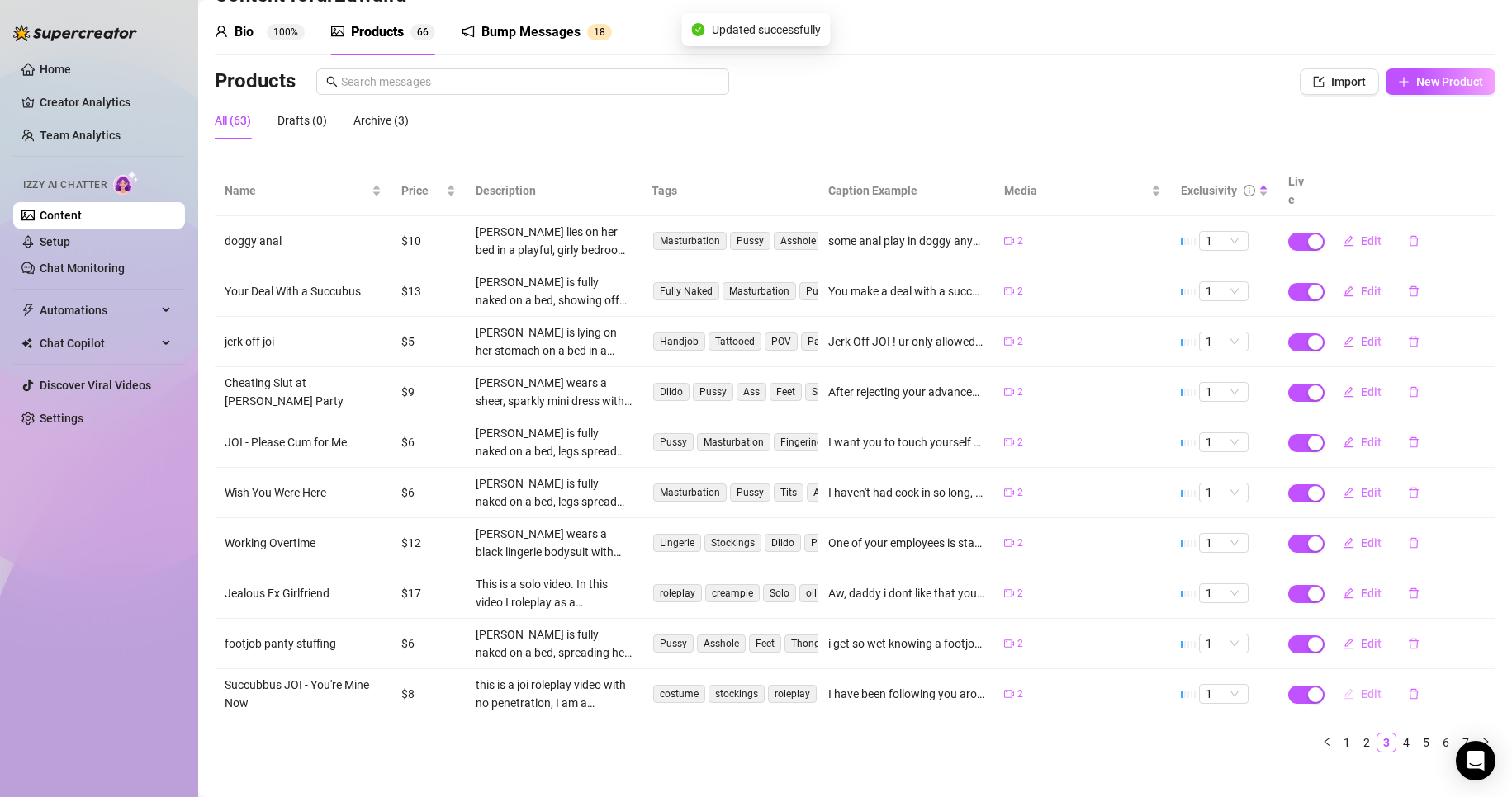
click at [1361, 688] on span "Edit" at bounding box center [1371, 694] width 21 height 14
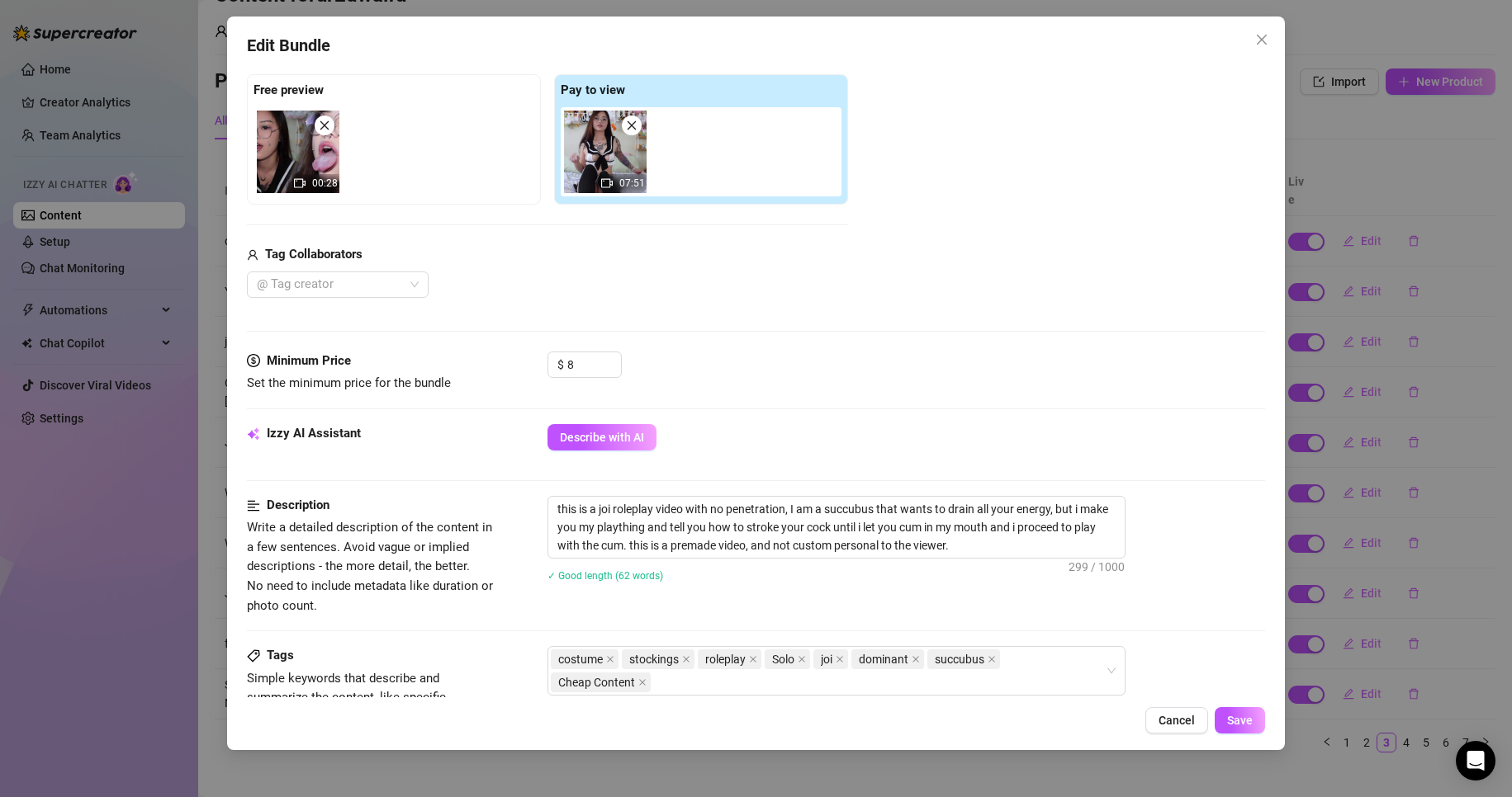
scroll to position [495, 0]
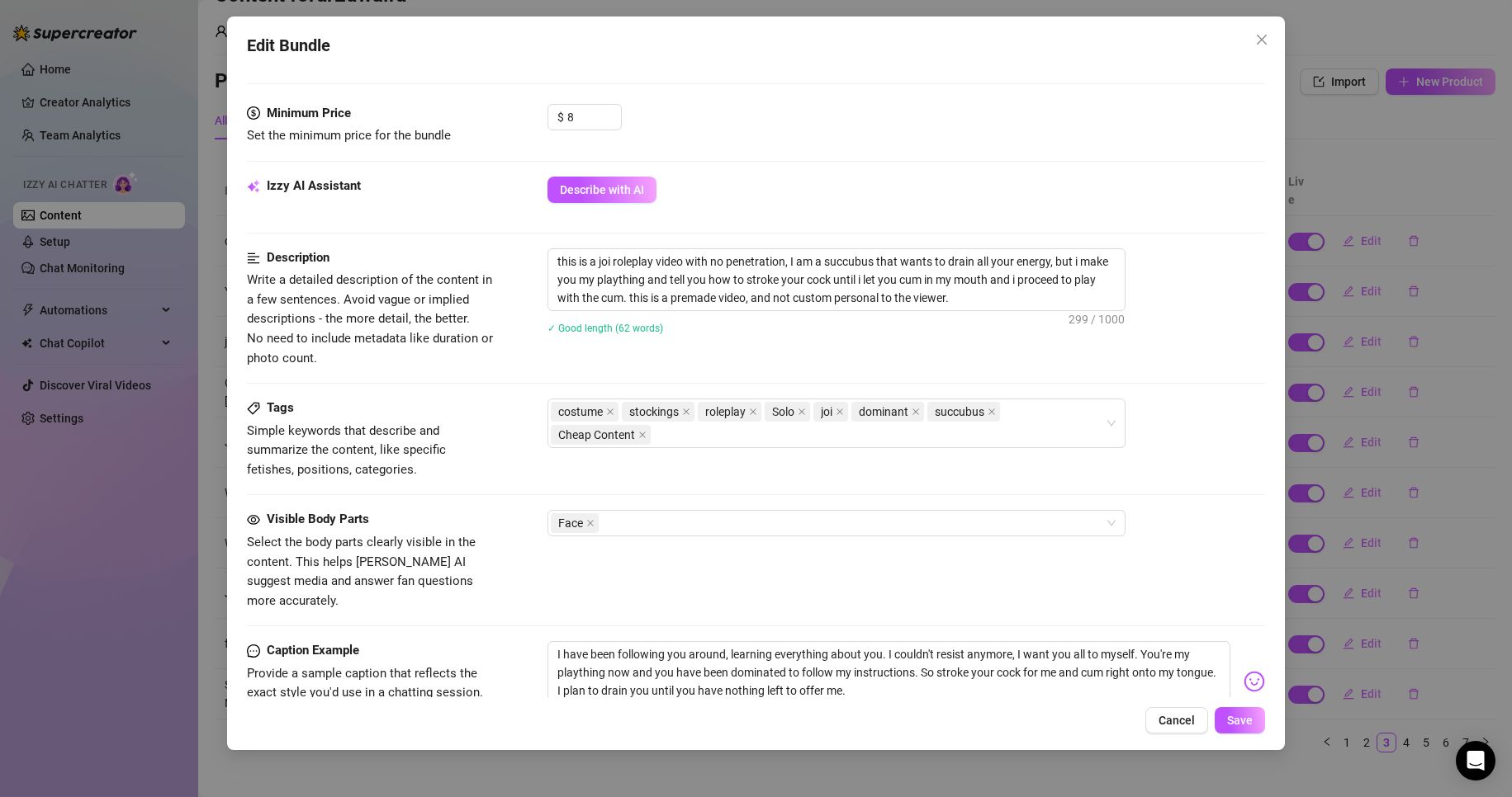
click at [1205, 722] on button "Cancel" at bounding box center [1176, 720] width 63 height 26
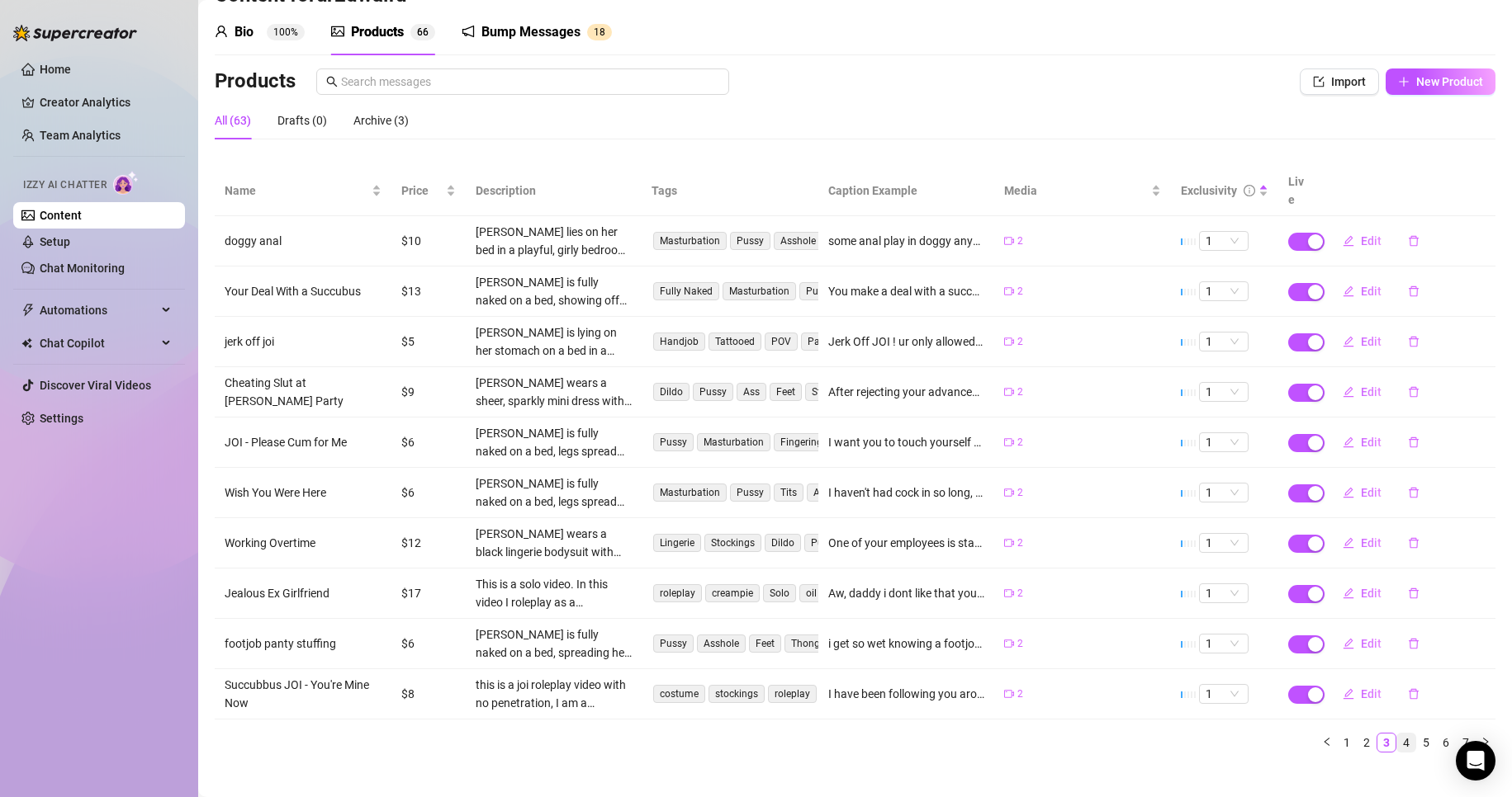
click at [1397, 734] on link "4" at bounding box center [1406, 743] width 18 height 18
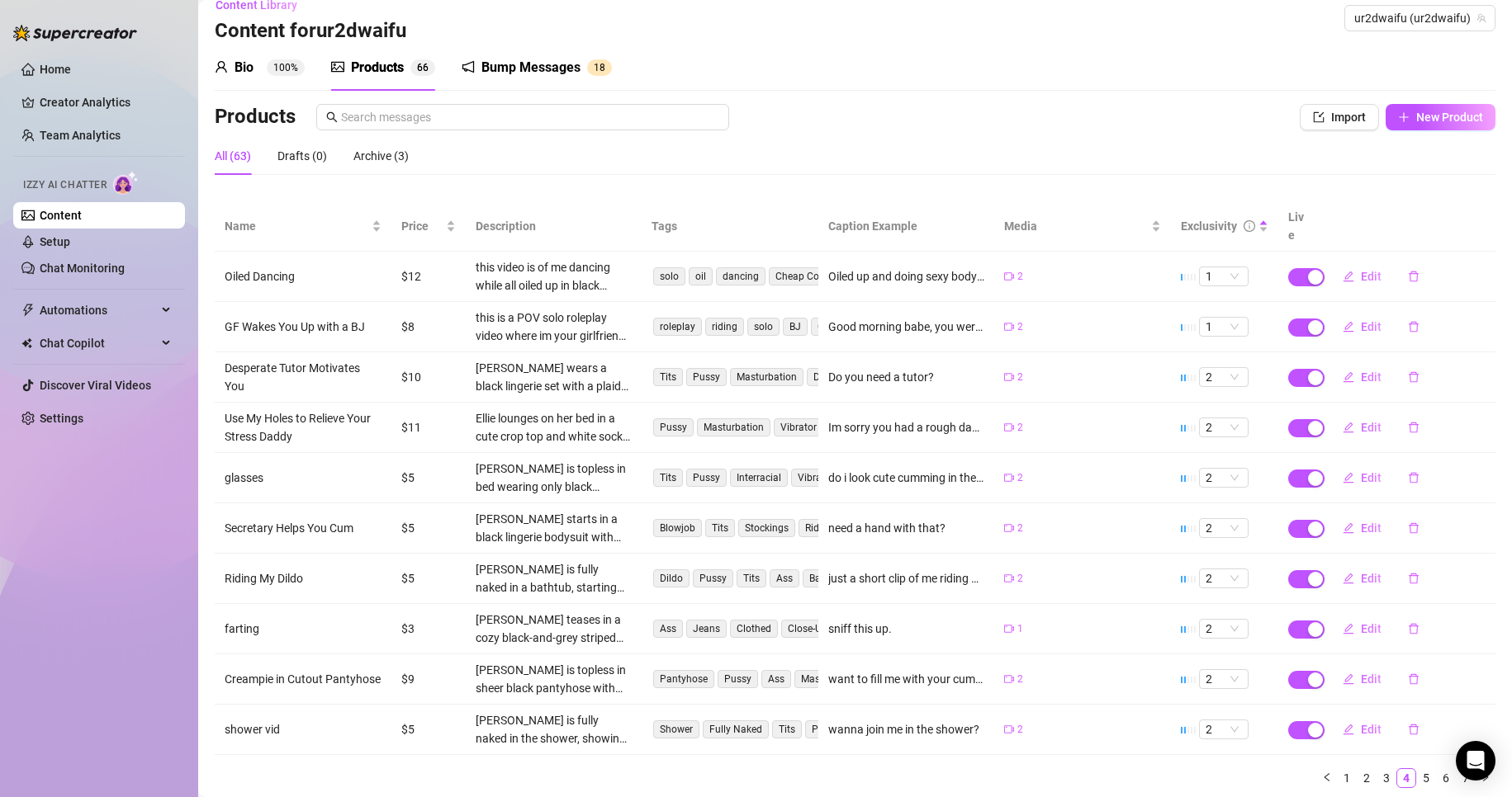
scroll to position [0, 0]
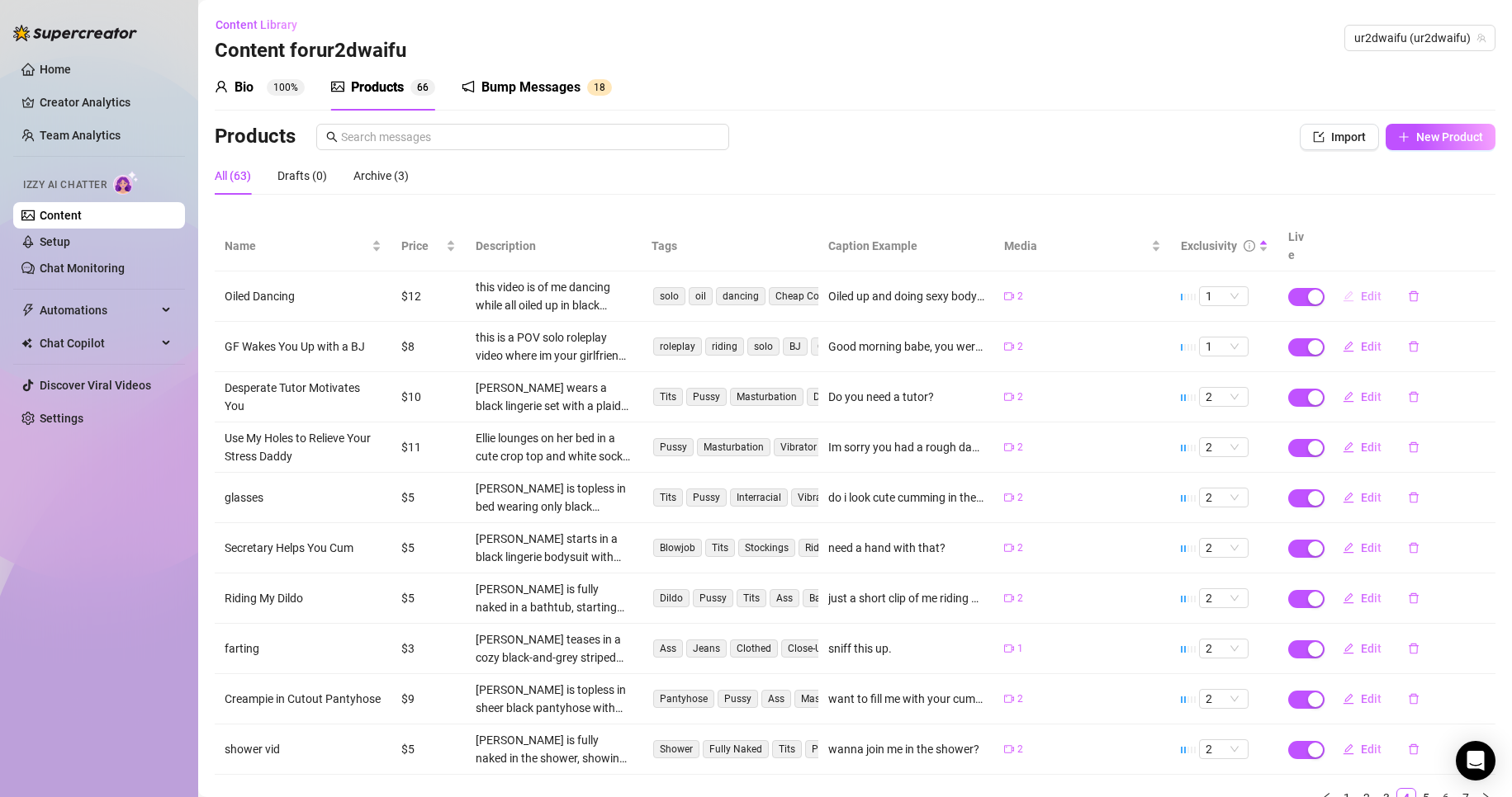
click at [1361, 289] on span "Edit" at bounding box center [1371, 296] width 21 height 14
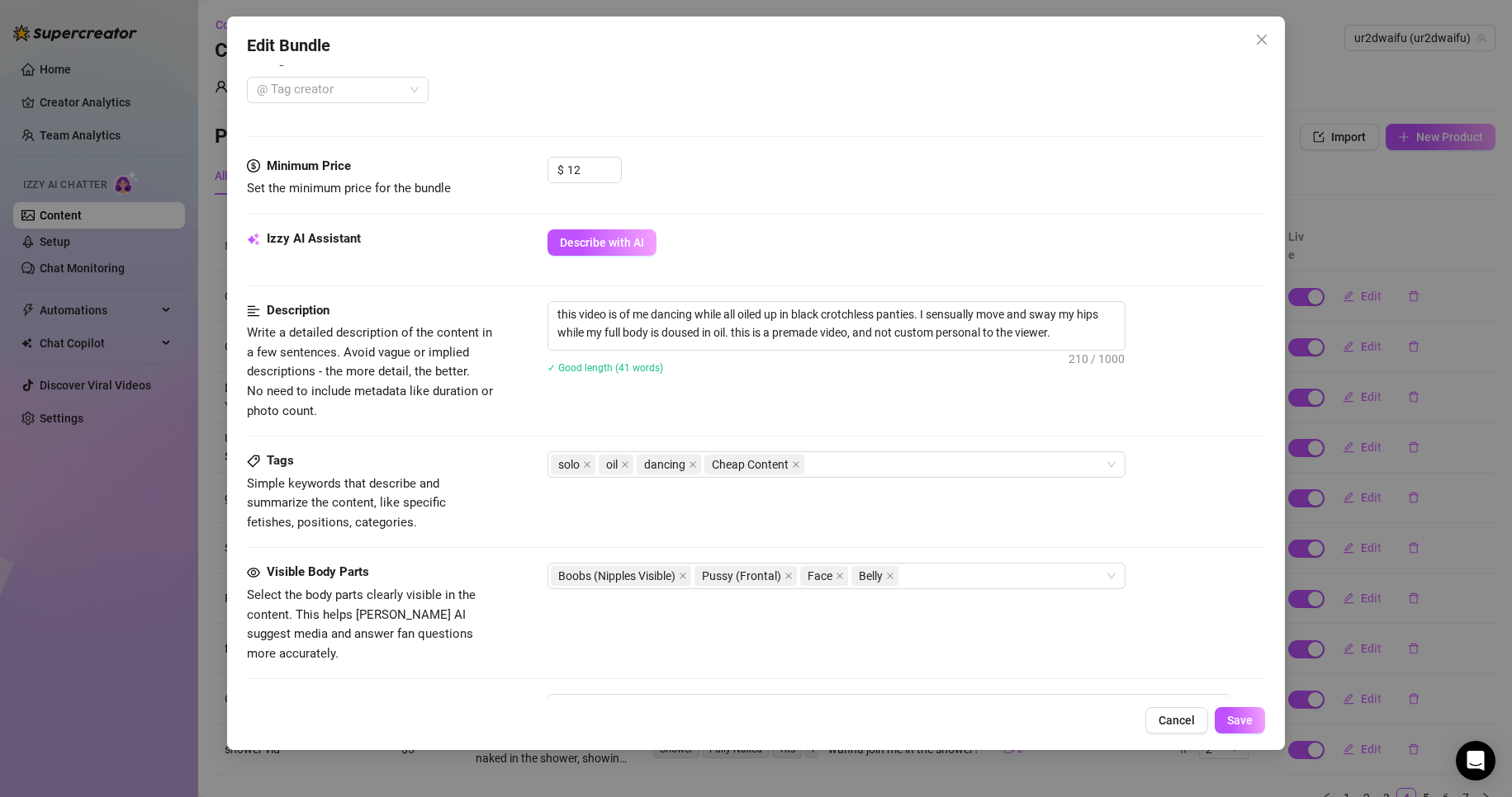
scroll to position [495, 0]
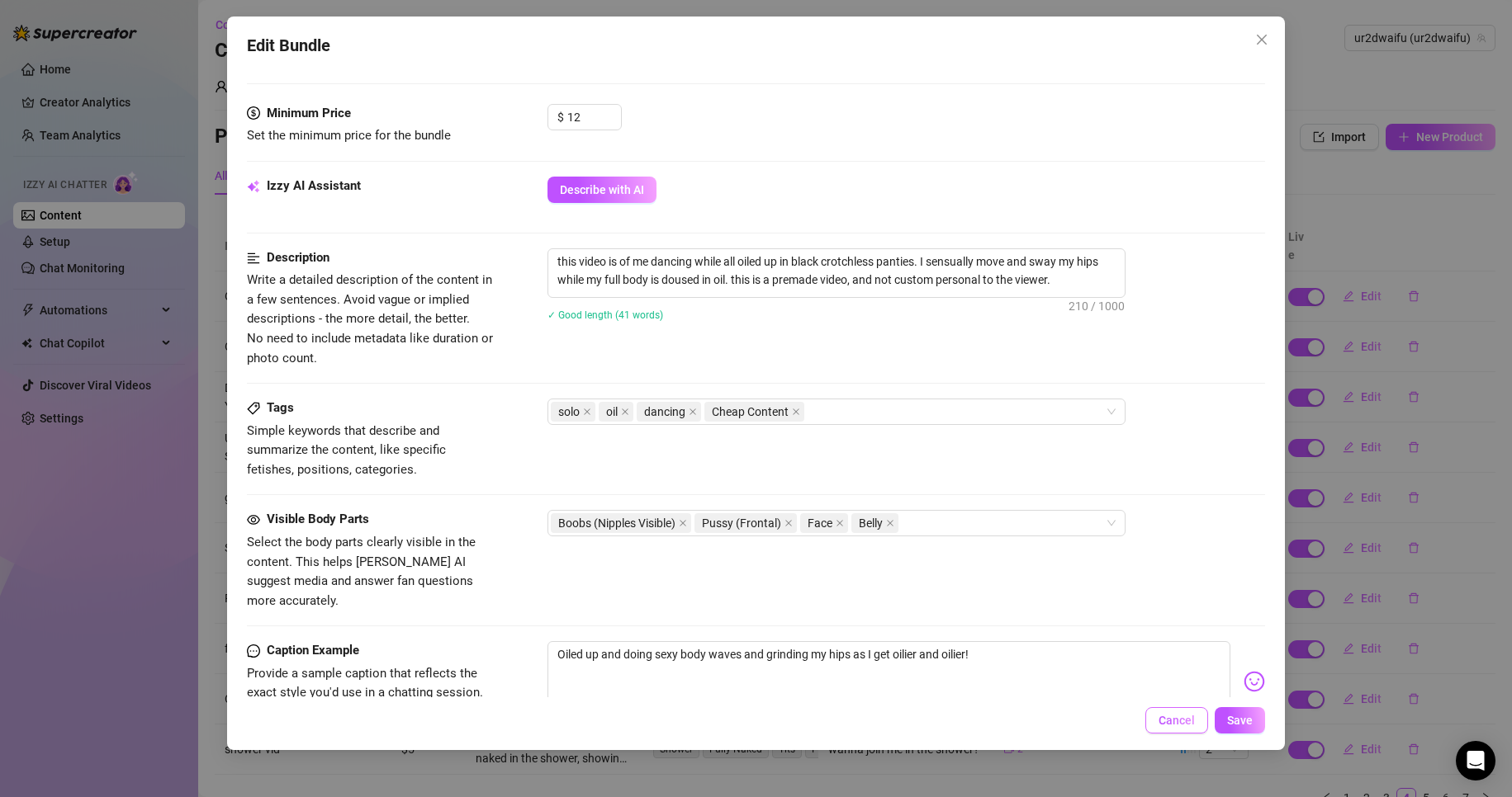
click at [1186, 715] on button "Cancel" at bounding box center [1176, 720] width 63 height 26
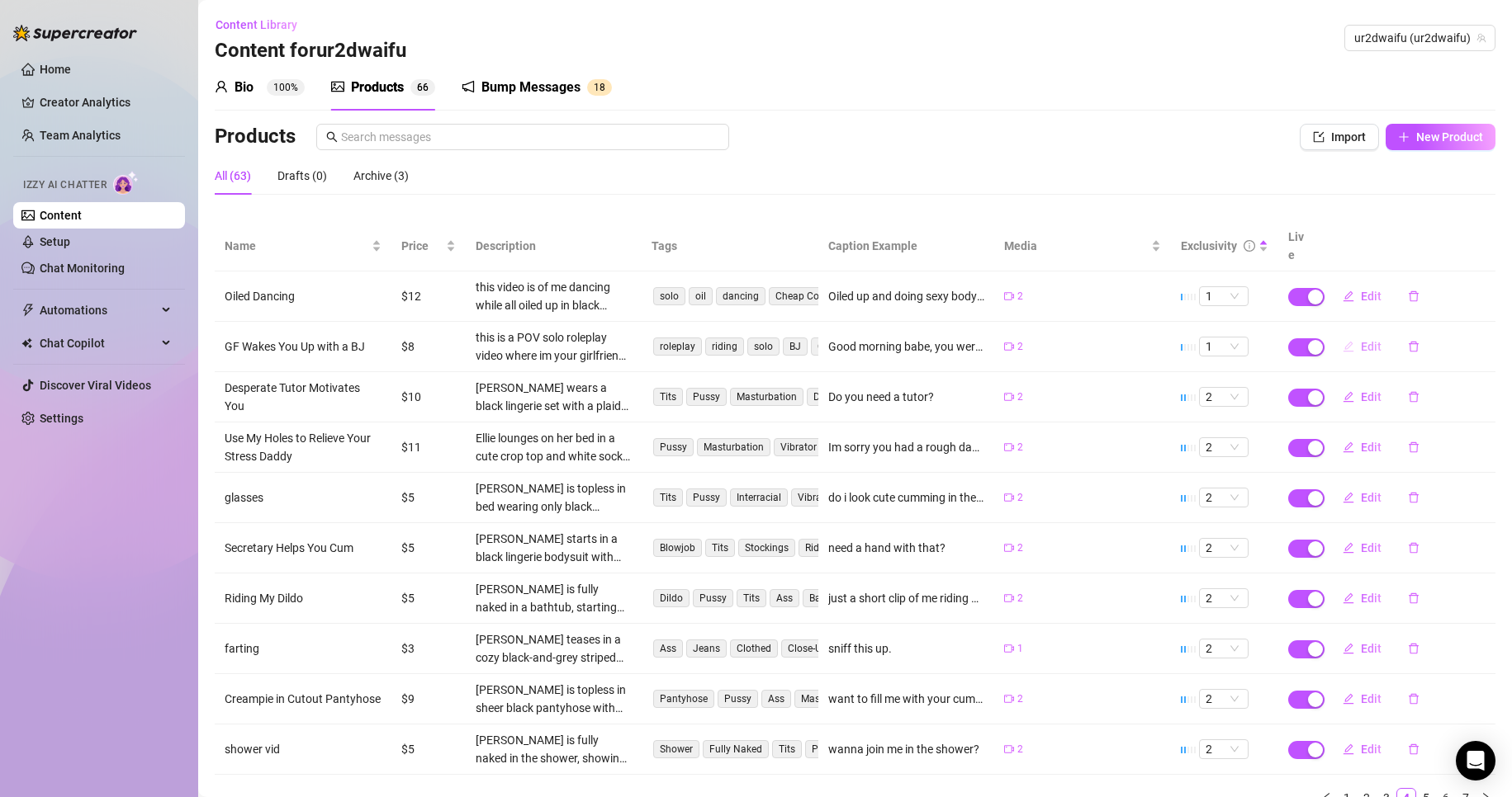
click at [1332, 336] on button "Edit" at bounding box center [1363, 347] width 66 height 26
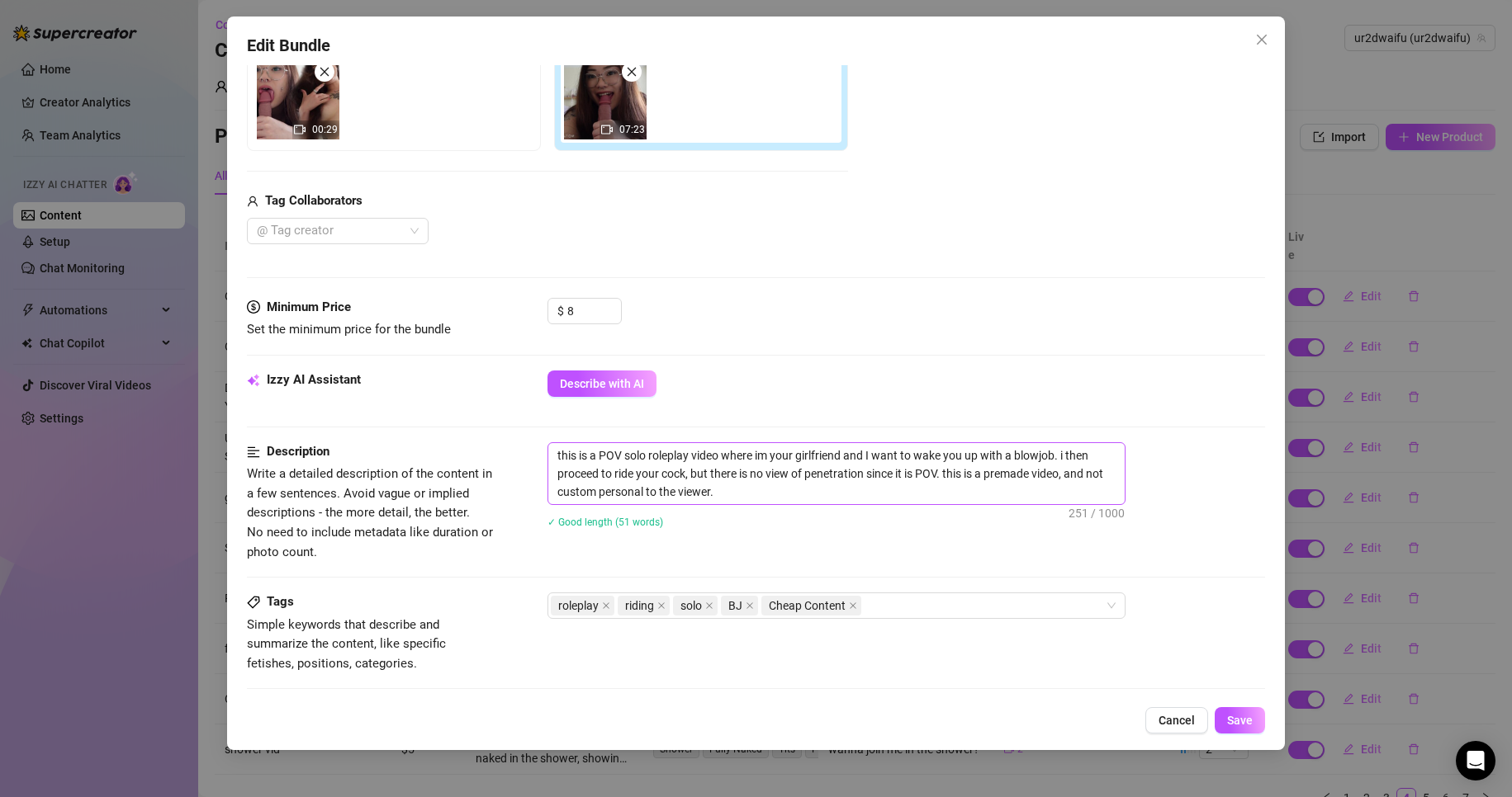
scroll to position [330, 0]
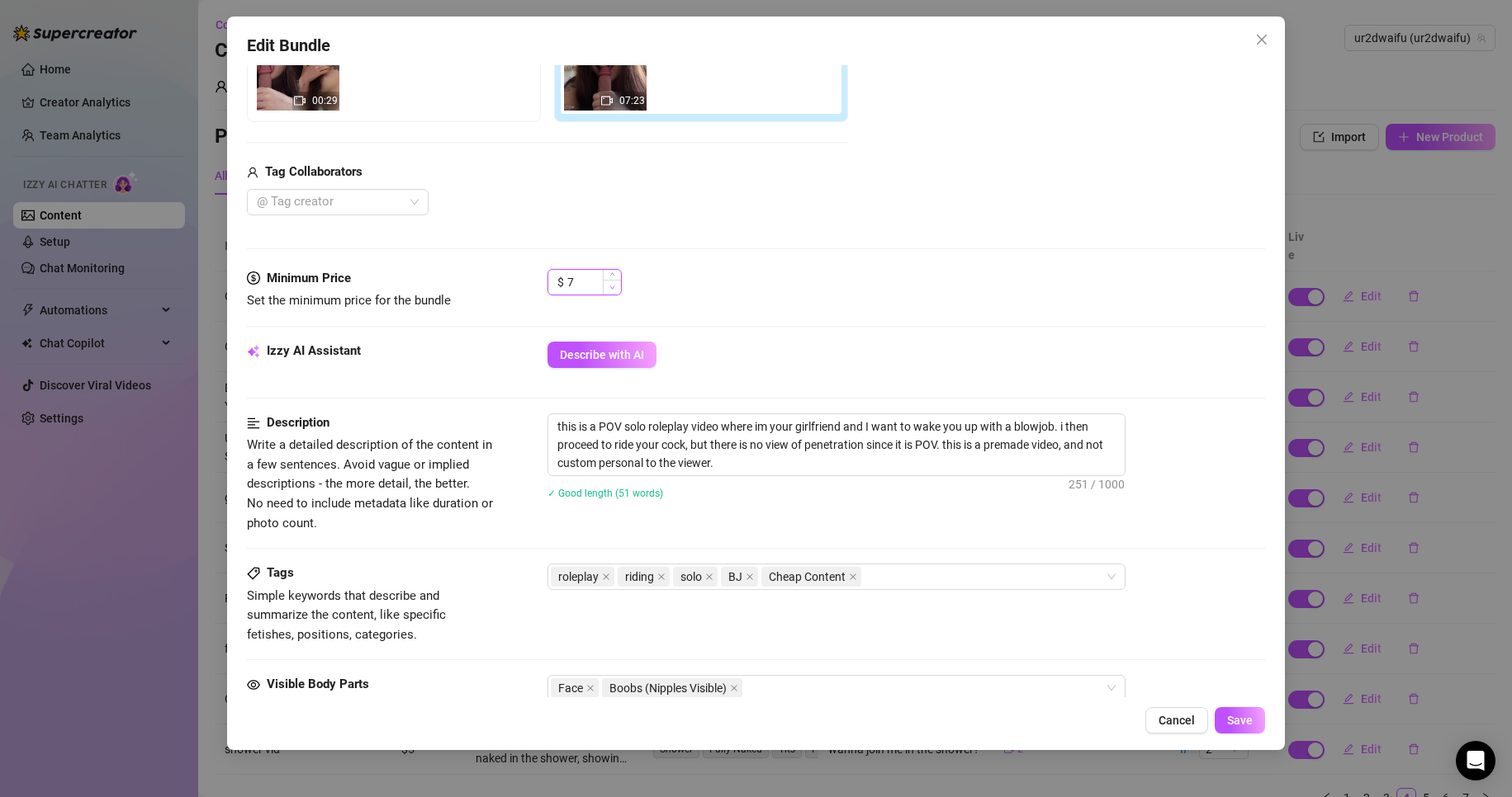
click at [613, 287] on icon "down" at bounding box center [613, 288] width 5 height 5
click at [1240, 719] on span "Save" at bounding box center [1240, 721] width 25 height 14
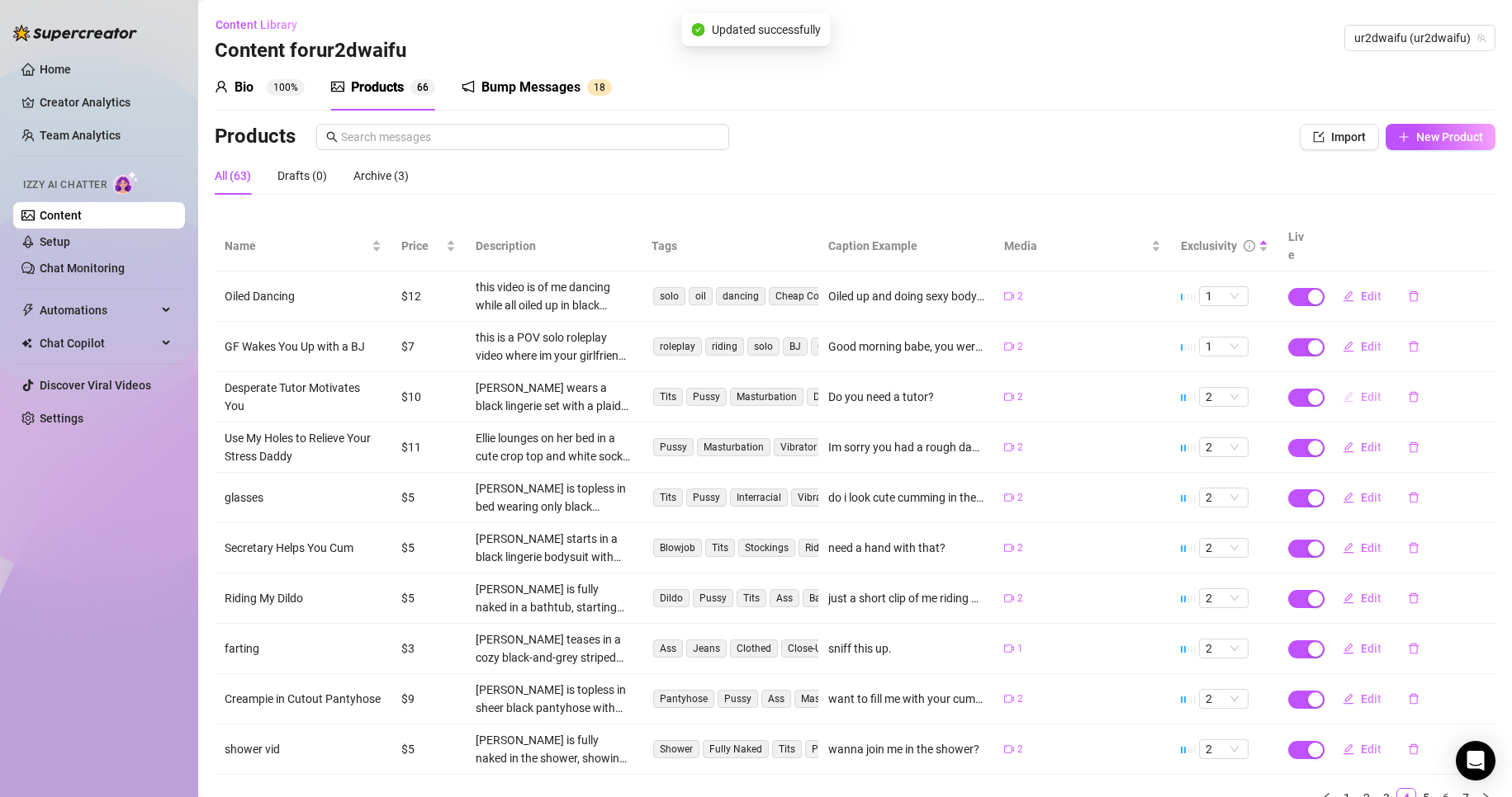
click at [1343, 391] on icon "edit" at bounding box center [1348, 397] width 12 height 12
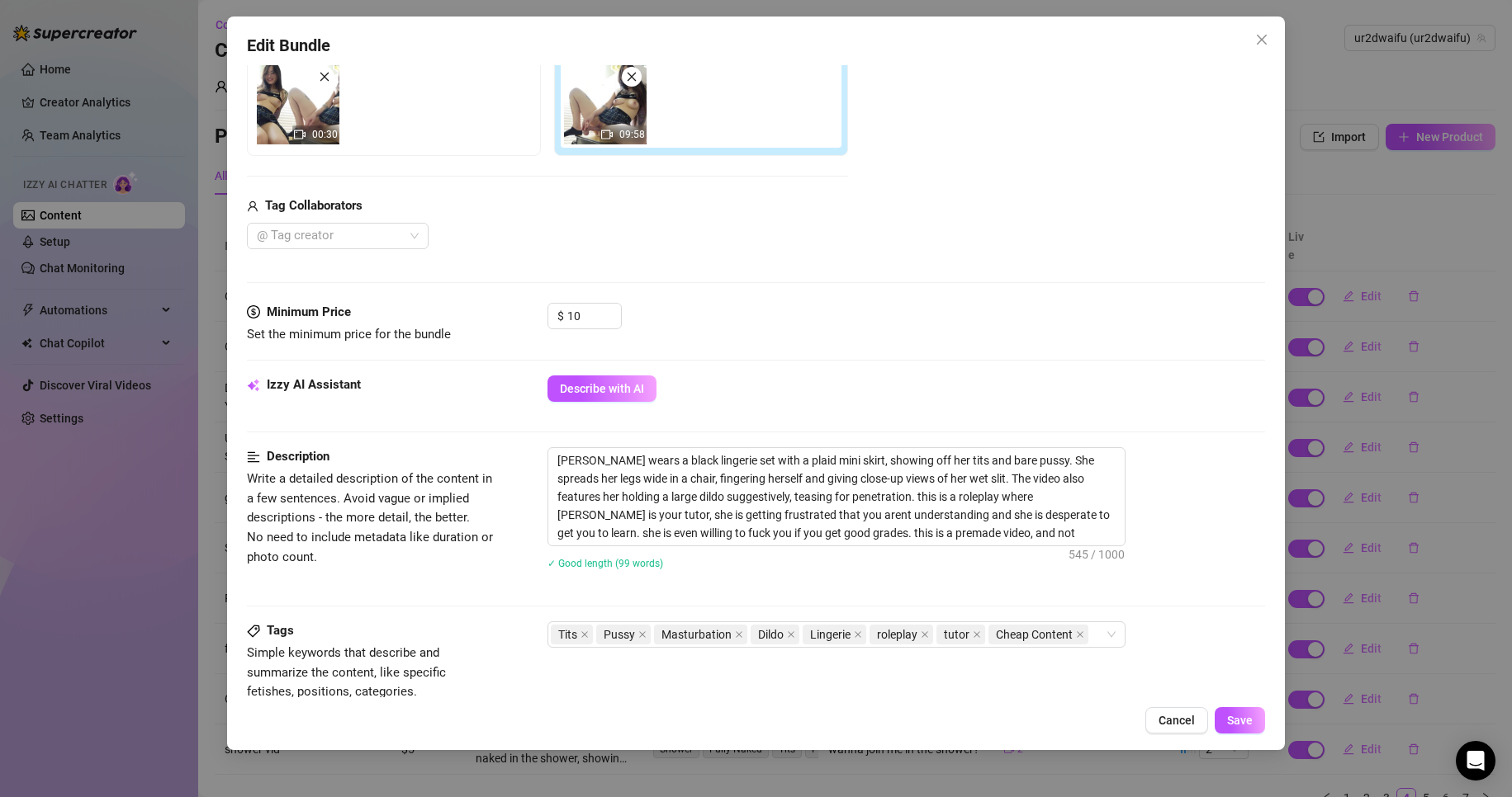
scroll to position [413, 0]
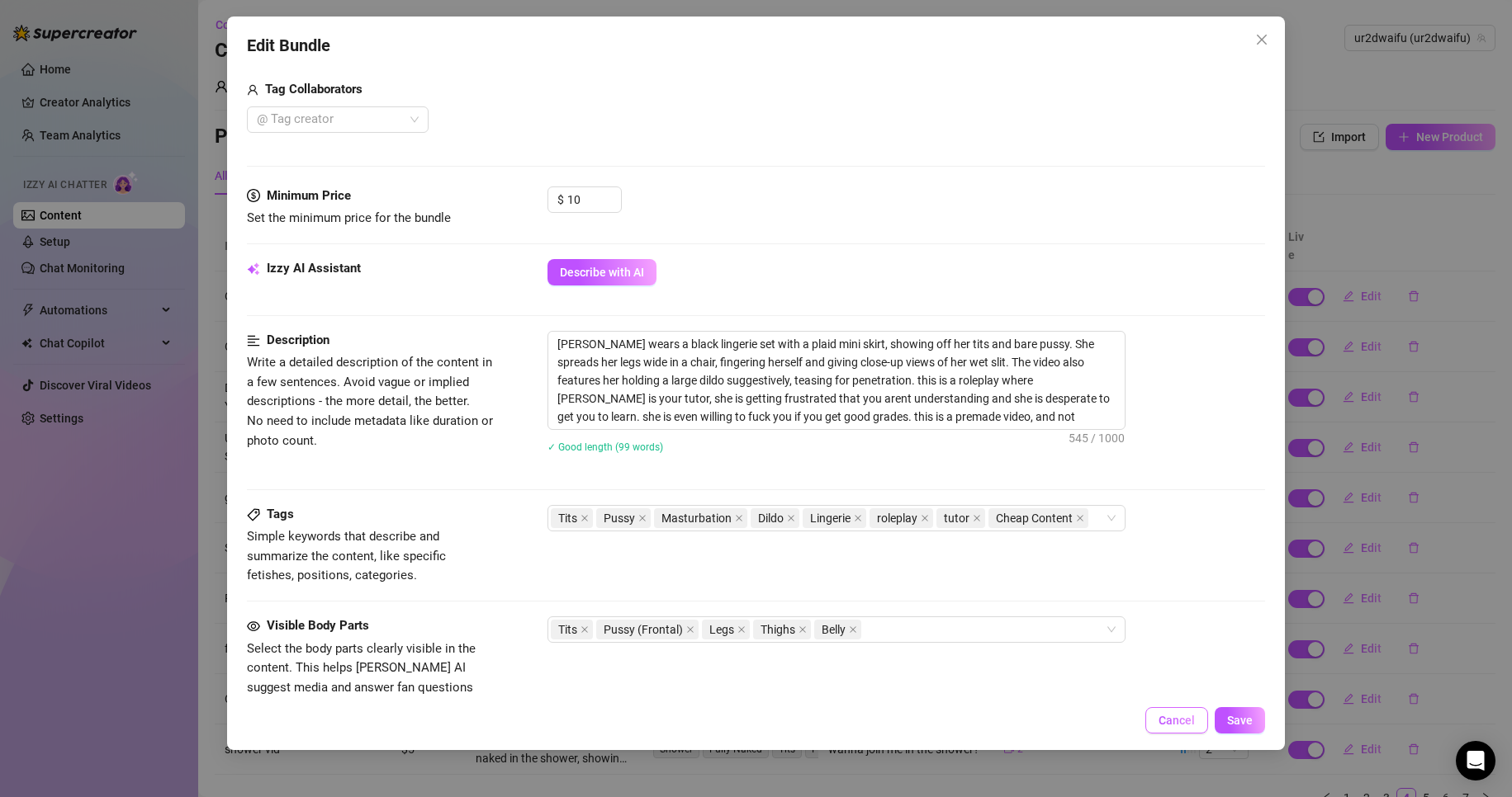
click at [1176, 725] on span "Cancel" at bounding box center [1177, 721] width 36 height 14
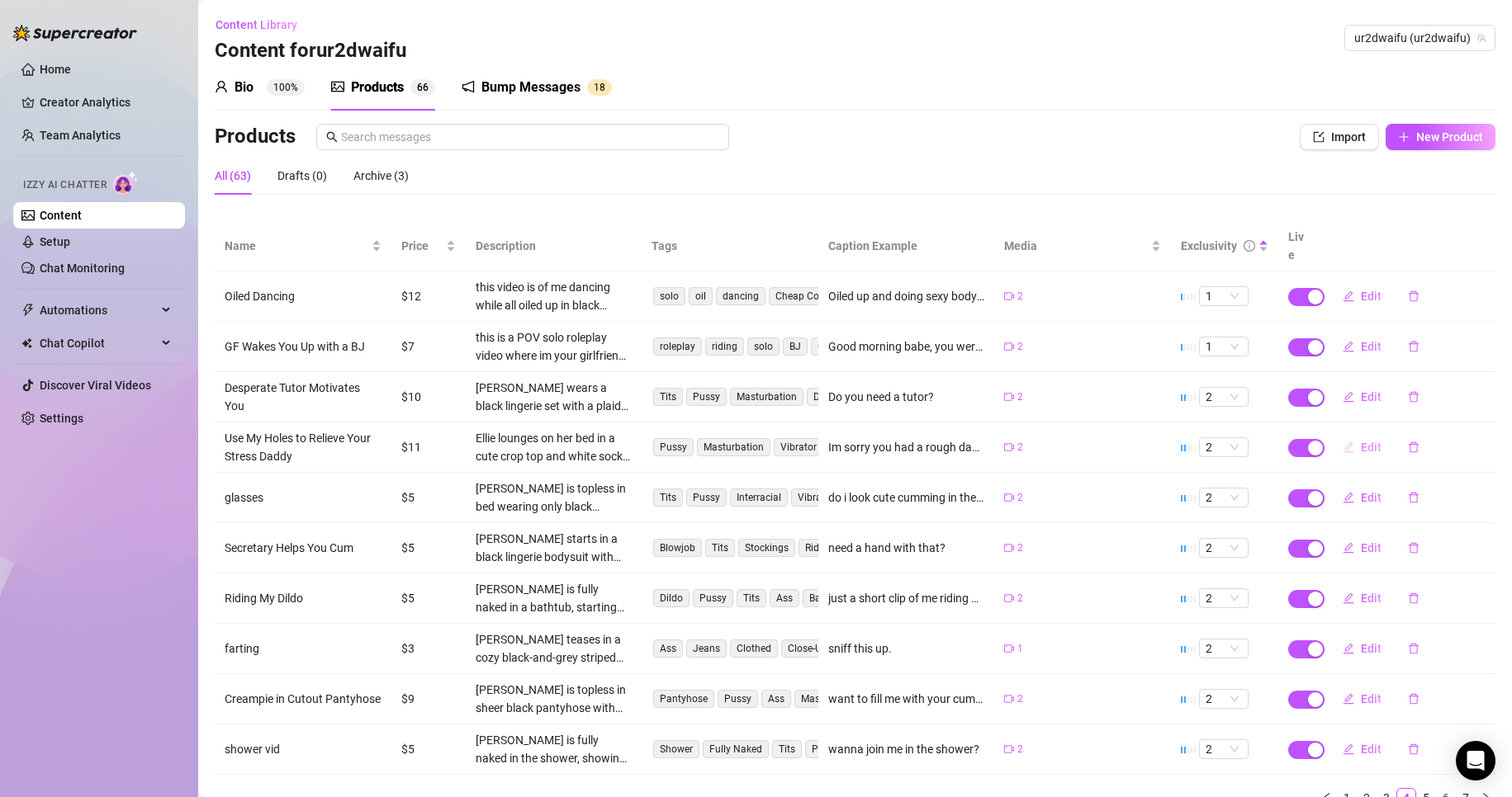
click at [1361, 440] on span "Edit" at bounding box center [1371, 447] width 21 height 14
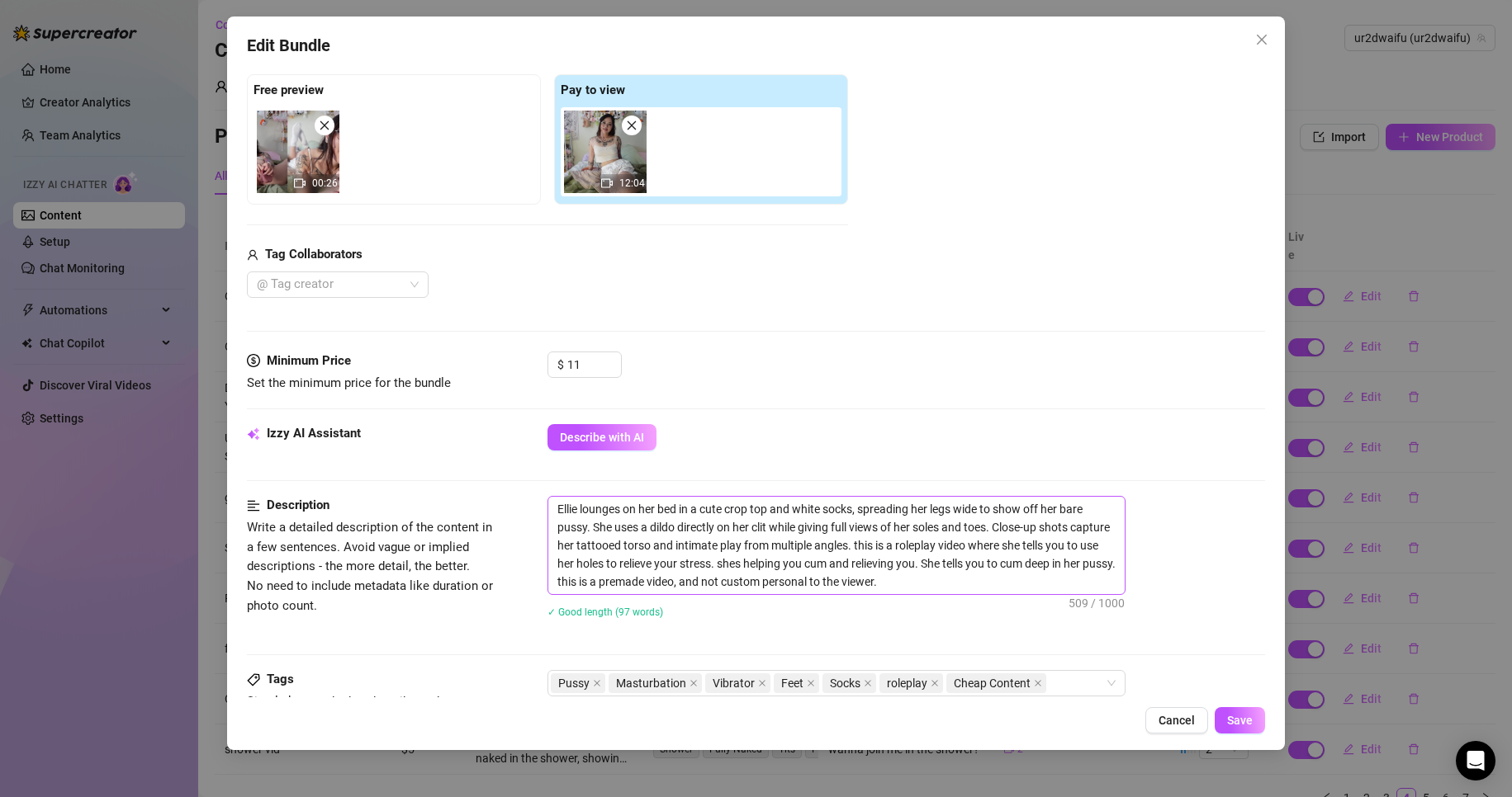
scroll to position [330, 0]
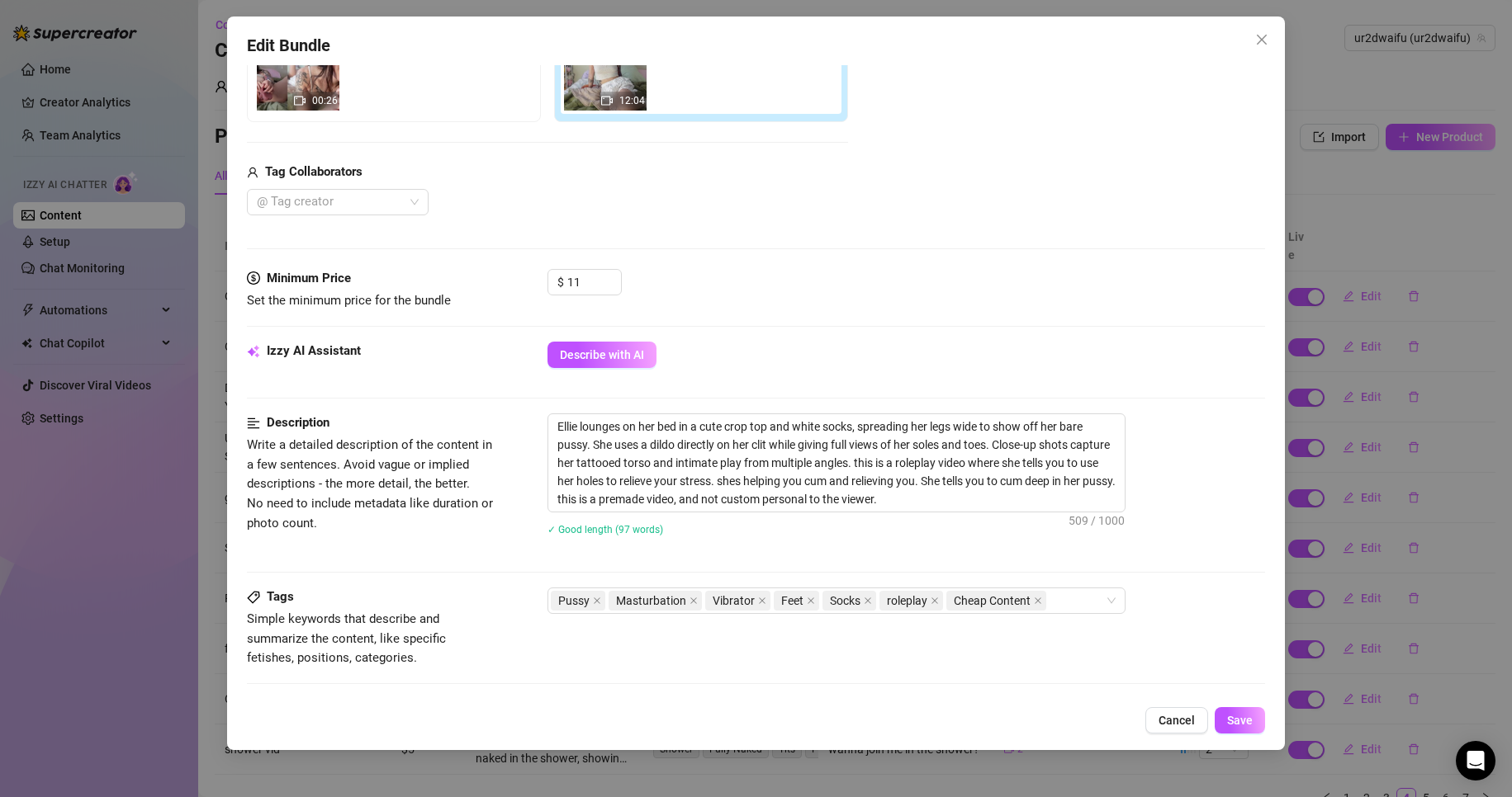
click at [1166, 702] on div "Edit Bundle Account ur2dwaifu (@ur2dwaifu) Name Name is for your internal organ…" at bounding box center [756, 383] width 1059 height 734
click at [1174, 714] on span "Cancel" at bounding box center [1177, 721] width 36 height 14
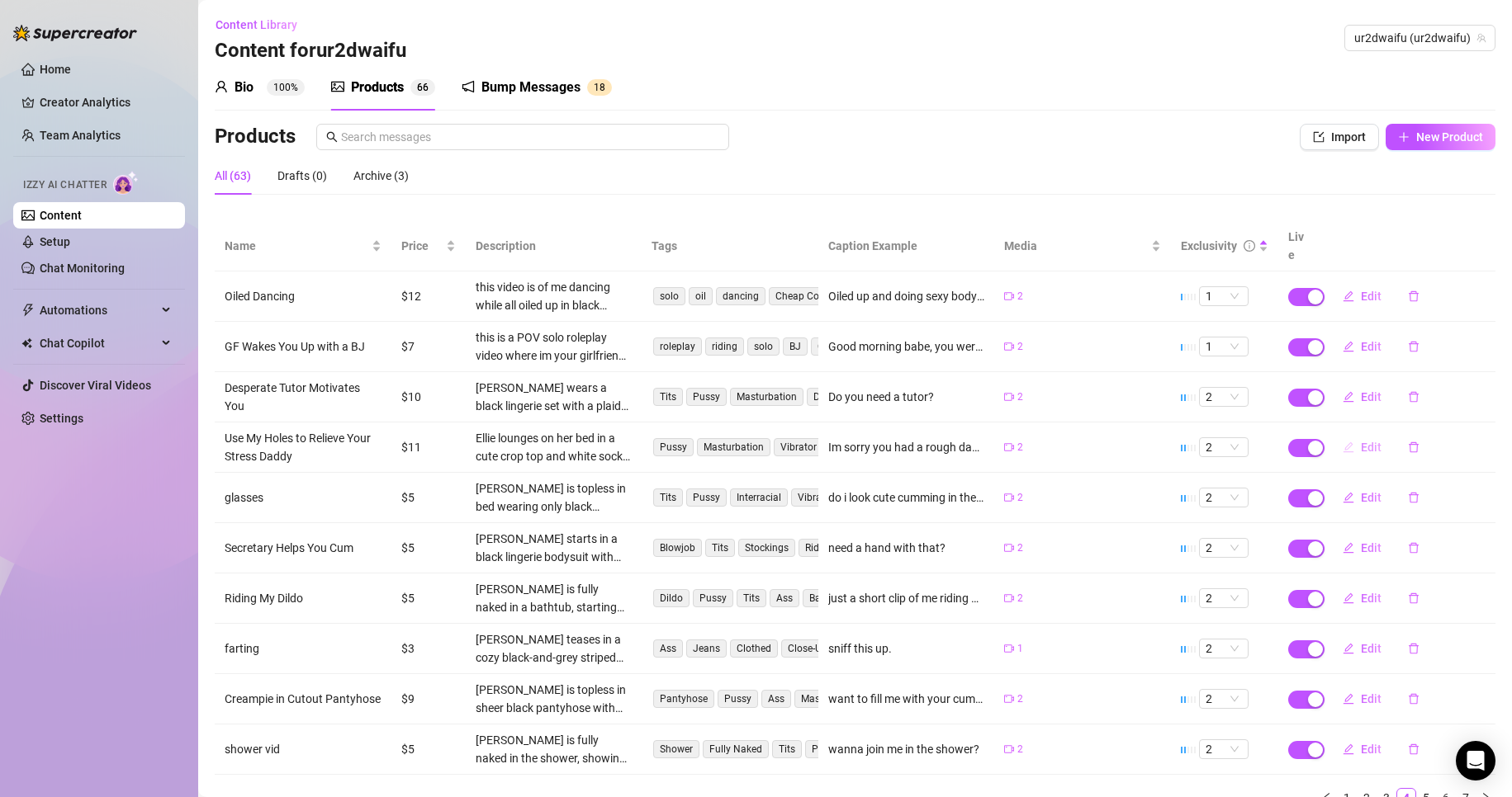
click at [1363, 440] on span "Edit" at bounding box center [1371, 447] width 21 height 14
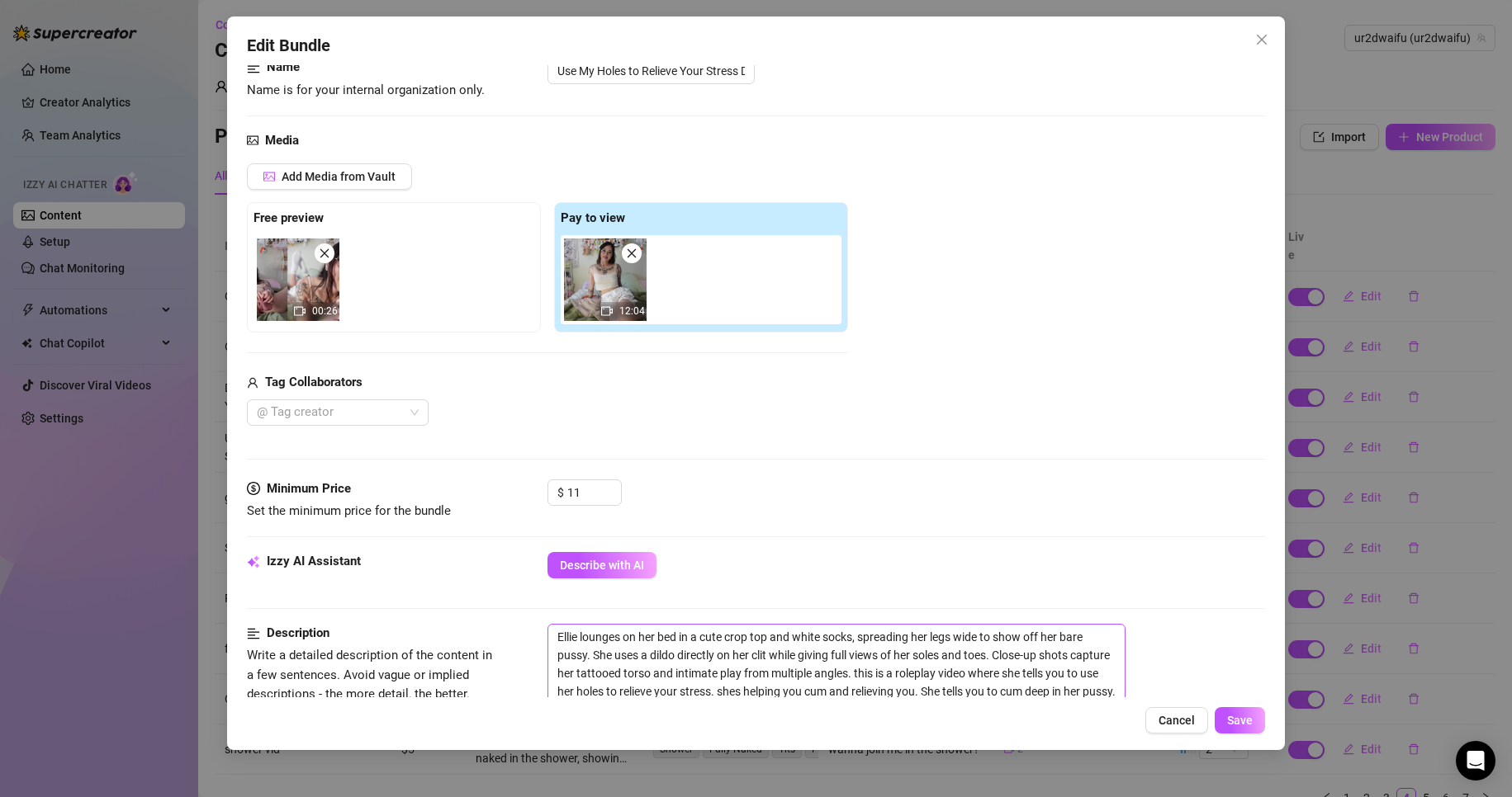
scroll to position [247, 0]
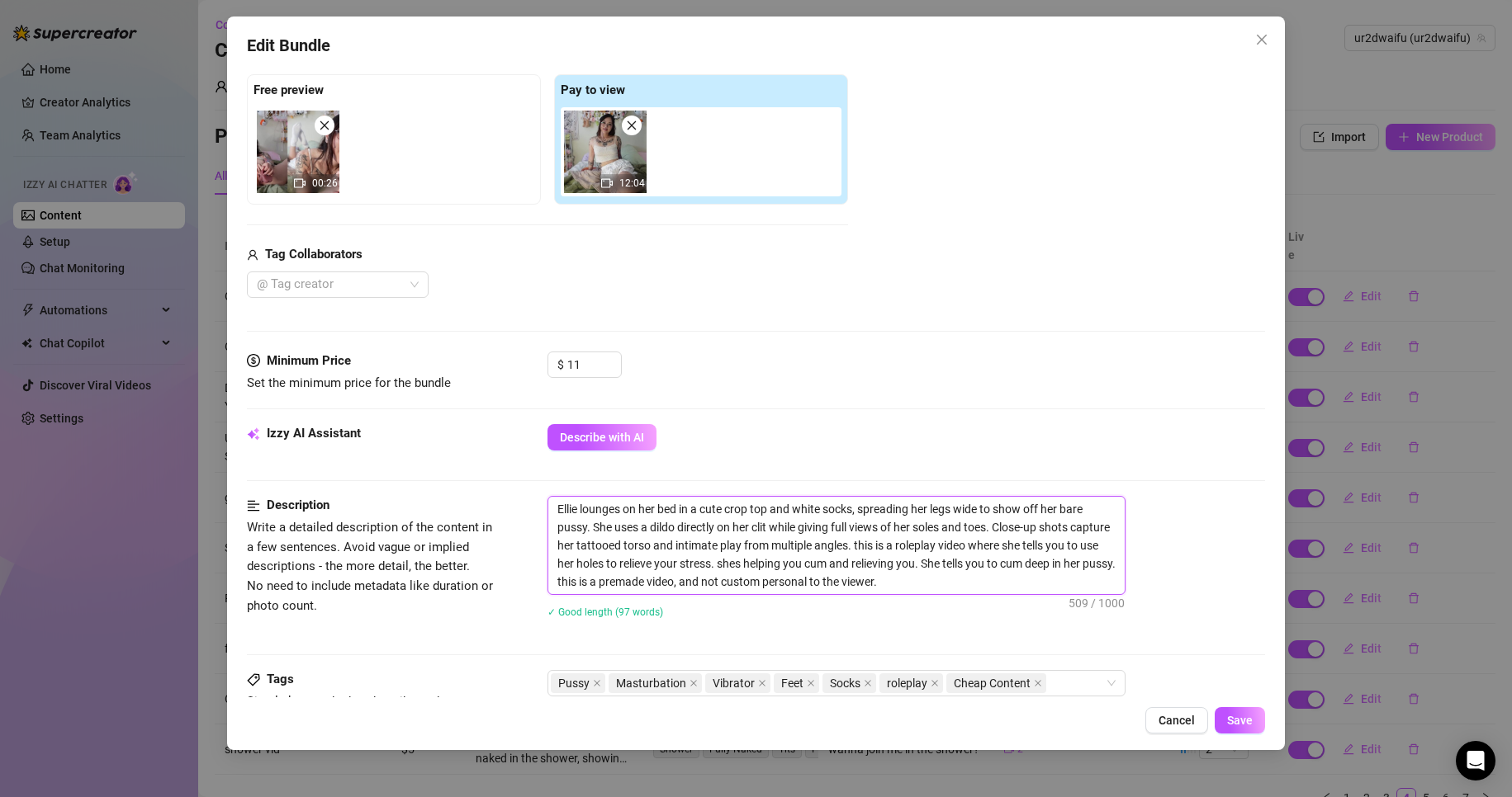
click at [556, 503] on textarea "Ellie lounges on her bed in a cute crop top and white socks, spreading her legs…" at bounding box center [836, 545] width 576 height 97
click at [651, 505] on textarea "This is a old video. [PERSON_NAME] lounges on her bed in a cute crop top and wh…" at bounding box center [836, 545] width 576 height 97
drag, startPoint x: 654, startPoint y: 508, endPoint x: 540, endPoint y: 509, distance: 114.0
click at [540, 509] on div "Description Write a detailed description of the content in a few sentences. Avo…" at bounding box center [756, 568] width 1020 height 144
click at [1254, 724] on button "Save" at bounding box center [1240, 720] width 50 height 26
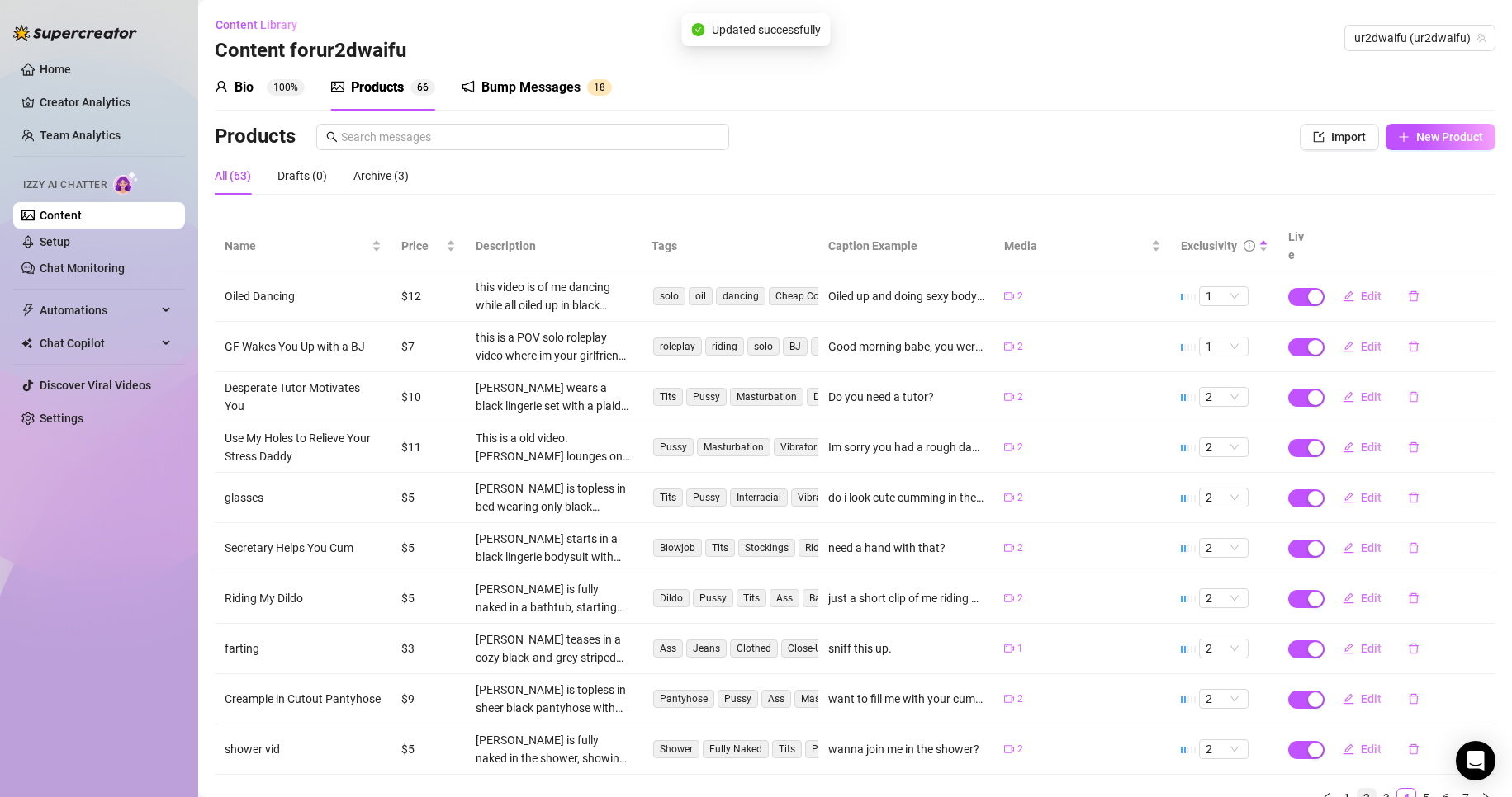
click at [1357, 788] on li "2" at bounding box center [1367, 798] width 20 height 20
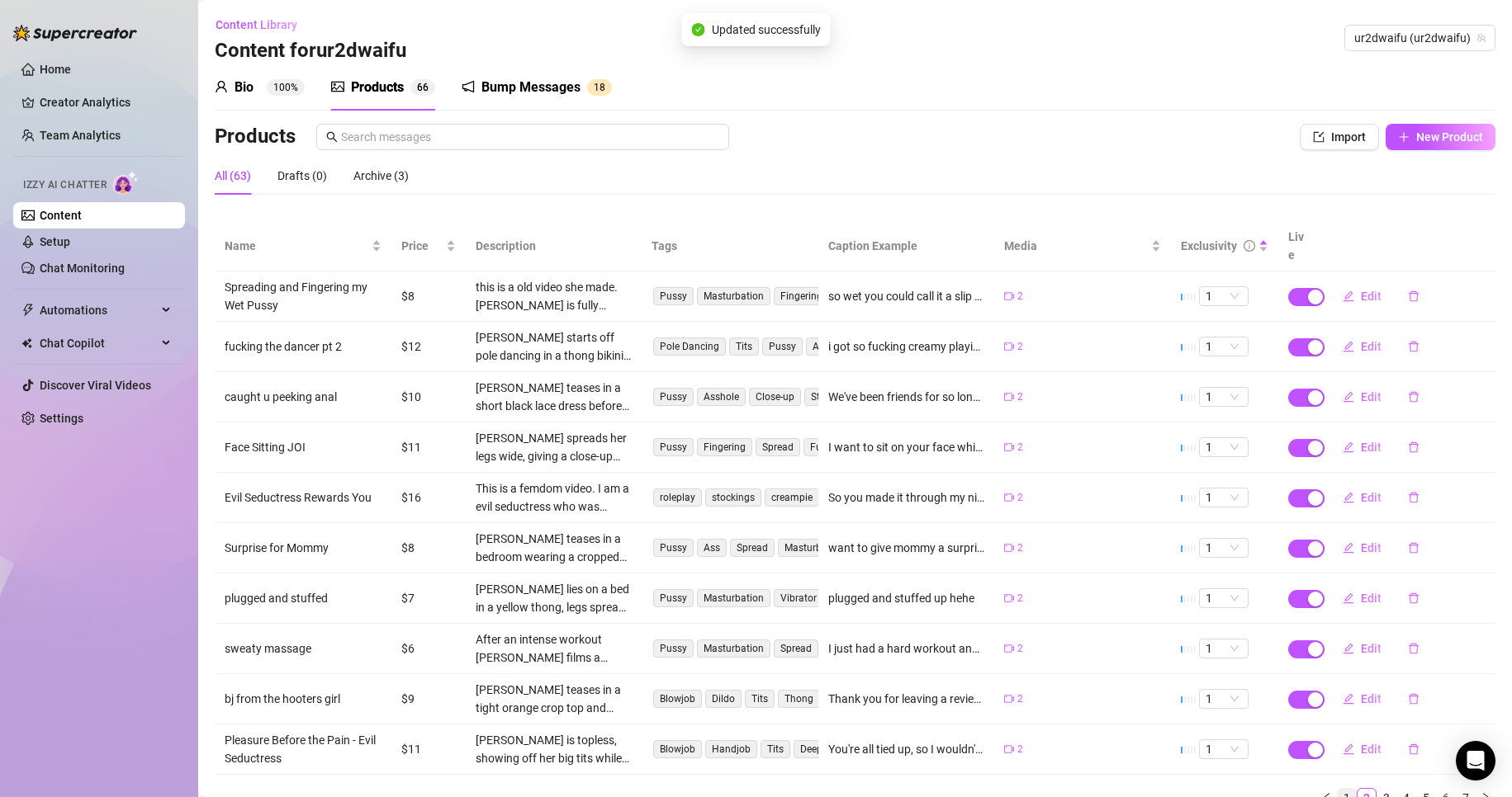
click at [1338, 789] on link "1" at bounding box center [1347, 798] width 18 height 18
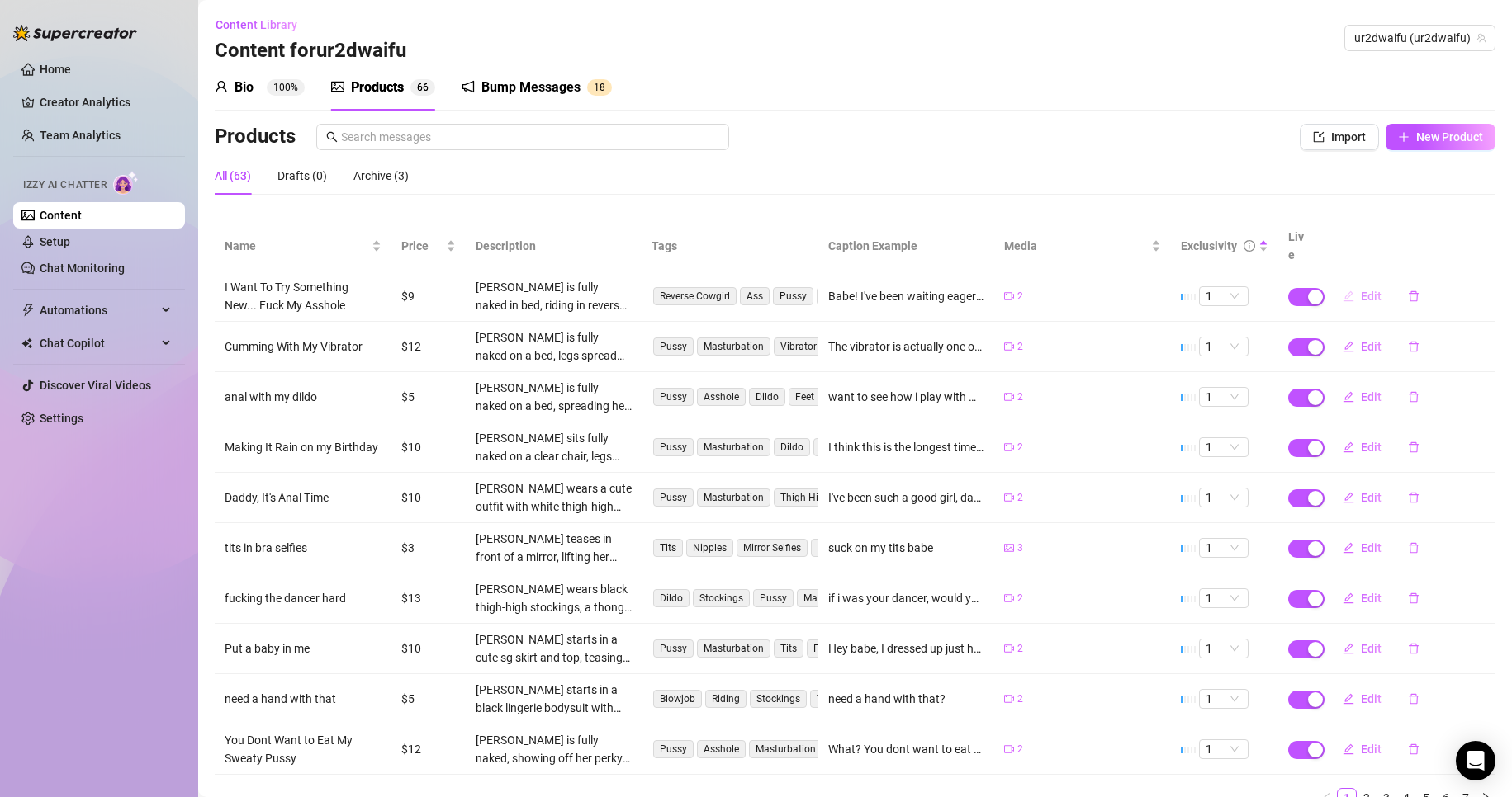
click at [1349, 283] on button "Edit" at bounding box center [1363, 296] width 66 height 26
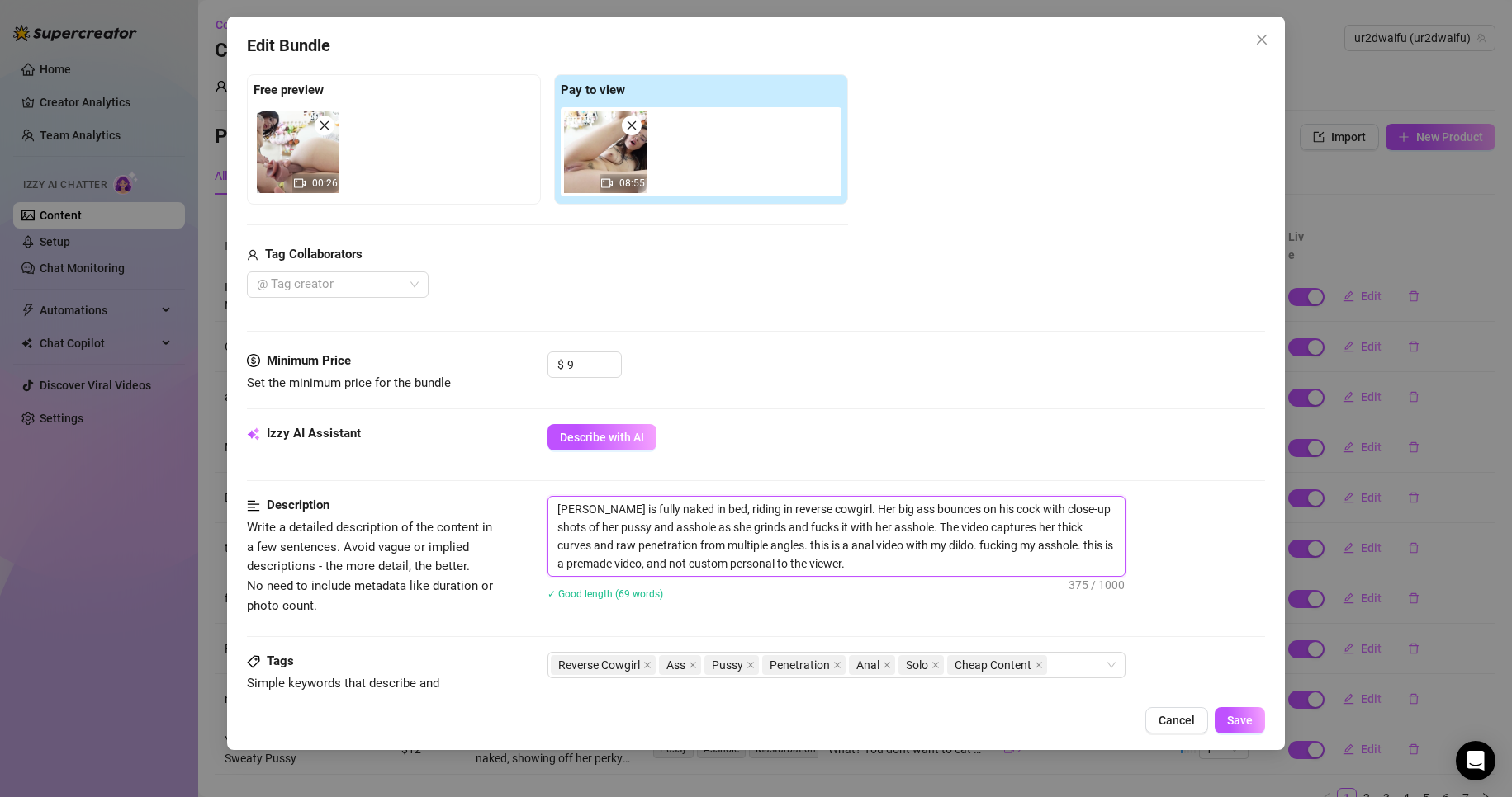
click at [556, 509] on textarea "[PERSON_NAME] is fully naked in bed, riding in reverse cowgirl. Her big ass bou…" at bounding box center [836, 536] width 576 height 79
paste textarea "This is a old video."
click at [1224, 723] on button "Save" at bounding box center [1240, 720] width 50 height 26
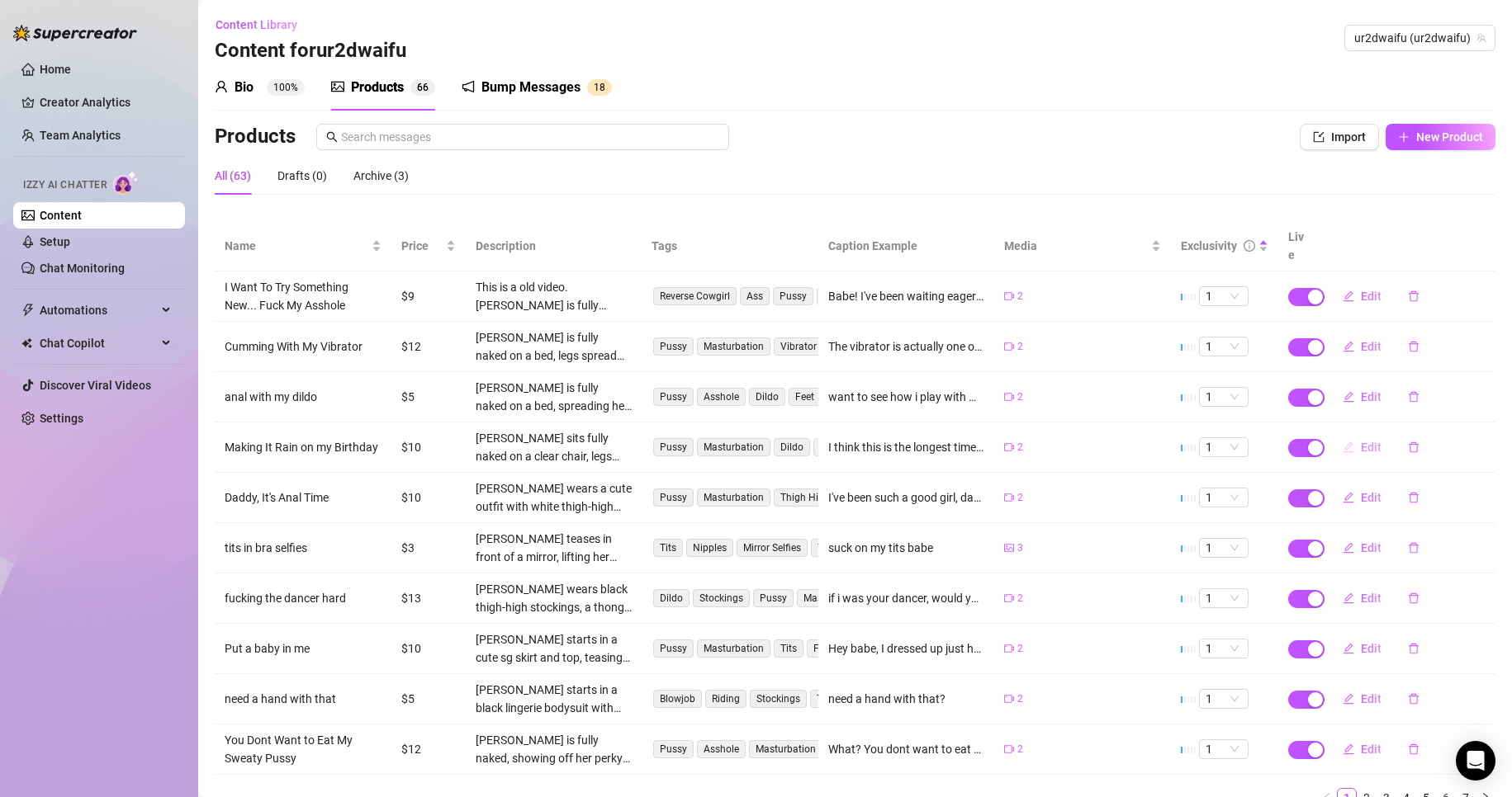
click at [1343, 440] on span "button" at bounding box center [1348, 447] width 12 height 14
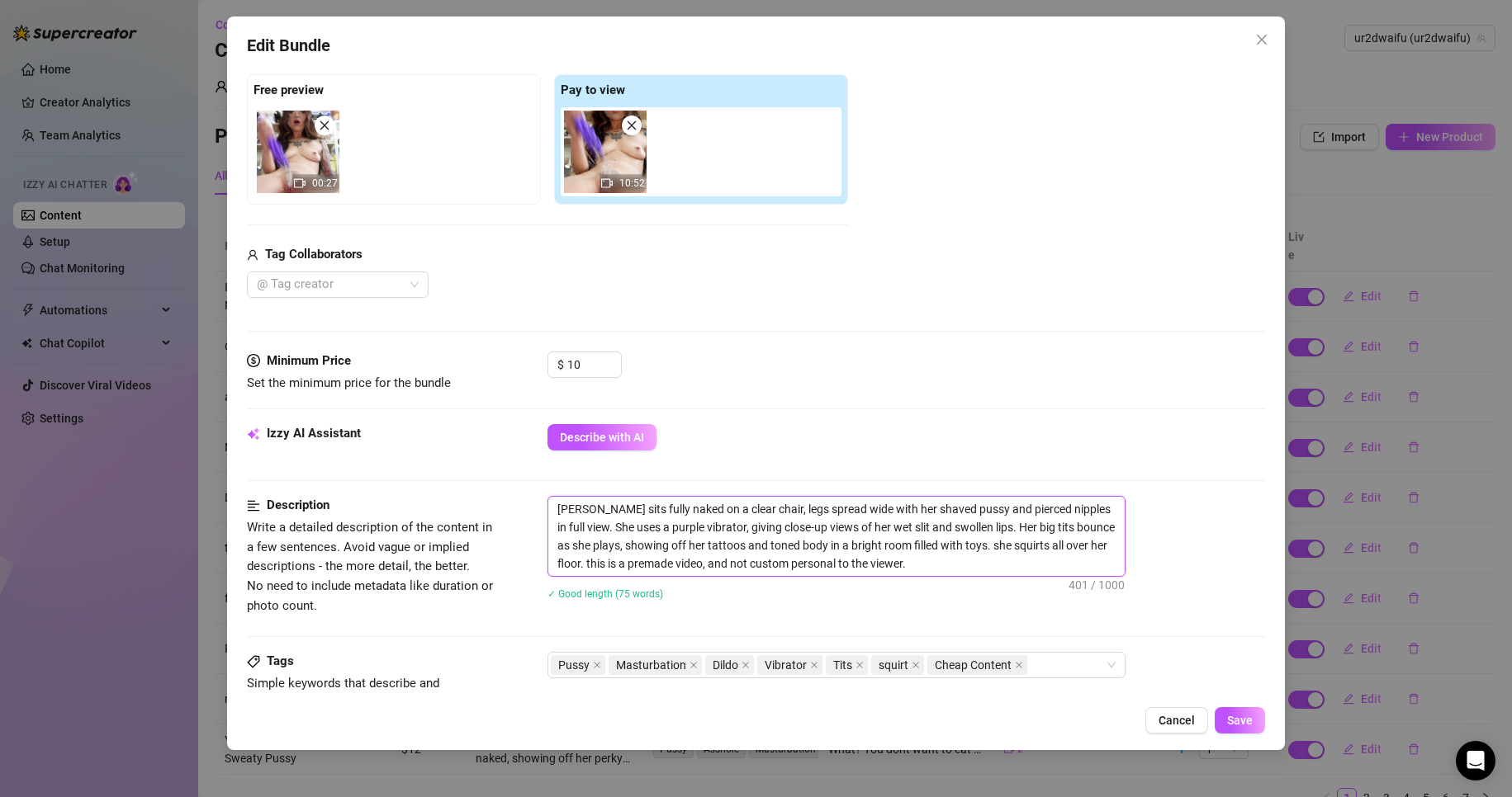
click at [556, 507] on textarea "[PERSON_NAME] sits fully naked on a clear chair, legs spread wide with her shav…" at bounding box center [836, 536] width 576 height 79
paste textarea "This is a old video."
click at [1233, 722] on span "Save" at bounding box center [1240, 721] width 25 height 14
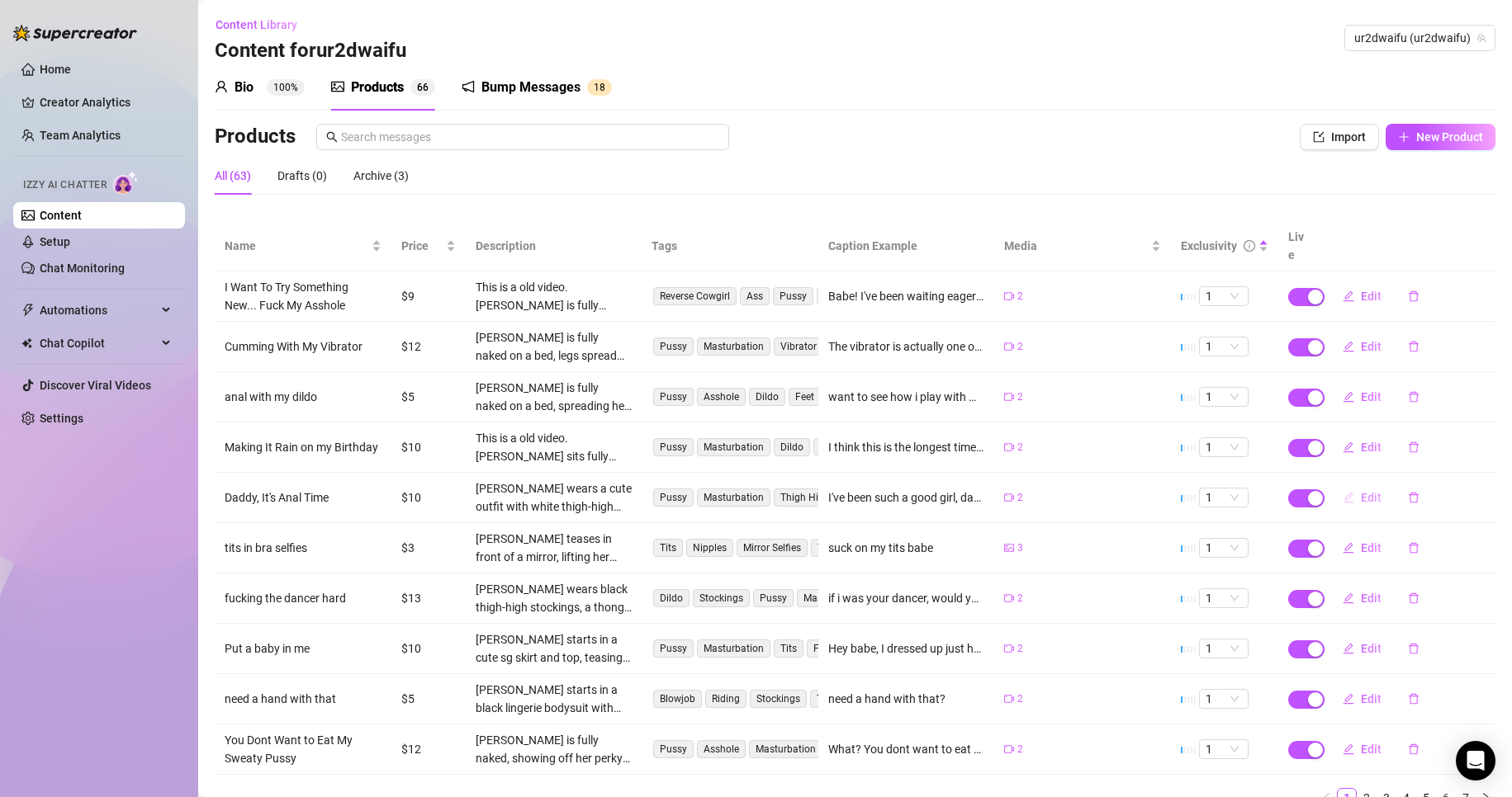
click at [1330, 485] on button "Edit" at bounding box center [1363, 498] width 66 height 26
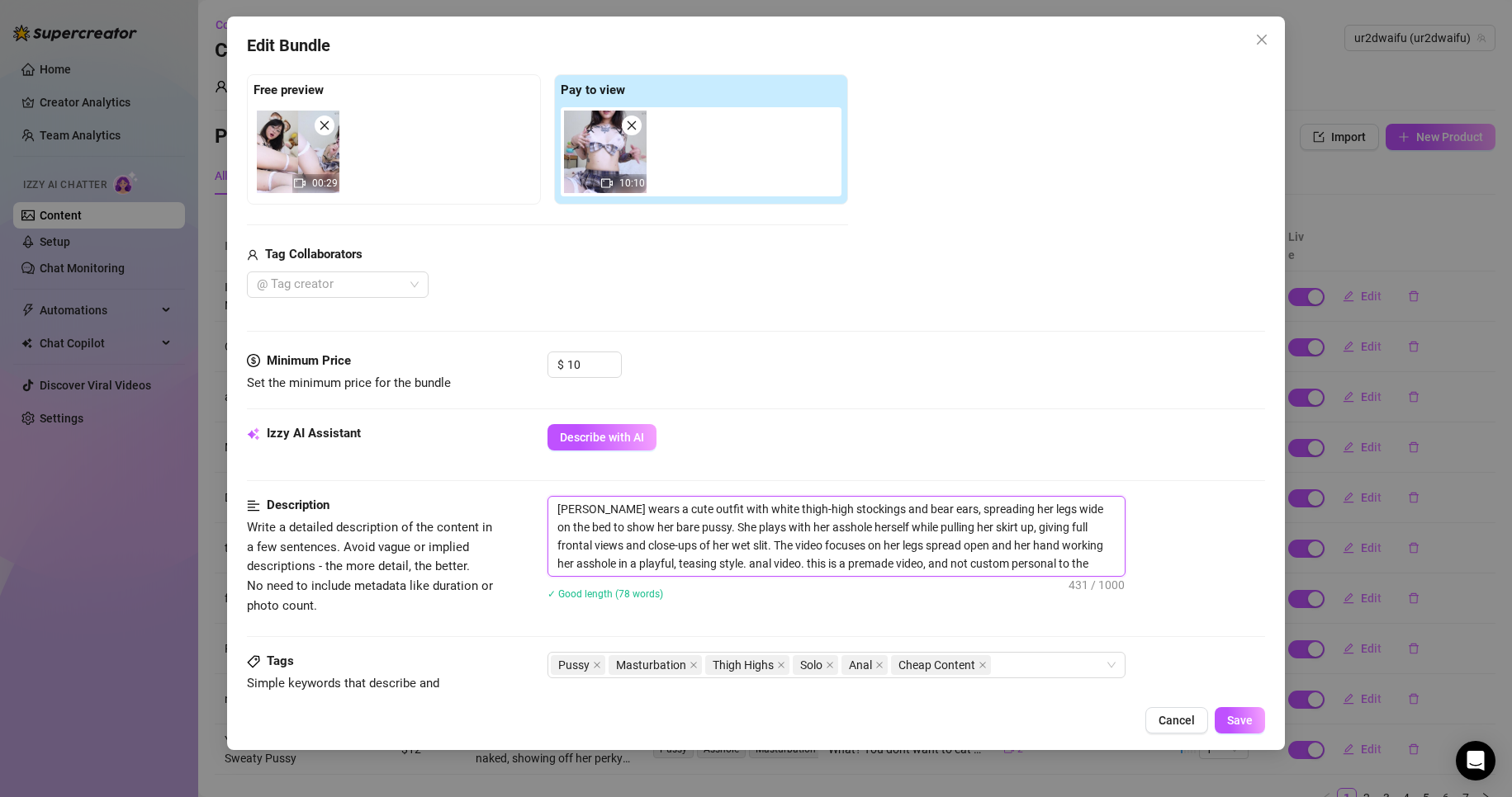
click at [553, 504] on textarea "[PERSON_NAME] wears a cute outfit with white thigh-high stockings and bear ears…" at bounding box center [836, 536] width 576 height 79
paste textarea "This is a old video."
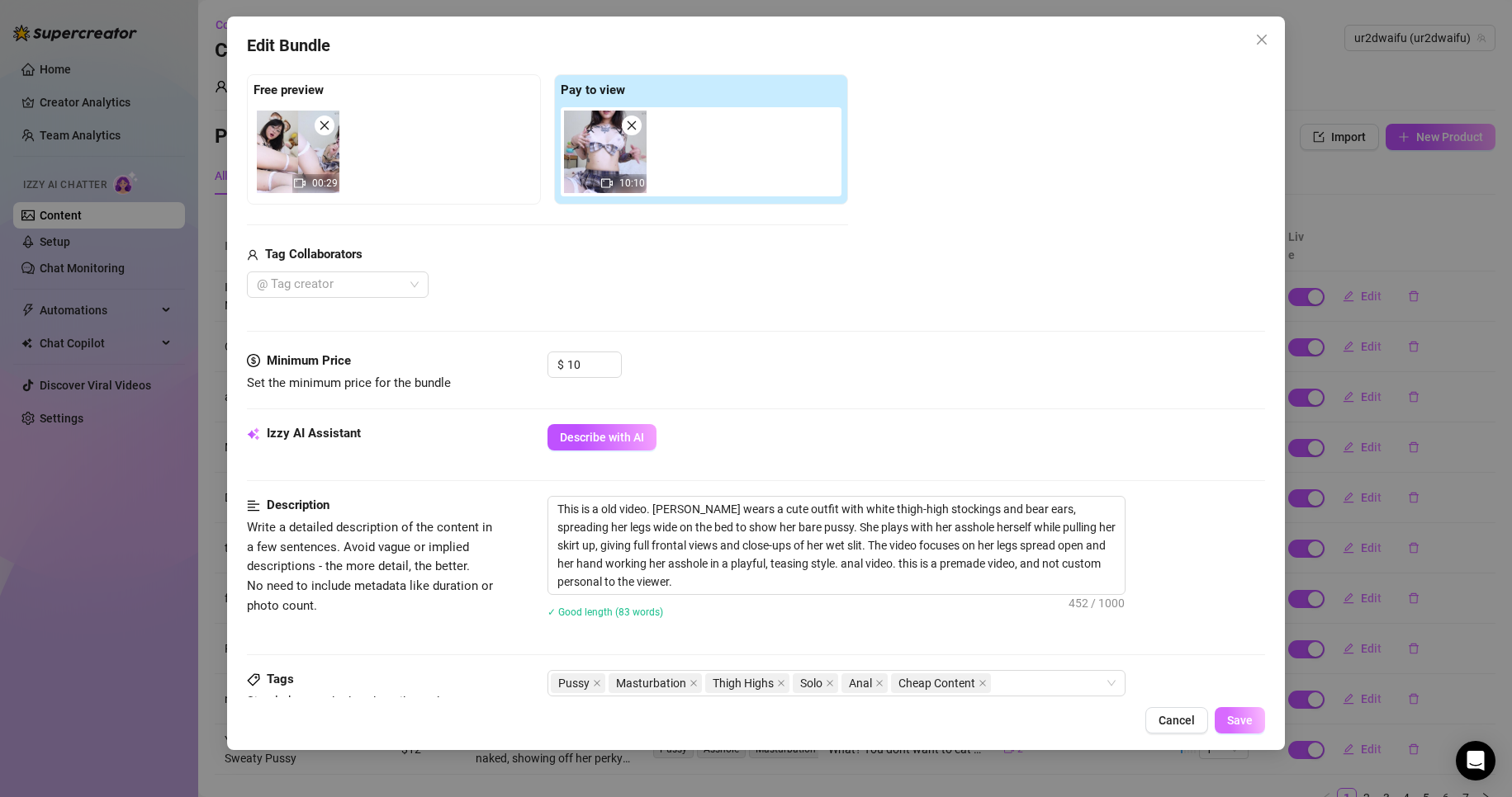
click at [1249, 710] on button "Save" at bounding box center [1240, 720] width 50 height 26
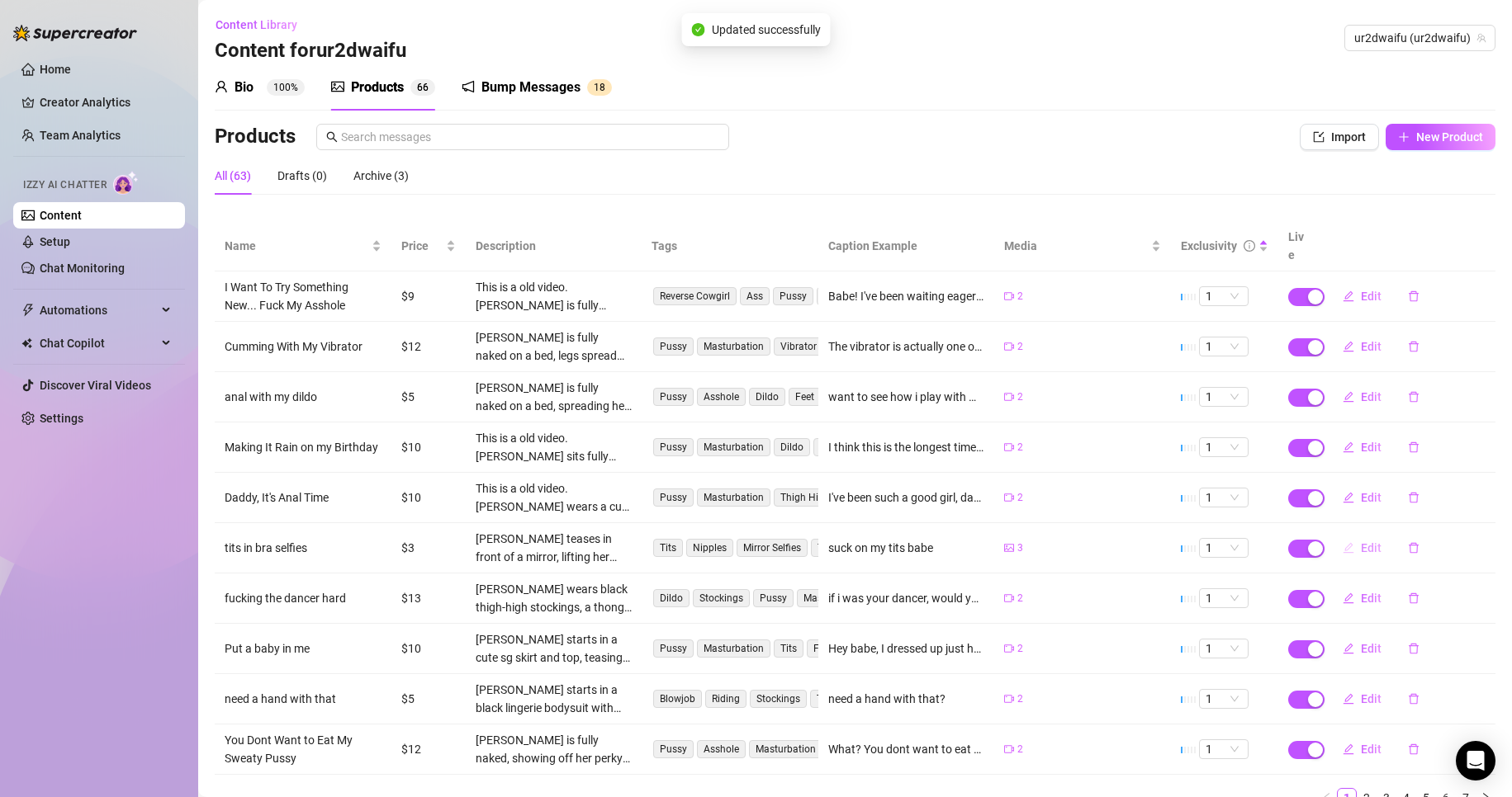
click at [1338, 538] on button "Edit" at bounding box center [1363, 548] width 66 height 26
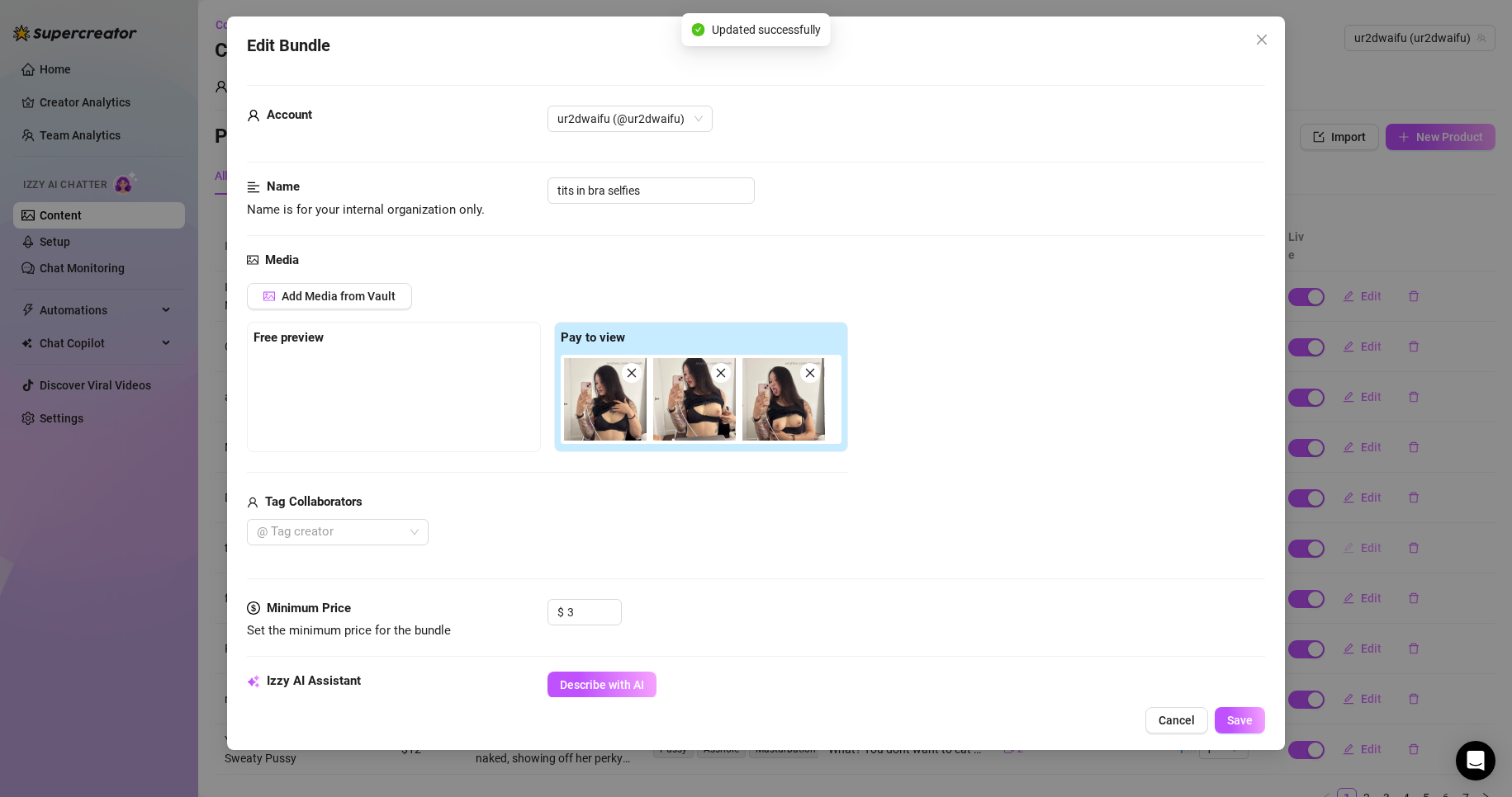
click at [1338, 538] on div "Edit Bundle Account ur2dwaifu (@ur2dwaifu) Name Name is for your internal organ…" at bounding box center [756, 398] width 1512 height 797
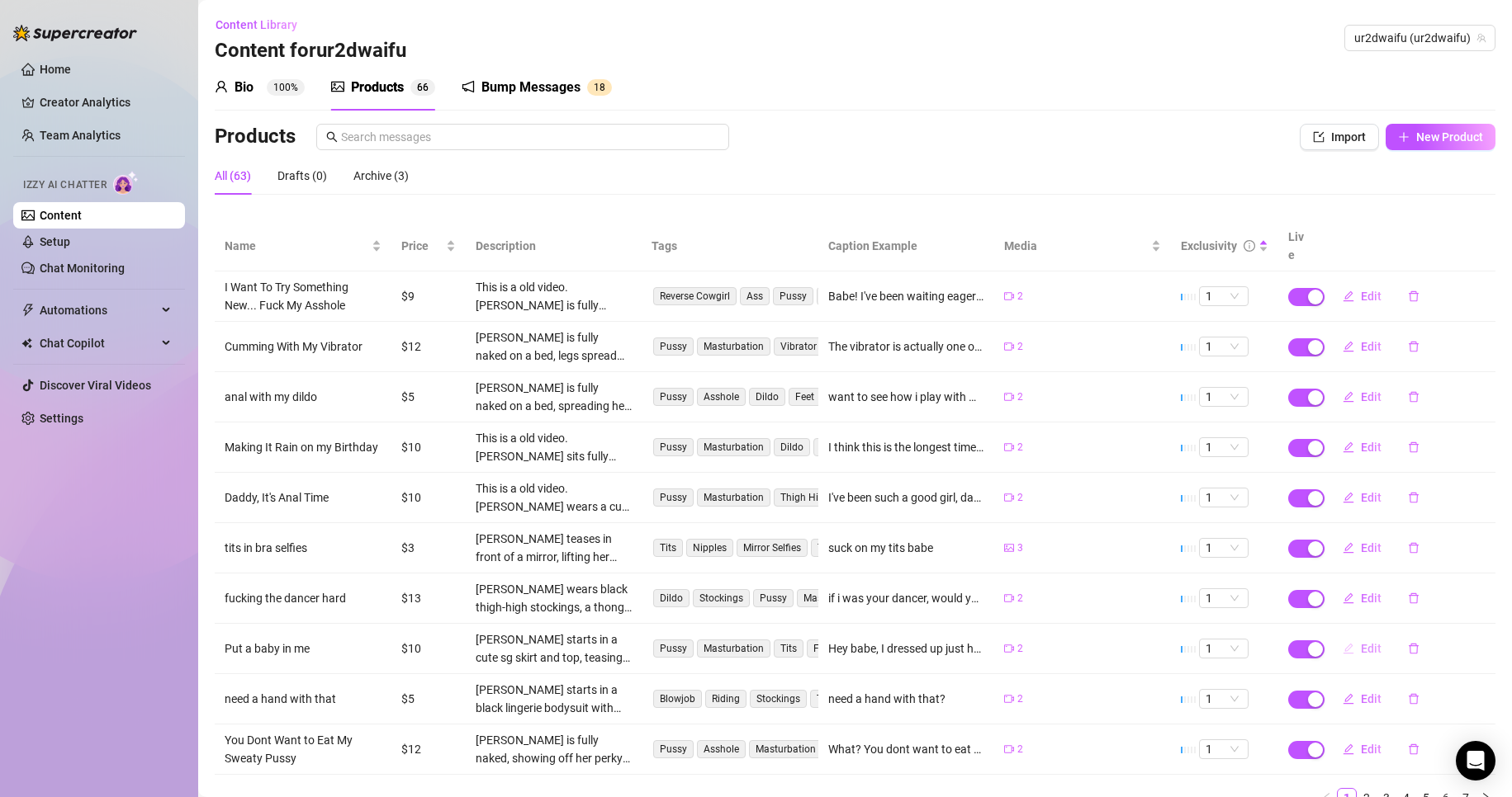
click at [1343, 643] on icon "edit" at bounding box center [1348, 649] width 12 height 12
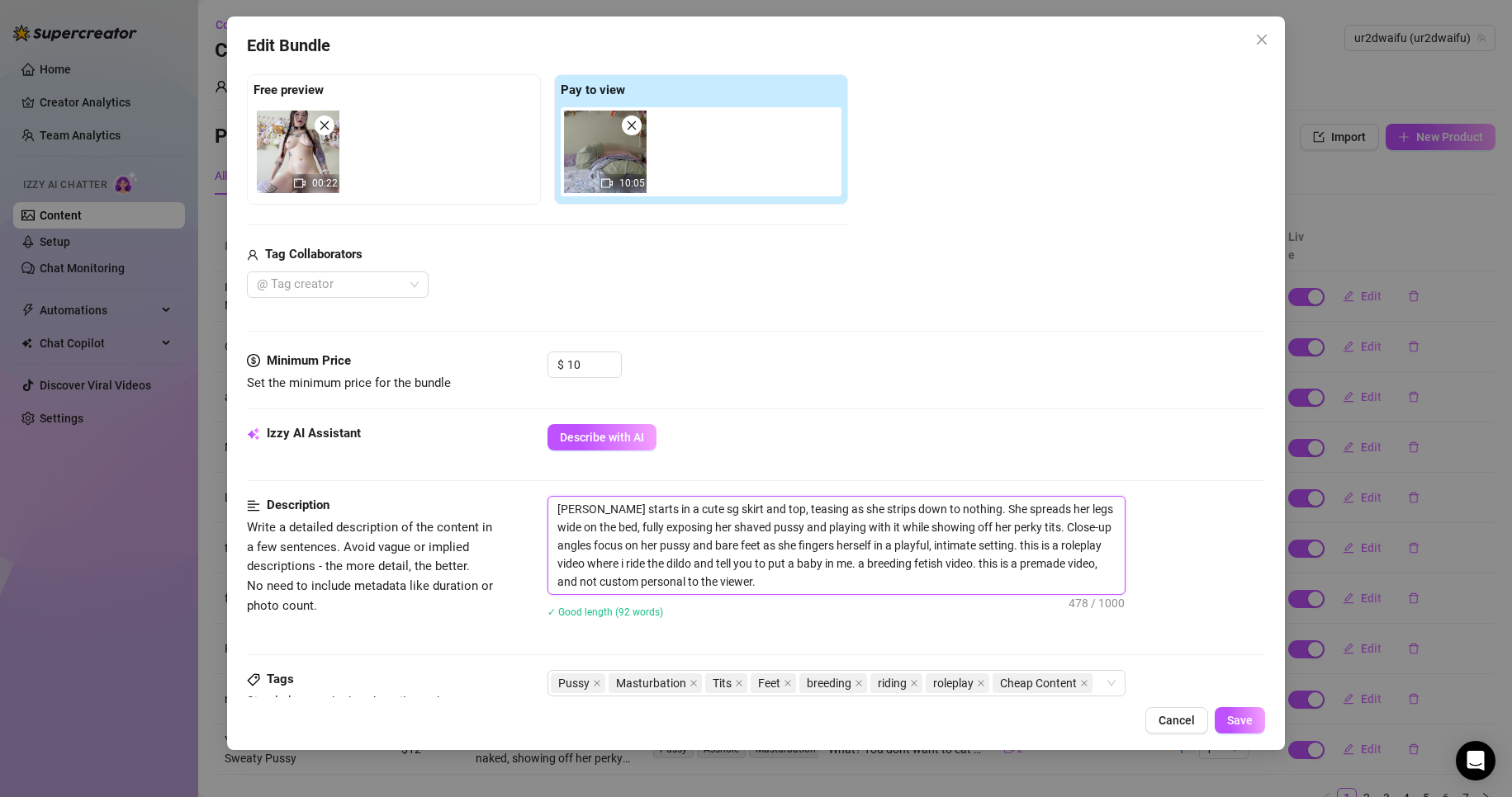
click at [552, 512] on textarea "[PERSON_NAME] starts in a cute sg skirt and top, teasing as she strips down to …" at bounding box center [836, 545] width 576 height 97
paste textarea "This is a old video."
click at [1250, 730] on button "Save" at bounding box center [1240, 720] width 50 height 26
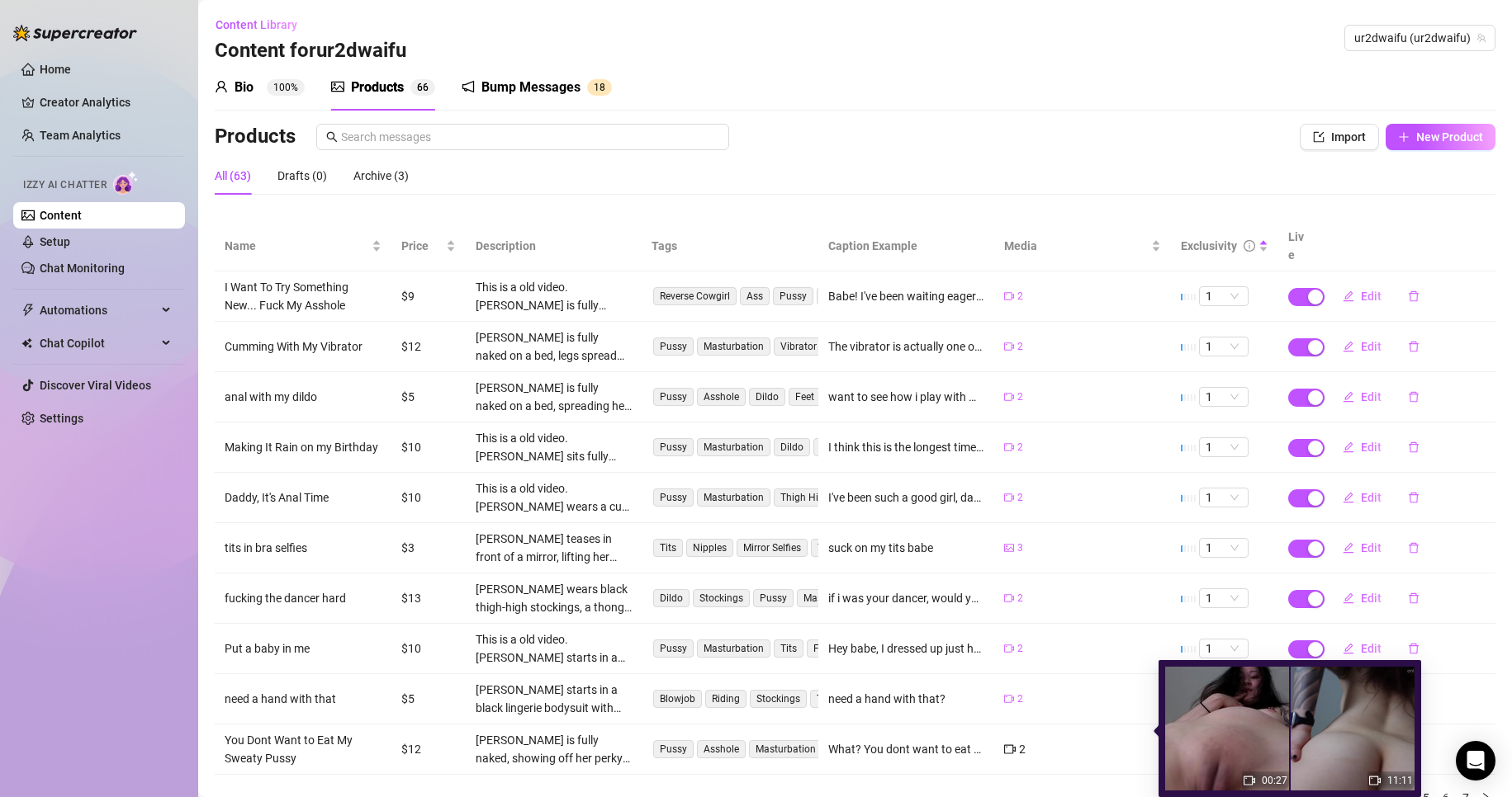
click at [1028, 767] on div "Name Price Description Tags Caption Example Media Exclusivity Live I Want To Tr…" at bounding box center [855, 514] width 1281 height 587
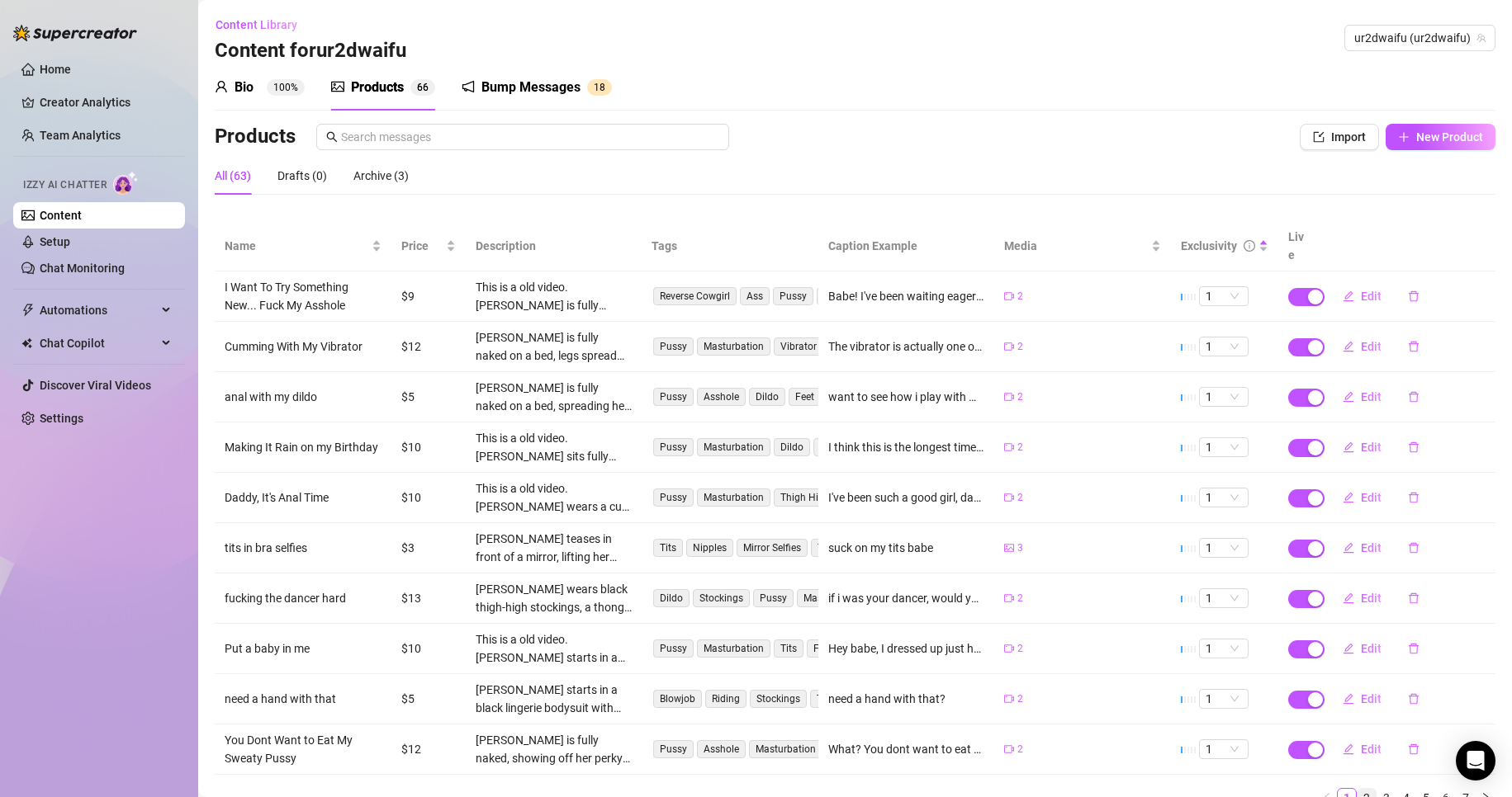
click at [1357, 789] on link "2" at bounding box center [1366, 798] width 18 height 18
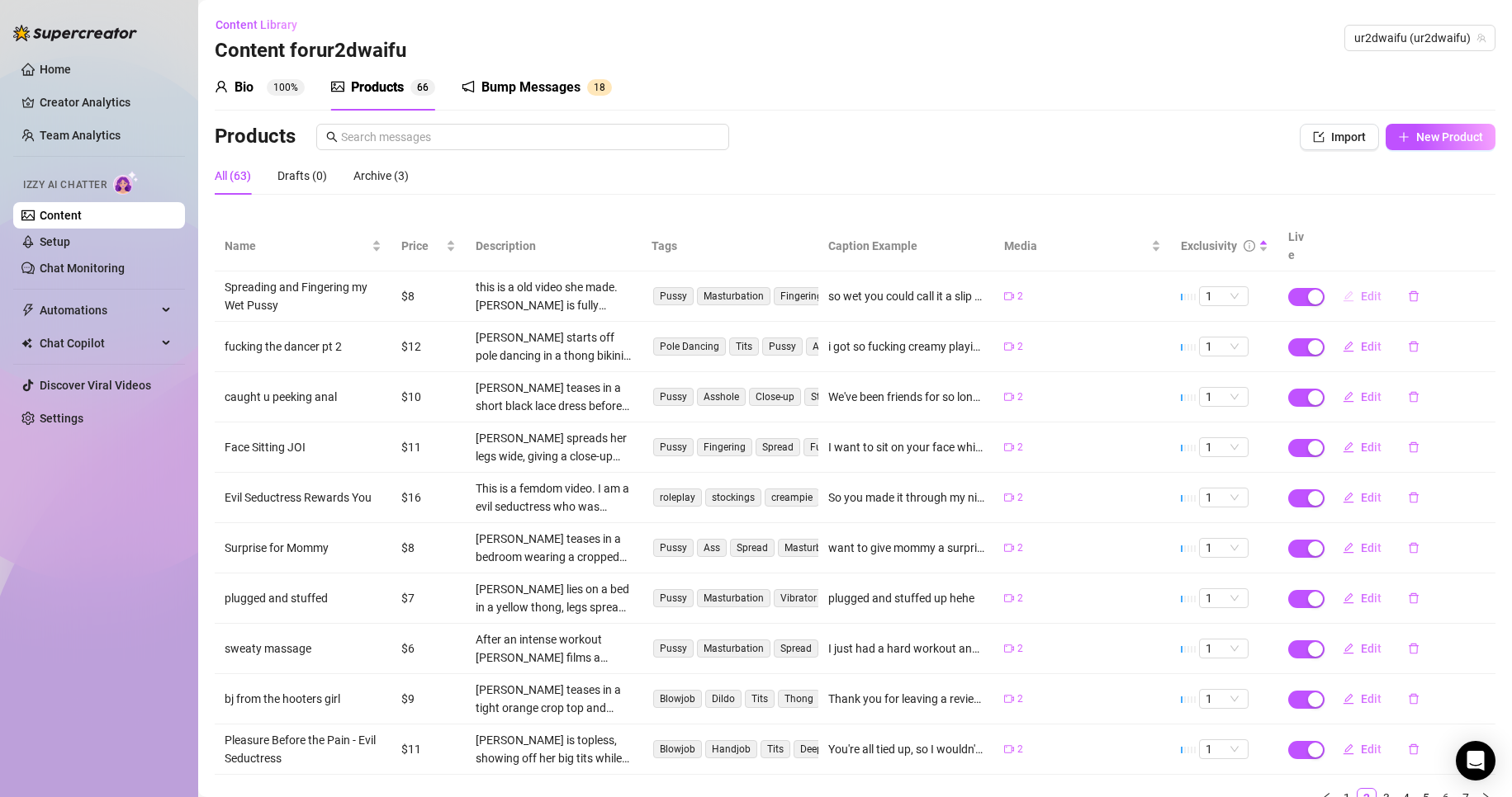
click at [1364, 289] on span "Edit" at bounding box center [1371, 296] width 21 height 14
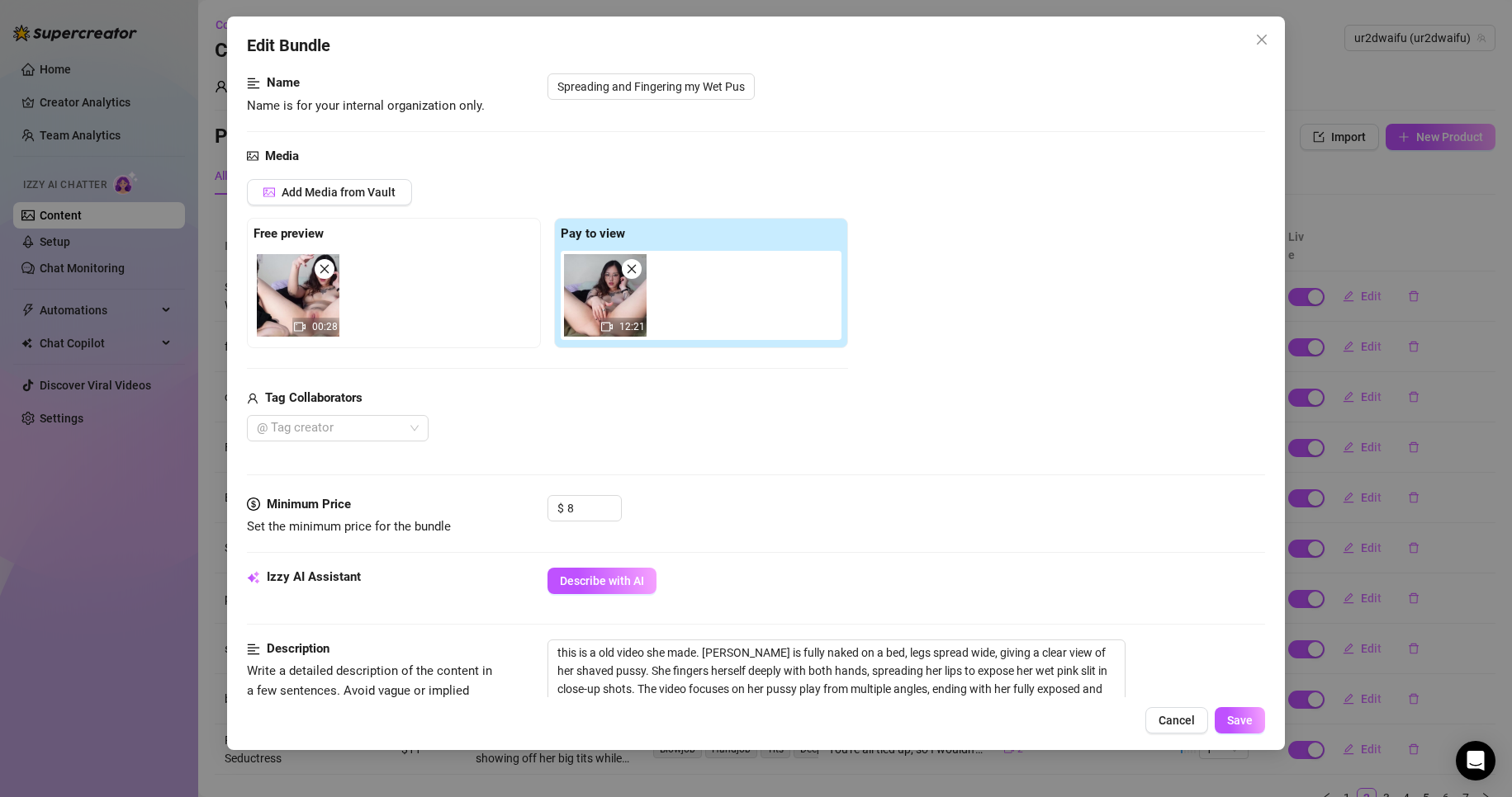
scroll to position [165, 0]
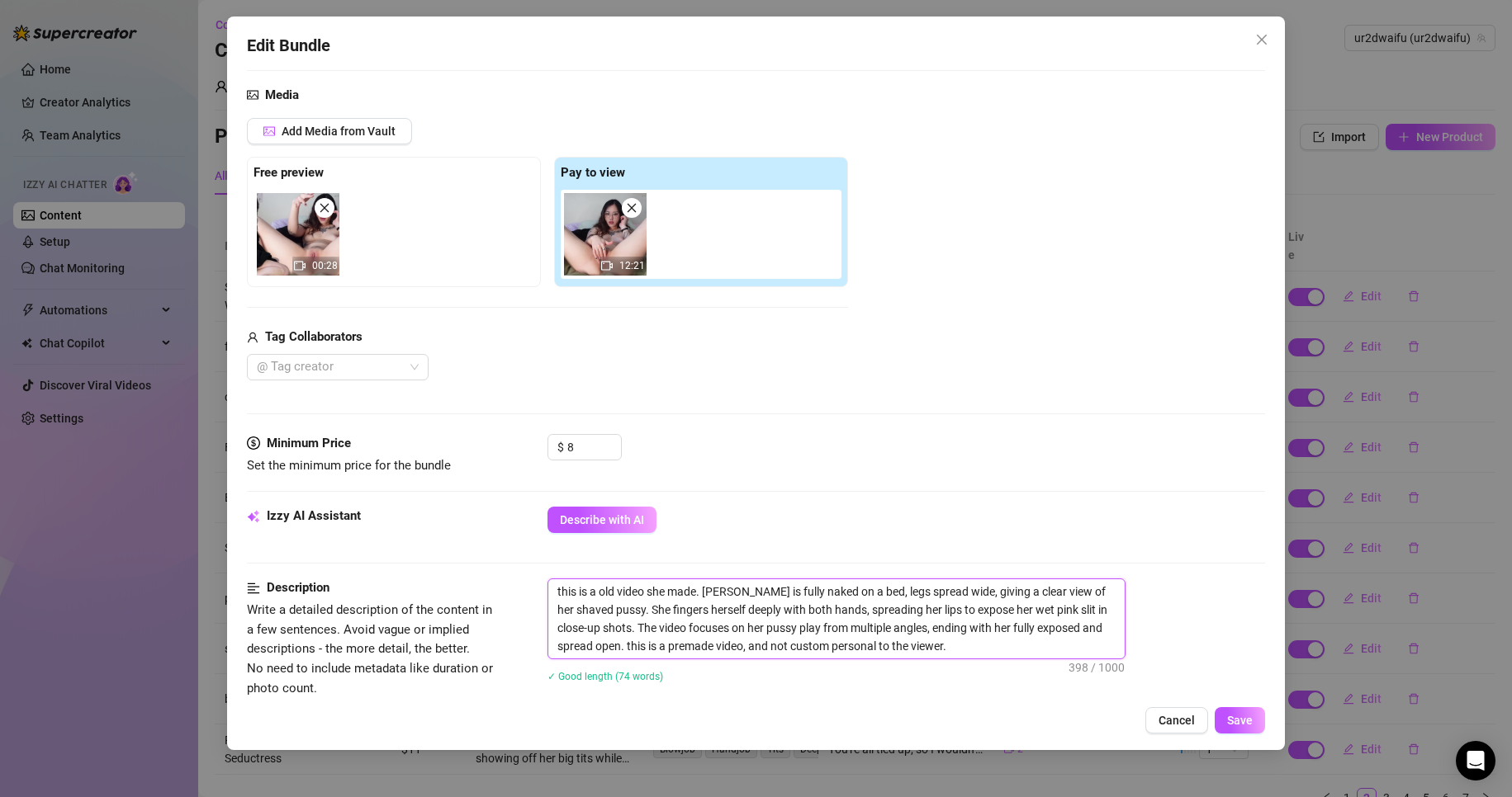
click at [560, 585] on textarea "this is a old video she made. [PERSON_NAME] is fully naked on a bed, legs sprea…" at bounding box center [836, 619] width 576 height 79
click at [554, 587] on textarea "this is a old video she made. [PERSON_NAME] is fully naked on a bed, legs sprea…" at bounding box center [836, 619] width 576 height 79
click at [1188, 716] on span "Cancel" at bounding box center [1177, 721] width 36 height 14
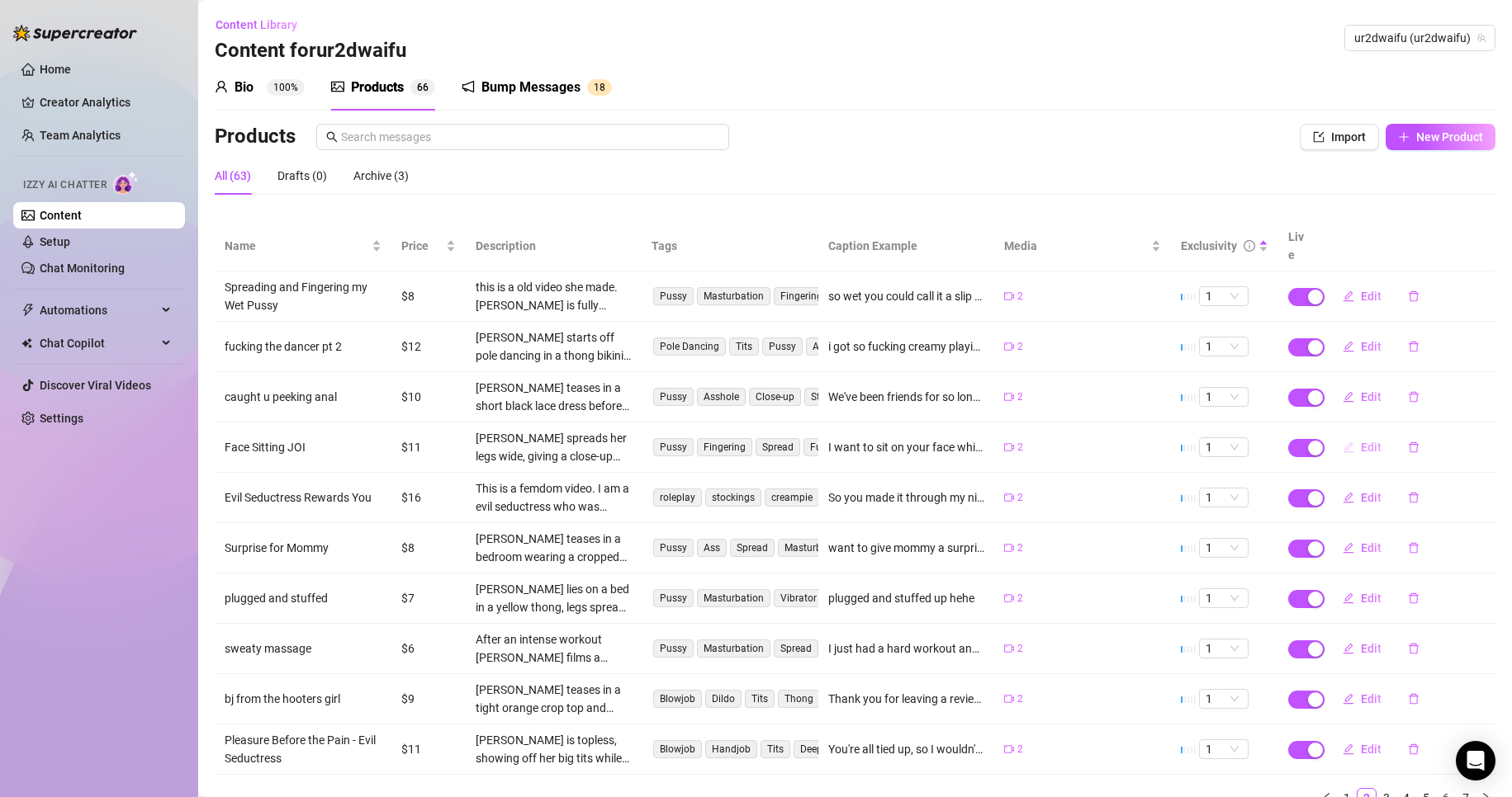
click at [1366, 440] on span "Edit" at bounding box center [1371, 447] width 21 height 14
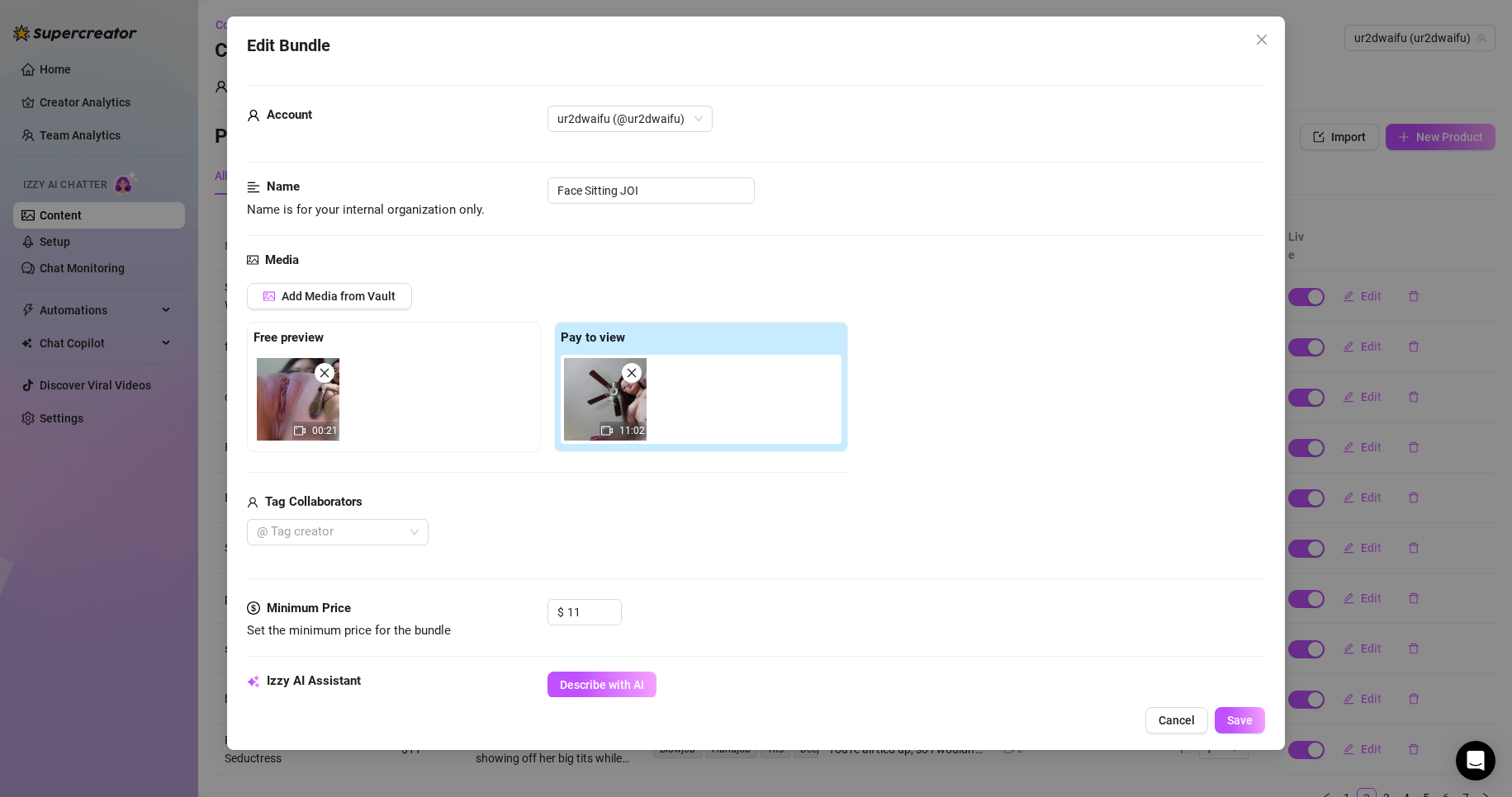
scroll to position [247, 0]
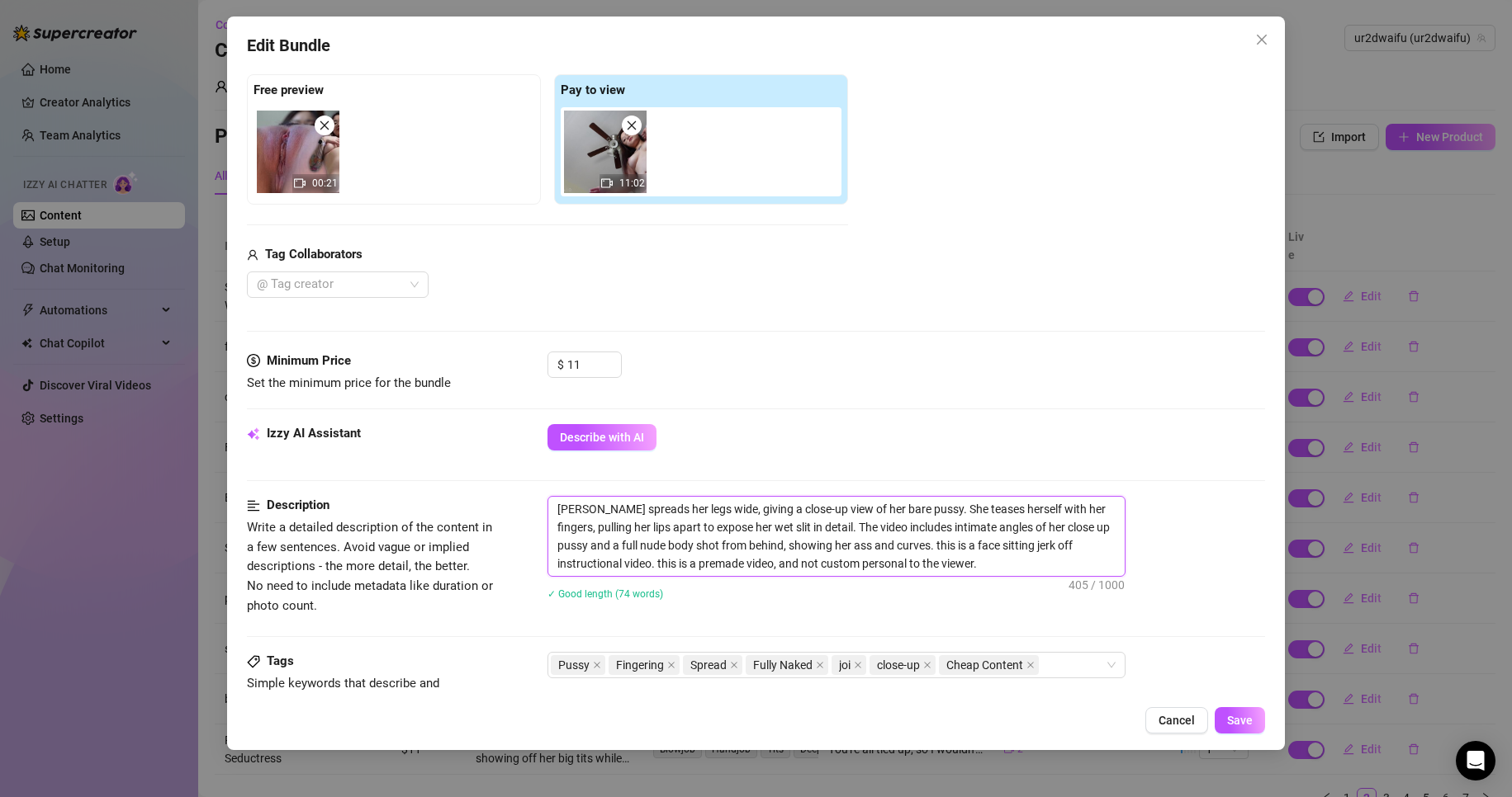
click at [552, 510] on textarea "[PERSON_NAME] spreads her legs wide, giving a close-up view of her bare pussy. …" at bounding box center [836, 536] width 576 height 79
paste textarea "This is a old video."
click at [1219, 716] on button "Save" at bounding box center [1240, 720] width 50 height 26
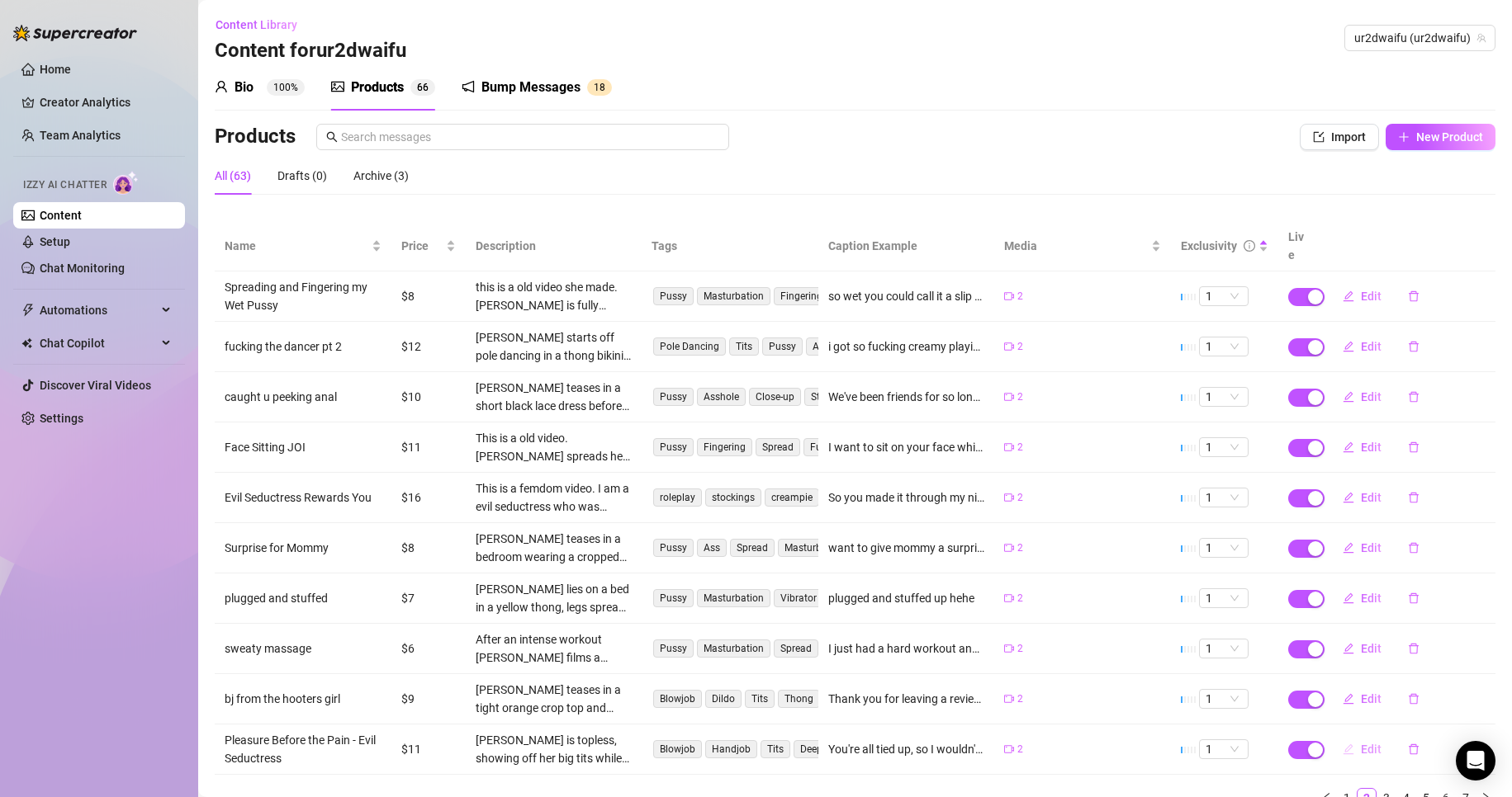
click at [1367, 743] on button "Edit" at bounding box center [1363, 749] width 66 height 26
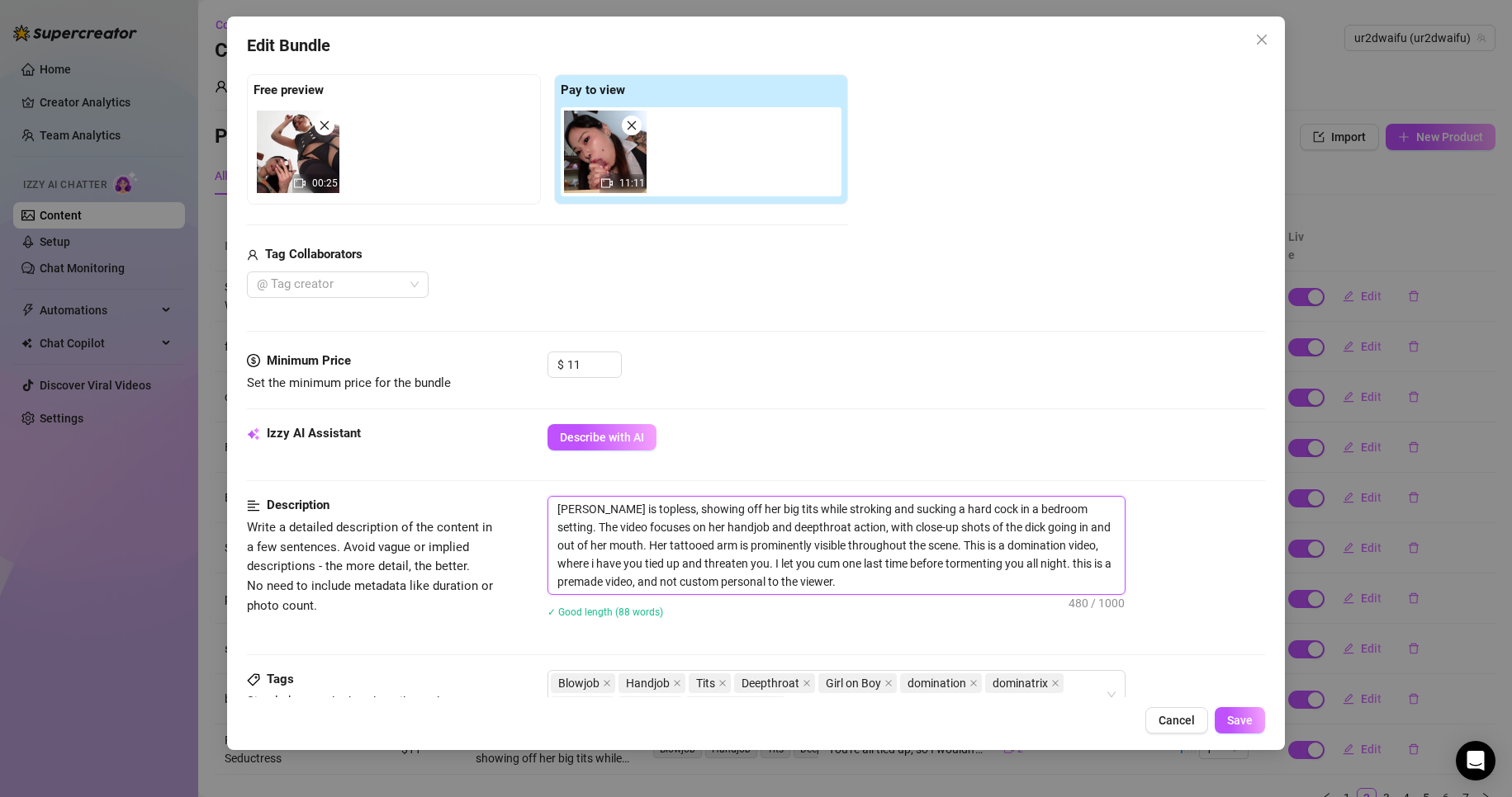
click at [553, 511] on textarea "[PERSON_NAME] is topless, showing off her big tits while stroking and sucking a…" at bounding box center [836, 545] width 576 height 97
paste textarea "This is a old video."
click at [1250, 723] on span "Save" at bounding box center [1240, 721] width 25 height 14
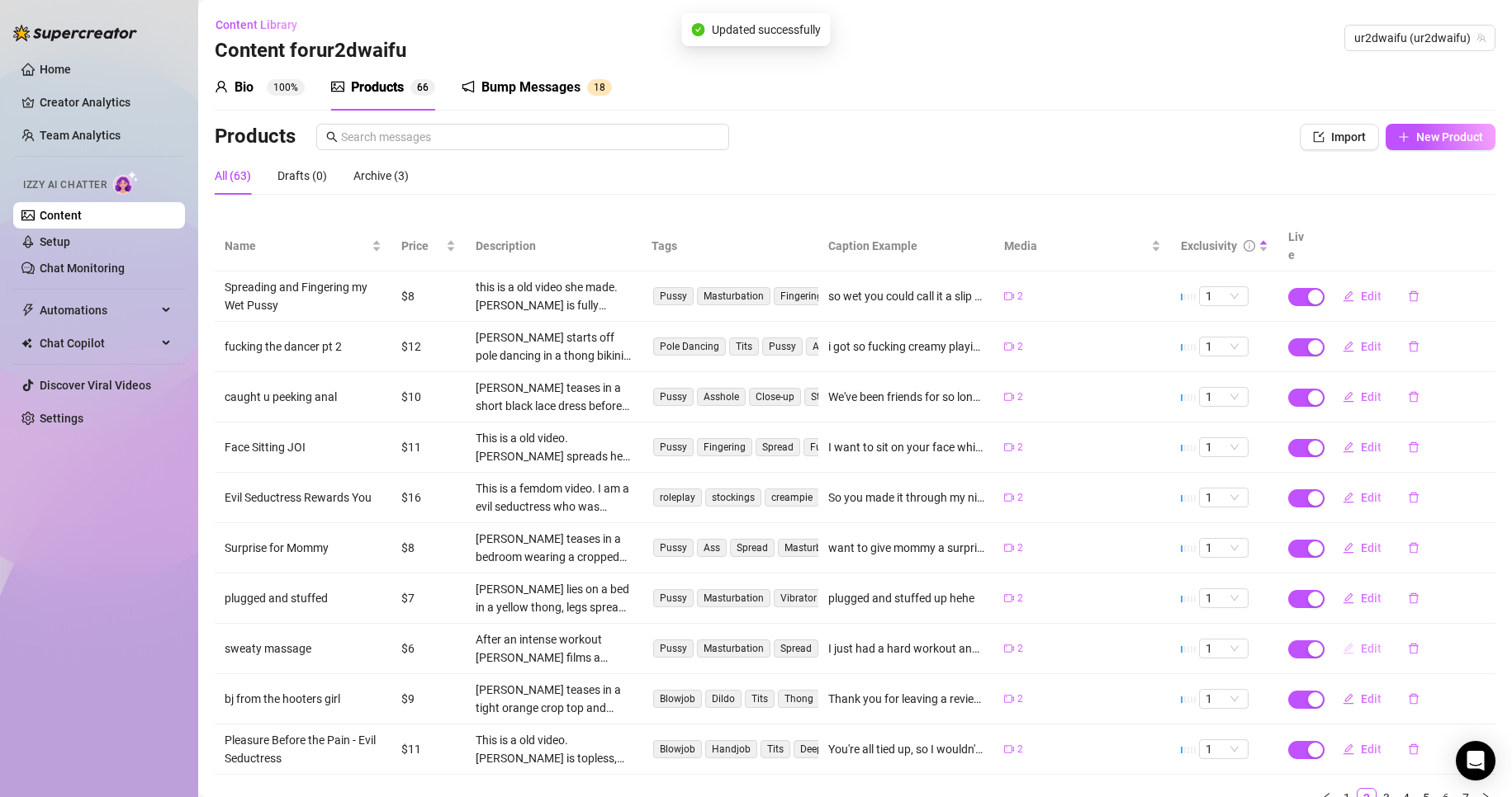
click at [1343, 643] on icon "edit" at bounding box center [1348, 649] width 12 height 12
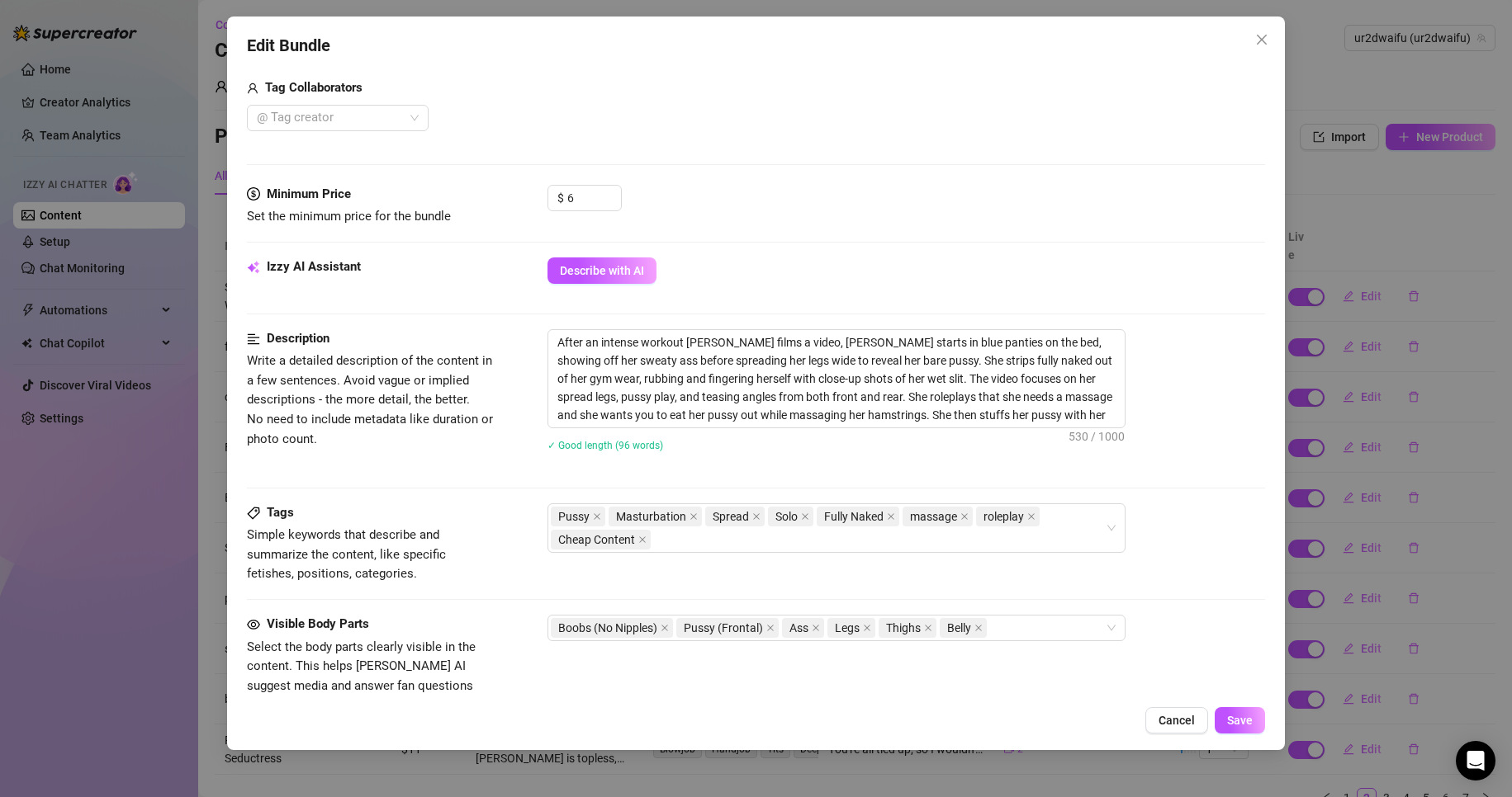
scroll to position [495, 0]
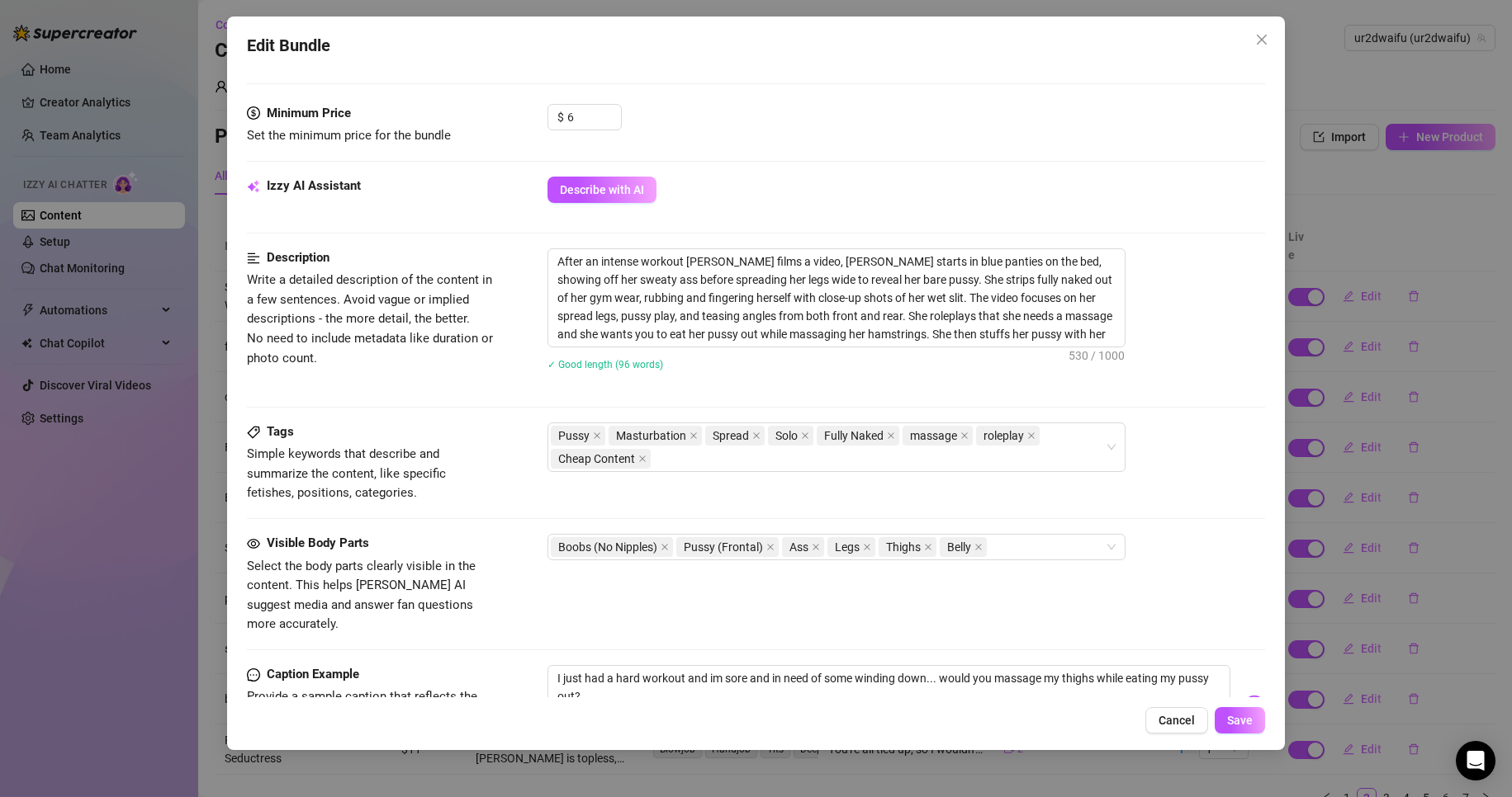
click at [1423, 617] on div "Edit Bundle Account ur2dwaifu (@ur2dwaifu) Name Name is for your internal organ…" at bounding box center [756, 398] width 1512 height 797
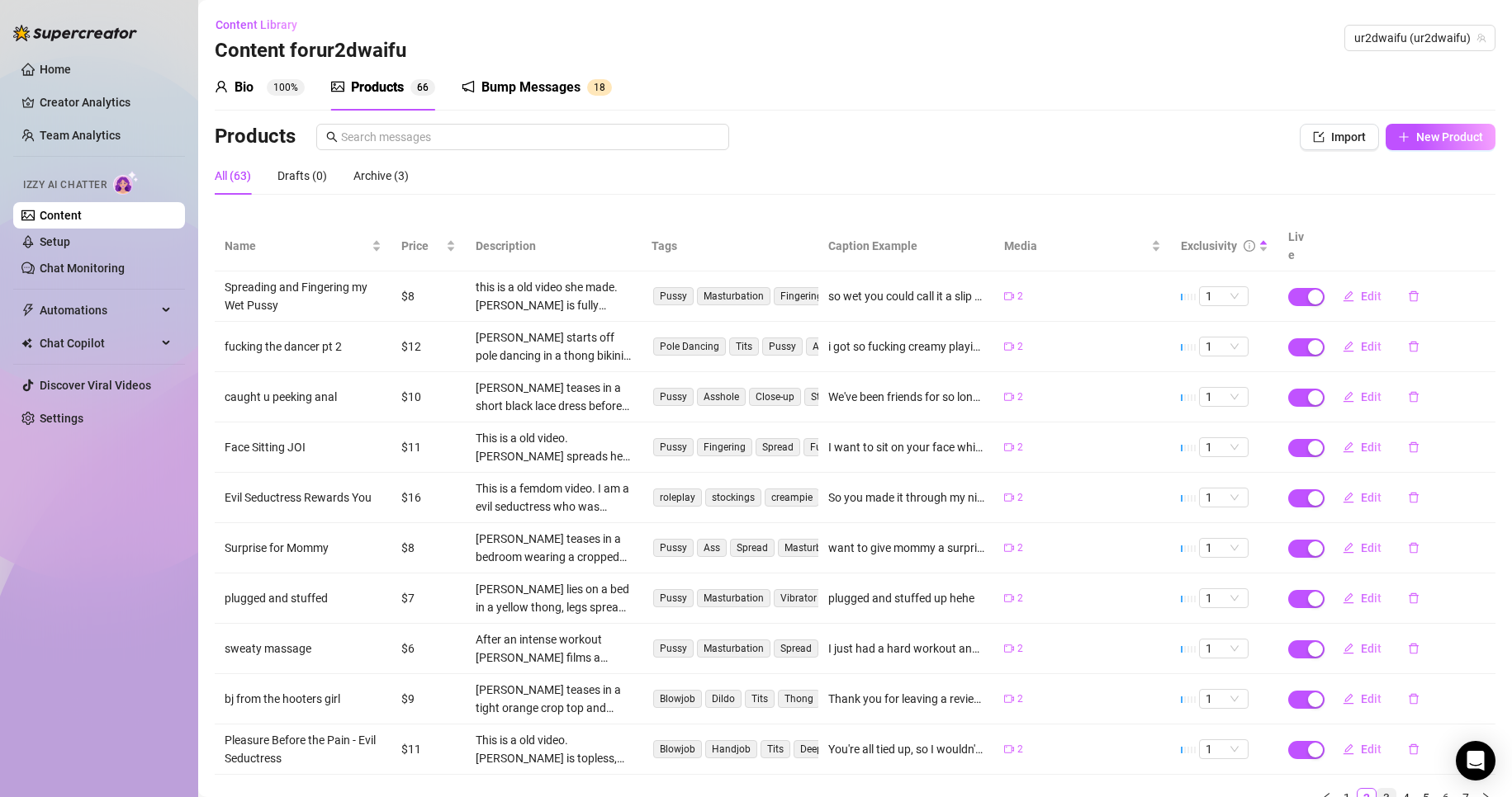
click at [1377, 789] on link "3" at bounding box center [1386, 798] width 18 height 18
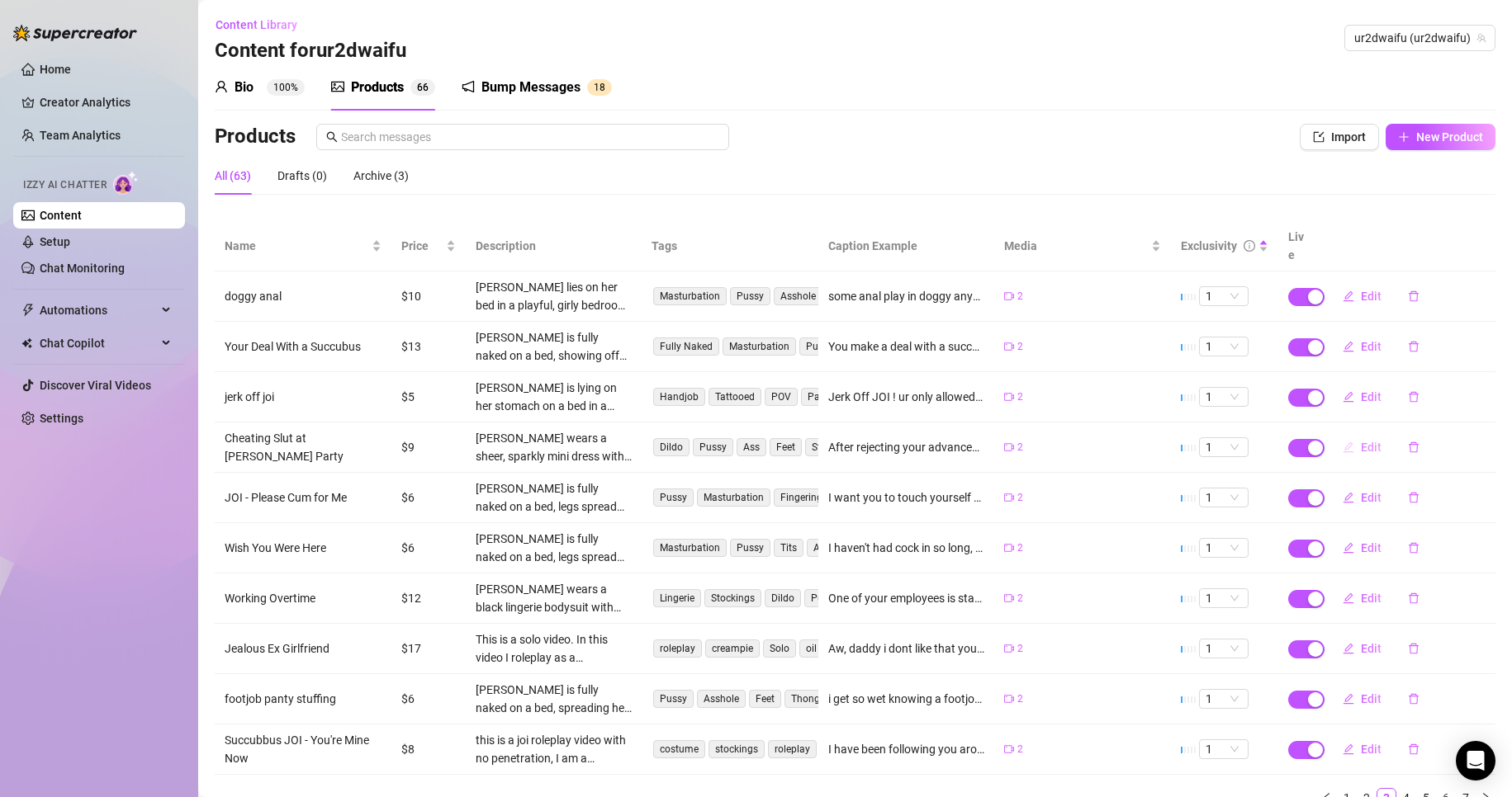
click at [1330, 434] on button "Edit" at bounding box center [1363, 447] width 66 height 26
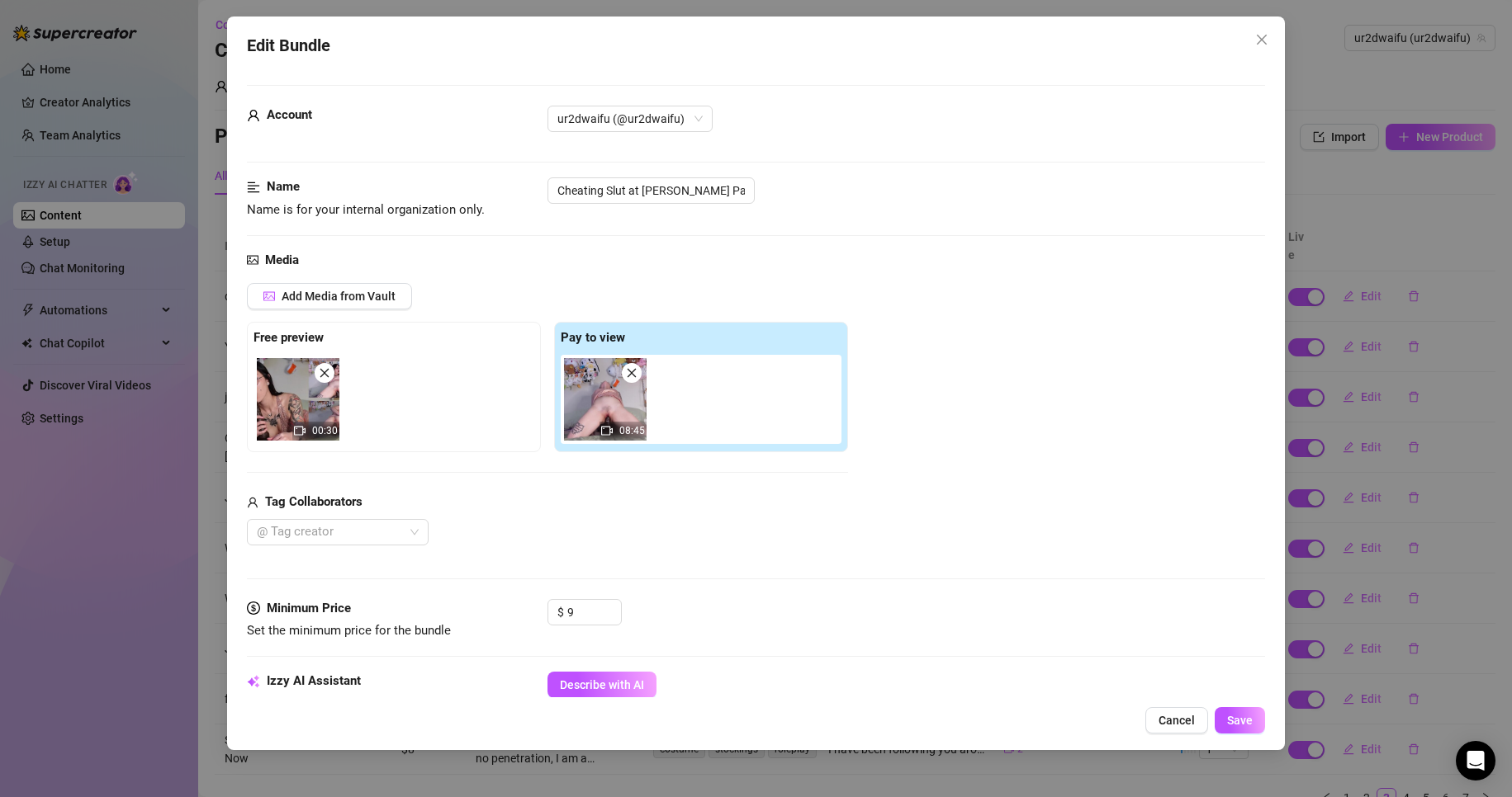
scroll to position [165, 0]
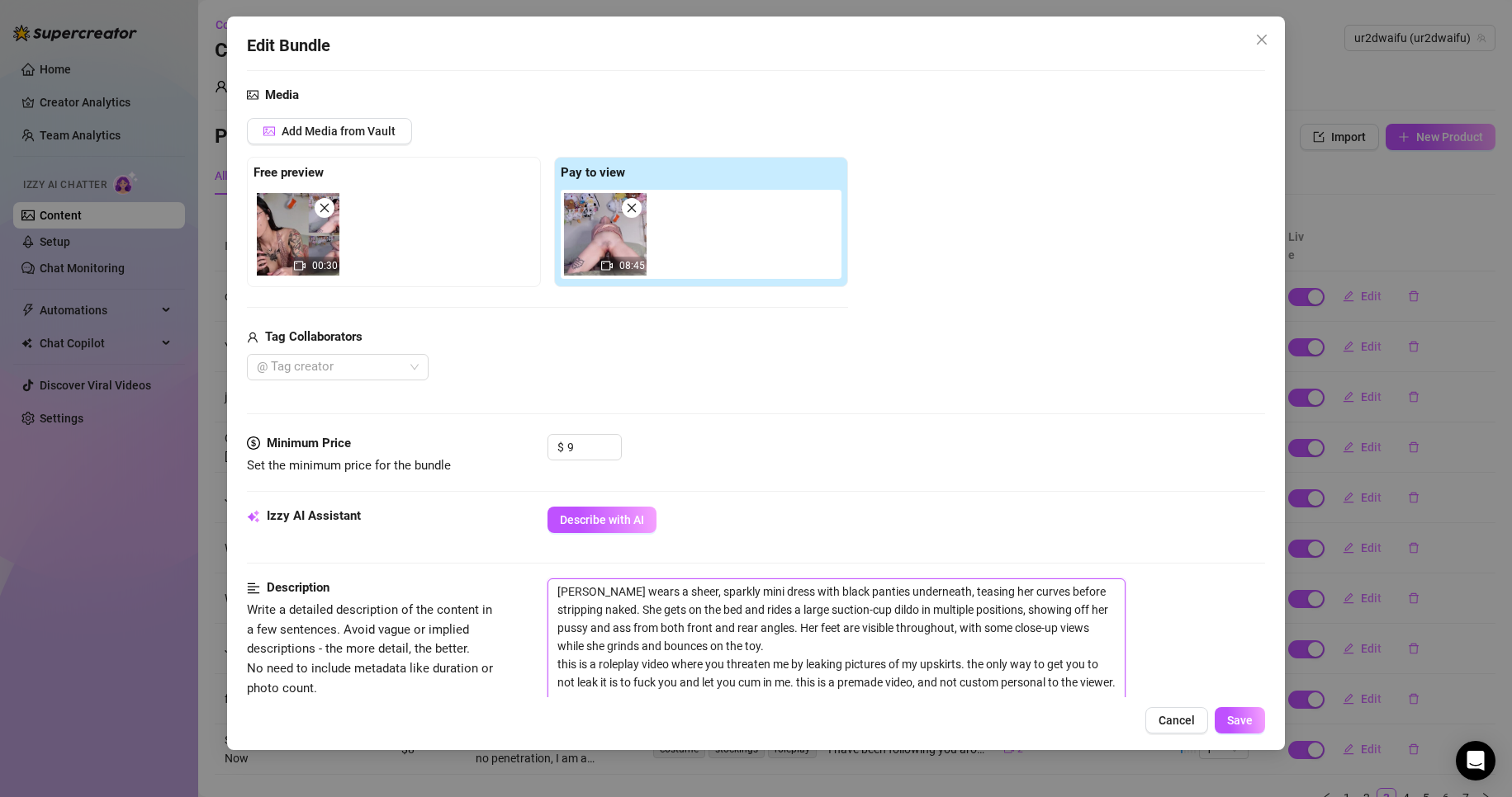
click at [556, 590] on textarea "[PERSON_NAME] wears a sheer, sparkly mini dress with black panties underneath, …" at bounding box center [836, 646] width 576 height 134
paste textarea "This is a old video."
click at [1240, 710] on button "Save" at bounding box center [1240, 720] width 50 height 26
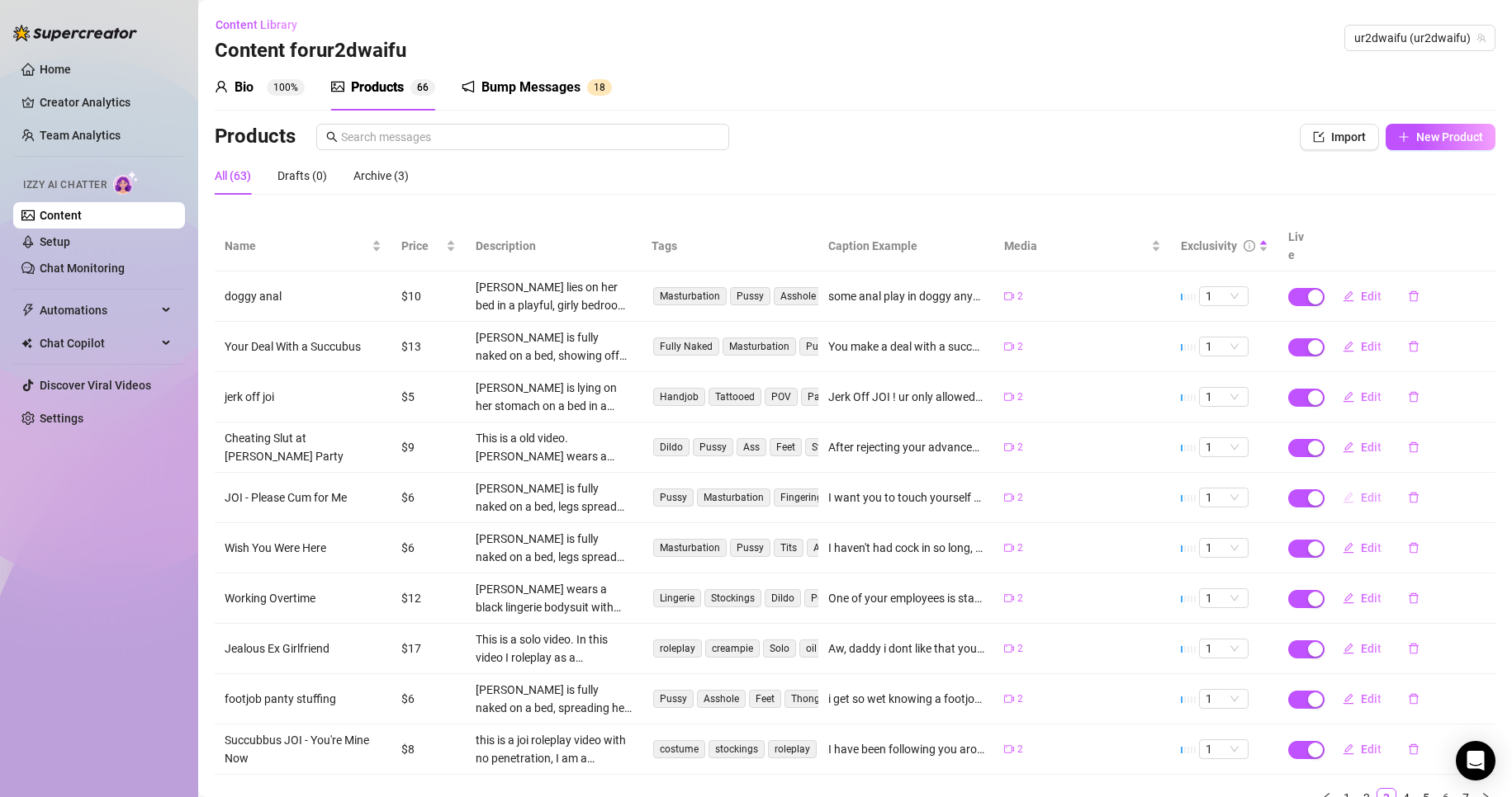
click at [1361, 491] on span "Edit" at bounding box center [1371, 498] width 21 height 14
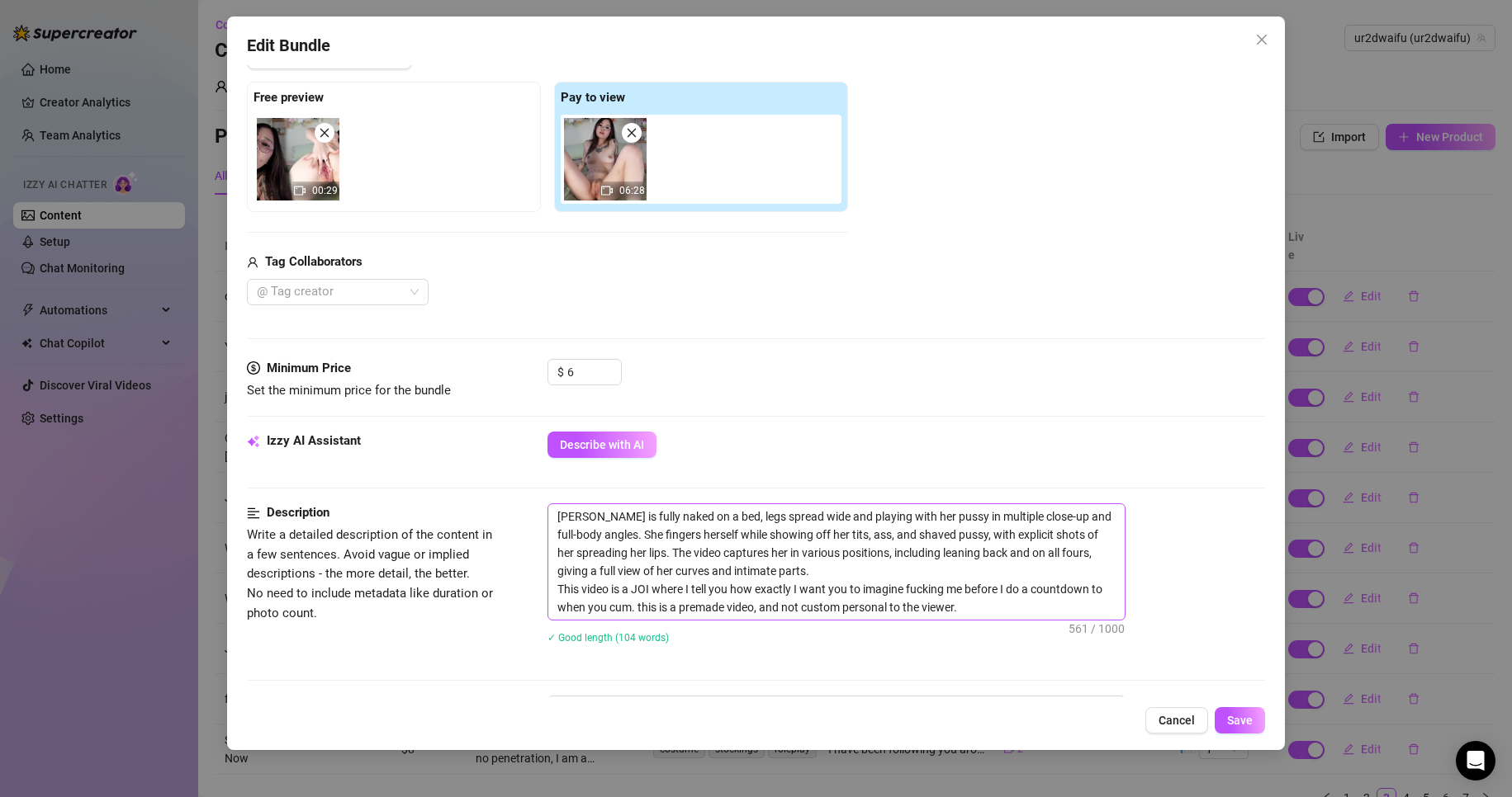
scroll to position [247, 0]
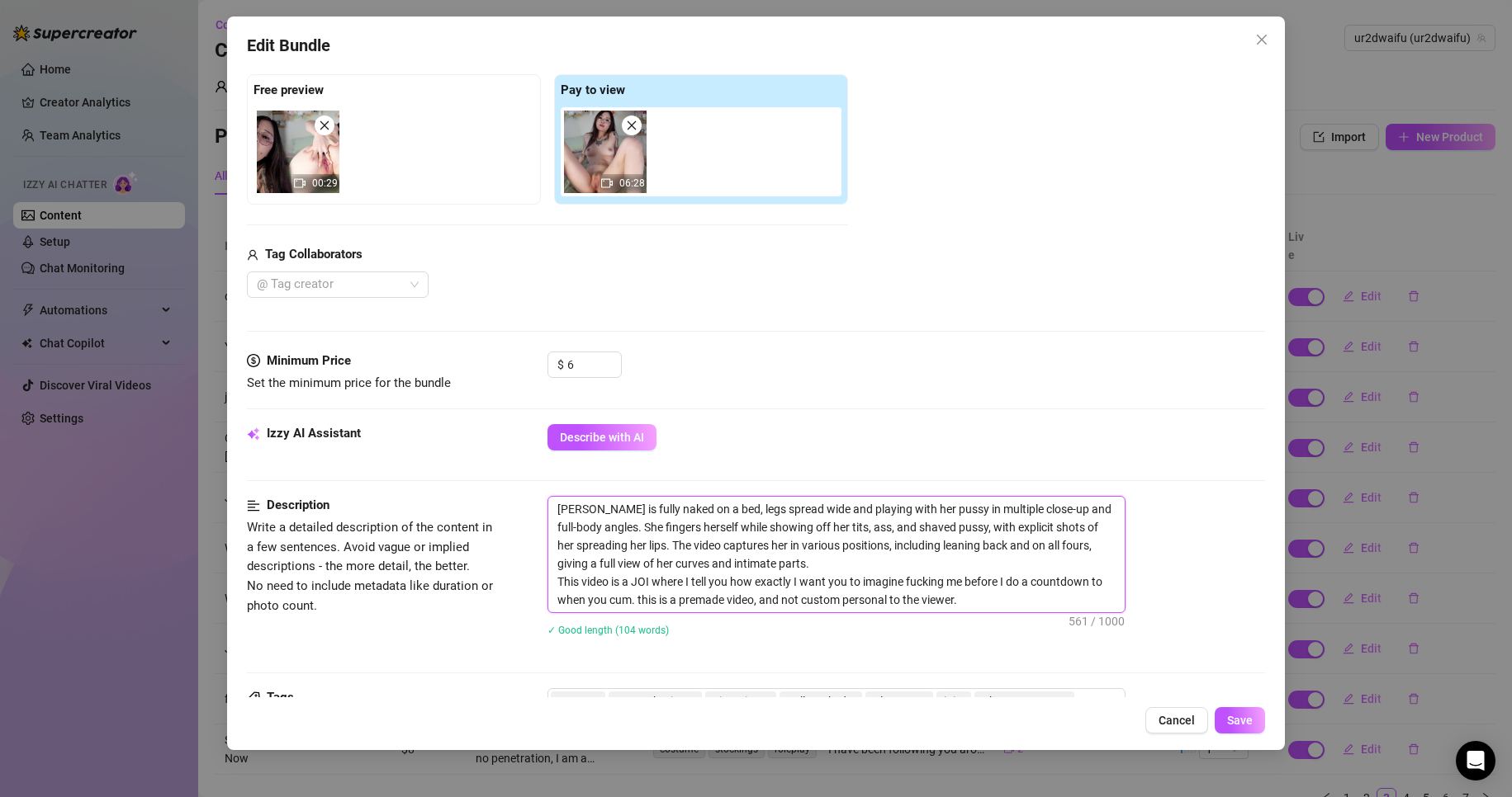
click at [559, 513] on textarea "[PERSON_NAME] is fully naked on a bed, legs spread wide and playing with her pu…" at bounding box center [836, 554] width 576 height 116
paste textarea "This is a old video."
click at [1242, 723] on span "Save" at bounding box center [1240, 721] width 25 height 14
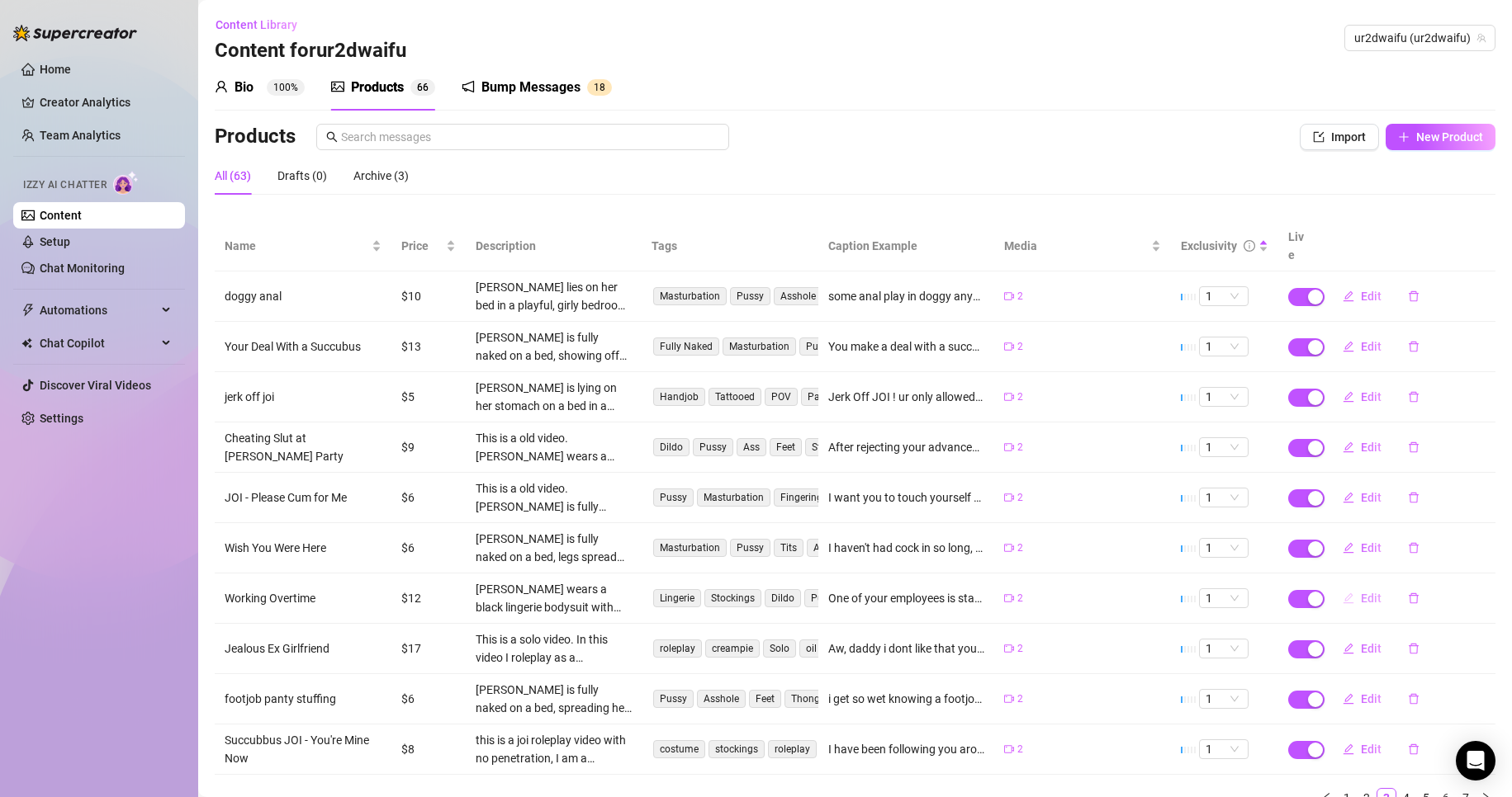
click at [1343, 592] on icon "edit" at bounding box center [1348, 598] width 11 height 11
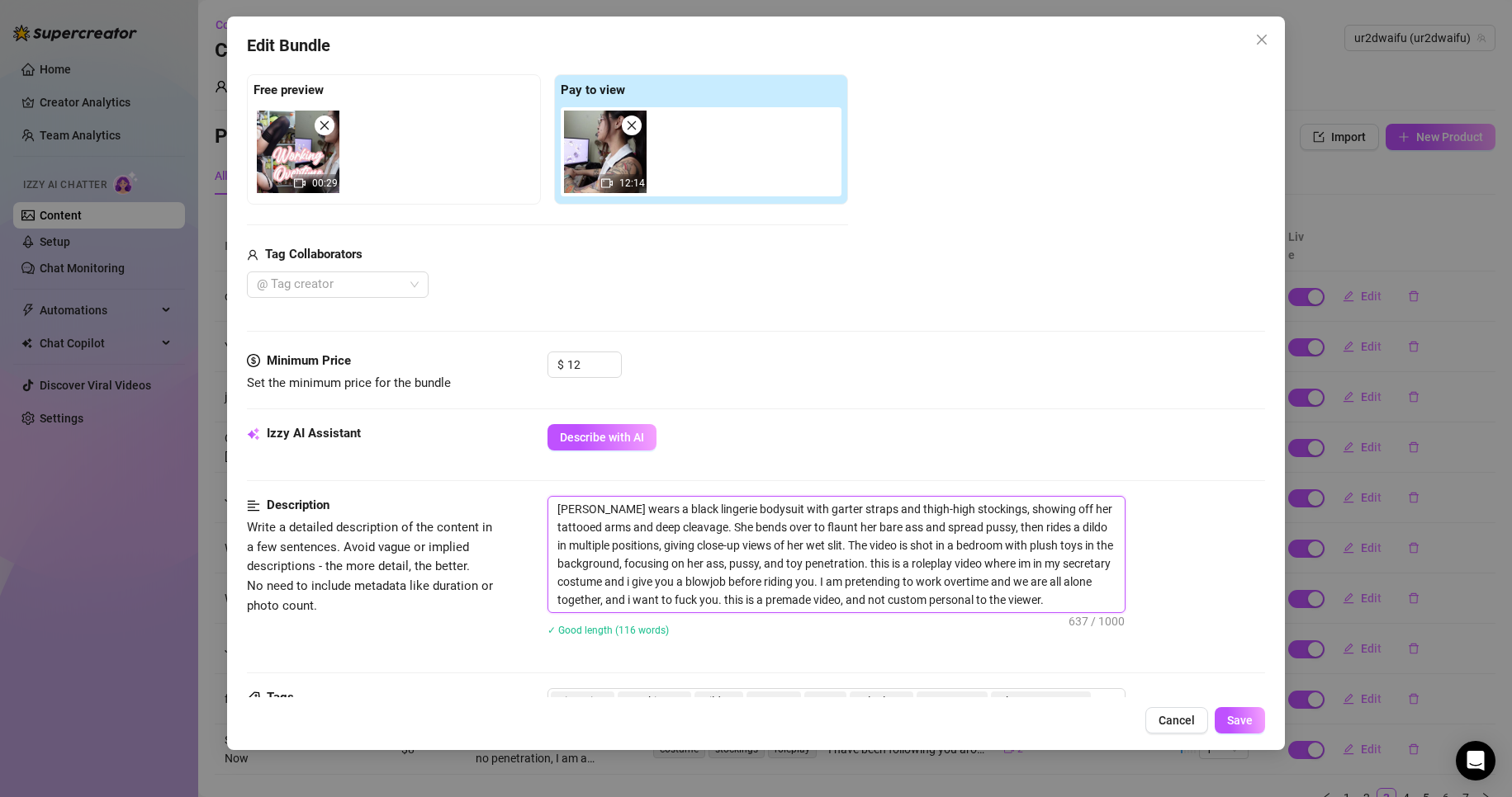
click at [556, 507] on textarea "[PERSON_NAME] wears a black lingerie bodysuit with garter straps and thigh-high…" at bounding box center [836, 554] width 576 height 116
paste textarea "This is a old video."
click at [1233, 716] on span "Save" at bounding box center [1240, 721] width 25 height 14
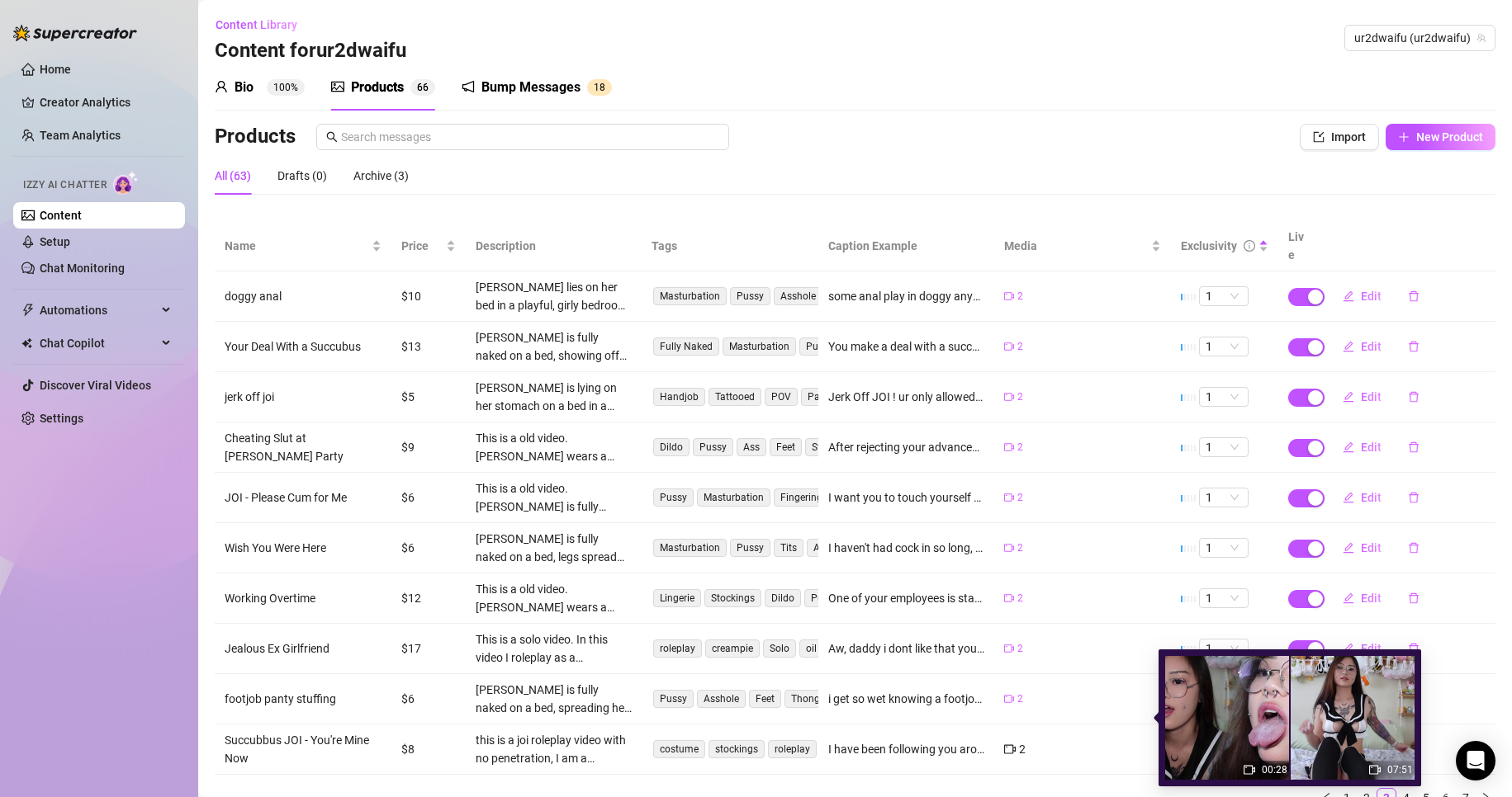
scroll to position [55, 0]
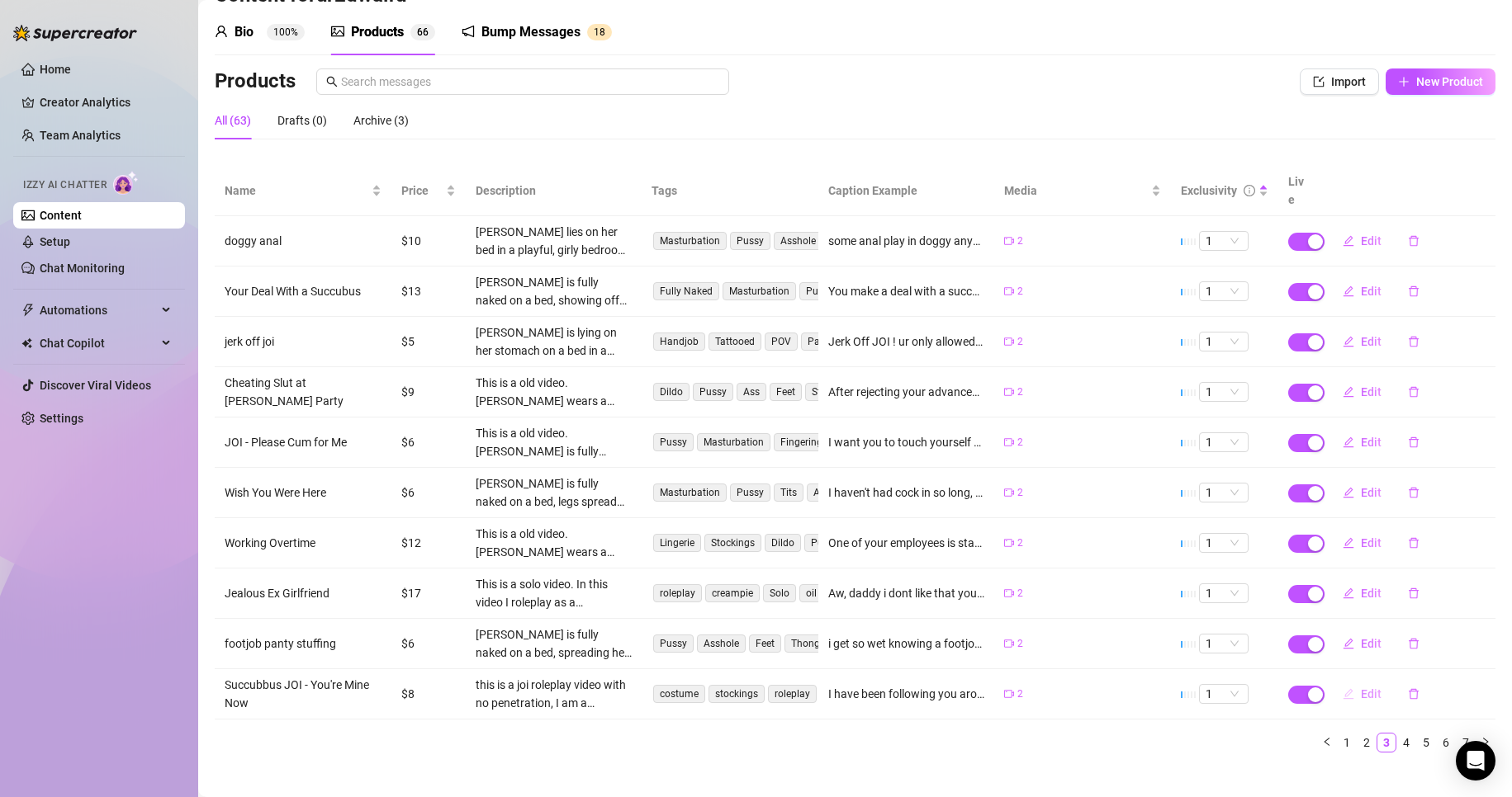
click at [1343, 689] on icon "edit" at bounding box center [1348, 694] width 12 height 12
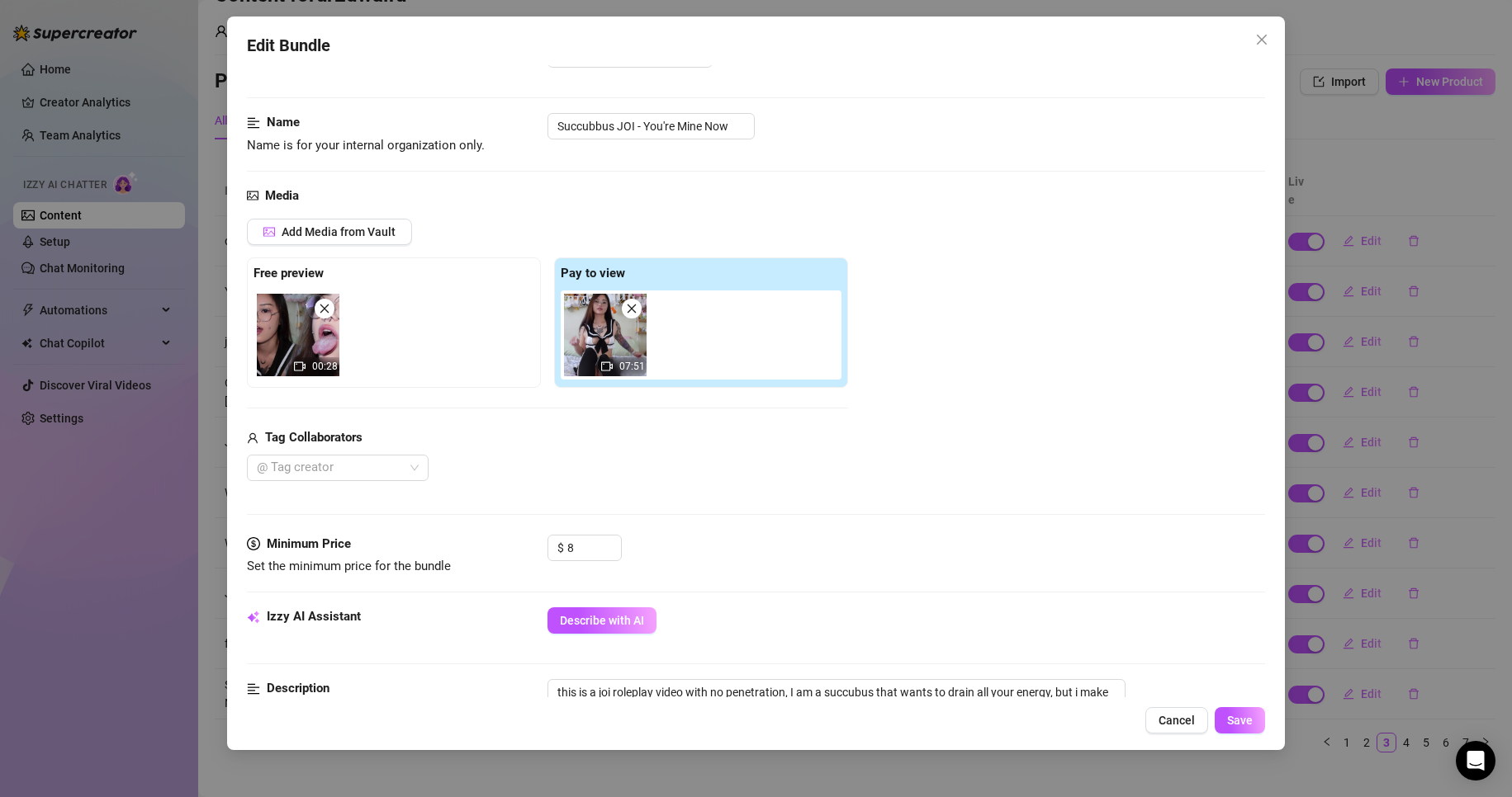
scroll to position [330, 0]
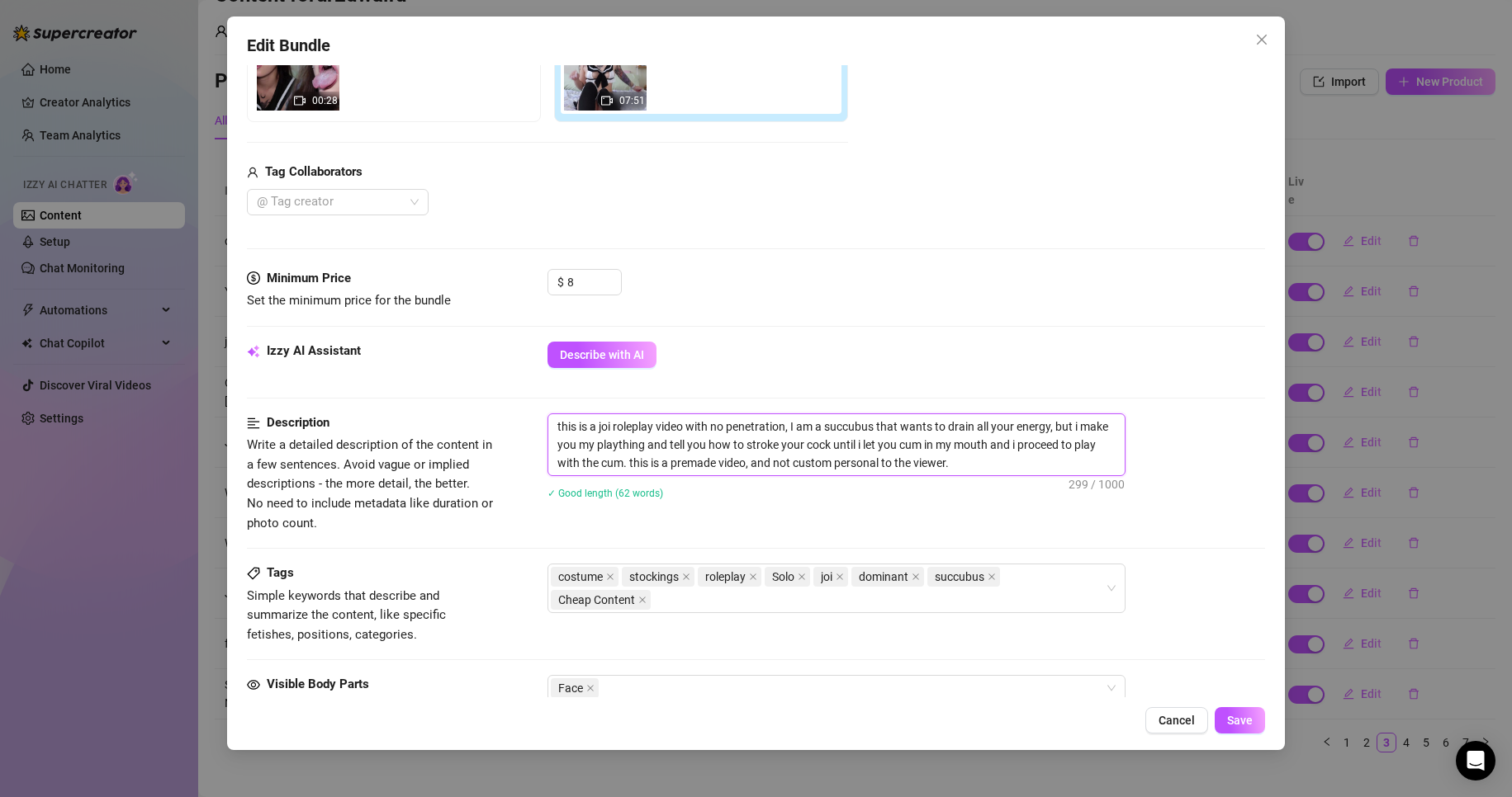
click at [552, 431] on textarea "this is a joi roleplay video with no penetration, I am a succubus that wants to…" at bounding box center [836, 444] width 576 height 61
paste textarea "This is a old video."
click at [1223, 721] on button "Save" at bounding box center [1240, 720] width 50 height 26
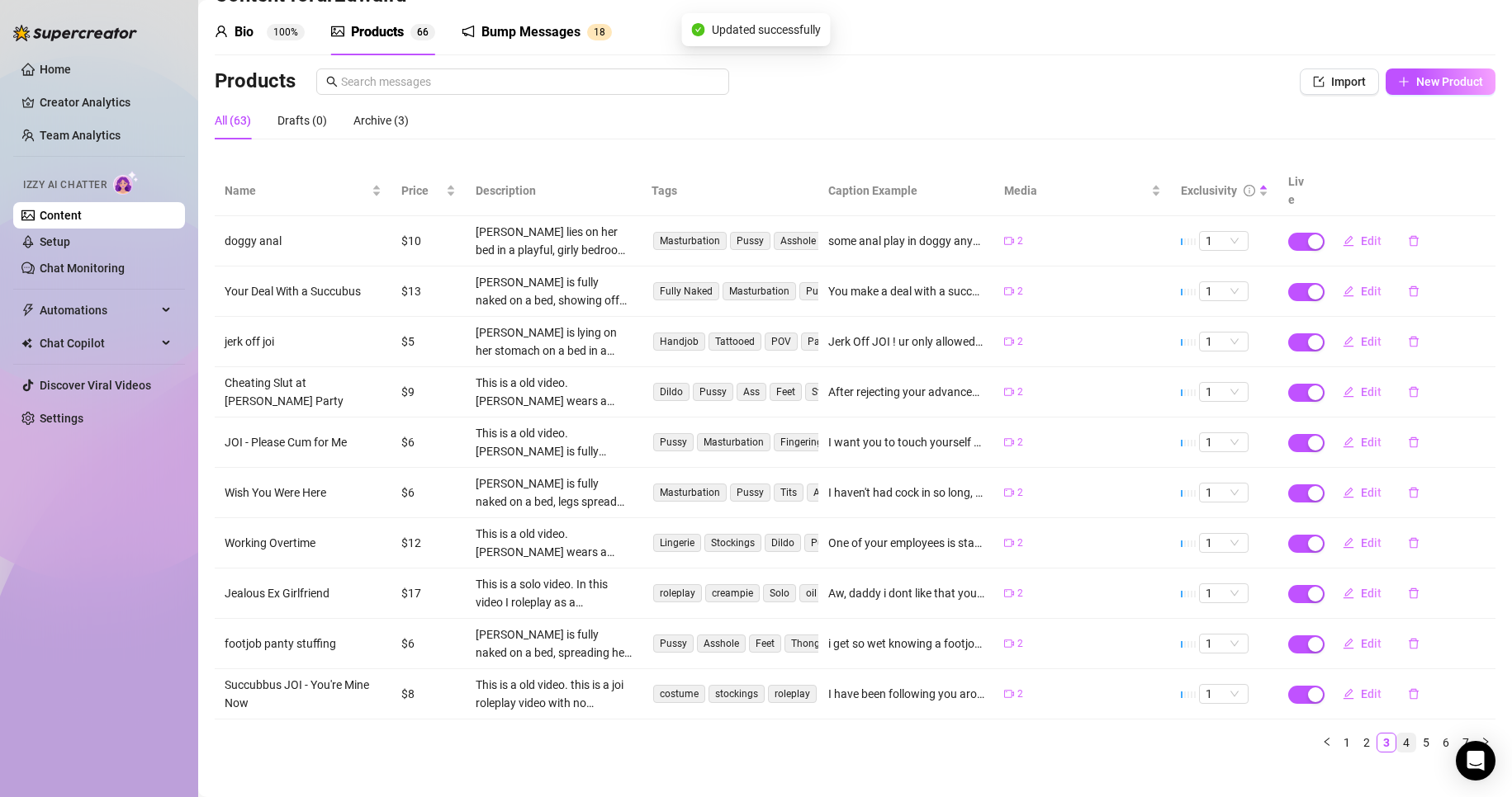
click at [1397, 734] on link "4" at bounding box center [1406, 743] width 18 height 18
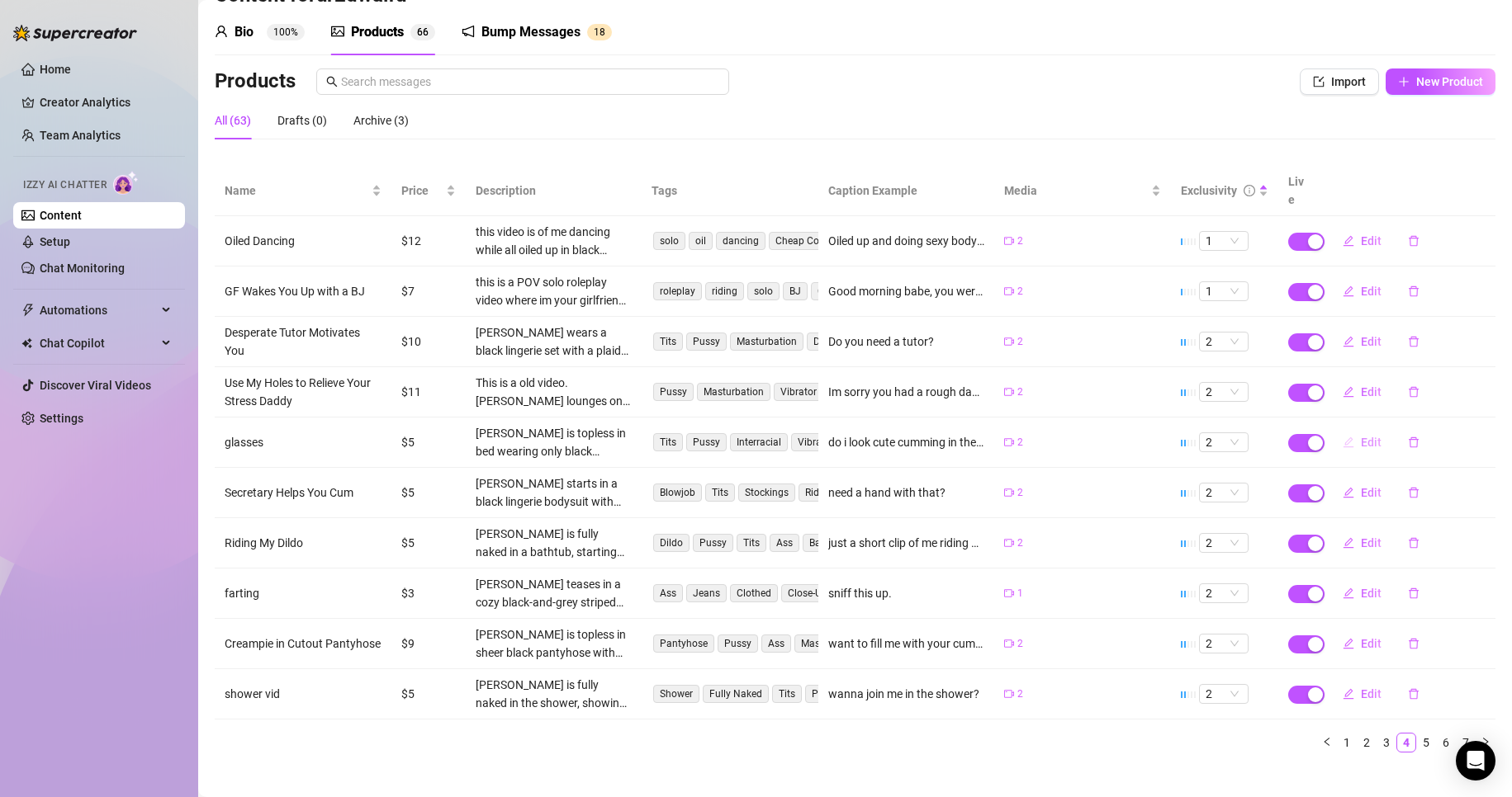
click at [1343, 436] on span "button" at bounding box center [1348, 442] width 12 height 14
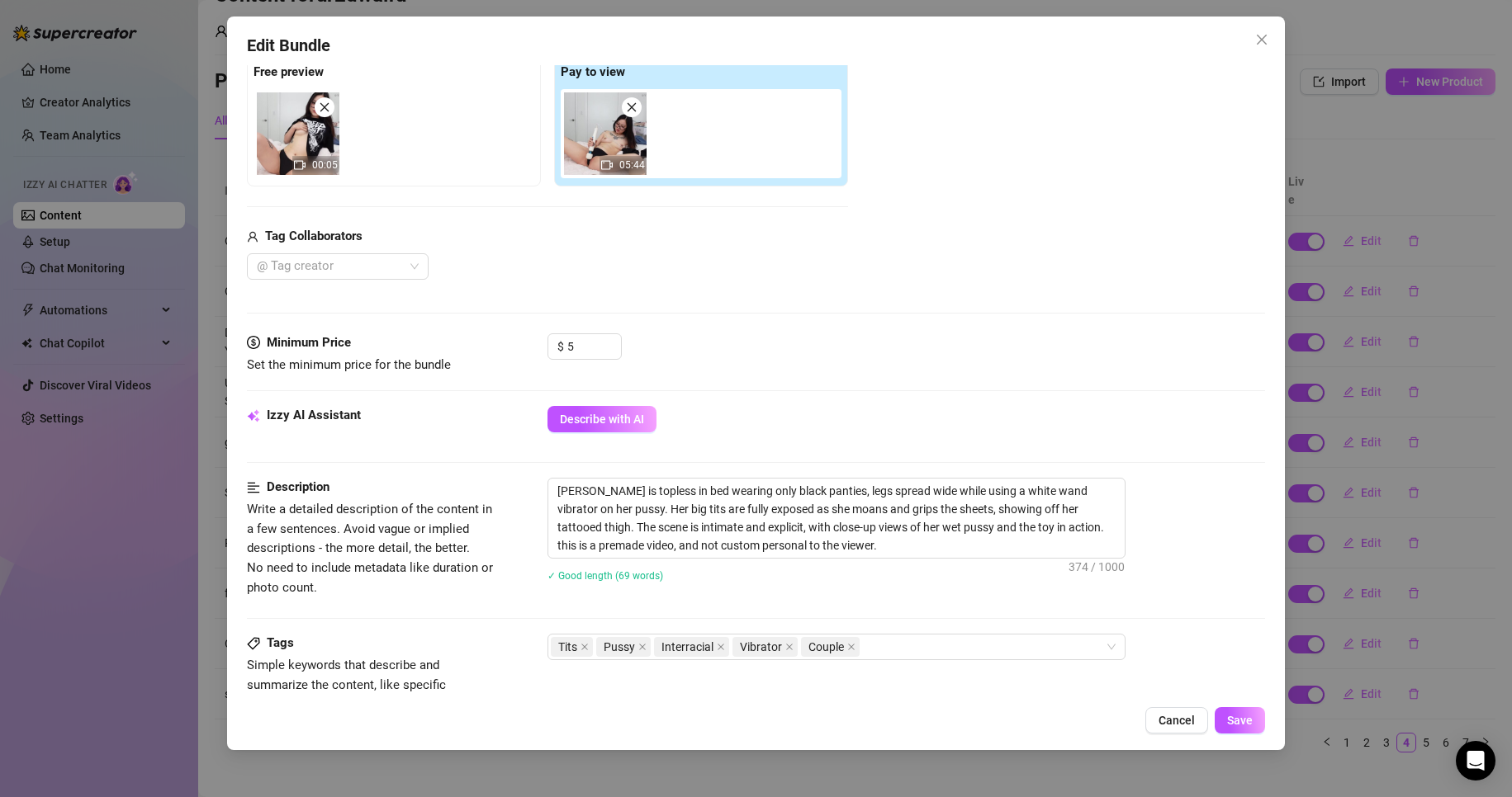
scroll to position [165, 0]
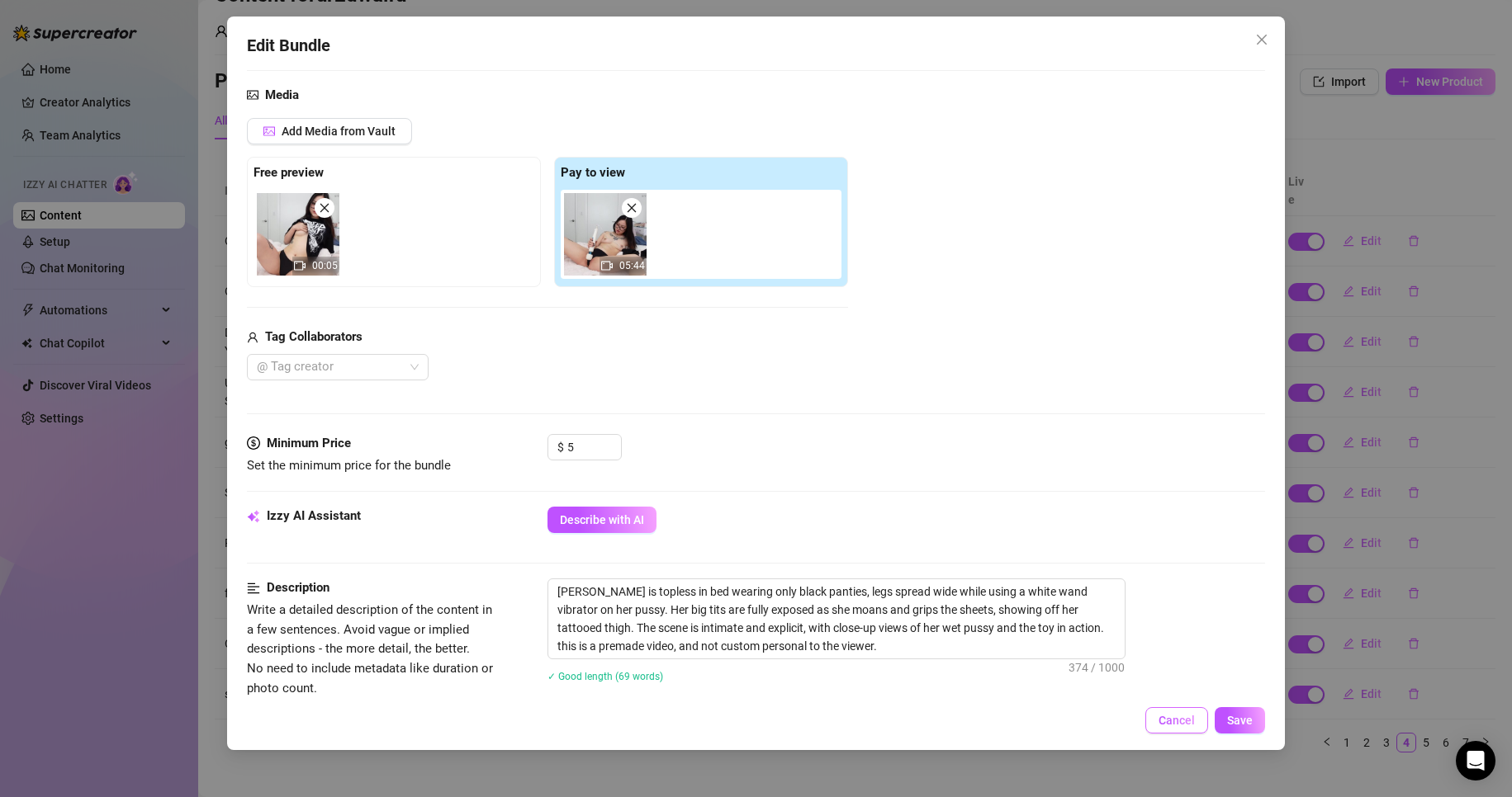
click at [1187, 717] on span "Cancel" at bounding box center [1177, 721] width 36 height 14
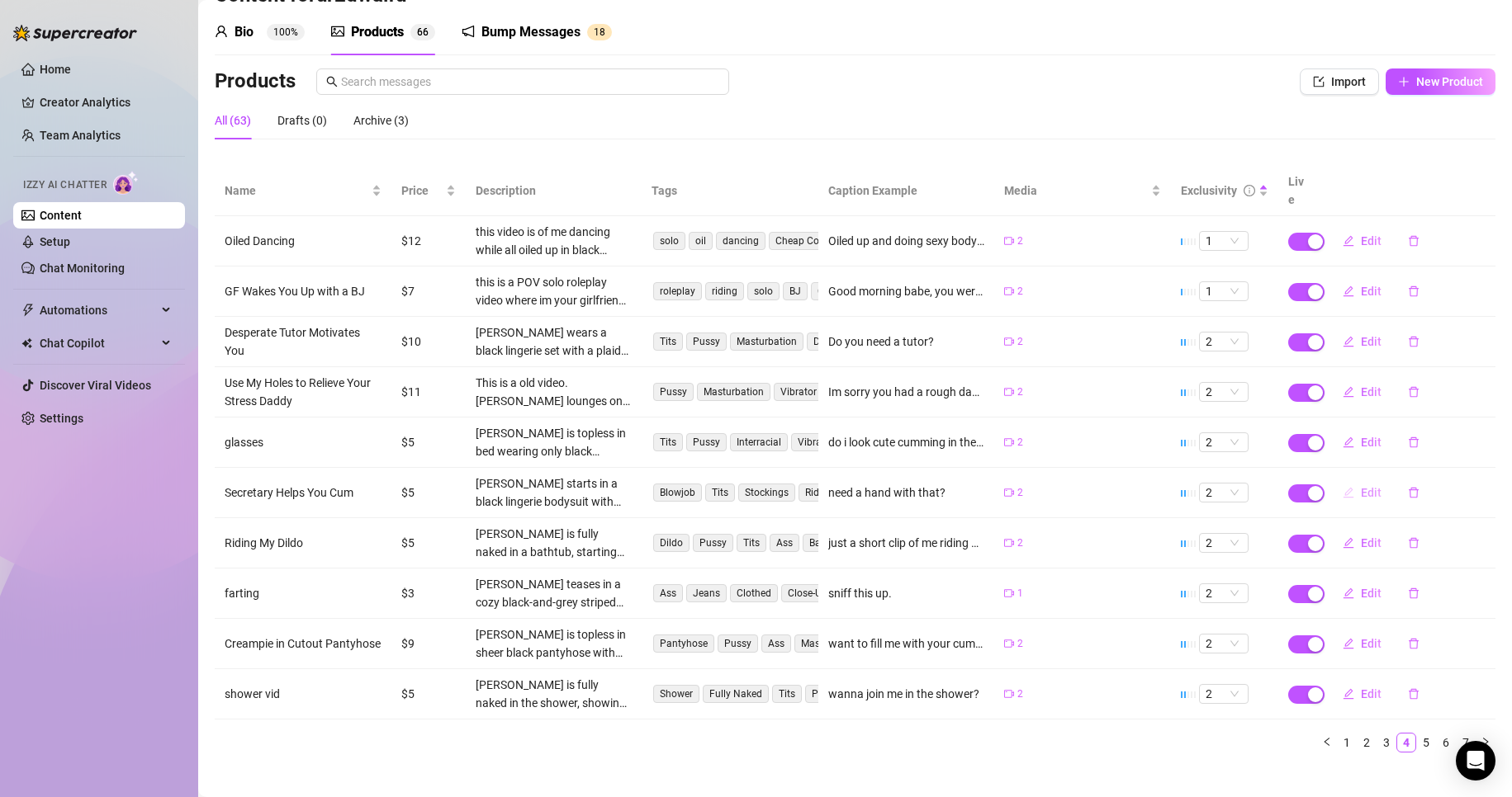
click at [1365, 486] on span "Edit" at bounding box center [1371, 492] width 21 height 14
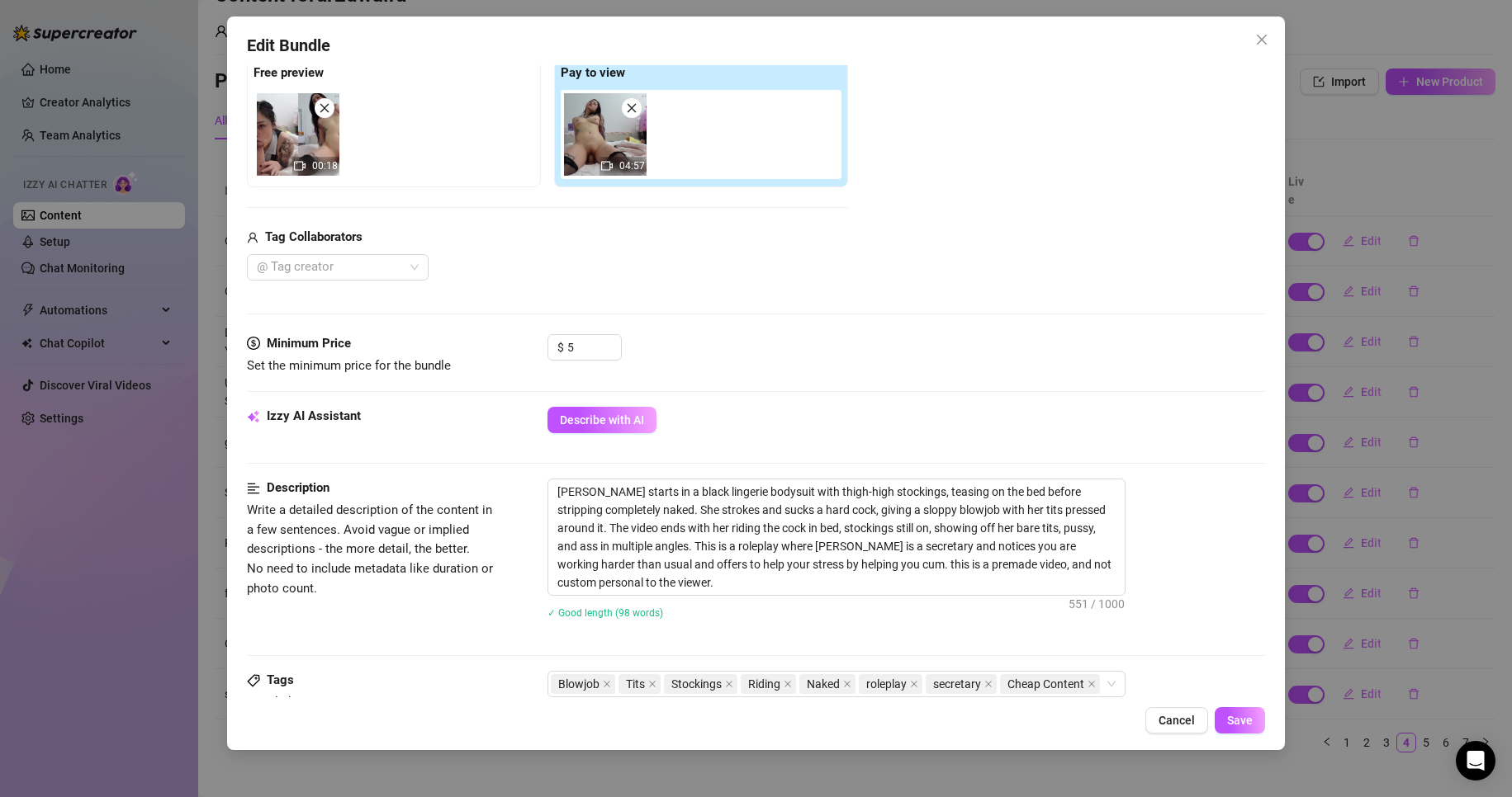
scroll to position [247, 0]
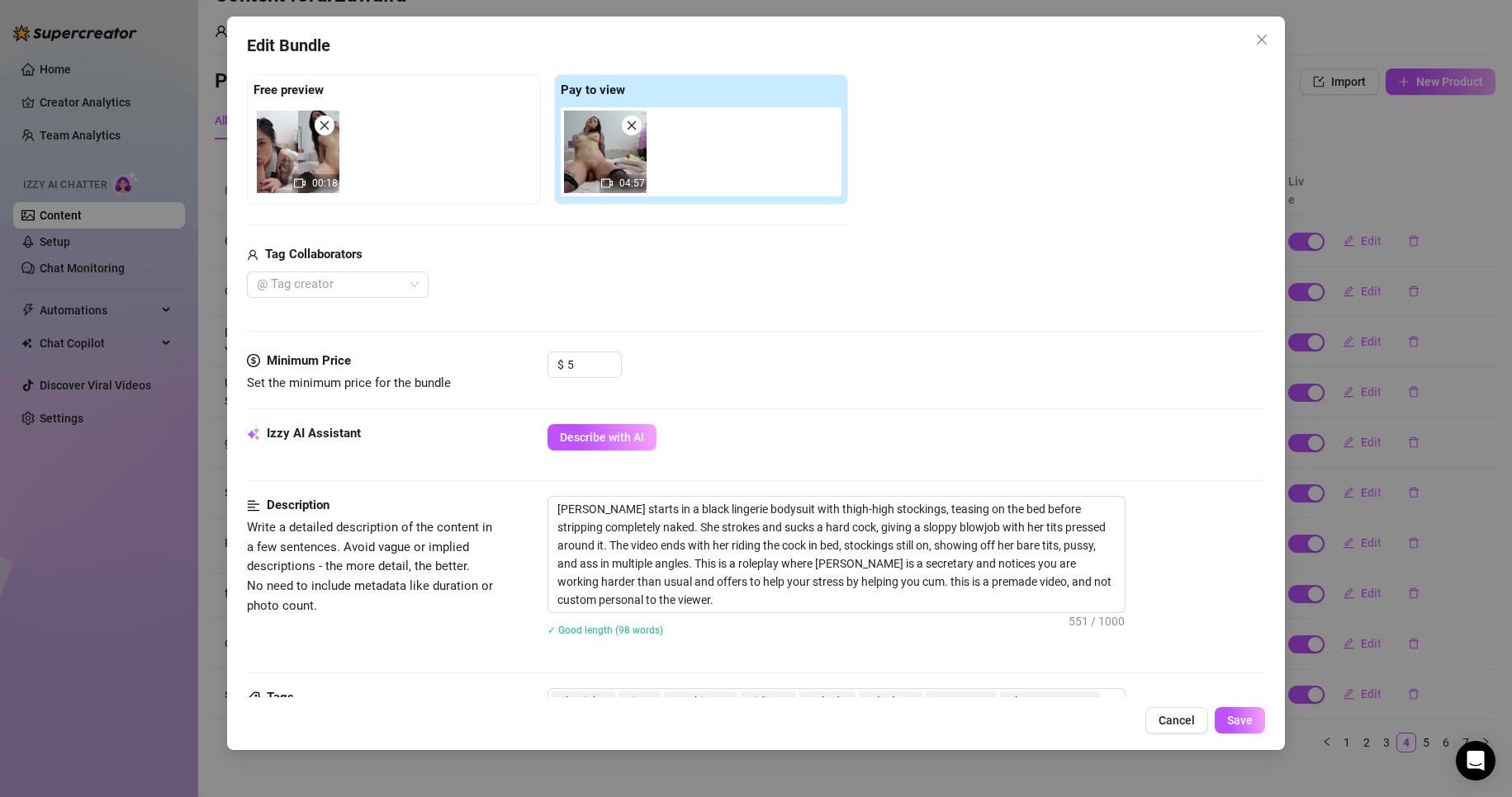
click at [1294, 603] on div "Edit Bundle Account ur2dwaifu (@ur2dwaifu) Name Name is for your internal organ…" at bounding box center [756, 398] width 1512 height 797
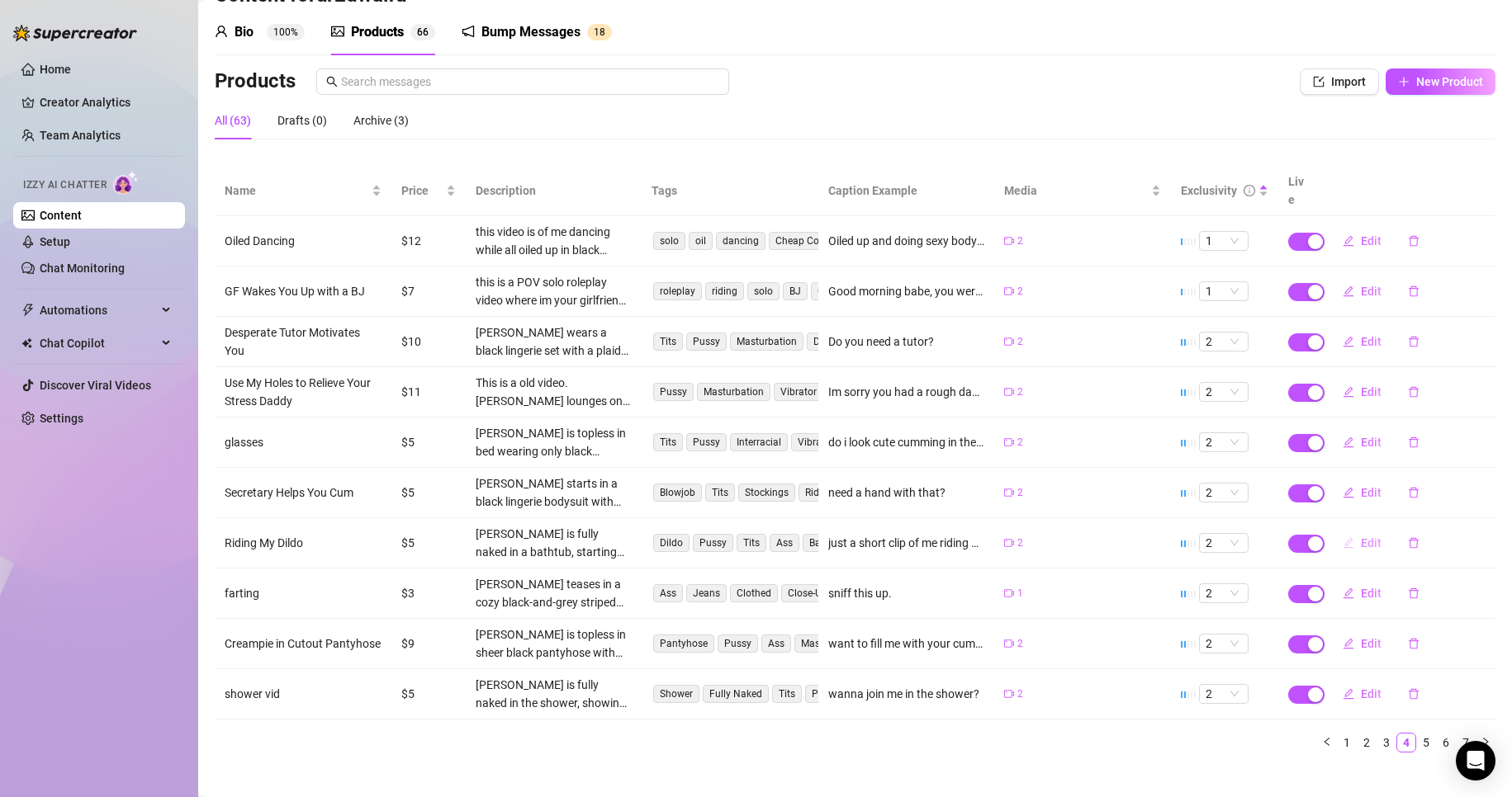
click at [1361, 537] on span "Edit" at bounding box center [1371, 543] width 21 height 14
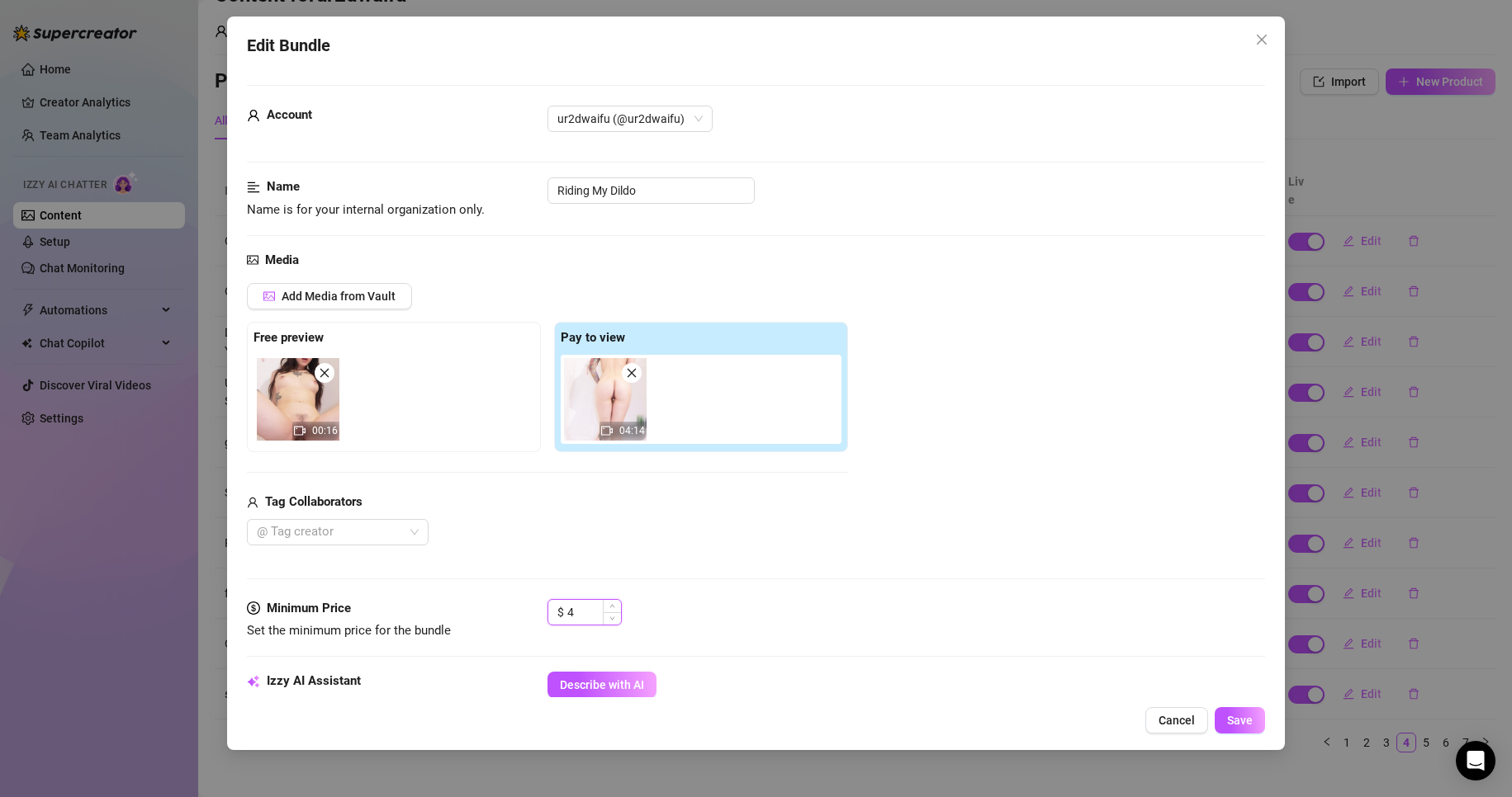
click at [615, 620] on span "Decrease Value" at bounding box center [612, 619] width 18 height 13
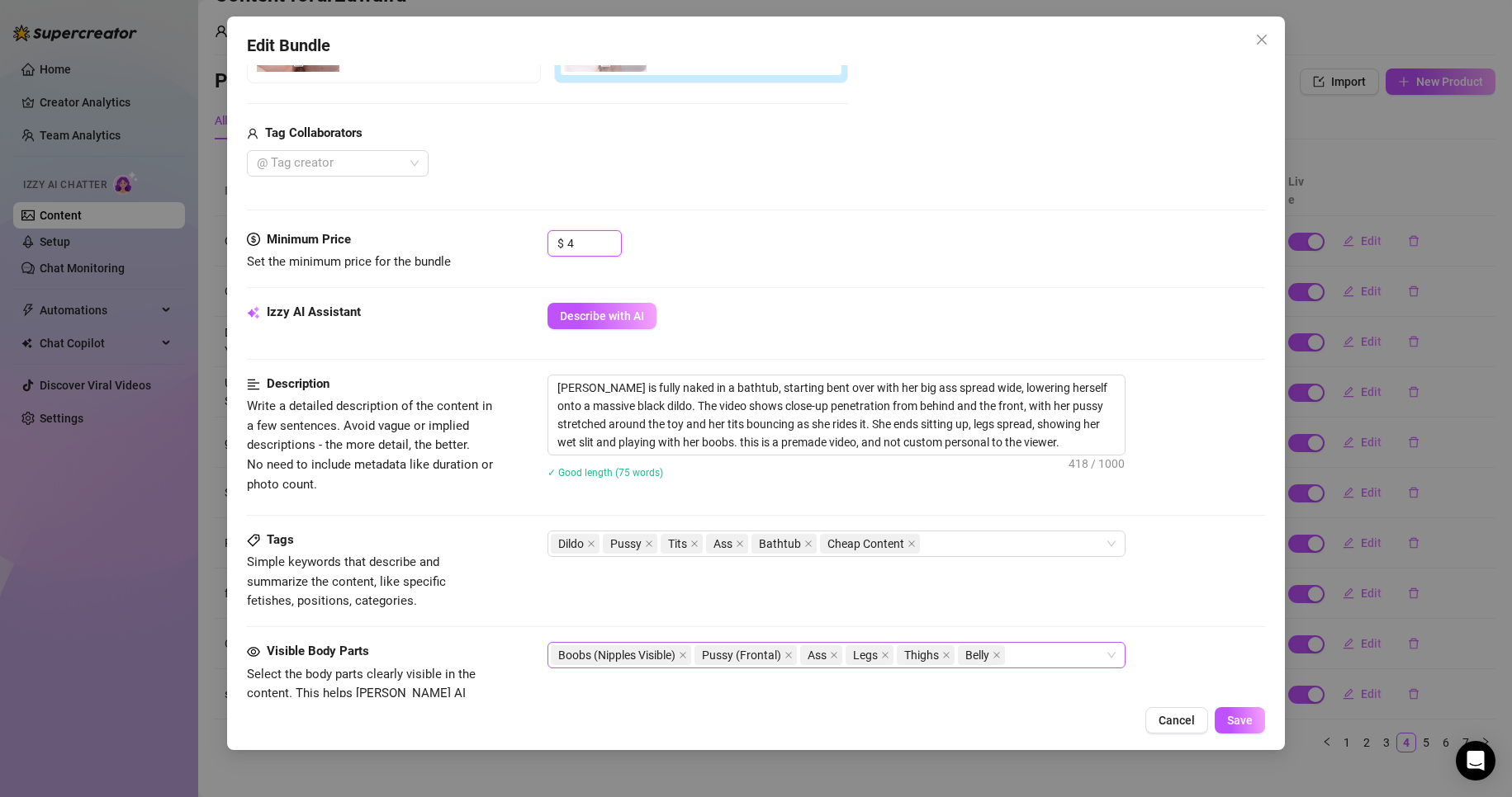
scroll to position [413, 0]
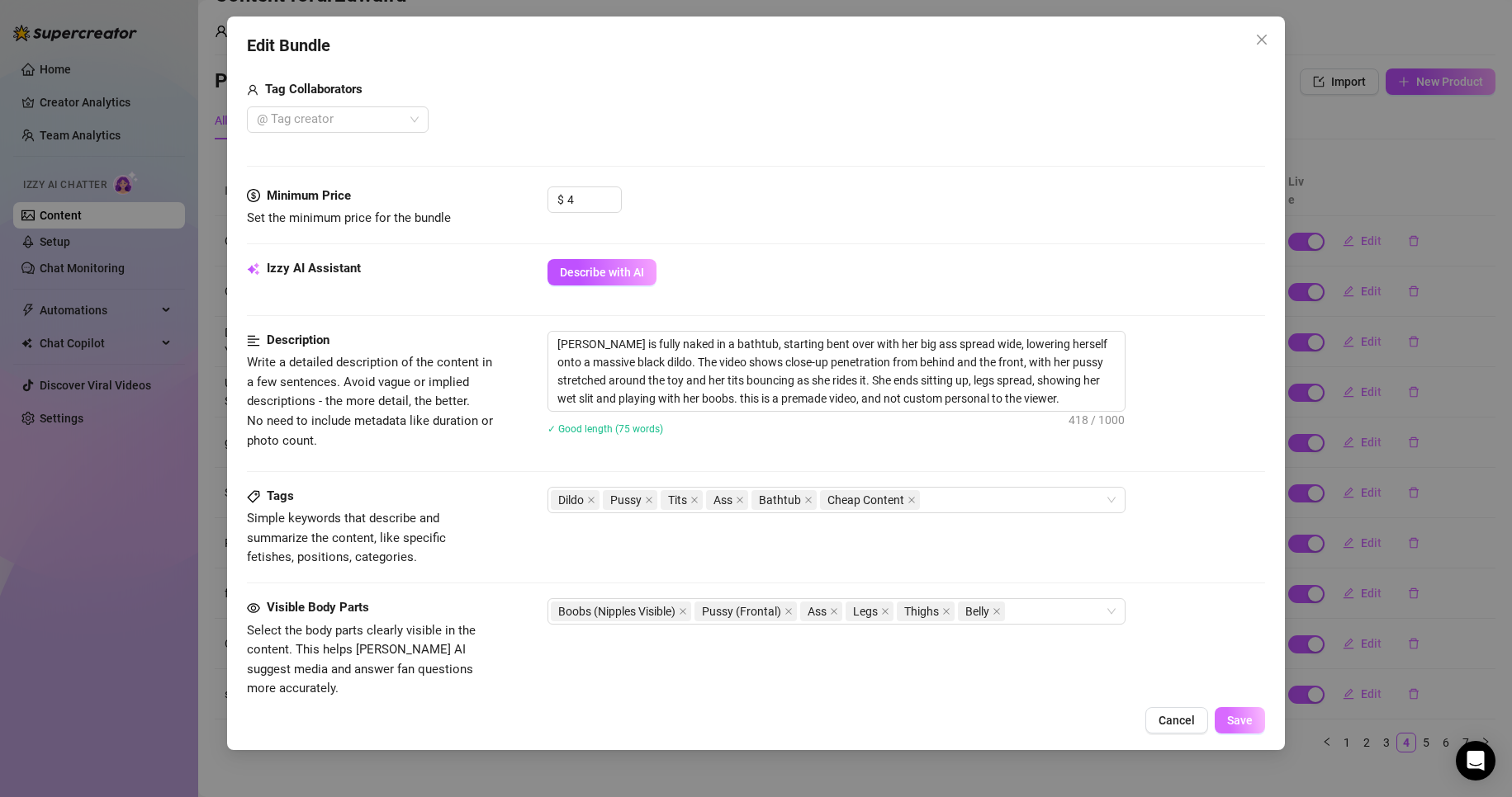
click at [1243, 720] on span "Save" at bounding box center [1240, 721] width 25 height 14
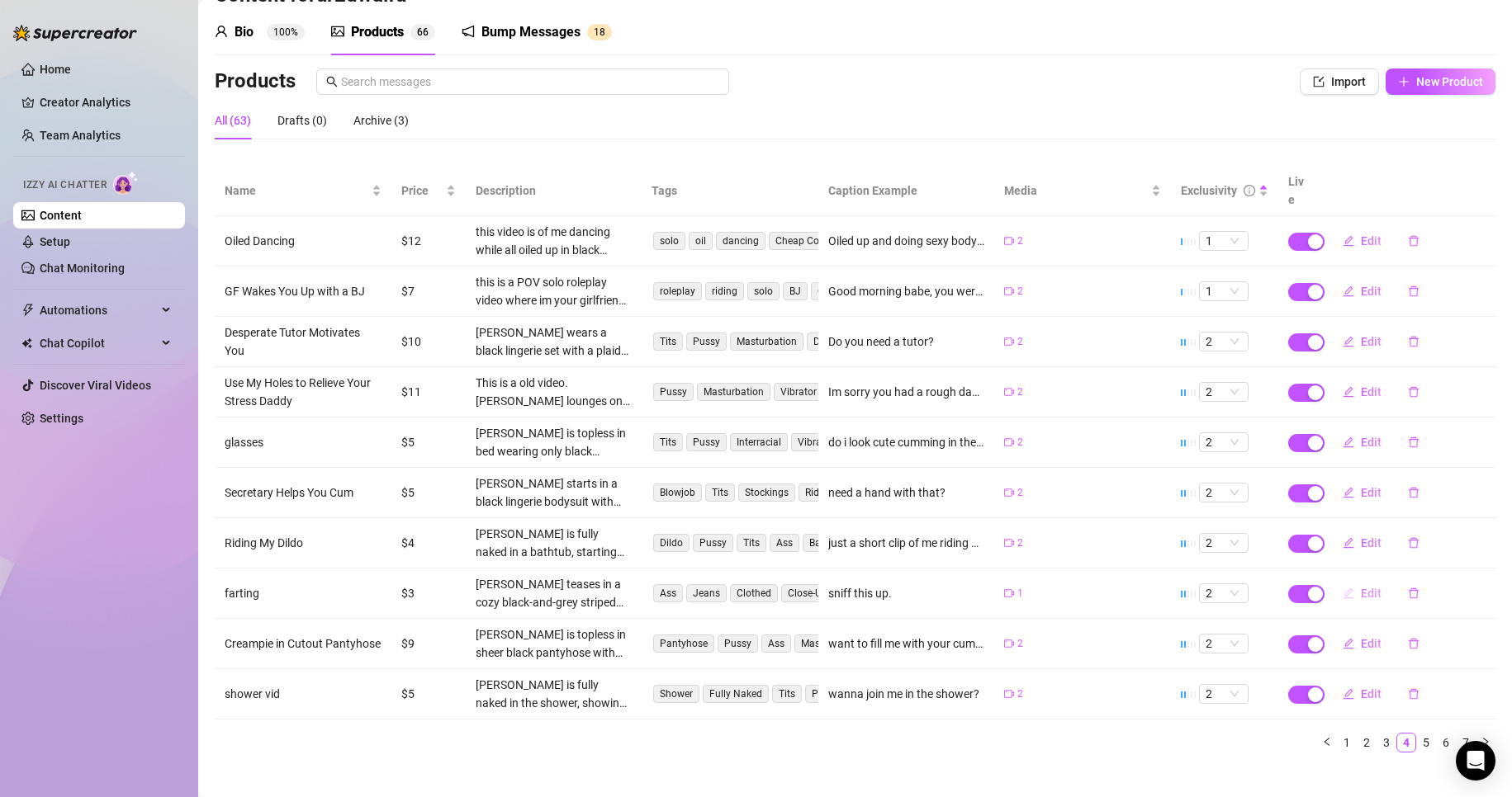
click at [1345, 580] on button "Edit" at bounding box center [1363, 593] width 66 height 26
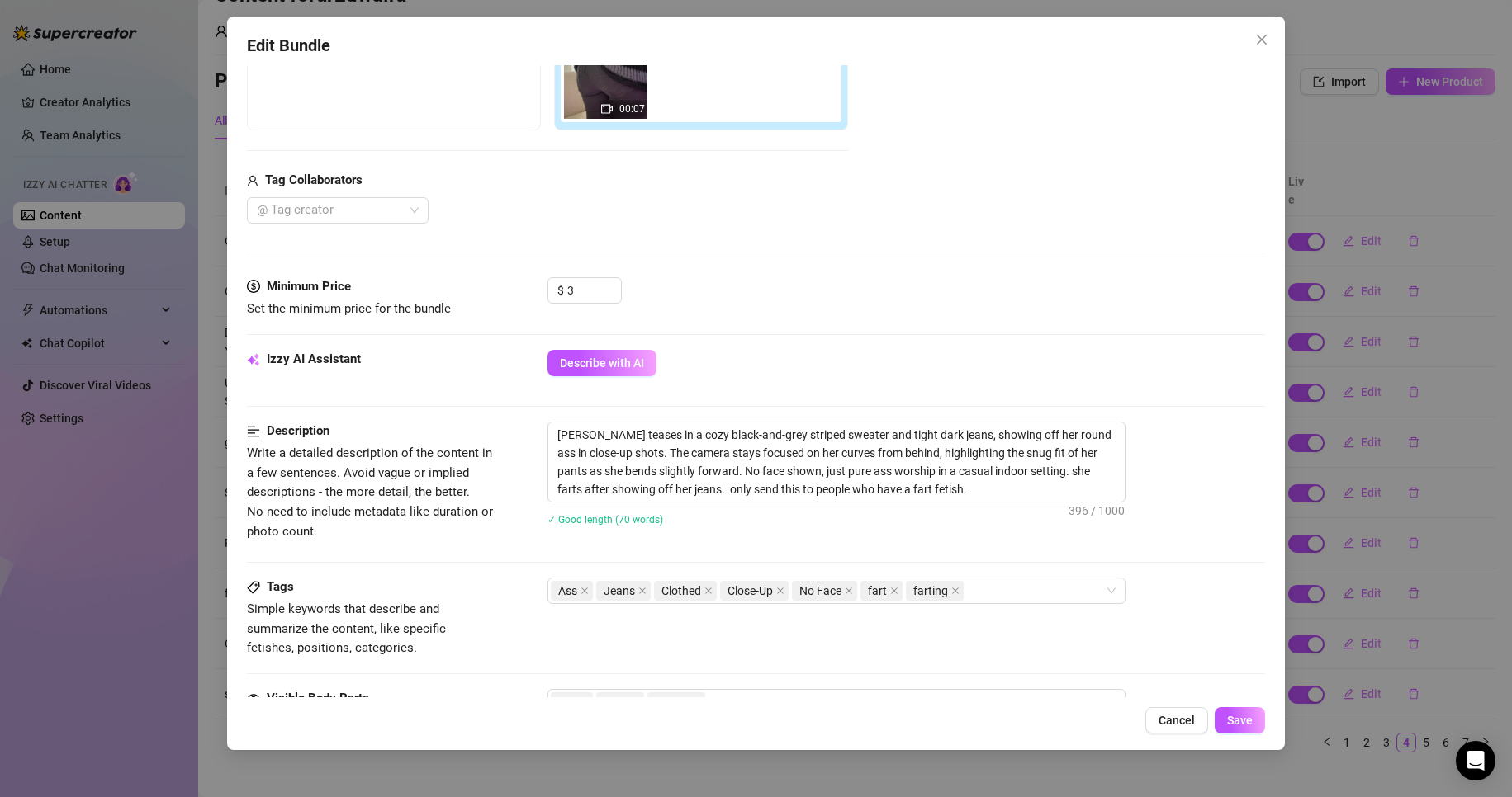
scroll to position [330, 0]
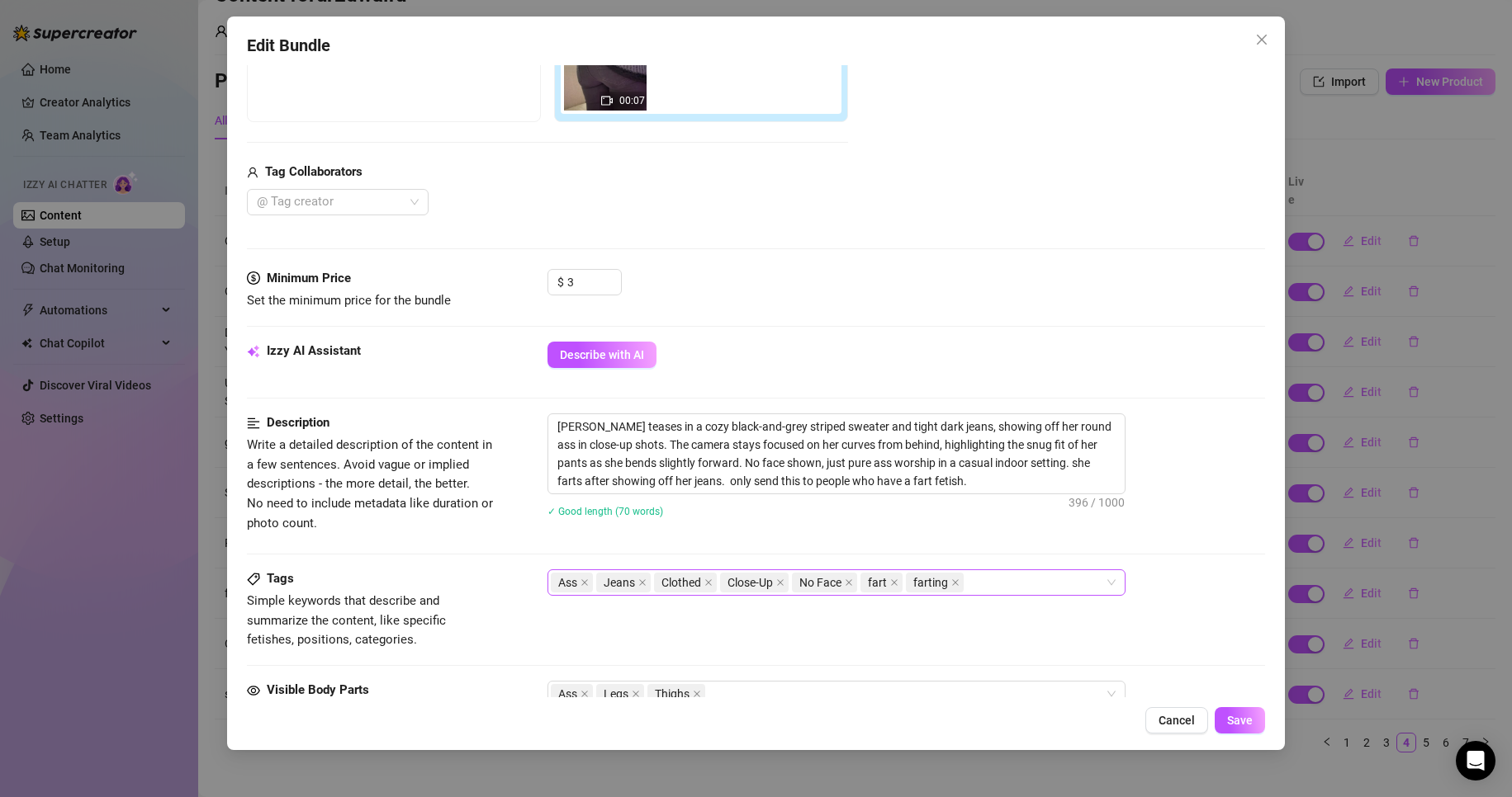
click at [1033, 583] on div "Ass Jeans Clothed Close-Up No Face fart farting" at bounding box center [827, 582] width 554 height 23
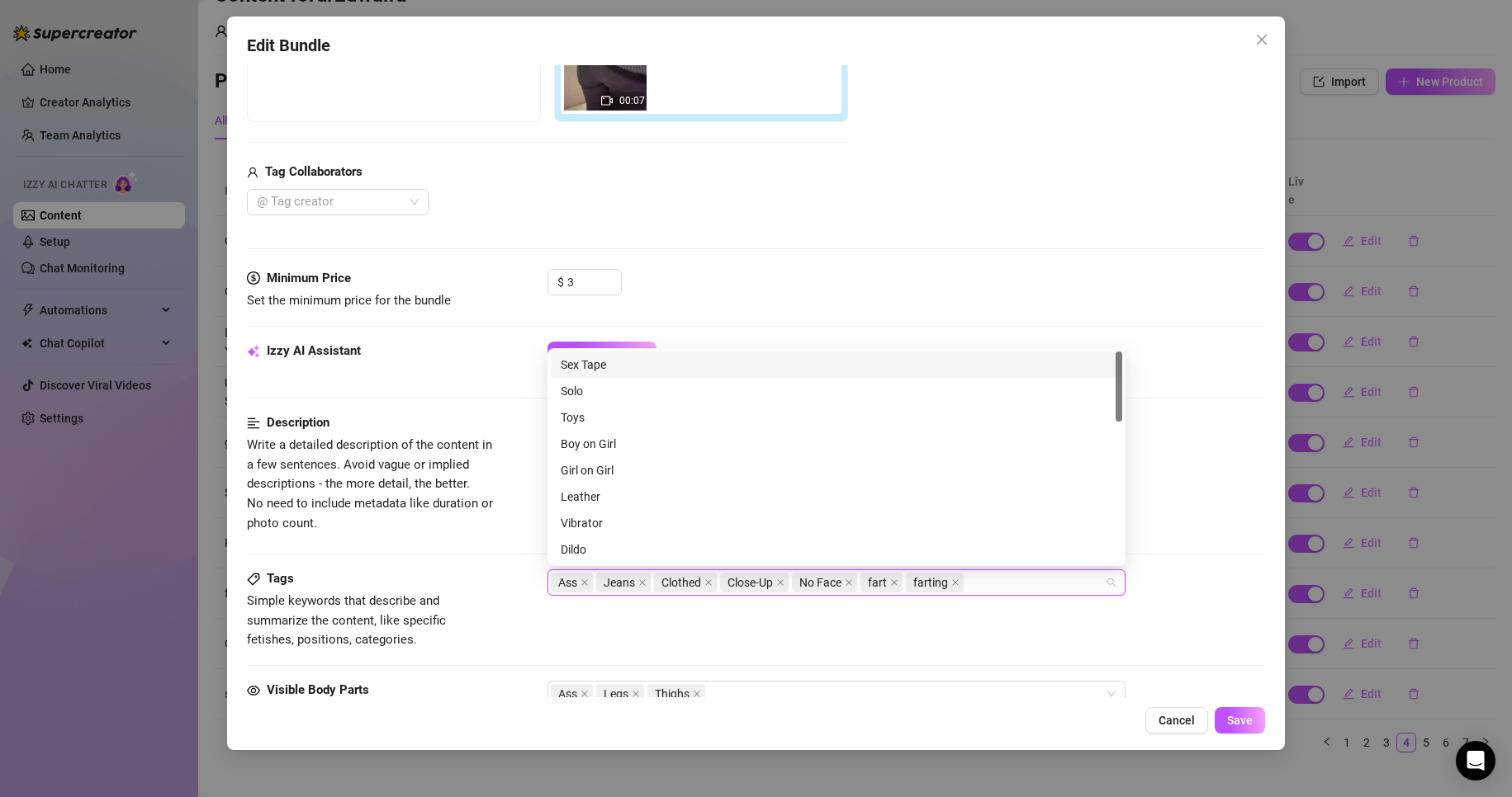
click at [1010, 591] on div "Ass Jeans Clothed Close-Up No Face fart farting" at bounding box center [827, 582] width 554 height 23
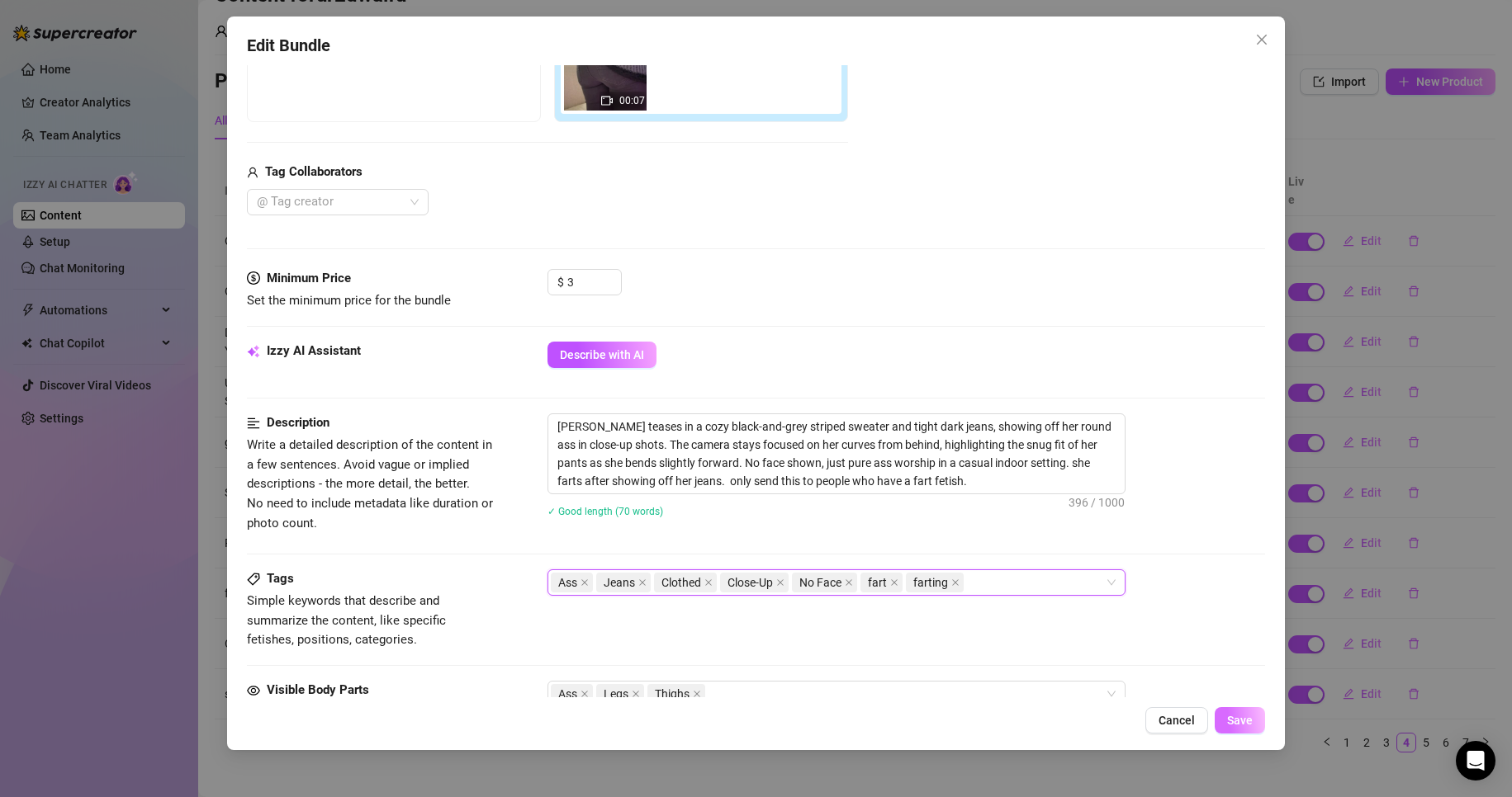
click at [1243, 729] on button "Save" at bounding box center [1240, 720] width 50 height 26
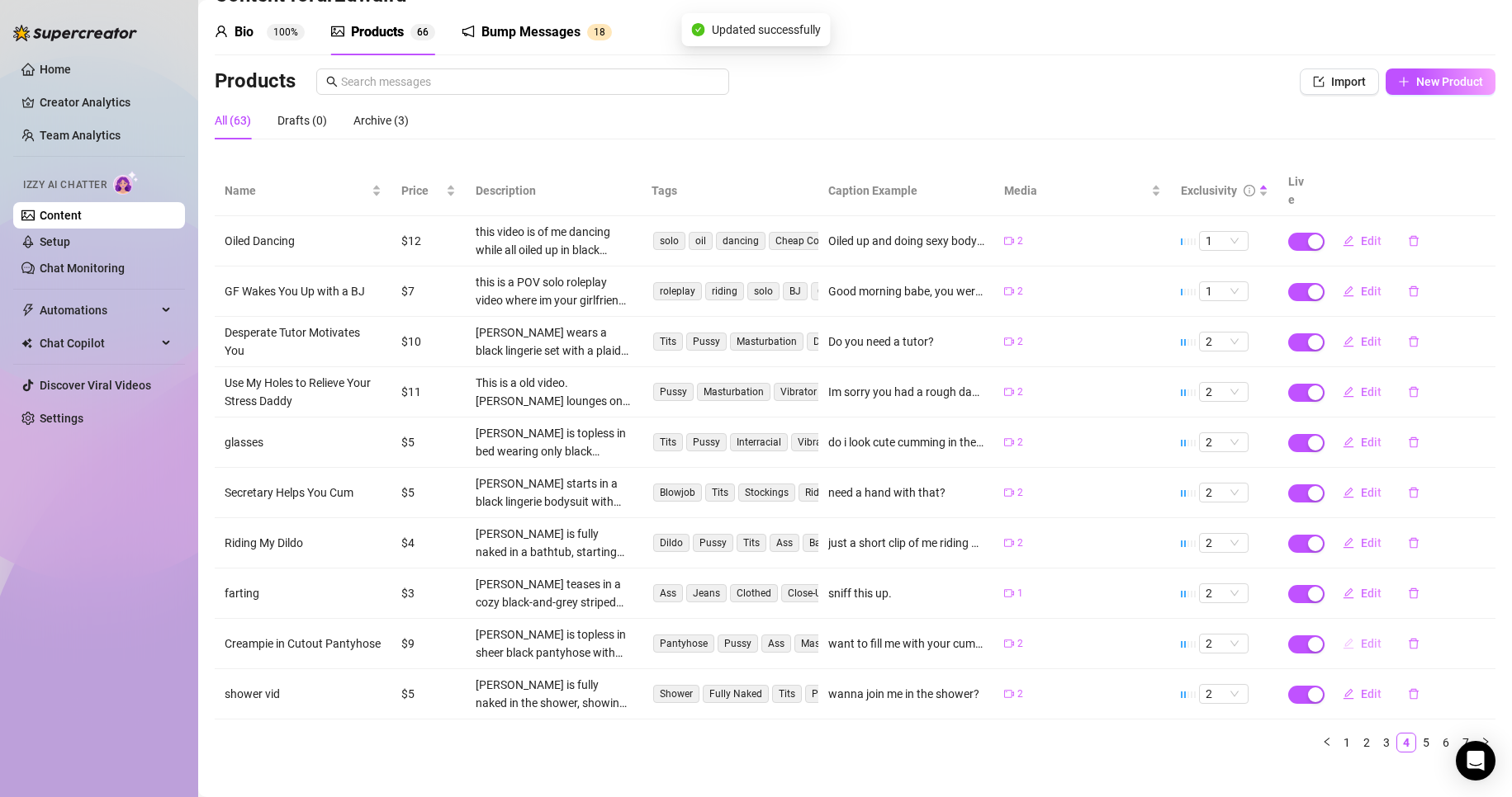
click at [1343, 638] on icon "edit" at bounding box center [1348, 643] width 12 height 12
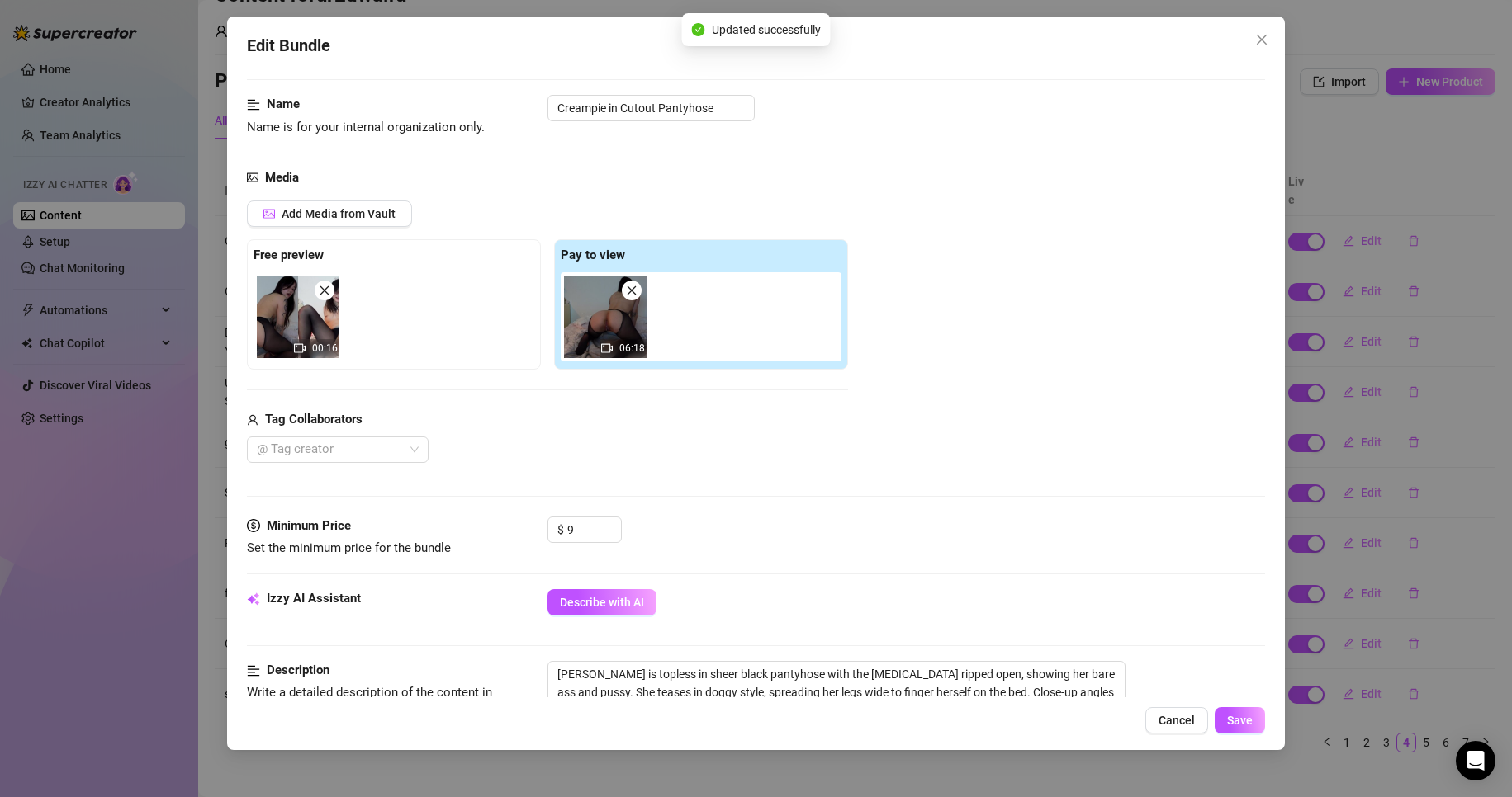
scroll to position [165, 0]
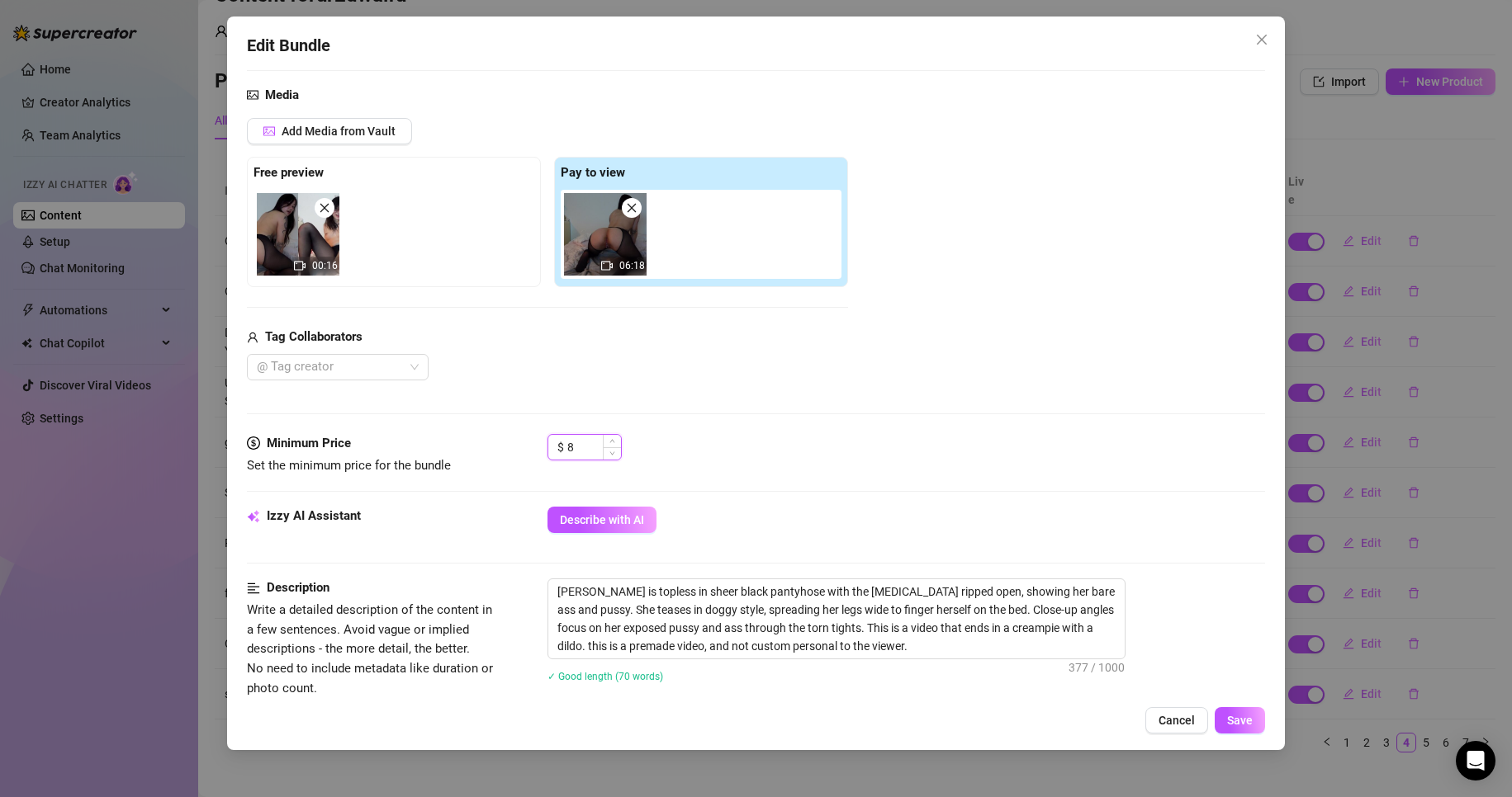
click at [617, 459] on span "Decrease Value" at bounding box center [612, 454] width 18 height 13
click at [617, 458] on span "Decrease Value" at bounding box center [612, 452] width 18 height 15
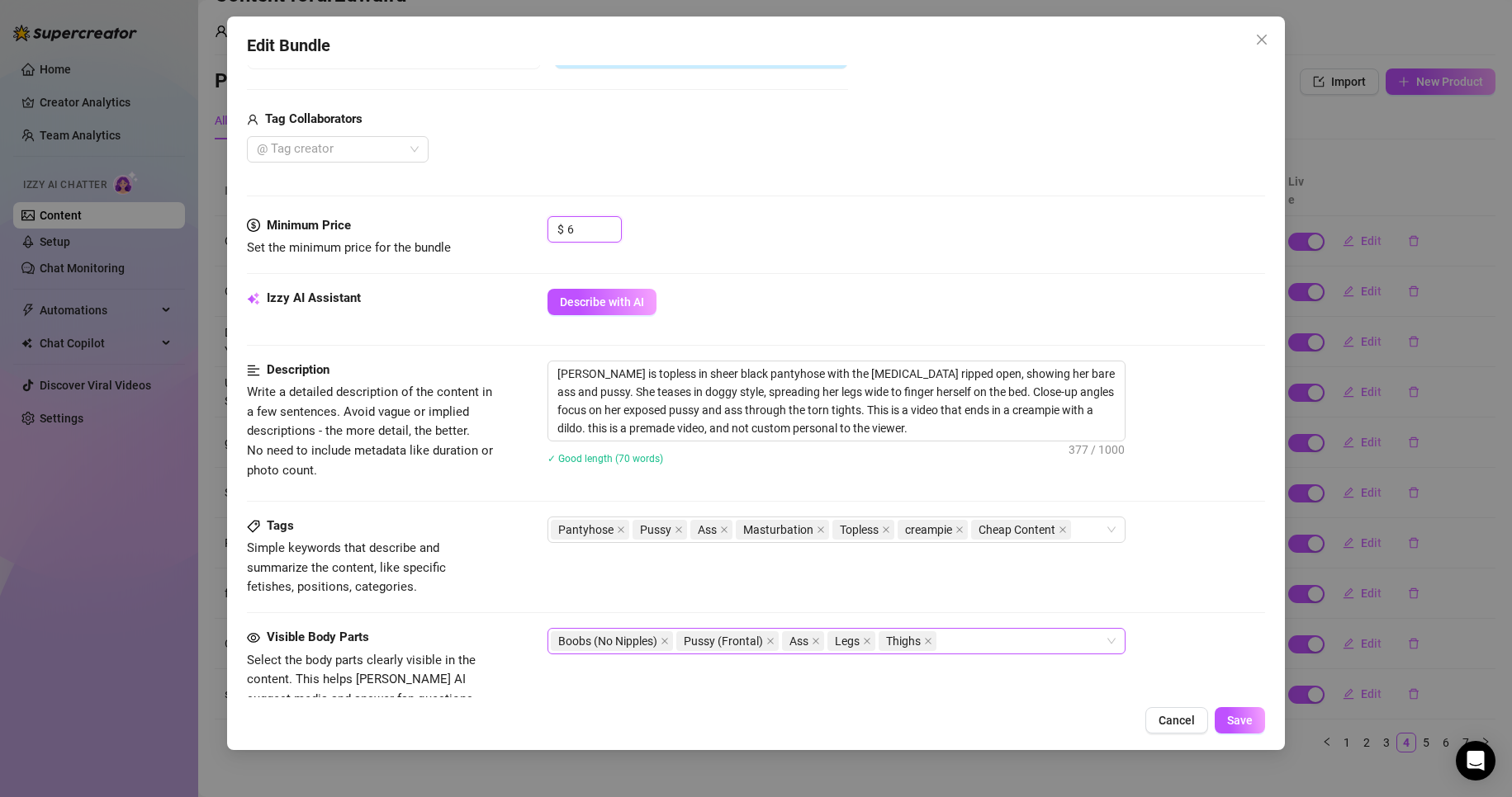
scroll to position [495, 0]
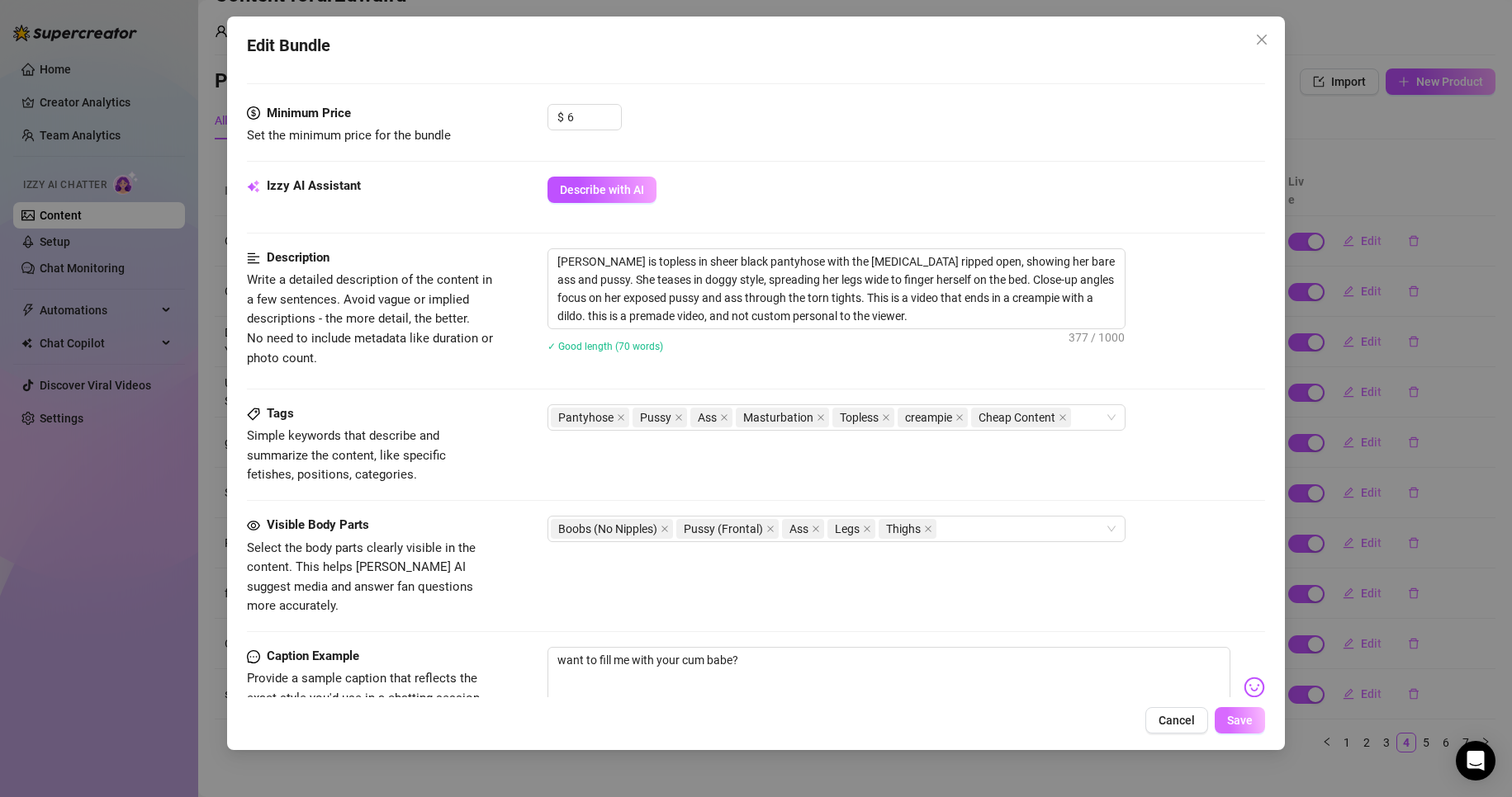
click at [1233, 731] on button "Save" at bounding box center [1240, 720] width 50 height 26
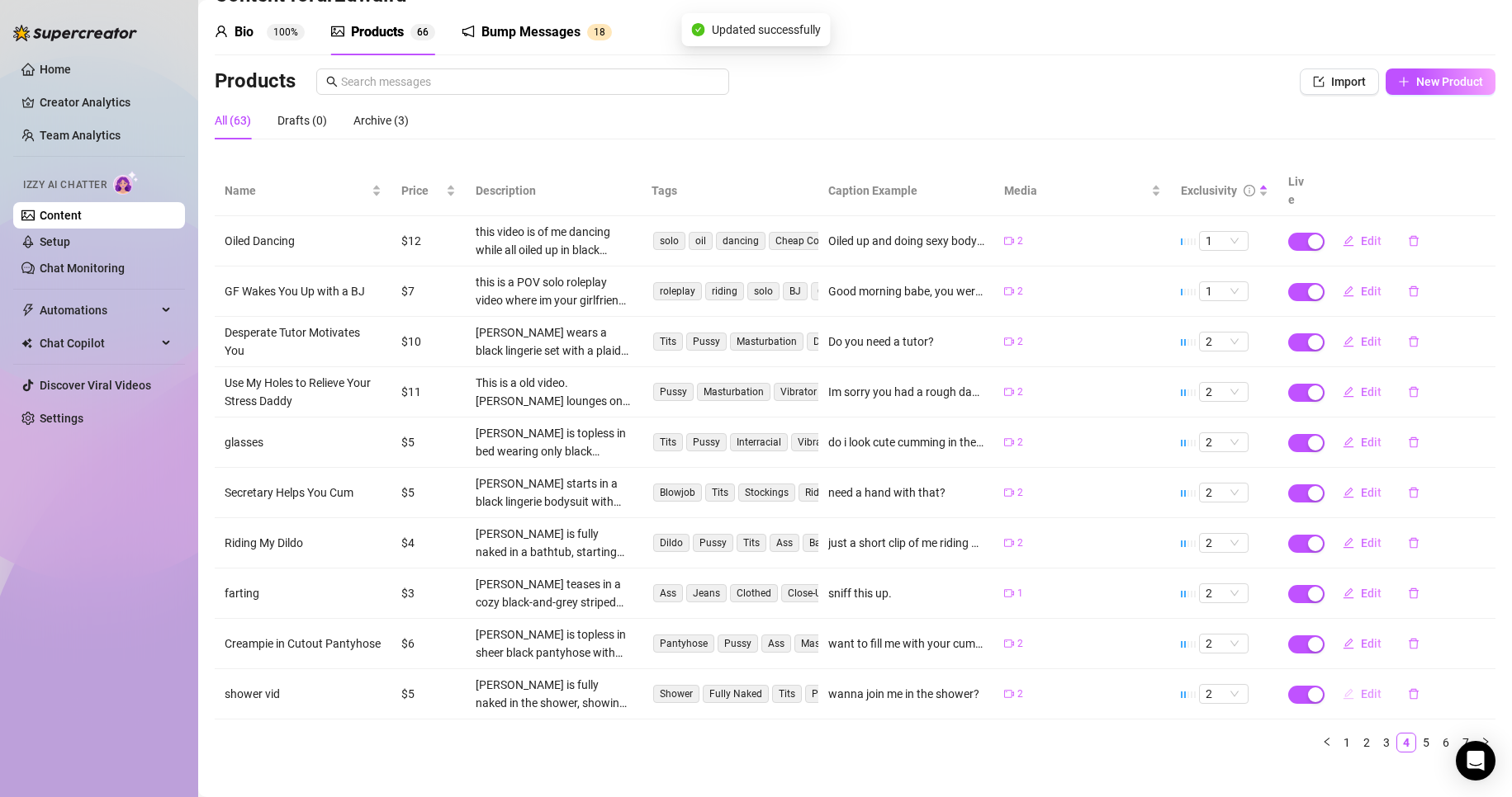
click at [1366, 688] on span "Edit" at bounding box center [1371, 694] width 21 height 14
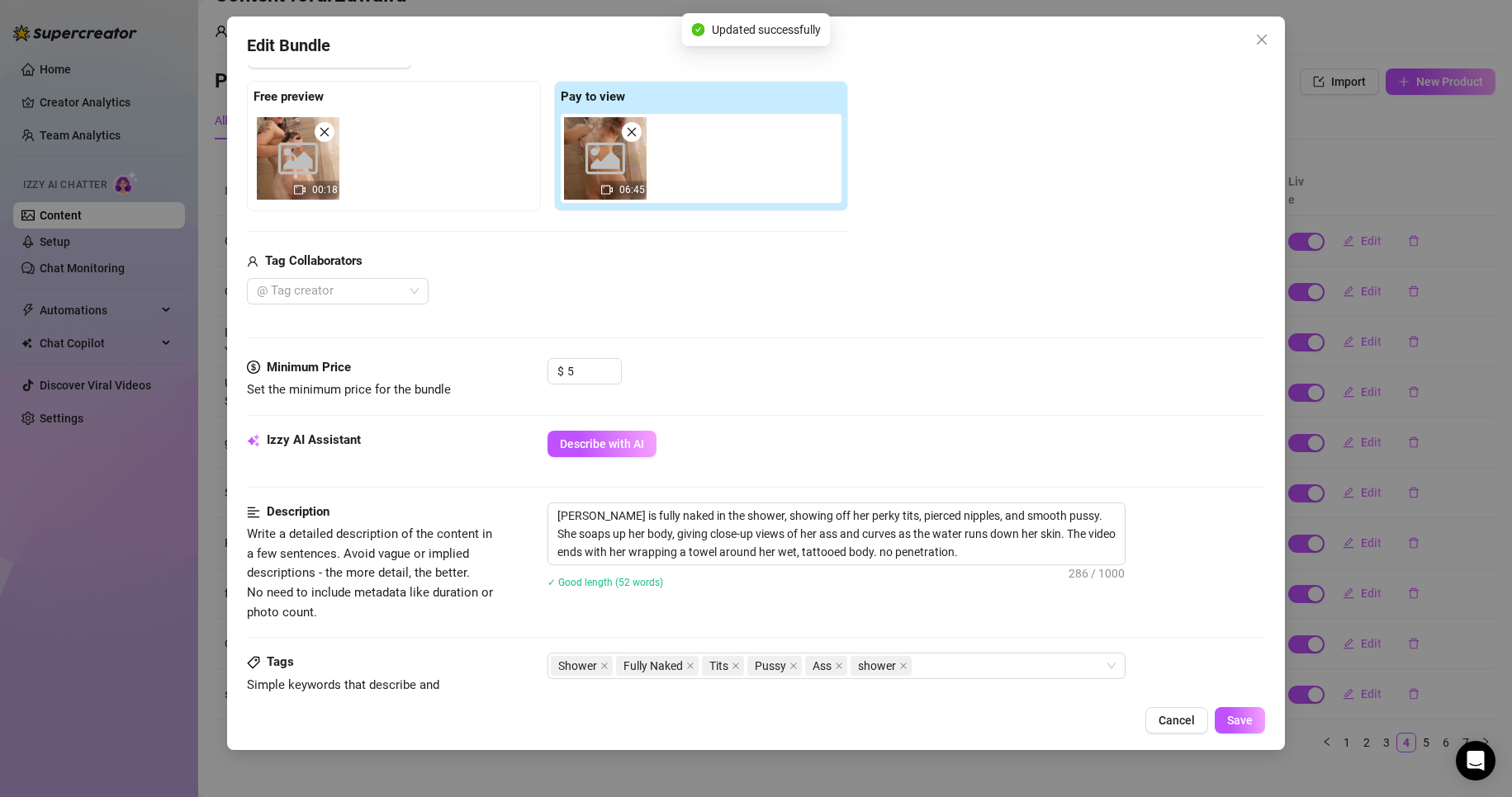
scroll to position [247, 0]
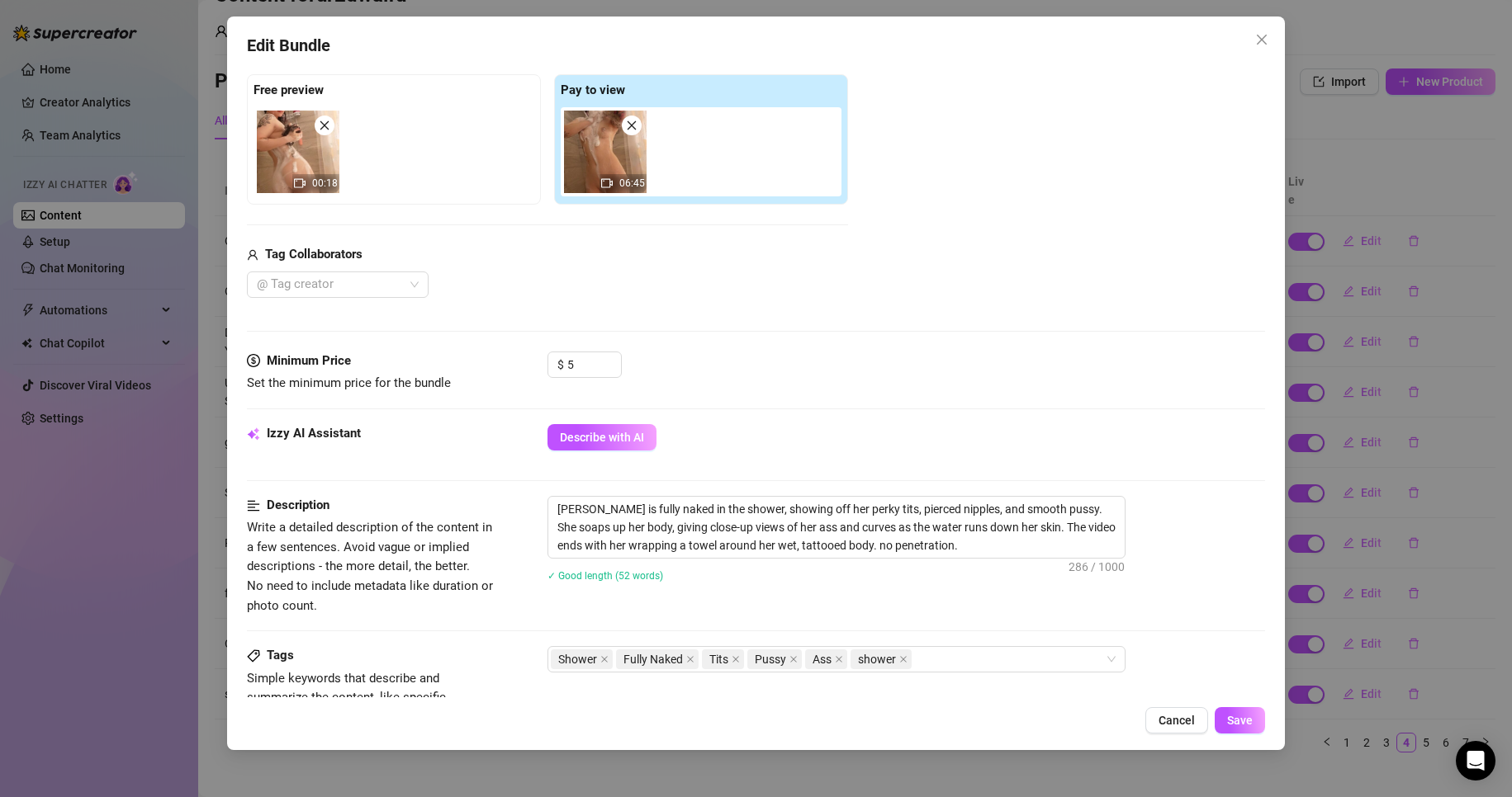
click at [964, 678] on div "Tags Simple keywords that describe and summarize the content, like specific fet…" at bounding box center [756, 686] width 1020 height 81
click at [957, 656] on div "Shower Fully Naked Tits Pussy Ass shower" at bounding box center [827, 659] width 554 height 23
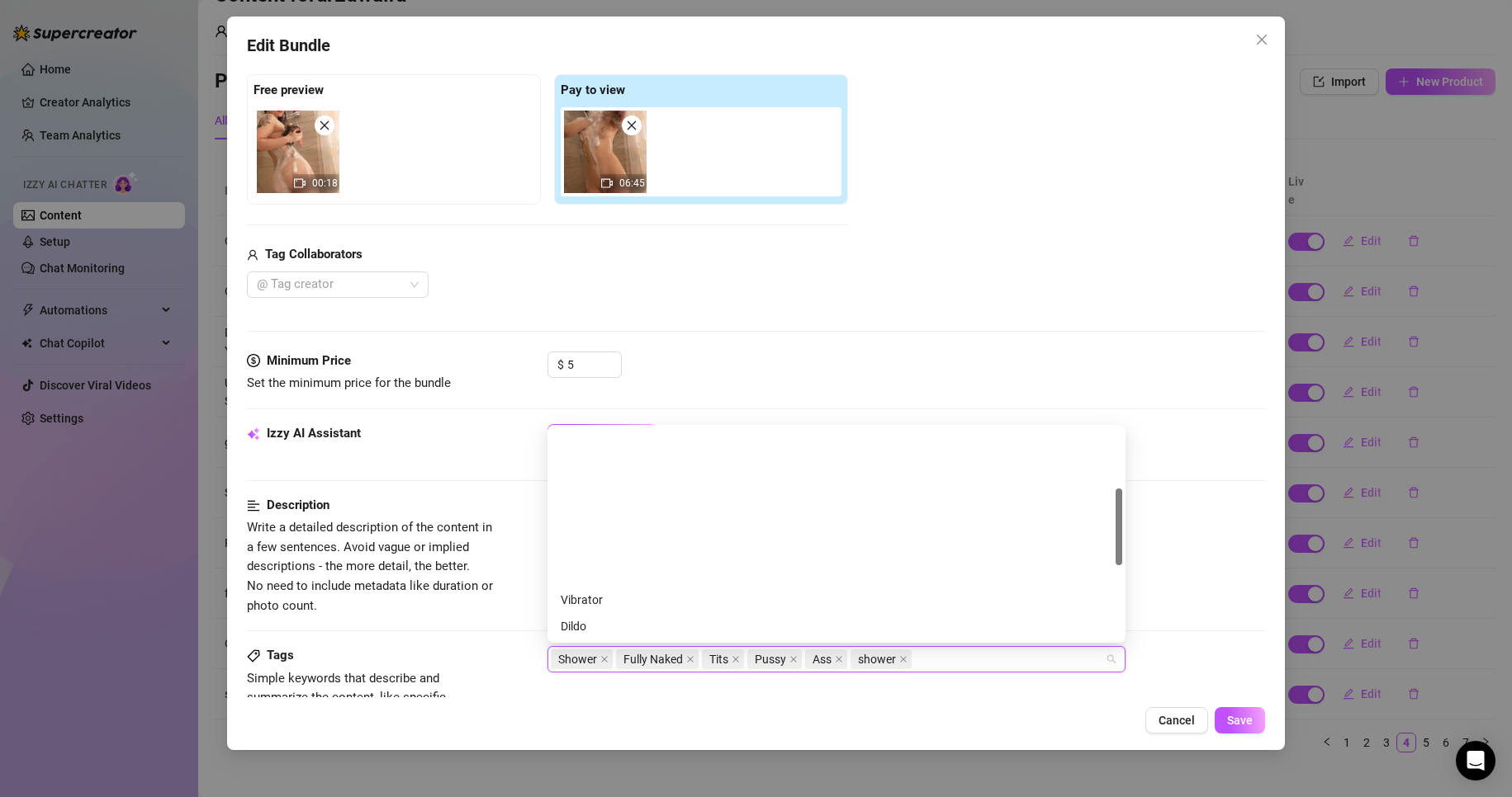
scroll to position [165, 0]
click at [590, 489] on div "Cheap Content" at bounding box center [837, 488] width 552 height 18
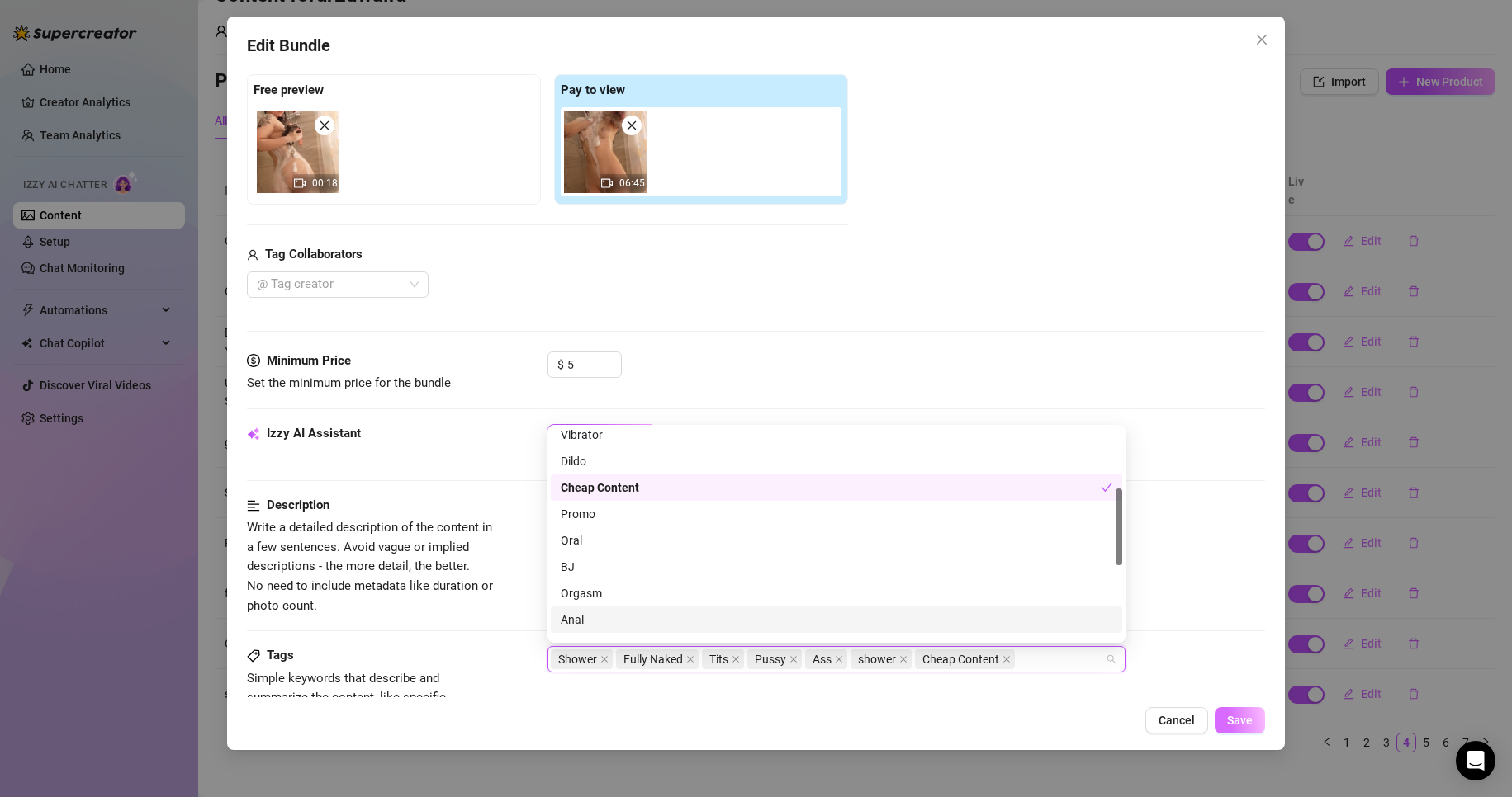
click at [1224, 712] on button "Save" at bounding box center [1240, 720] width 50 height 26
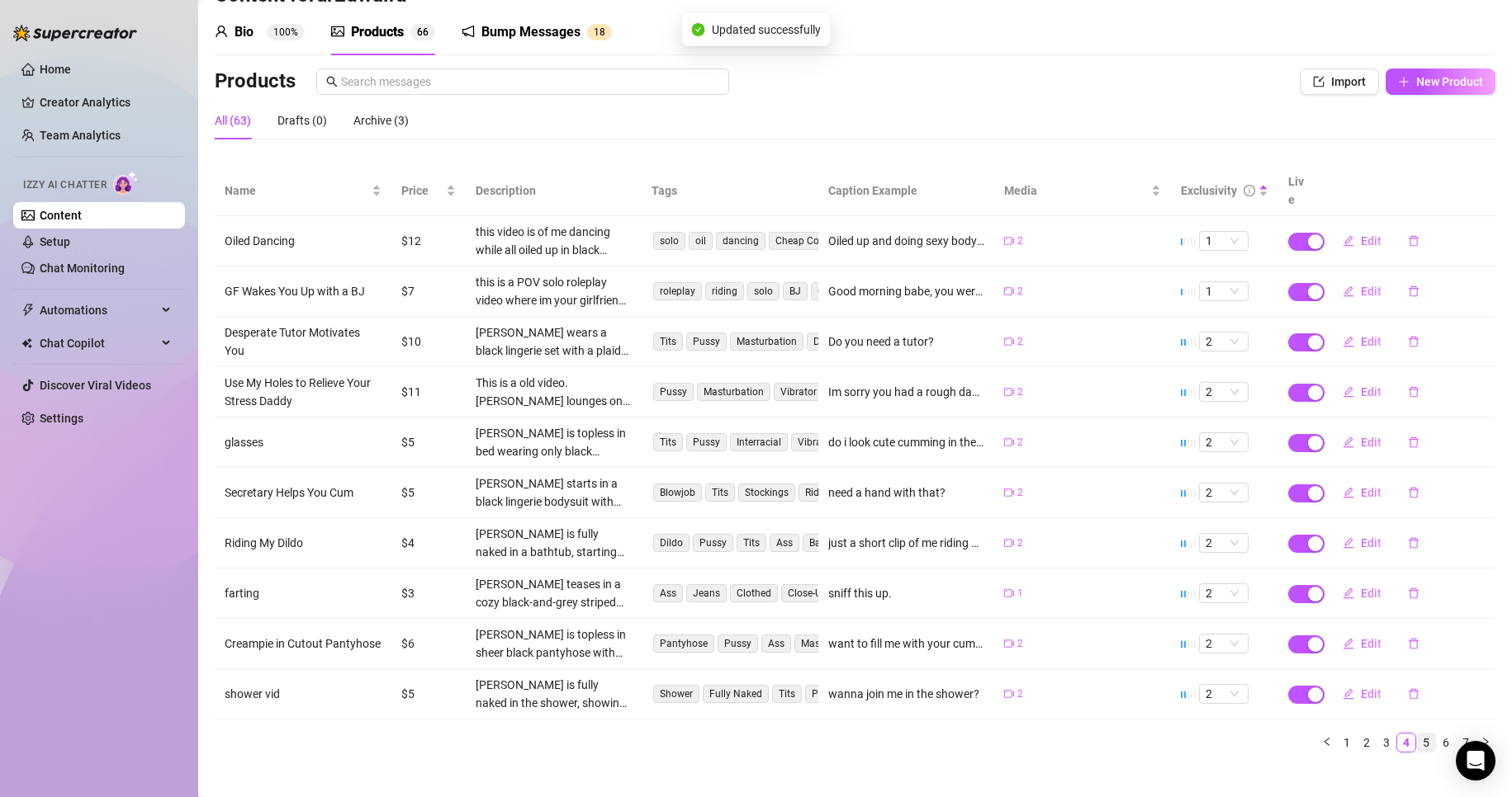
click at [1417, 734] on link "5" at bounding box center [1426, 743] width 18 height 18
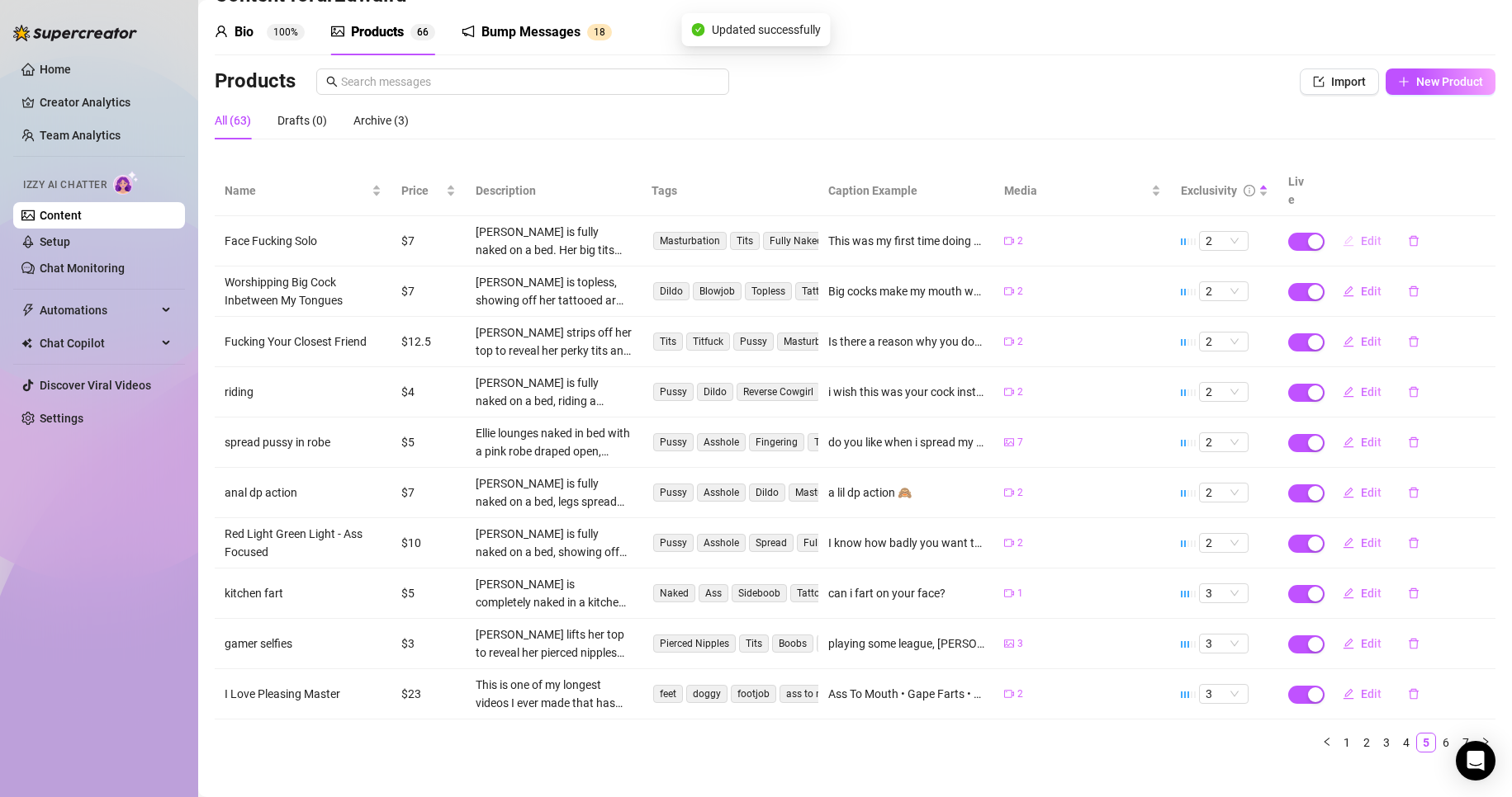
click at [1343, 236] on icon "edit" at bounding box center [1348, 241] width 12 height 12
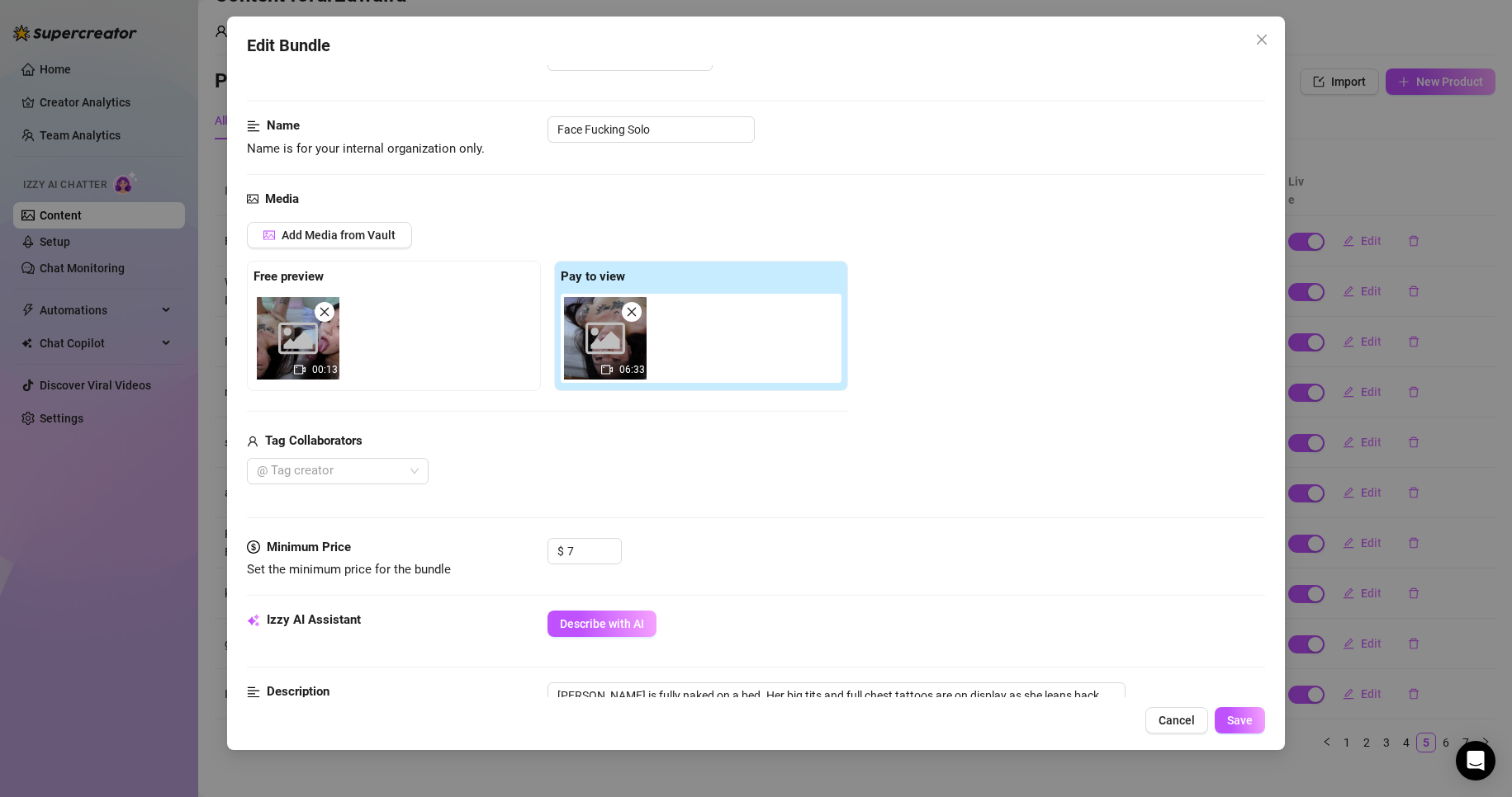
scroll to position [247, 0]
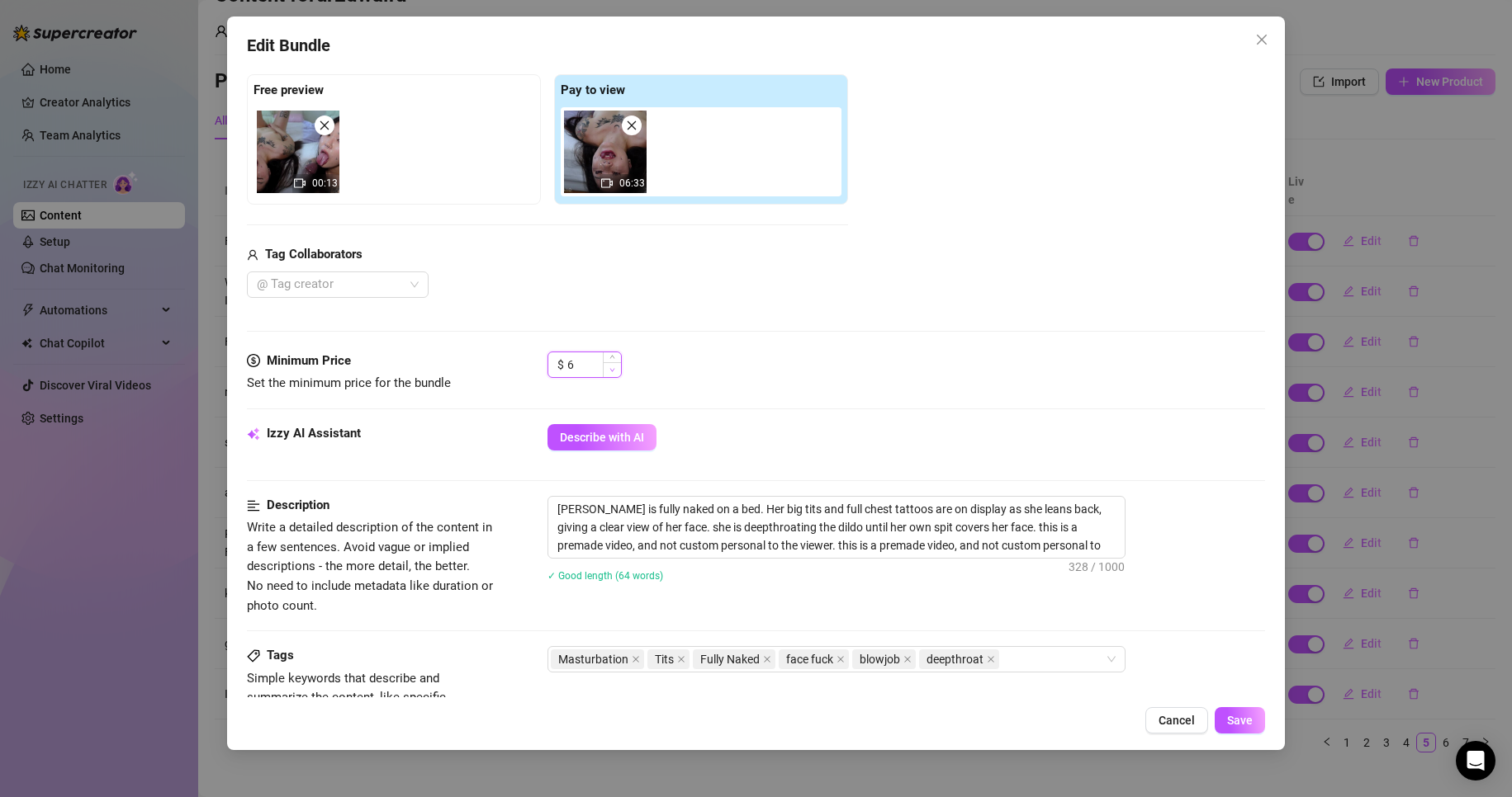
click at [617, 369] on span "Decrease Value" at bounding box center [612, 369] width 18 height 15
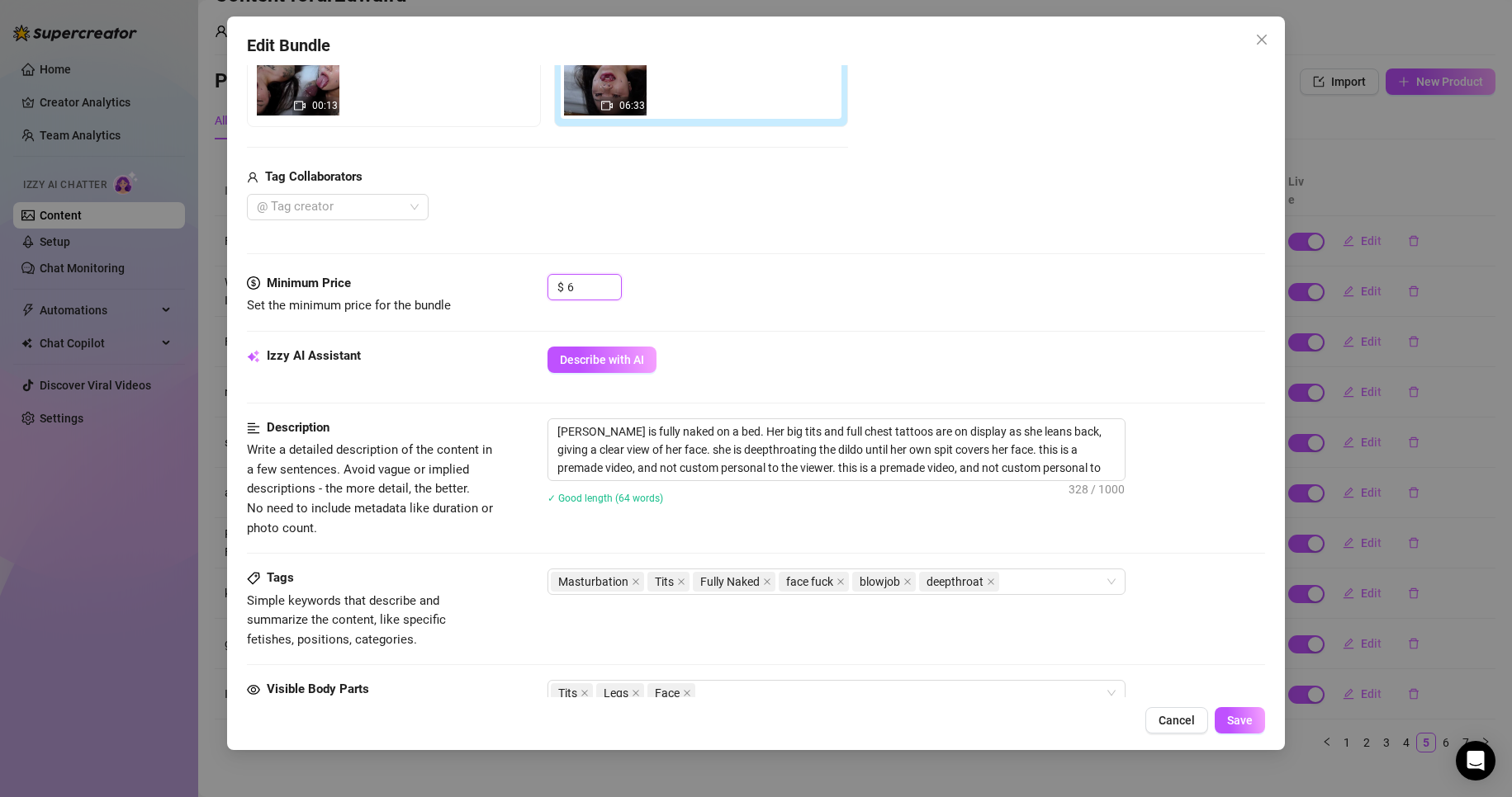
scroll to position [413, 0]
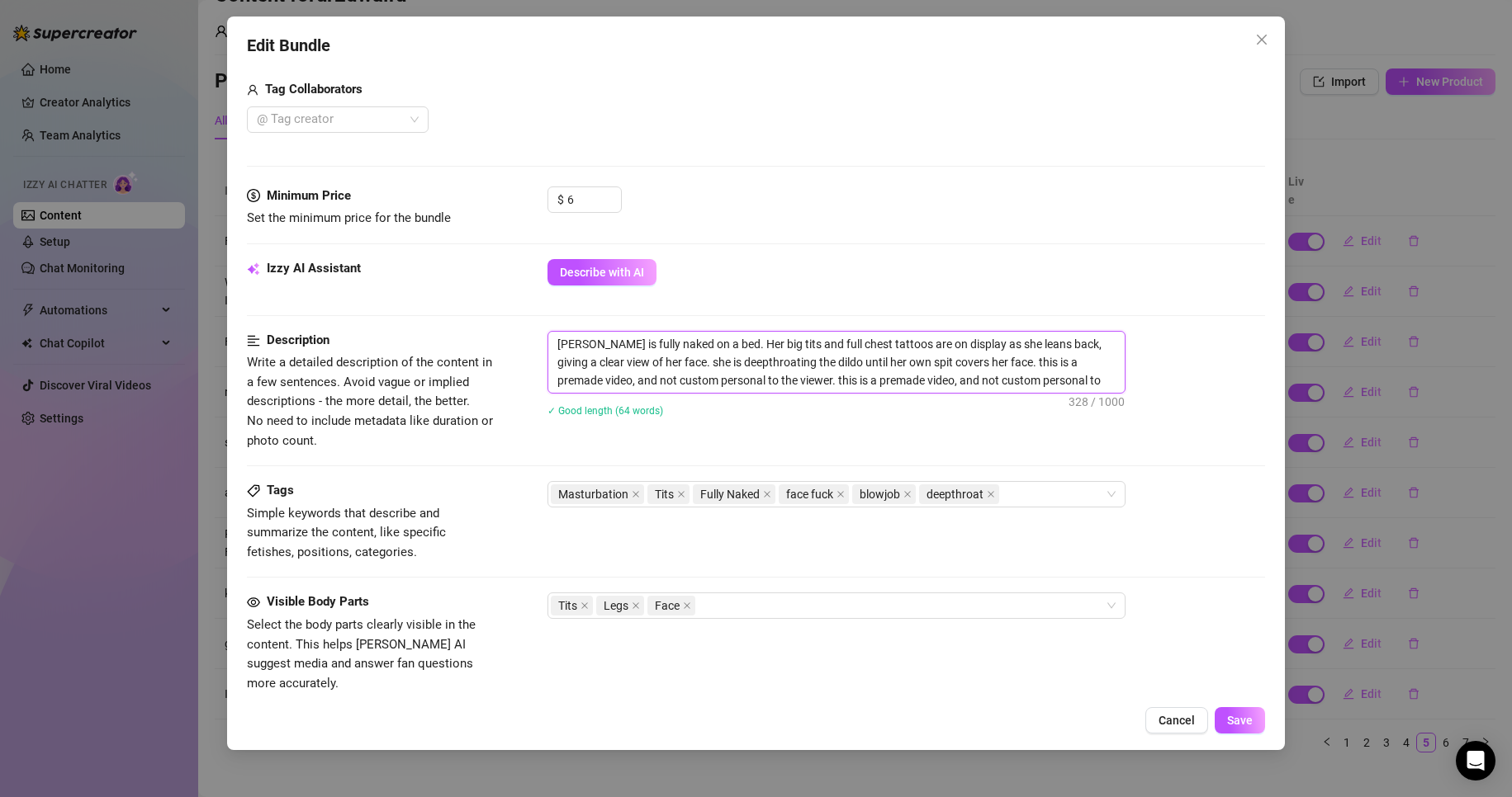
click at [553, 338] on textarea "[PERSON_NAME] is fully naked on a bed. Her big tits and full chest tattoos are …" at bounding box center [836, 362] width 576 height 61
paste textarea "This is a old video."
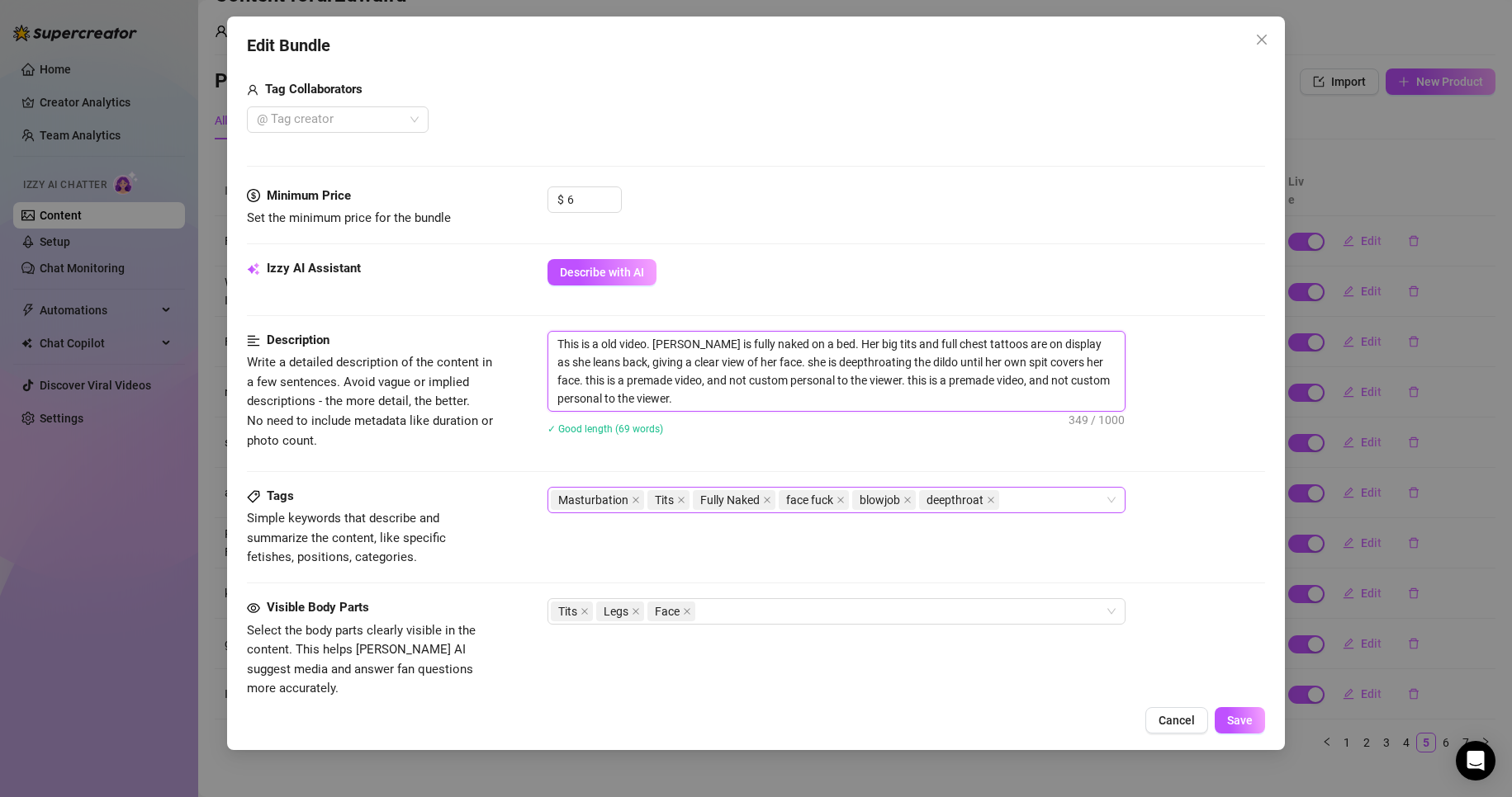
click at [1024, 494] on div "Masturbation Tits Fully Naked face fuck blowjob deepthroat" at bounding box center [827, 499] width 554 height 23
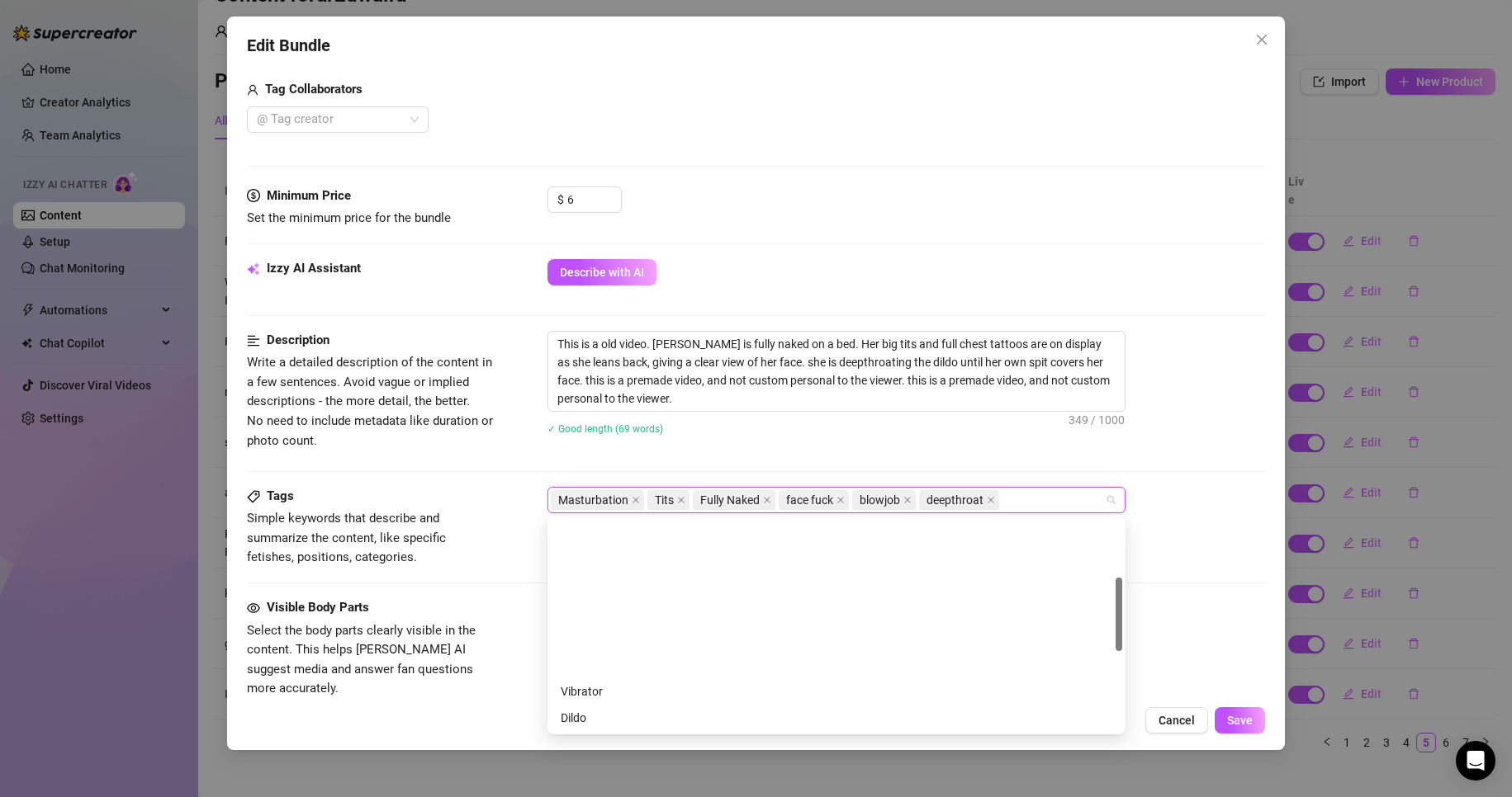
scroll to position [165, 0]
click at [690, 587] on div "Cheap Content" at bounding box center [837, 580] width 552 height 18
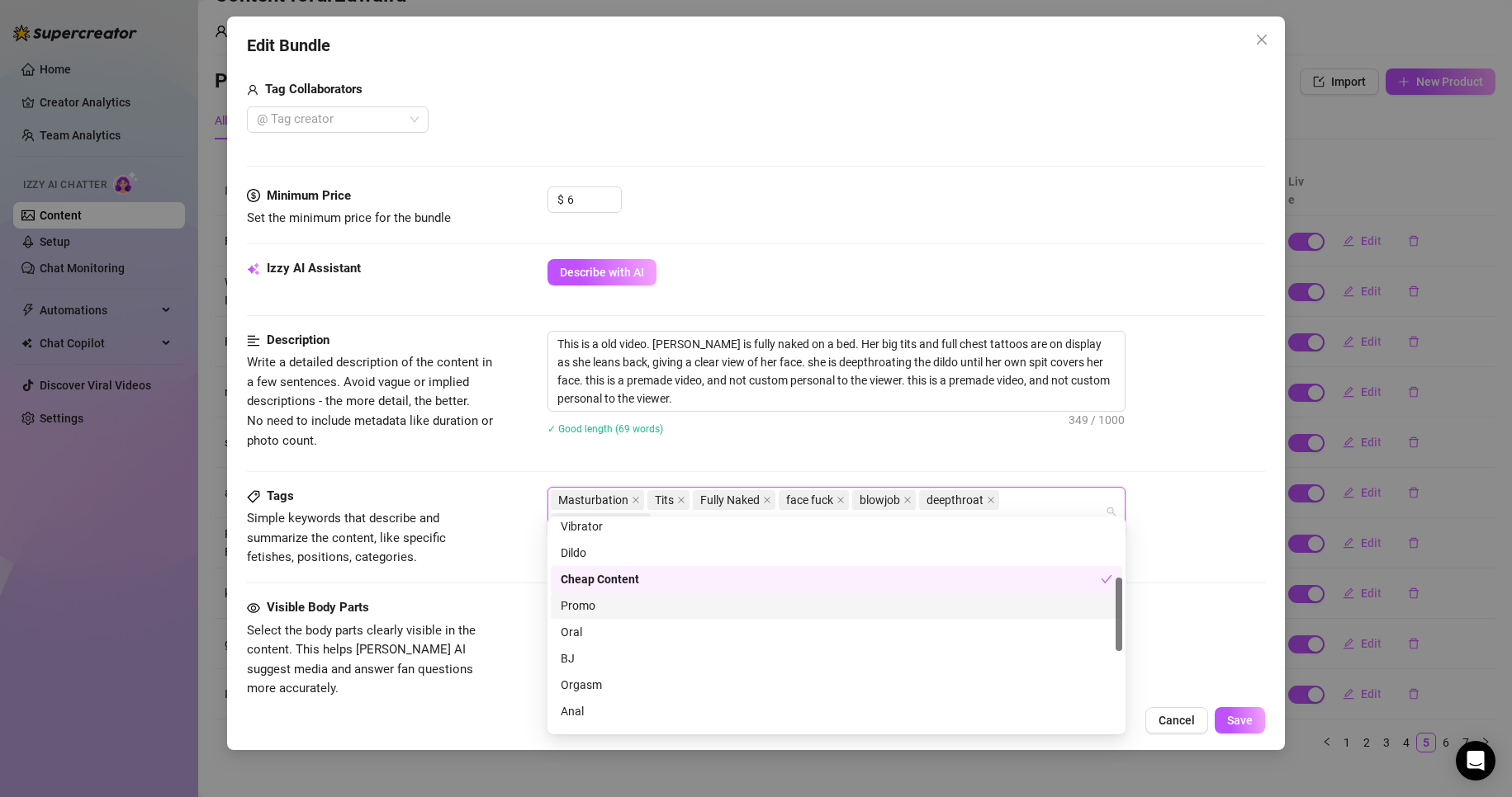
click at [736, 259] on div "Describe with AI" at bounding box center [906, 272] width 718 height 26
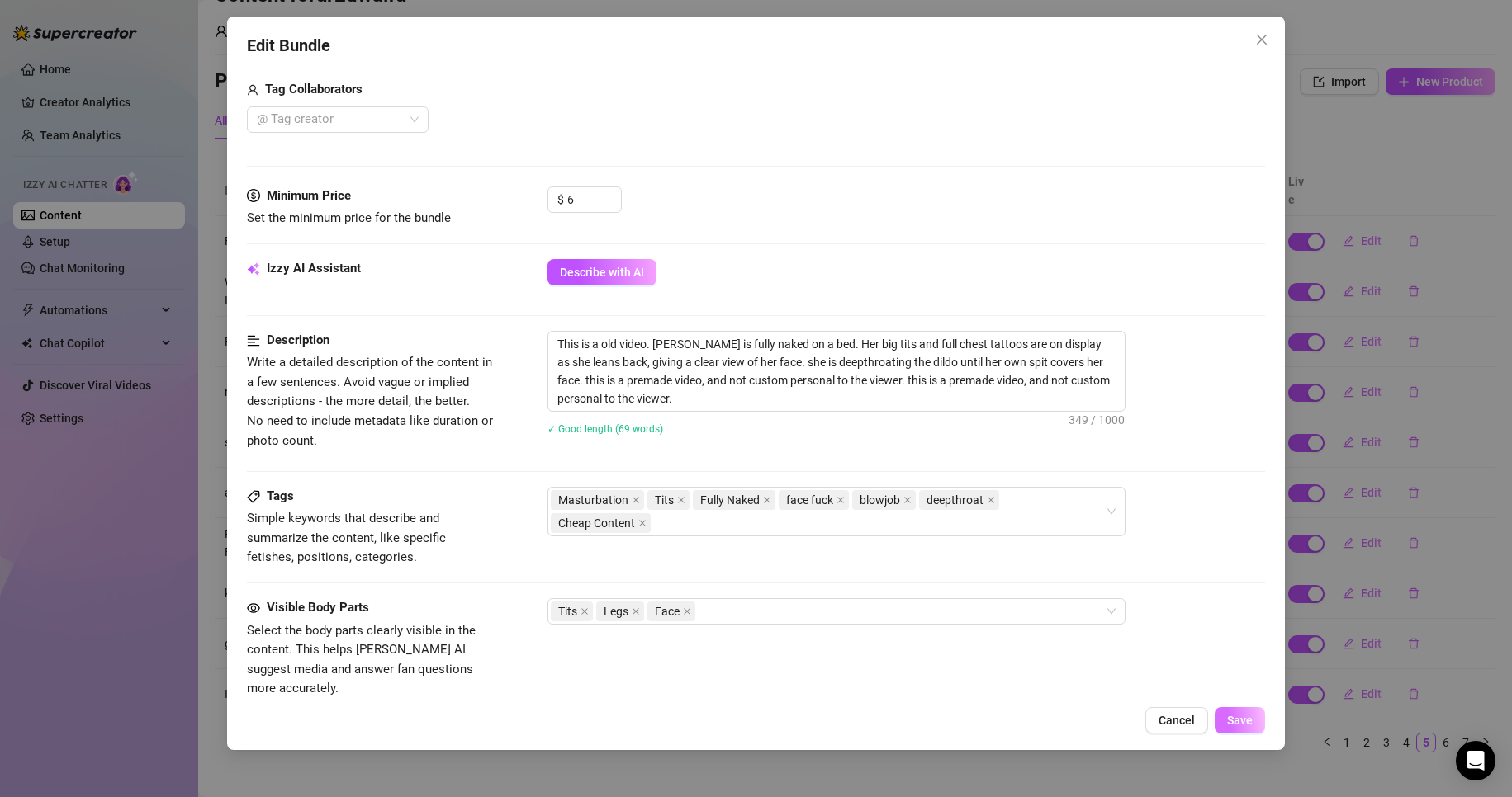
click at [1240, 712] on button "Save" at bounding box center [1240, 720] width 50 height 26
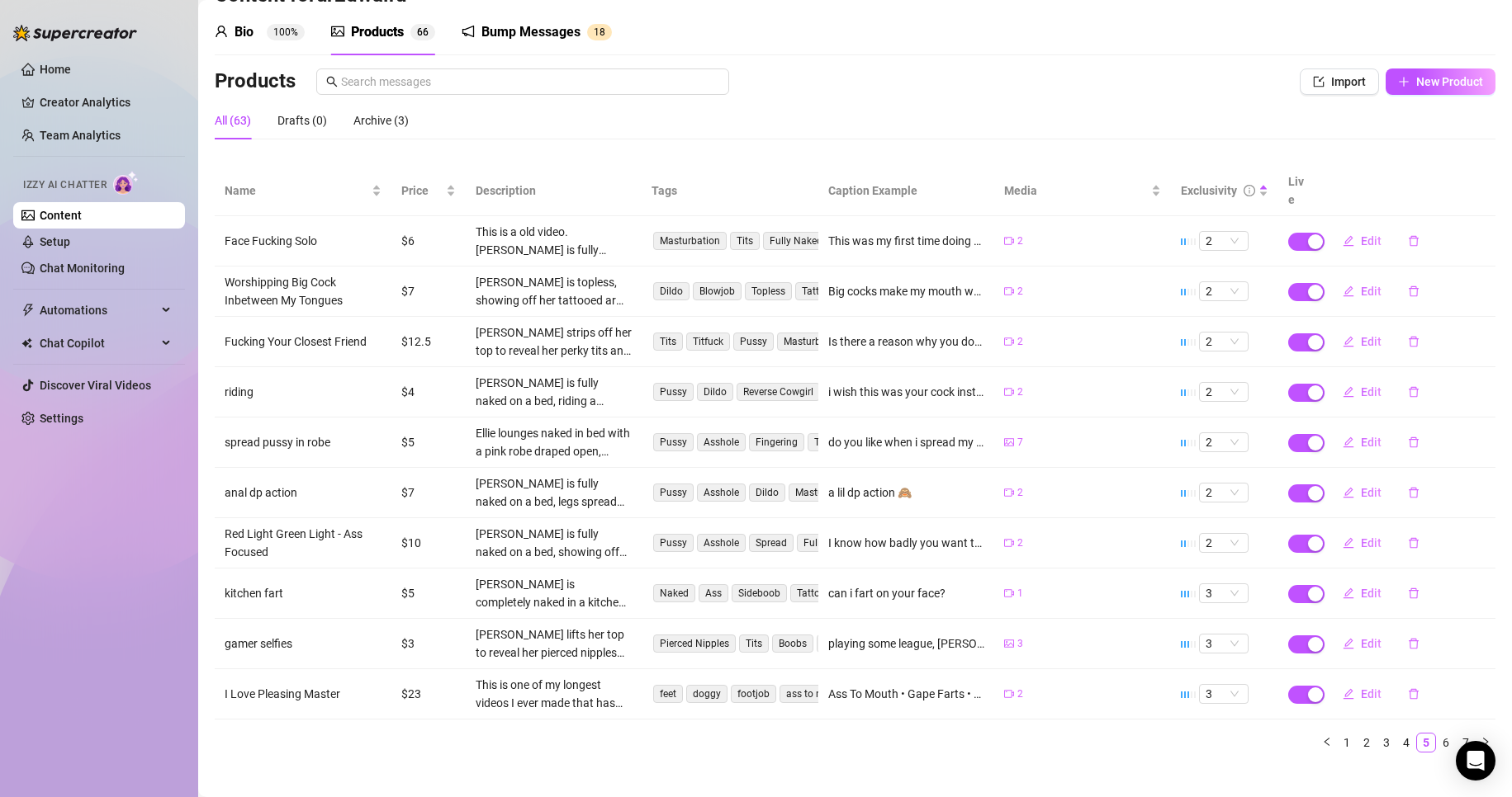
click at [1320, 275] on td "Edit" at bounding box center [1408, 291] width 177 height 50
click at [1347, 278] on button "Edit" at bounding box center [1363, 291] width 66 height 26
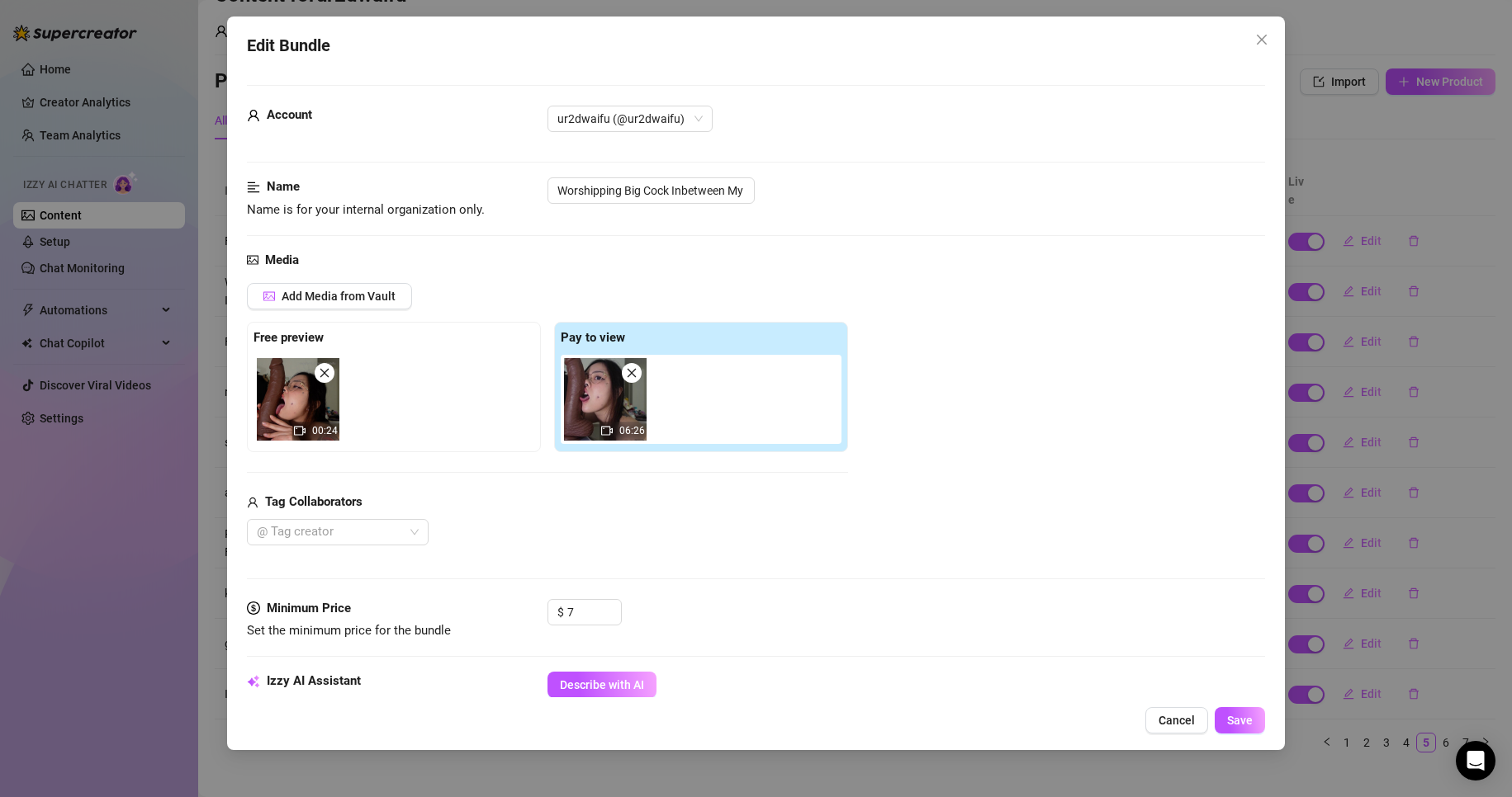
scroll to position [247, 0]
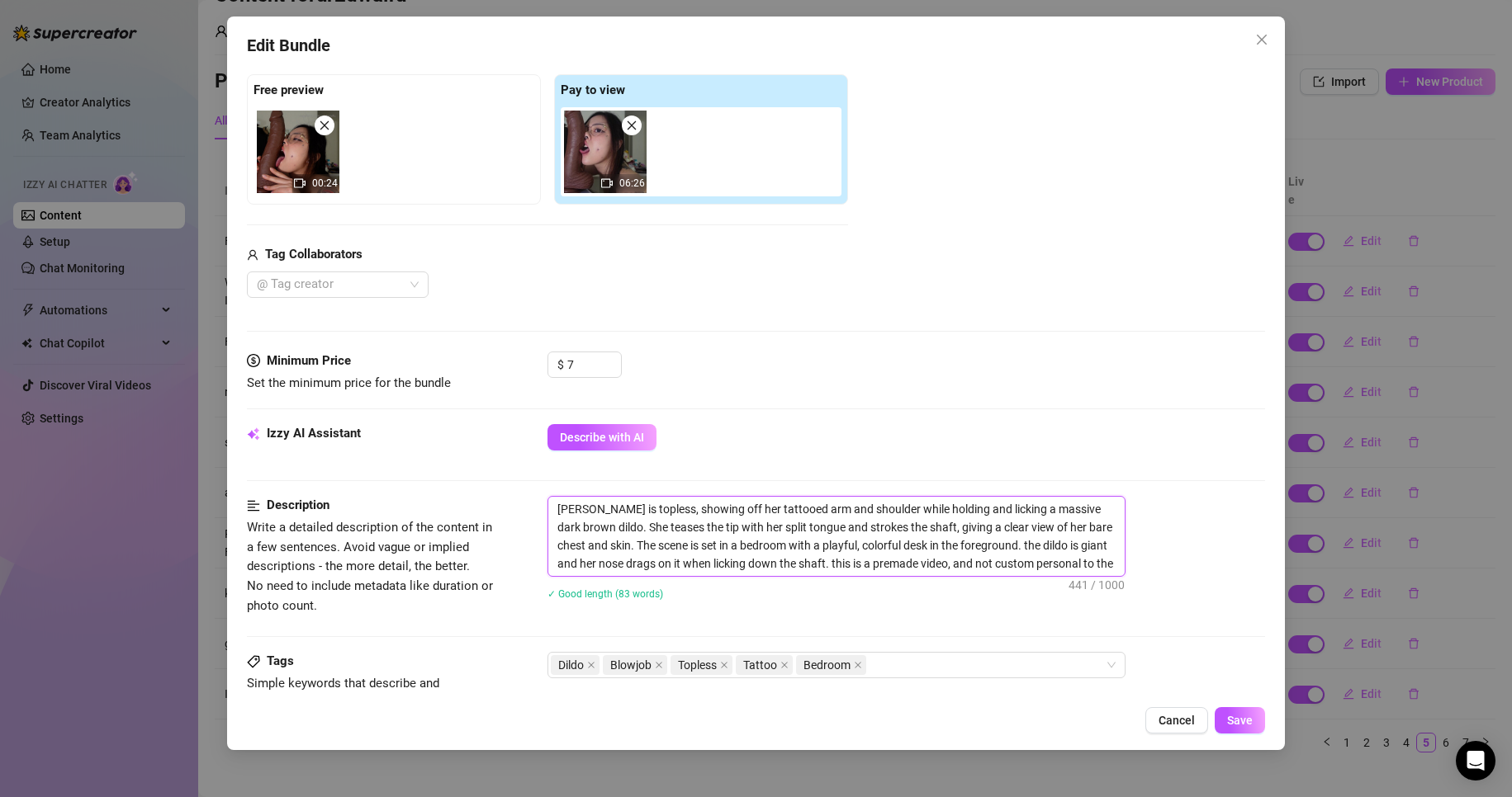
click at [556, 504] on textarea "[PERSON_NAME] is topless, showing off her tattooed arm and shoulder while holdi…" at bounding box center [836, 536] width 576 height 79
paste textarea "This is a old video."
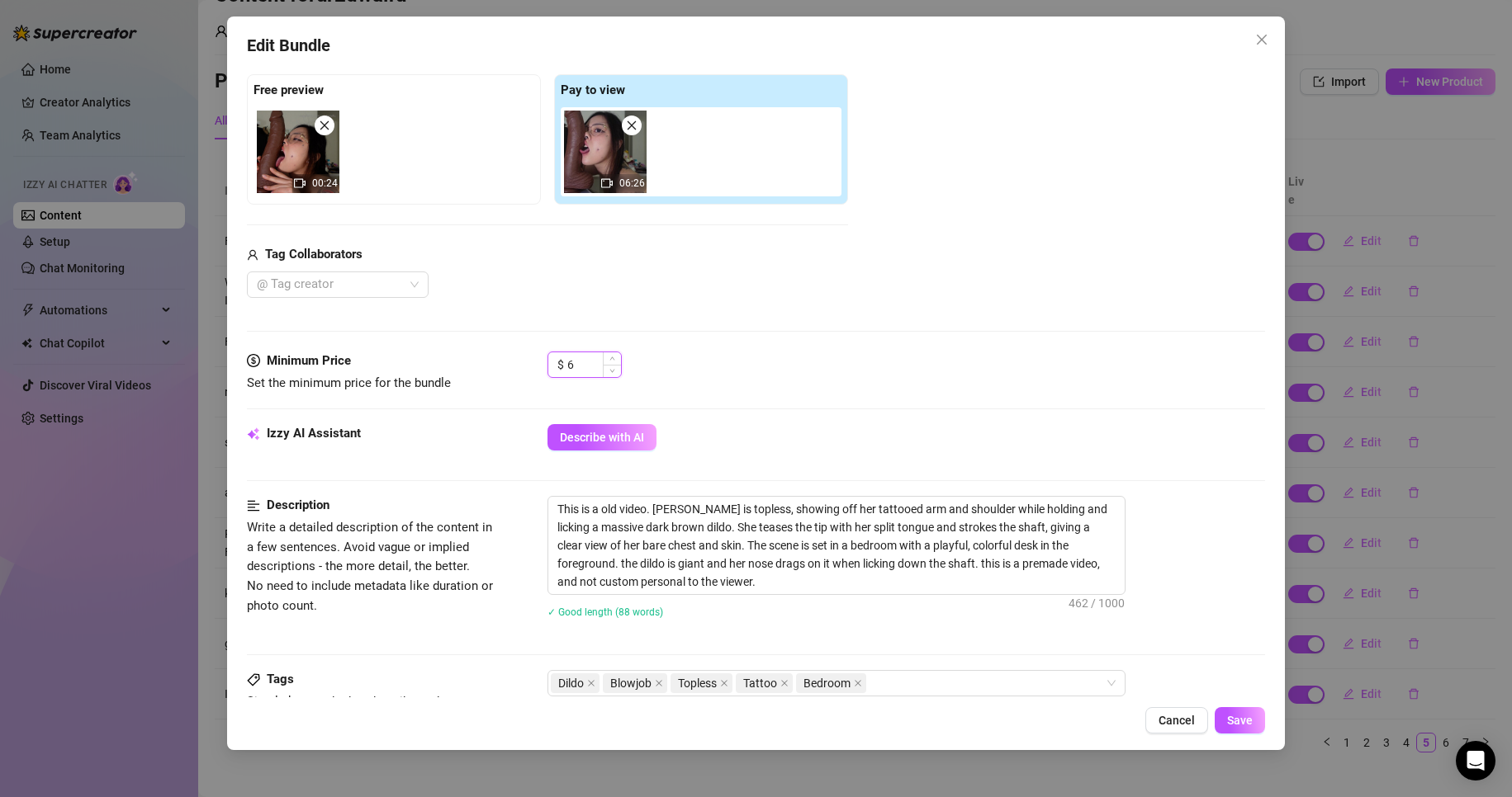
click at [607, 369] on span "Decrease Value" at bounding box center [612, 371] width 18 height 13
click at [803, 397] on div "Minimum Price Set the minimum price for the bundle $ 6" at bounding box center [756, 388] width 1020 height 73
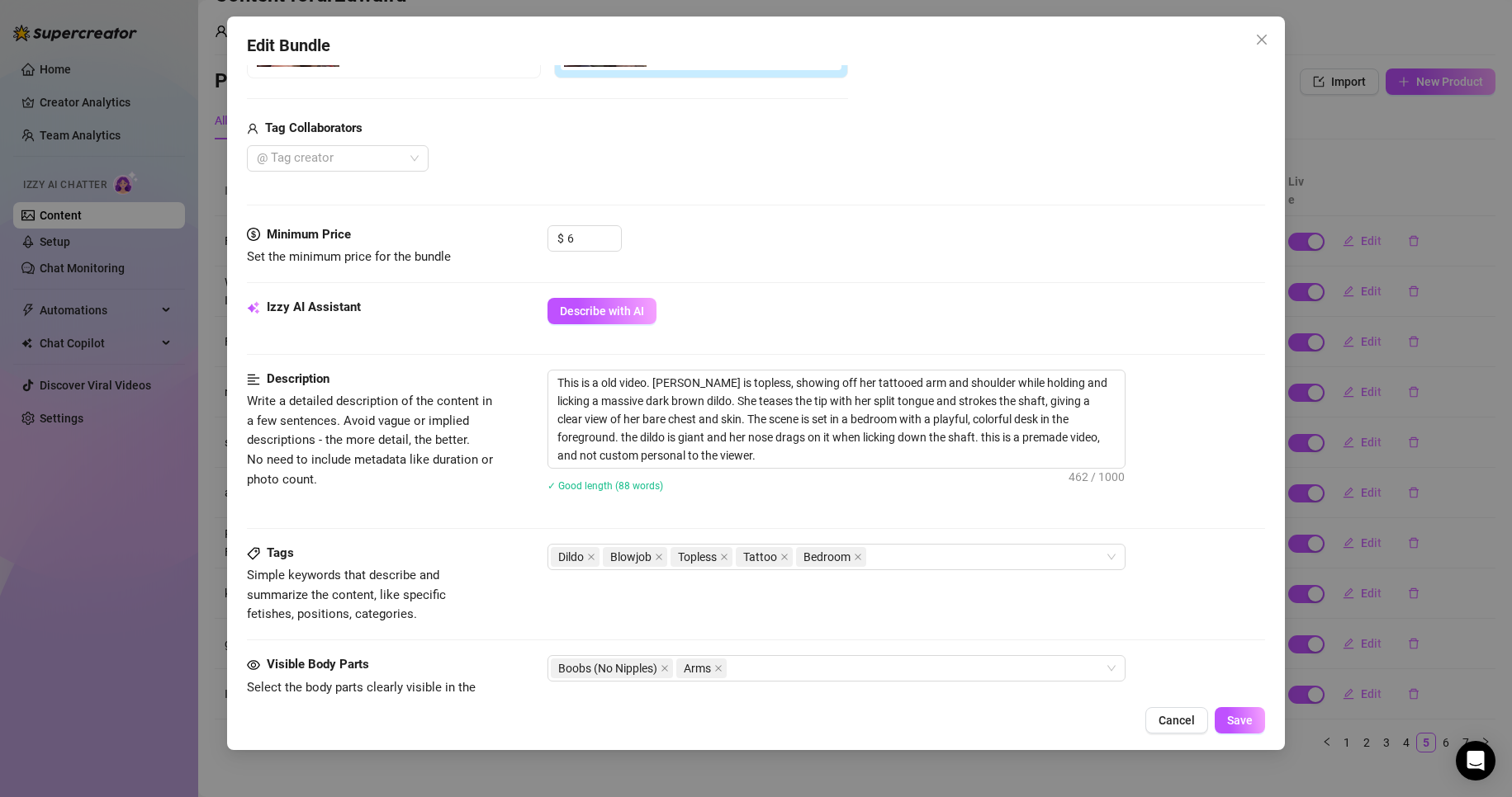
scroll to position [495, 0]
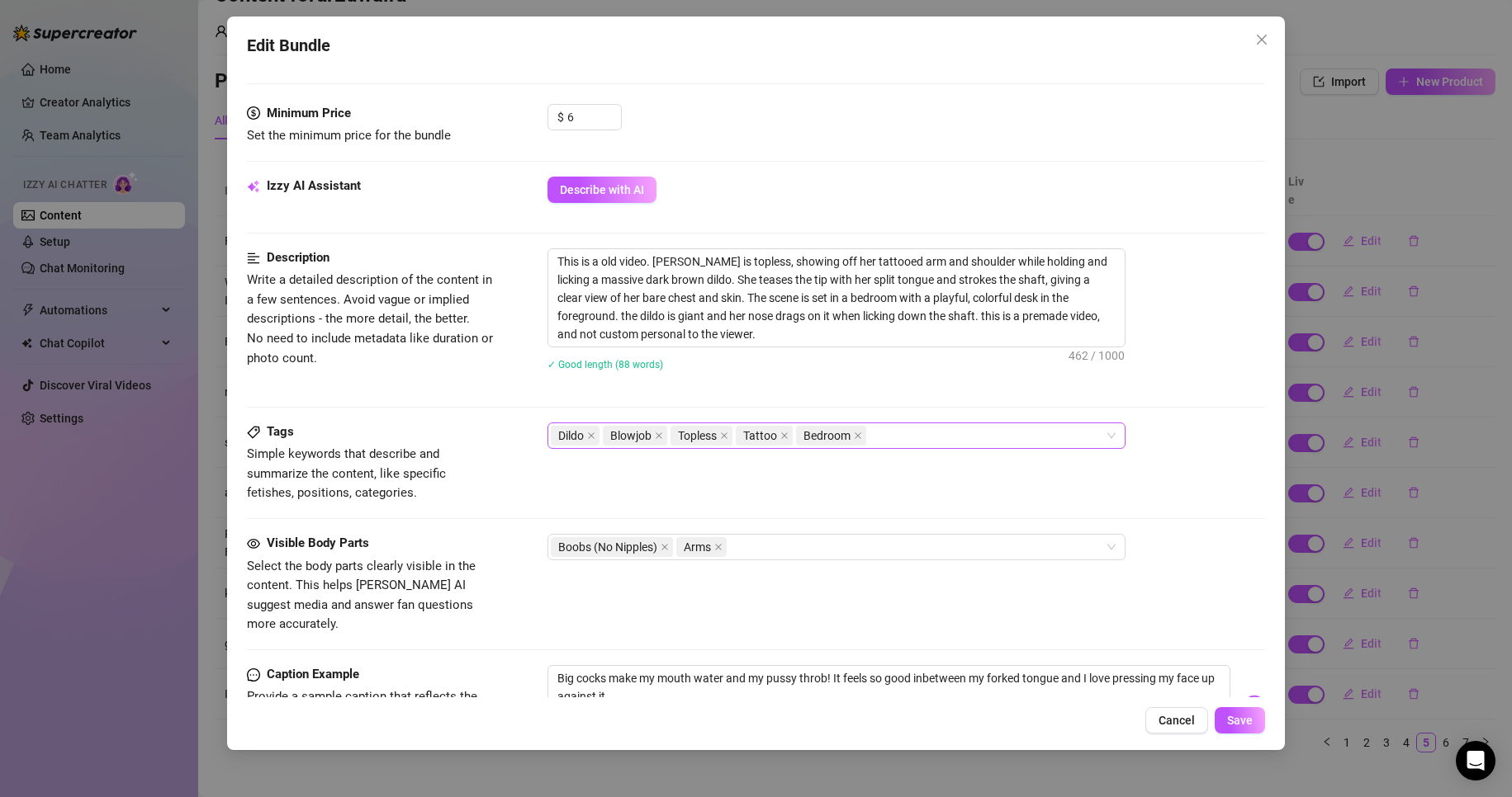
click at [917, 440] on div "Dildo Blowjob Topless Tattoo Bedroom" at bounding box center [827, 435] width 554 height 23
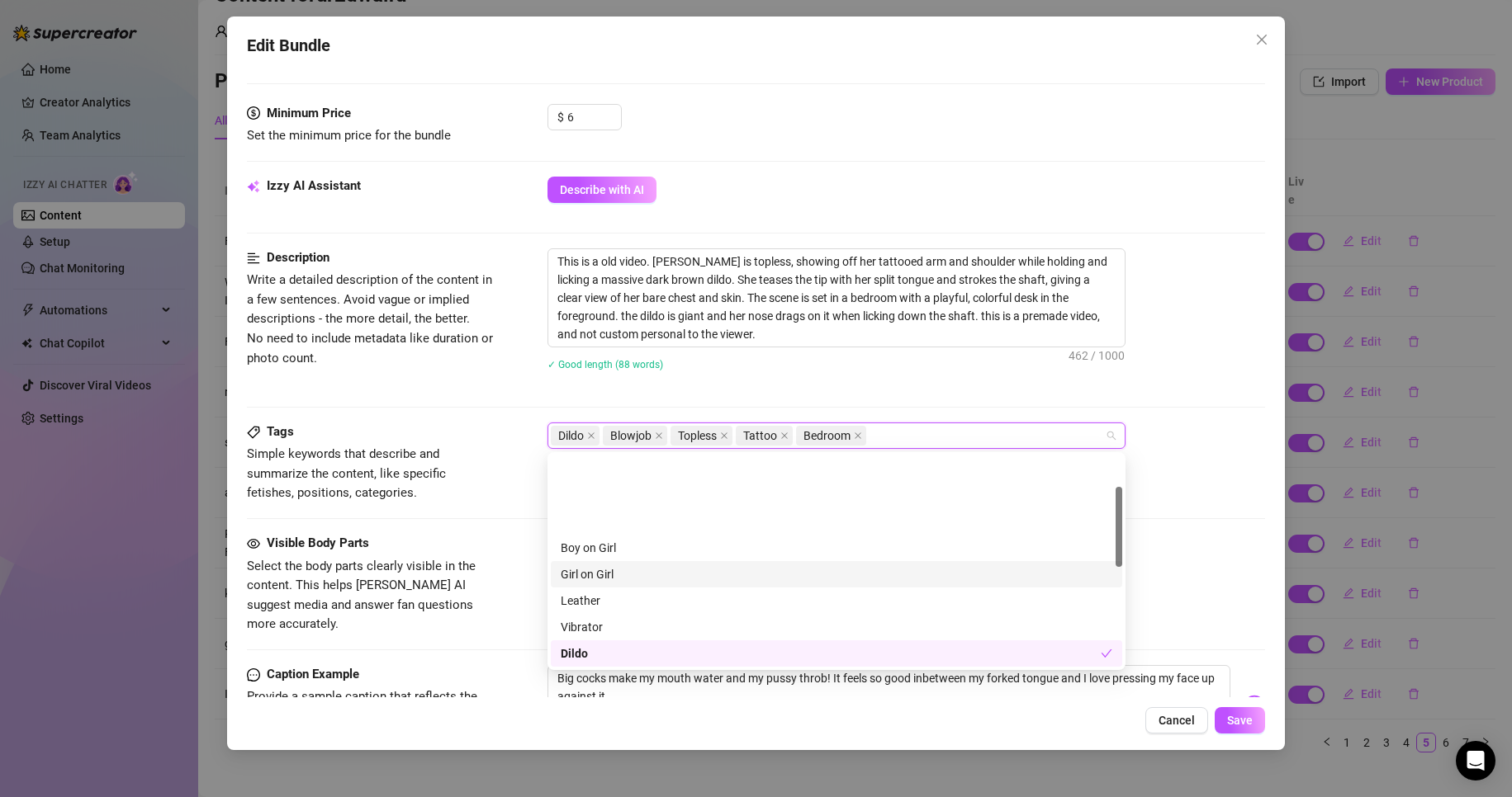
scroll to position [83, 0]
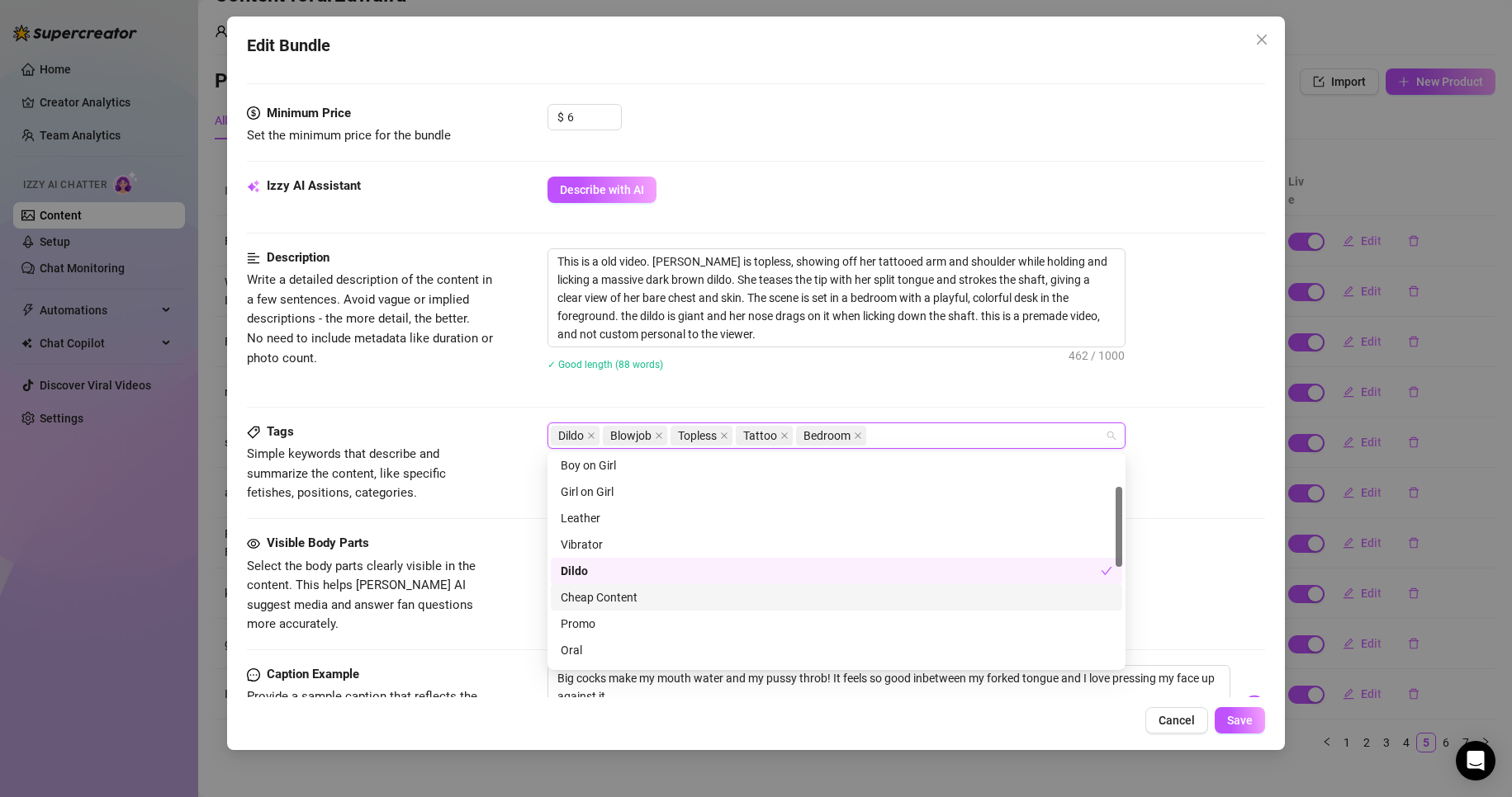
click at [666, 590] on div "Cheap Content" at bounding box center [837, 598] width 552 height 18
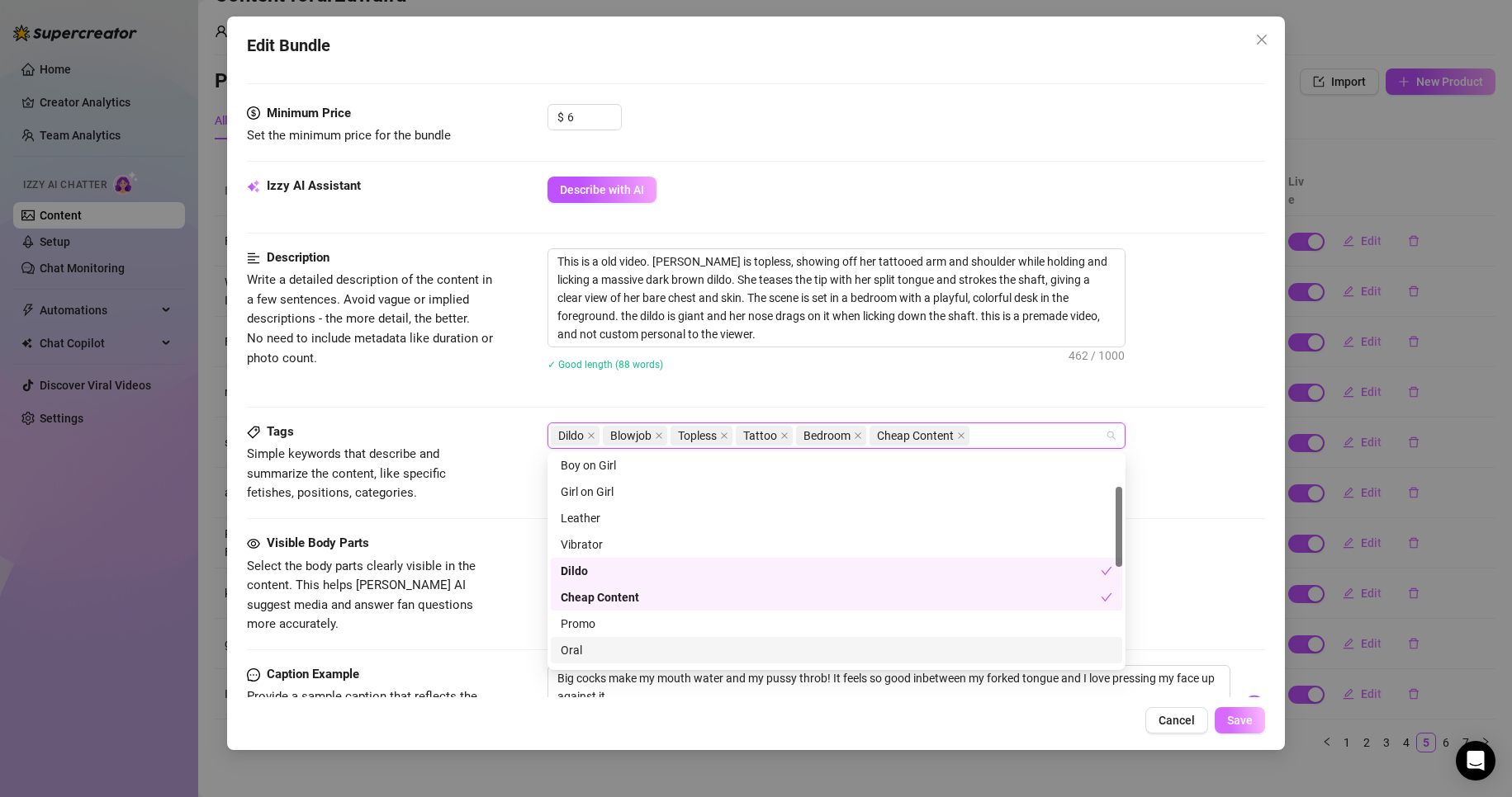
click at [1253, 729] on button "Save" at bounding box center [1240, 720] width 50 height 26
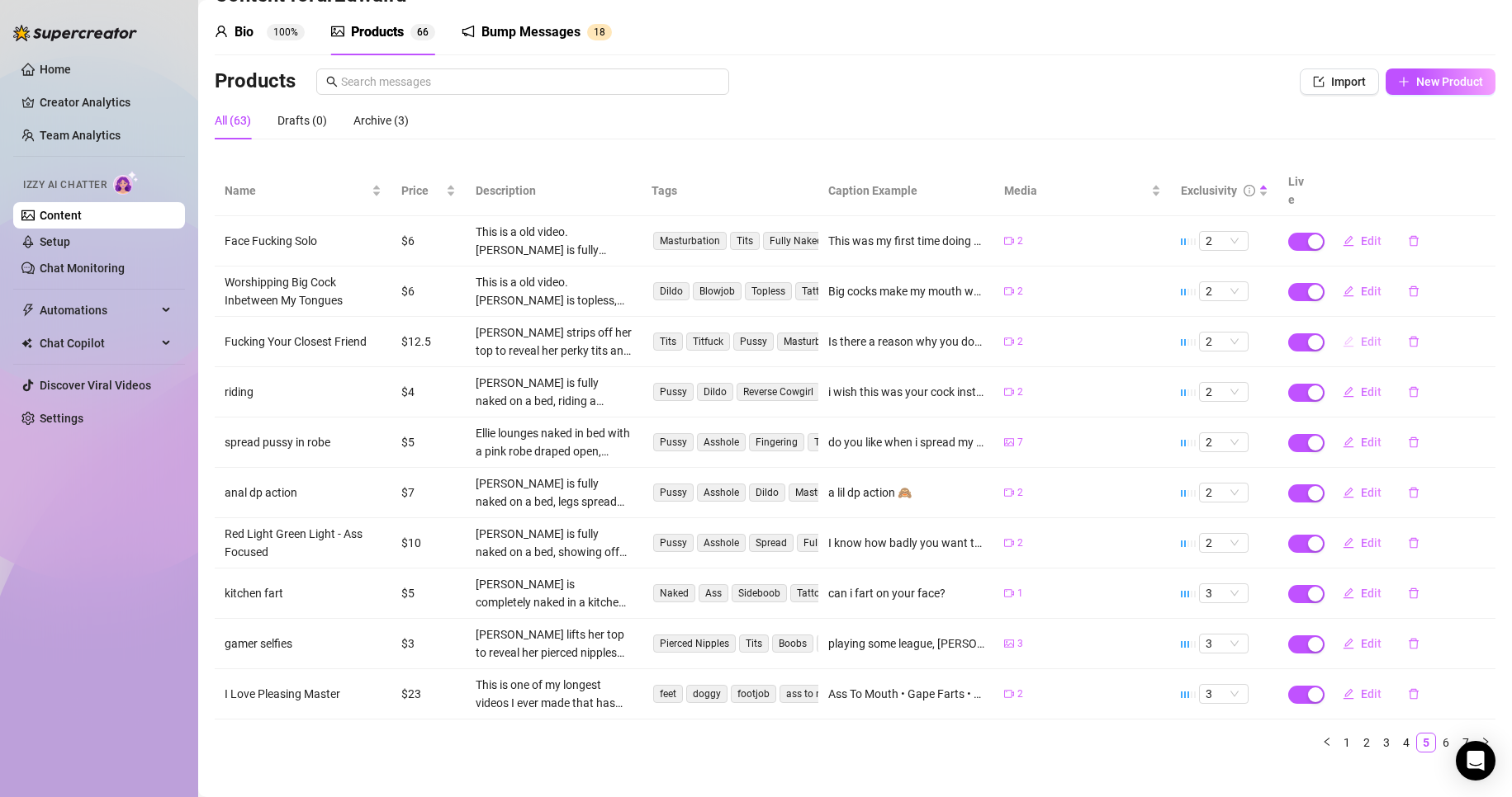
click at [1361, 335] on span "Edit" at bounding box center [1371, 341] width 21 height 14
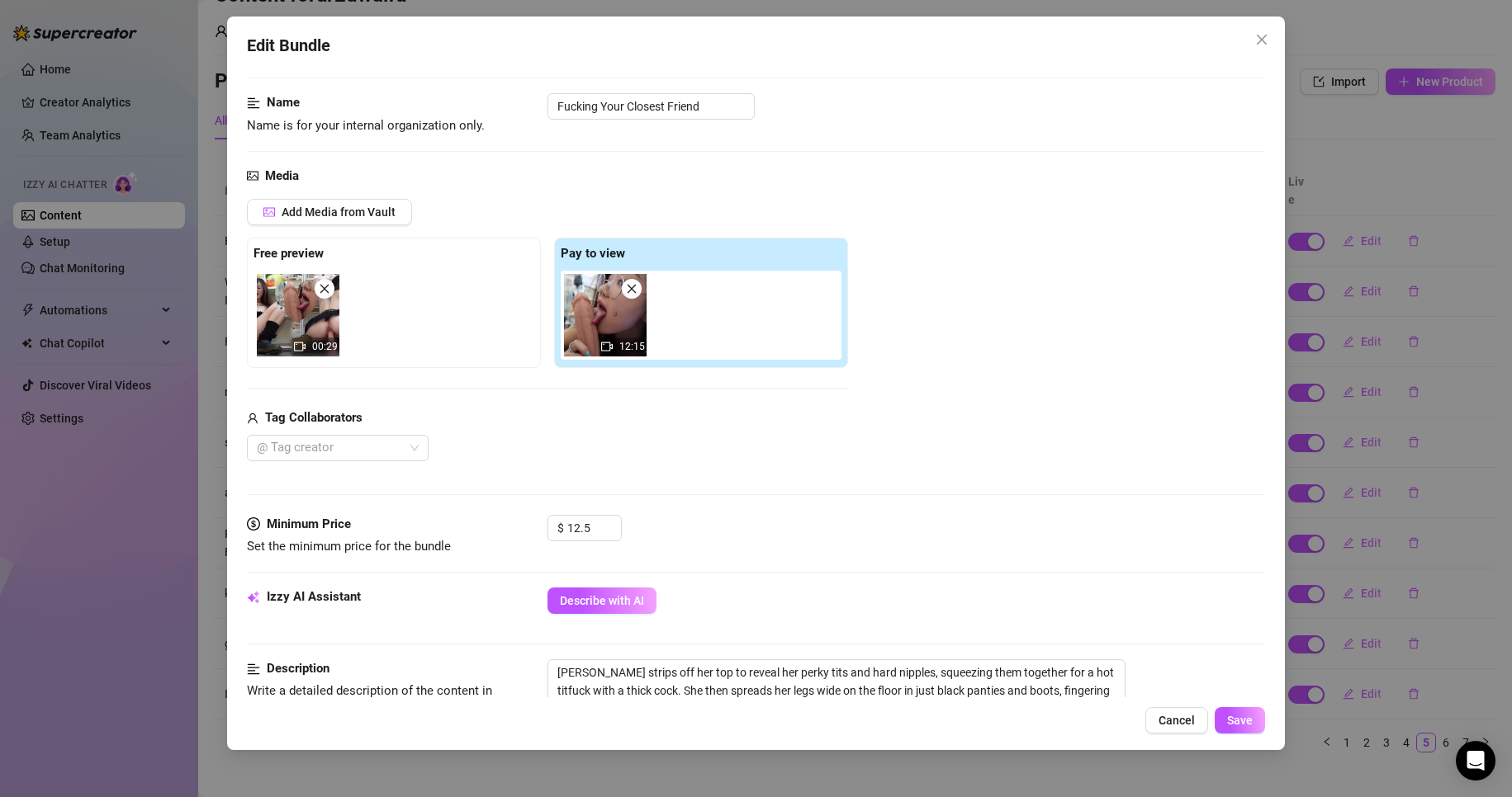
scroll to position [165, 0]
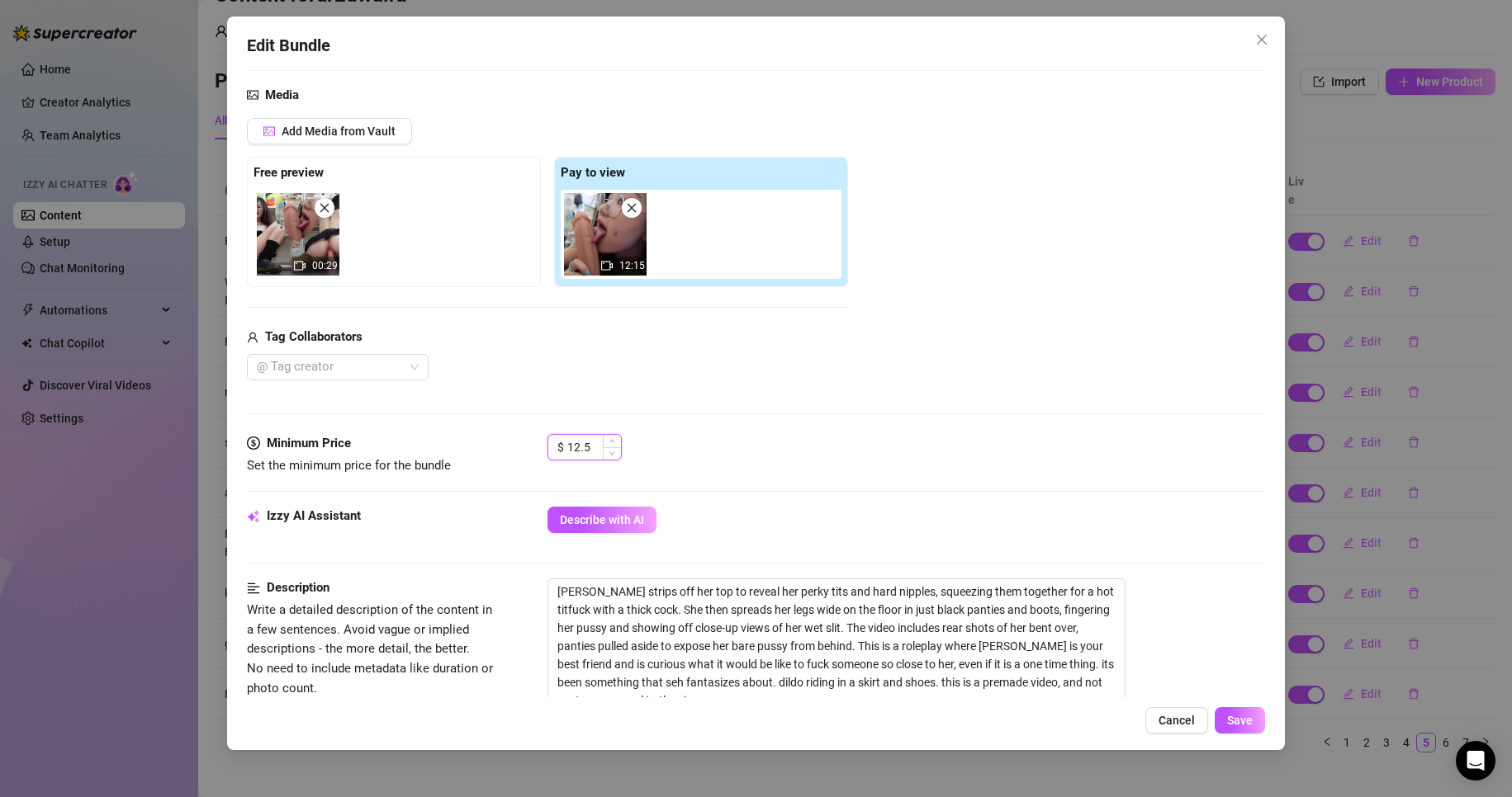
click at [591, 451] on input "12.5" at bounding box center [594, 447] width 54 height 25
click at [604, 449] on span "Decrease Value" at bounding box center [612, 452] width 18 height 15
click at [604, 448] on span "Decrease Value" at bounding box center [612, 452] width 18 height 15
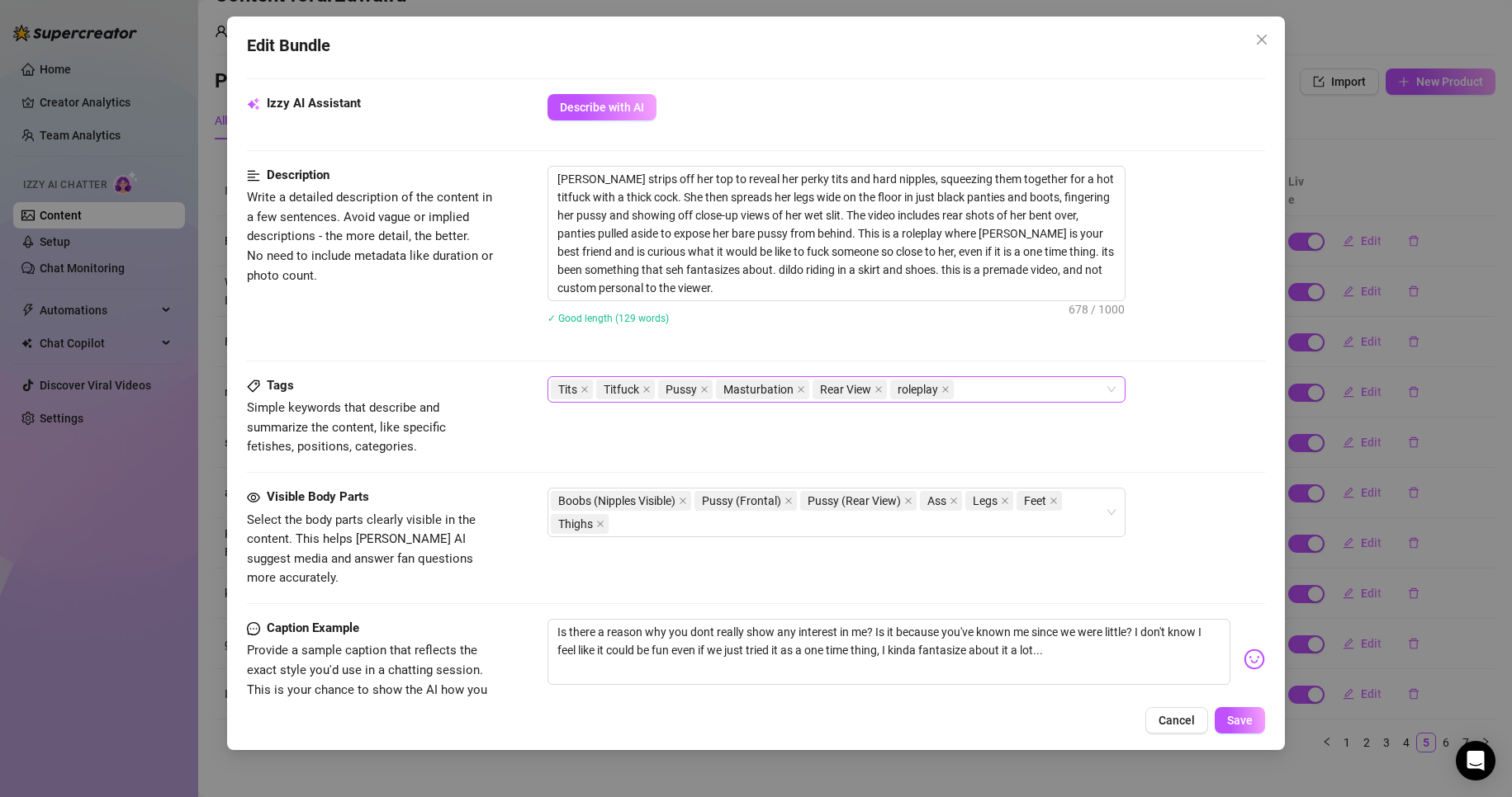
click at [1072, 393] on div "Tits Titfuck Pussy Masturbation Rear View roleplay" at bounding box center [827, 389] width 554 height 23
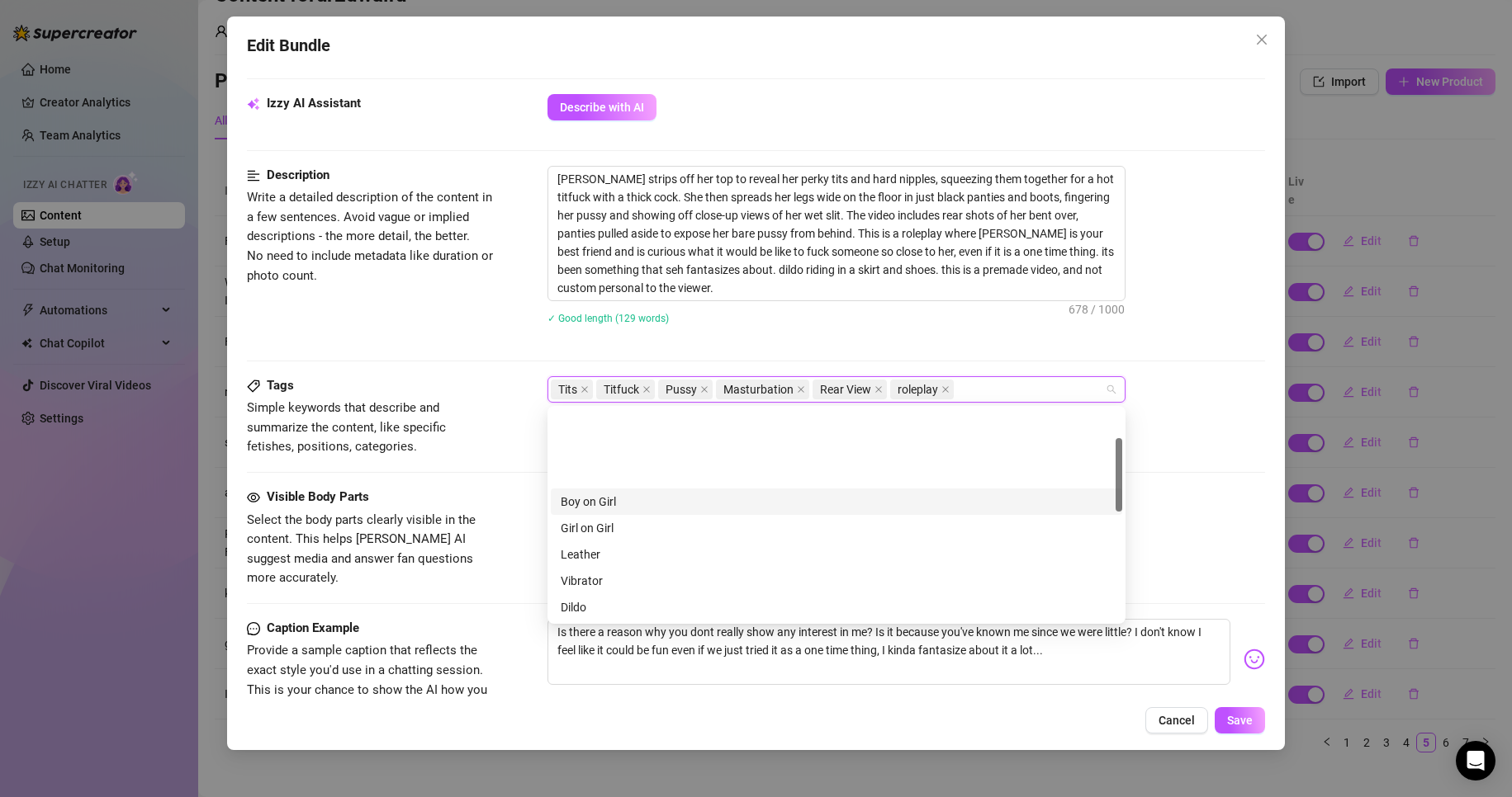
scroll to position [83, 0]
click at [621, 549] on div "Cheap Content" at bounding box center [837, 551] width 552 height 18
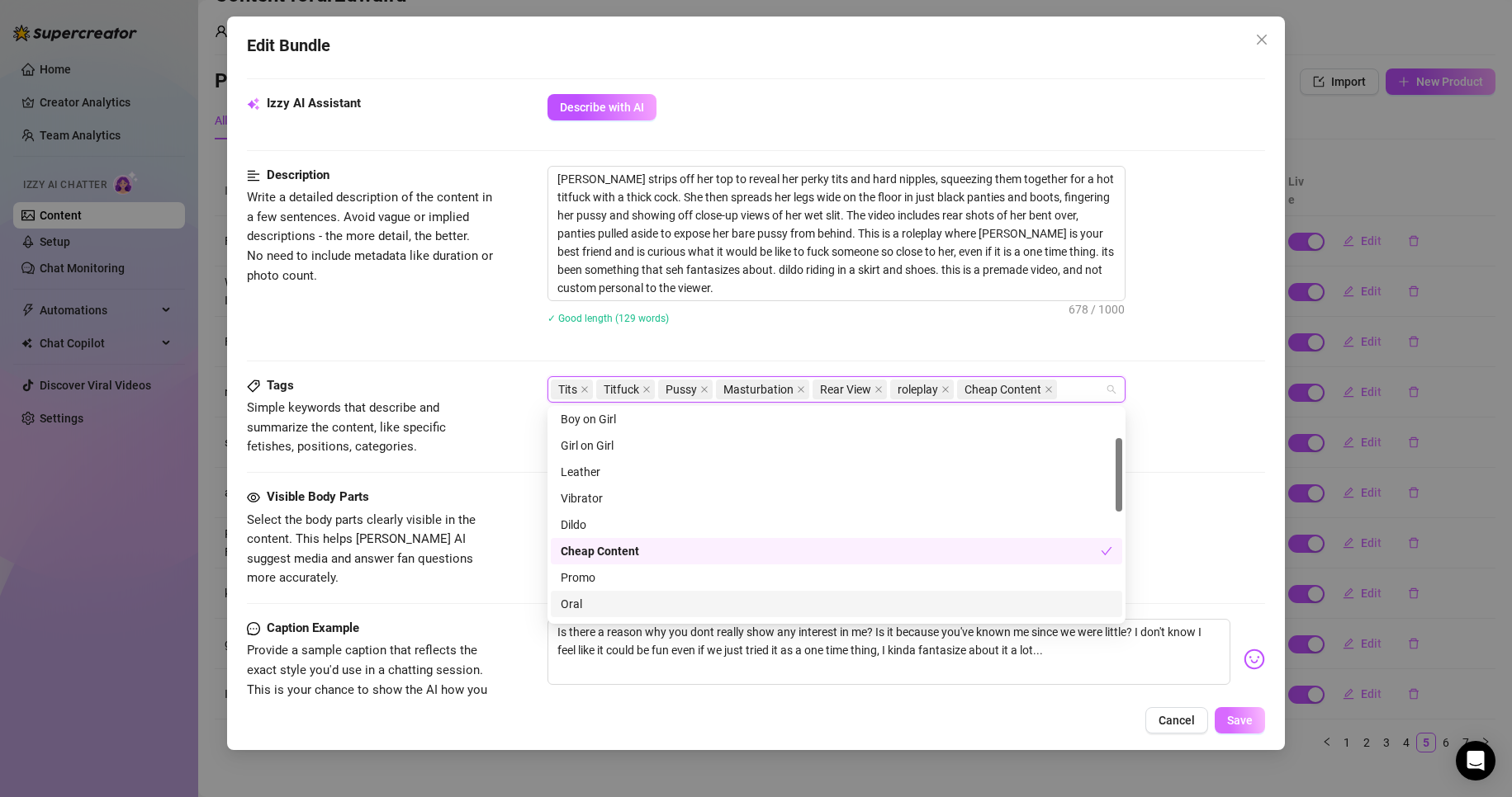
click at [1247, 719] on span "Save" at bounding box center [1240, 721] width 25 height 14
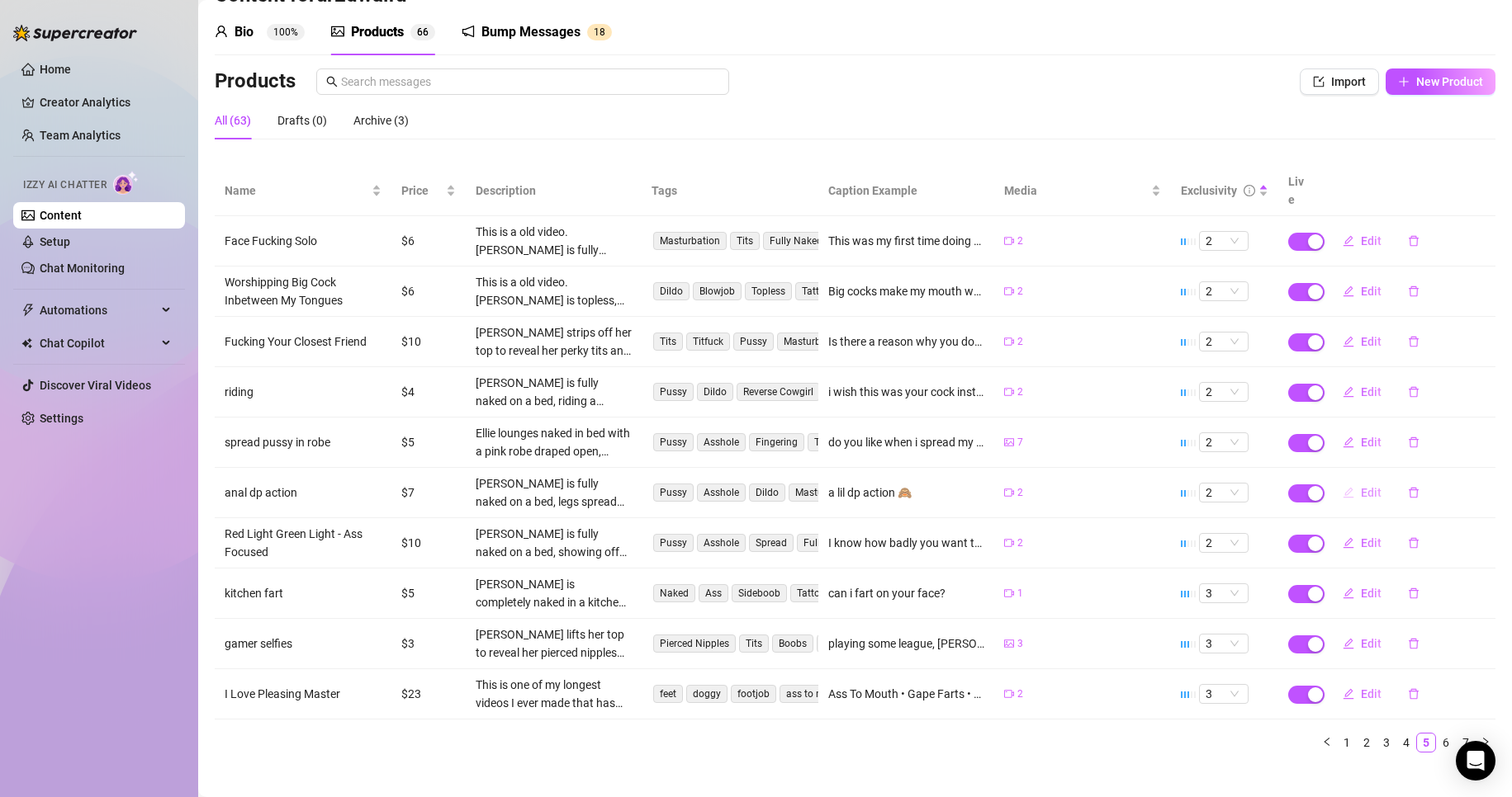
click at [1361, 486] on span "Edit" at bounding box center [1371, 492] width 21 height 14
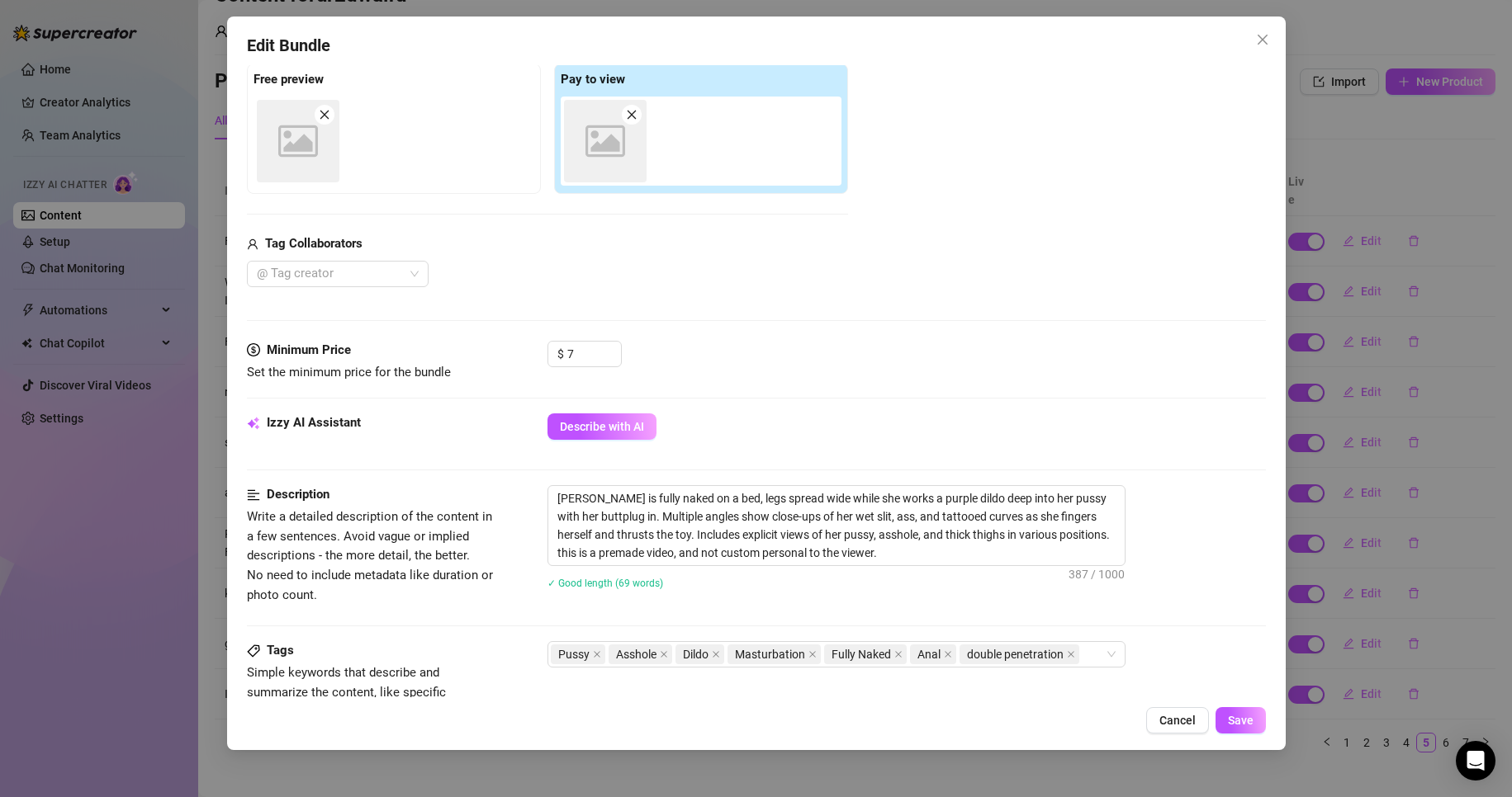
scroll to position [413, 0]
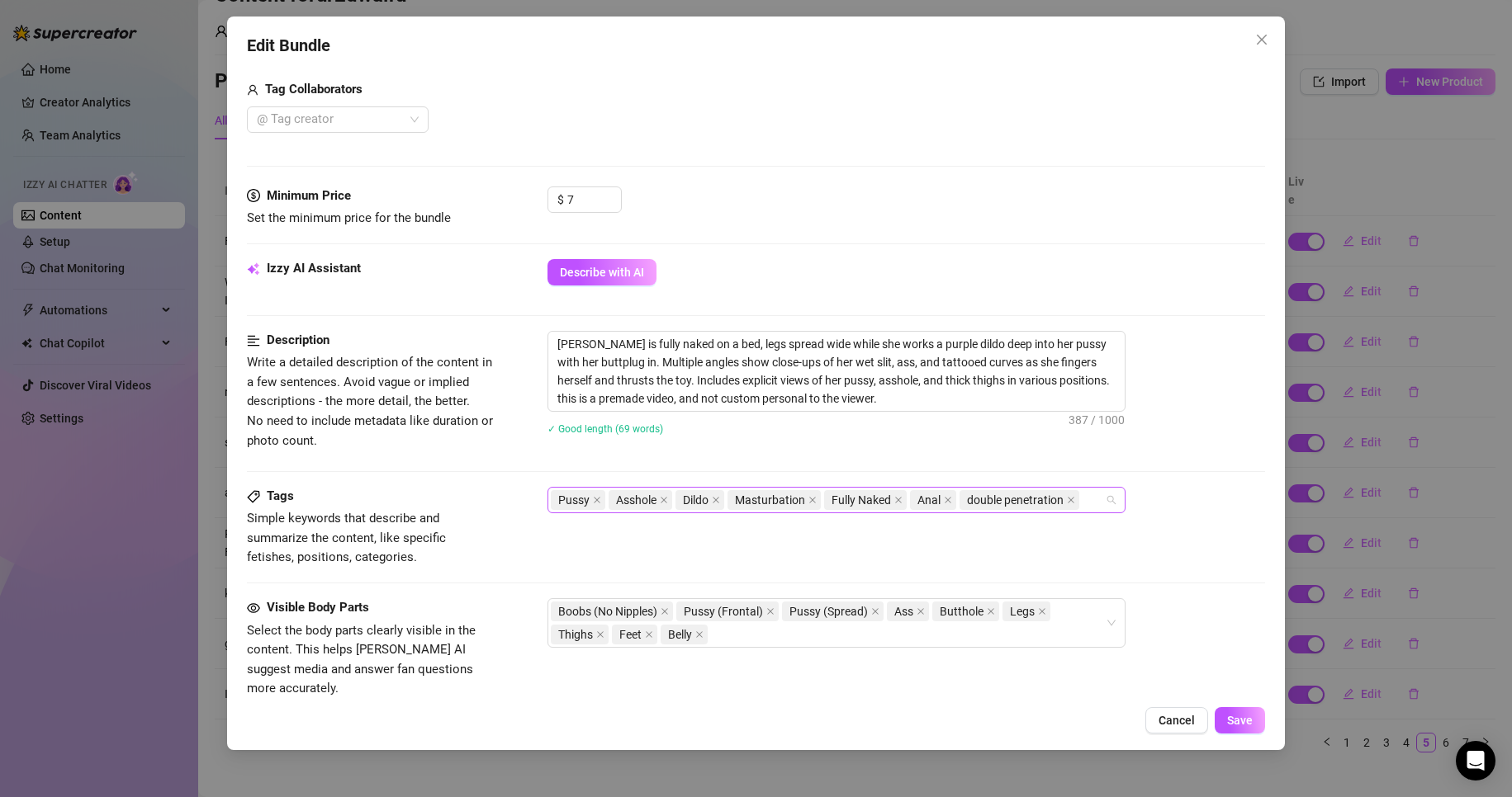
click at [1085, 510] on div "Pussy Asshole Dildo Masturbation Fully Naked Anal double penetration" at bounding box center [827, 499] width 554 height 23
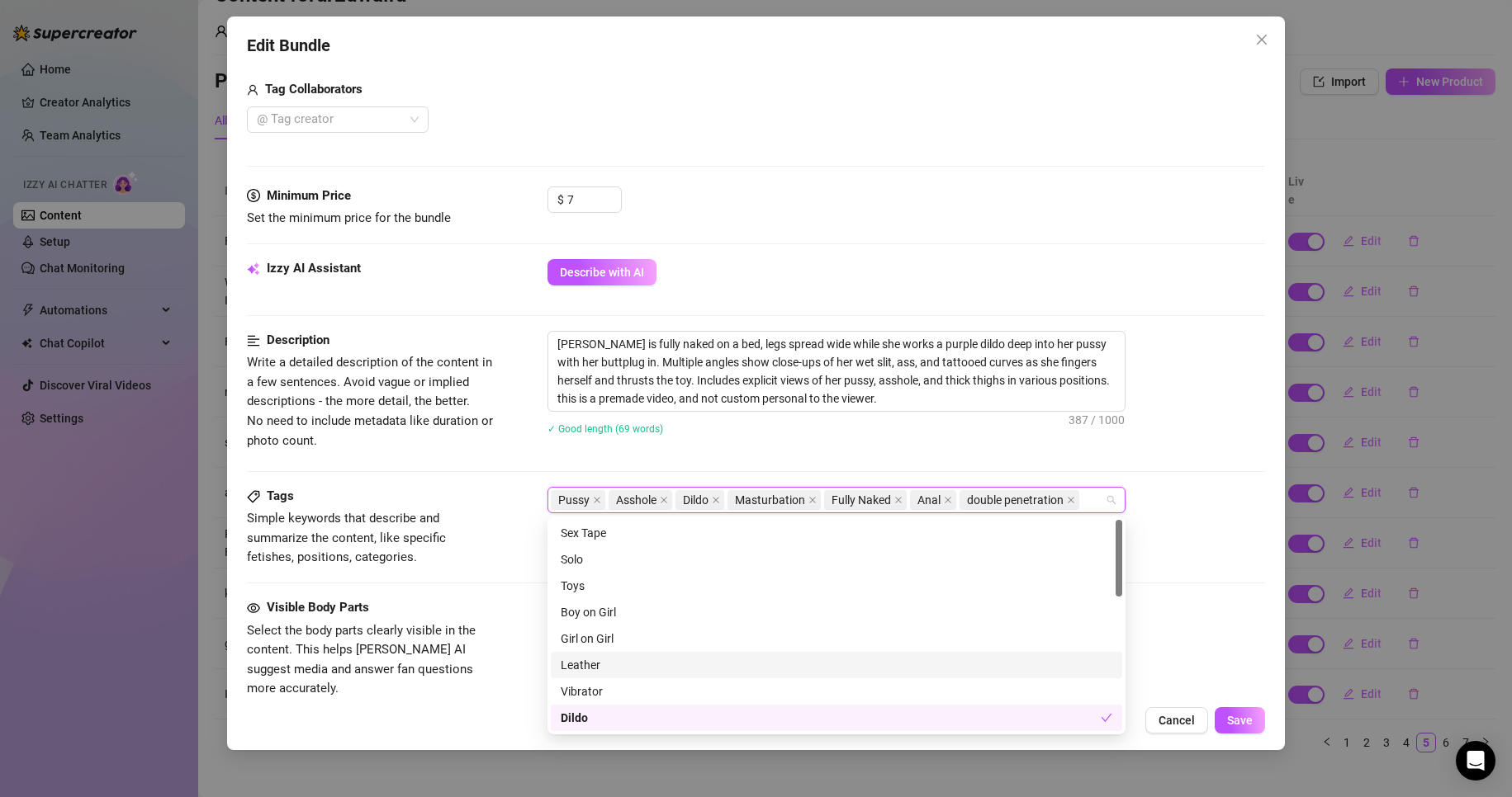
scroll to position [165, 0]
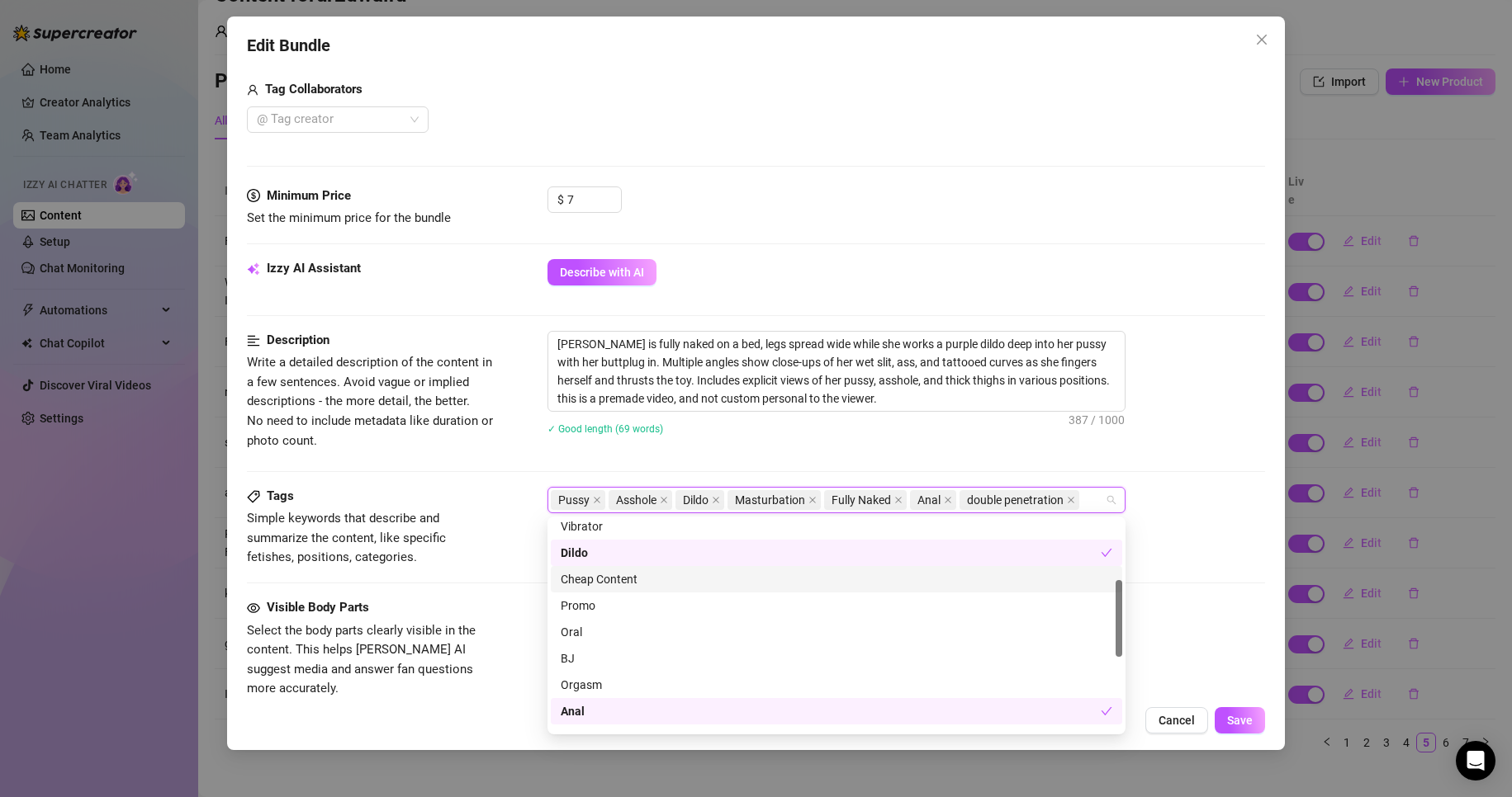
click at [630, 588] on div "Cheap Content" at bounding box center [837, 580] width 552 height 18
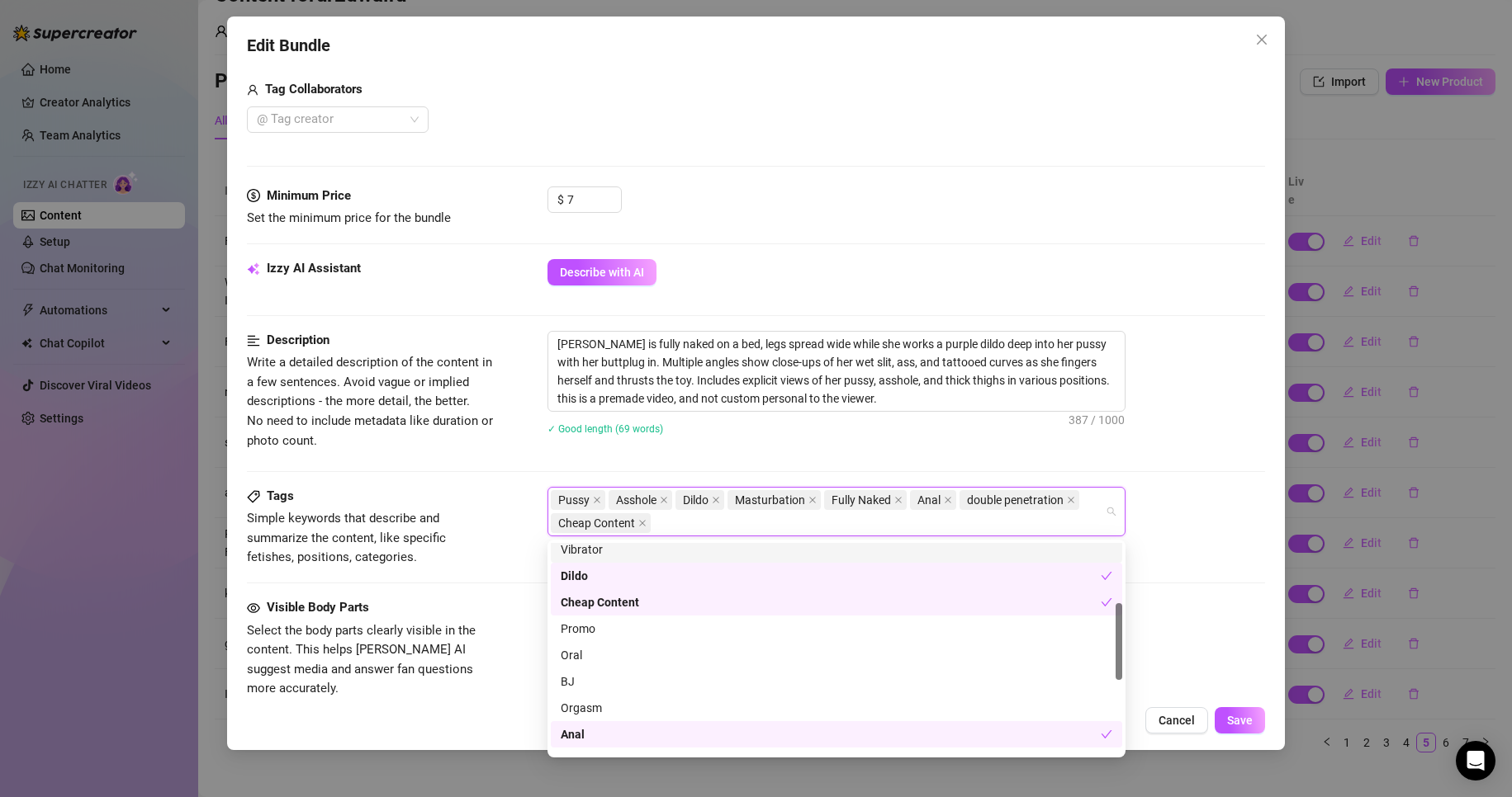
click at [701, 421] on div "✓ Good length (69 words)" at bounding box center [906, 429] width 718 height 18
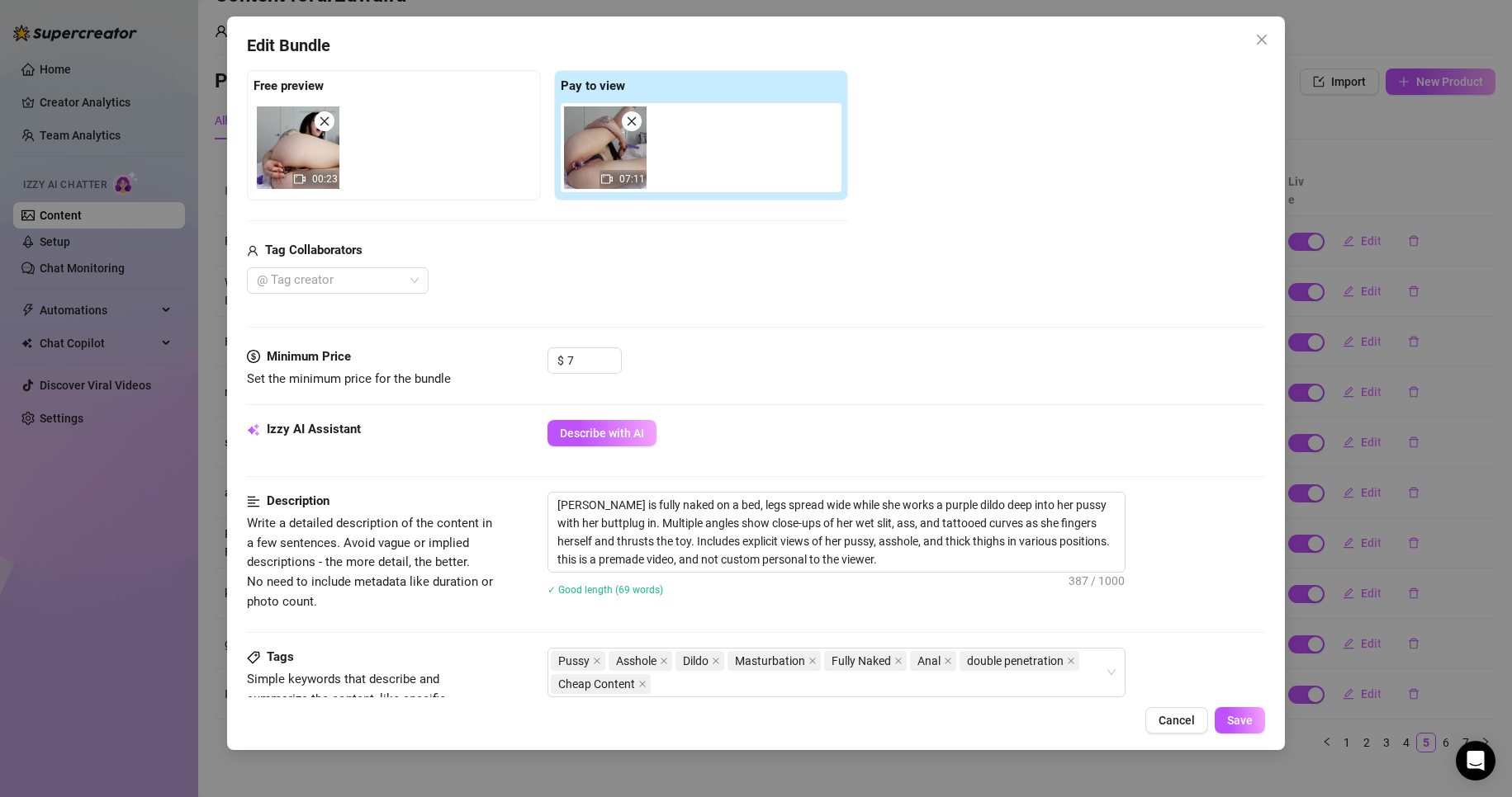
scroll to position [247, 0]
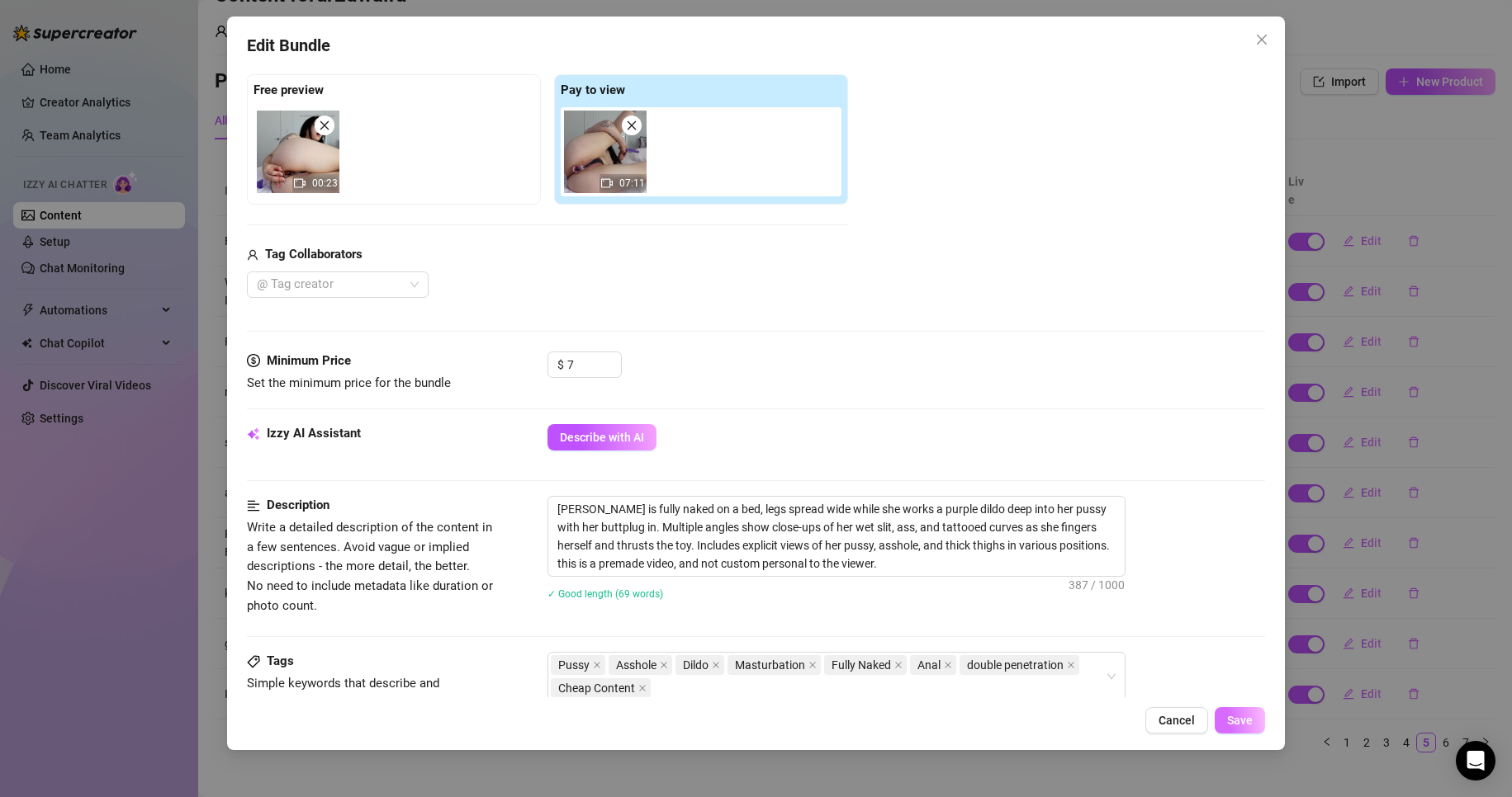
click at [1224, 718] on button "Save" at bounding box center [1240, 720] width 50 height 26
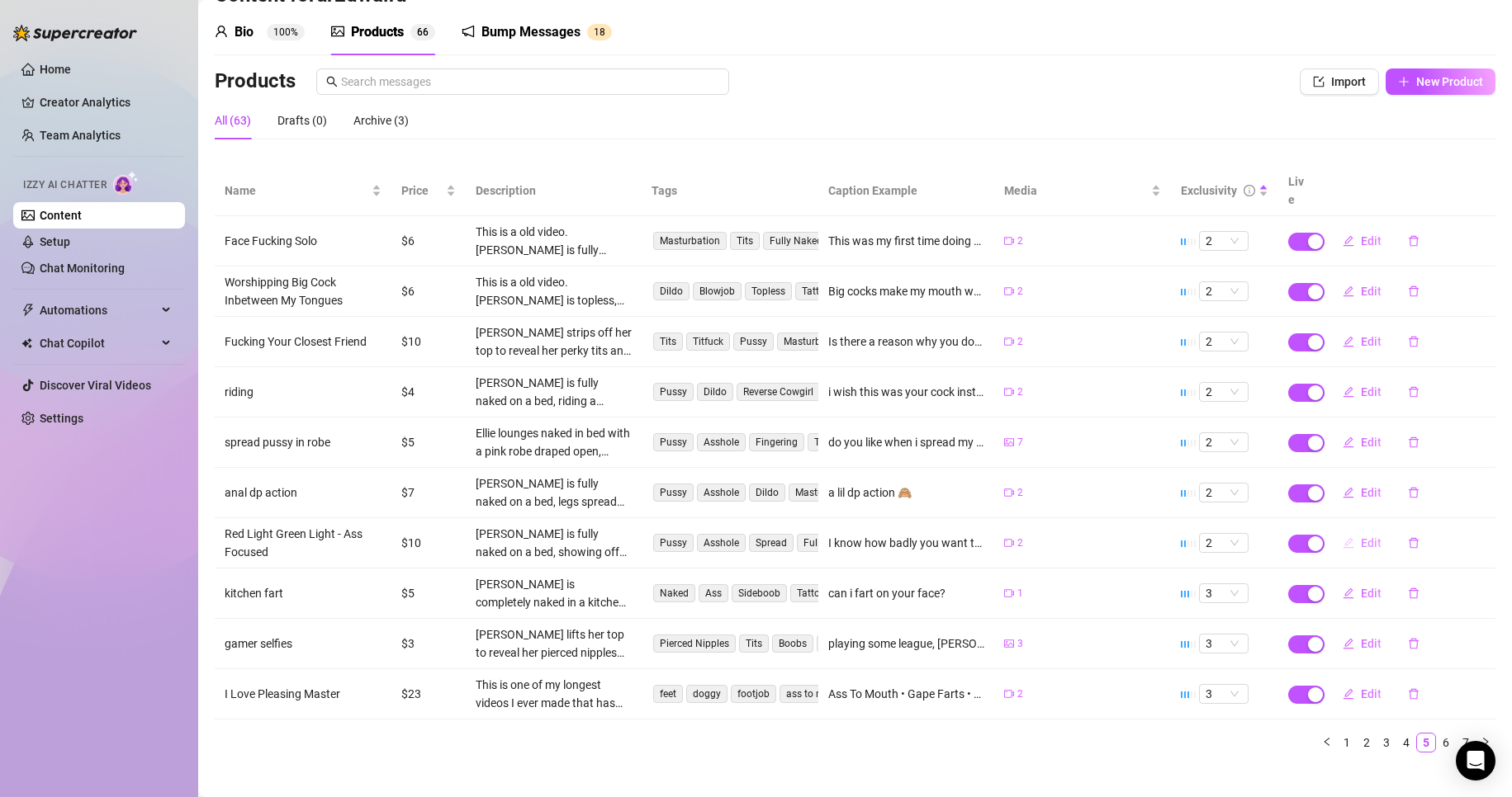
click at [1361, 537] on span "Edit" at bounding box center [1371, 543] width 21 height 14
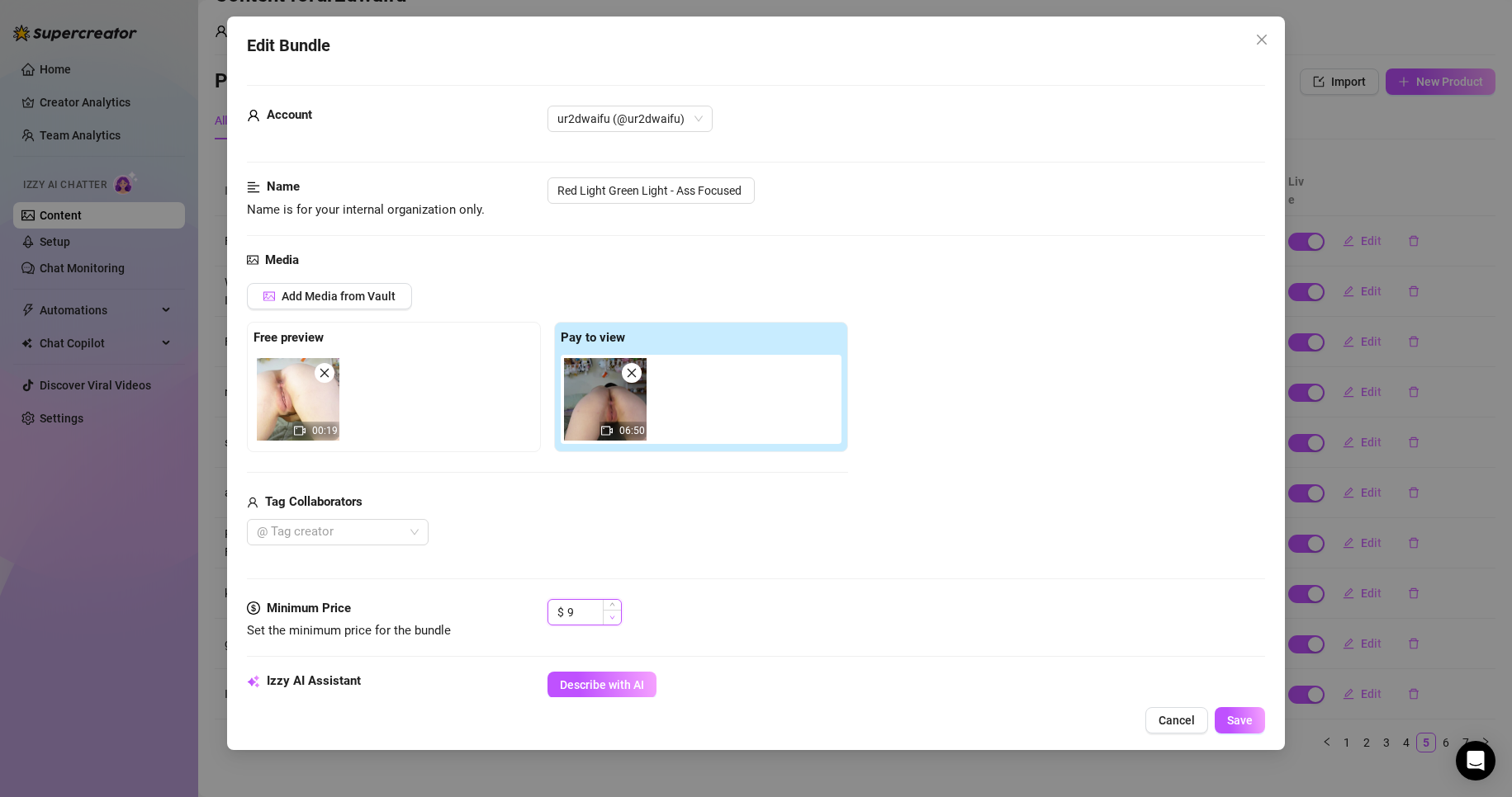
click at [614, 620] on icon "down" at bounding box center [613, 618] width 5 height 5
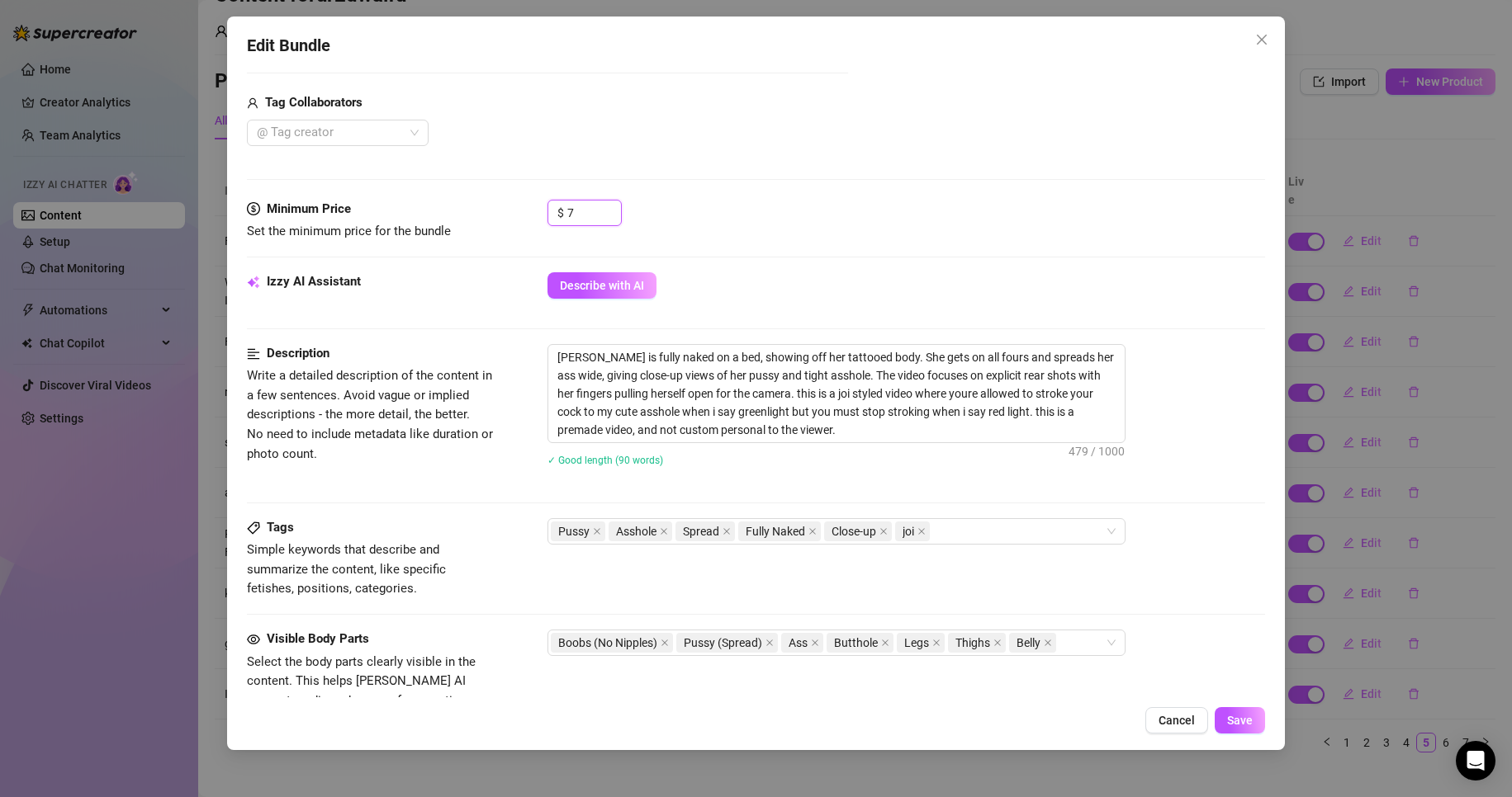
scroll to position [495, 0]
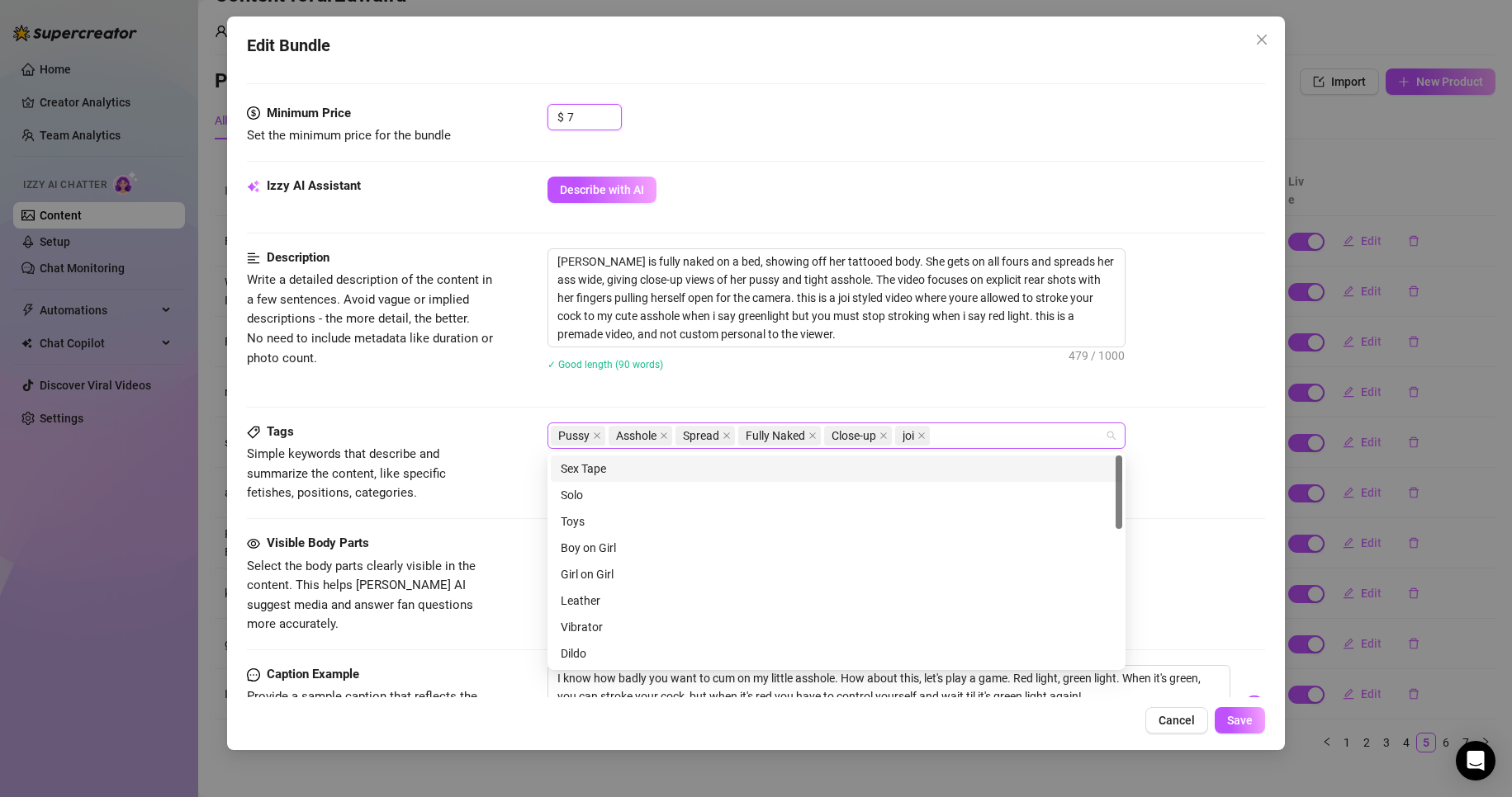
click at [961, 449] on div "Pussy Asshole Spread Fully Naked Close-up joi" at bounding box center [836, 435] width 578 height 26
click at [634, 592] on div "Cheap Content" at bounding box center [837, 598] width 552 height 18
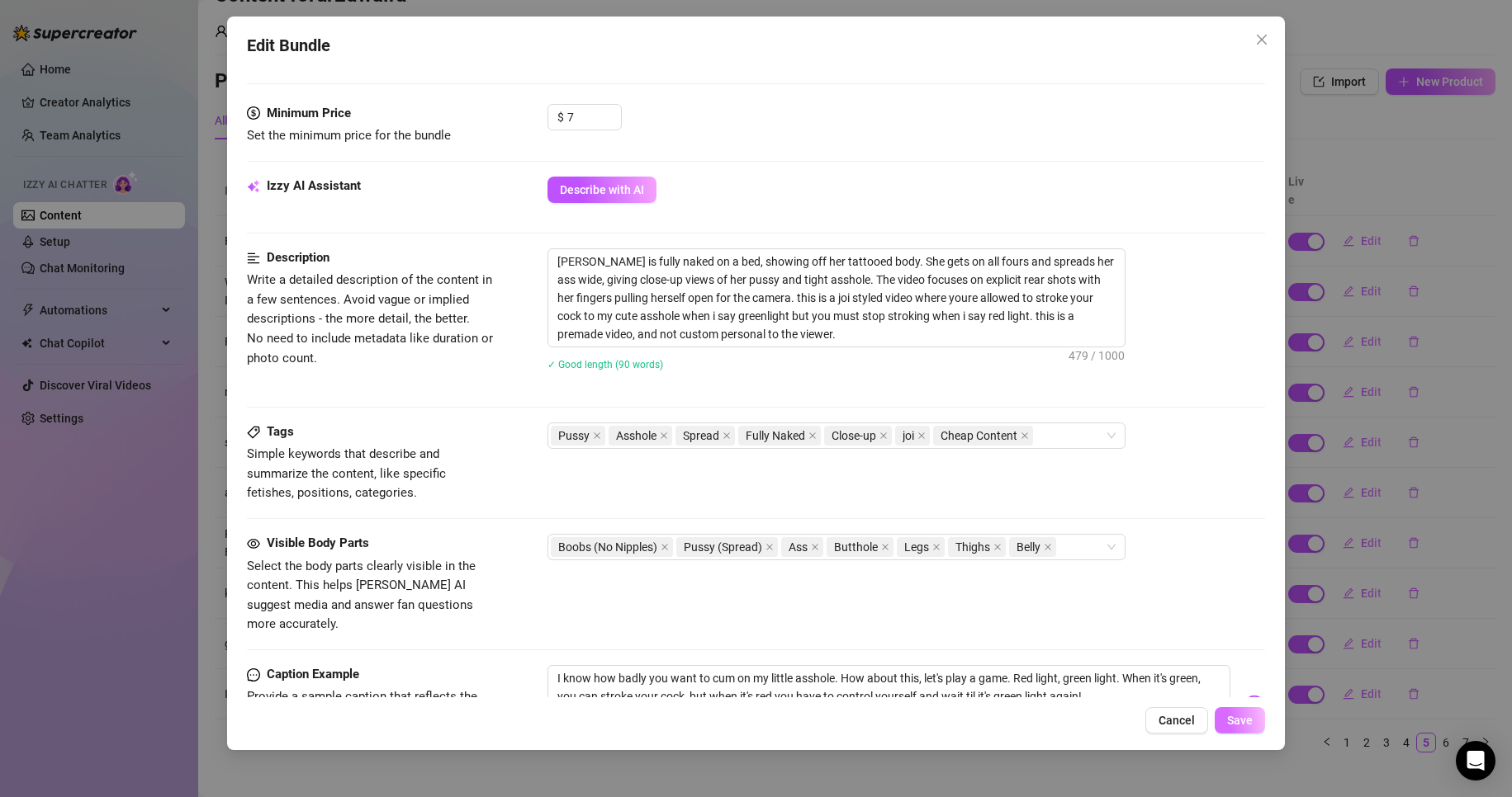
click at [1232, 714] on span "Save" at bounding box center [1240, 721] width 25 height 14
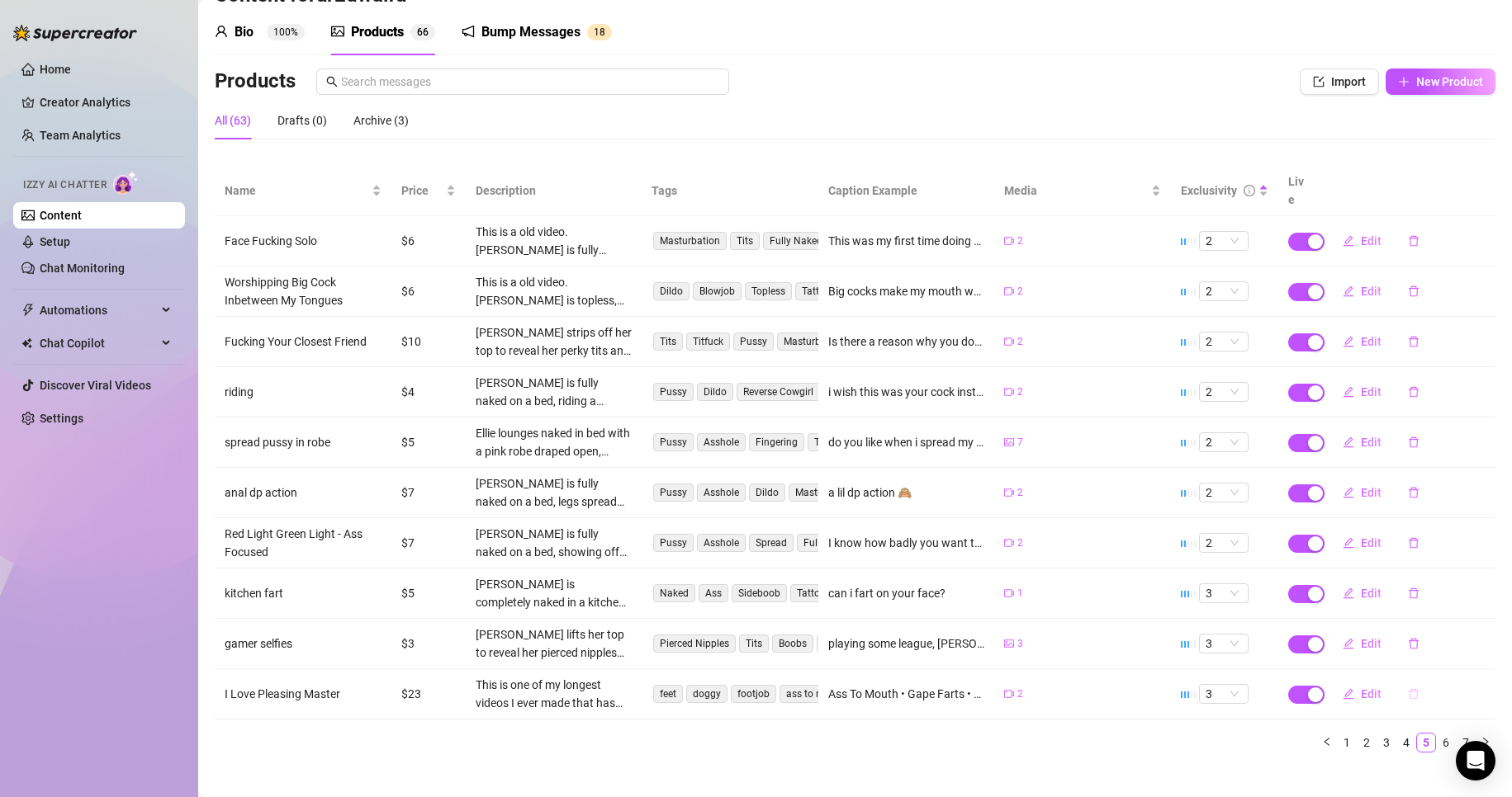
click at [1408, 689] on icon "delete" at bounding box center [1414, 694] width 12 height 12
click at [1338, 683] on button "Edit" at bounding box center [1363, 693] width 66 height 26
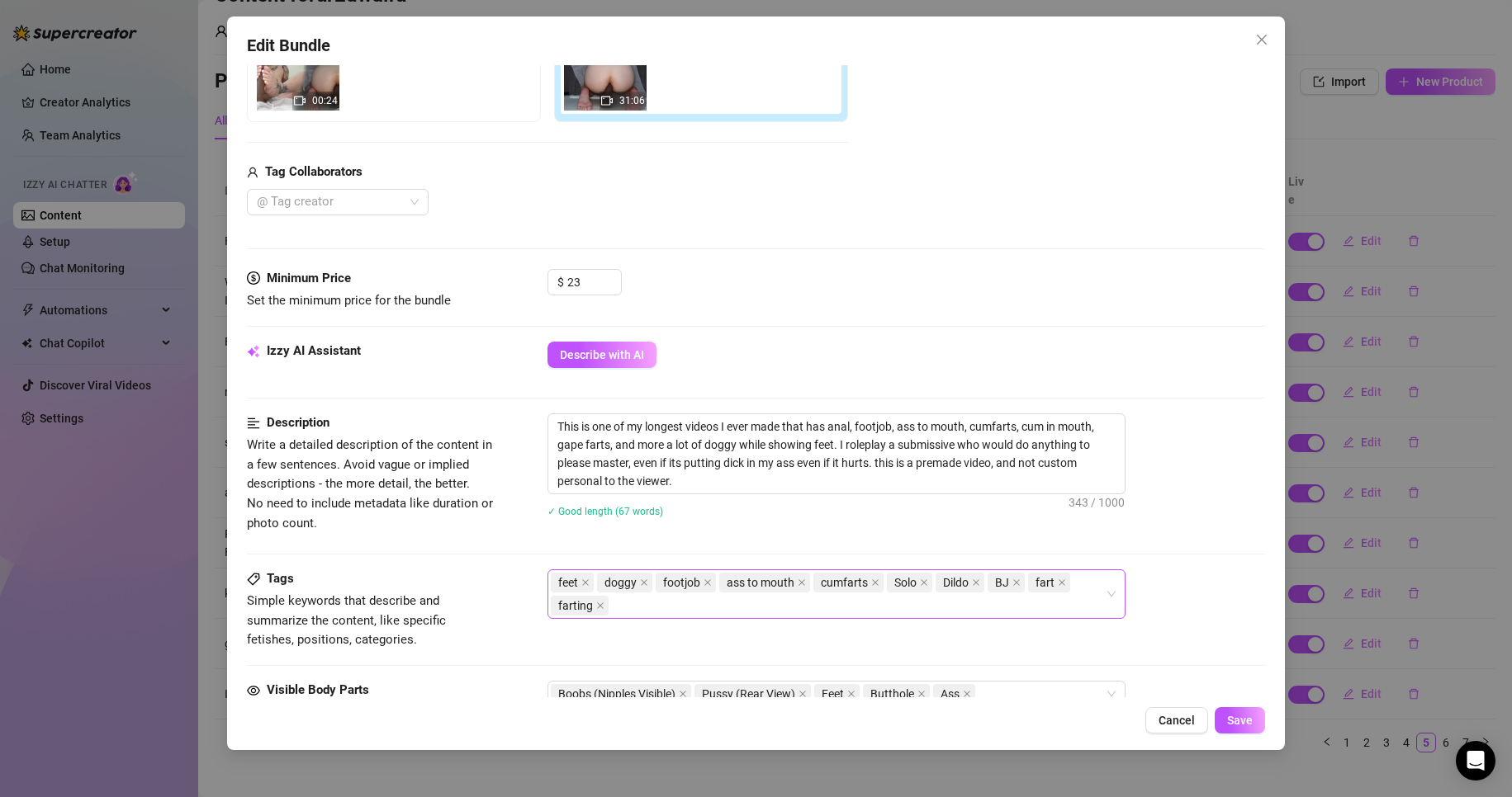
scroll to position [578, 0]
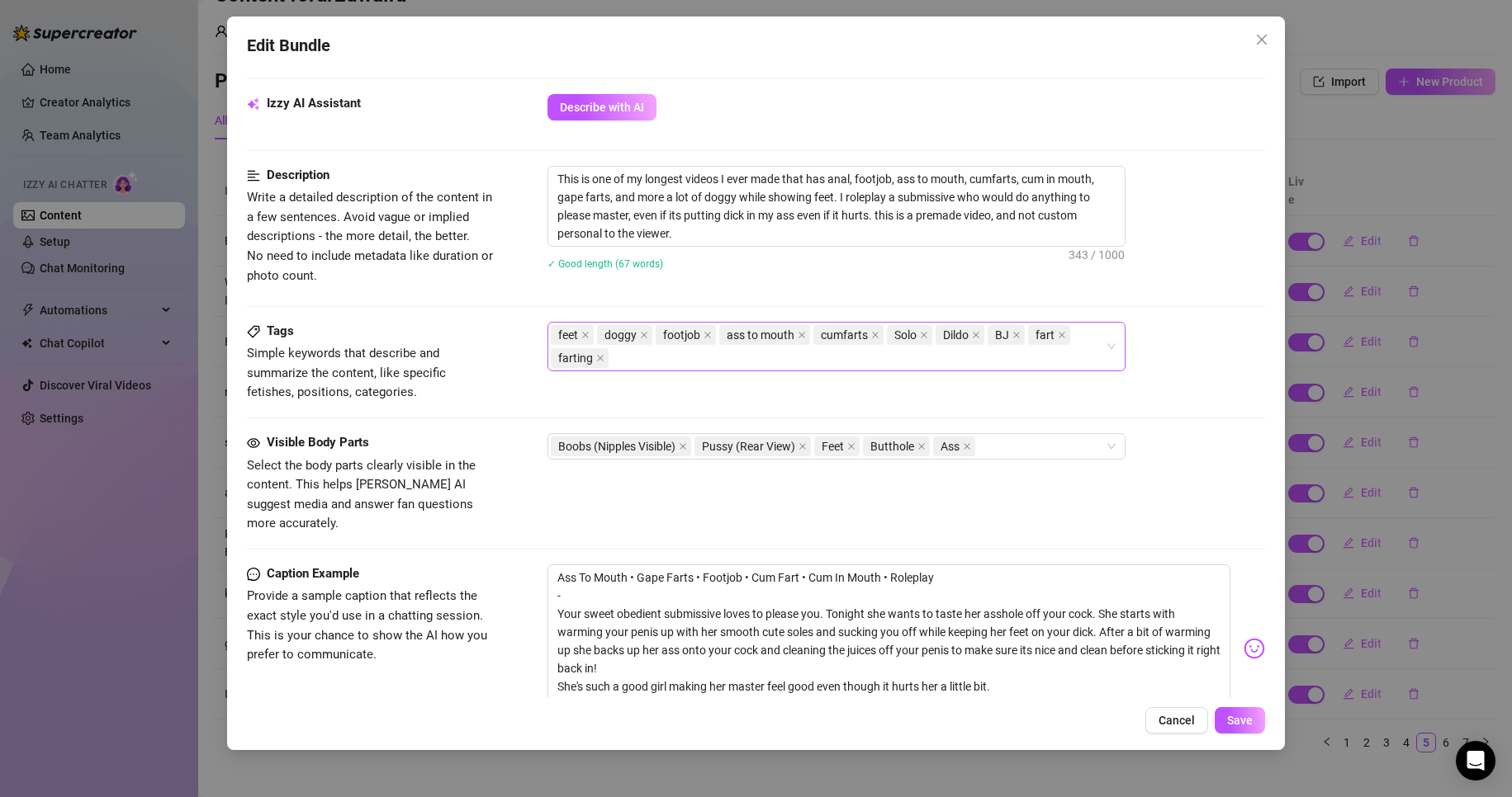
click at [1030, 355] on div "feet doggy footjob ass to mouth cumfarts Solo Dildo BJ fart farting" at bounding box center [827, 347] width 554 height 46
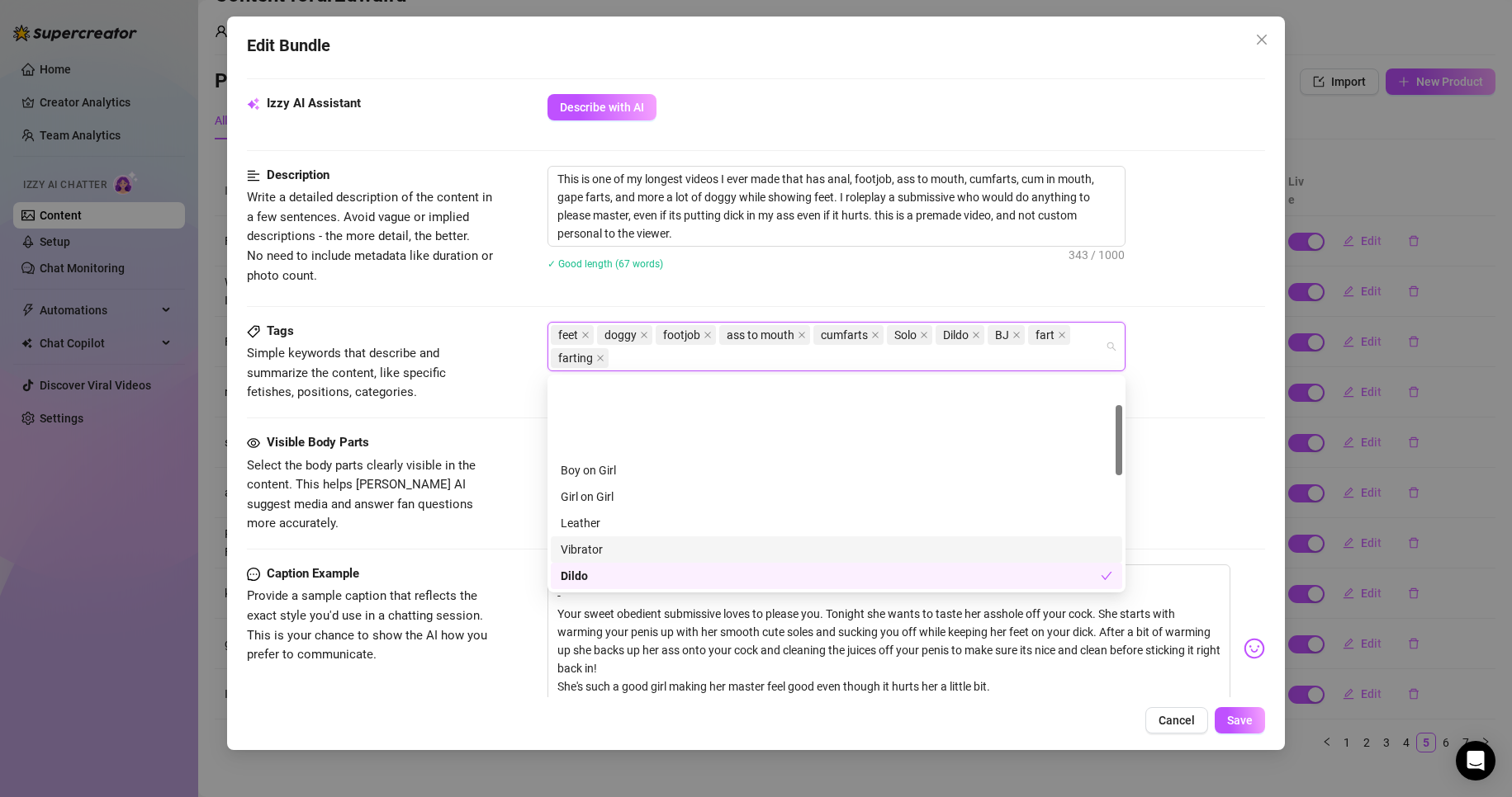
scroll to position [83, 0]
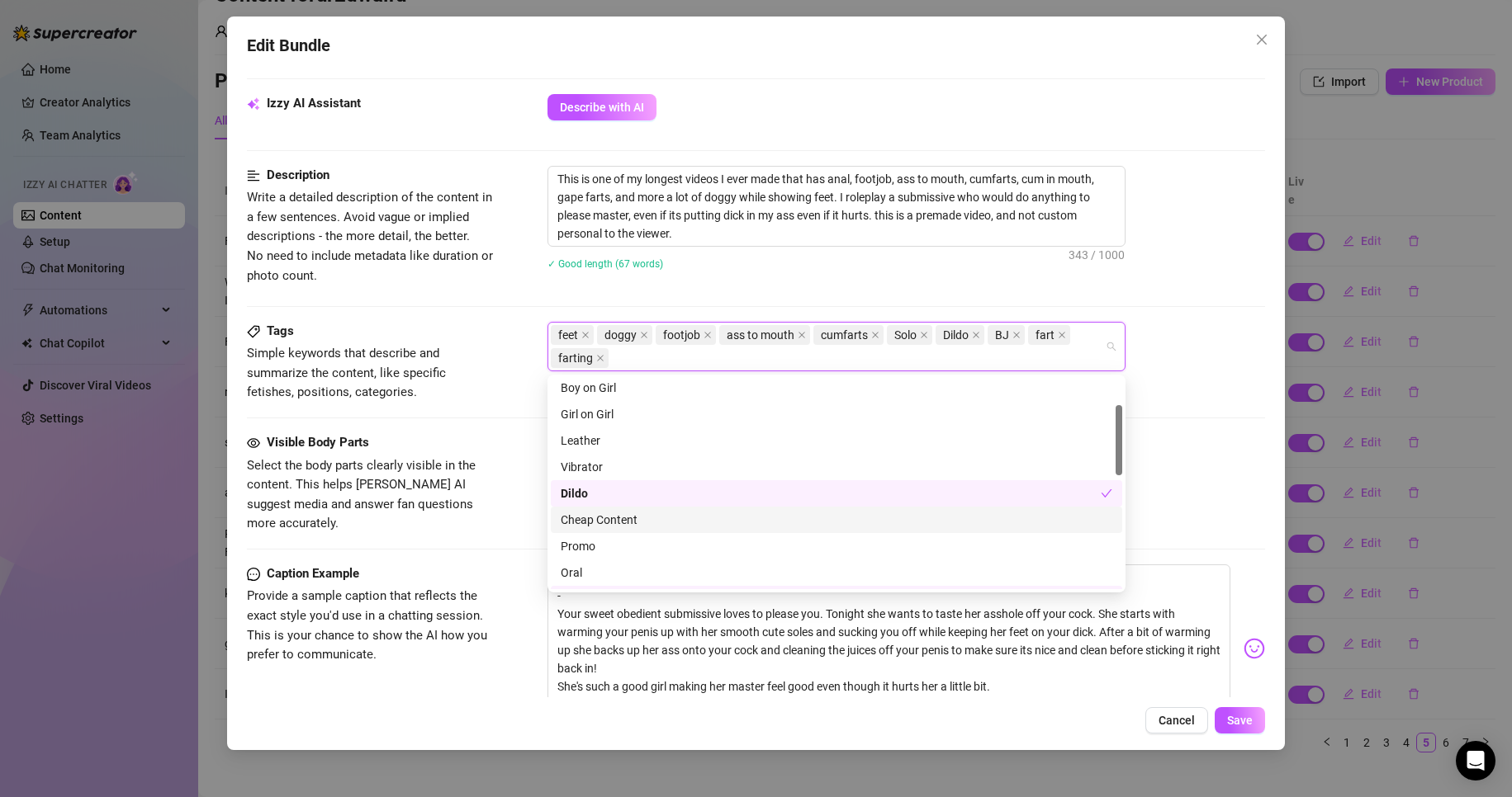
click at [616, 523] on div "Cheap Content" at bounding box center [837, 520] width 552 height 18
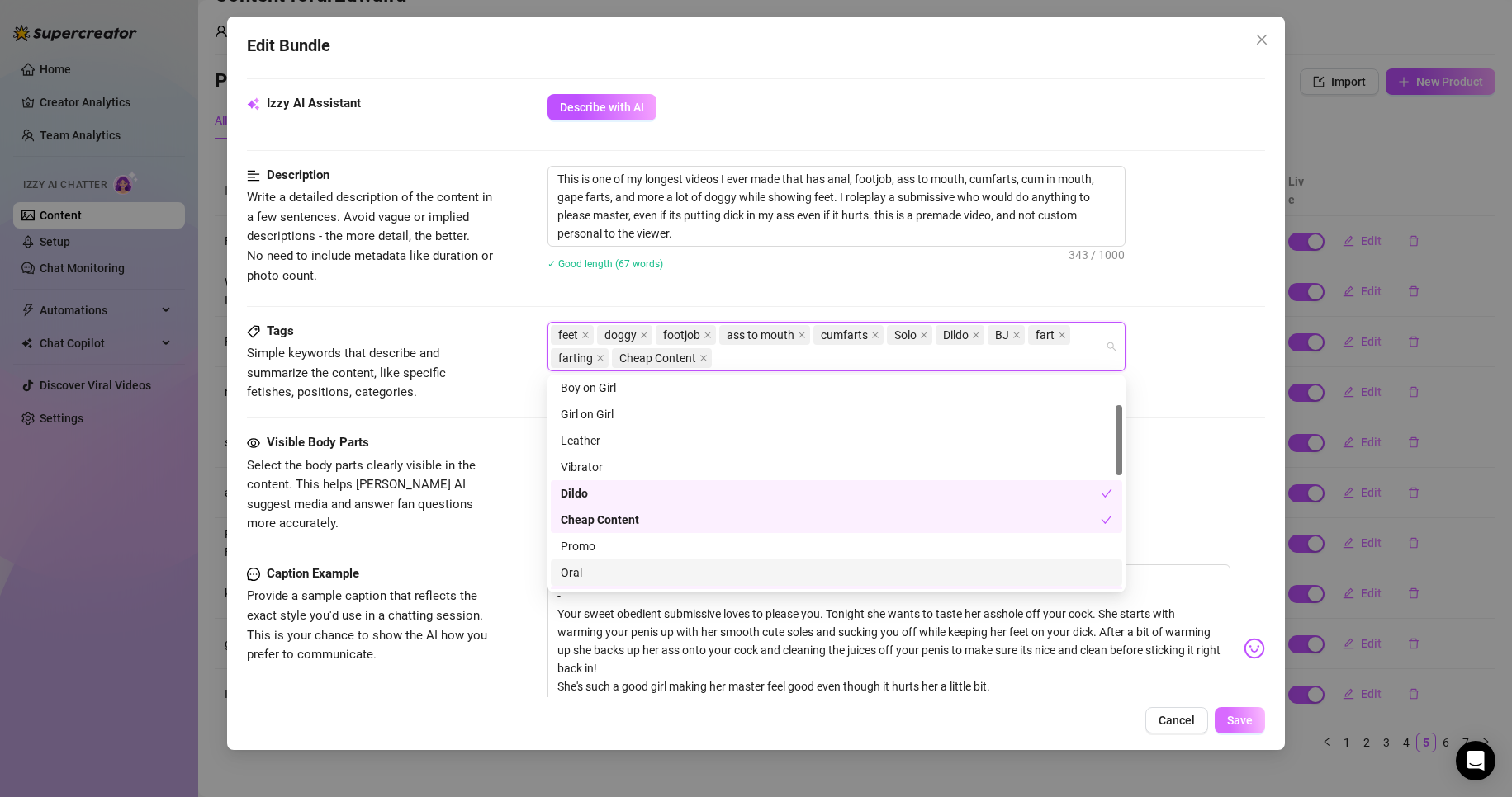
click at [1247, 731] on button "Save" at bounding box center [1240, 720] width 50 height 26
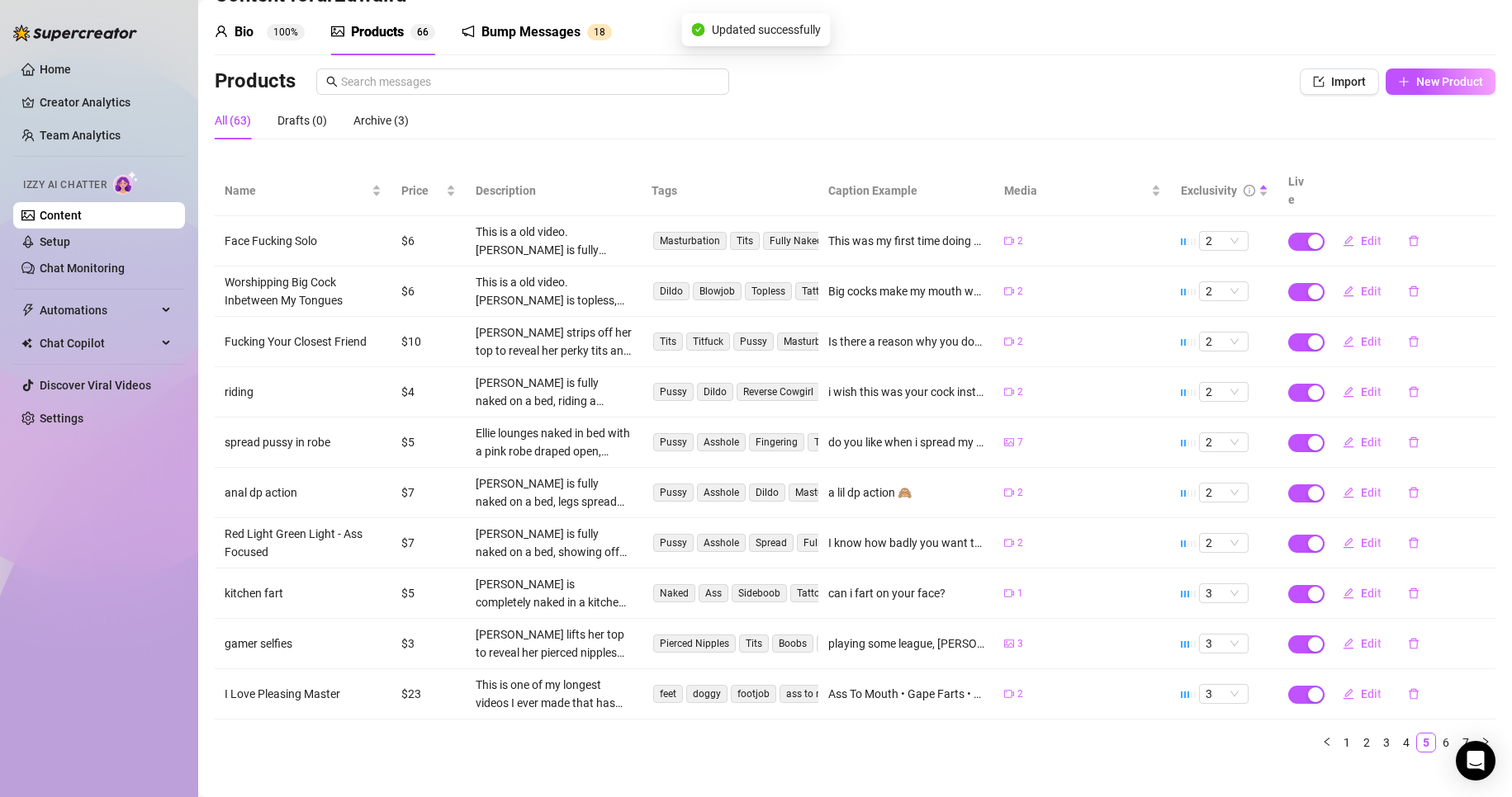
click at [1437, 734] on link "6" at bounding box center [1446, 743] width 18 height 18
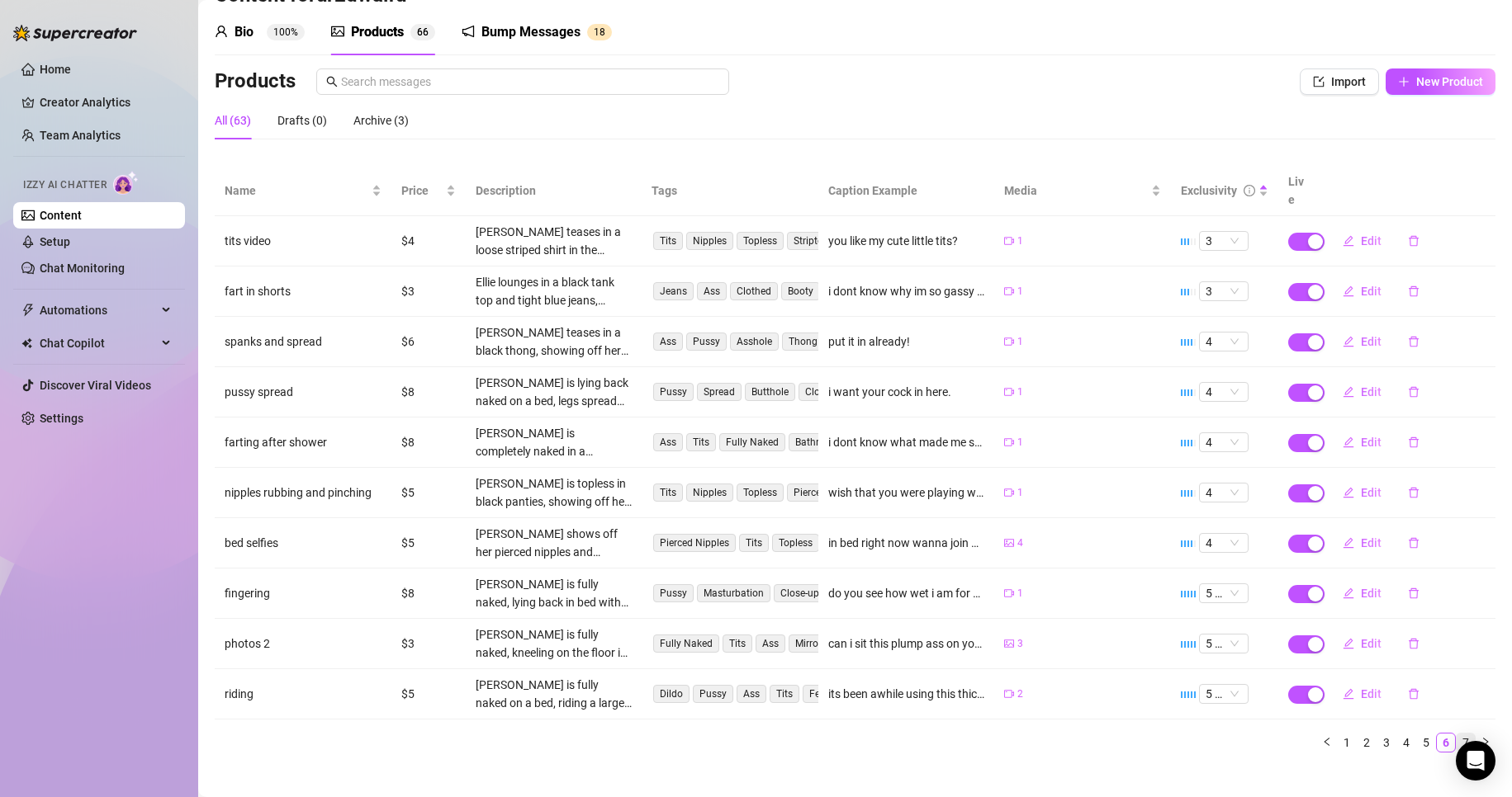
click at [1456, 734] on link "7" at bounding box center [1466, 743] width 18 height 18
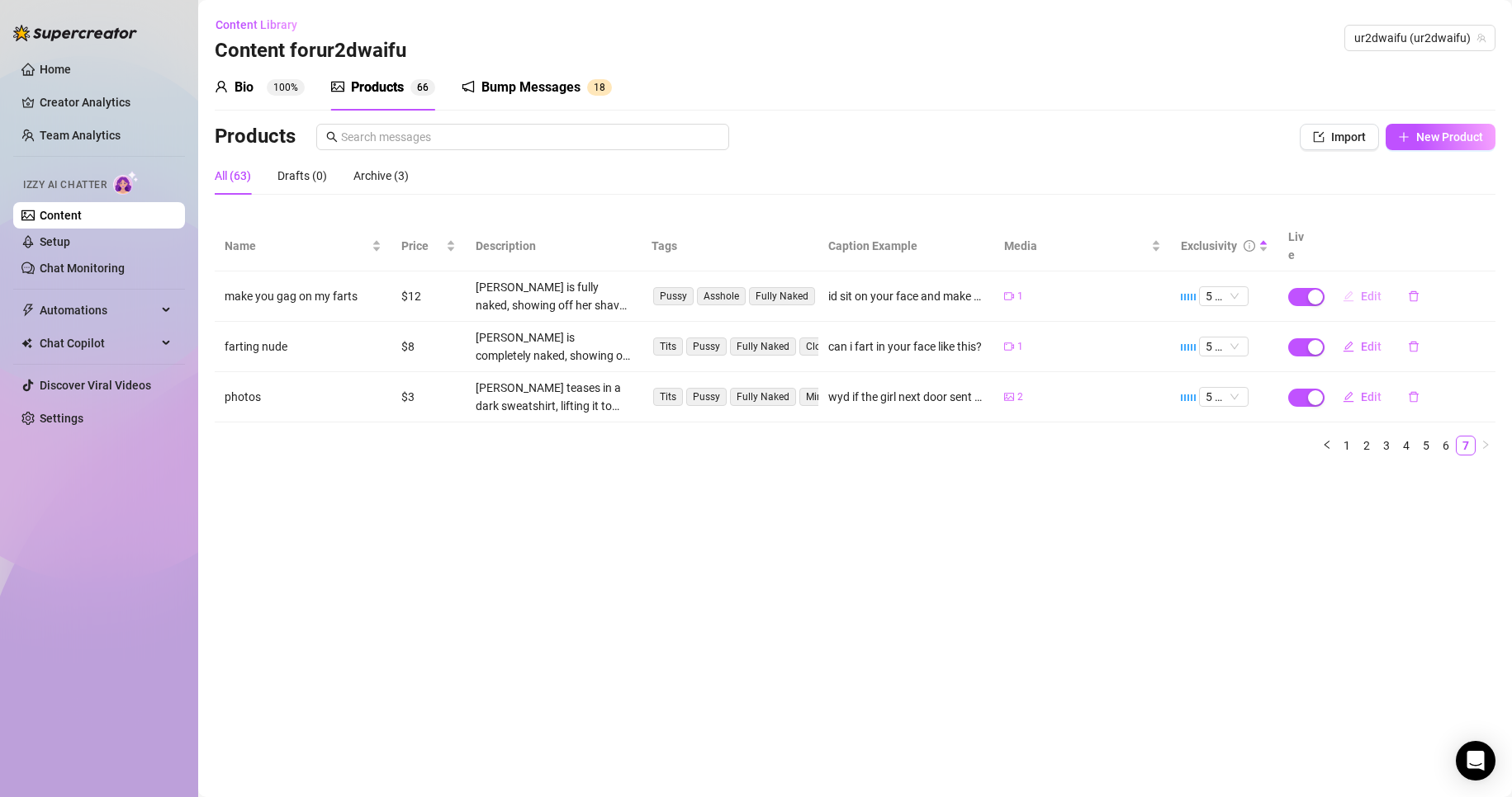
click at [1348, 289] on span "button" at bounding box center [1348, 296] width 12 height 14
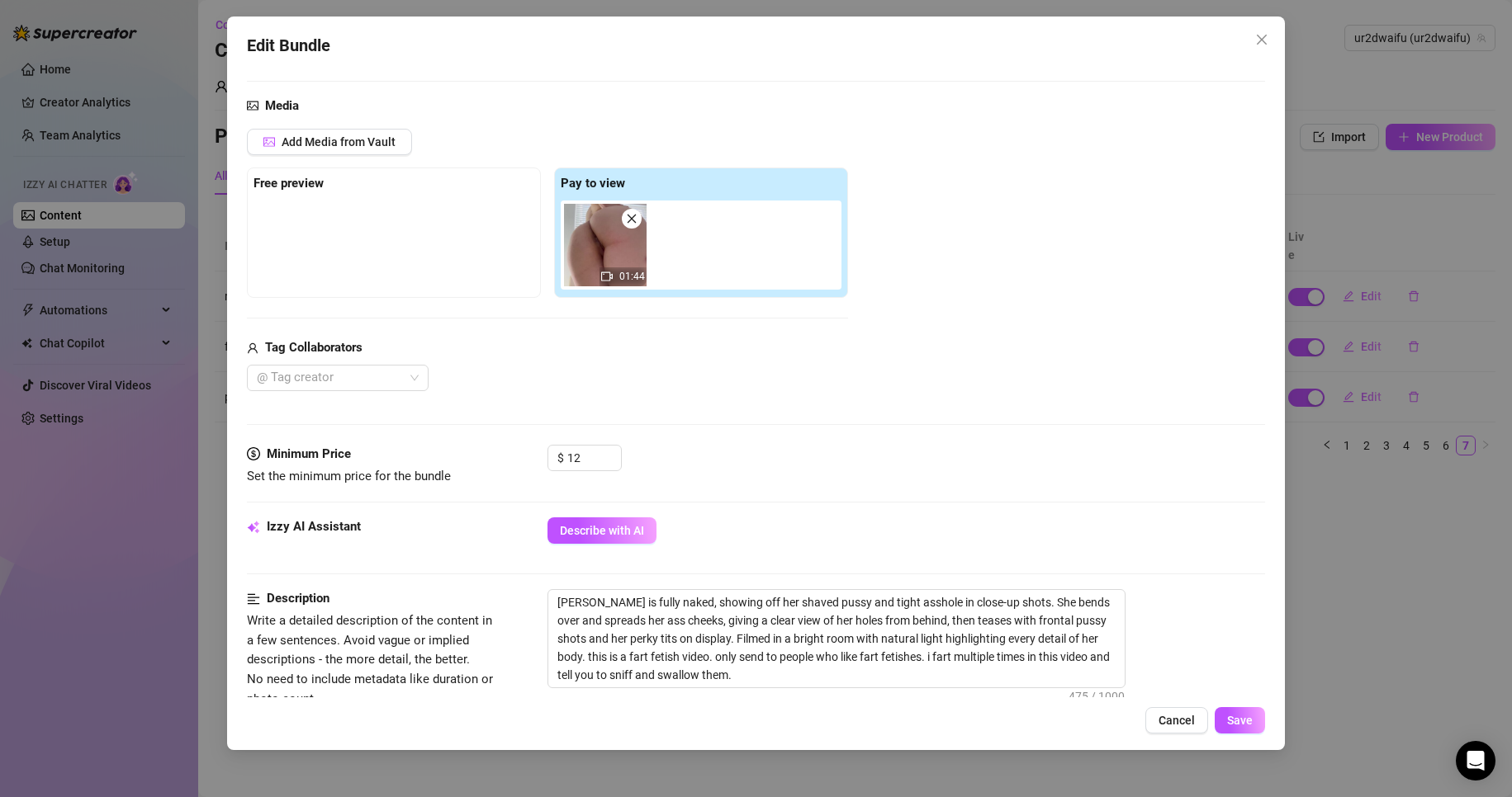
scroll to position [330, 0]
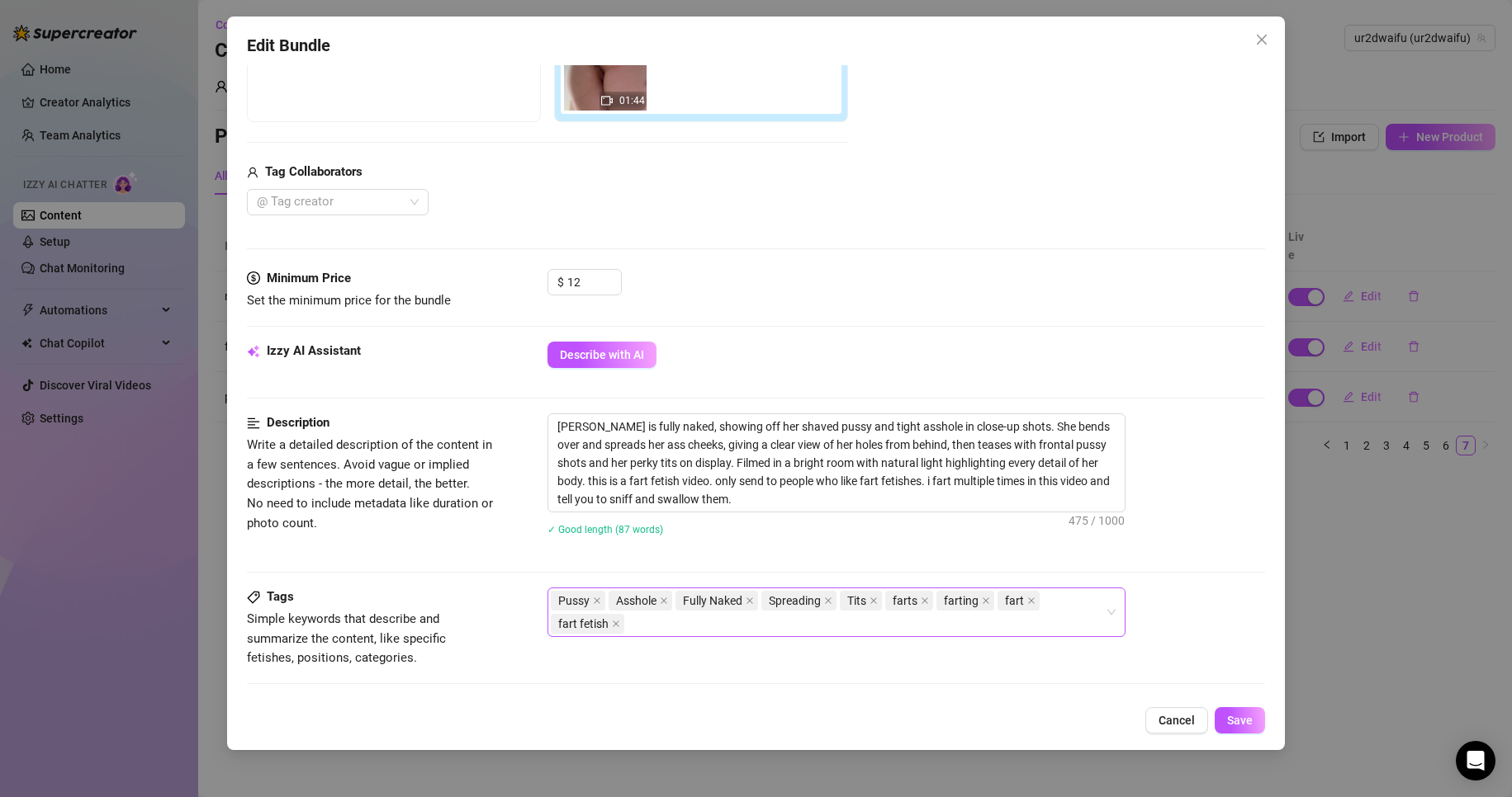
click at [1026, 629] on div "Pussy Asshole Fully Naked Spreading Tits farts farting fart fart fetish" at bounding box center [827, 612] width 554 height 46
click at [1246, 730] on button "Save" at bounding box center [1240, 720] width 50 height 26
